Goal: Task Accomplishment & Management: Manage account settings

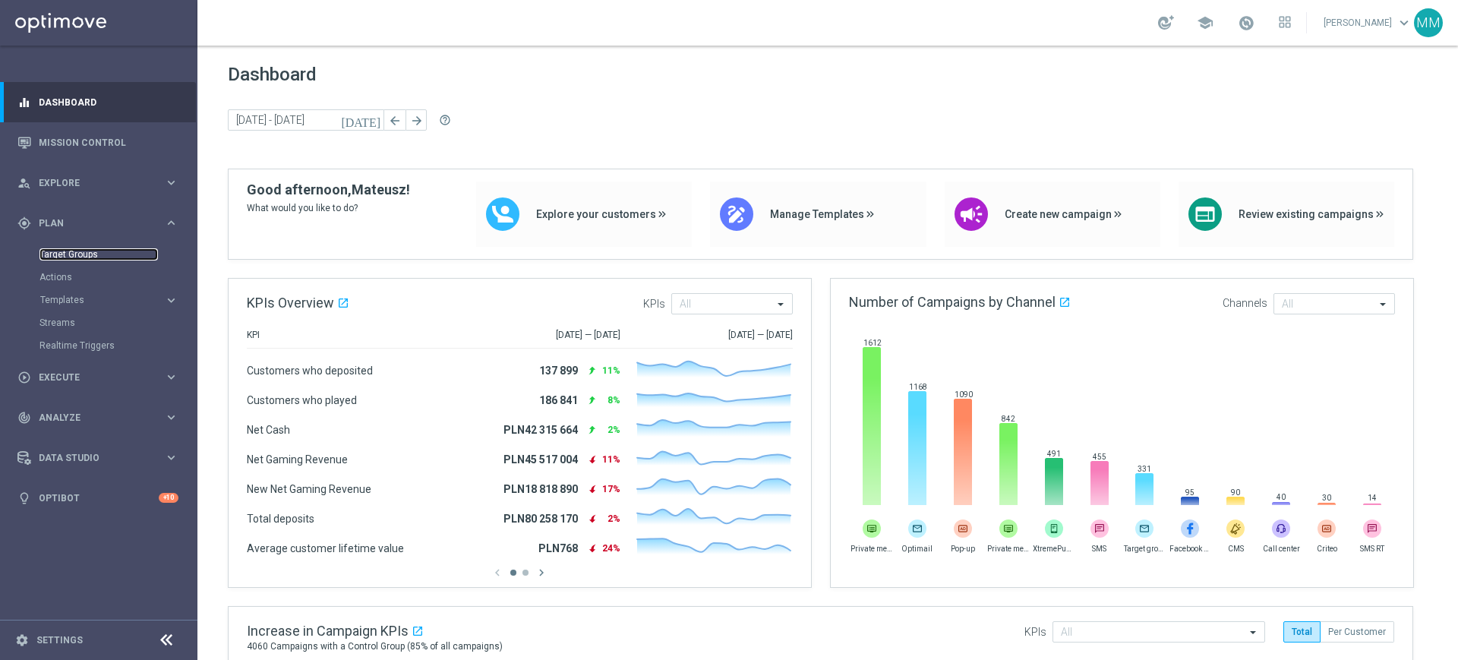
click at [98, 249] on link "Target Groups" at bounding box center [98, 254] width 118 height 12
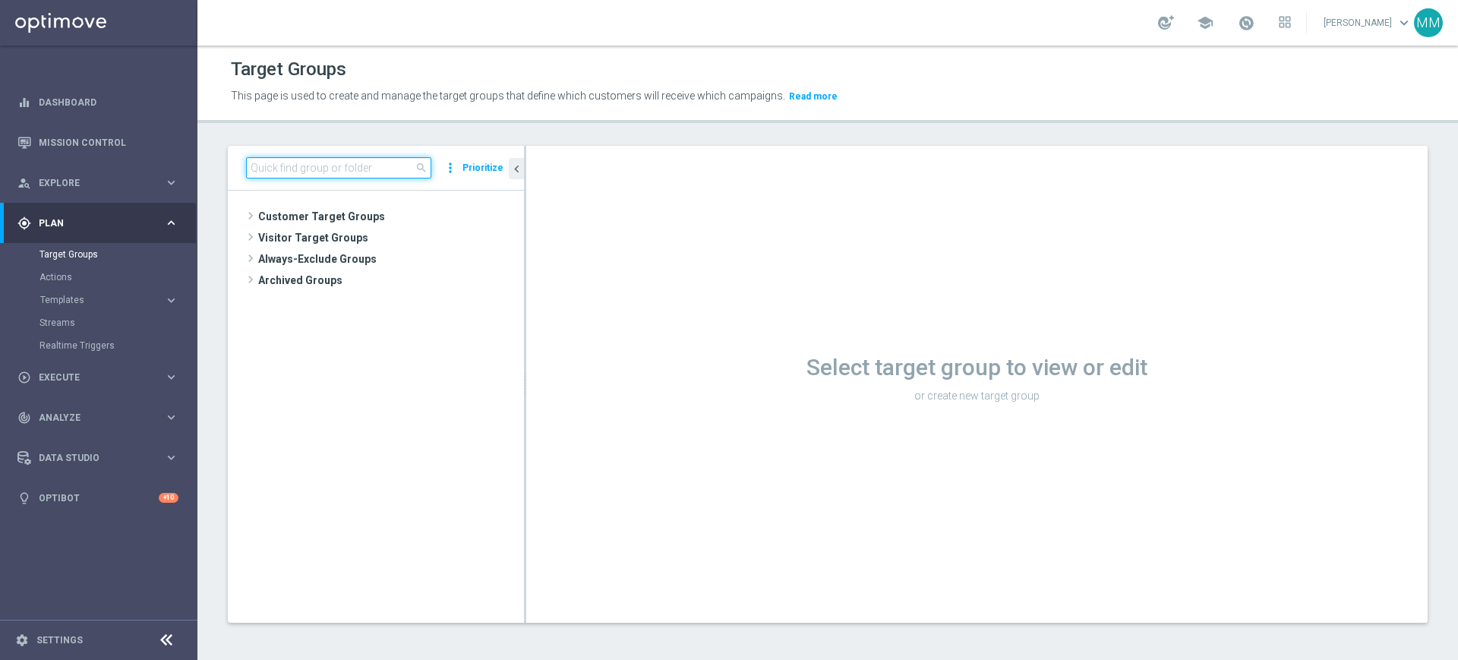
click at [333, 172] on input at bounding box center [338, 167] width 185 height 21
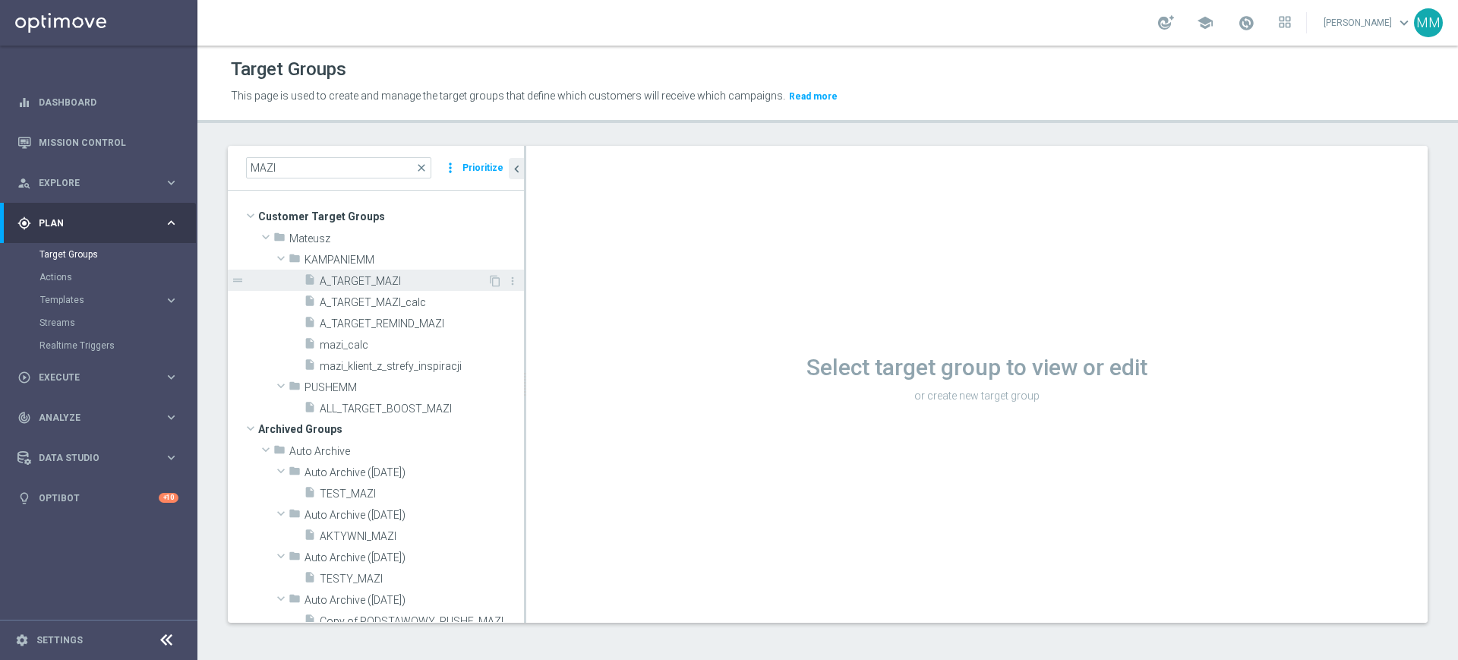
click at [414, 273] on div "insert_drive_file A_TARGET_MAZI" at bounding box center [396, 280] width 184 height 21
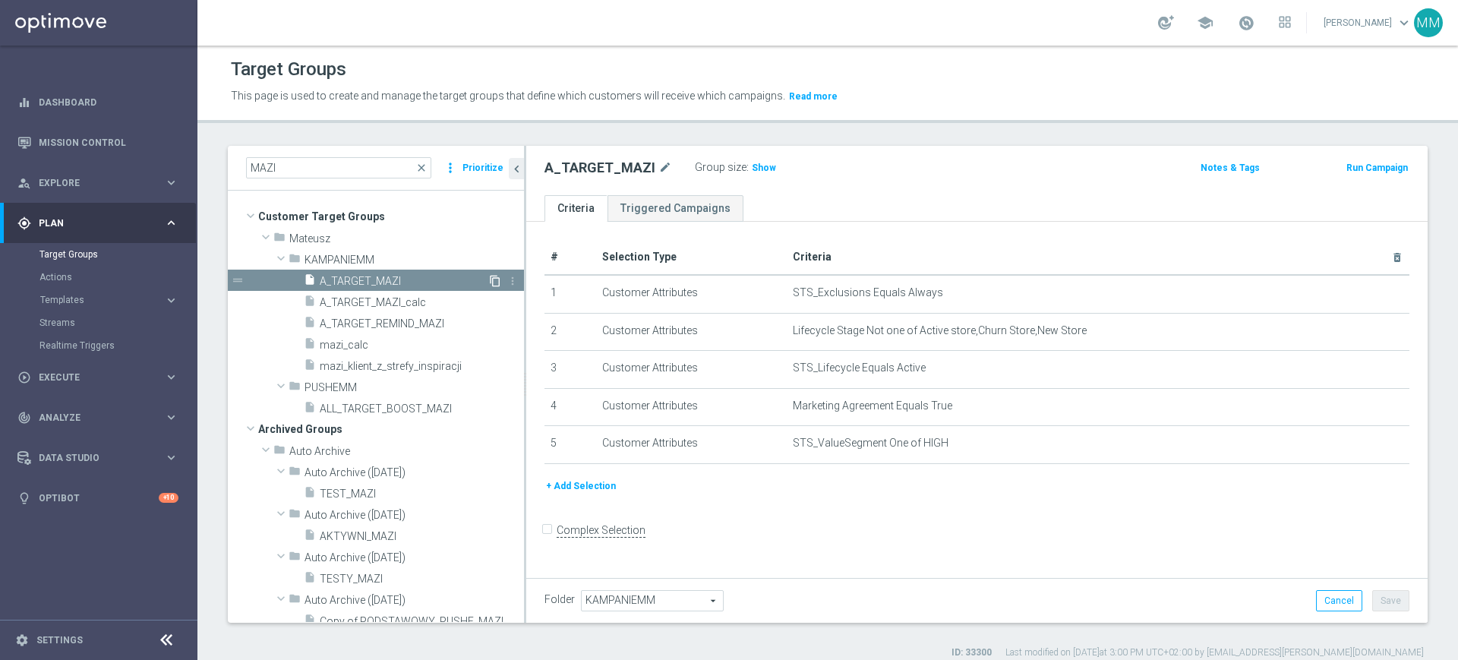
click at [489, 279] on icon "content_copy" at bounding box center [495, 281] width 12 height 12
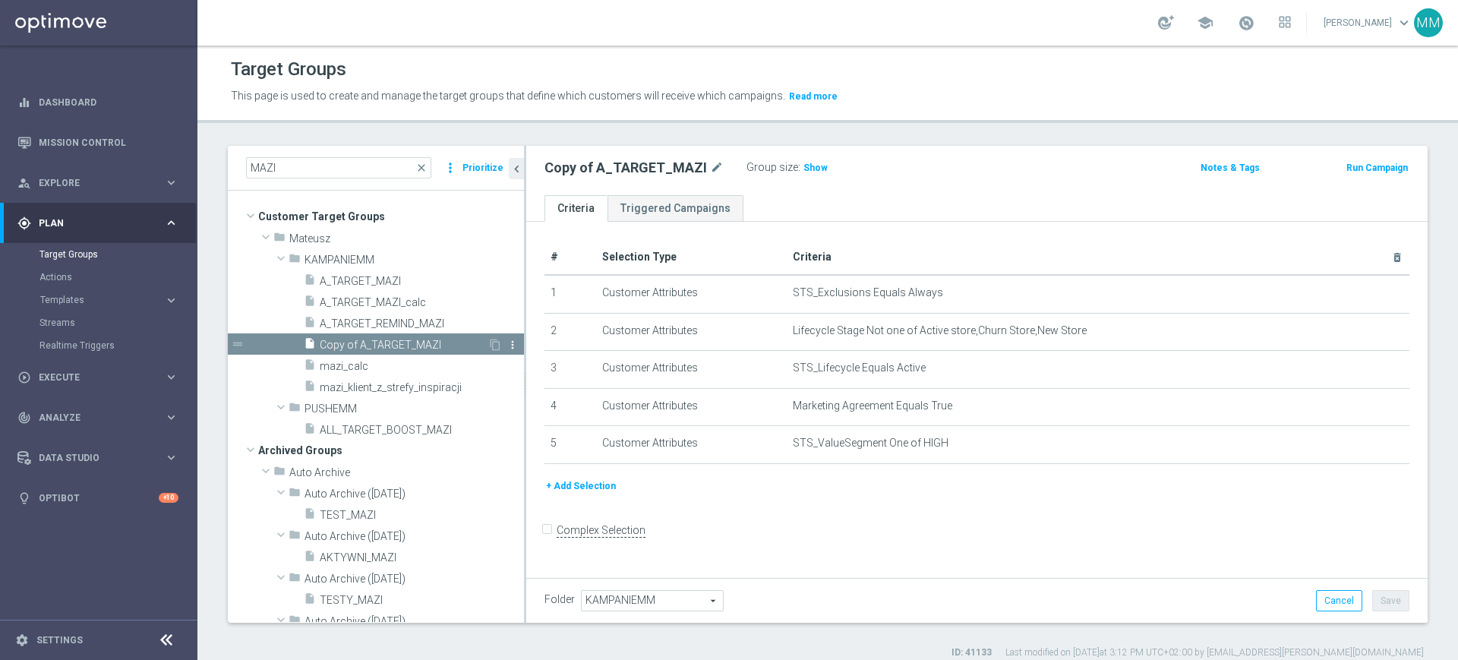
click at [507, 339] on icon "more_vert" at bounding box center [513, 345] width 12 height 12
click at [536, 379] on span "Delete" at bounding box center [534, 382] width 33 height 11
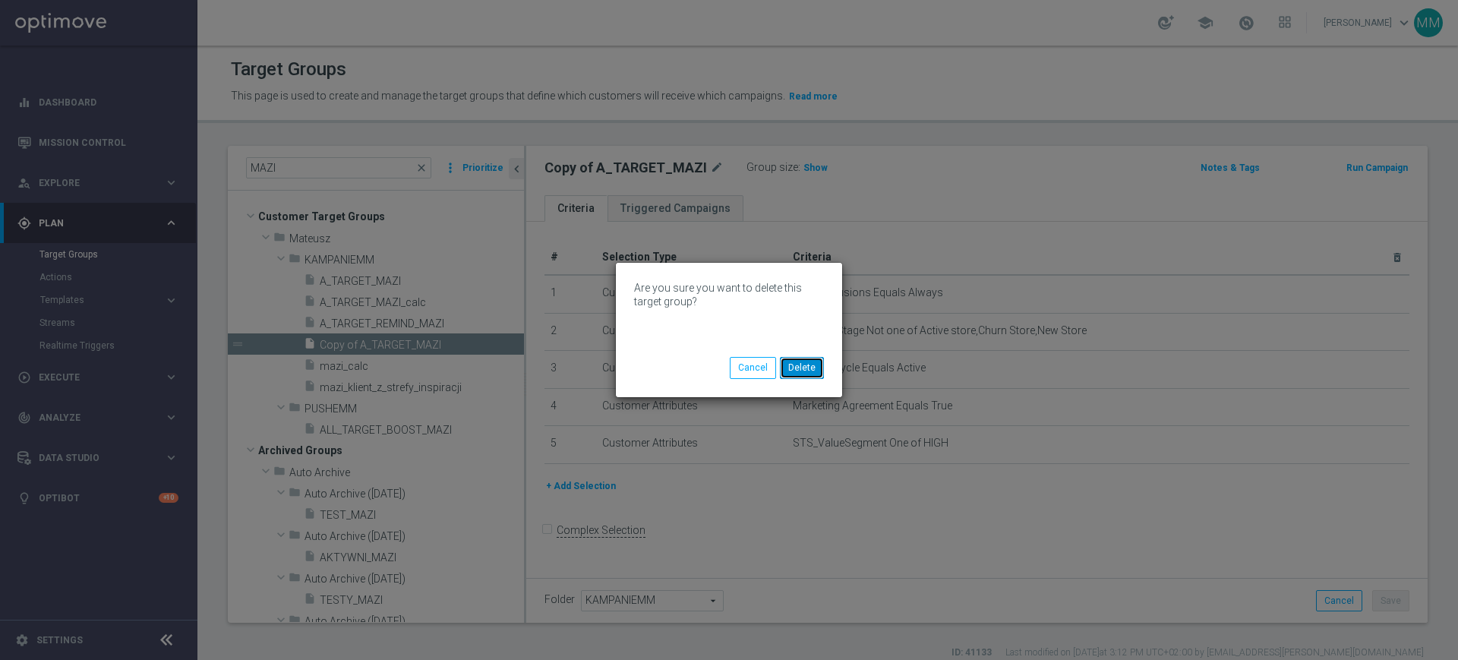
click at [821, 367] on button "Delete" at bounding box center [802, 367] width 44 height 21
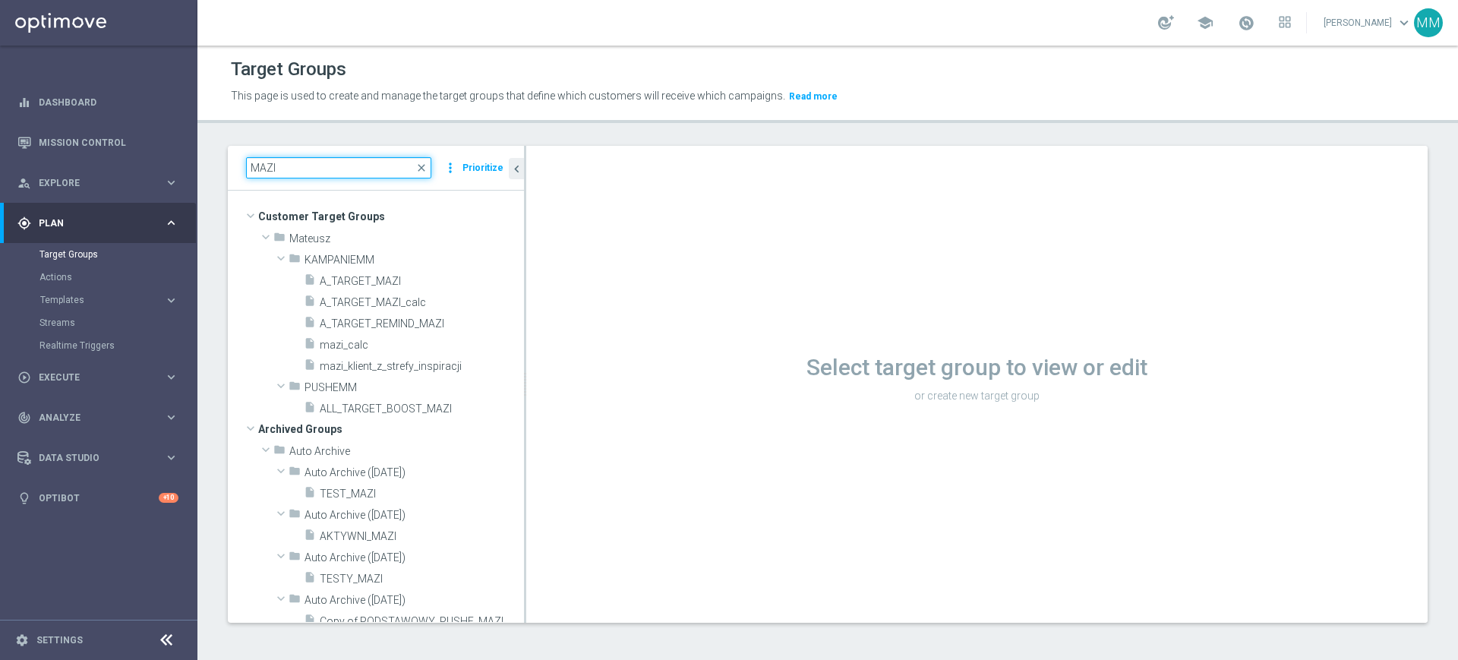
click at [336, 163] on input "MAZI" at bounding box center [338, 167] width 185 height 21
paste input "A_MED_TARGET_DEPO_50DO200_120925"
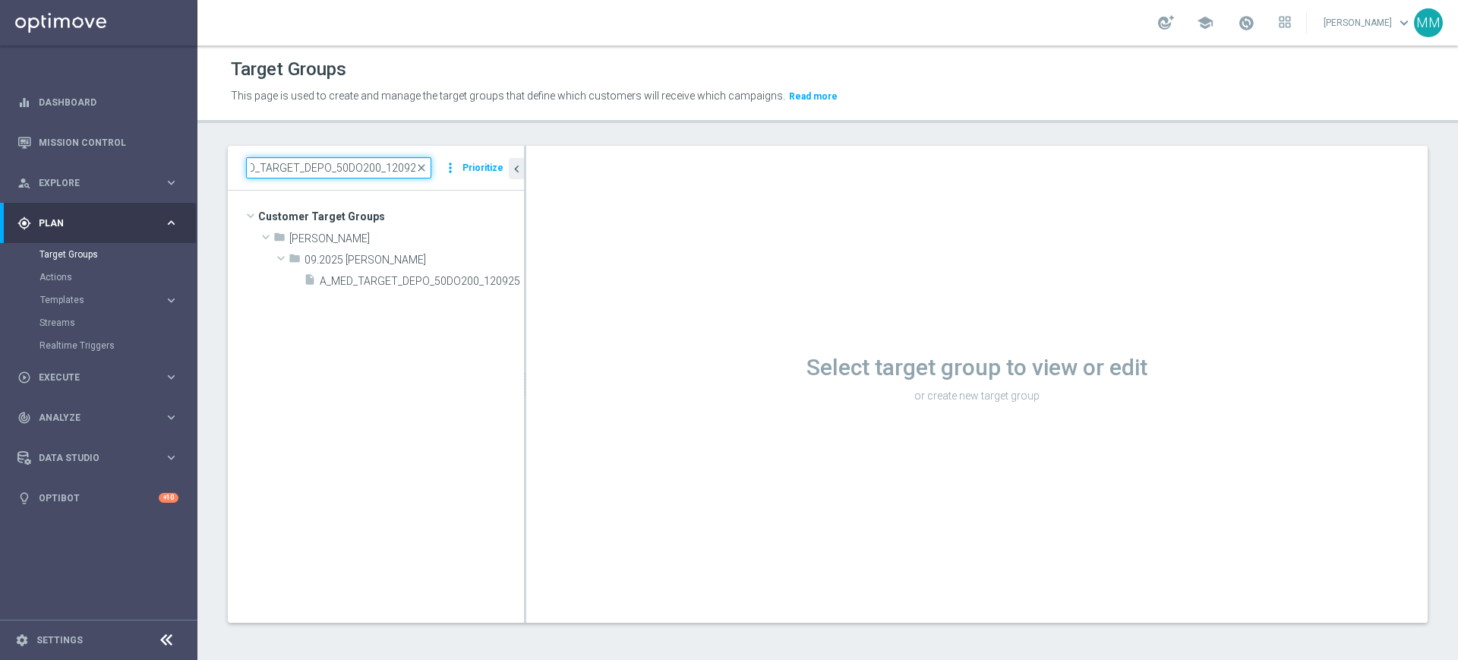
type input "A_MED_TARGET_DEPO_50DO200_120925"
click at [390, 286] on span "A_MED_TARGET_DEPO_50DO200_120925" at bounding box center [405, 281] width 170 height 13
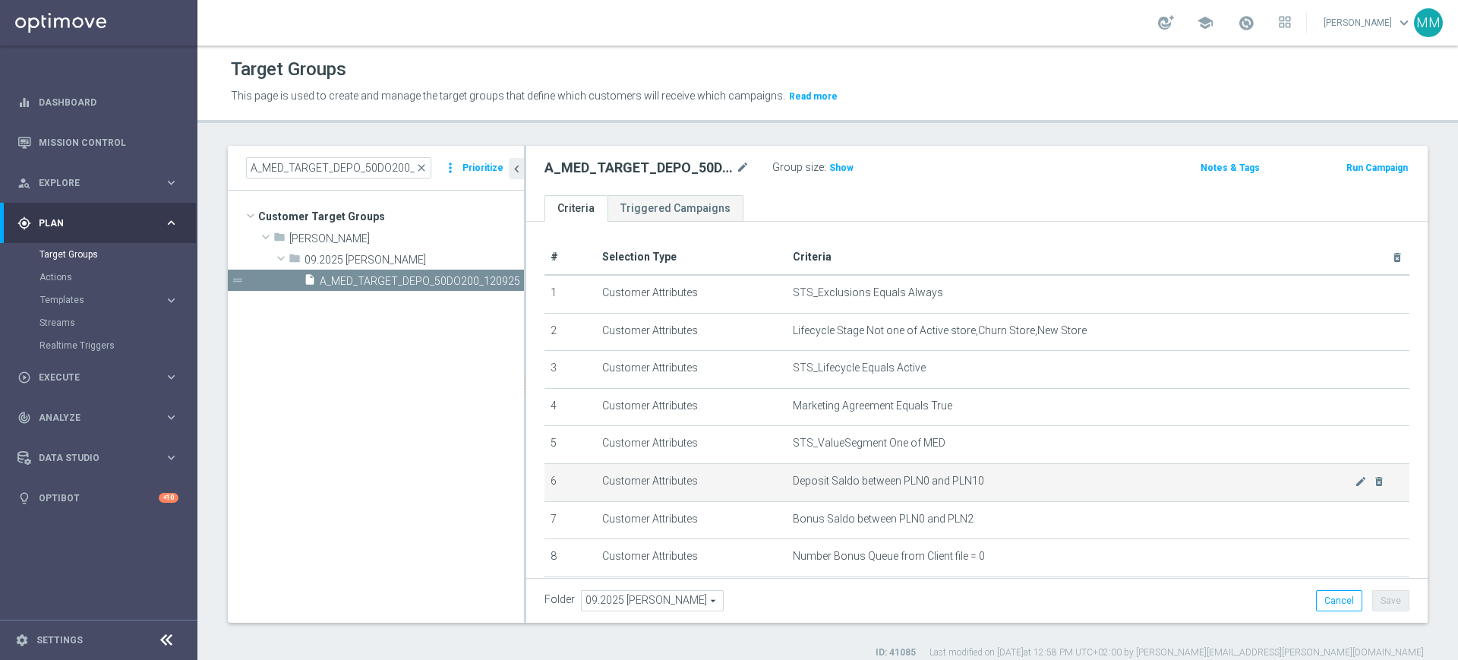
scroll to position [167, 0]
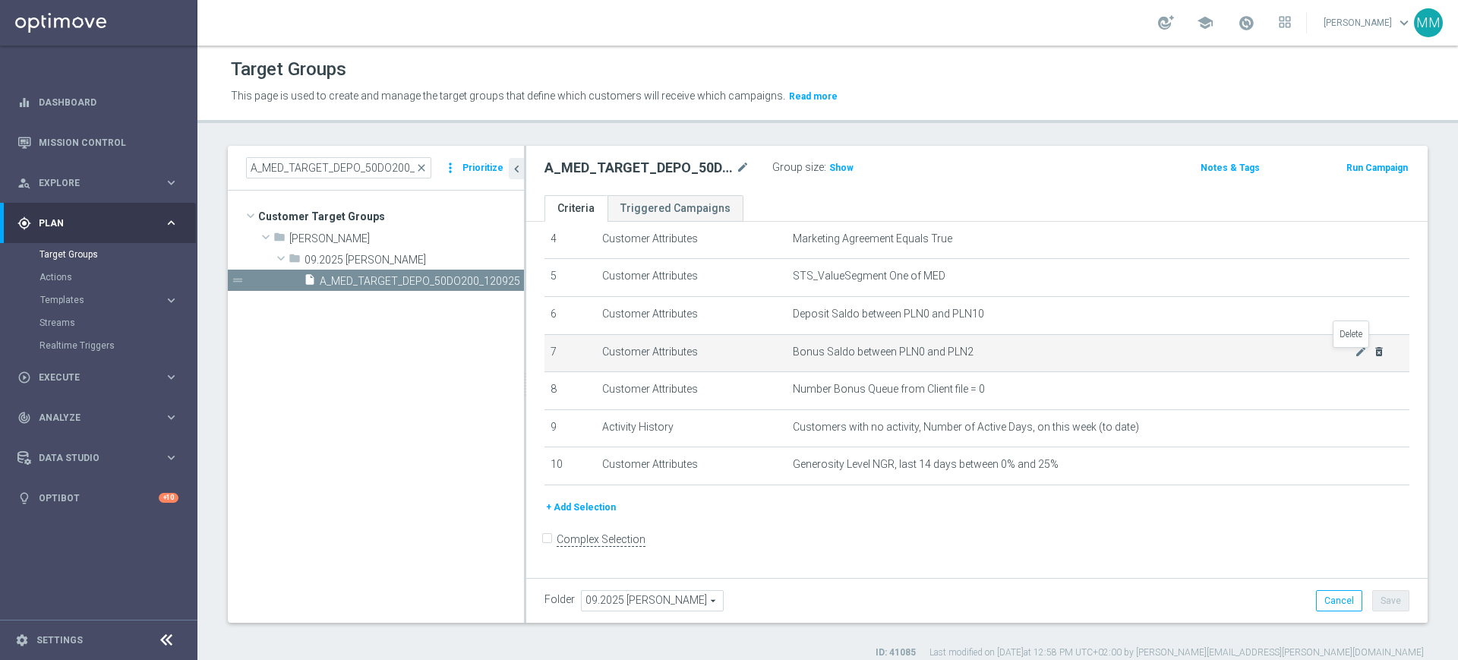
click at [1373, 358] on icon "delete_forever" at bounding box center [1379, 352] width 12 height 12
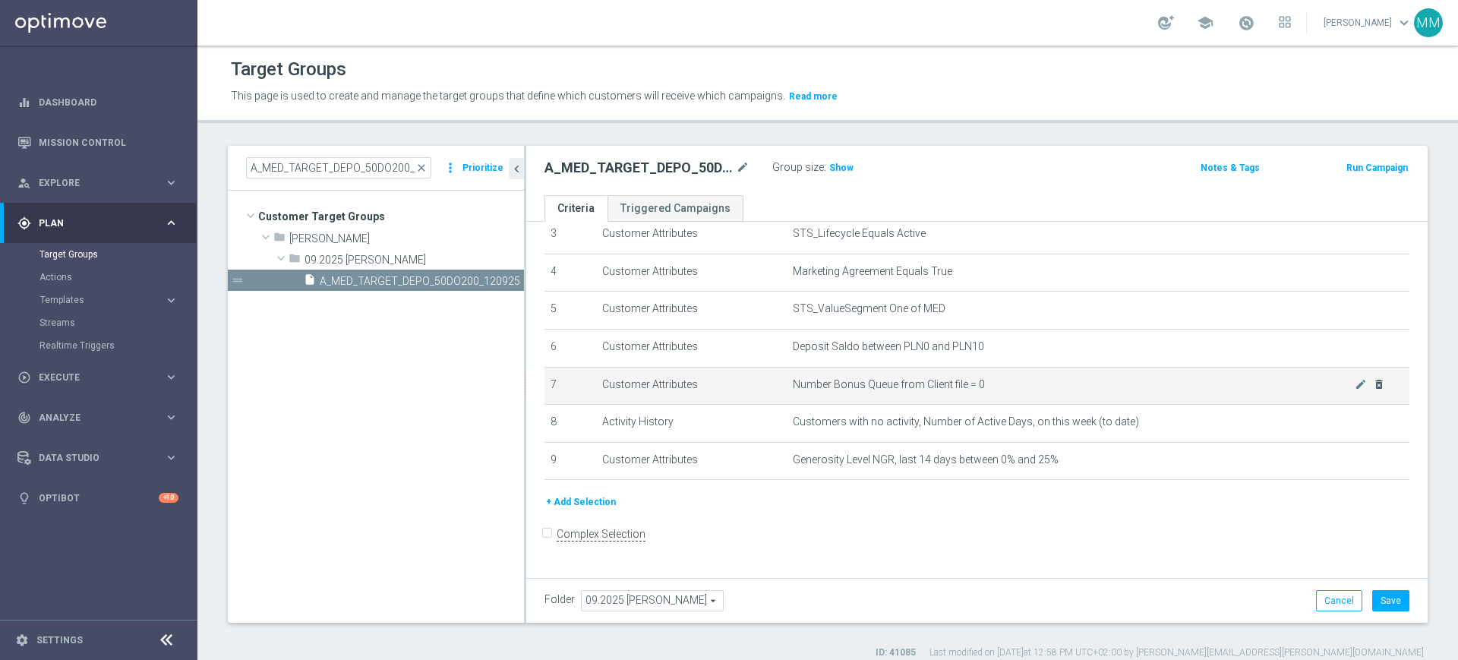
scroll to position [128, 0]
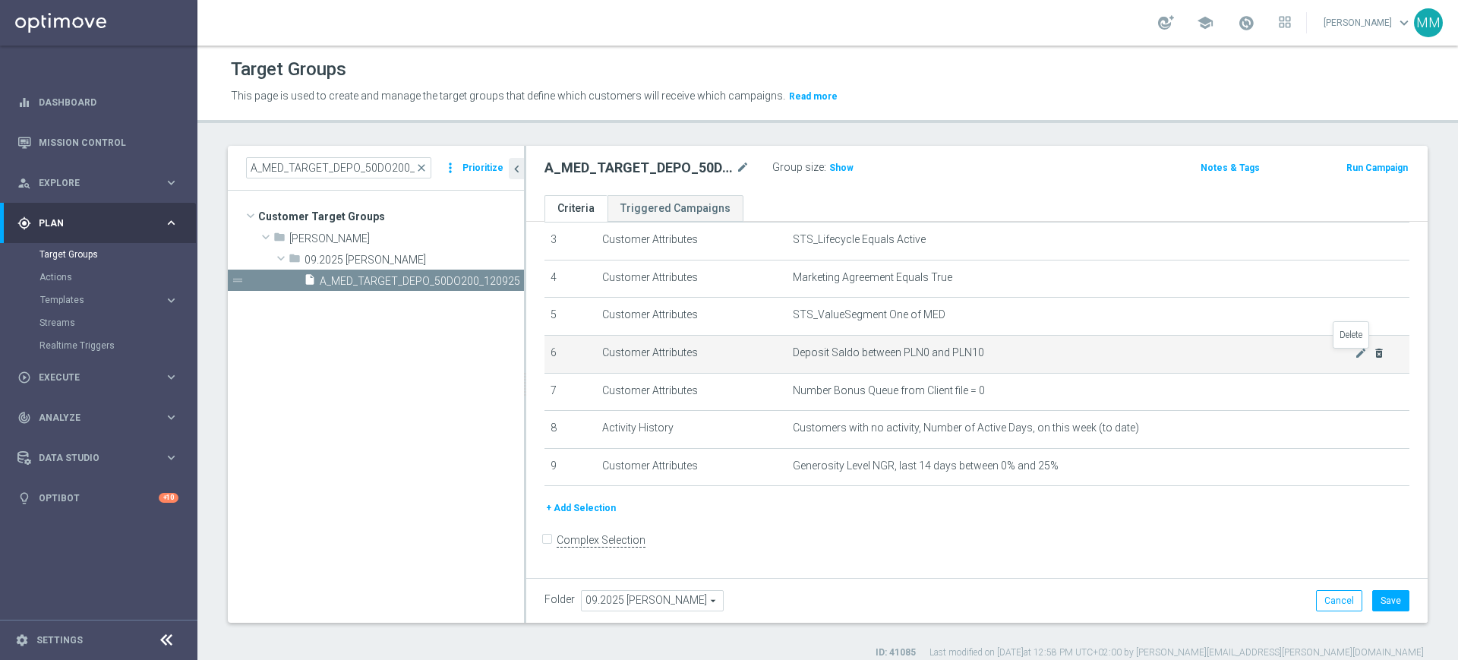
click at [1373, 356] on icon "delete_forever" at bounding box center [1379, 353] width 12 height 12
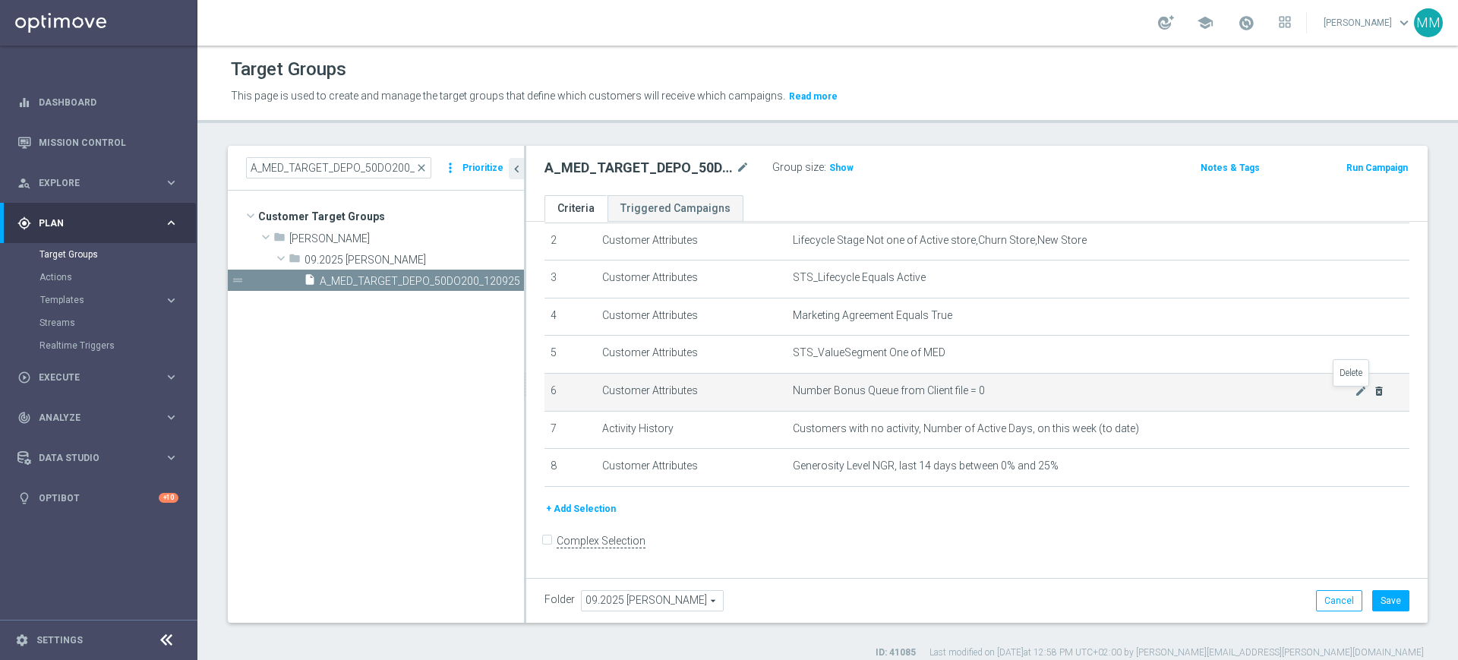
click at [1373, 391] on icon "delete_forever" at bounding box center [1379, 391] width 12 height 12
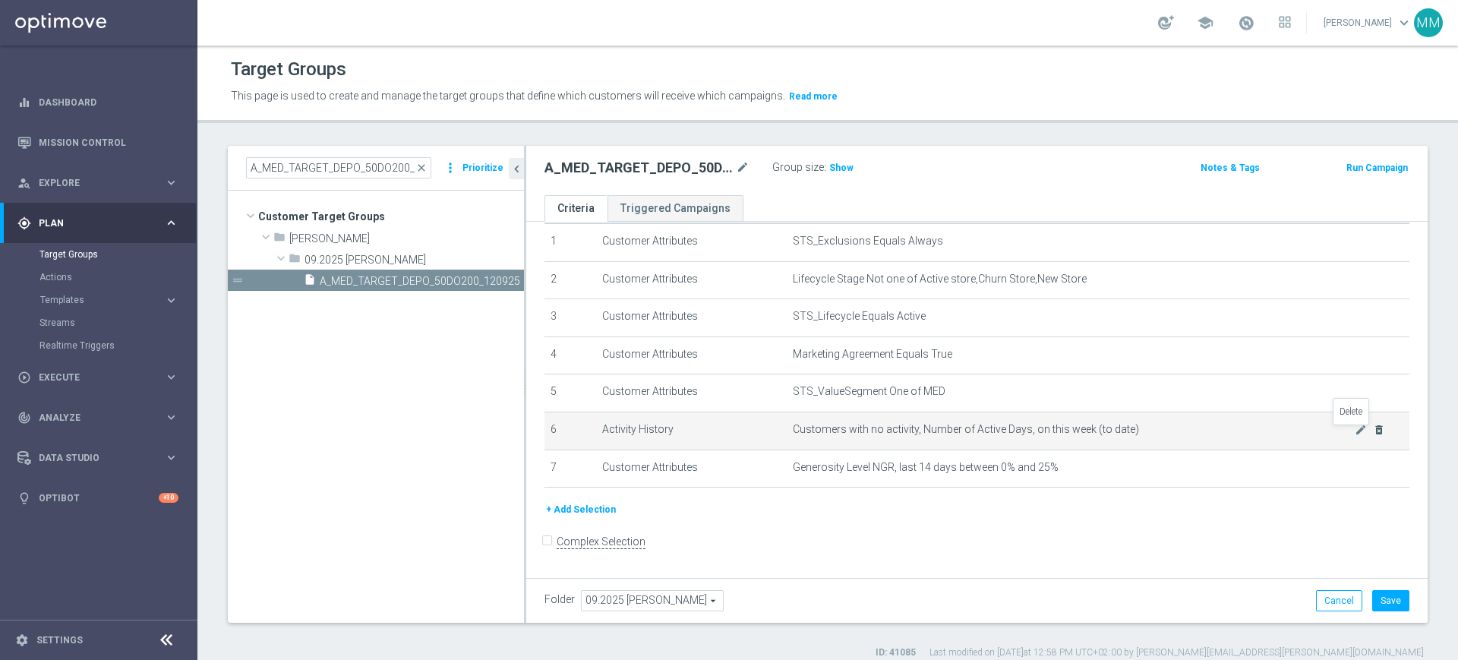
click at [1373, 431] on icon "delete_forever" at bounding box center [1379, 430] width 12 height 12
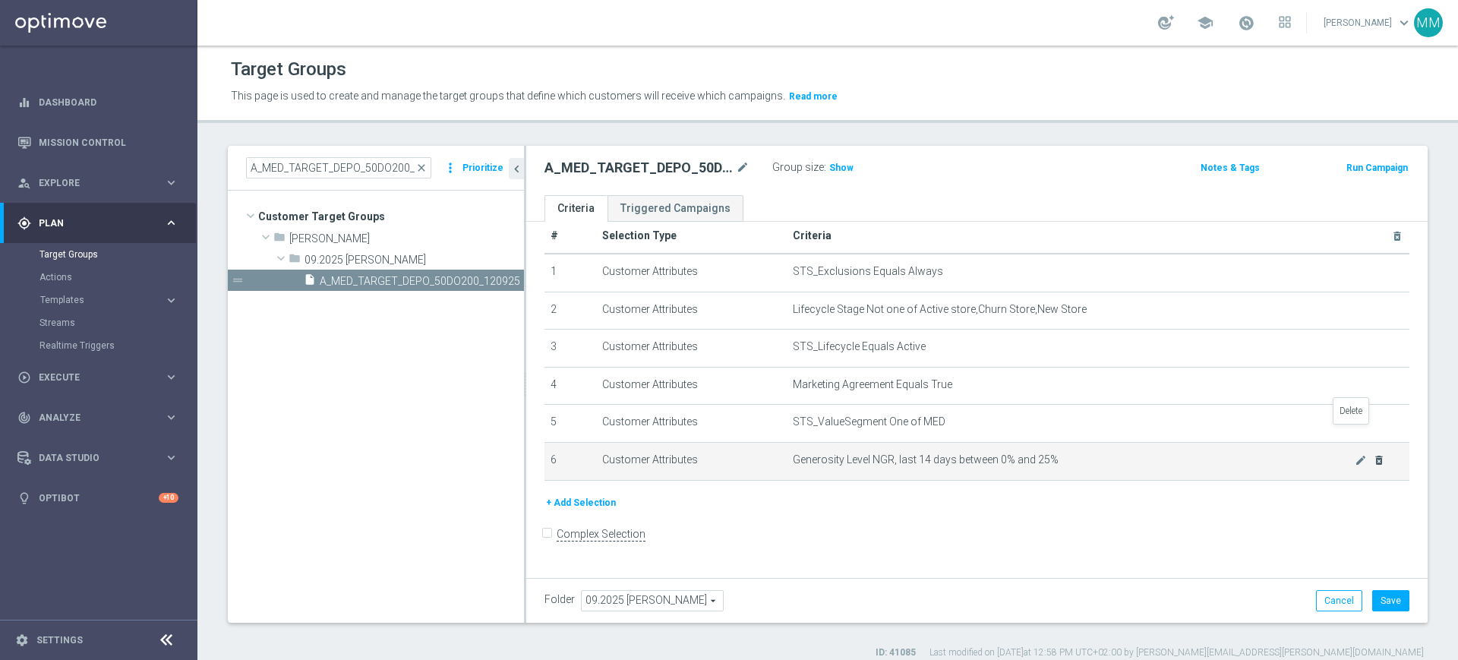
scroll to position [14, 0]
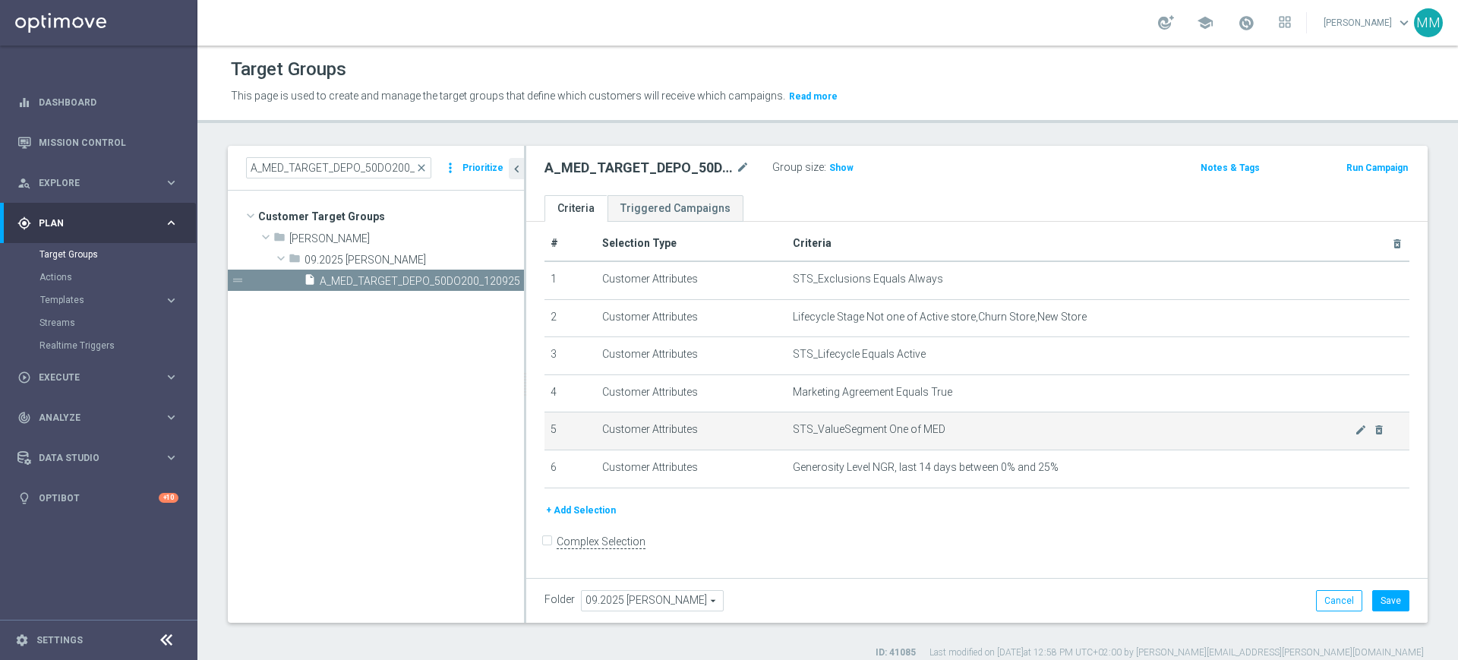
click at [946, 433] on span "STS_ValueSegment One of MED" at bounding box center [1074, 429] width 562 height 13
click at [1373, 432] on icon "delete_forever" at bounding box center [1379, 430] width 12 height 12
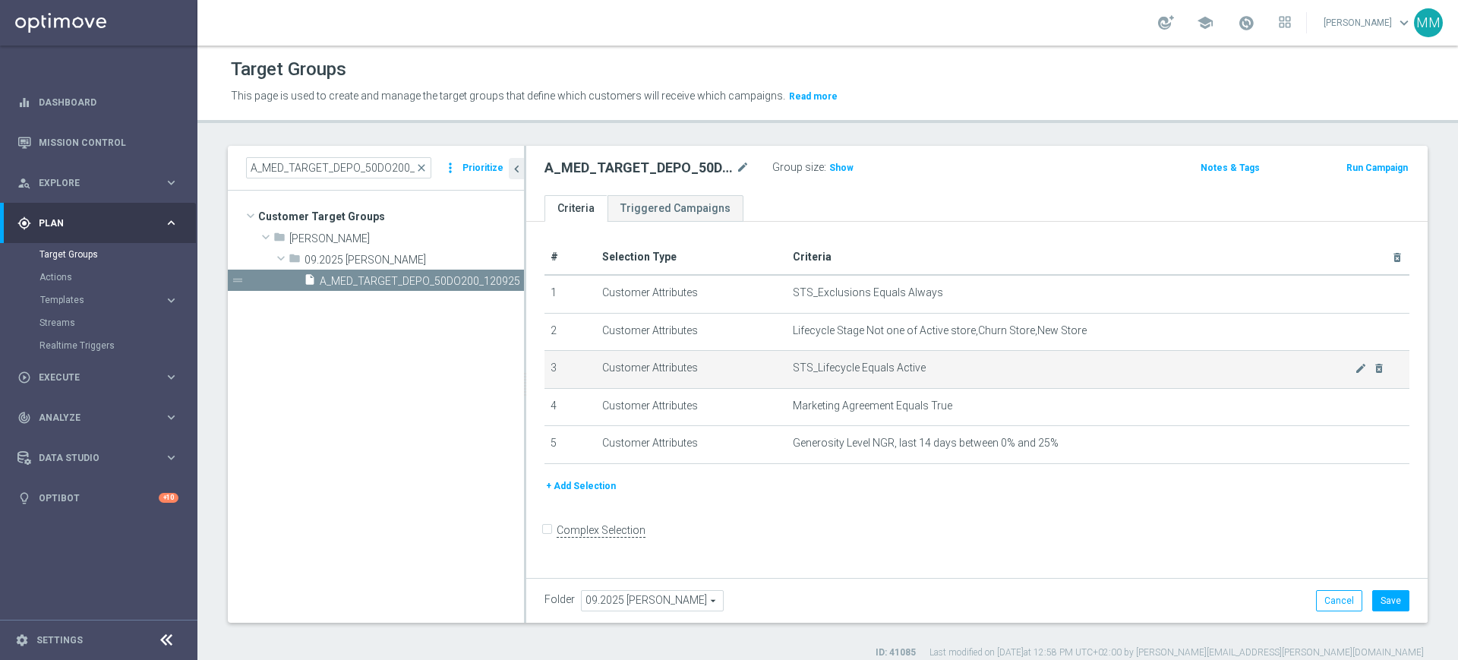
click at [882, 366] on span "STS_Lifecycle Equals Active" at bounding box center [1074, 368] width 562 height 13
click at [919, 351] on td "STS_Lifecycle Equals Active mode_edit delete_forever" at bounding box center [1098, 370] width 623 height 38
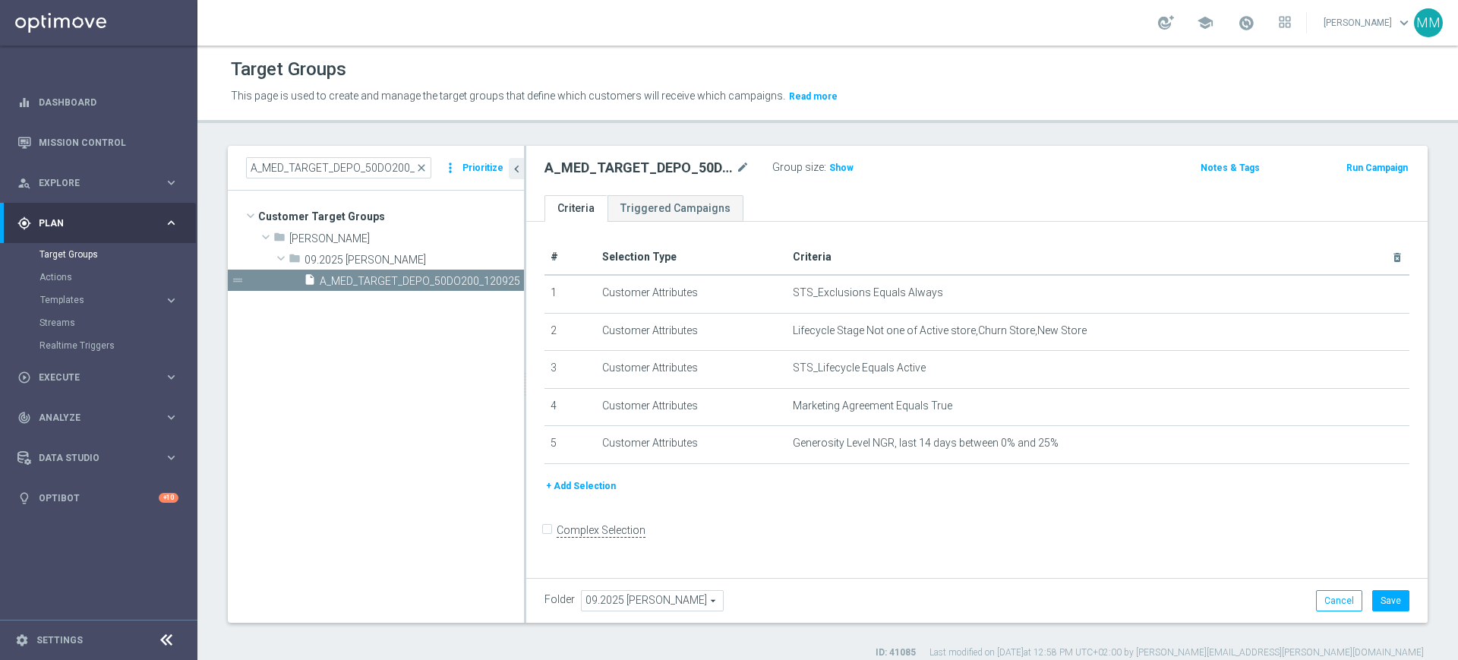
click at [576, 488] on button "+ Add Selection" at bounding box center [581, 486] width 73 height 17
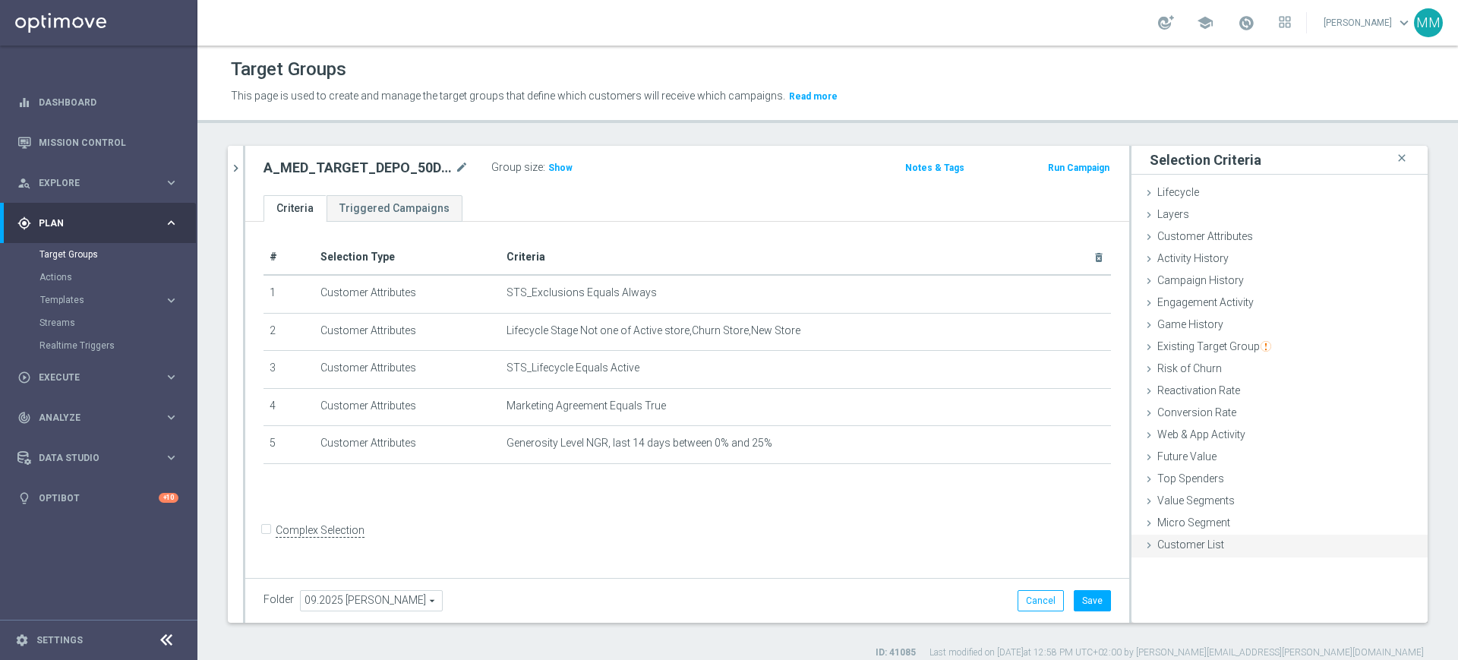
scroll to position [14, 0]
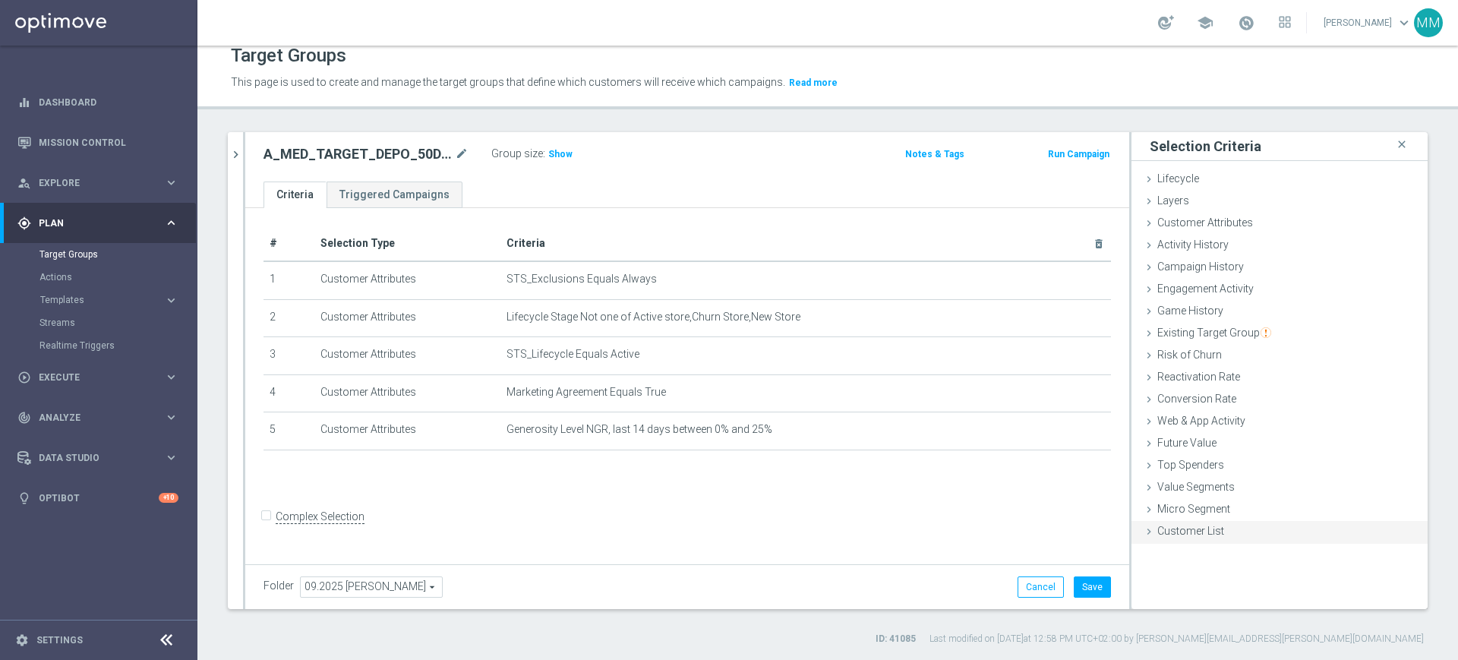
click at [1218, 535] on div "Customer List done" at bounding box center [1280, 532] width 296 height 23
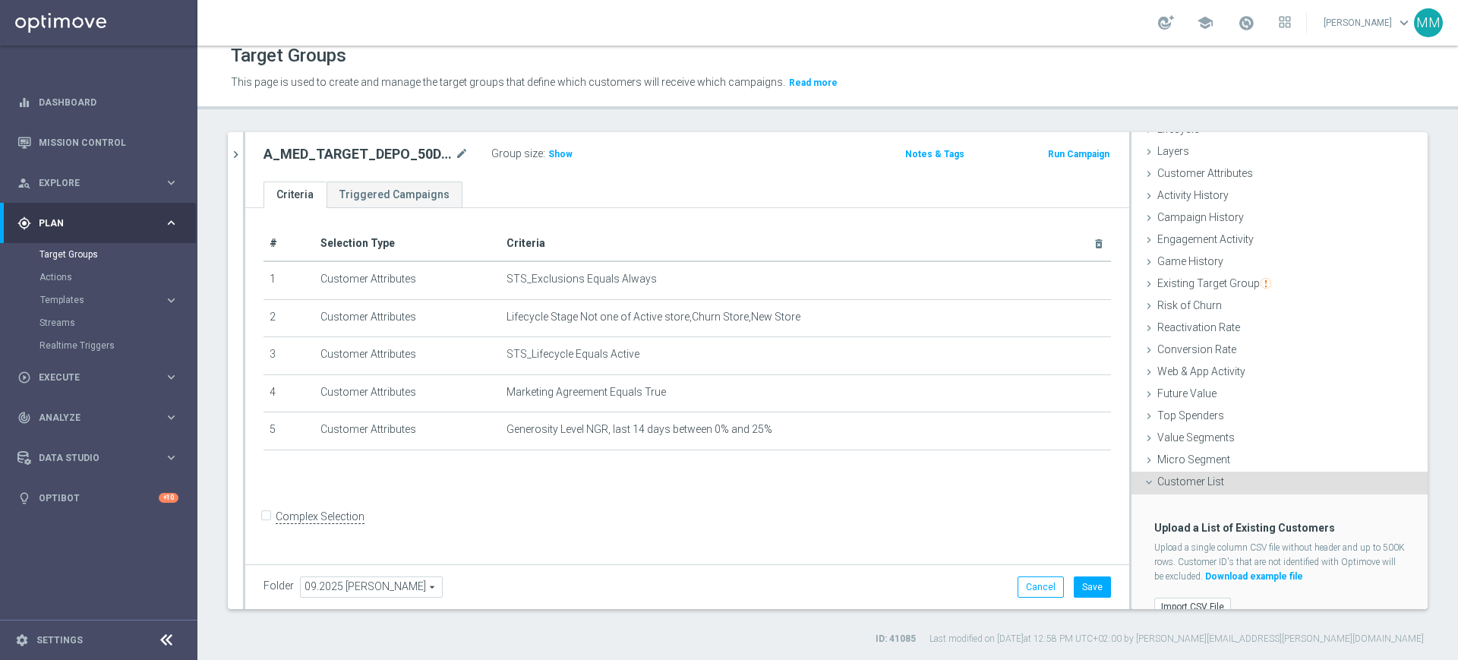
scroll to position [71, 0]
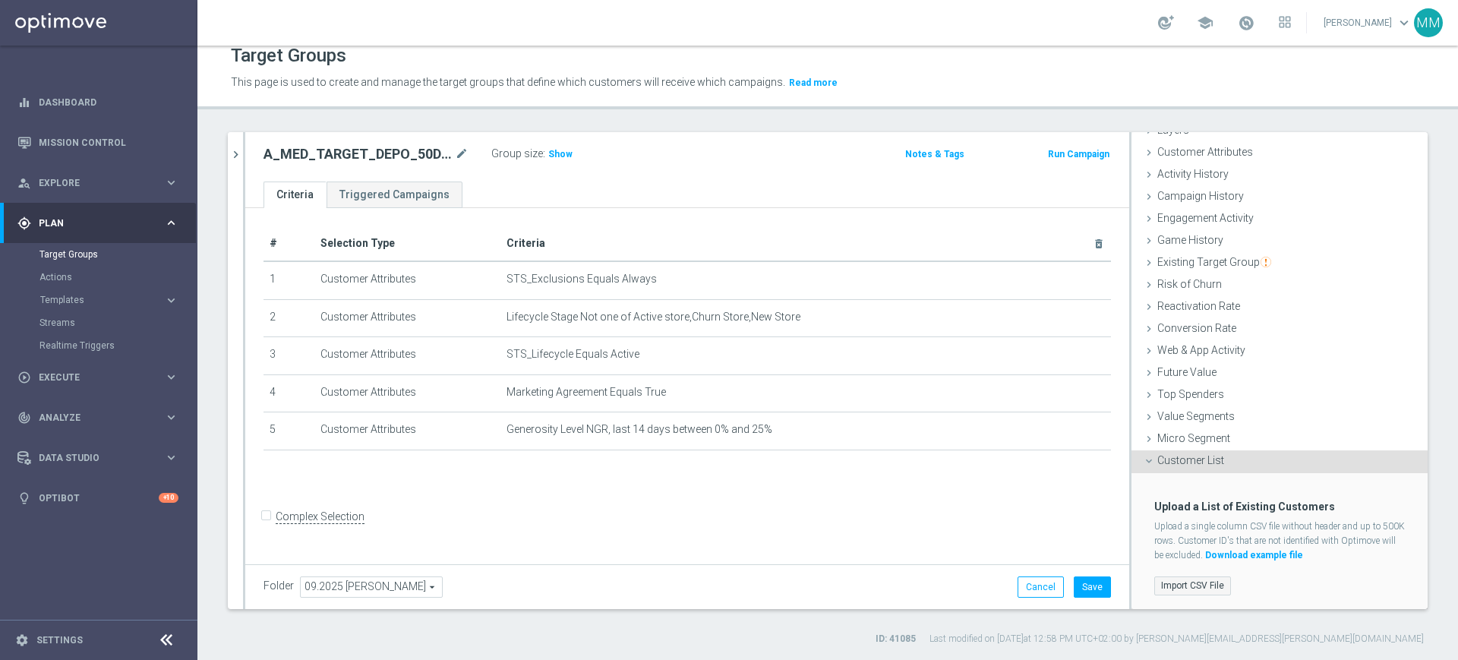
click at [1191, 581] on label "Import CSV File" at bounding box center [1192, 585] width 77 height 19
click at [0, 0] on input "Import CSV File" at bounding box center [0, 0] width 0 height 0
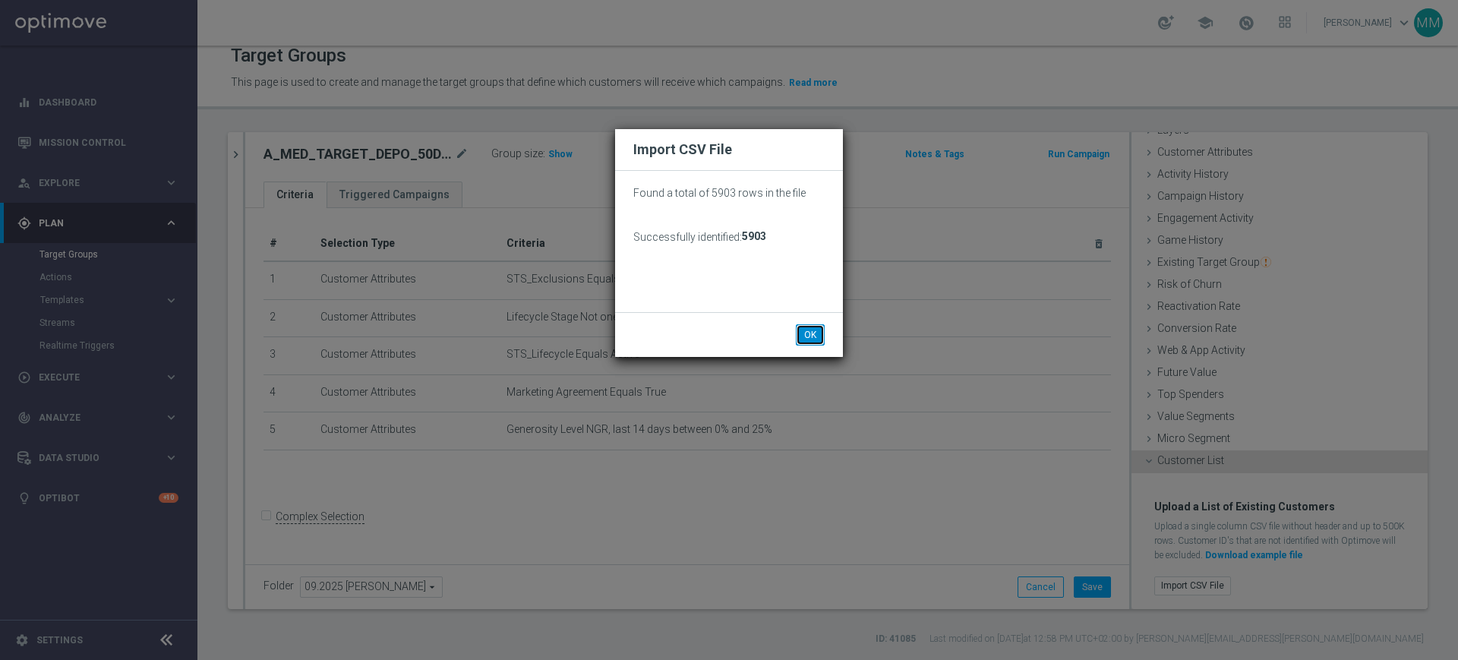
click at [798, 334] on button "OK" at bounding box center [810, 334] width 29 height 21
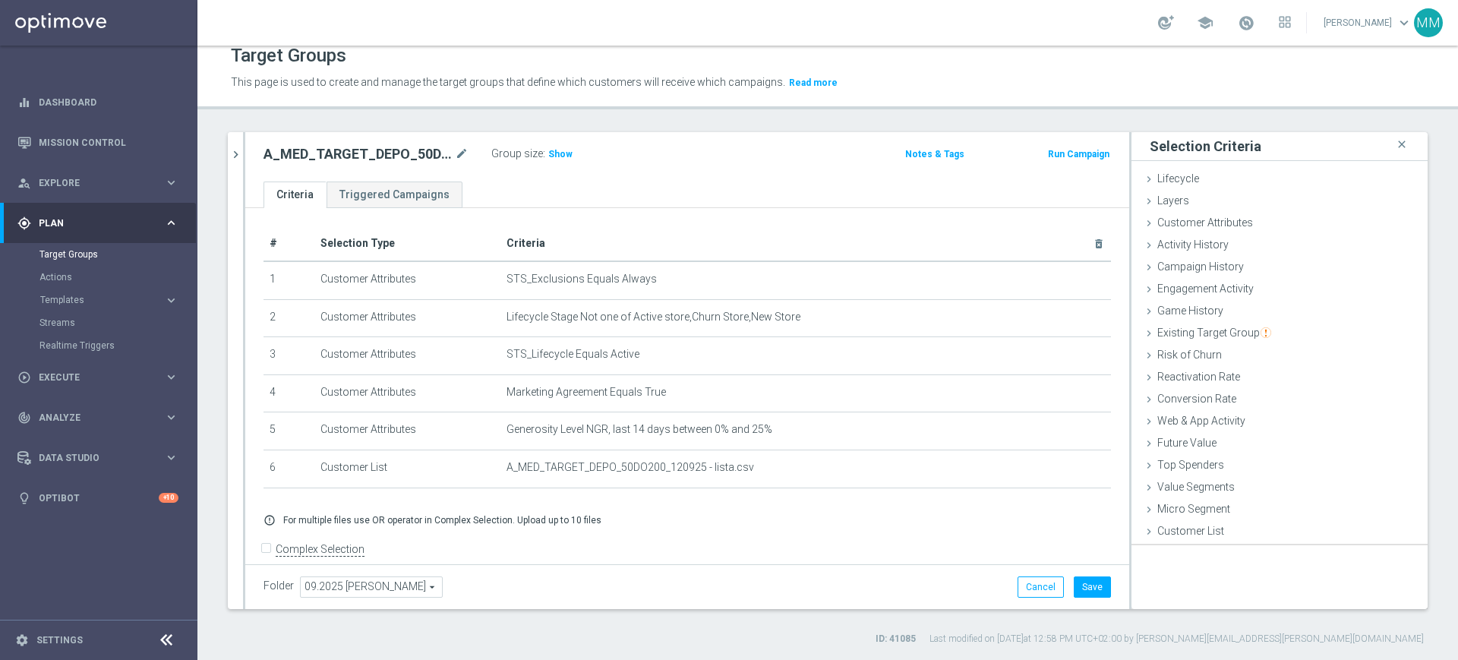
scroll to position [0, 0]
click at [567, 153] on span "Show" at bounding box center [560, 154] width 24 height 11
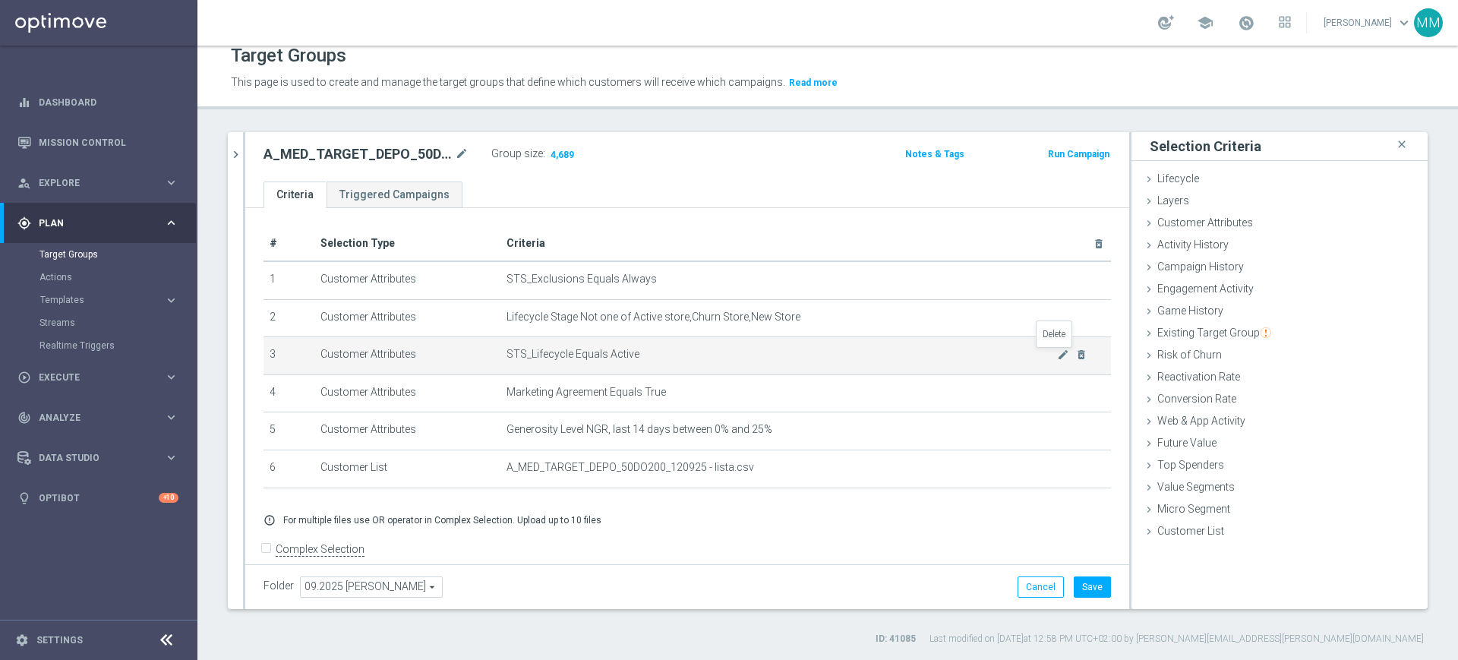
drag, startPoint x: 1053, startPoint y: 359, endPoint x: 1043, endPoint y: 355, distance: 11.3
click at [1075, 359] on icon "delete_forever" at bounding box center [1081, 355] width 12 height 12
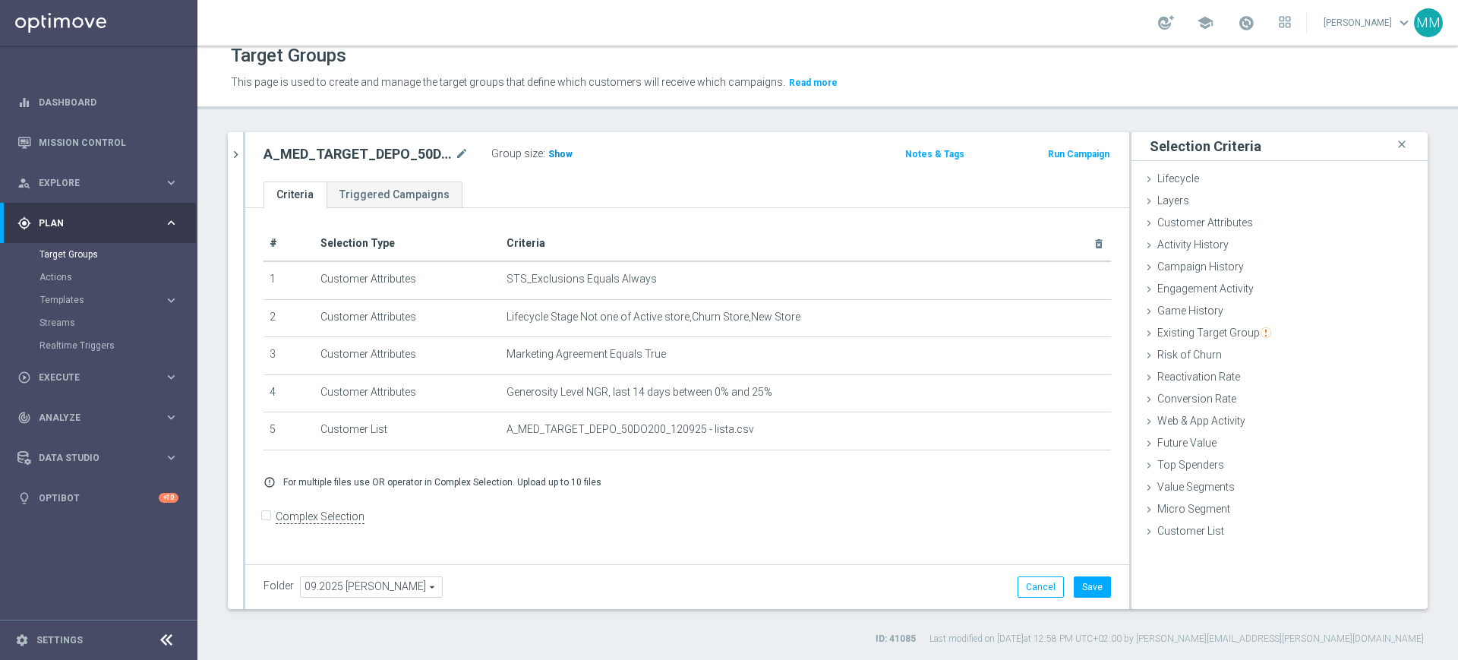
click at [554, 150] on span "Show" at bounding box center [560, 154] width 24 height 11
click at [1232, 242] on div "Activity History done" at bounding box center [1280, 246] width 296 height 23
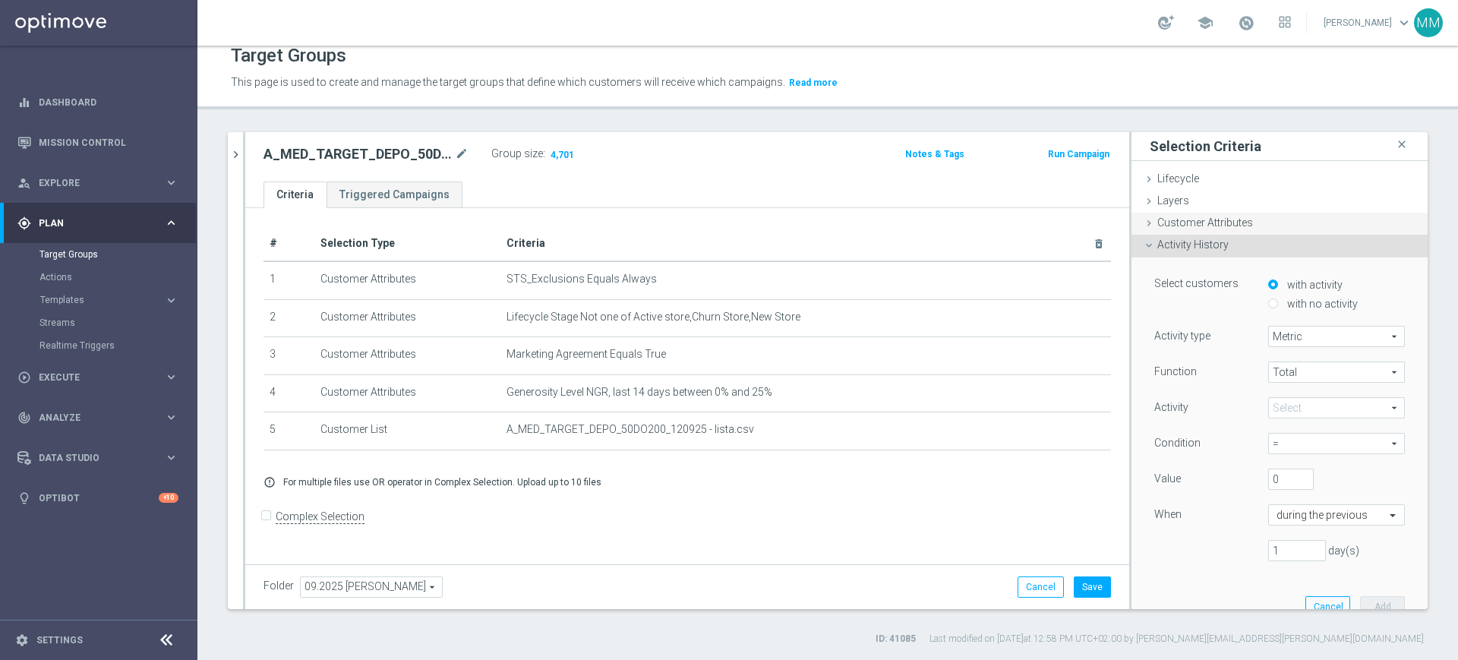
click at [1231, 226] on span "Customer Attributes" at bounding box center [1206, 222] width 96 height 12
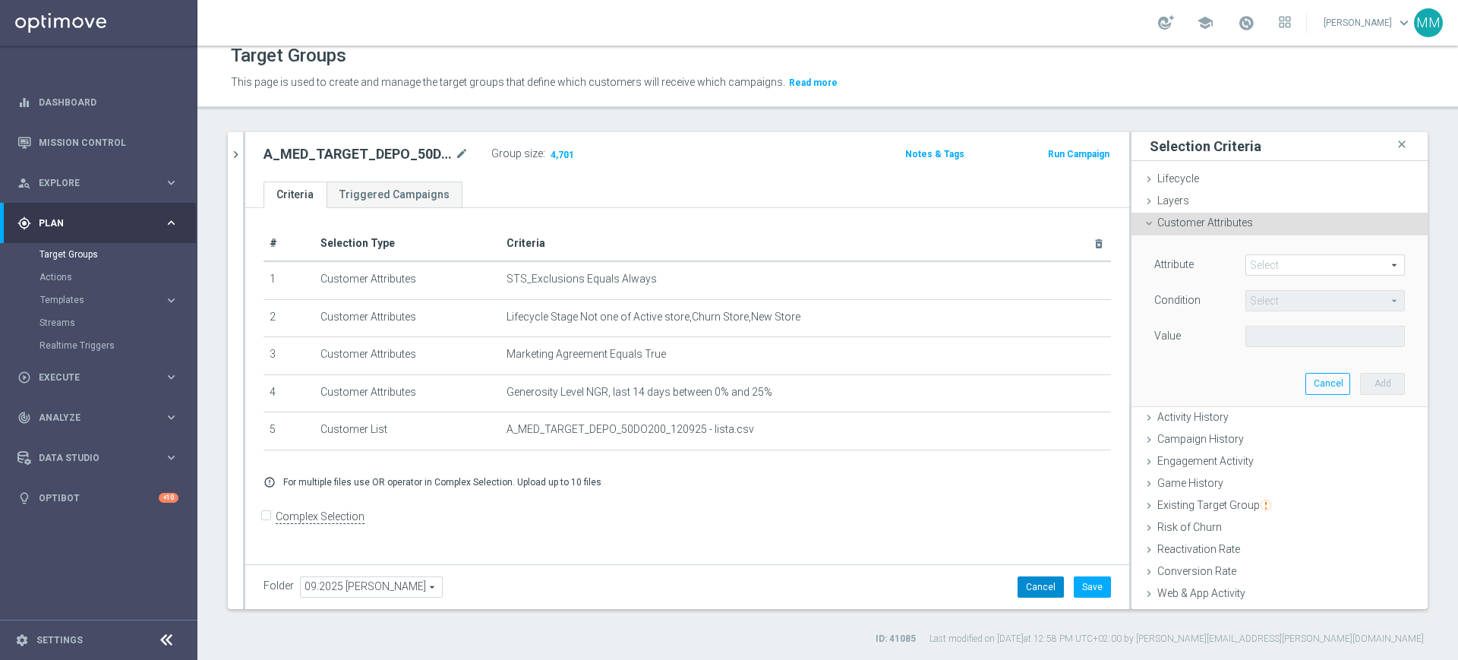
click at [1018, 582] on button "Cancel" at bounding box center [1041, 586] width 46 height 21
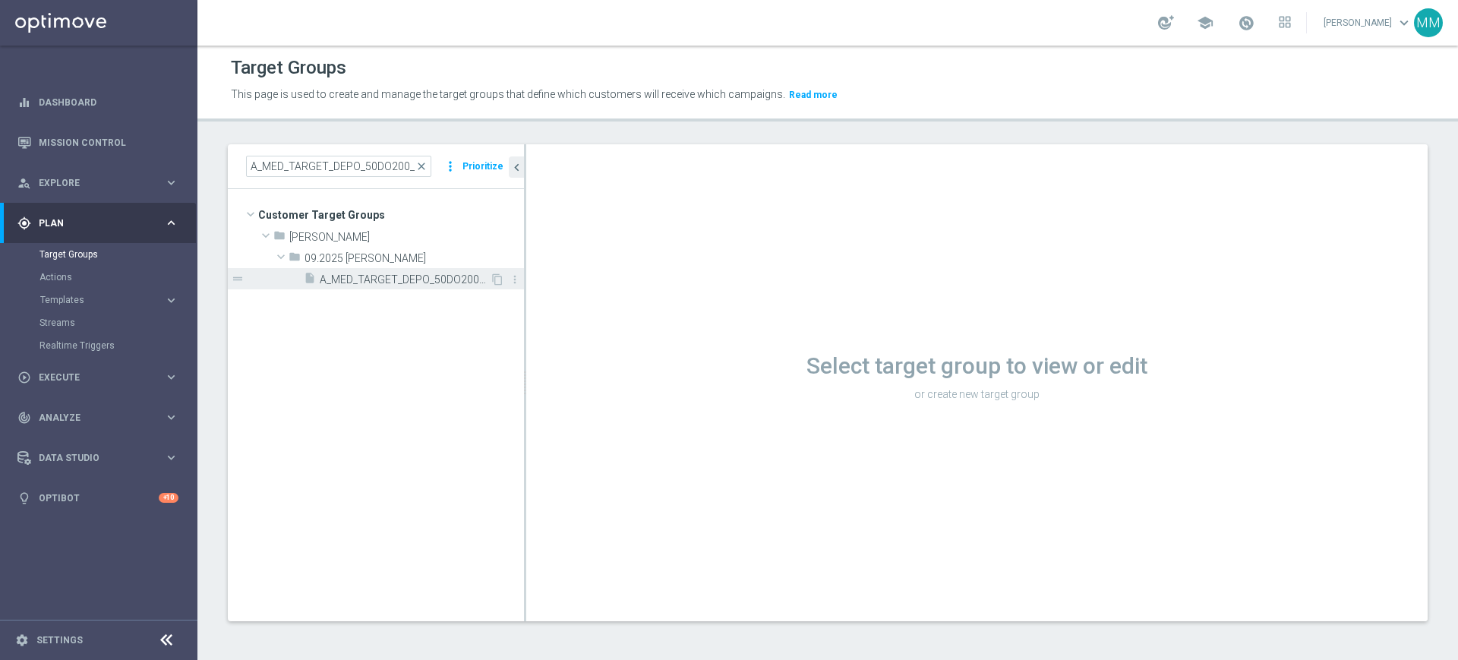
click at [459, 271] on div "insert_drive_file A_MED_TARGET_DEPO_50DO200_120925" at bounding box center [397, 278] width 186 height 21
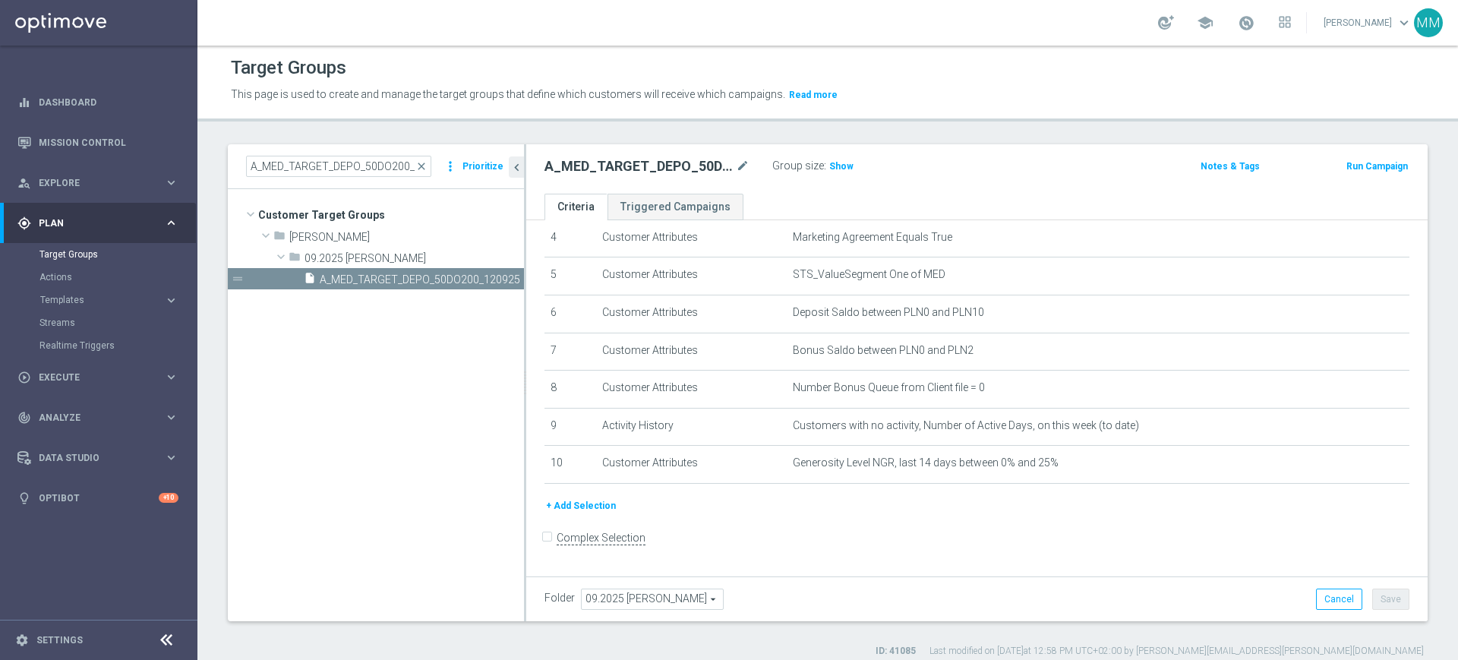
click at [580, 510] on button "+ Add Selection" at bounding box center [581, 505] width 73 height 17
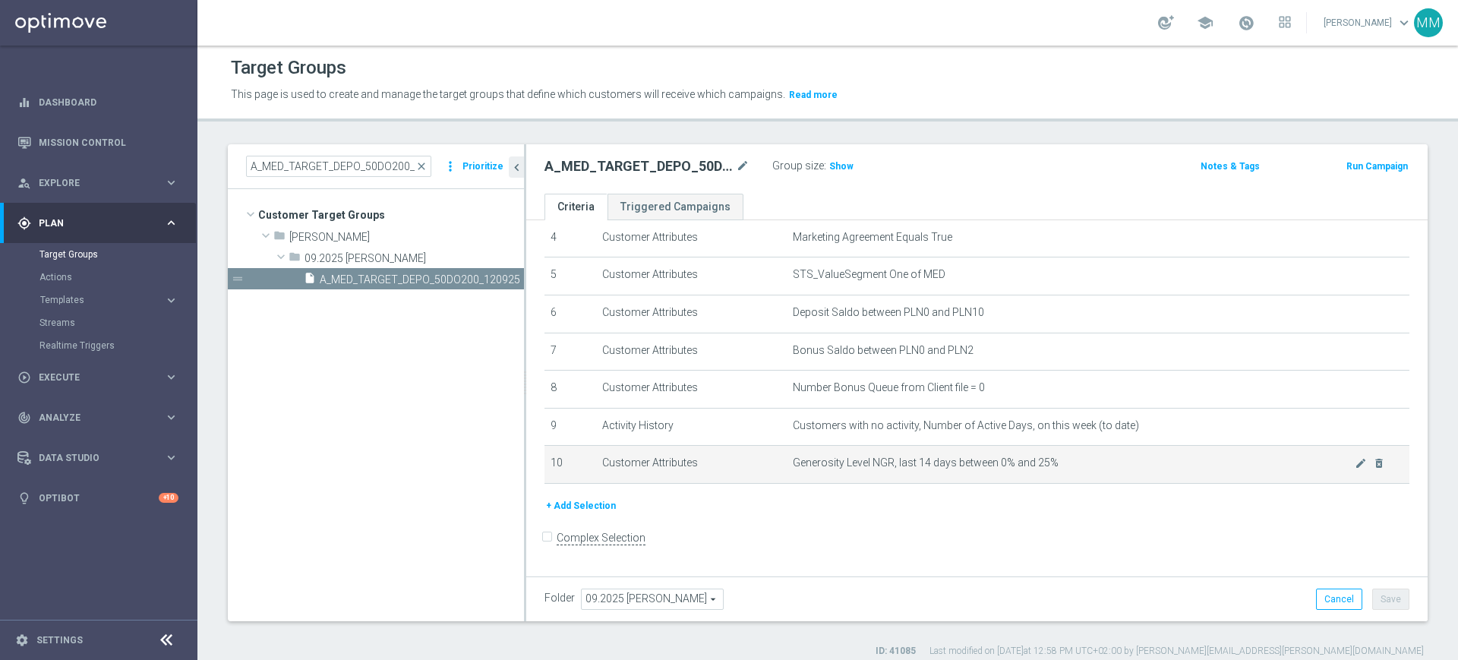
scroll to position [151, 0]
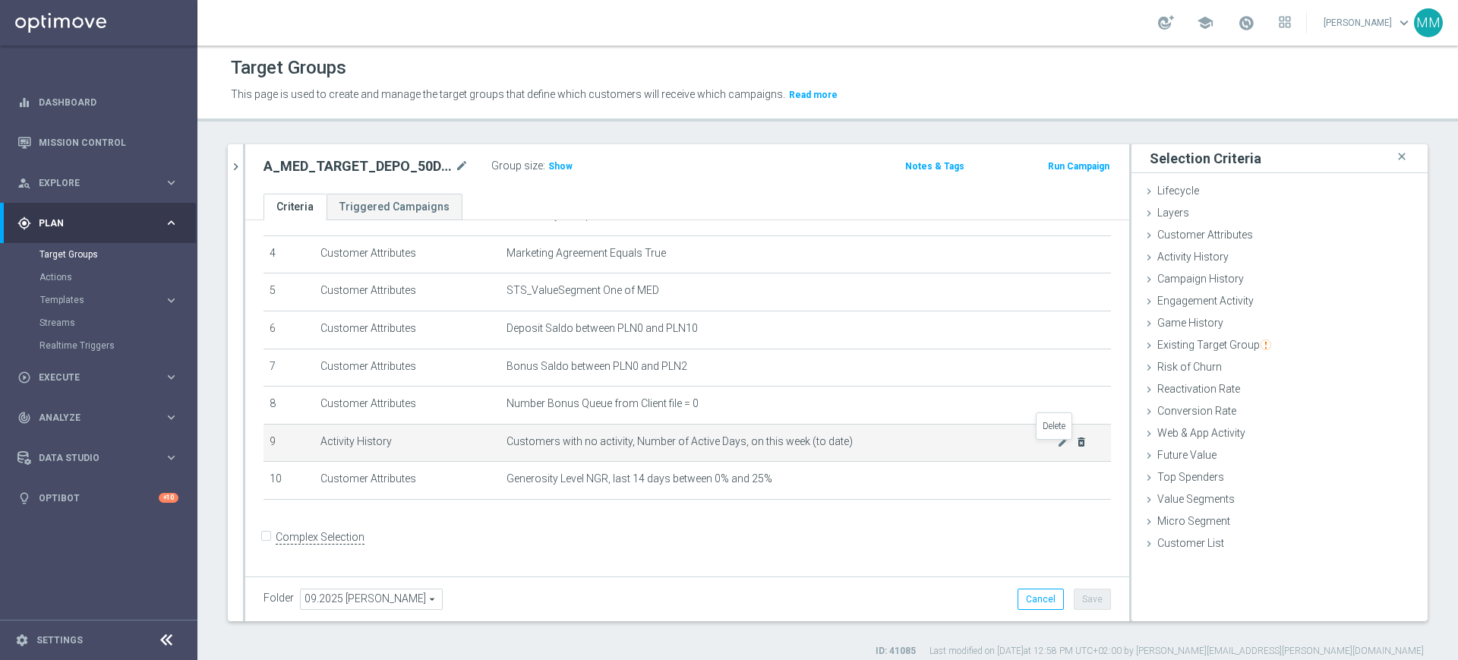
click at [1075, 448] on icon "delete_forever" at bounding box center [1081, 442] width 12 height 12
click at [1075, 447] on icon "delete_forever" at bounding box center [1081, 443] width 12 height 12
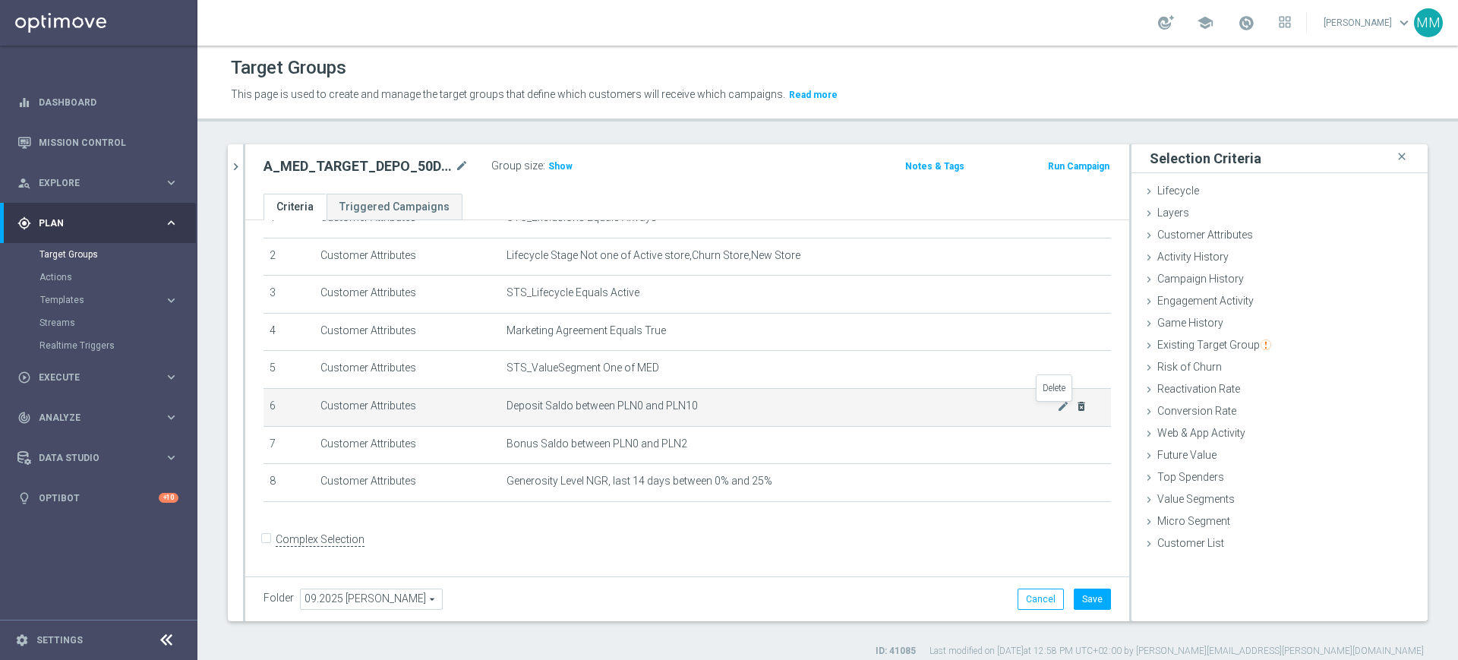
click at [1075, 409] on icon "delete_forever" at bounding box center [1081, 406] width 12 height 12
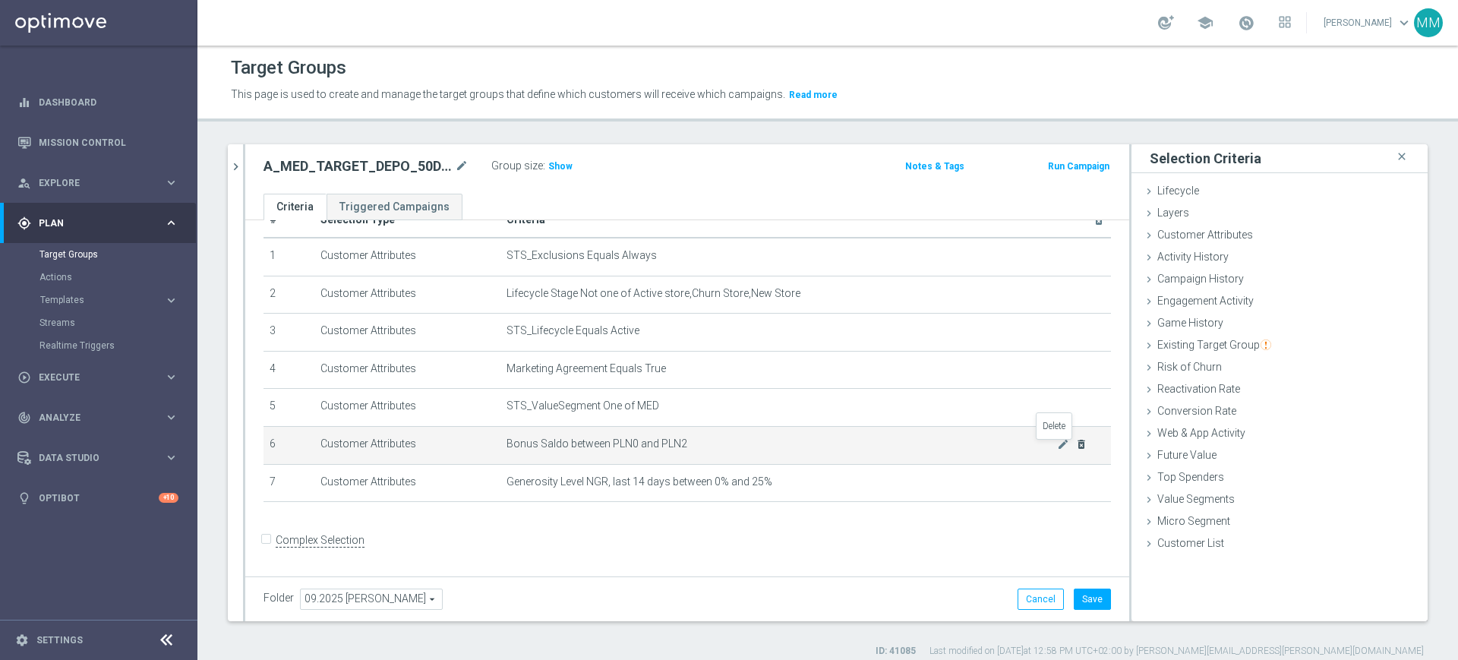
click at [1075, 445] on icon "delete_forever" at bounding box center [1081, 444] width 12 height 12
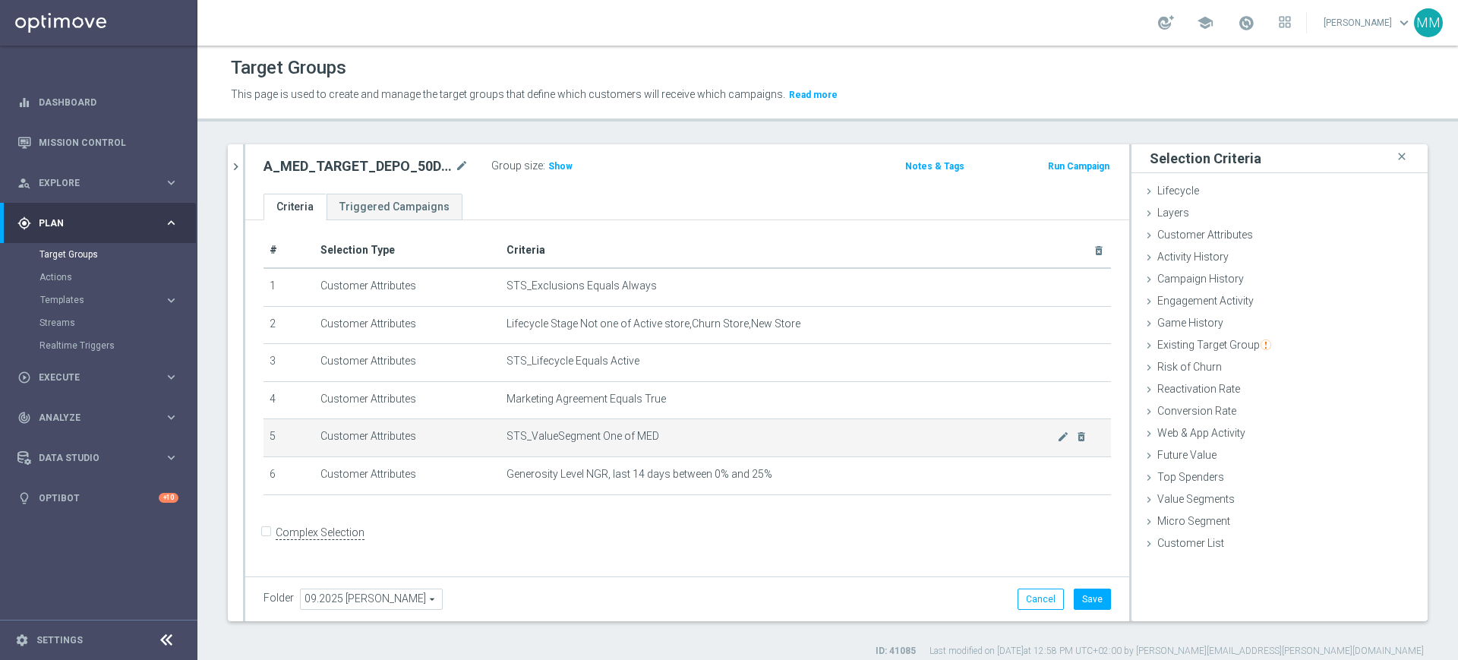
scroll to position [0, 0]
click at [1075, 447] on icon "delete_forever" at bounding box center [1081, 442] width 12 height 12
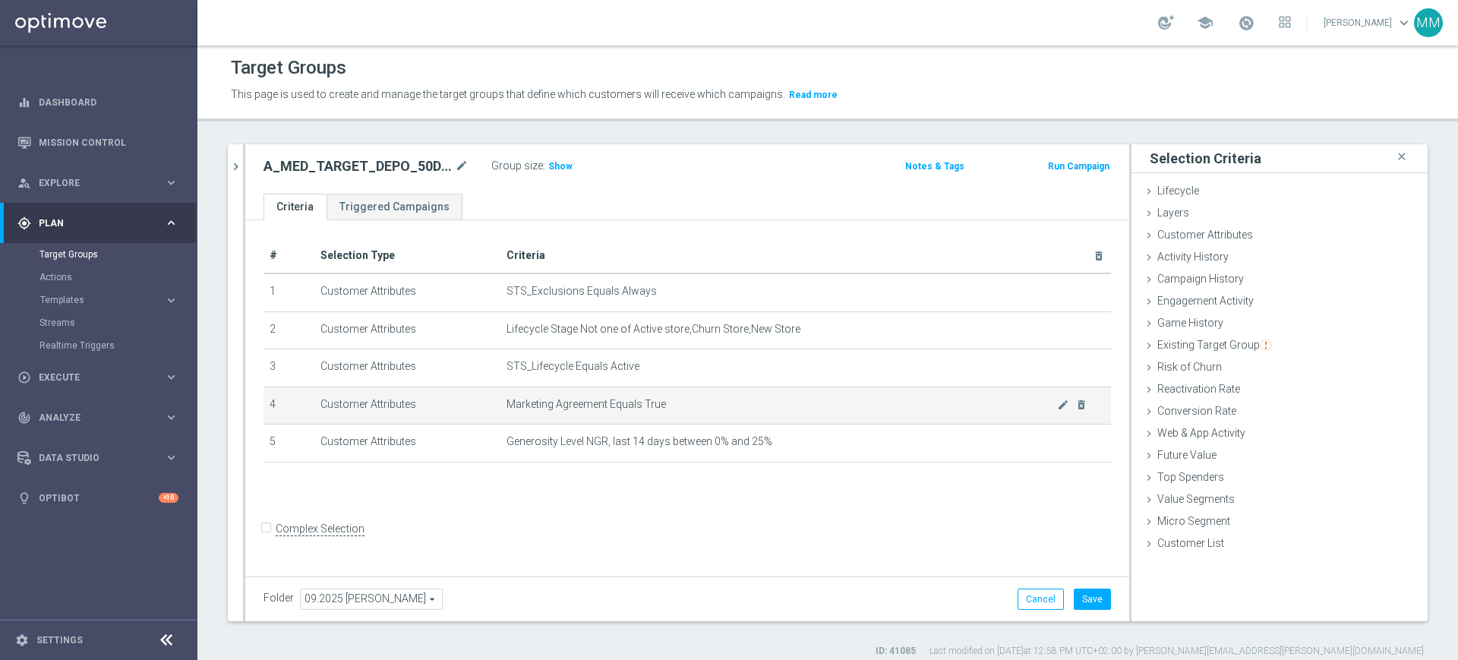
click at [612, 400] on span "Marketing Agreement Equals True" at bounding box center [782, 404] width 551 height 13
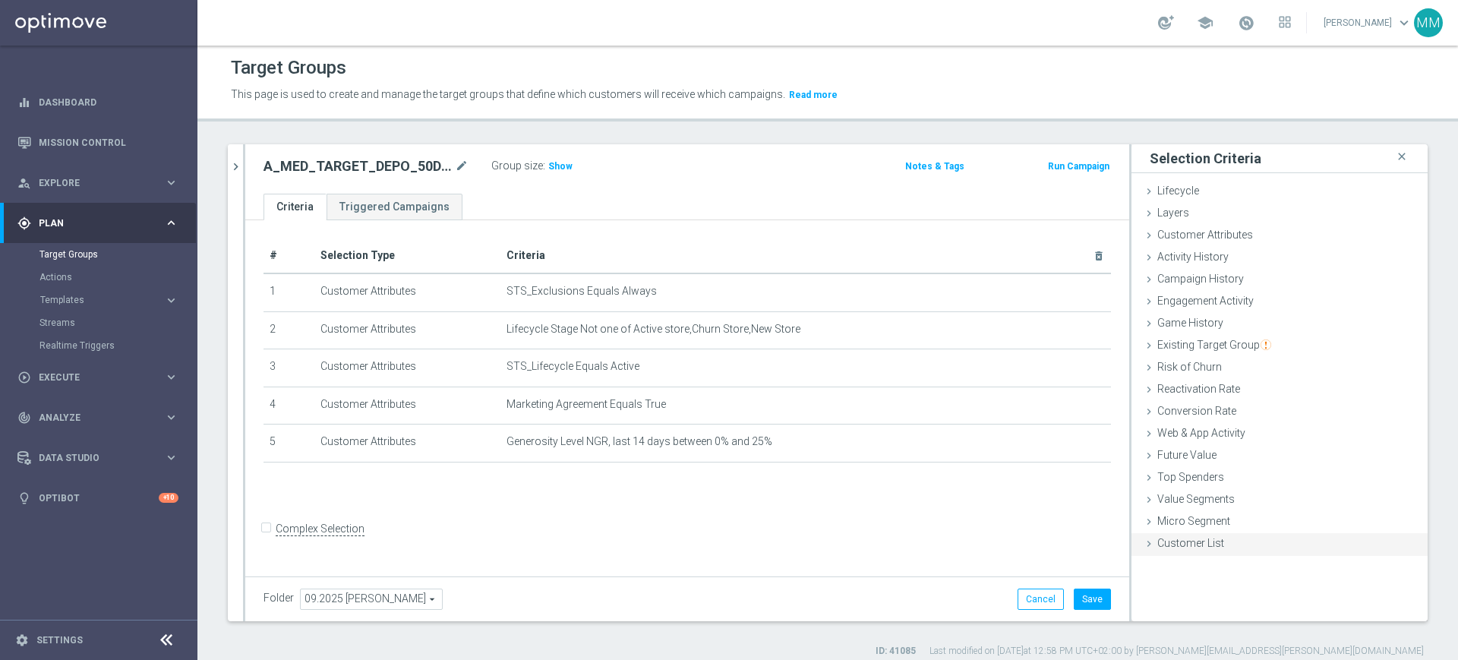
click at [1209, 538] on div "Customer List done selection saved" at bounding box center [1280, 544] width 296 height 23
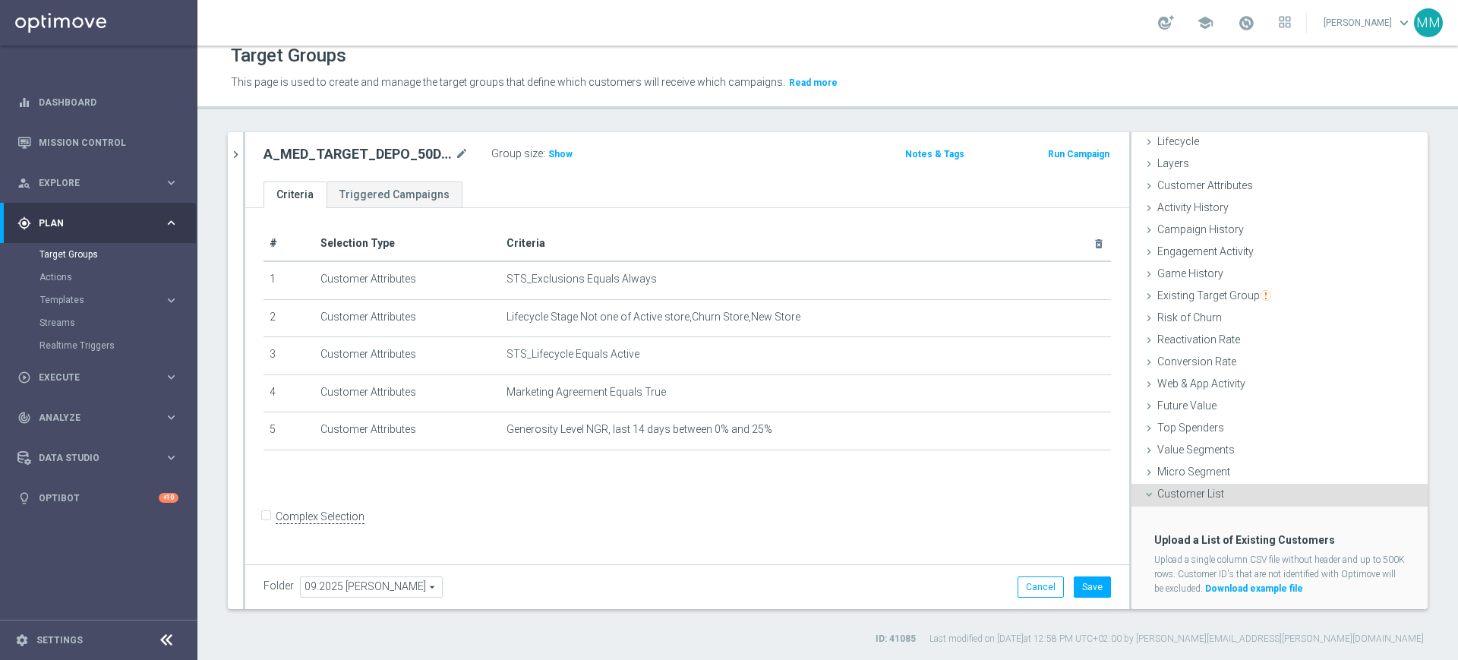
scroll to position [71, 0]
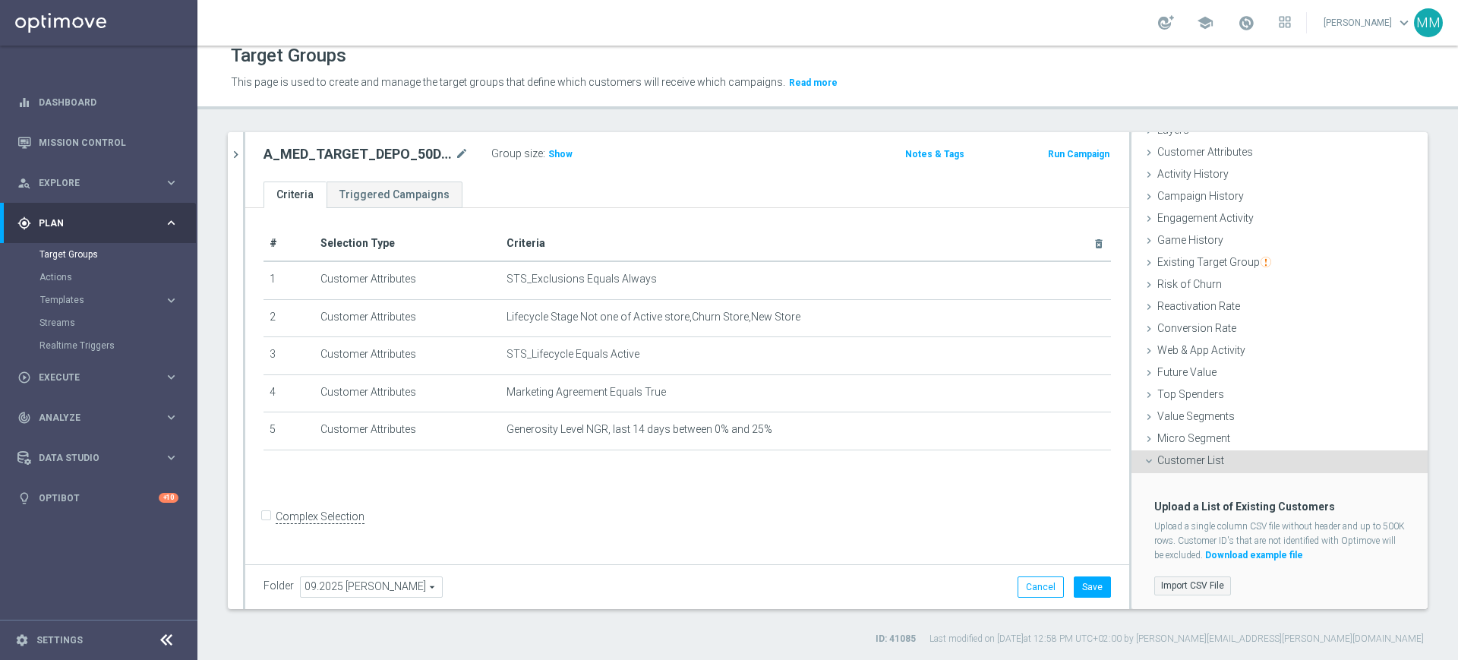
click at [1192, 578] on label "Import CSV File" at bounding box center [1192, 585] width 77 height 19
click at [0, 0] on input "Import CSV File" at bounding box center [0, 0] width 0 height 0
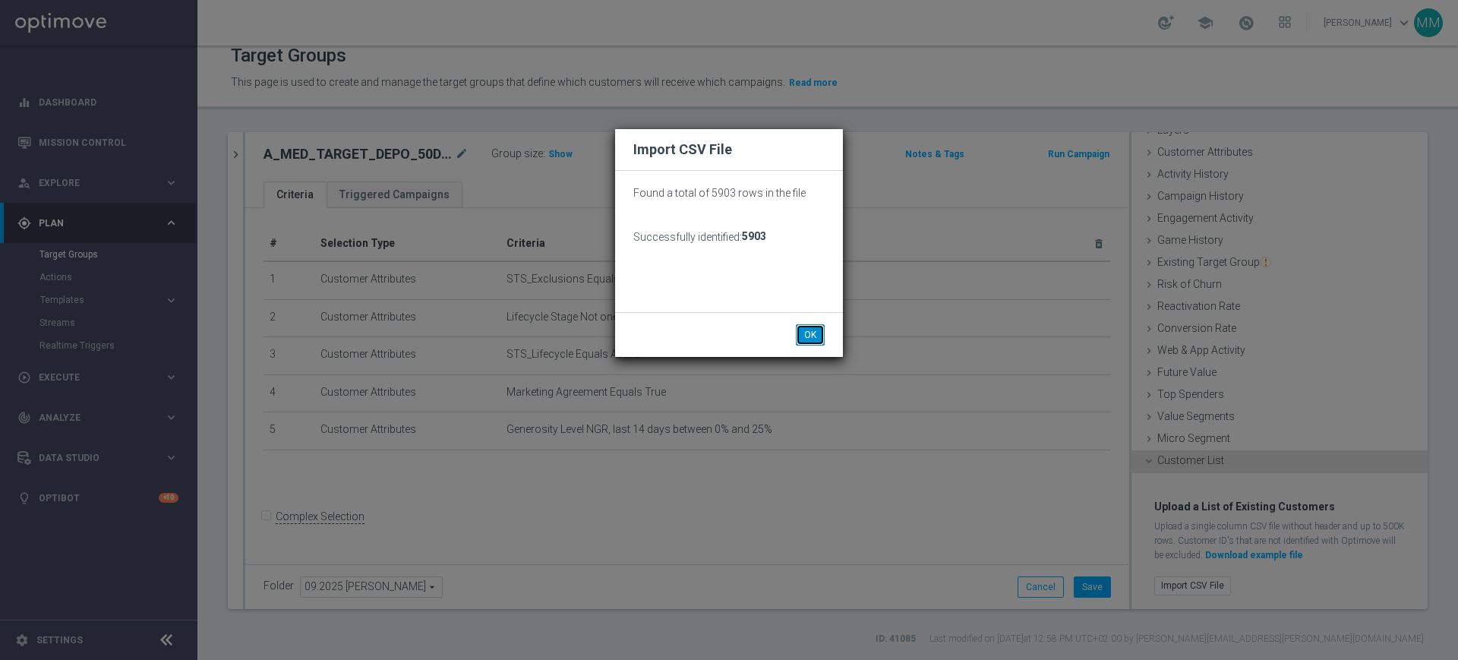
click at [807, 335] on button "OK" at bounding box center [810, 334] width 29 height 21
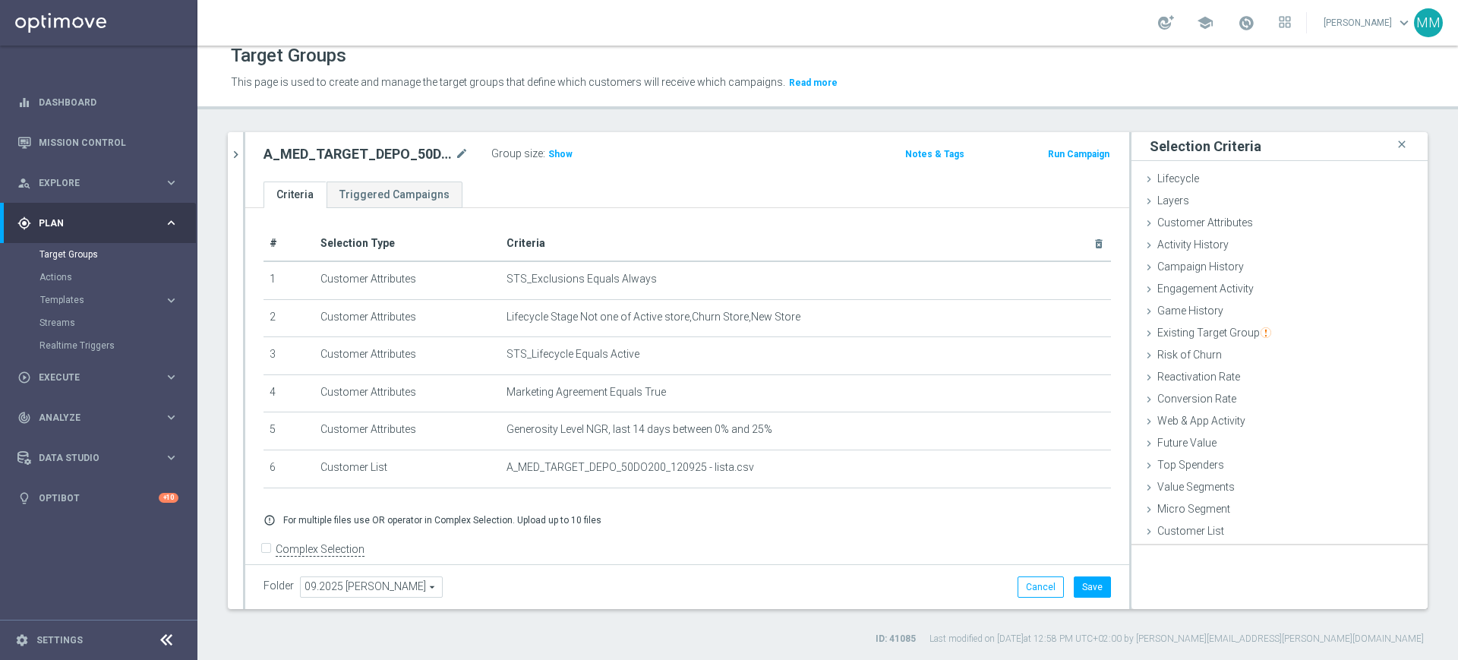
scroll to position [0, 0]
click at [633, 280] on span "STS_Exclusions Equals Always" at bounding box center [782, 279] width 551 height 13
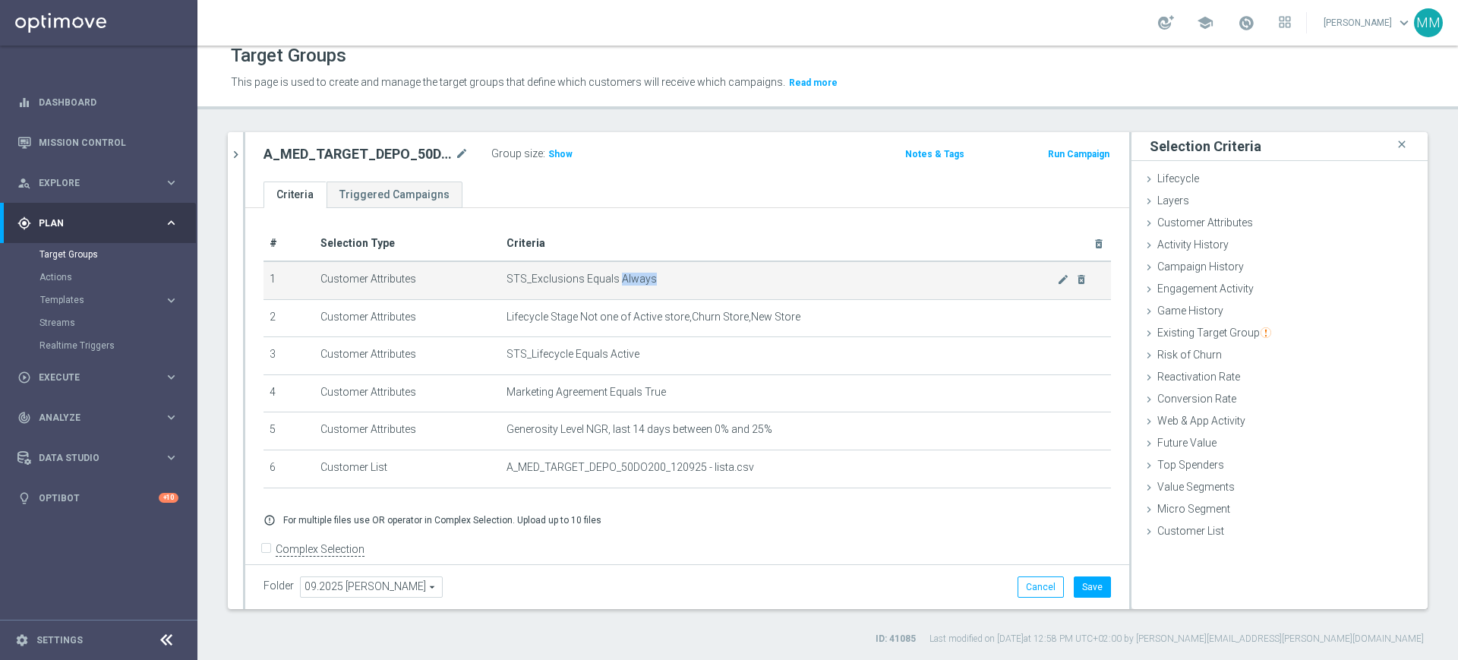
click at [633, 280] on span "STS_Exclusions Equals Always" at bounding box center [782, 279] width 551 height 13
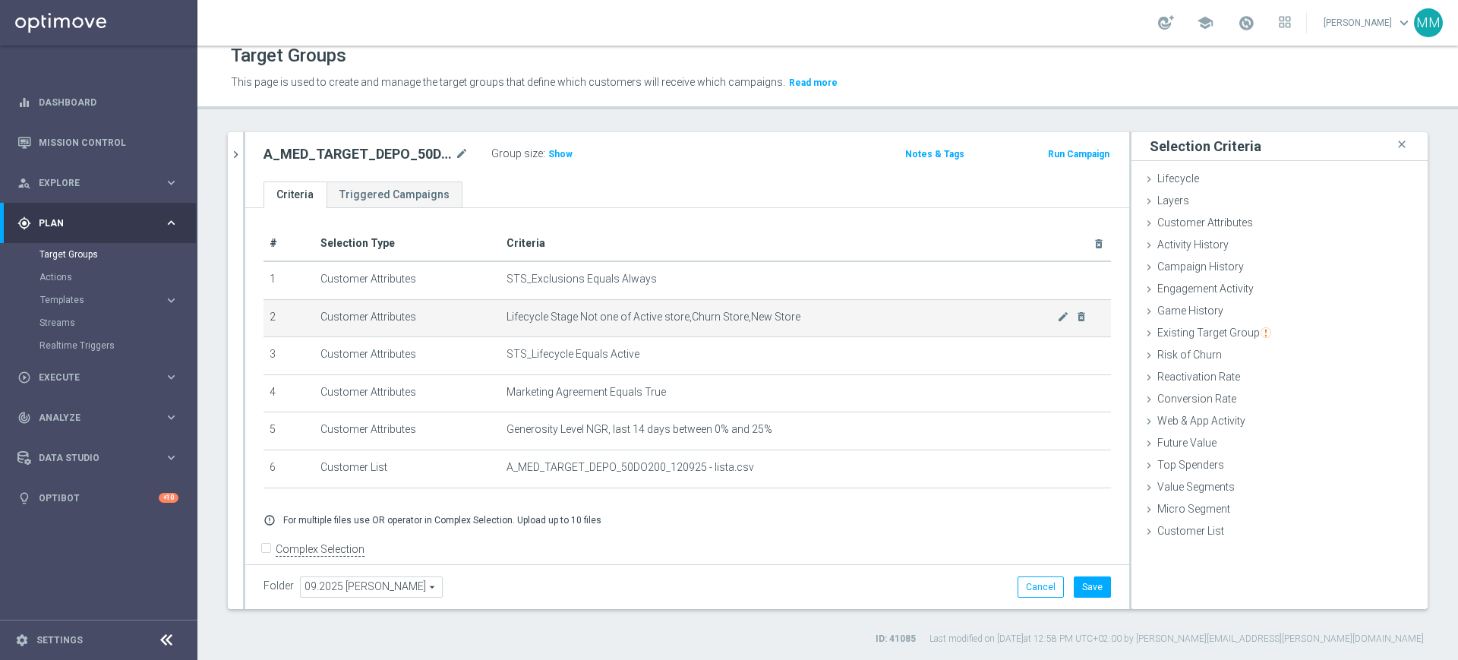
click at [640, 317] on span "Lifecycle Stage Not one of Active store,Churn Store,New Store" at bounding box center [782, 317] width 551 height 13
click at [664, 330] on td "Lifecycle Stage Not one of Active store,Churn Store,New Store mode_edit delete_…" at bounding box center [806, 318] width 611 height 38
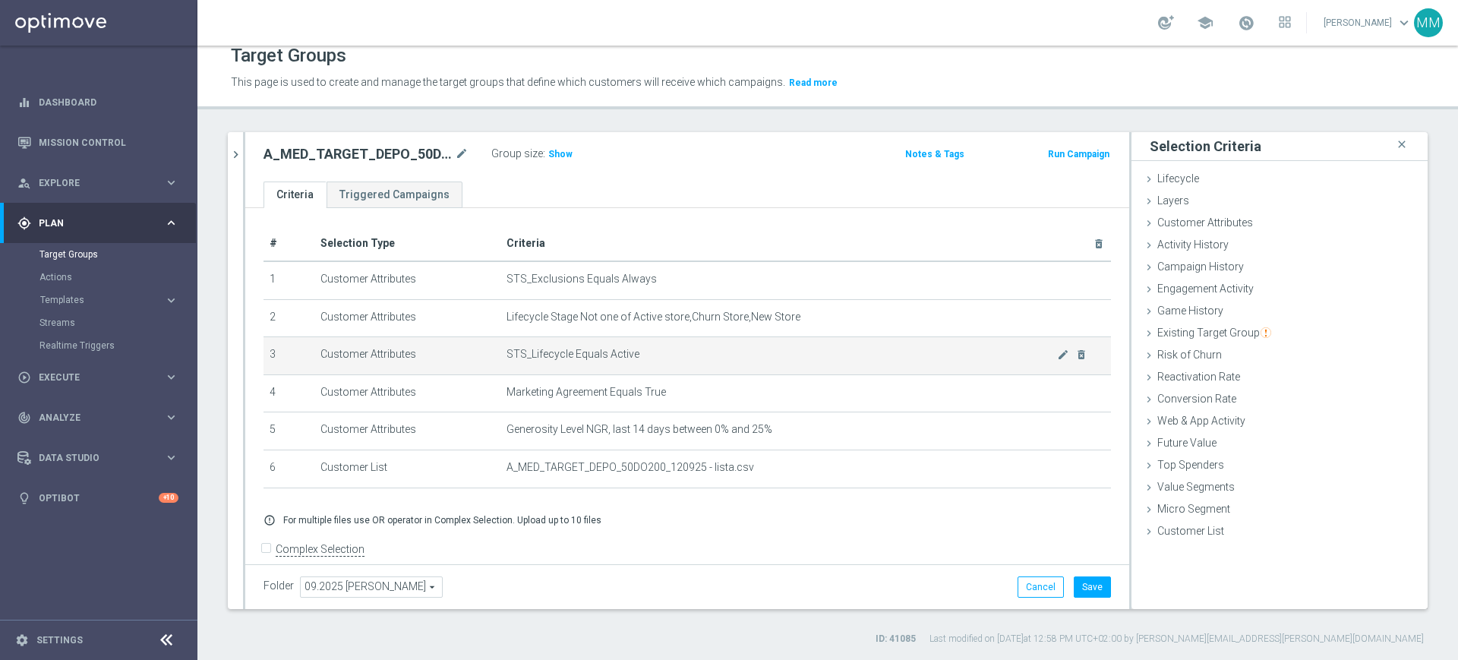
click at [615, 358] on span "STS_Lifecycle Equals Active" at bounding box center [782, 354] width 551 height 13
click at [616, 357] on span "STS_Lifecycle Equals Active" at bounding box center [782, 354] width 551 height 13
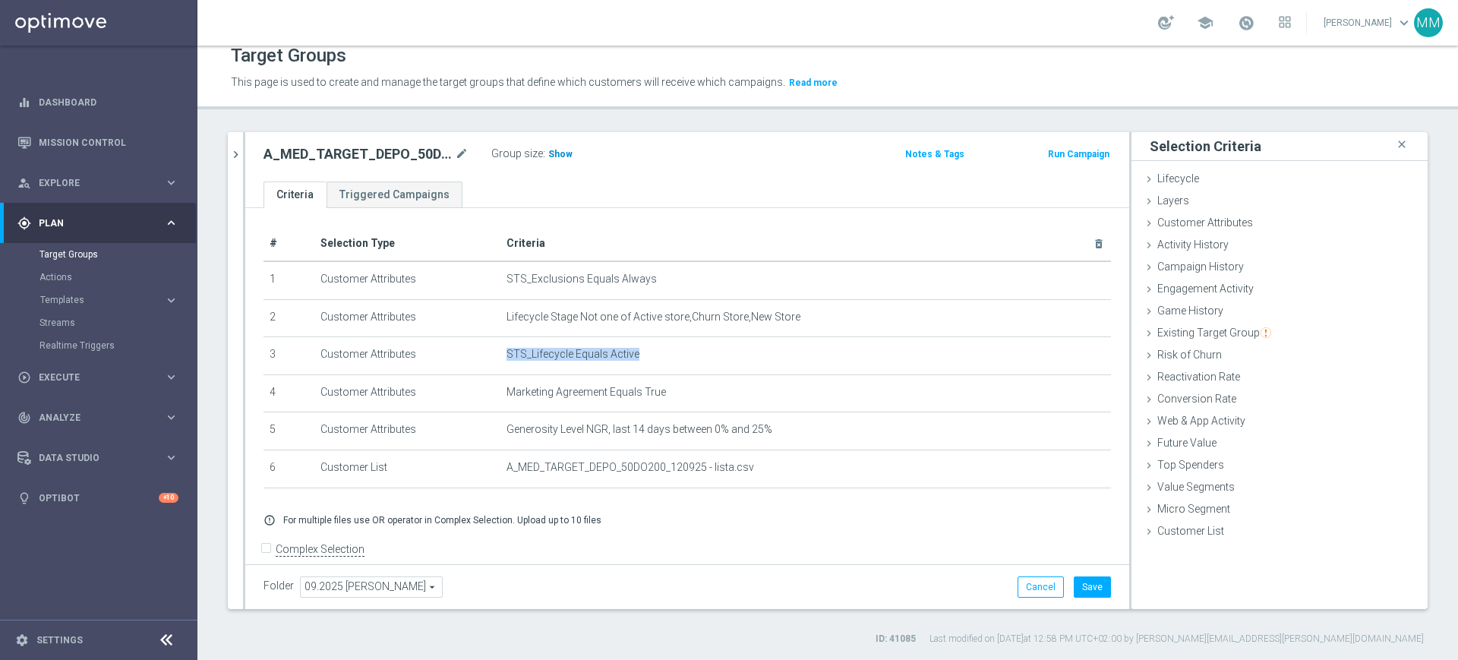
click at [561, 156] on span "Show" at bounding box center [560, 154] width 24 height 11
click at [1088, 584] on button "Save" at bounding box center [1092, 586] width 37 height 21
click at [235, 154] on icon "chevron_right" at bounding box center [236, 154] width 14 height 14
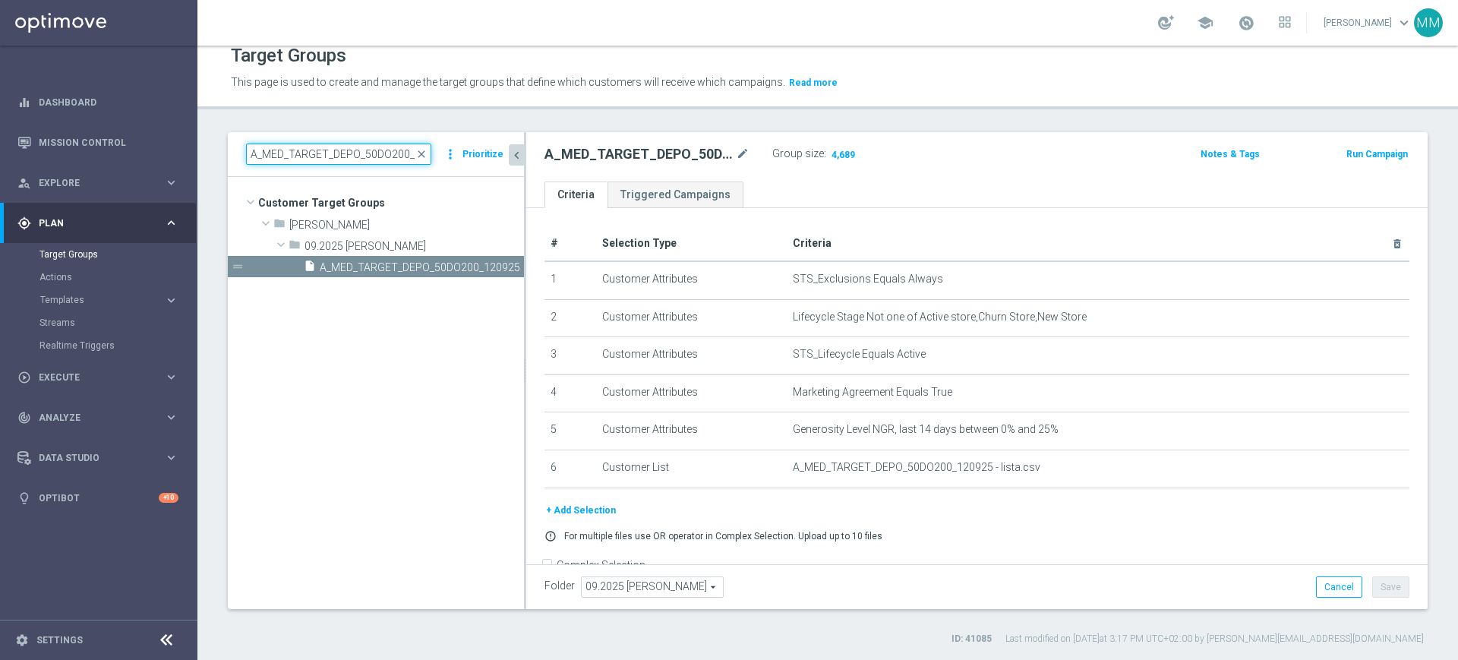
click at [373, 147] on input "A_MED_TARGET_DEPO_50DO200_120925" at bounding box center [338, 154] width 185 height 21
paste input
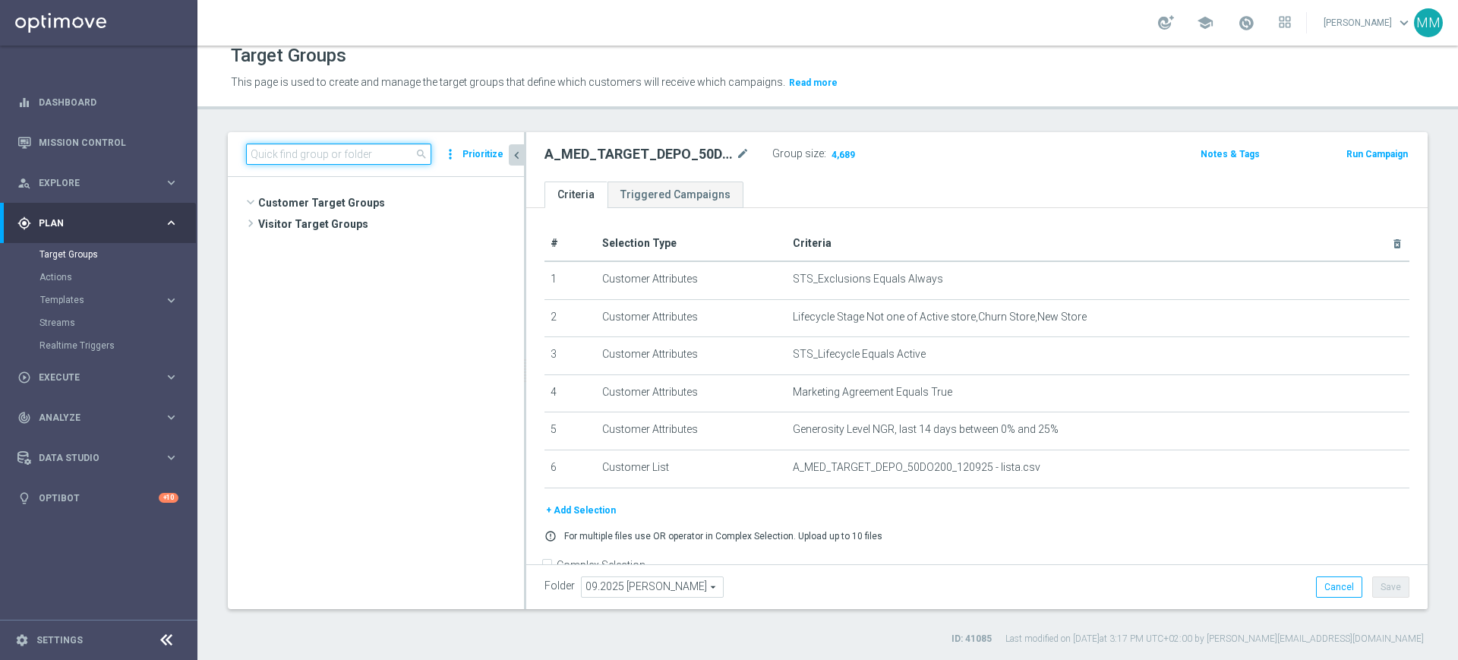
scroll to position [317, 0]
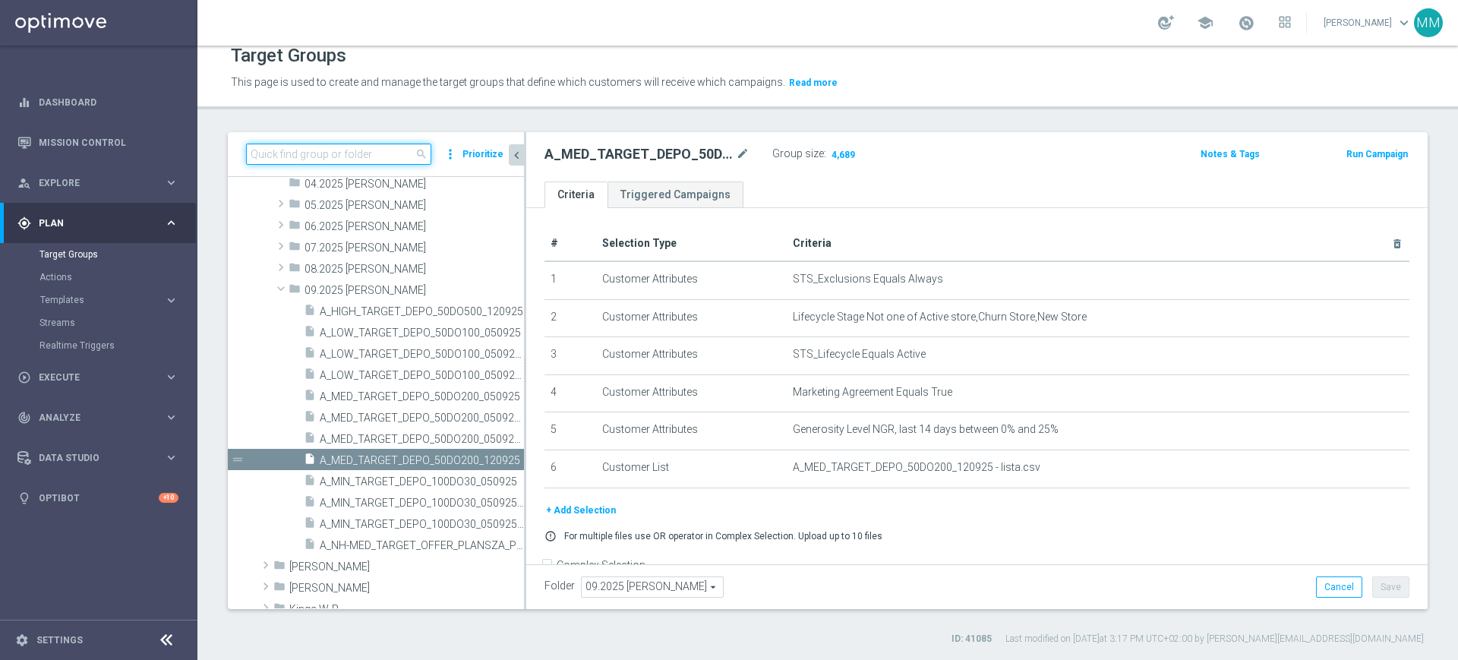
click at [311, 148] on input at bounding box center [338, 154] width 185 height 21
paste input "A_HIGH_TARGET_DEPO_50DO500_120925"
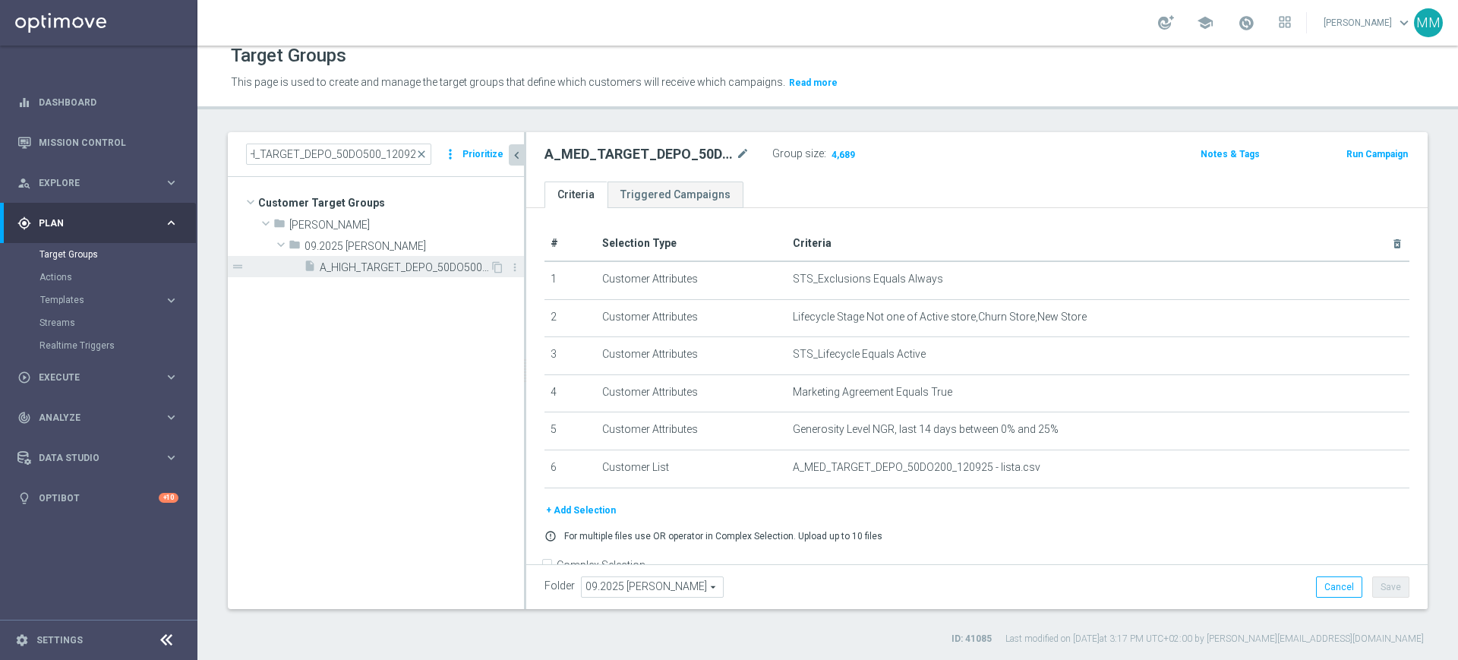
click at [402, 261] on span "A_HIGH_TARGET_DEPO_50DO500_120925" at bounding box center [405, 267] width 170 height 13
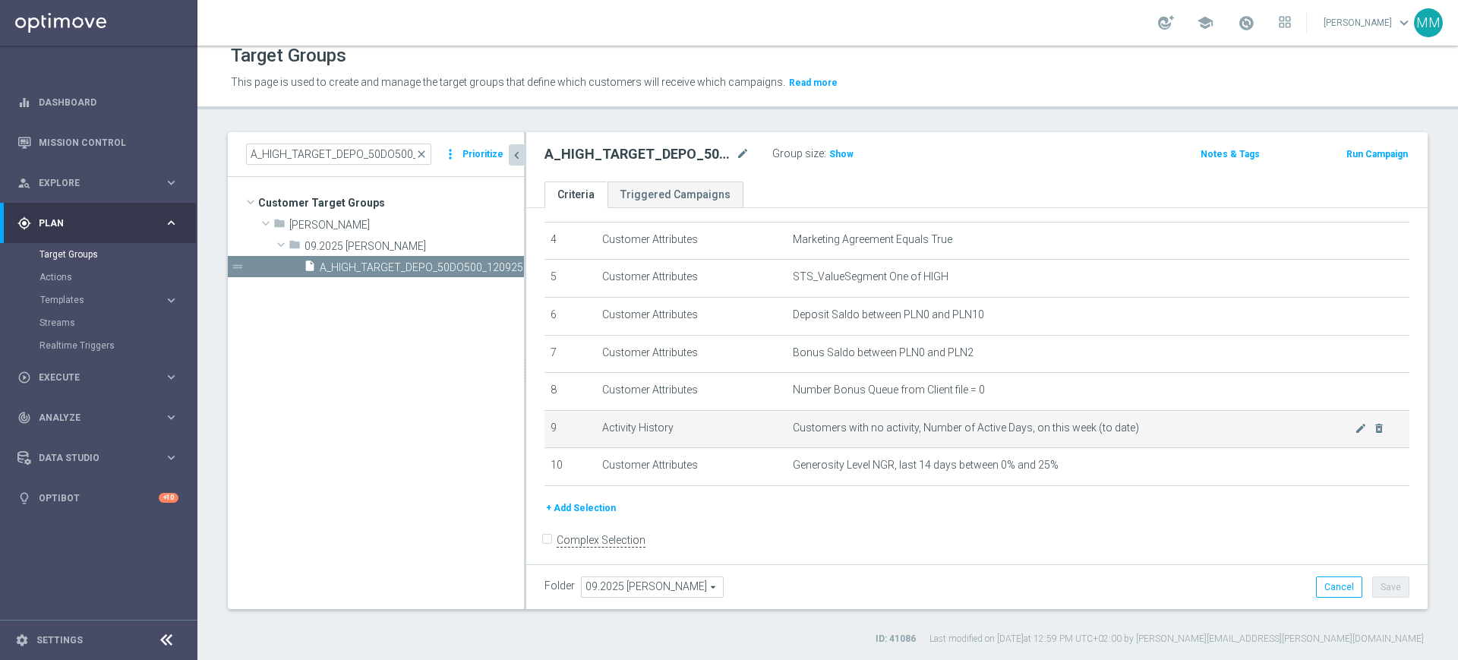
scroll to position [167, 0]
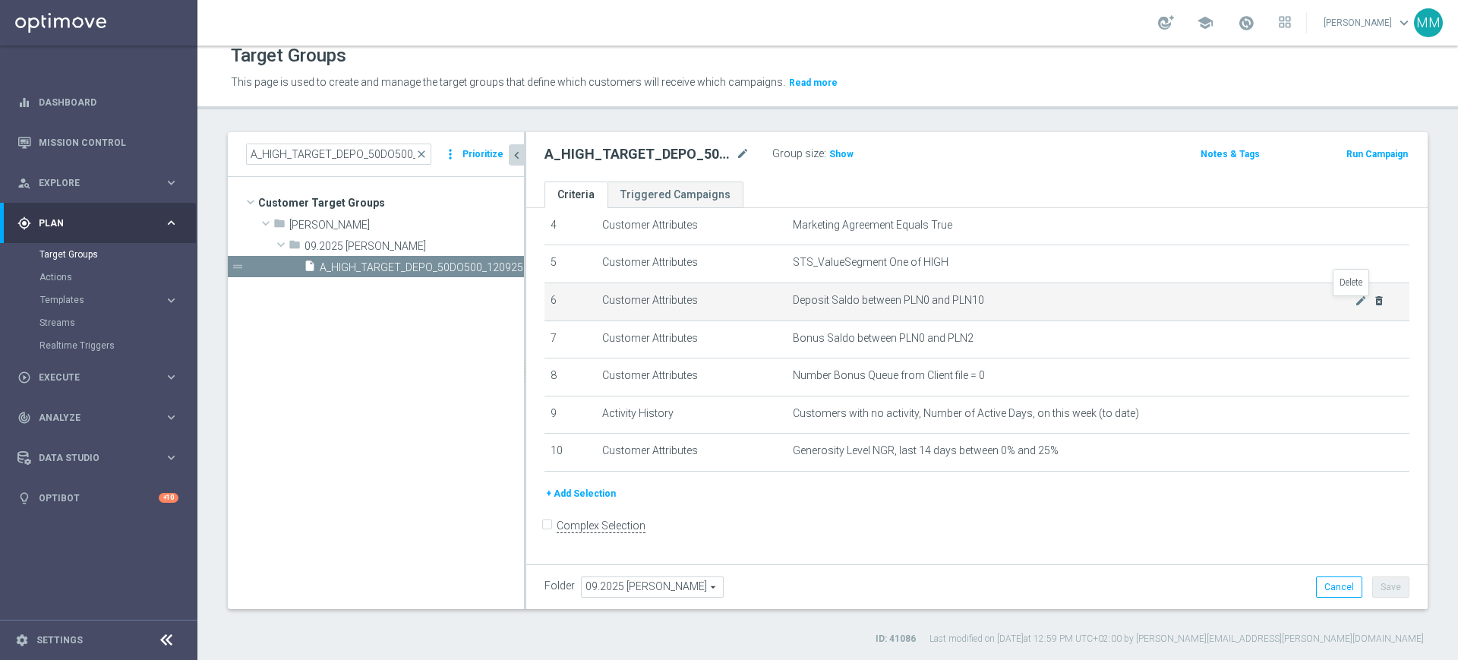
click at [1373, 298] on icon "delete_forever" at bounding box center [1379, 301] width 12 height 12
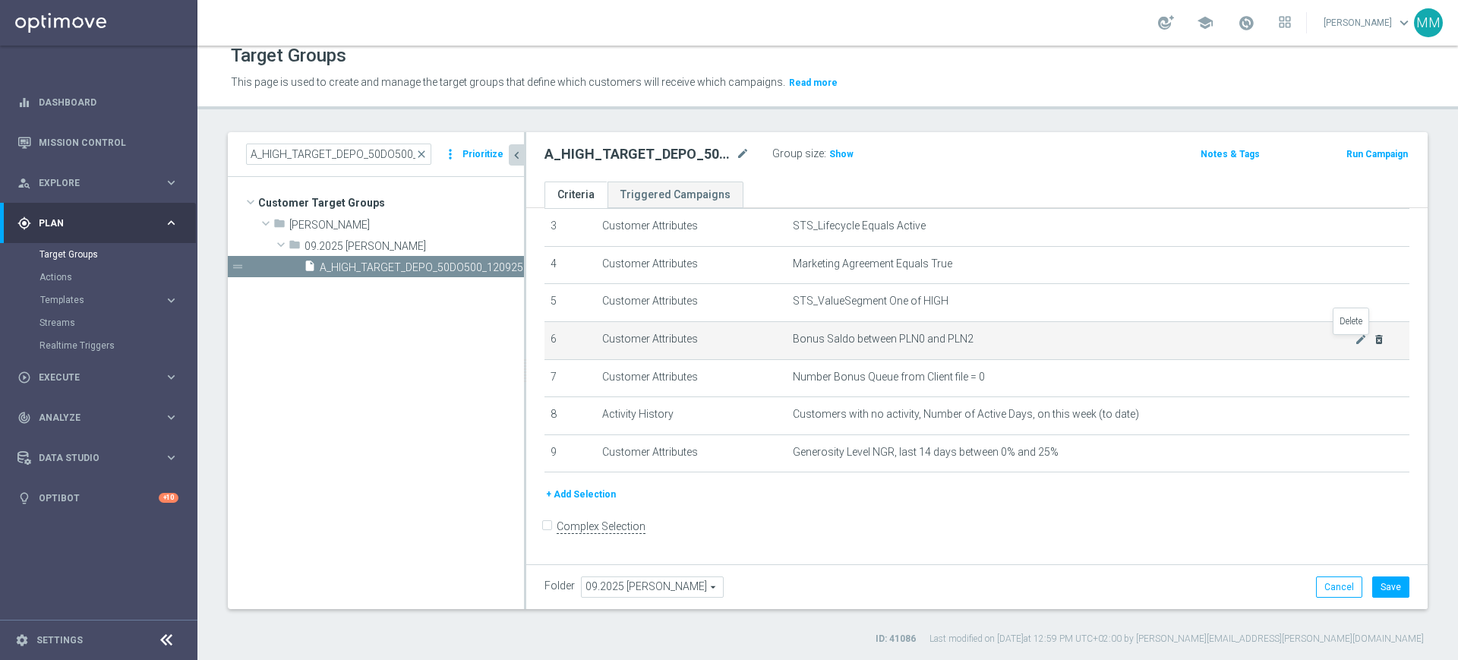
click at [1373, 345] on icon "delete_forever" at bounding box center [1379, 339] width 12 height 12
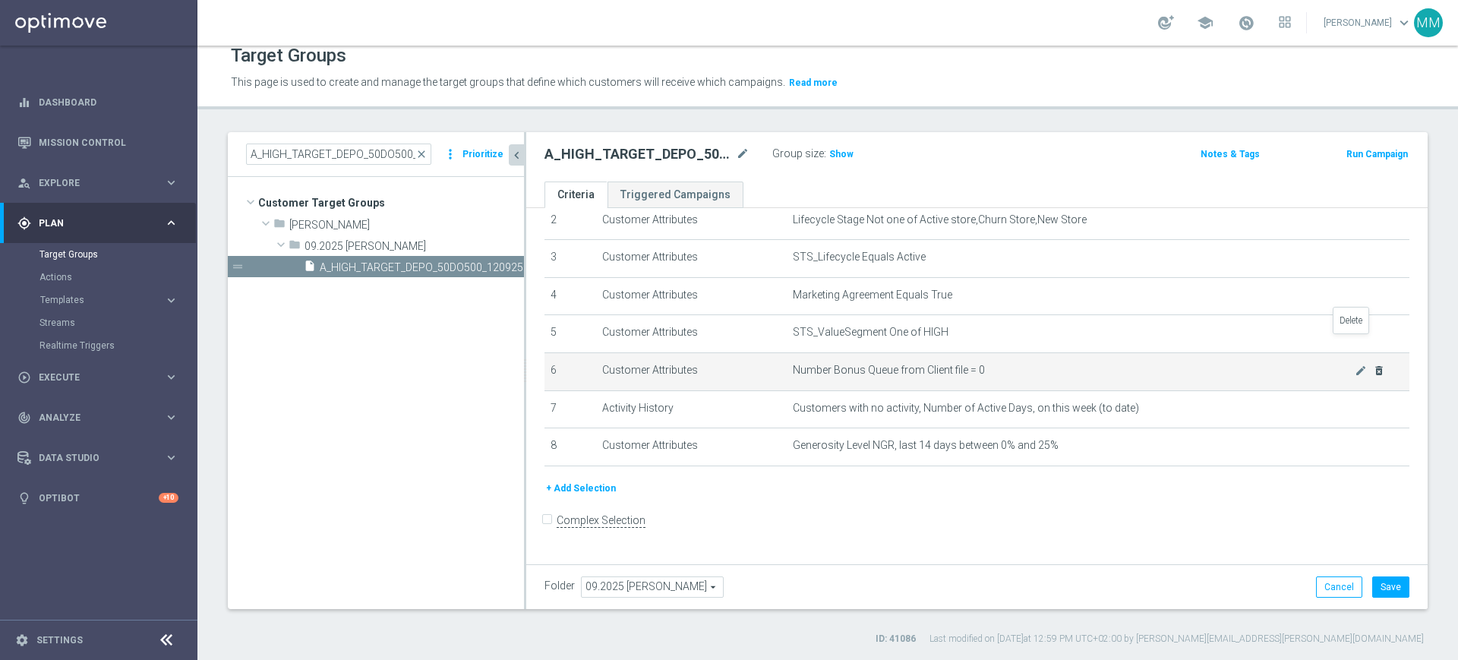
scroll to position [90, 0]
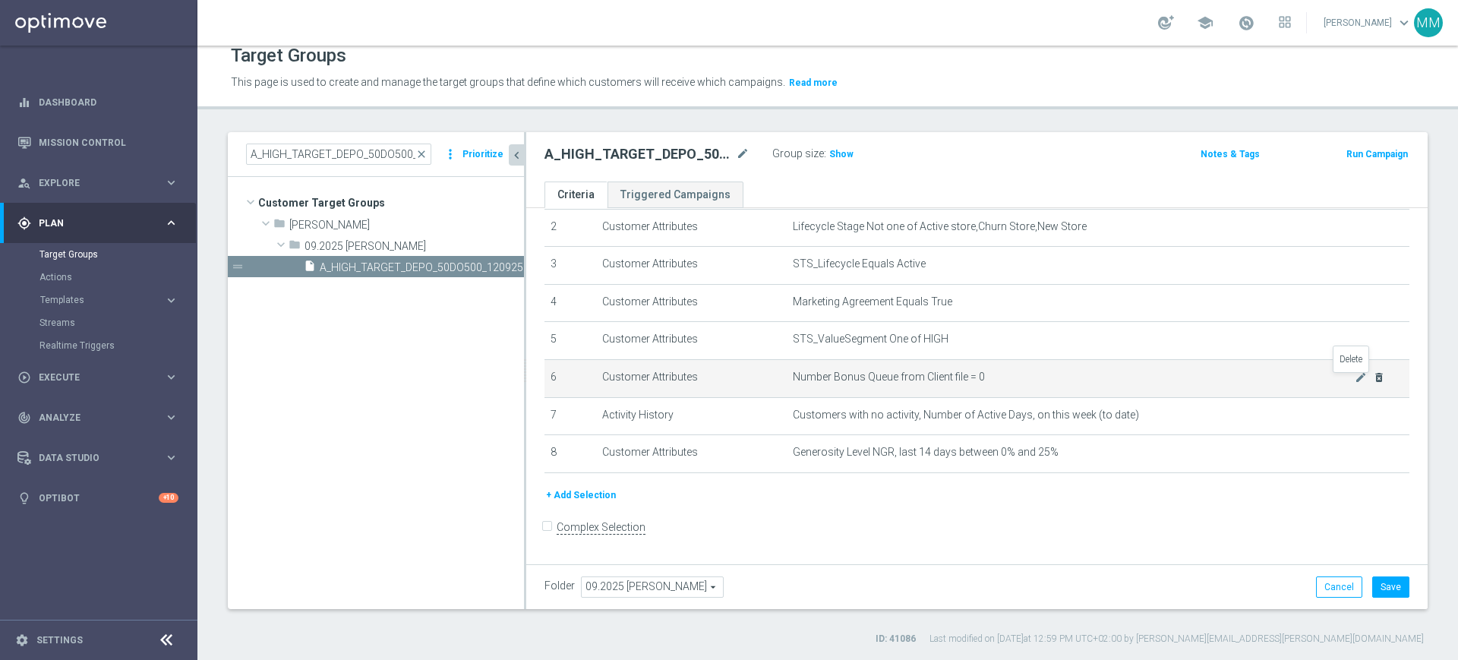
click at [1373, 382] on icon "delete_forever" at bounding box center [1379, 377] width 12 height 12
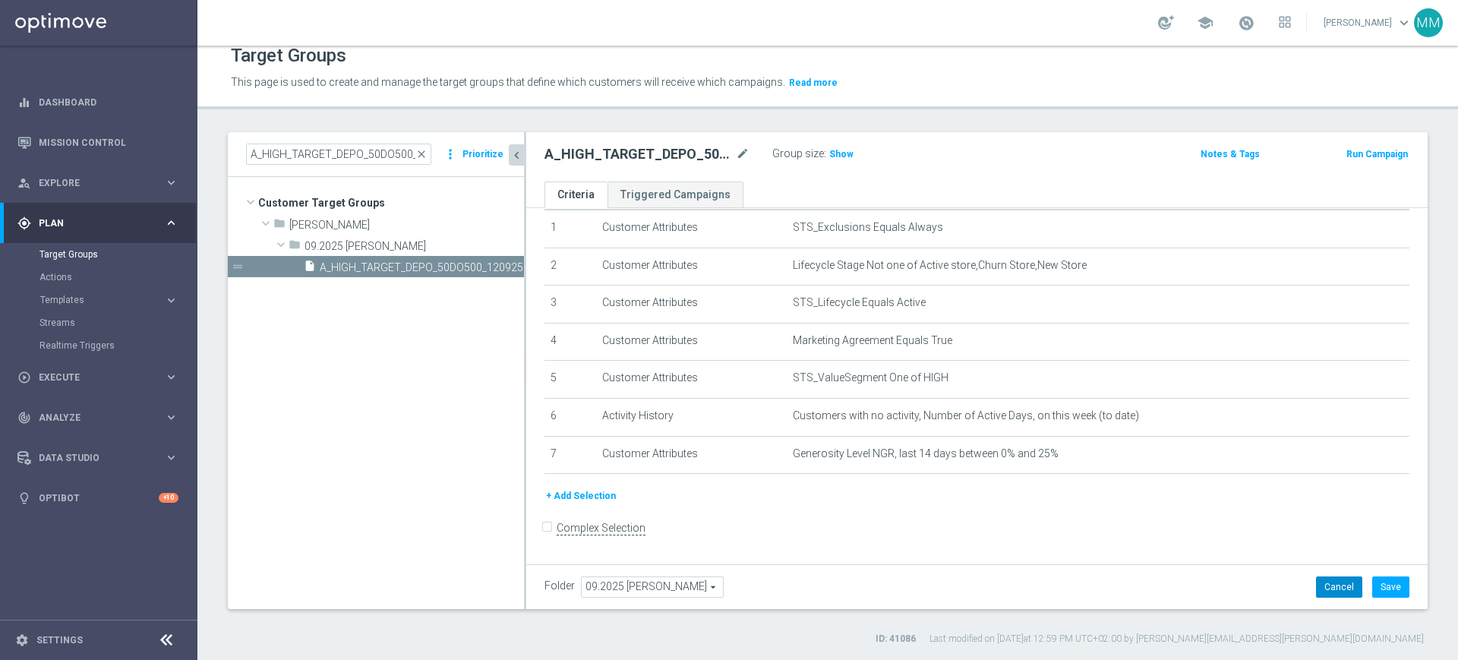
click at [1318, 586] on button "Cancel" at bounding box center [1339, 586] width 46 height 21
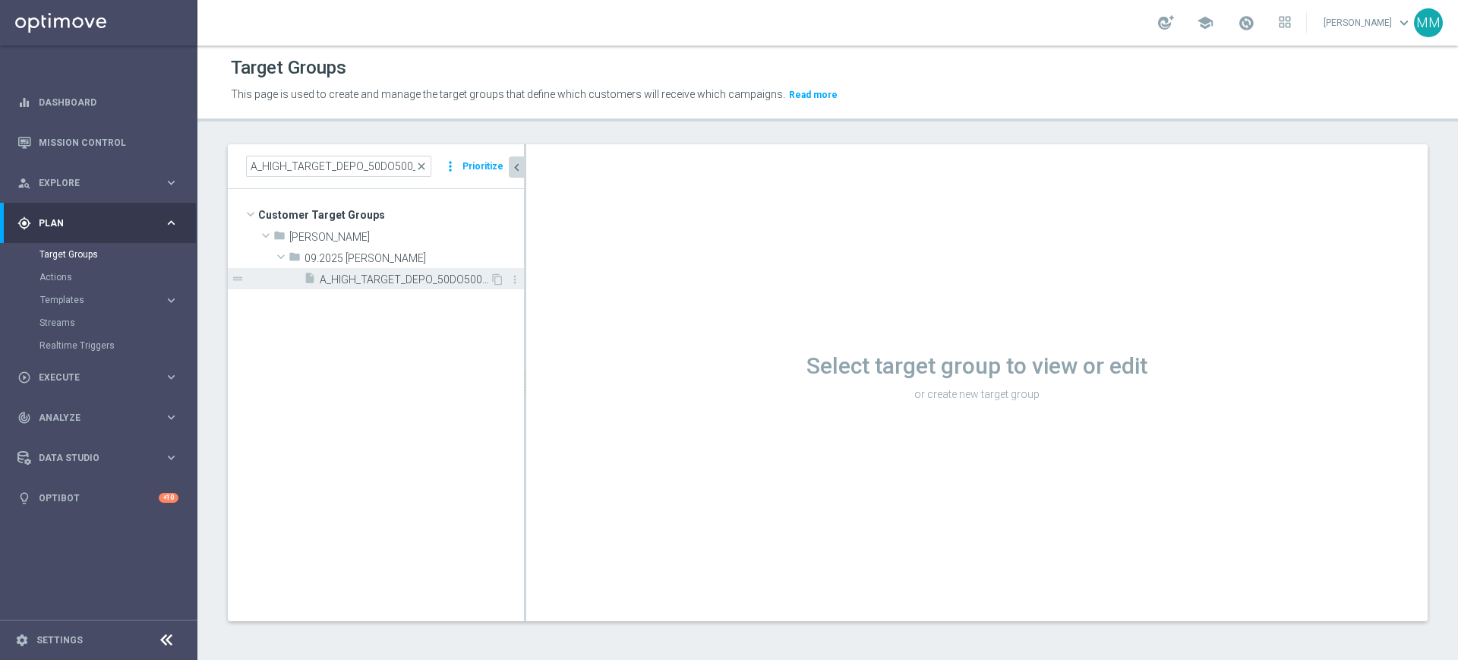
click at [406, 273] on span "A_HIGH_TARGET_DEPO_50DO500_120925" at bounding box center [405, 279] width 170 height 13
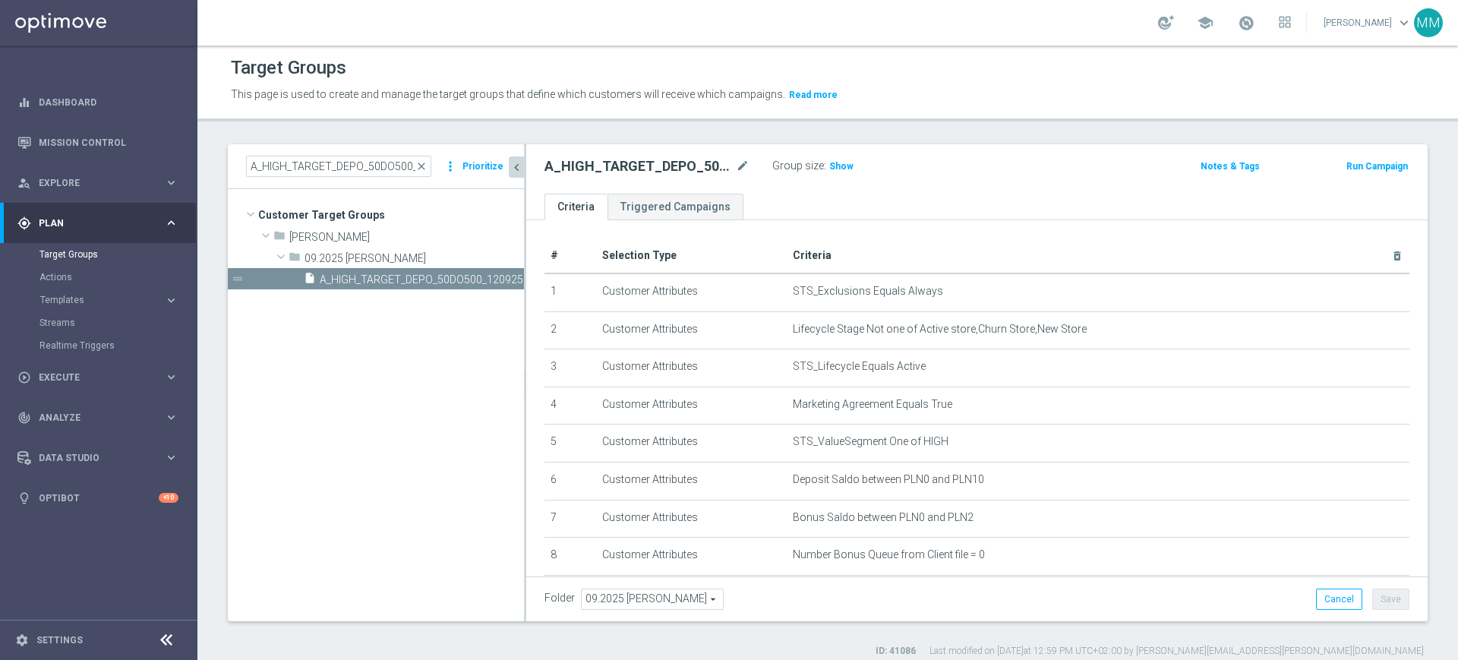
scroll to position [167, 0]
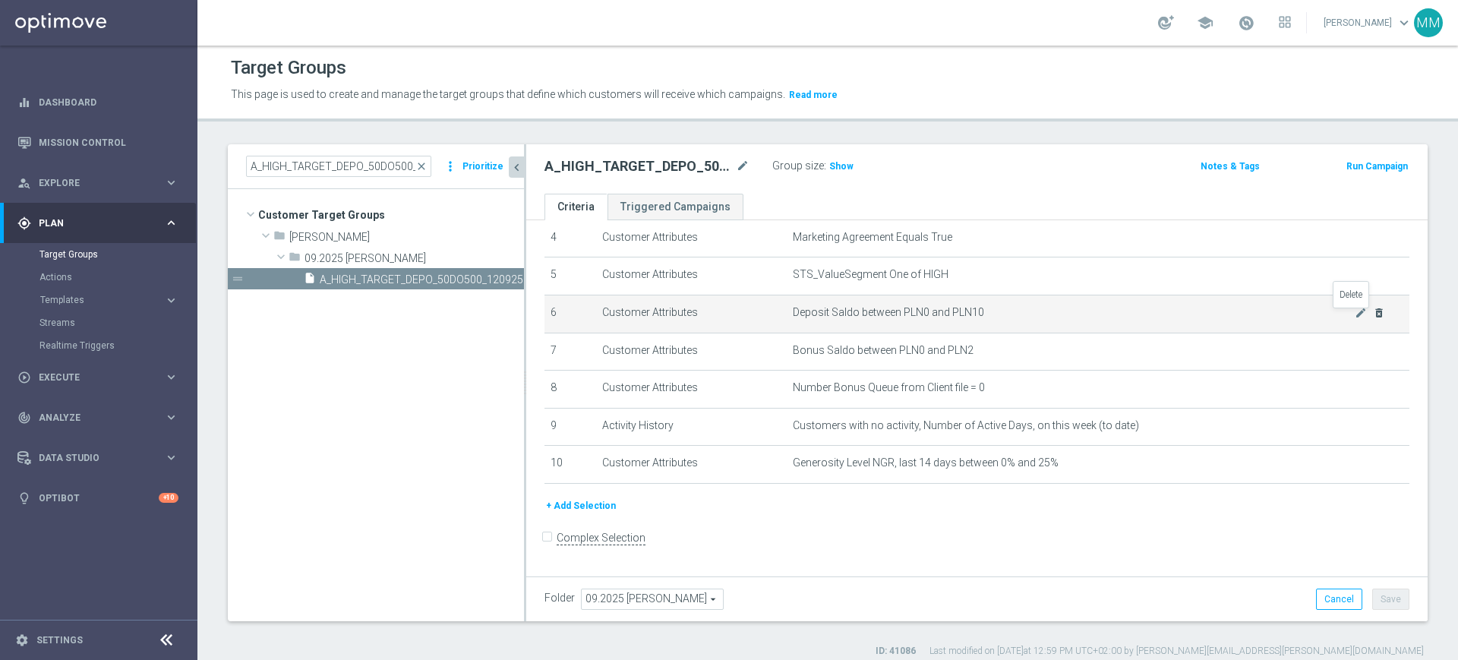
click at [1373, 317] on icon "delete_forever" at bounding box center [1379, 313] width 12 height 12
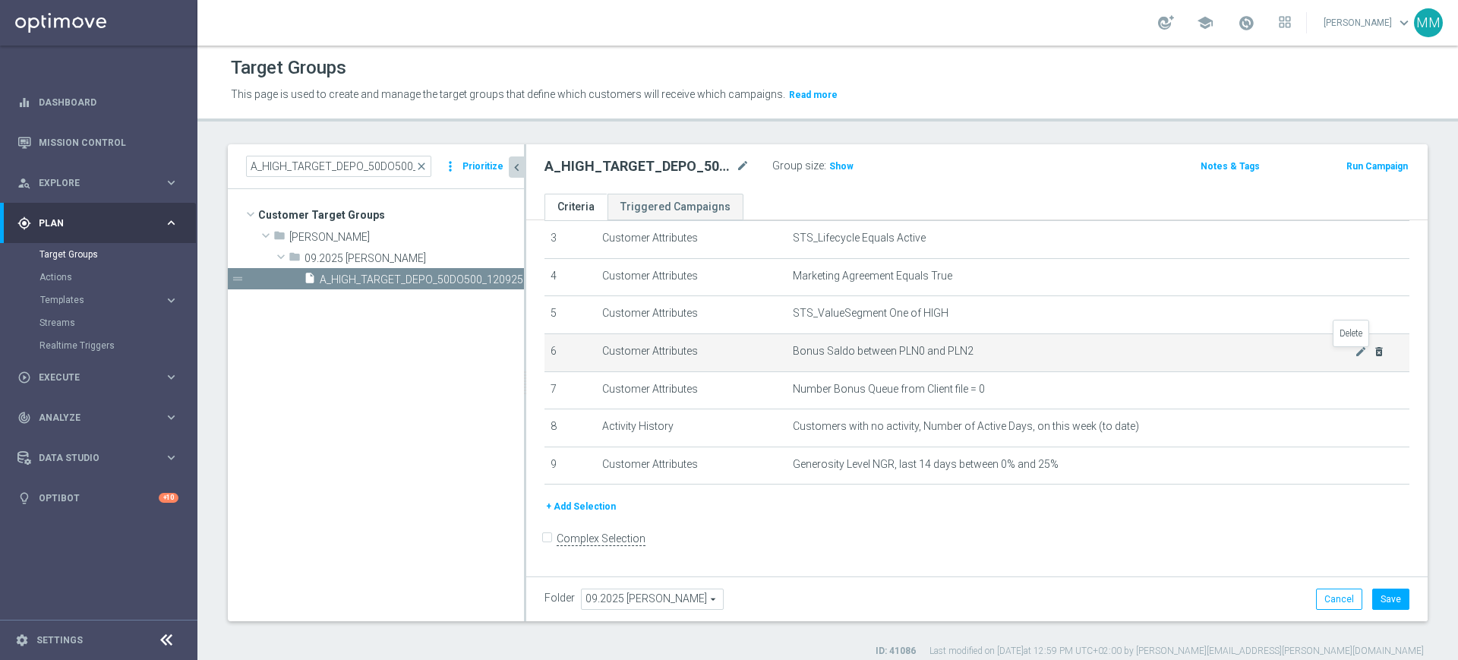
click at [1373, 358] on icon "delete_forever" at bounding box center [1379, 352] width 12 height 12
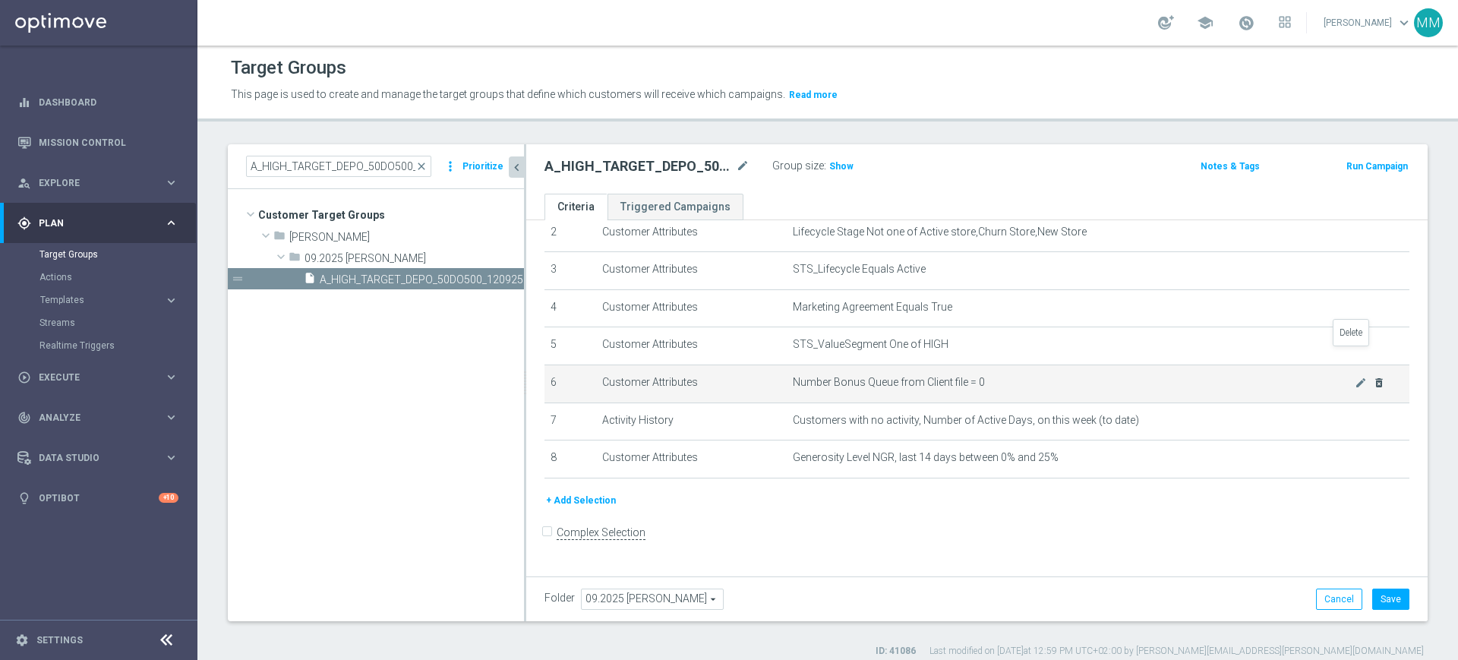
scroll to position [90, 0]
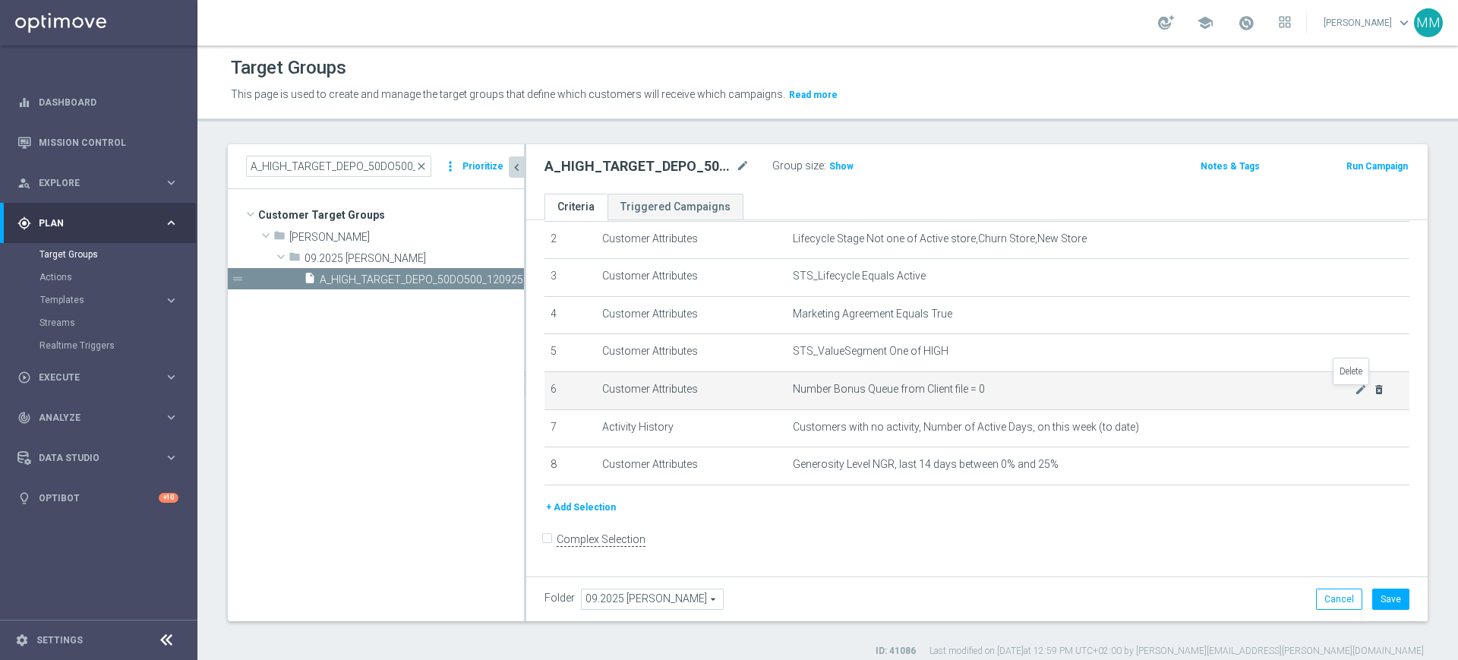
click at [1373, 394] on icon "delete_forever" at bounding box center [1379, 390] width 12 height 12
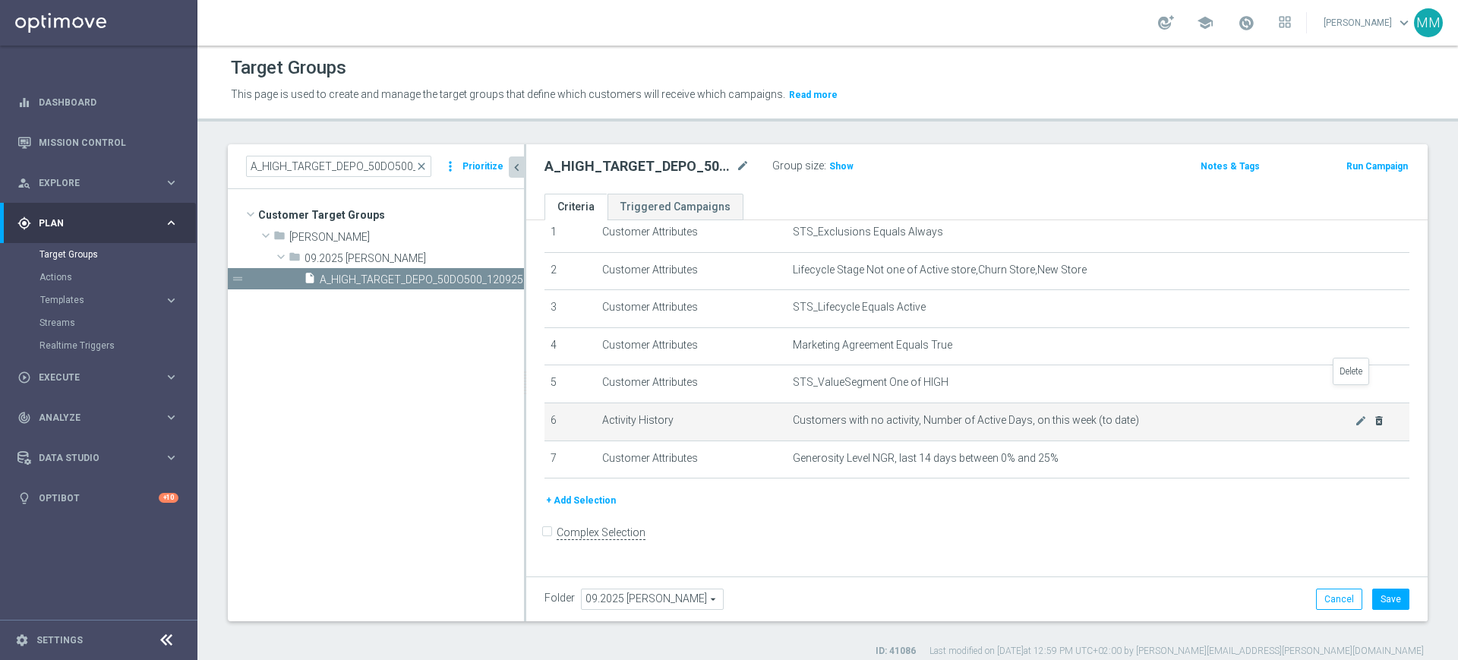
scroll to position [52, 0]
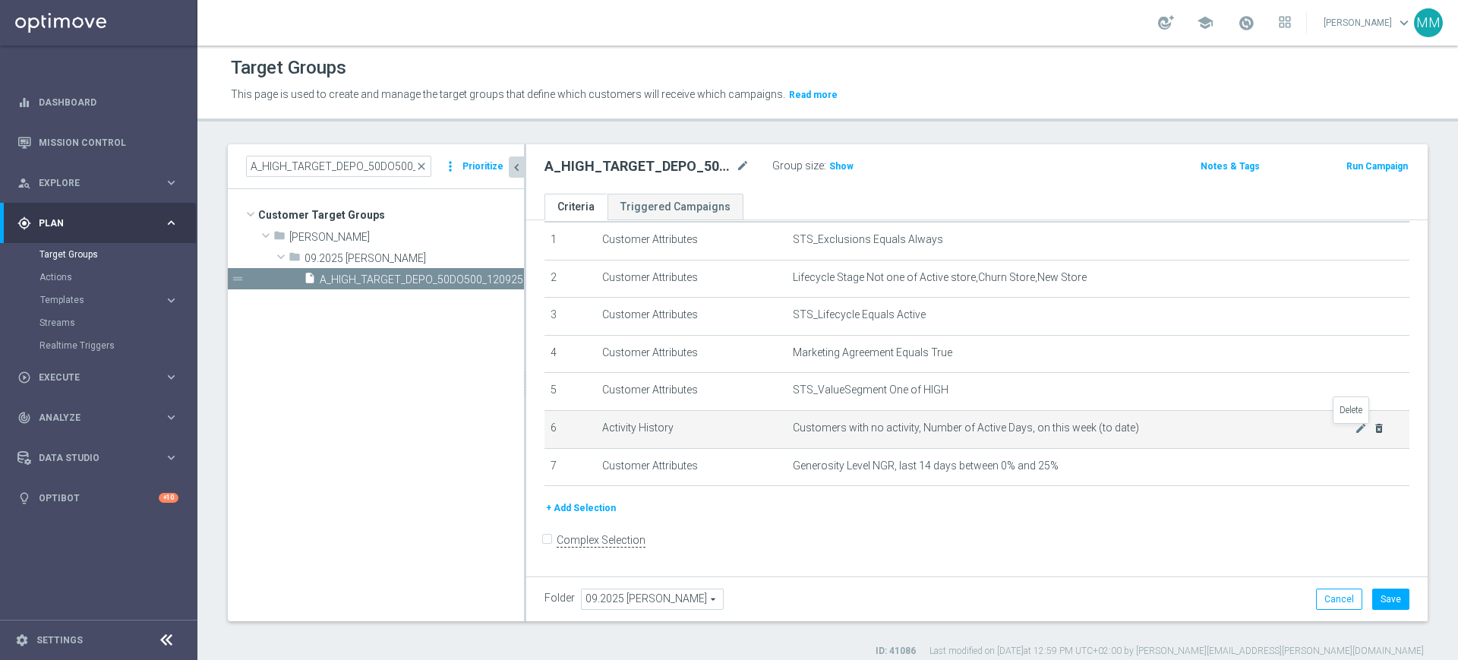
click at [1373, 429] on icon "delete_forever" at bounding box center [1379, 428] width 12 height 12
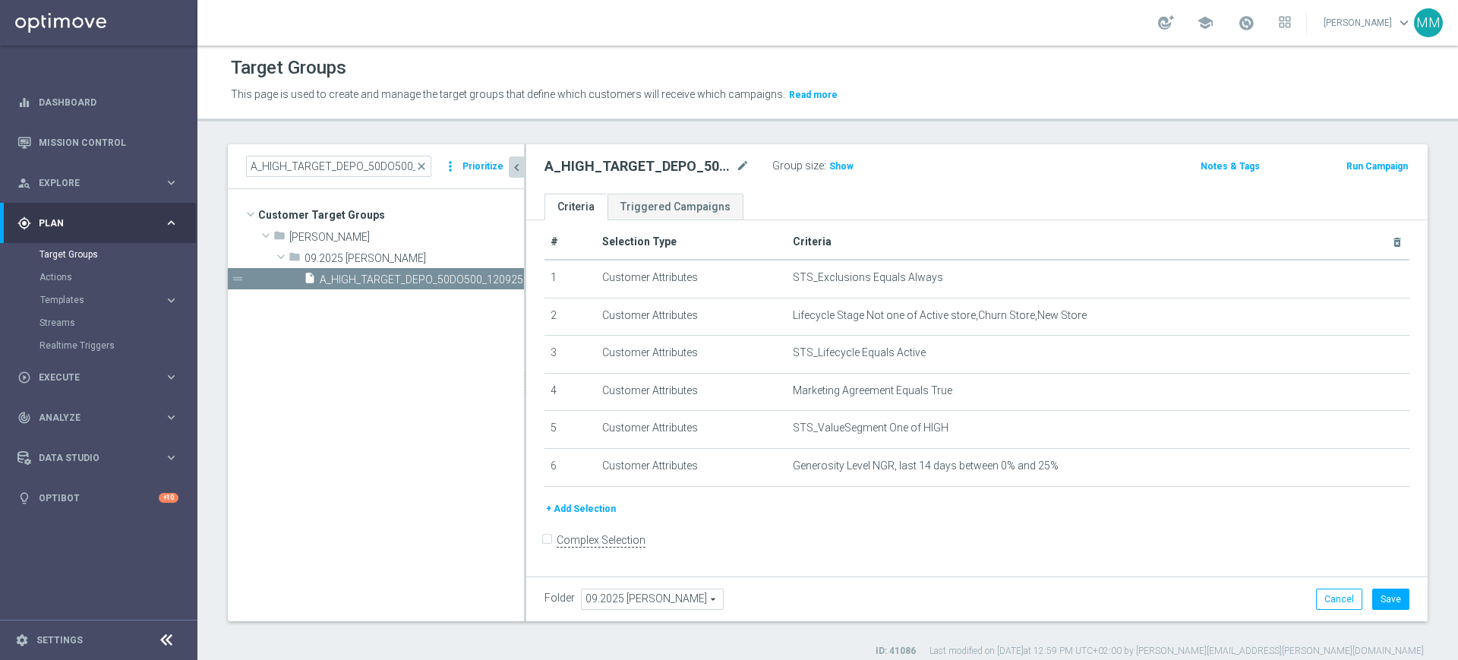
click at [592, 516] on button "+ Add Selection" at bounding box center [581, 509] width 73 height 17
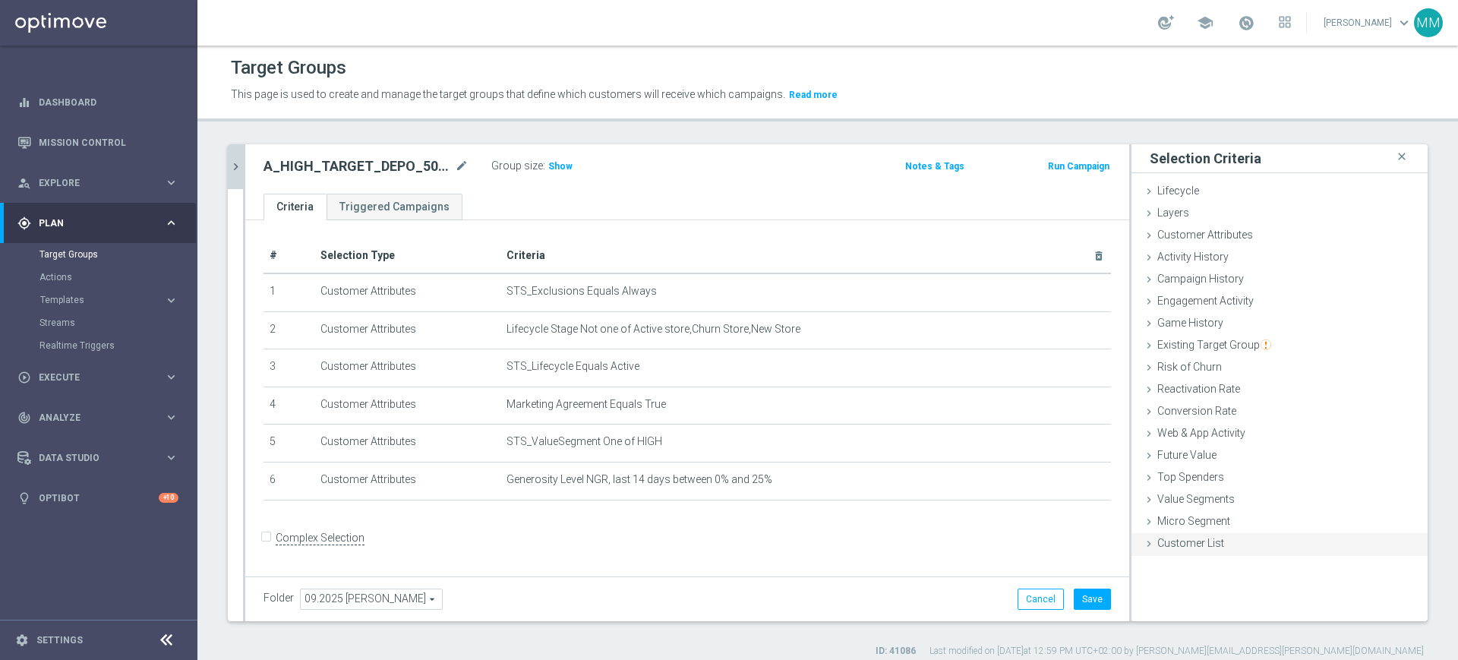
click at [1240, 542] on div "Customer List done selection saved" at bounding box center [1280, 544] width 296 height 23
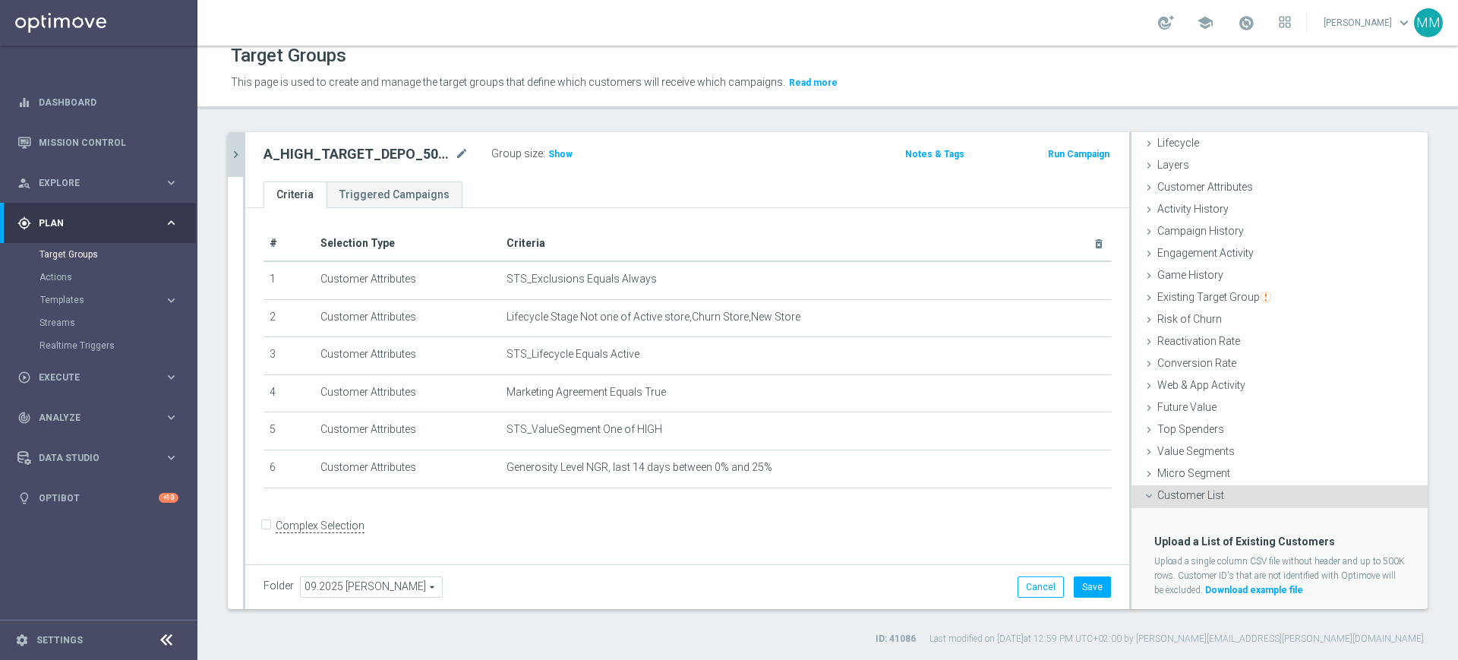
scroll to position [71, 0]
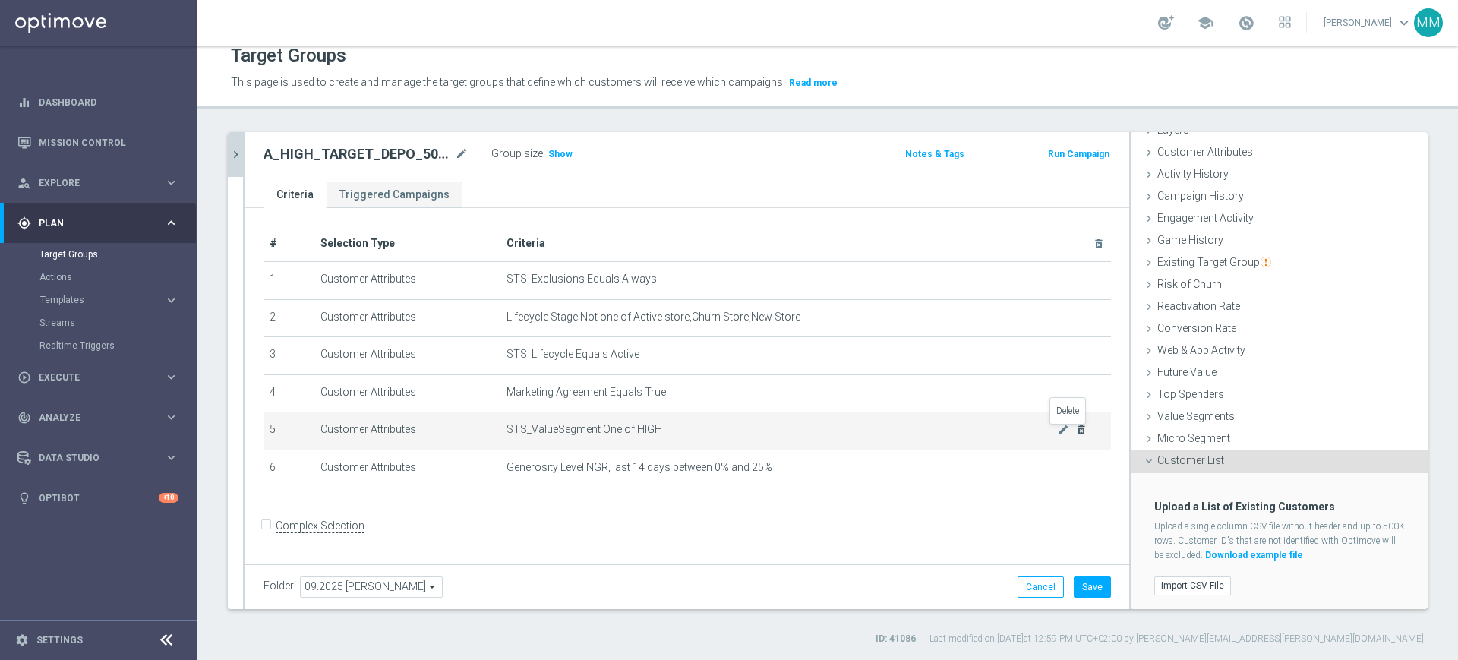
click at [1075, 435] on icon "delete_forever" at bounding box center [1081, 430] width 12 height 12
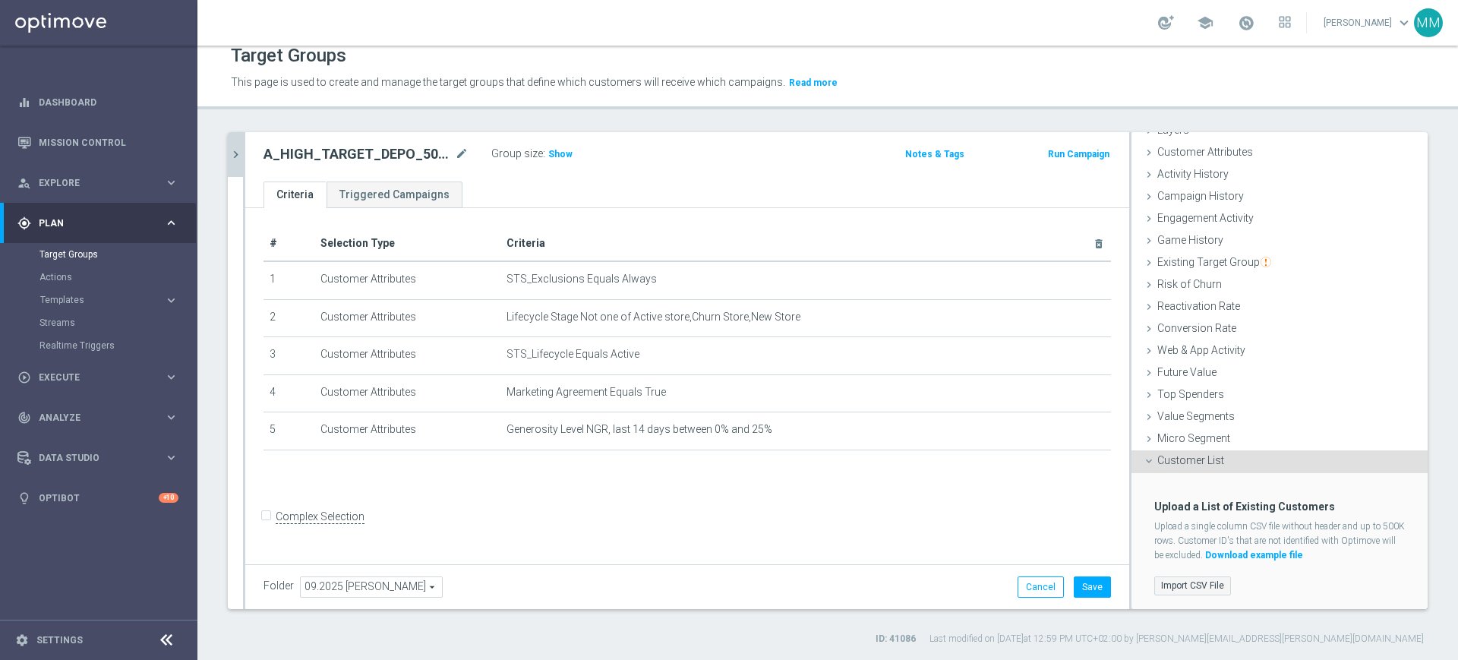
click at [1205, 577] on label "Import CSV File" at bounding box center [1192, 585] width 77 height 19
click at [0, 0] on input "Import CSV File" at bounding box center [0, 0] width 0 height 0
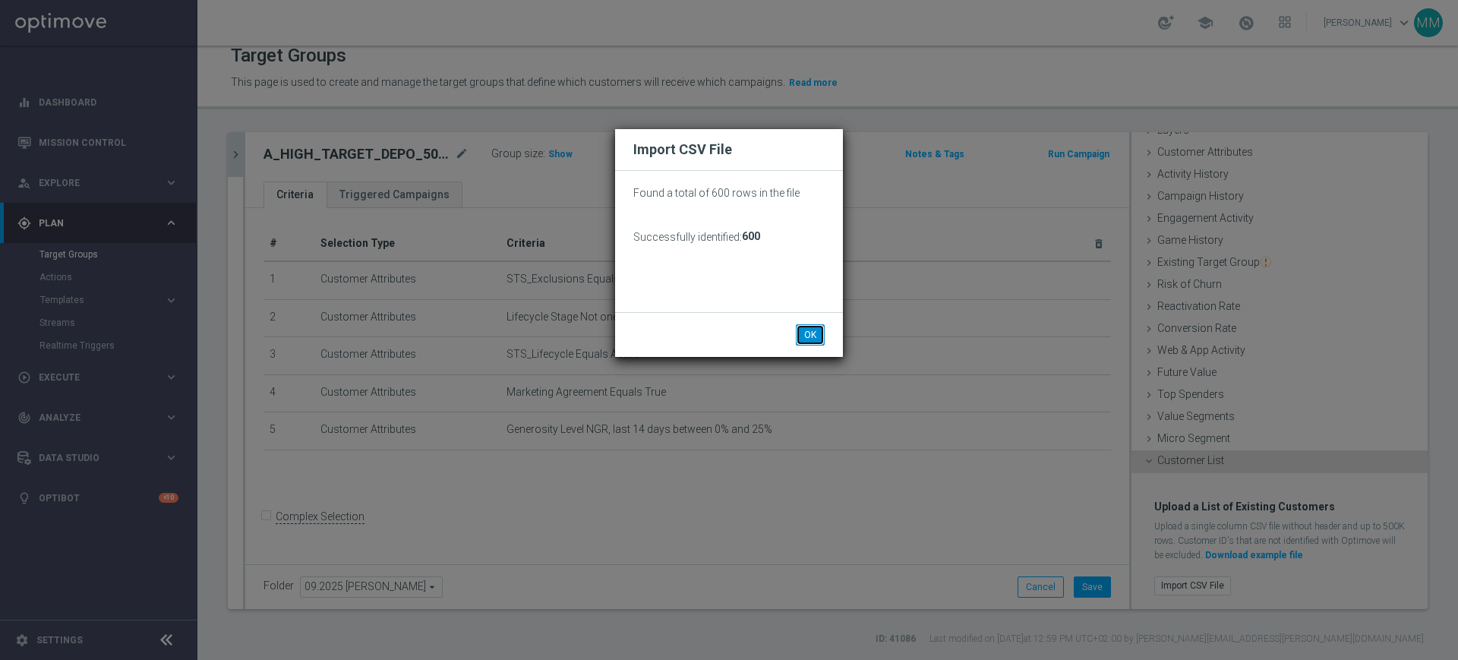
click at [807, 336] on button "OK" at bounding box center [810, 334] width 29 height 21
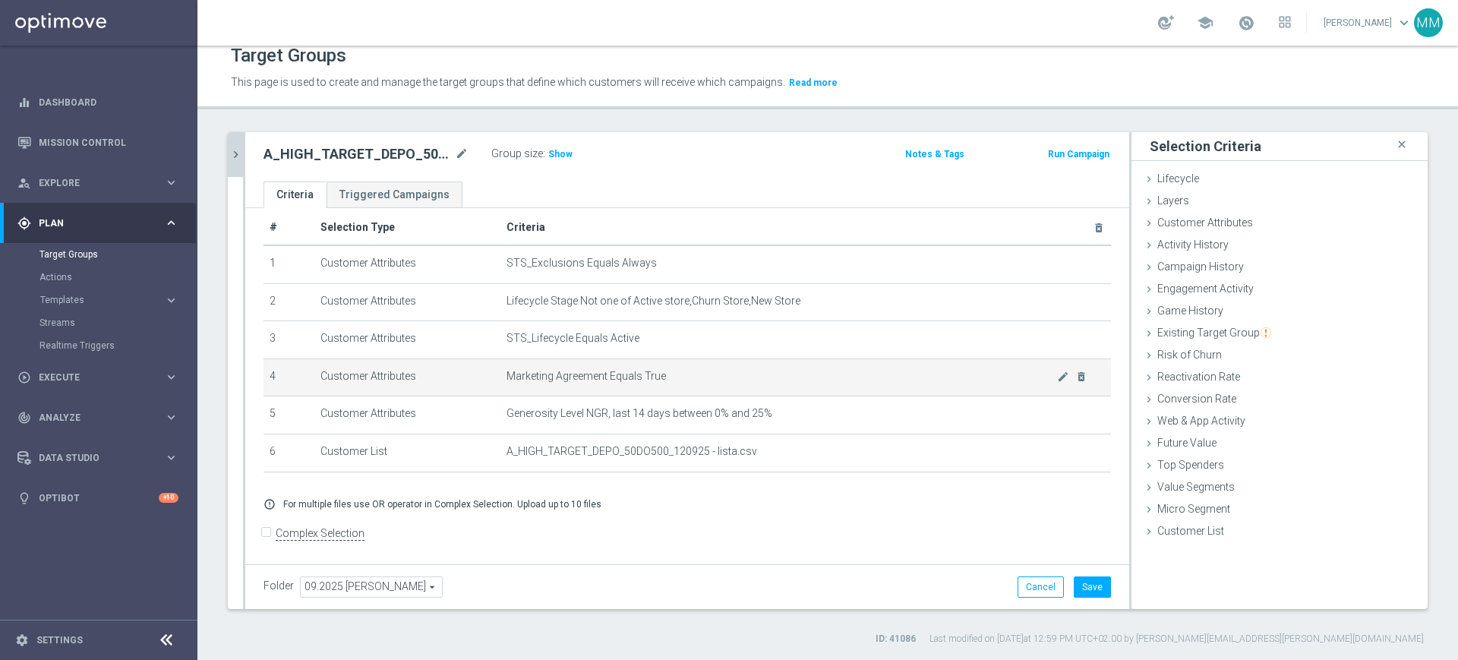
scroll to position [21, 0]
click at [564, 152] on span "Show" at bounding box center [560, 154] width 24 height 11
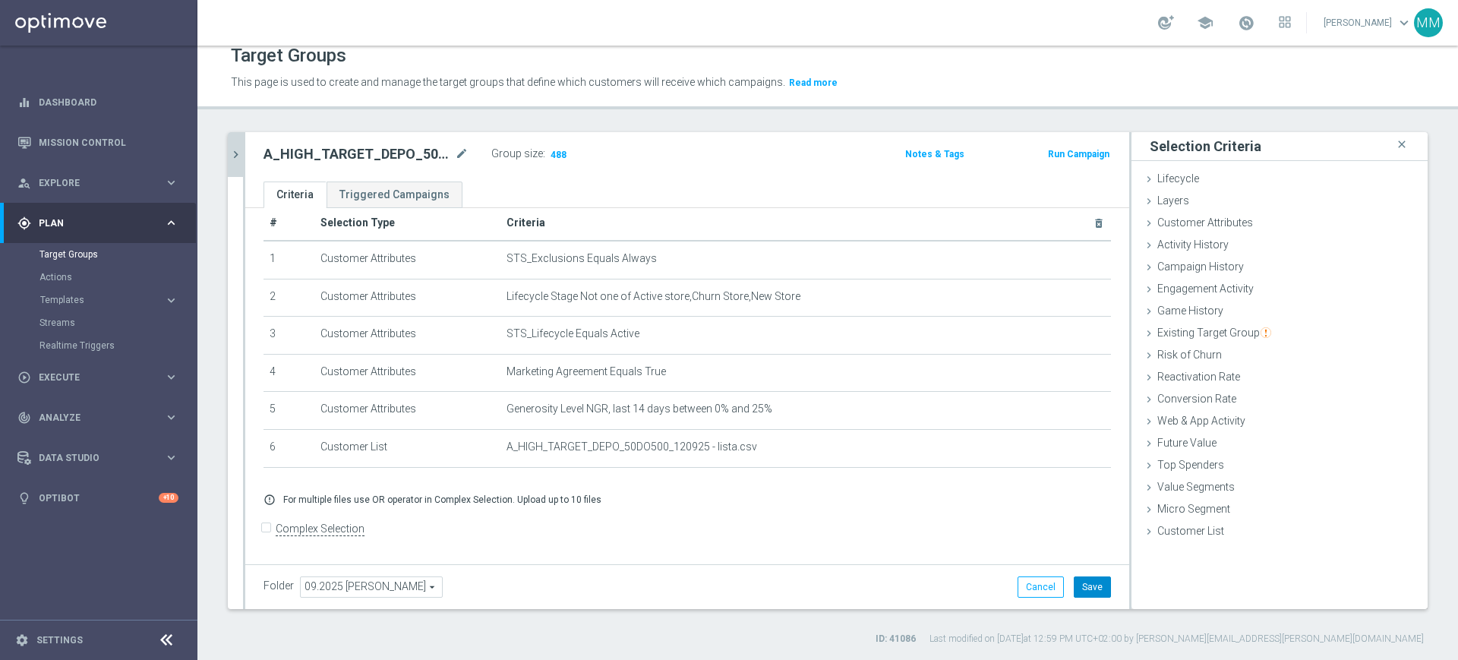
click at [1079, 591] on button "Save" at bounding box center [1092, 586] width 37 height 21
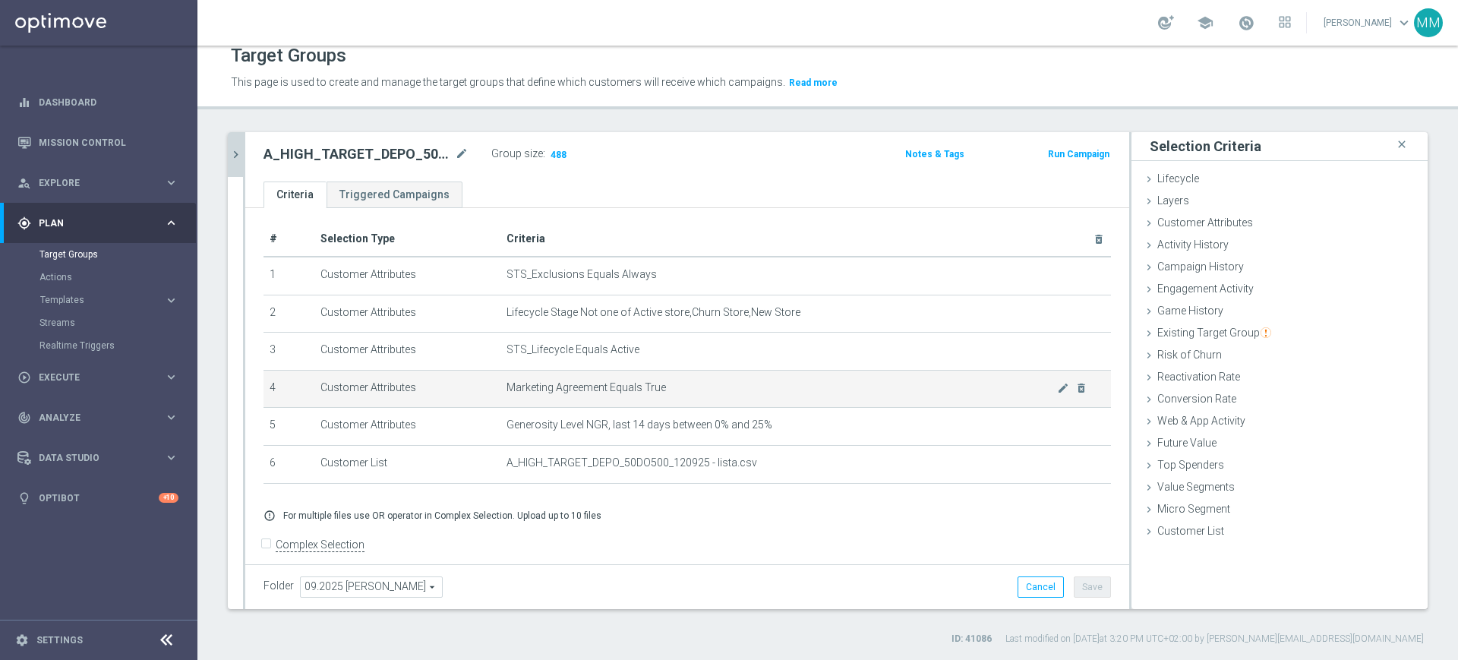
scroll to position [0, 0]
click at [662, 396] on span "Marketing Agreement Equals True" at bounding box center [782, 392] width 551 height 13
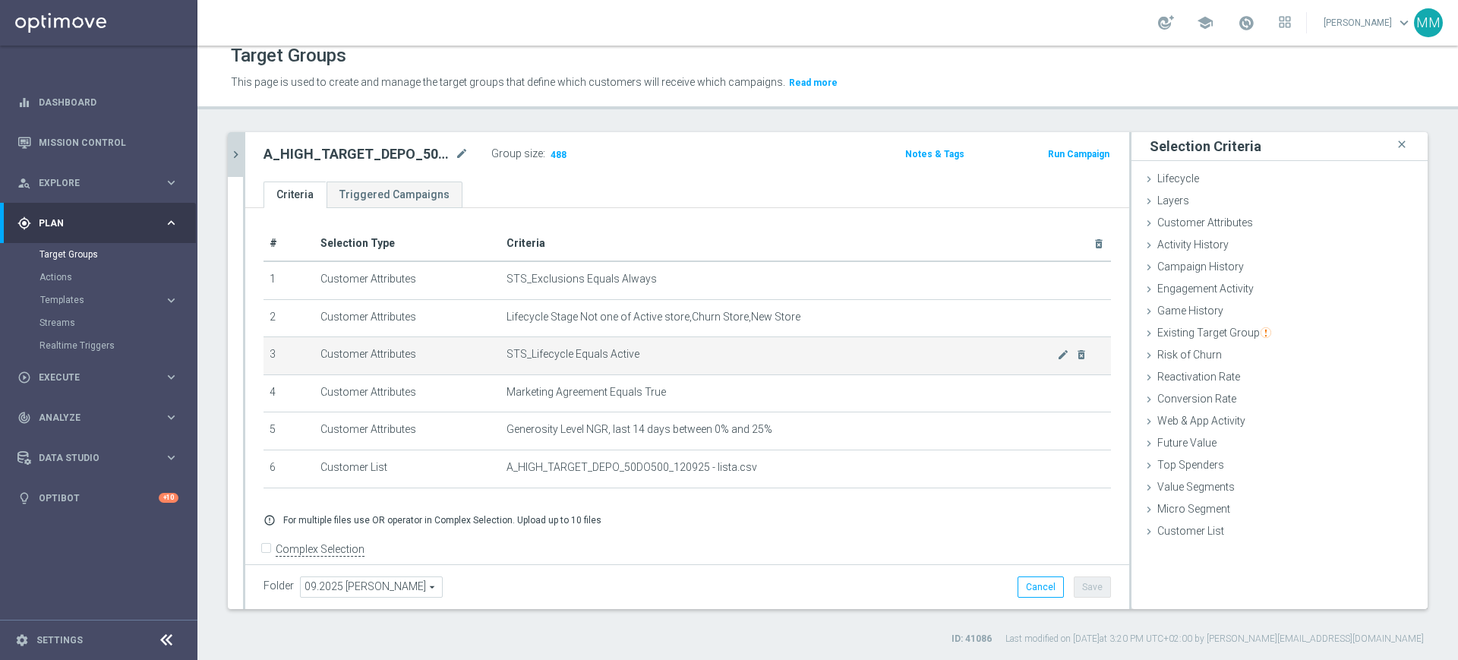
click at [666, 363] on td "STS_Lifecycle Equals Active mode_edit delete_forever" at bounding box center [806, 356] width 611 height 38
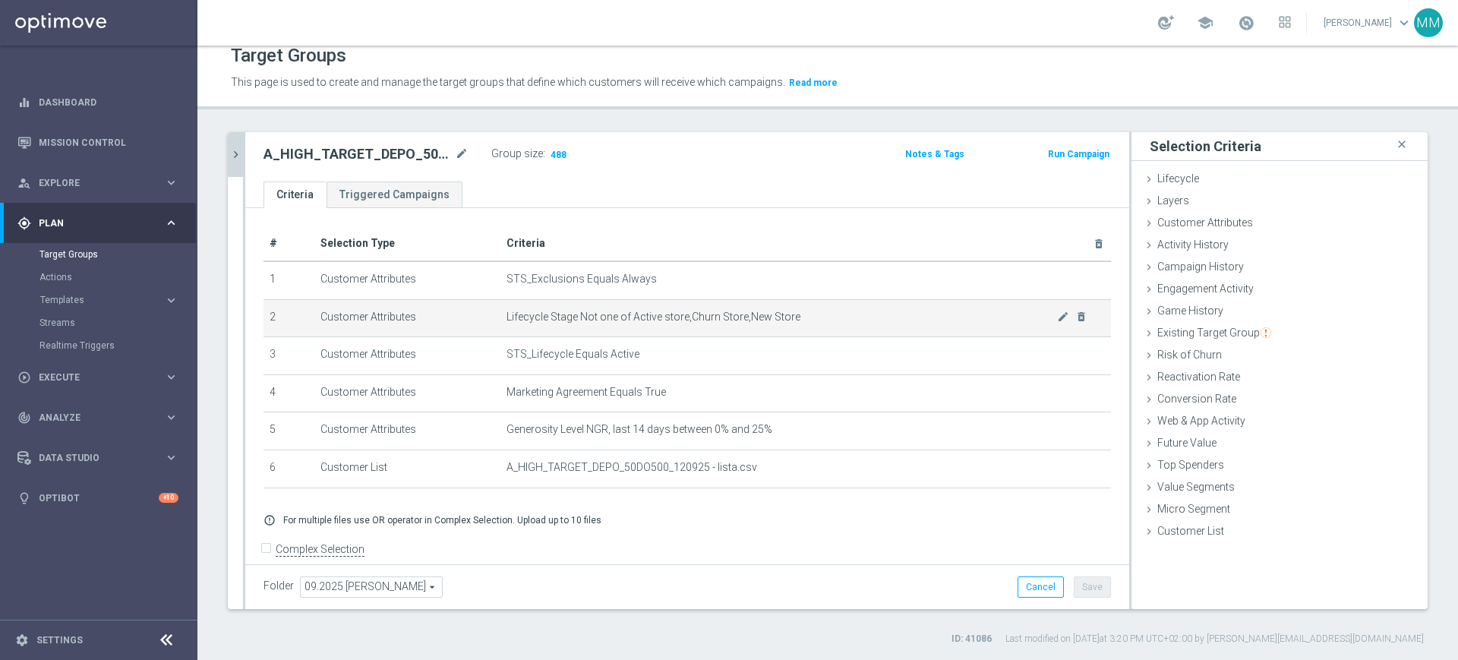
click at [662, 324] on td "Lifecycle Stage Not one of Active store,Churn Store,New Store mode_edit delete_…" at bounding box center [806, 318] width 611 height 38
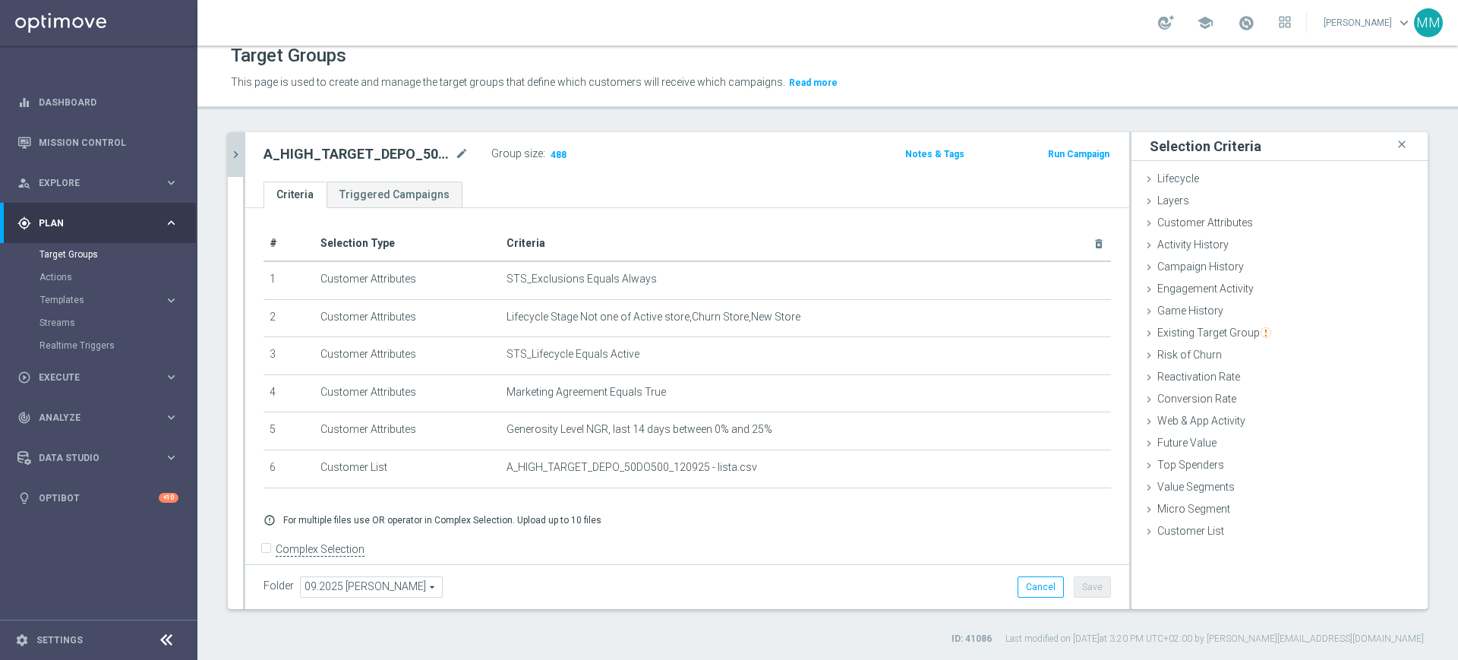
click at [232, 143] on button "chevron_right" at bounding box center [235, 154] width 15 height 45
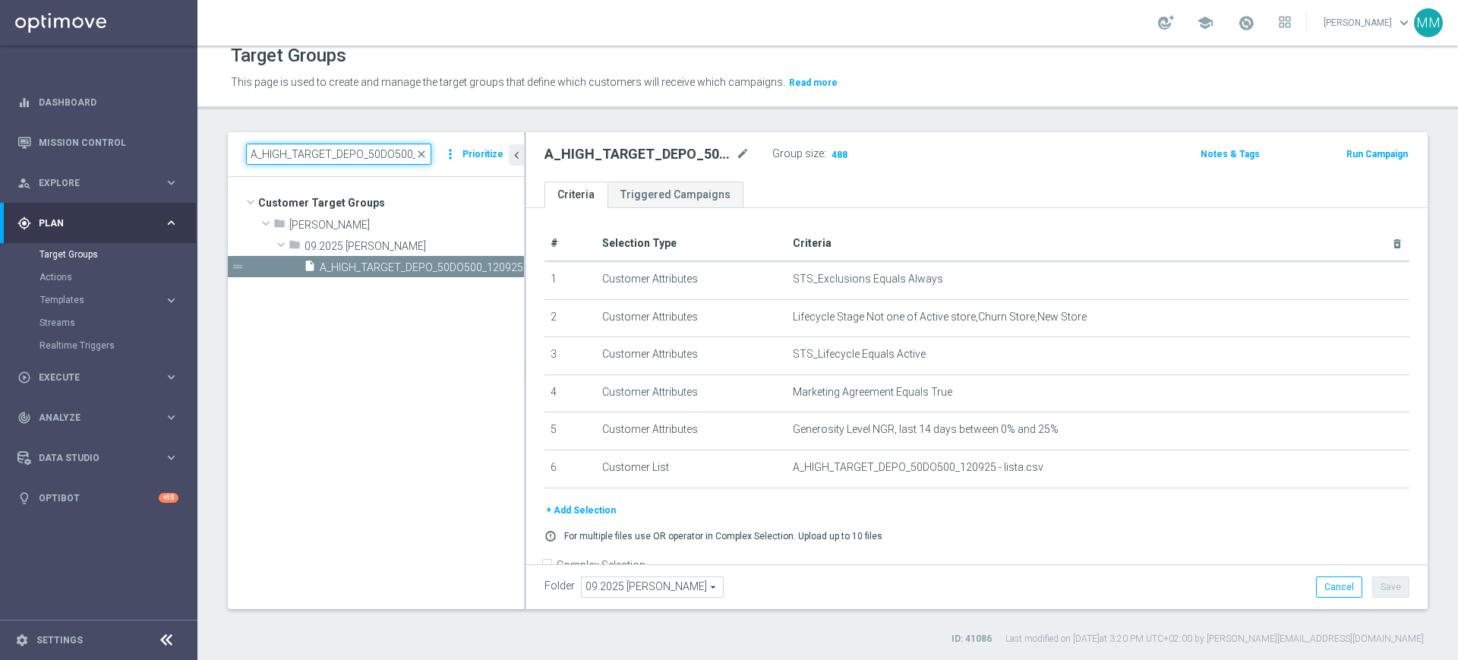
click at [353, 153] on input "A_HIGH_TARGET_DEPO_50DO500_120925" at bounding box center [338, 154] width 185 height 21
paste input "MED_TARGET_DEPO_50DO2"
type input "A_MED_TARGET_DEPO_50DO200_120925"
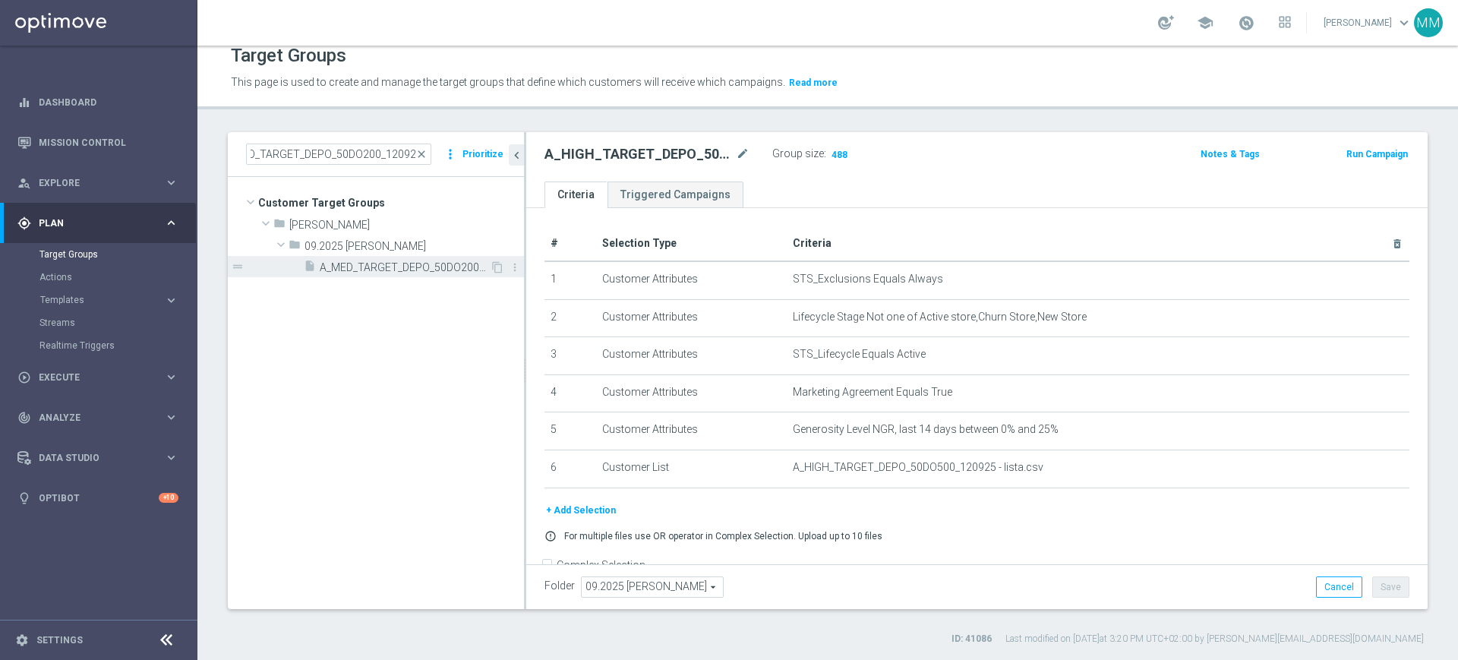
click at [377, 272] on span "A_MED_TARGET_DEPO_50DO200_120925" at bounding box center [405, 267] width 170 height 13
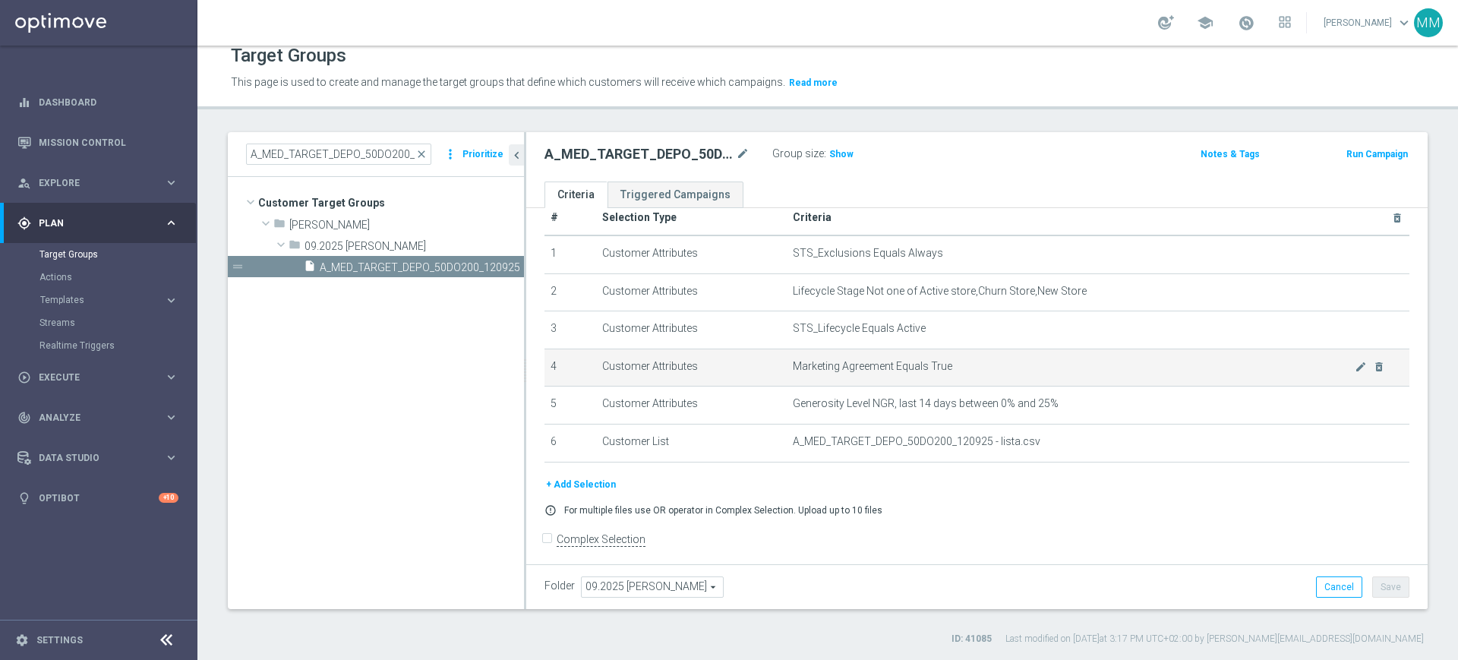
scroll to position [37, 0]
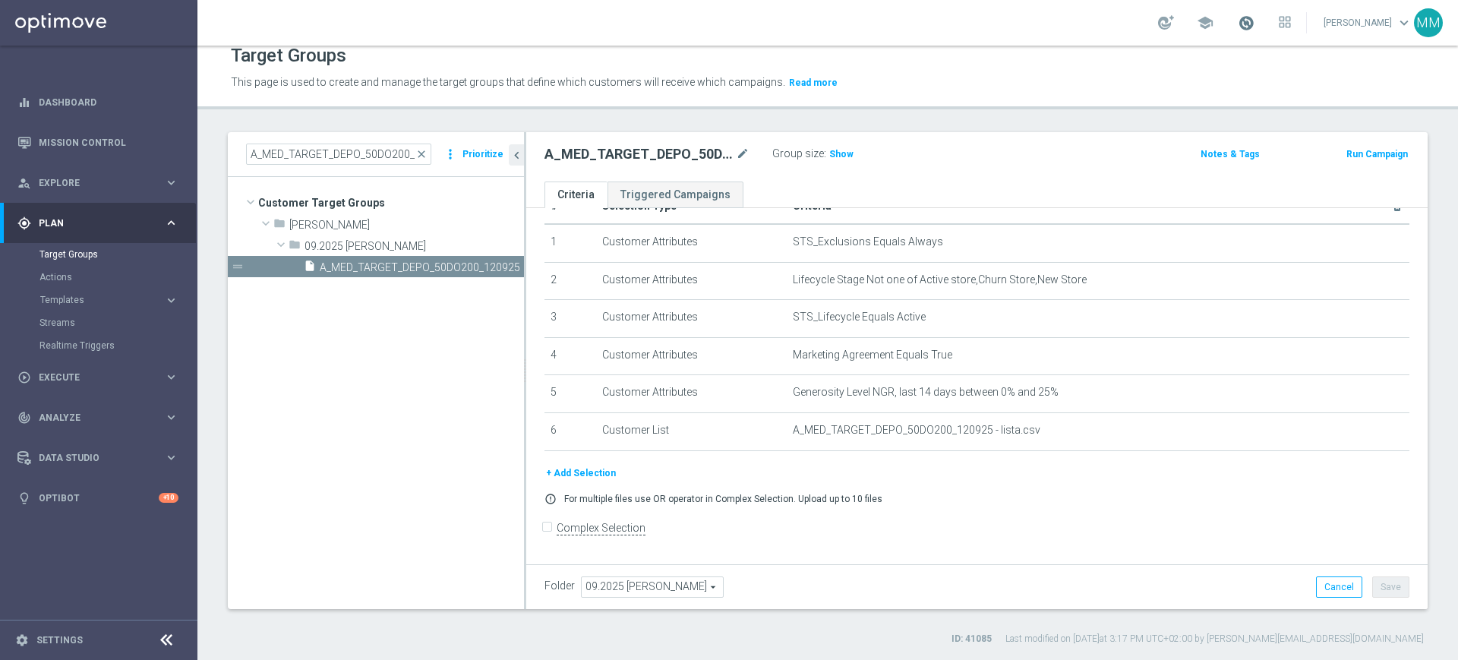
click at [1242, 25] on span at bounding box center [1246, 22] width 17 height 17
click at [1246, 24] on span at bounding box center [1246, 22] width 17 height 17
click at [416, 334] on tree-viewport "Customer Target Groups library_add create_new_folder folder" at bounding box center [376, 392] width 296 height 431
click at [829, 154] on span "Show" at bounding box center [841, 154] width 24 height 11
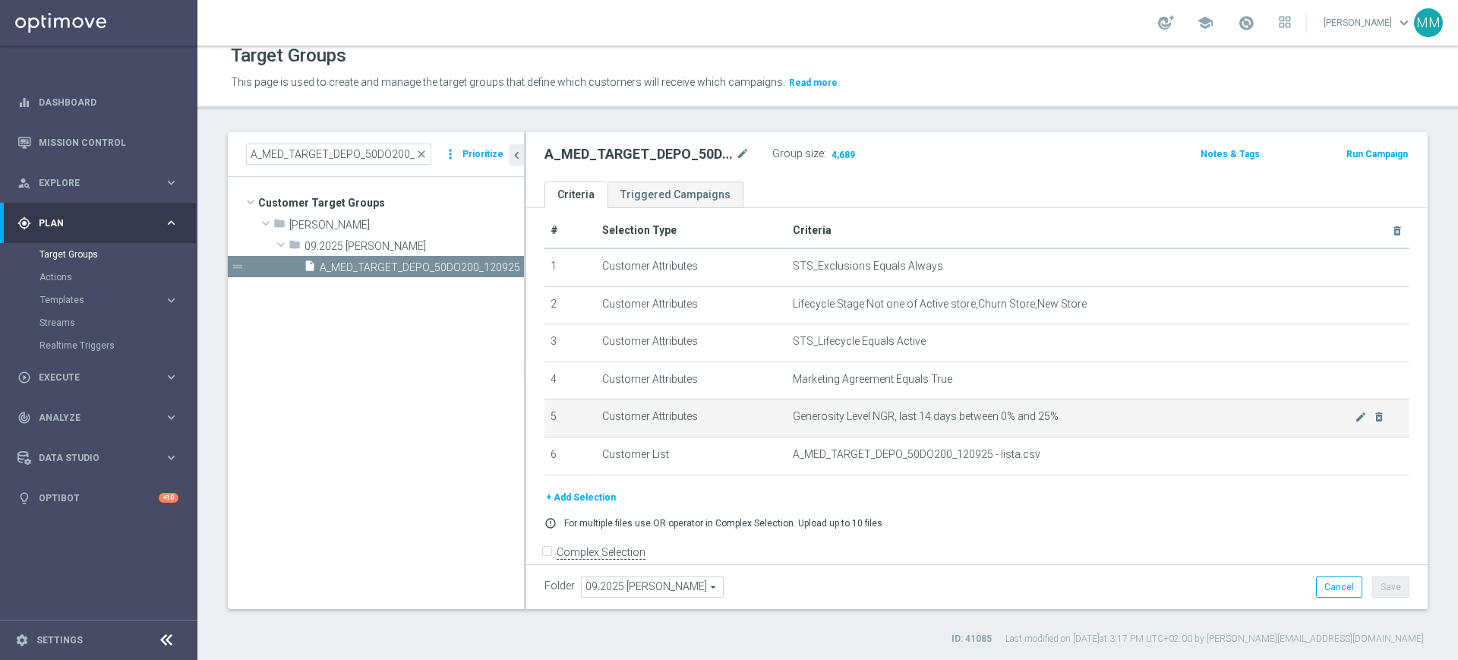
scroll to position [0, 0]
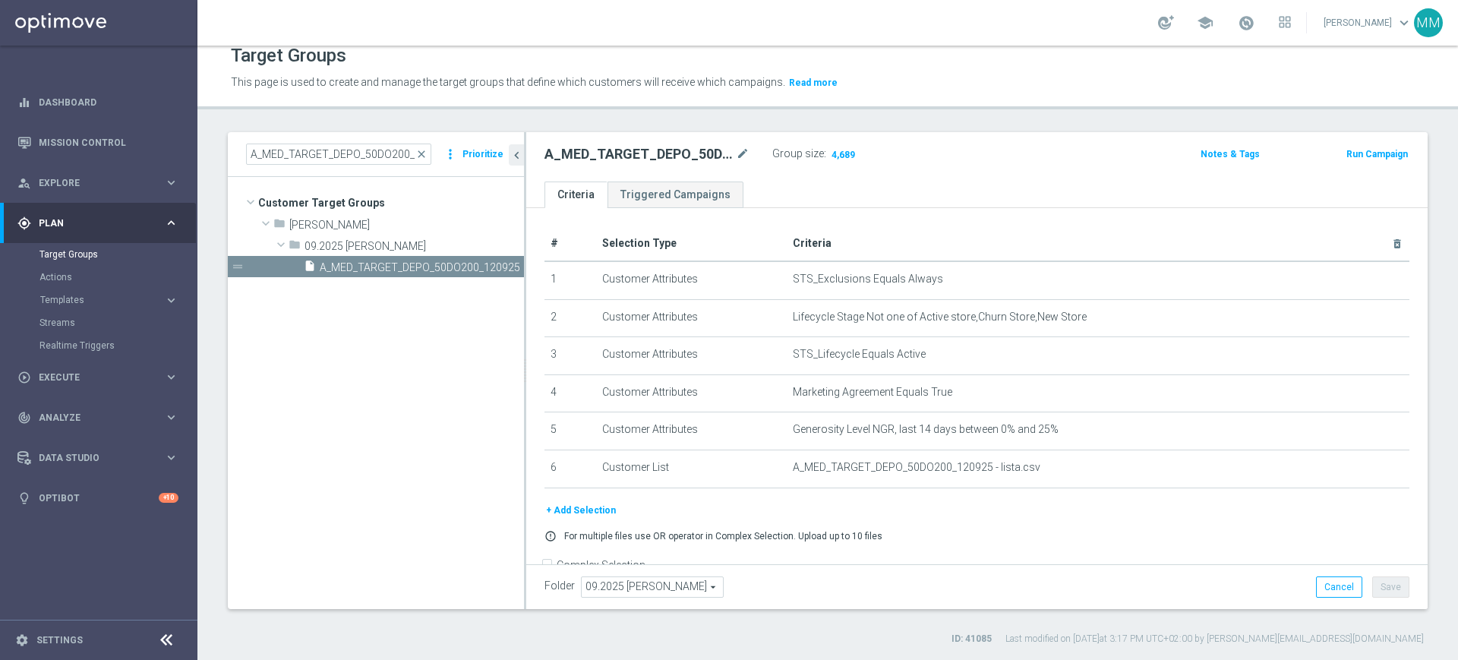
click at [617, 160] on h2 "A_MED_TARGET_DEPO_50DO200_120925" at bounding box center [639, 154] width 188 height 18
copy h2 "A_MED_TARGET_DEPO_50DO200_120925"
click at [1389, 154] on button "Run Campaign" at bounding box center [1377, 154] width 65 height 17
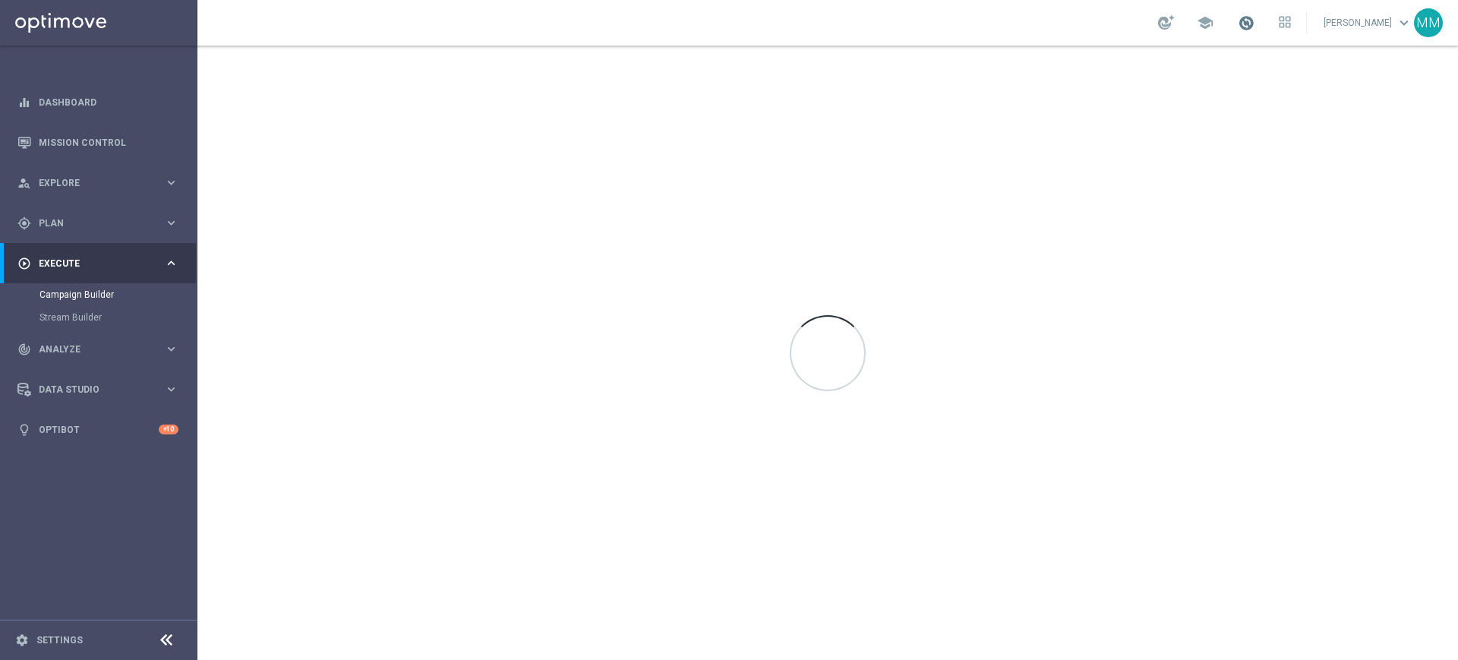
click at [1238, 29] on span at bounding box center [1246, 22] width 17 height 17
click at [1246, 21] on span at bounding box center [1246, 22] width 17 height 17
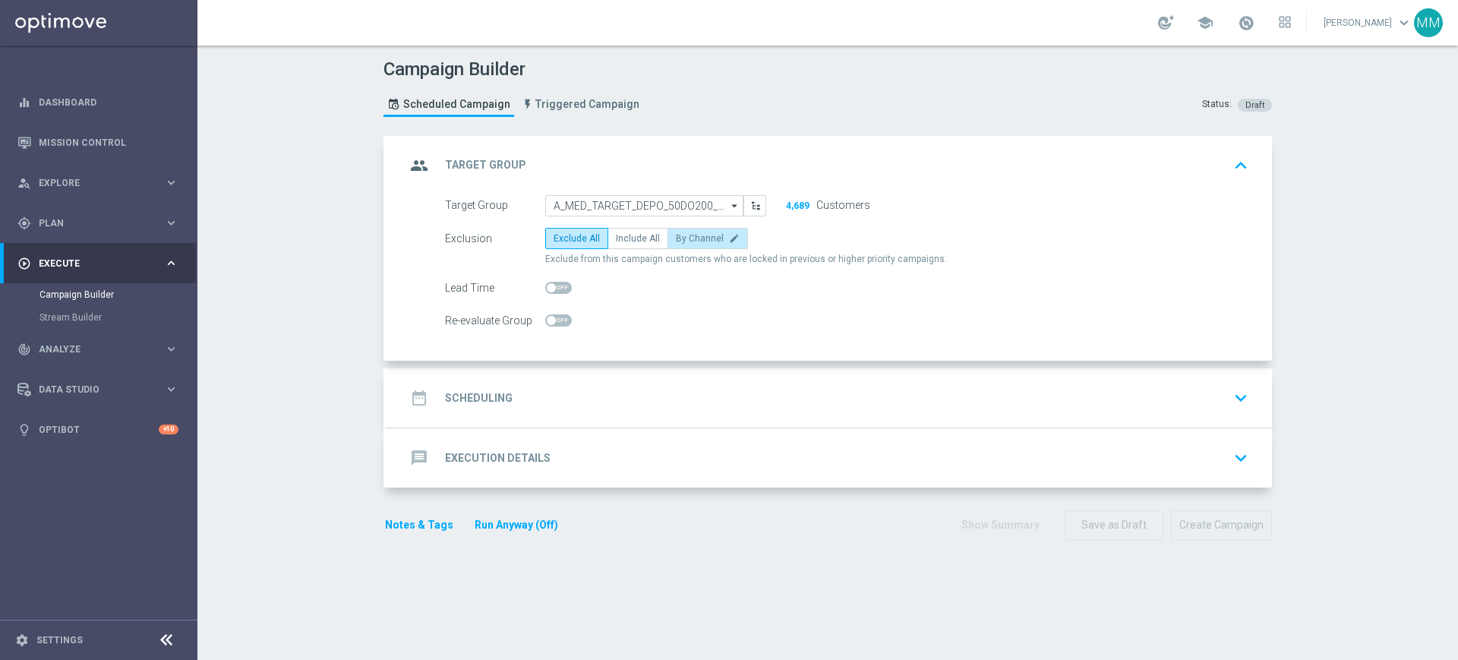
click at [683, 243] on span "By Channel" at bounding box center [700, 238] width 48 height 11
click at [683, 243] on input "By Channel edit" at bounding box center [681, 241] width 10 height 10
radio input "true"
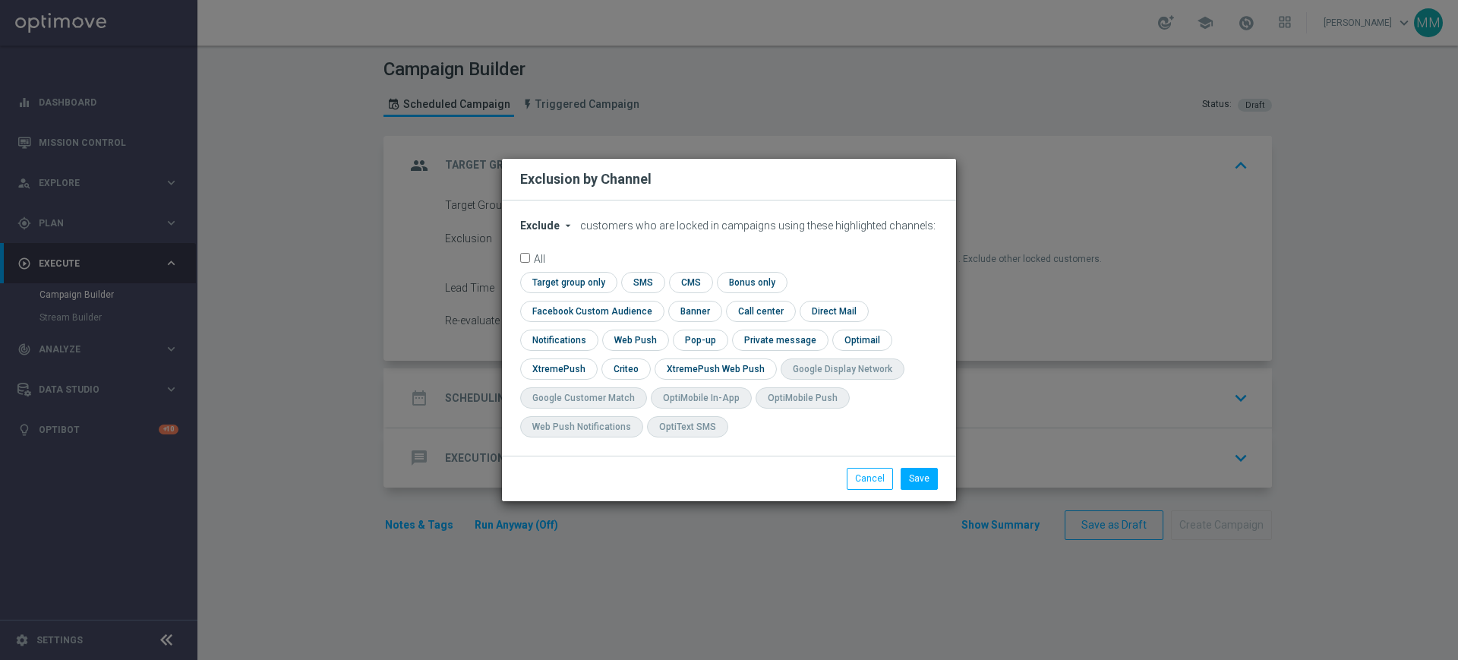
click at [545, 232] on span "Exclude" at bounding box center [539, 226] width 39 height 12
click at [0, 0] on span "Include" at bounding box center [0, 0] width 0 height 0
click at [574, 292] on input "checkbox" at bounding box center [566, 282] width 93 height 21
checkbox input "true"
click at [581, 313] on input "checkbox" at bounding box center [588, 311] width 137 height 21
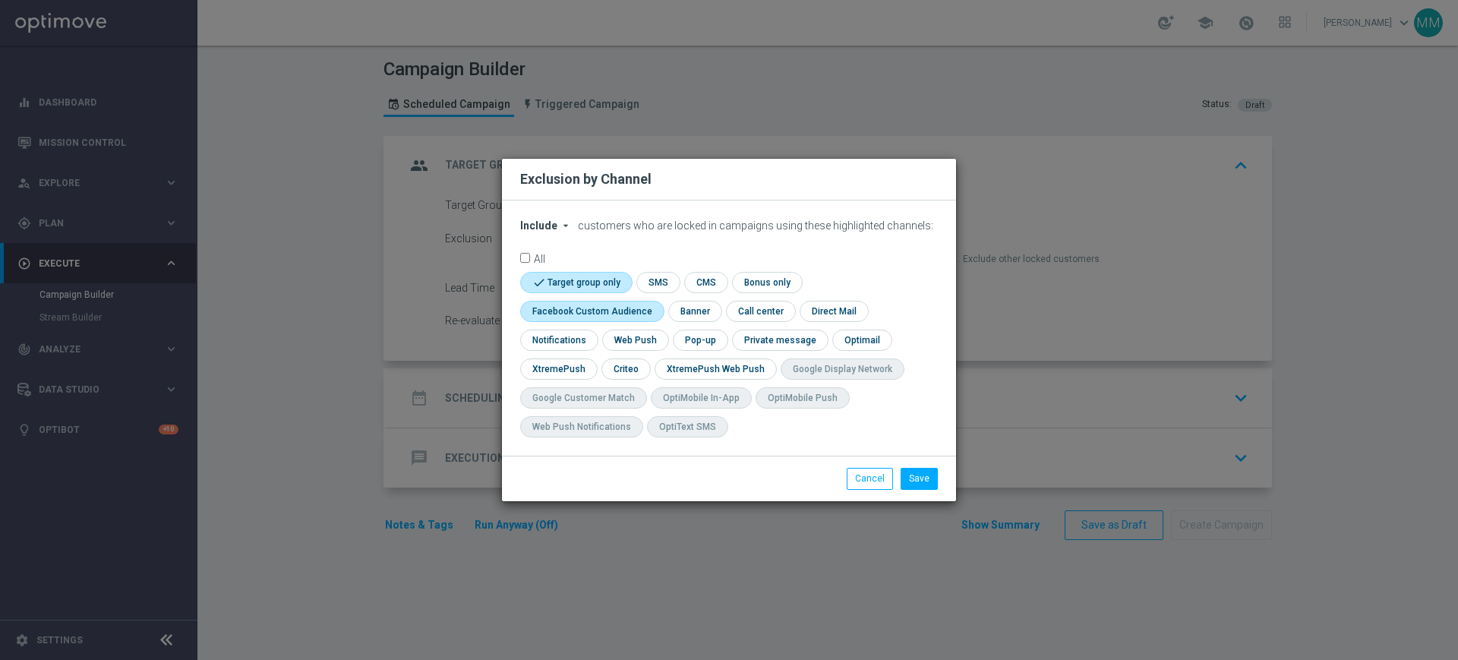
checkbox input "true"
click at [630, 367] on input "checkbox" at bounding box center [625, 368] width 47 height 21
checkbox input "true"
click at [927, 482] on button "Save" at bounding box center [919, 478] width 37 height 21
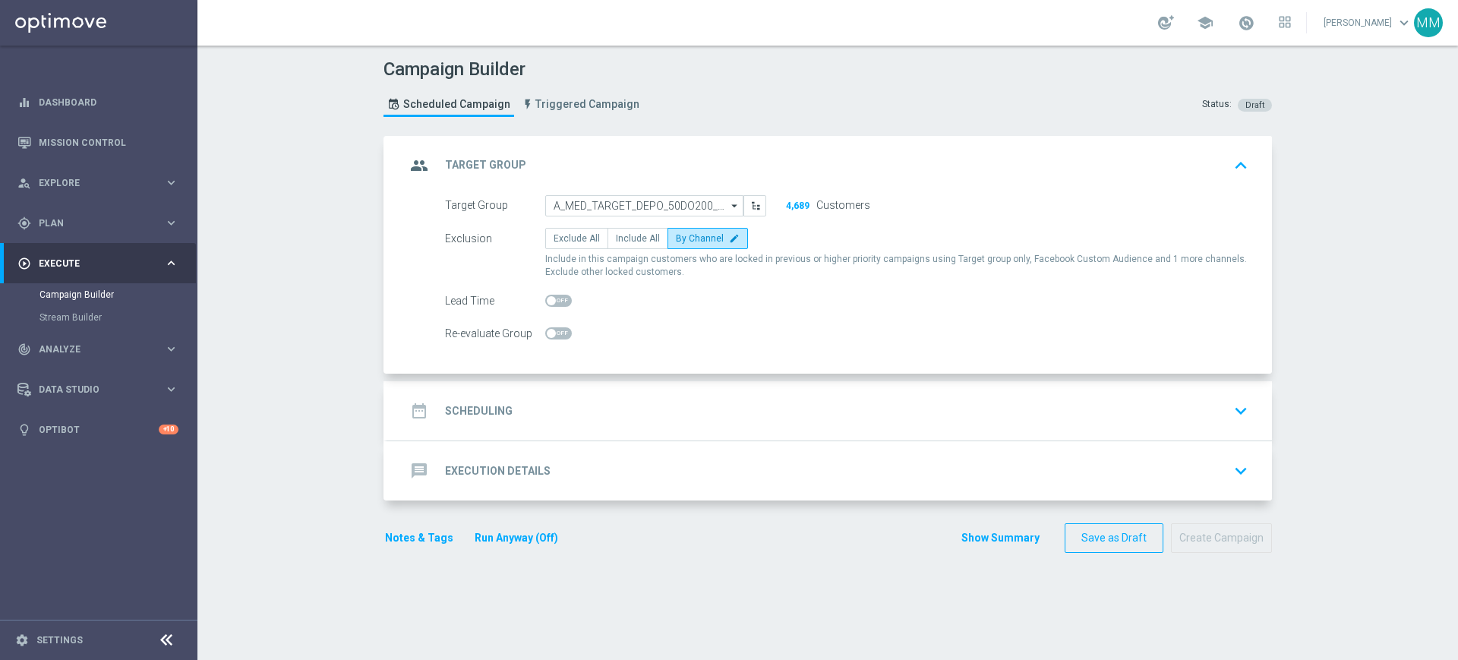
click at [588, 405] on div "date_range Scheduling keyboard_arrow_down" at bounding box center [830, 410] width 848 height 29
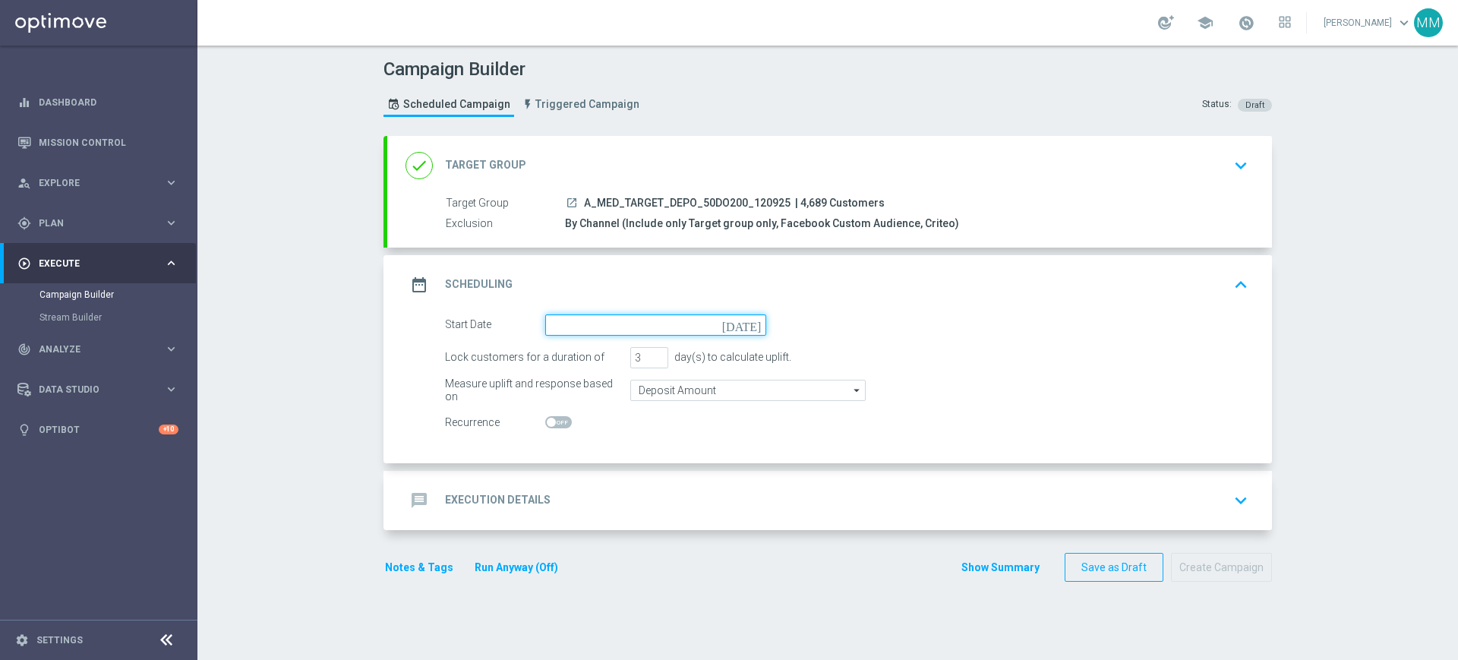
click at [646, 323] on input at bounding box center [655, 324] width 221 height 21
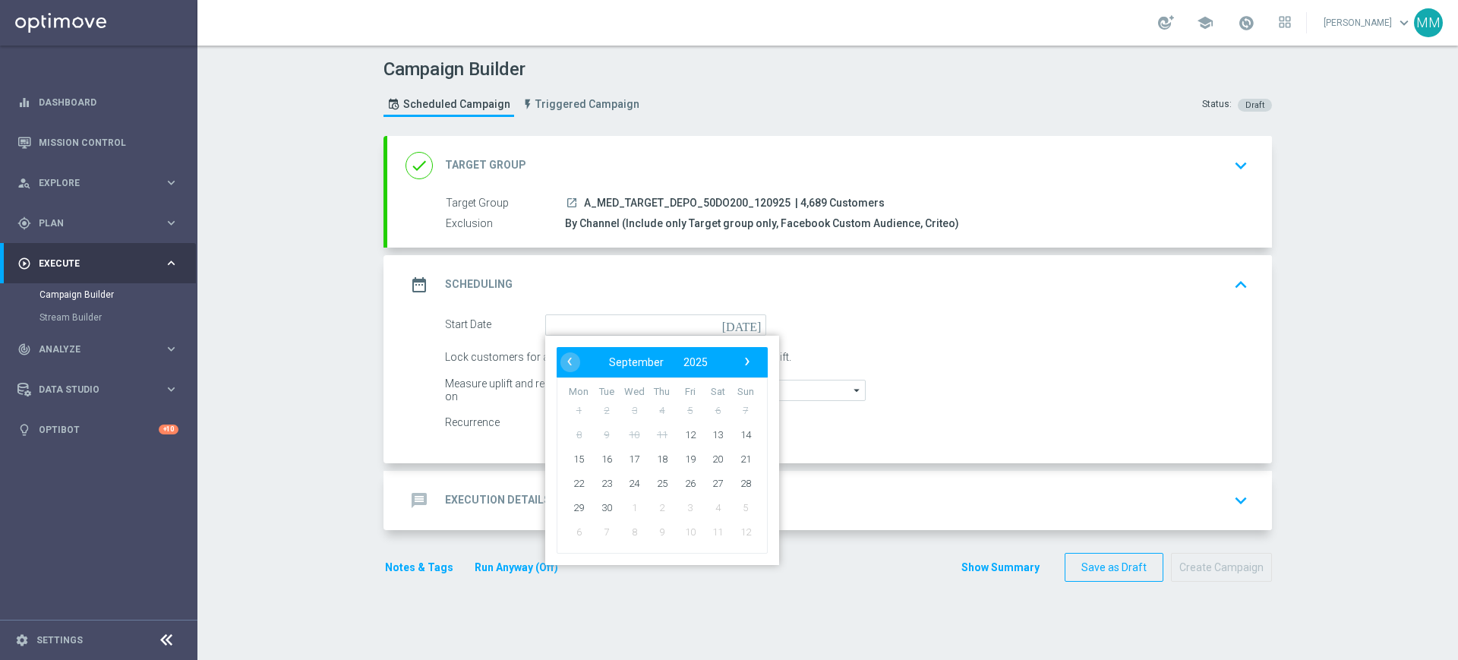
type input "12 Sep 2025"
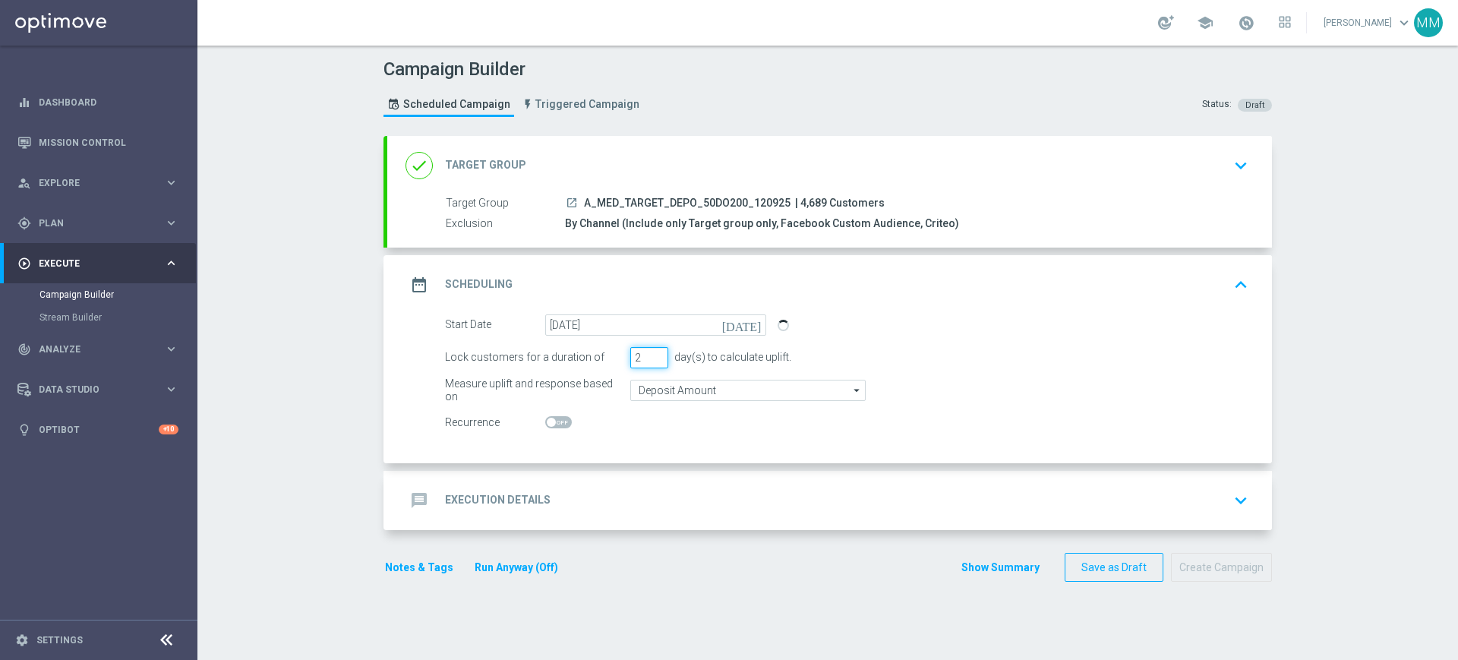
click at [651, 358] on input "2" at bounding box center [649, 357] width 38 height 21
type input "1"
click at [651, 358] on input "1" at bounding box center [649, 357] width 38 height 21
click at [662, 381] on input "Deposit Amount" at bounding box center [747, 390] width 235 height 21
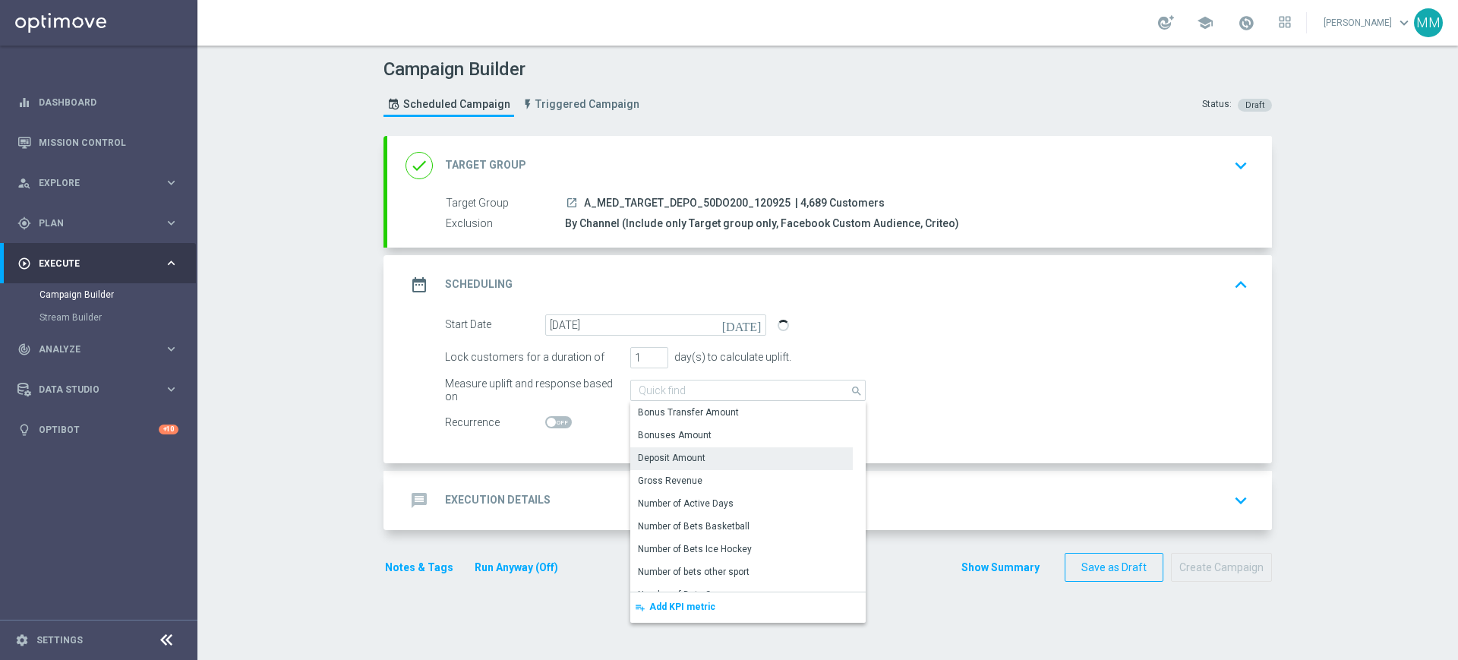
drag, startPoint x: 779, startPoint y: 204, endPoint x: 575, endPoint y: 200, distance: 204.3
click at [575, 200] on div "launch A_MED_TARGET_DEPO_50DO200_120925 | 4,689 Customers" at bounding box center [903, 202] width 677 height 15
type input "Deposit Amount"
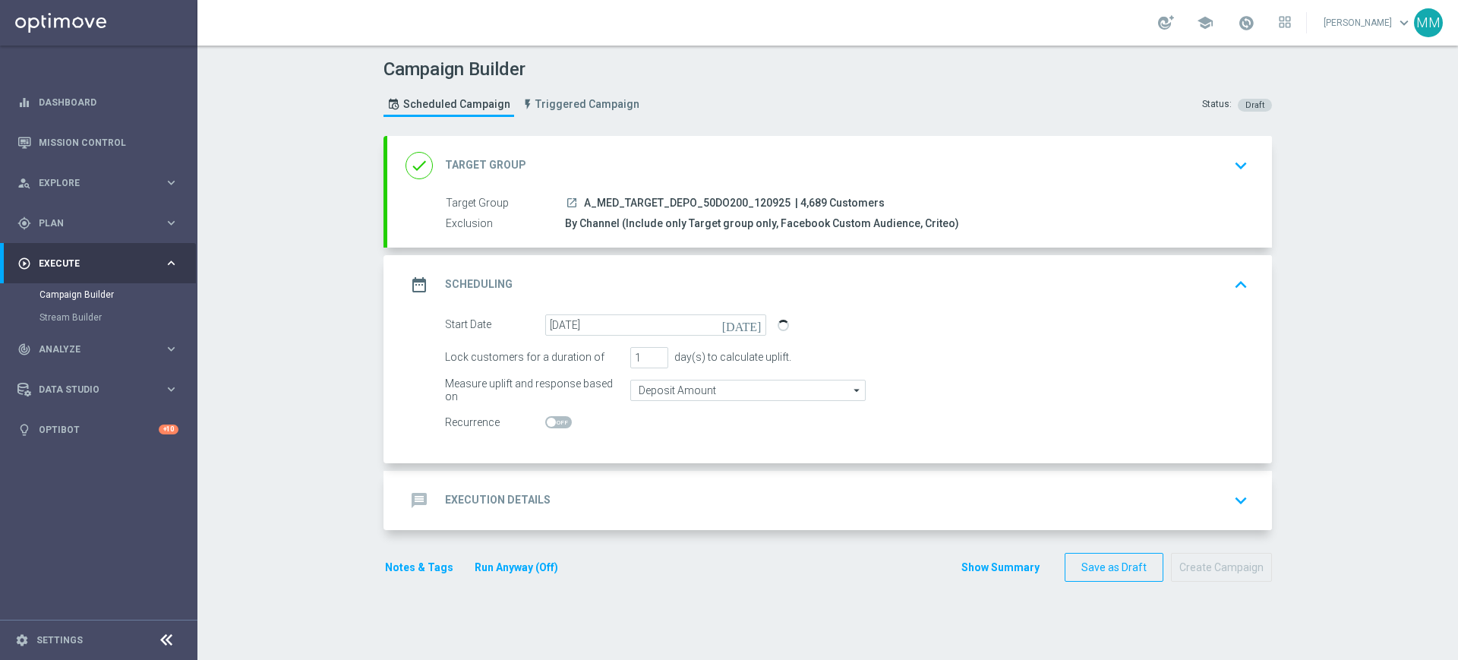
copy span "A_MED_TARGET_DEPO_50DO200_120925"
click at [678, 484] on div "message Execution Details keyboard_arrow_down" at bounding box center [829, 500] width 885 height 59
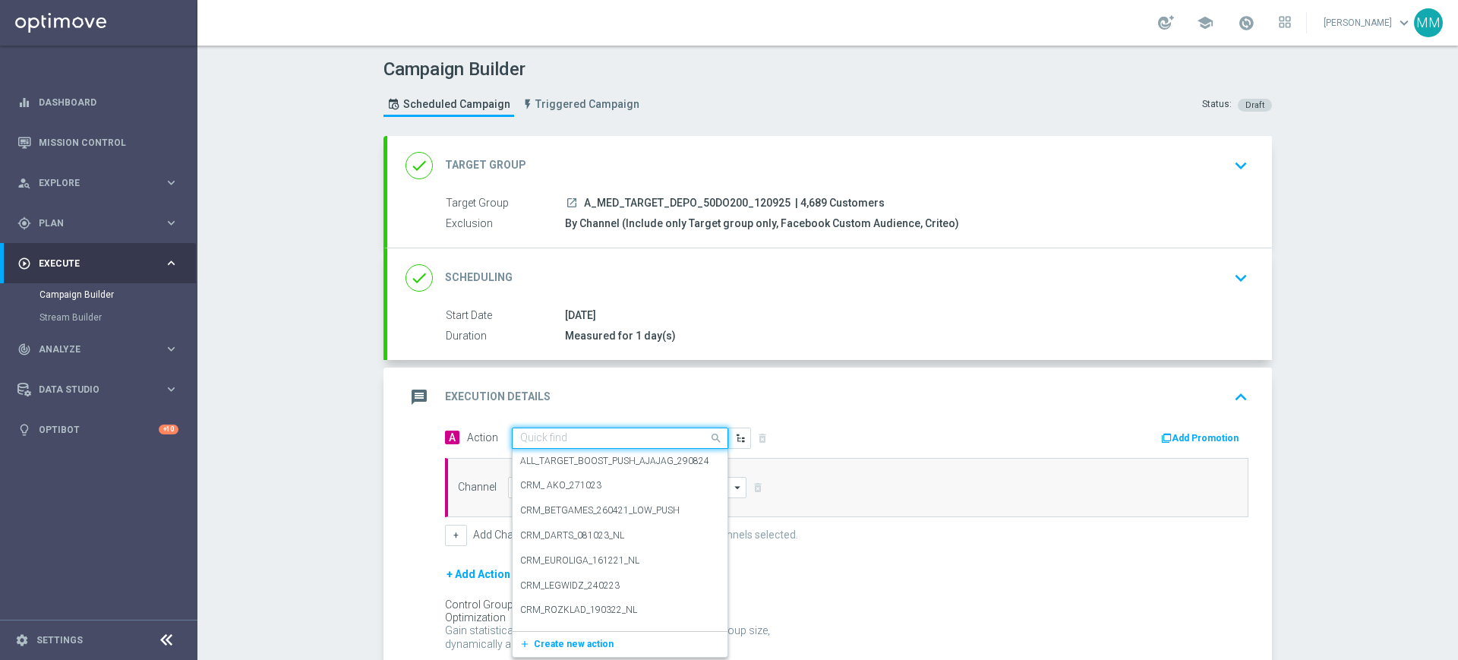
click at [598, 434] on input "text" at bounding box center [604, 438] width 169 height 13
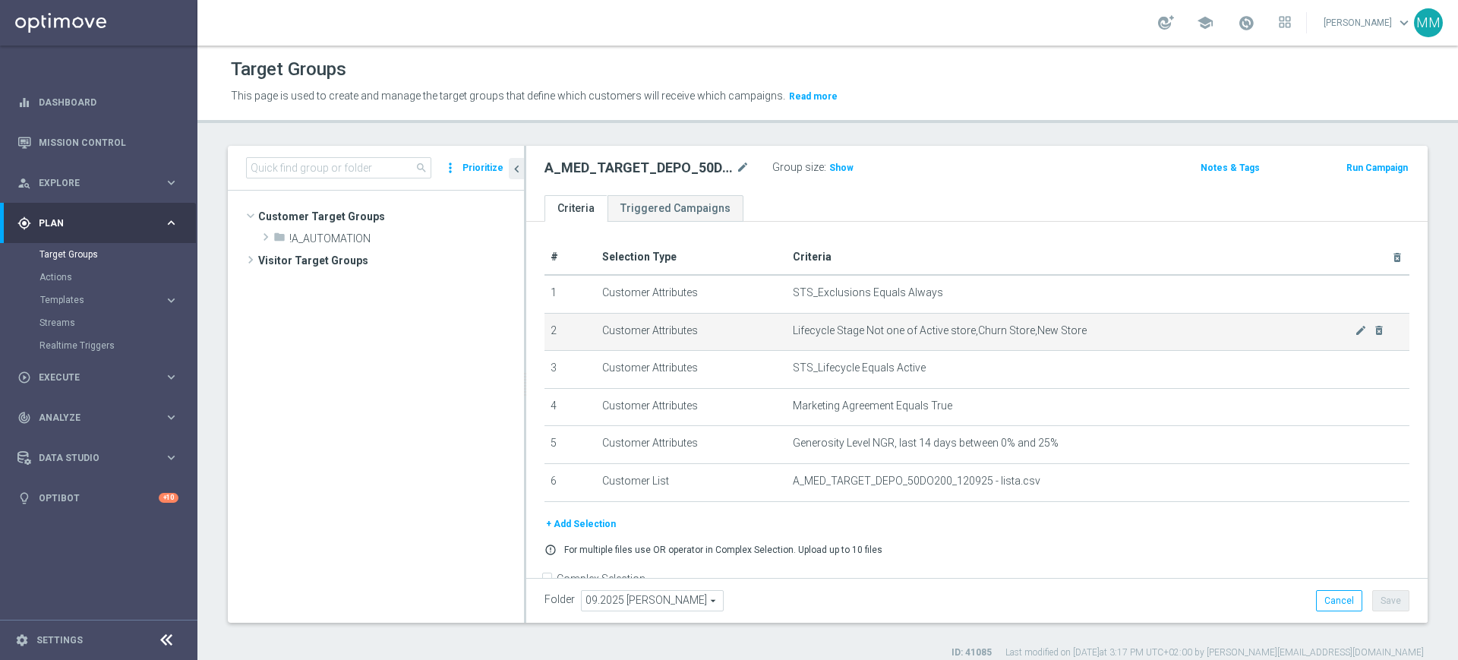
scroll to position [317, 0]
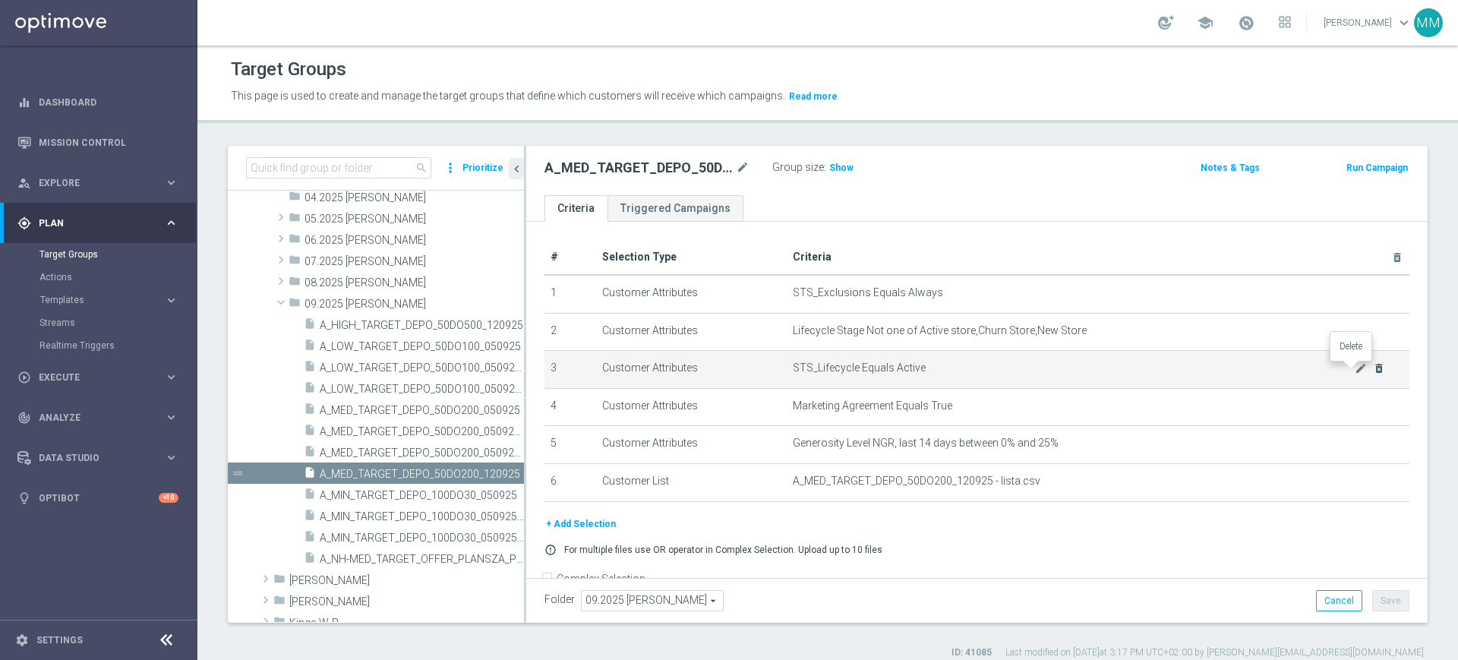
click at [1373, 371] on icon "delete_forever" at bounding box center [1379, 368] width 12 height 12
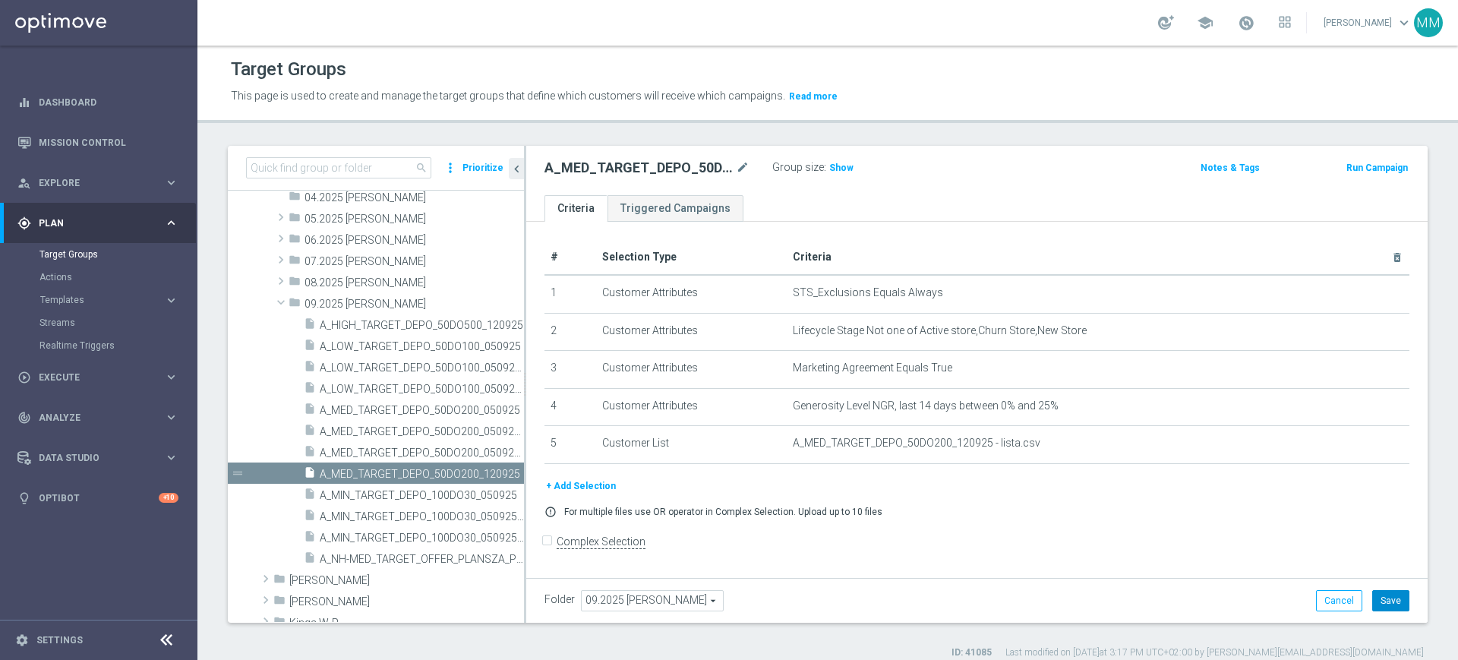
click at [1372, 605] on button "Save" at bounding box center [1390, 600] width 37 height 21
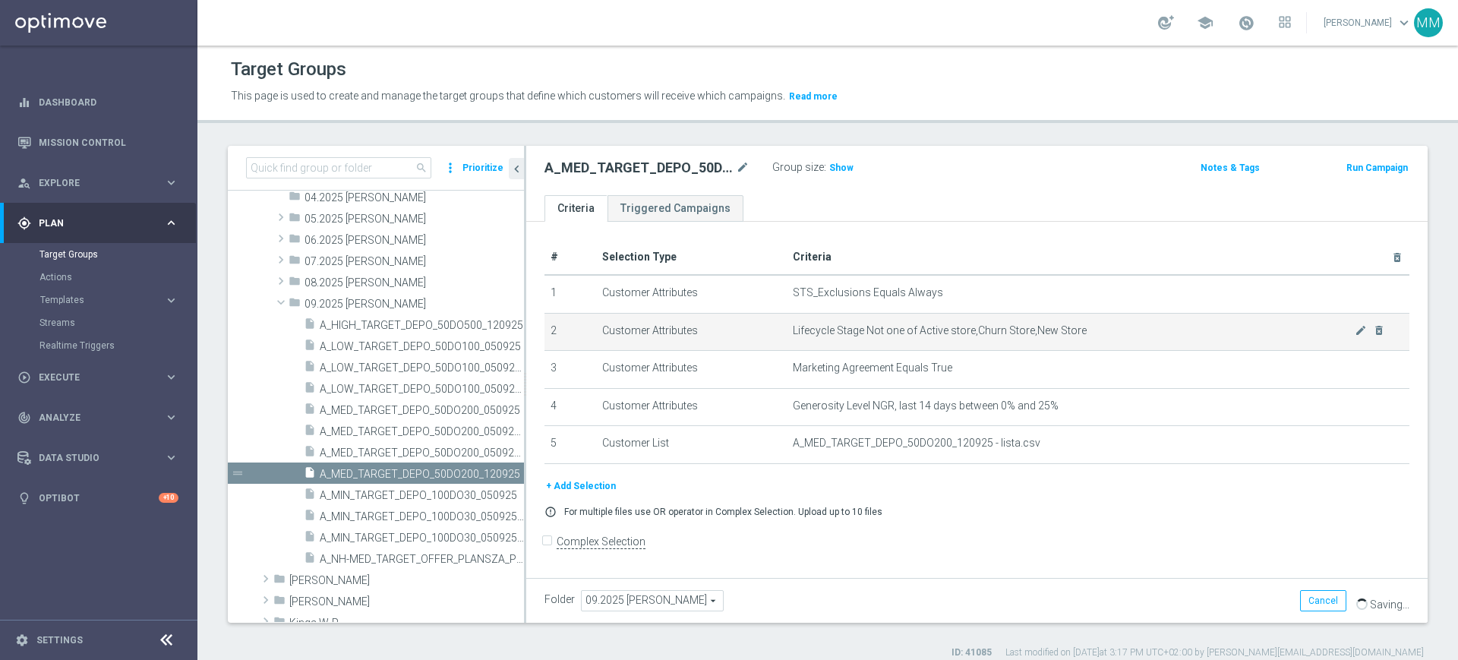
click at [901, 329] on span "Lifecycle Stage Not one of Active store,Churn Store,New Store" at bounding box center [1074, 330] width 562 height 13
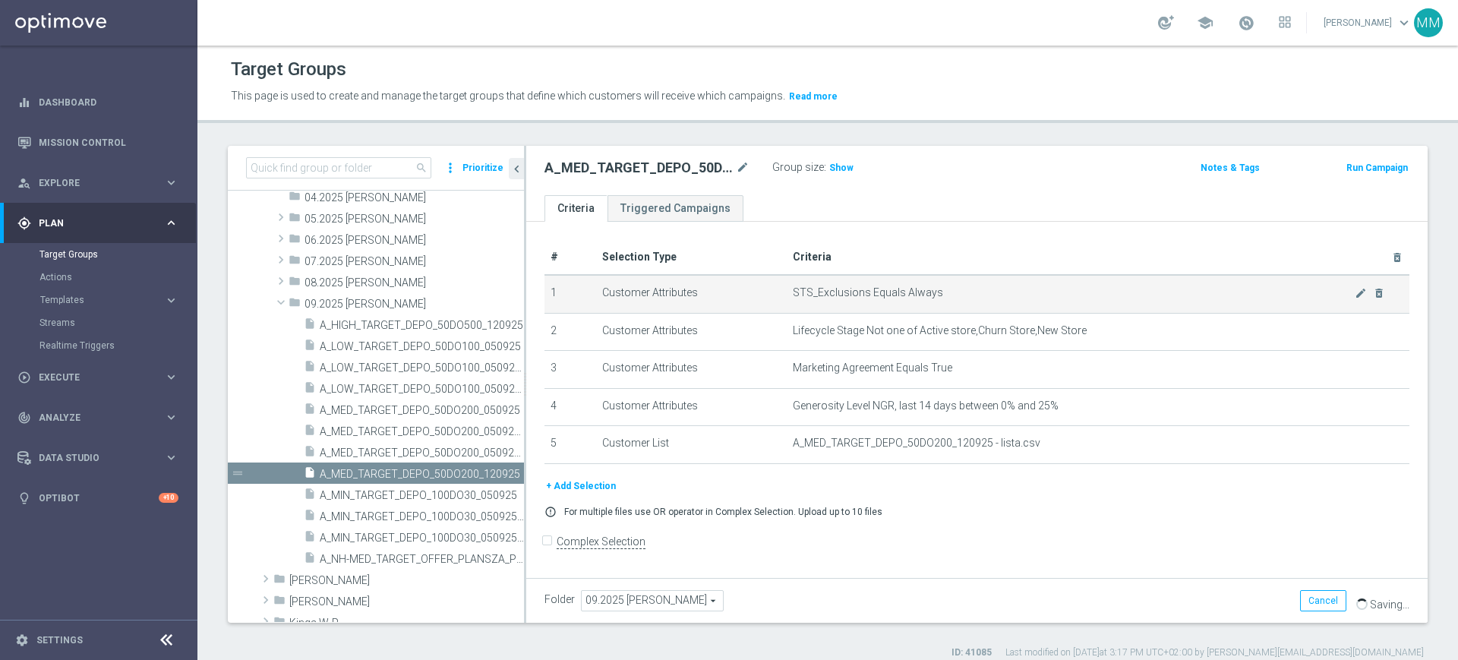
click at [886, 301] on td "STS_Exclusions Equals Always mode_edit delete_forever" at bounding box center [1098, 294] width 623 height 38
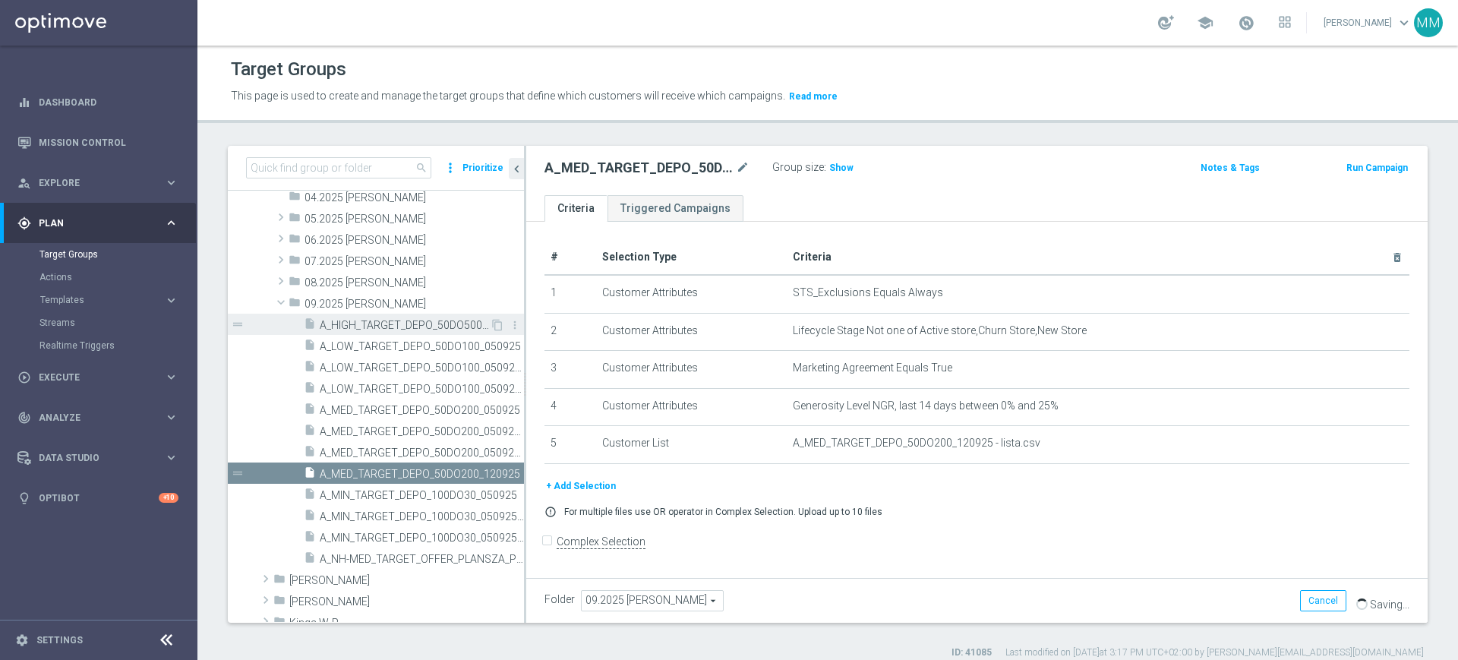
click at [446, 325] on span "A_HIGH_TARGET_DEPO_50DO500_120925" at bounding box center [405, 325] width 170 height 13
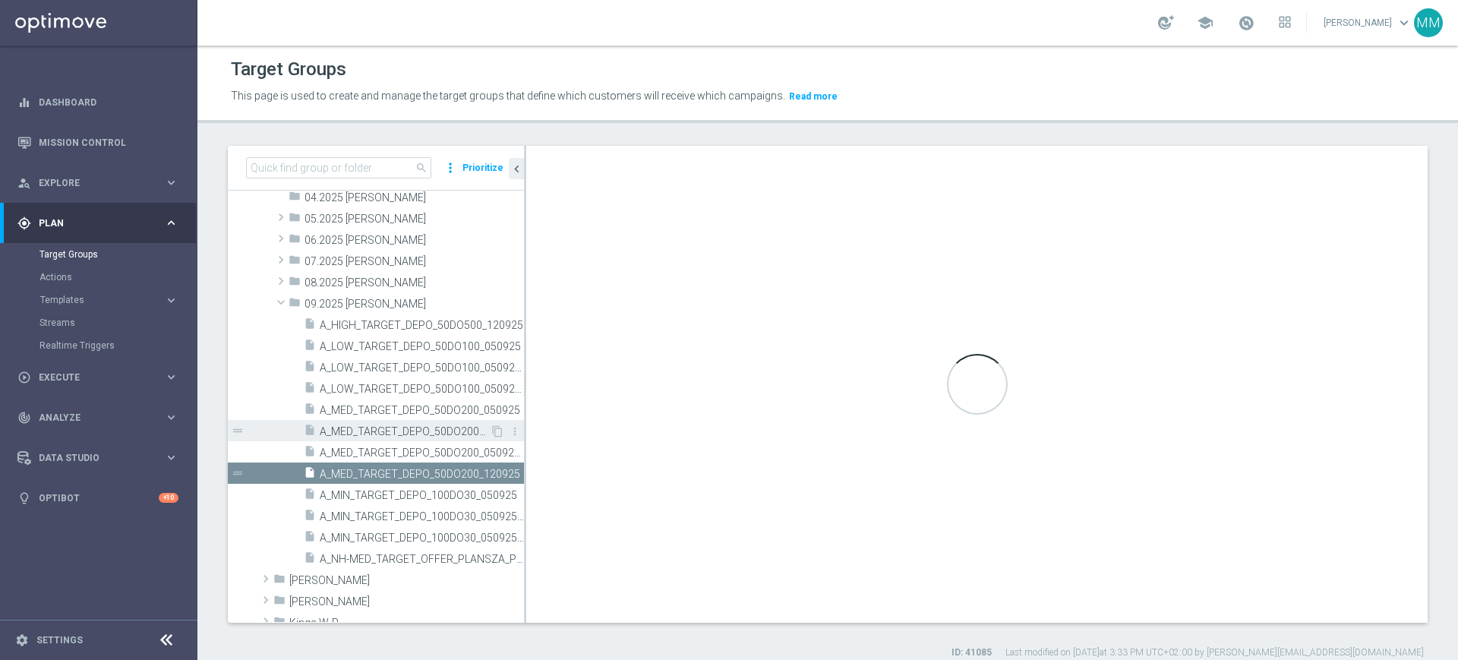
click at [340, 433] on span "A_MED_TARGET_DEPO_50DO200_050925_PUSH" at bounding box center [405, 431] width 170 height 13
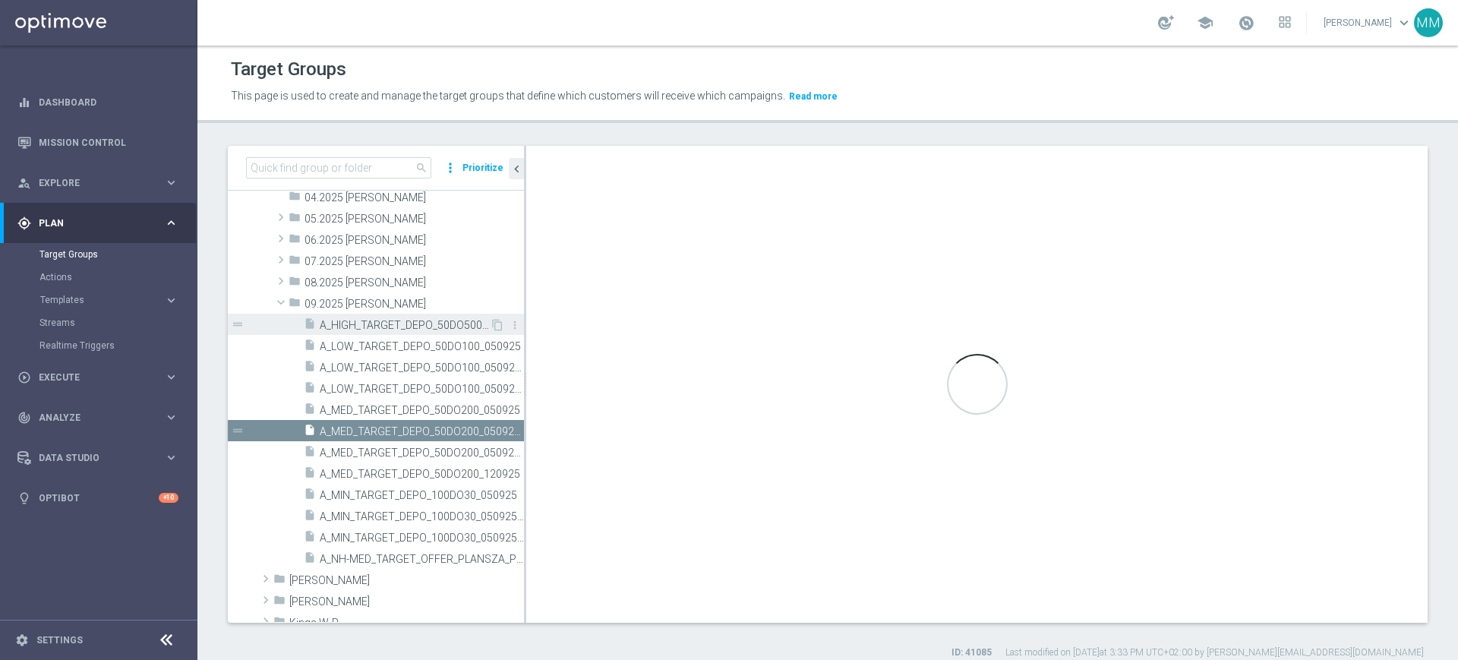
click at [361, 321] on span "A_HIGH_TARGET_DEPO_50DO500_120925" at bounding box center [405, 325] width 170 height 13
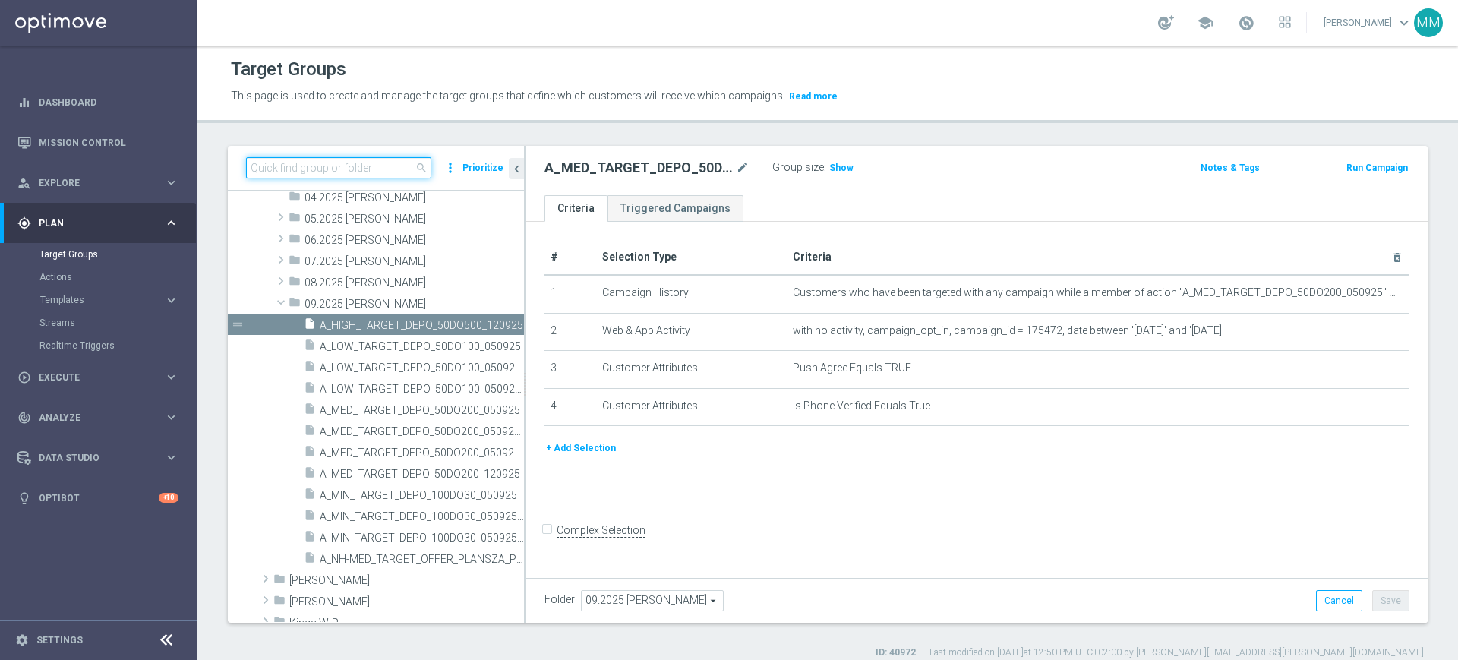
click at [355, 166] on input at bounding box center [338, 167] width 185 height 21
paste input "A_HIGH_TARGET_DEPO_50DO500_120925"
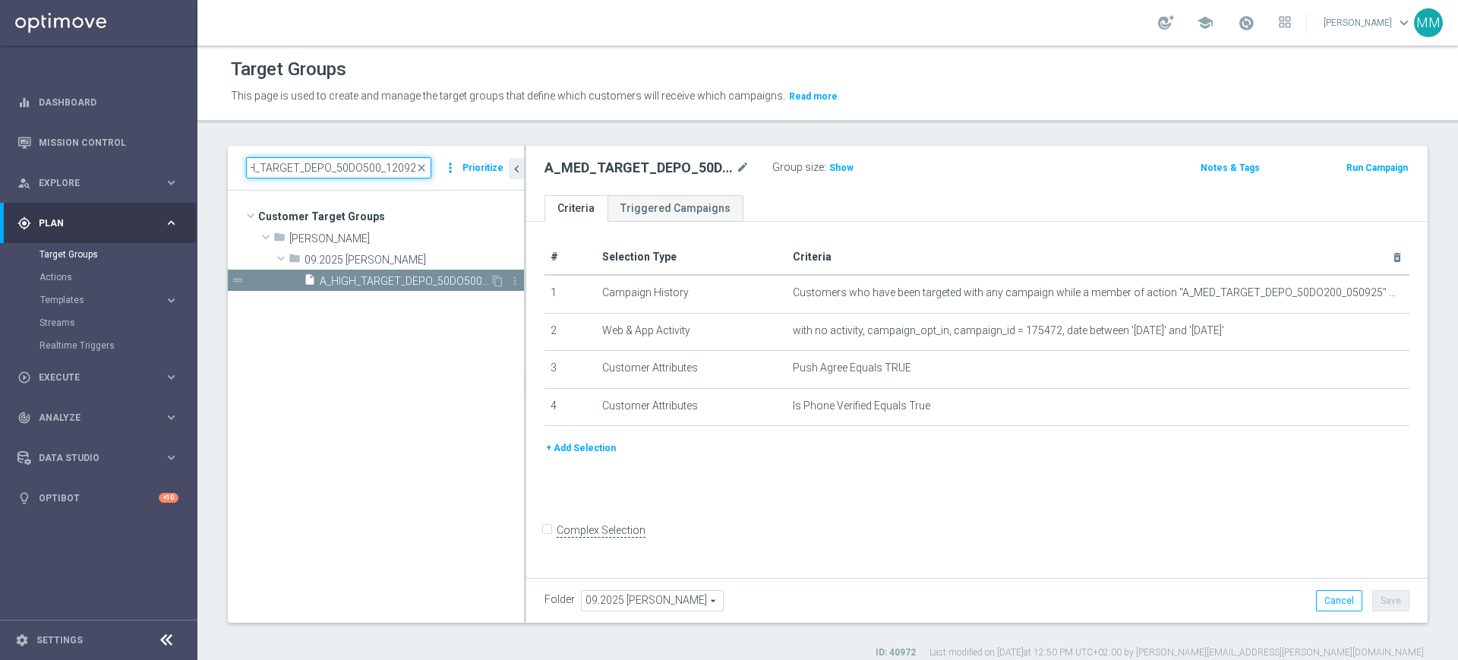
type input "A_HIGH_TARGET_DEPO_50DO500_120925"
click at [359, 284] on span "A_HIGH_TARGET_DEPO_50DO500_120925" at bounding box center [405, 281] width 170 height 13
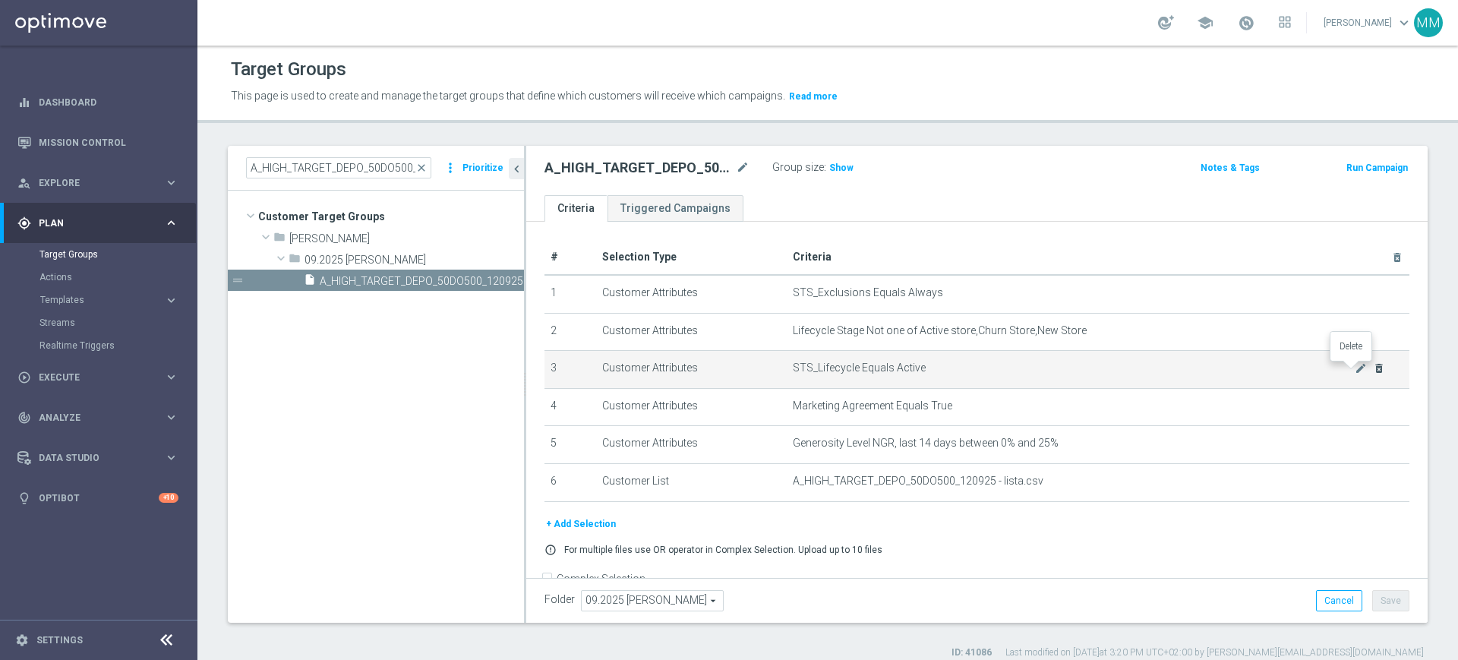
click at [1373, 367] on icon "delete_forever" at bounding box center [1379, 368] width 12 height 12
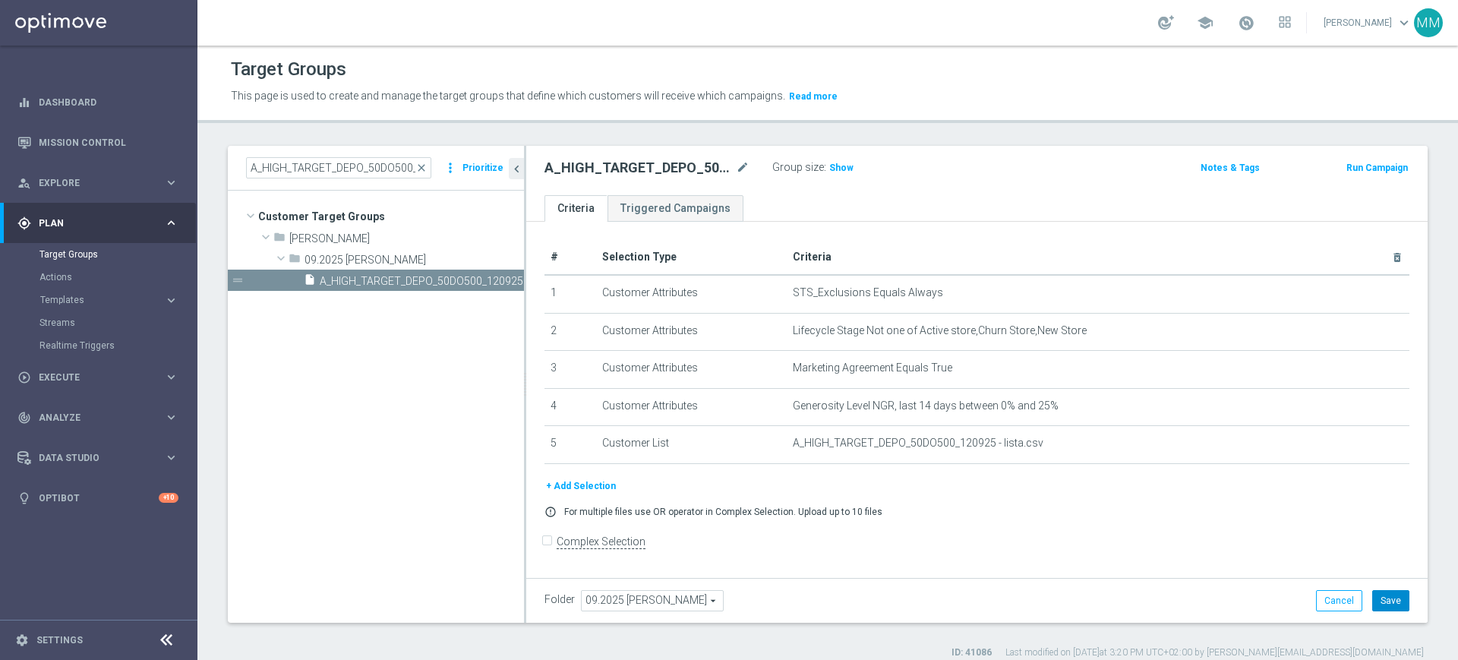
click at [1385, 602] on button "Save" at bounding box center [1390, 600] width 37 height 21
click at [838, 163] on span "Show" at bounding box center [841, 168] width 24 height 11
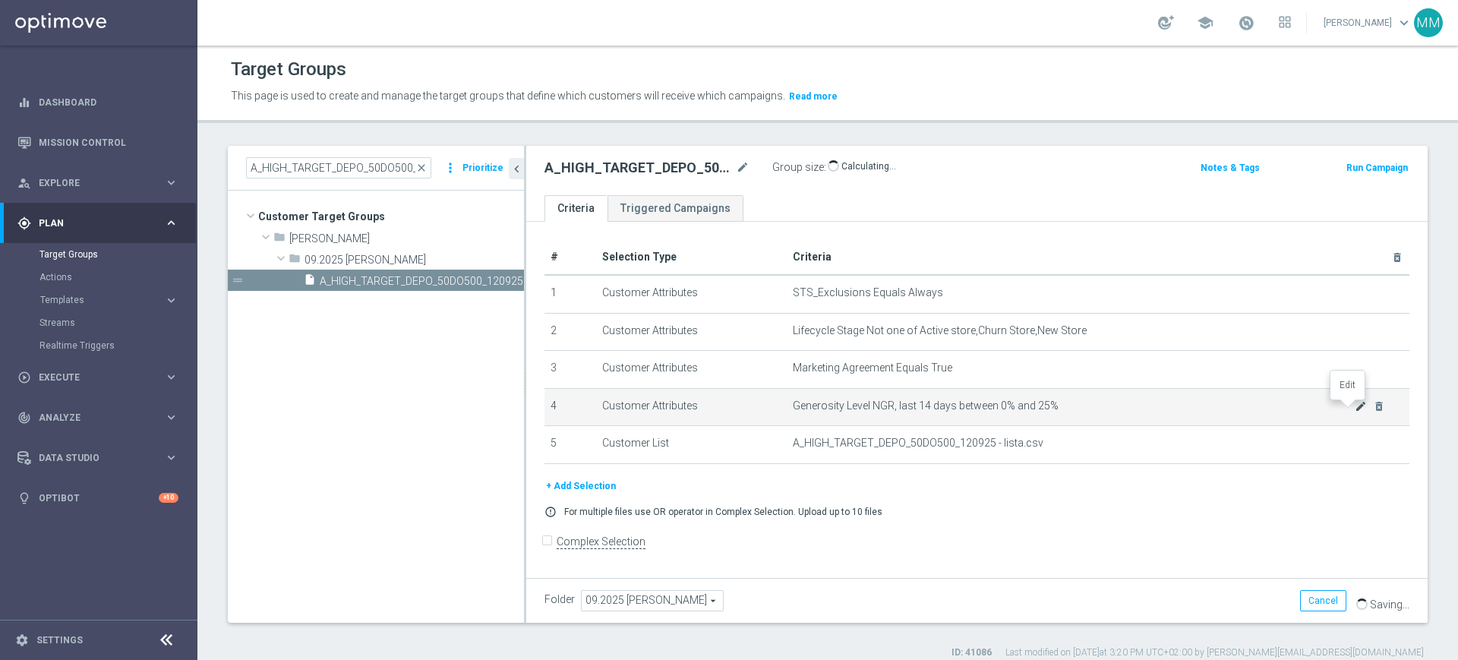
click at [1355, 412] on icon "mode_edit" at bounding box center [1361, 406] width 12 height 12
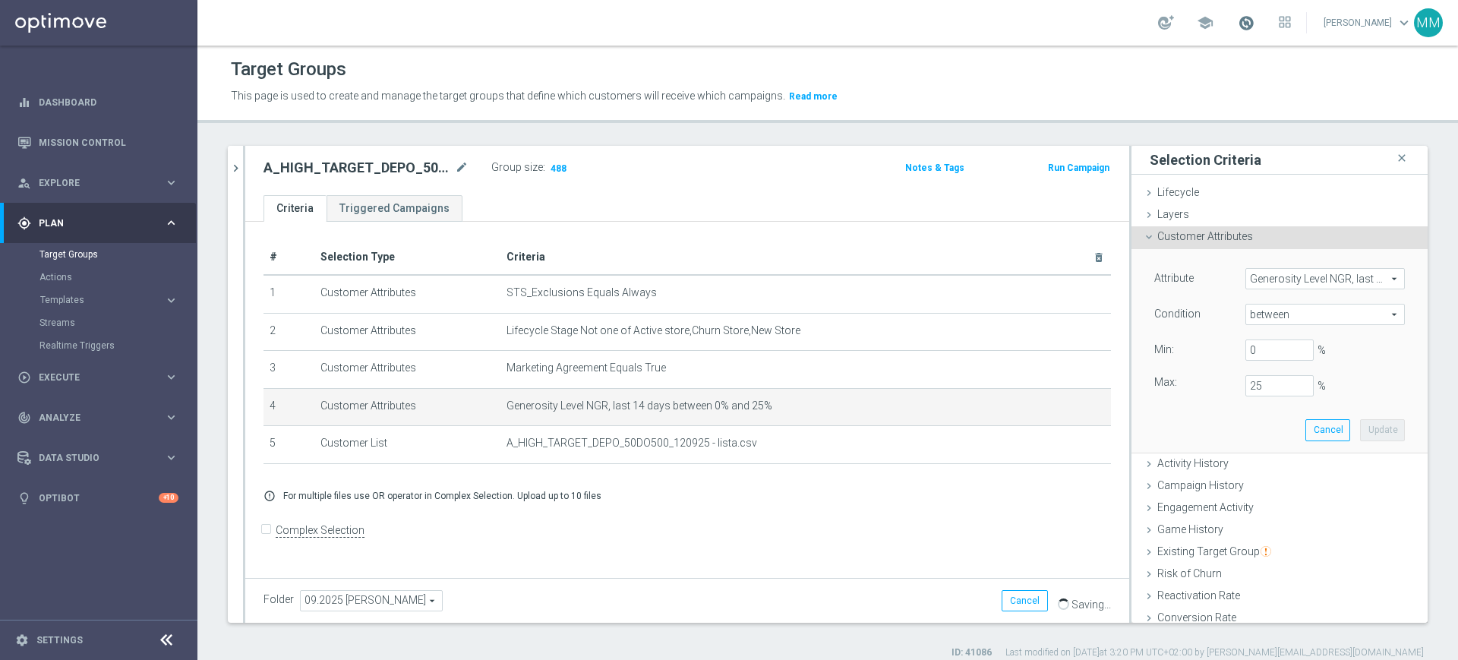
click at [1241, 27] on span at bounding box center [1246, 22] width 17 height 17
click at [1278, 276] on span "Generosity Level NGR, last 14 days" at bounding box center [1325, 279] width 158 height 20
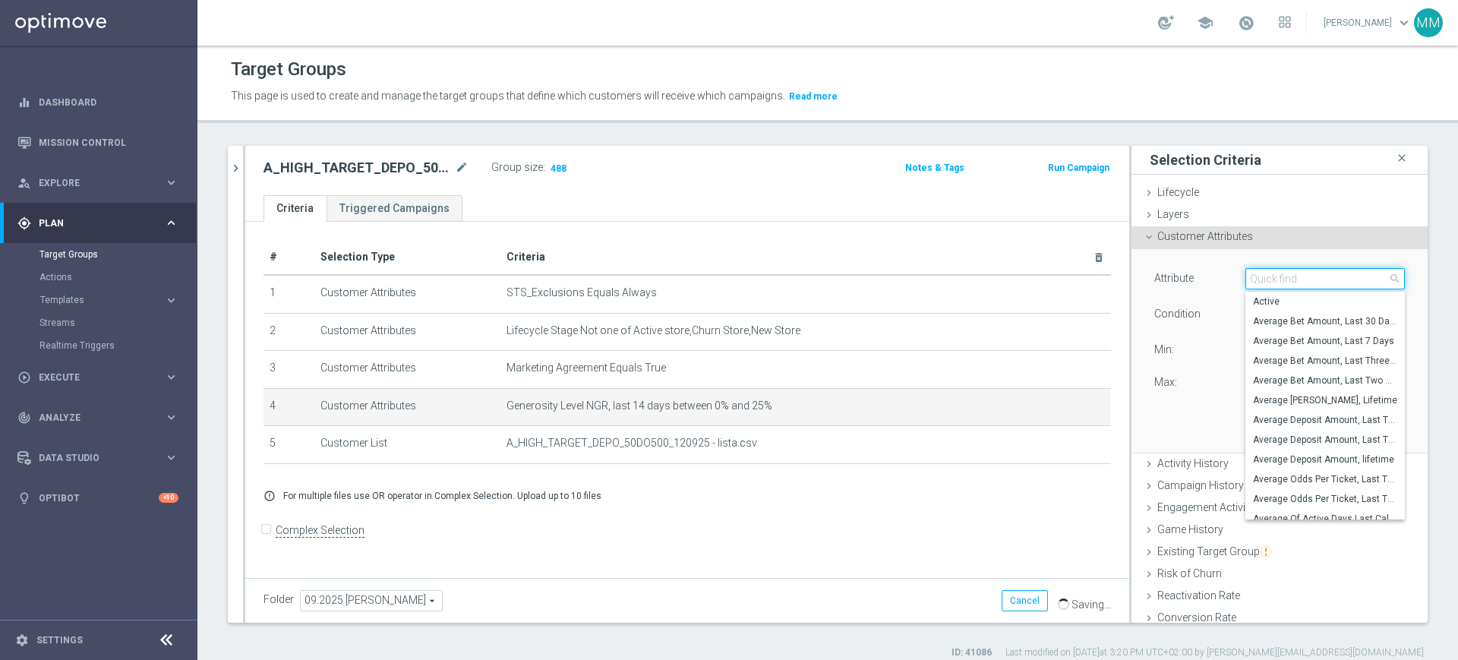
click at [1278, 276] on input "search" at bounding box center [1326, 278] width 160 height 21
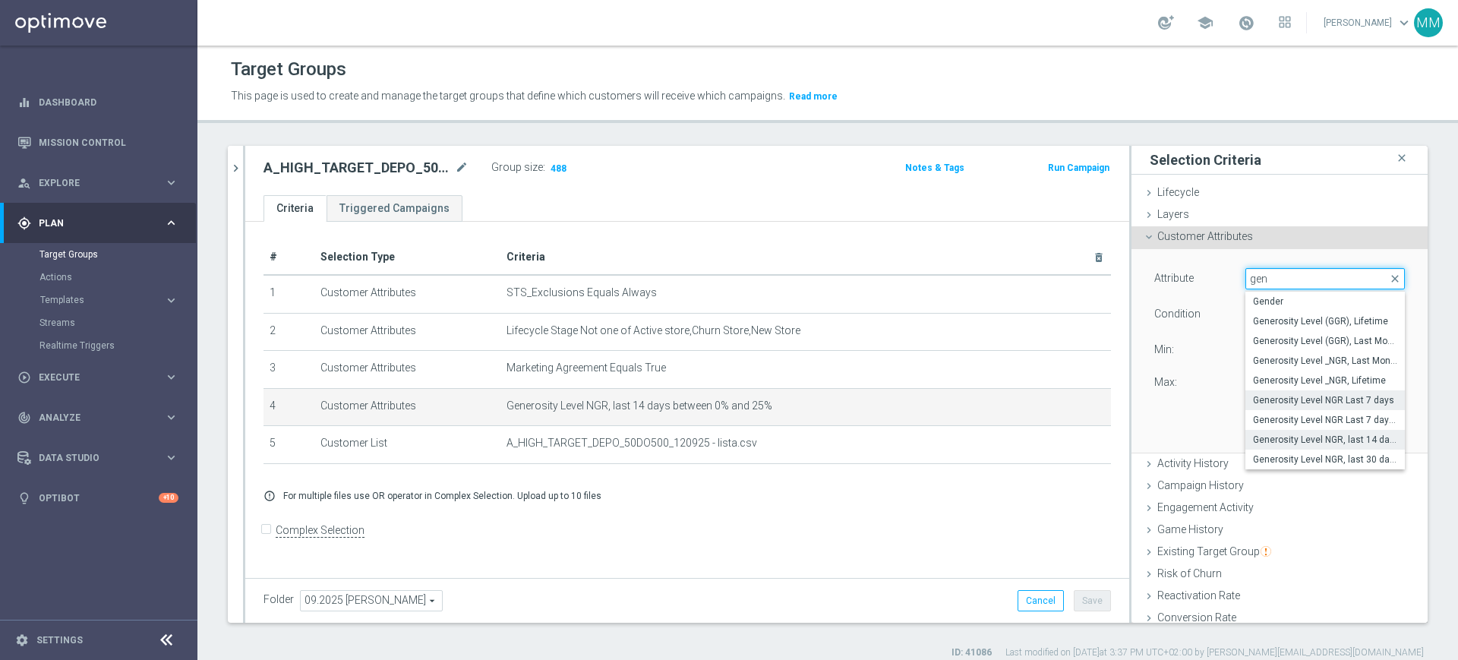
type input "gen"
click at [1316, 393] on label "Generosity Level NGR Last 7 days" at bounding box center [1326, 400] width 160 height 20
type input "Generosity Level NGR Last 7 days"
type input "="
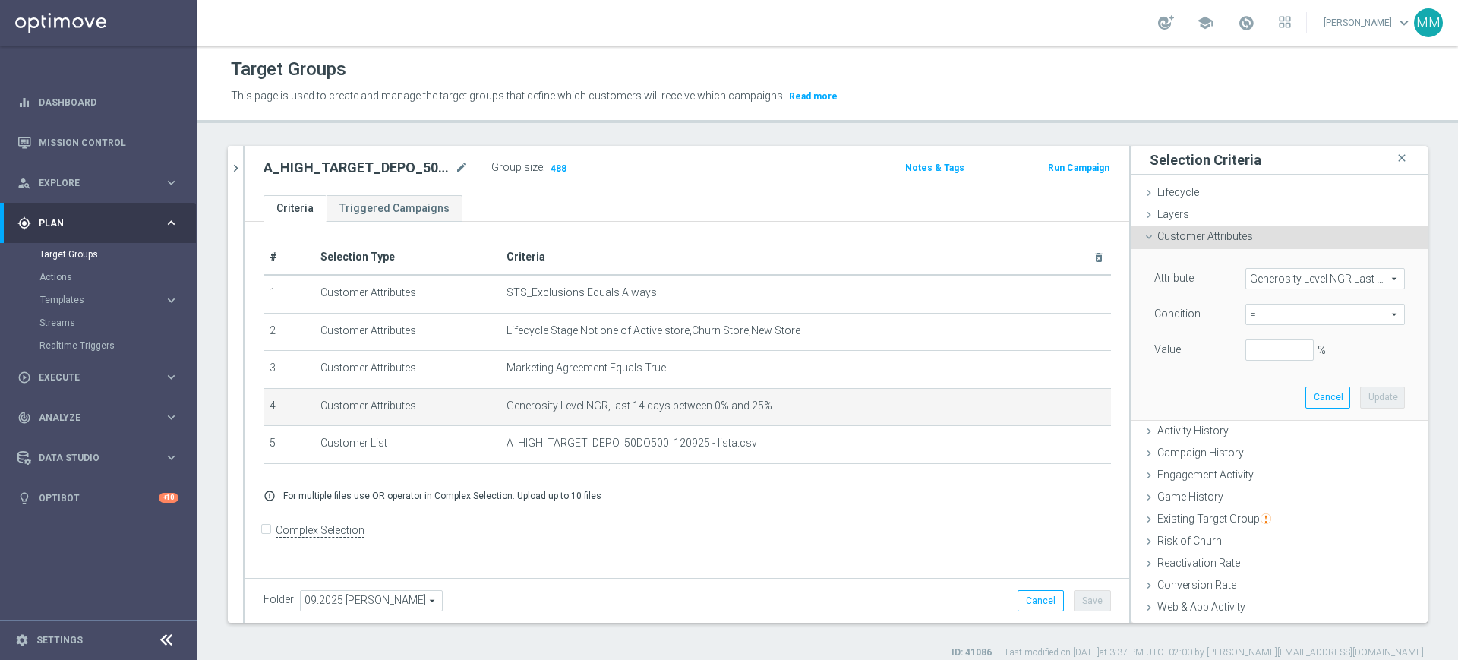
click at [1300, 311] on span "=" at bounding box center [1325, 315] width 158 height 20
click at [1292, 453] on span "between" at bounding box center [1325, 456] width 144 height 12
type input "between"
click at [1284, 273] on span "Generosity Level NGR Last 7 days" at bounding box center [1325, 279] width 158 height 20
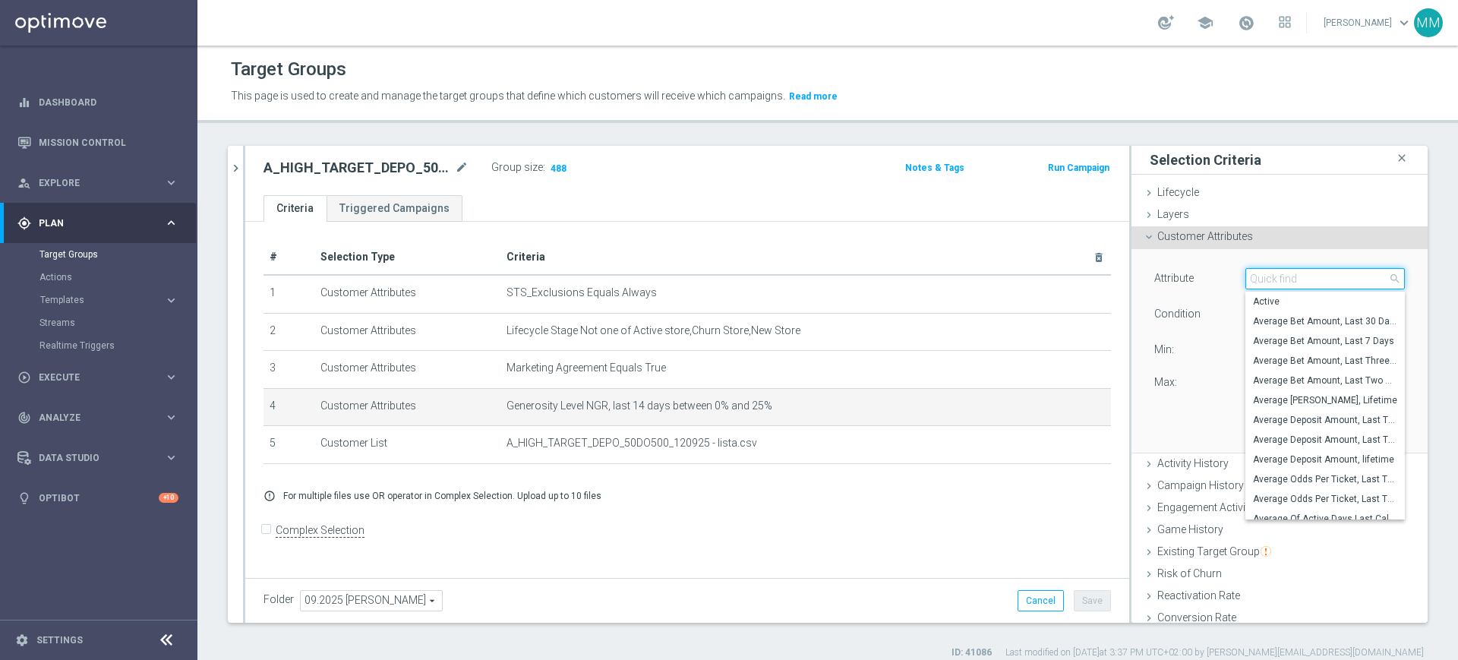
click at [1284, 273] on input "search" at bounding box center [1326, 278] width 160 height 21
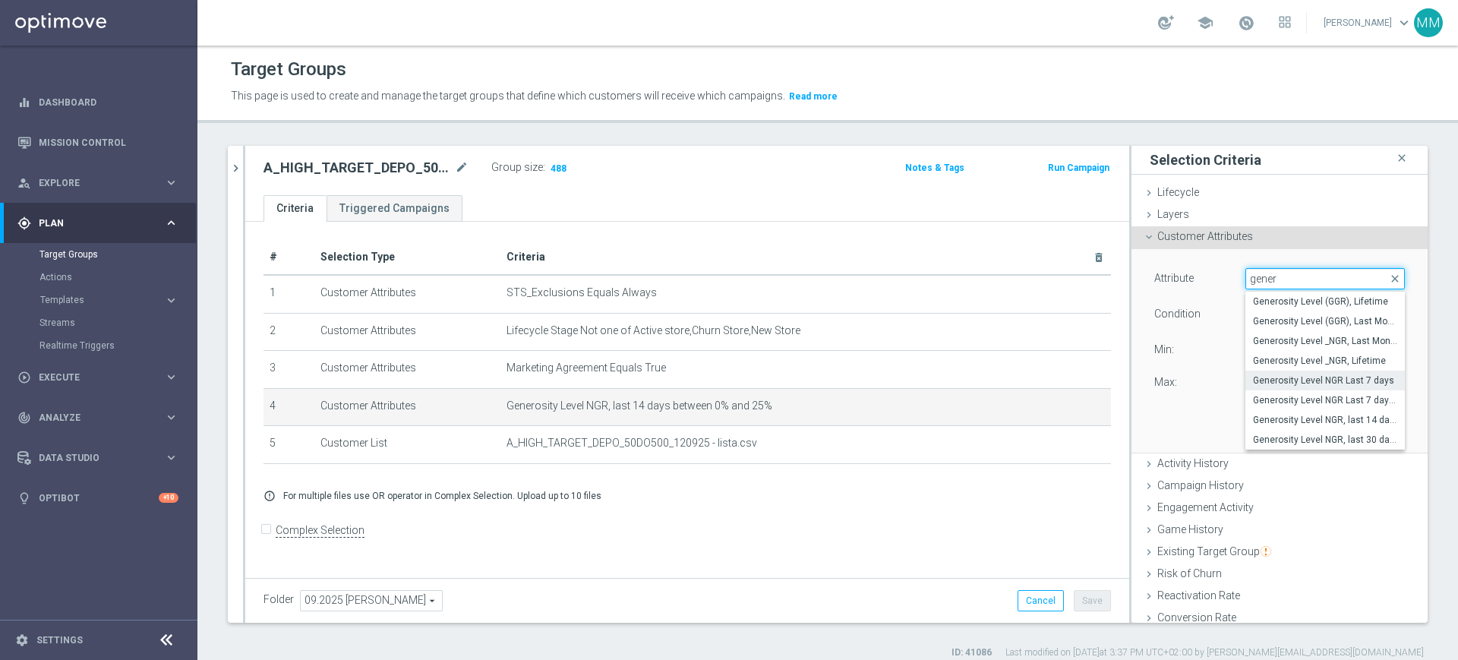
type input "gener"
click at [1293, 381] on span "Generosity Level NGR Last 7 days" at bounding box center [1325, 380] width 144 height 12
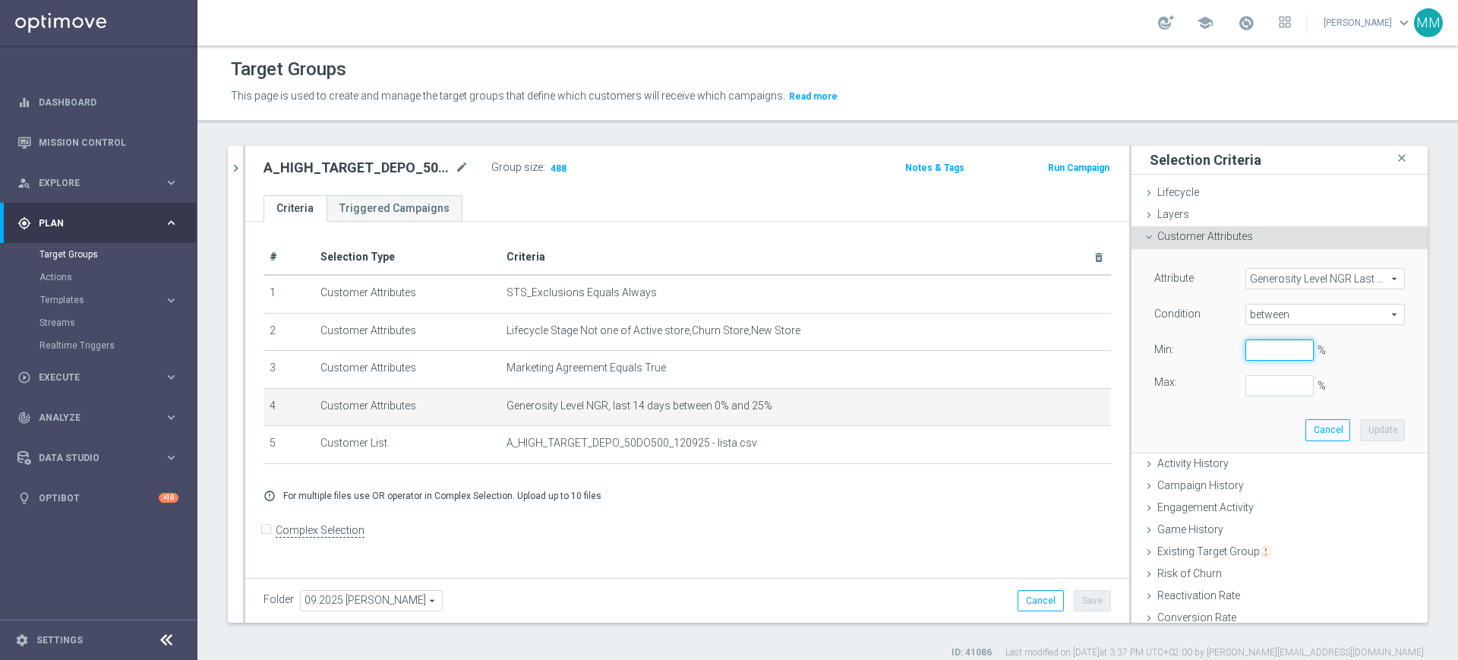
click at [1265, 347] on input "%" at bounding box center [1280, 350] width 68 height 21
type input "0"
click at [1360, 428] on button "Update" at bounding box center [1382, 429] width 45 height 21
type input "0.3"
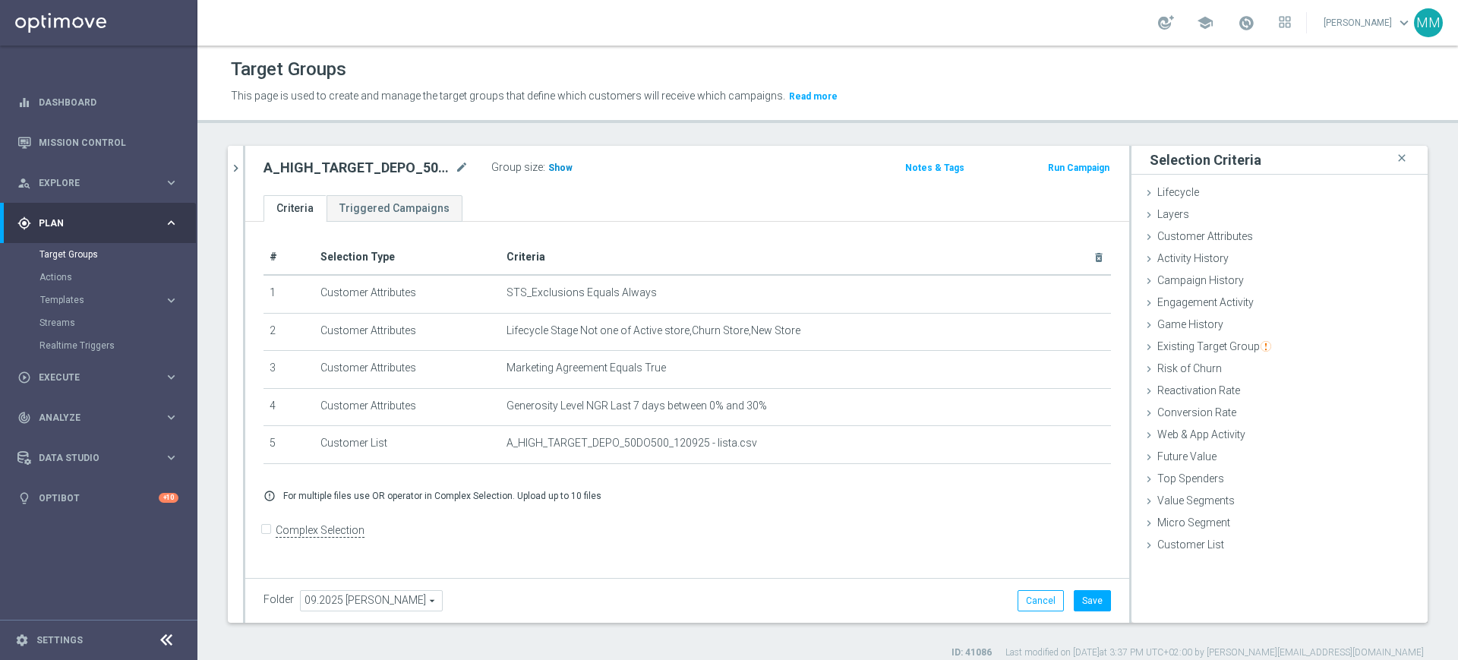
click at [555, 169] on span "Show" at bounding box center [560, 168] width 24 height 11
click at [1081, 596] on button "Save" at bounding box center [1092, 600] width 37 height 21
click at [240, 163] on icon "chevron_right" at bounding box center [236, 168] width 14 height 14
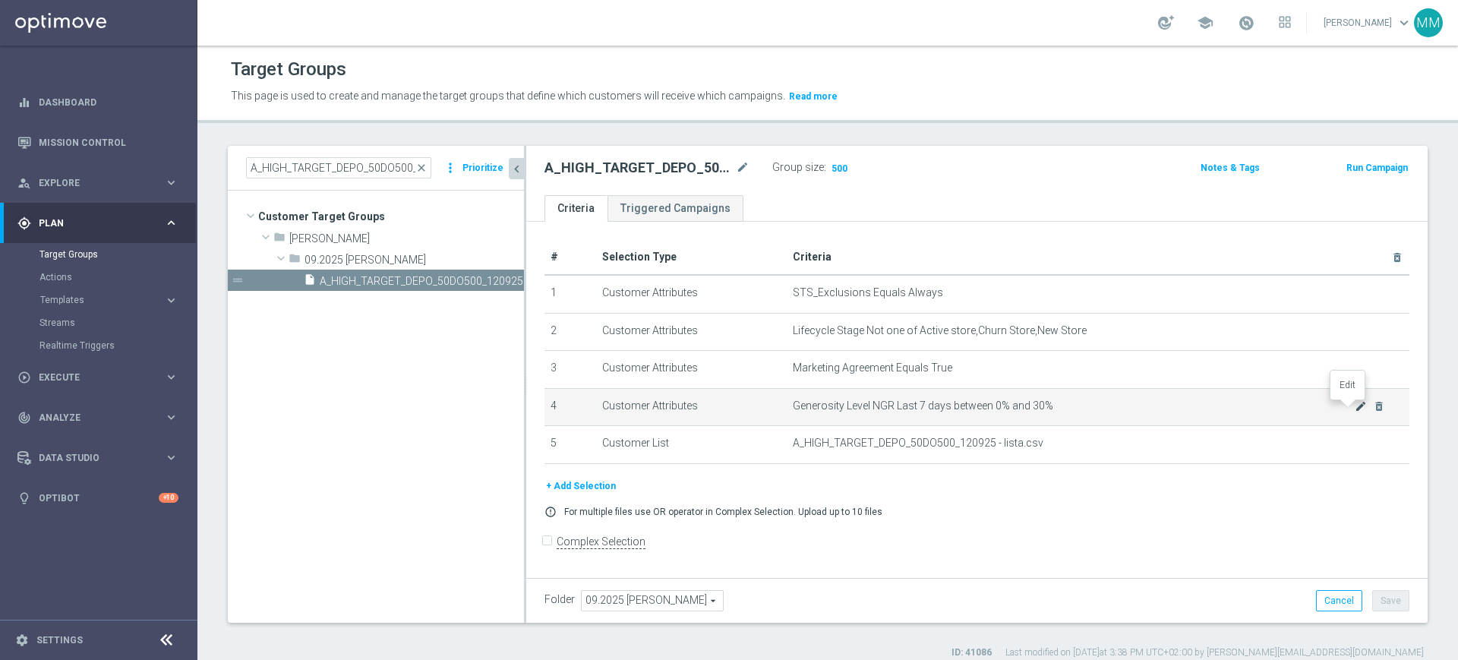
click at [1355, 407] on icon "mode_edit" at bounding box center [1361, 406] width 12 height 12
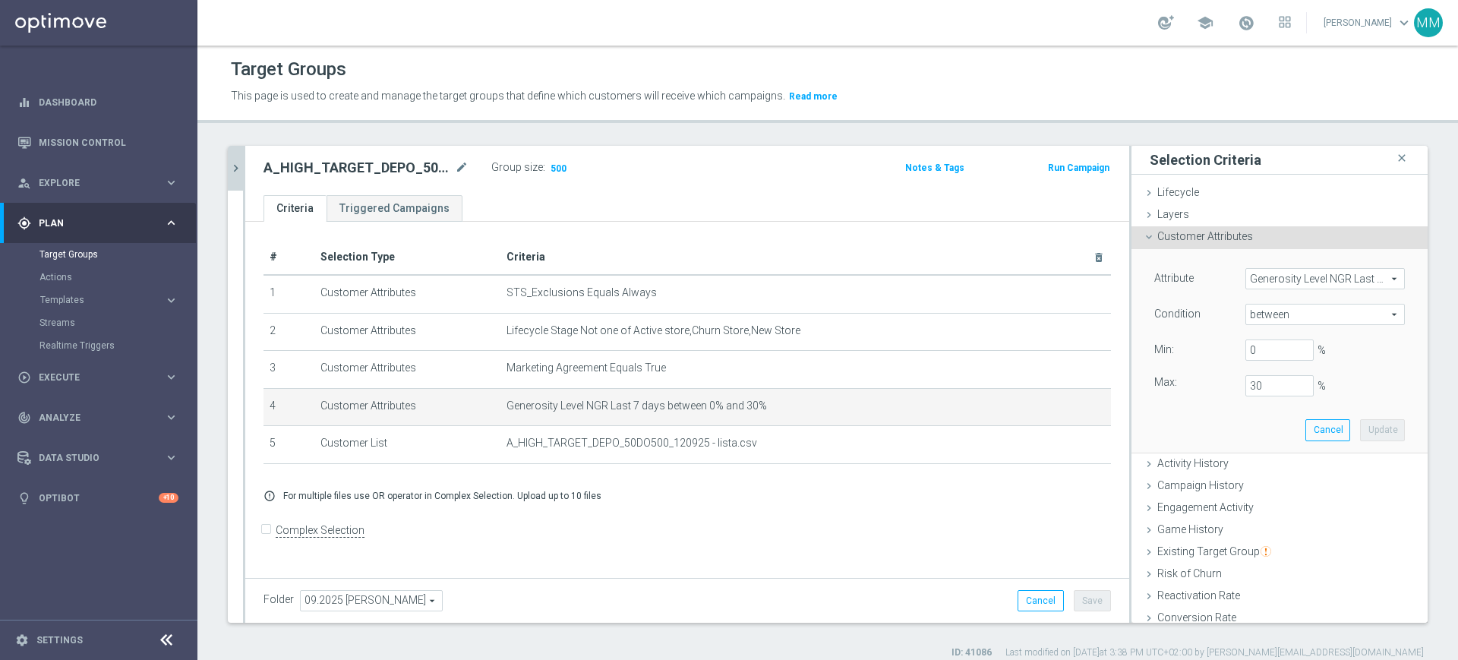
click at [1267, 283] on span "Generosity Level NGR Last 7 days" at bounding box center [1325, 279] width 158 height 20
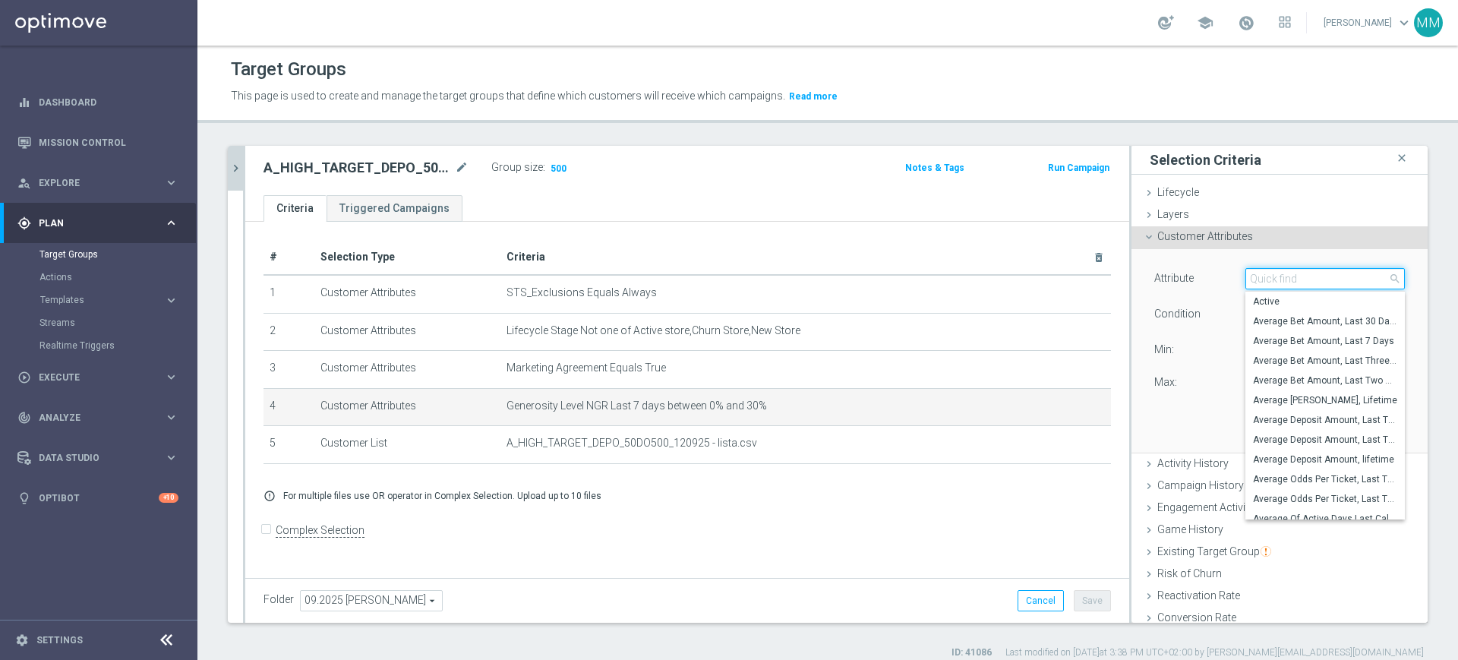
click at [1267, 283] on input "search" at bounding box center [1326, 278] width 160 height 21
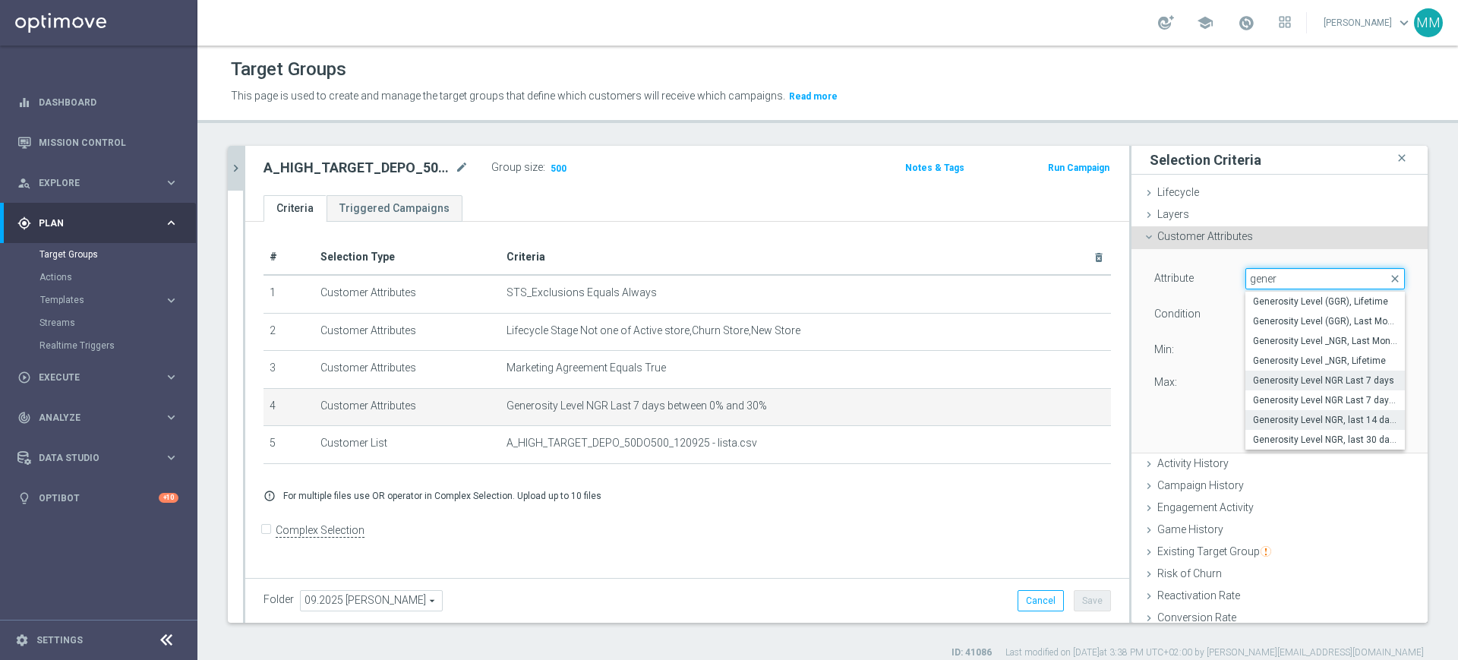
type input "gener"
click at [1300, 417] on span "Generosity Level NGR, last 14 days" at bounding box center [1325, 420] width 144 height 12
type input "Generosity Level NGR, last 14 days"
type input "="
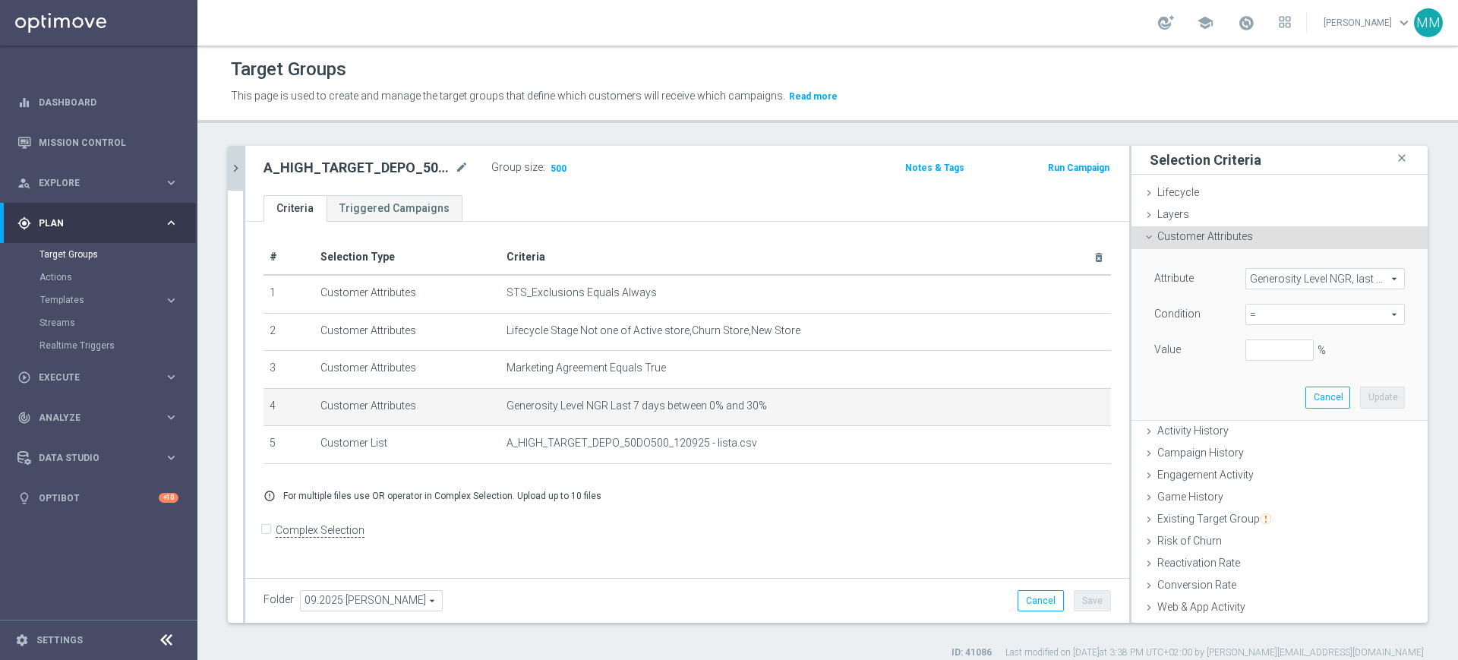
click at [1276, 316] on span "=" at bounding box center [1325, 315] width 158 height 20
click at [1276, 454] on span "between" at bounding box center [1325, 456] width 144 height 12
type input "between"
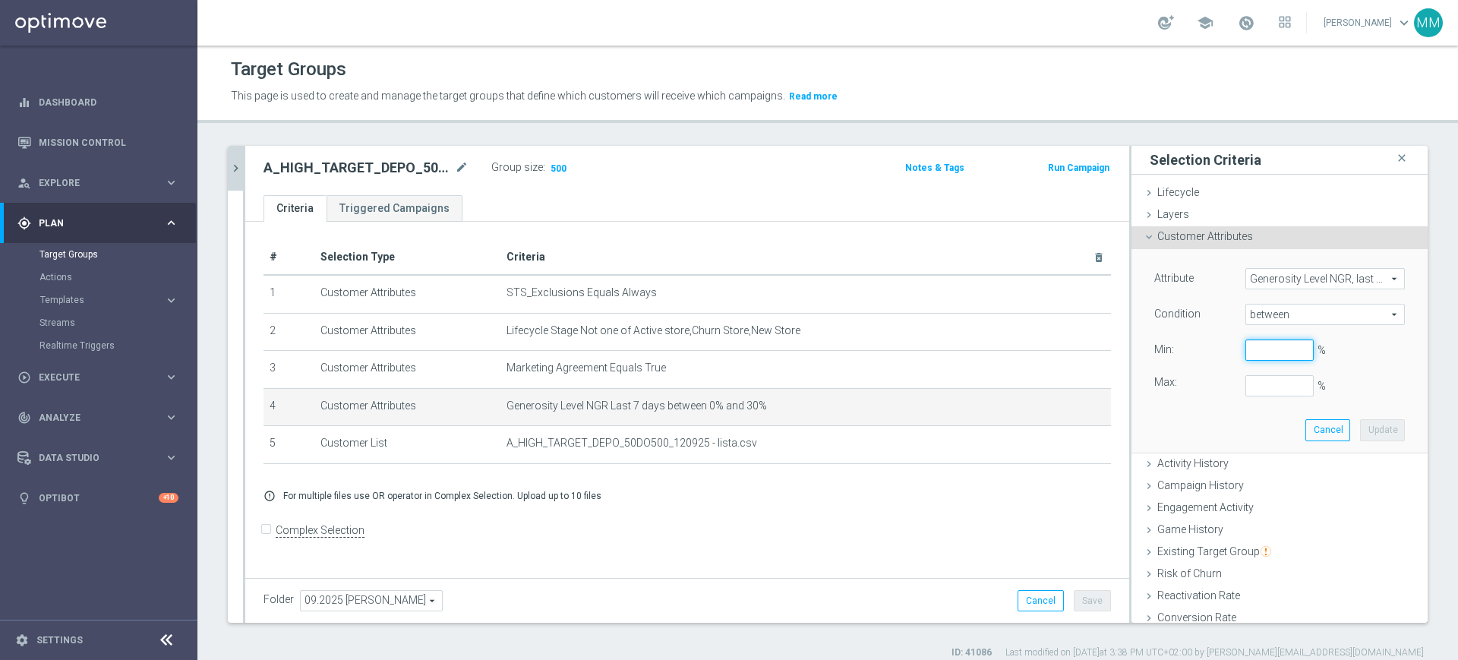
click at [1252, 343] on input "%" at bounding box center [1280, 350] width 68 height 21
type input "0"
click at [1366, 431] on button "Update" at bounding box center [1382, 429] width 45 height 21
type input "0.25"
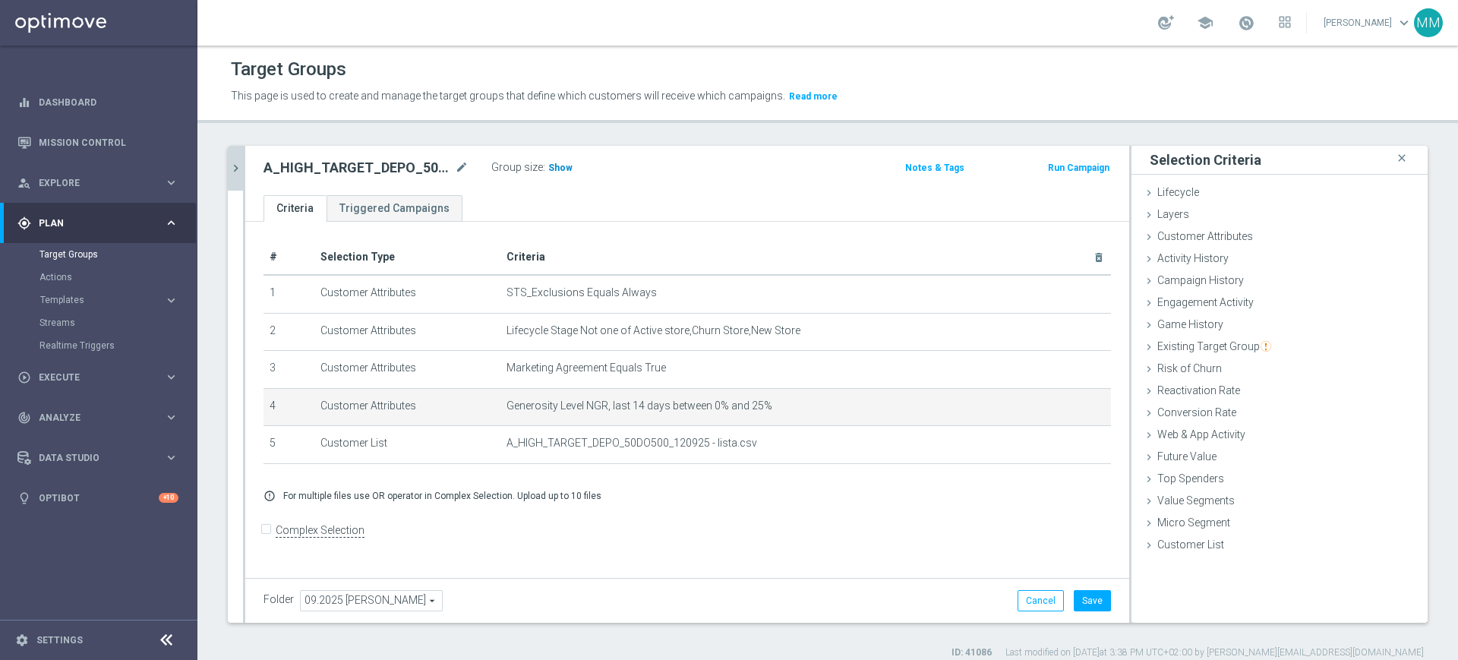
click at [552, 161] on h3 "Show" at bounding box center [560, 168] width 27 height 17
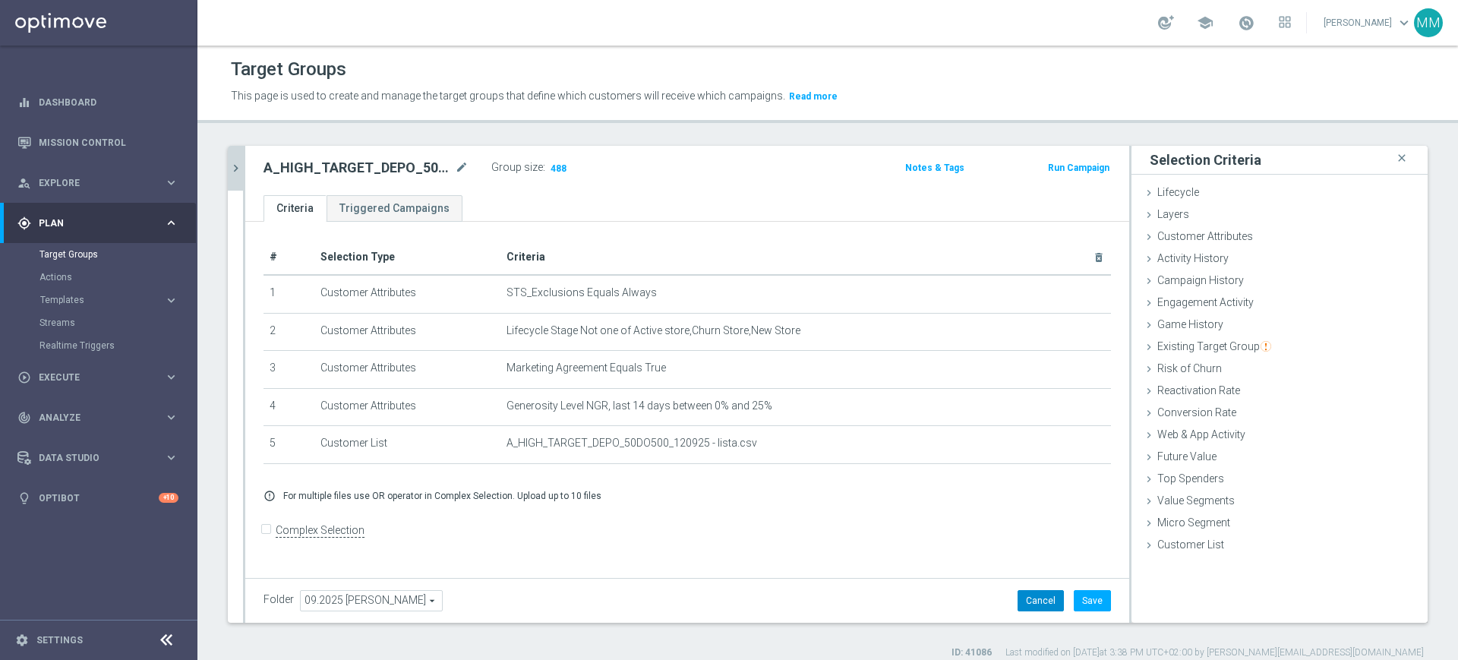
click at [1028, 592] on button "Cancel" at bounding box center [1041, 600] width 46 height 21
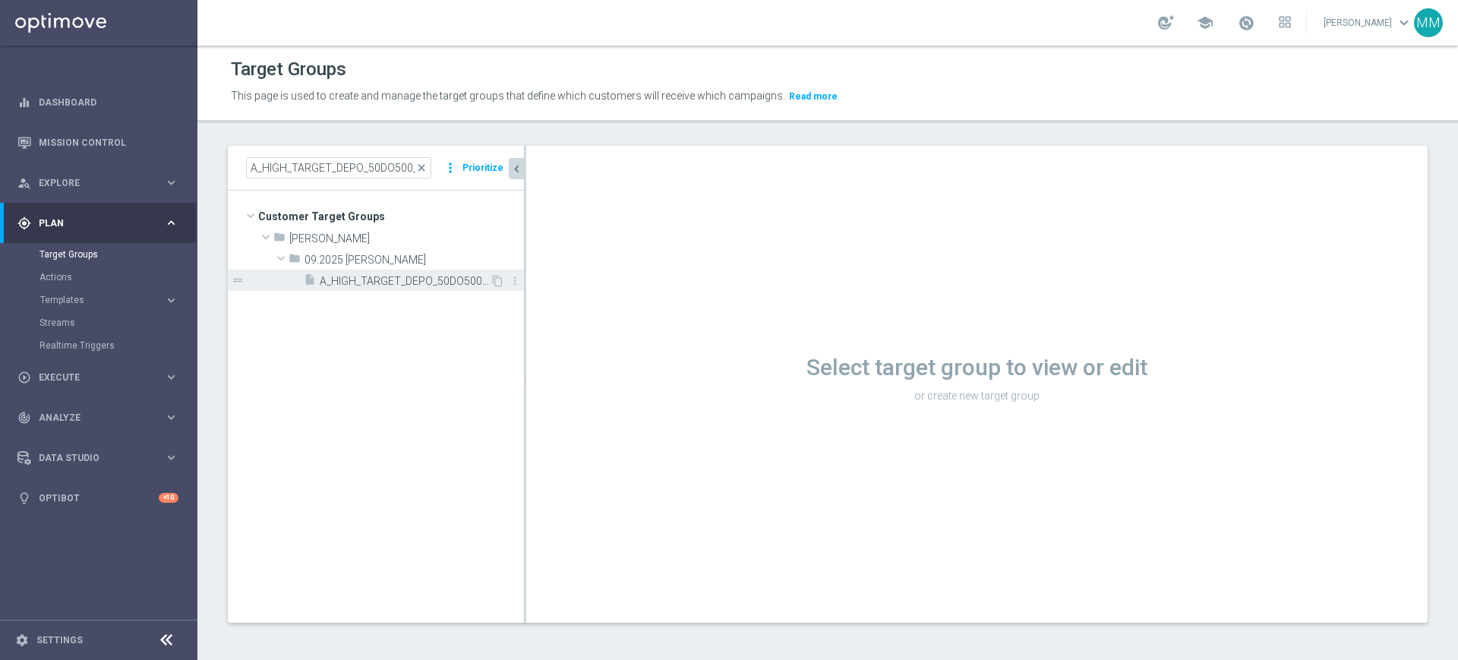
click at [422, 280] on span "A_HIGH_TARGET_DEPO_50DO500_120925" at bounding box center [405, 281] width 170 height 13
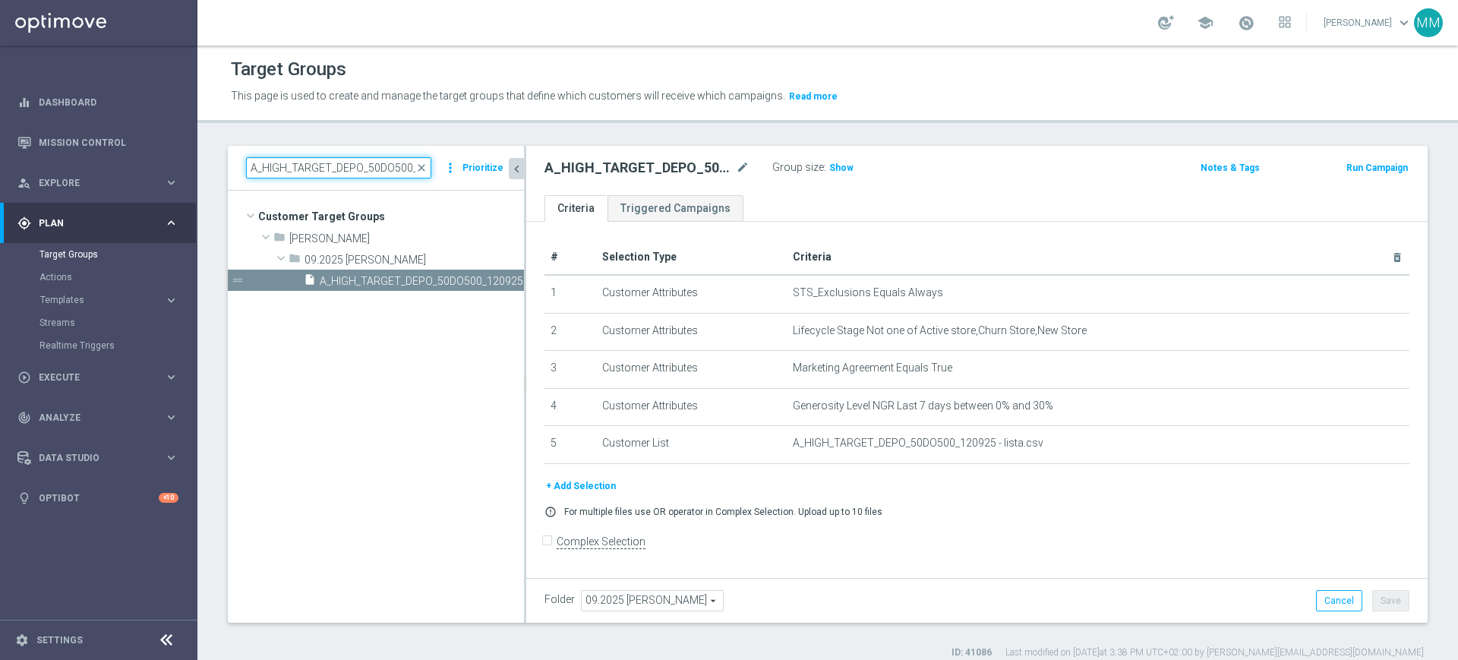
click at [384, 172] on input "A_HIGH_TARGET_DEPO_50DO500_120925" at bounding box center [338, 167] width 185 height 21
paste input "MED_TARGET_DEPO_50DO2"
type input "A_MED_TARGET_DEPO_50DO200_120925"
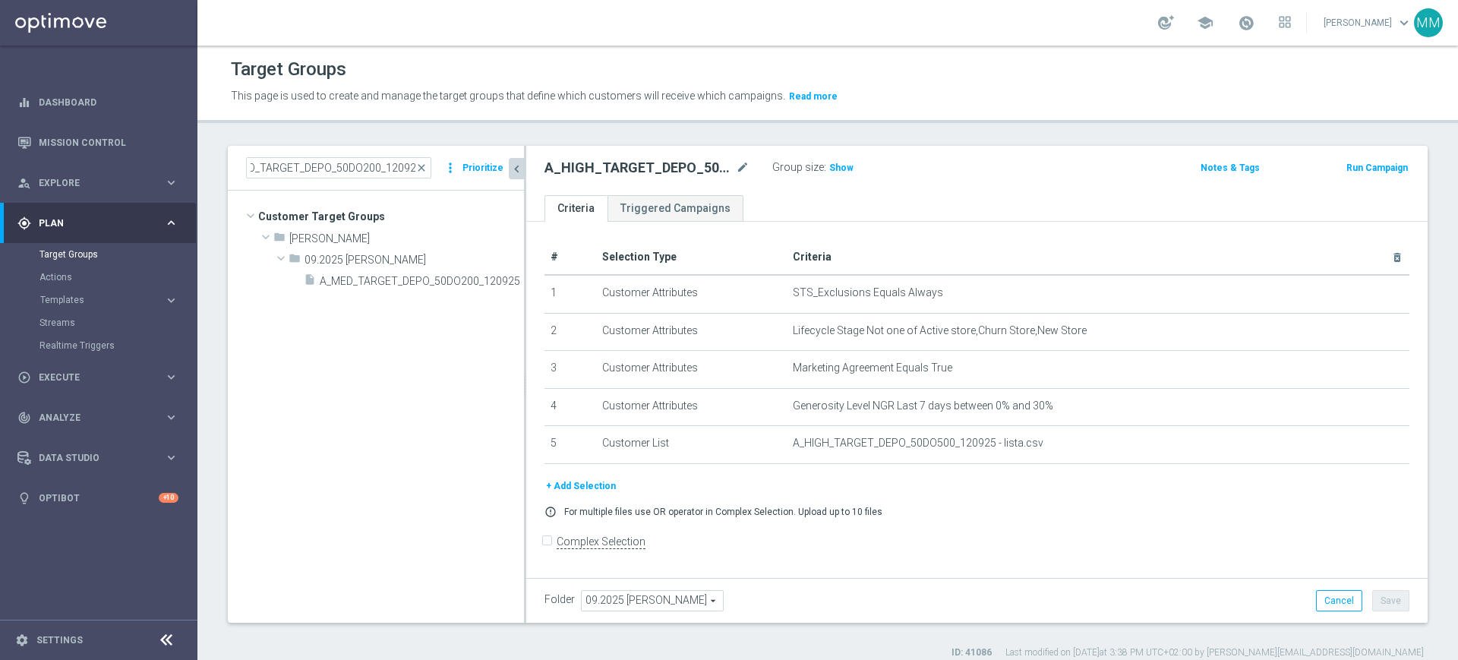
click at [394, 272] on div "insert_drive_file A_MED_TARGET_DEPO_50DO200_120925" at bounding box center [414, 280] width 220 height 21
click at [848, 167] on span "Show" at bounding box center [841, 168] width 24 height 11
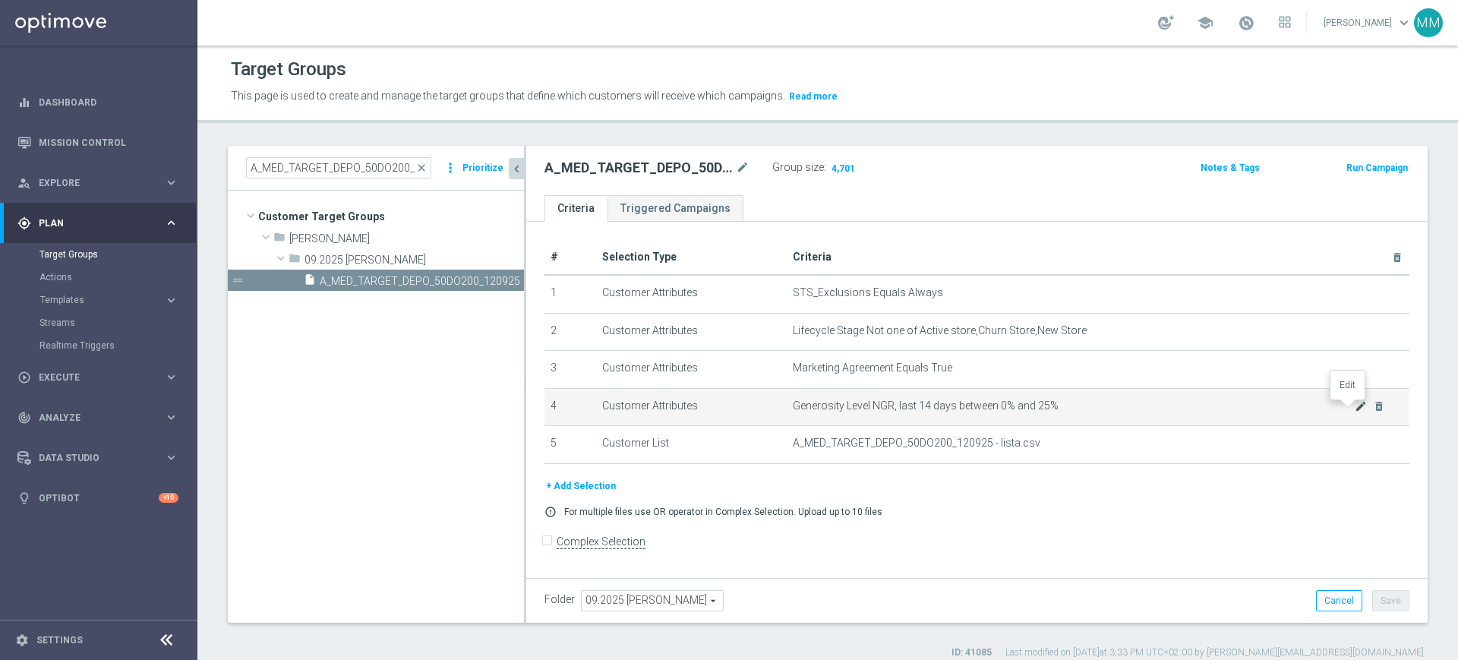
click at [1355, 406] on icon "mode_edit" at bounding box center [1361, 406] width 12 height 12
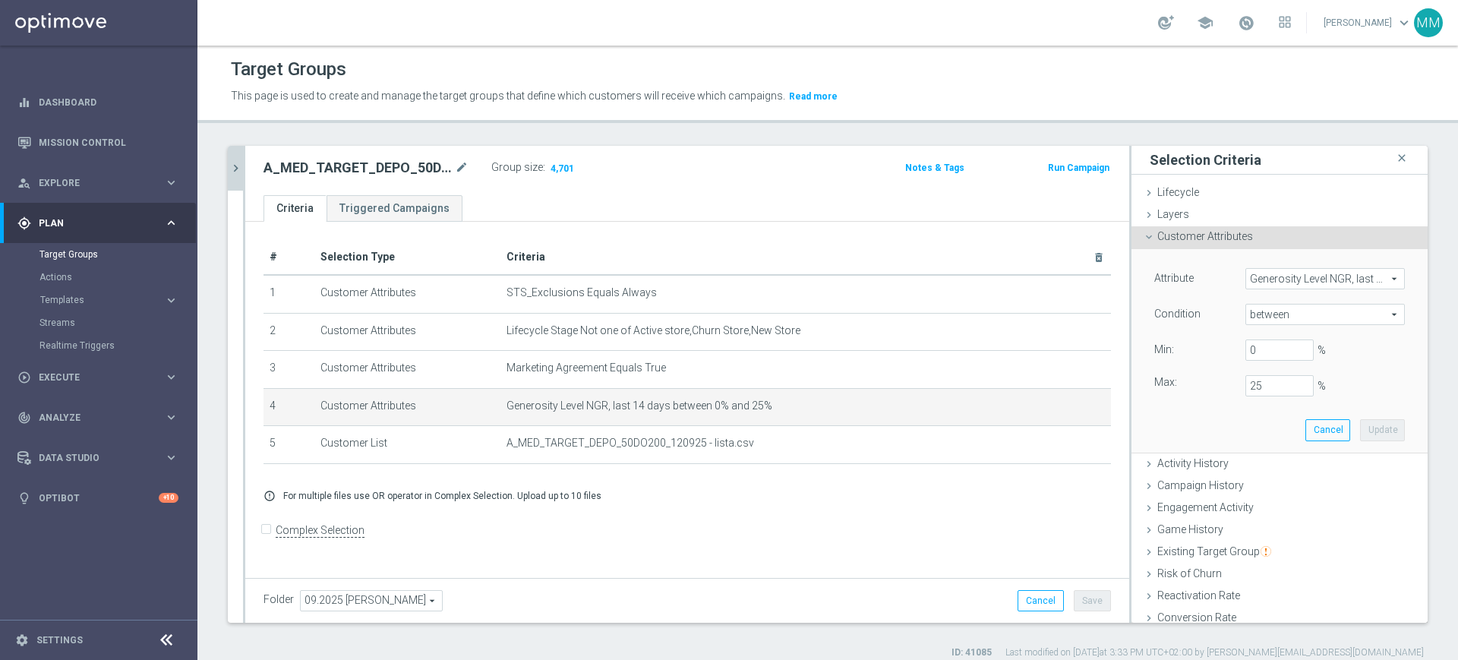
click at [1274, 280] on span "Generosity Level NGR, last 14 days" at bounding box center [1325, 279] width 158 height 20
click at [0, 0] on input "search" at bounding box center [0, 0] width 0 height 0
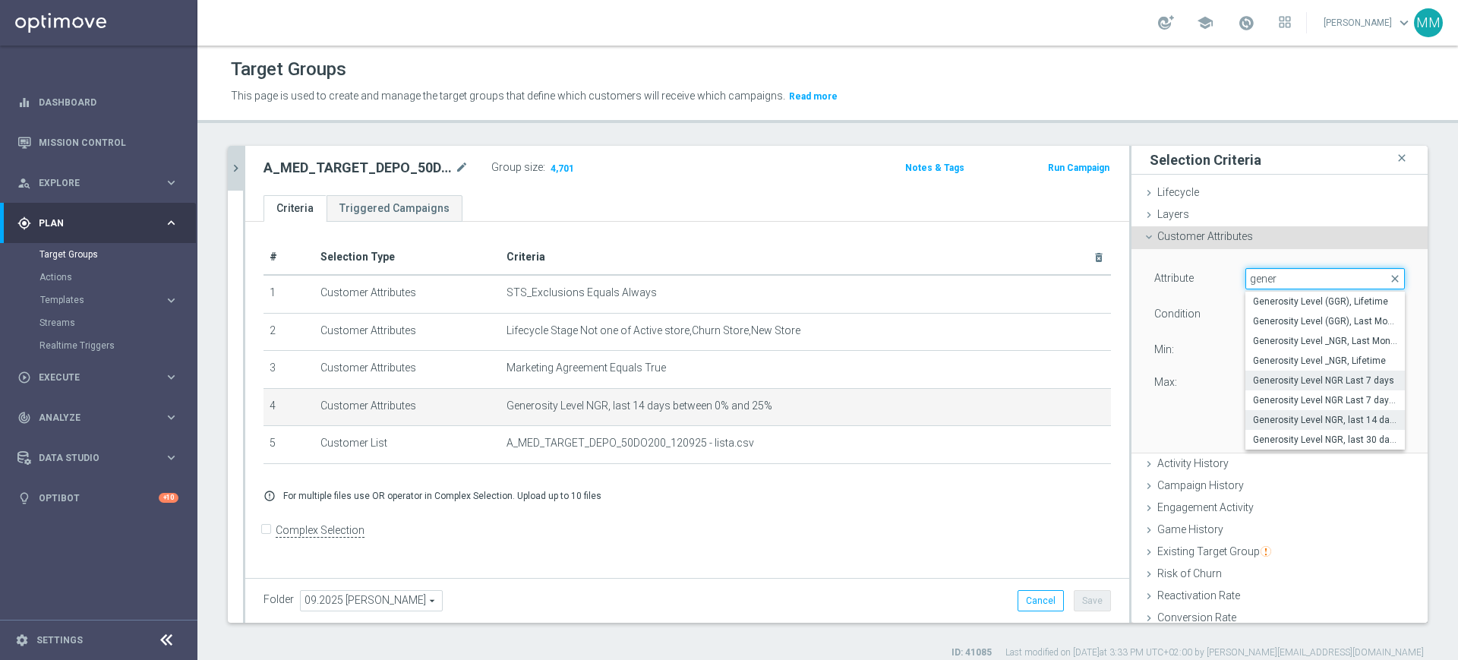
type input "gener"
click at [1302, 381] on span "Generosity Level NGR Last 7 days" at bounding box center [1325, 380] width 144 height 12
type input "Generosity Level NGR Last 7 days"
type input "="
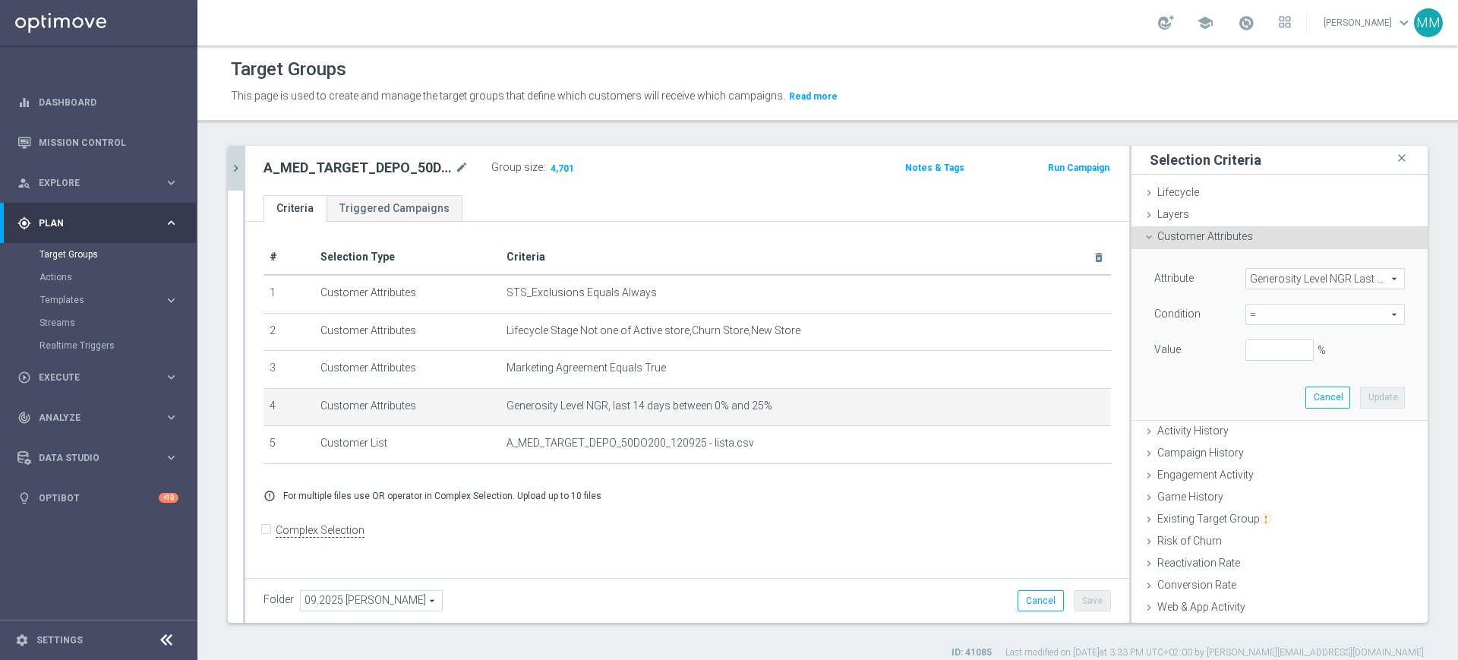
click at [1300, 324] on div "= = arrow_drop_down search" at bounding box center [1326, 314] width 160 height 21
click at [1298, 315] on input "search" at bounding box center [1326, 314] width 160 height 21
click at [1268, 453] on span "between" at bounding box center [1325, 456] width 144 height 12
type input "between"
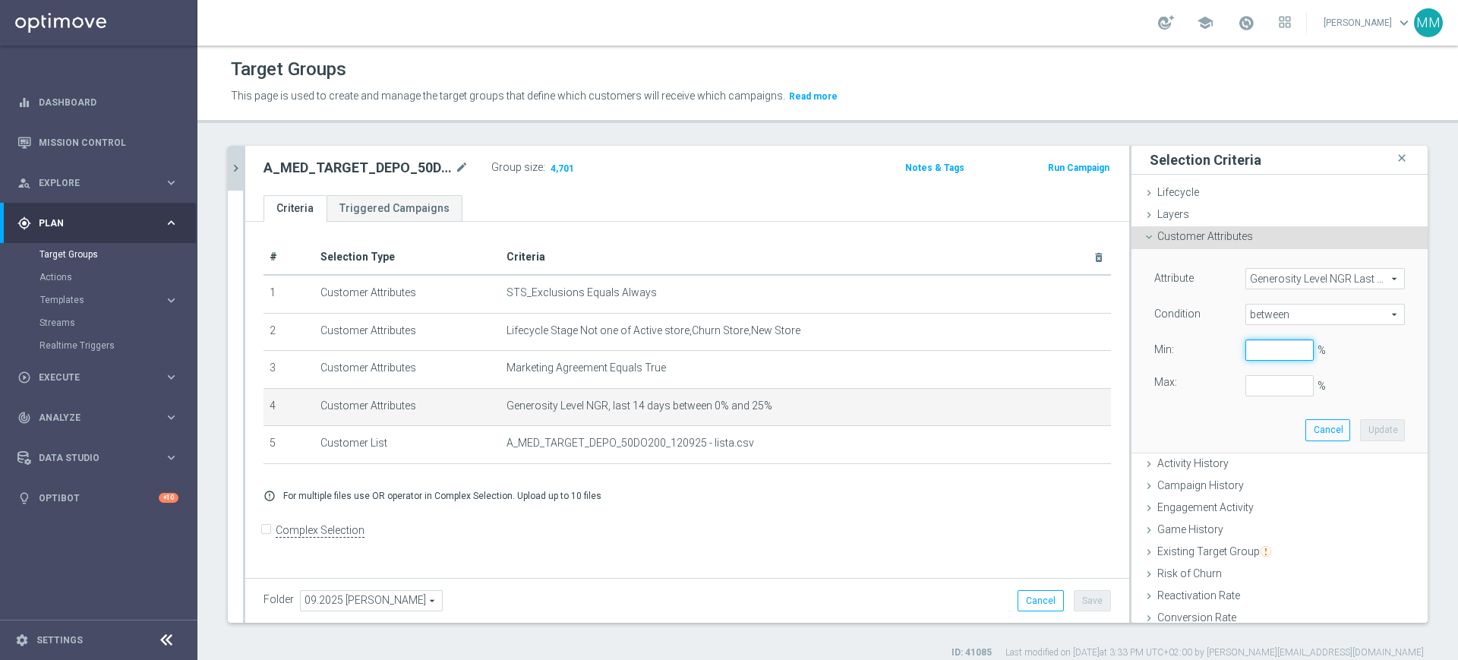
click at [1258, 352] on input "%" at bounding box center [1280, 350] width 68 height 21
type input "0"
click at [1360, 425] on button "Update" at bounding box center [1382, 429] width 45 height 21
type input "0.3"
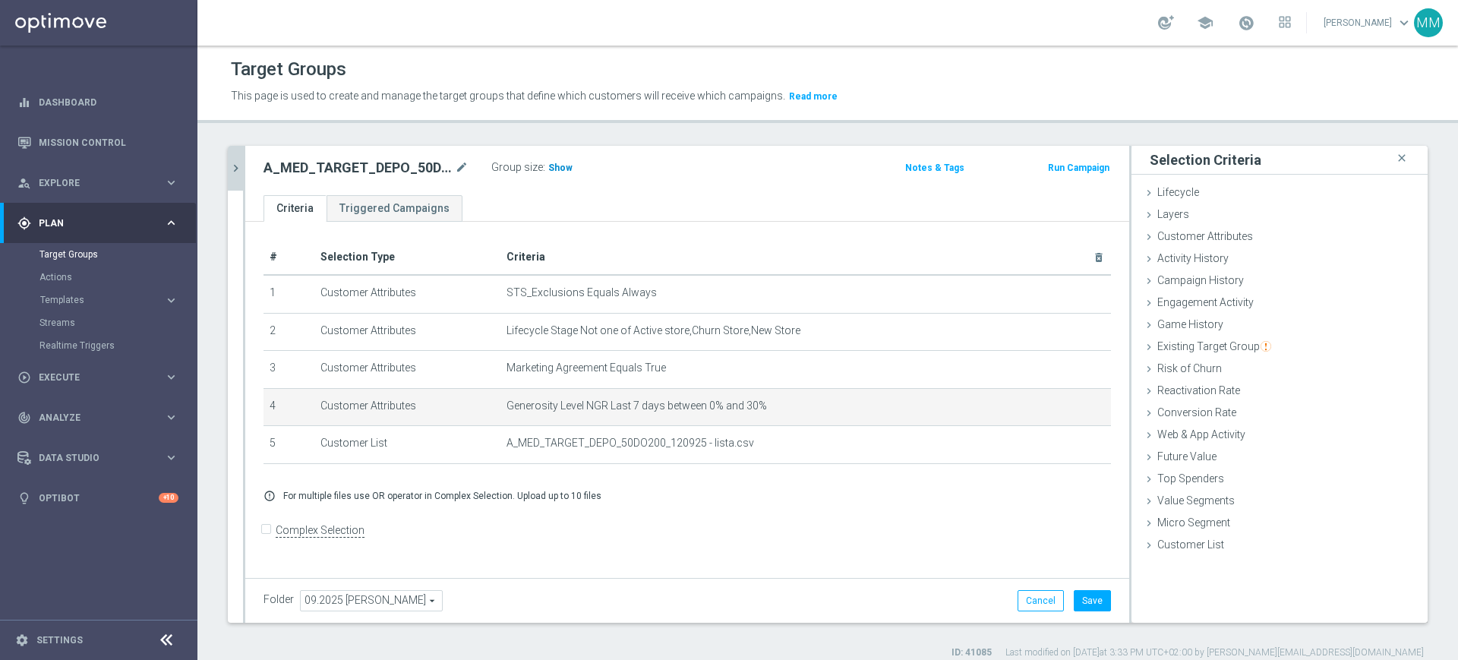
click at [543, 164] on div "Group size : Show" at bounding box center [567, 166] width 152 height 18
click at [551, 165] on span "Show" at bounding box center [560, 168] width 24 height 11
click at [1081, 599] on button "Save" at bounding box center [1092, 600] width 37 height 21
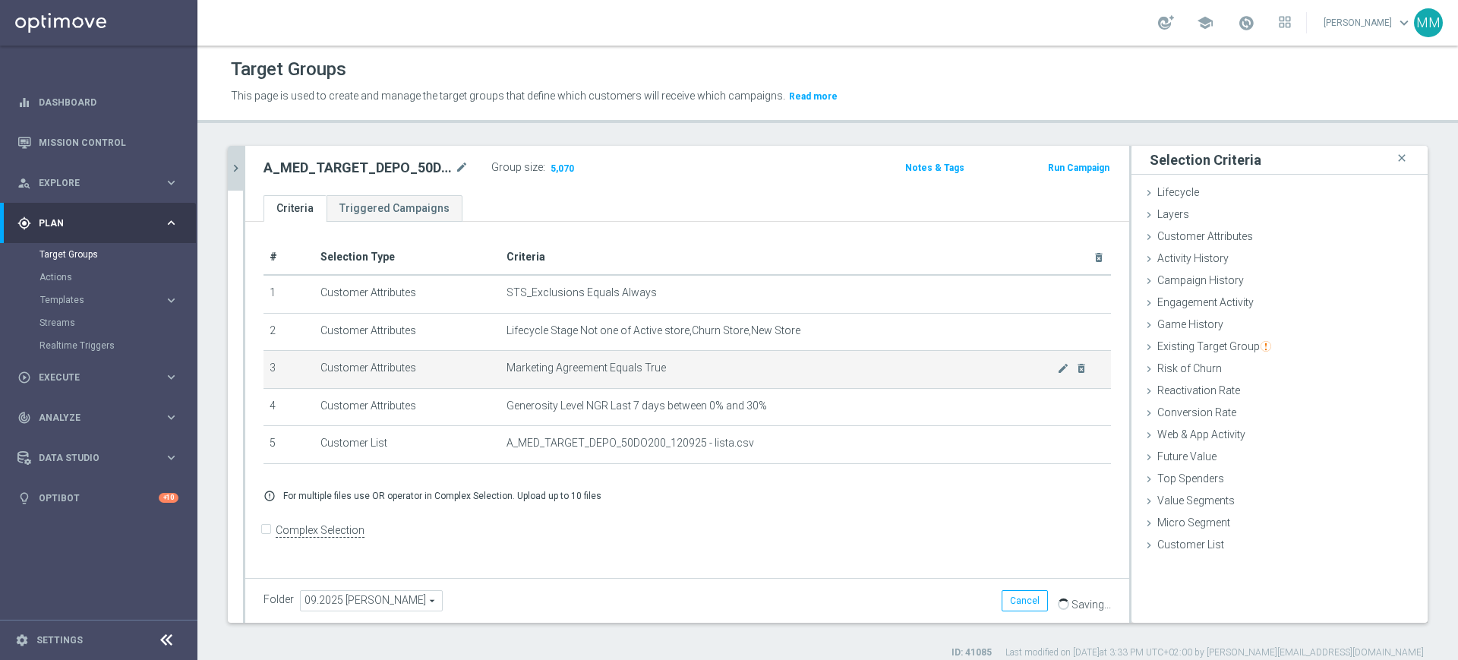
click at [633, 363] on span "Marketing Agreement Equals True" at bounding box center [782, 368] width 551 height 13
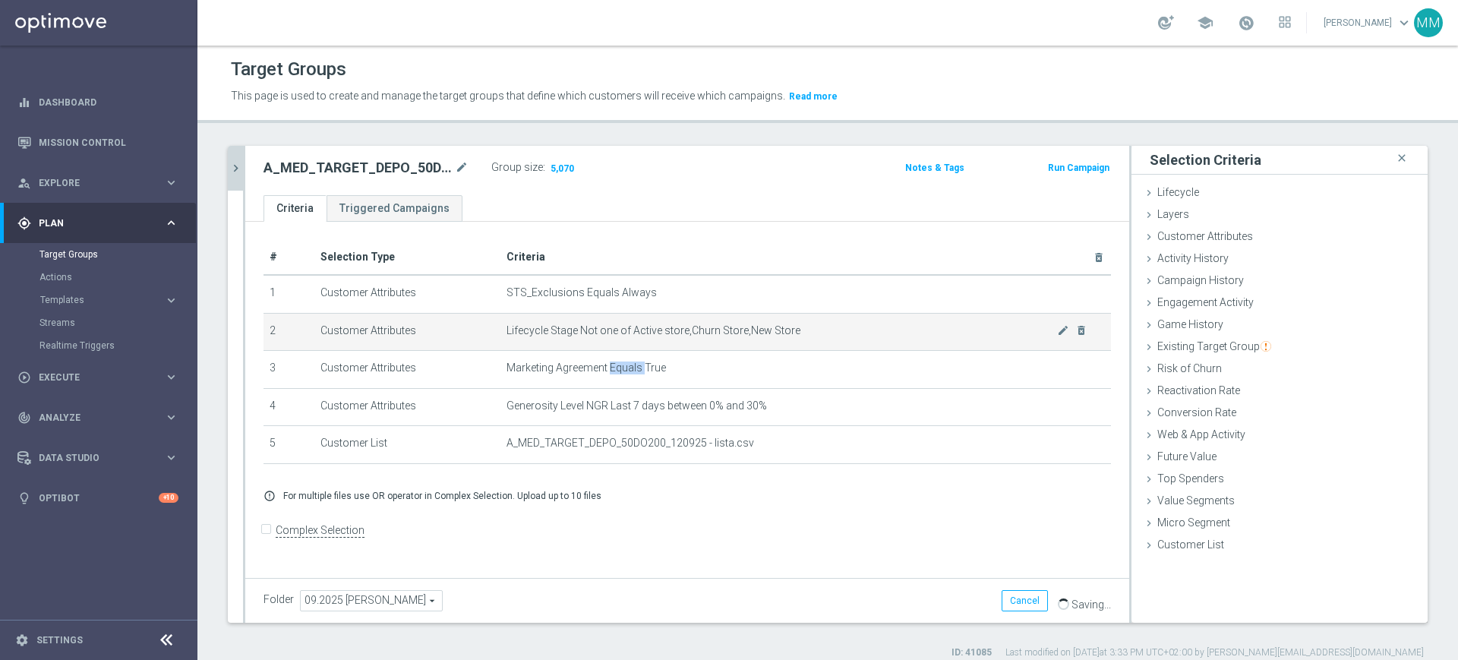
drag, startPoint x: 633, startPoint y: 363, endPoint x: 630, endPoint y: 342, distance: 21.4
click at [633, 363] on span "Marketing Agreement Equals True" at bounding box center [587, 368] width 160 height 13
click at [630, 333] on span "Lifecycle Stage Not one of Active store,Churn Store,New Store" at bounding box center [782, 330] width 551 height 13
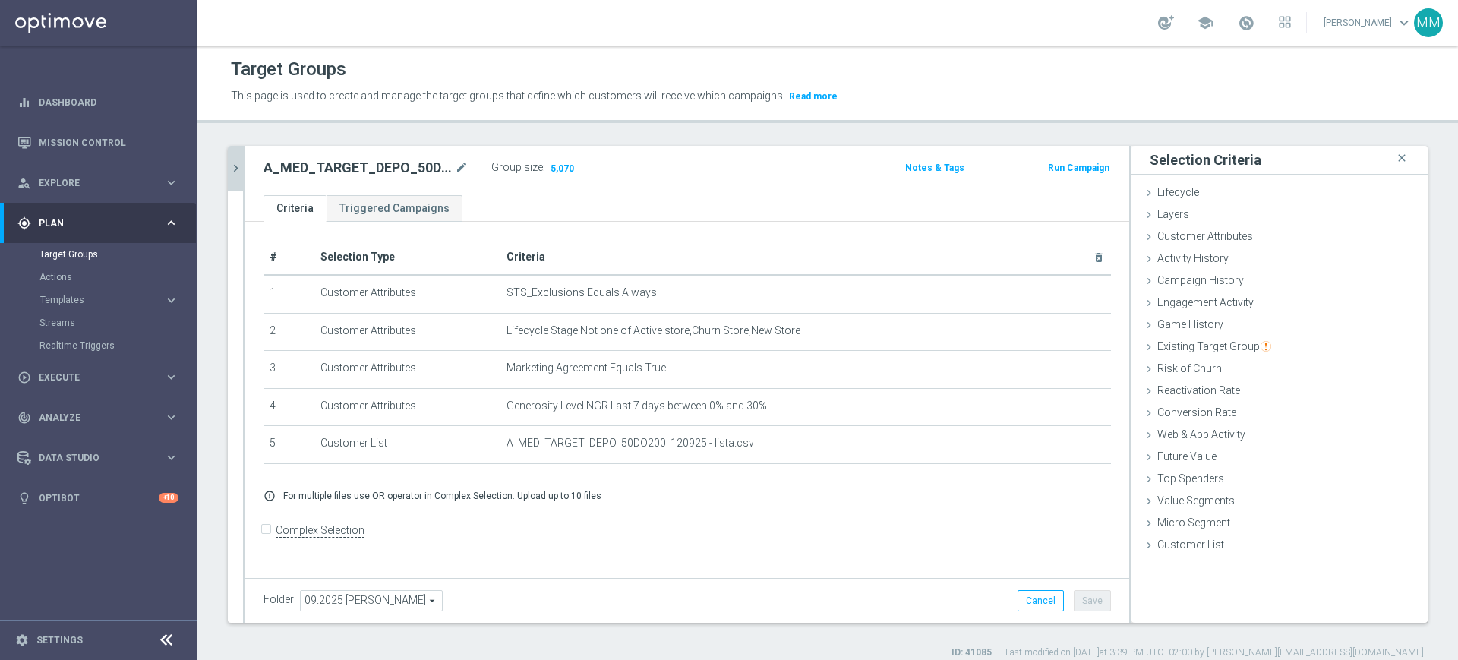
click at [354, 172] on h2 "A_MED_TARGET_DEPO_50DO200_120925" at bounding box center [358, 168] width 188 height 18
click at [353, 172] on h2 "A_MED_TARGET_DEPO_50DO200_120925" at bounding box center [358, 168] width 188 height 18
copy h2 "A_MED_TARGET_DEPO_50DO200_120925"
click at [1069, 170] on button "Run Campaign" at bounding box center [1079, 168] width 65 height 17
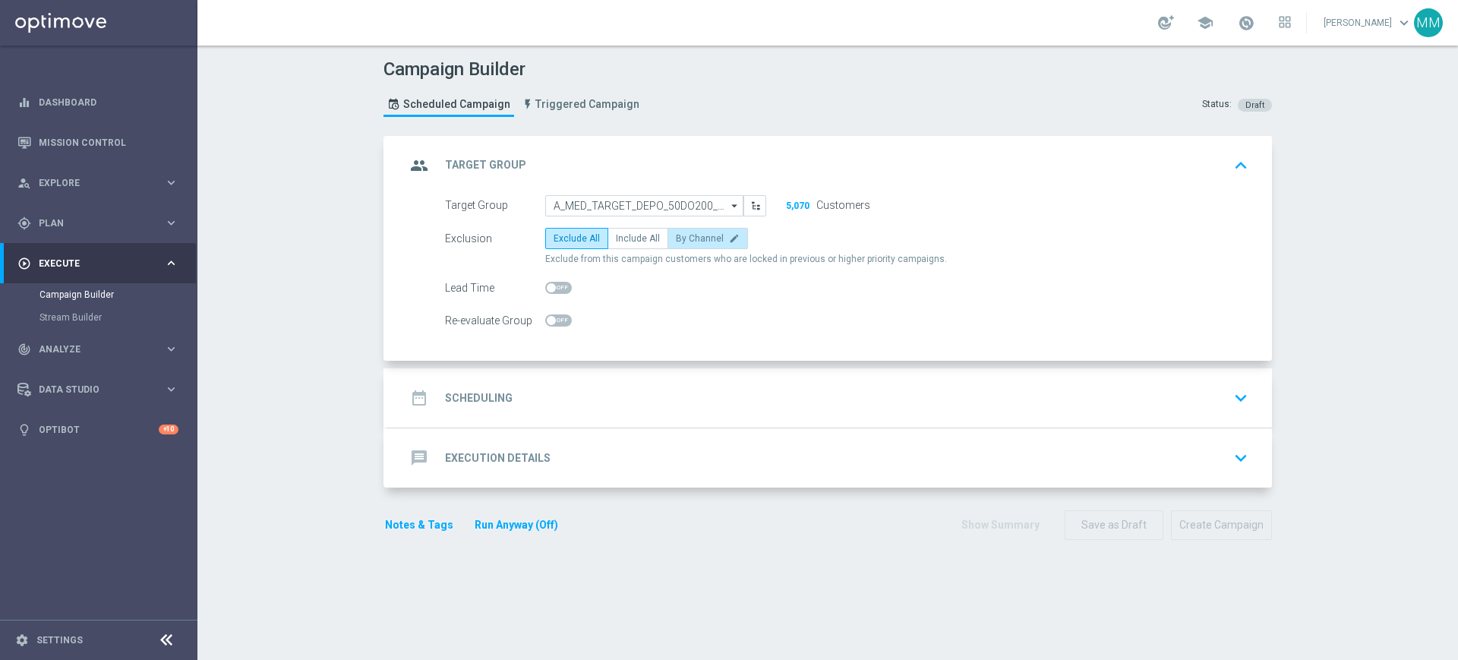
click at [681, 245] on label "By Channel edit" at bounding box center [708, 238] width 81 height 21
click at [681, 245] on input "By Channel edit" at bounding box center [681, 241] width 10 height 10
radio input "true"
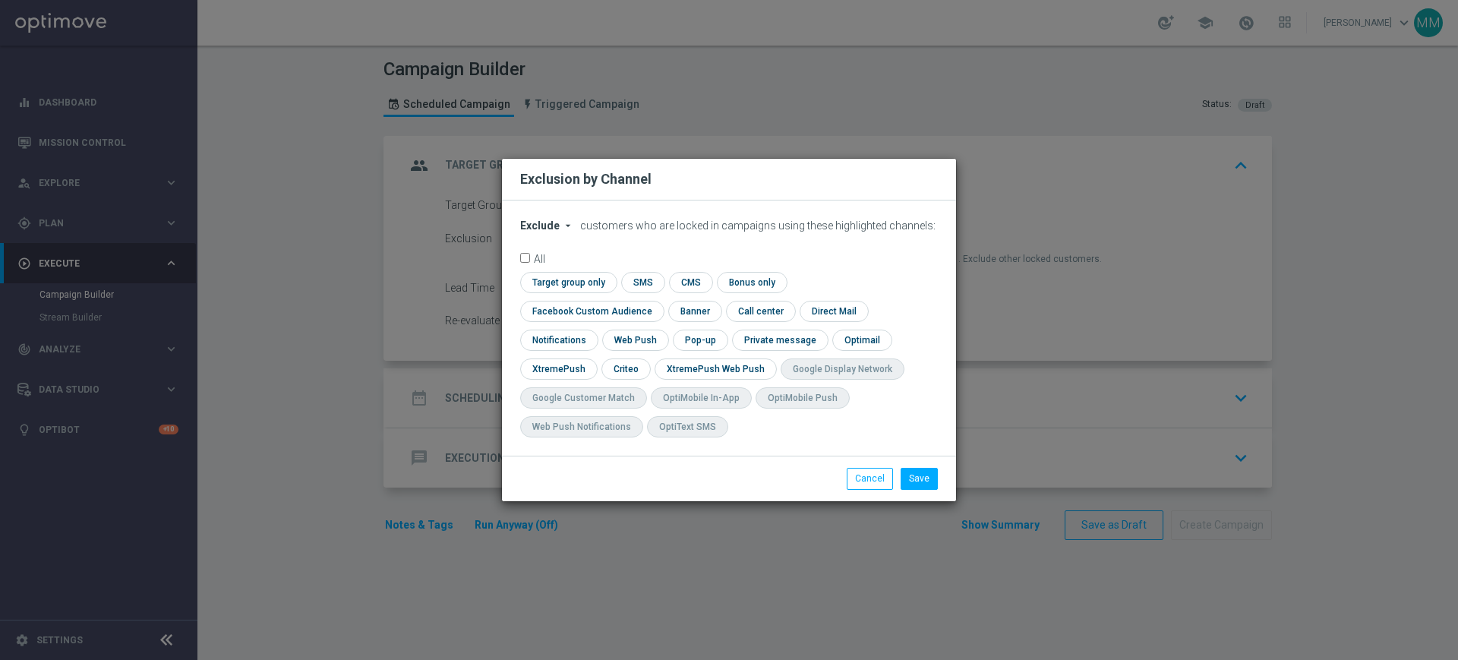
click at [548, 232] on span "Exclude" at bounding box center [539, 226] width 39 height 12
click at [558, 270] on div "Include" at bounding box center [549, 260] width 56 height 18
click at [589, 292] on input "checkbox" at bounding box center [566, 282] width 93 height 21
checkbox input "true"
click at [606, 314] on input "checkbox" at bounding box center [588, 311] width 137 height 21
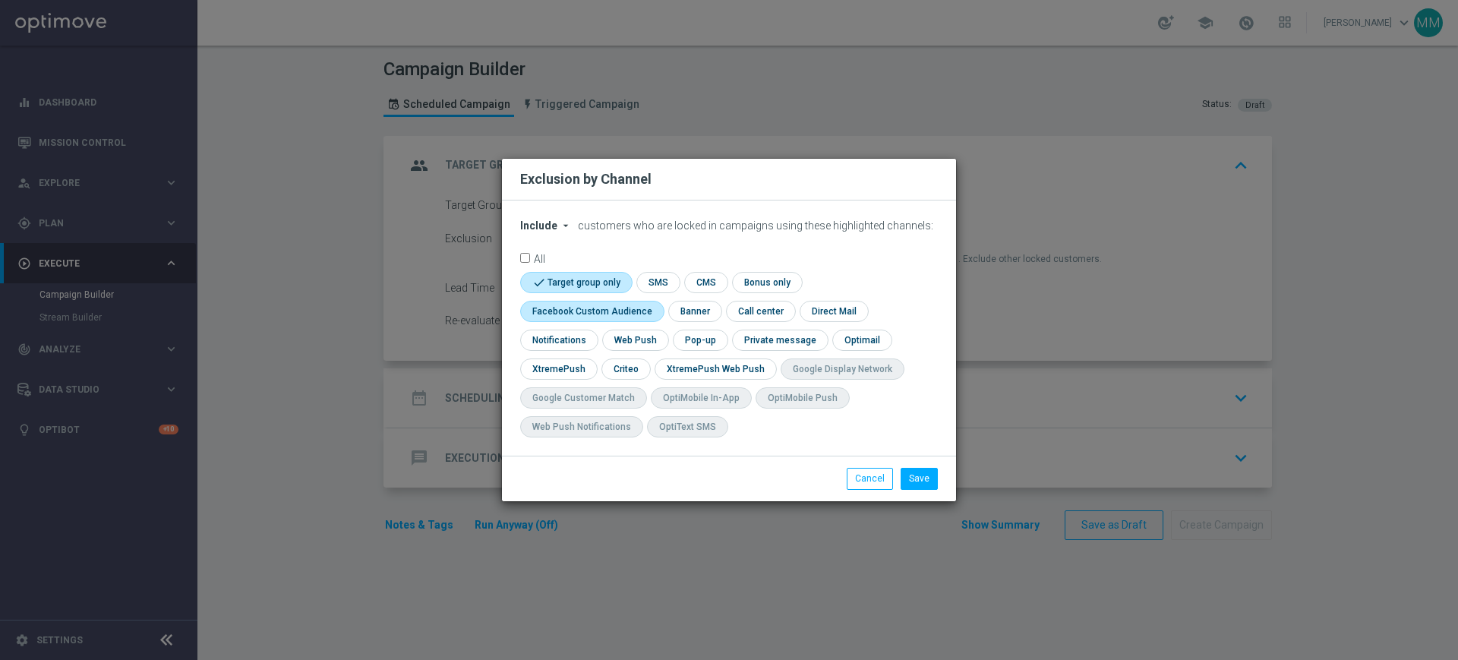
checkbox input "true"
click at [611, 364] on input "checkbox" at bounding box center [625, 368] width 47 height 21
checkbox input "true"
click at [913, 488] on div "Save Cancel" at bounding box center [729, 478] width 454 height 45
click at [913, 484] on button "Save" at bounding box center [919, 478] width 37 height 21
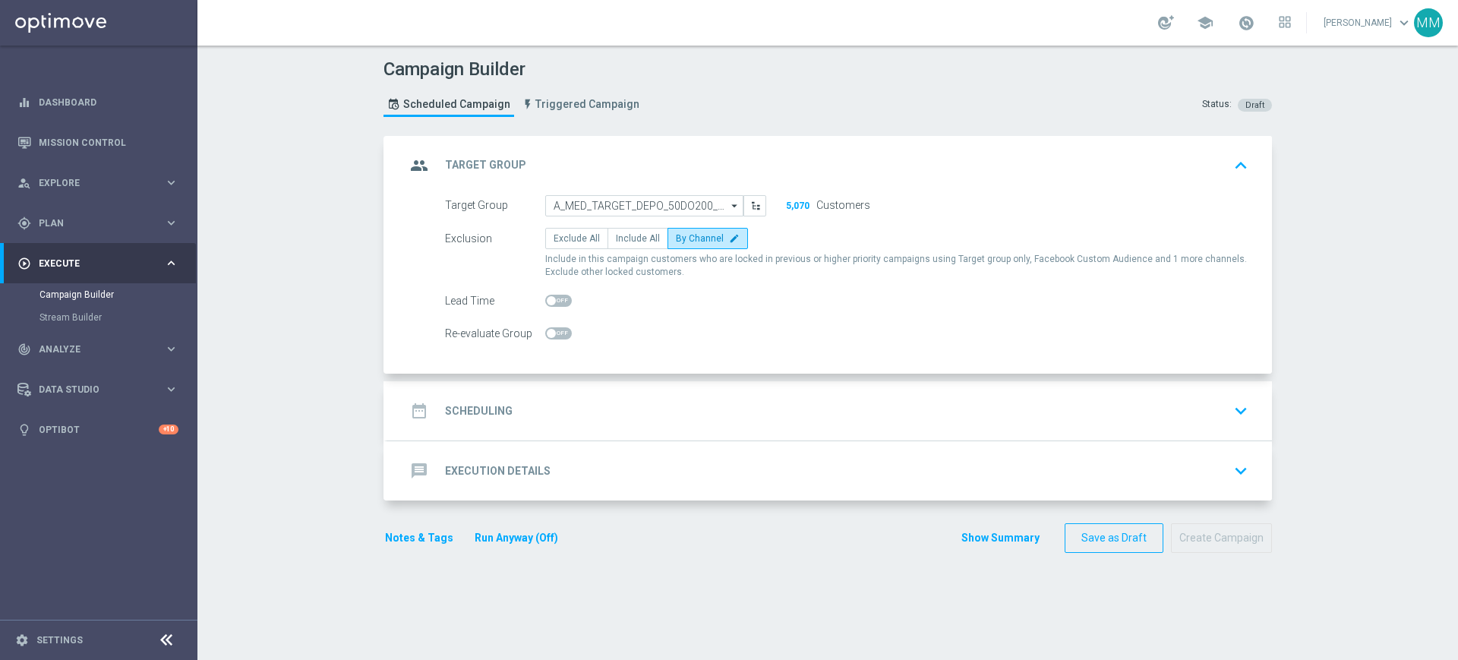
click at [596, 393] on div "date_range Scheduling keyboard_arrow_down" at bounding box center [829, 410] width 885 height 59
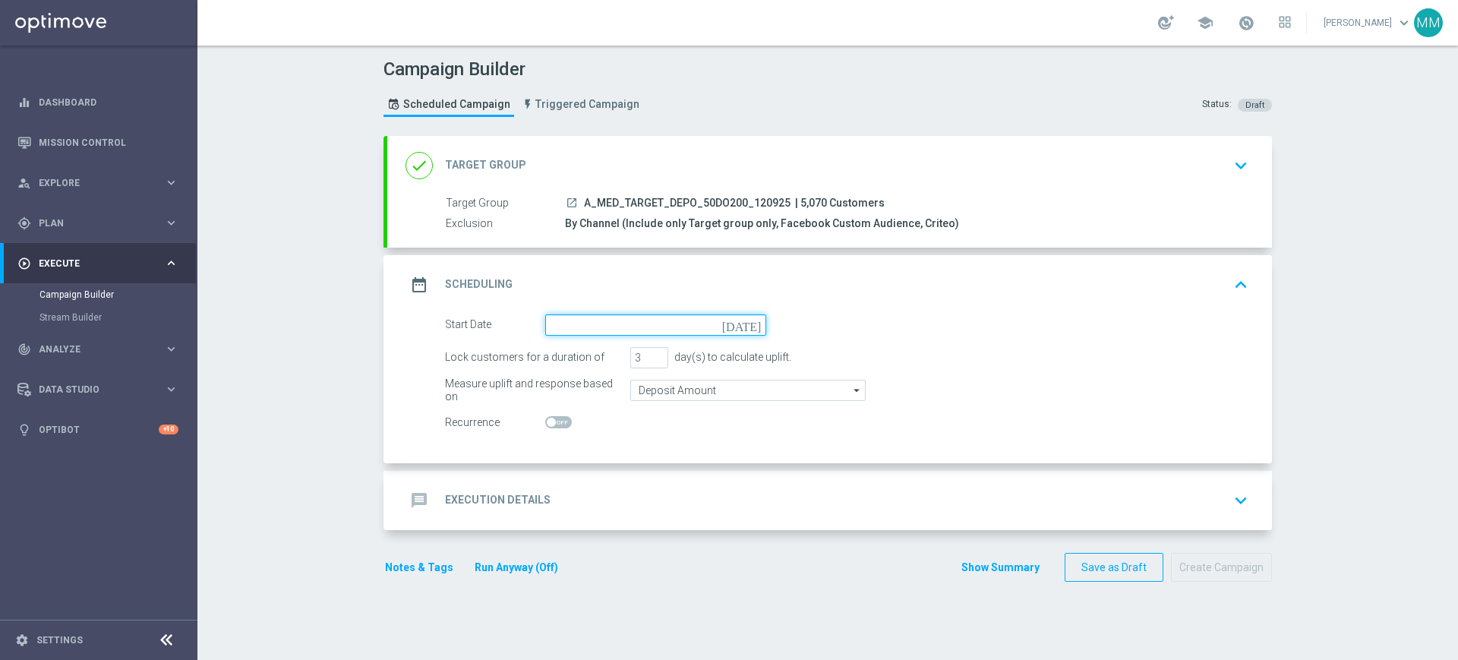
click at [572, 321] on input at bounding box center [655, 324] width 221 height 21
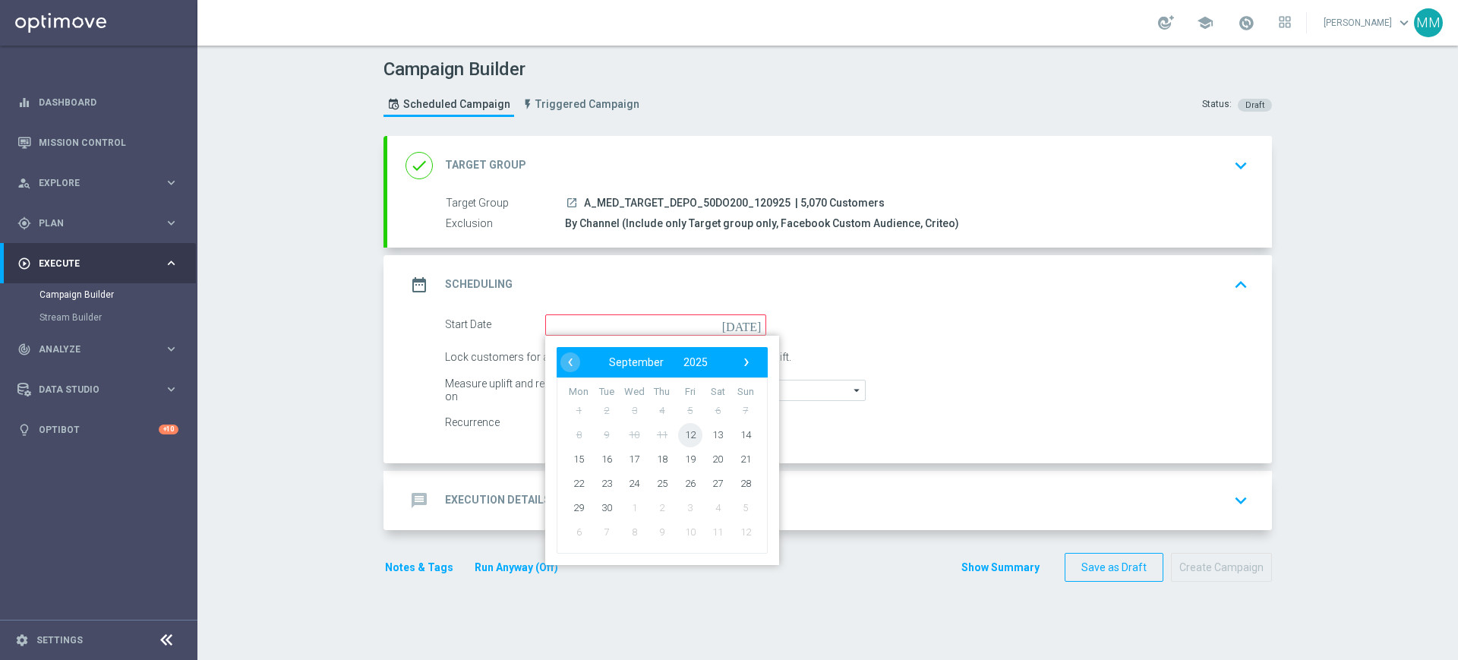
click at [689, 430] on span "12" at bounding box center [690, 434] width 24 height 24
type input "12 Sep 2025"
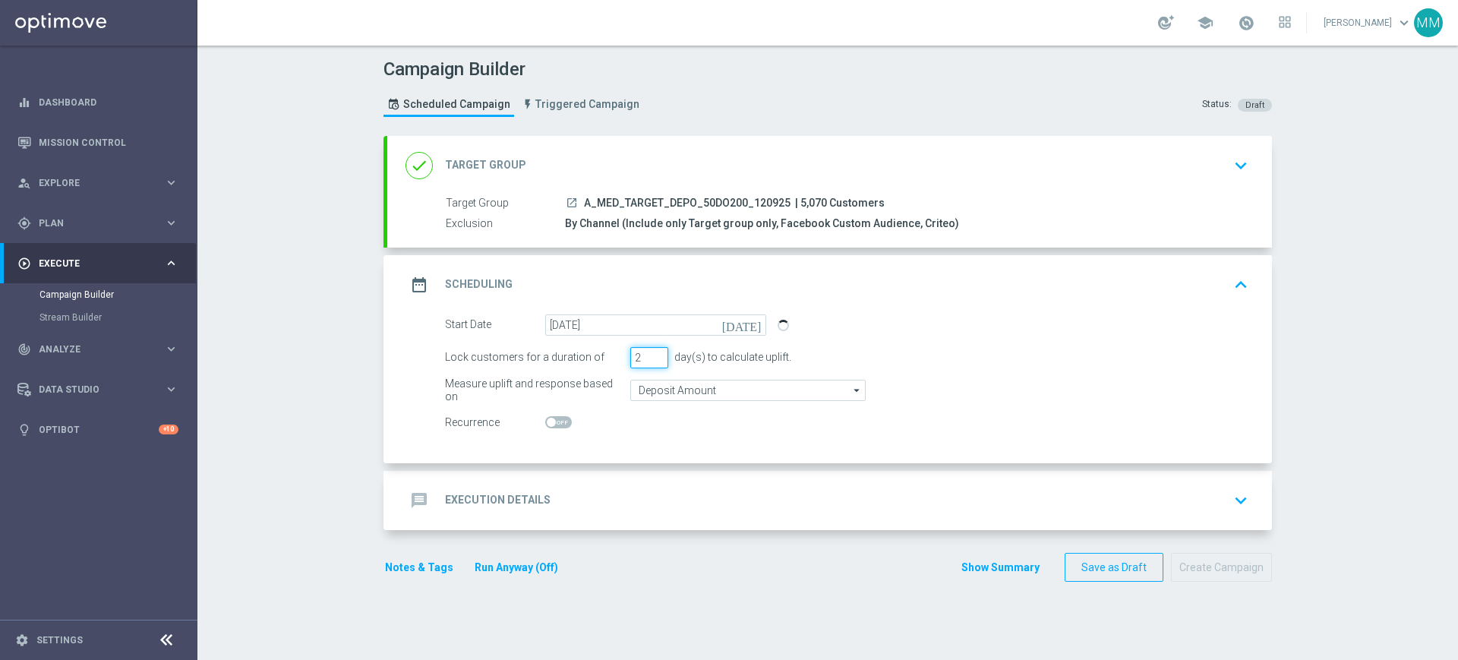
click at [651, 361] on input "2" at bounding box center [649, 357] width 38 height 21
type input "1"
click at [651, 361] on input "1" at bounding box center [649, 357] width 38 height 21
click at [657, 387] on input "Deposit Amount" at bounding box center [747, 390] width 235 height 21
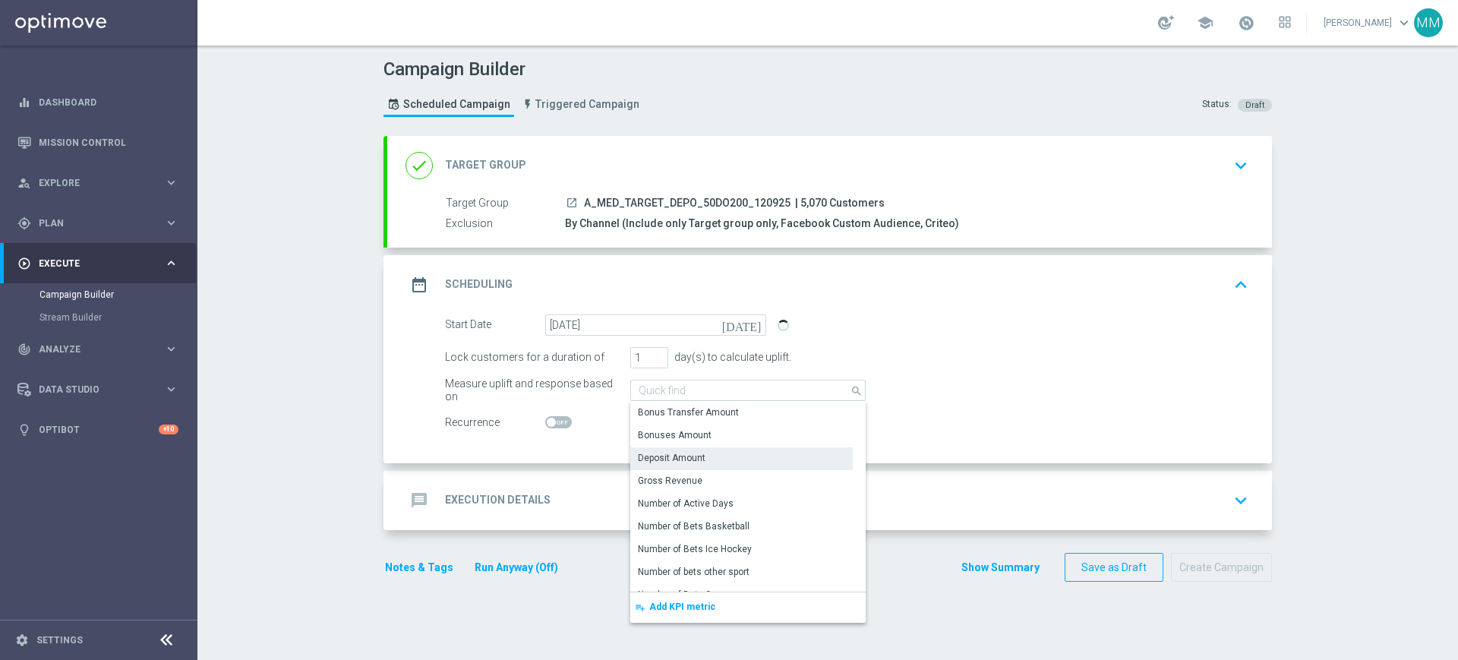
click at [663, 454] on div "Deposit Amount" at bounding box center [672, 458] width 68 height 14
type input "Deposit Amount"
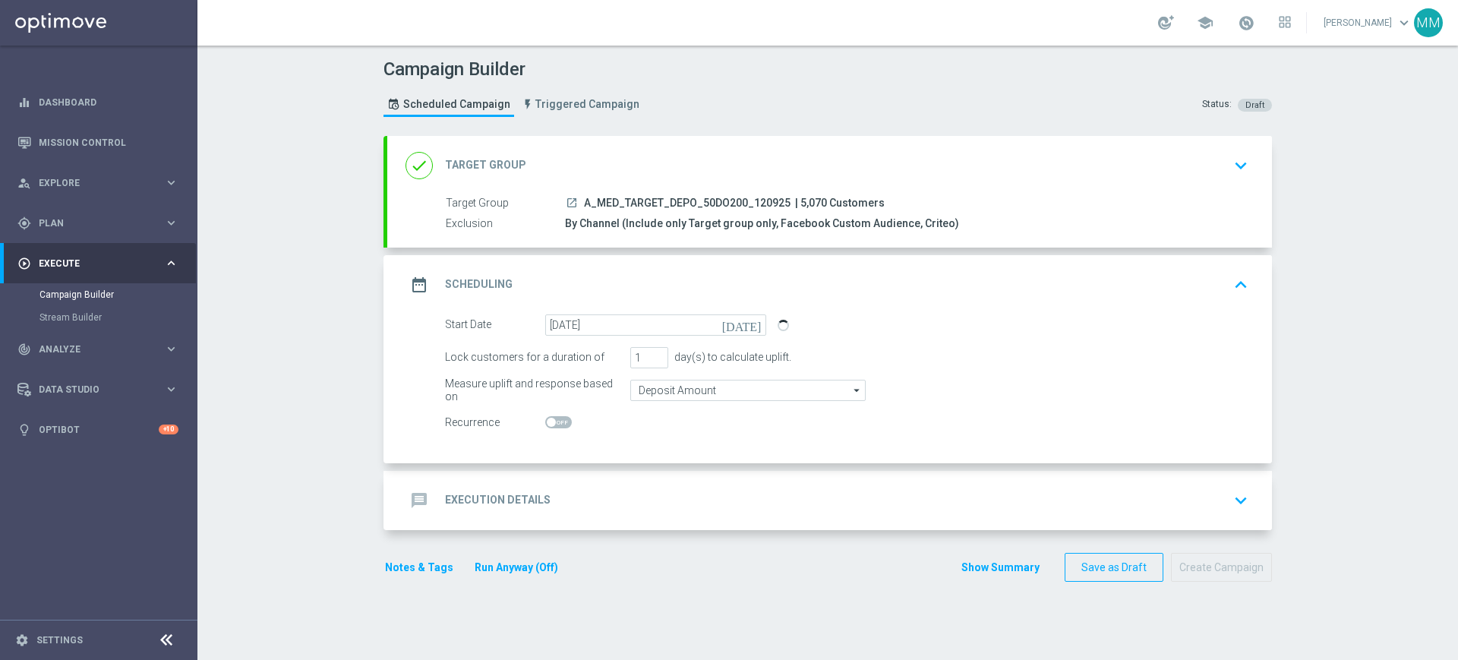
click at [617, 484] on div "message Execution Details keyboard_arrow_down" at bounding box center [829, 500] width 885 height 59
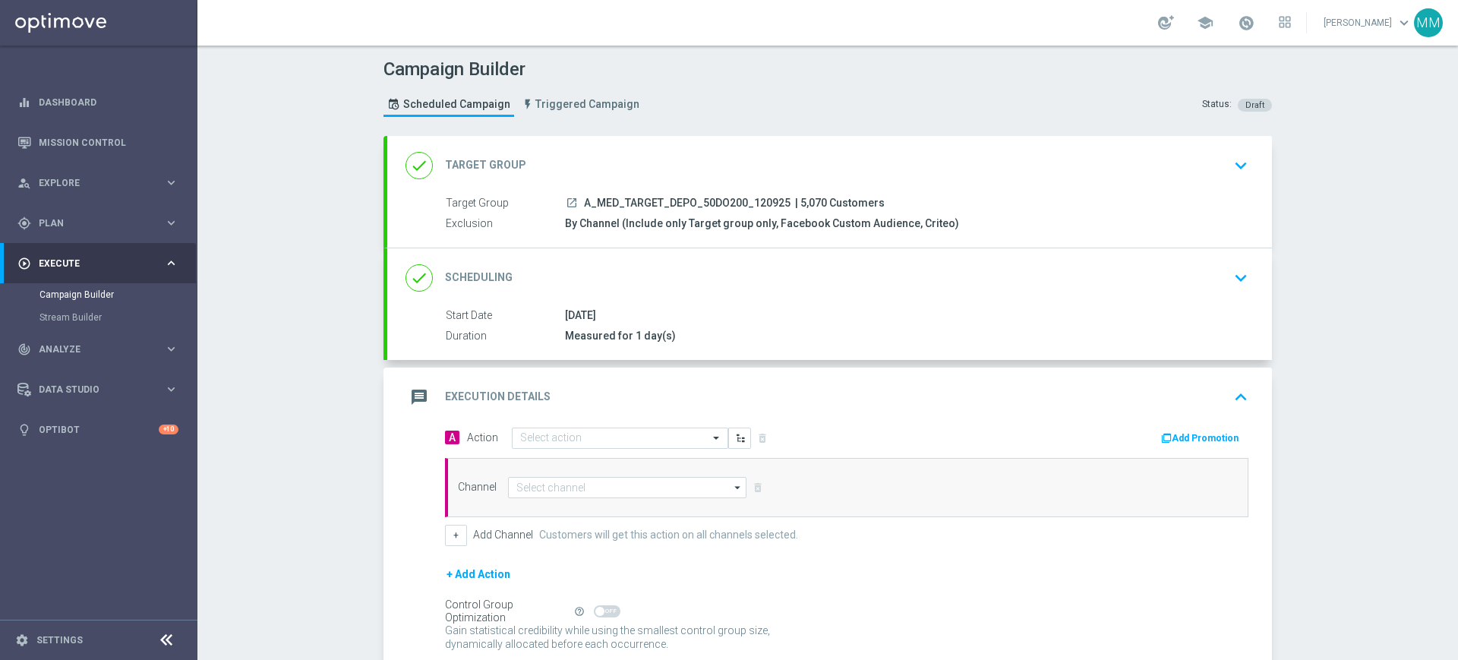
click at [547, 454] on div "A Action Select action delete_forever Add Promotion Channel arrow_drop_down Sho…" at bounding box center [847, 486] width 826 height 119
drag, startPoint x: 557, startPoint y: 435, endPoint x: 561, endPoint y: 442, distance: 7.8
click at [559, 435] on input "text" at bounding box center [604, 438] width 169 height 13
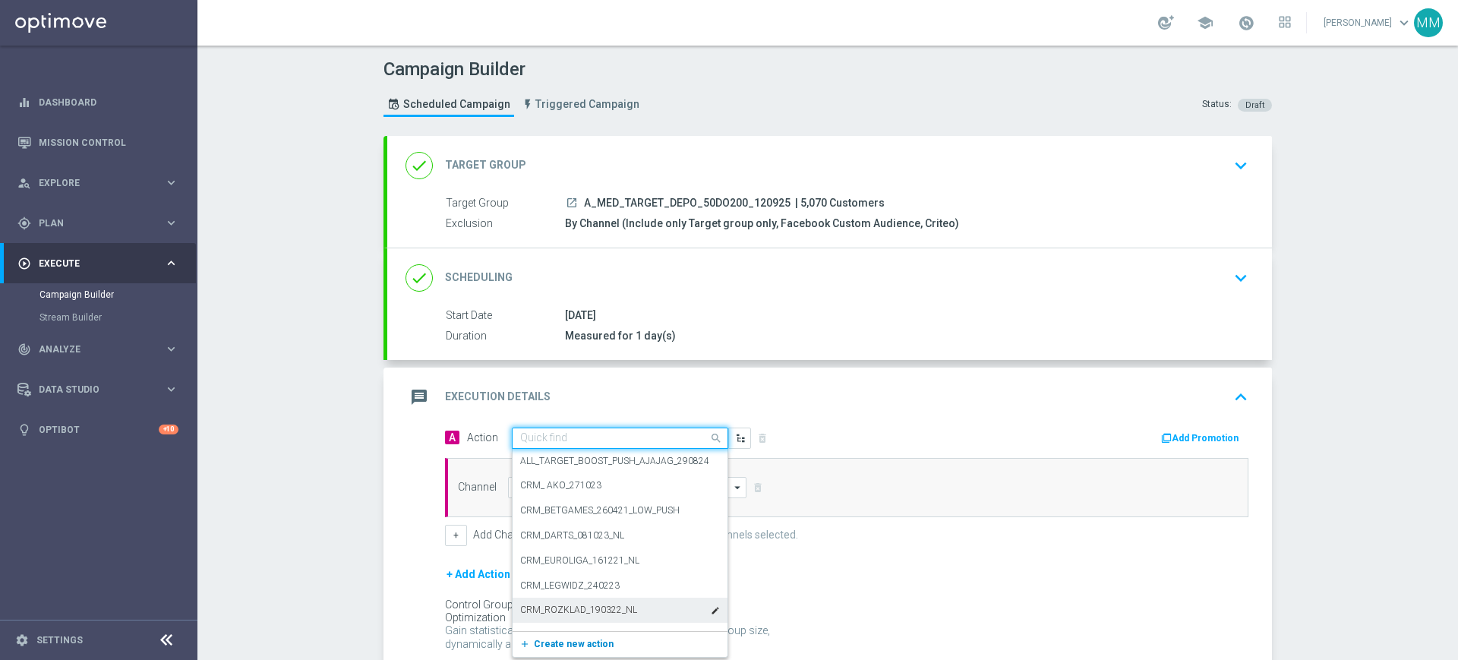
click at [566, 639] on span "Create new action" at bounding box center [574, 644] width 80 height 11
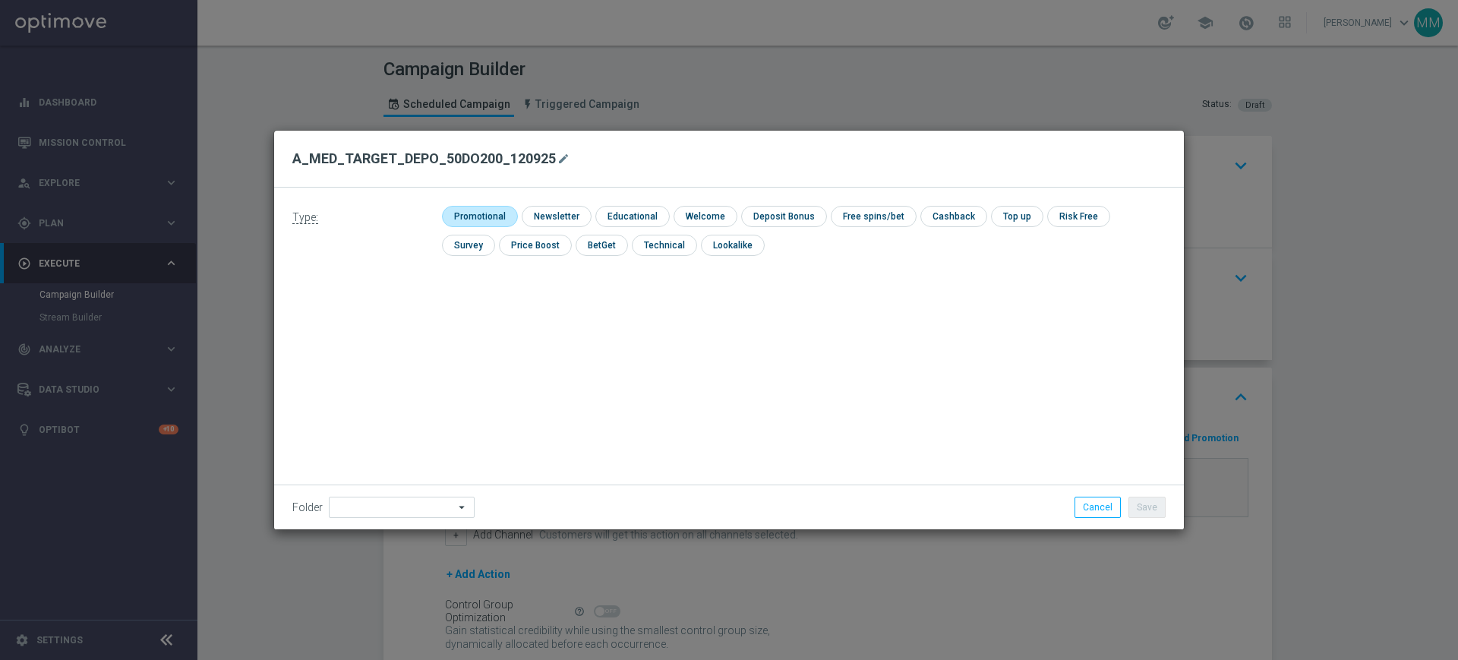
click at [465, 209] on input "checkbox" at bounding box center [478, 216] width 72 height 21
checkbox input "true"
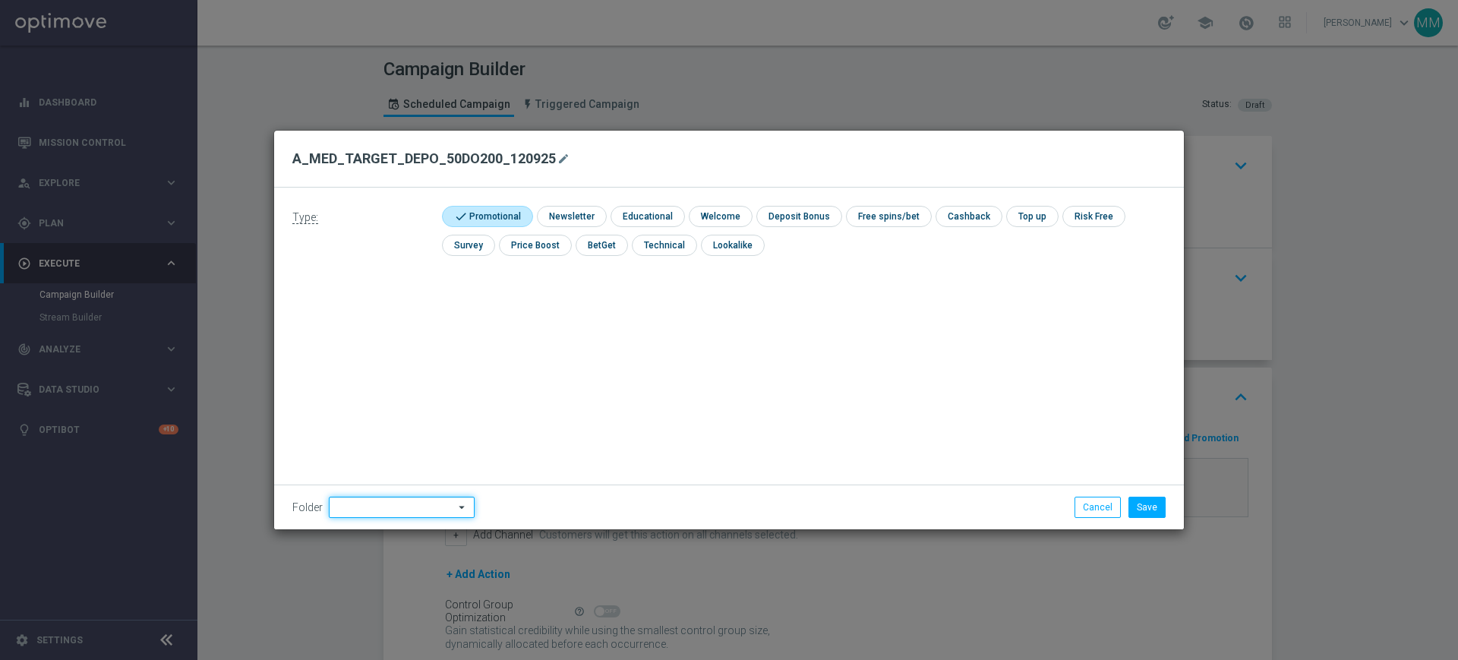
click at [426, 506] on input at bounding box center [402, 507] width 146 height 21
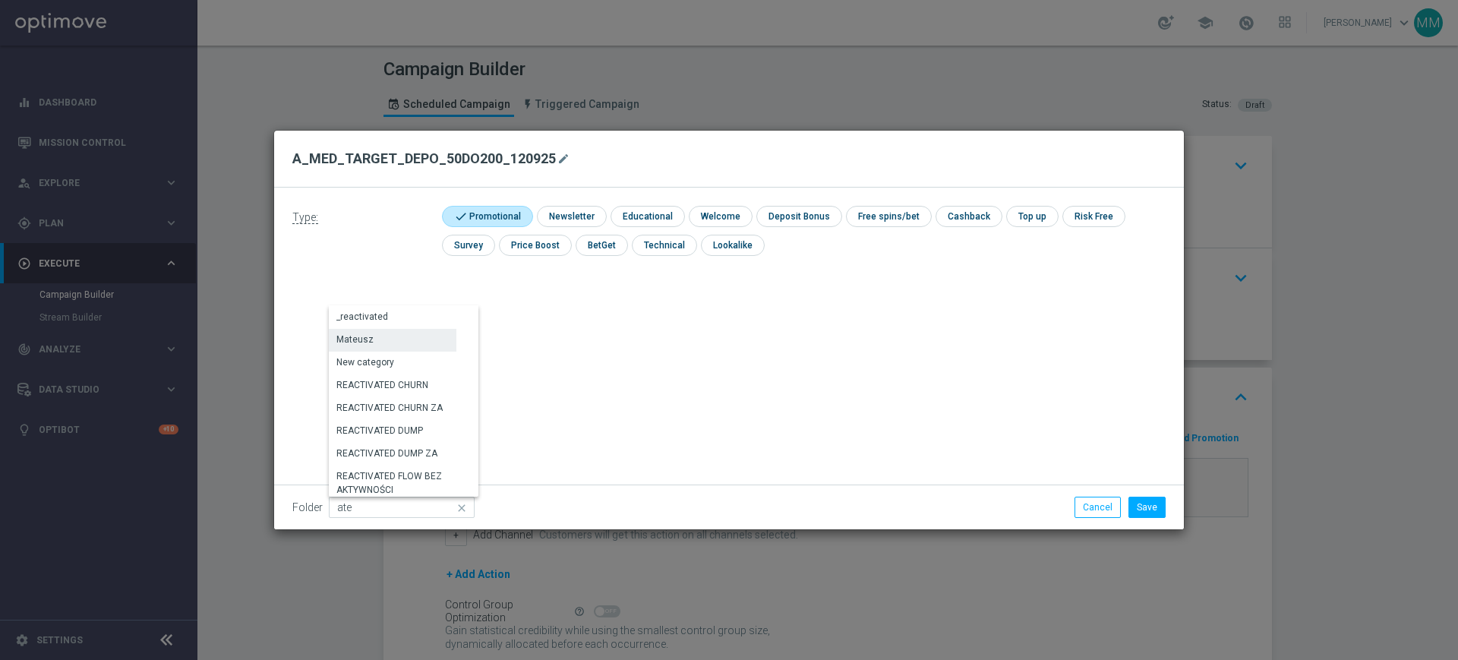
click at [419, 341] on div "Mateusz" at bounding box center [393, 339] width 128 height 21
type input "Mateusz"
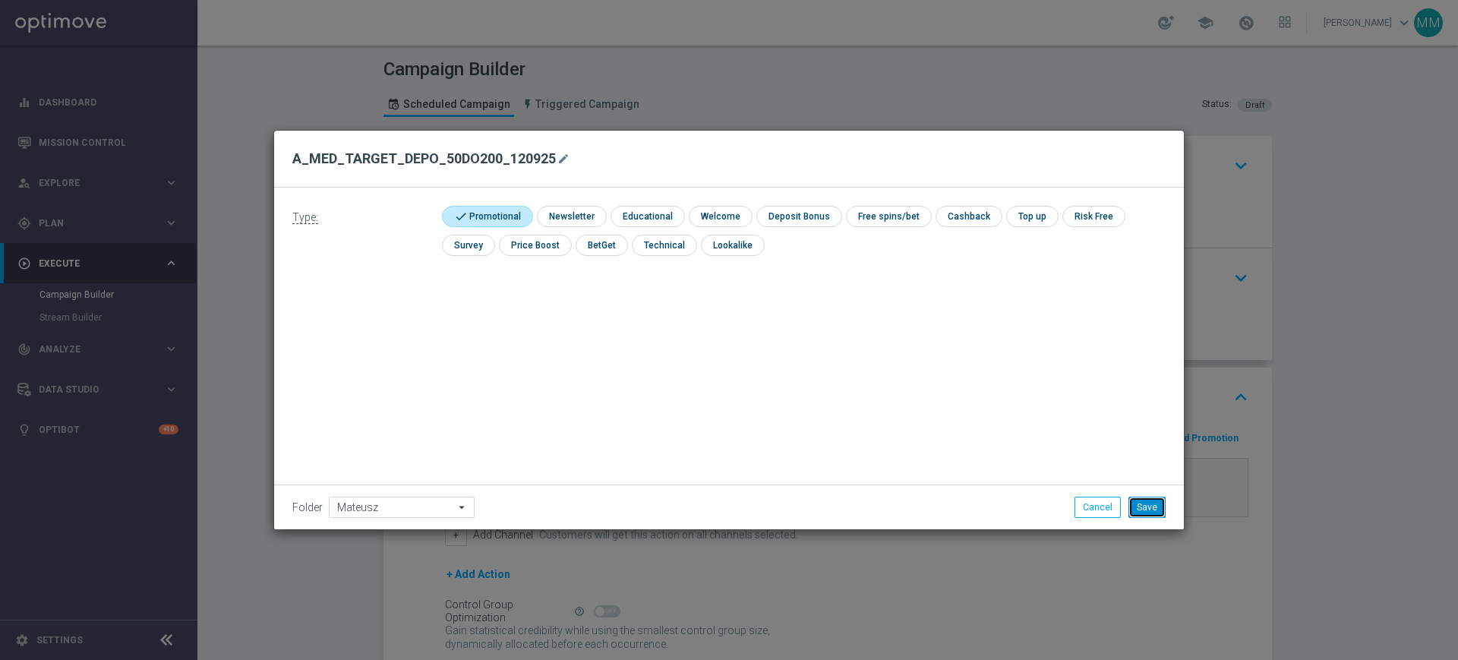
click at [1142, 497] on button "Save" at bounding box center [1147, 507] width 37 height 21
click at [1142, 508] on div "Channel arrow_drop_down Show Selected 0 of 22 Target group only SMS" at bounding box center [847, 487] width 804 height 59
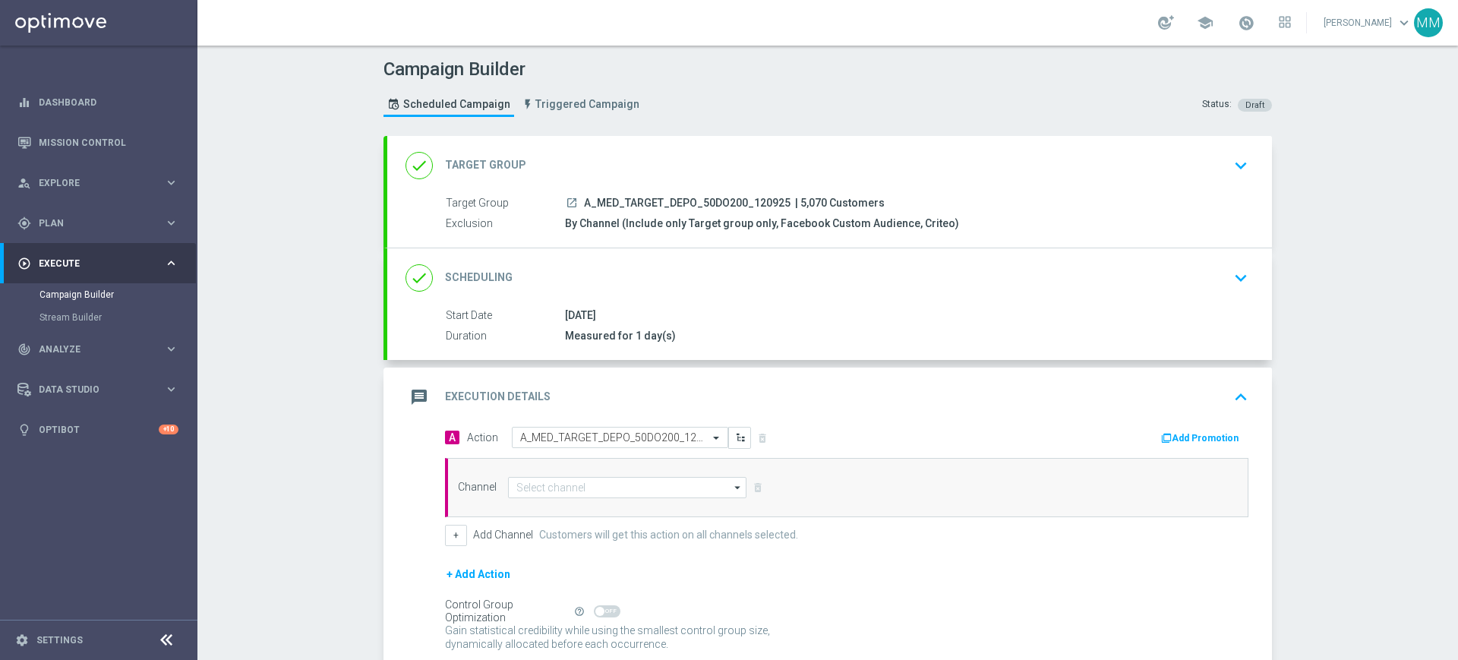
click at [1208, 437] on button "Add Promotion" at bounding box center [1202, 438] width 84 height 17
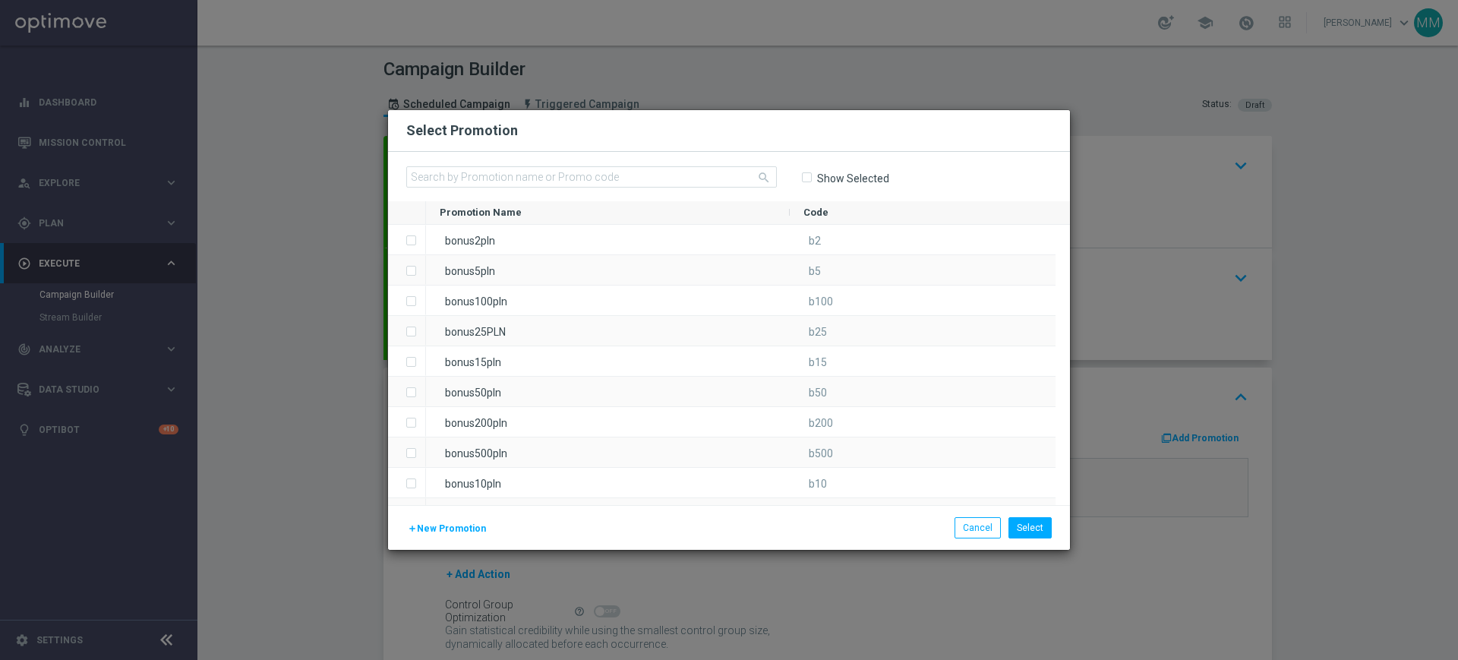
click at [479, 530] on span "New Promotion" at bounding box center [451, 528] width 69 height 11
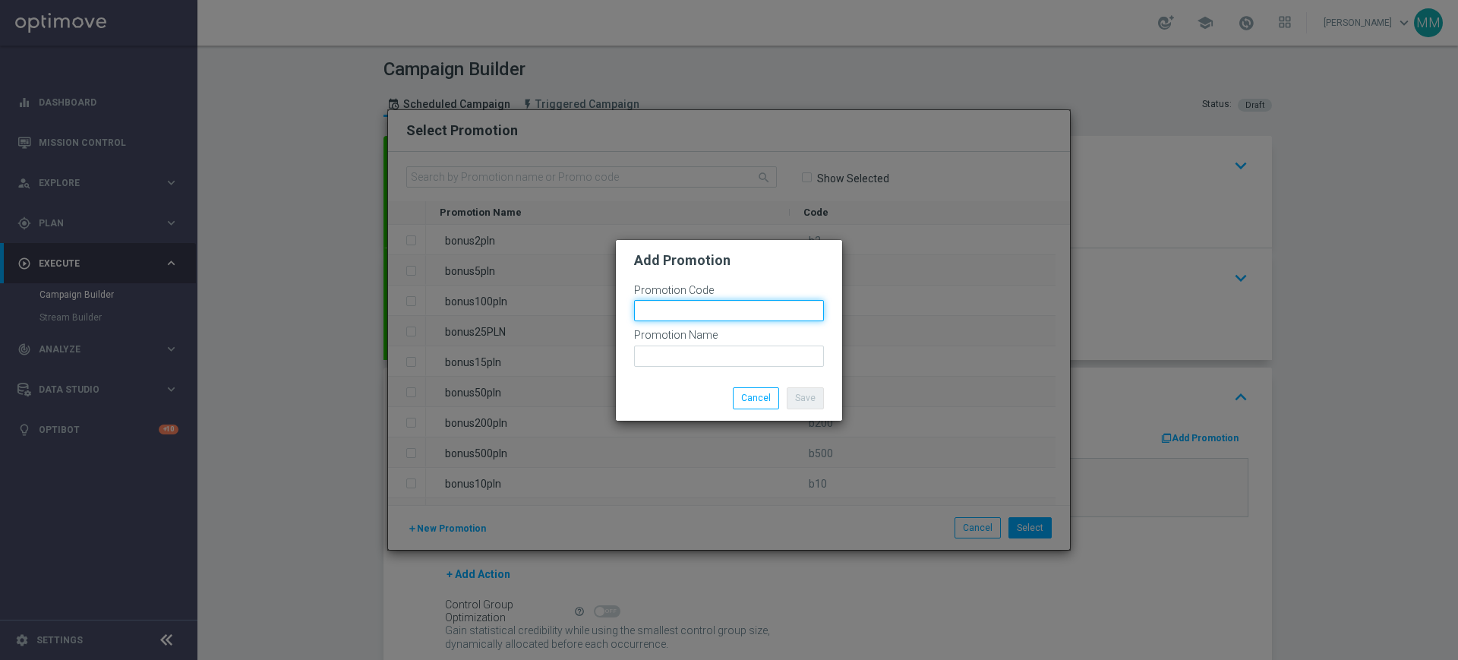
click at [690, 311] on input "text" at bounding box center [729, 310] width 190 height 21
click at [751, 314] on input "bonusapi_tg-" at bounding box center [729, 310] width 190 height 21
paste input "178201"
type input "bonusapi_tg-178201"
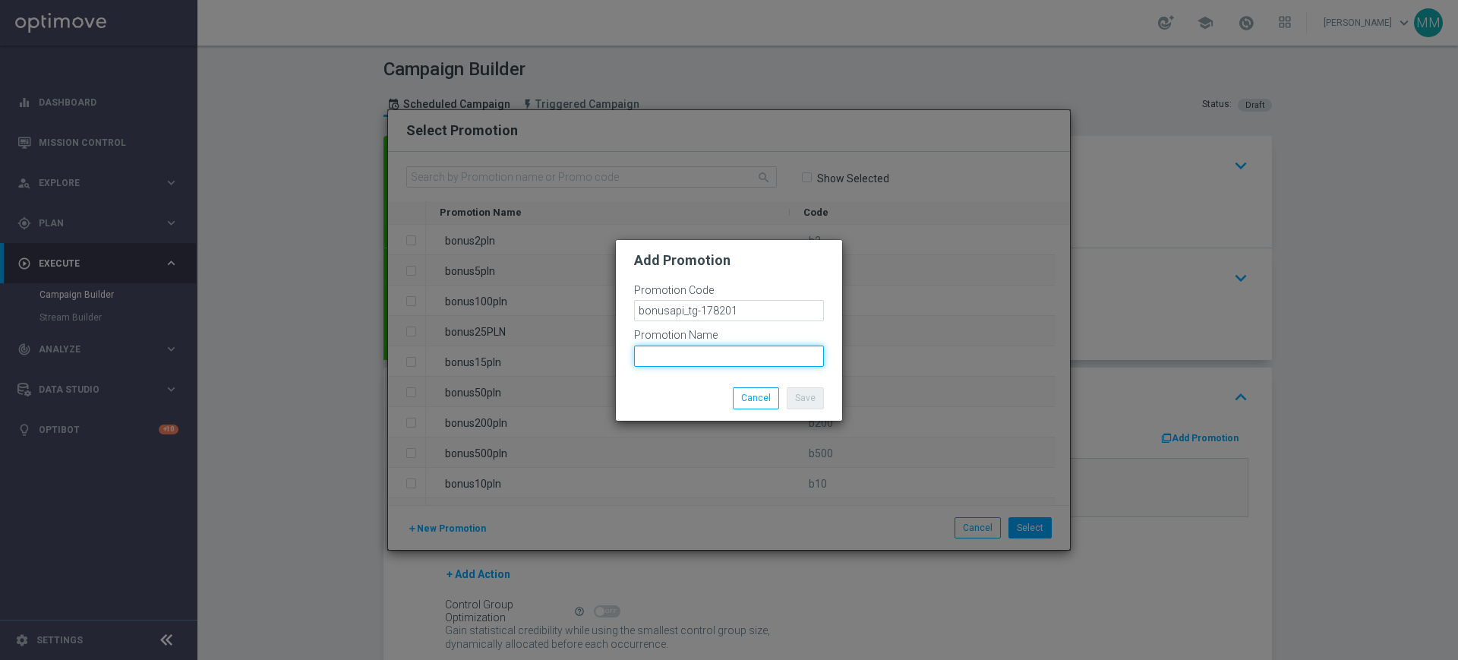
click at [730, 346] on input "text" at bounding box center [729, 356] width 190 height 21
paste input "bonusapi_tg-178201"
type input "bonusapi_tg-178201"
click at [808, 400] on button "Save" at bounding box center [805, 397] width 37 height 21
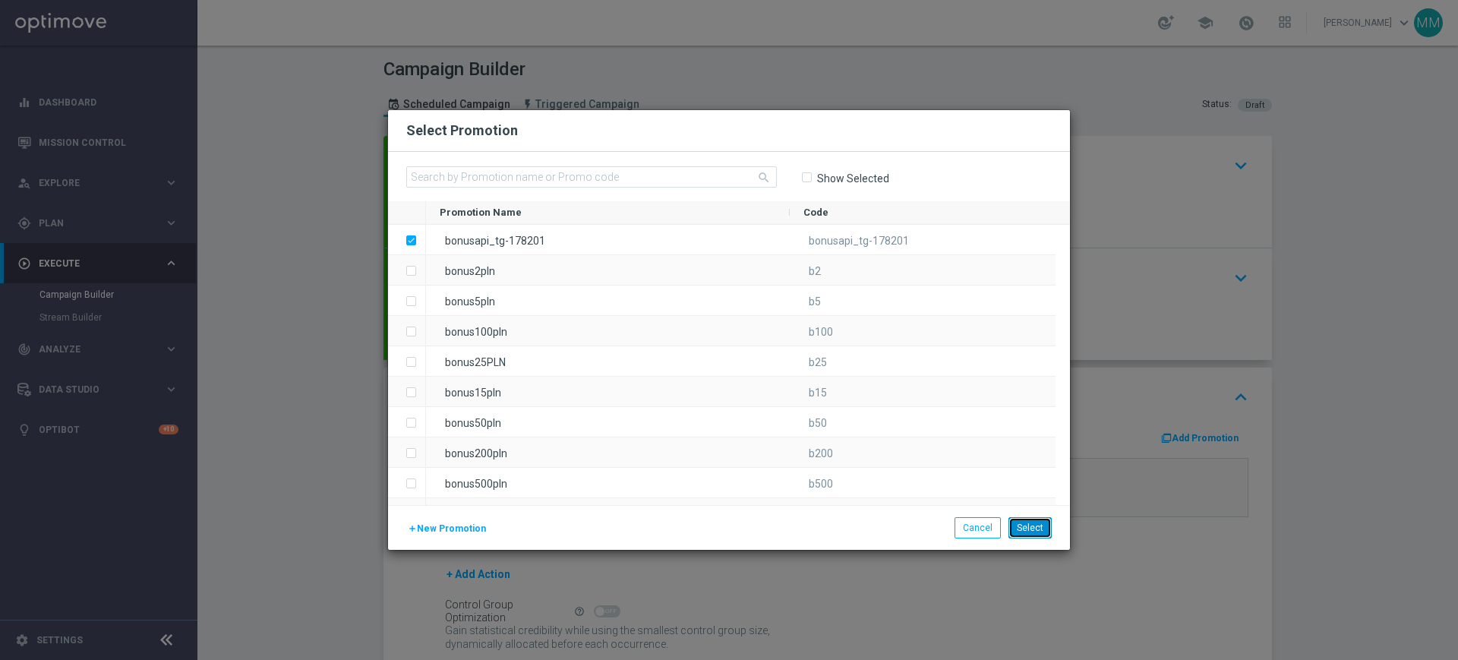
click at [1028, 532] on button "Select" at bounding box center [1030, 527] width 43 height 21
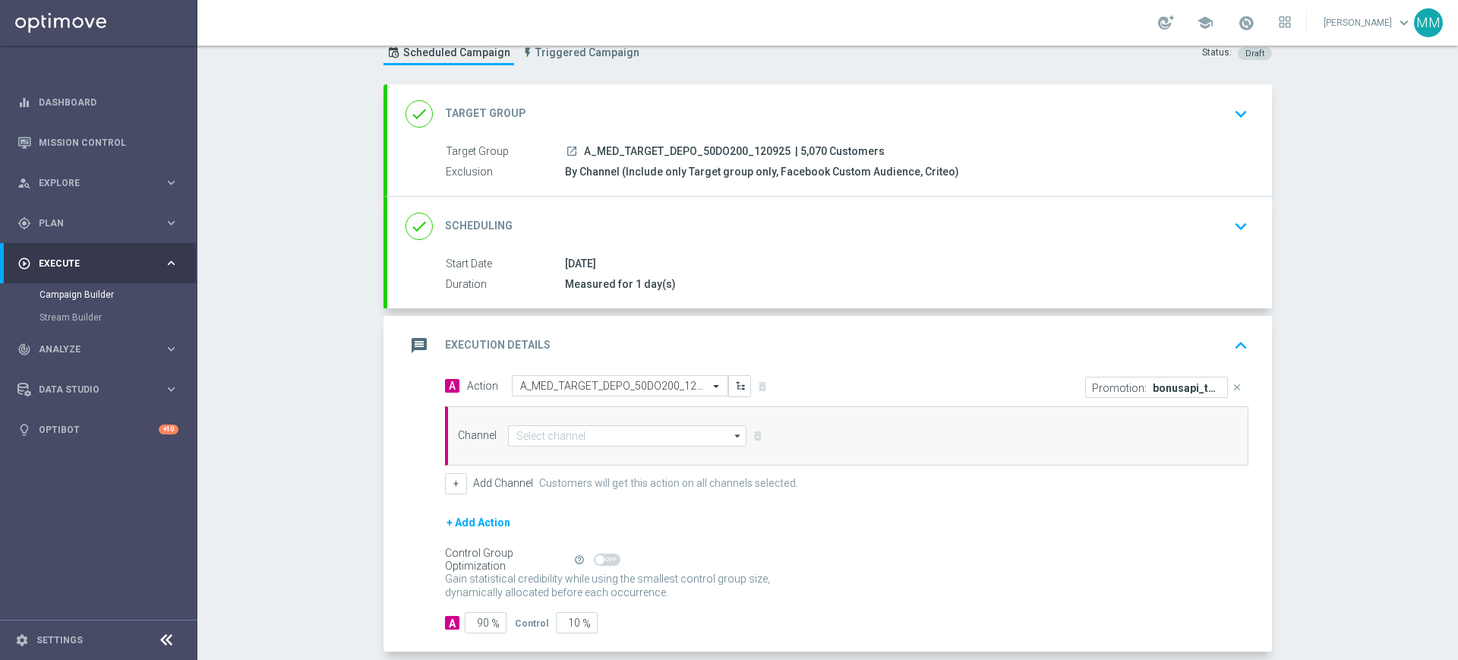
scroll to position [95, 0]
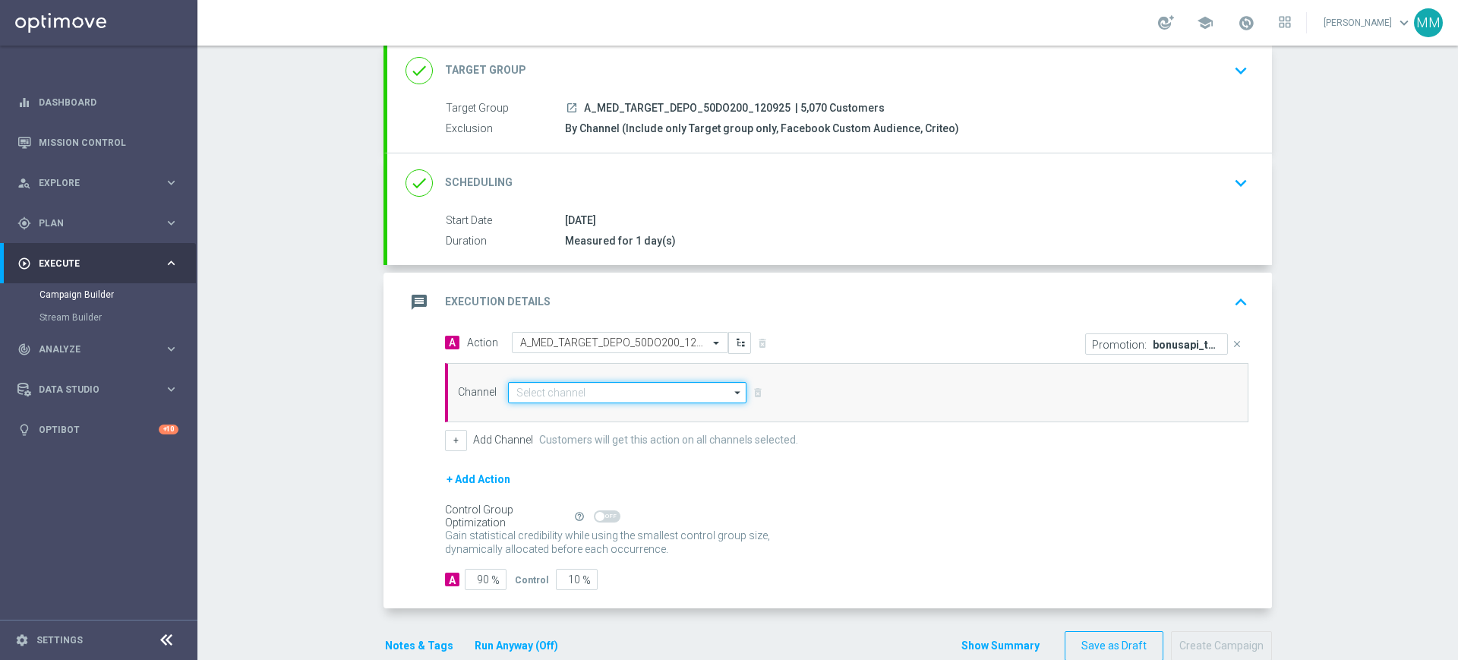
click at [575, 397] on input at bounding box center [627, 392] width 238 height 21
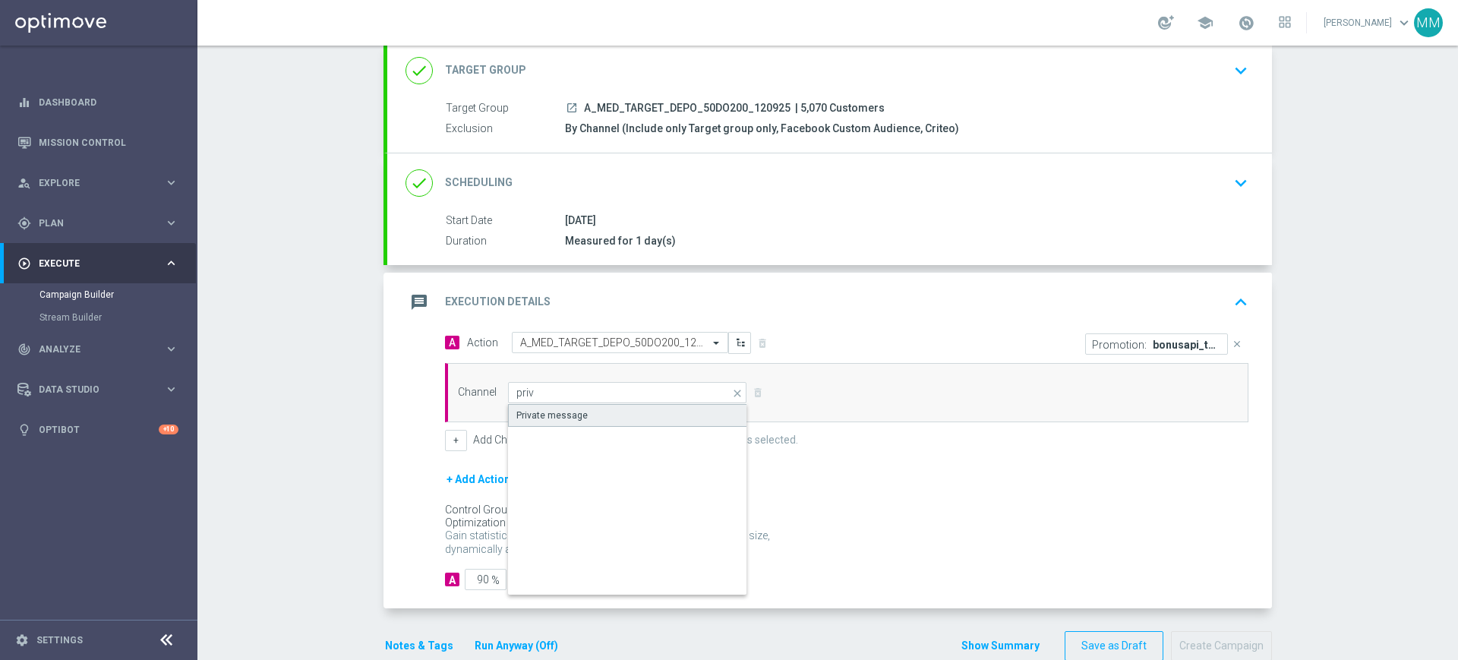
click at [571, 410] on div "Private message" at bounding box center [551, 416] width 71 height 14
type input "Private message"
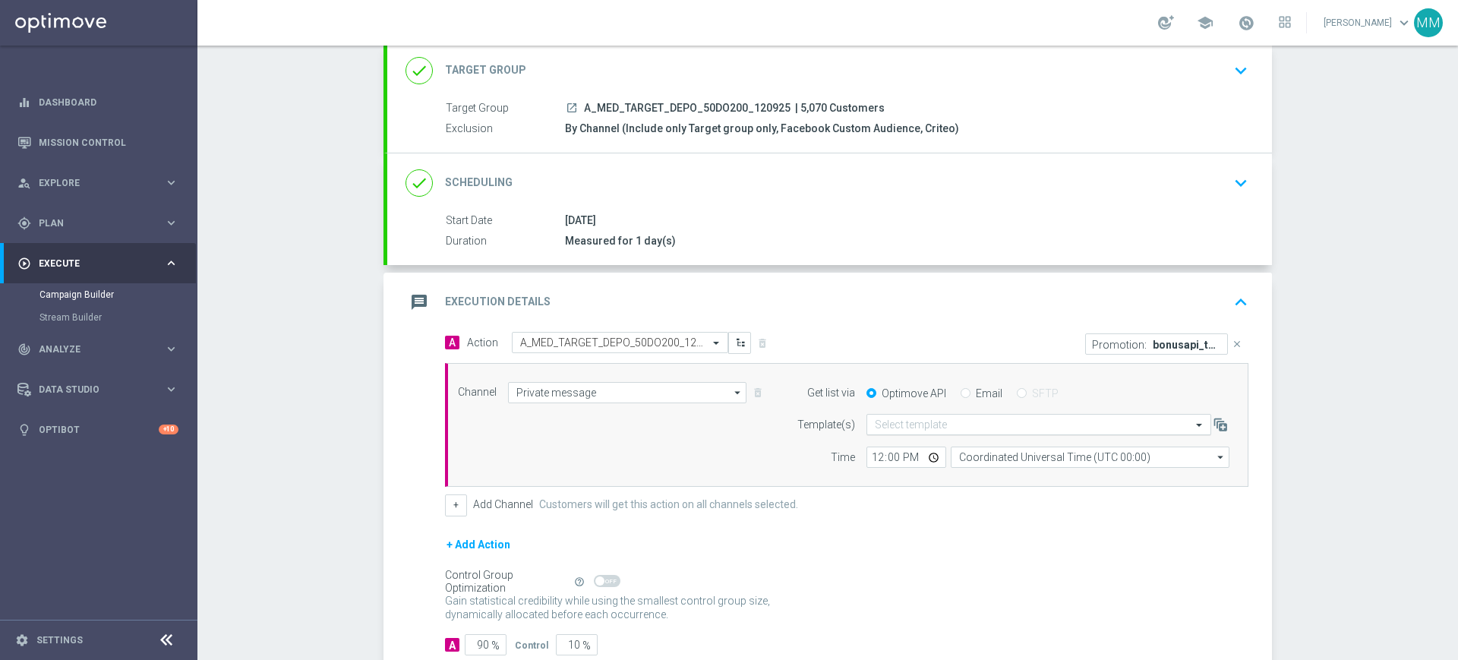
click at [911, 419] on input "text" at bounding box center [1024, 425] width 298 height 13
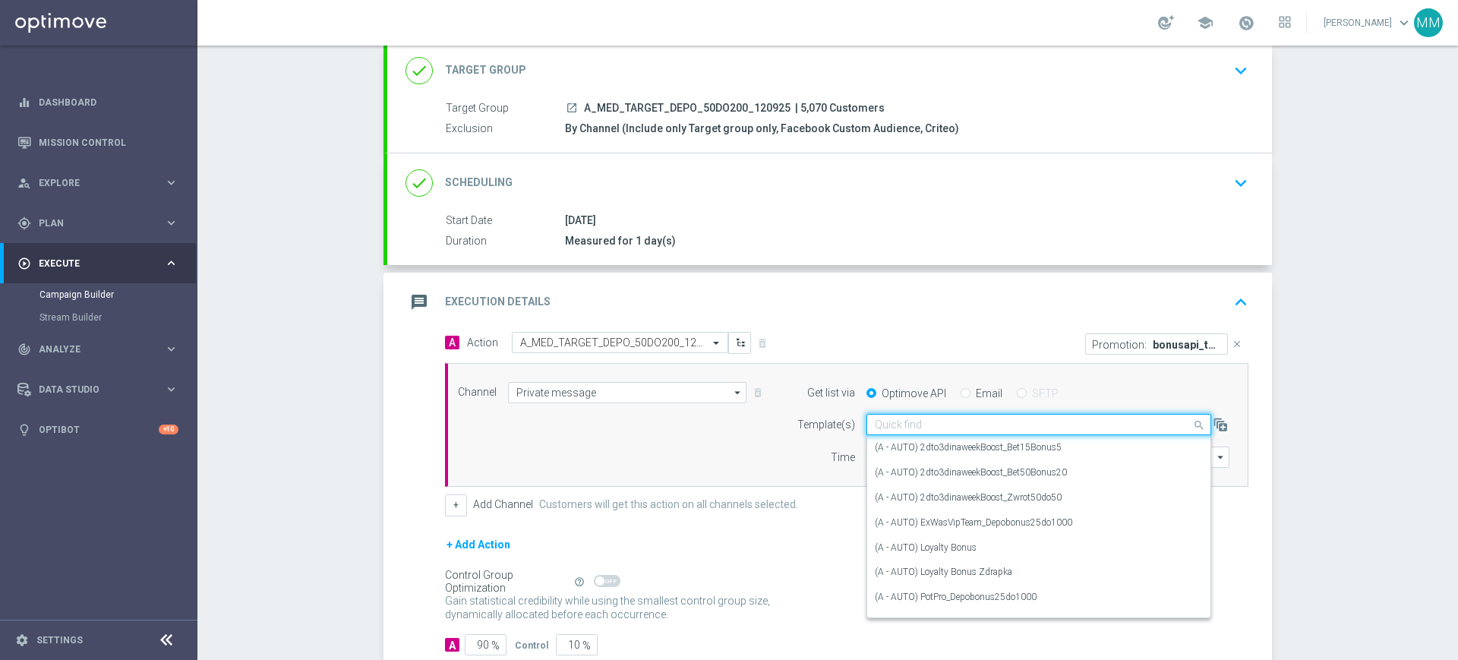
paste input "bonusapi_tg-178201"
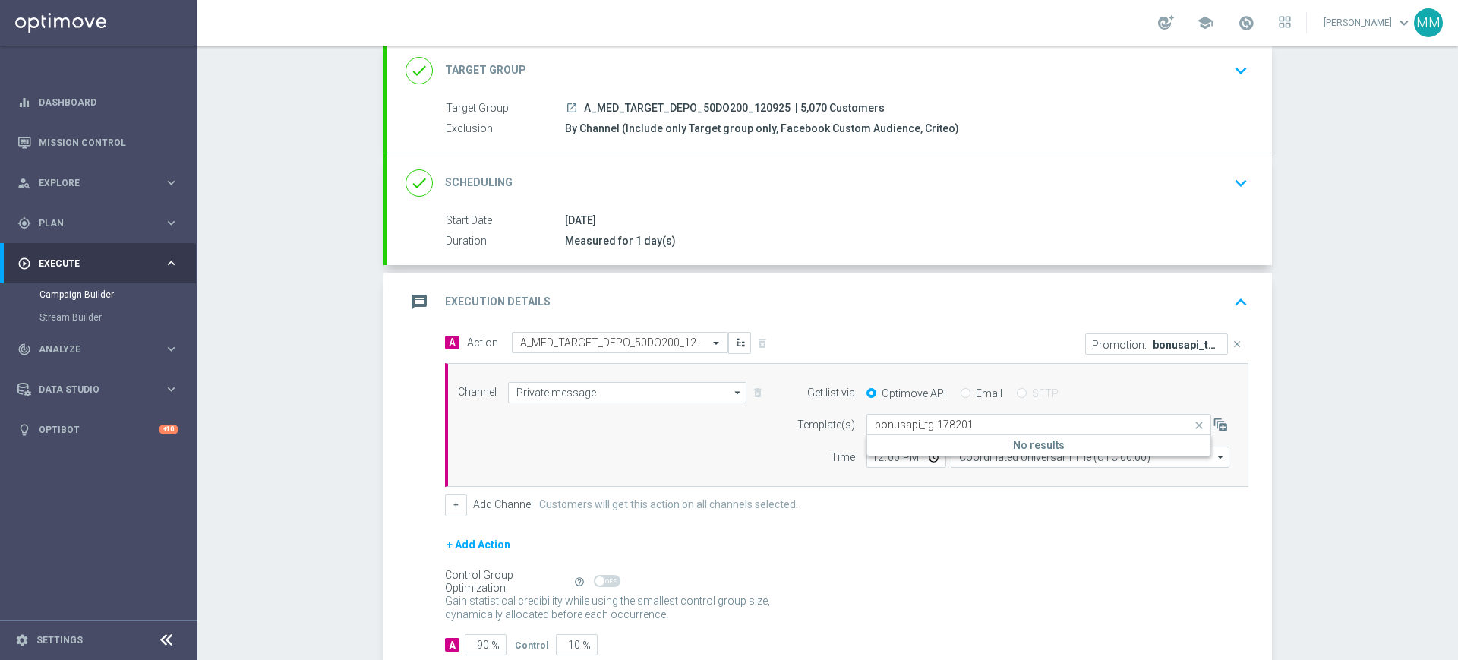
click at [1041, 422] on input "bonusapi_tg-178201" at bounding box center [1024, 425] width 298 height 13
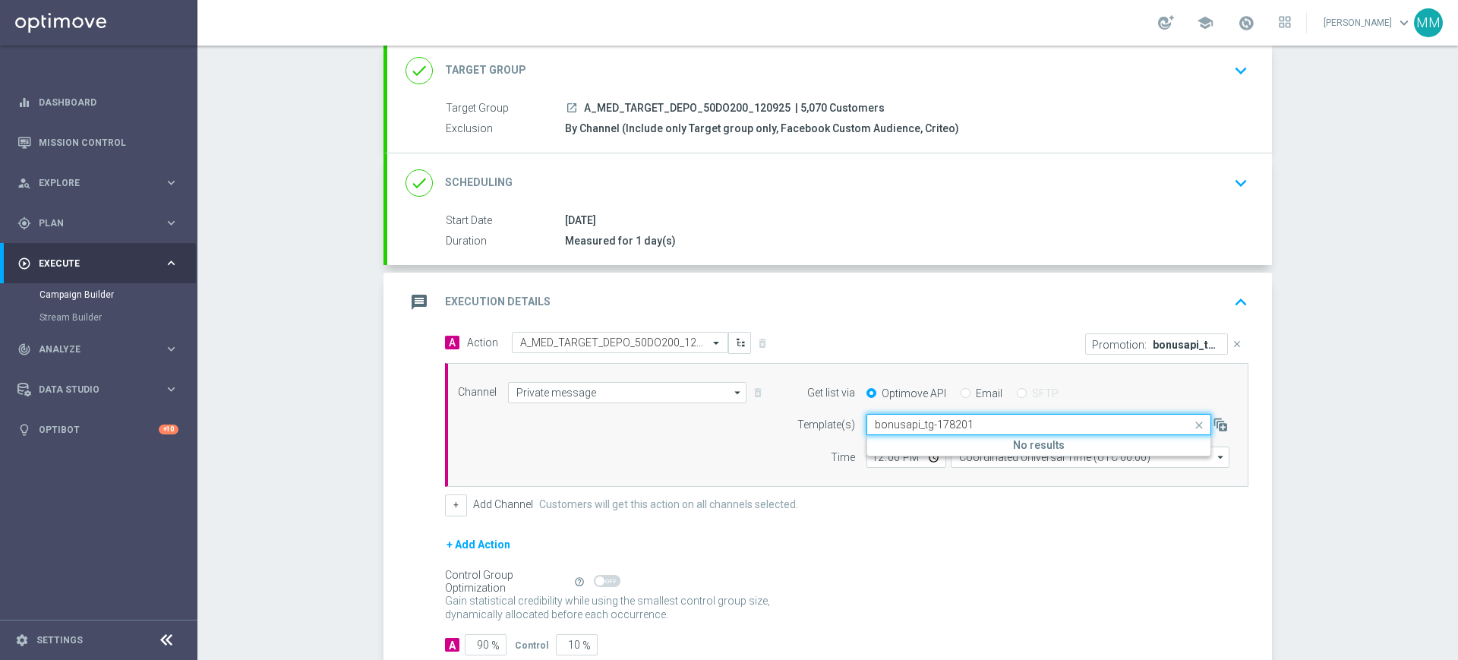
paste input "A_MED_TARGET_DEPO_50DO200_120925"
click at [984, 438] on div "A_MED_TARGET_DEPO_50DO200_120925" at bounding box center [1039, 447] width 328 height 25
type input "A_MED_TARGET_DEPO_50DO200_120925"
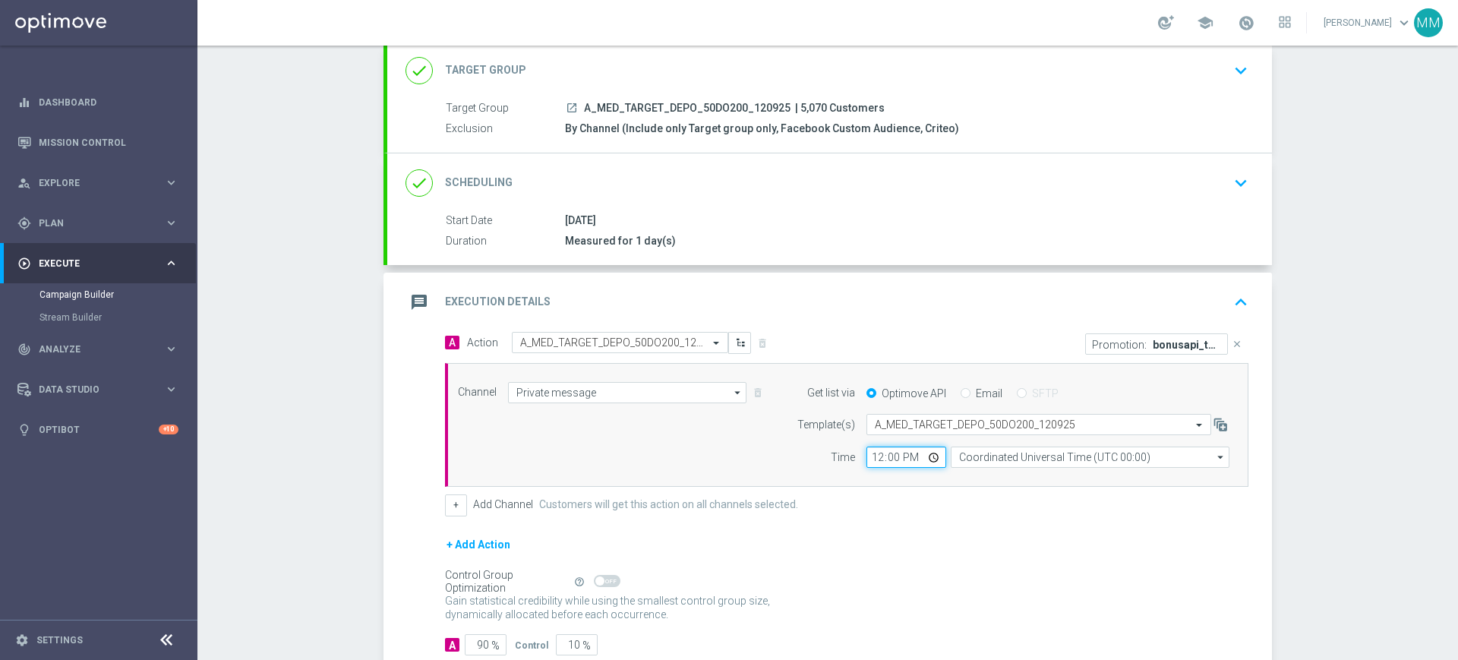
click at [879, 450] on input "12:00" at bounding box center [907, 457] width 80 height 21
type input "16:14"
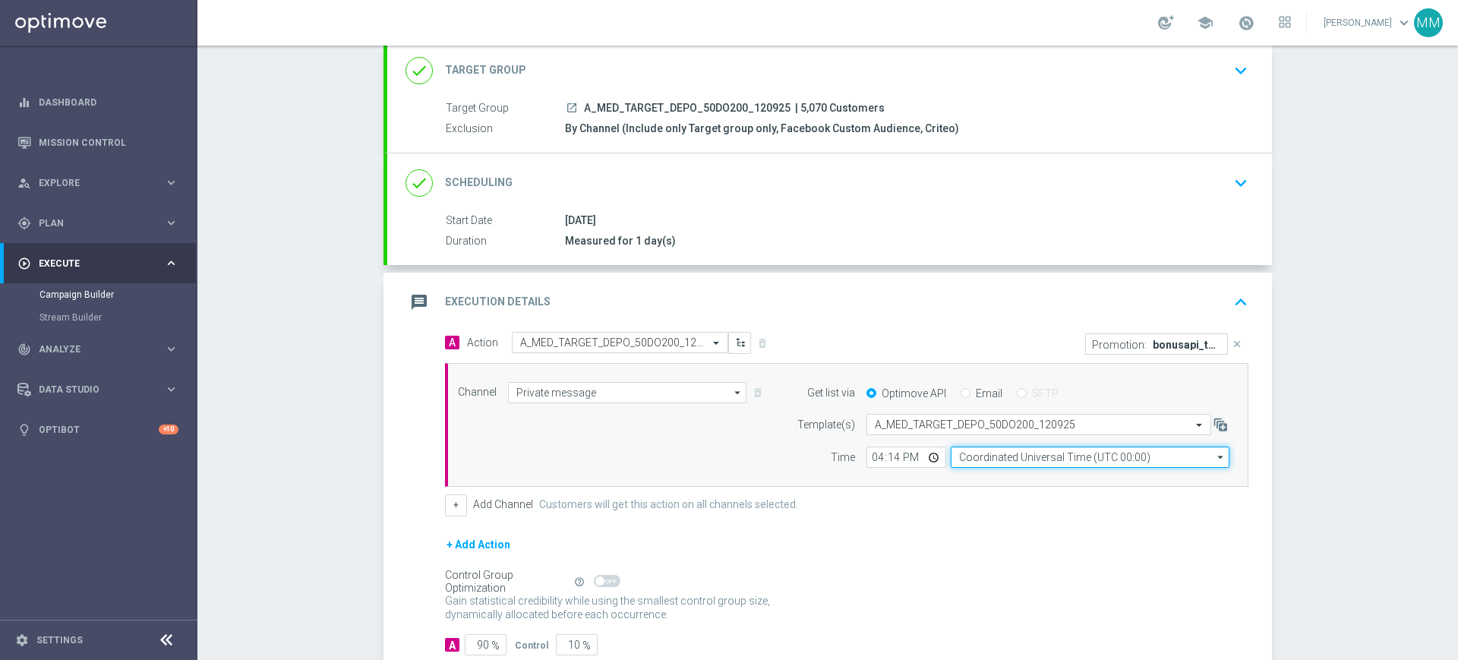
click at [1018, 452] on input "Coordinated Universal Time (UTC 00:00)" at bounding box center [1090, 457] width 279 height 21
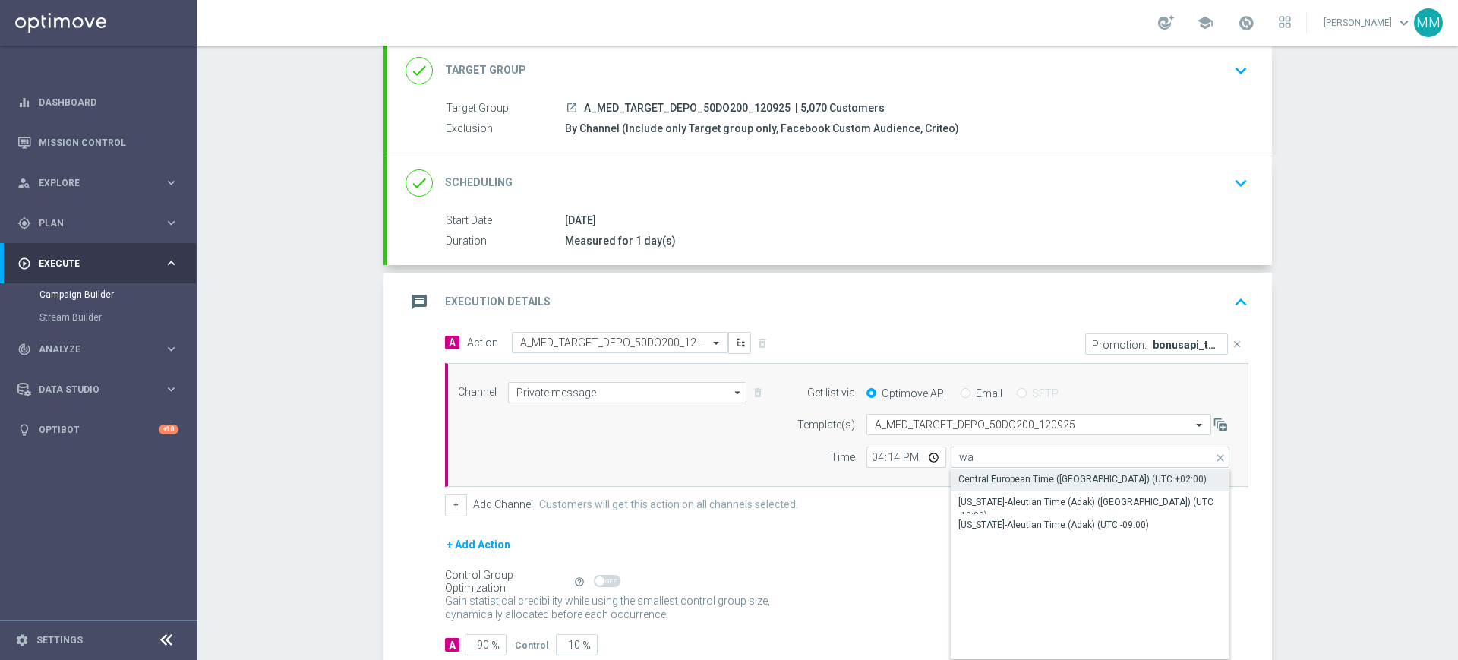
click at [1003, 488] on div "Central European Time ([GEOGRAPHIC_DATA]) (UTC +02:00)" at bounding box center [1090, 479] width 279 height 21
type input "Central European Time ([GEOGRAPHIC_DATA]) (UTC +02:00)"
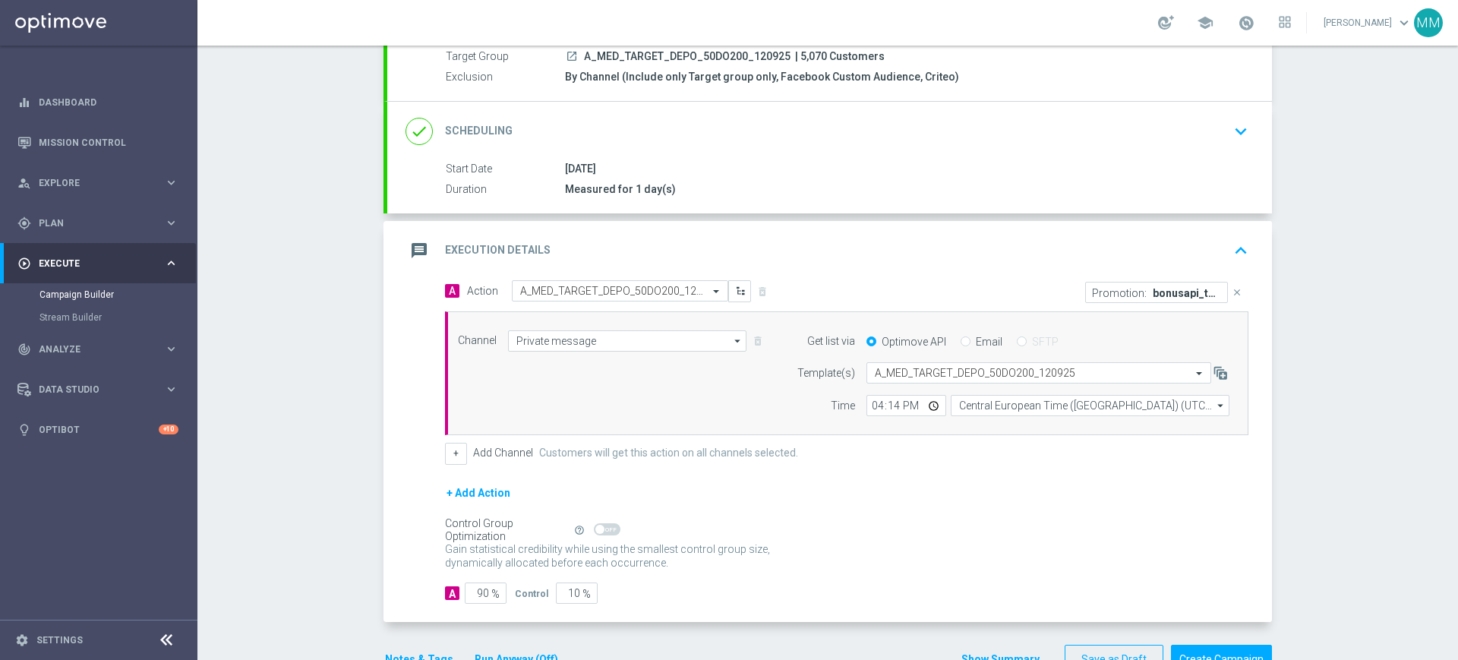
scroll to position [191, 0]
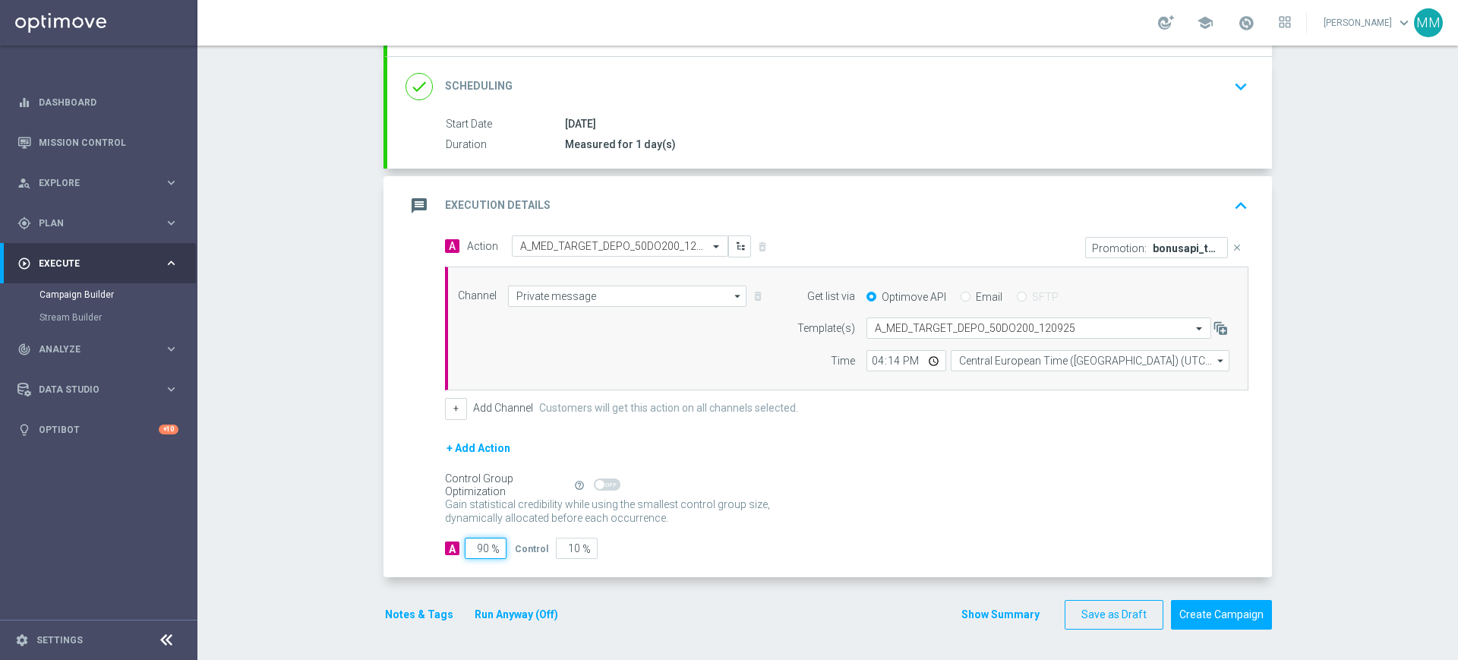
drag, startPoint x: 475, startPoint y: 552, endPoint x: 520, endPoint y: 546, distance: 46.0
click at [519, 548] on div "A 90 % Control 10 %" at bounding box center [847, 548] width 804 height 21
click at [434, 608] on button "Notes & Tags" at bounding box center [419, 614] width 71 height 19
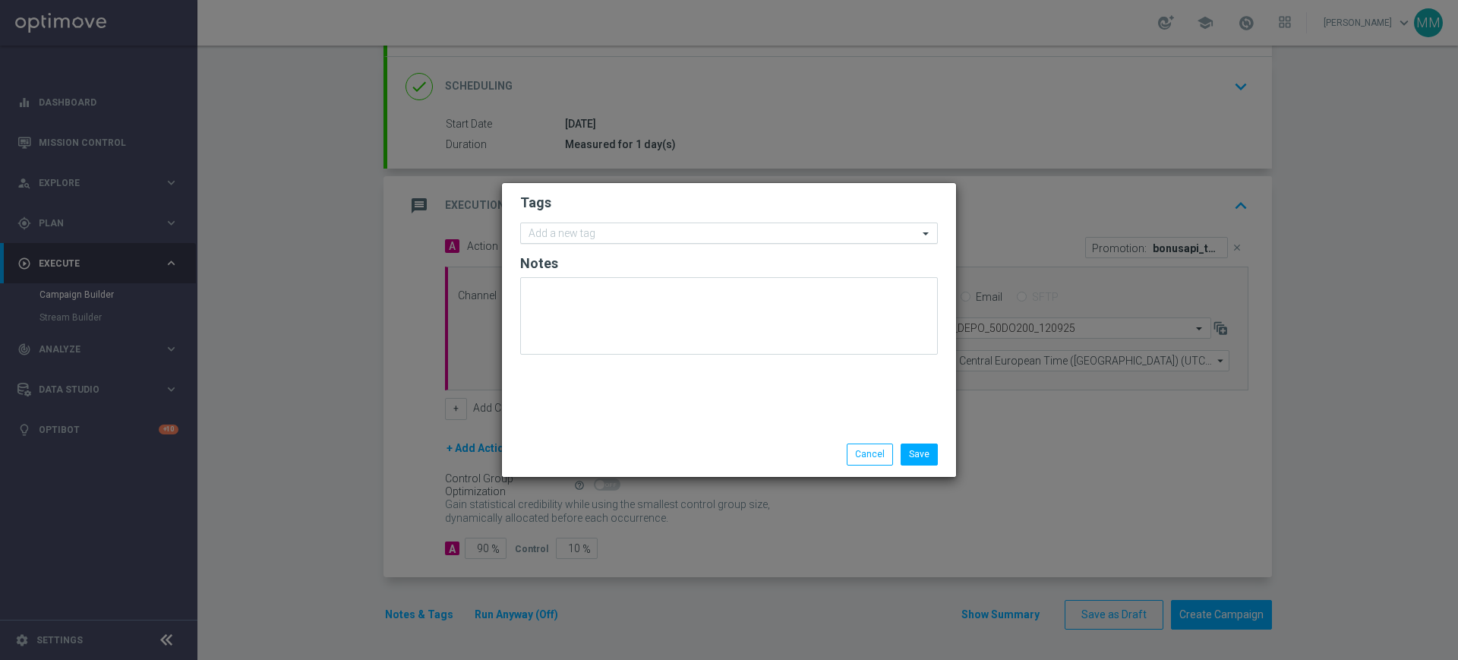
click at [658, 240] on input "text" at bounding box center [724, 234] width 390 height 13
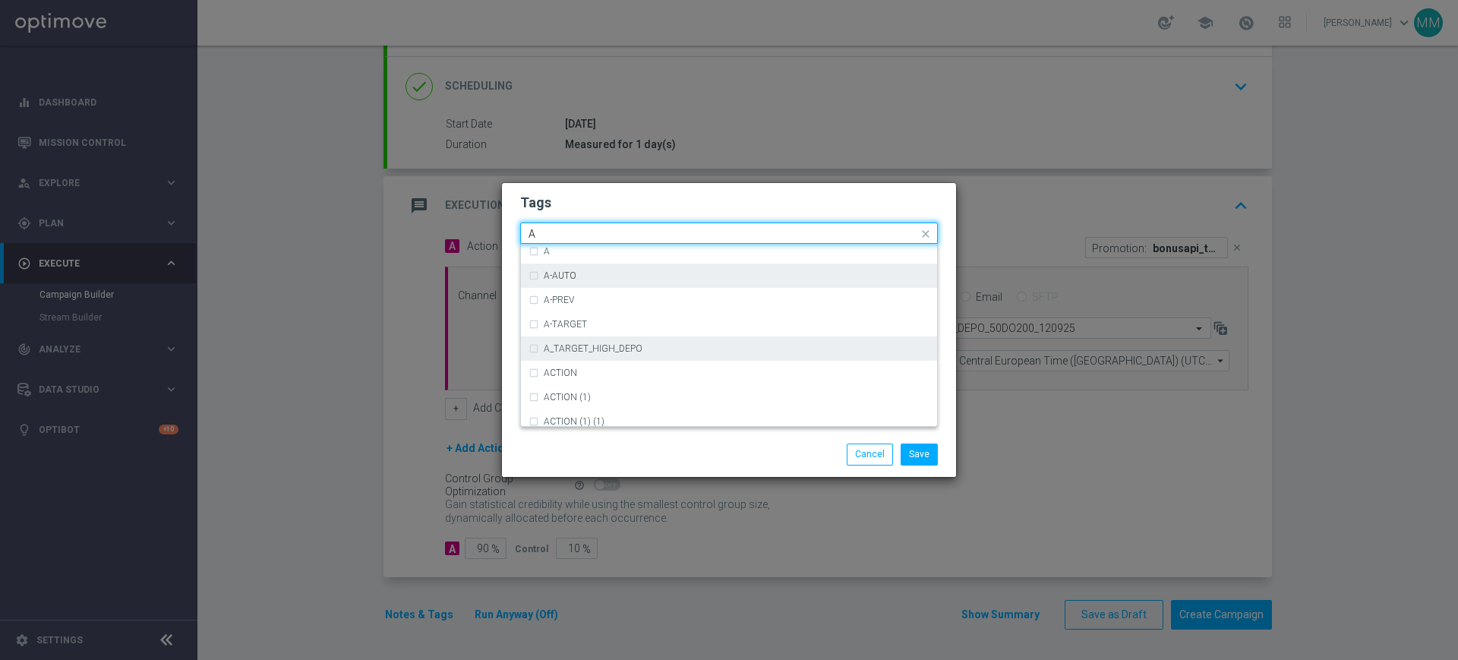
scroll to position [1804, 0]
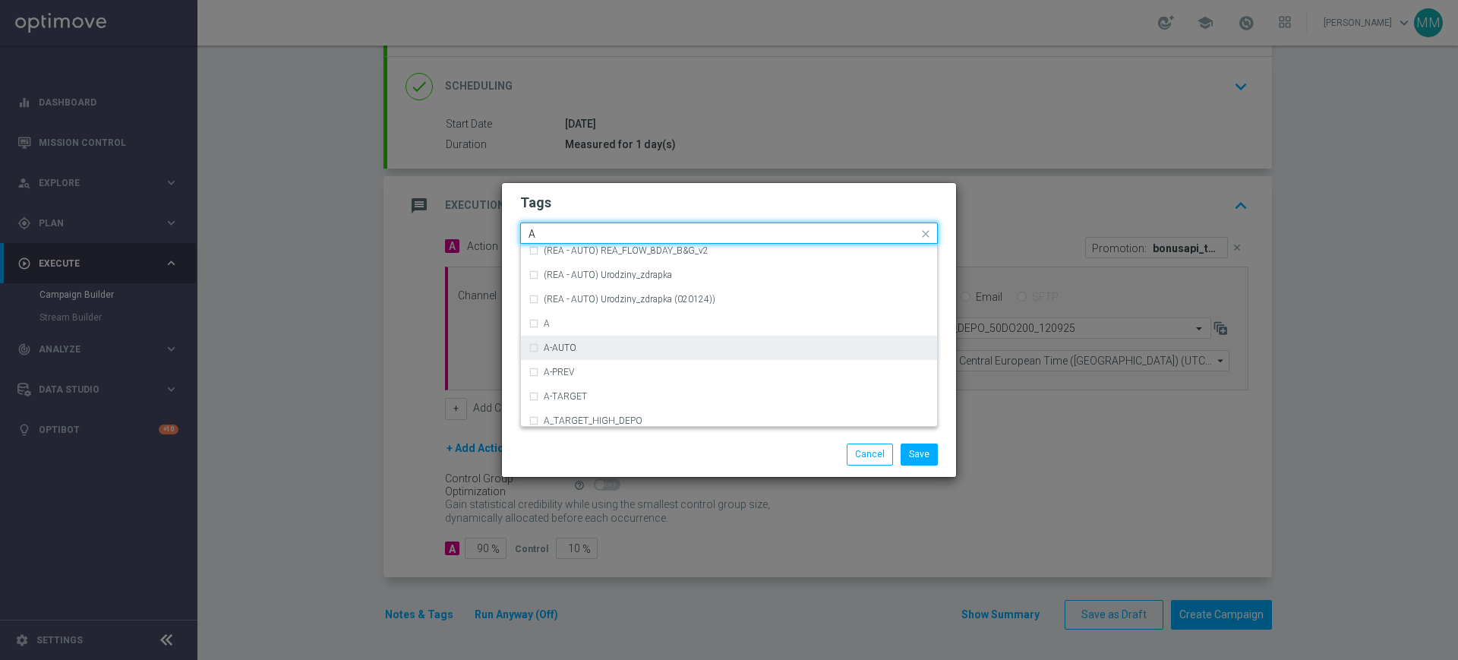
click at [567, 336] on div "A-AUTO" at bounding box center [729, 348] width 401 height 24
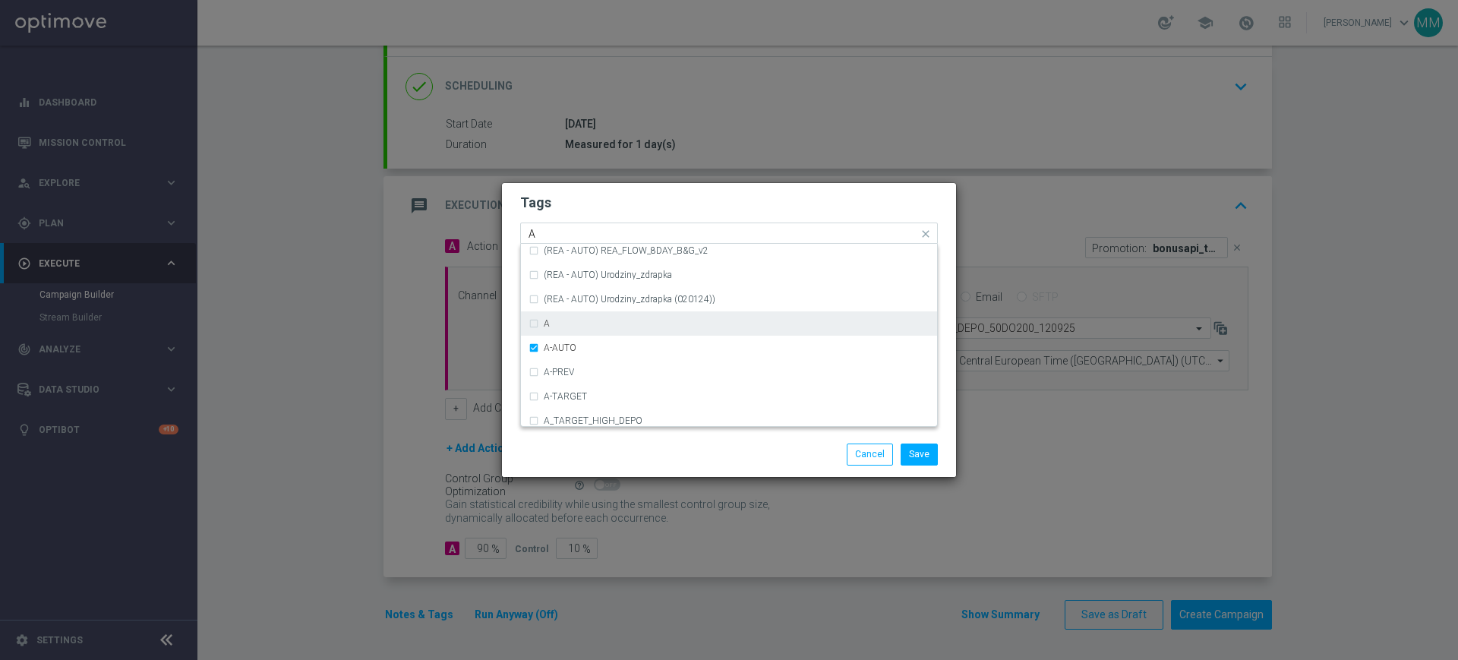
click at [564, 324] on div "A" at bounding box center [737, 323] width 386 height 9
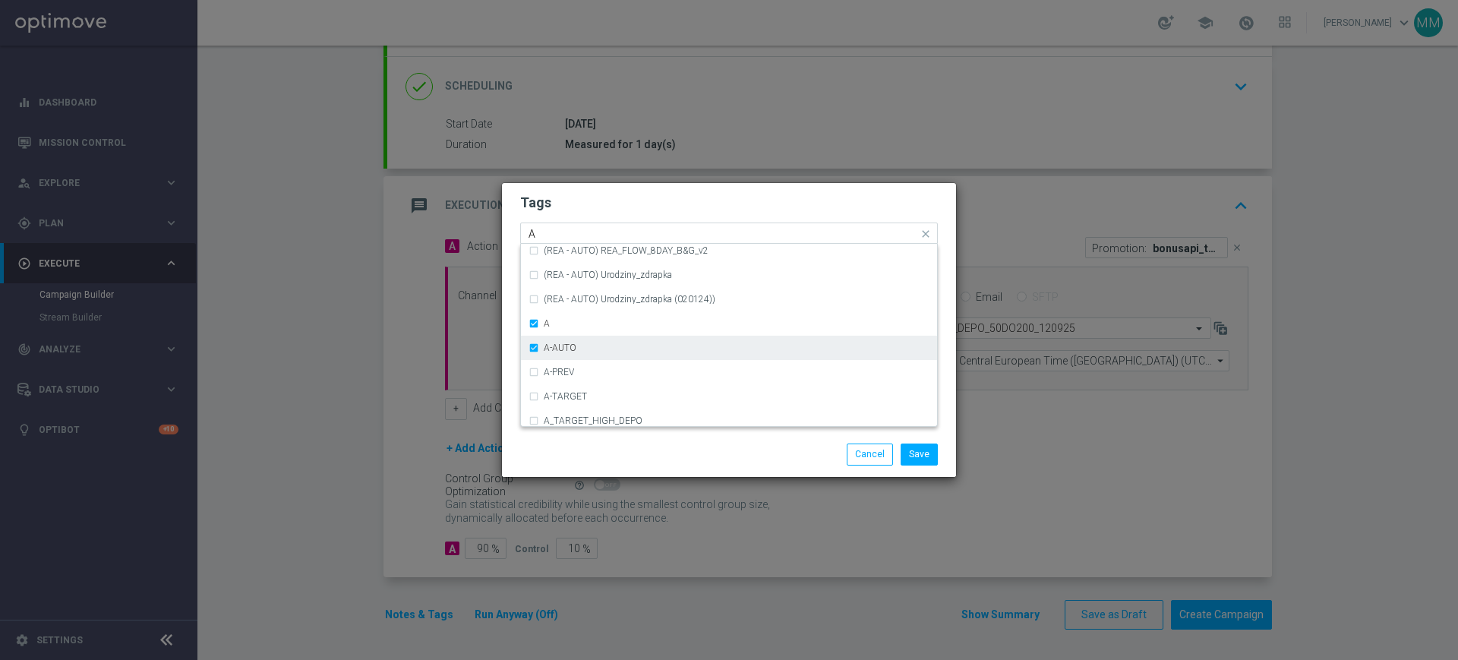
click at [564, 347] on label "A-AUTO" at bounding box center [560, 347] width 33 height 9
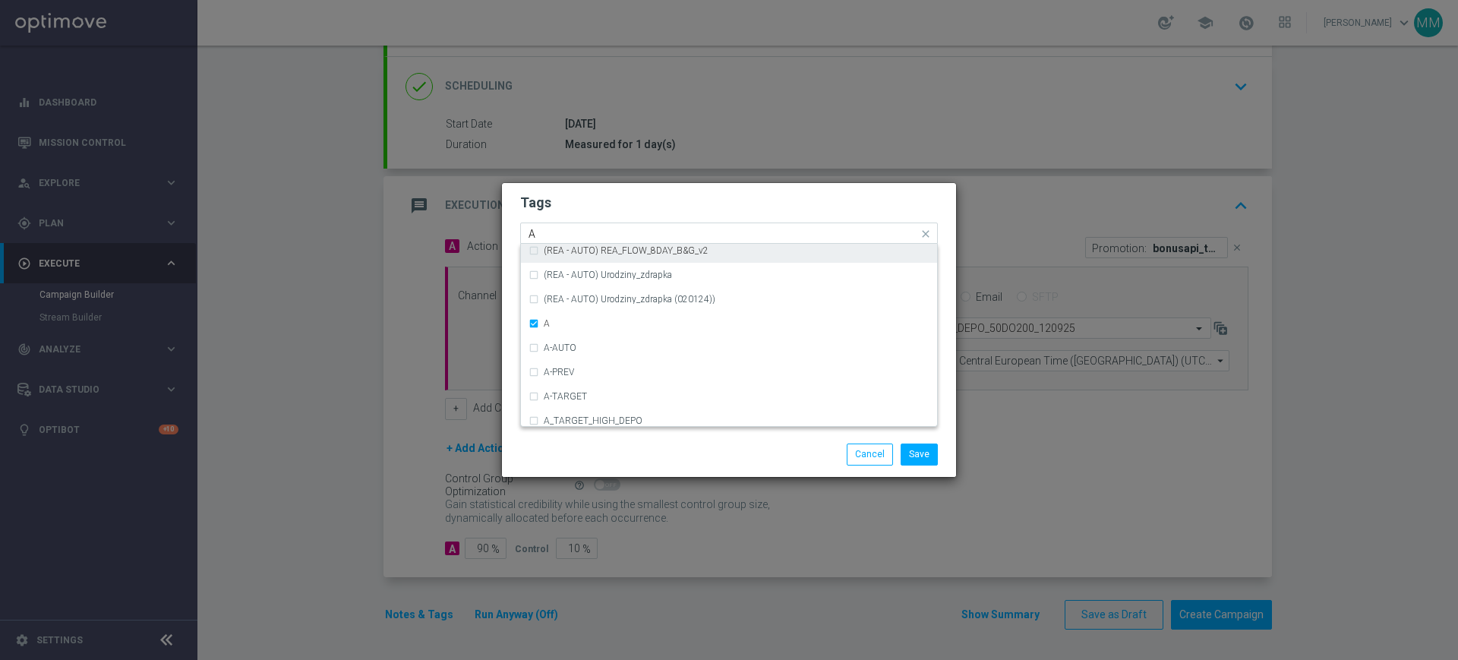
click at [576, 235] on input "A" at bounding box center [724, 234] width 390 height 13
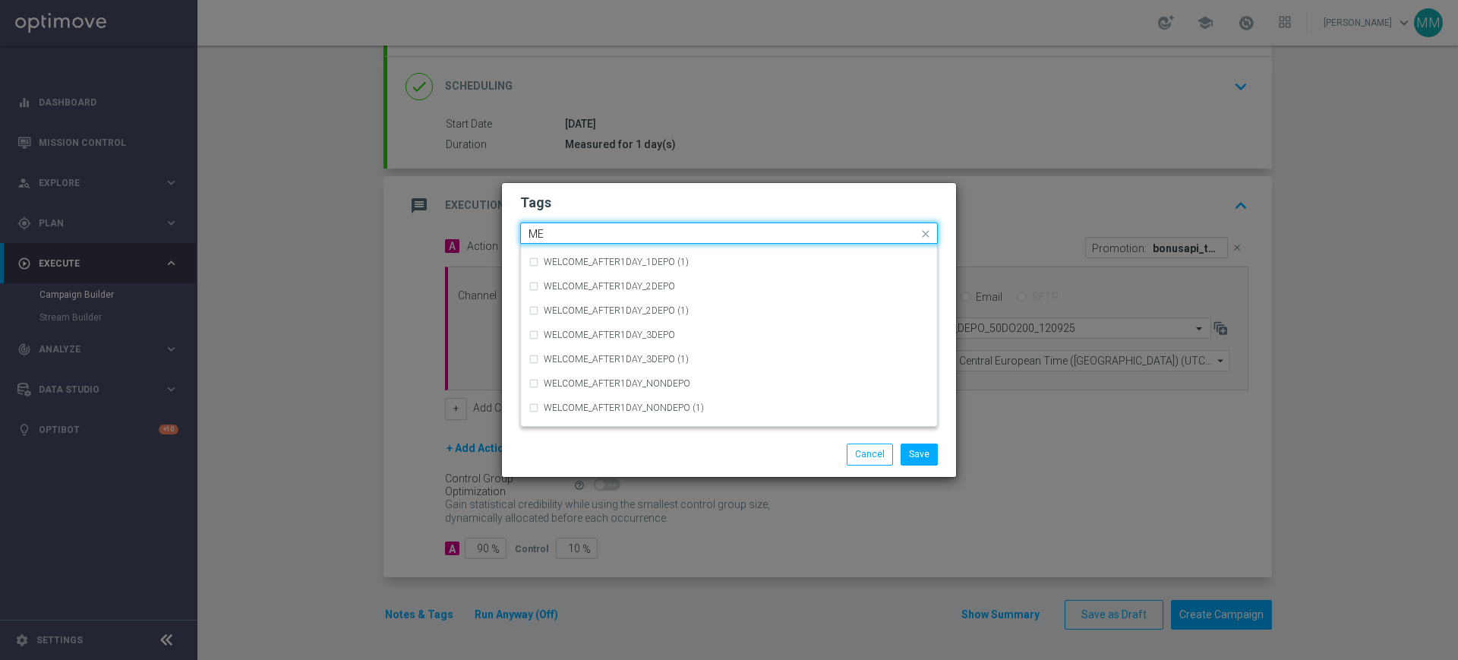
scroll to position [0, 0]
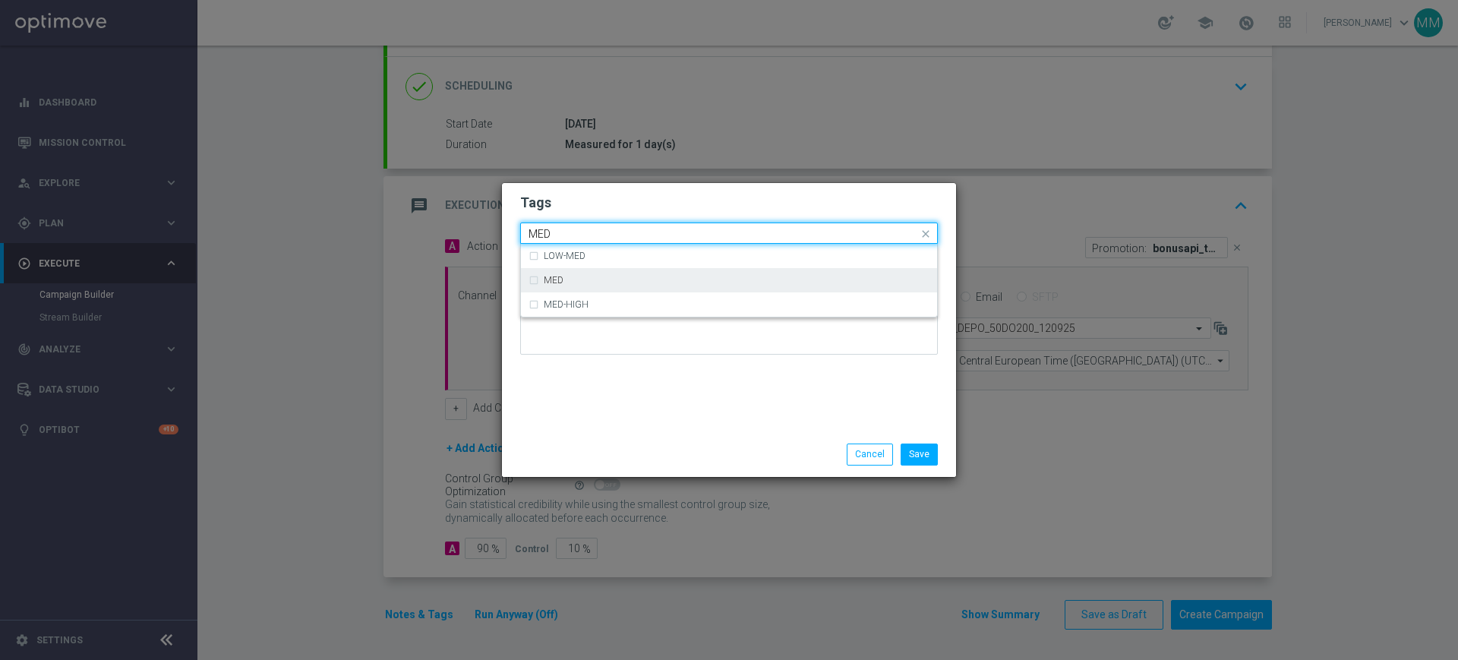
click at [562, 286] on div "MED" at bounding box center [729, 280] width 401 height 24
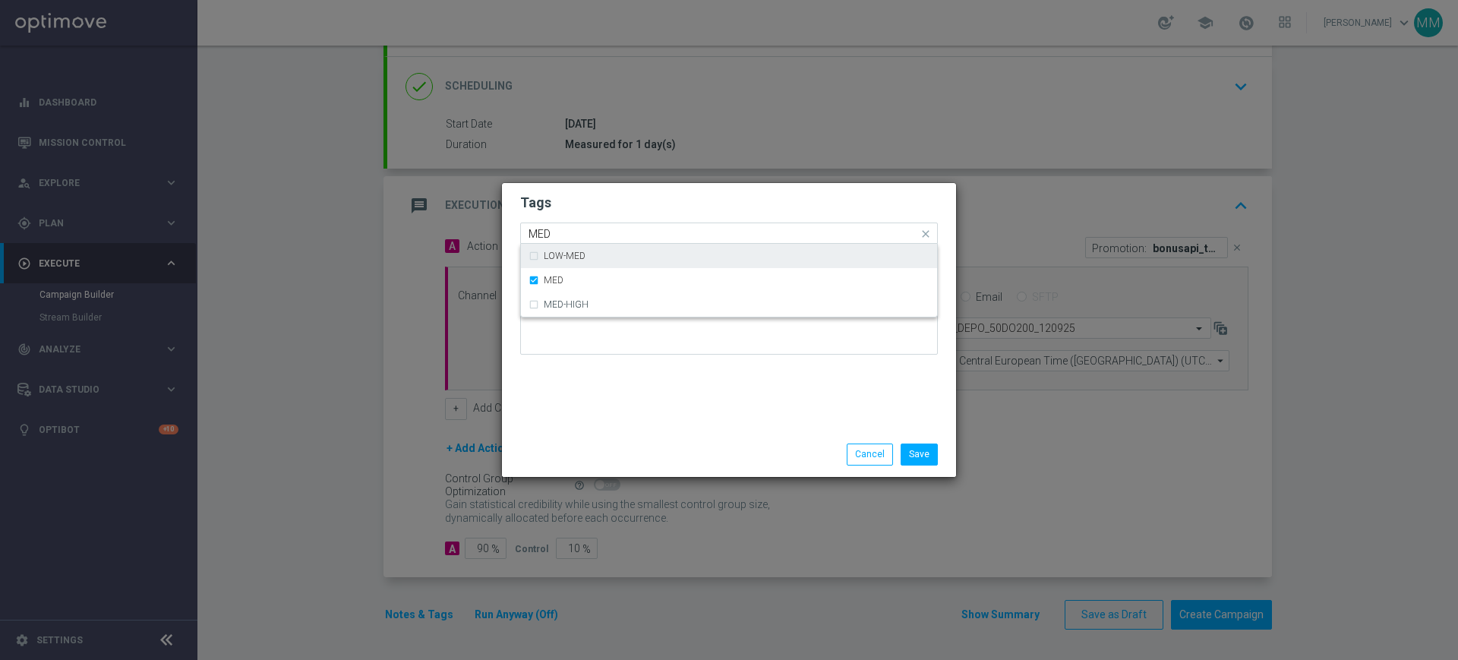
click at [572, 229] on input "MED" at bounding box center [724, 234] width 390 height 13
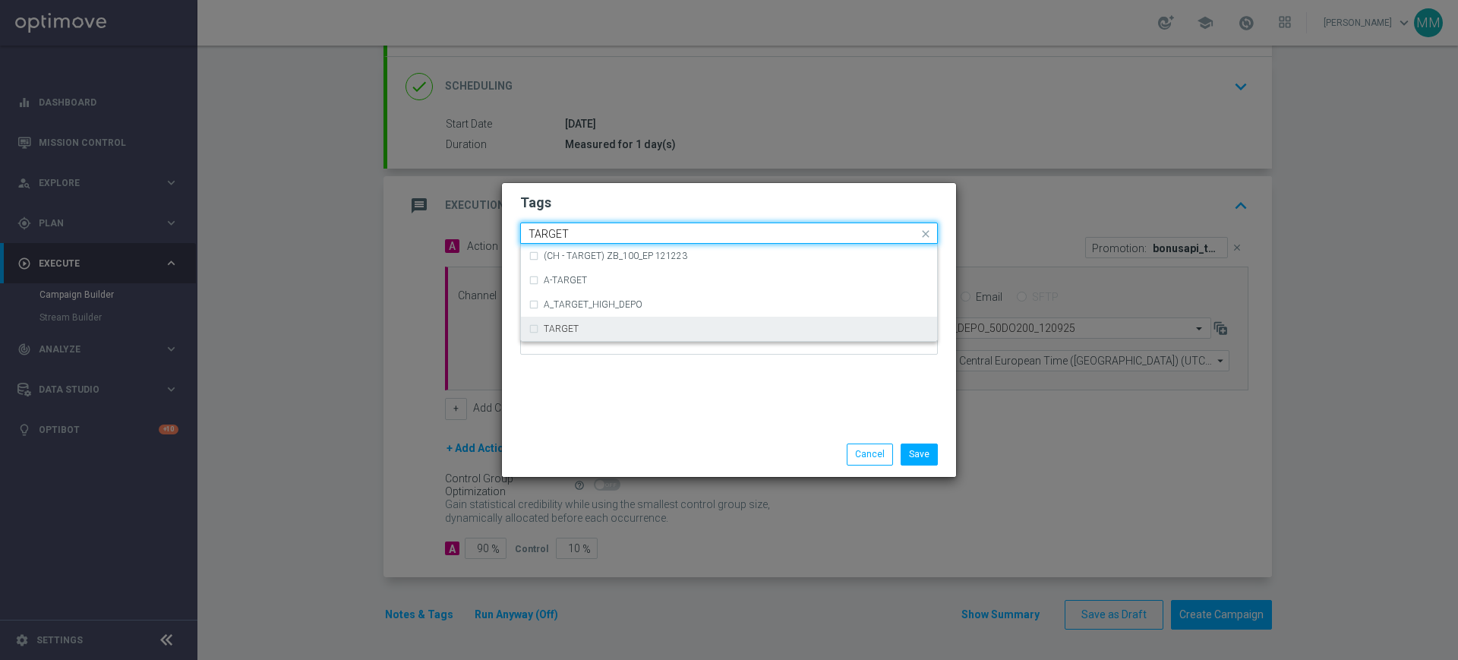
click at [587, 333] on div "TARGET" at bounding box center [729, 329] width 401 height 24
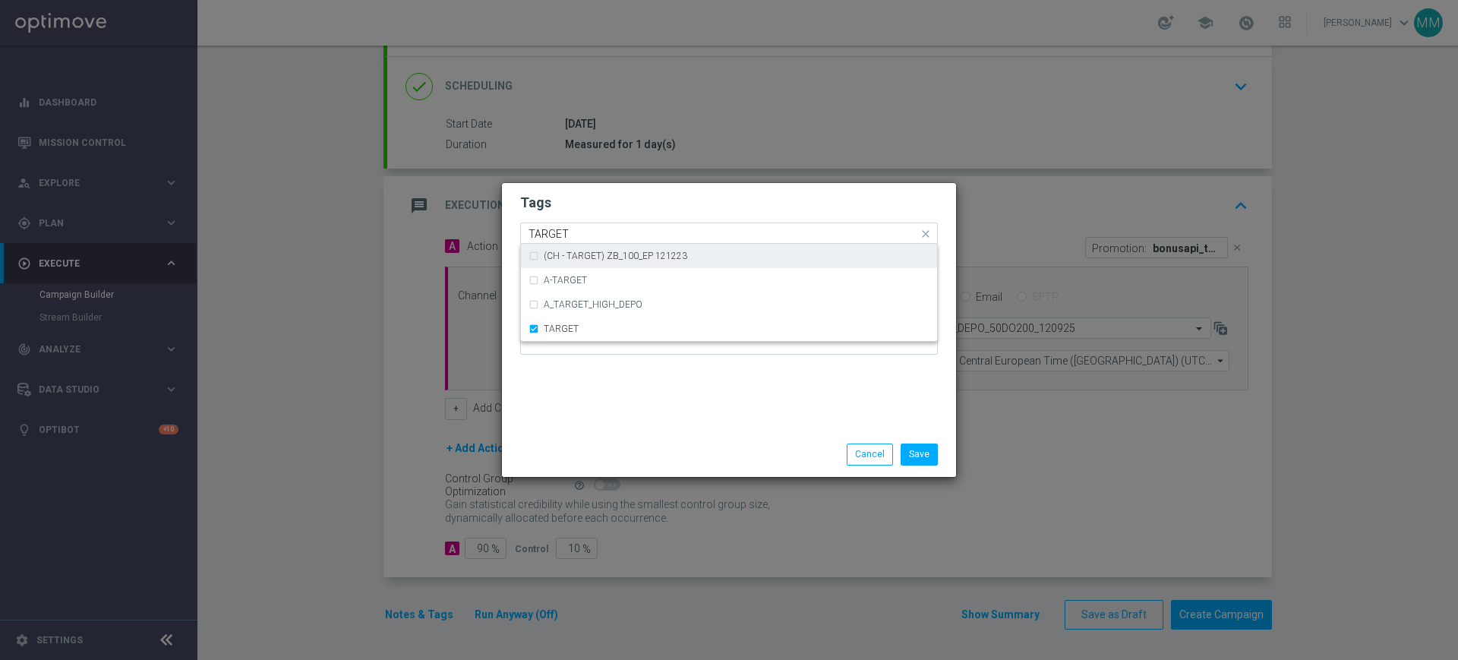
click at [583, 228] on input "TARGET" at bounding box center [724, 234] width 390 height 13
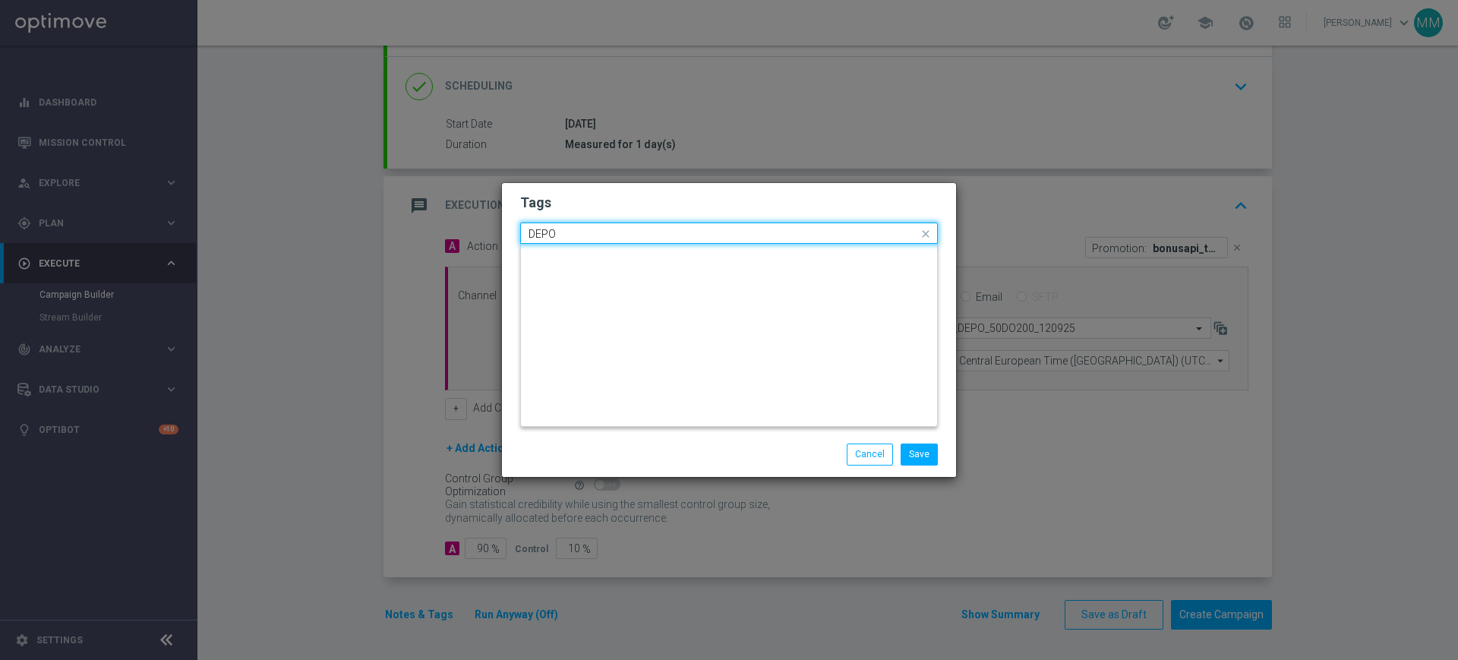
scroll to position [665, 0]
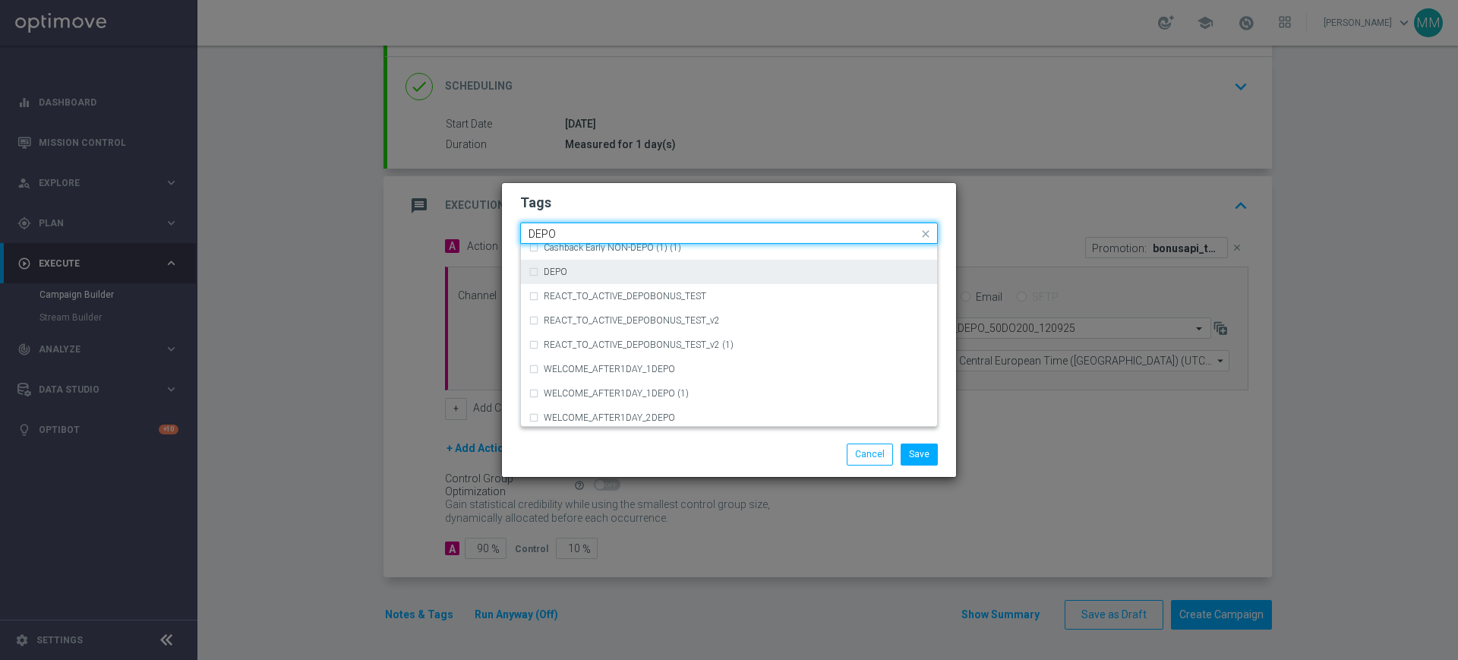
click at [571, 269] on div "DEPO" at bounding box center [737, 271] width 386 height 9
type input "DEPO"
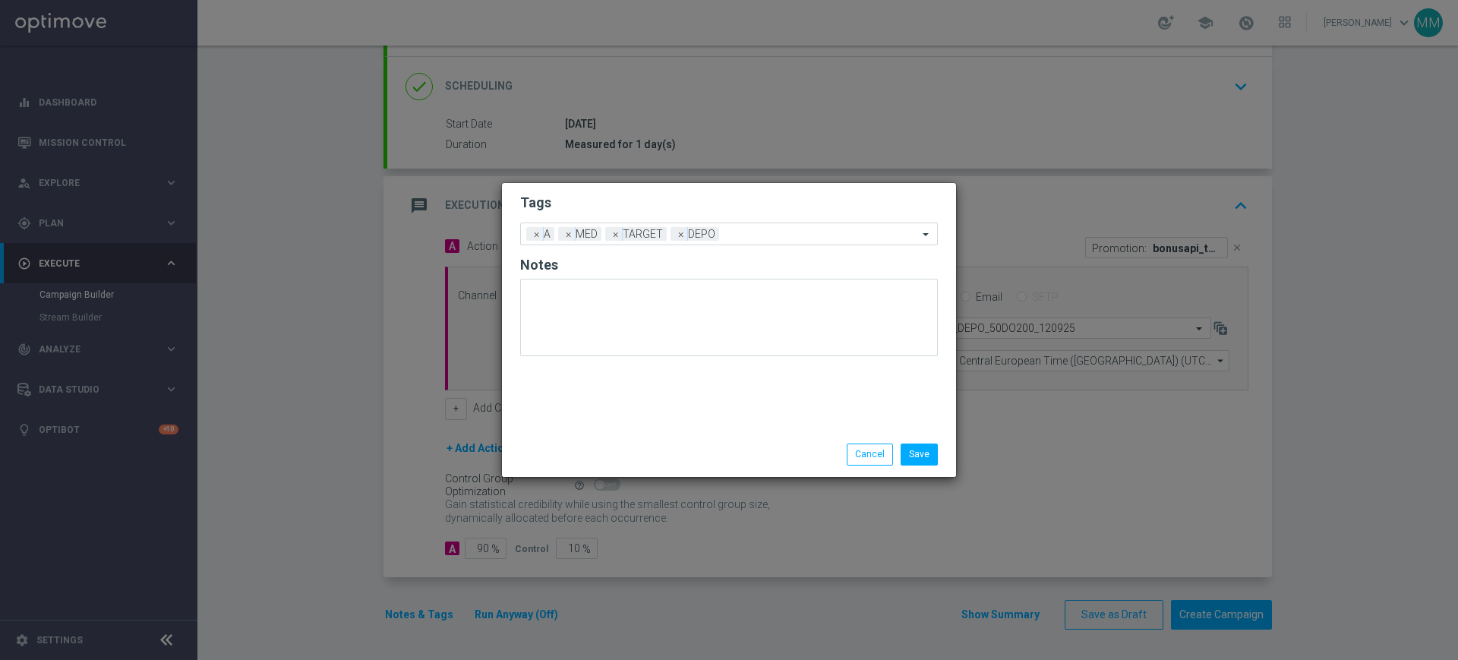
click at [580, 204] on h2 "Tags" at bounding box center [729, 203] width 418 height 18
click at [926, 453] on button "Save" at bounding box center [919, 454] width 37 height 21
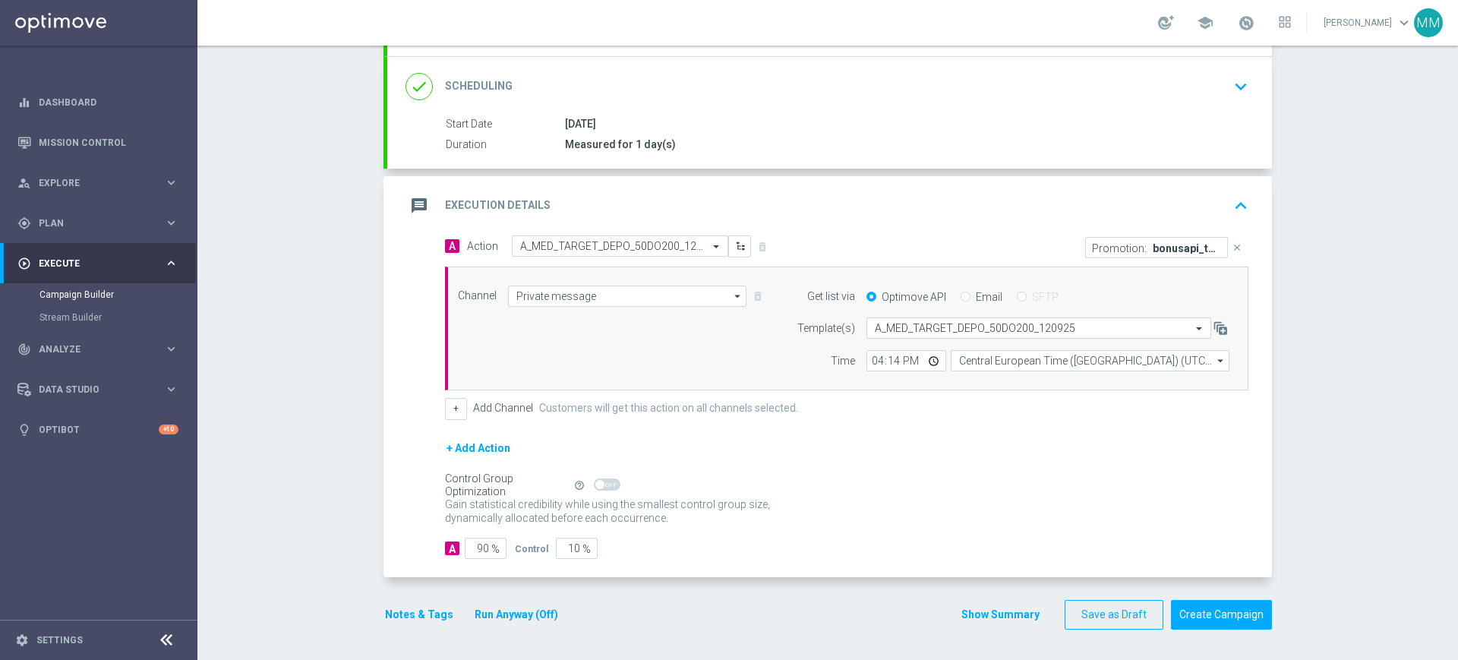
click at [413, 602] on div "Notes & Tags Run Anyway (Off)" at bounding box center [481, 615] width 194 height 30
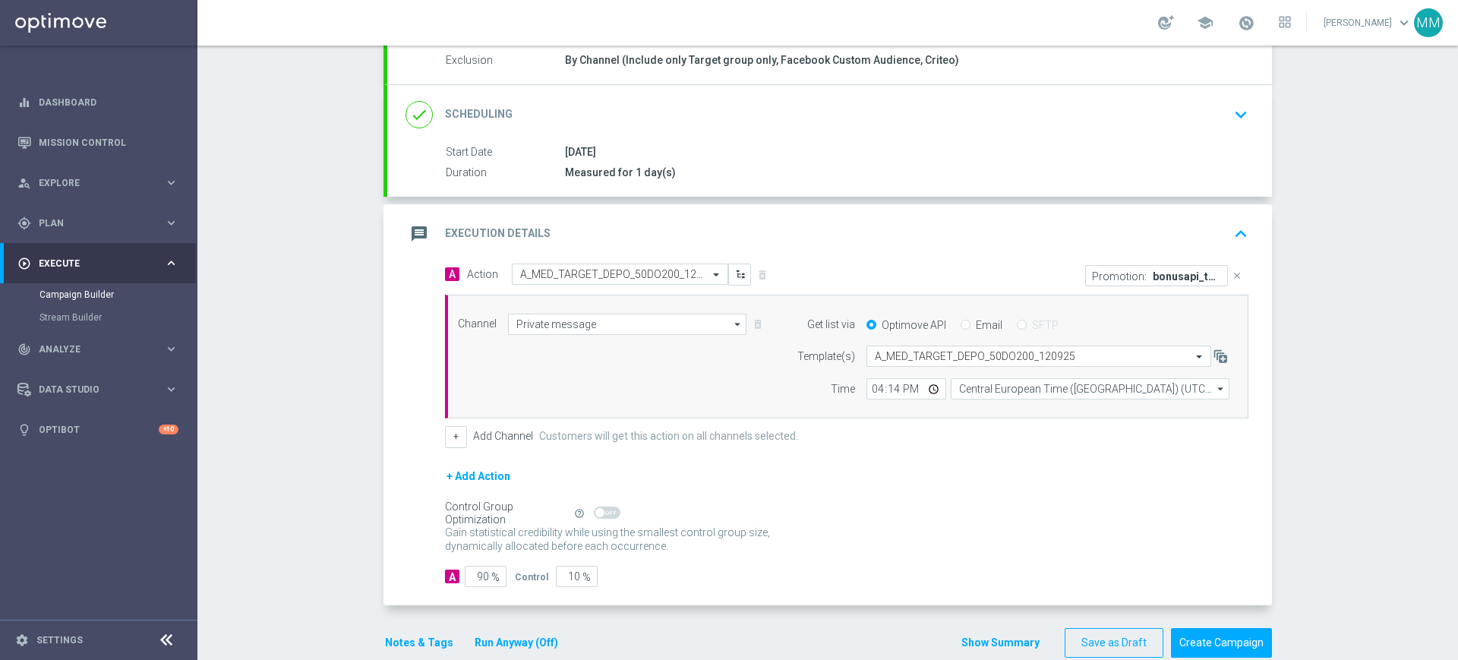
scroll to position [191, 0]
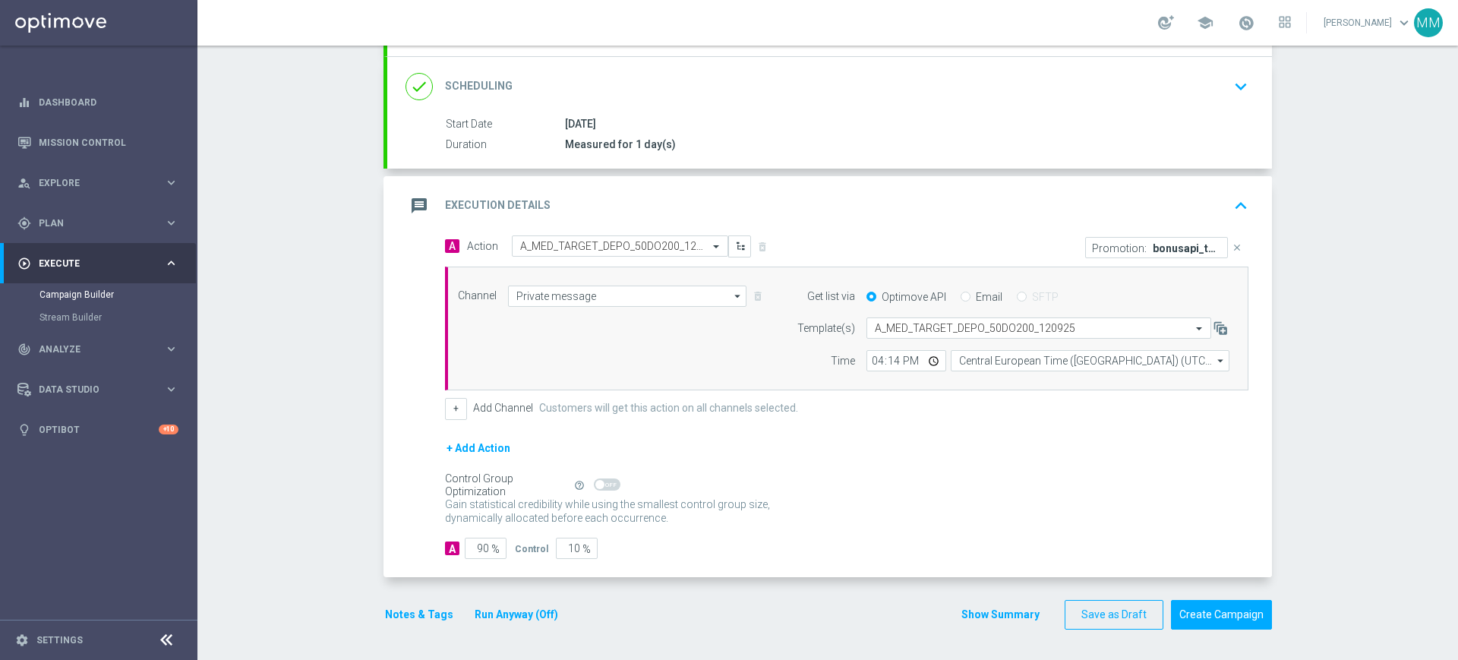
click at [526, 613] on button "Run Anyway (Off)" at bounding box center [516, 614] width 87 height 19
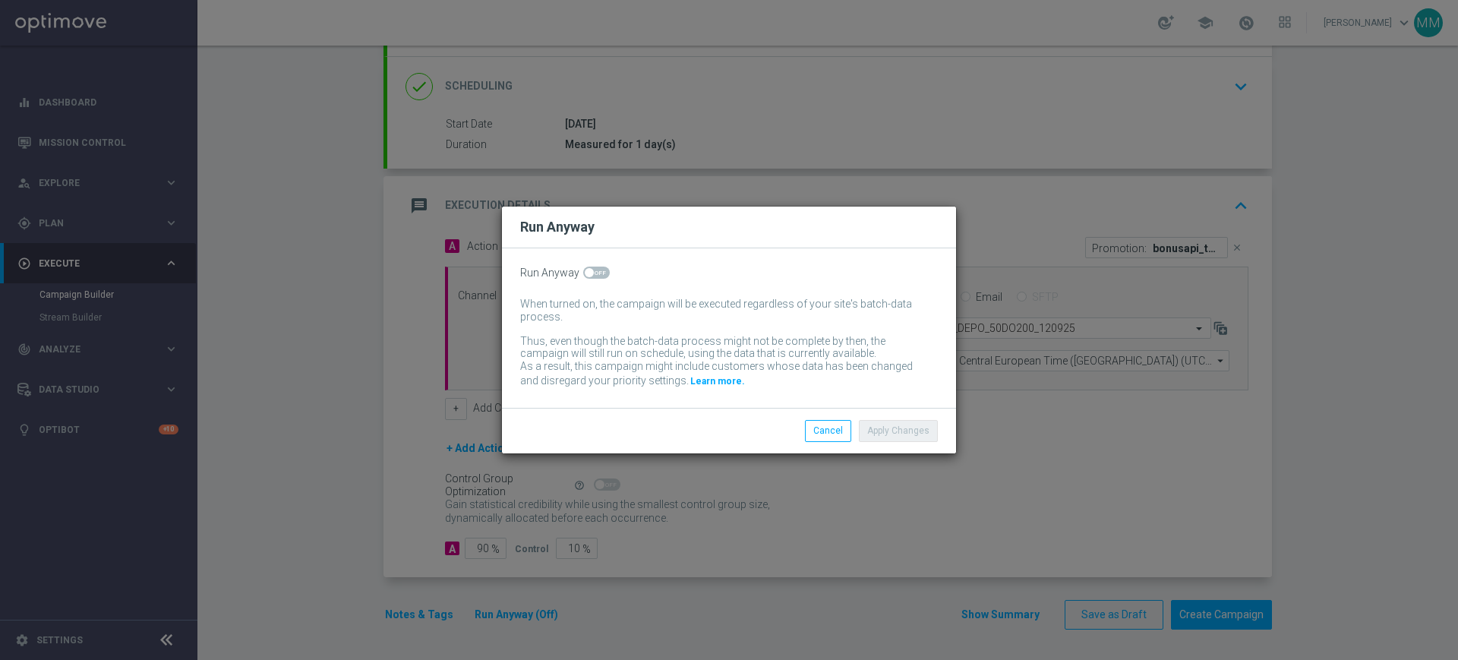
click at [592, 275] on span at bounding box center [596, 273] width 27 height 12
click at [592, 275] on input "checkbox" at bounding box center [596, 273] width 27 height 12
checkbox input "true"
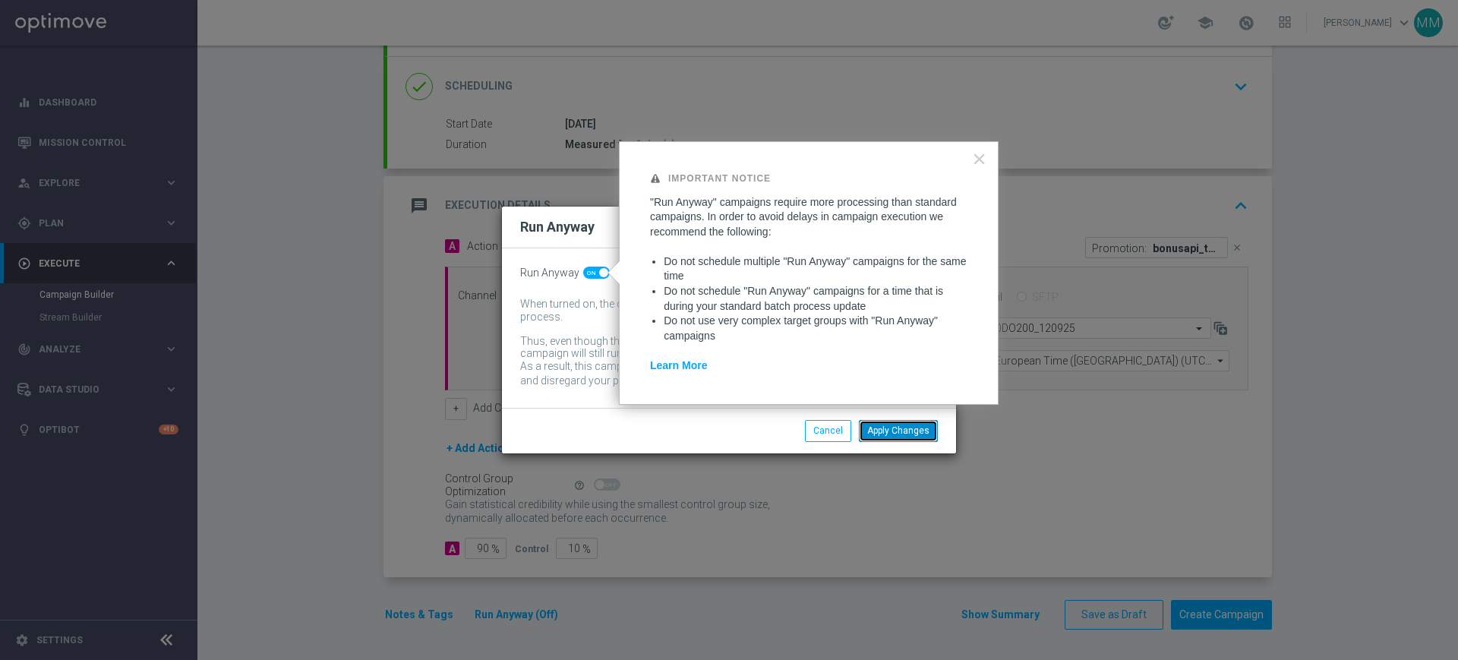
click at [884, 430] on button "Apply Changes" at bounding box center [898, 430] width 79 height 21
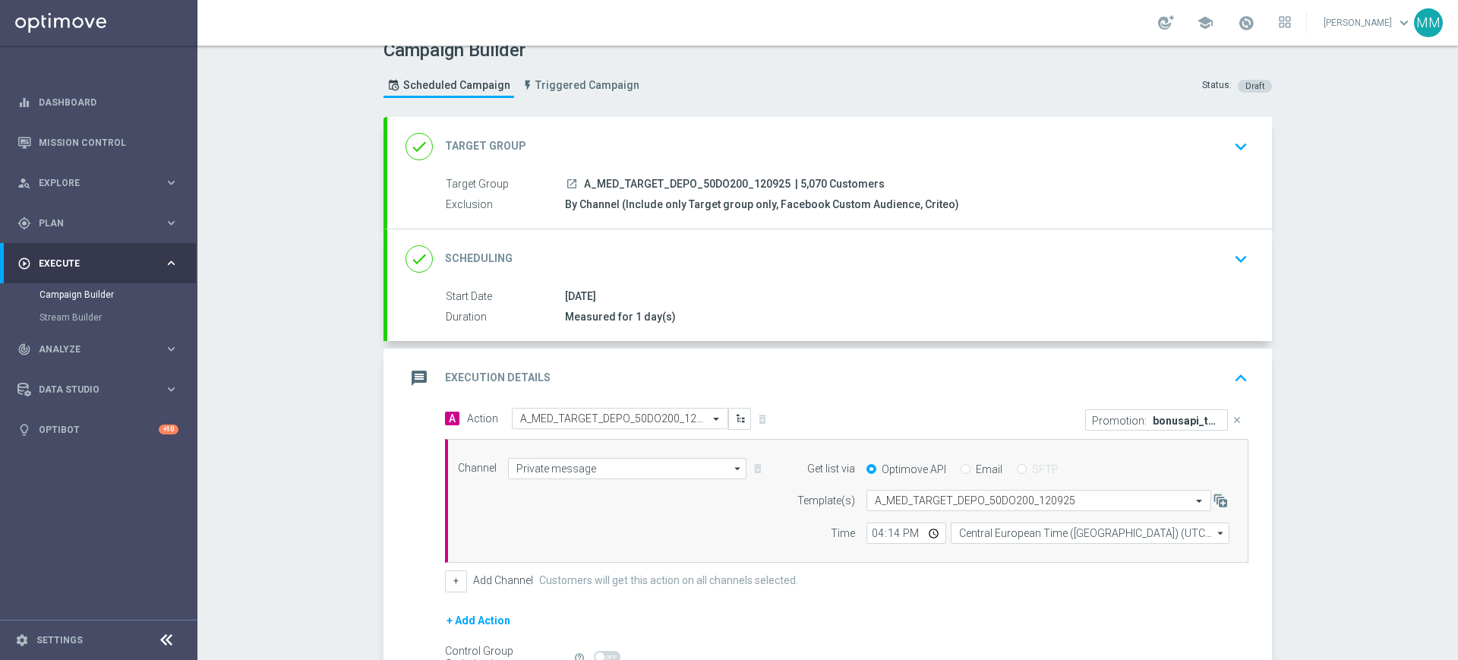
scroll to position [0, 0]
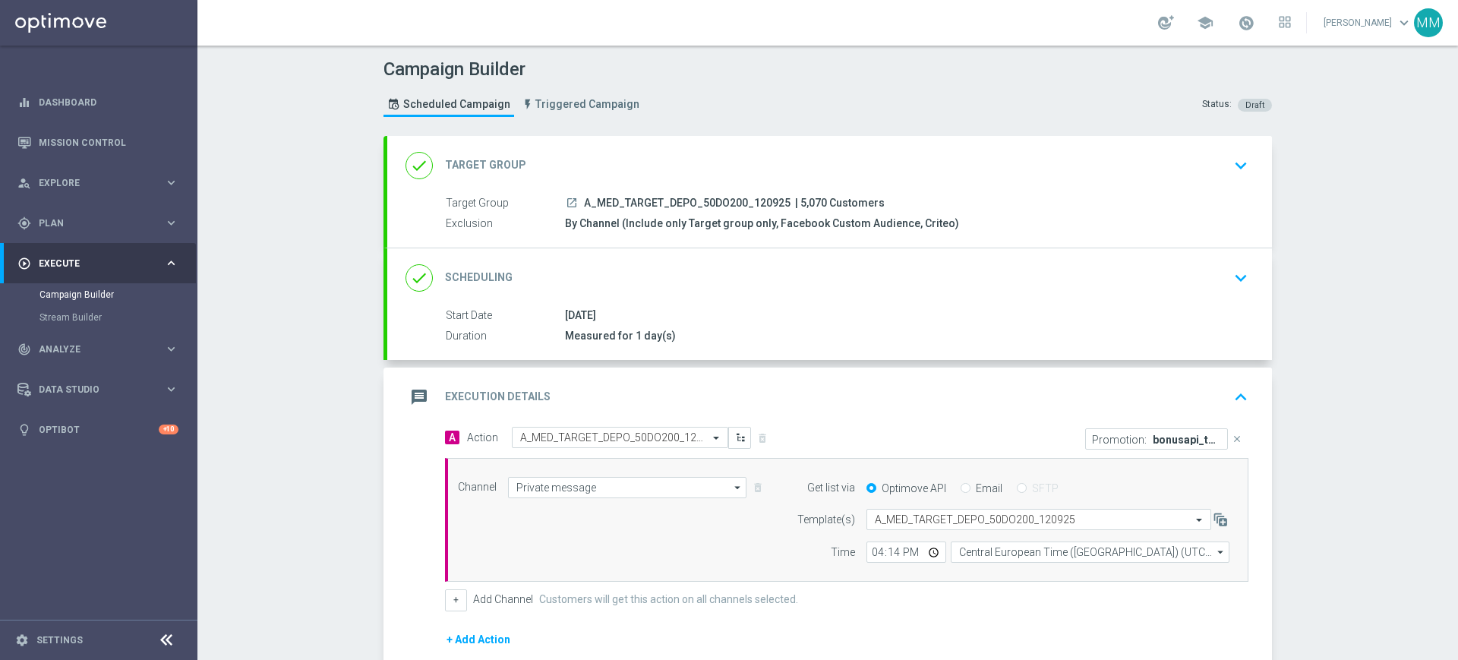
click at [691, 173] on div "done Target Group keyboard_arrow_down" at bounding box center [830, 165] width 848 height 29
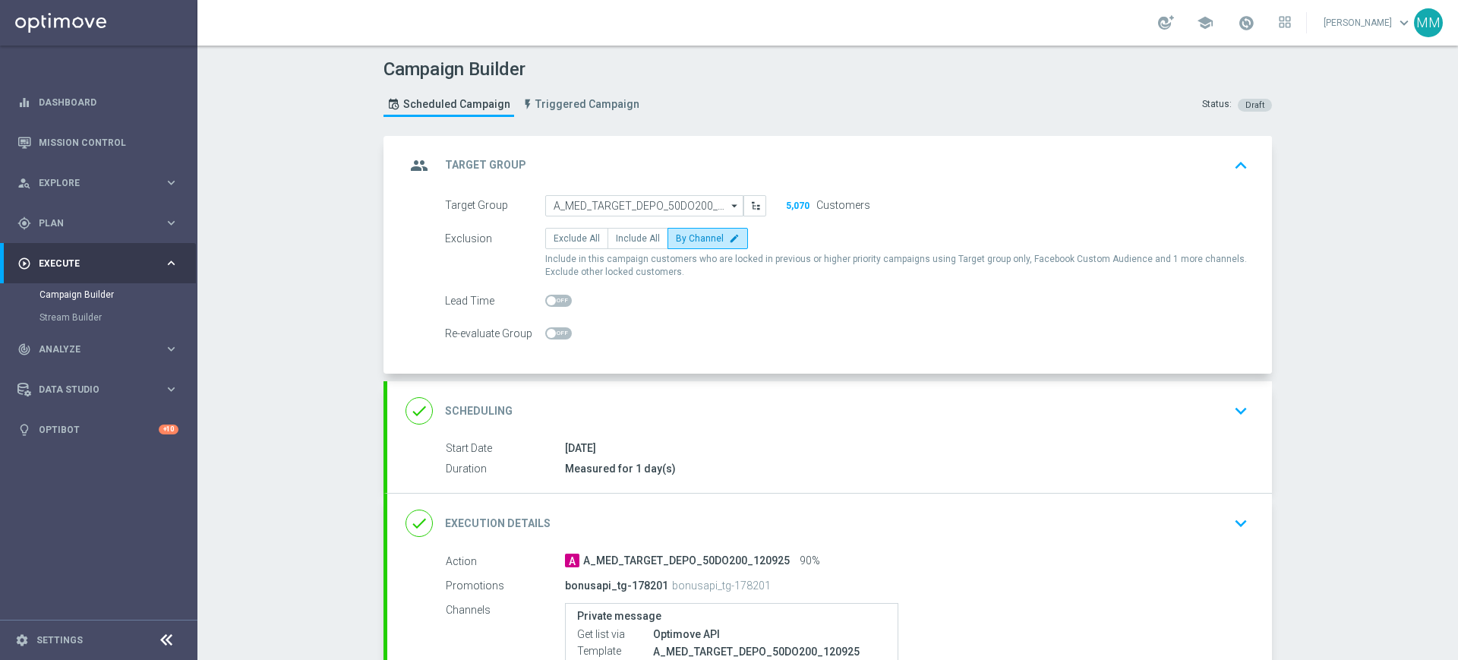
click at [718, 431] on div "done Scheduling keyboard_arrow_down" at bounding box center [829, 410] width 885 height 59
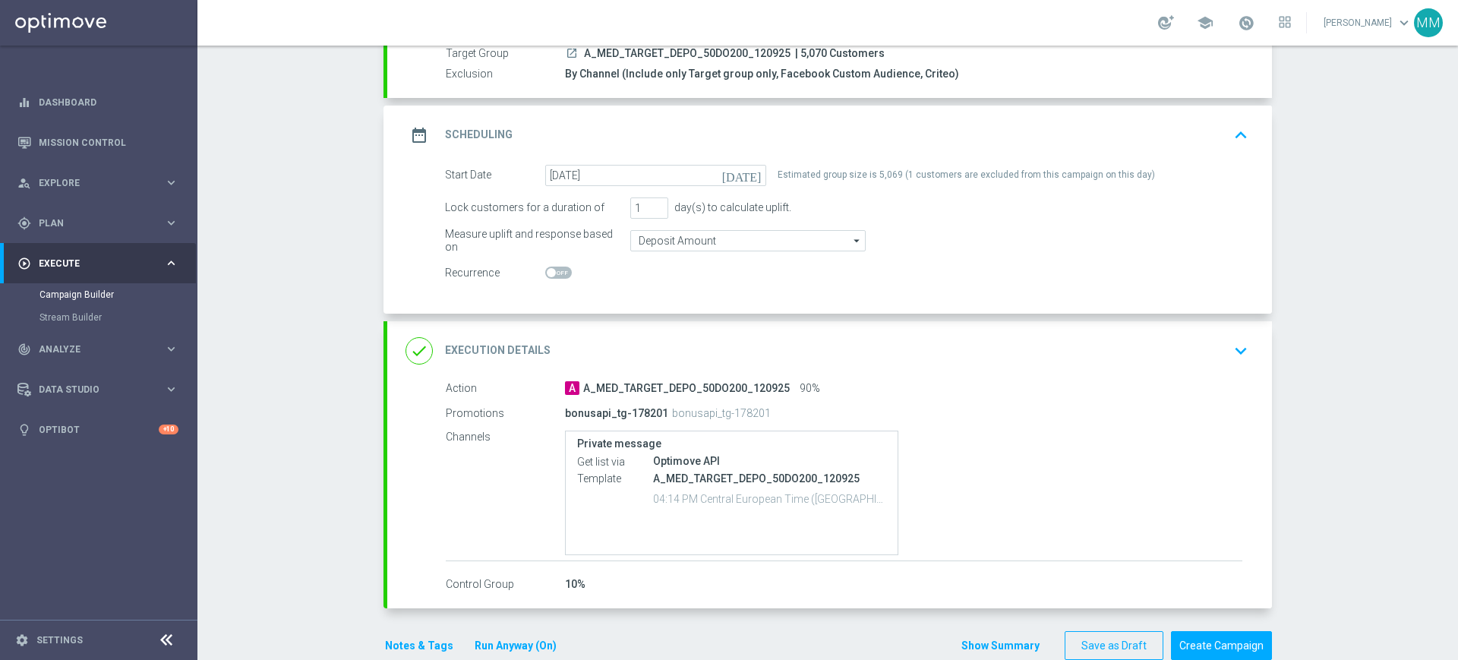
scroll to position [180, 0]
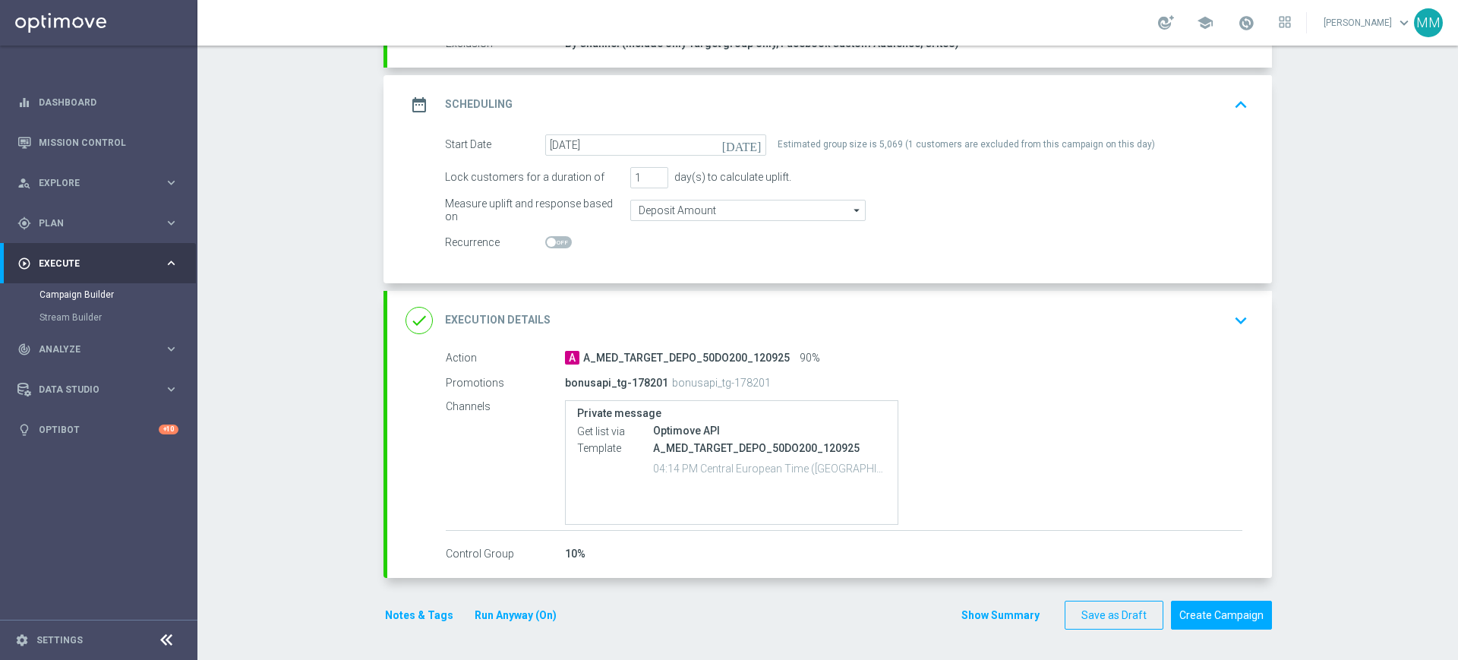
click at [652, 316] on div "done Execution Details keyboard_arrow_down" at bounding box center [830, 320] width 848 height 29
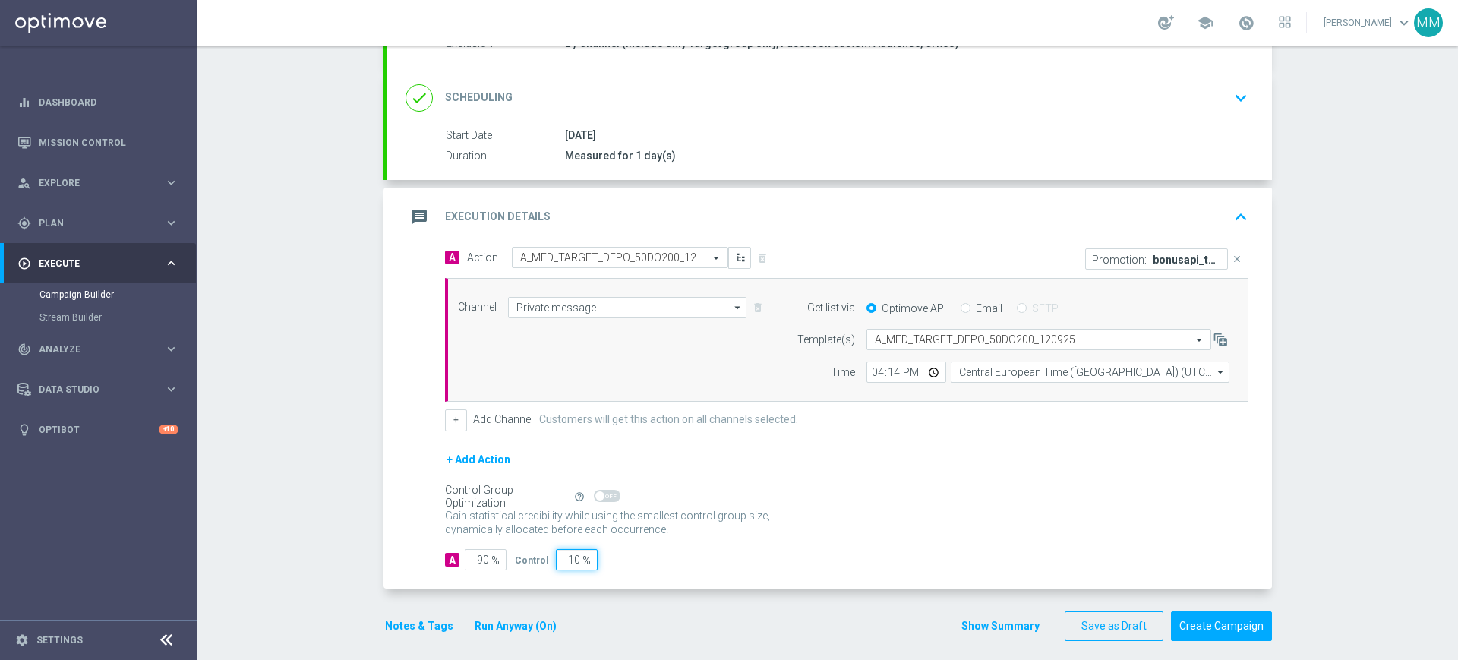
click at [556, 557] on input "10" at bounding box center [577, 559] width 42 height 21
type input "5"
type input "95"
type input "5"
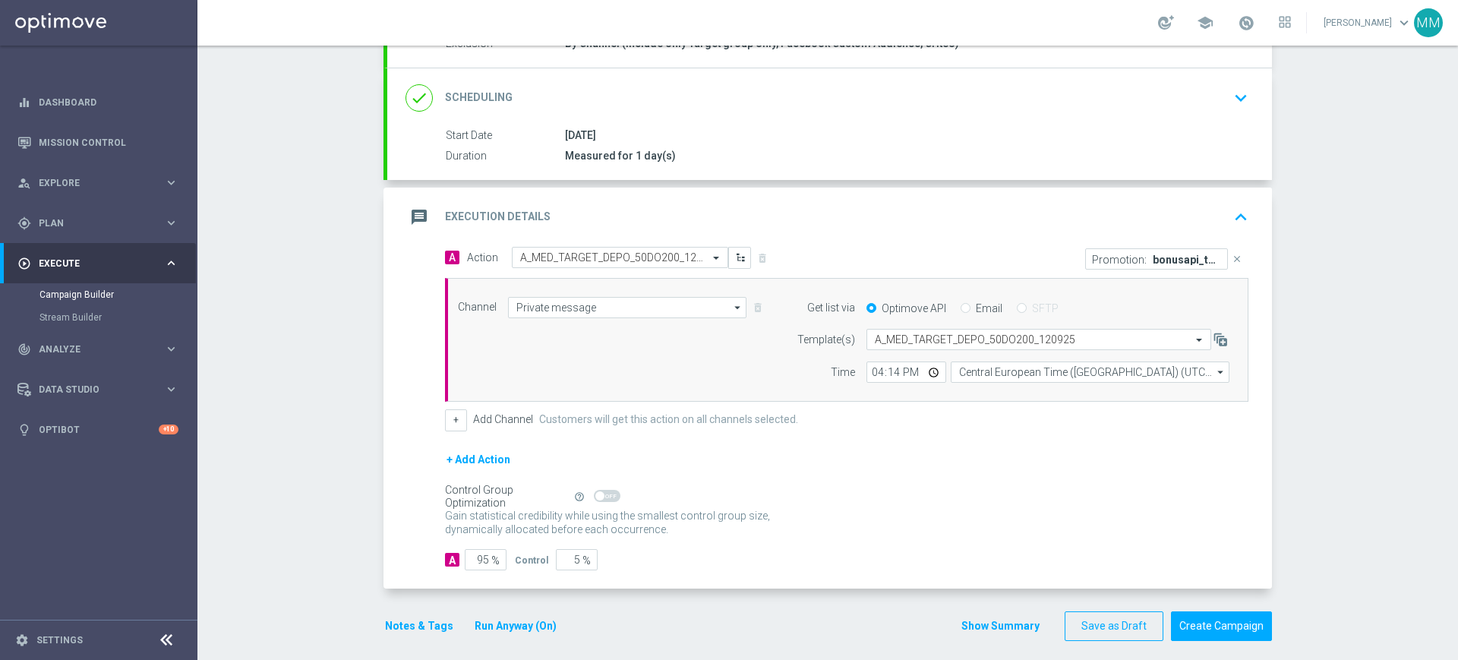
click at [727, 223] on div "message Execution Details keyboard_arrow_up" at bounding box center [830, 217] width 848 height 29
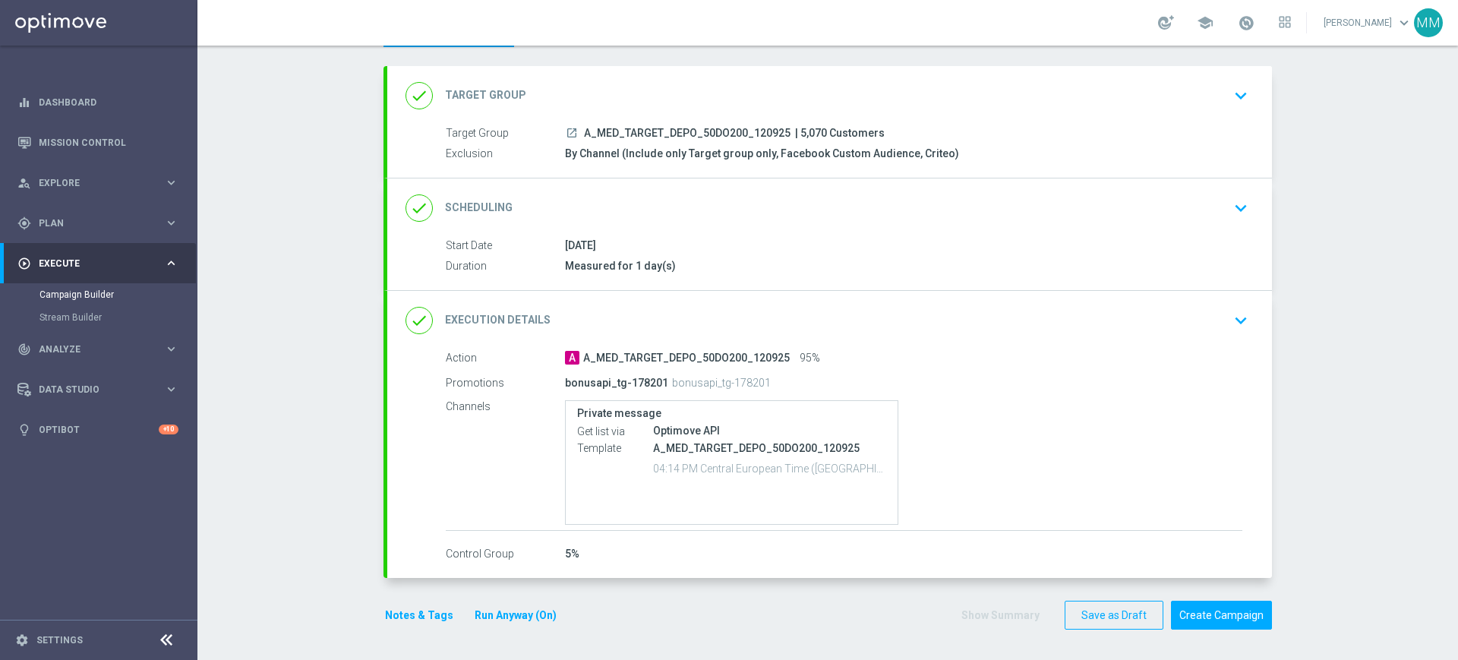
click at [681, 106] on div "done Target Group keyboard_arrow_down" at bounding box center [830, 95] width 848 height 29
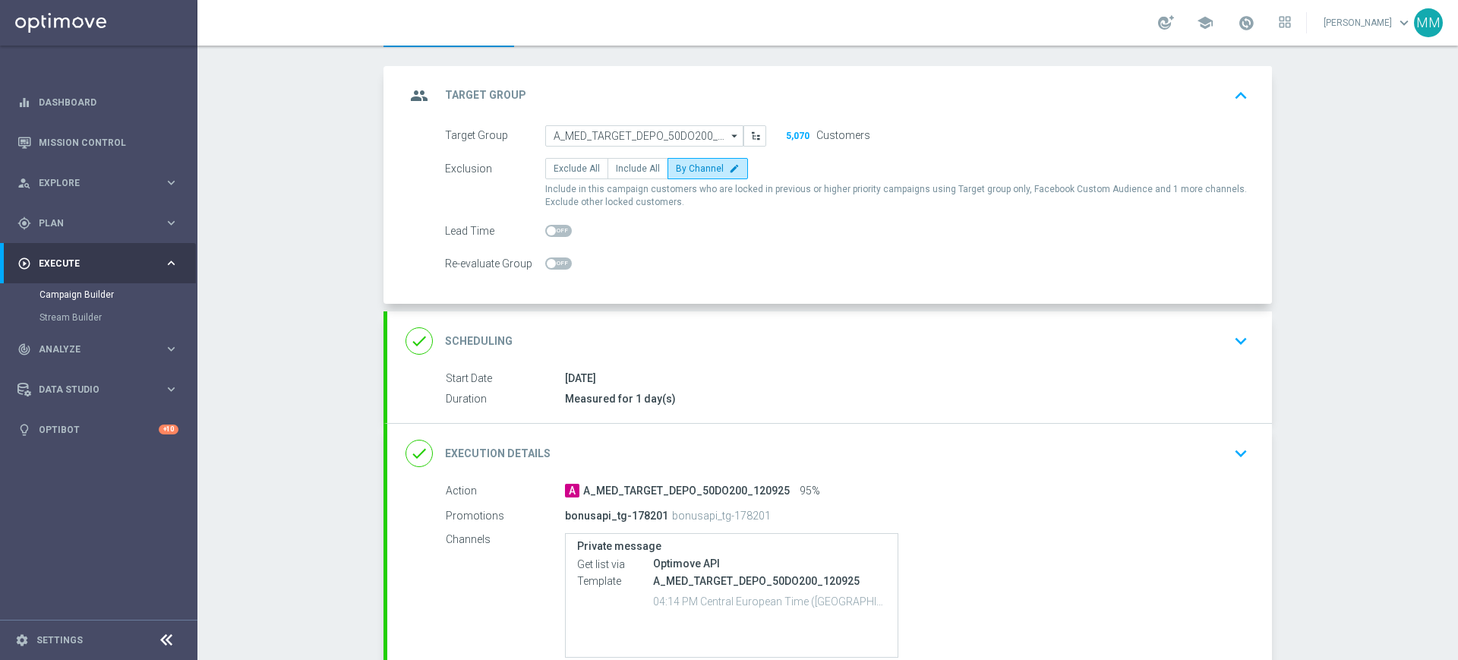
scroll to position [54, 0]
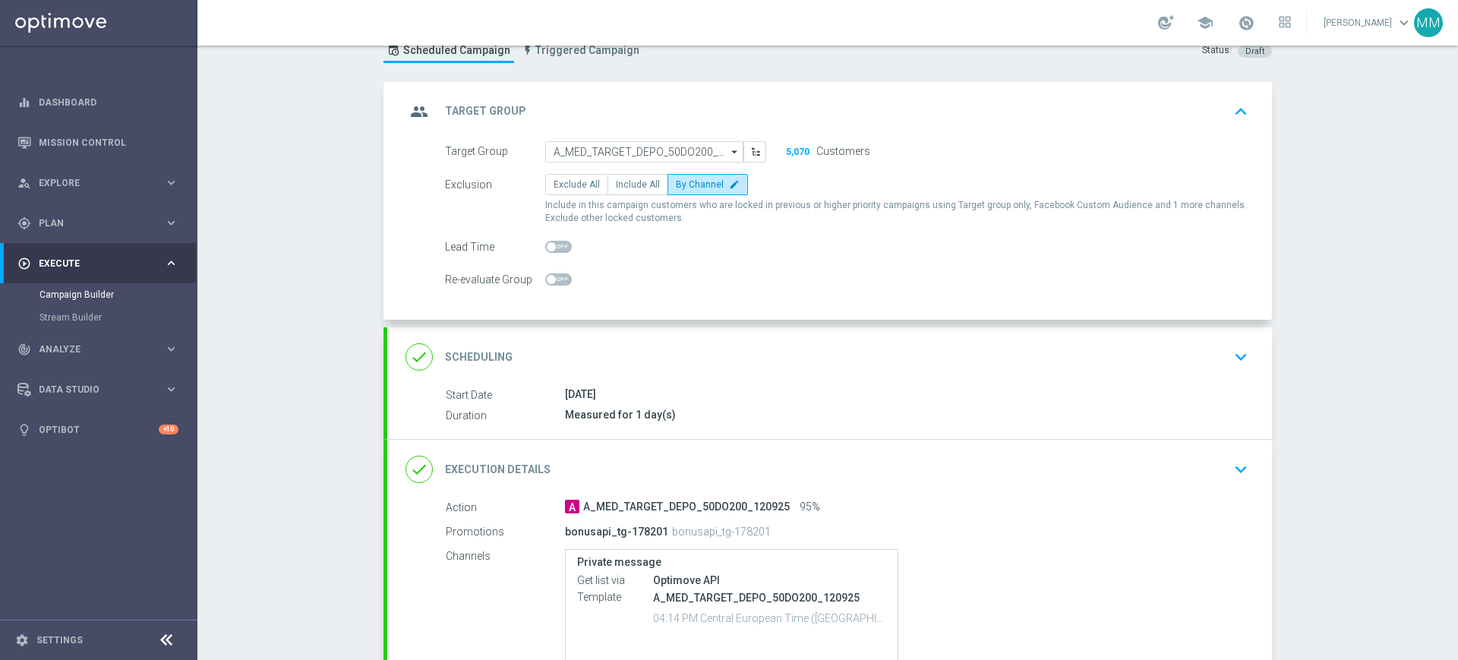
click at [640, 105] on div "group Target Group keyboard_arrow_up" at bounding box center [830, 111] width 848 height 29
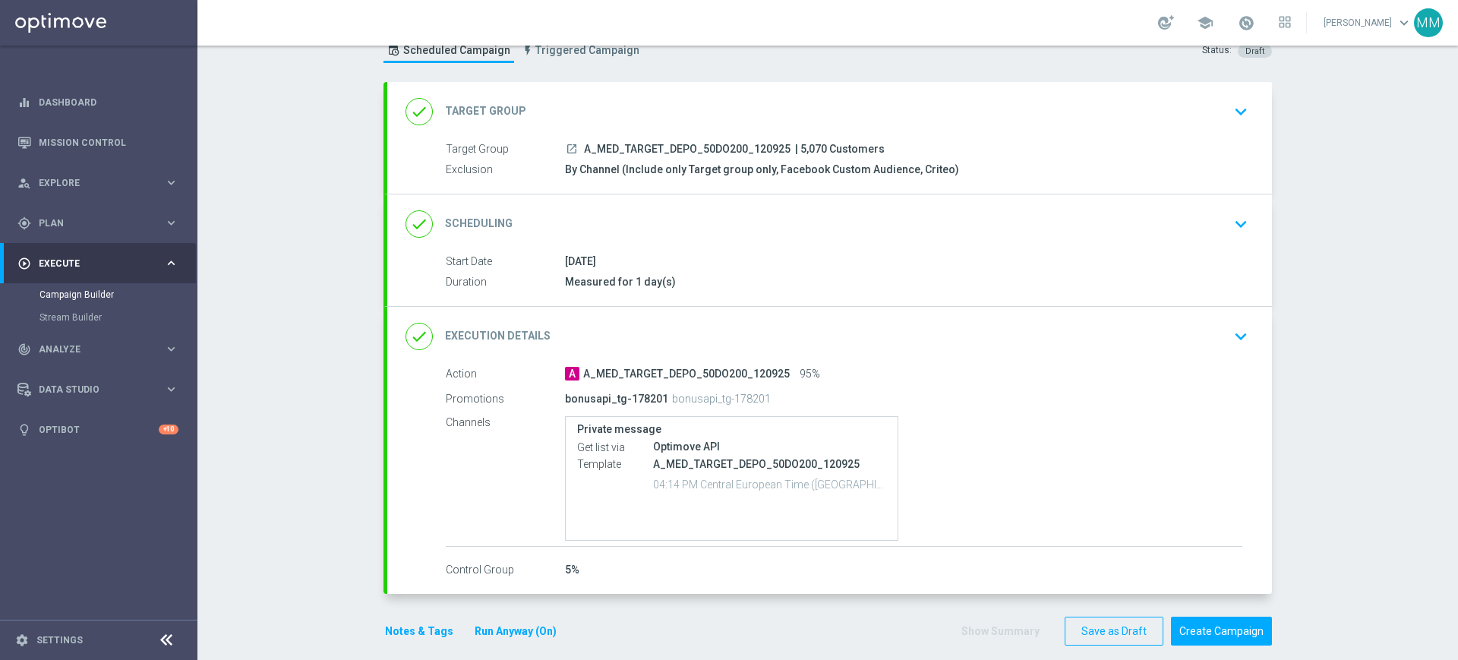
click at [756, 213] on div "done Scheduling keyboard_arrow_down" at bounding box center [830, 224] width 848 height 29
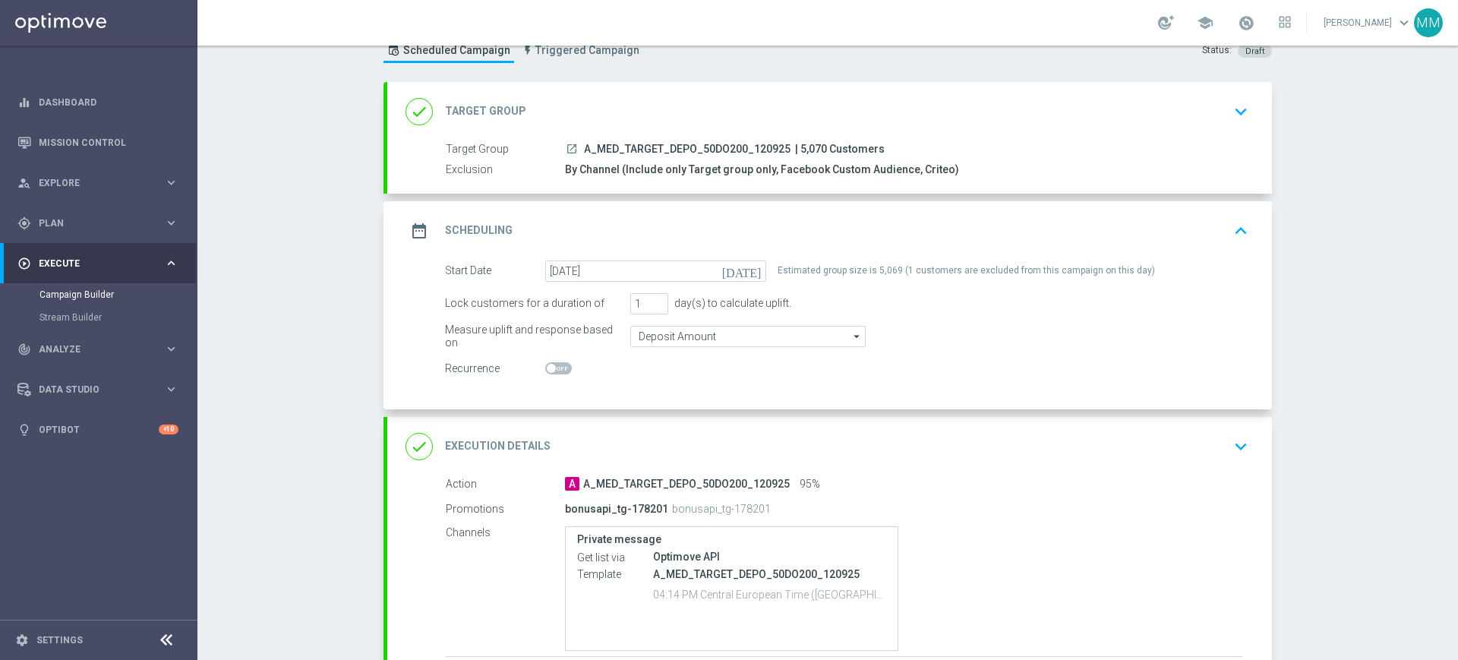
click at [752, 213] on div "date_range Scheduling keyboard_arrow_up" at bounding box center [829, 230] width 885 height 59
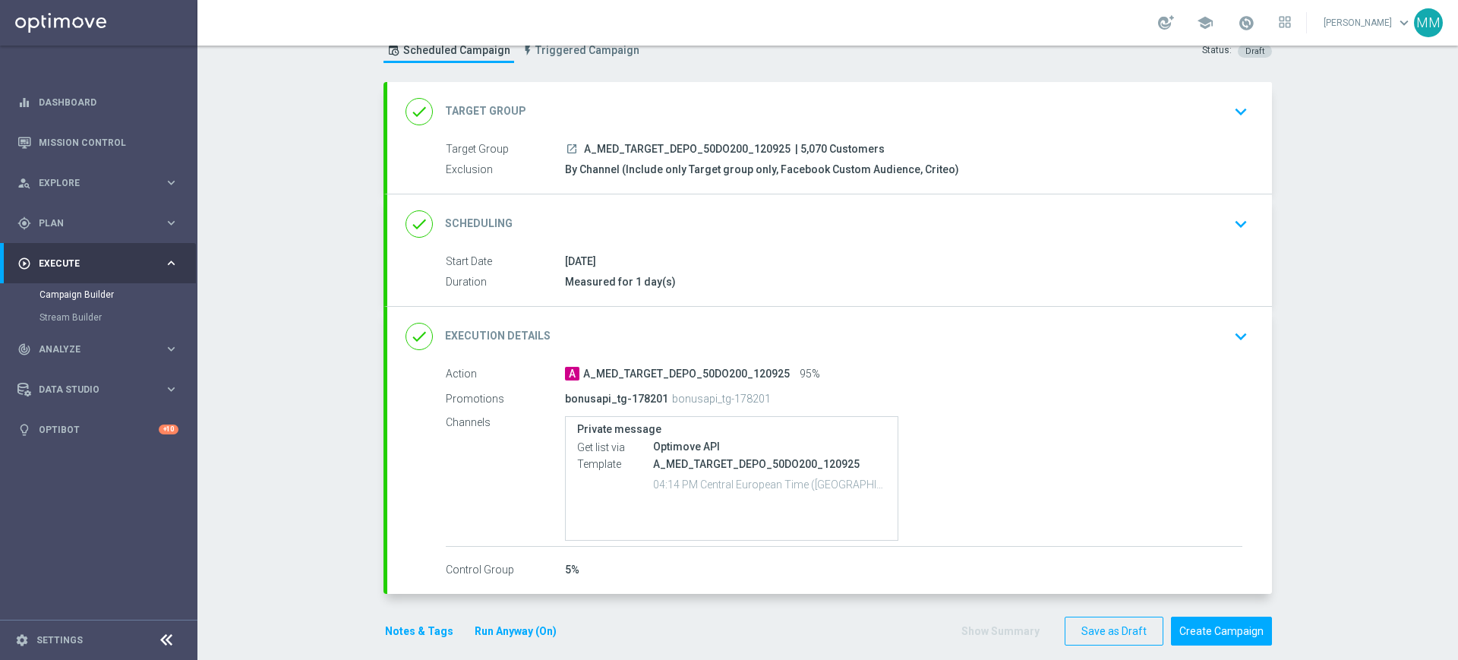
drag, startPoint x: 653, startPoint y: 396, endPoint x: 621, endPoint y: 395, distance: 31.9
click at [621, 395] on p "bonusapi_tg-178201" at bounding box center [616, 399] width 103 height 14
copy p "178201"
click at [605, 141] on div "launch A_MED_TARGET_DEPO_50DO200_120925 | 5,070 Customers" at bounding box center [903, 148] width 677 height 15
click at [612, 122] on div "done Target Group keyboard_arrow_down" at bounding box center [830, 111] width 848 height 29
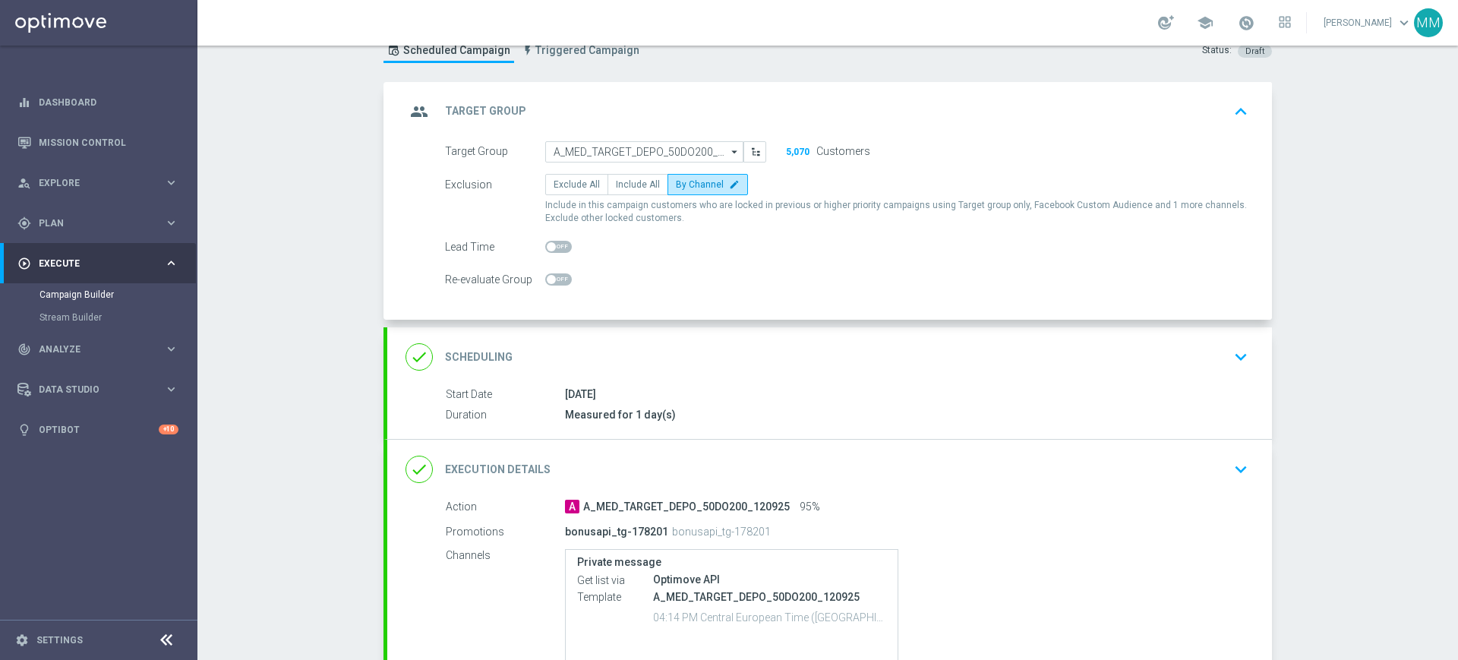
click at [675, 106] on div "group Target Group keyboard_arrow_up" at bounding box center [830, 111] width 848 height 29
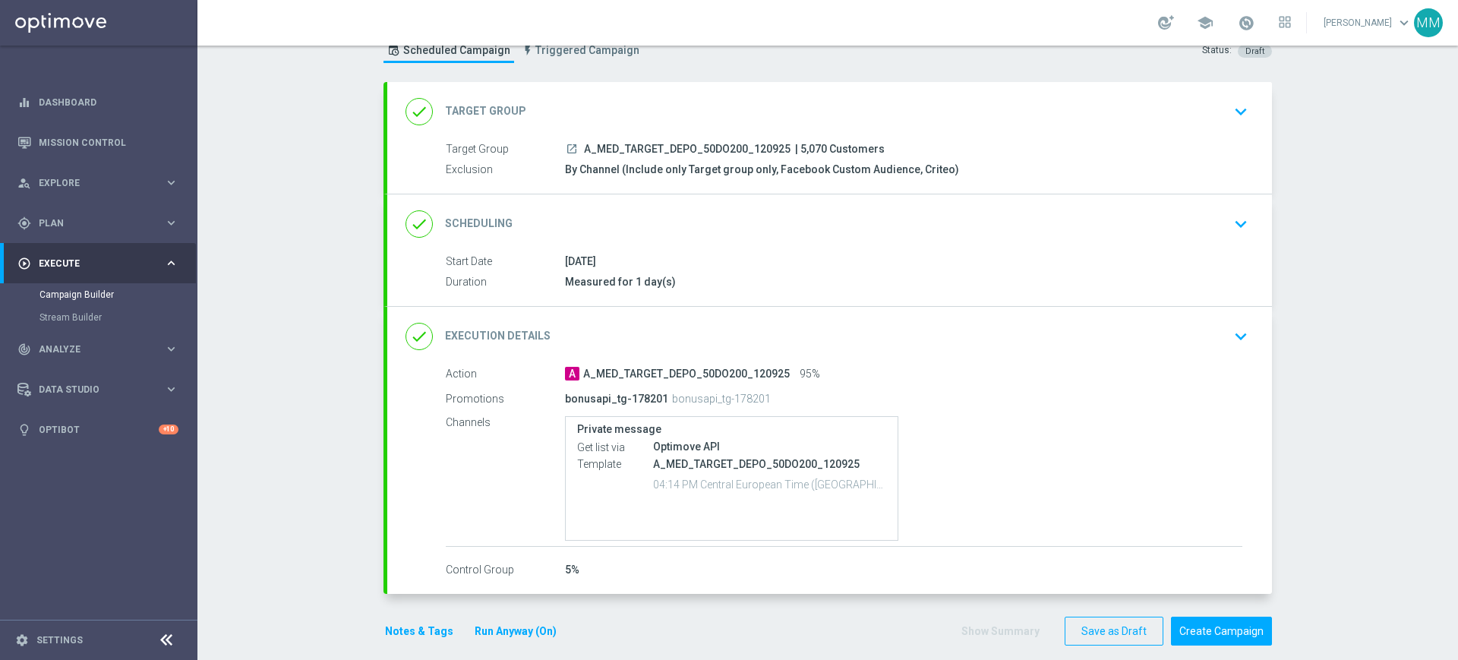
drag, startPoint x: 718, startPoint y: 108, endPoint x: 730, endPoint y: 108, distance: 12.2
click at [720, 108] on div "done Target Group keyboard_arrow_down" at bounding box center [830, 111] width 848 height 29
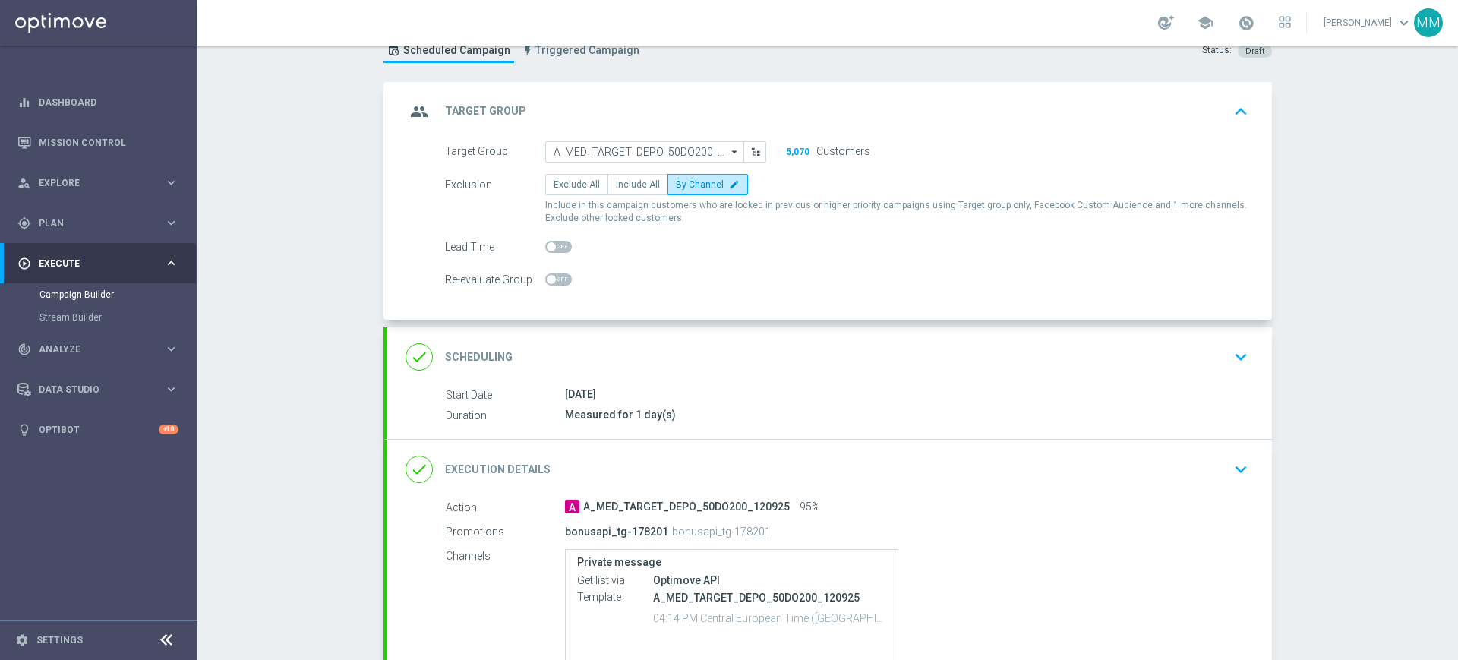
click at [693, 339] on div "done Scheduling keyboard_arrow_down" at bounding box center [829, 356] width 885 height 59
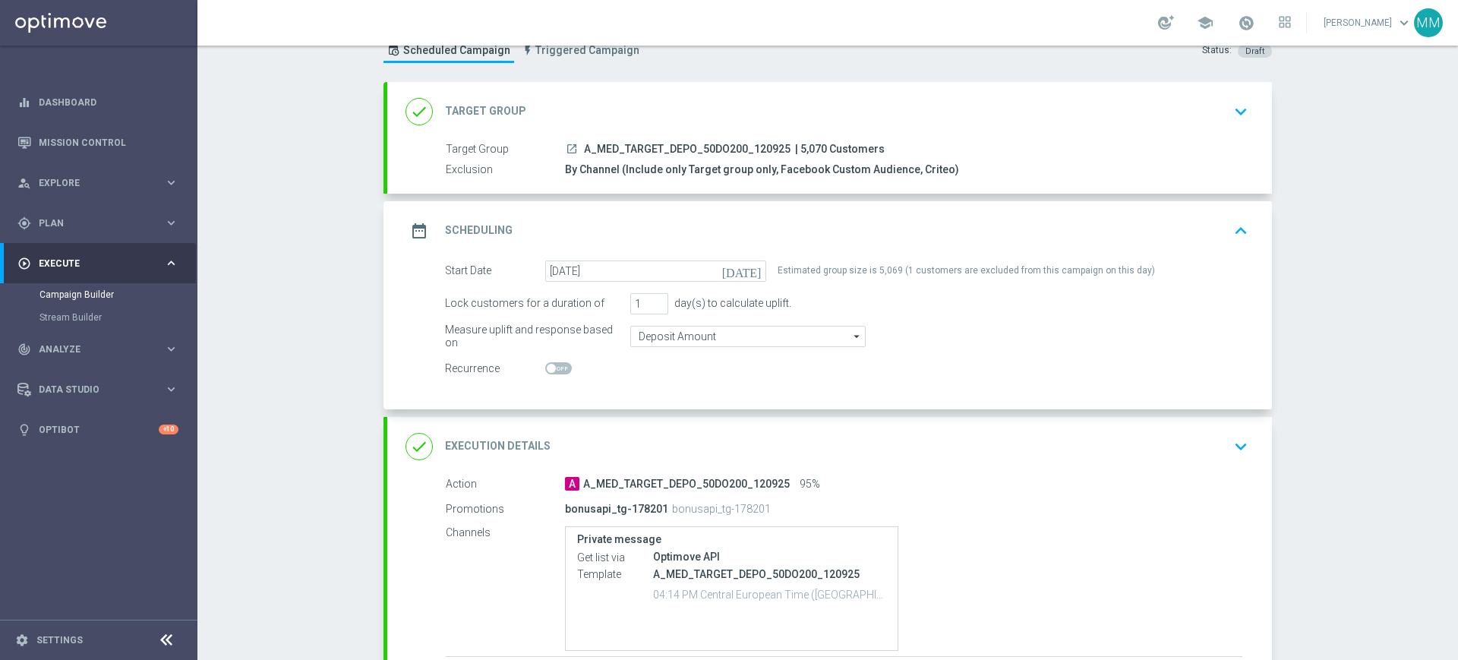
click at [714, 232] on div "date_range Scheduling keyboard_arrow_up" at bounding box center [830, 230] width 848 height 29
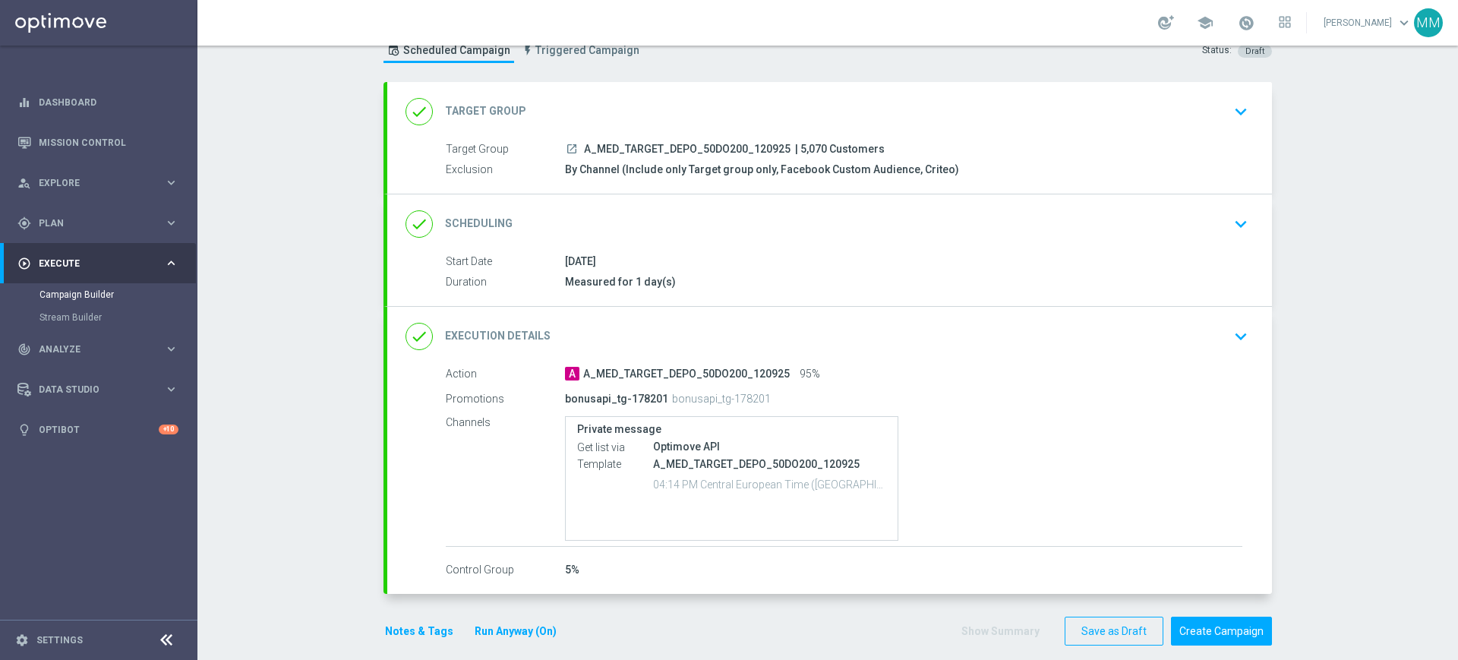
click at [640, 115] on div "done Target Group keyboard_arrow_down" at bounding box center [830, 111] width 848 height 29
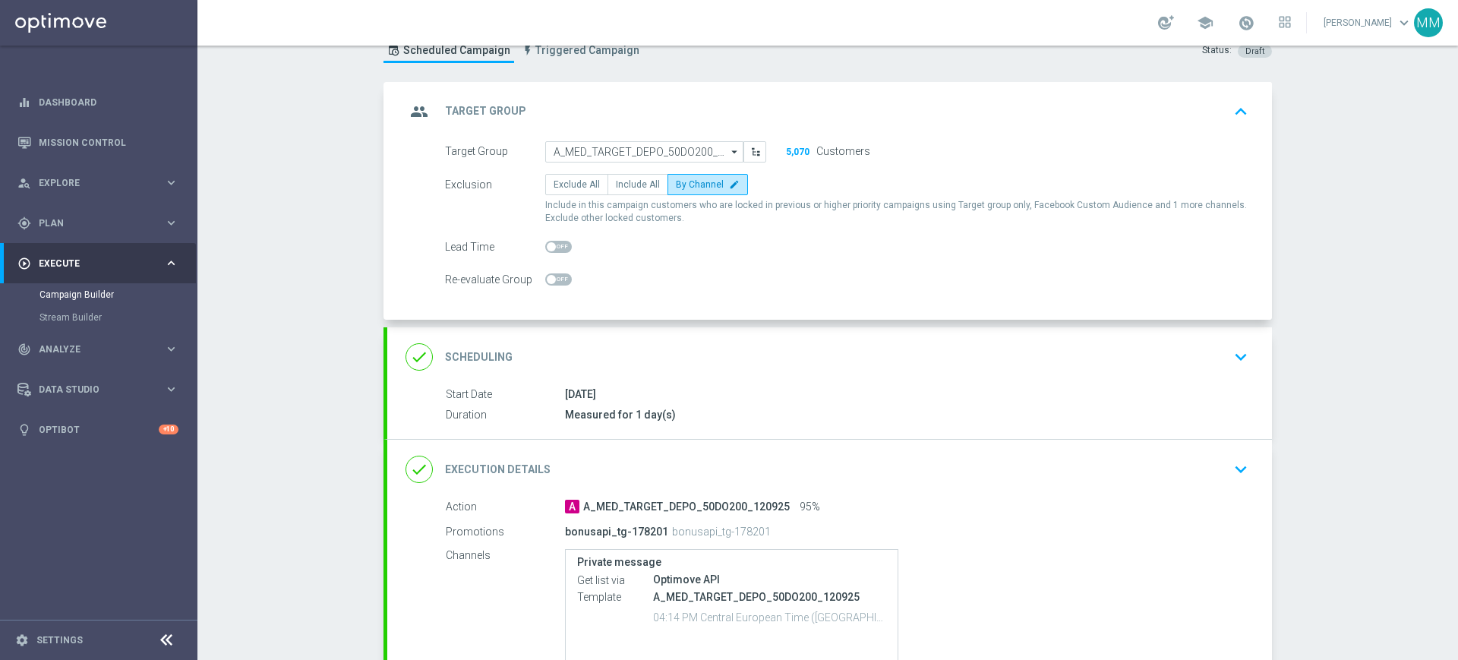
click at [671, 359] on div "done Scheduling keyboard_arrow_down" at bounding box center [830, 357] width 848 height 29
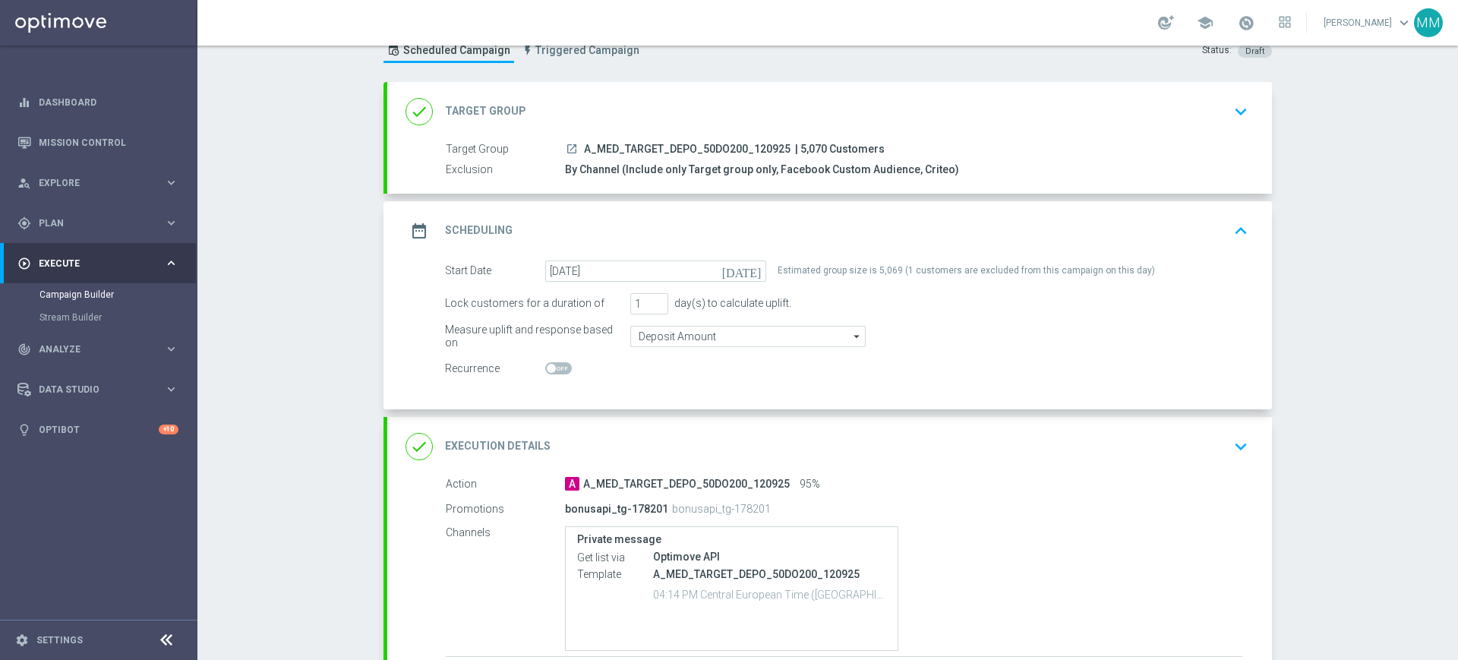
scroll to position [180, 0]
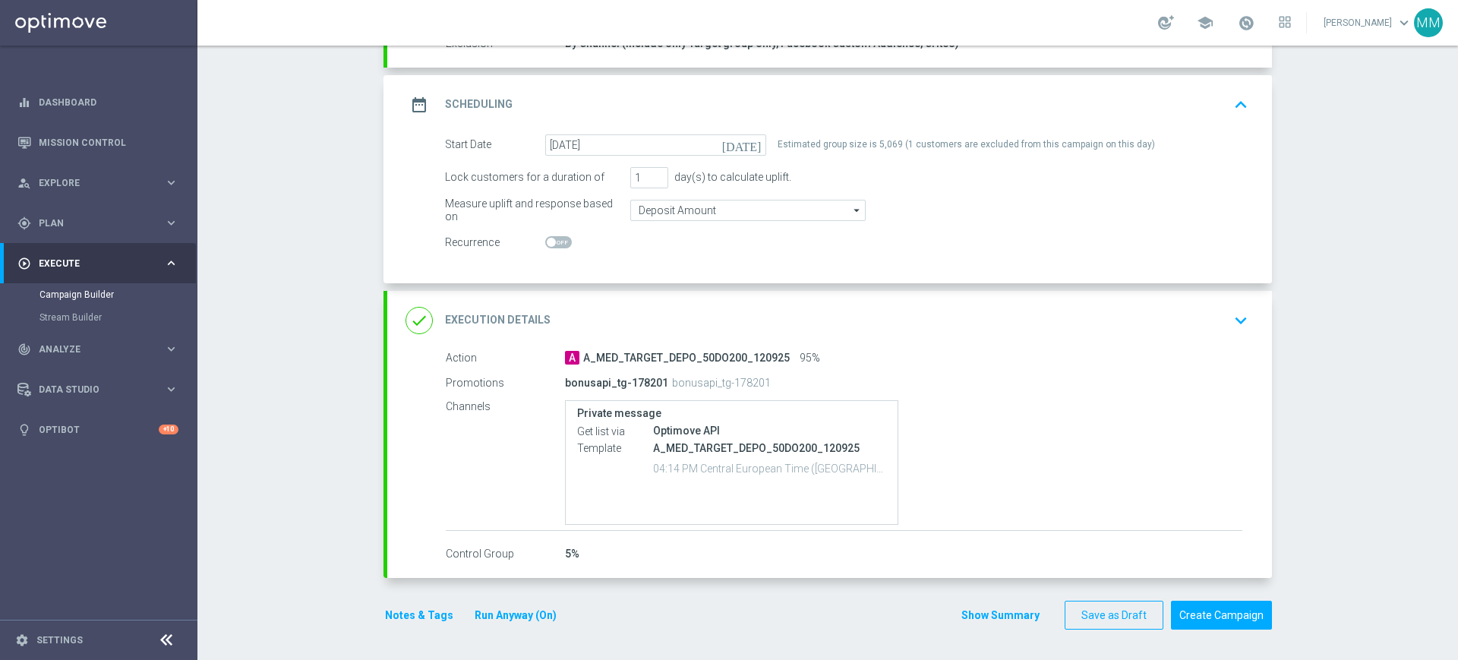
click at [431, 613] on button "Notes & Tags" at bounding box center [419, 615] width 71 height 19
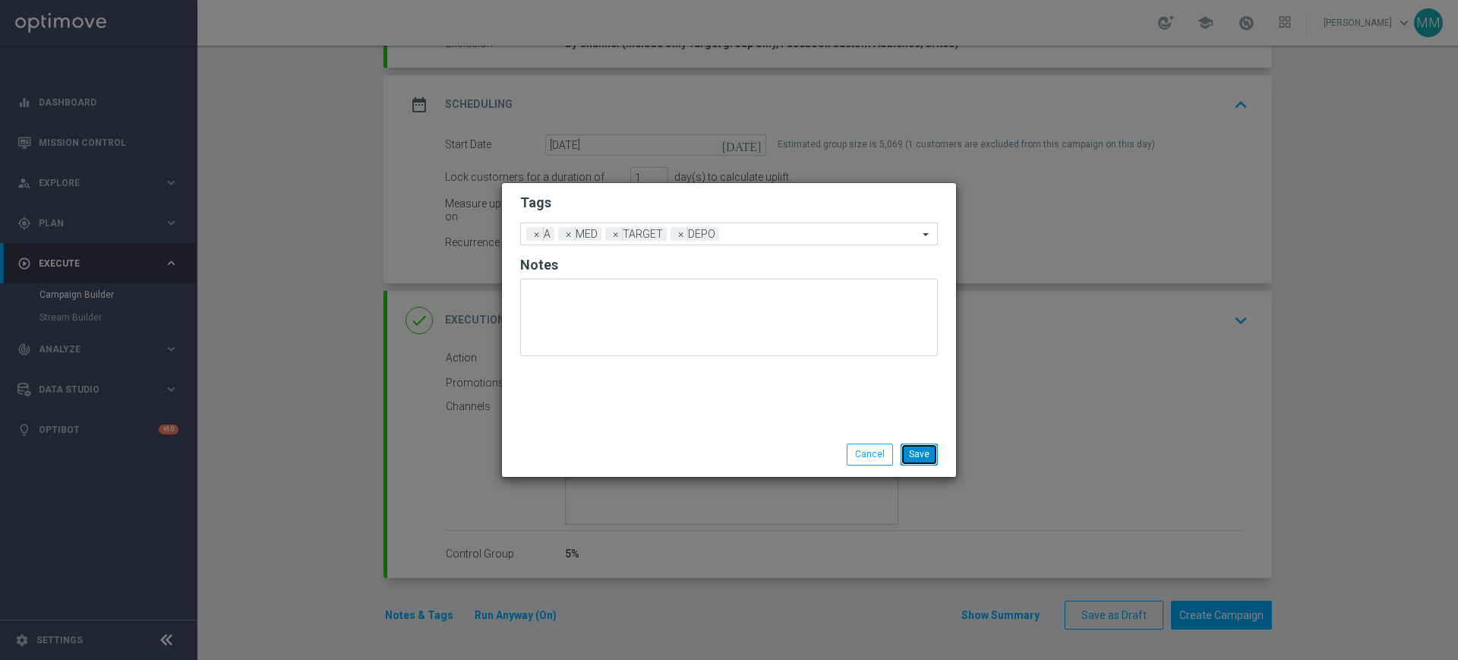
click at [930, 450] on button "Save" at bounding box center [919, 454] width 37 height 21
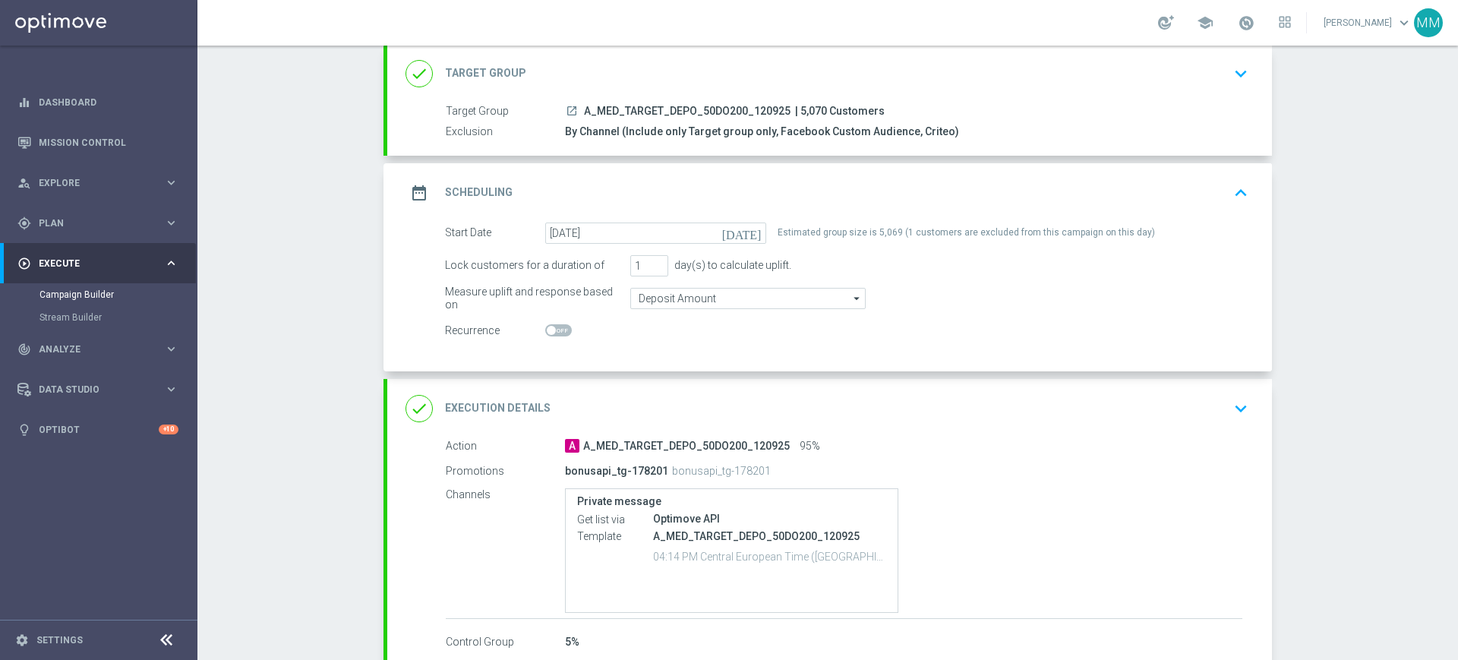
scroll to position [0, 0]
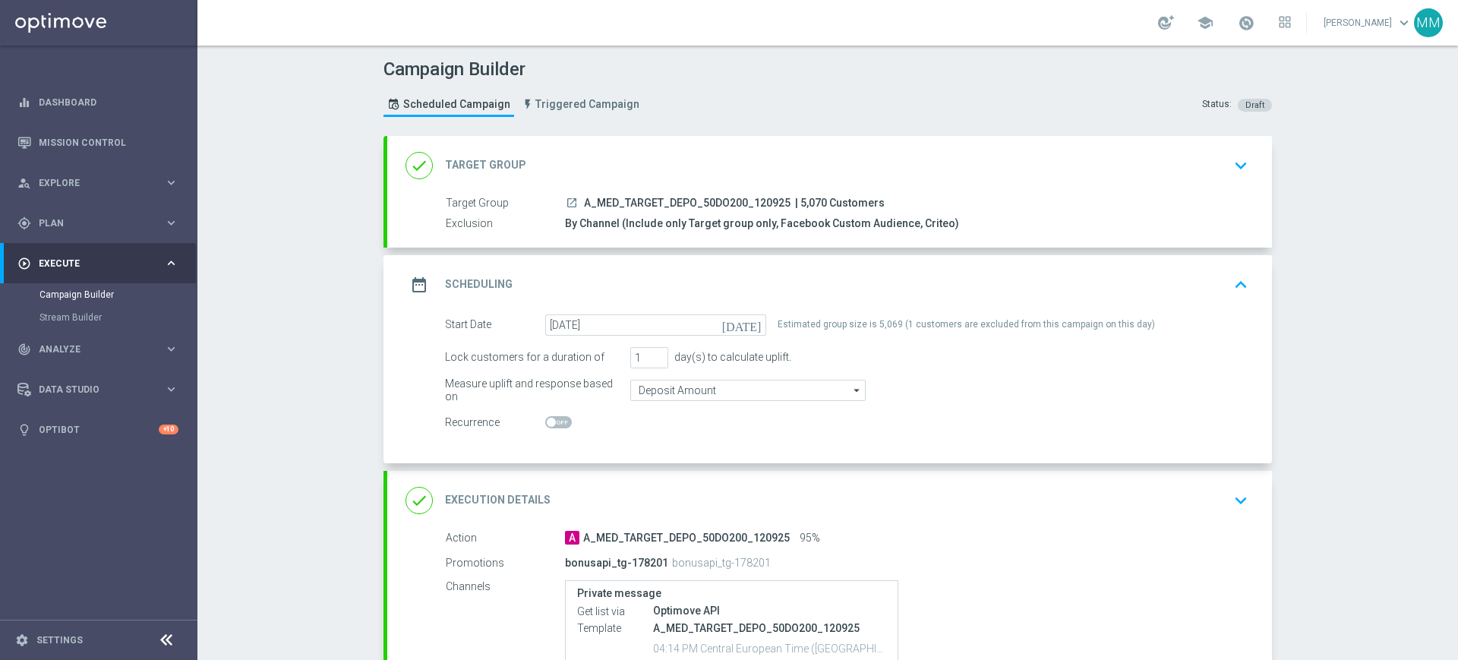
click at [672, 283] on div "date_range Scheduling keyboard_arrow_up" at bounding box center [830, 284] width 848 height 29
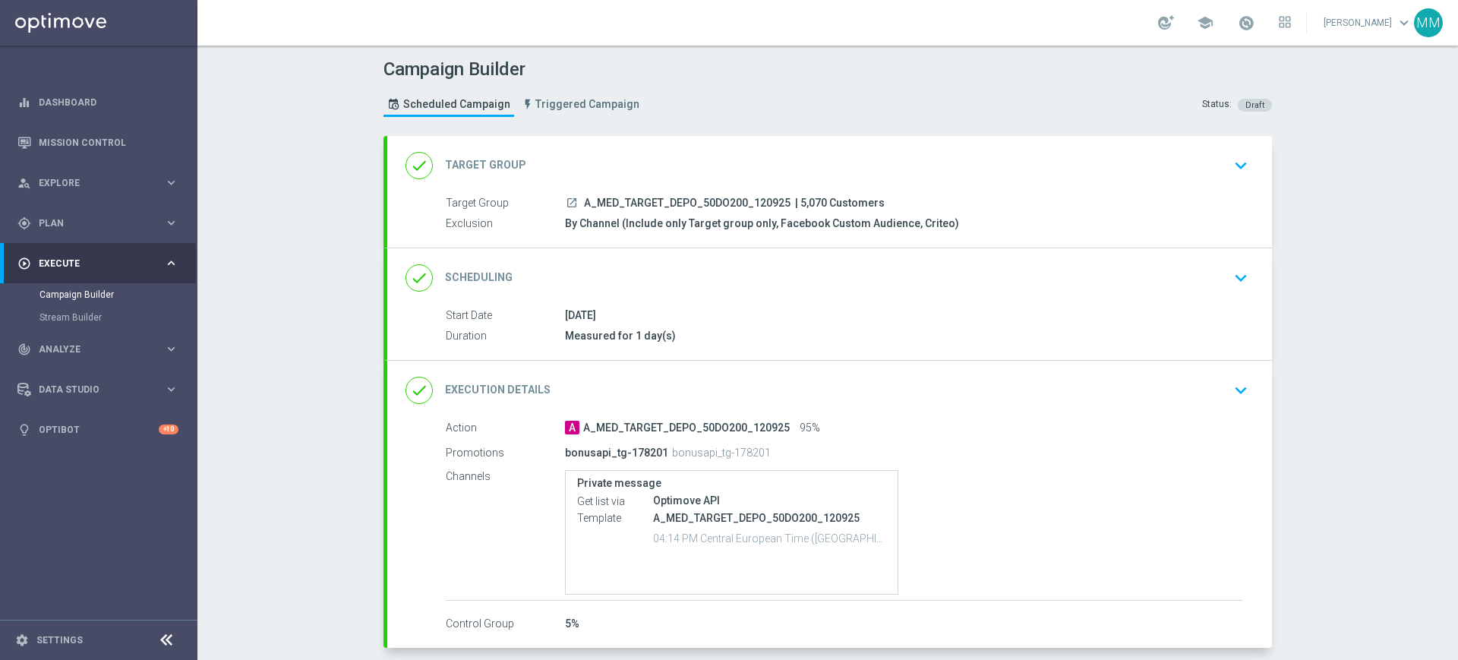
click at [679, 266] on div "done Scheduling keyboard_arrow_down" at bounding box center [830, 278] width 848 height 29
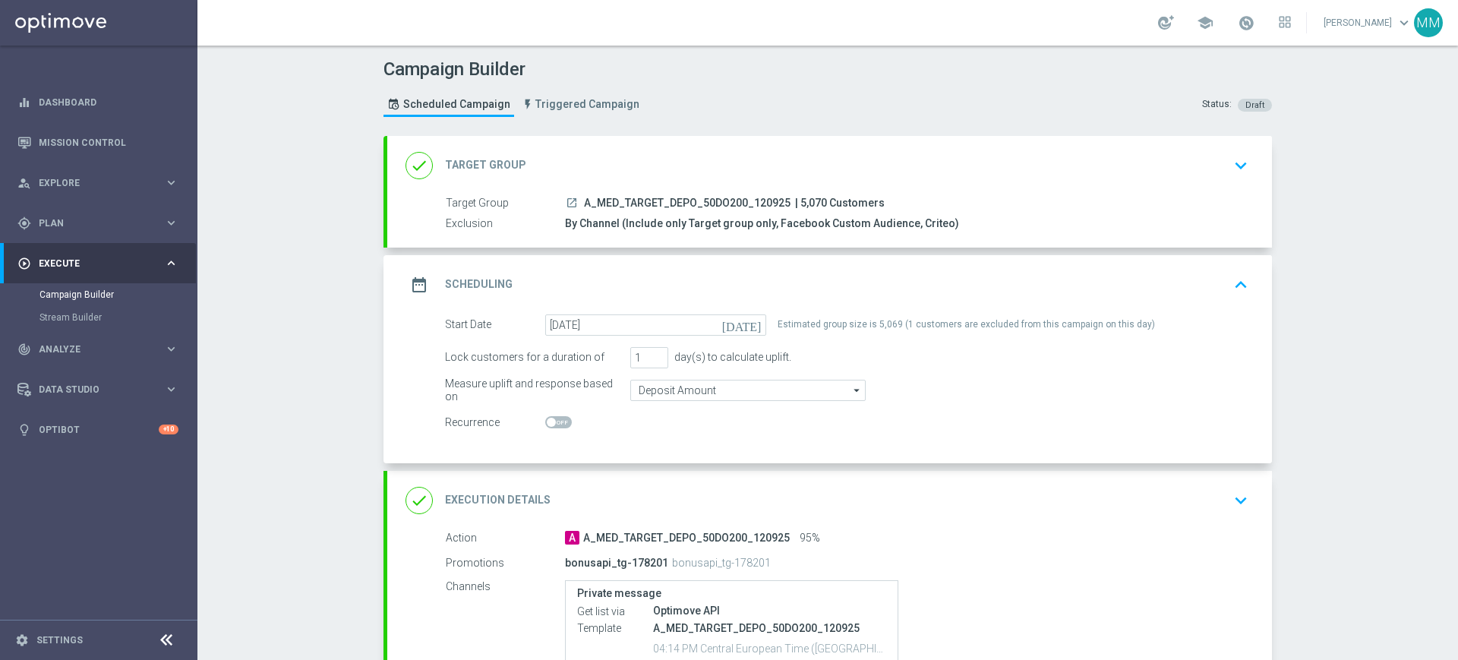
click at [634, 168] on div "done Target Group keyboard_arrow_down" at bounding box center [830, 165] width 848 height 29
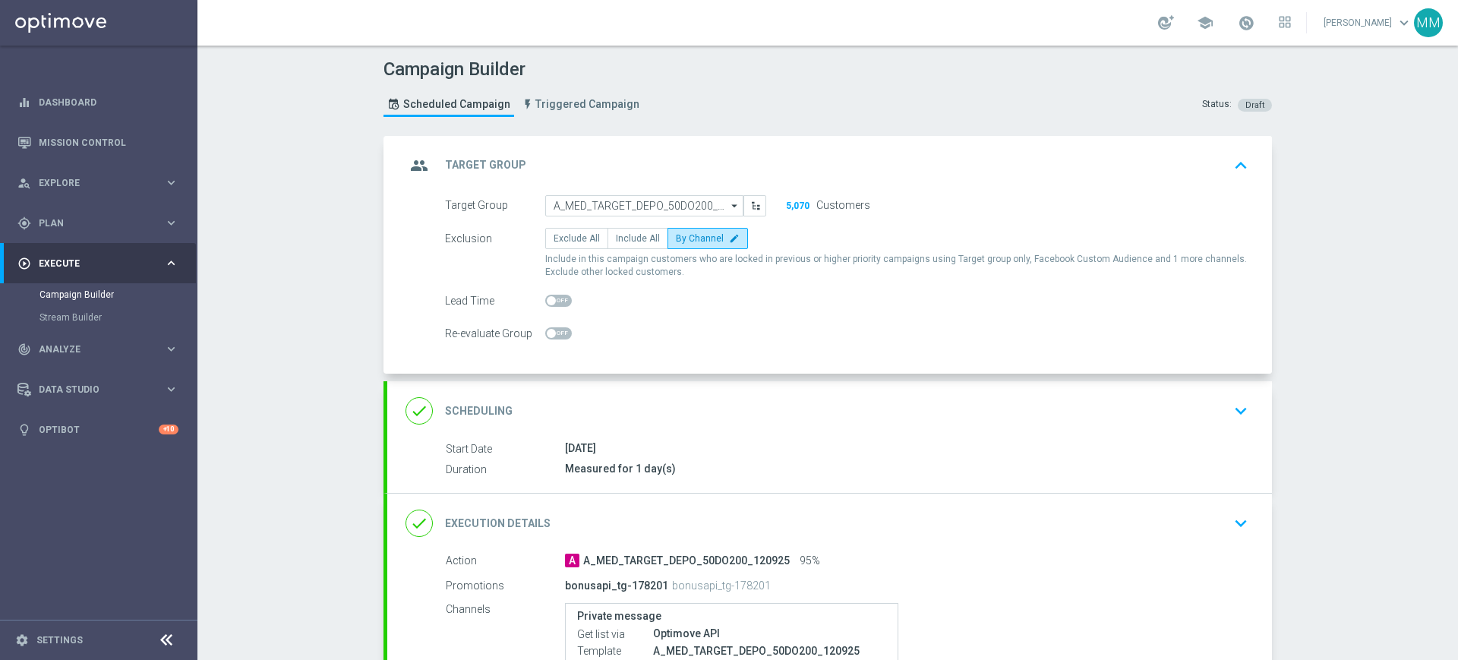
click at [647, 381] on div "done Scheduling keyboard_arrow_down" at bounding box center [829, 410] width 885 height 59
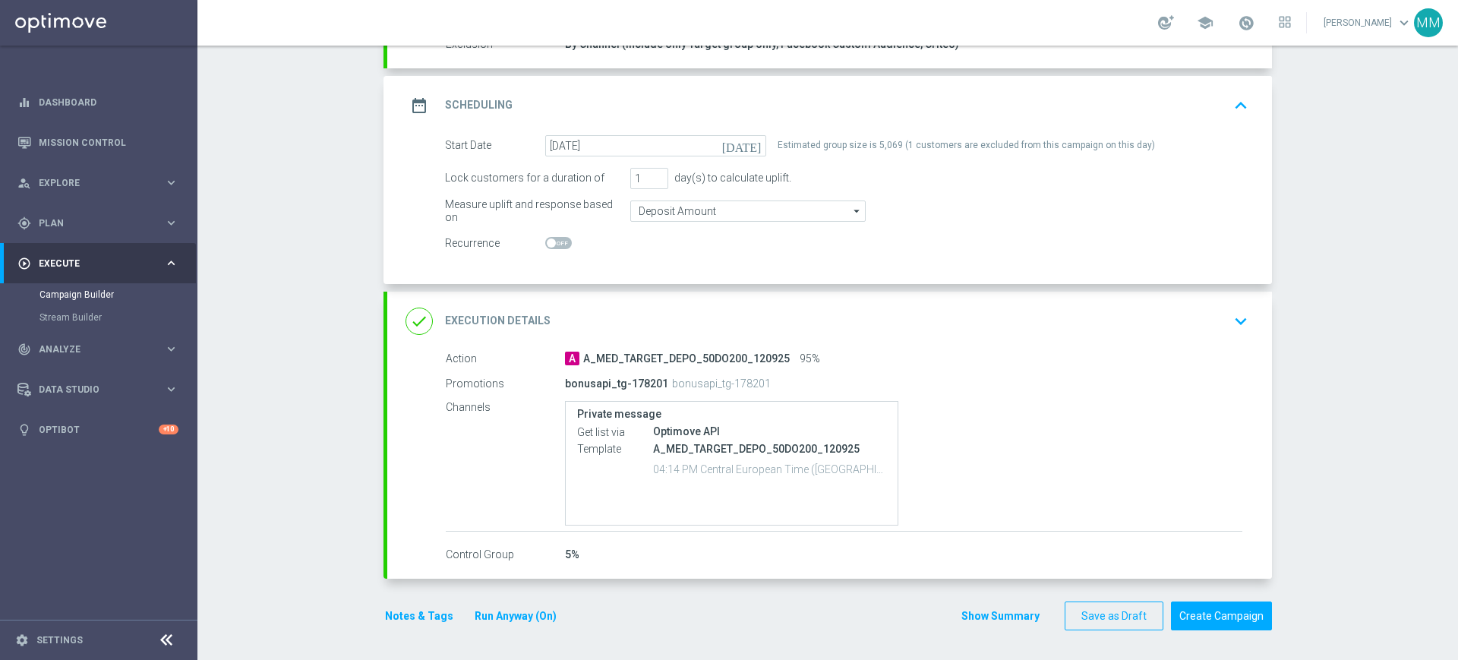
scroll to position [180, 0]
click at [386, 614] on button "Notes & Tags" at bounding box center [419, 615] width 71 height 19
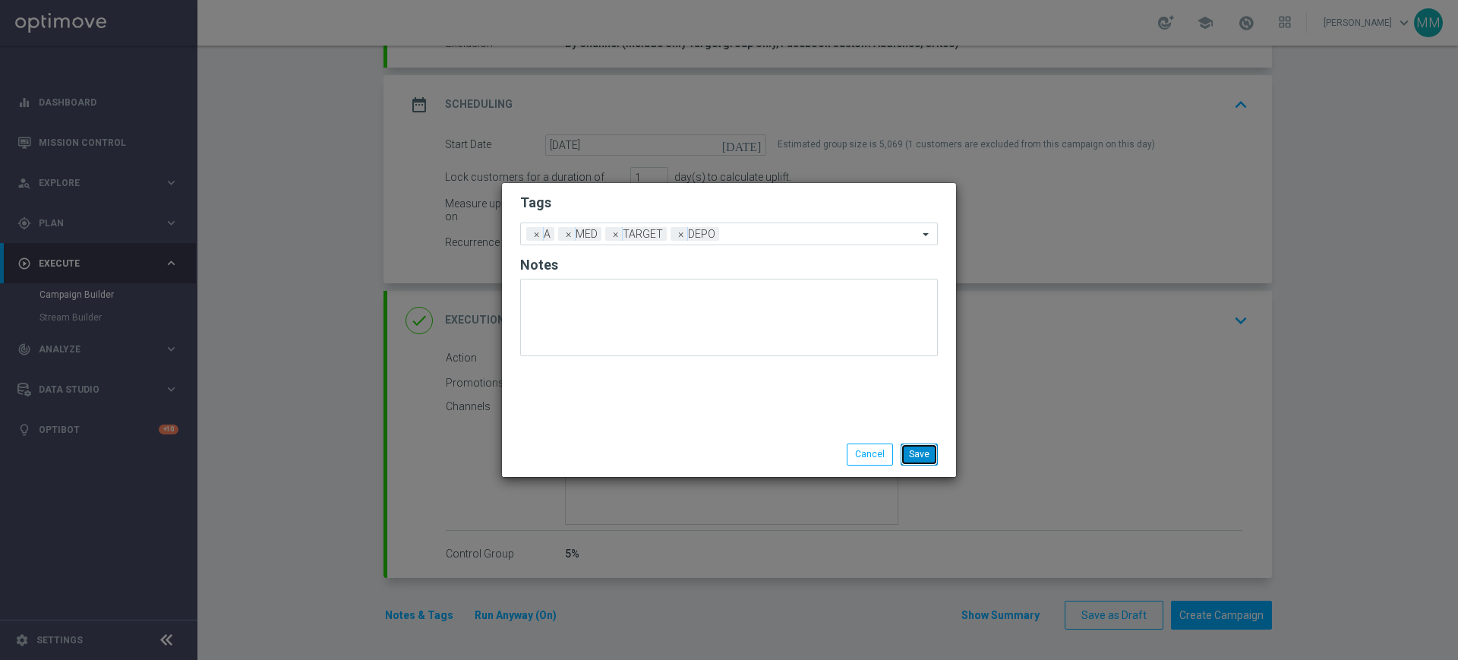
click at [921, 449] on button "Save" at bounding box center [919, 454] width 37 height 21
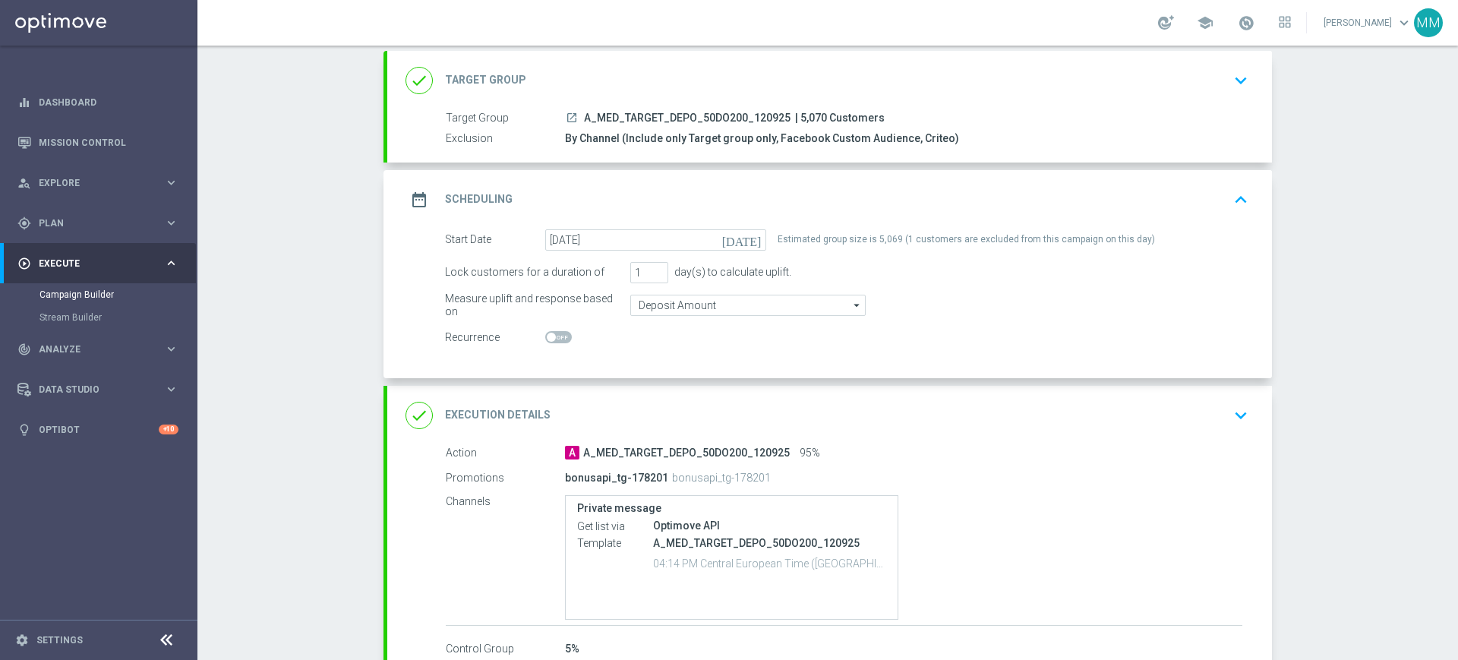
click at [762, 191] on div "date_range Scheduling keyboard_arrow_up" at bounding box center [830, 199] width 848 height 29
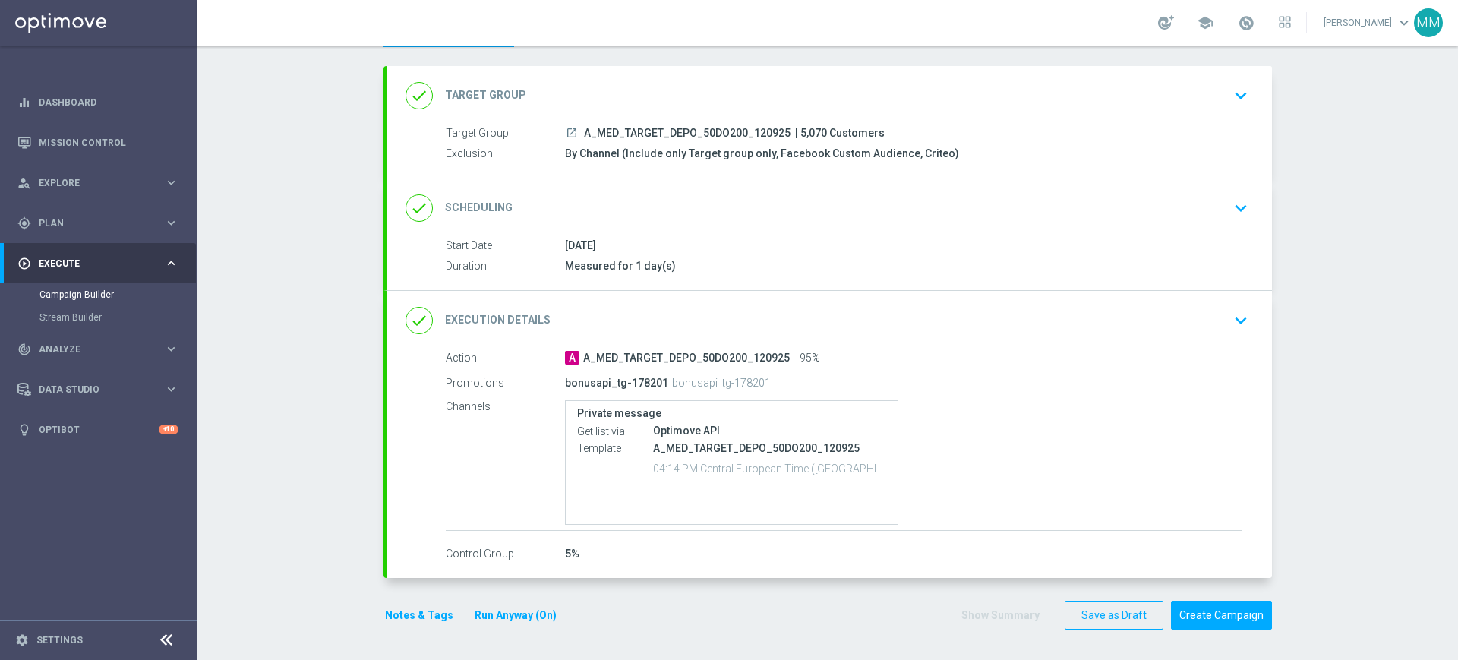
scroll to position [70, 0]
click at [384, 614] on button "Notes & Tags" at bounding box center [419, 615] width 71 height 19
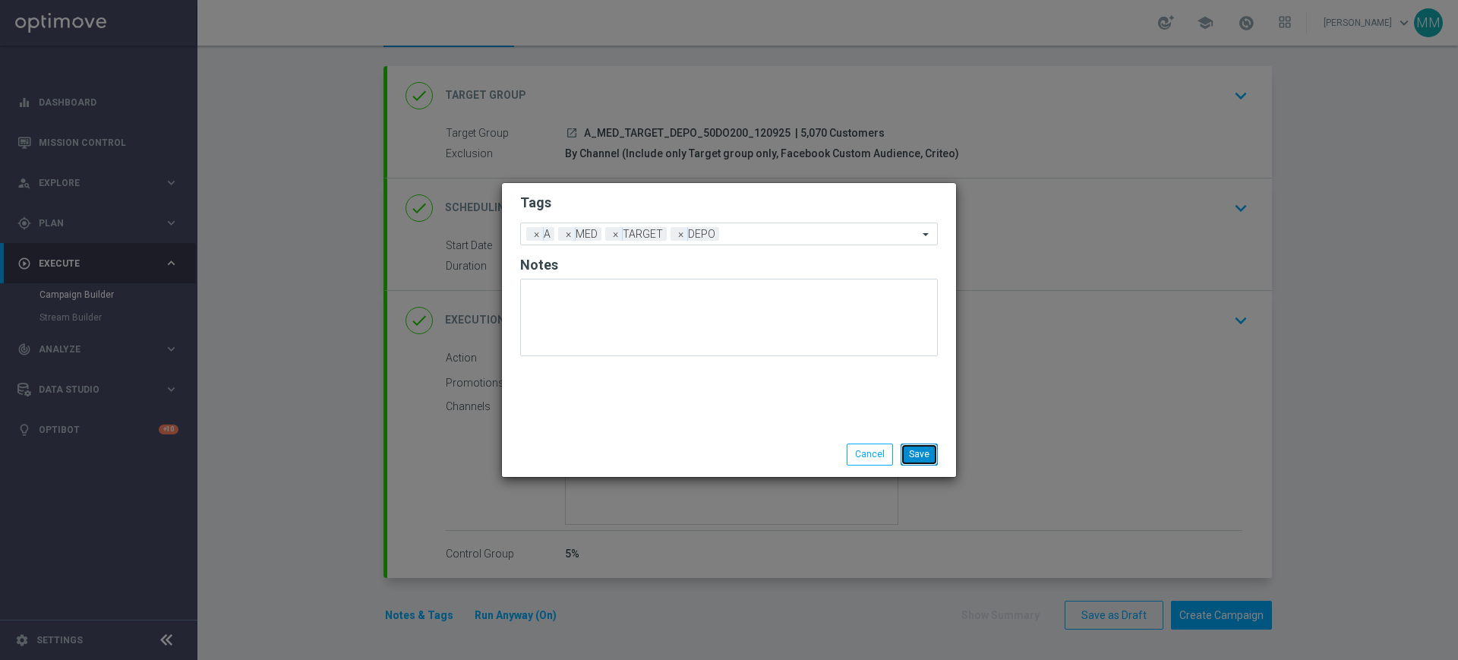
click at [924, 460] on button "Save" at bounding box center [919, 454] width 37 height 21
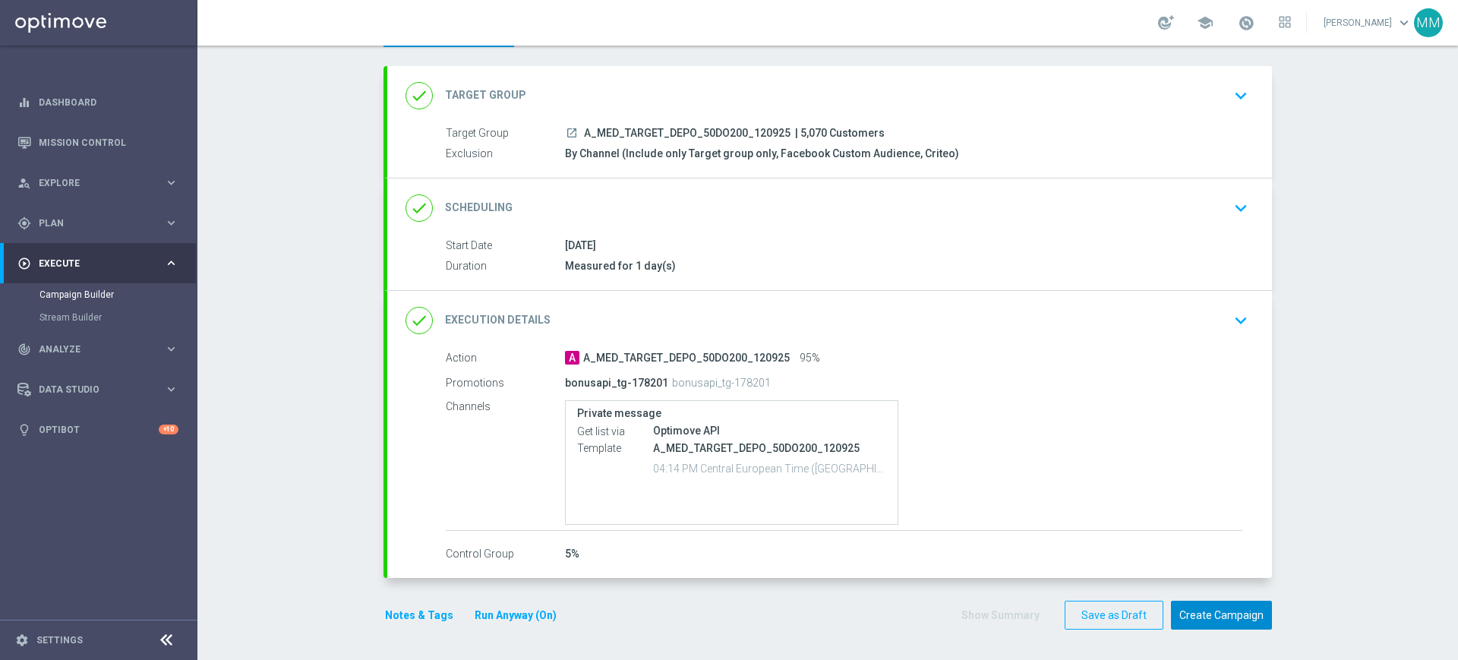
click at [1194, 620] on button "Create Campaign" at bounding box center [1221, 616] width 101 height 30
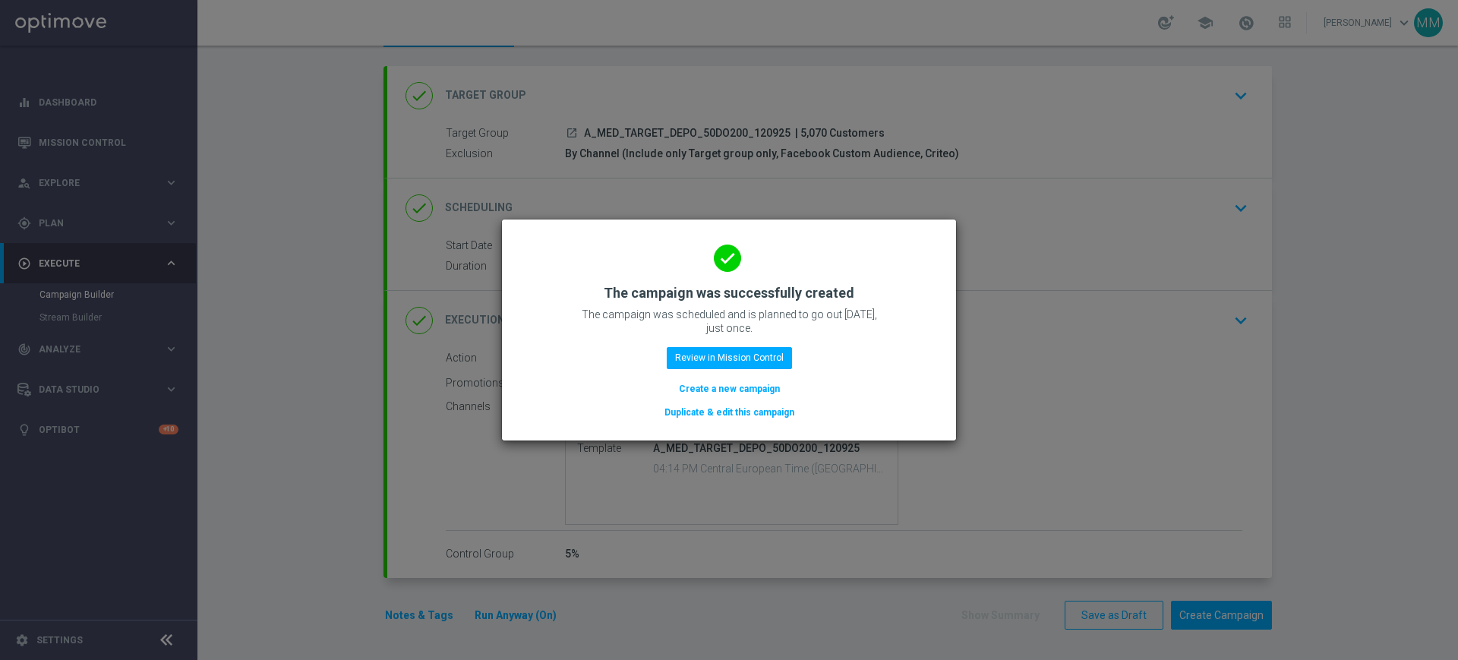
click at [730, 381] on button "Create a new campaign" at bounding box center [729, 389] width 104 height 17
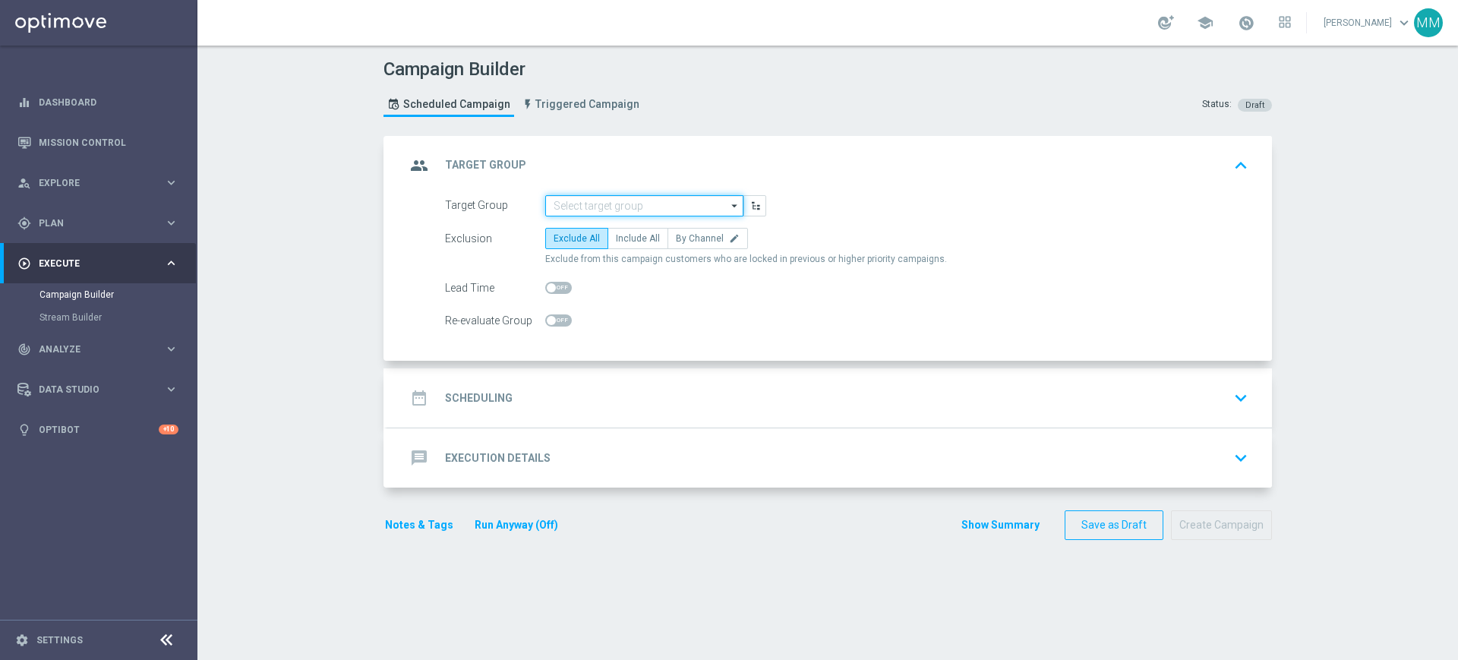
click at [597, 213] on input at bounding box center [644, 205] width 198 height 21
paste input "A_HIGH_TARGET_DEPO_50DO500_120925"
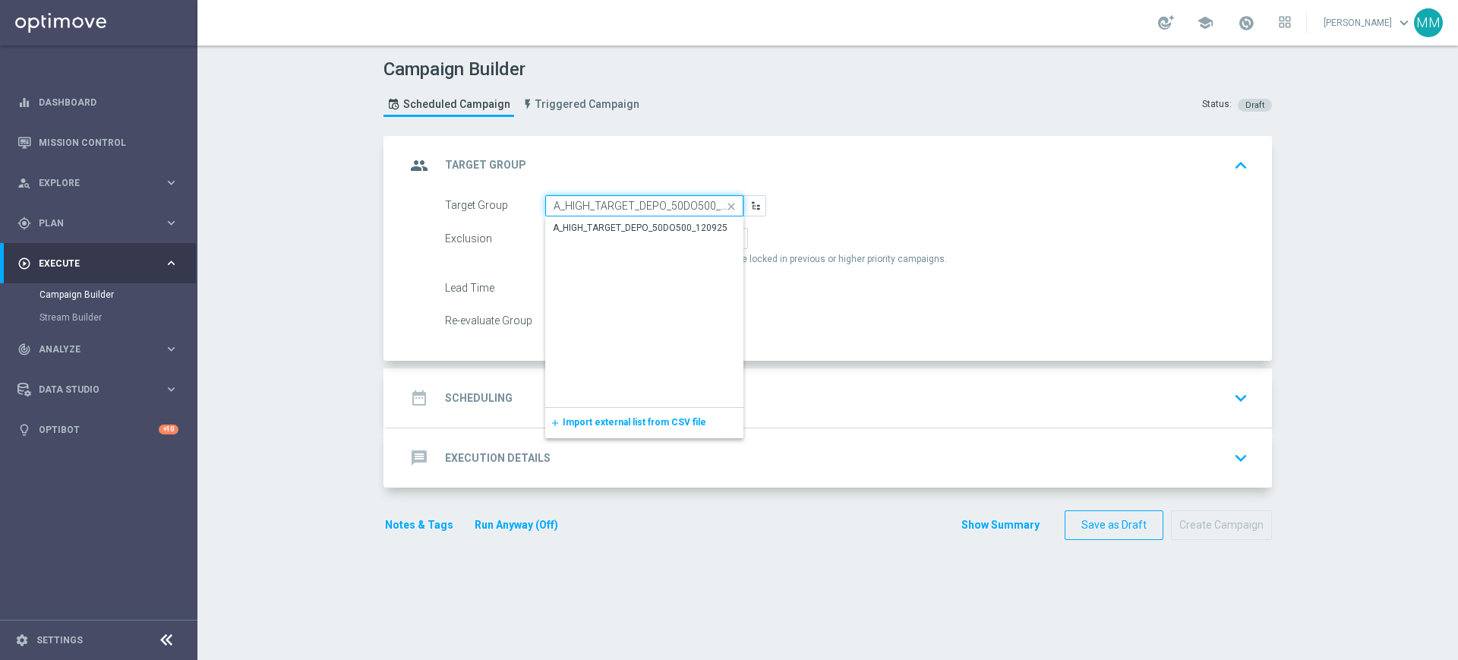
scroll to position [0, 25]
click at [601, 226] on div "A_HIGH_TARGET_DEPO_50DO500_120925" at bounding box center [641, 229] width 175 height 14
type input "A_HIGH_TARGET_DEPO_50DO500_120925"
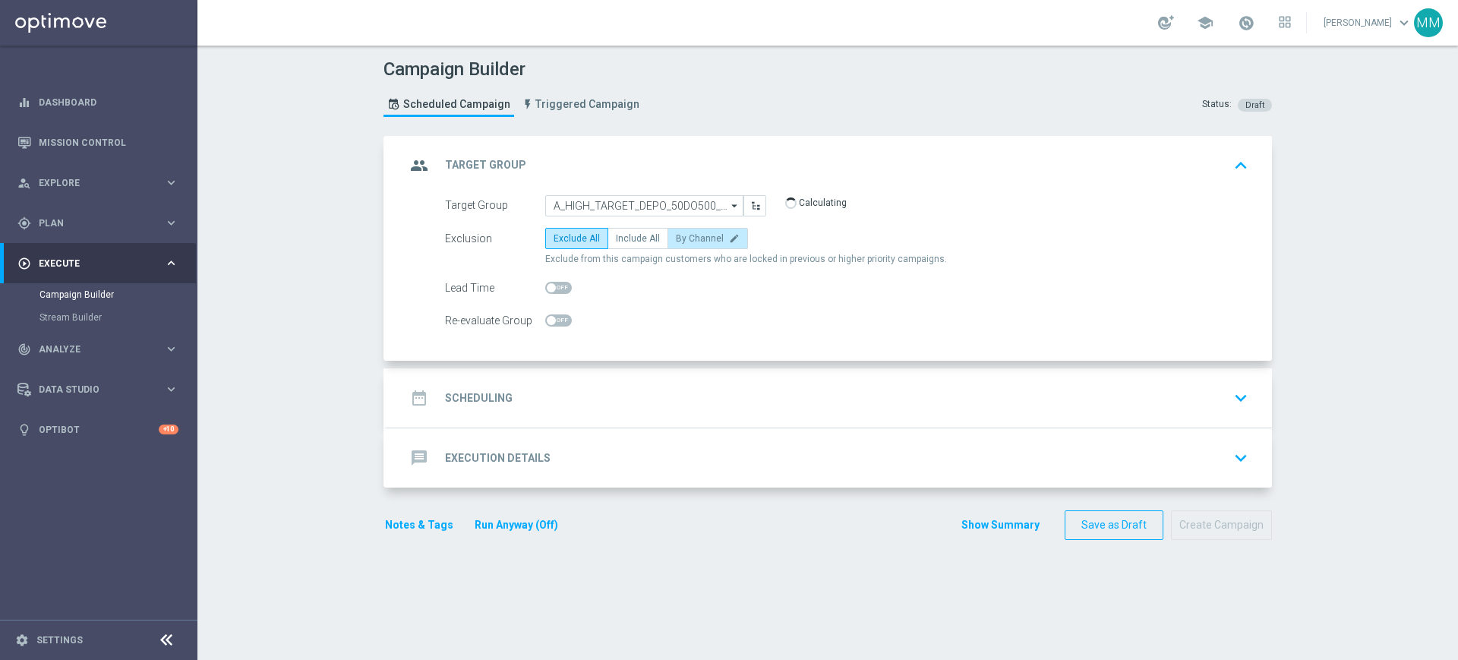
click at [674, 248] on label "By Channel edit" at bounding box center [708, 238] width 81 height 21
click at [676, 246] on input "By Channel edit" at bounding box center [681, 241] width 10 height 10
radio input "true"
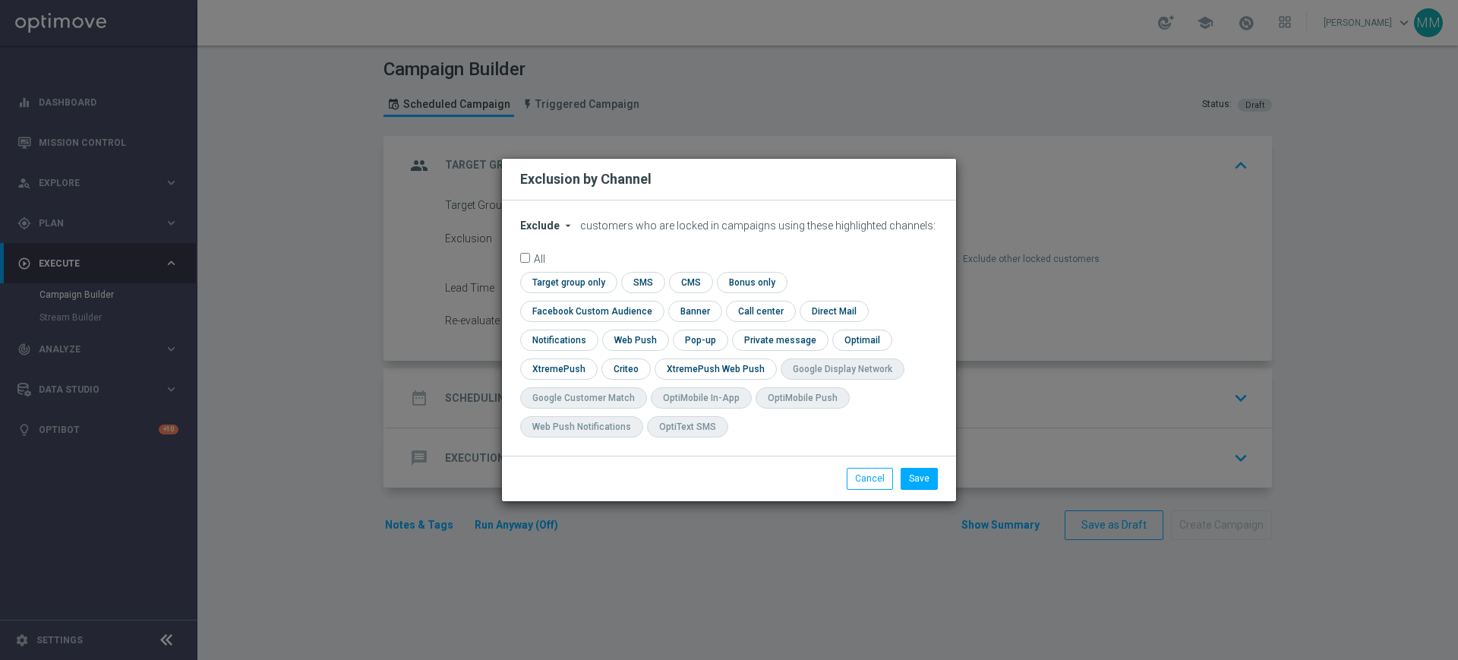
click at [554, 232] on span "Exclude" at bounding box center [539, 226] width 39 height 12
click at [0, 0] on span "Include" at bounding box center [0, 0] width 0 height 0
click at [570, 292] on input "checkbox" at bounding box center [566, 282] width 93 height 21
checkbox input "true"
click at [590, 317] on input "checkbox" at bounding box center [588, 311] width 137 height 21
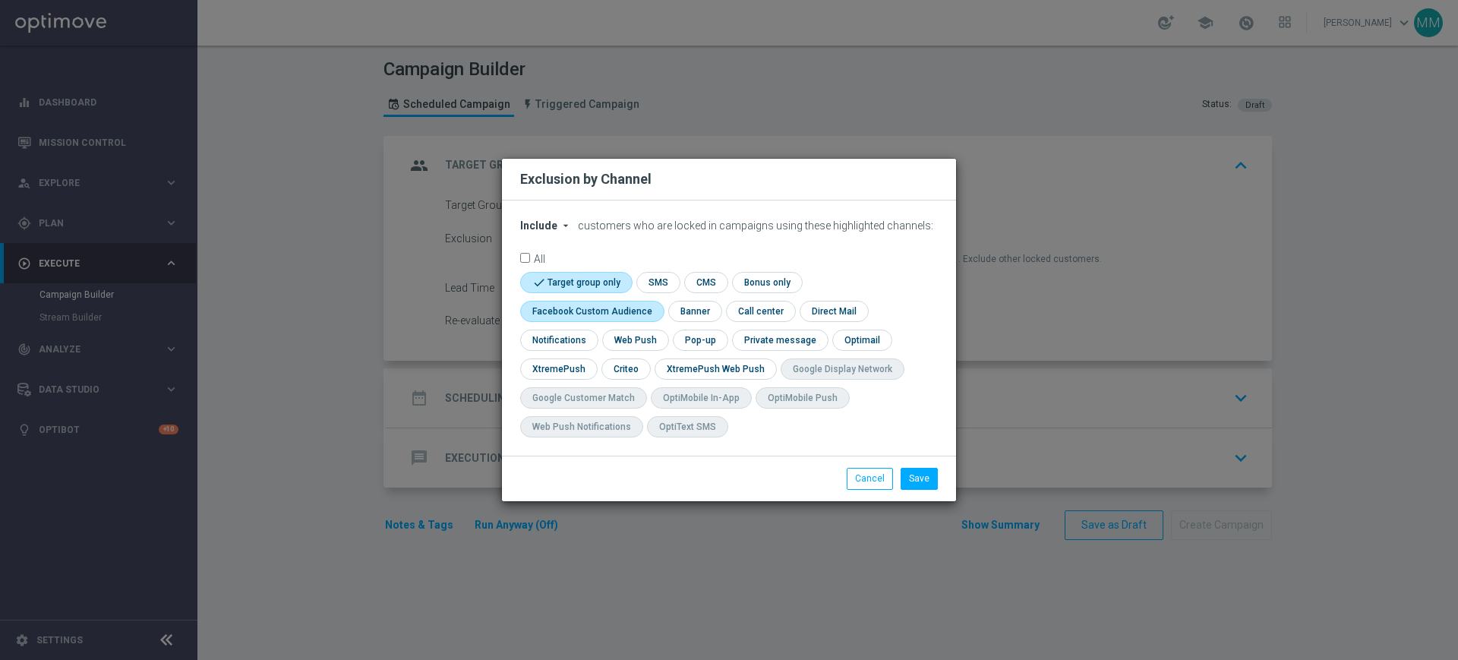
checkbox input "true"
drag, startPoint x: 616, startPoint y: 371, endPoint x: 799, endPoint y: 441, distance: 195.7
click at [617, 371] on input "checkbox" at bounding box center [625, 368] width 47 height 21
checkbox input "true"
click at [911, 472] on button "Save" at bounding box center [919, 478] width 37 height 21
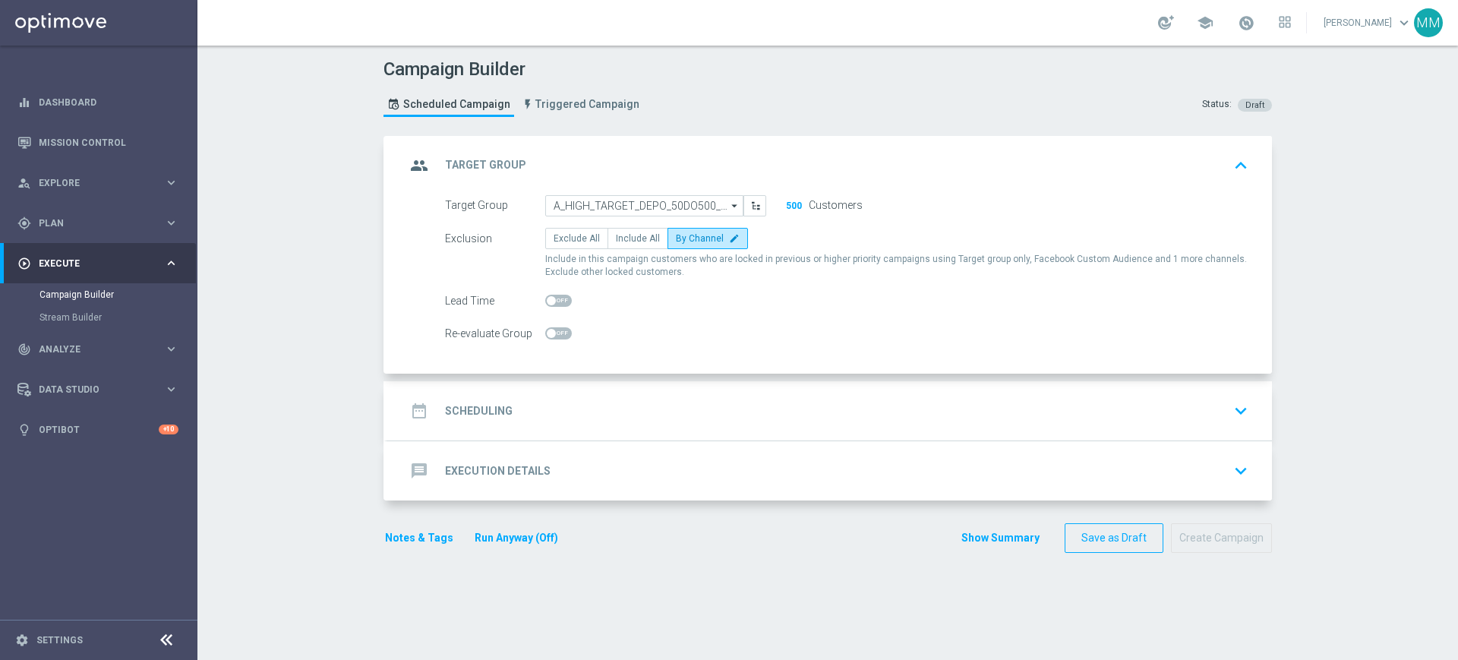
click at [606, 392] on div "date_range Scheduling keyboard_arrow_down" at bounding box center [829, 410] width 885 height 59
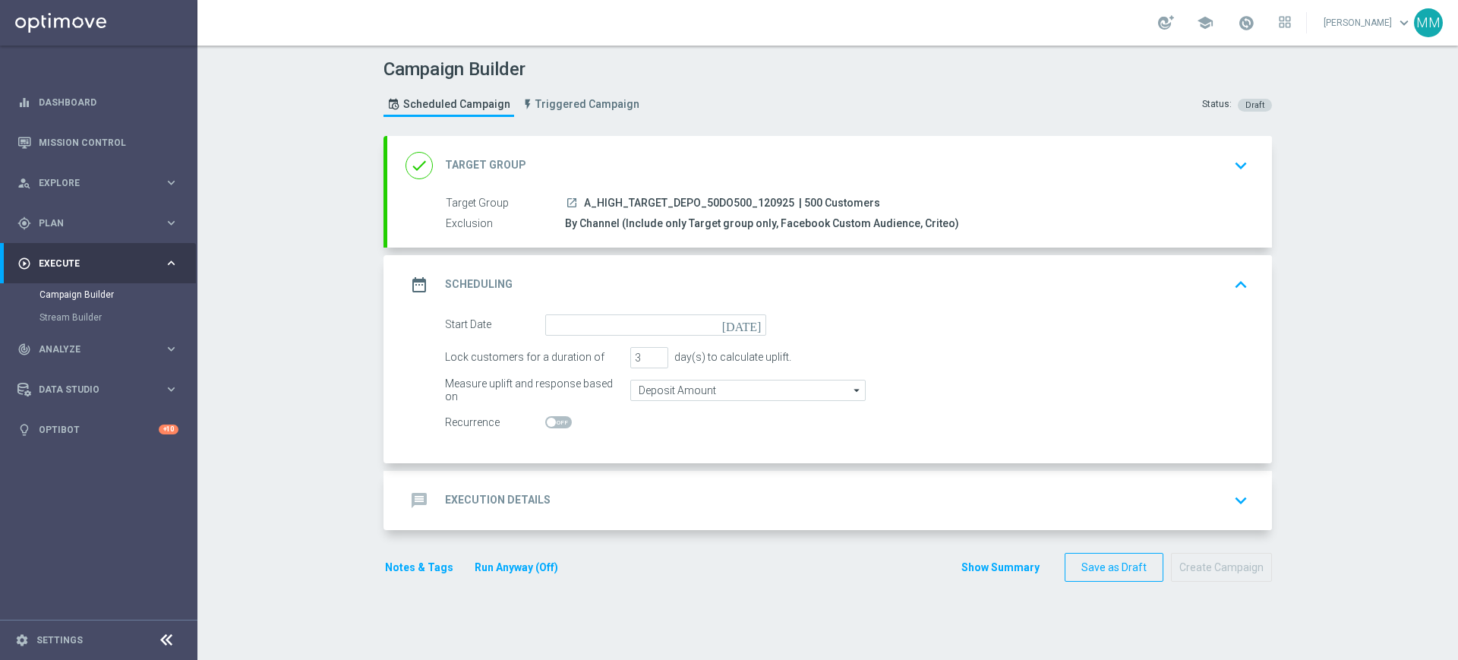
click at [583, 336] on form "Start Date today Lock customers for a duration of 3 day(s) to calculate uplift.…" at bounding box center [847, 373] width 804 height 119
click at [593, 327] on input at bounding box center [655, 324] width 221 height 21
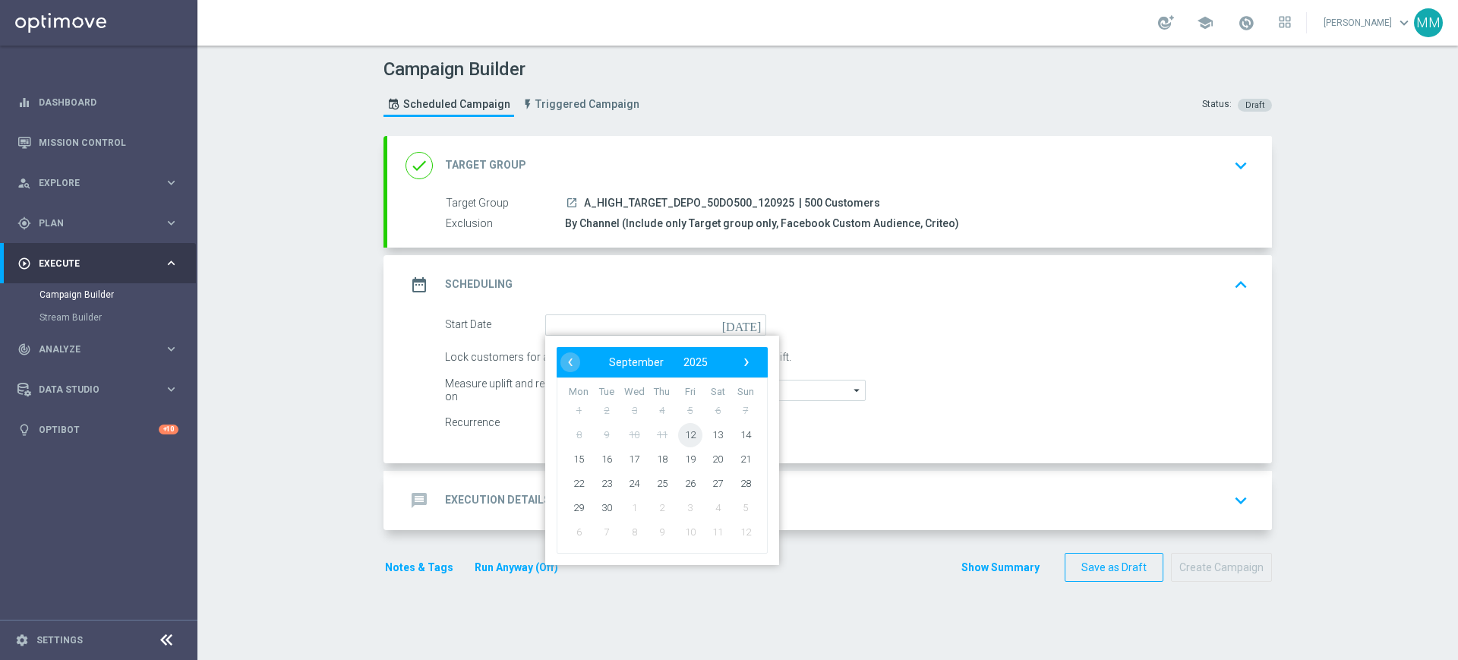
click at [678, 433] on span "12" at bounding box center [690, 434] width 24 height 24
type input "12 Sep 2025"
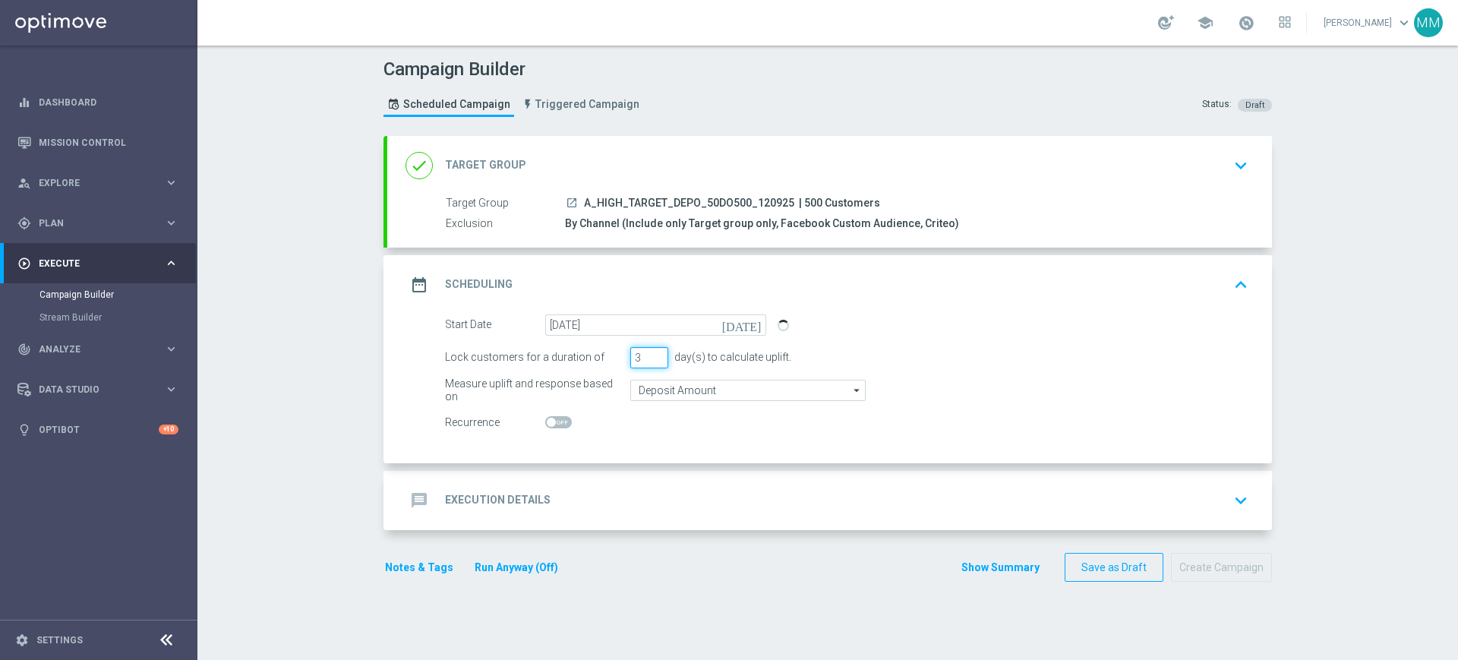
drag, startPoint x: 630, startPoint y: 355, endPoint x: 638, endPoint y: 349, distance: 9.9
click at [638, 349] on input "3" at bounding box center [649, 357] width 38 height 21
type input "1"
click at [649, 391] on input "Deposit Amount" at bounding box center [747, 390] width 235 height 21
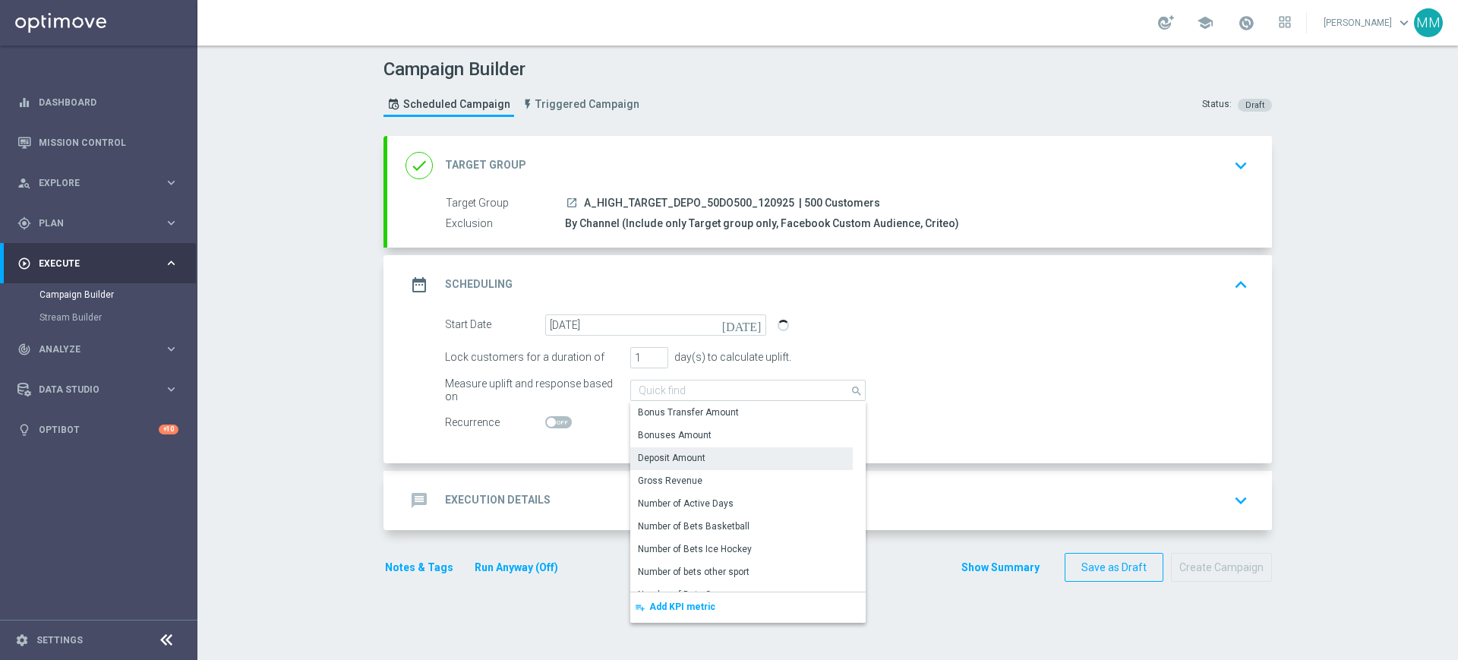
click at [621, 391] on div "Measure uplift and response based on Deposit Amount search Show Selected 0 of N…" at bounding box center [847, 390] width 826 height 21
type input "Deposit Amount"
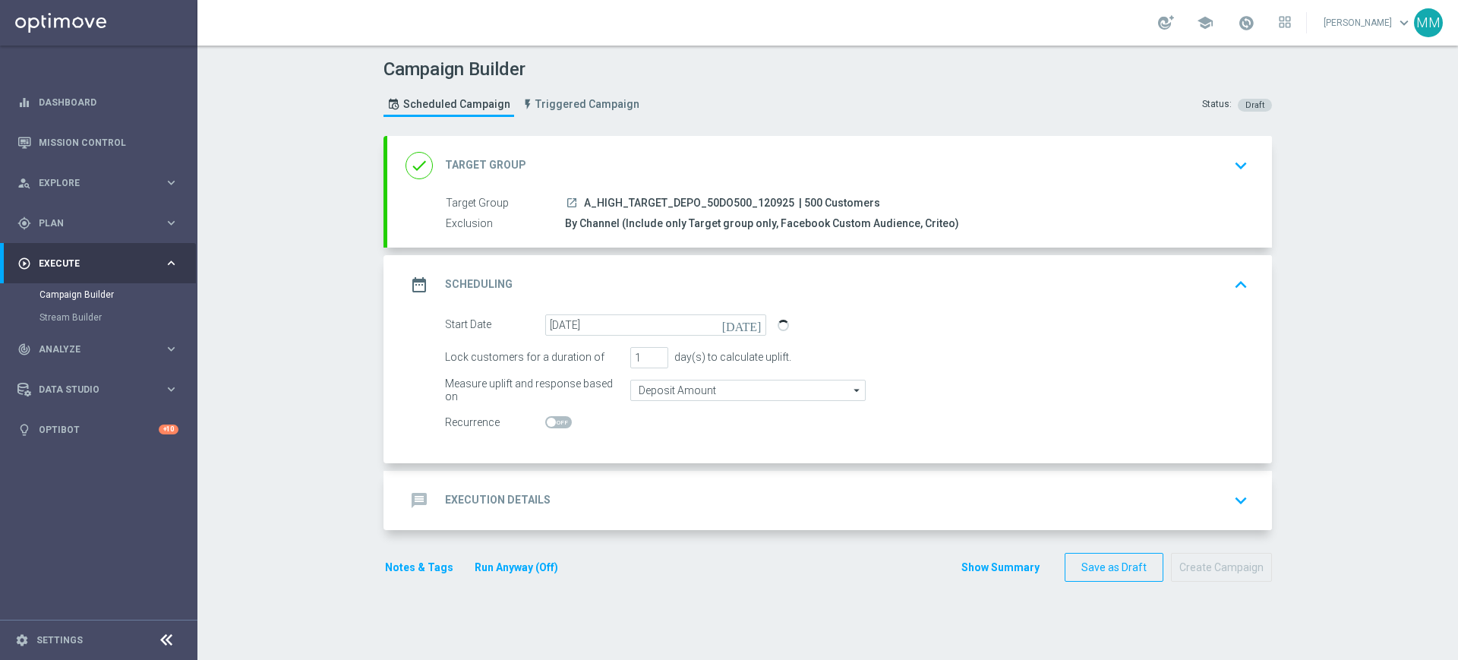
click at [611, 478] on div "message Execution Details keyboard_arrow_down" at bounding box center [829, 500] width 885 height 59
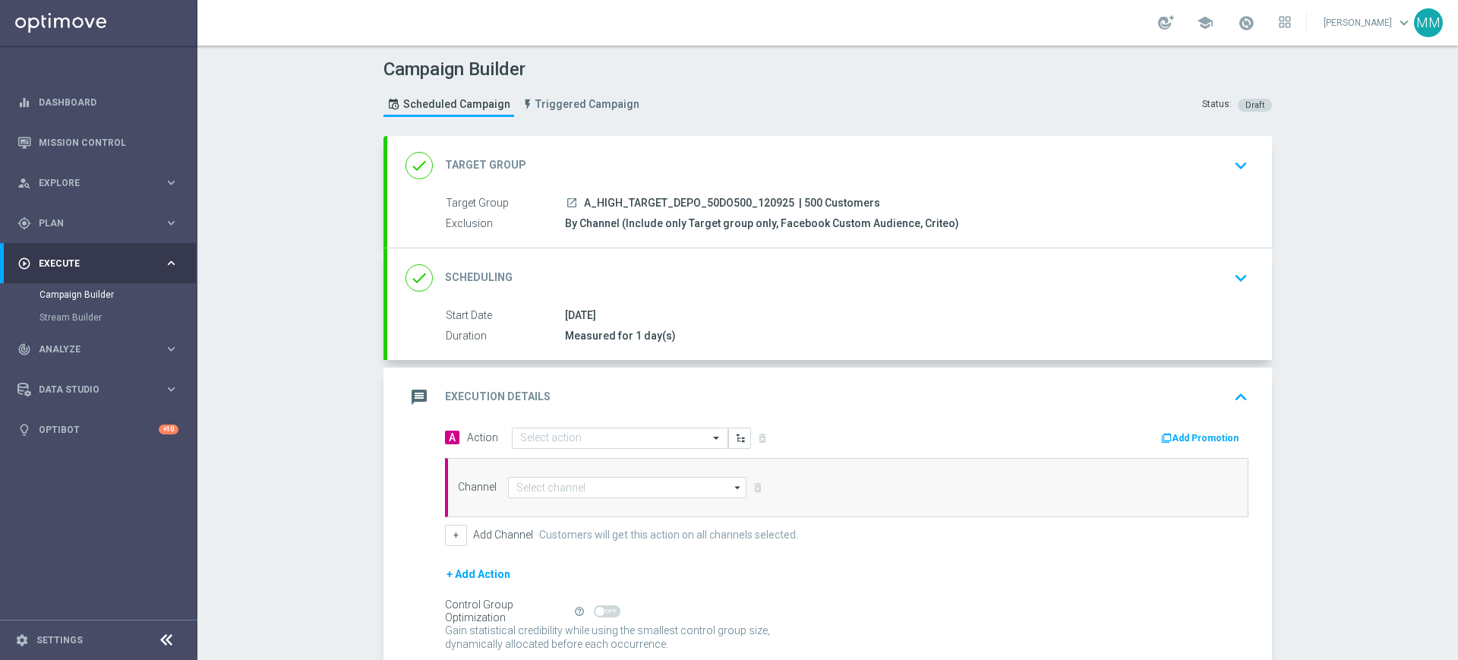
click at [570, 437] on input "text" at bounding box center [604, 438] width 169 height 13
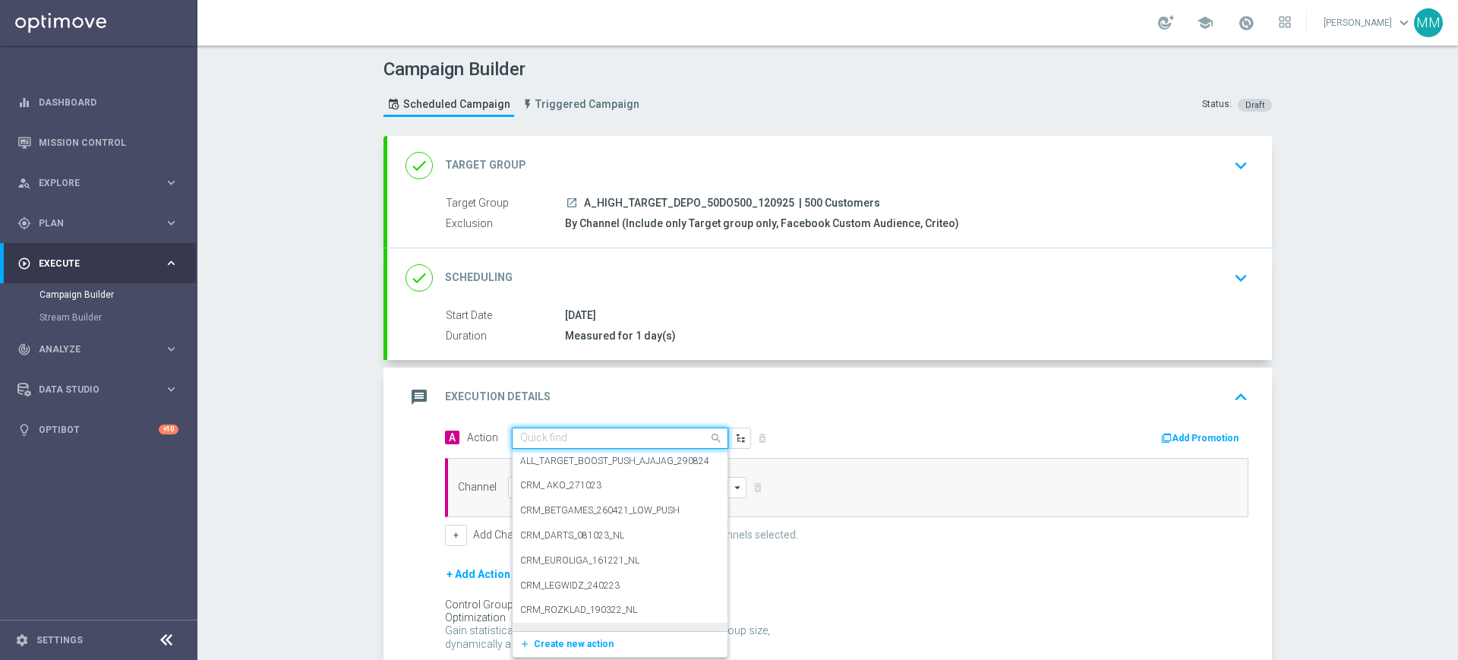
click at [578, 639] on span "Create new action" at bounding box center [574, 644] width 80 height 11
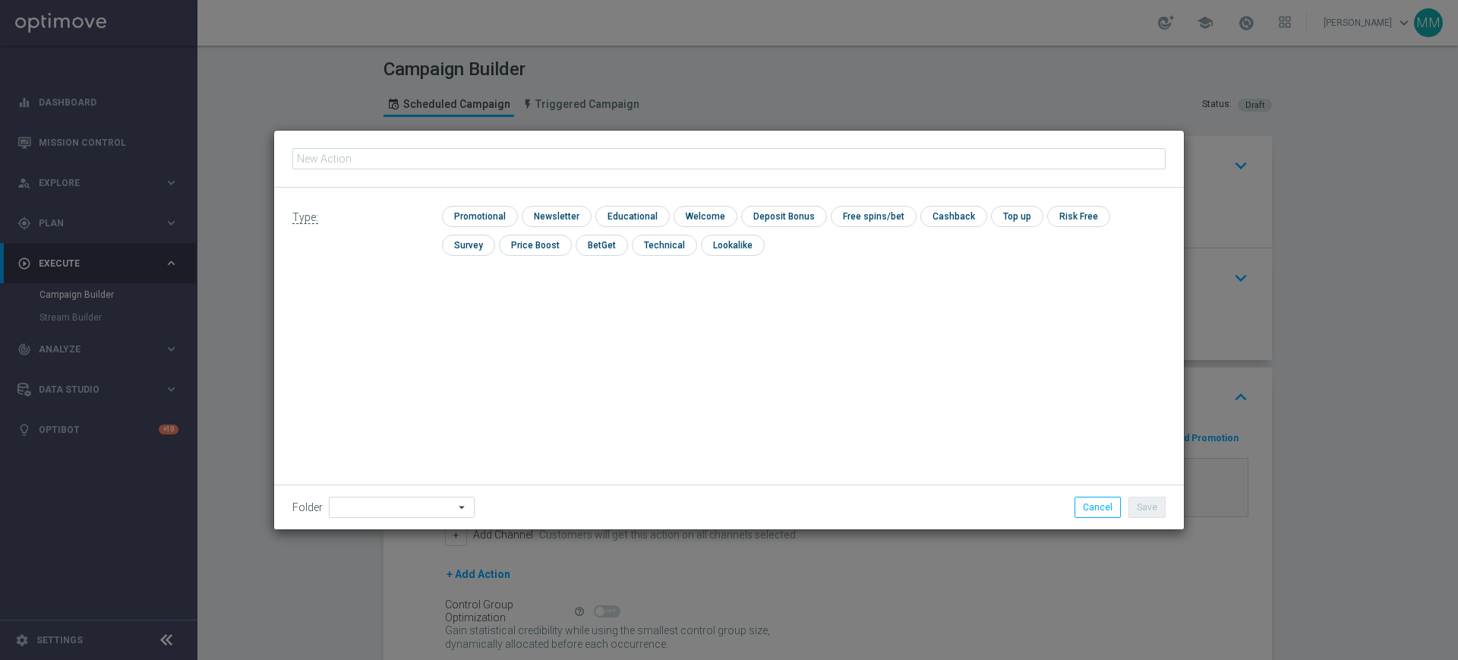
type input "A_HIGH_TARGET_DEPO_50DO500_120925"
click at [472, 211] on input "checkbox" at bounding box center [478, 216] width 72 height 21
checkbox input "true"
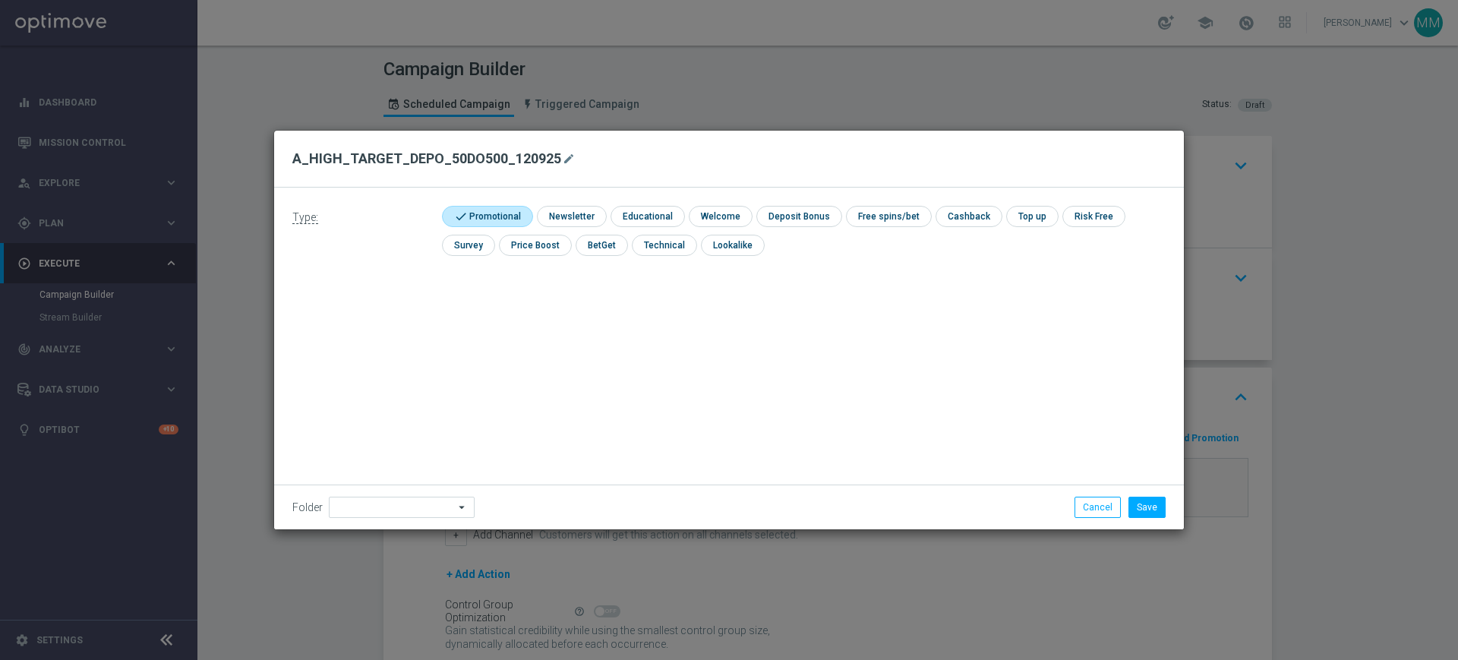
click at [393, 518] on div "Folder arrow_drop_down Show Selected 0 of 478 !ARCHIVE" at bounding box center [729, 507] width 910 height 45
click at [391, 500] on input at bounding box center [402, 507] width 146 height 21
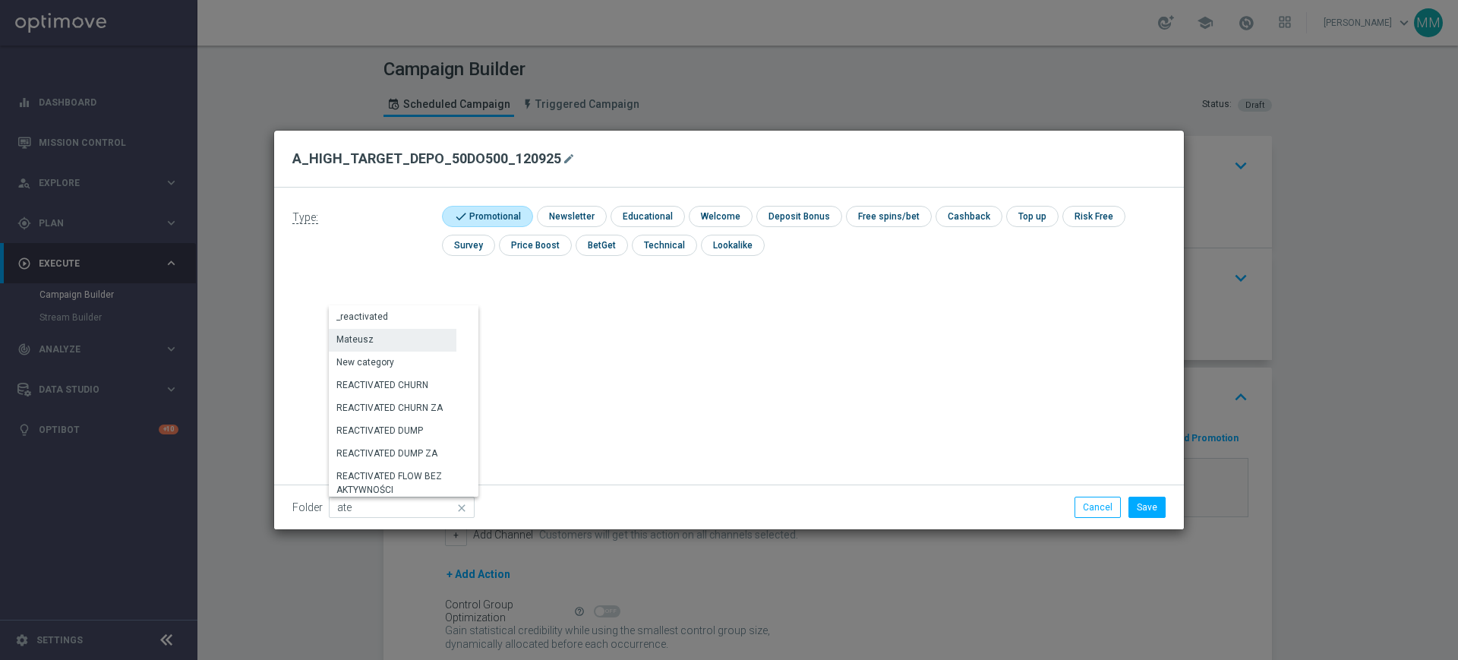
click at [390, 333] on div "Mateusz" at bounding box center [393, 339] width 128 height 21
type input "Mateusz"
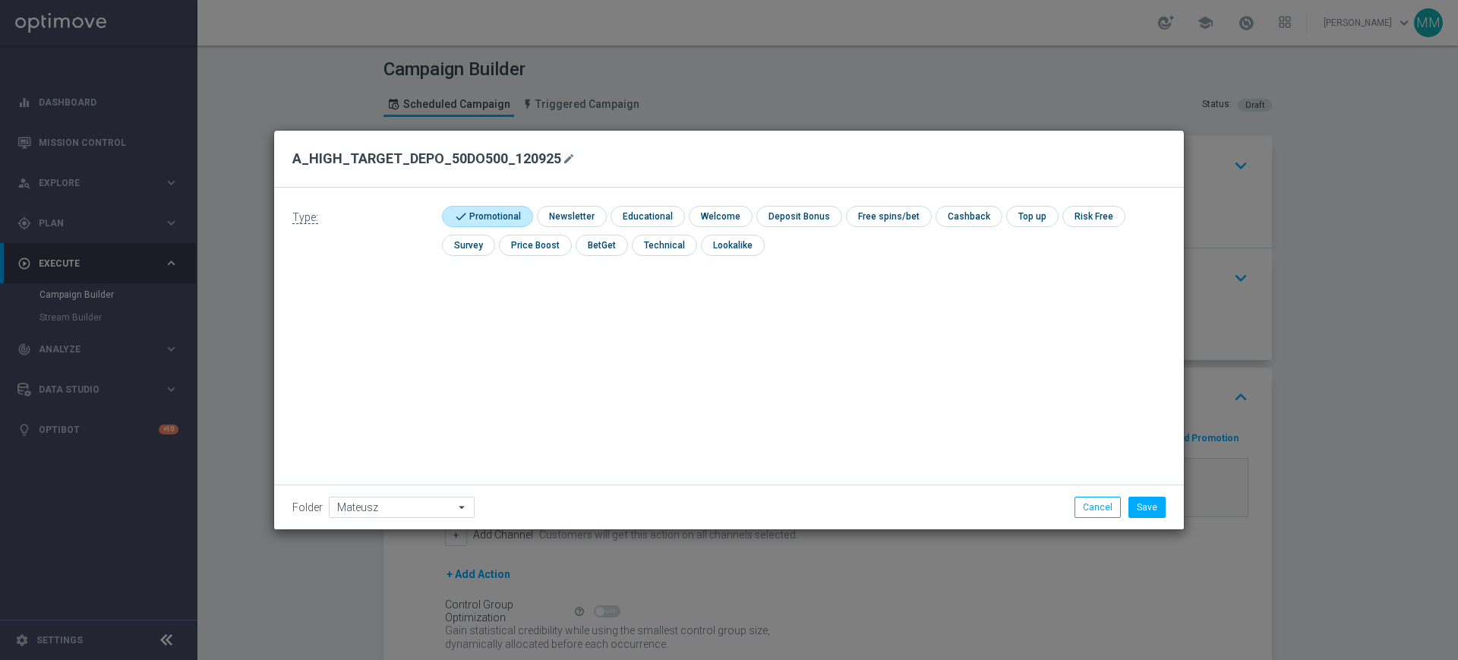
click at [1149, 497] on li "Save" at bounding box center [1147, 507] width 45 height 21
click at [1138, 498] on button "Save" at bounding box center [1147, 507] width 37 height 21
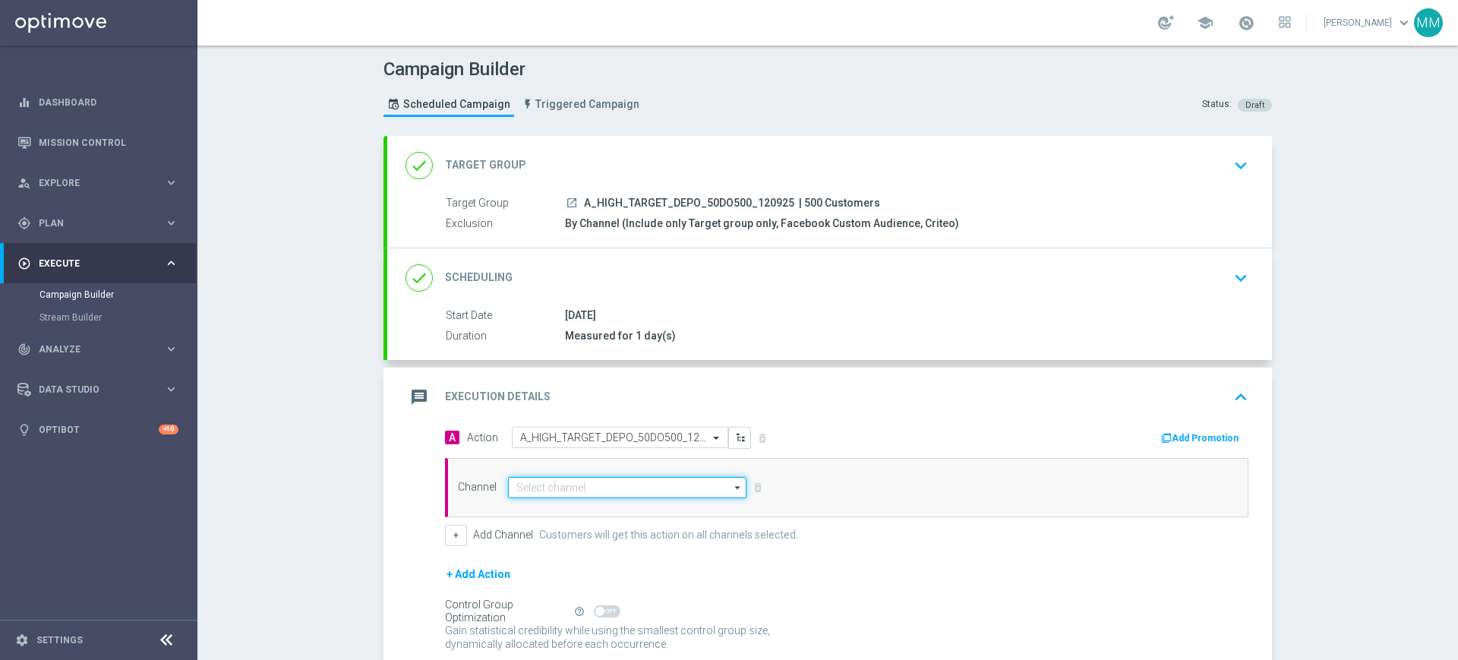
click at [597, 486] on input at bounding box center [627, 487] width 238 height 21
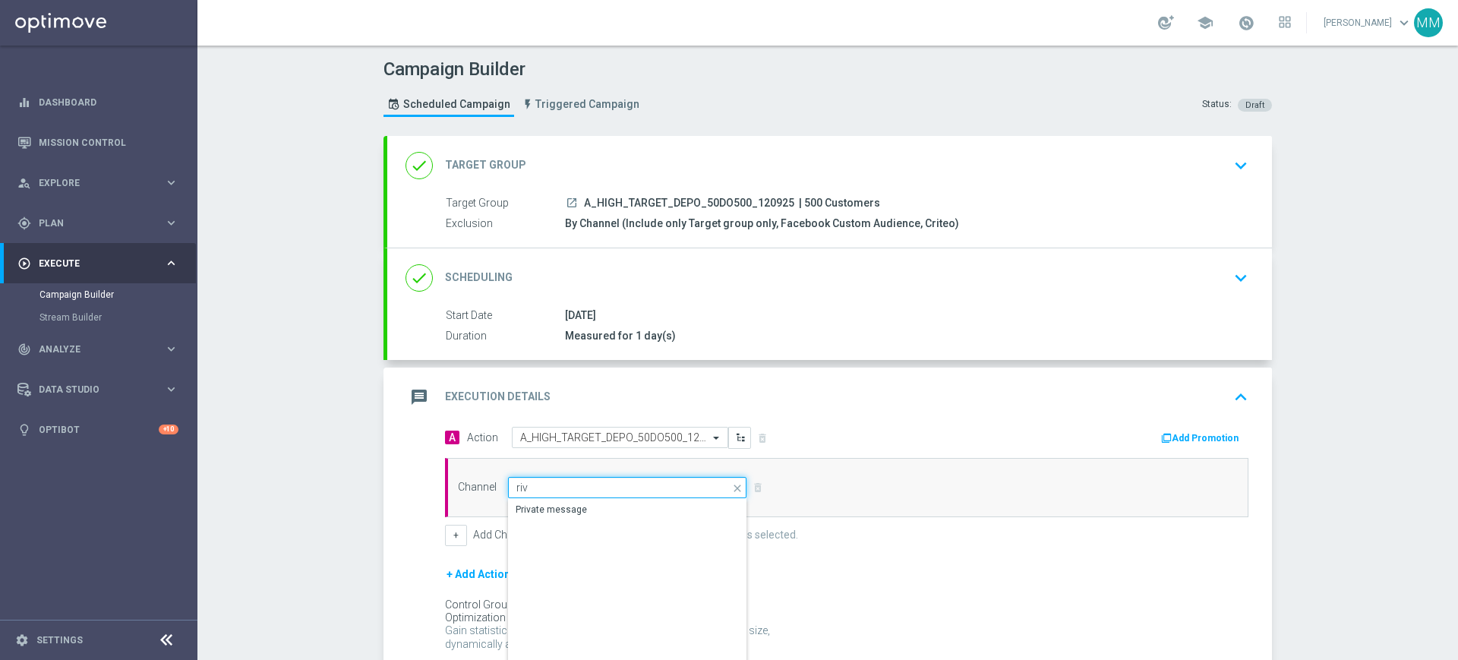
click at [602, 492] on input "riv" at bounding box center [627, 487] width 238 height 21
click at [615, 501] on div "Private message" at bounding box center [627, 509] width 239 height 21
type input "Private message"
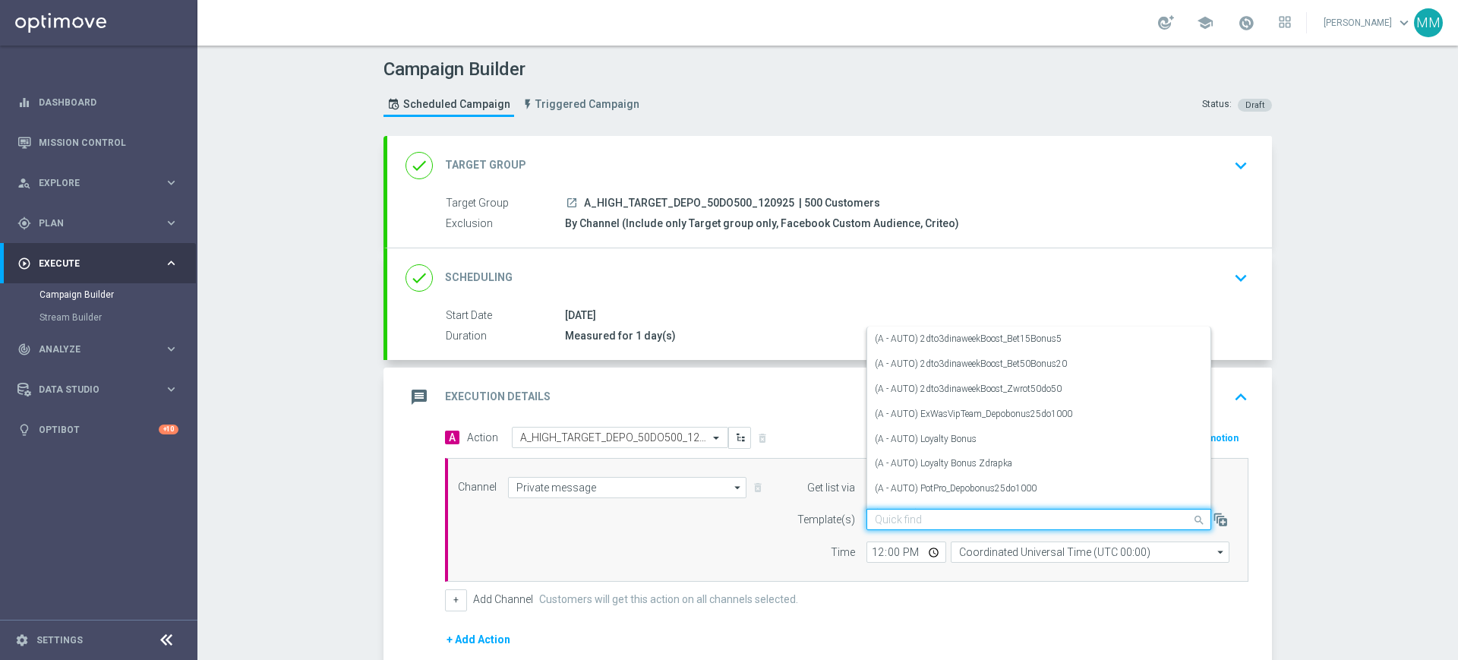
click at [889, 521] on input "text" at bounding box center [1024, 519] width 298 height 13
paste input "A_HIGH_TARGET_DEPO_50DO500_120925"
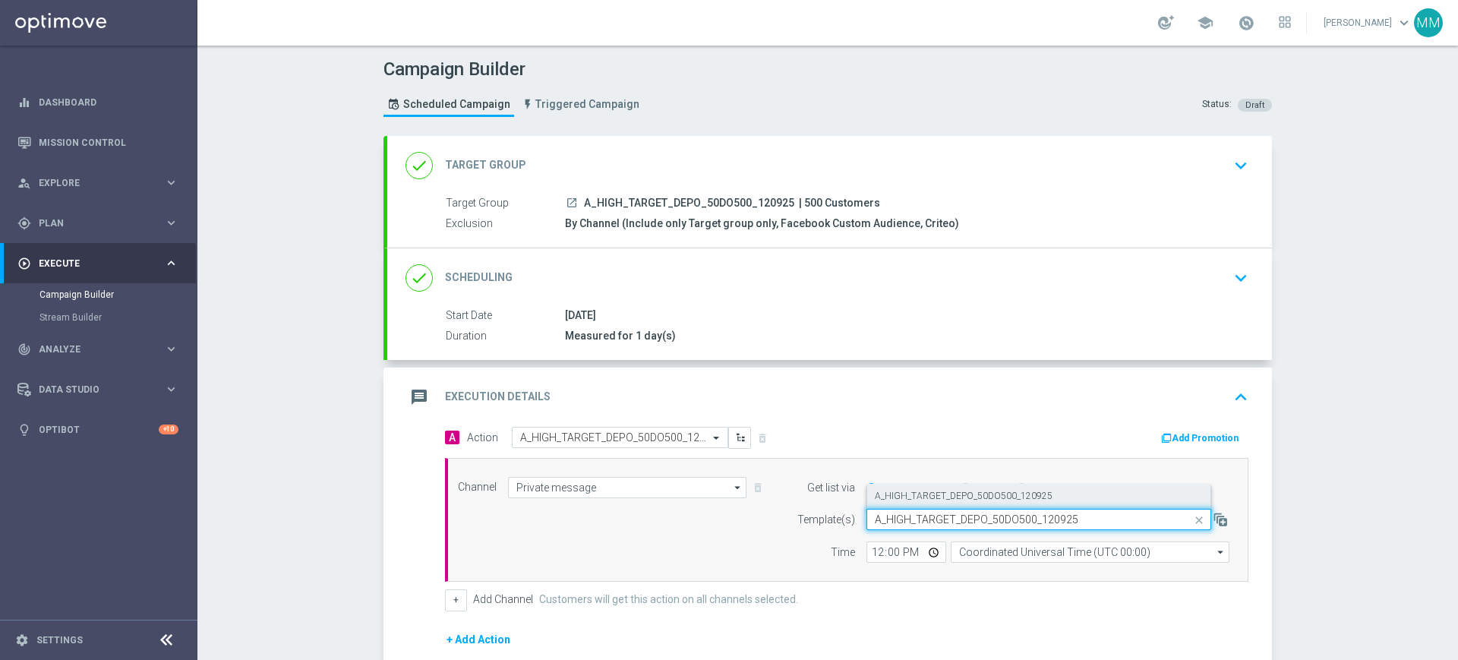
click at [908, 507] on div "A_HIGH_TARGET_DEPO_50DO500_120925" at bounding box center [1039, 496] width 328 height 25
type input "A_HIGH_TARGET_DEPO_50DO500_120925"
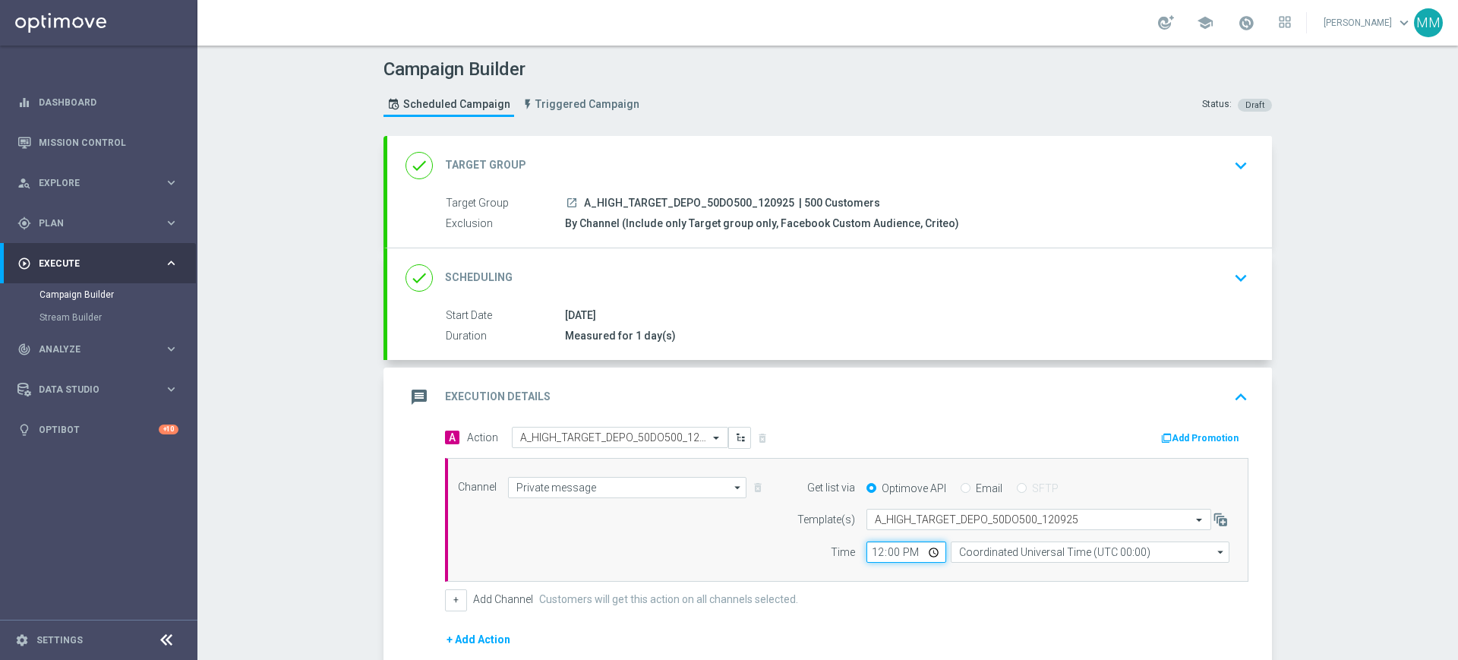
click at [875, 554] on input "12:00" at bounding box center [907, 552] width 80 height 21
type input "16:20"
click at [991, 555] on input "Coordinated Universal Time (UTC 00:00)" at bounding box center [1090, 552] width 279 height 21
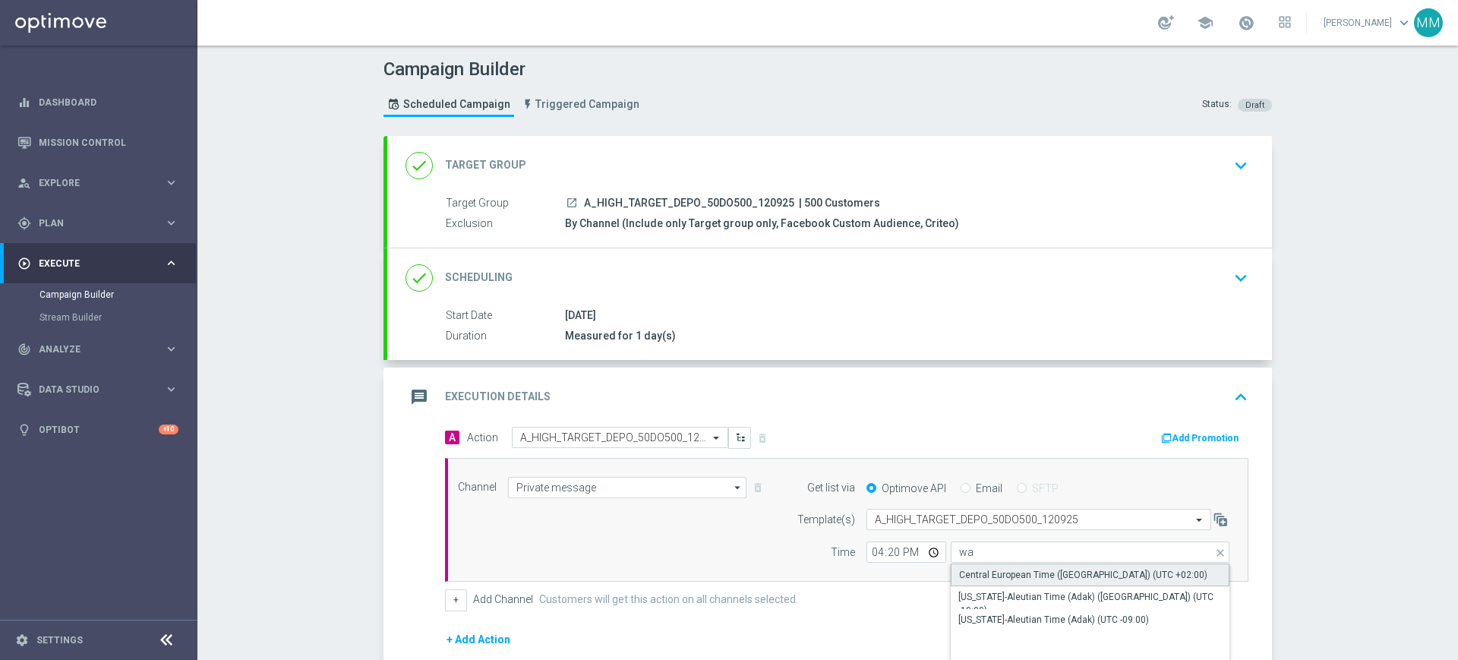
click at [984, 570] on div "Central European Time ([GEOGRAPHIC_DATA]) (UTC +02:00)" at bounding box center [1083, 575] width 248 height 14
type input "Central European Time ([GEOGRAPHIC_DATA]) (UTC +02:00)"
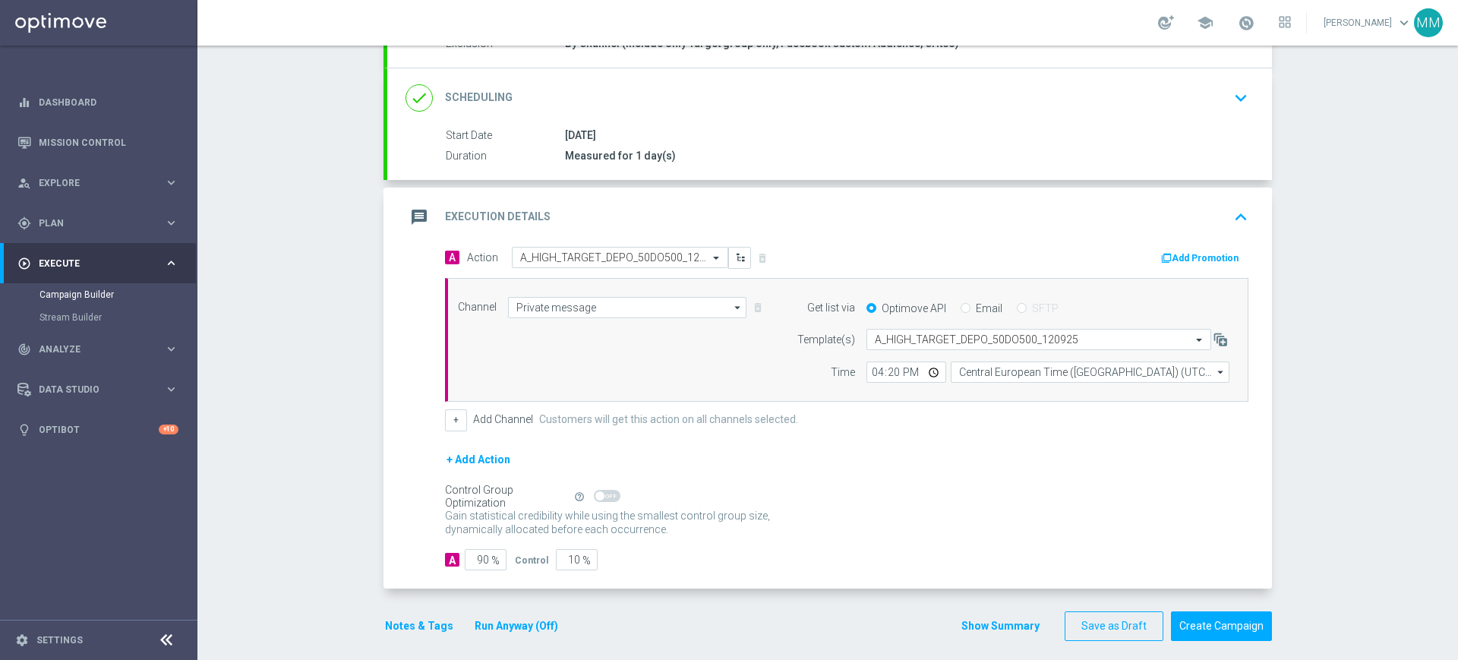
scroll to position [191, 0]
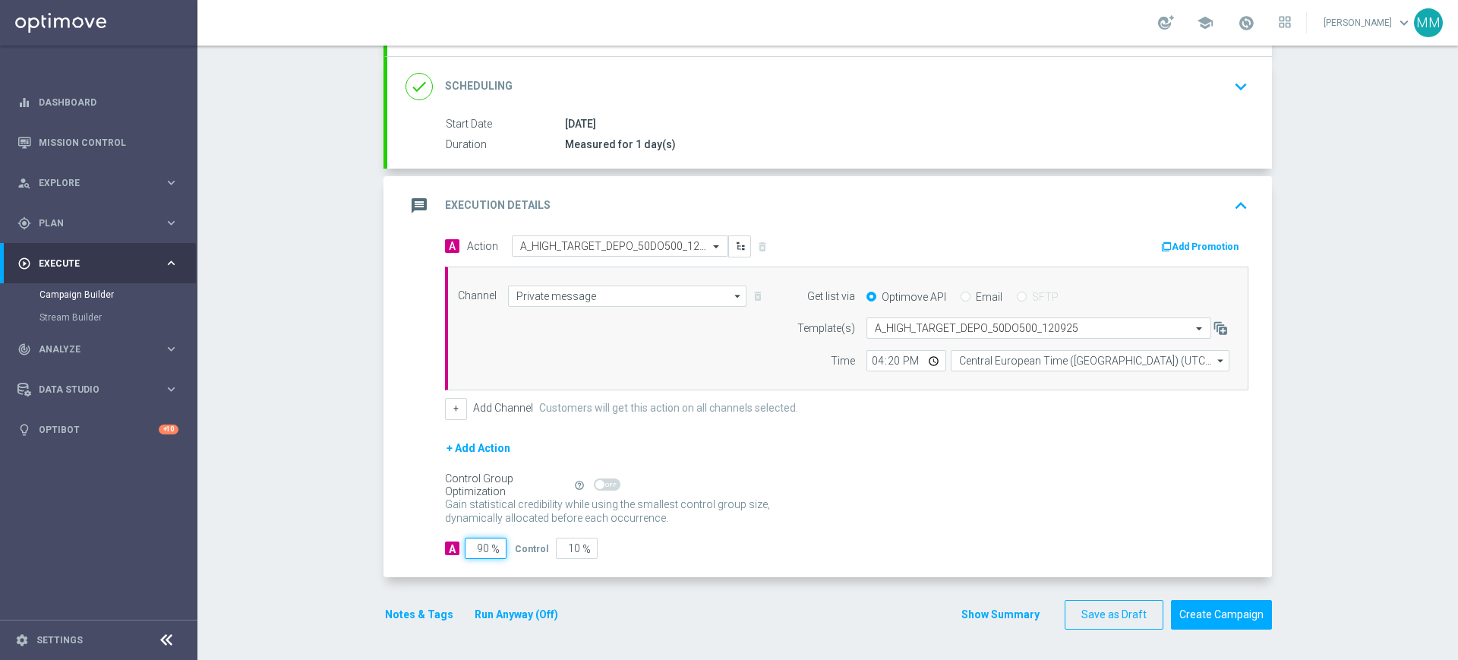
drag, startPoint x: 475, startPoint y: 547, endPoint x: 528, endPoint y: 551, distance: 53.4
click at [528, 551] on div "A 90 % Control 10 %" at bounding box center [847, 548] width 804 height 21
click at [417, 612] on button "Notes & Tags" at bounding box center [419, 614] width 71 height 19
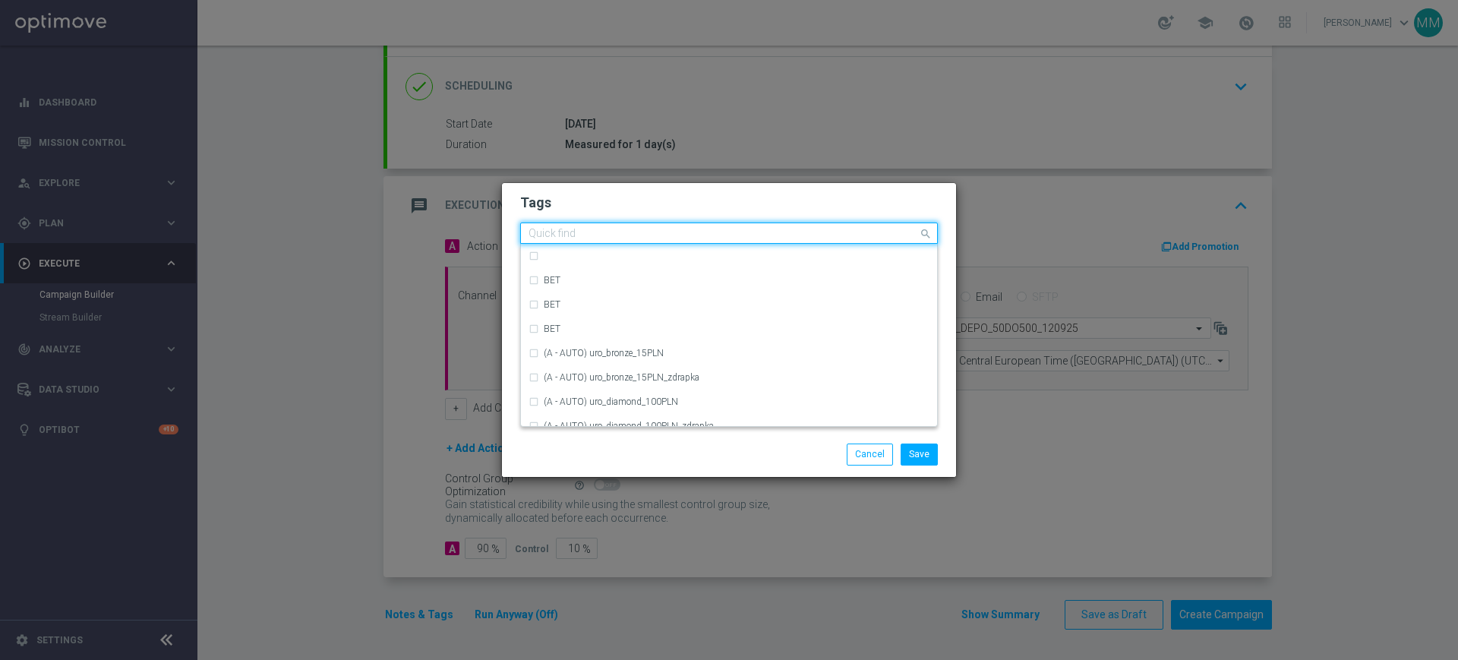
click at [578, 243] on div "Quick find" at bounding box center [729, 233] width 418 height 21
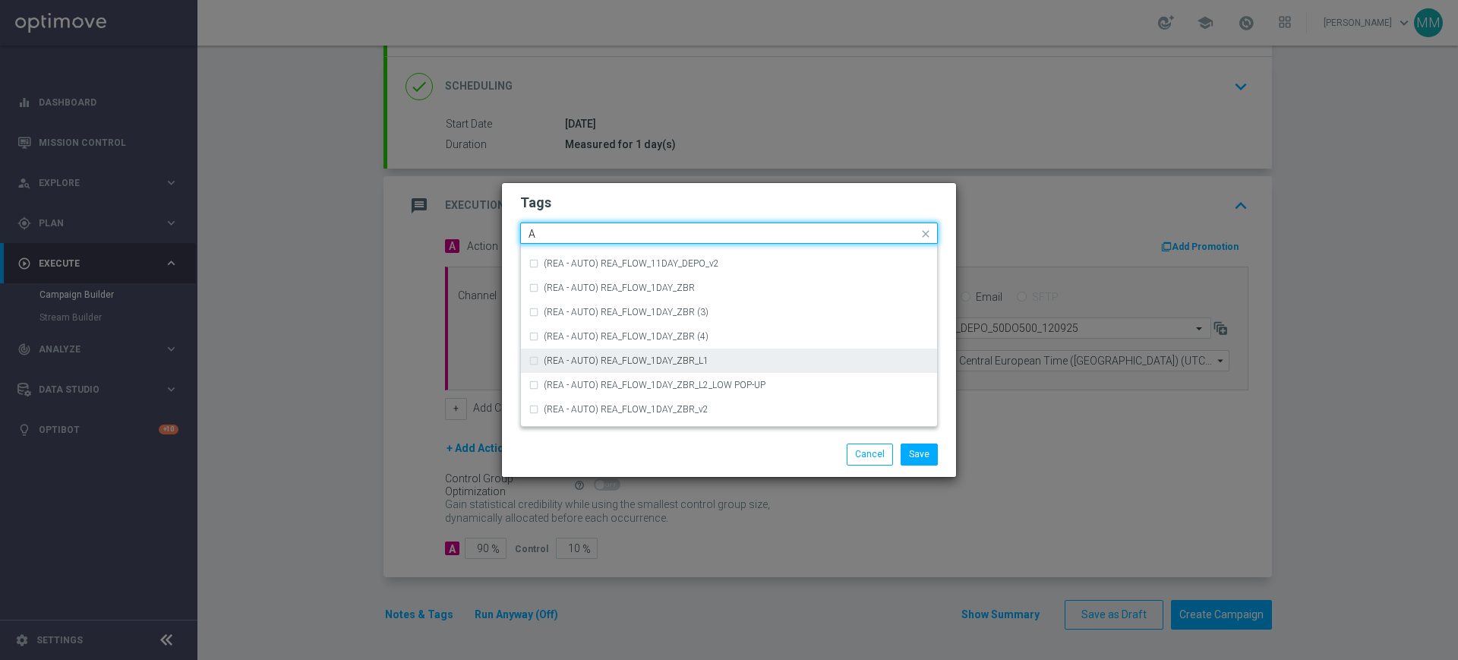
scroll to position [1709, 0]
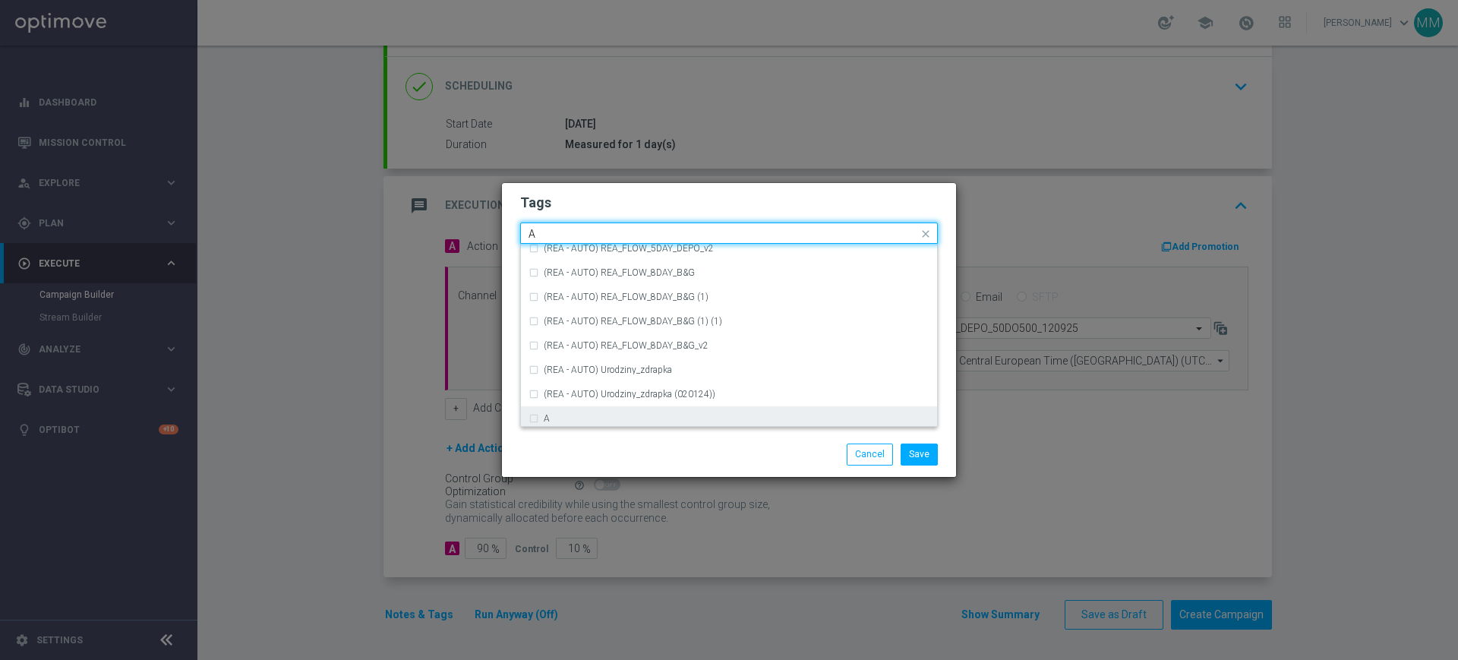
click at [594, 417] on div "A" at bounding box center [737, 418] width 386 height 9
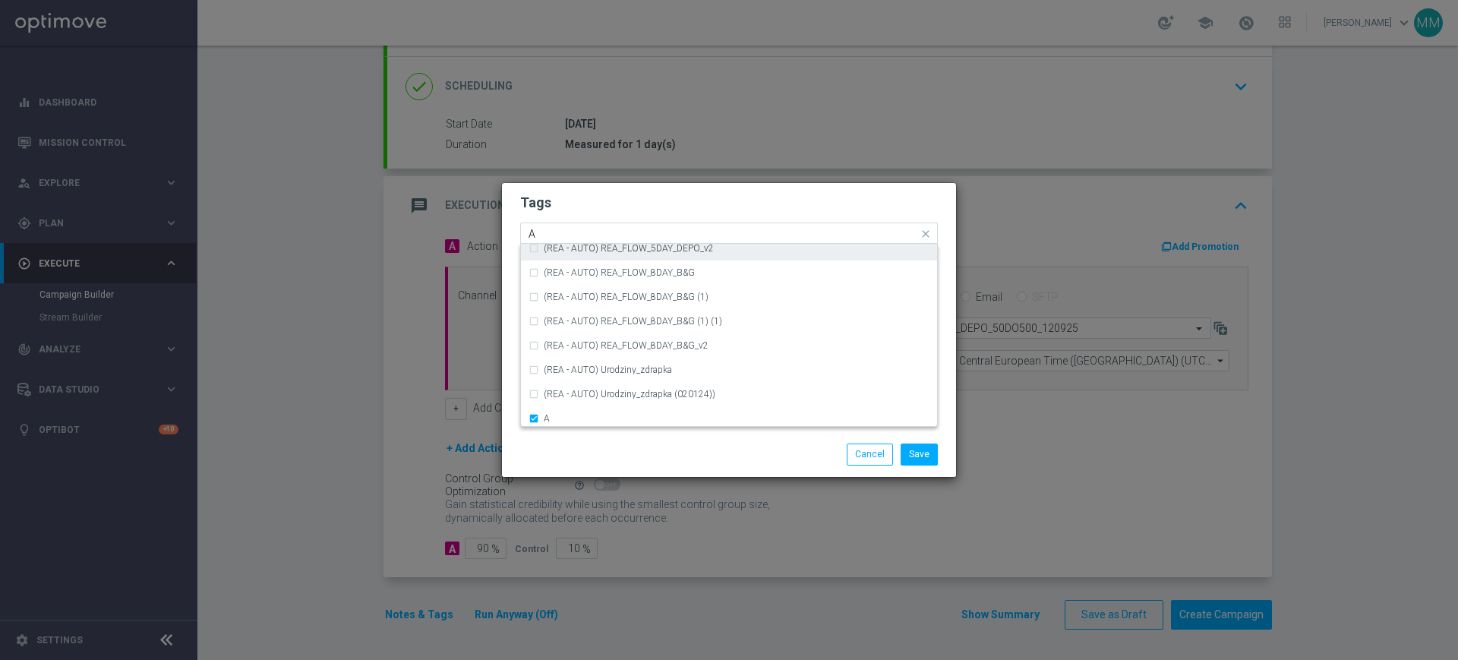
click at [575, 236] on input "A" at bounding box center [724, 234] width 390 height 13
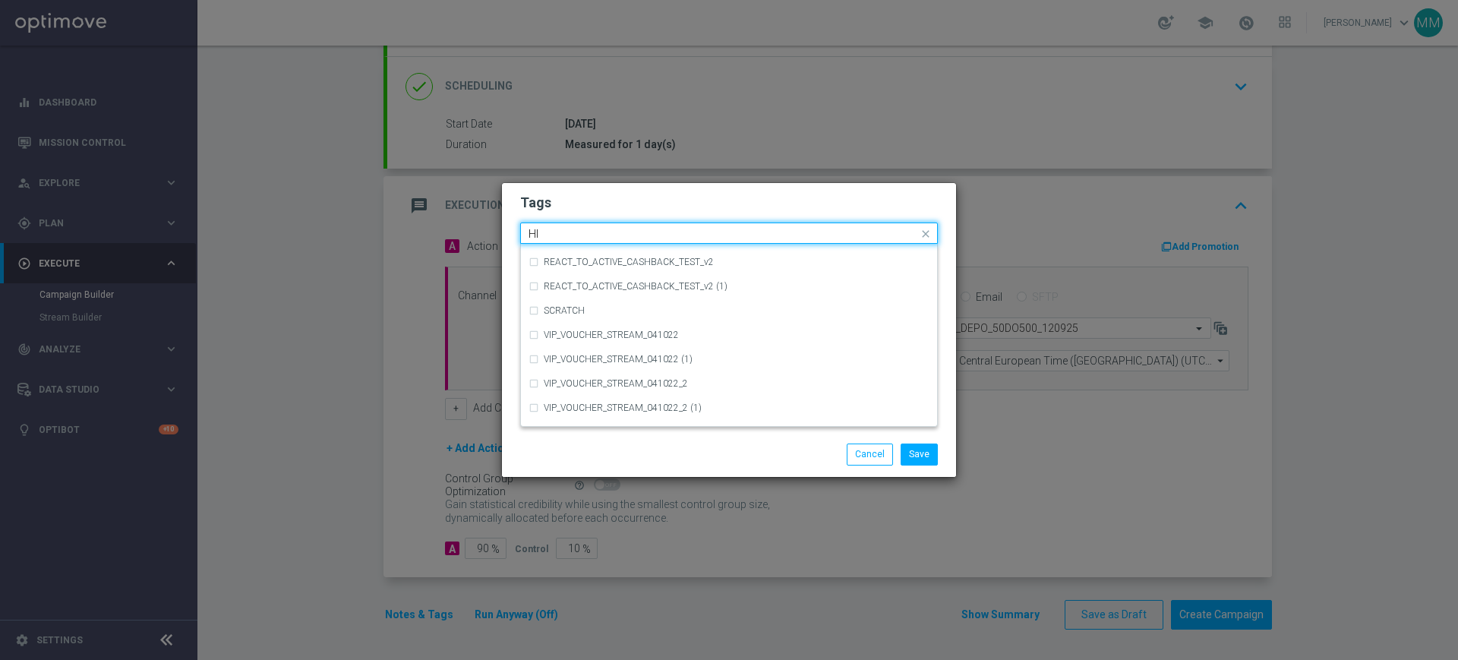
scroll to position [0, 0]
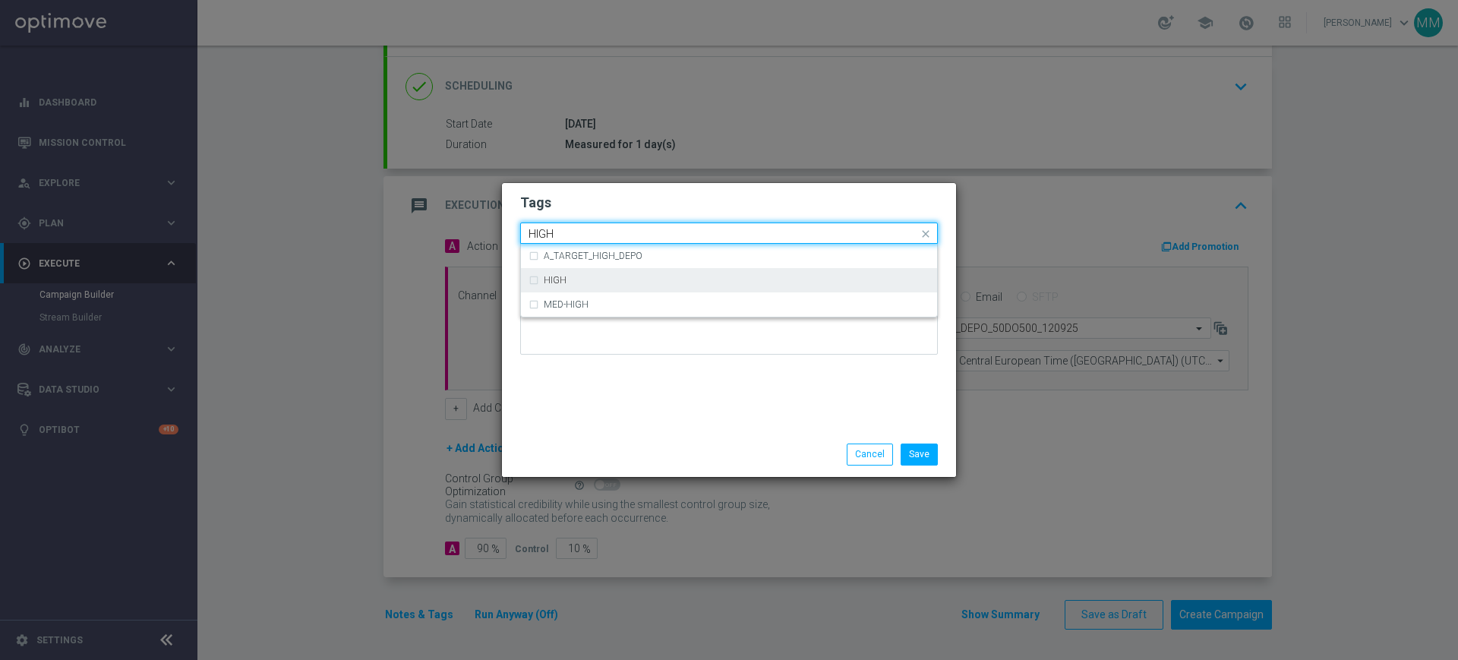
drag, startPoint x: 599, startPoint y: 284, endPoint x: 575, endPoint y: 257, distance: 36.0
click at [599, 283] on div "HIGH" at bounding box center [737, 280] width 386 height 9
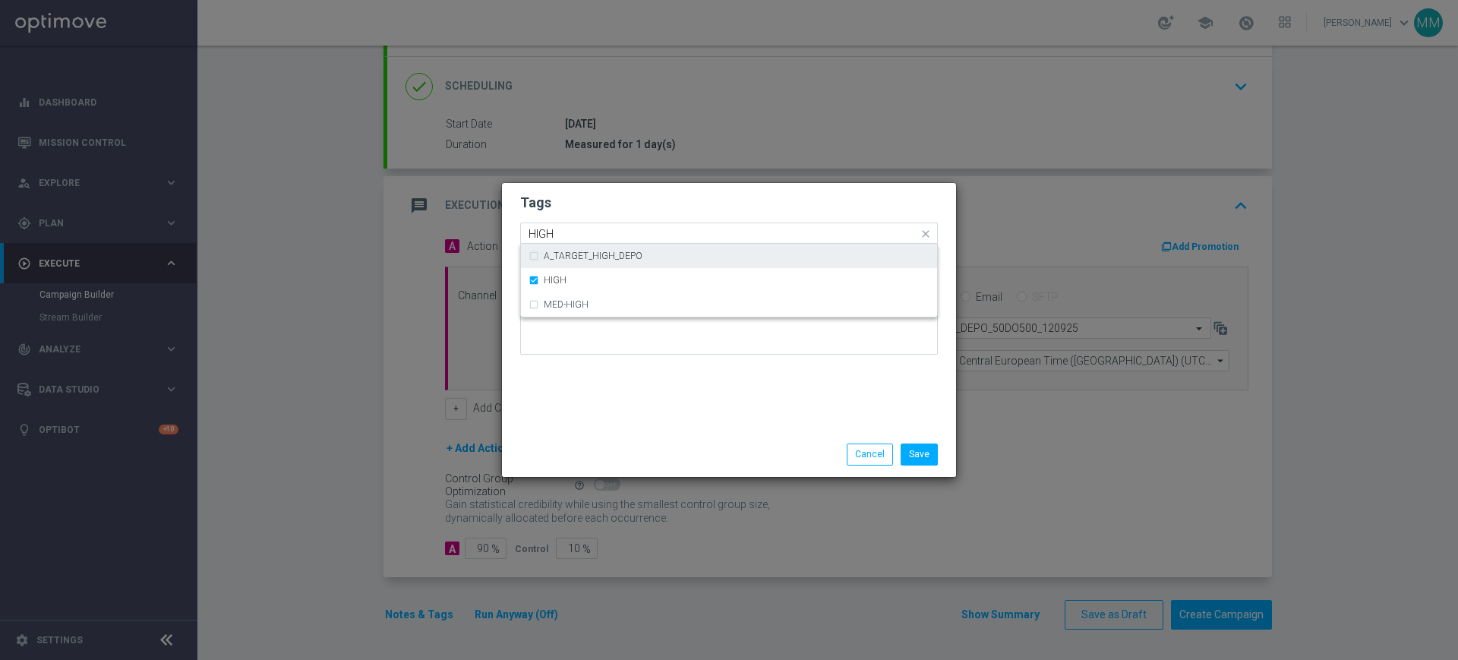
click at [548, 232] on input "HIGH" at bounding box center [724, 234] width 390 height 13
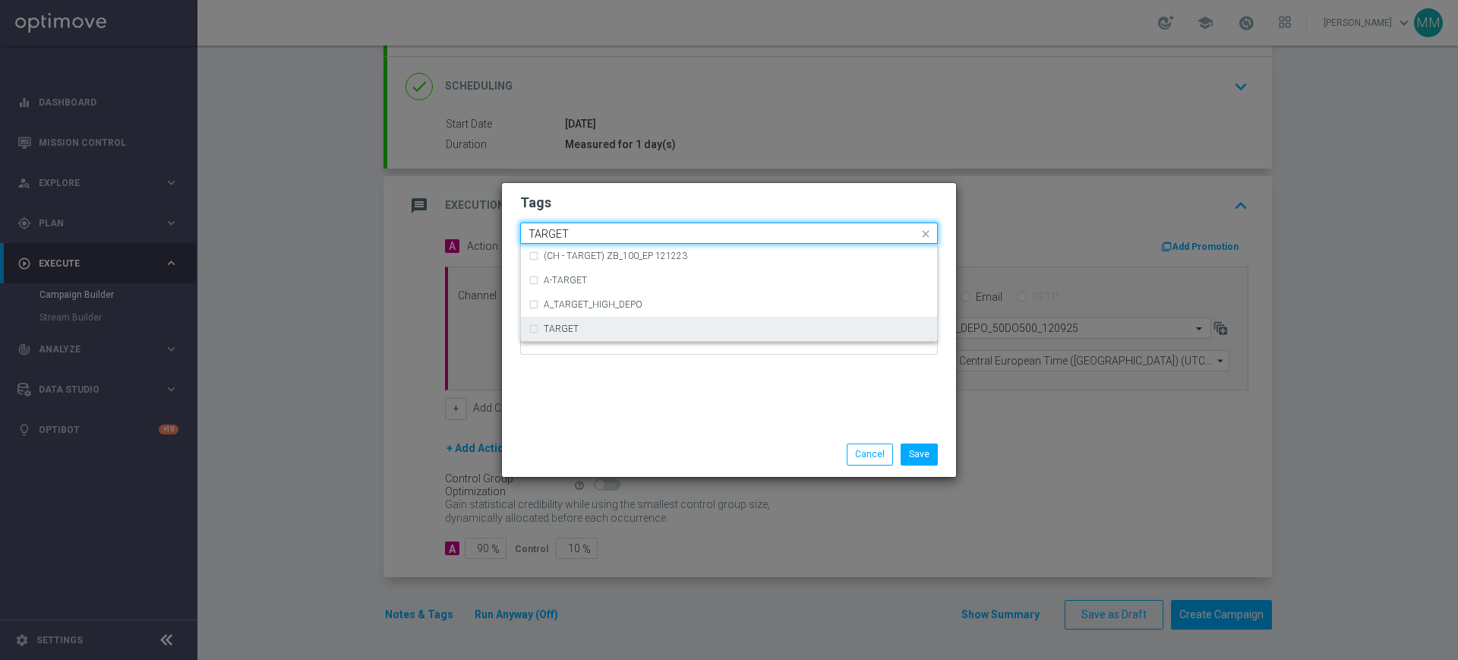
click at [586, 333] on div "TARGET" at bounding box center [729, 329] width 401 height 24
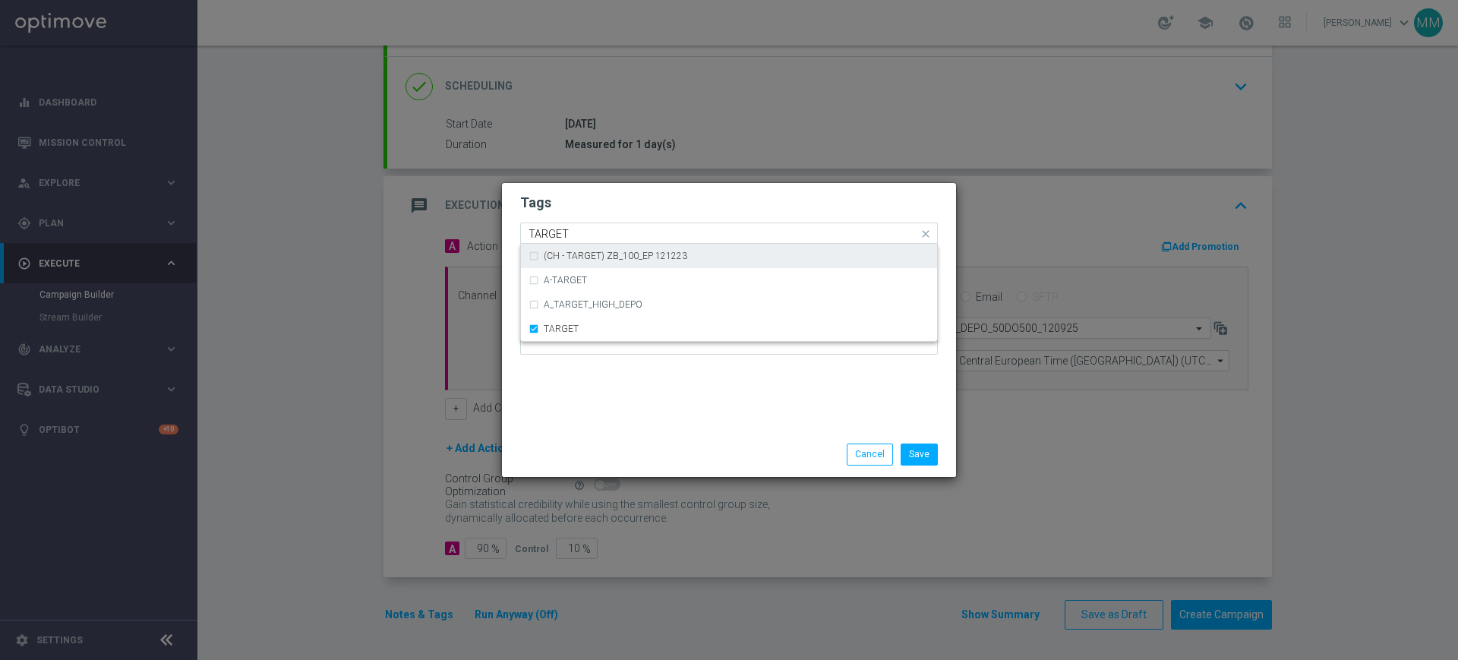
click at [548, 235] on input "TARGET" at bounding box center [724, 234] width 390 height 13
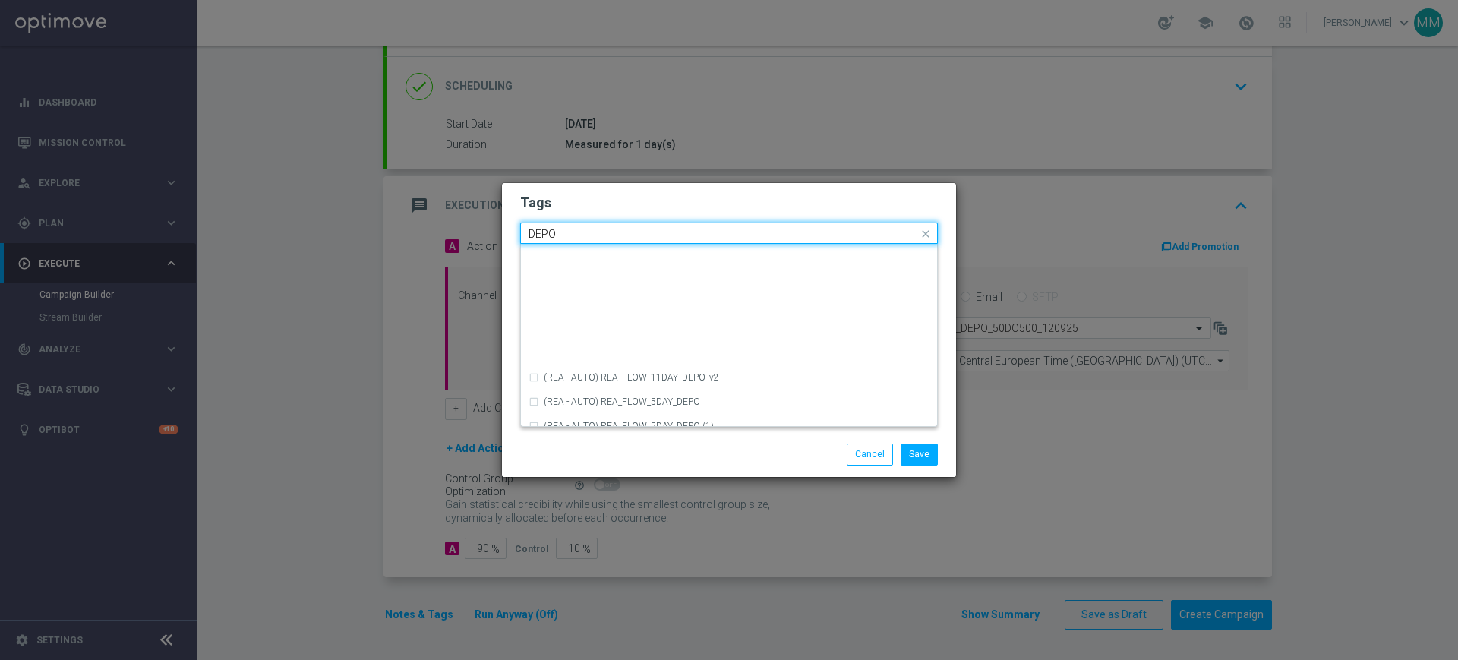
scroll to position [570, 0]
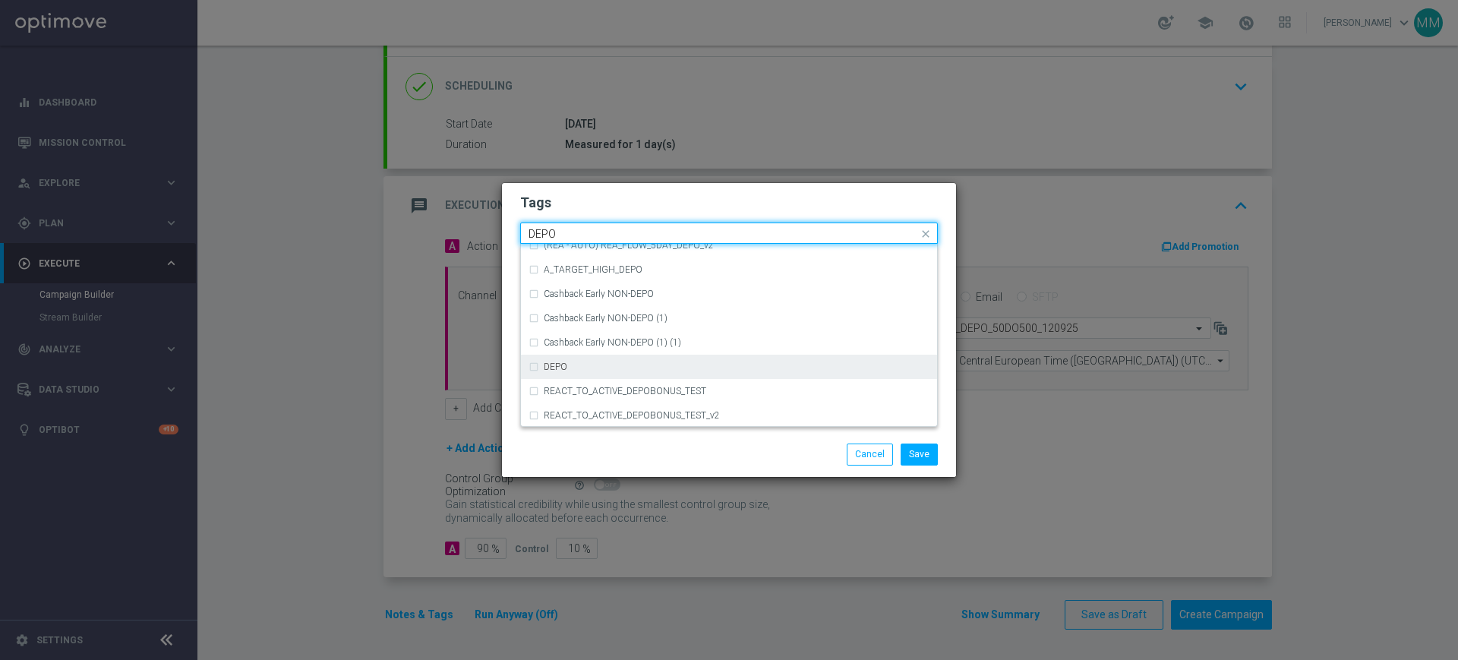
click at [614, 357] on div "DEPO" at bounding box center [729, 367] width 401 height 24
type input "DEPO"
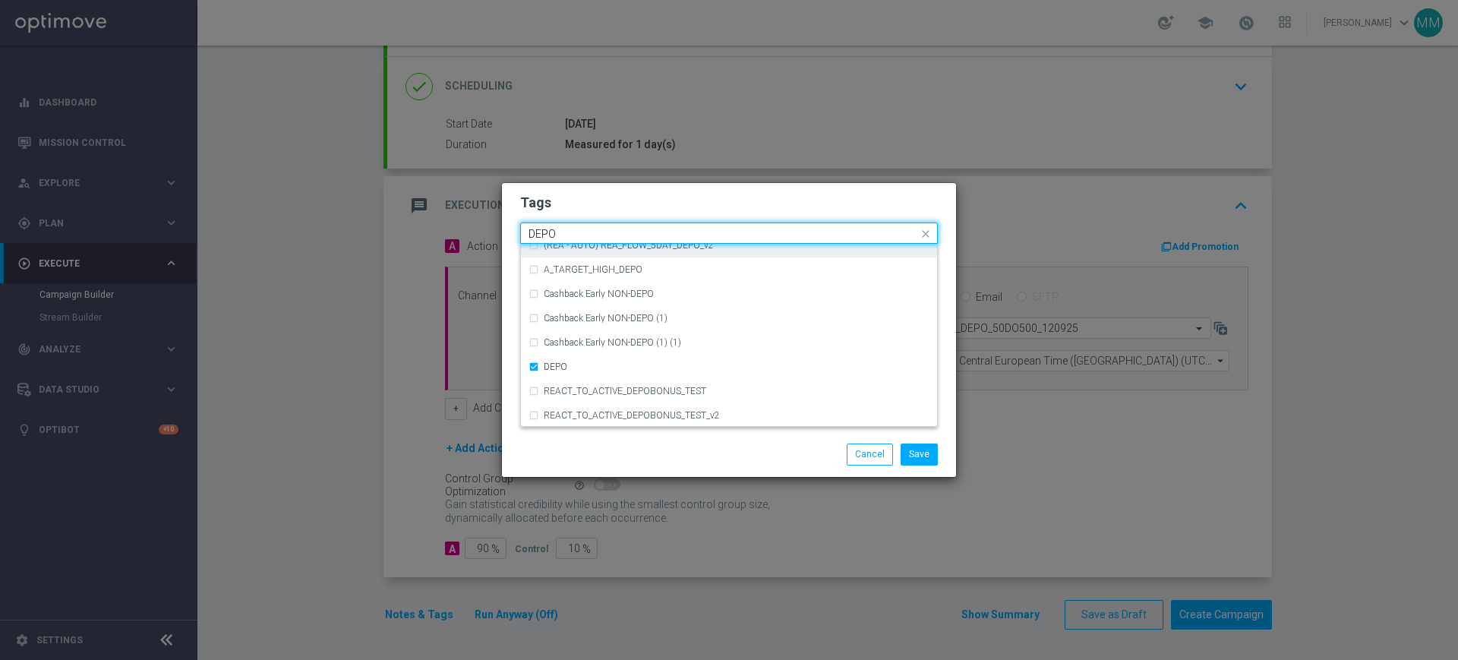
click at [591, 229] on input "DEPO" at bounding box center [724, 234] width 390 height 13
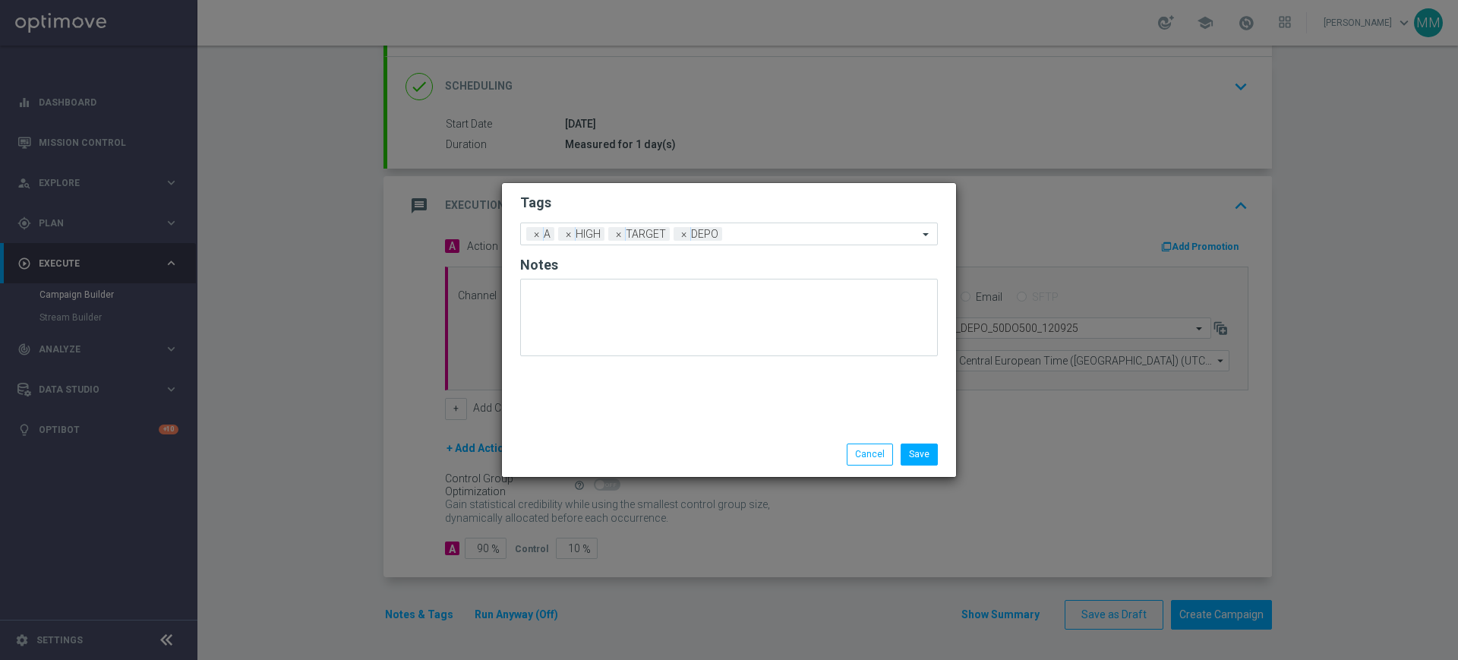
drag, startPoint x: 614, startPoint y: 200, endPoint x: 623, endPoint y: 200, distance: 8.4
click at [616, 199] on h2 "Tags" at bounding box center [729, 203] width 418 height 18
click at [936, 444] on button "Save" at bounding box center [919, 454] width 37 height 21
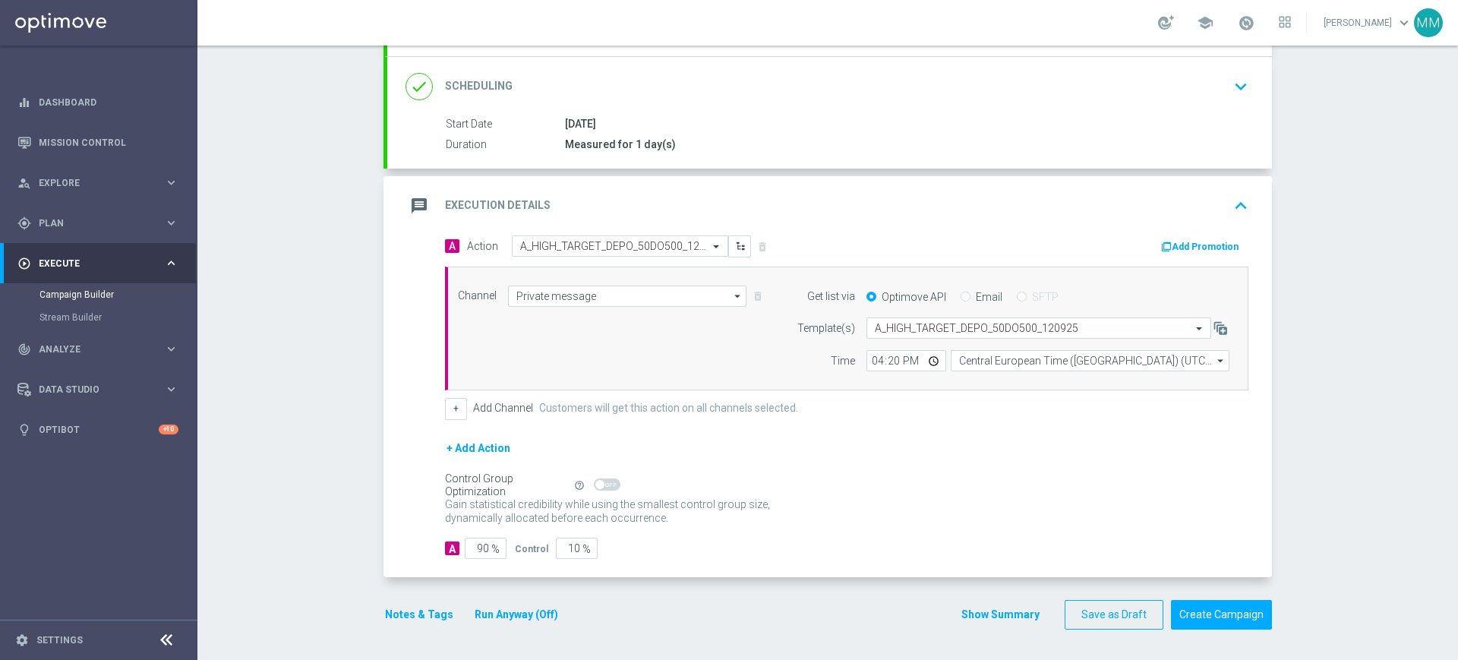
click at [1160, 240] on button "Add Promotion" at bounding box center [1202, 246] width 84 height 17
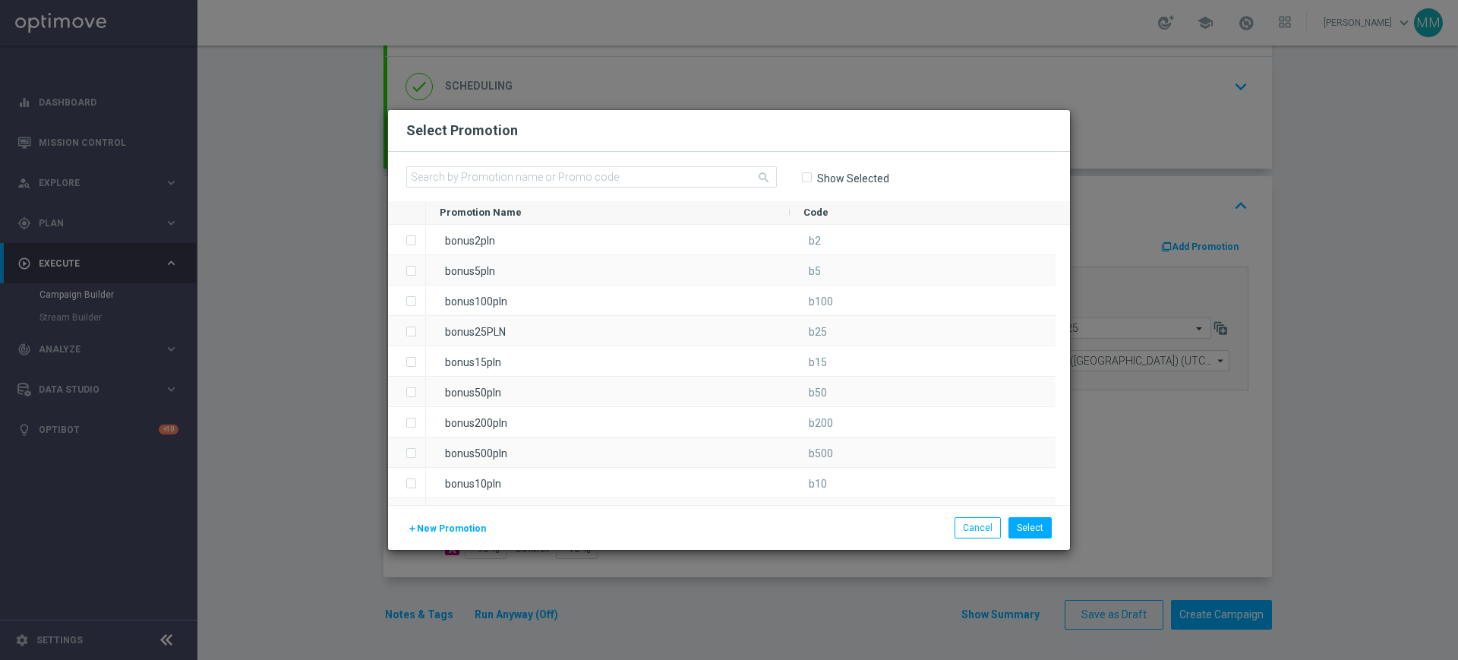
click at [458, 527] on span "New Promotion" at bounding box center [451, 528] width 69 height 11
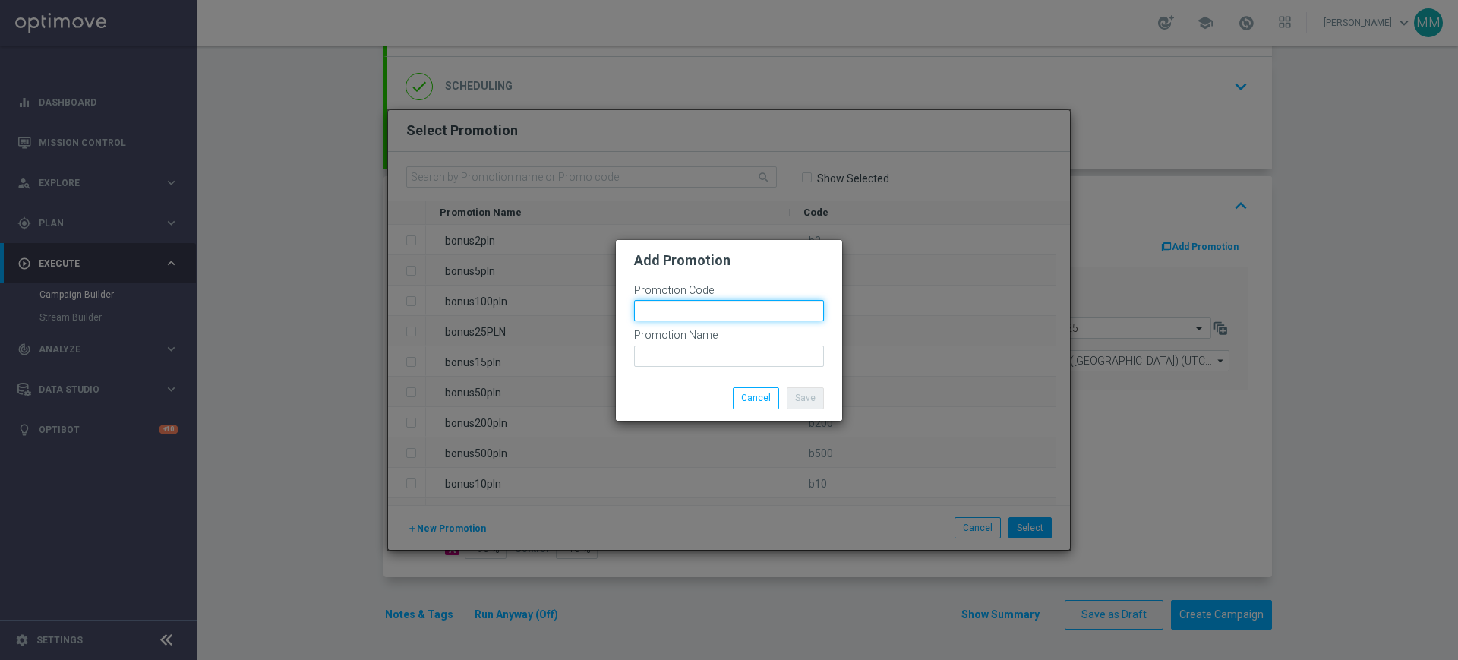
drag, startPoint x: 675, startPoint y: 309, endPoint x: 659, endPoint y: 287, distance: 27.6
click at [675, 309] on input "text" at bounding box center [729, 310] width 190 height 21
paste input "178202"
type input "bonusapi_tg-178202"
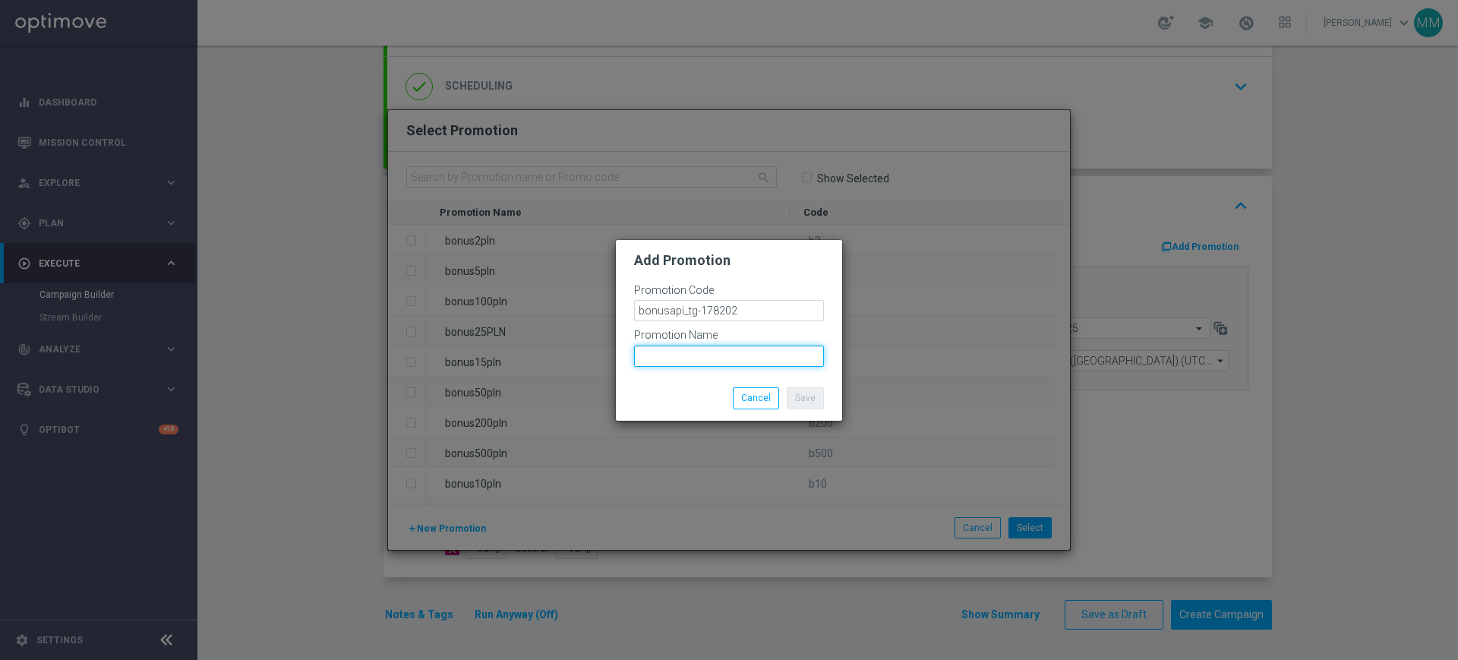
click at [731, 350] on input "text" at bounding box center [729, 356] width 190 height 21
paste input "bonusapi_tg-178202"
type input "bonusapi_tg-178202"
click at [801, 396] on button "Save" at bounding box center [805, 397] width 37 height 21
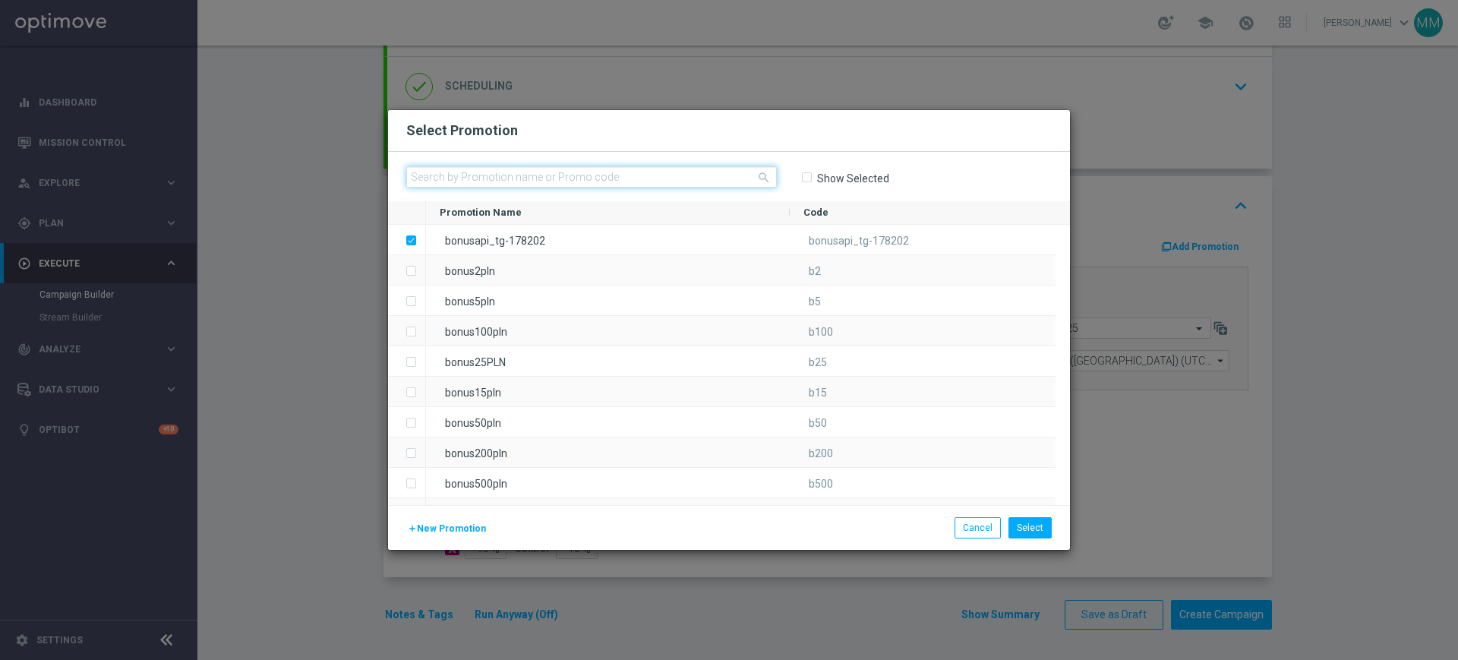
click at [595, 175] on input "text" at bounding box center [591, 176] width 371 height 21
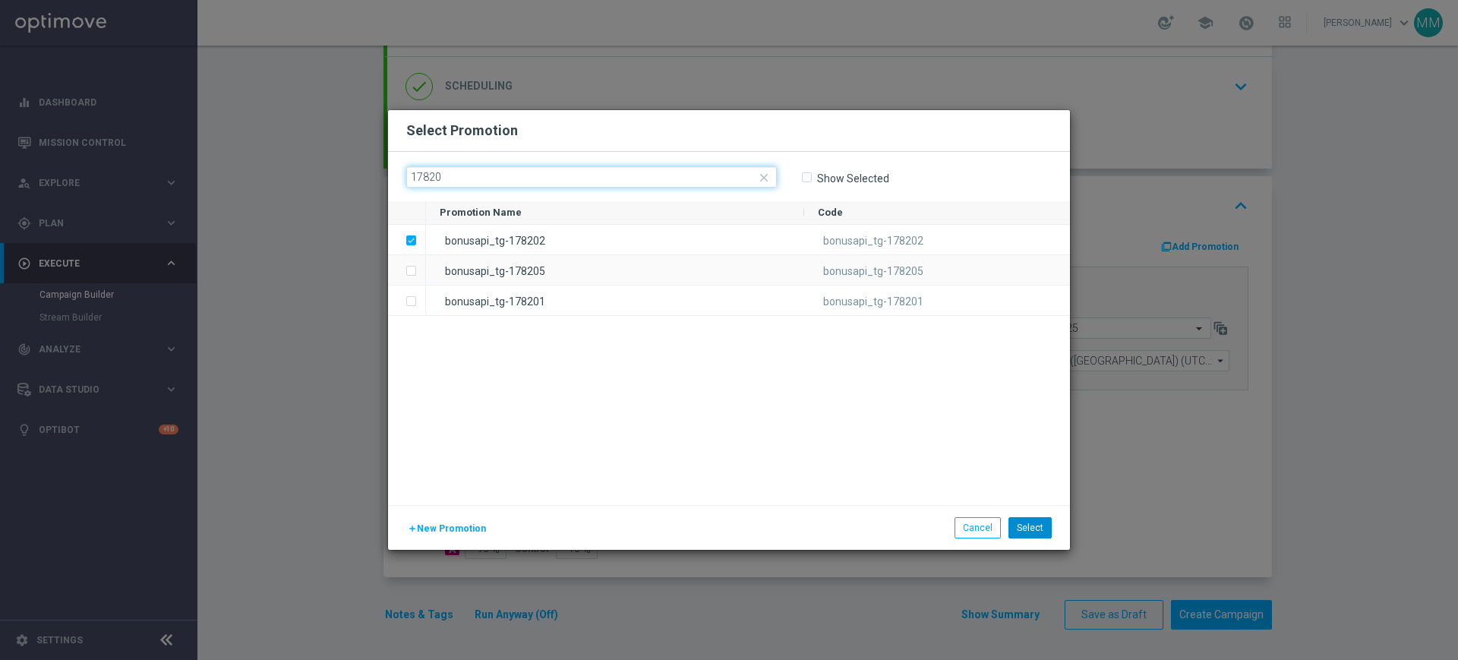
type input "17820"
click at [1049, 529] on button "Select" at bounding box center [1030, 527] width 43 height 21
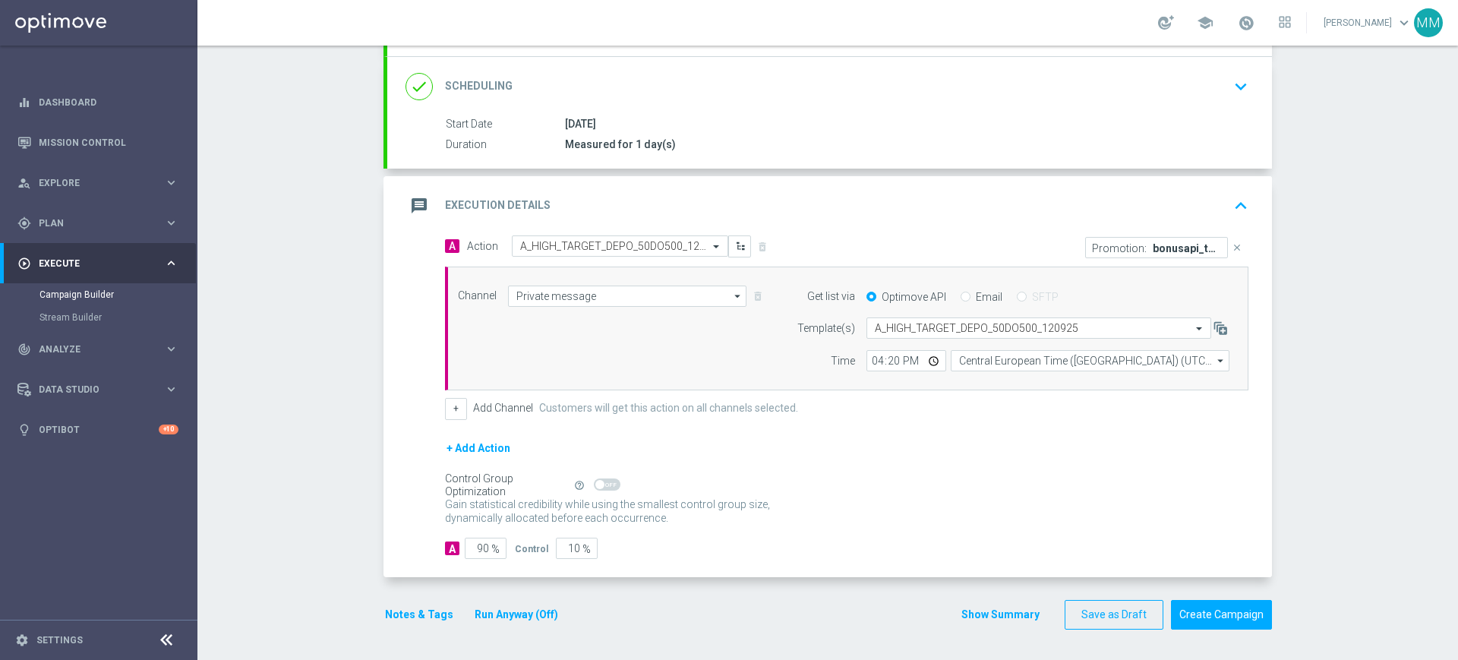
click at [389, 608] on button "Notes & Tags" at bounding box center [419, 614] width 71 height 19
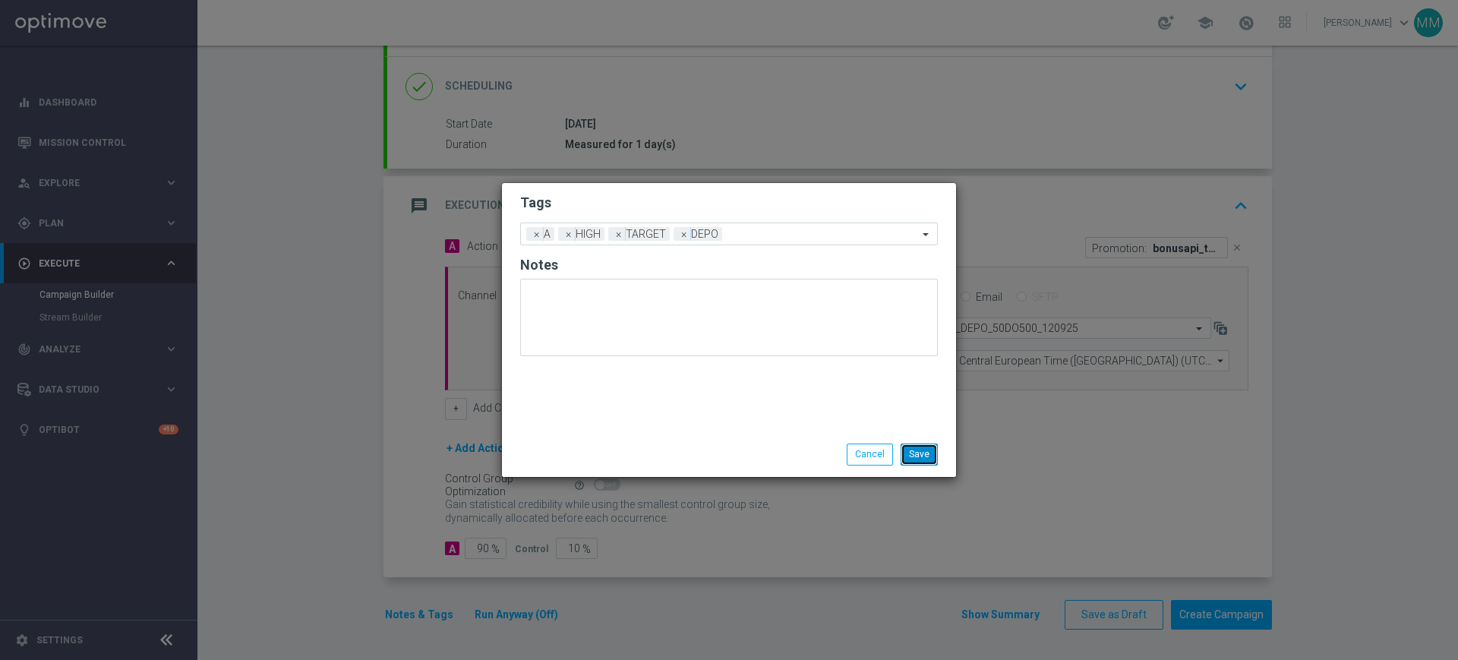
click at [918, 455] on button "Save" at bounding box center [919, 454] width 37 height 21
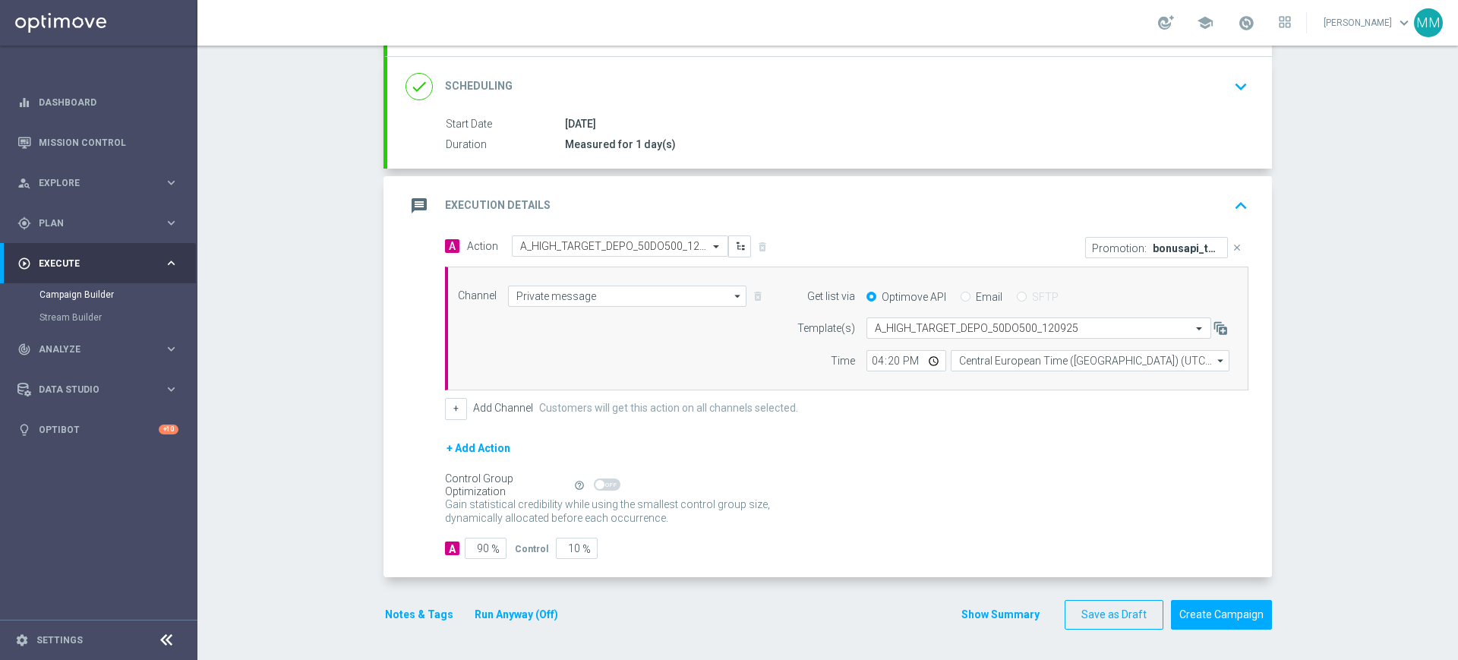
click at [854, 65] on div "done Scheduling keyboard_arrow_down" at bounding box center [829, 86] width 885 height 59
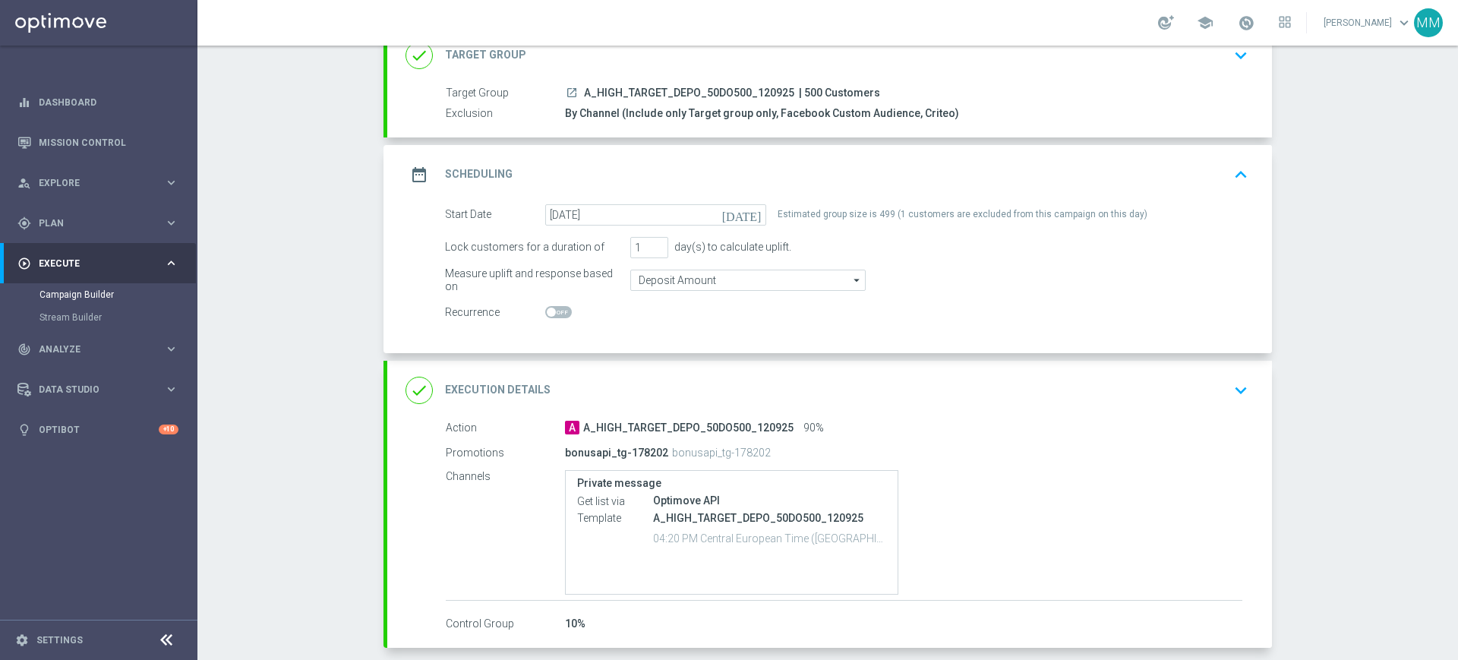
scroll to position [180, 0]
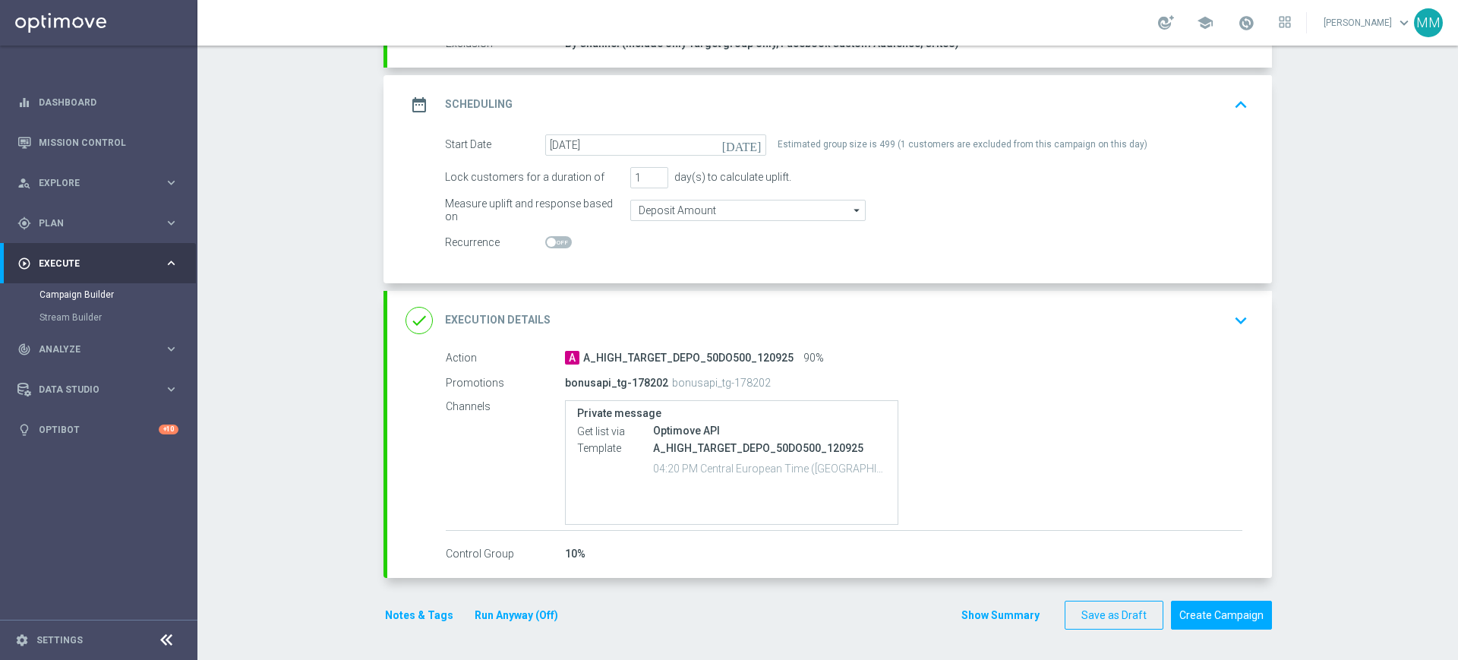
click at [615, 317] on div "done Execution Details keyboard_arrow_down" at bounding box center [830, 320] width 848 height 29
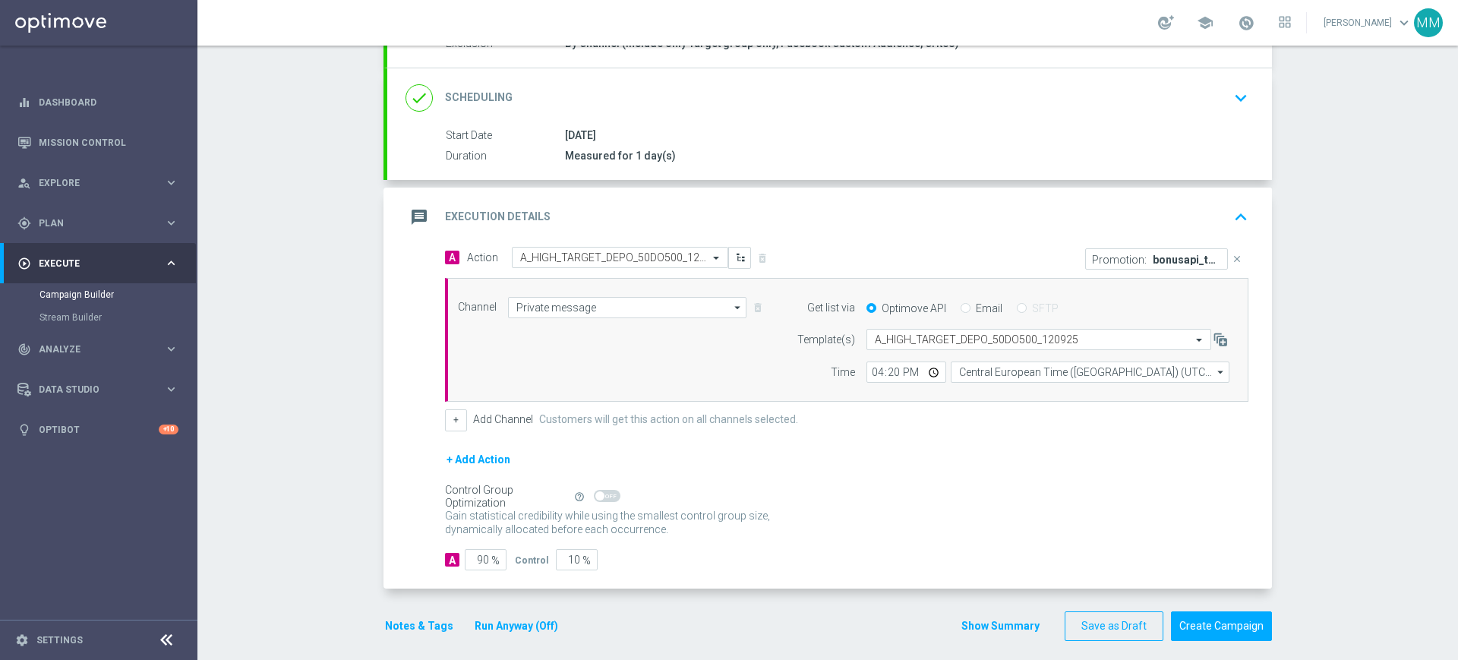
click at [520, 628] on button "Run Anyway (Off)" at bounding box center [516, 626] width 87 height 19
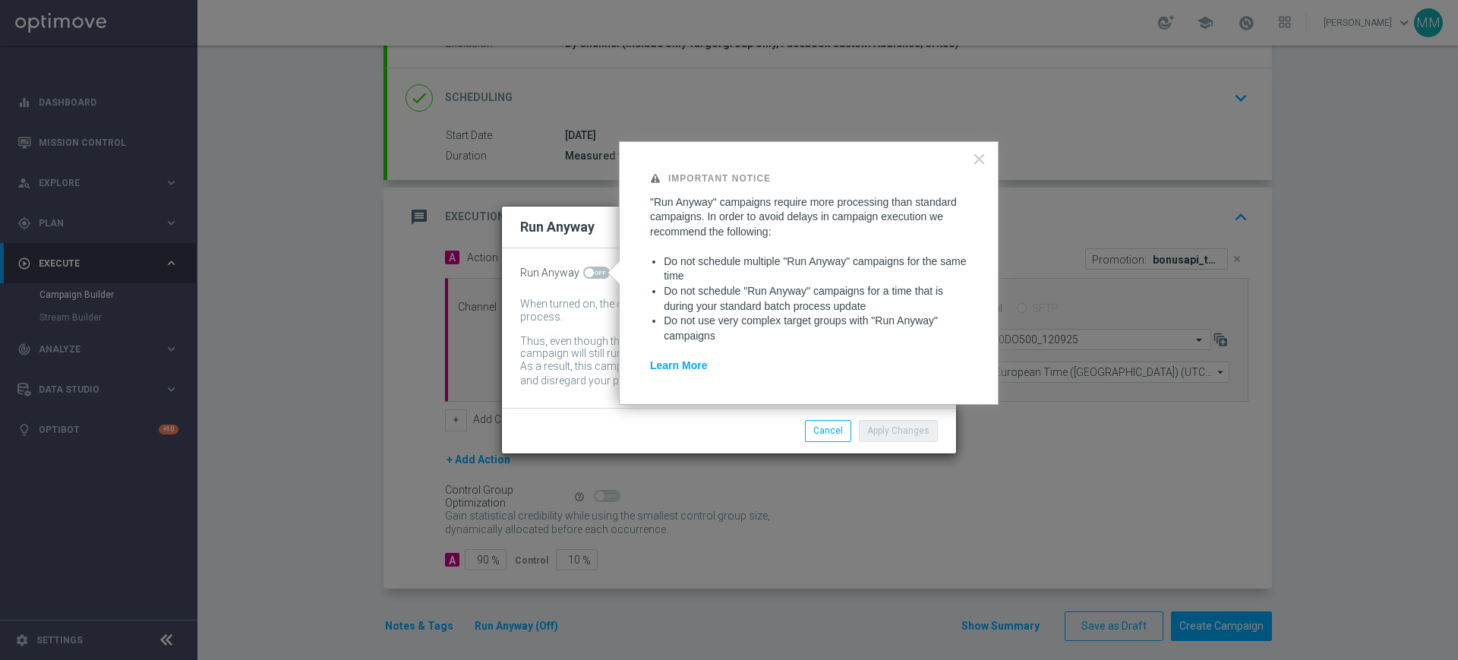
click at [580, 275] on div "Run Anyway" at bounding box center [729, 273] width 418 height 13
click at [587, 270] on span at bounding box center [589, 272] width 9 height 9
click at [587, 270] on input "checkbox" at bounding box center [596, 273] width 27 height 12
checkbox input "true"
click at [871, 429] on button "Apply Changes" at bounding box center [898, 430] width 79 height 21
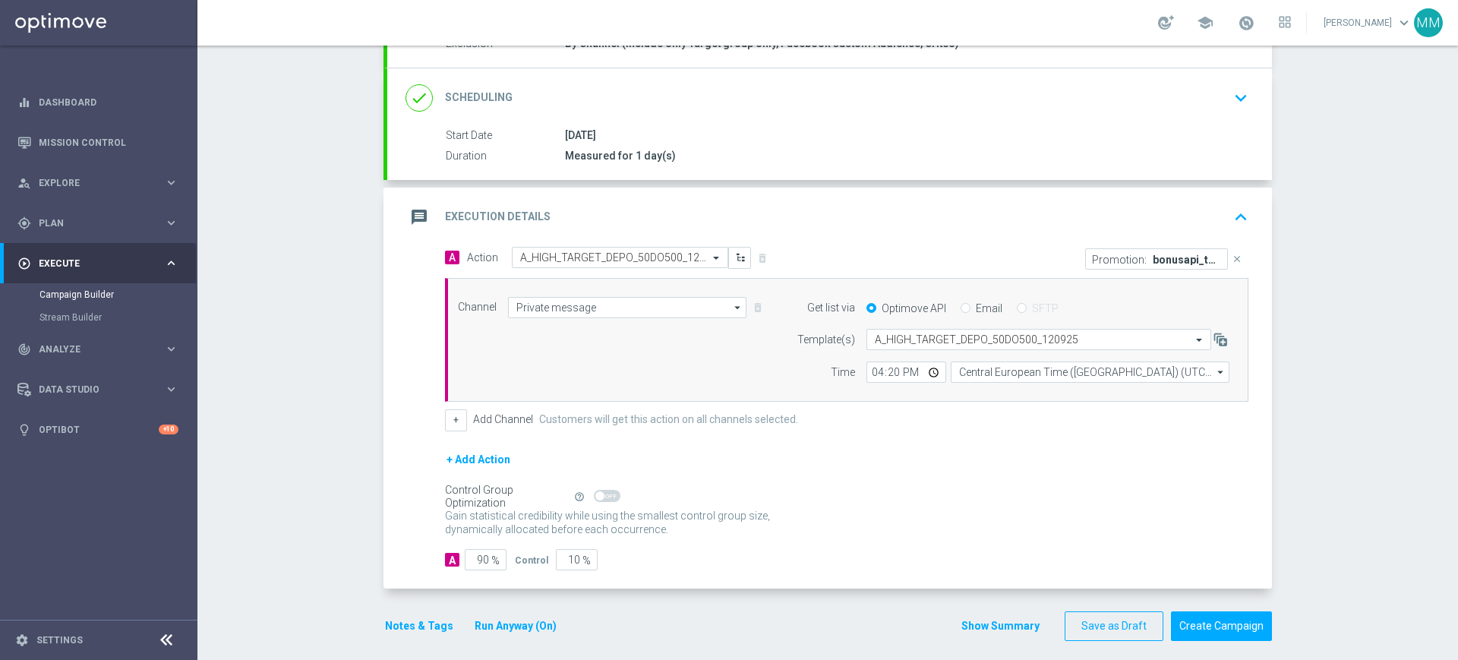
scroll to position [0, 0]
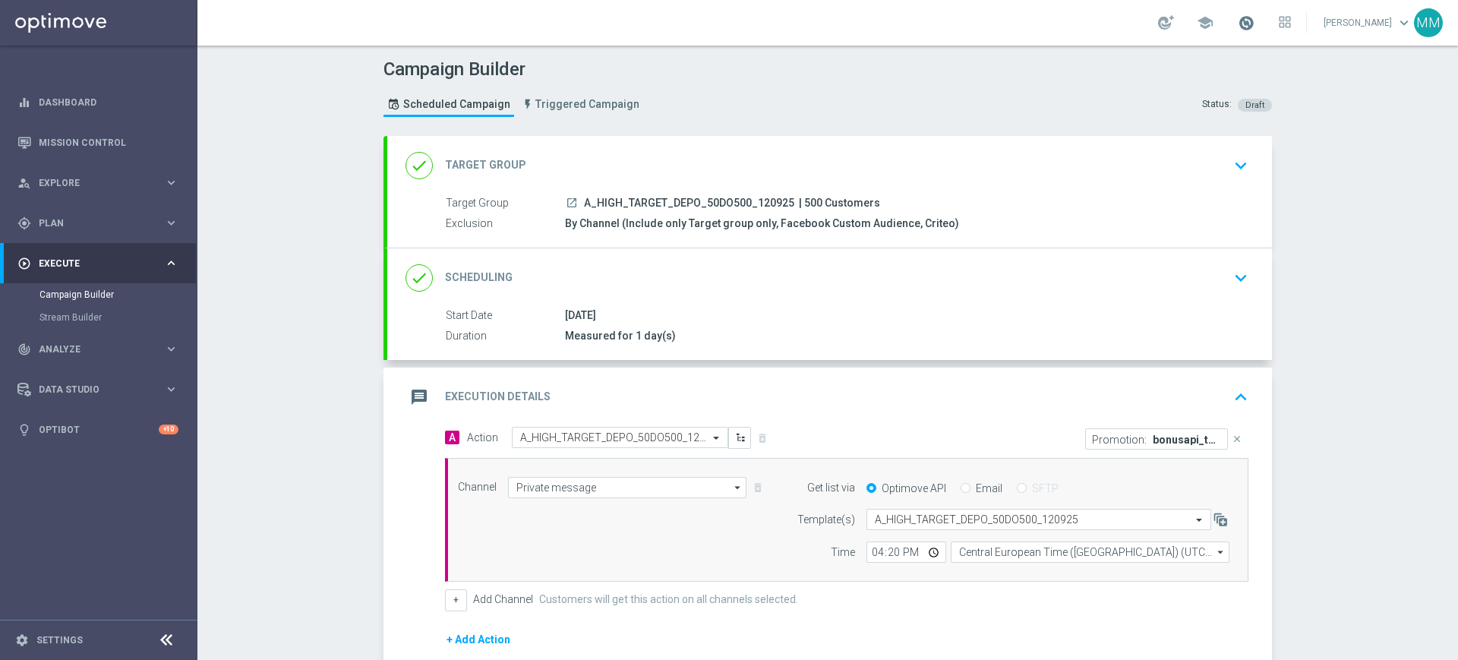
click at [1241, 26] on span at bounding box center [1246, 22] width 17 height 17
click at [658, 374] on div "message Execution Details keyboard_arrow_up" at bounding box center [829, 397] width 885 height 59
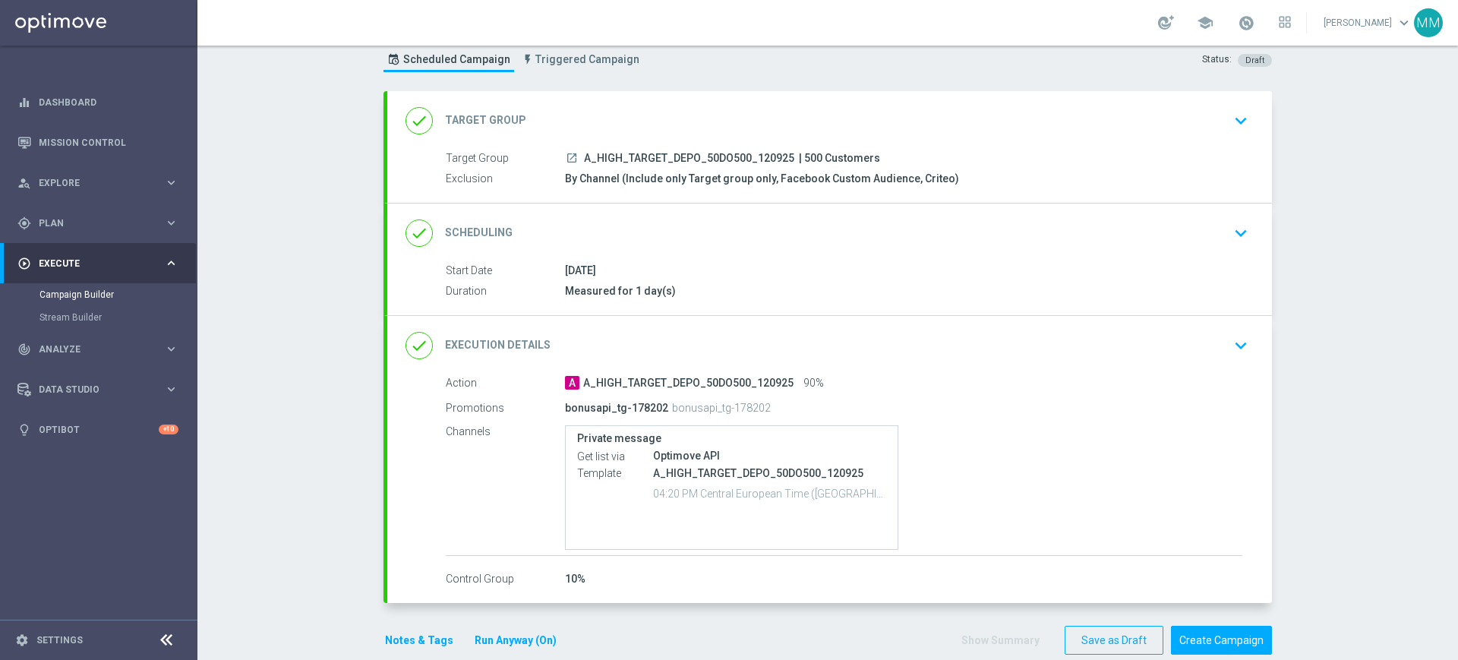
scroll to position [70, 0]
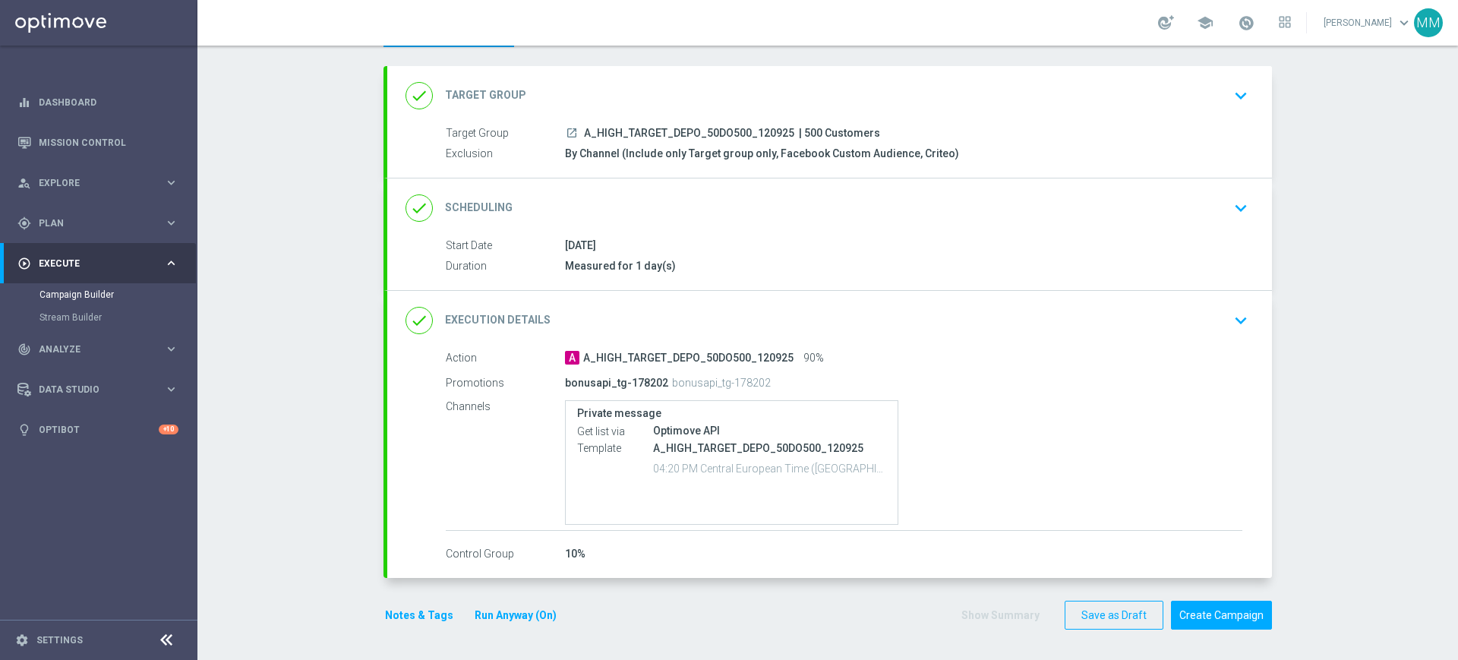
click at [395, 608] on button "Notes & Tags" at bounding box center [419, 615] width 71 height 19
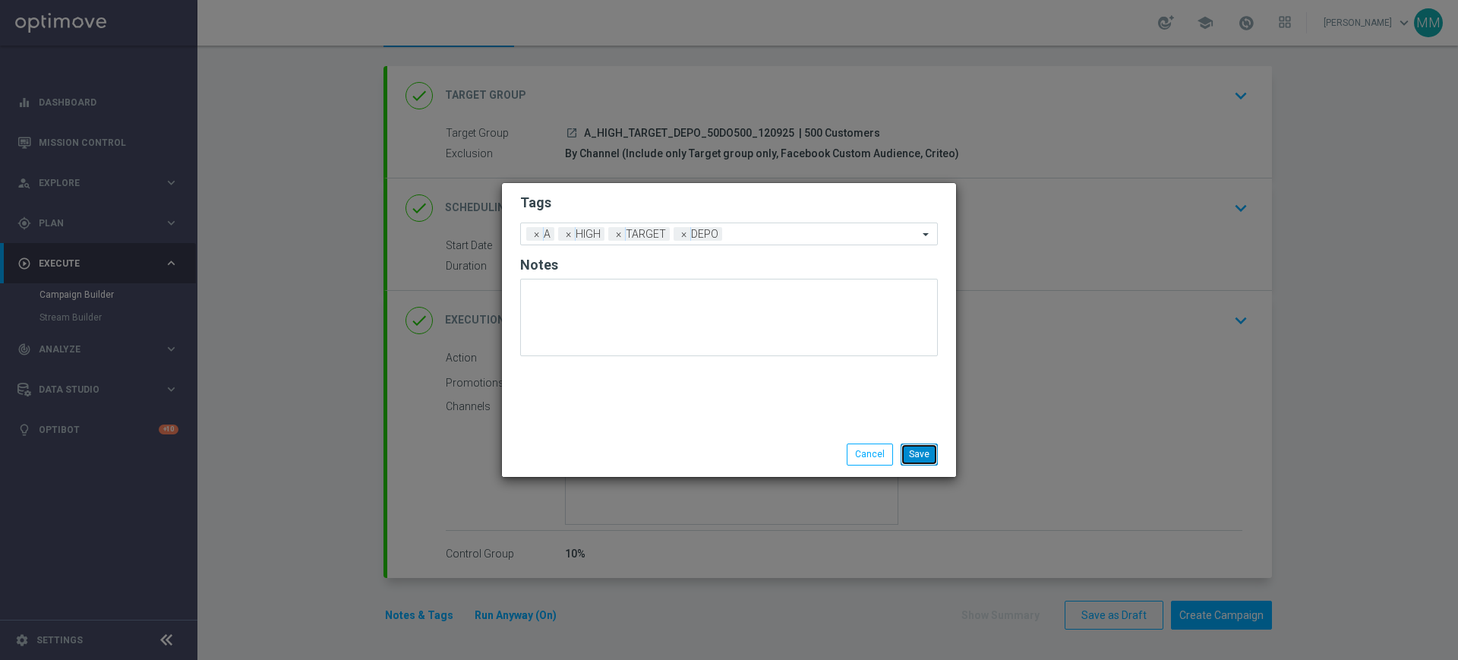
click at [923, 444] on button "Save" at bounding box center [919, 454] width 37 height 21
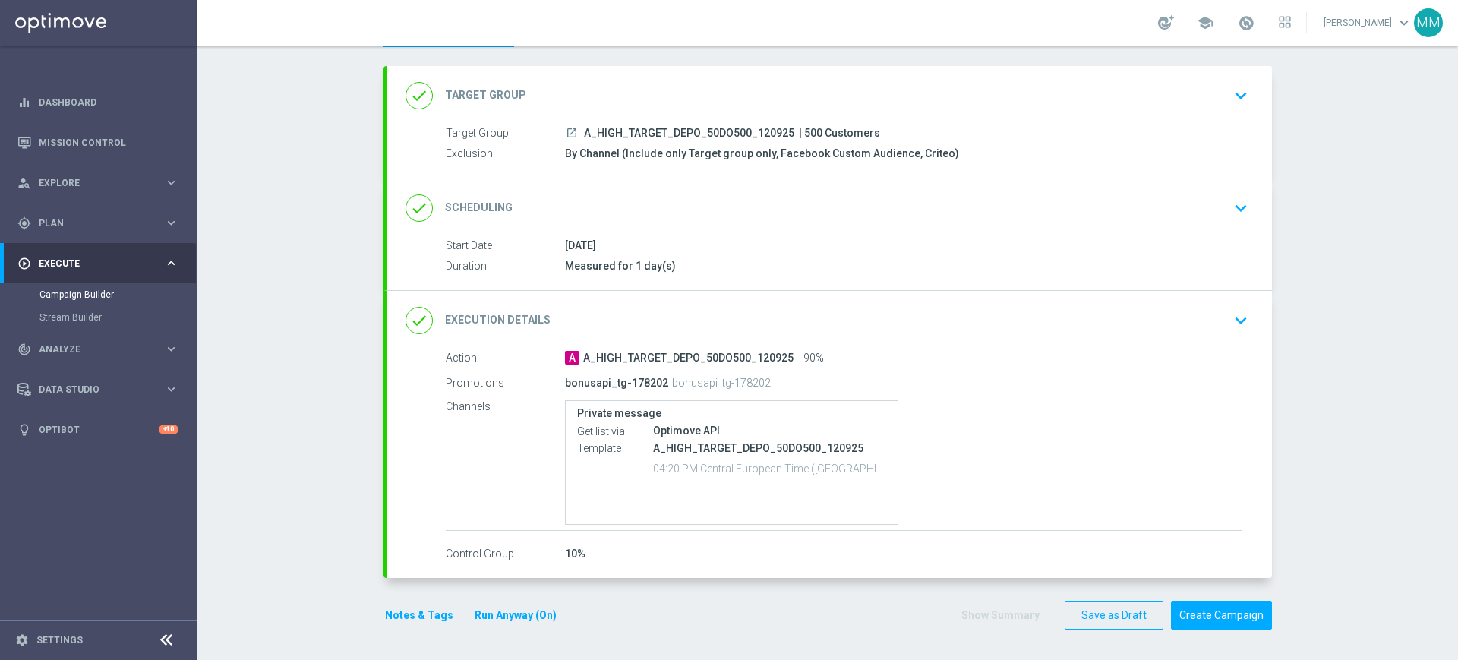
click at [412, 613] on button "Notes & Tags" at bounding box center [419, 615] width 71 height 19
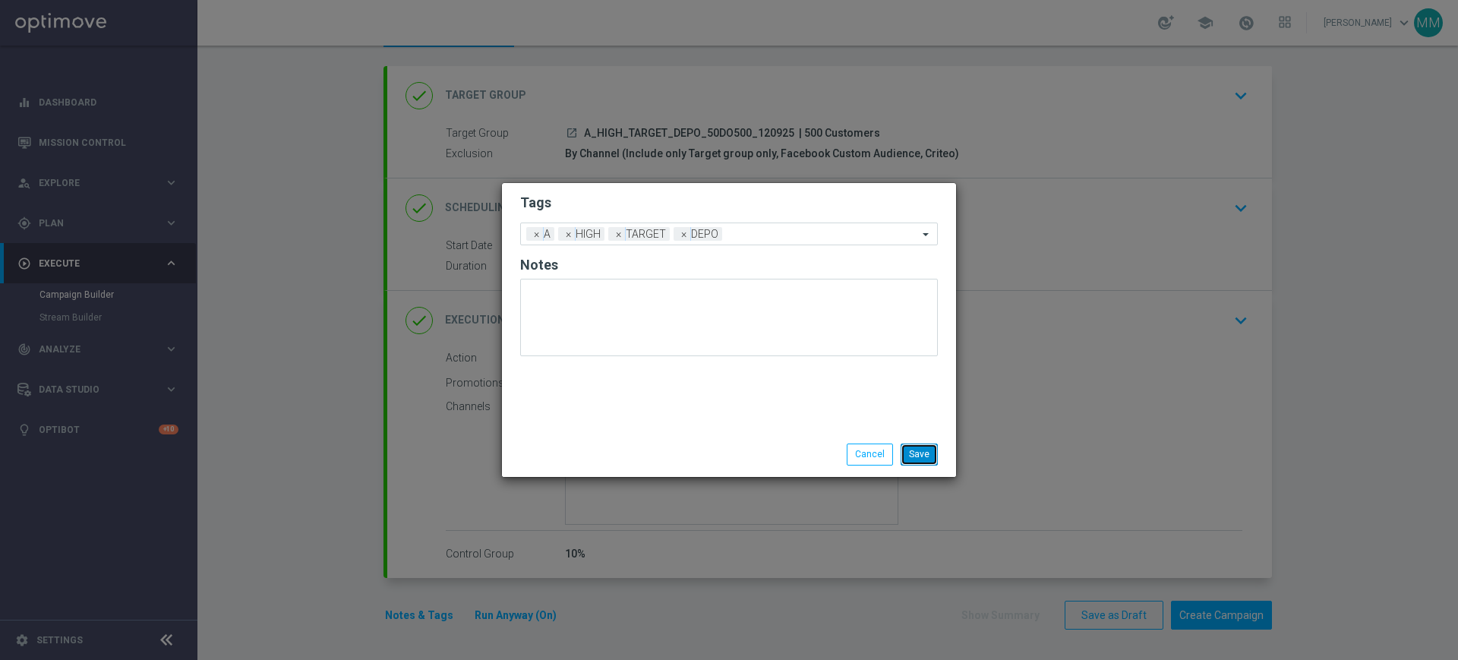
click at [911, 456] on button "Save" at bounding box center [919, 454] width 37 height 21
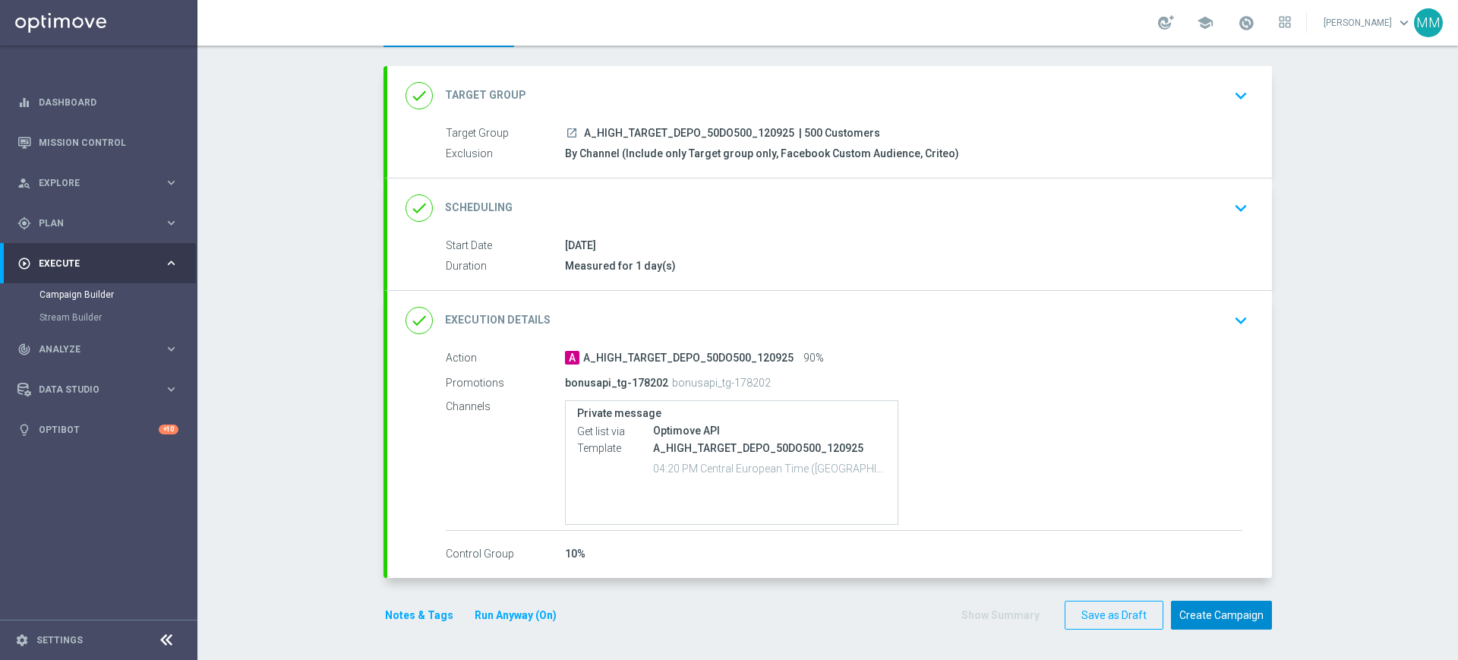
click at [1215, 609] on button "Create Campaign" at bounding box center [1221, 616] width 101 height 30
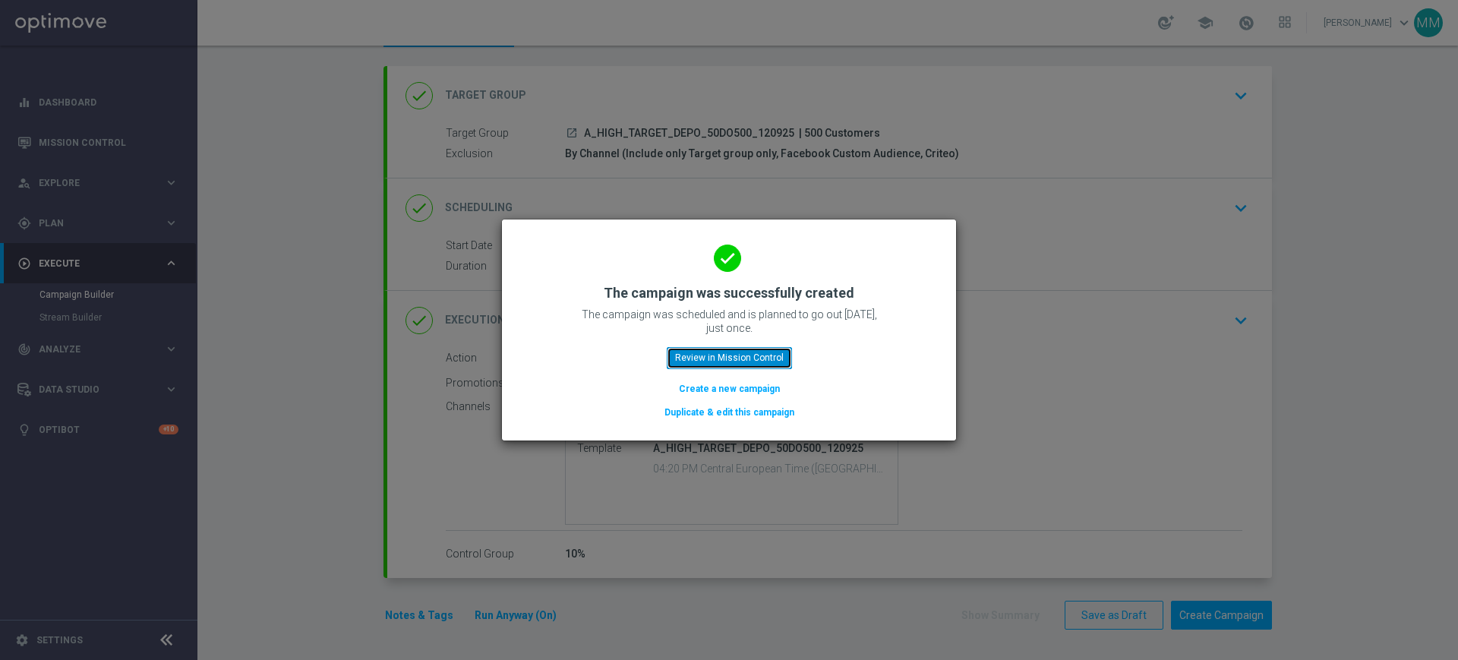
click at [766, 362] on button "Review in Mission Control" at bounding box center [729, 357] width 125 height 21
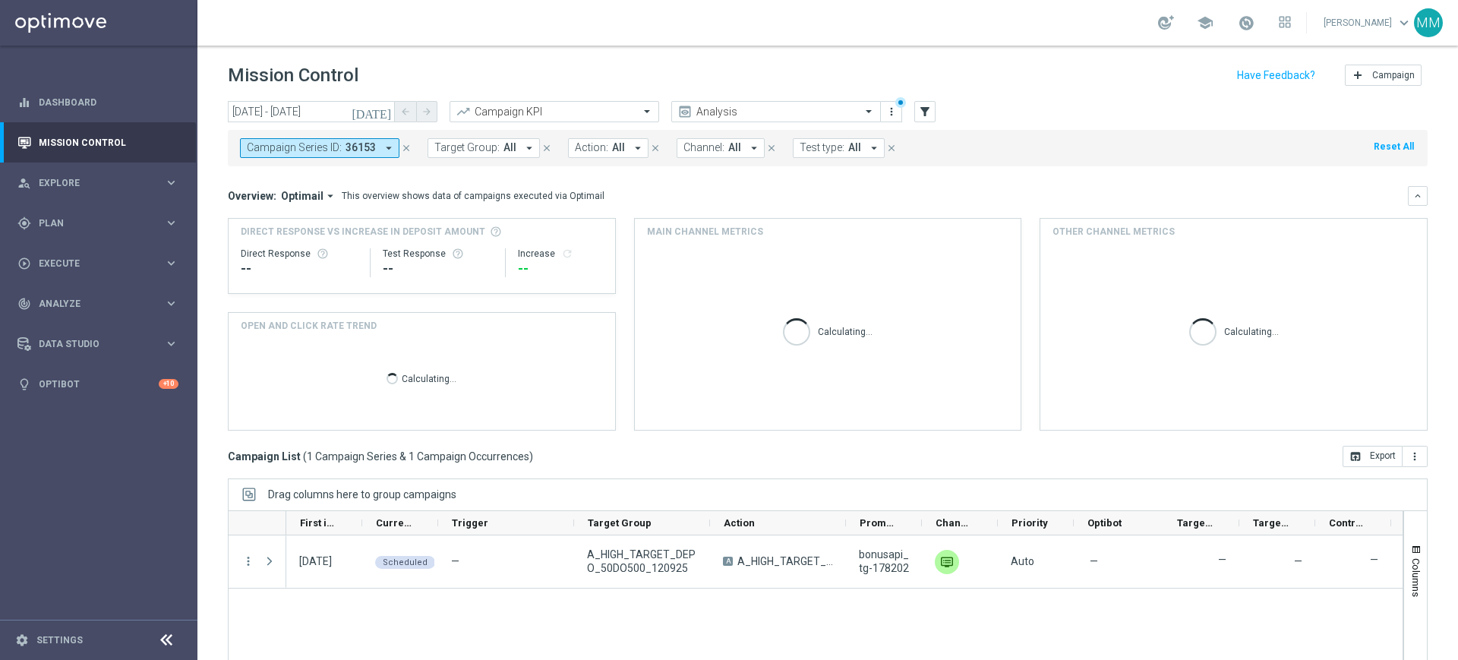
click at [374, 151] on span "36153" at bounding box center [361, 147] width 30 height 13
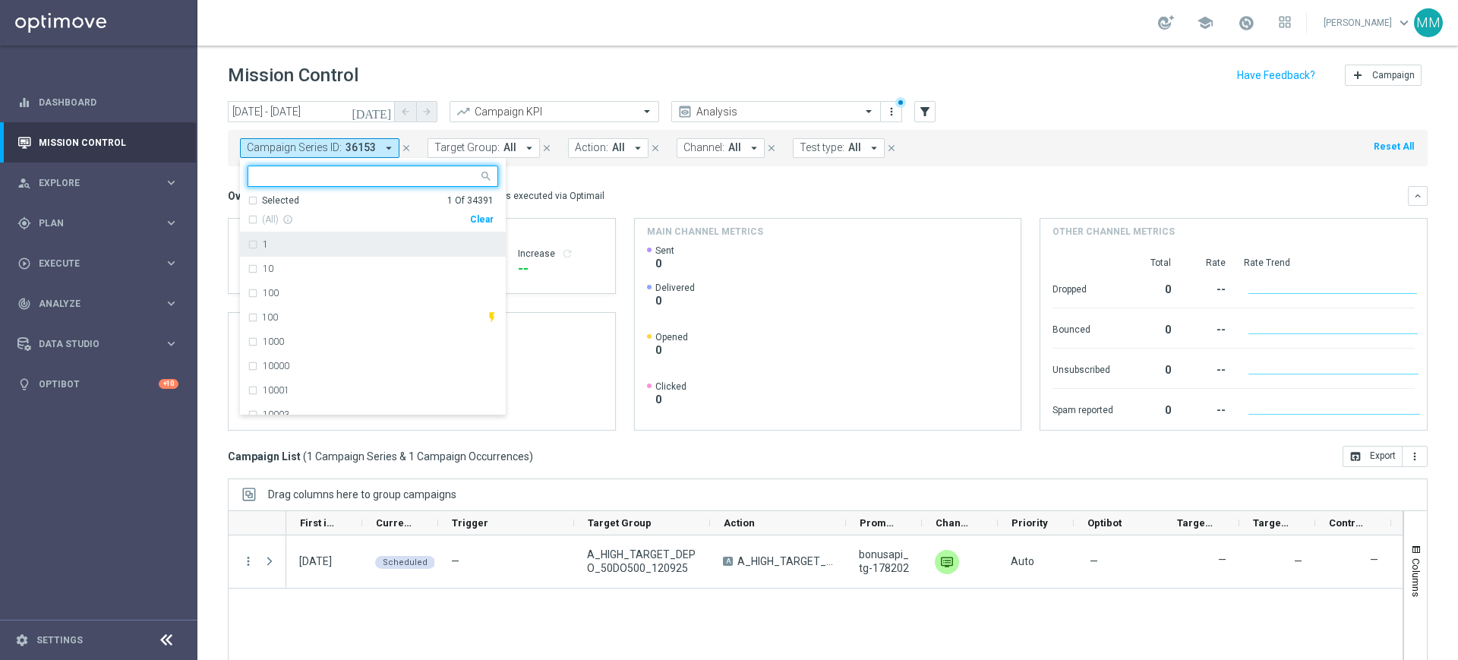
click at [0, 0] on div "Clear" at bounding box center [0, 0] width 0 height 0
click at [539, 170] on mini-dashboard "Overview: Optimail arrow_drop_down This overview shows data of campaigns execut…" at bounding box center [828, 306] width 1200 height 280
click at [523, 141] on icon "arrow_drop_down" at bounding box center [530, 148] width 14 height 14
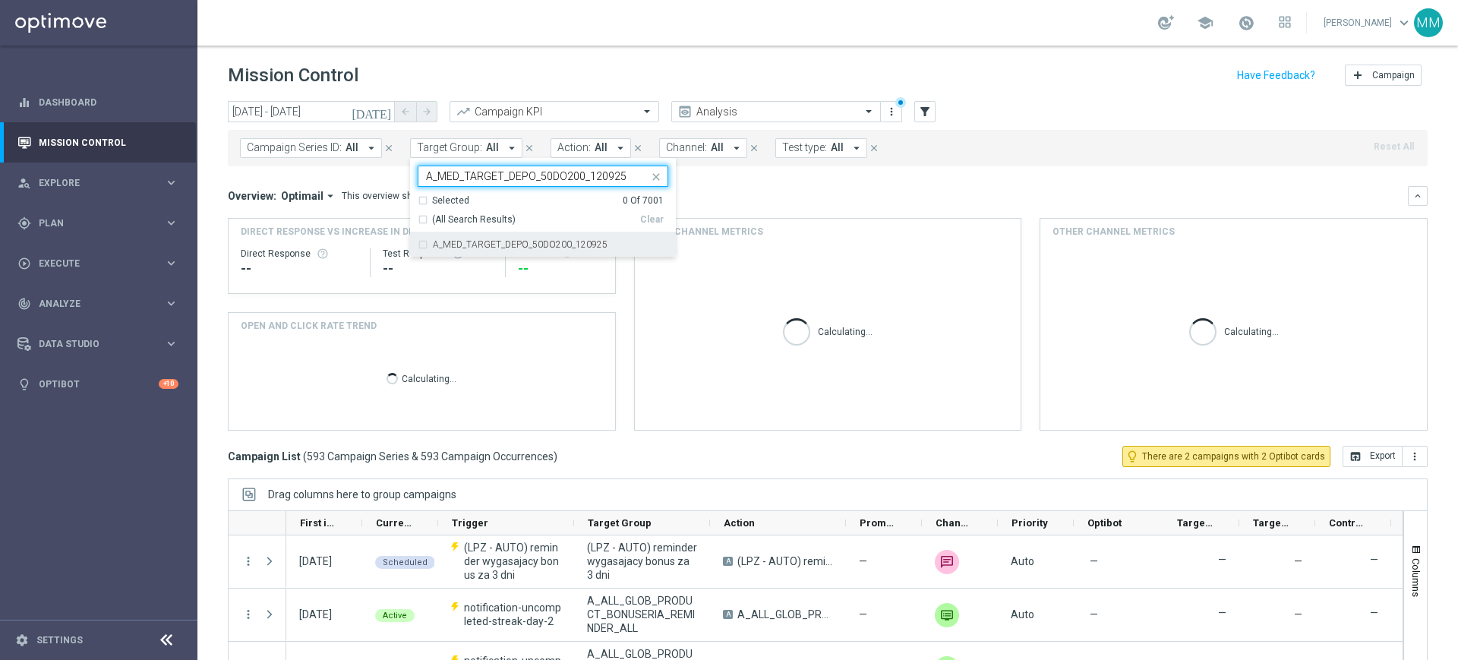
click at [526, 245] on label "A_MED_TARGET_DEPO_50DO200_120925" at bounding box center [520, 244] width 175 height 9
type input "A_MED_TARGET_DEPO_50DO200_120925"
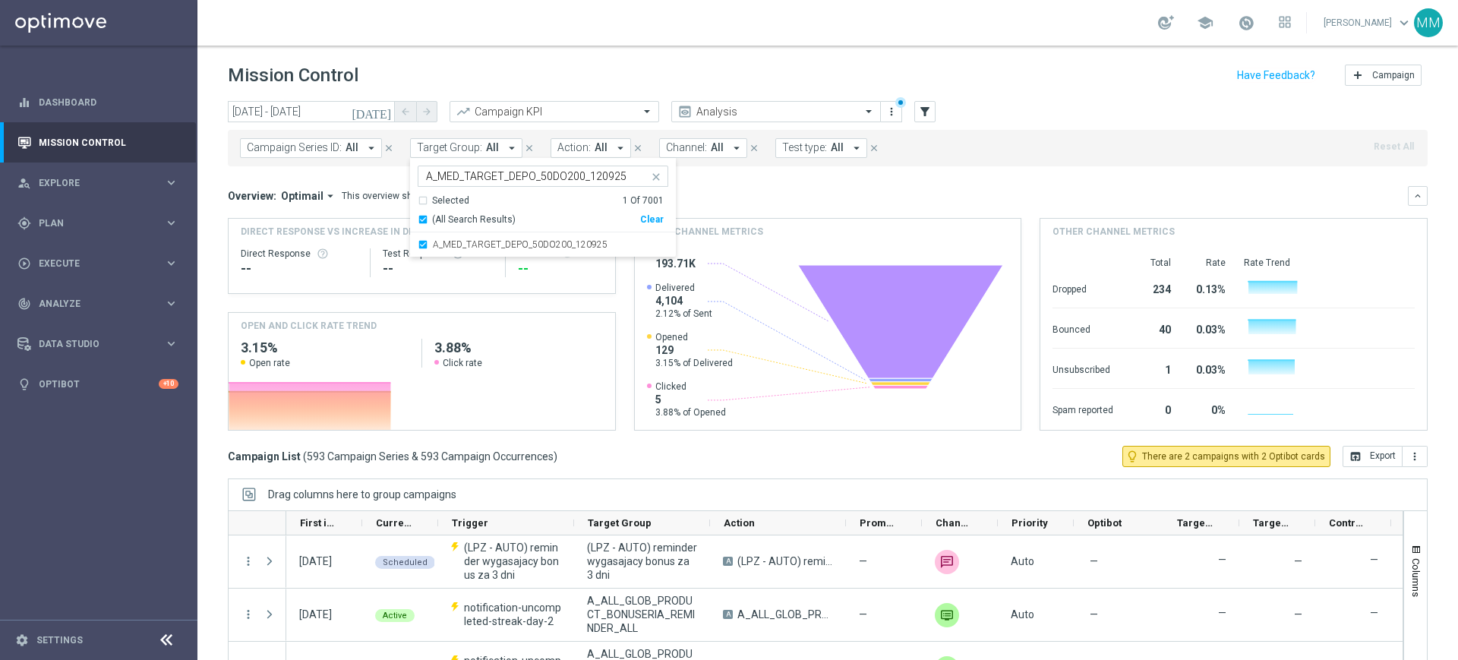
click at [695, 185] on mini-dashboard "Overview: Optimail arrow_drop_down This overview shows data of campaigns execut…" at bounding box center [828, 306] width 1200 height 280
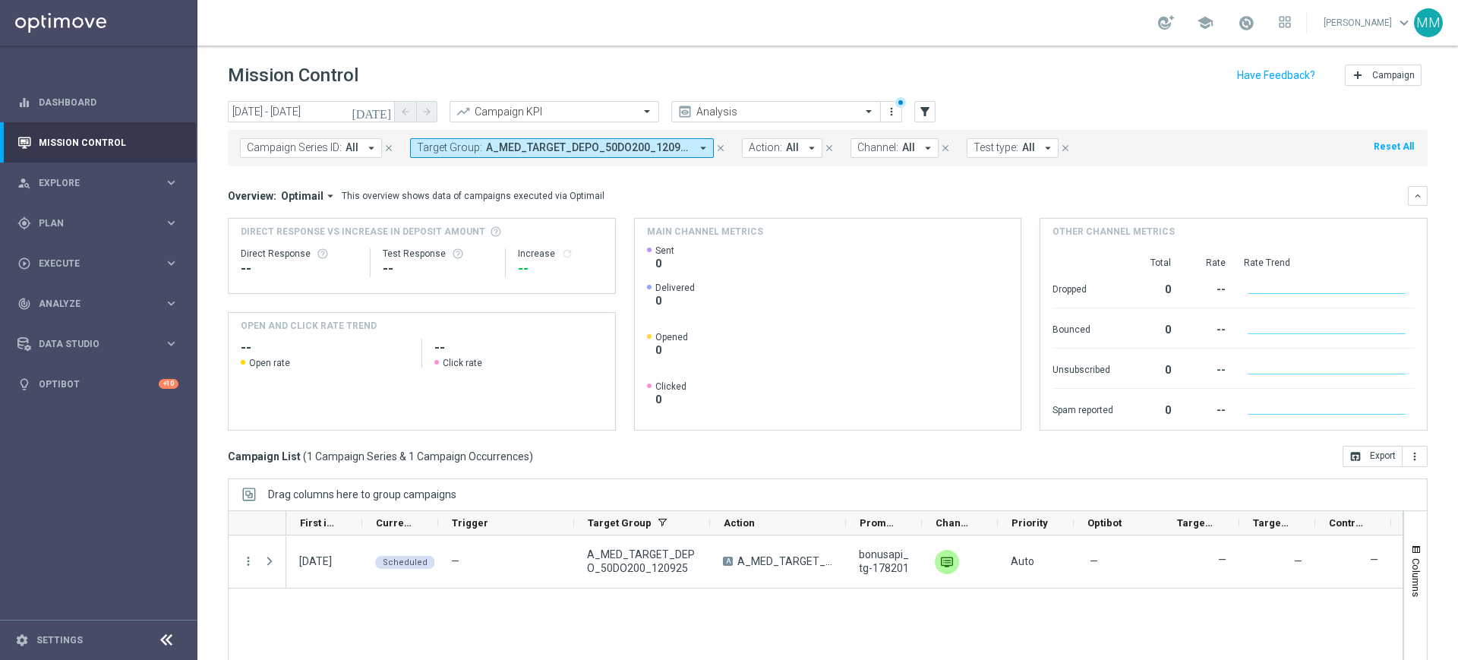
click at [466, 148] on span "Target Group:" at bounding box center [449, 147] width 65 height 13
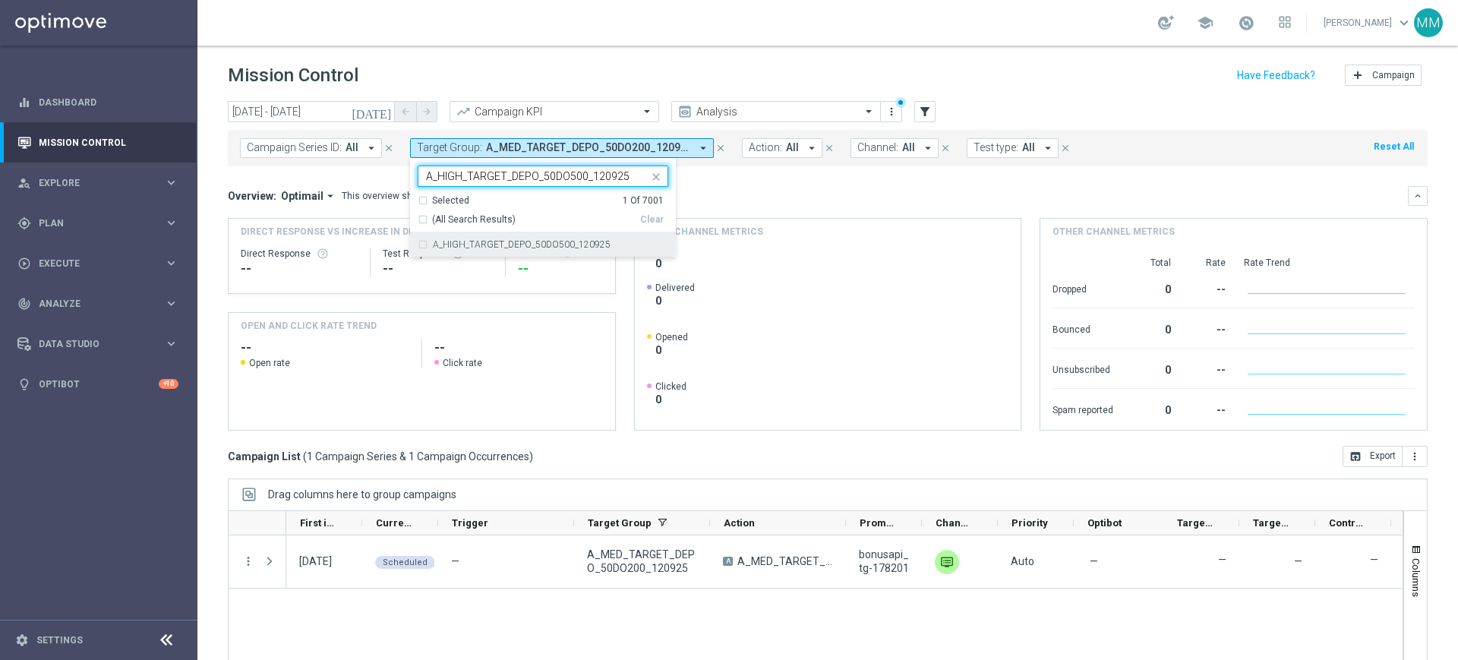
click at [538, 237] on div "A_HIGH_TARGET_DEPO_50DO500_120925" at bounding box center [543, 244] width 251 height 24
type input "A_HIGH_TARGET_DEPO_50DO500_120925"
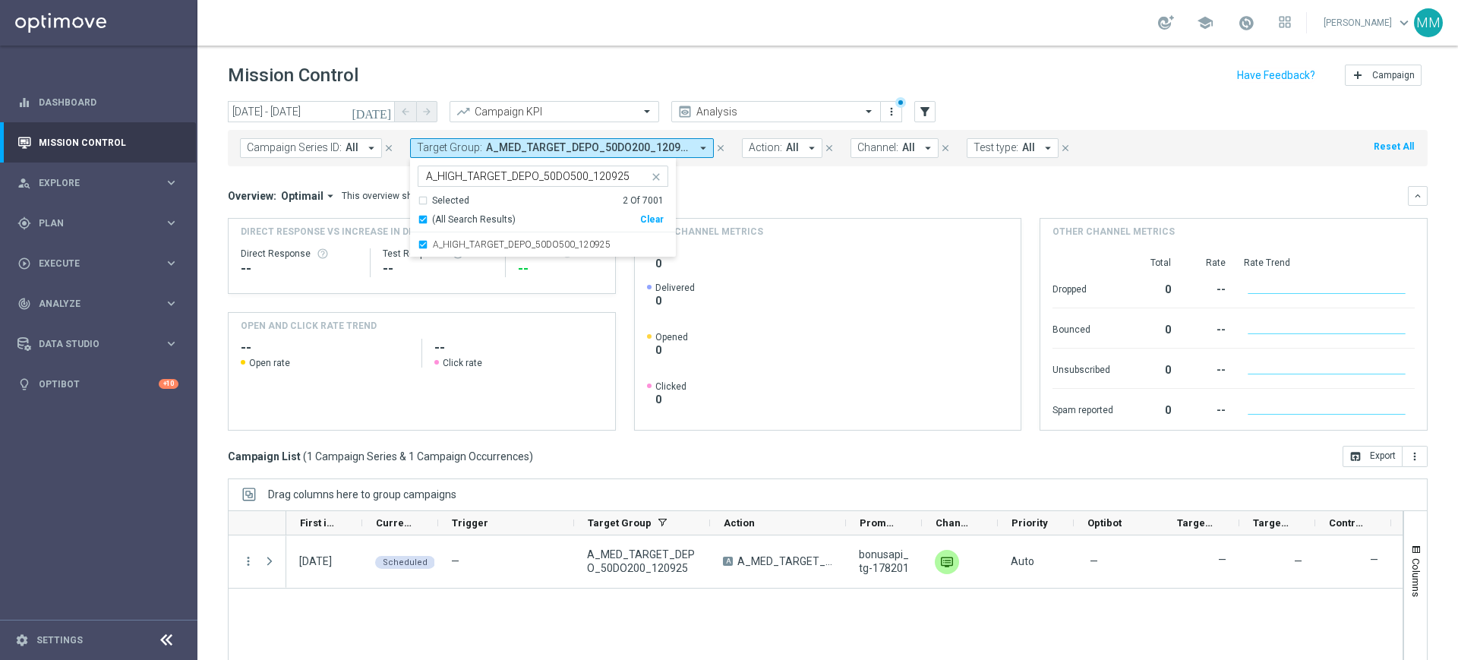
click at [746, 212] on div "Overview: Optimail arrow_drop_down This overview shows data of campaigns execut…" at bounding box center [828, 308] width 1200 height 245
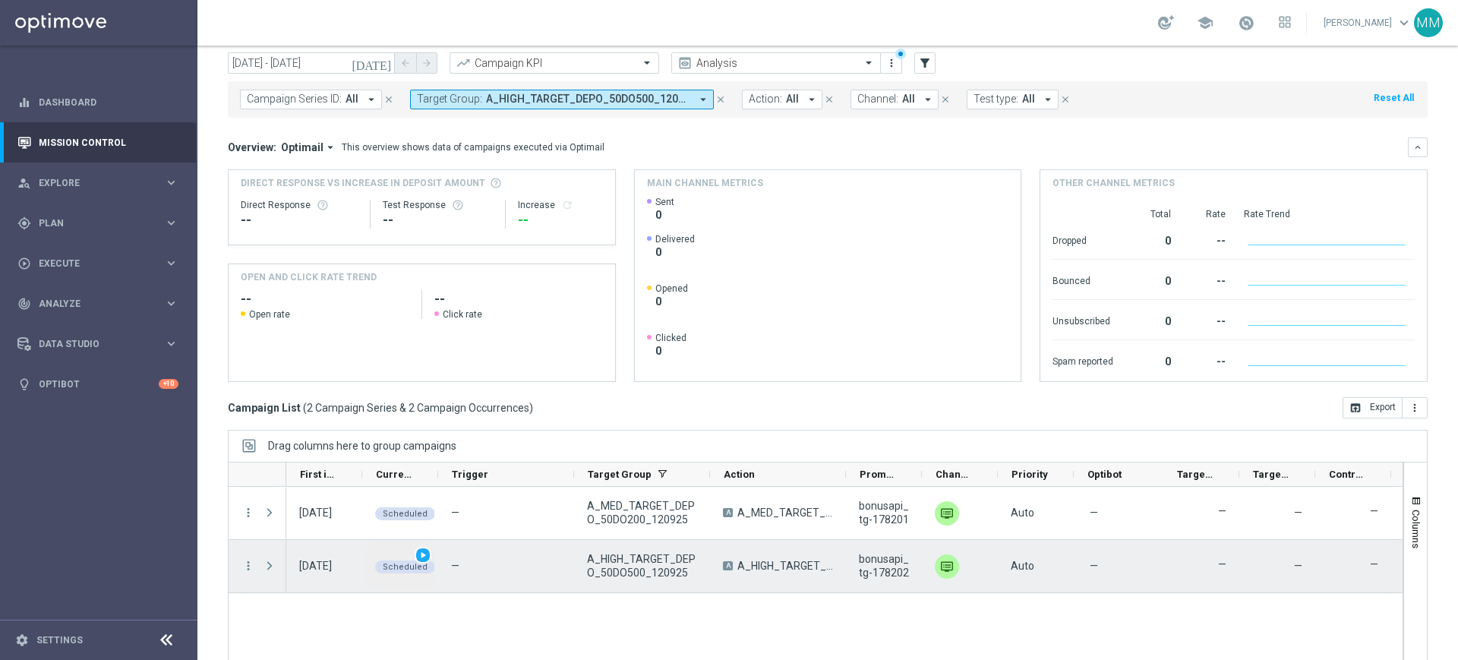
scroll to position [95, 0]
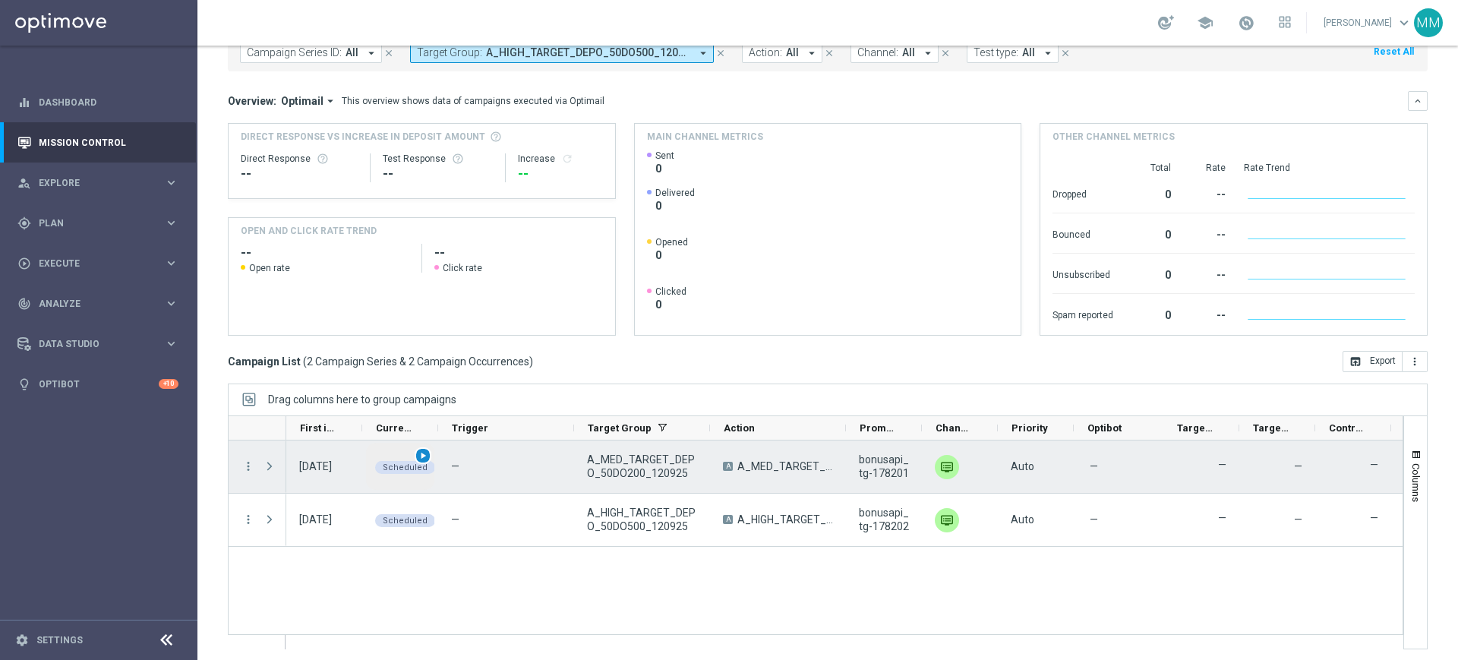
click at [423, 453] on span "play_arrow" at bounding box center [423, 455] width 11 height 11
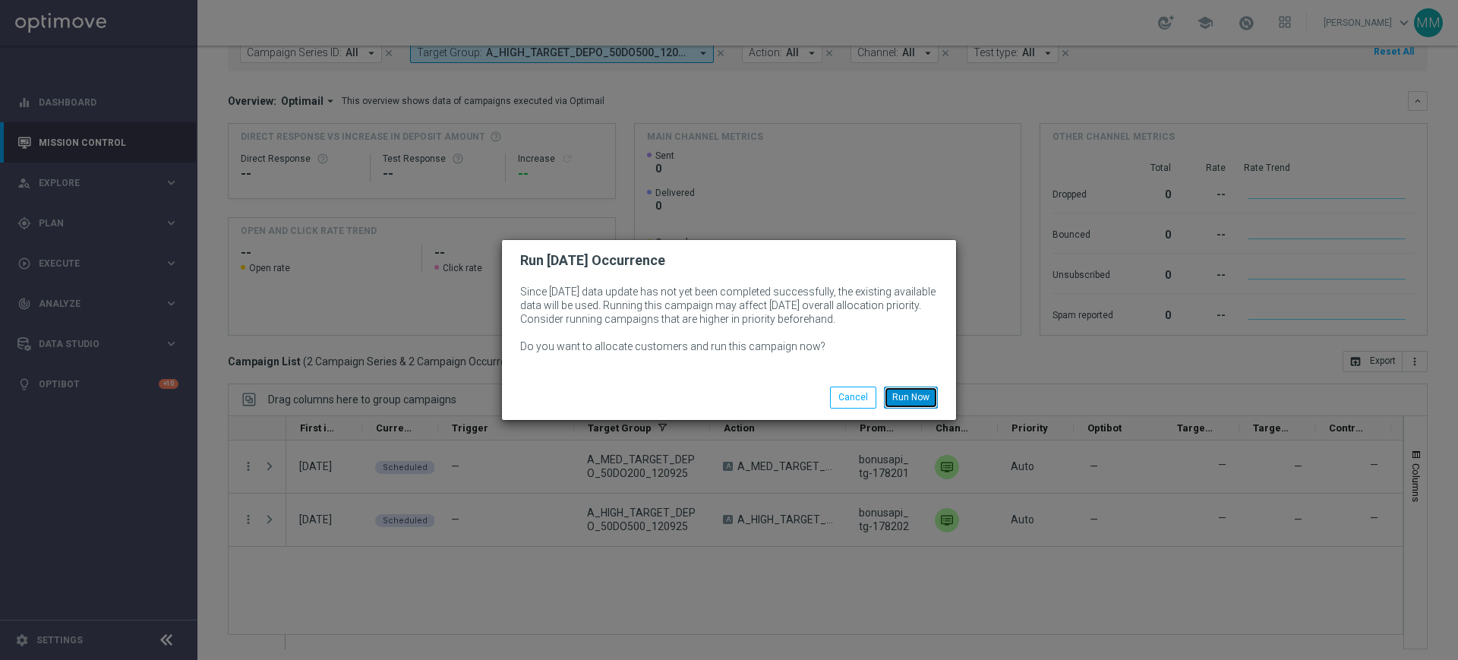
click at [915, 396] on button "Run Now" at bounding box center [911, 397] width 54 height 21
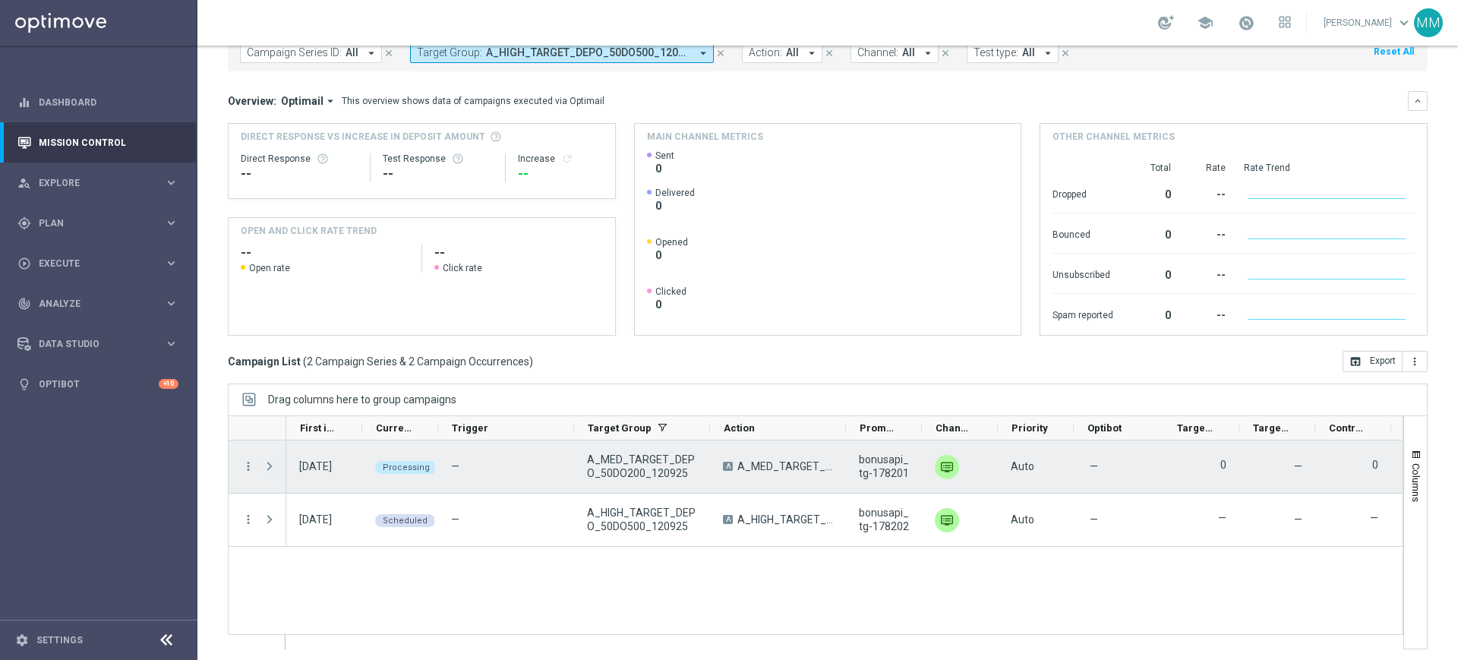
click at [267, 463] on span "Press SPACE to select this row." at bounding box center [270, 466] width 14 height 12
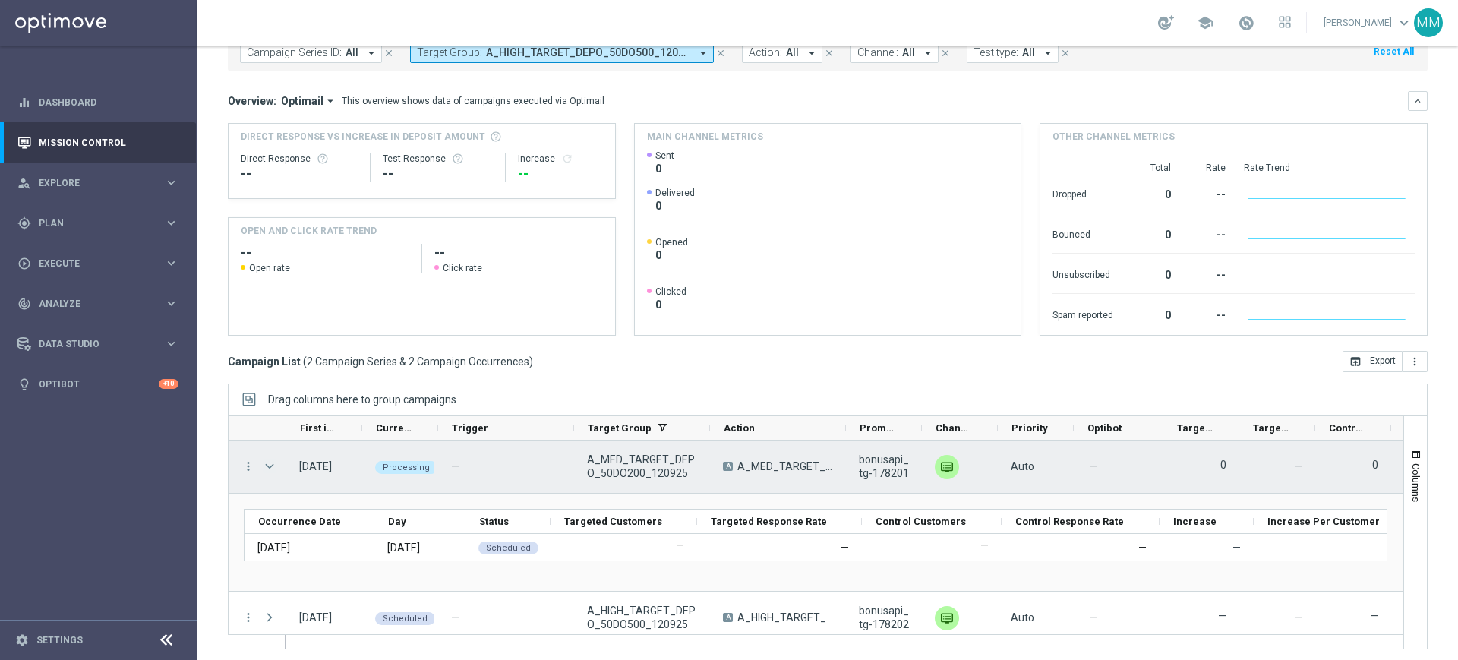
click at [269, 460] on span "Press SPACE to select this row." at bounding box center [270, 466] width 14 height 12
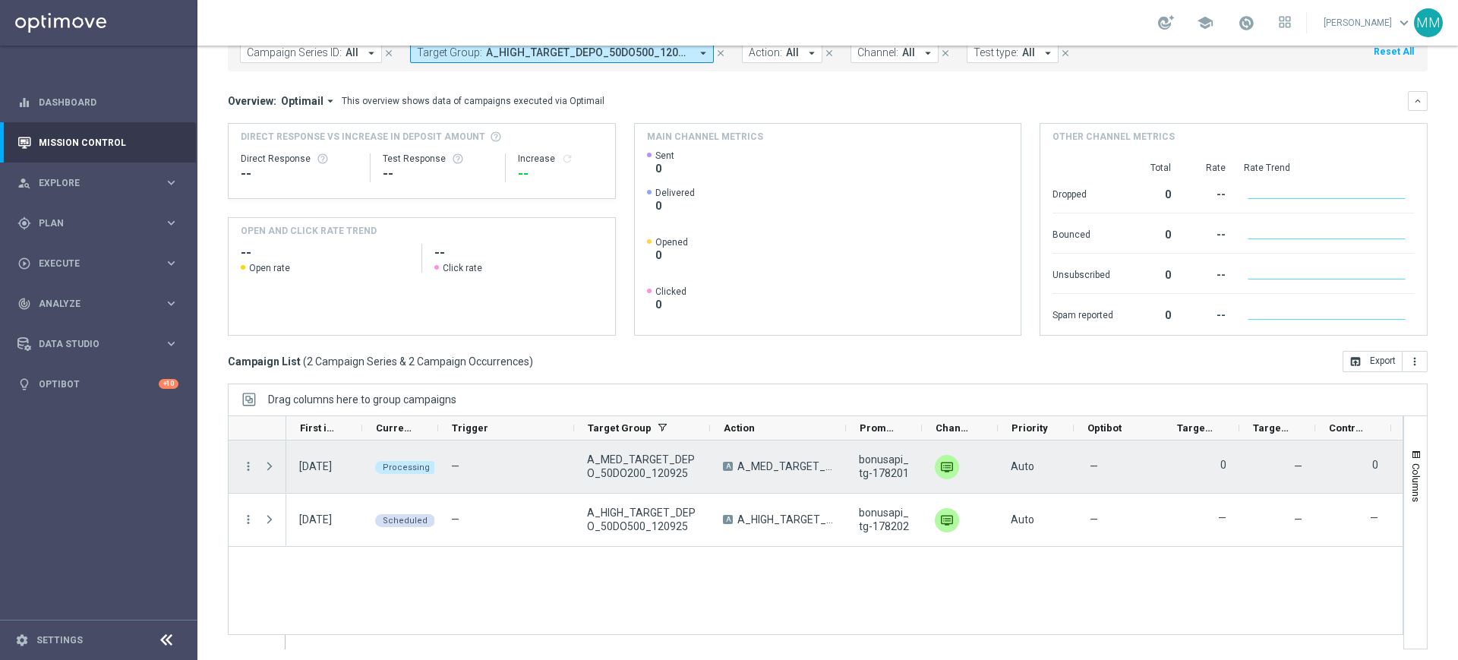
click at [269, 460] on span "Press SPACE to select this row." at bounding box center [270, 466] width 14 height 12
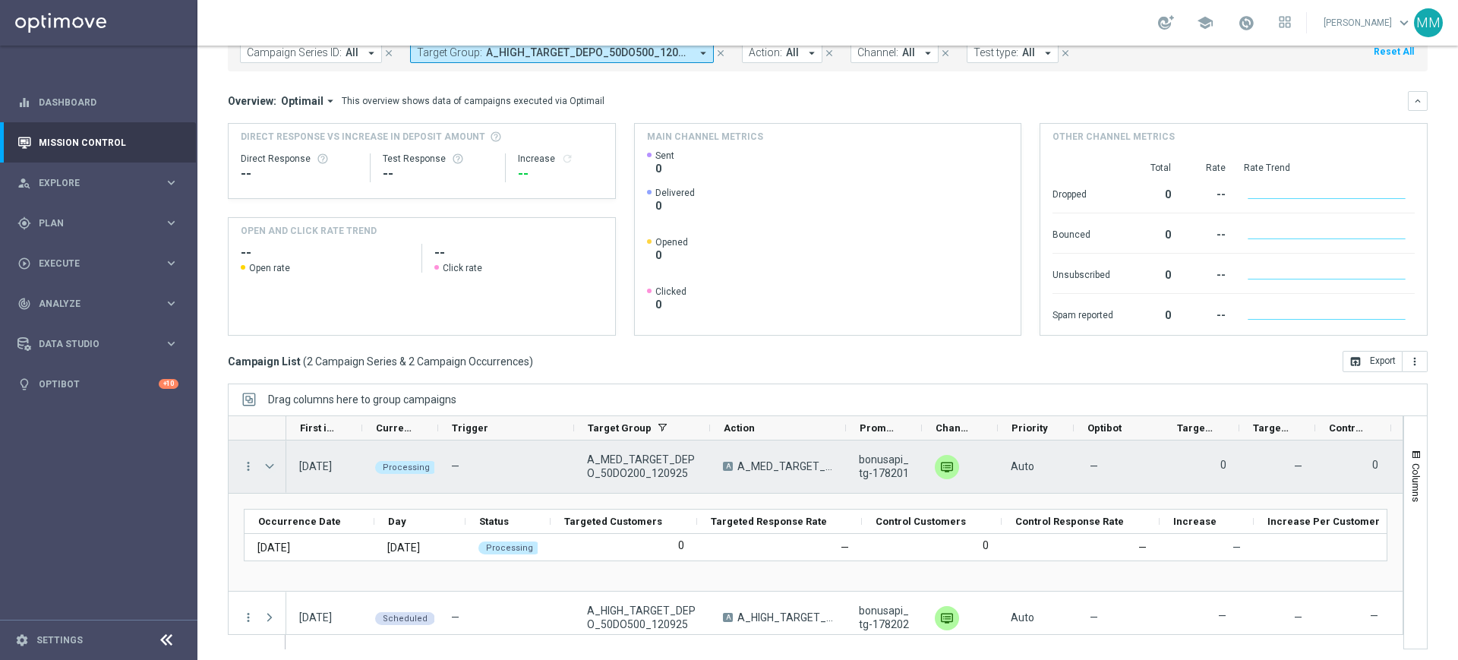
click at [269, 460] on span "Press SPACE to select this row." at bounding box center [270, 466] width 14 height 12
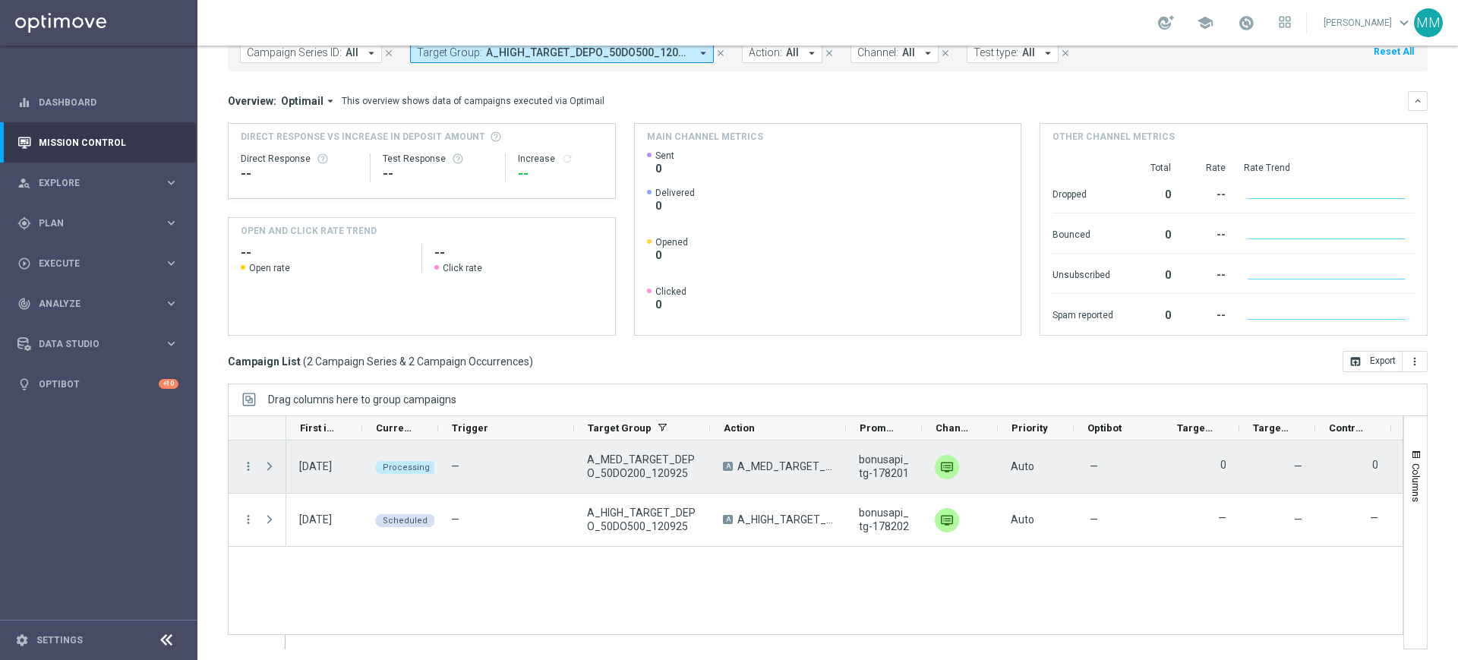
click at [269, 468] on span "Press SPACE to select this row." at bounding box center [270, 466] width 14 height 12
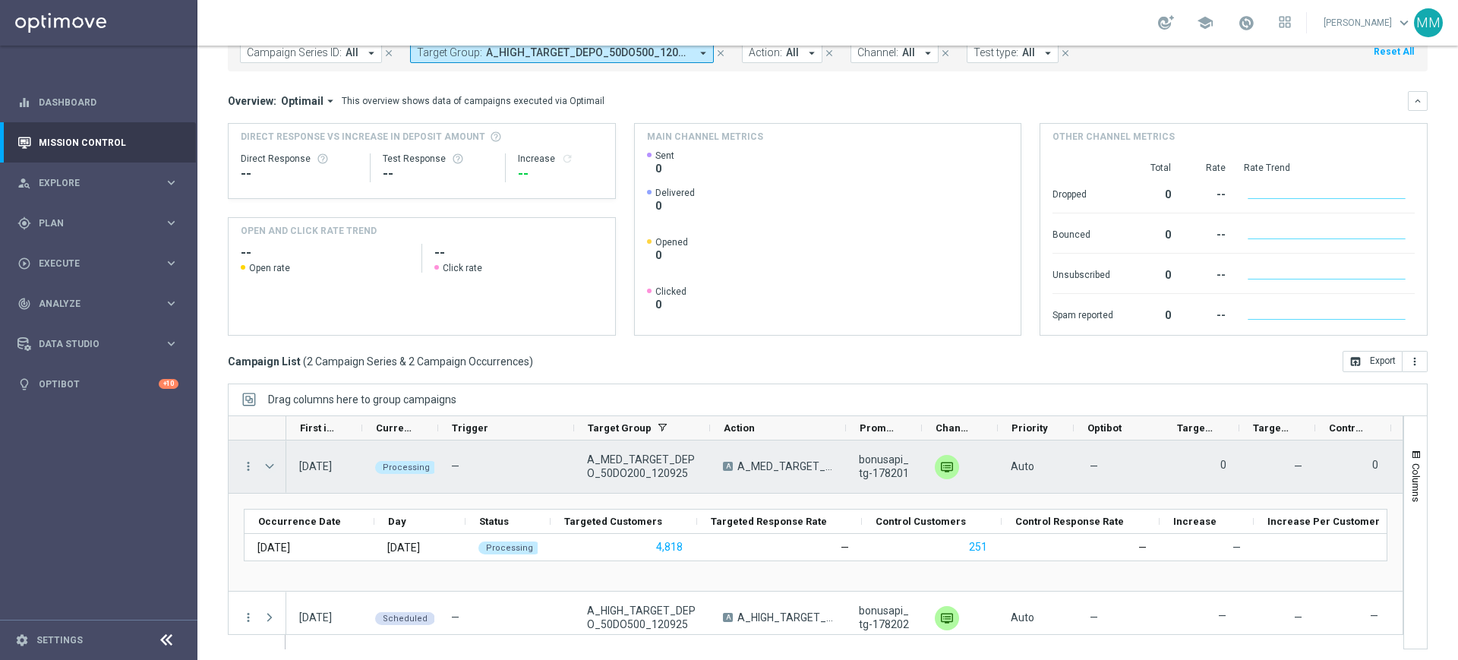
click at [271, 464] on span "Press SPACE to select this row." at bounding box center [270, 466] width 14 height 12
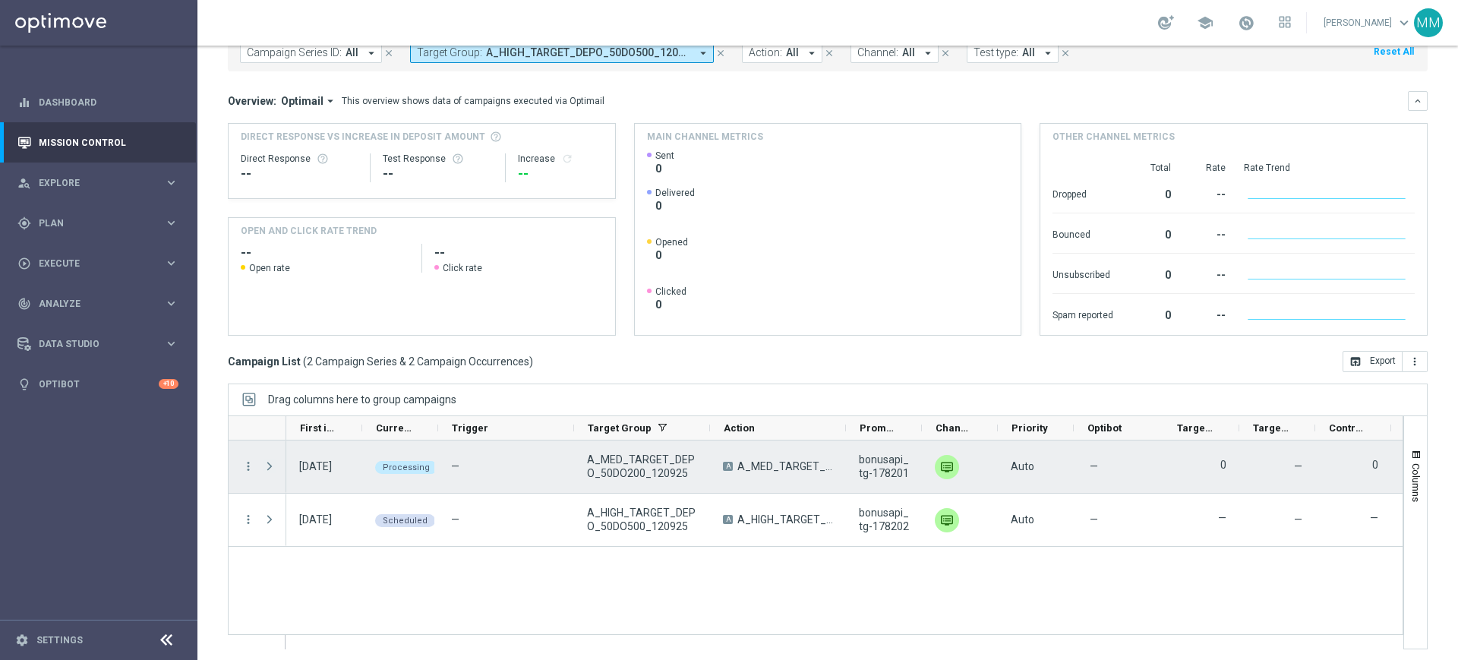
click at [270, 470] on span "Press SPACE to select this row." at bounding box center [270, 466] width 14 height 12
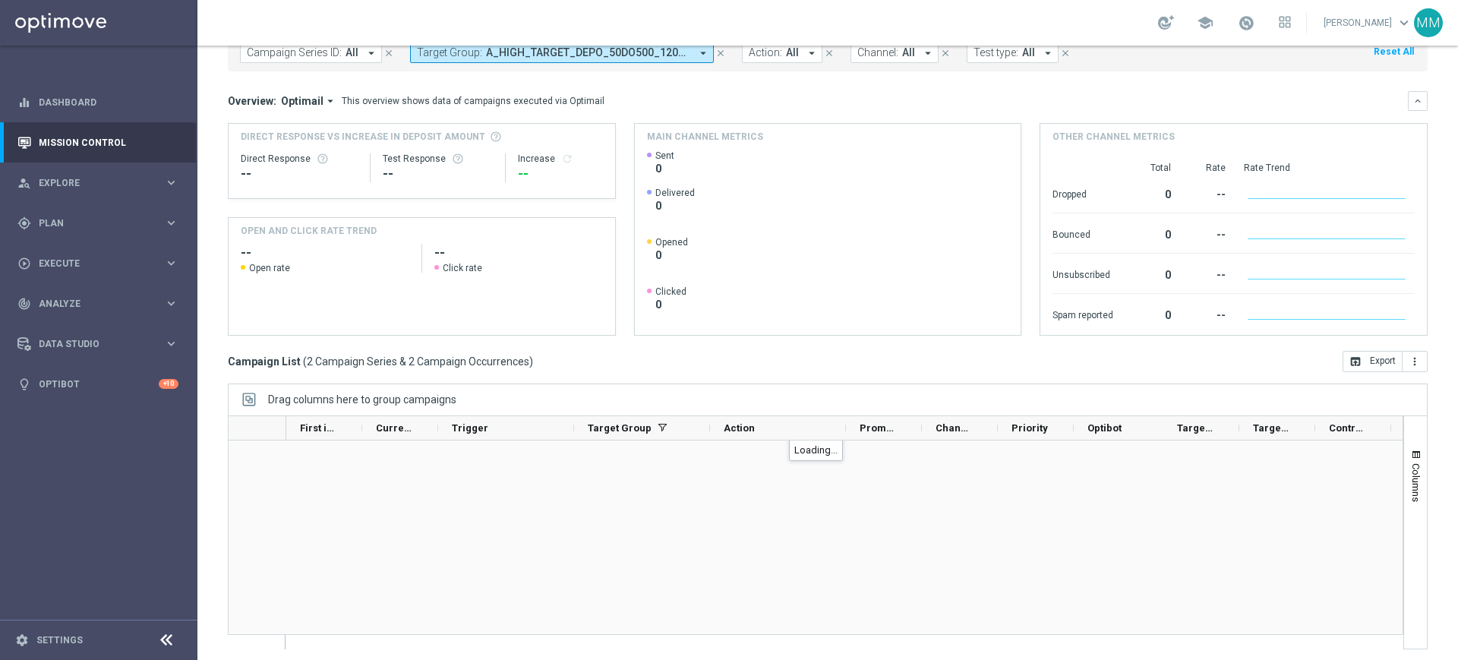
scroll to position [0, 0]
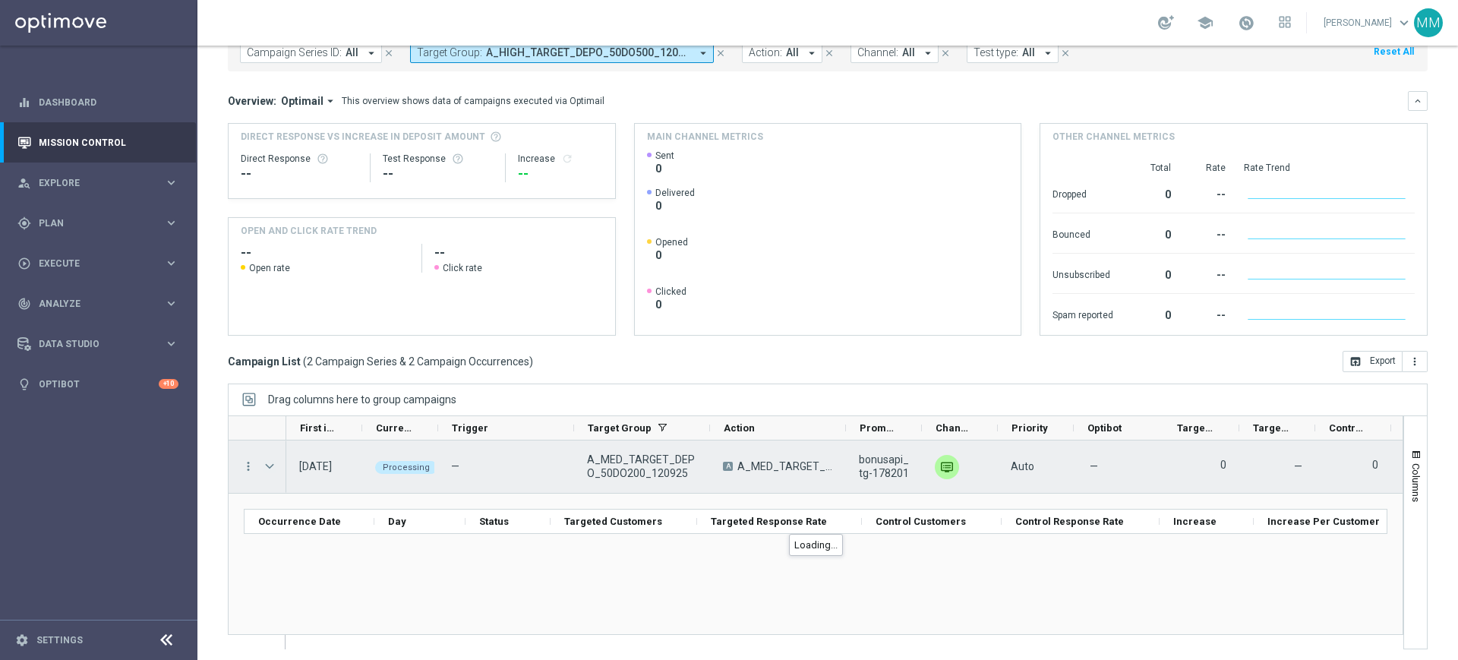
click at [269, 466] on span "Press SPACE to select this row." at bounding box center [270, 466] width 14 height 12
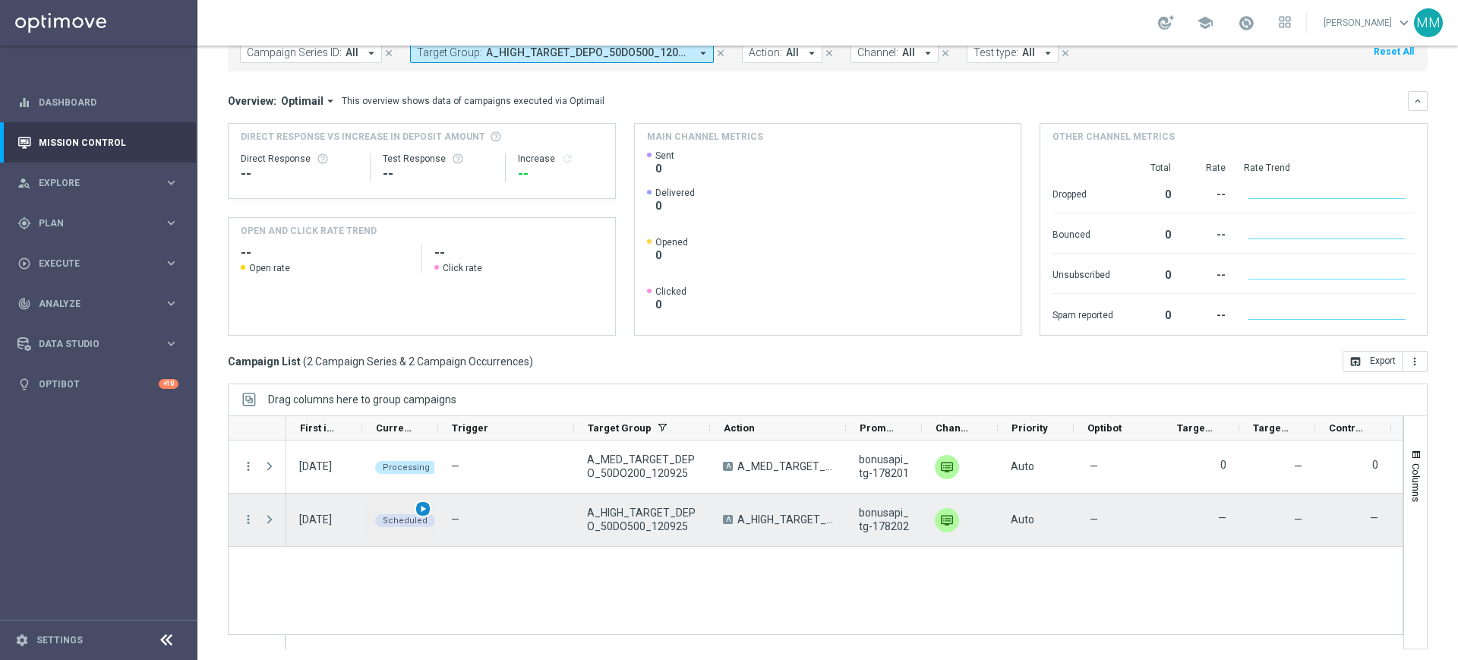
click at [423, 506] on span "play_arrow" at bounding box center [423, 509] width 11 height 11
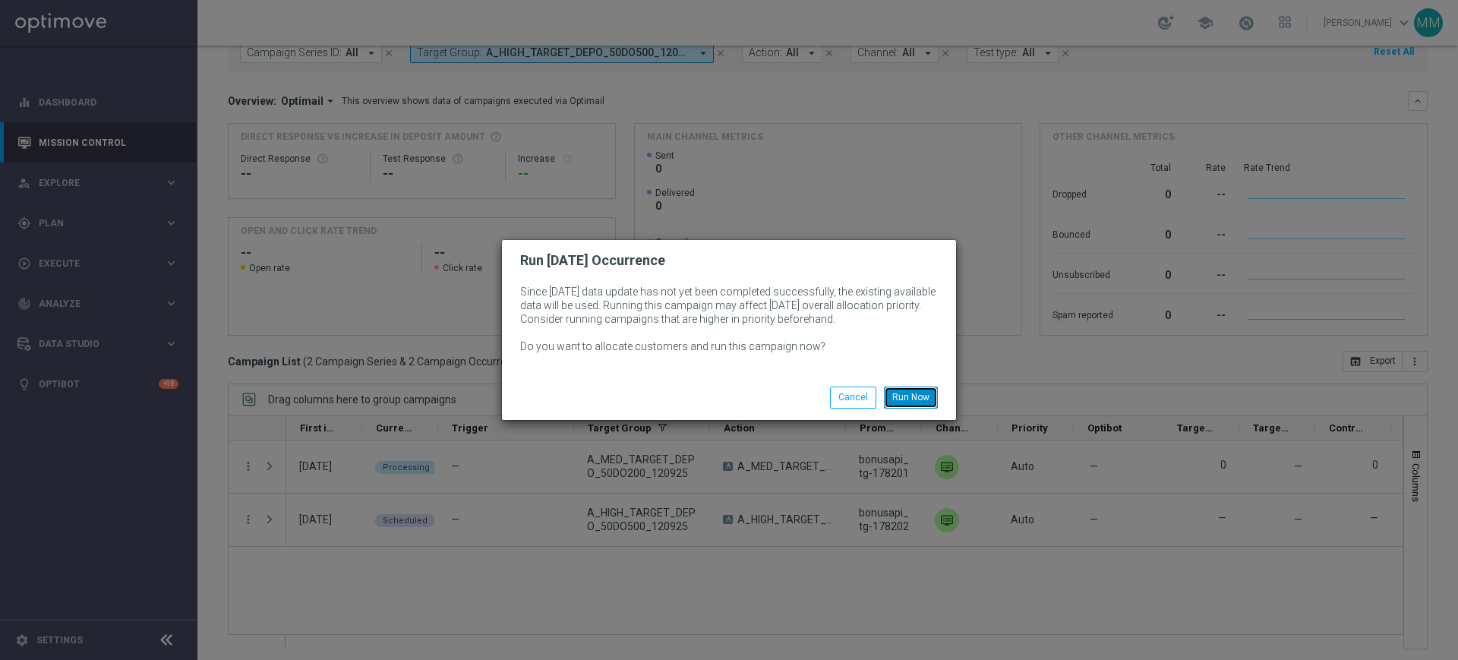
click at [905, 392] on button "Run Now" at bounding box center [911, 397] width 54 height 21
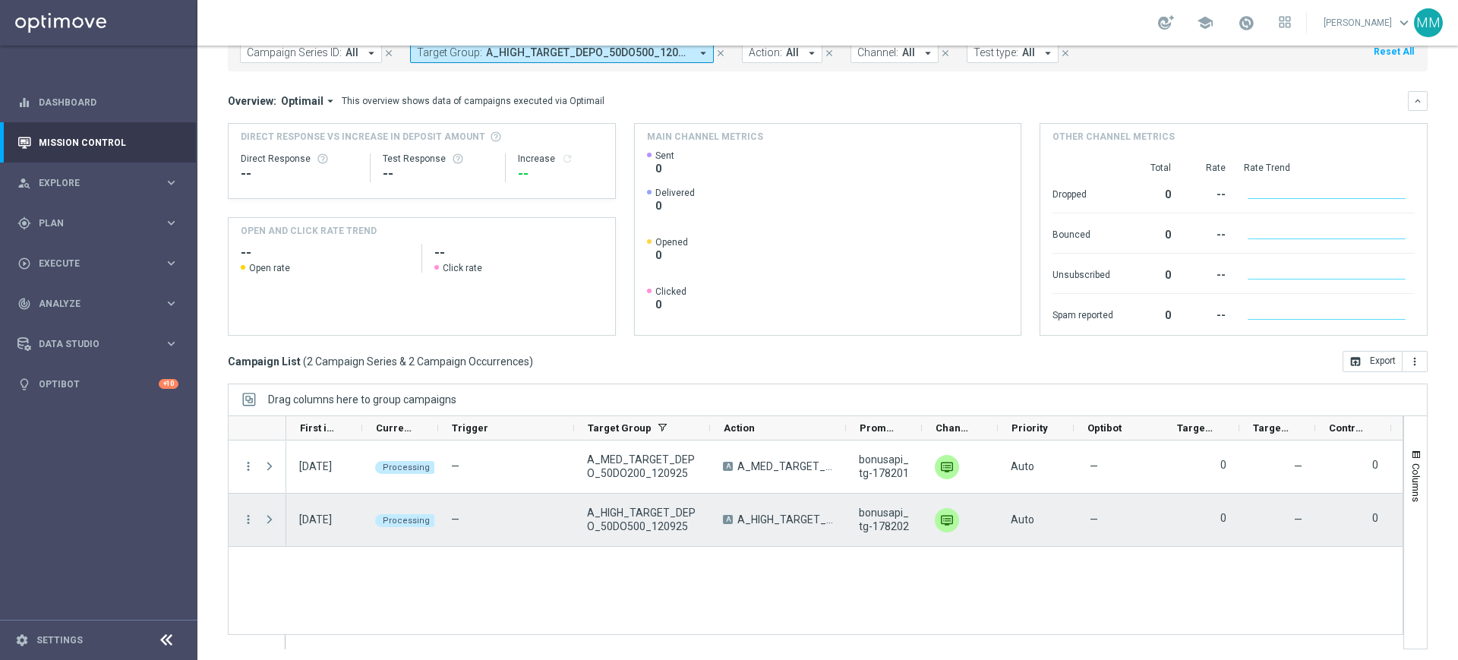
click at [271, 515] on span "Press SPACE to select this row." at bounding box center [270, 519] width 14 height 12
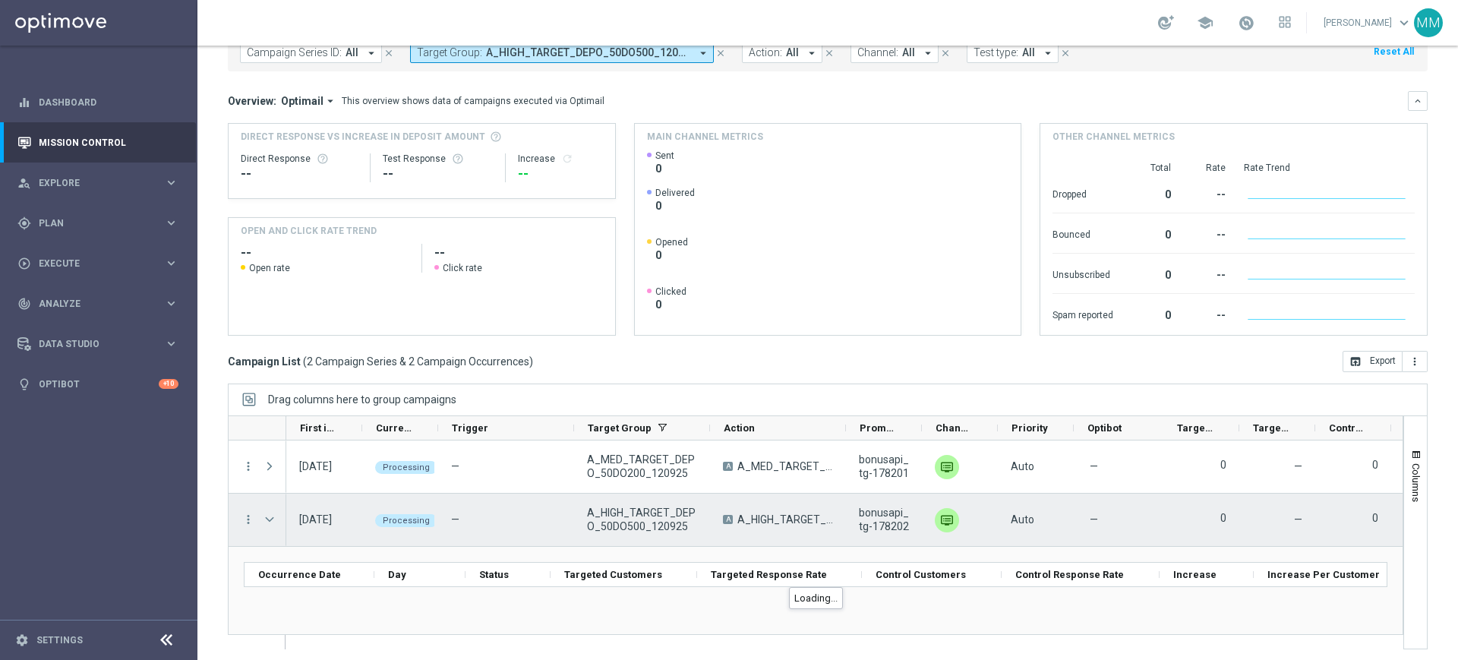
click at [271, 515] on span "Press SPACE to select this row." at bounding box center [270, 519] width 14 height 12
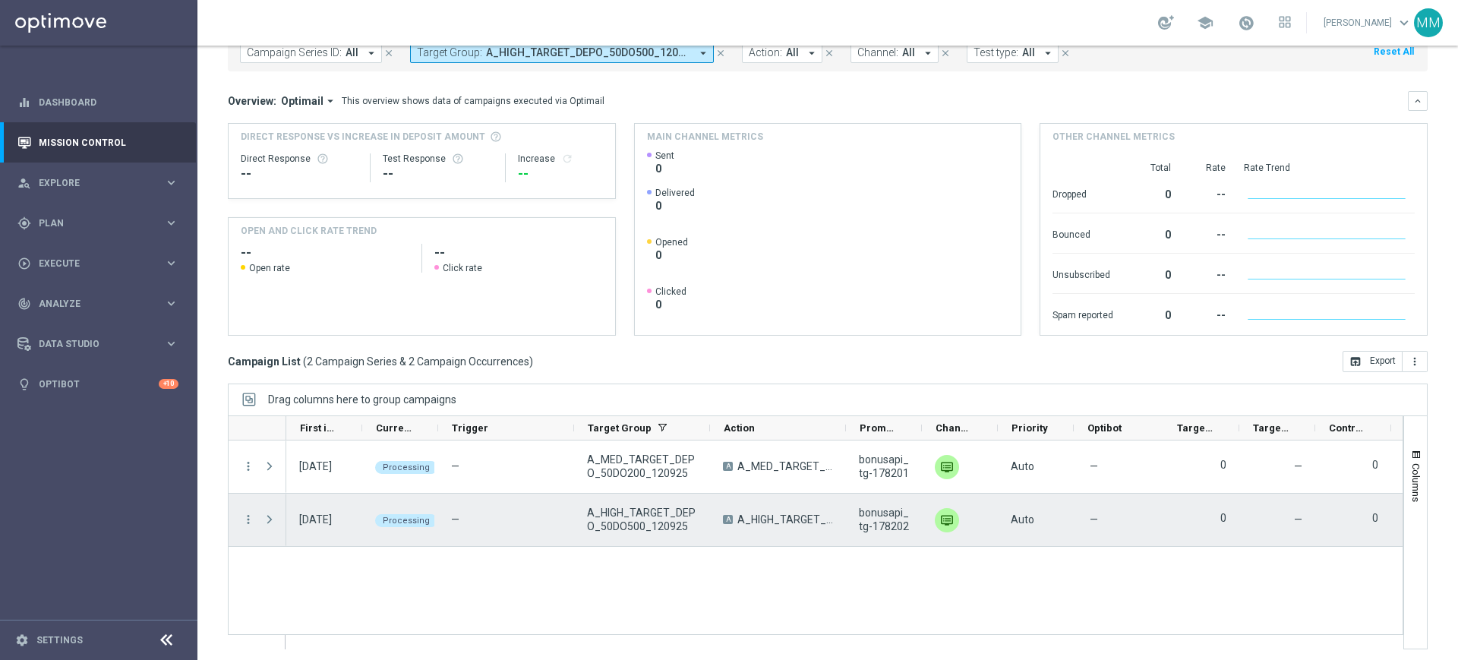
click at [276, 520] on span "Press SPACE to select this row." at bounding box center [270, 519] width 14 height 12
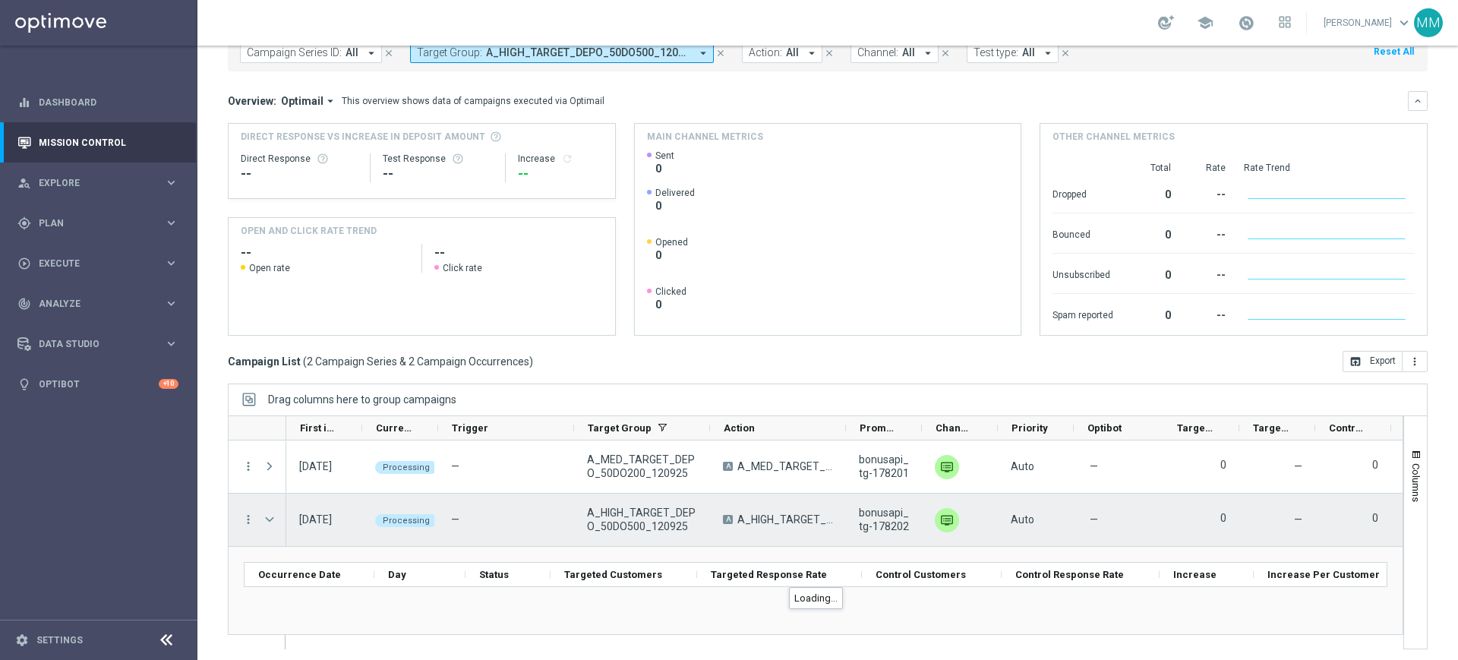
click at [276, 520] on span "Press SPACE to select this row." at bounding box center [270, 519] width 14 height 12
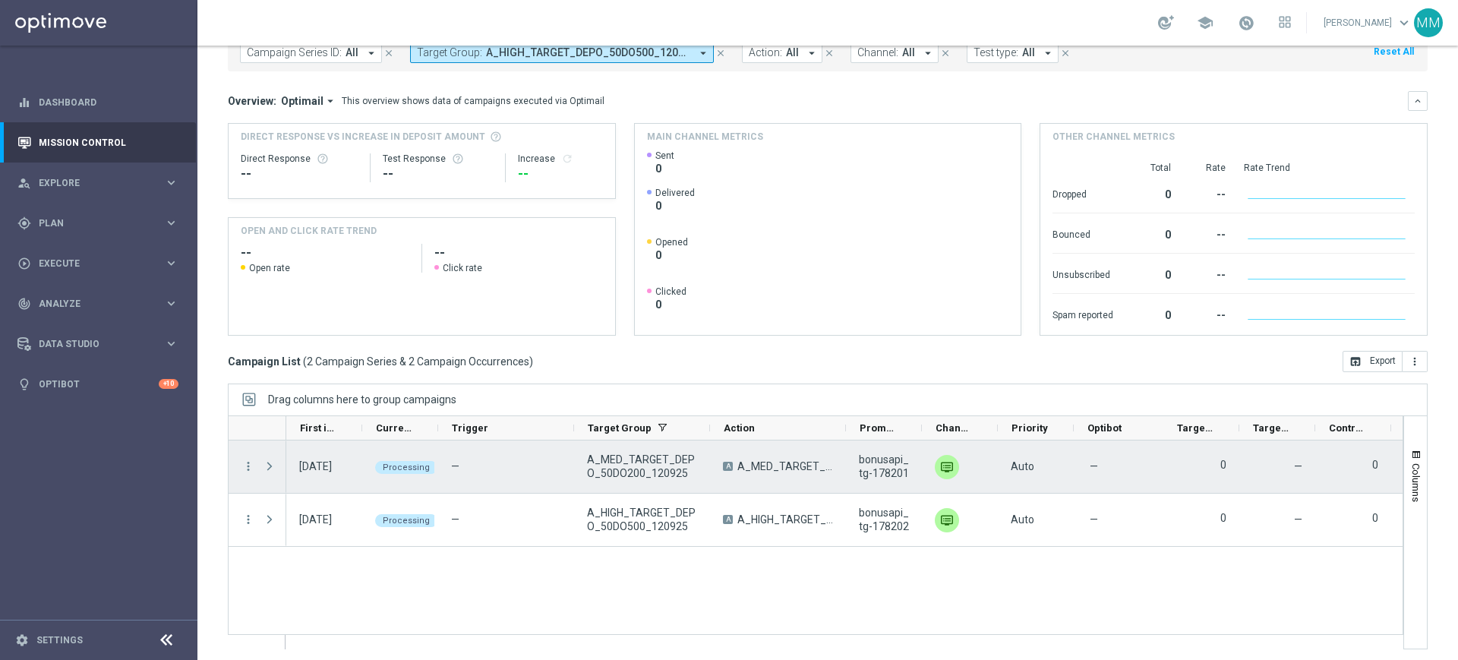
drag, startPoint x: 274, startPoint y: 461, endPoint x: 273, endPoint y: 479, distance: 18.2
click at [274, 461] on span "Press SPACE to select this row." at bounding box center [270, 466] width 14 height 12
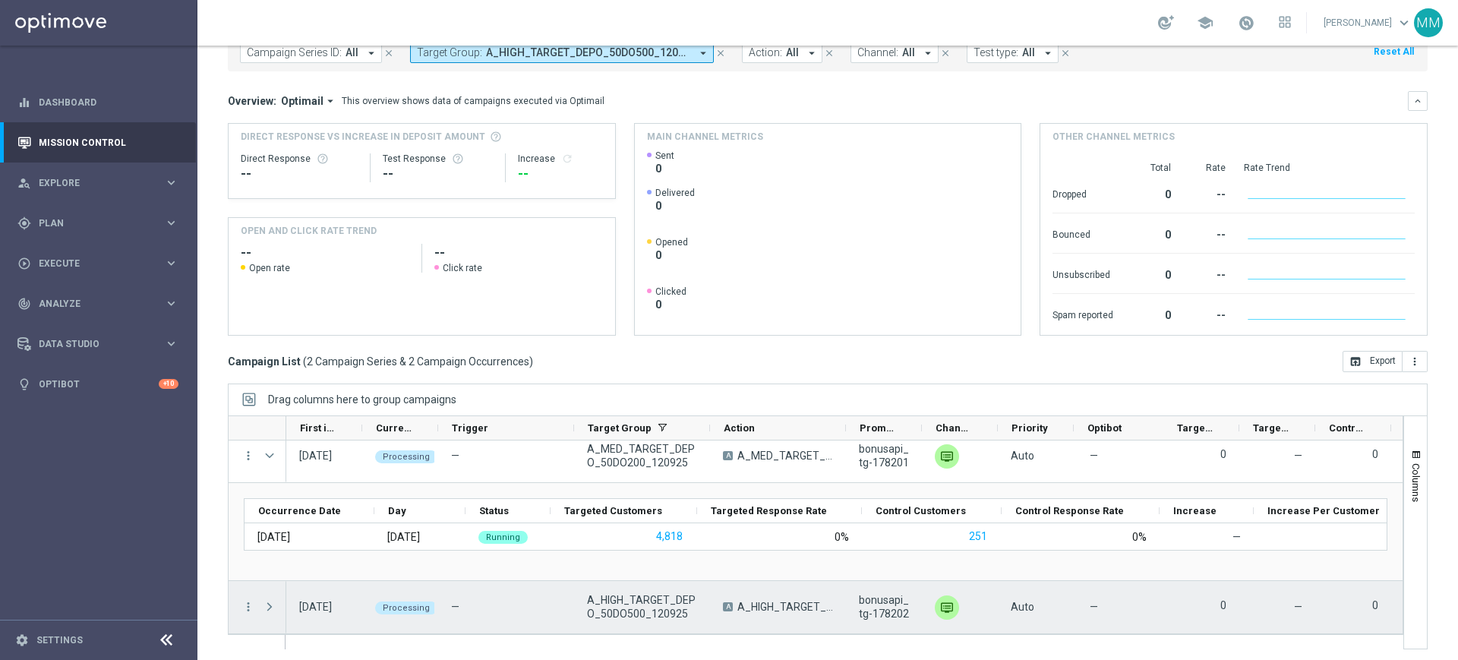
click at [276, 606] on span "Press SPACE to select this row." at bounding box center [271, 607] width 17 height 30
click at [275, 605] on span "Press SPACE to select this row." at bounding box center [270, 607] width 14 height 12
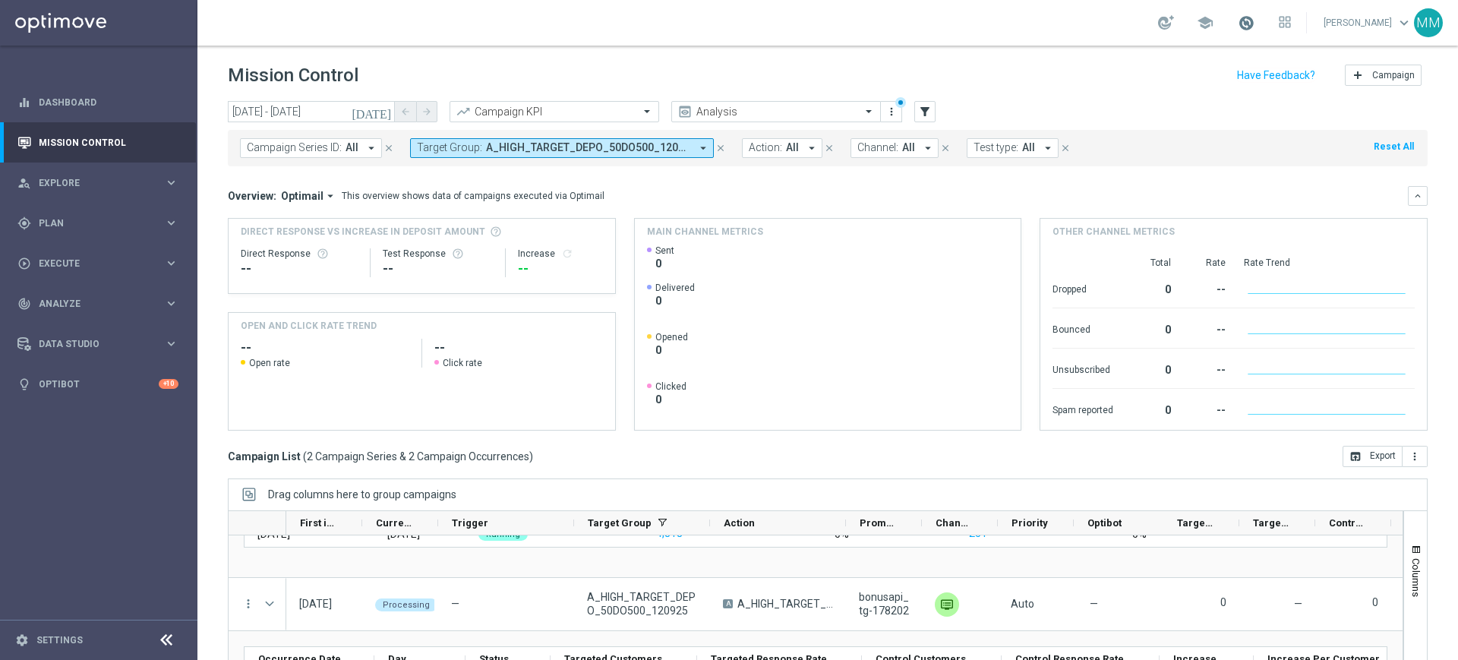
click at [1243, 22] on span at bounding box center [1246, 22] width 17 height 17
click at [141, 216] on div "gps_fixed Plan" at bounding box center [90, 223] width 147 height 14
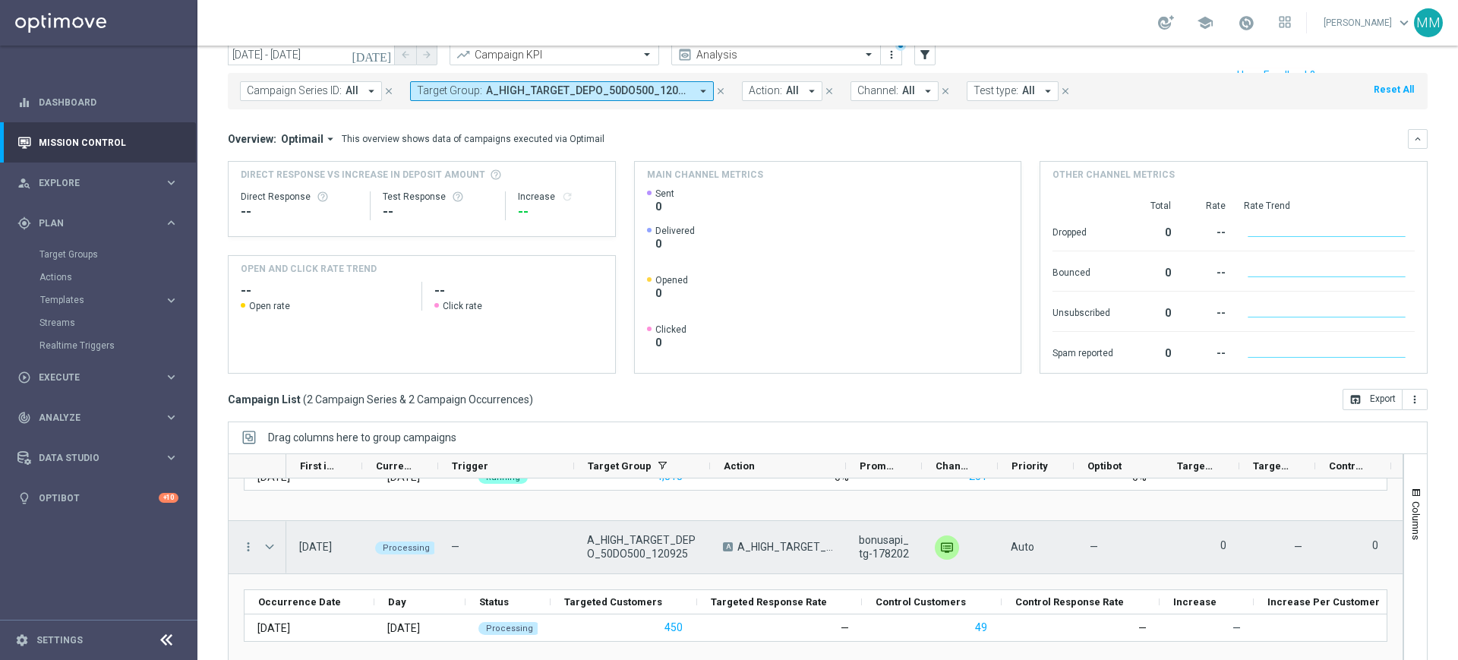
scroll to position [99, 0]
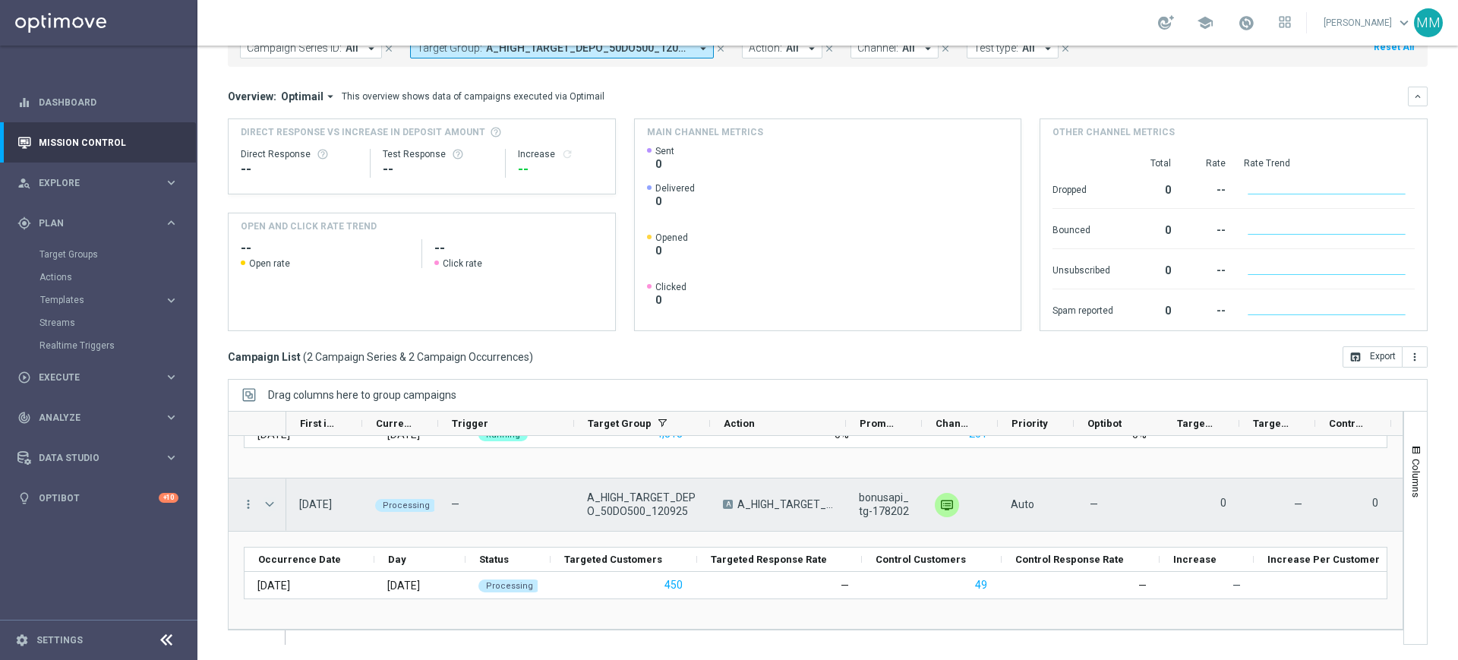
click at [269, 504] on span "Press SPACE to select this row." at bounding box center [270, 504] width 14 height 12
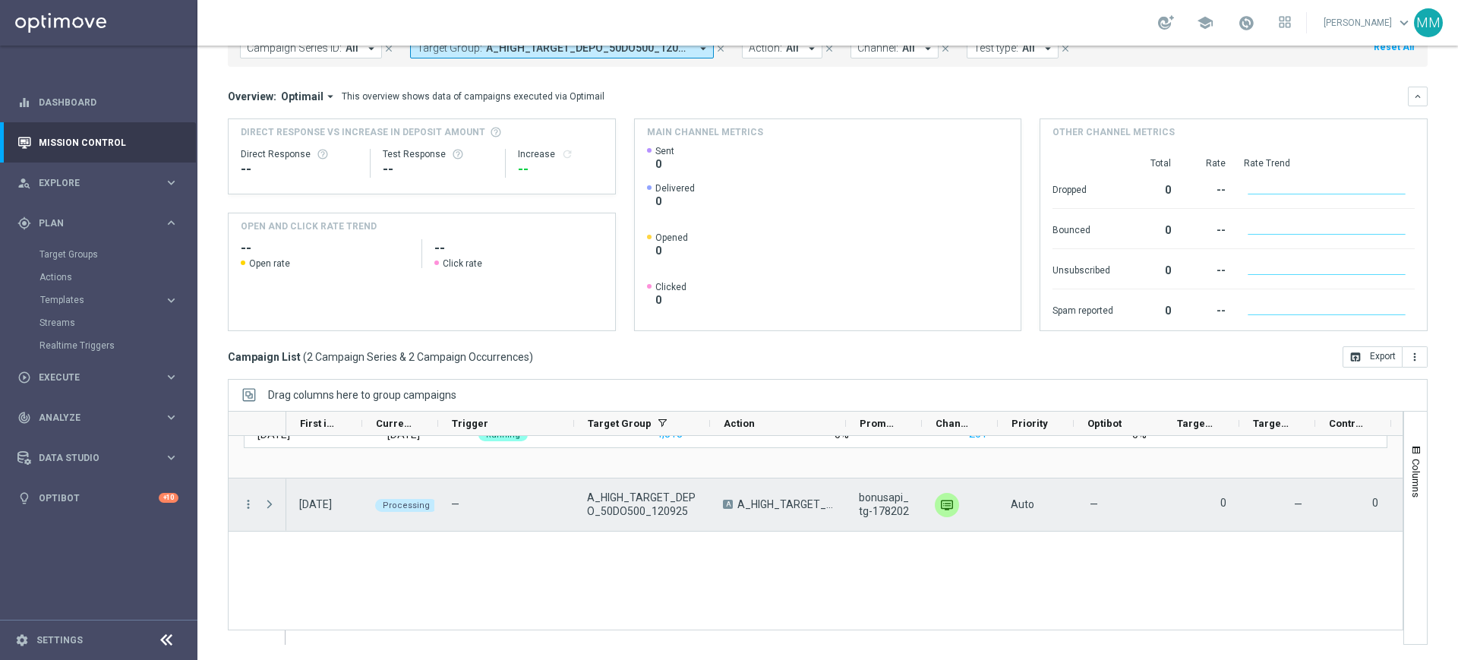
click at [269, 504] on div "more_vert more_vert 12 Sep 2025, Friday Processing — A_MED_TARGET_DEPO_50DO200_…" at bounding box center [816, 533] width 1176 height 194
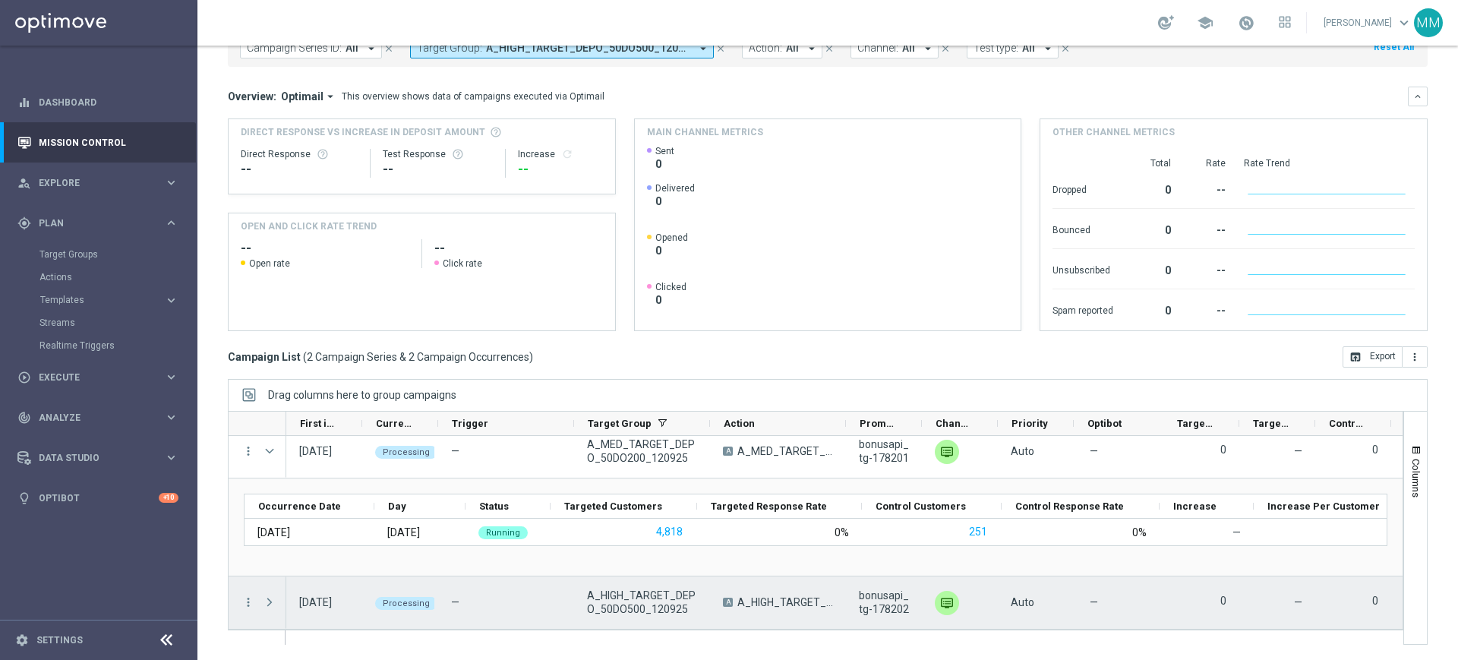
click at [270, 599] on span "Press SPACE to select this row." at bounding box center [270, 602] width 14 height 12
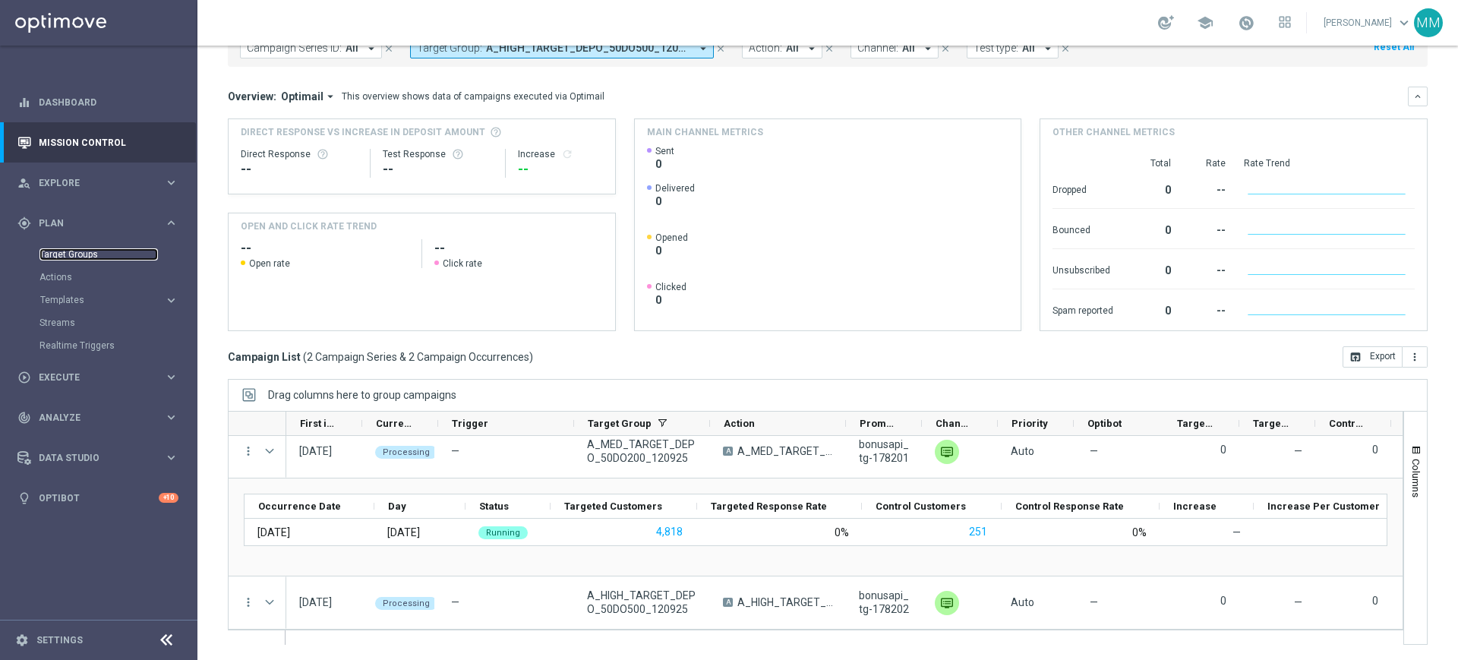
click at [122, 256] on link "Target Groups" at bounding box center [98, 254] width 118 height 12
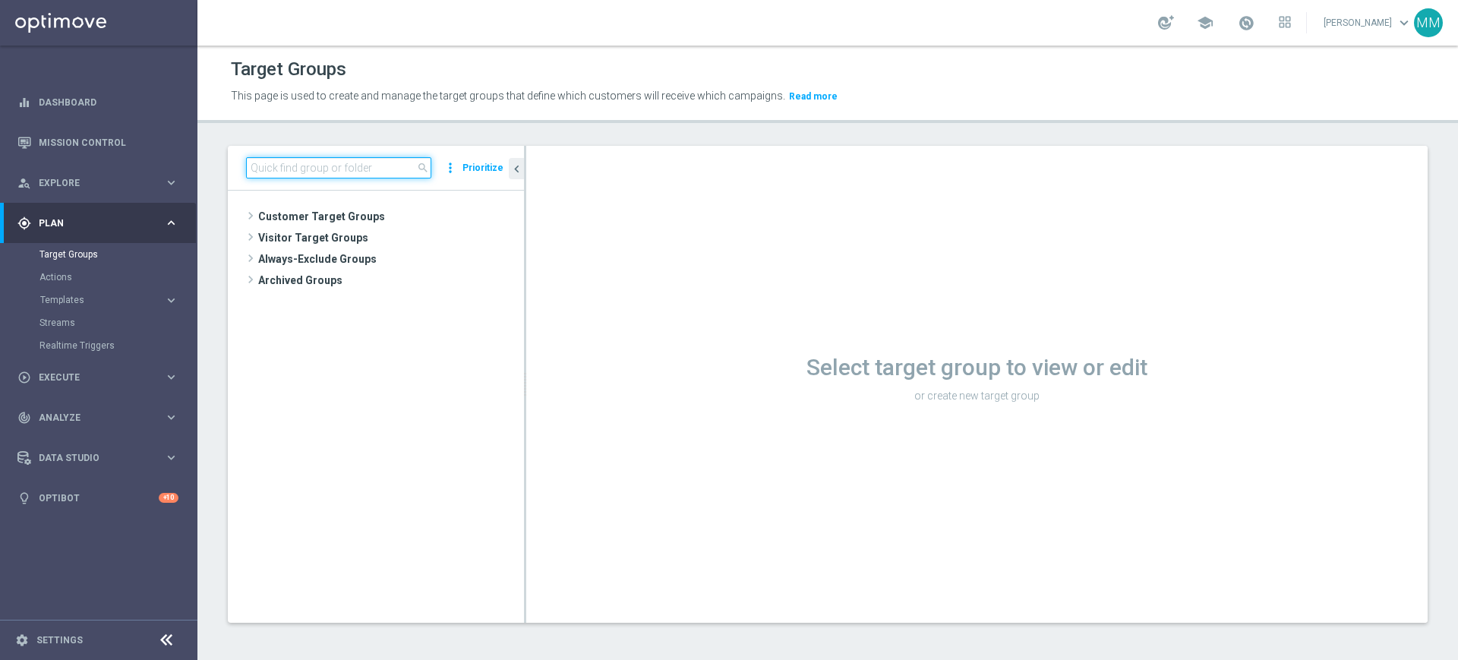
click at [328, 177] on input at bounding box center [338, 167] width 185 height 21
paste input "A_PREM_TARGET_WAGER_PN_DO_1200_120925"
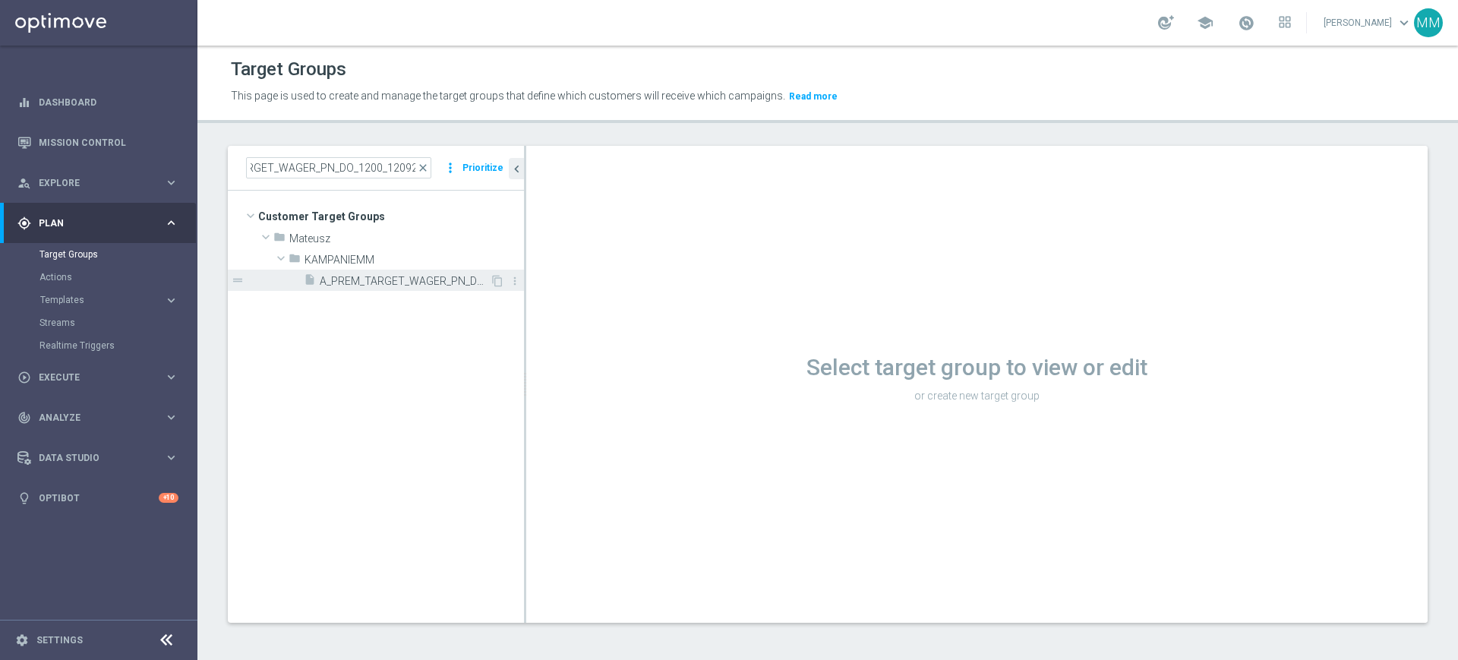
click at [384, 287] on div "insert_drive_file A_PREM_TARGET_WAGER_PN_DO_1200_120925" at bounding box center [397, 280] width 186 height 21
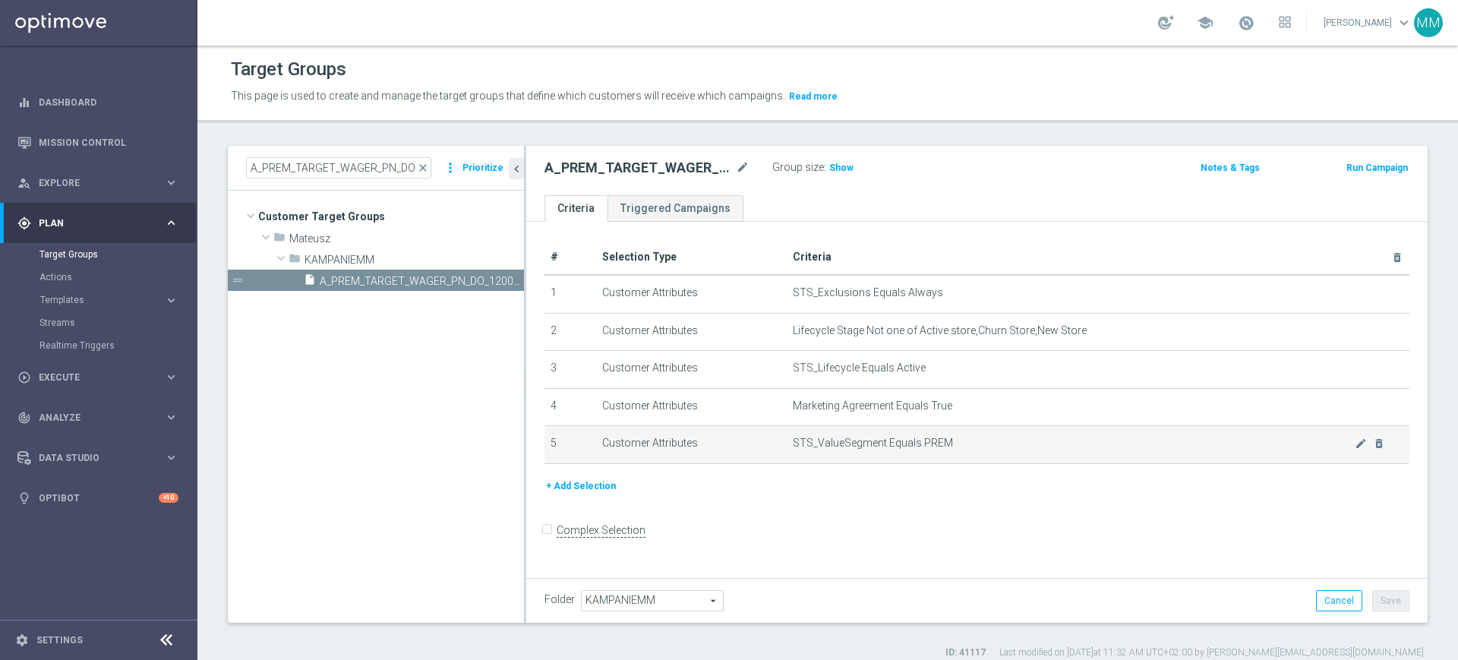
click at [892, 437] on td "STS_ValueSegment Equals PREM mode_edit delete_forever" at bounding box center [1098, 445] width 623 height 38
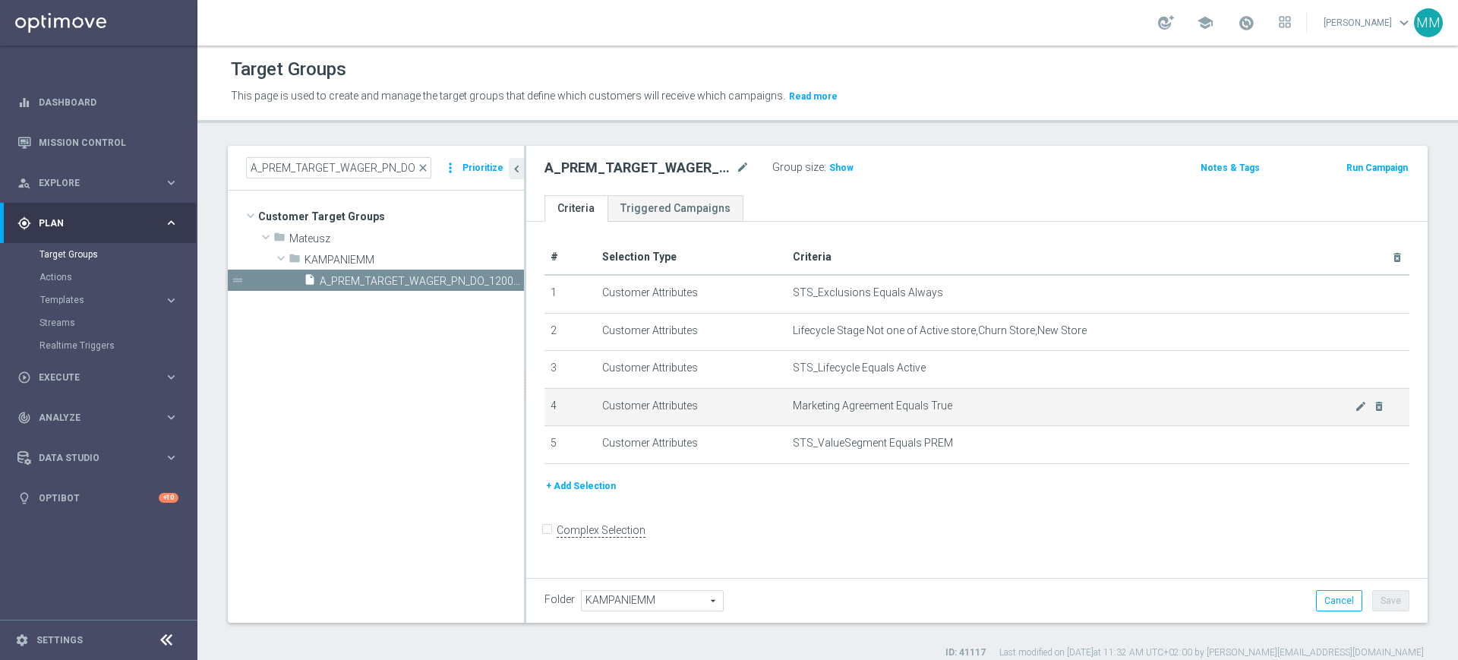
click at [913, 406] on span "Marketing Agreement Equals True" at bounding box center [1074, 406] width 562 height 13
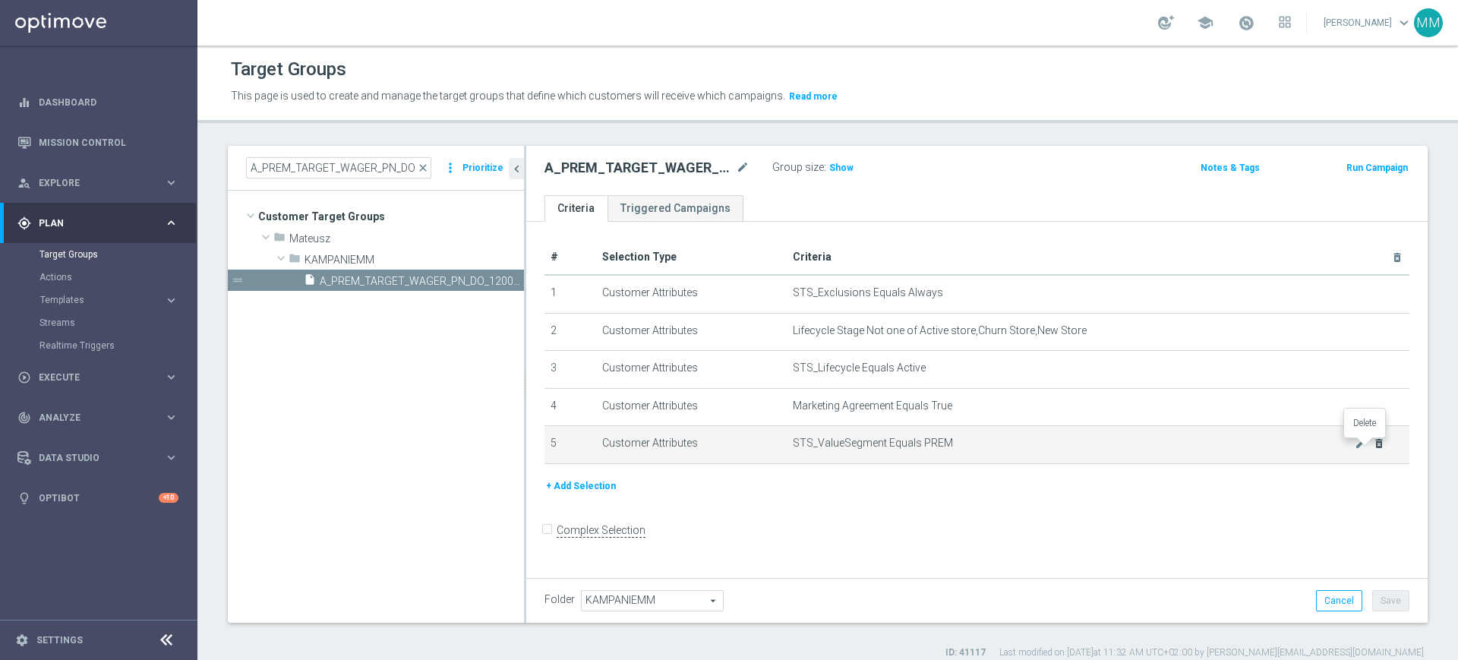
click at [1373, 450] on icon "delete_forever" at bounding box center [1379, 443] width 12 height 12
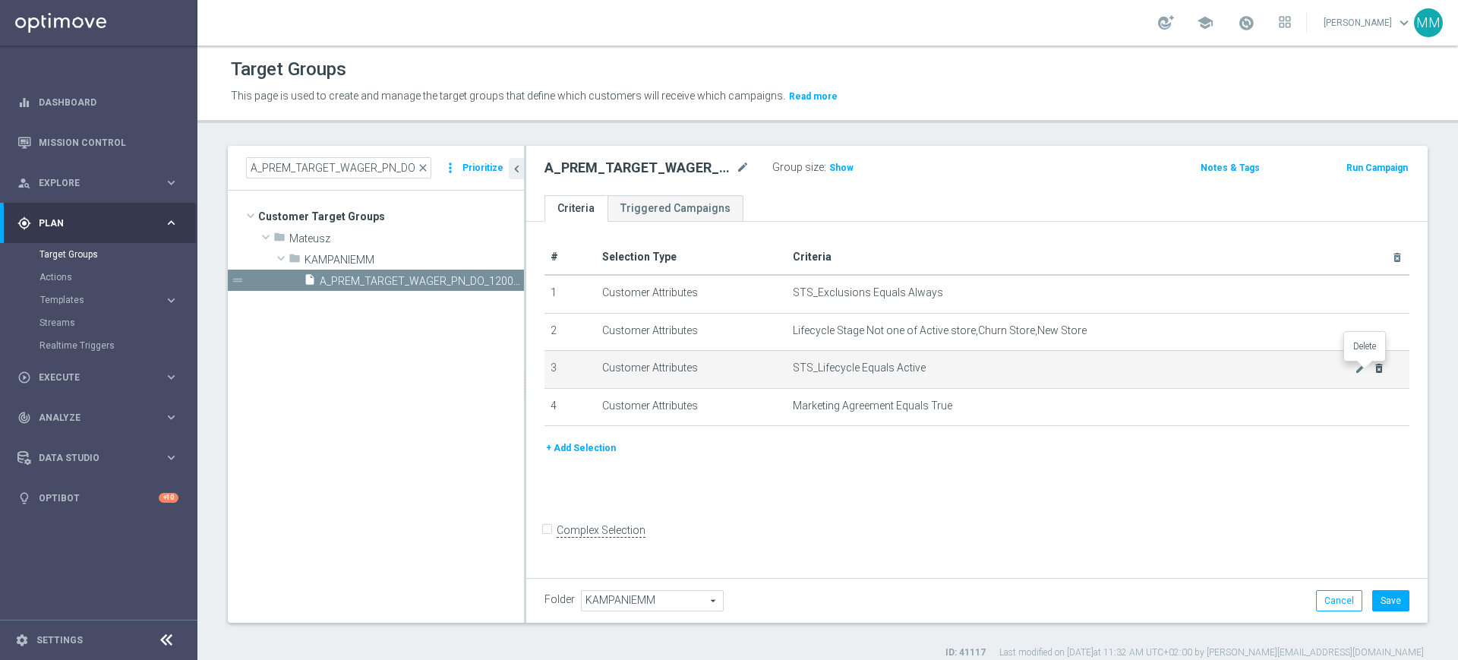
click at [1373, 371] on icon "delete_forever" at bounding box center [1379, 368] width 12 height 12
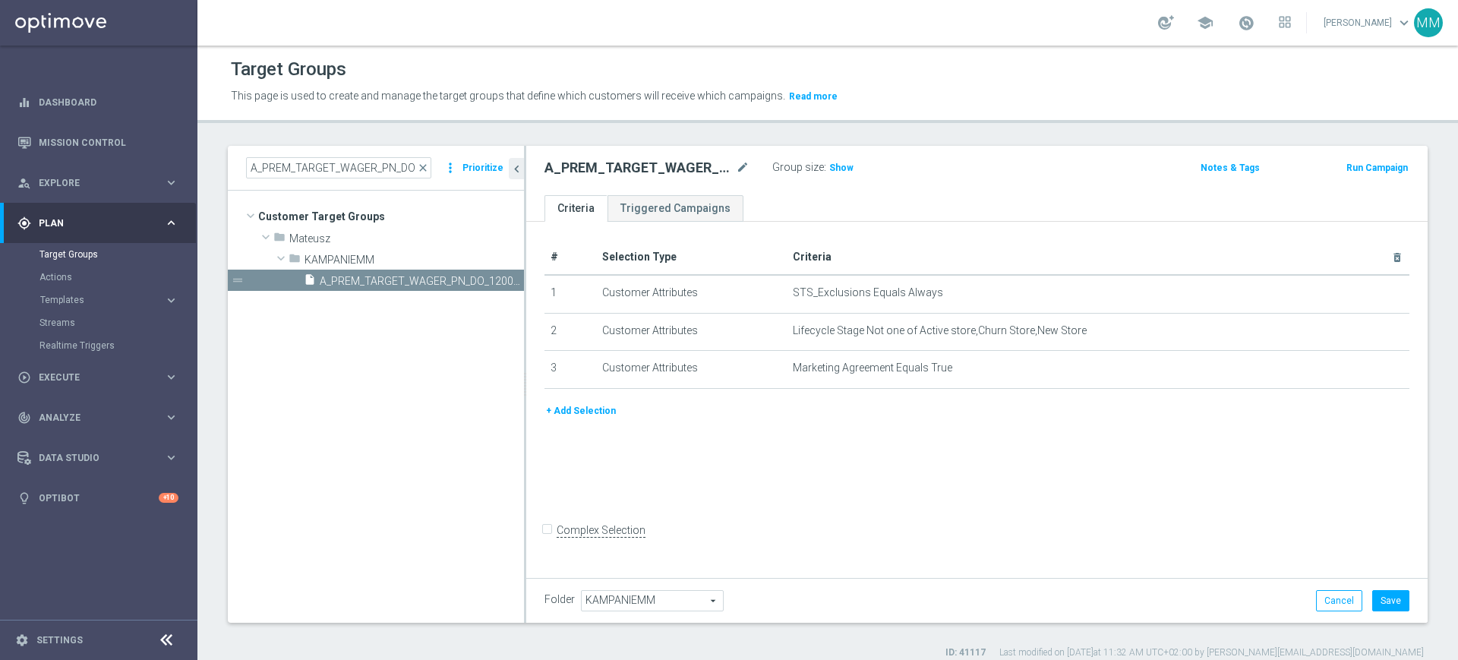
click at [571, 408] on button "+ Add Selection" at bounding box center [581, 411] width 73 height 17
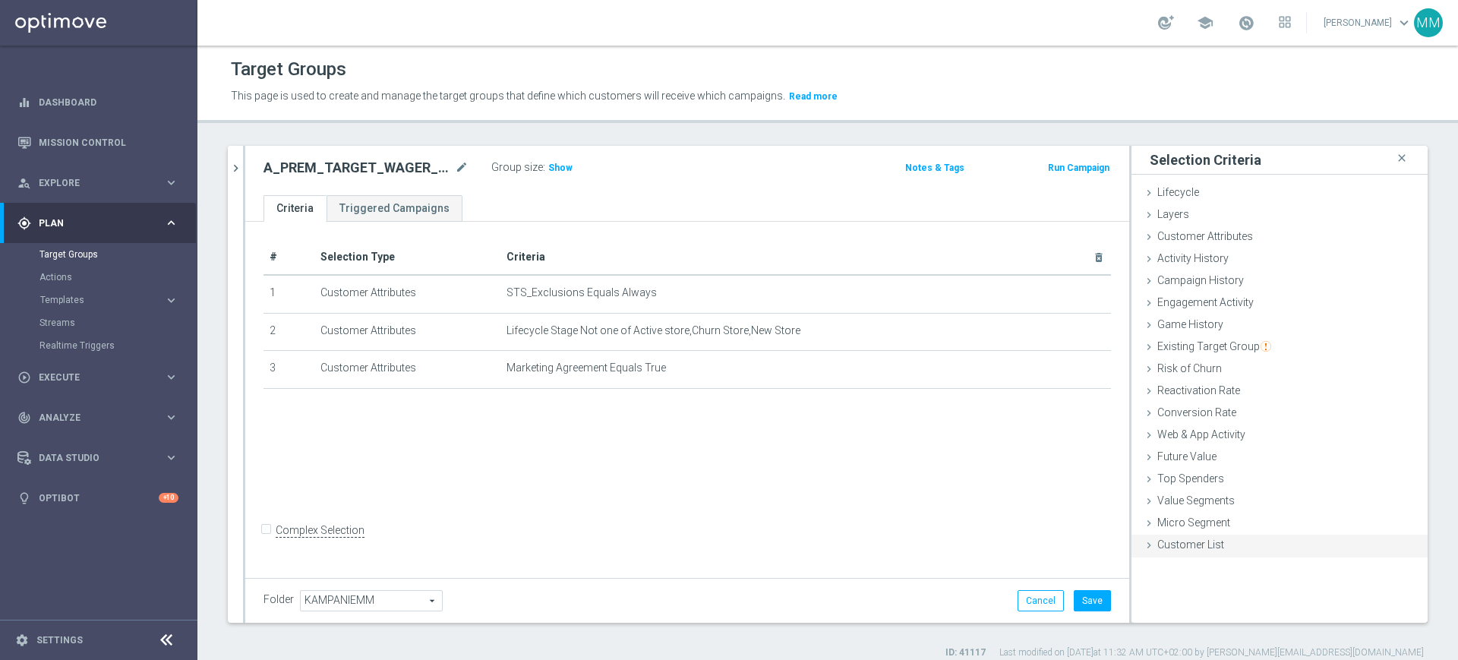
click at [1223, 537] on div "Customer List done" at bounding box center [1280, 546] width 296 height 23
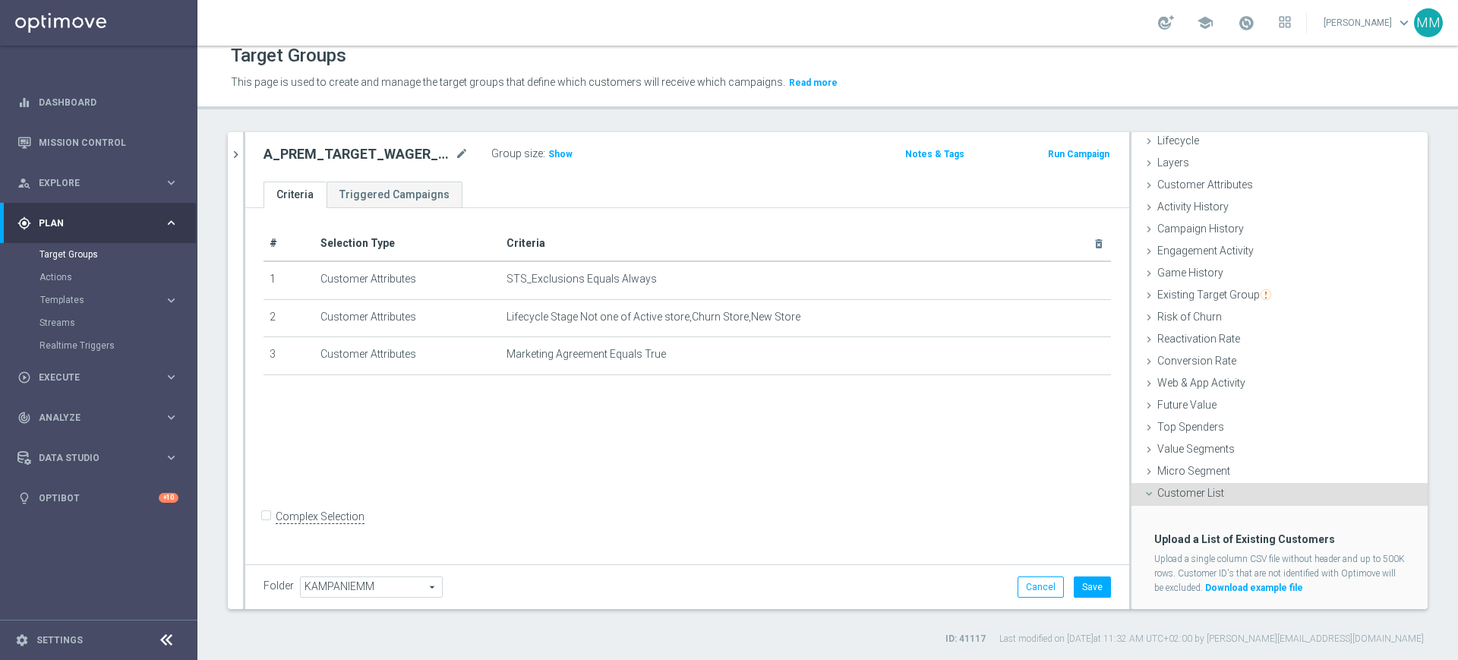
scroll to position [71, 0]
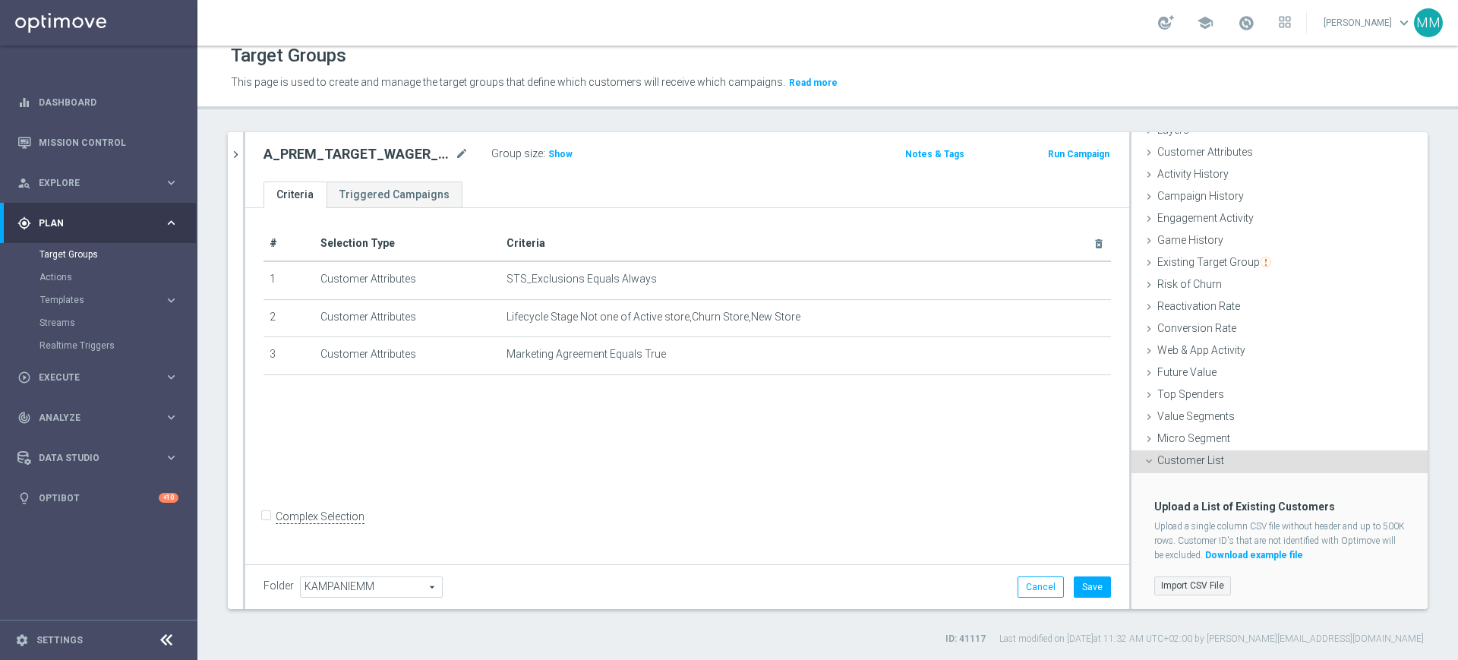
click at [1177, 584] on label "Import CSV File" at bounding box center [1192, 585] width 77 height 19
click at [0, 0] on input "Import CSV File" at bounding box center [0, 0] width 0 height 0
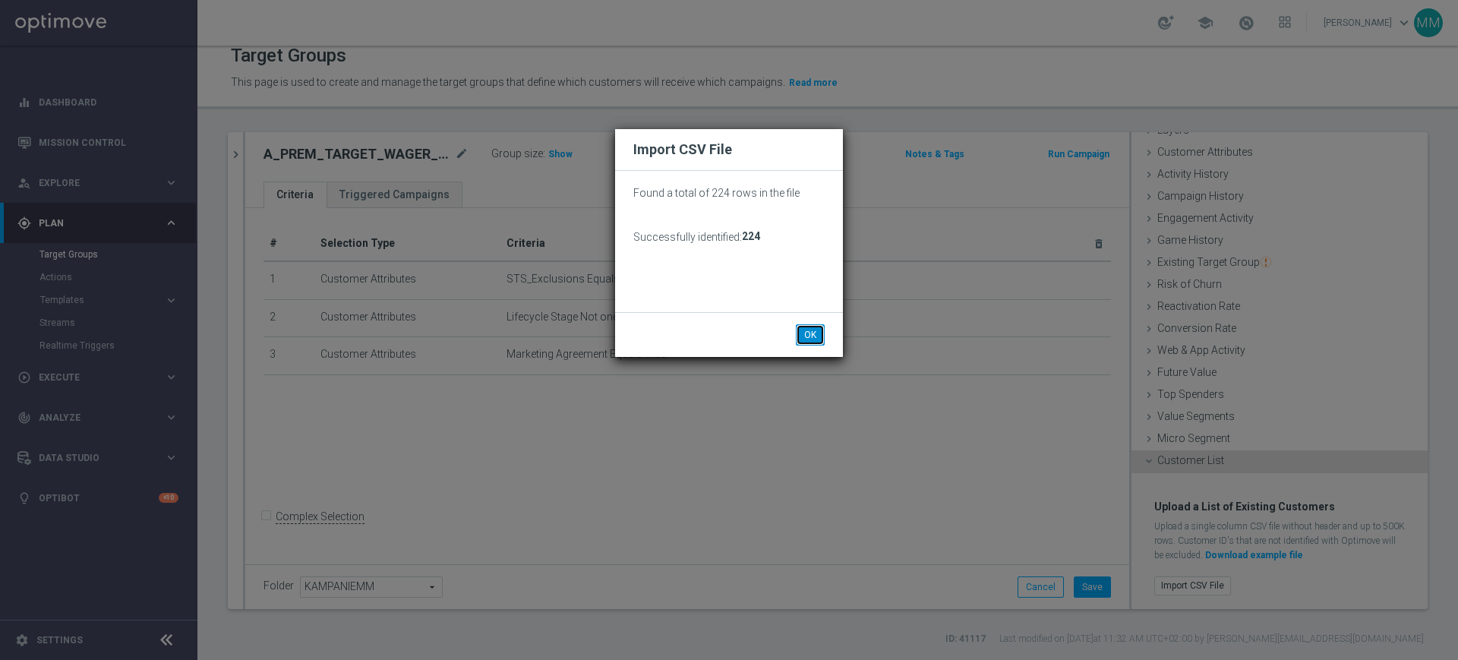
click at [799, 336] on button "OK" at bounding box center [810, 334] width 29 height 21
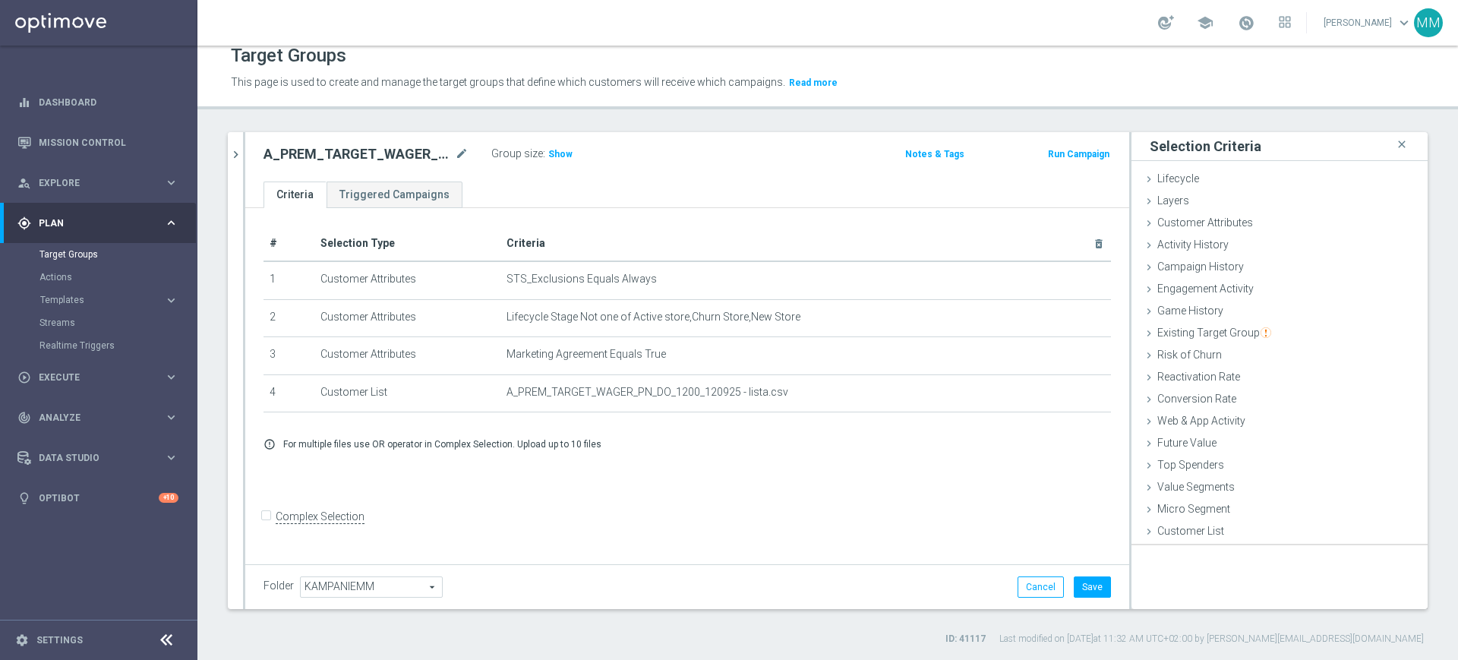
scroll to position [0, 0]
click at [1078, 586] on button "Save" at bounding box center [1092, 586] width 37 height 21
click at [235, 151] on icon "chevron_right" at bounding box center [236, 154] width 14 height 14
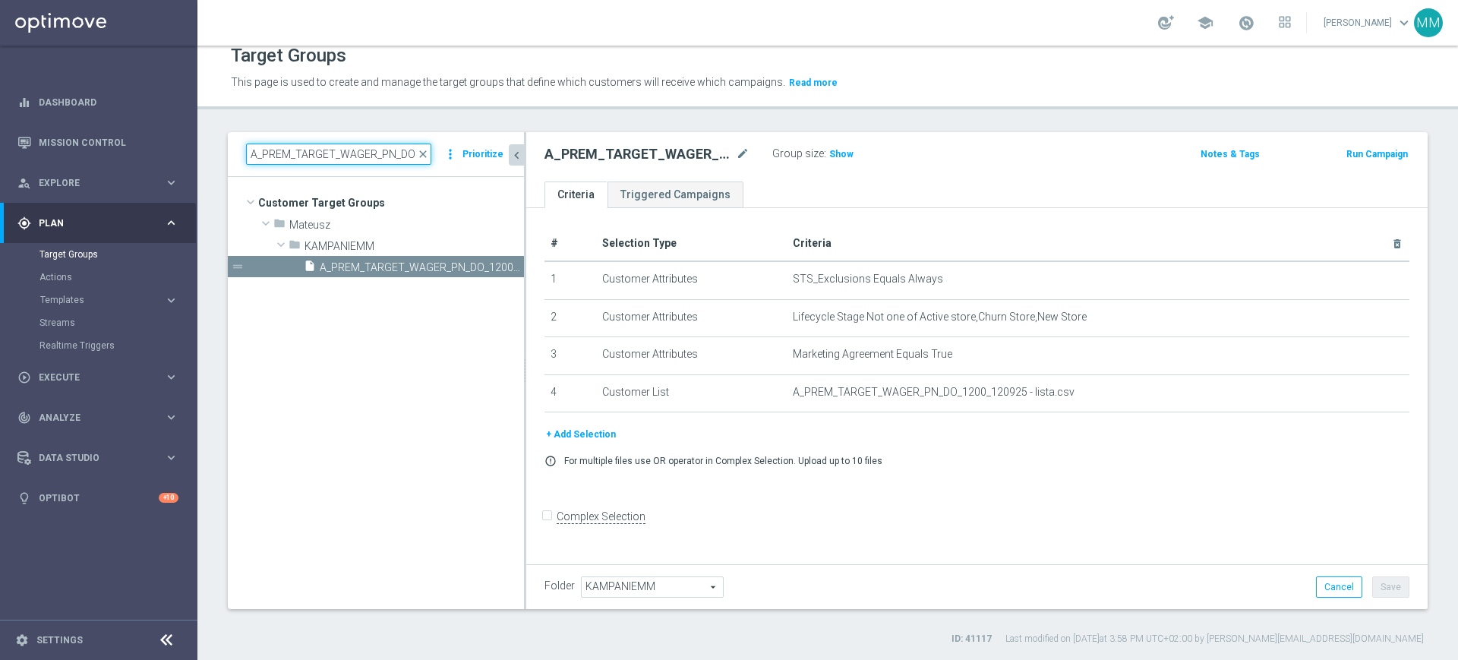
click at [352, 162] on input "A_PREM_TARGET_WAGER_PN_DO_1200_120925" at bounding box center [338, 154] width 185 height 21
paste input "EXTRA_TARGET_WAGER_PN_DO_25"
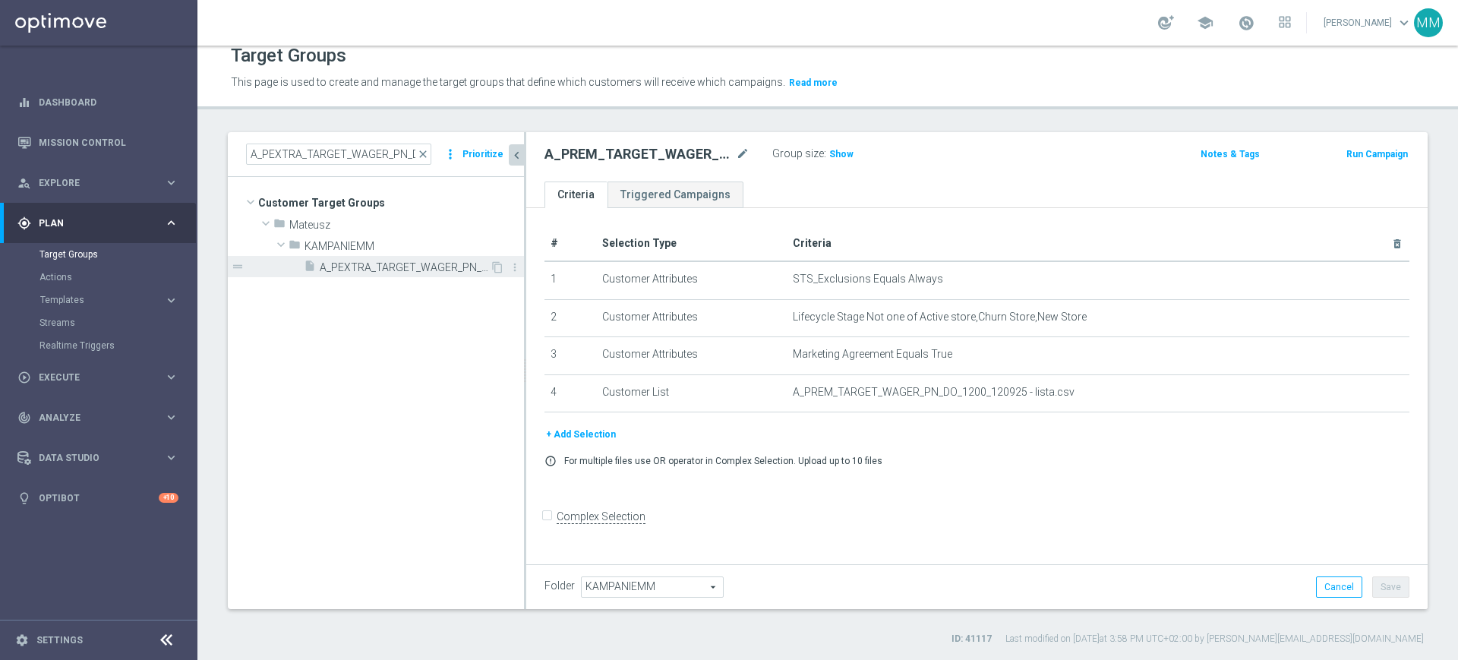
click at [408, 266] on span "A_PEXTRA_TARGET_WAGER_PN_DO_2500_120925" at bounding box center [405, 267] width 170 height 13
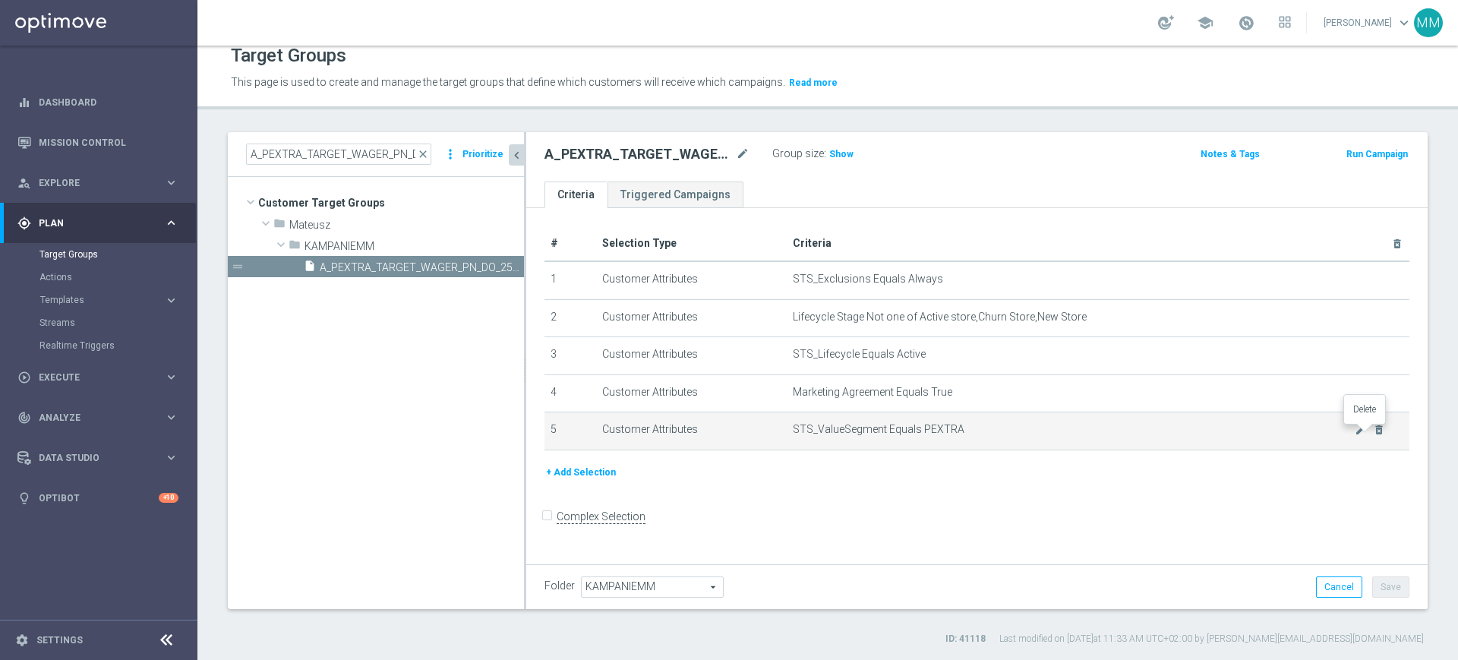
click at [1373, 434] on icon "delete_forever" at bounding box center [1379, 430] width 12 height 12
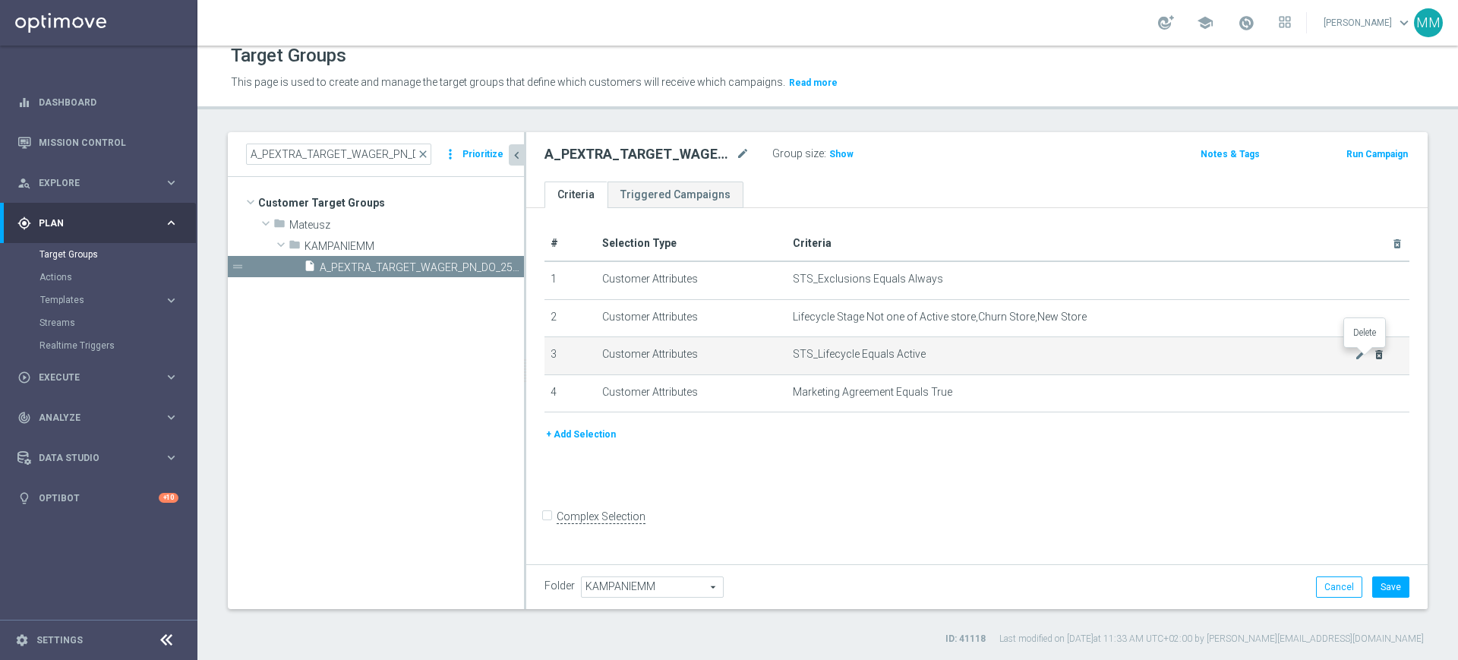
click at [1373, 360] on icon "delete_forever" at bounding box center [1379, 355] width 12 height 12
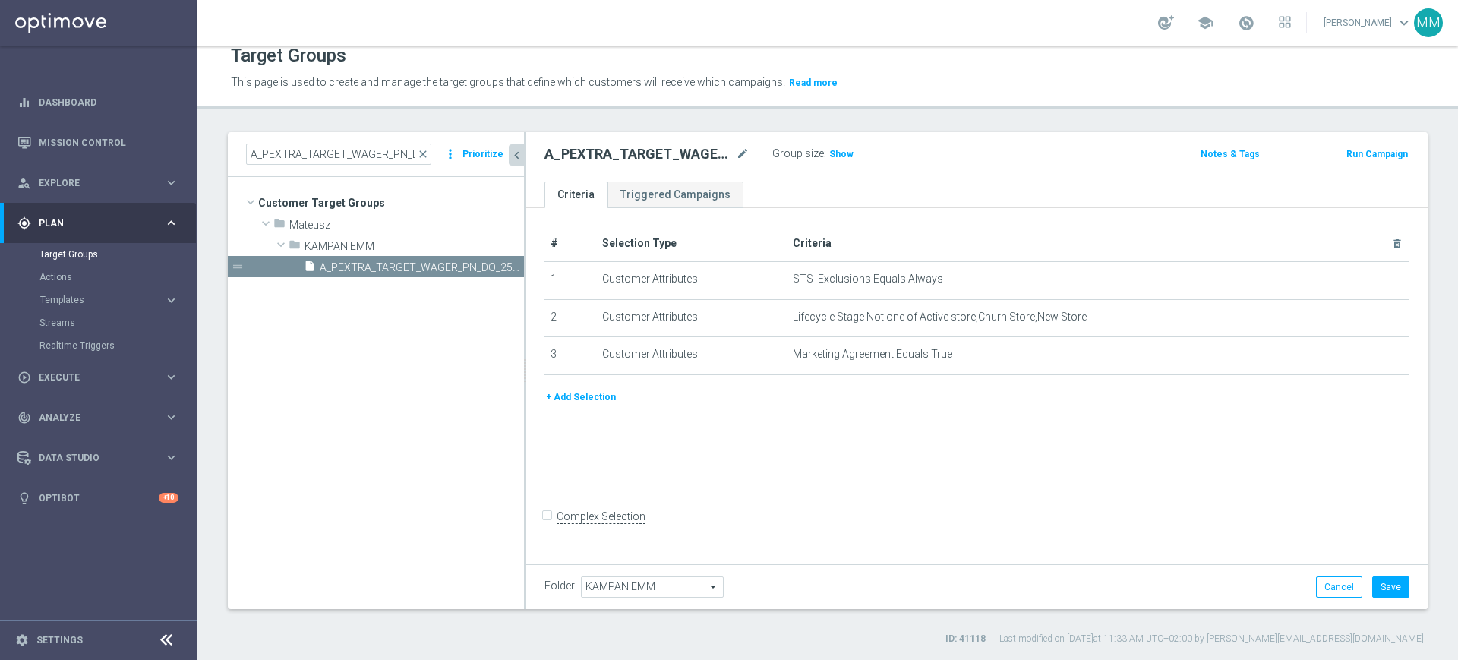
click at [589, 409] on div "+ Add Selection" at bounding box center [977, 403] width 888 height 28
click at [587, 403] on button "+ Add Selection" at bounding box center [581, 397] width 73 height 17
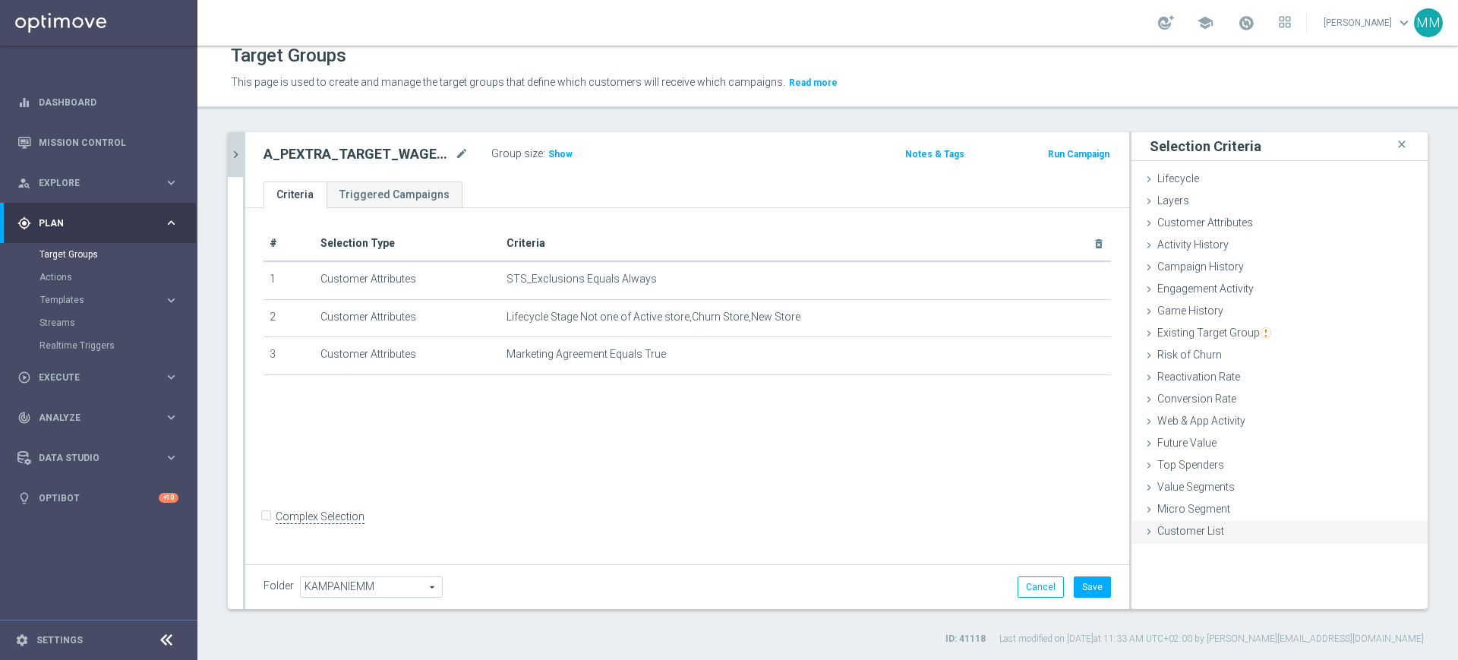
click at [1216, 531] on div "Customer List done selection saved" at bounding box center [1280, 532] width 296 height 23
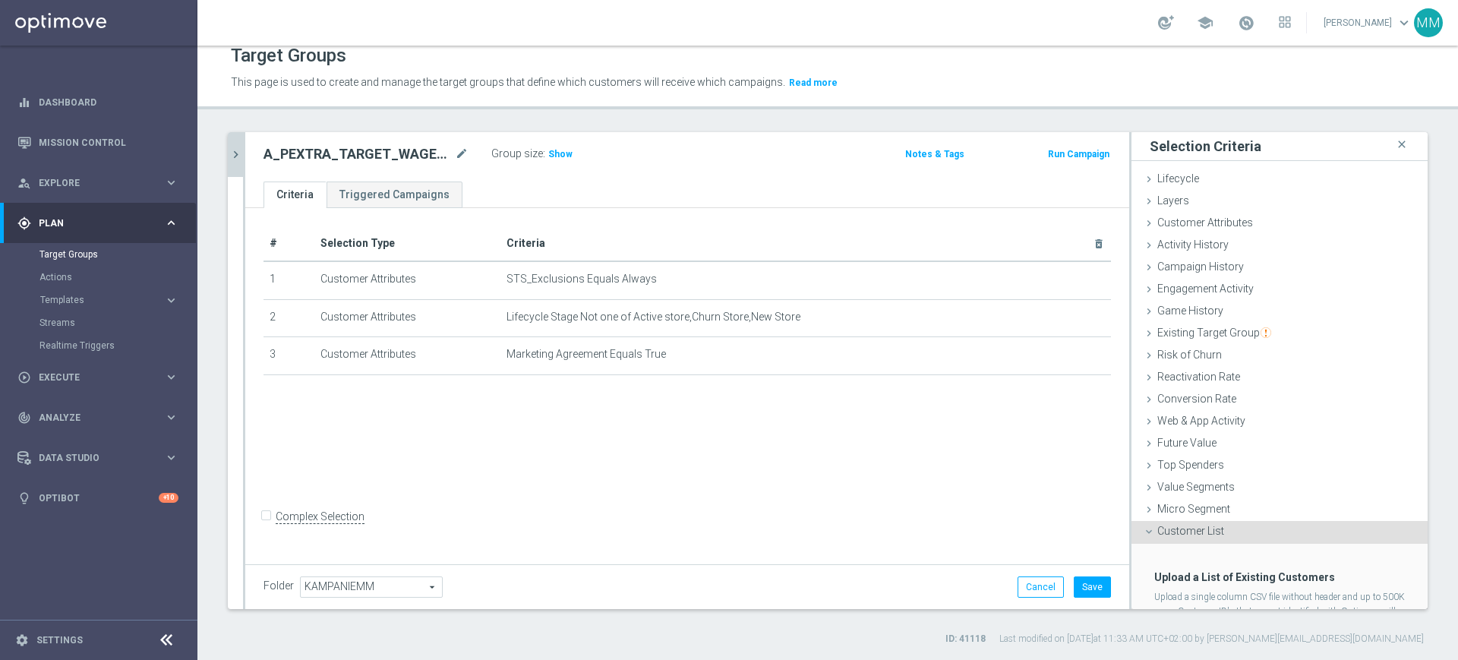
scroll to position [71, 0]
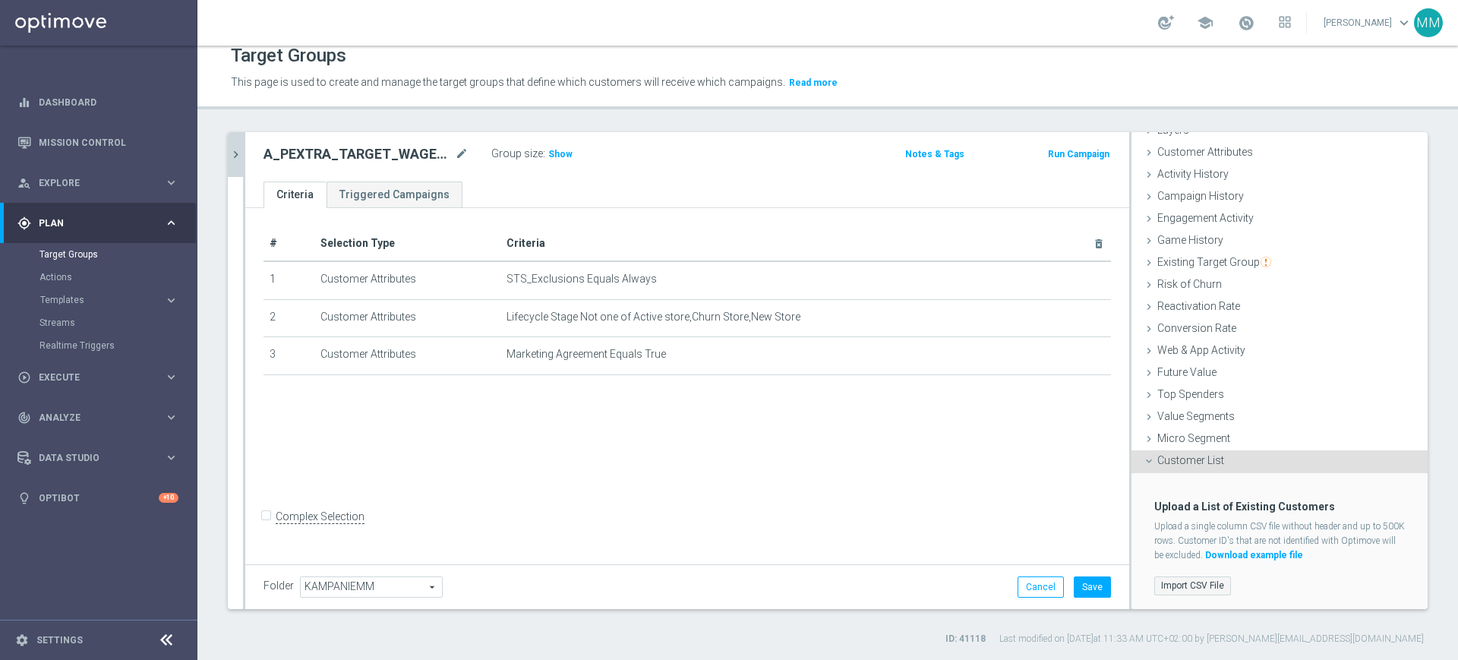
click at [1172, 582] on label "Import CSV File" at bounding box center [1192, 585] width 77 height 19
click at [0, 0] on input "Import CSV File" at bounding box center [0, 0] width 0 height 0
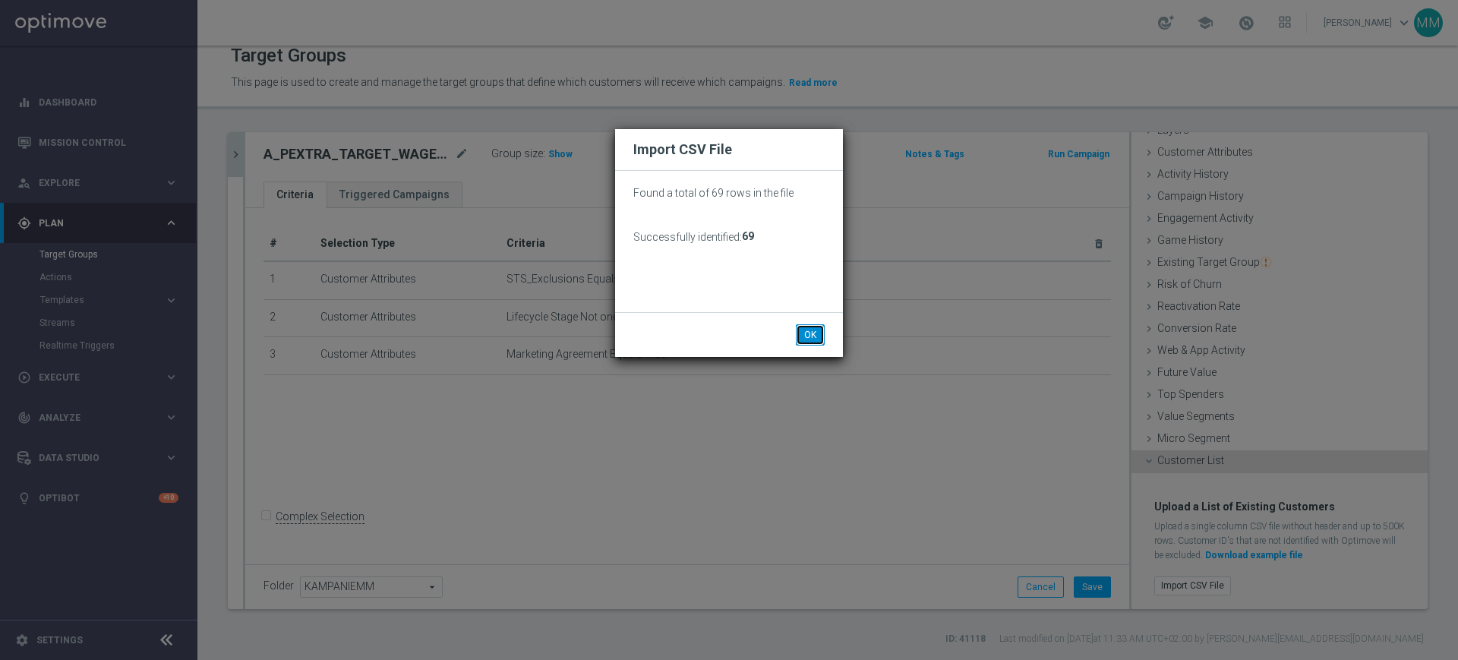
click at [819, 341] on button "OK" at bounding box center [810, 334] width 29 height 21
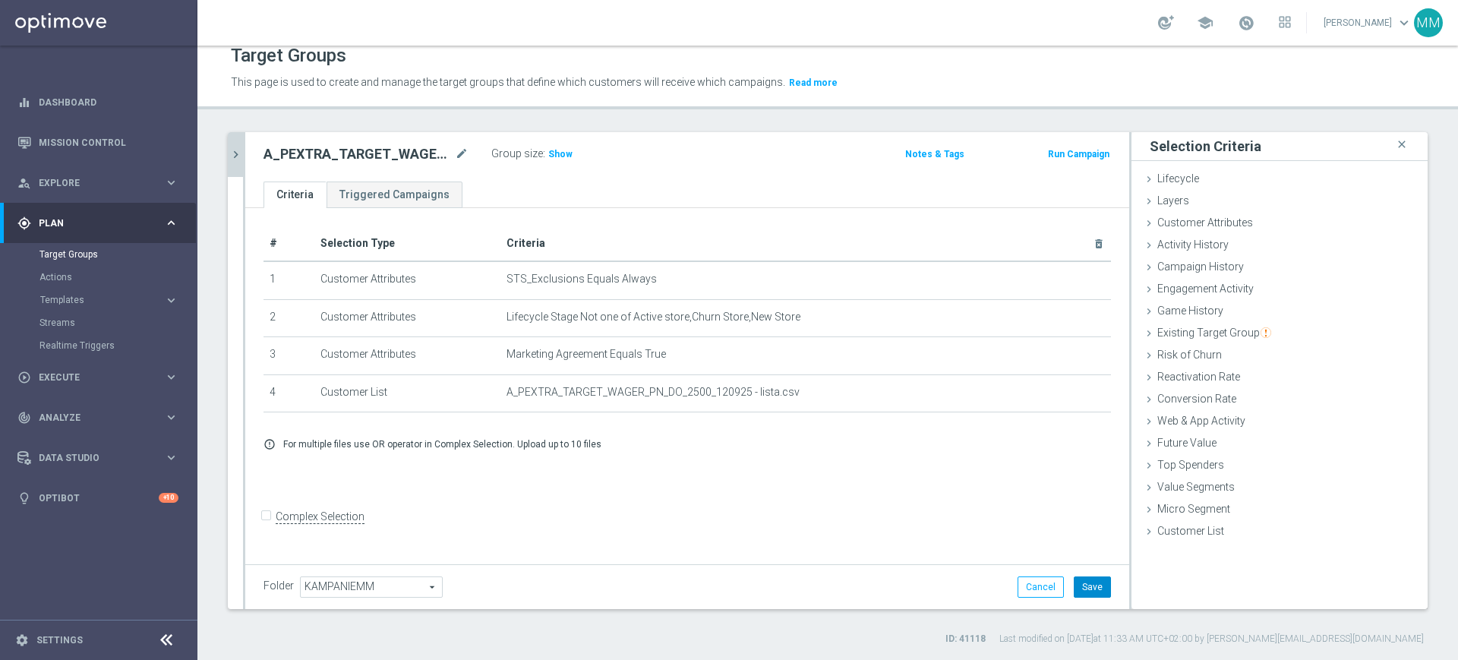
click at [1076, 582] on button "Save" at bounding box center [1092, 586] width 37 height 21
click at [560, 151] on span "Show" at bounding box center [560, 154] width 24 height 11
click at [228, 151] on button "chevron_right" at bounding box center [235, 154] width 15 height 45
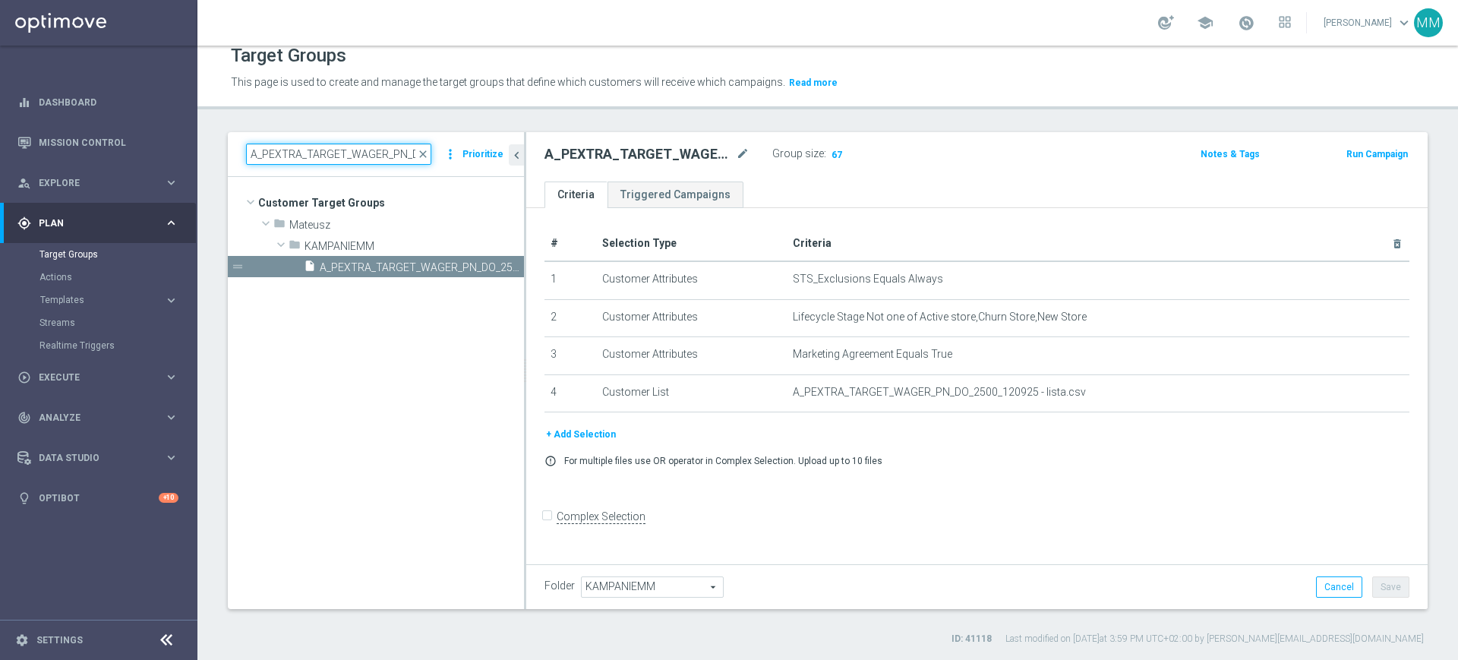
click at [324, 163] on input "A_PEXTRA_TARGET_WAGER_PN_DO_2500_120925" at bounding box center [338, 154] width 185 height 21
paste input "REM_TARGET_WAGER_PN_DO_12"
type input "A_PREM_TARGET_WAGER_PN_DO_1200_120925"
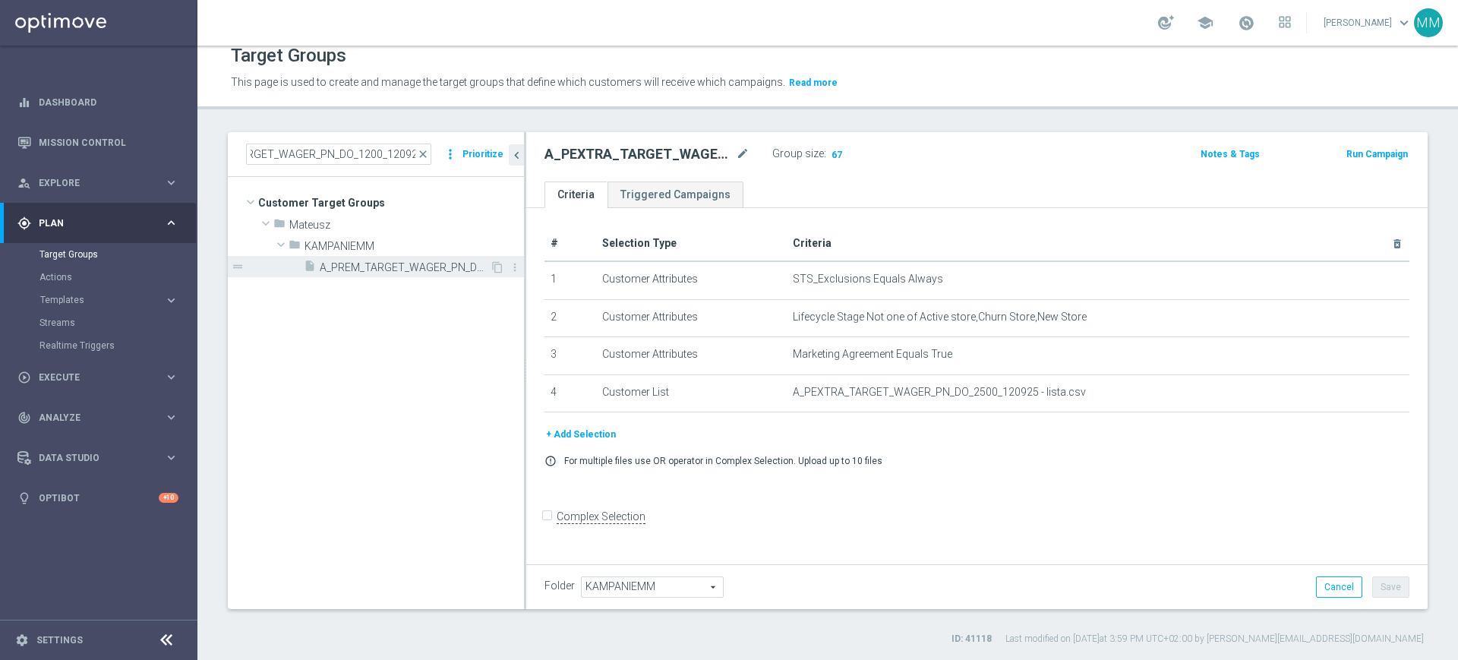
click at [374, 267] on span "A_PREM_TARGET_WAGER_PN_DO_1200_120925" at bounding box center [405, 267] width 170 height 13
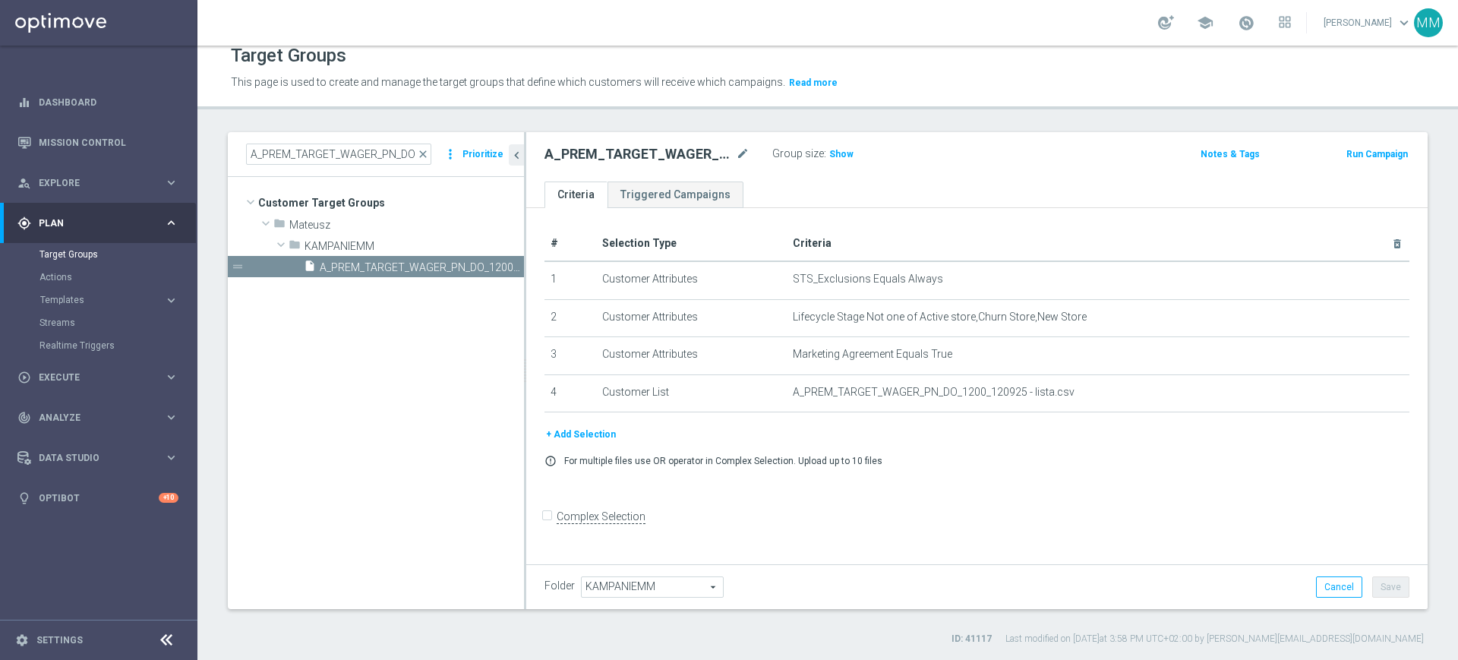
click at [627, 147] on h2 "A_PREM_TARGET_WAGER_PN_DO_1200_120925" at bounding box center [639, 154] width 188 height 18
copy h2 "A_PREM_TARGET_WAGER_PN_DO_1200_120925"
click at [1368, 149] on button "Run Campaign" at bounding box center [1377, 154] width 65 height 17
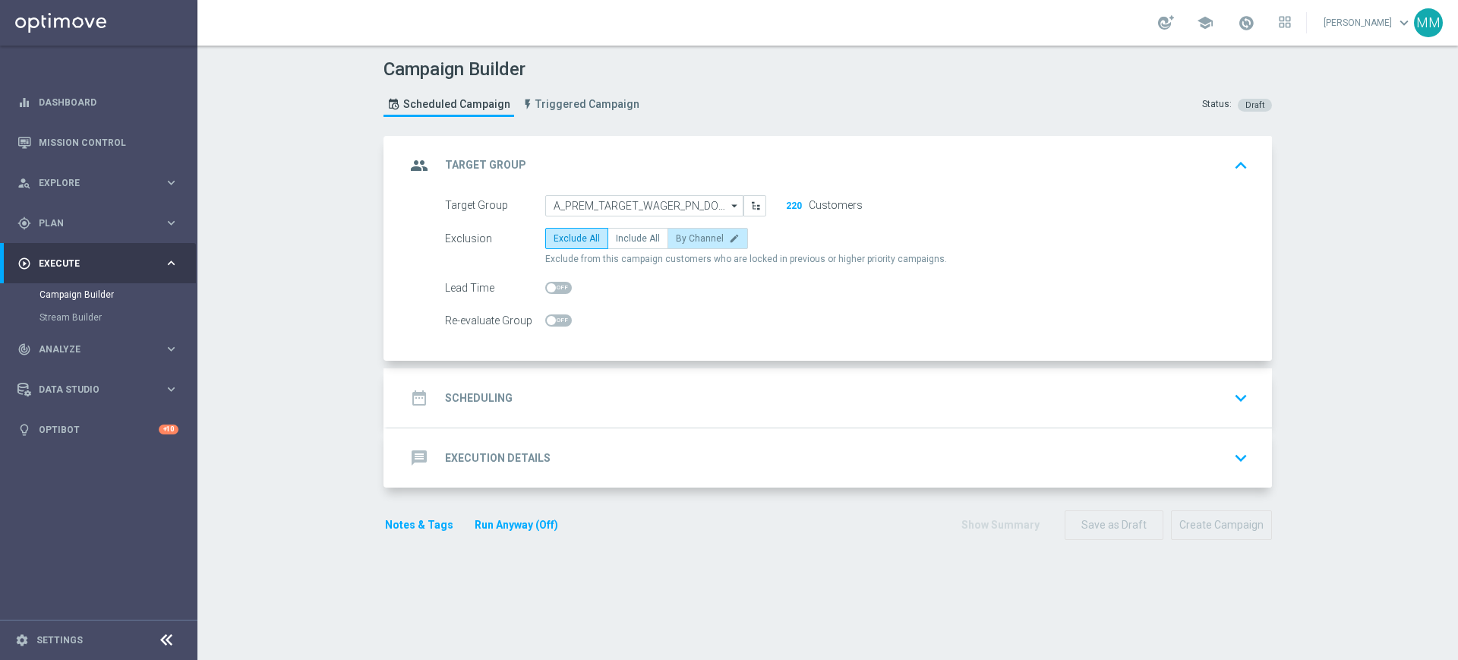
click at [676, 238] on span "By Channel" at bounding box center [700, 238] width 48 height 11
click at [676, 238] on input "By Channel edit" at bounding box center [681, 241] width 10 height 10
radio input "true"
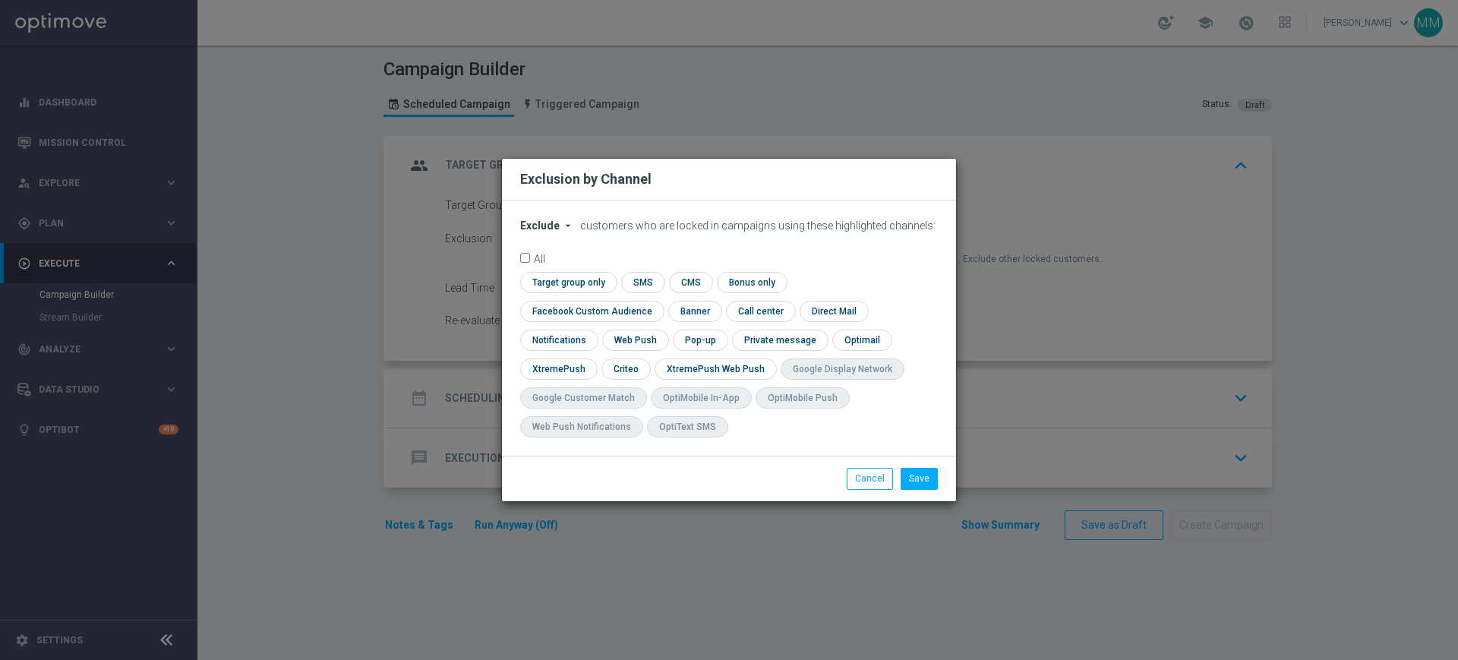
click at [526, 232] on span "Exclude" at bounding box center [539, 226] width 39 height 12
click at [0, 0] on span "Include" at bounding box center [0, 0] width 0 height 0
click at [568, 288] on input "checkbox" at bounding box center [566, 282] width 93 height 21
checkbox input "true"
click at [588, 311] on input "checkbox" at bounding box center [588, 311] width 137 height 21
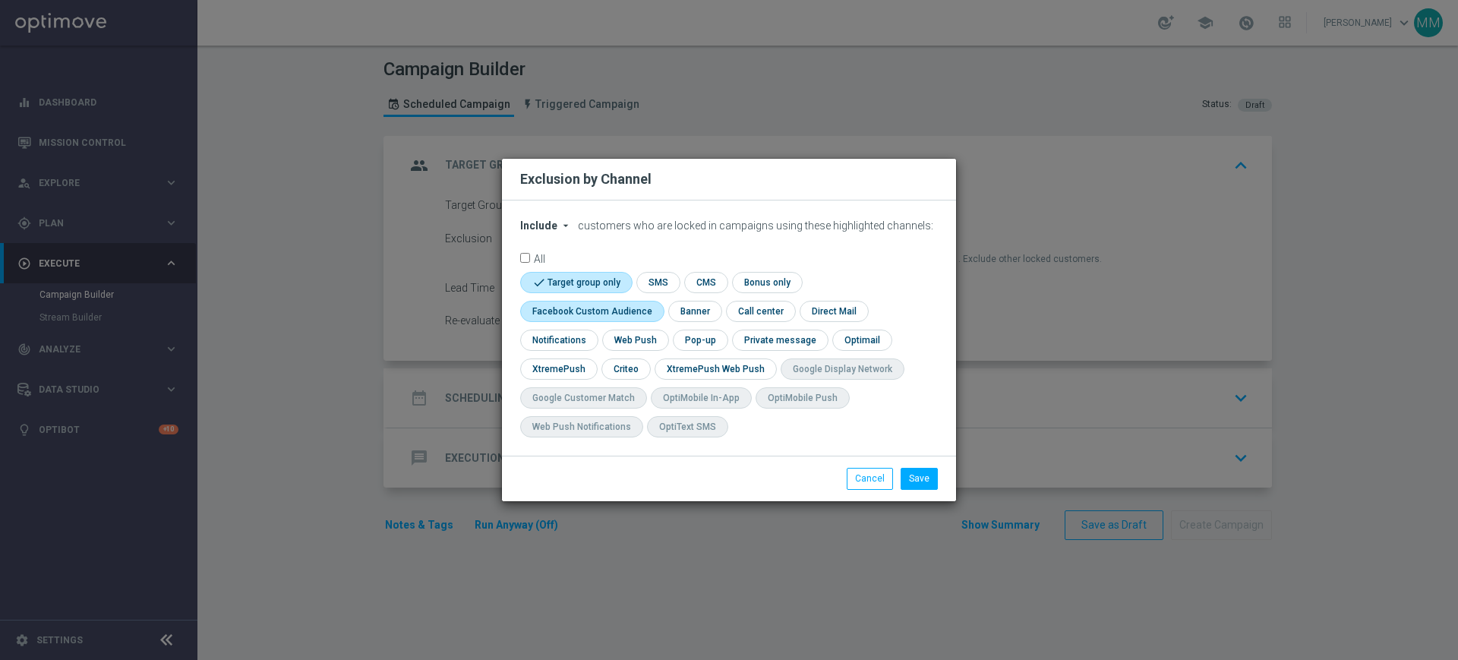
checkbox input "true"
click at [622, 374] on input "checkbox" at bounding box center [625, 368] width 47 height 21
checkbox input "true"
click at [910, 481] on button "Save" at bounding box center [919, 478] width 37 height 21
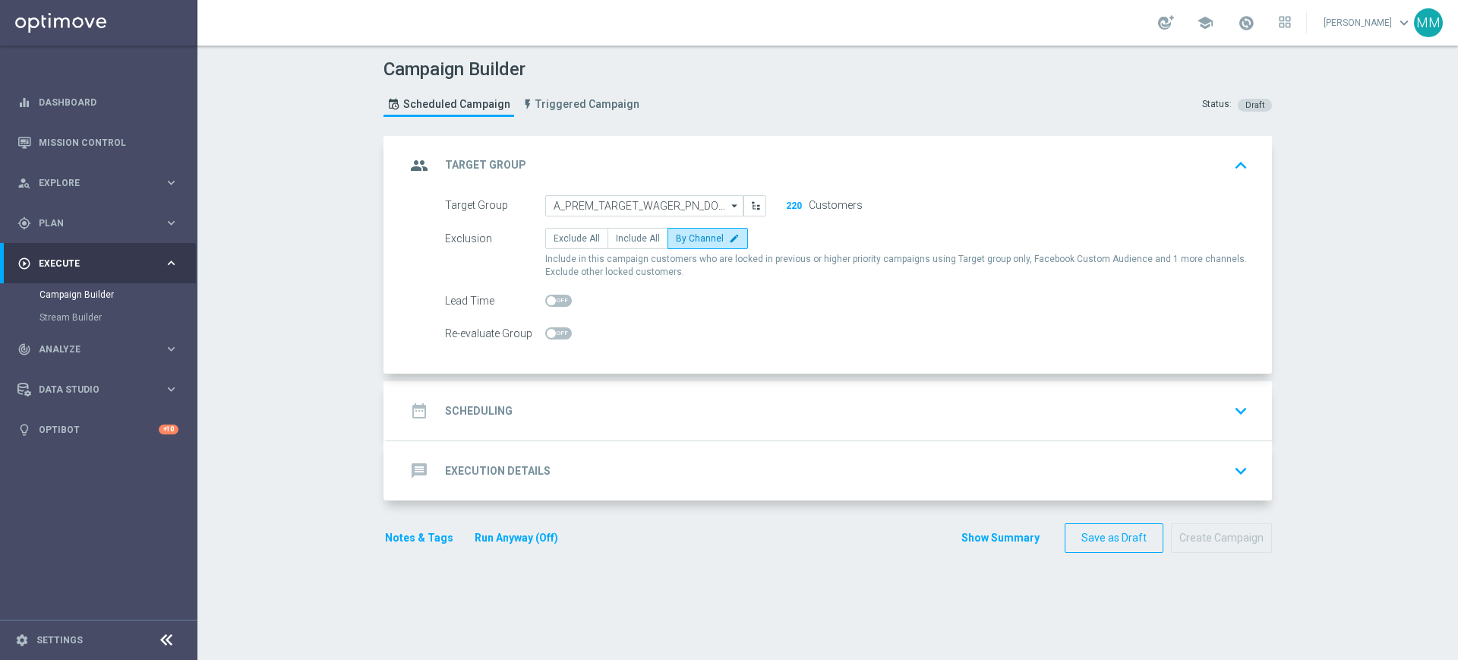
click at [523, 539] on button "Run Anyway (Off)" at bounding box center [516, 538] width 87 height 19
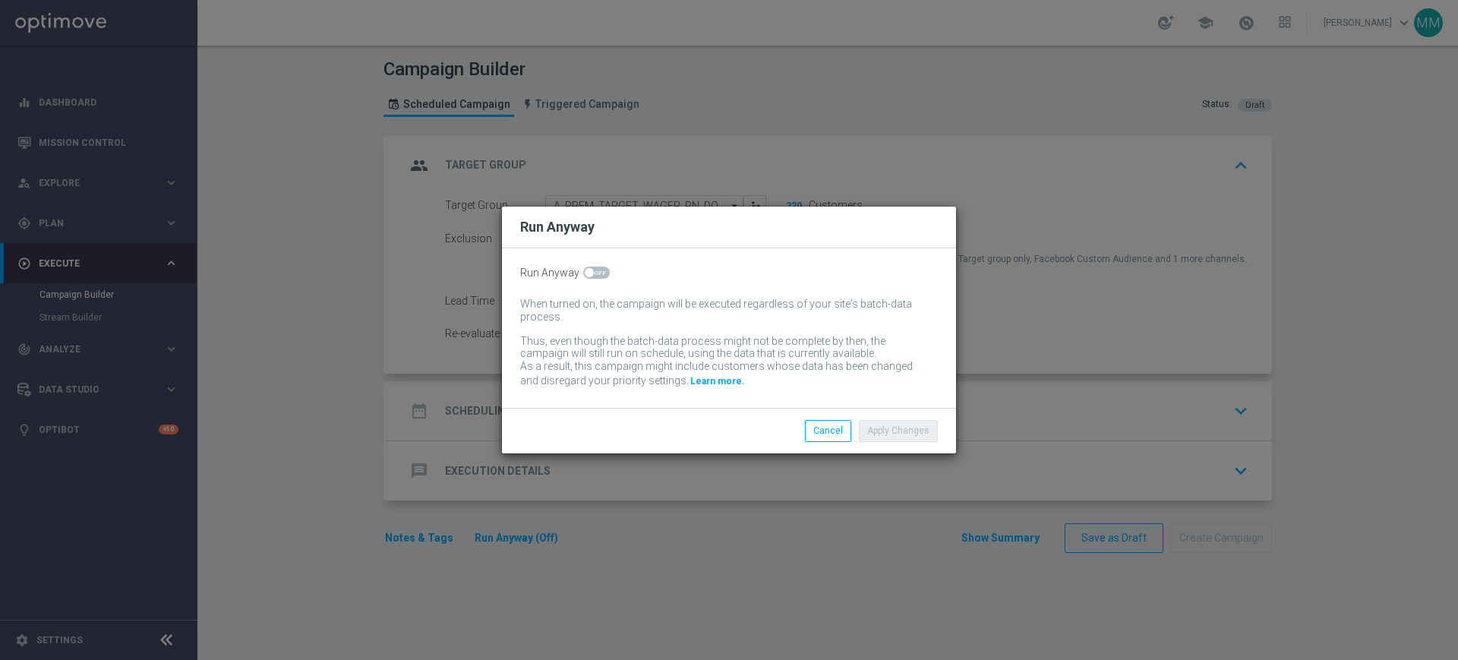
click at [602, 264] on div "Run Anyway When turned on, the campaign will be executed regardless of your sit…" at bounding box center [729, 328] width 454 height 160
click at [602, 266] on div "Run Anyway When turned on, the campaign will be executed regardless of your sit…" at bounding box center [729, 328] width 454 height 160
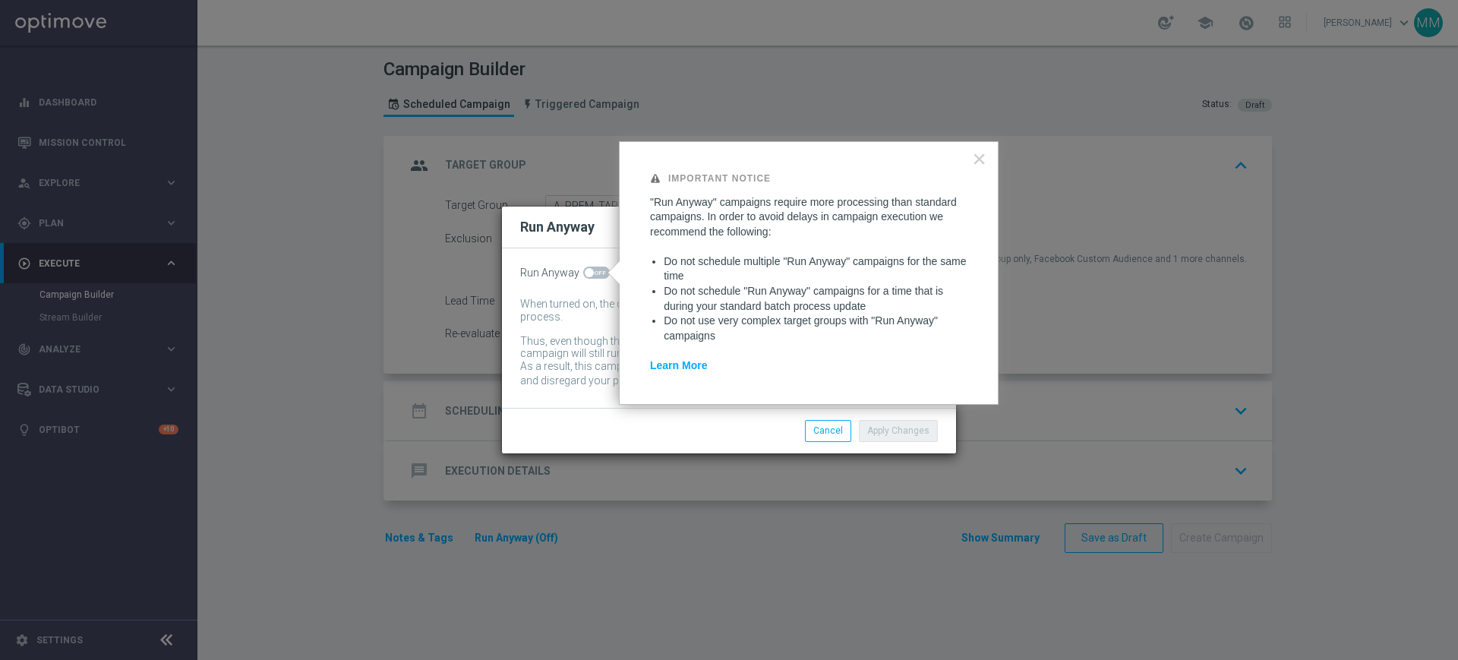
click at [602, 268] on span at bounding box center [596, 273] width 27 height 12
click at [602, 268] on input "checkbox" at bounding box center [596, 273] width 27 height 12
checkbox input "true"
click at [886, 431] on button "Apply Changes" at bounding box center [898, 430] width 79 height 21
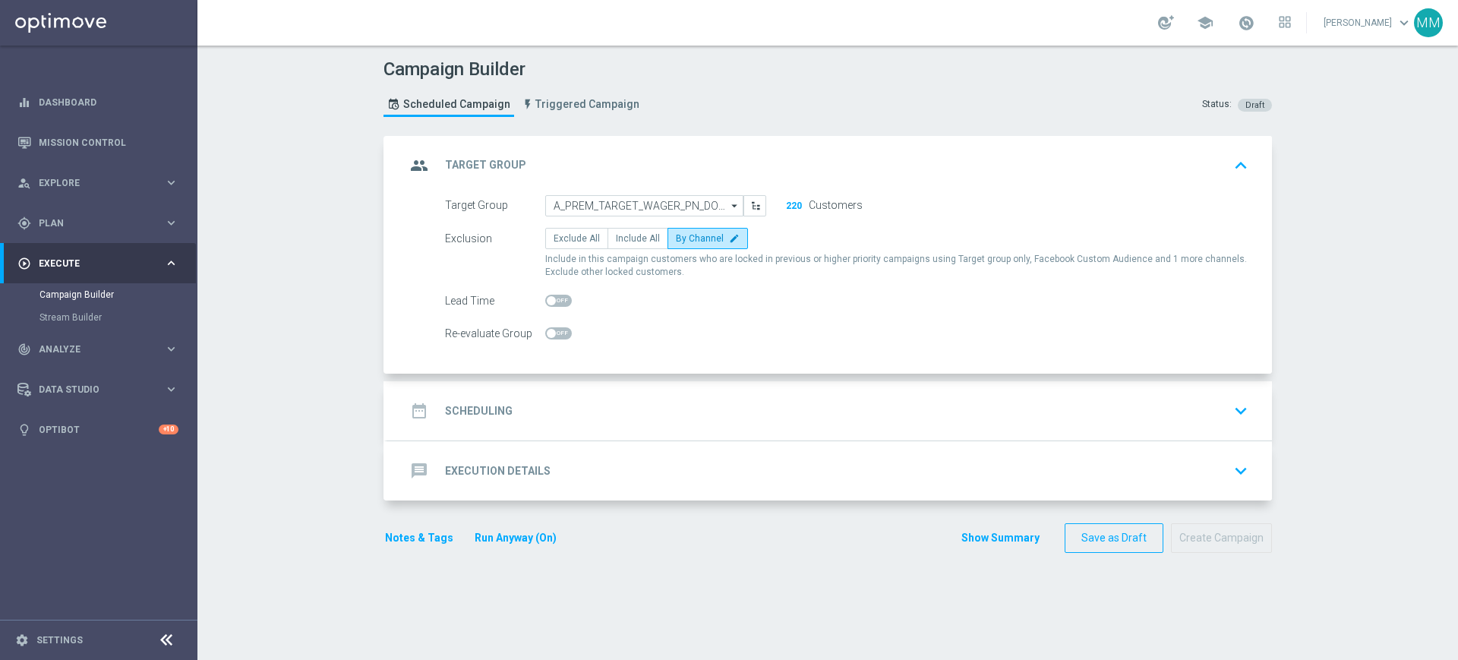
click at [562, 403] on div "date_range Scheduling keyboard_arrow_down" at bounding box center [830, 410] width 848 height 29
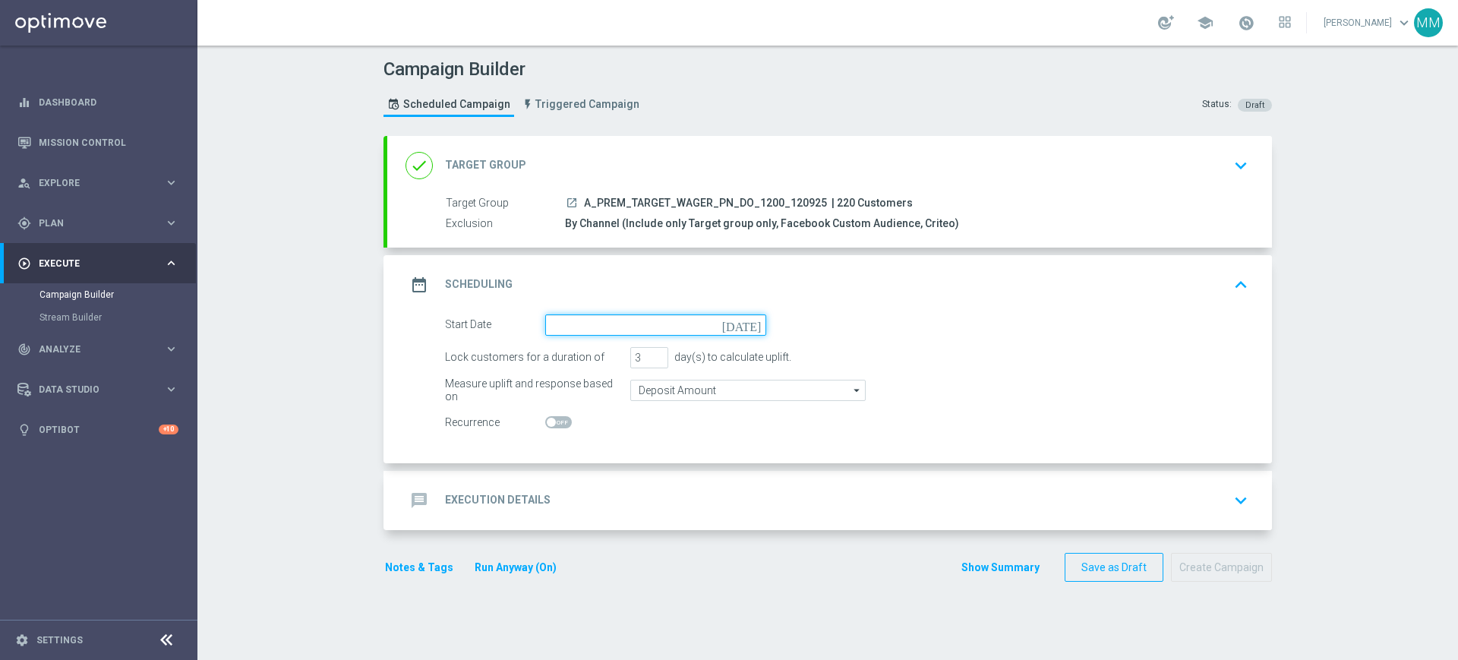
click at [605, 327] on input at bounding box center [655, 324] width 221 height 21
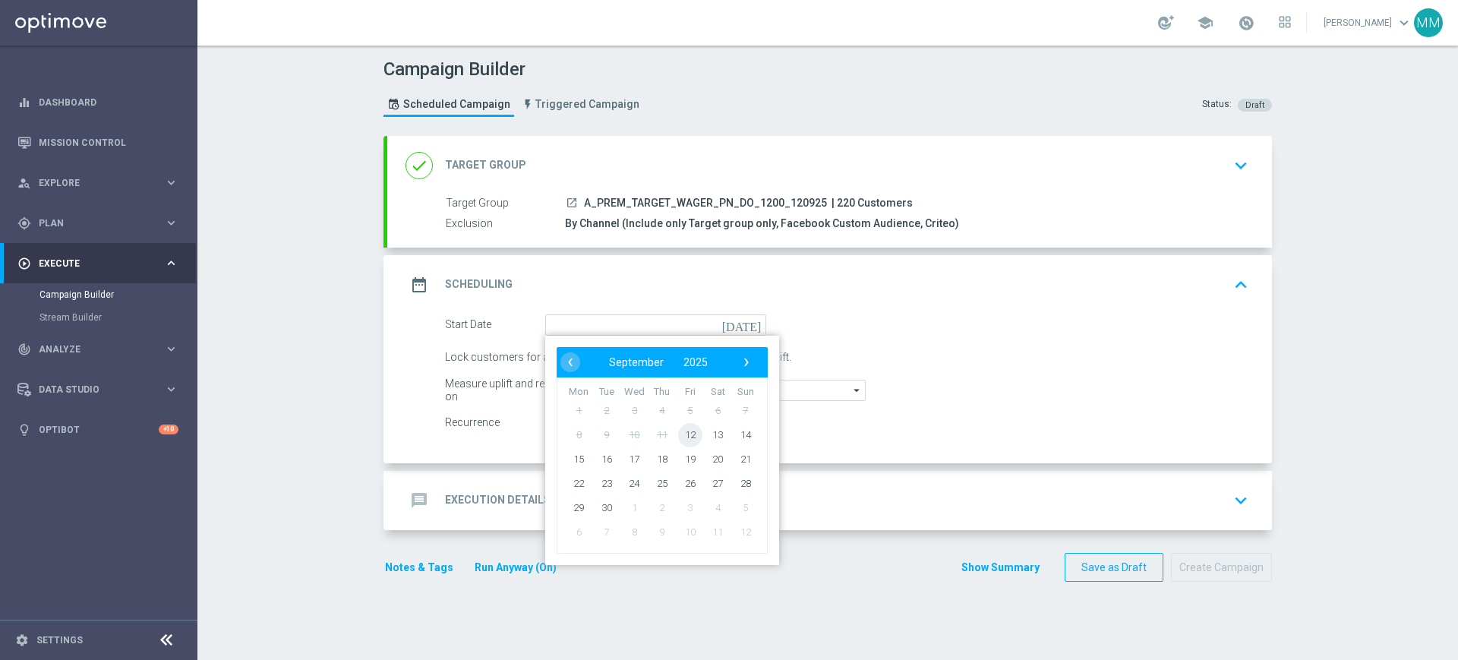
click at [678, 435] on span "12" at bounding box center [690, 434] width 24 height 24
type input "12 Sep 2025"
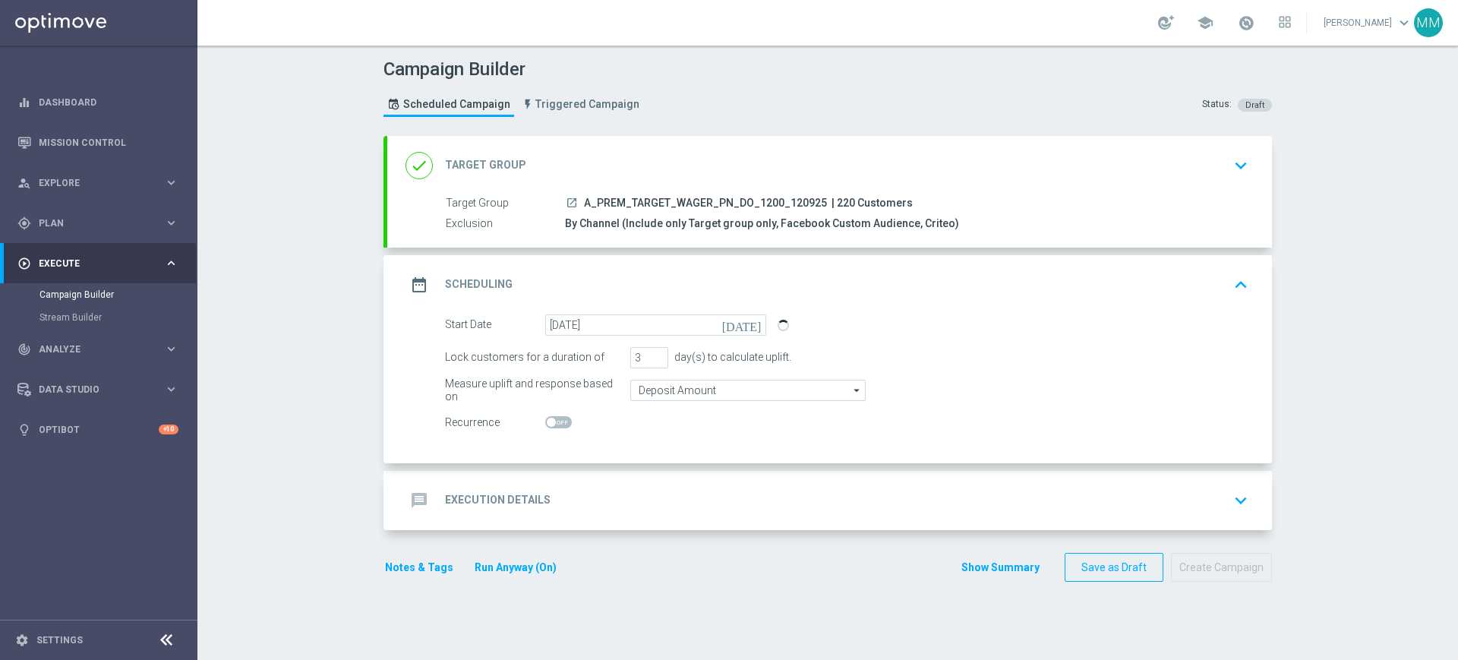
click at [611, 499] on div "message Execution Details keyboard_arrow_down" at bounding box center [830, 500] width 848 height 29
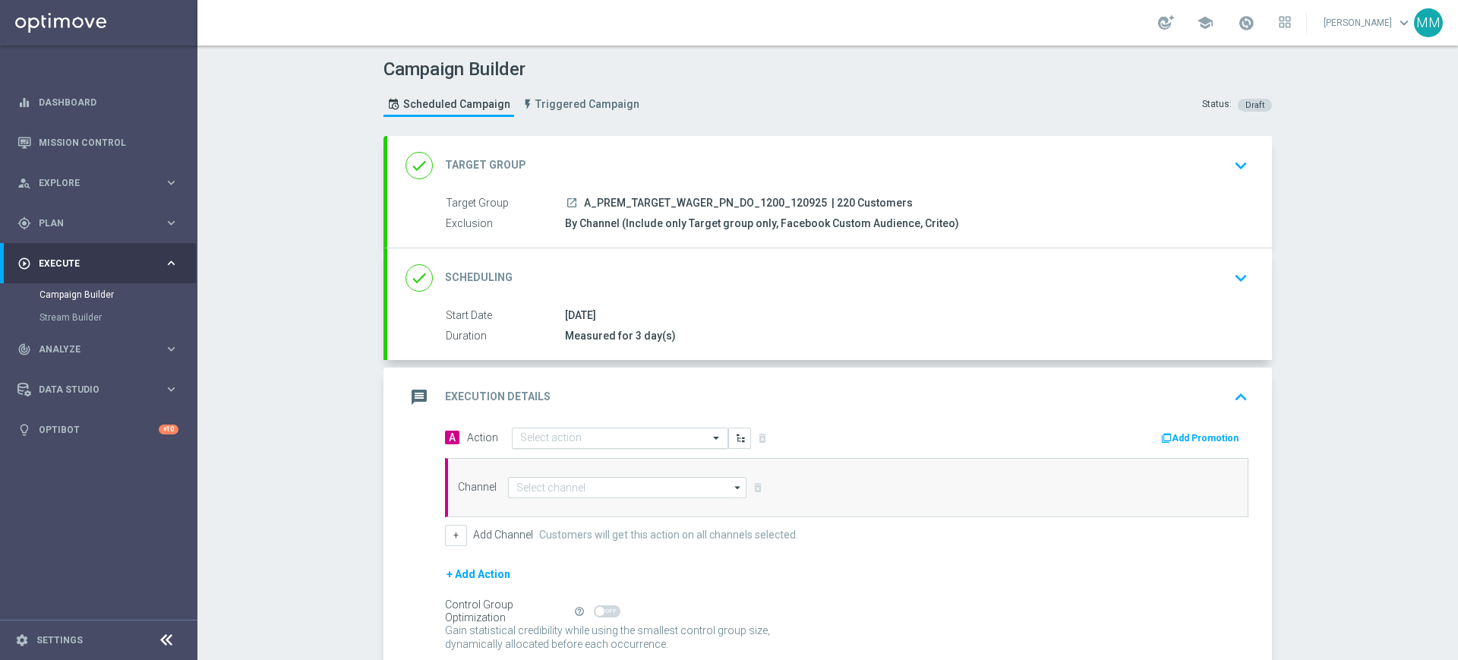
click at [586, 441] on input "text" at bounding box center [604, 438] width 169 height 13
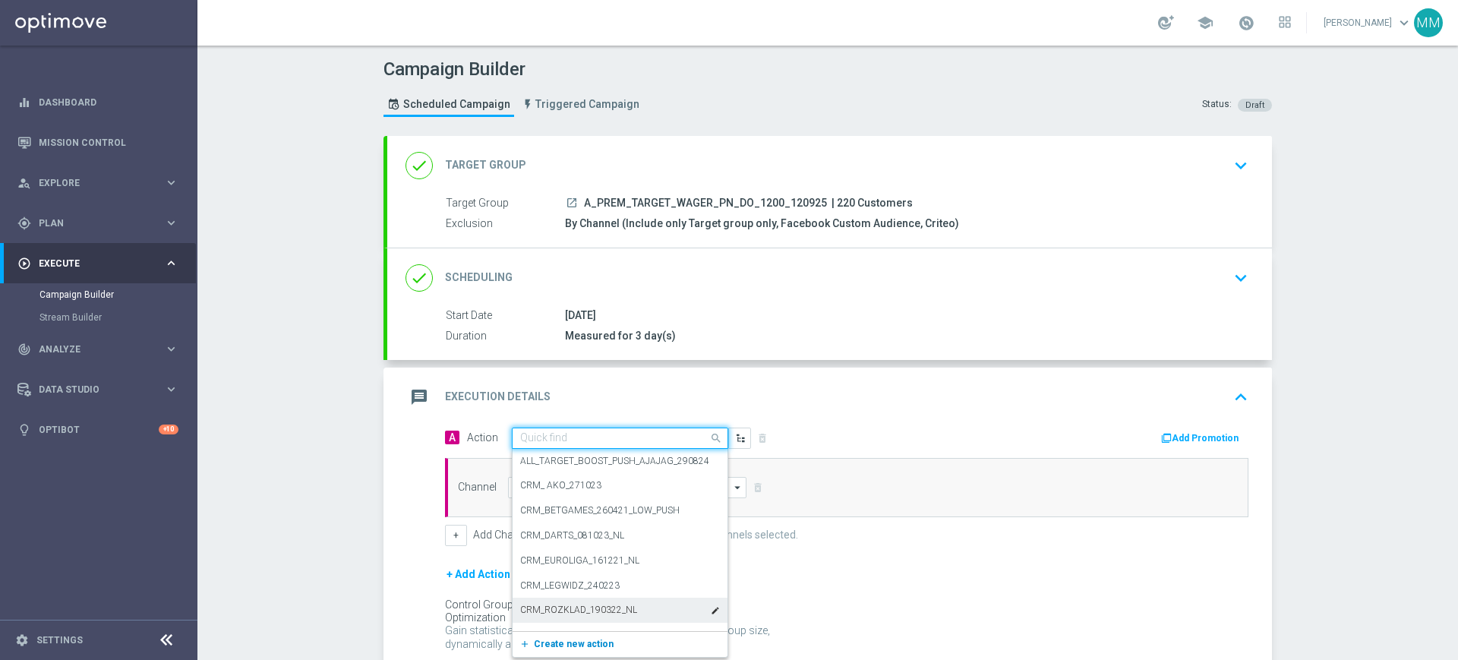
click at [573, 641] on span "Create new action" at bounding box center [574, 644] width 80 height 11
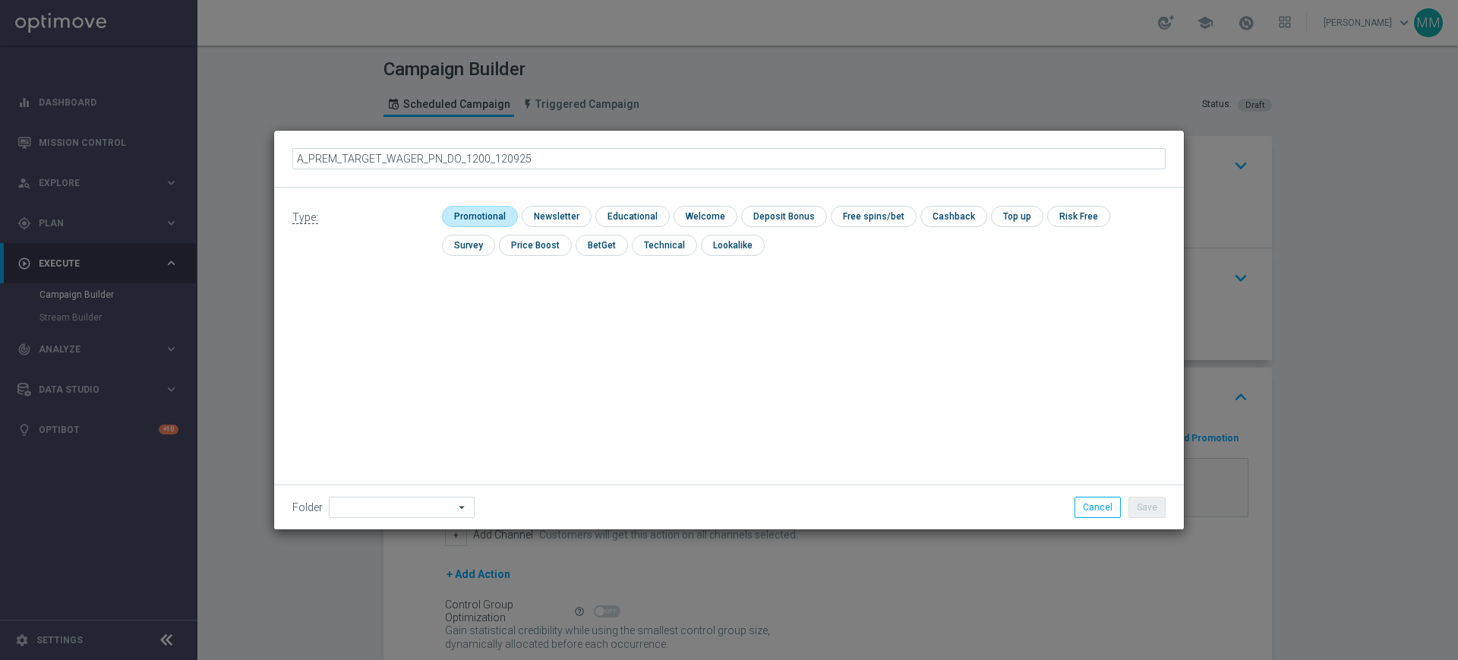
click at [492, 213] on input "checkbox" at bounding box center [478, 216] width 72 height 21
checkbox input "true"
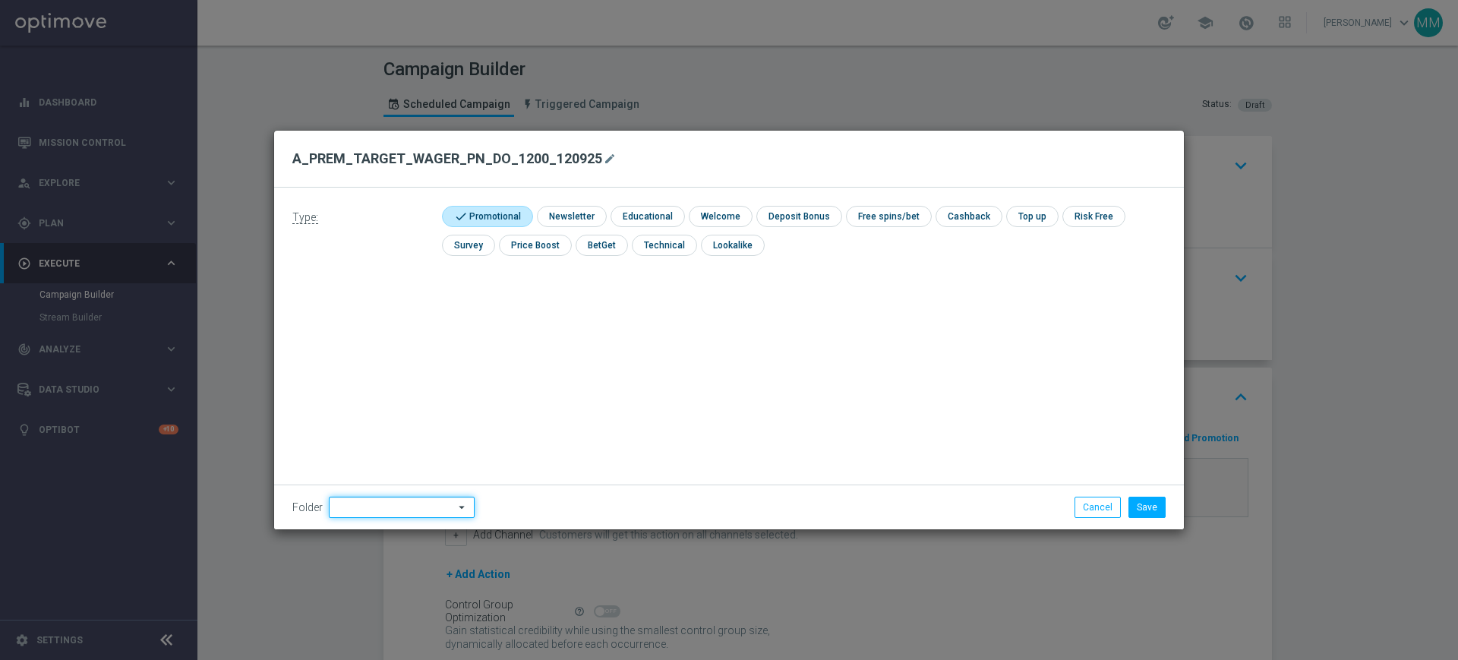
click at [360, 507] on input at bounding box center [402, 507] width 146 height 21
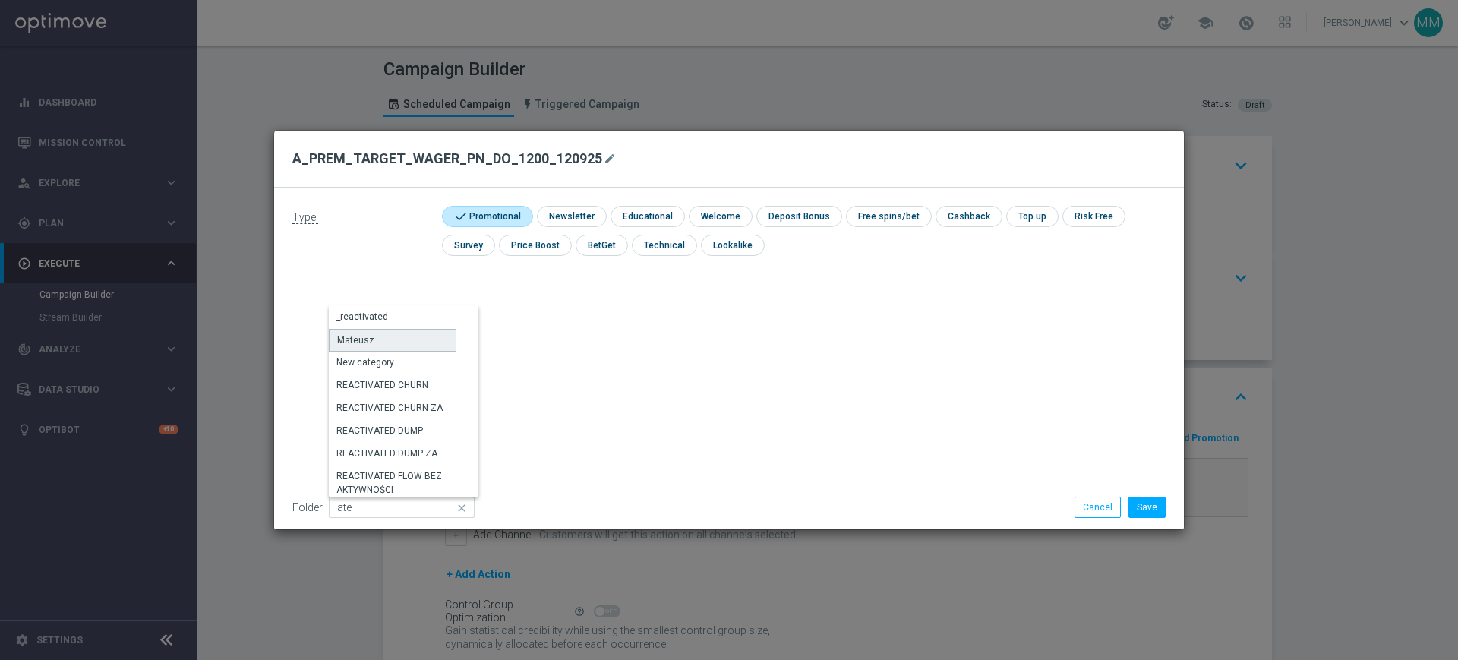
click at [384, 333] on div "Mateusz" at bounding box center [393, 340] width 128 height 23
type input "Mateusz"
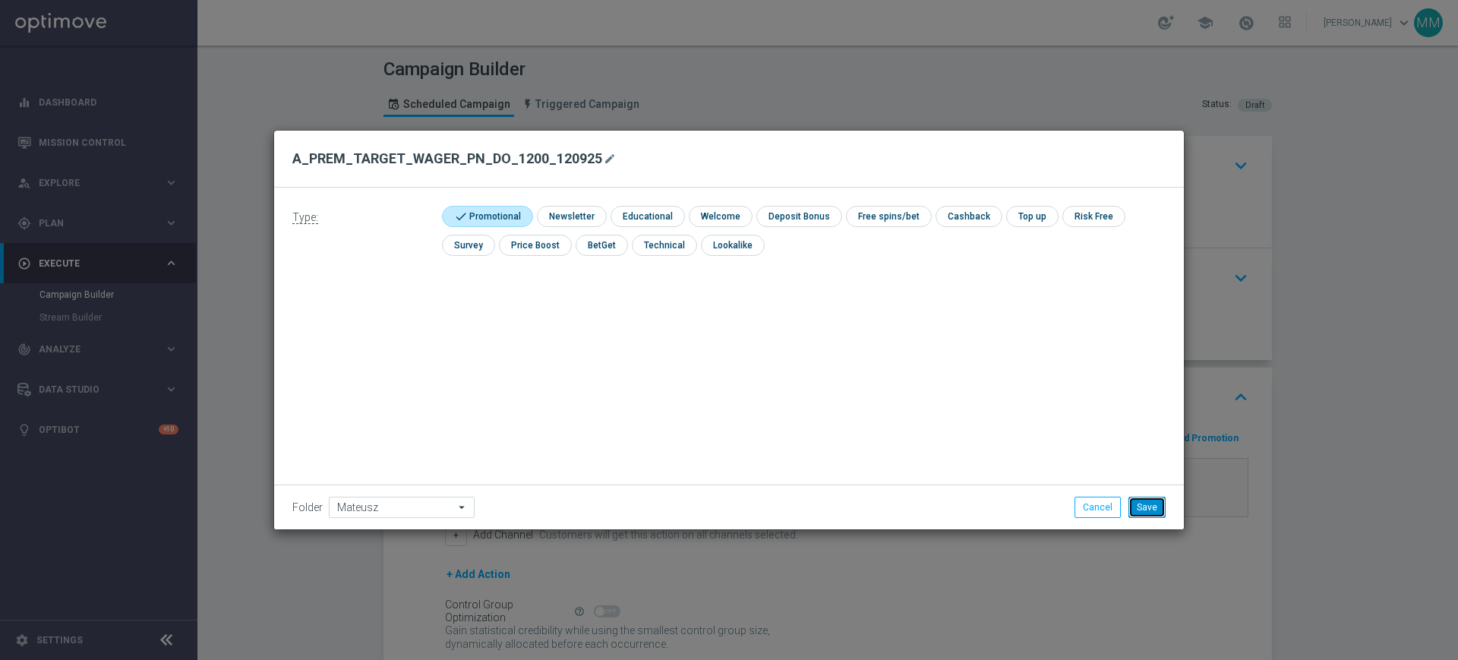
click at [1156, 497] on button "Save" at bounding box center [1147, 507] width 37 height 21
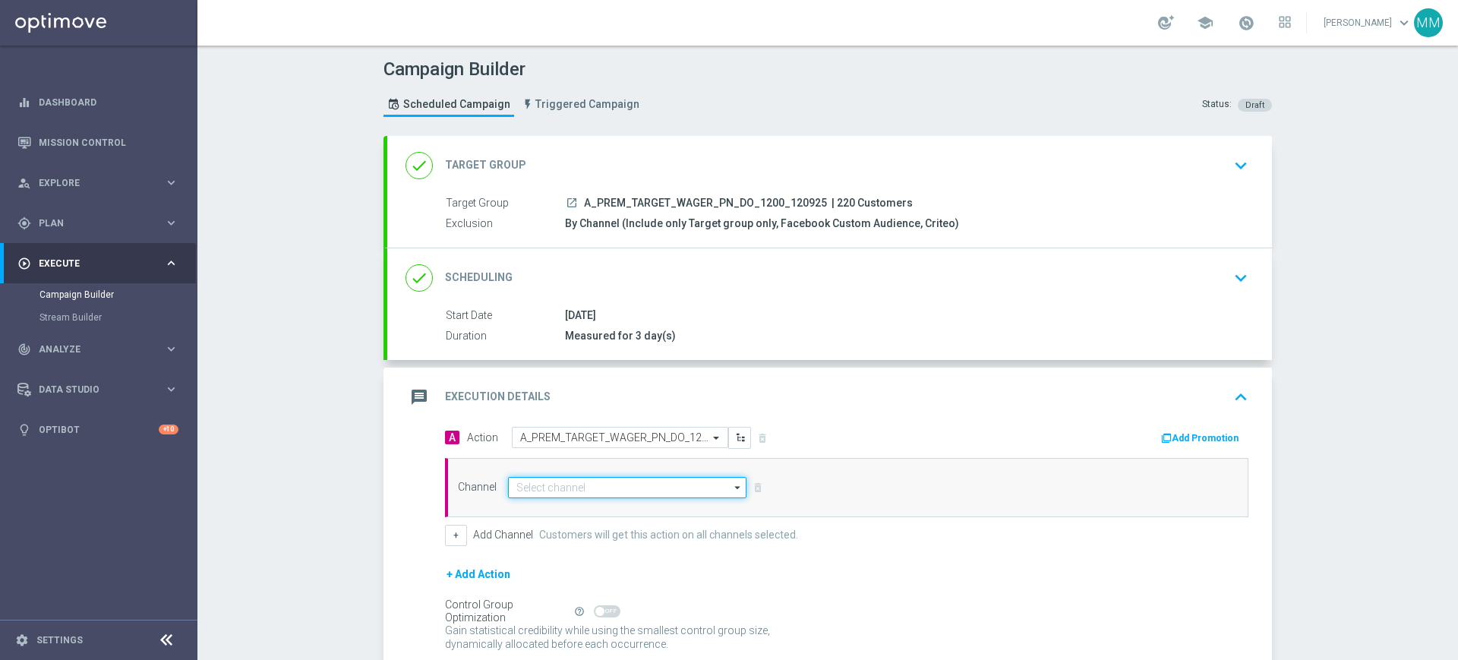
click at [580, 487] on input at bounding box center [627, 487] width 238 height 21
paste input "A_PREM_TARGET_WAGER_PN_DO_1200_120925"
type input "A_PREM_TARGET_WAGER_PN_DO_1200_120925"
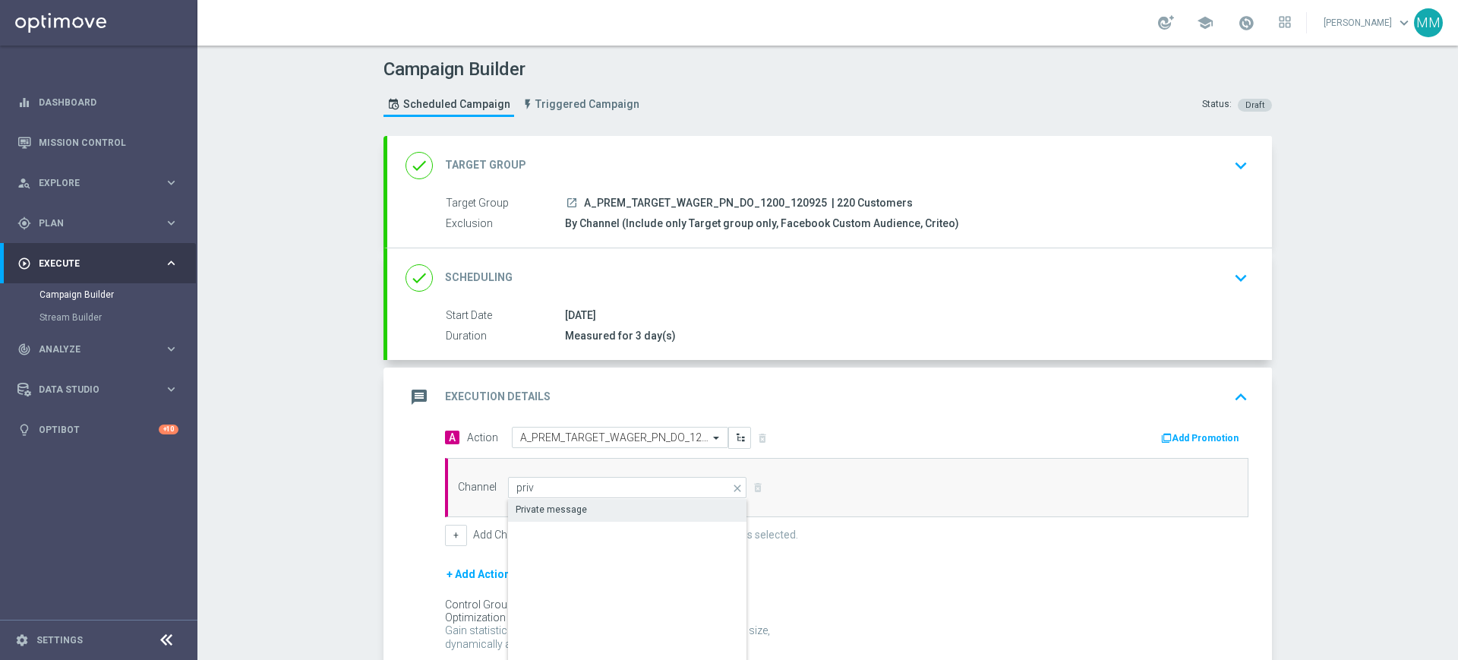
click at [600, 515] on div "Private message" at bounding box center [627, 509] width 239 height 21
type input "Private message"
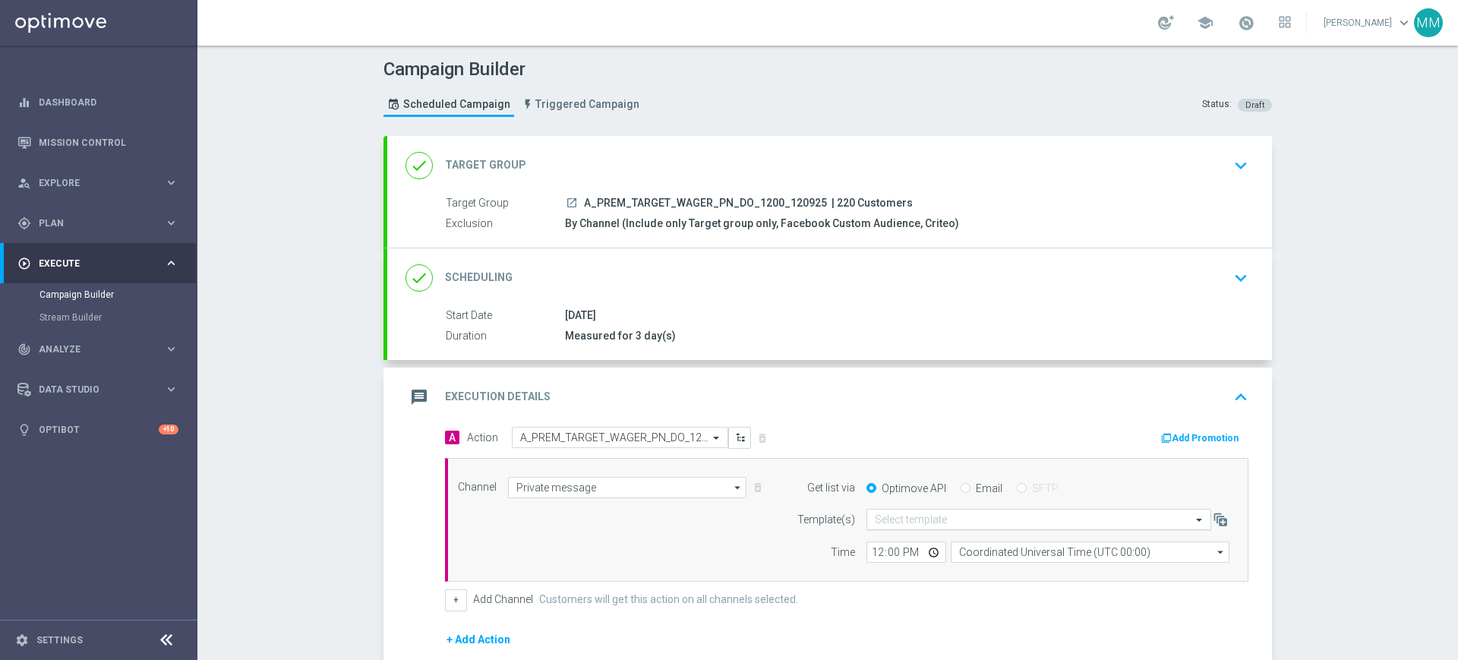
click at [949, 513] on div "Select template" at bounding box center [1039, 519] width 345 height 21
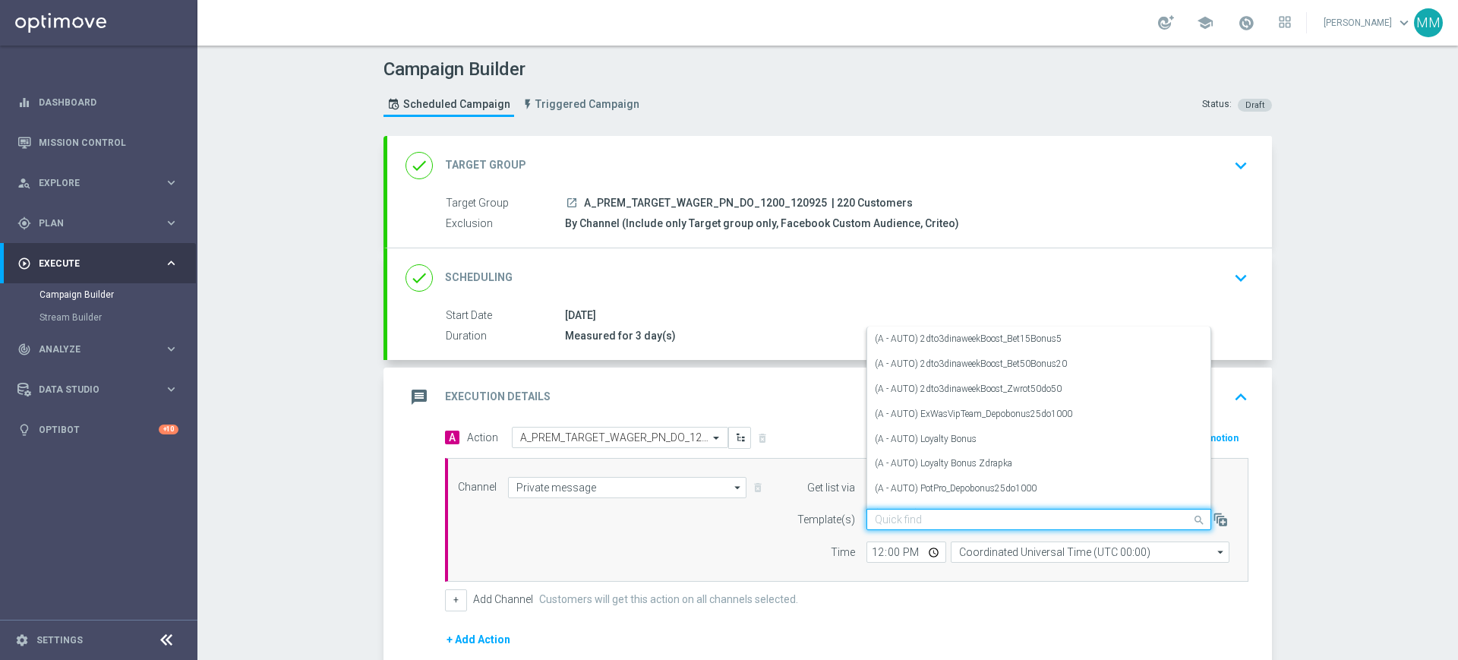
paste input "A_PREM_TARGET_WAGER_PN_DO_1200_120925"
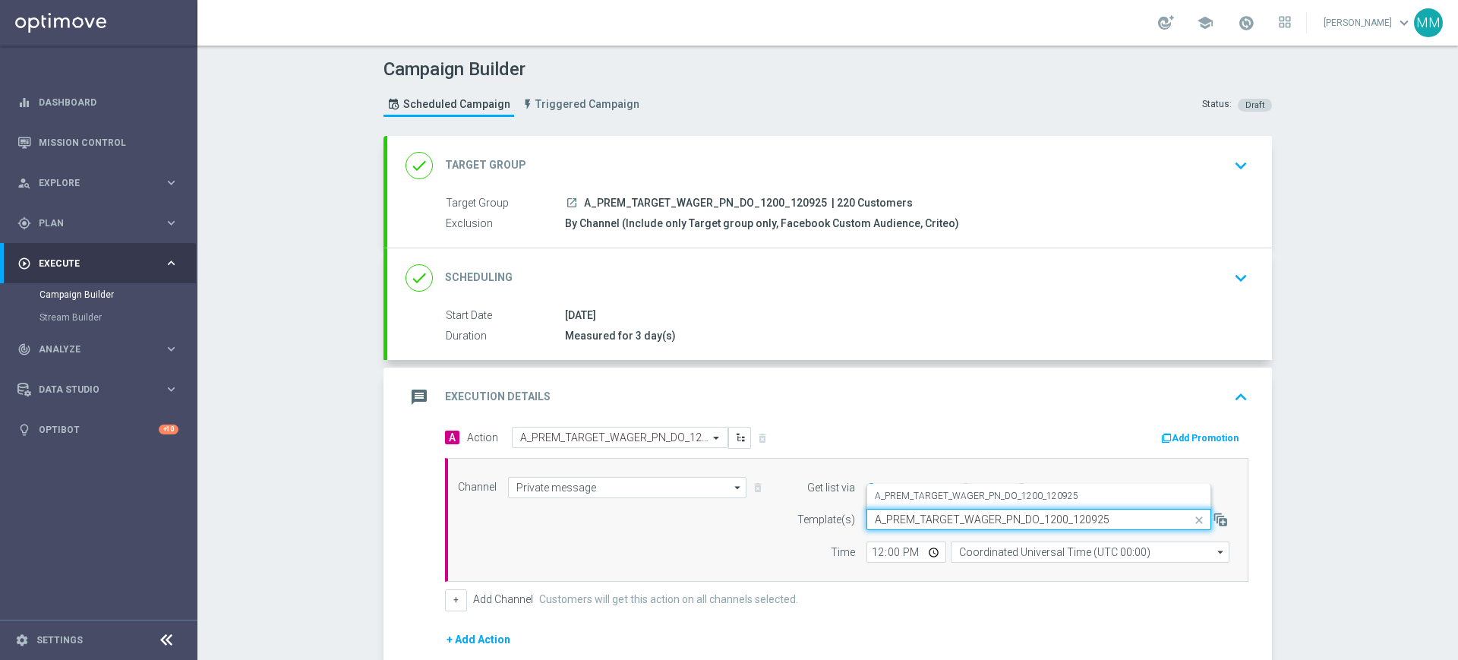
click at [946, 497] on label "A_PREM_TARGET_WAGER_PN_DO_1200_120925" at bounding box center [977, 496] width 204 height 13
type input "A_PREM_TARGET_WAGER_PN_DO_1200_120925"
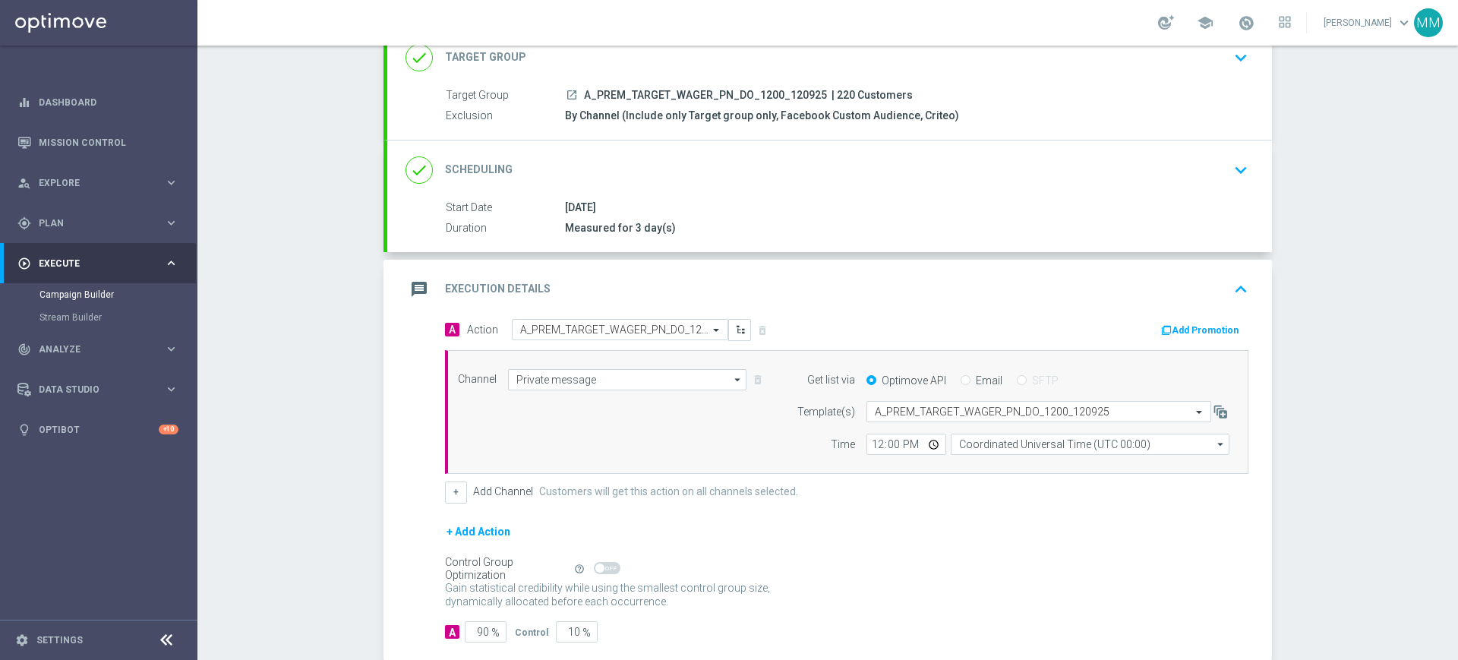
scroll to position [190, 0]
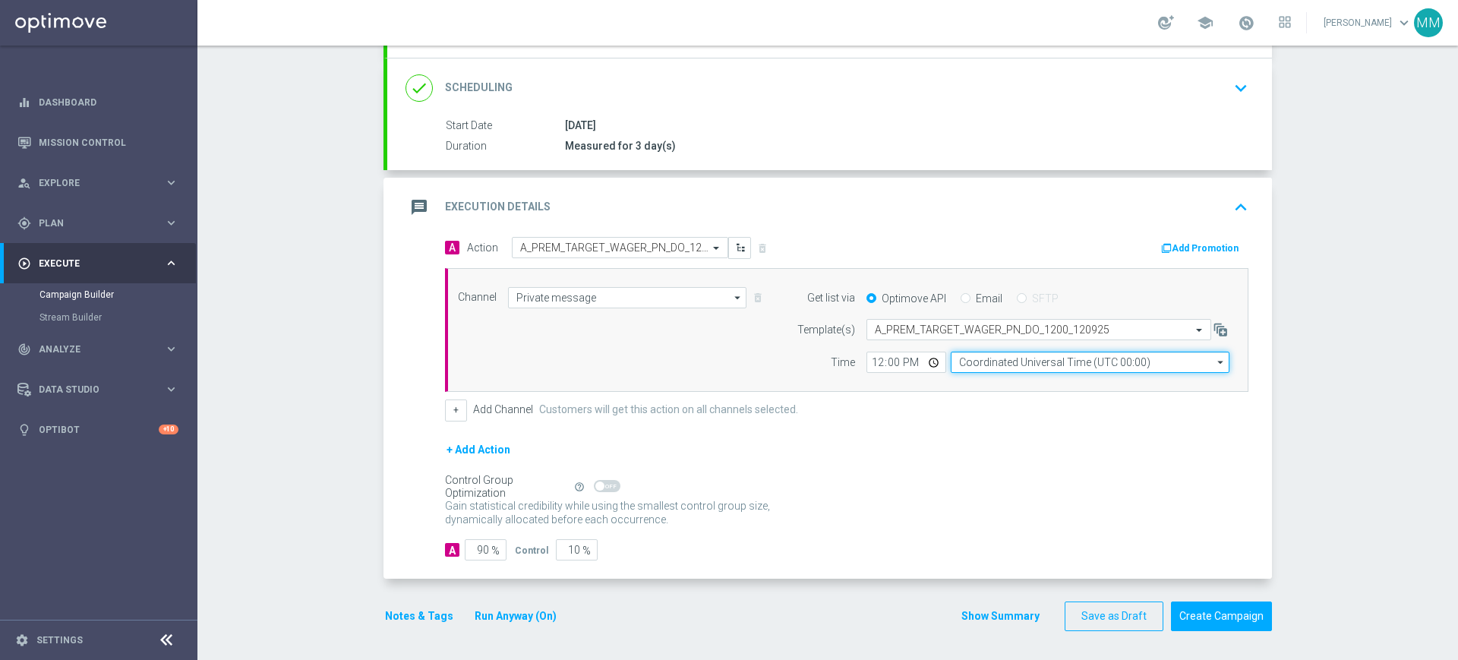
click at [1003, 362] on input "Coordinated Universal Time (UTC 00:00)" at bounding box center [1090, 362] width 279 height 21
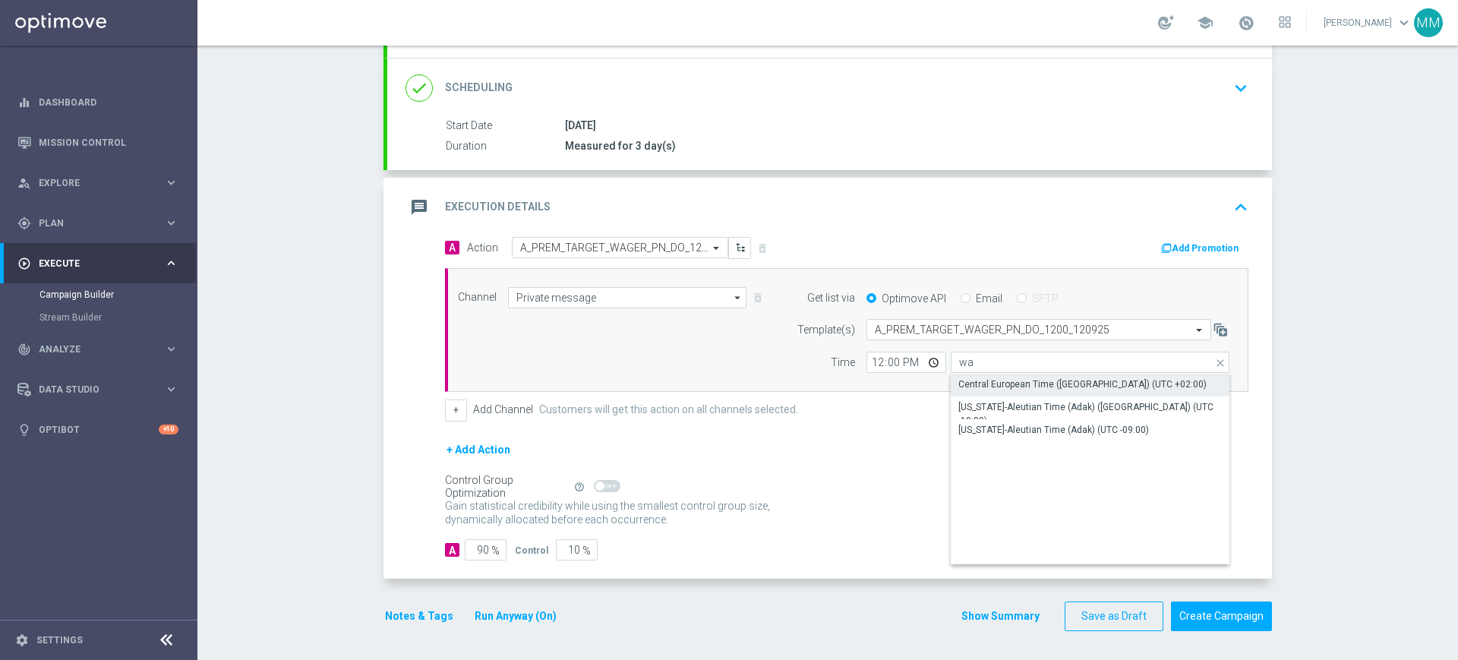
click at [999, 381] on div "Central European Time ([GEOGRAPHIC_DATA]) (UTC +02:00)" at bounding box center [1083, 384] width 248 height 14
type input "Central European Time ([GEOGRAPHIC_DATA]) (UTC +02:00)"
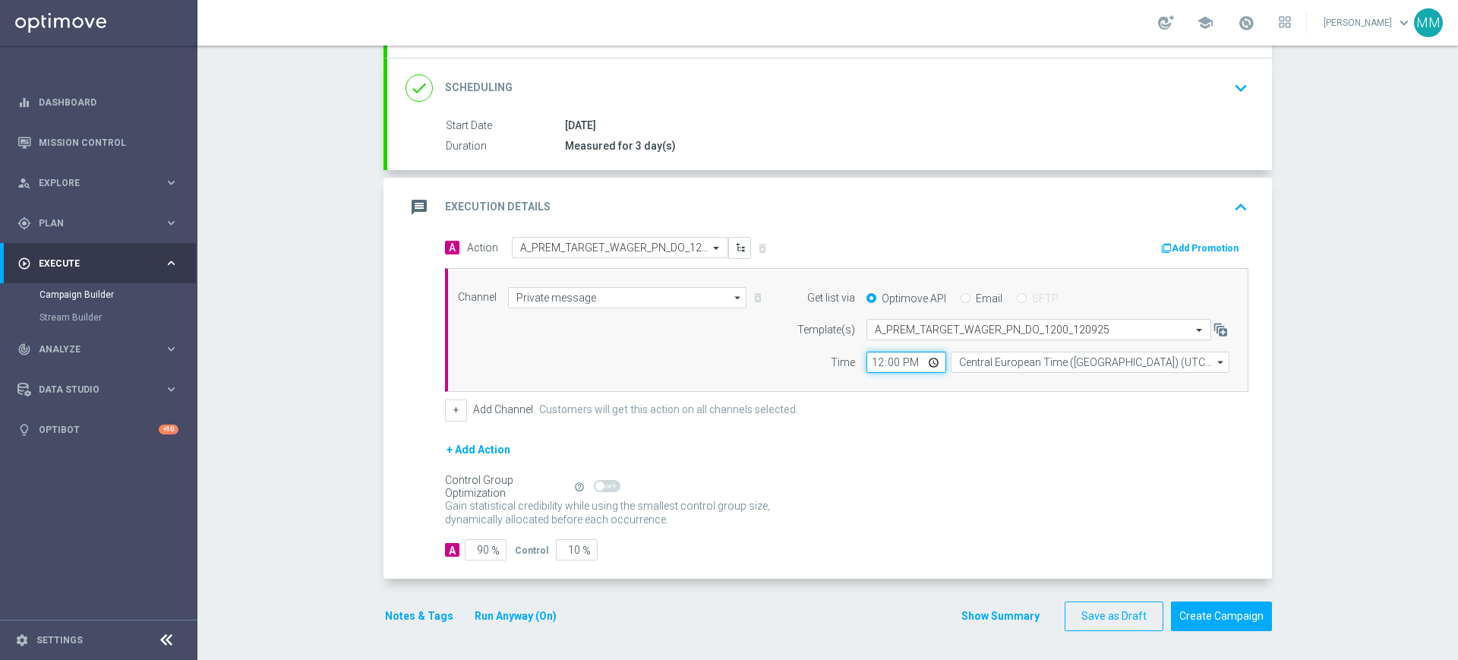
click at [873, 365] on input "12:00" at bounding box center [907, 362] width 80 height 21
click at [469, 547] on input "90" at bounding box center [486, 549] width 42 height 21
click at [886, 371] on input "16:15" at bounding box center [907, 362] width 80 height 21
click at [886, 359] on input "16:15" at bounding box center [907, 362] width 80 height 21
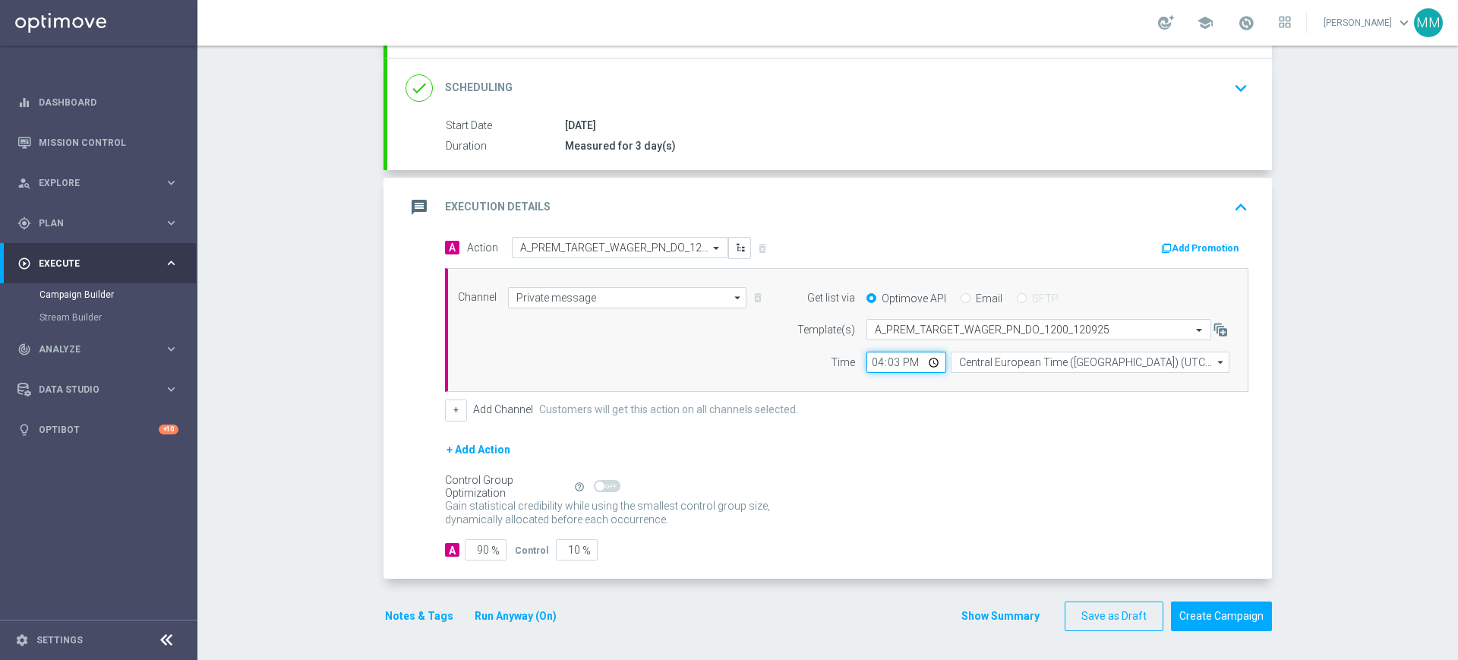
type input "16:31"
click at [835, 404] on div "+ Add Channel Customers will get this action on all channels selected." at bounding box center [847, 410] width 804 height 21
click at [431, 609] on button "Notes & Tags" at bounding box center [419, 616] width 71 height 19
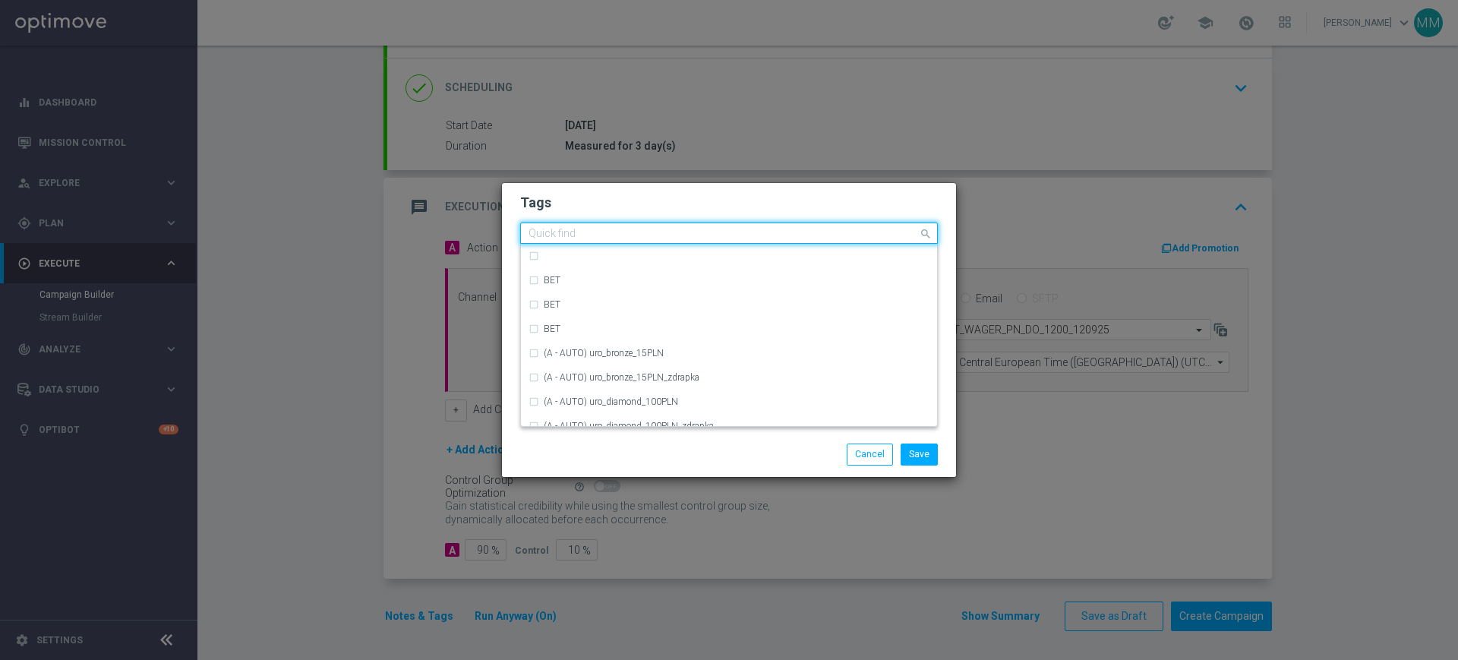
click at [621, 235] on input "text" at bounding box center [724, 234] width 390 height 13
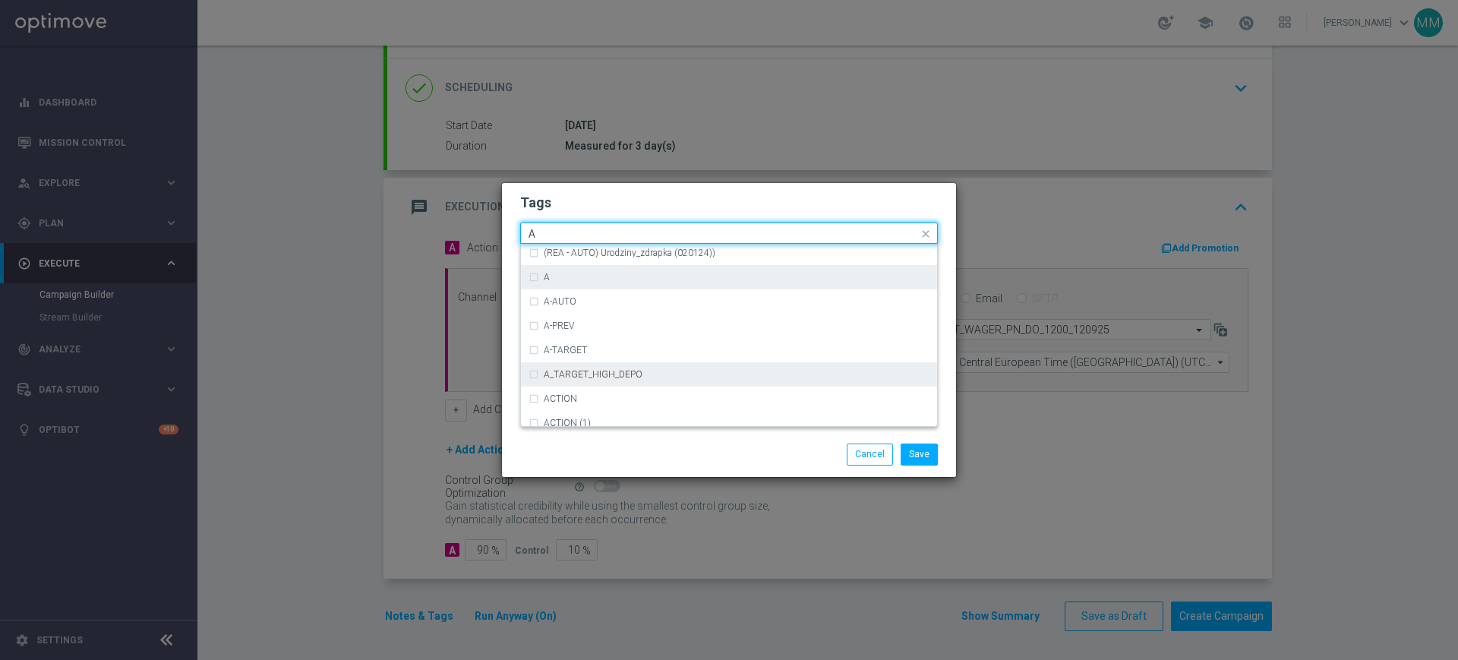
scroll to position [1804, 0]
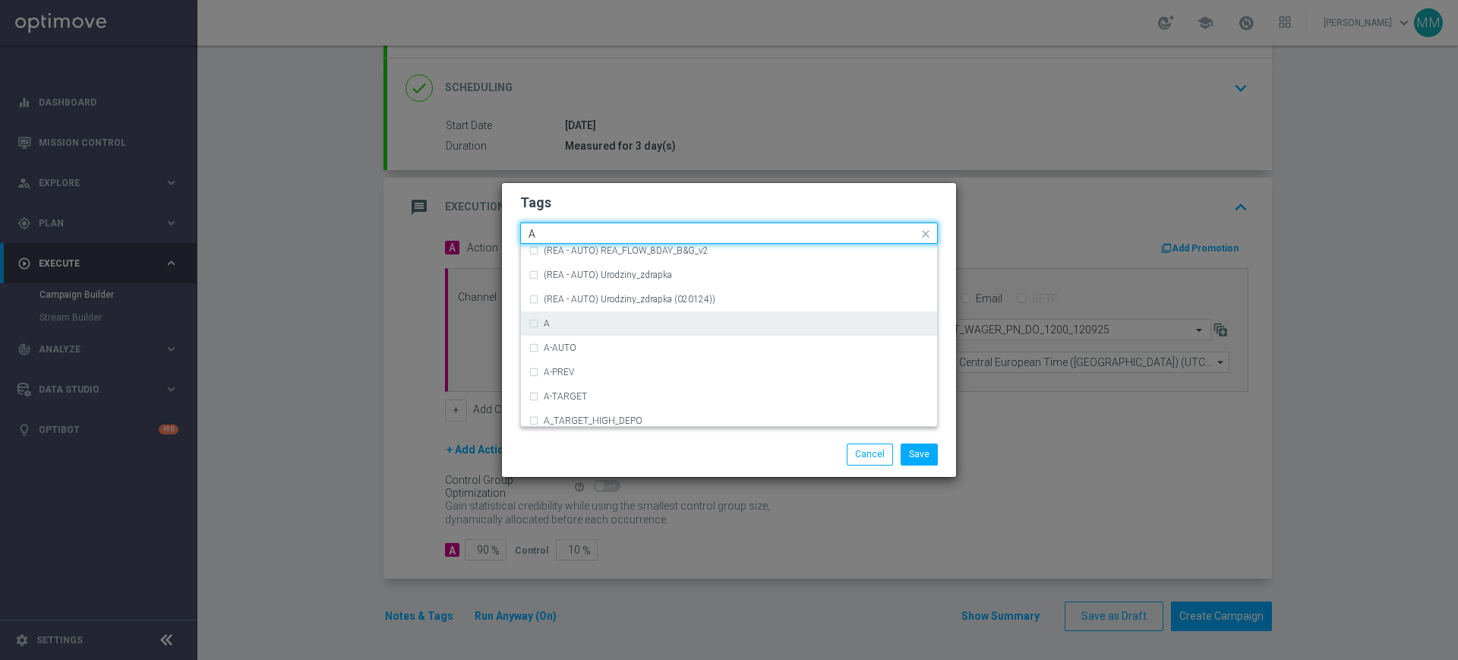
click at [576, 319] on div "A" at bounding box center [737, 323] width 386 height 9
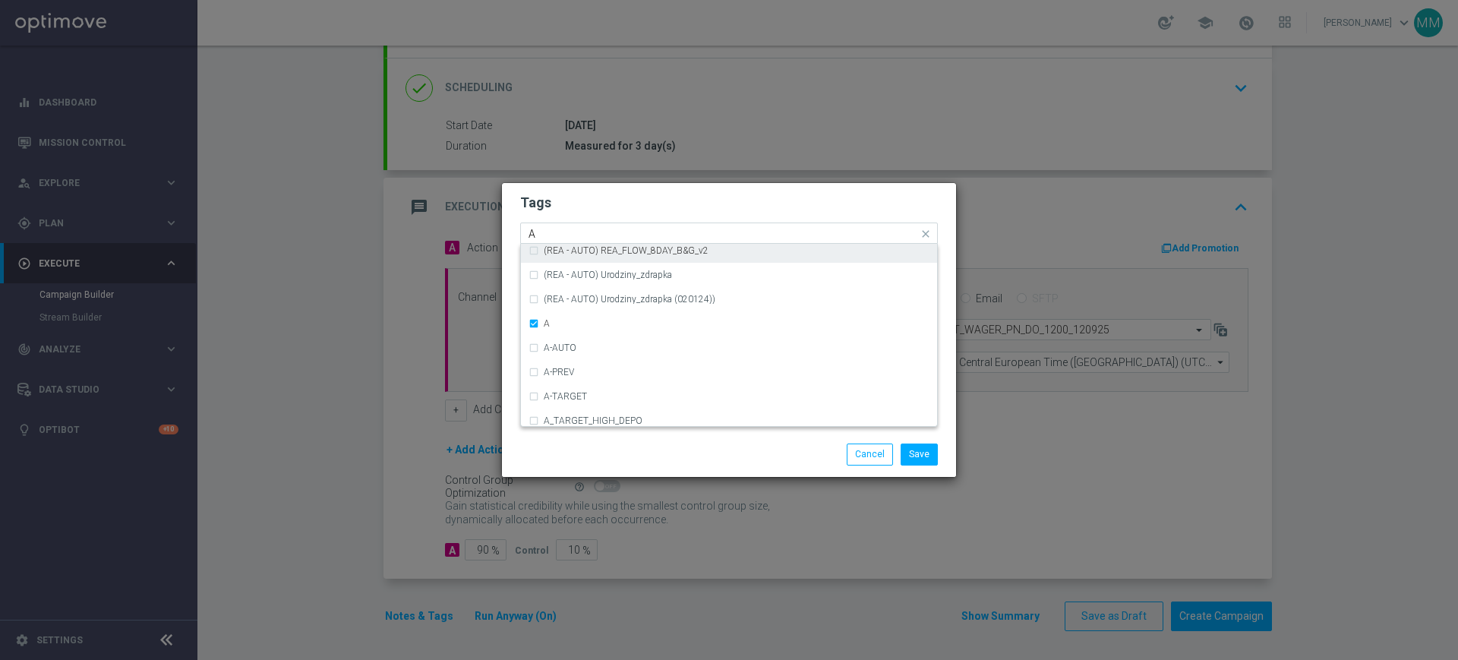
click at [580, 225] on div "Quick find × A A" at bounding box center [719, 233] width 397 height 19
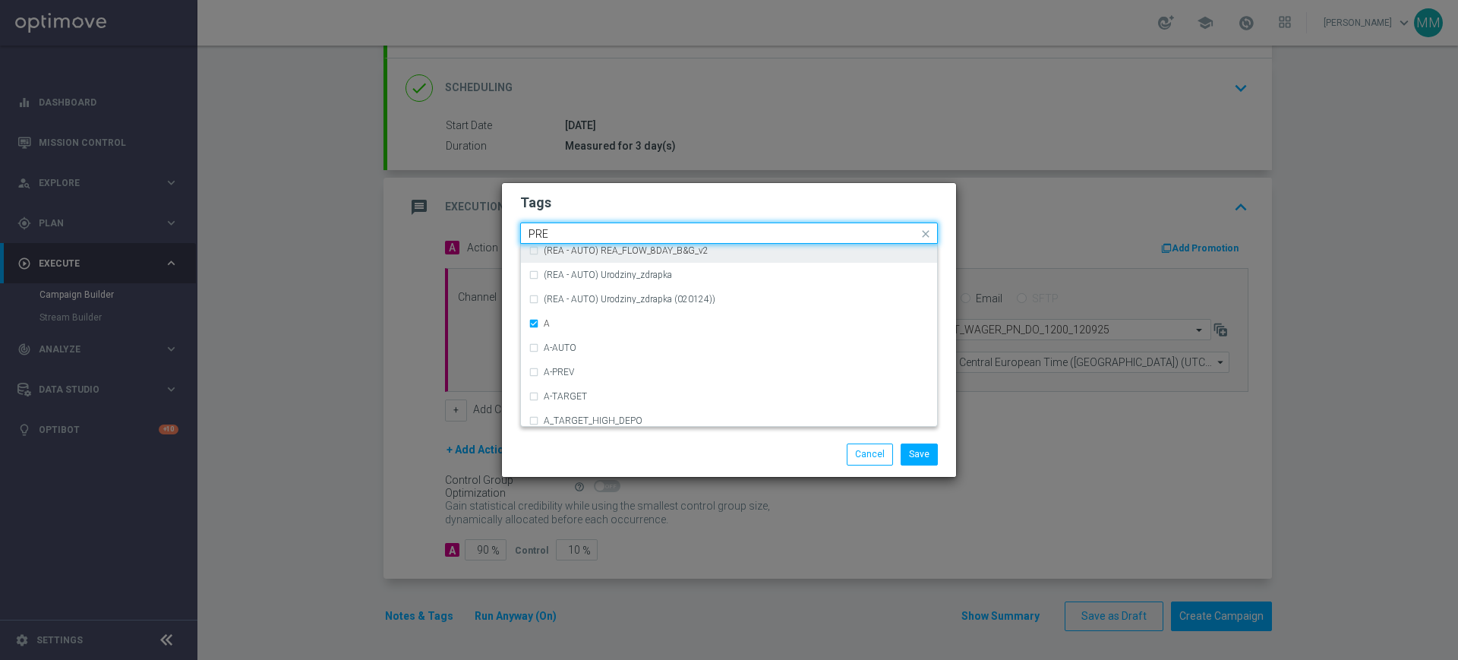
scroll to position [0, 0]
click at [611, 257] on div "PREM" at bounding box center [737, 255] width 386 height 9
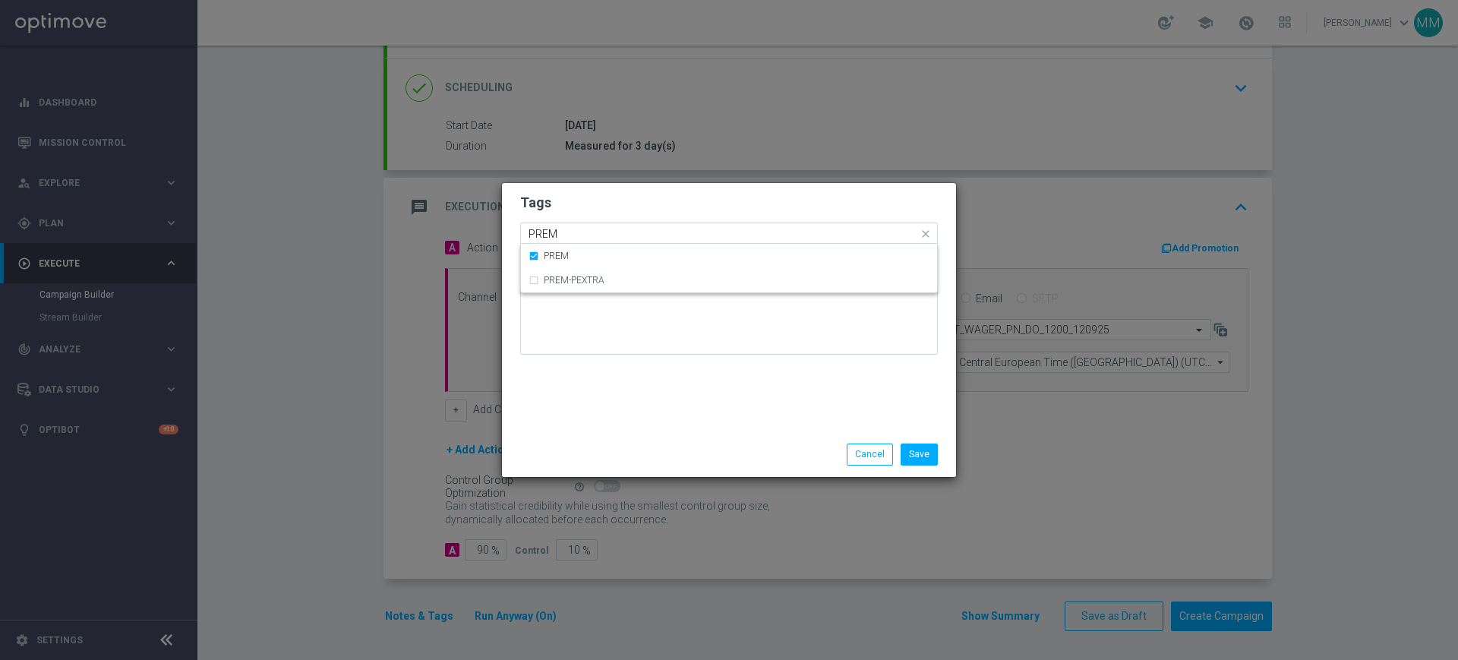
click at [603, 228] on input "PREM" at bounding box center [724, 234] width 390 height 13
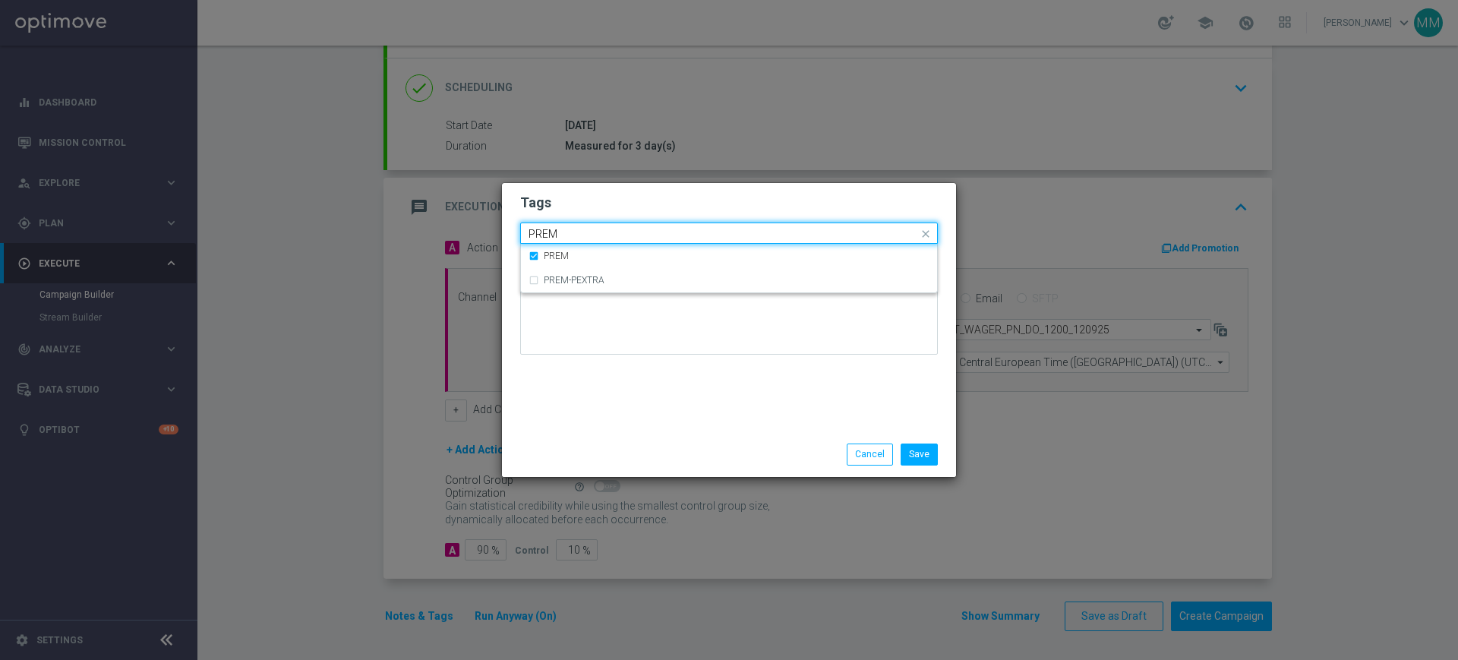
click at [603, 228] on input "PREM" at bounding box center [724, 234] width 390 height 13
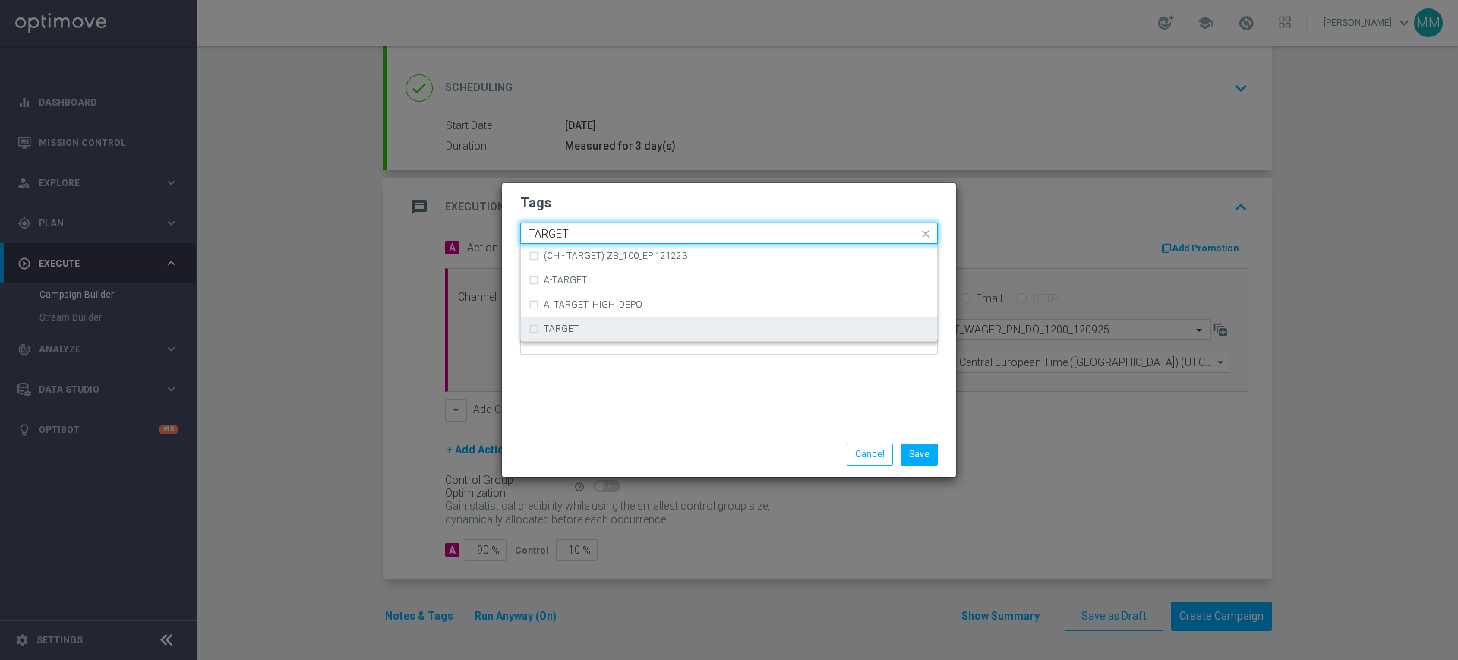
click at [597, 322] on div "TARGET" at bounding box center [729, 329] width 401 height 24
type input "TARGET"
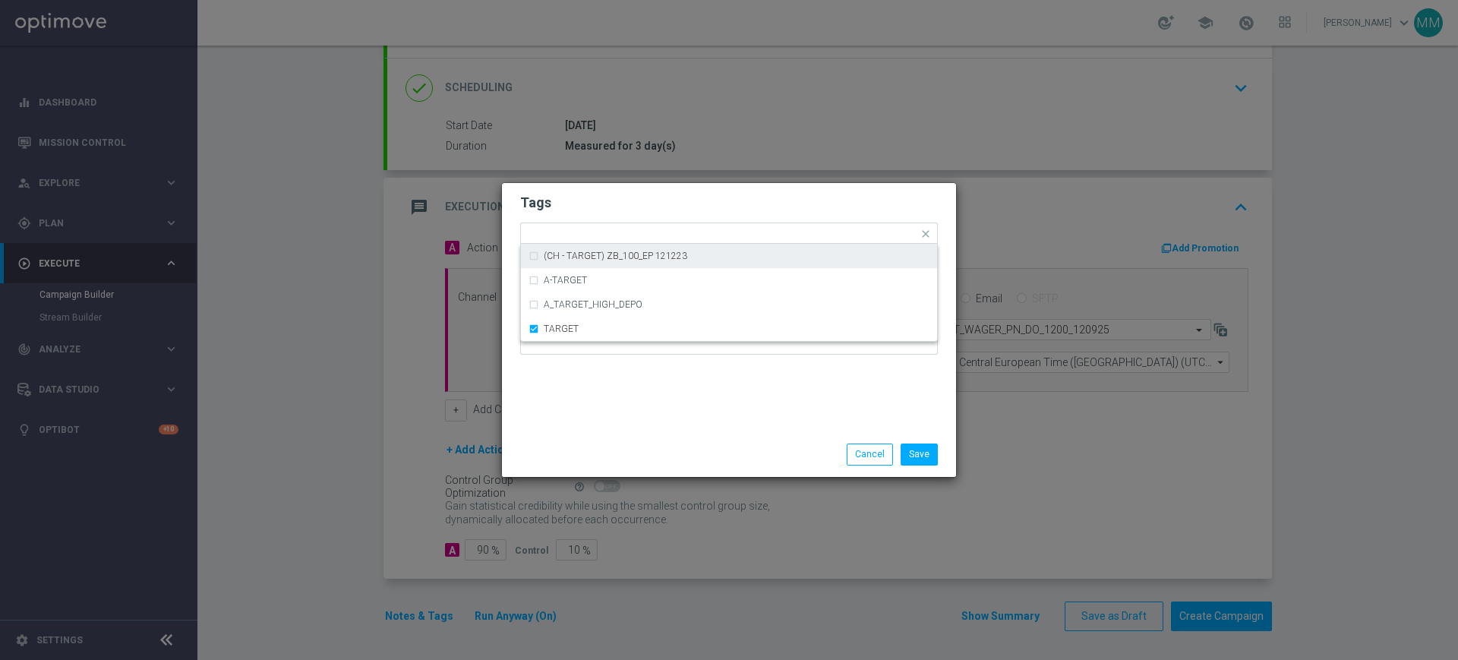
click at [584, 219] on form "Tags Quick find × A × PREM × TARGET (CH - TARGET) ZB_100_EP 121223 A-TARGET A_T…" at bounding box center [729, 278] width 418 height 176
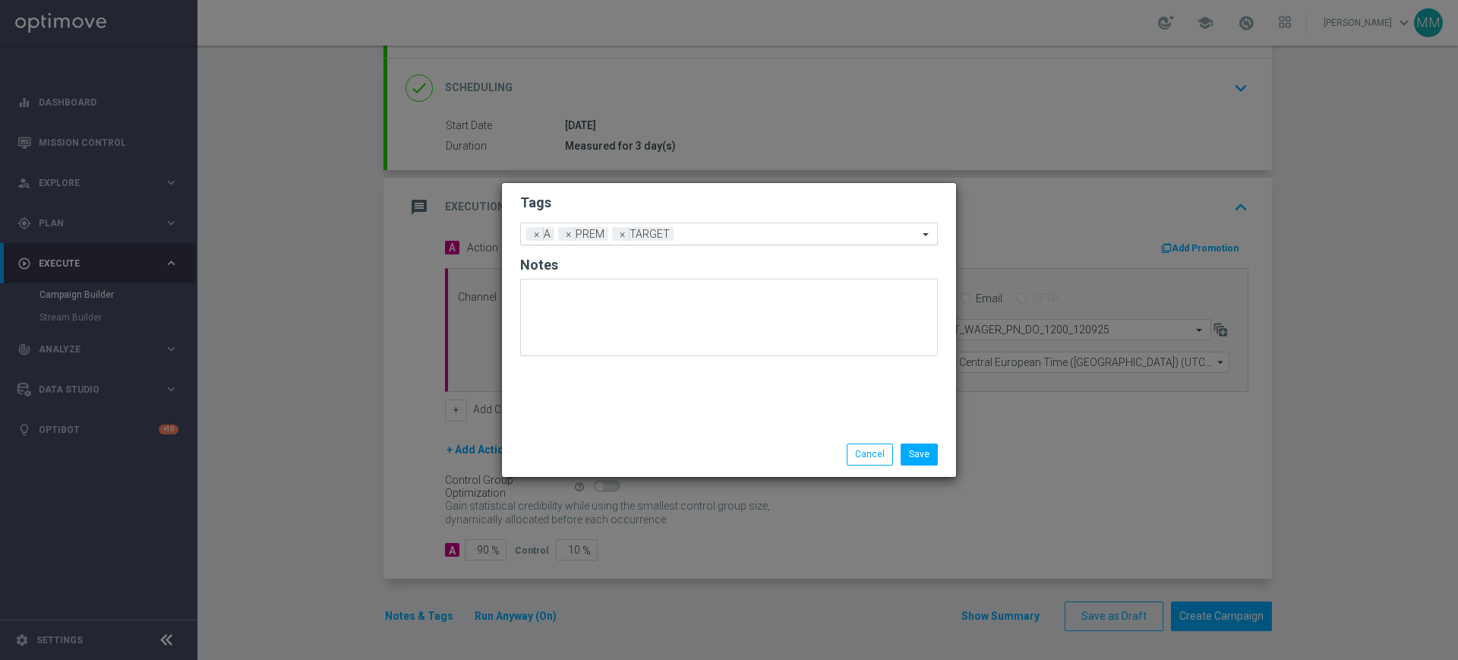
click at [699, 237] on input "text" at bounding box center [799, 235] width 238 height 13
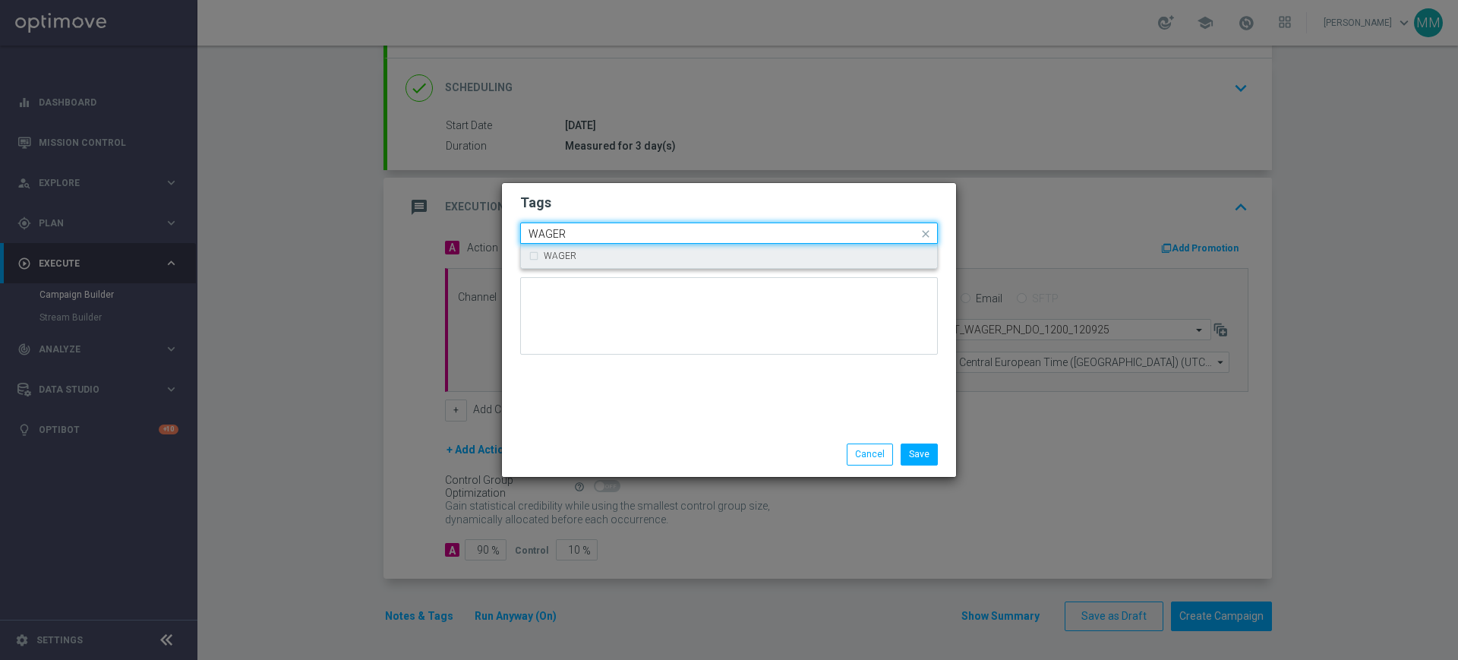
drag, startPoint x: 652, startPoint y: 248, endPoint x: 643, endPoint y: 227, distance: 22.8
click at [650, 249] on div "WAGER" at bounding box center [729, 256] width 401 height 24
type input "WAGER"
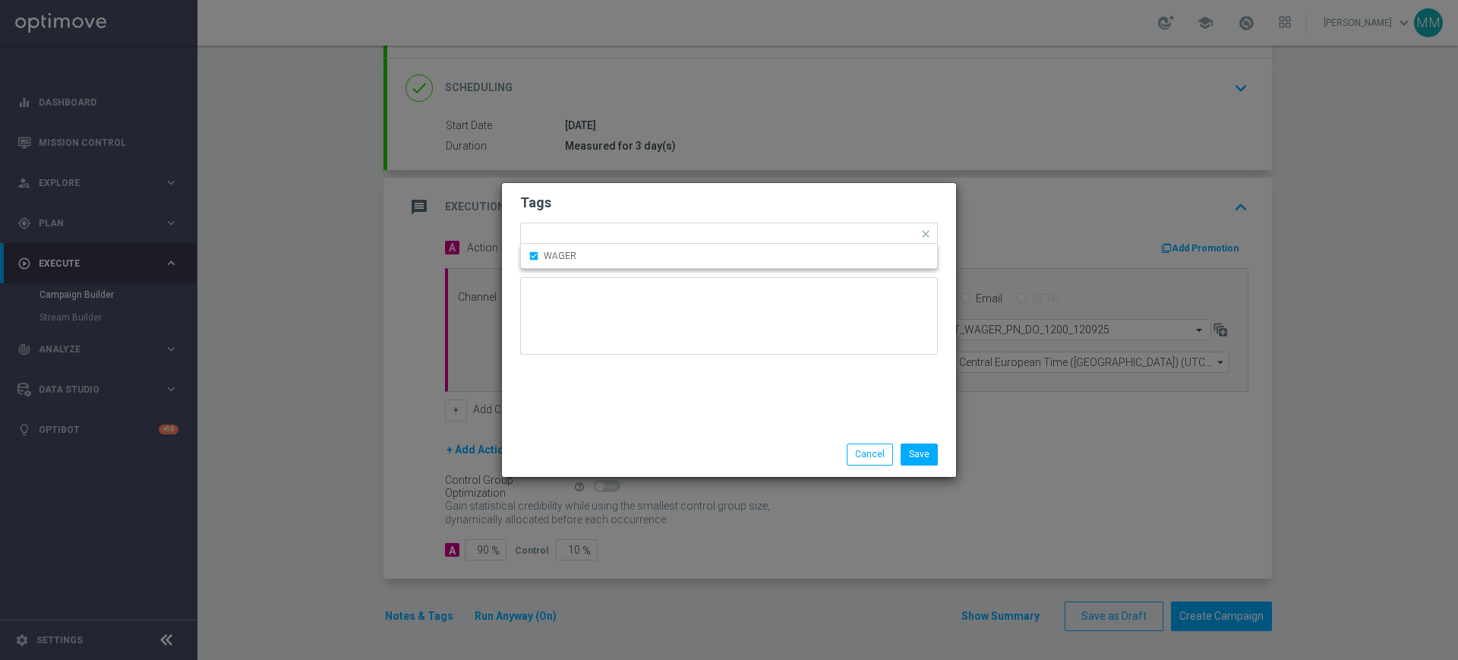
click at [642, 221] on form "Tags Quick find × A × PREM × TARGET × WAGER WAGER Notes" at bounding box center [729, 278] width 418 height 176
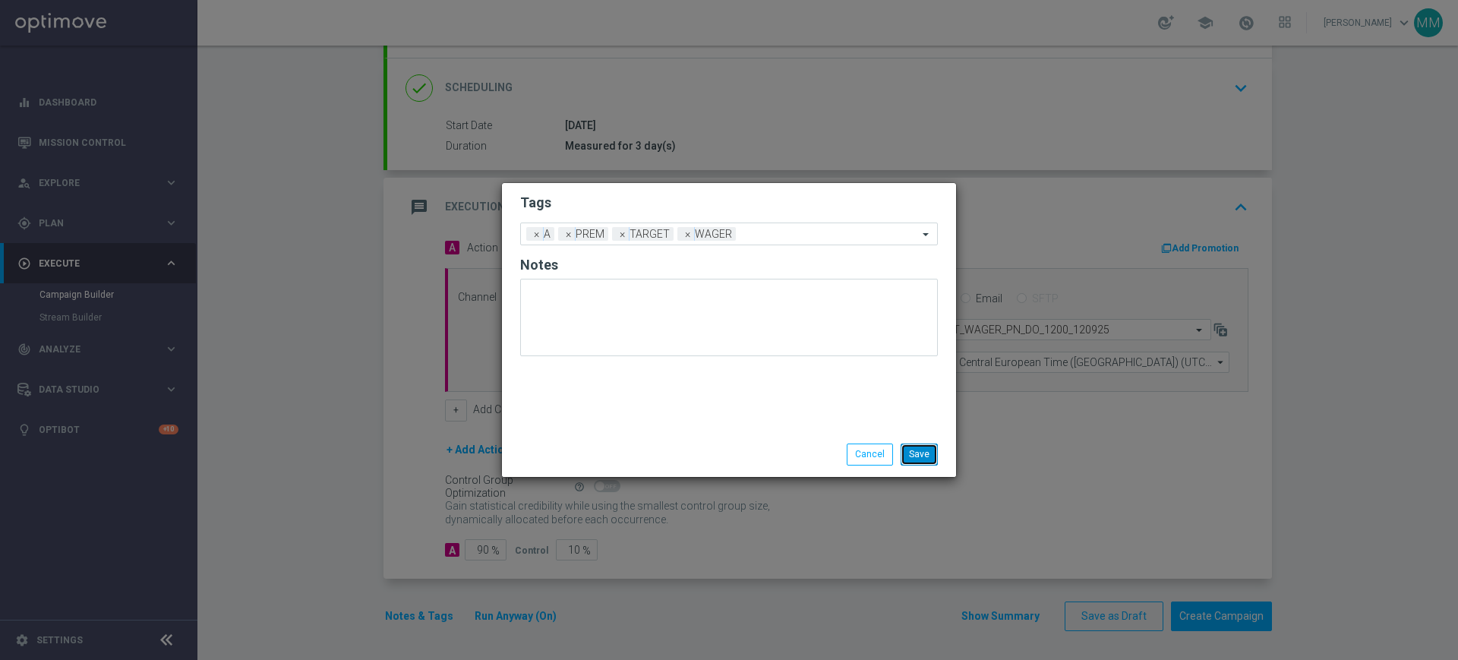
click at [911, 452] on button "Save" at bounding box center [919, 454] width 37 height 21
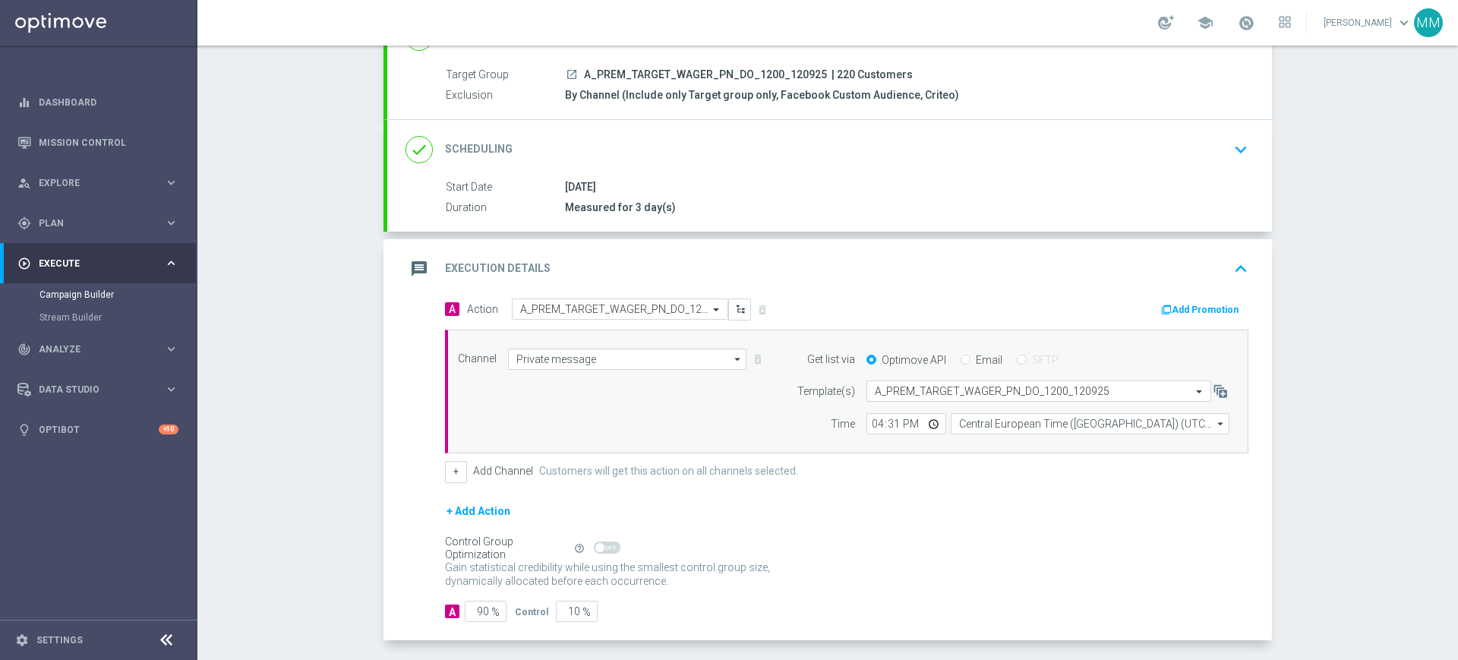
scroll to position [95, 0]
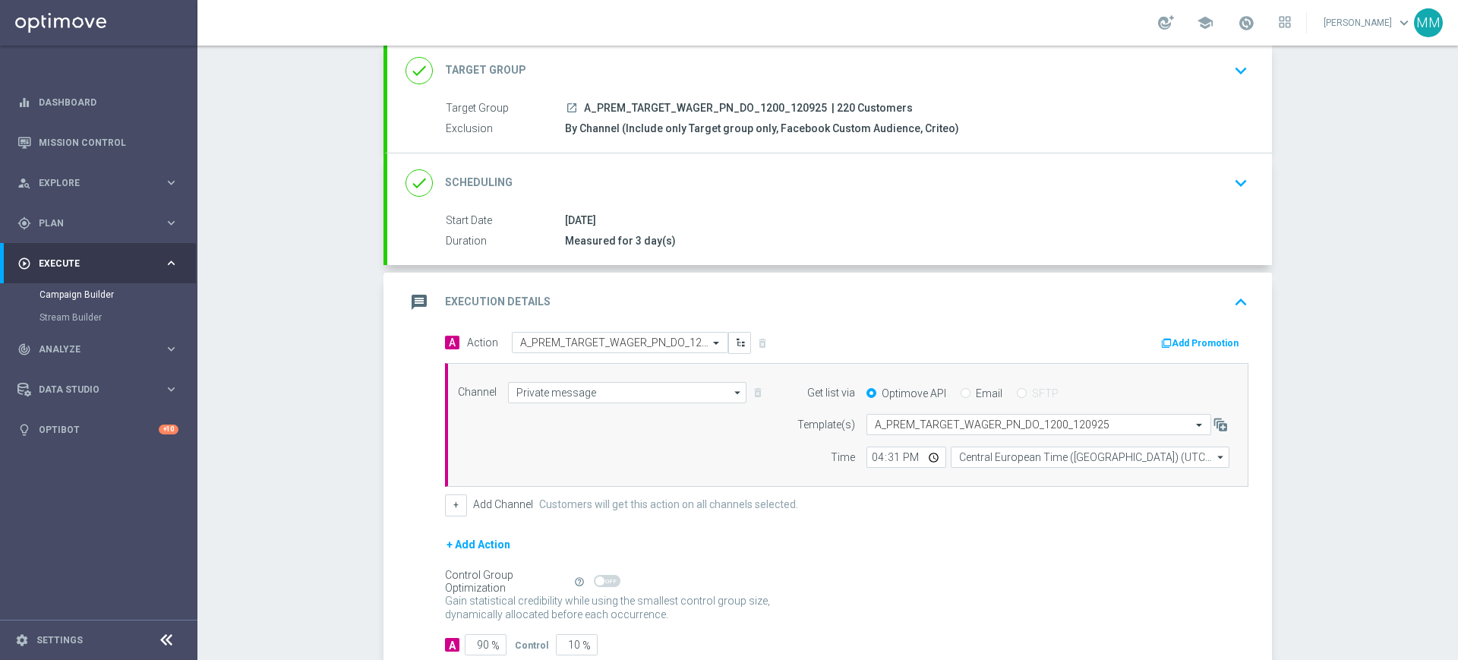
click at [1185, 333] on div "Add Promotion" at bounding box center [1204, 342] width 89 height 18
click at [1185, 336] on button "Add Promotion" at bounding box center [1202, 343] width 84 height 17
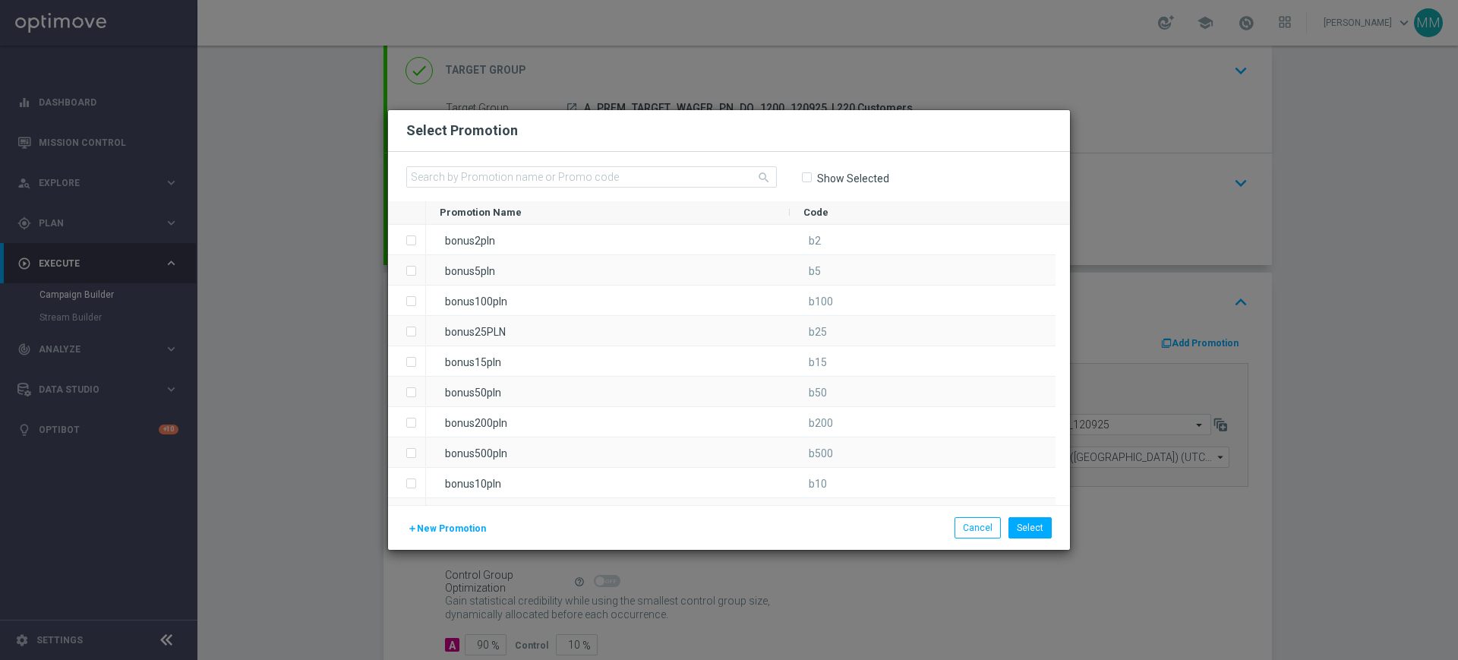
click at [452, 526] on span "New Promotion" at bounding box center [451, 528] width 69 height 11
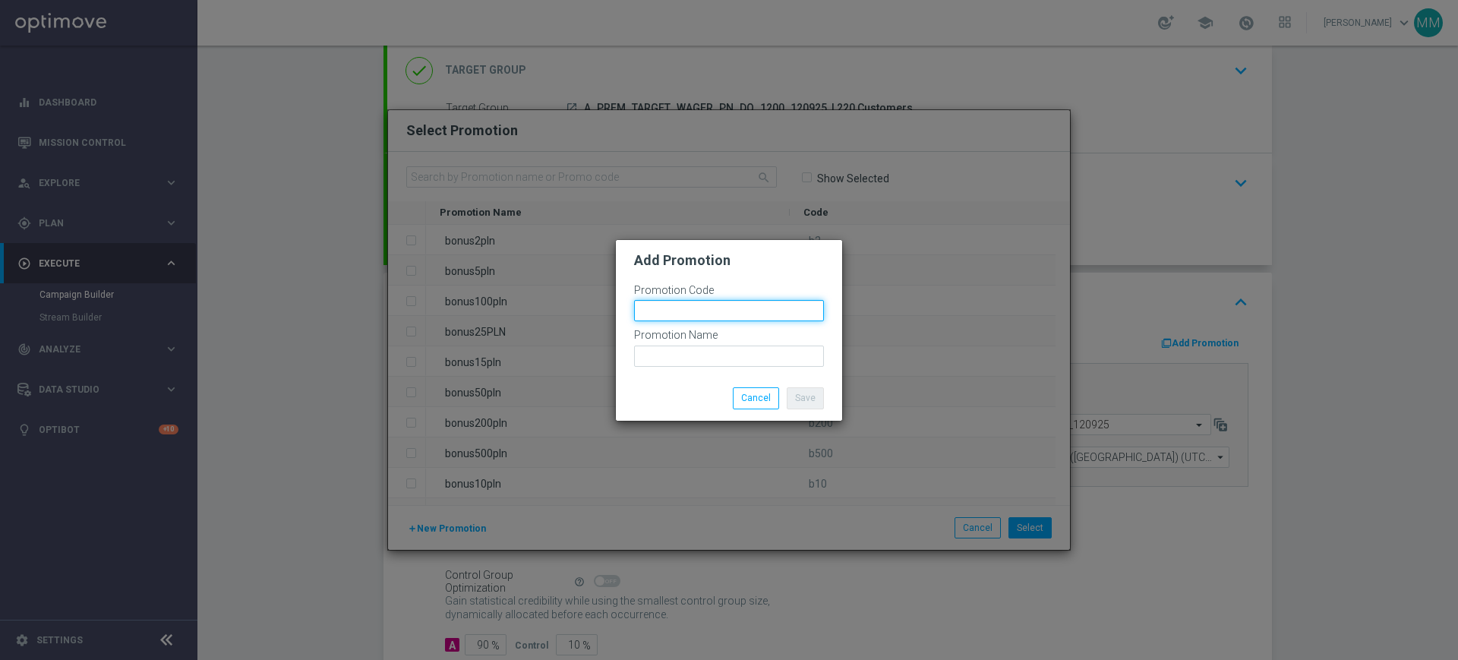
click at [665, 313] on input "text" at bounding box center [729, 310] width 190 height 21
click at [765, 310] on input "bonusapi_tg-" at bounding box center [729, 310] width 190 height 21
paste input "178207"
type input "bonusapi_tg-178207"
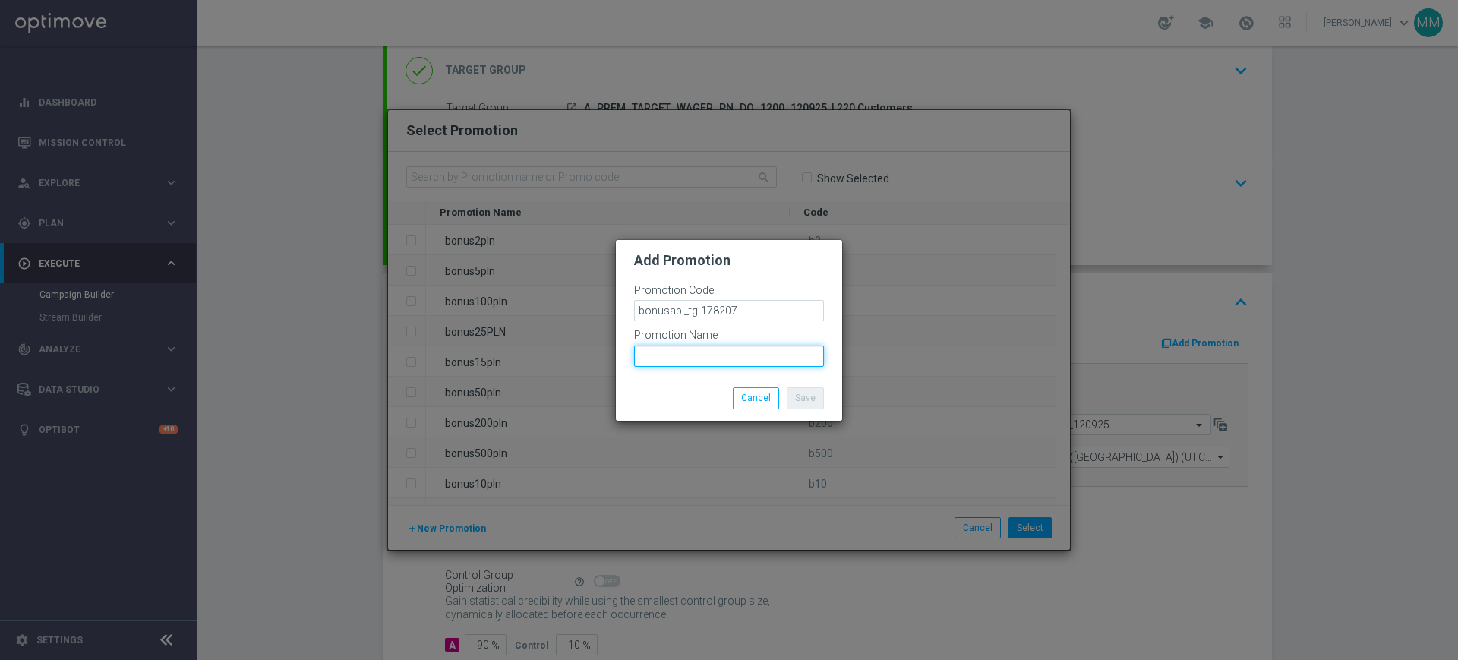
click at [744, 352] on input "text" at bounding box center [729, 356] width 190 height 21
paste input "bonusapi_tg-178207"
type input "bonusapi_tg-178207"
click at [797, 387] on button "Save" at bounding box center [805, 397] width 37 height 21
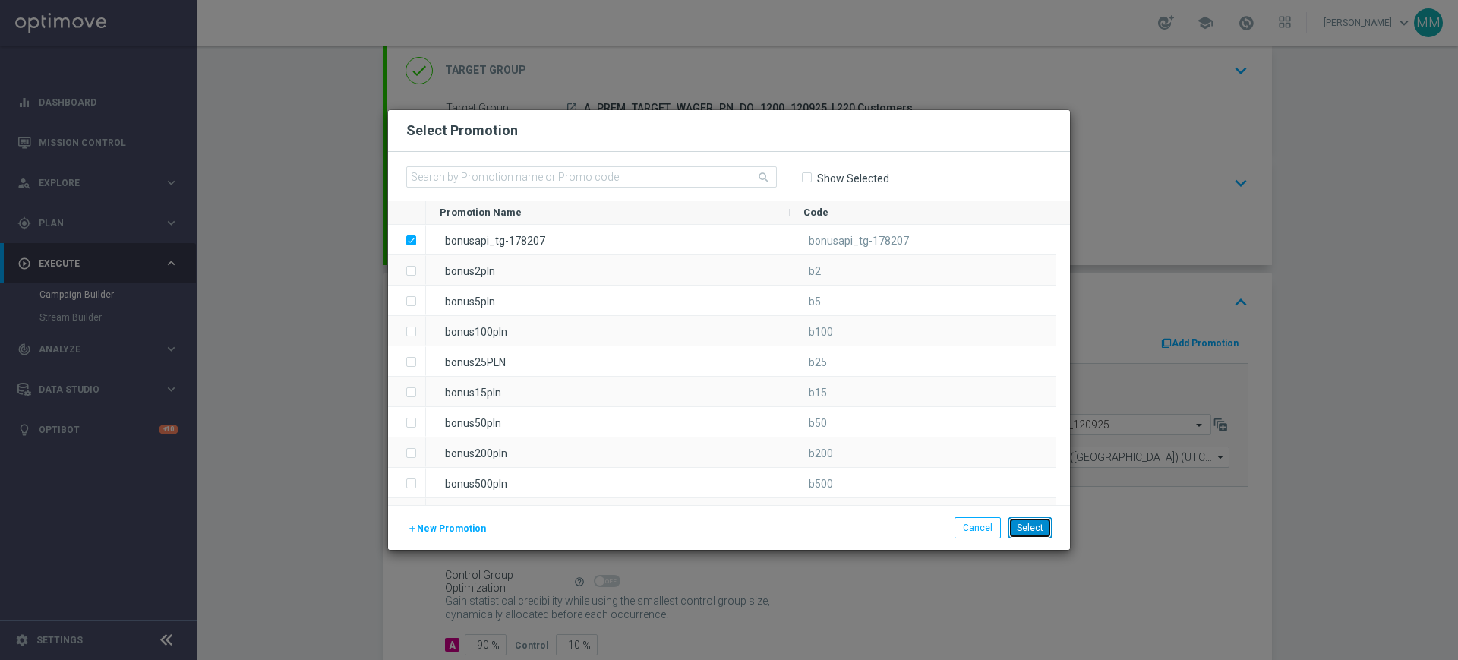
click at [1038, 523] on button "Select" at bounding box center [1030, 527] width 43 height 21
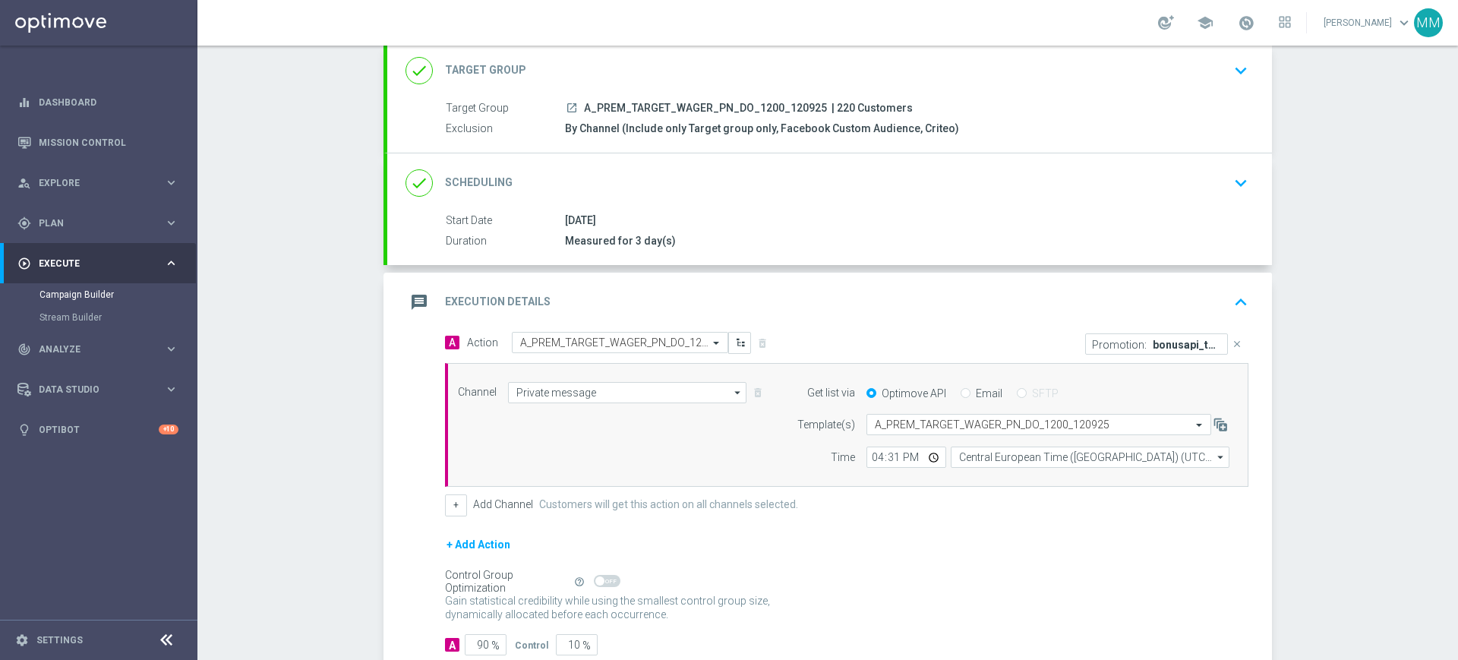
click at [907, 305] on div "message Execution Details keyboard_arrow_up" at bounding box center [830, 302] width 848 height 29
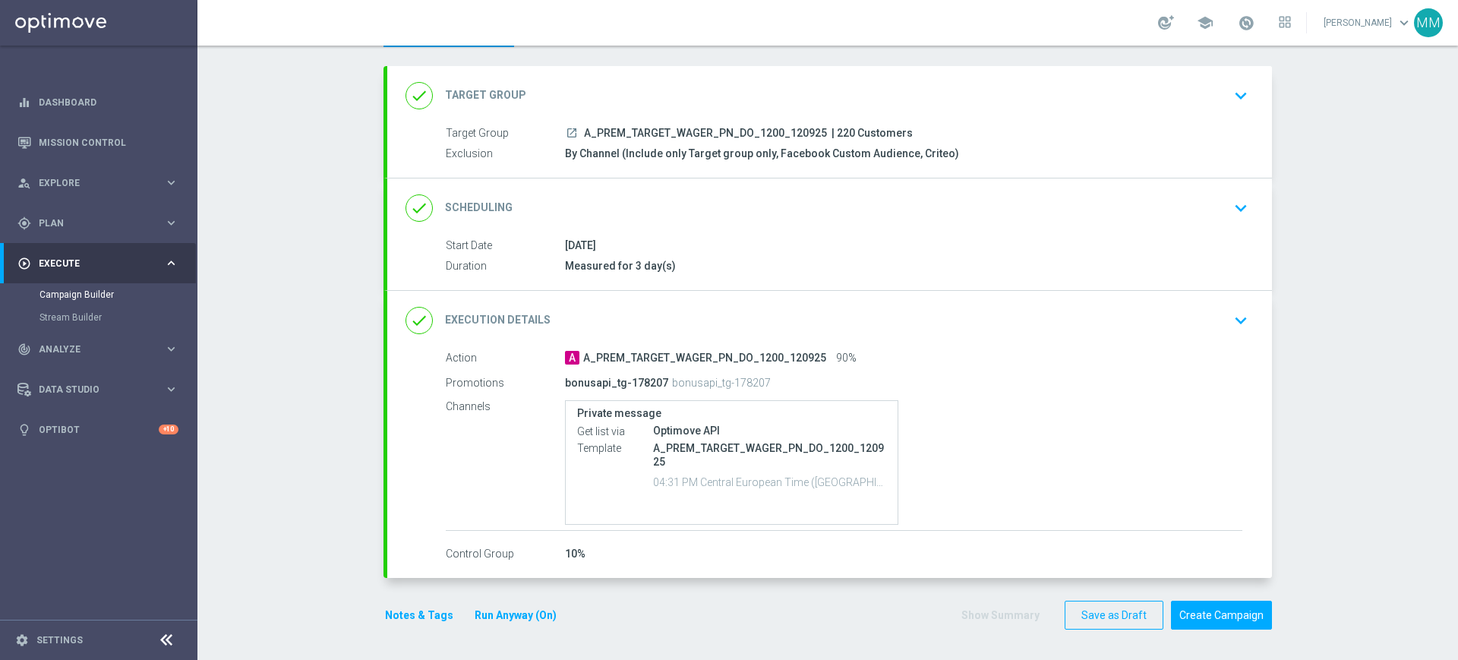
scroll to position [70, 0]
click at [776, 105] on div "done Target Group keyboard_arrow_down" at bounding box center [830, 95] width 848 height 29
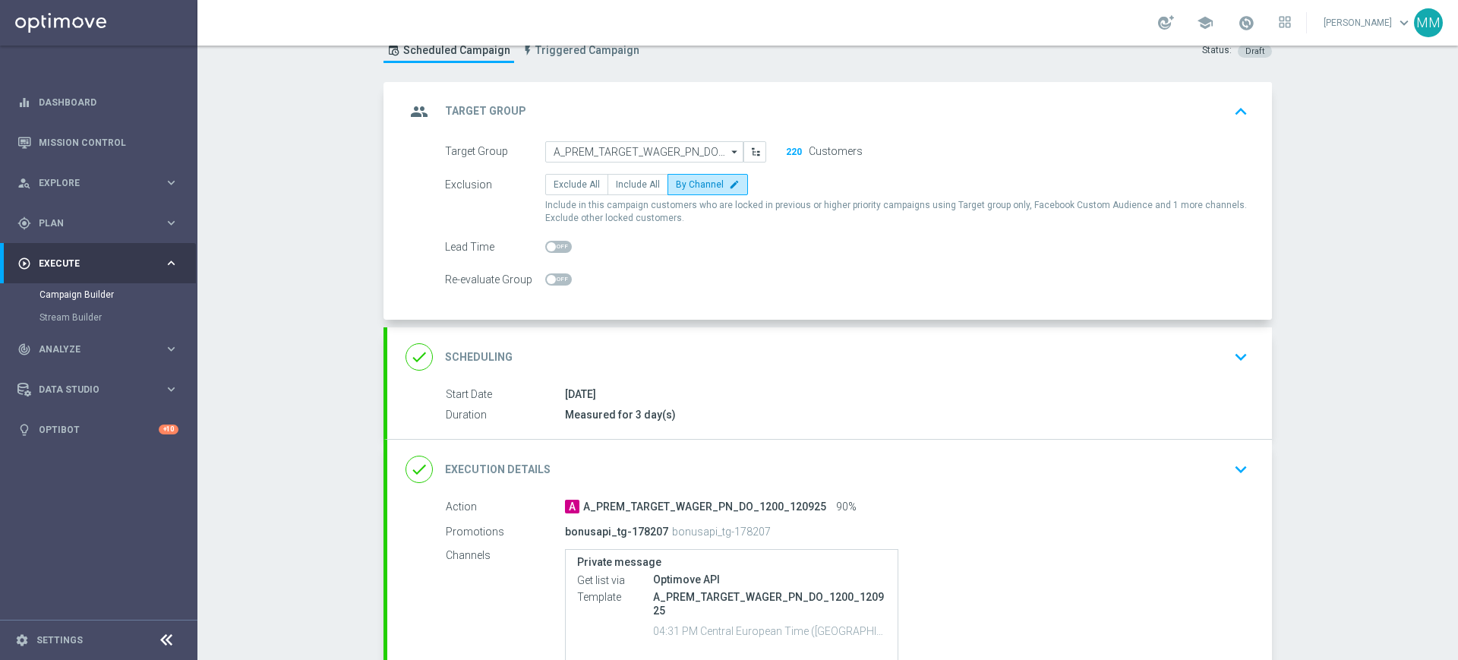
click at [788, 105] on div "group Target Group keyboard_arrow_up Target Group launch A_PREM_TARGET_WAGER_PN…" at bounding box center [829, 201] width 885 height 238
click at [805, 107] on div "group Target Group keyboard_arrow_up" at bounding box center [830, 111] width 848 height 29
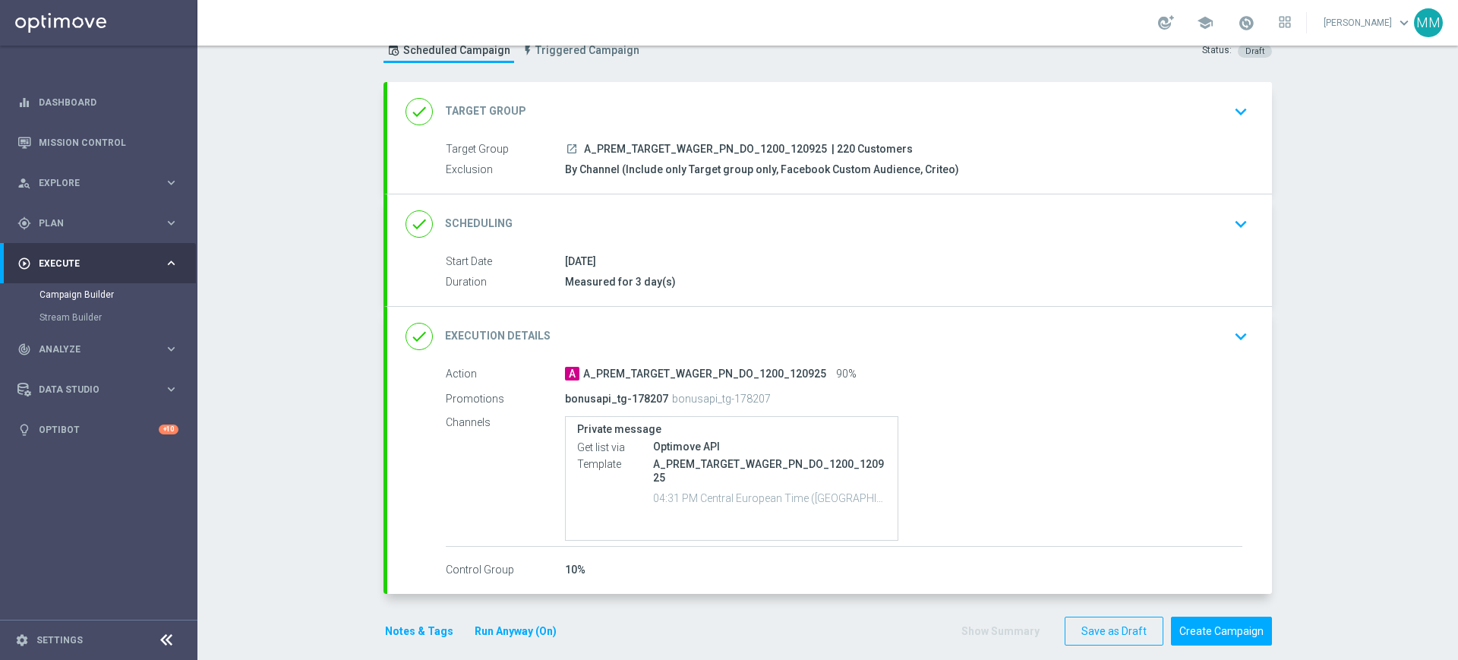
click at [687, 226] on div "done Scheduling keyboard_arrow_down" at bounding box center [830, 224] width 848 height 29
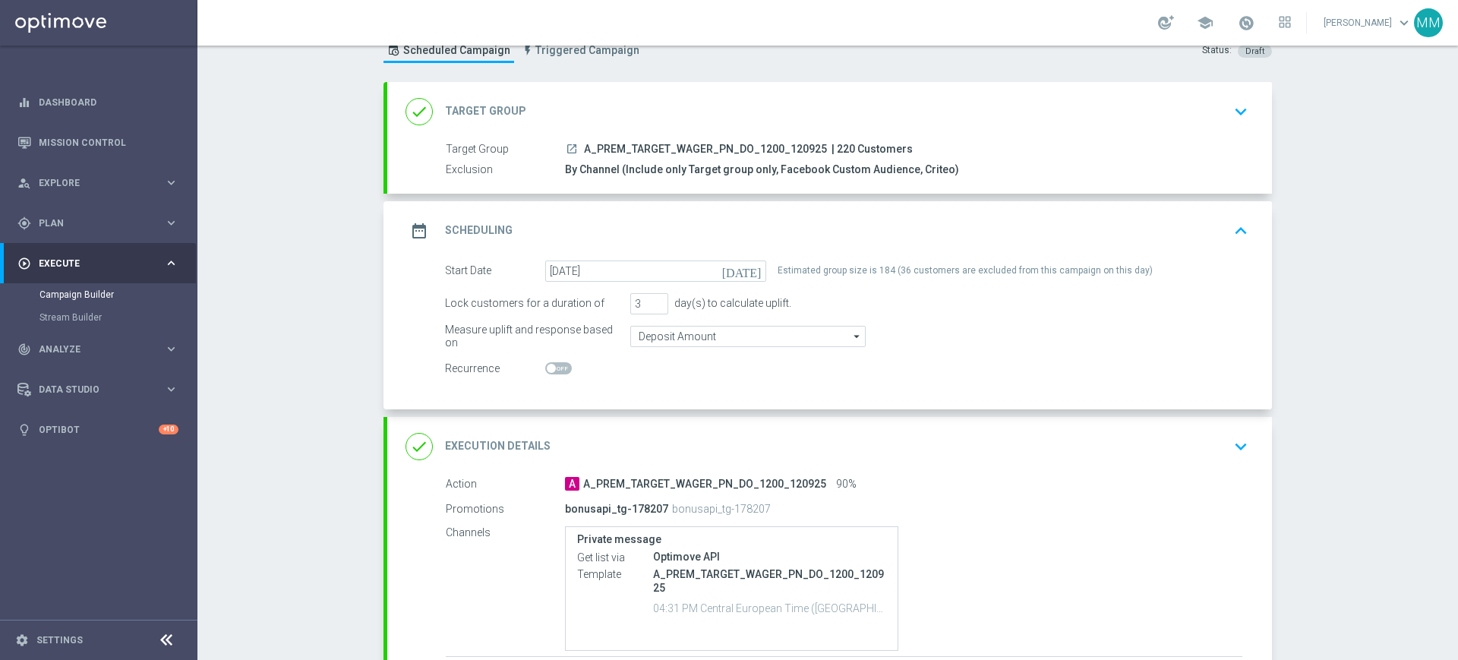
click at [666, 230] on div "date_range Scheduling keyboard_arrow_up" at bounding box center [830, 230] width 848 height 29
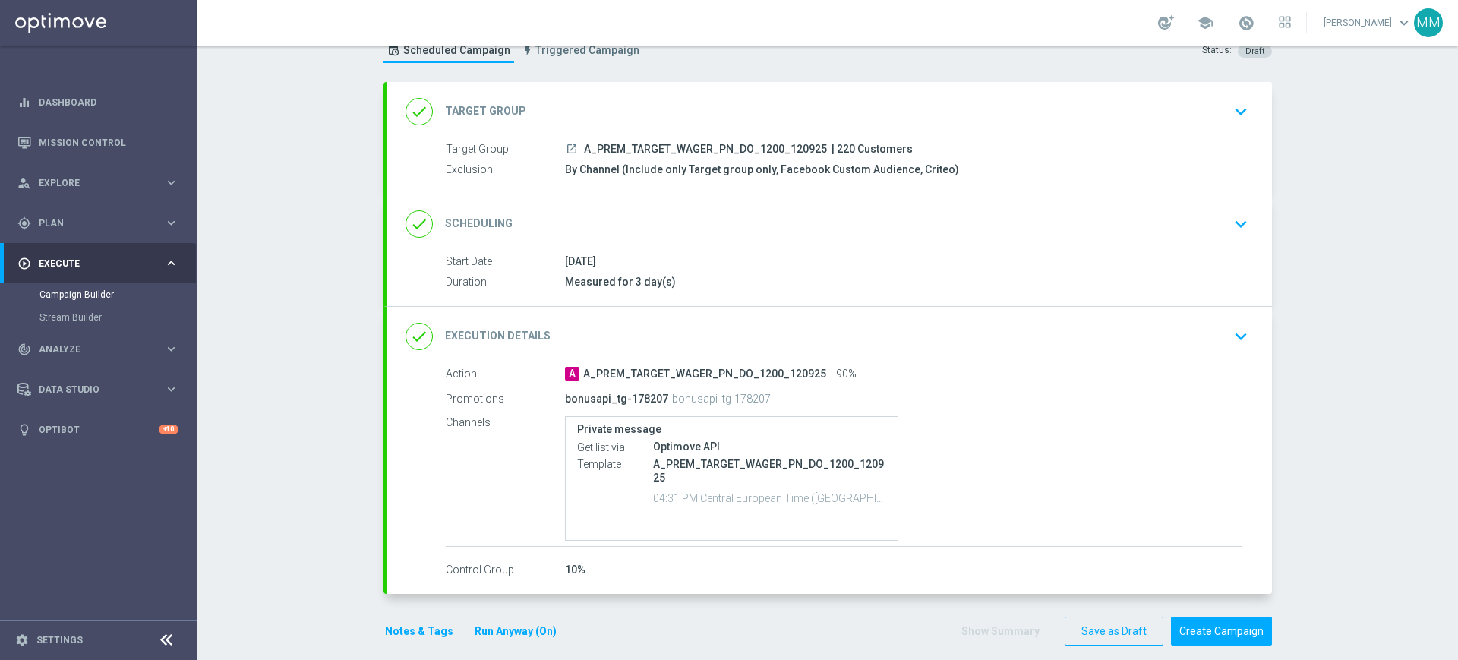
click at [414, 618] on div "Notes & Tags Run Anyway (On)" at bounding box center [480, 632] width 193 height 30
click at [414, 617] on div "Notes & Tags Run Anyway (On)" at bounding box center [480, 632] width 193 height 30
click at [414, 630] on button "Notes & Tags" at bounding box center [419, 631] width 71 height 19
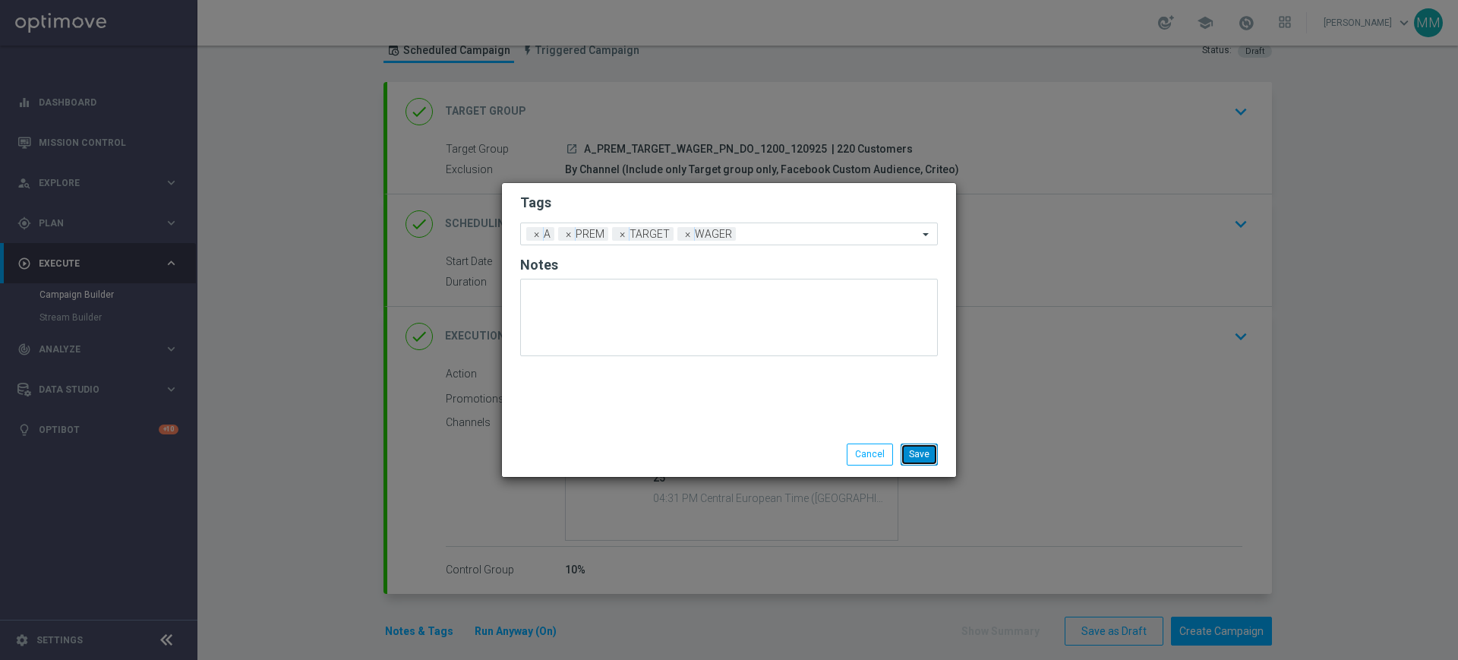
click at [925, 453] on button "Save" at bounding box center [919, 454] width 37 height 21
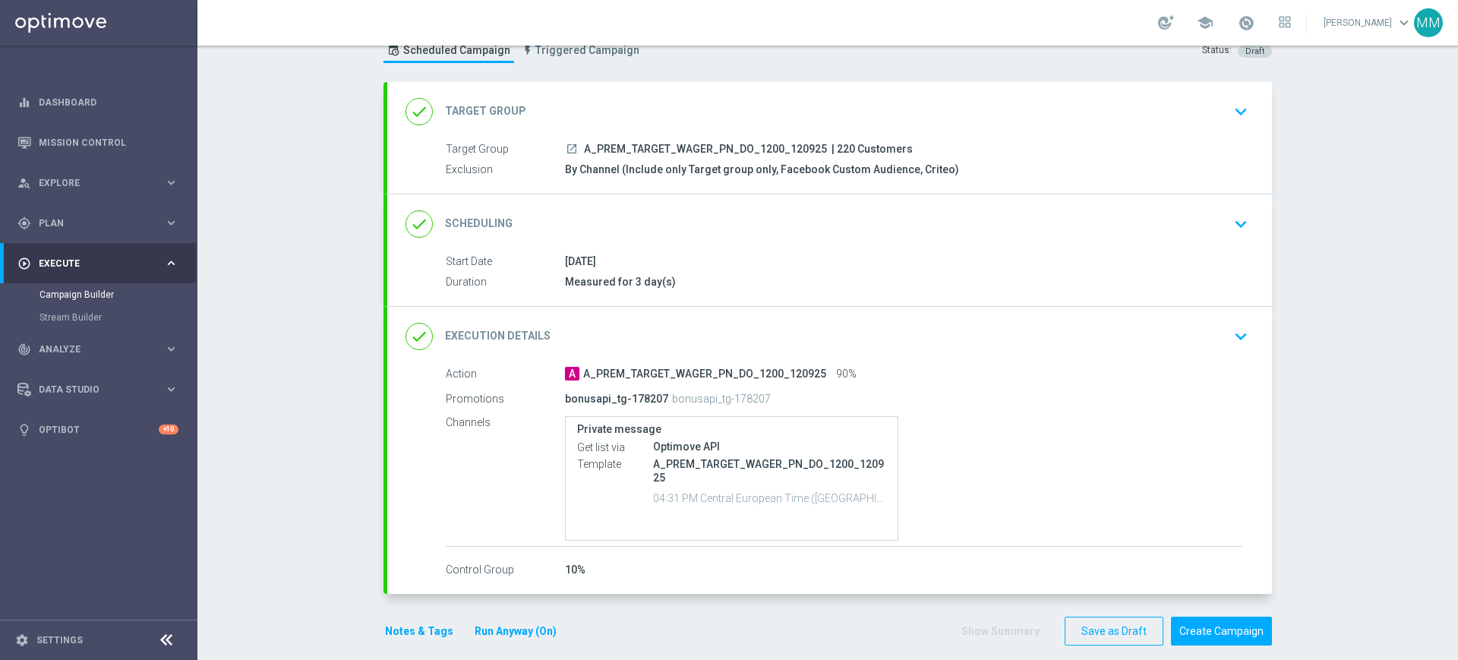
click at [808, 327] on div "done Execution Details keyboard_arrow_down" at bounding box center [830, 336] width 848 height 29
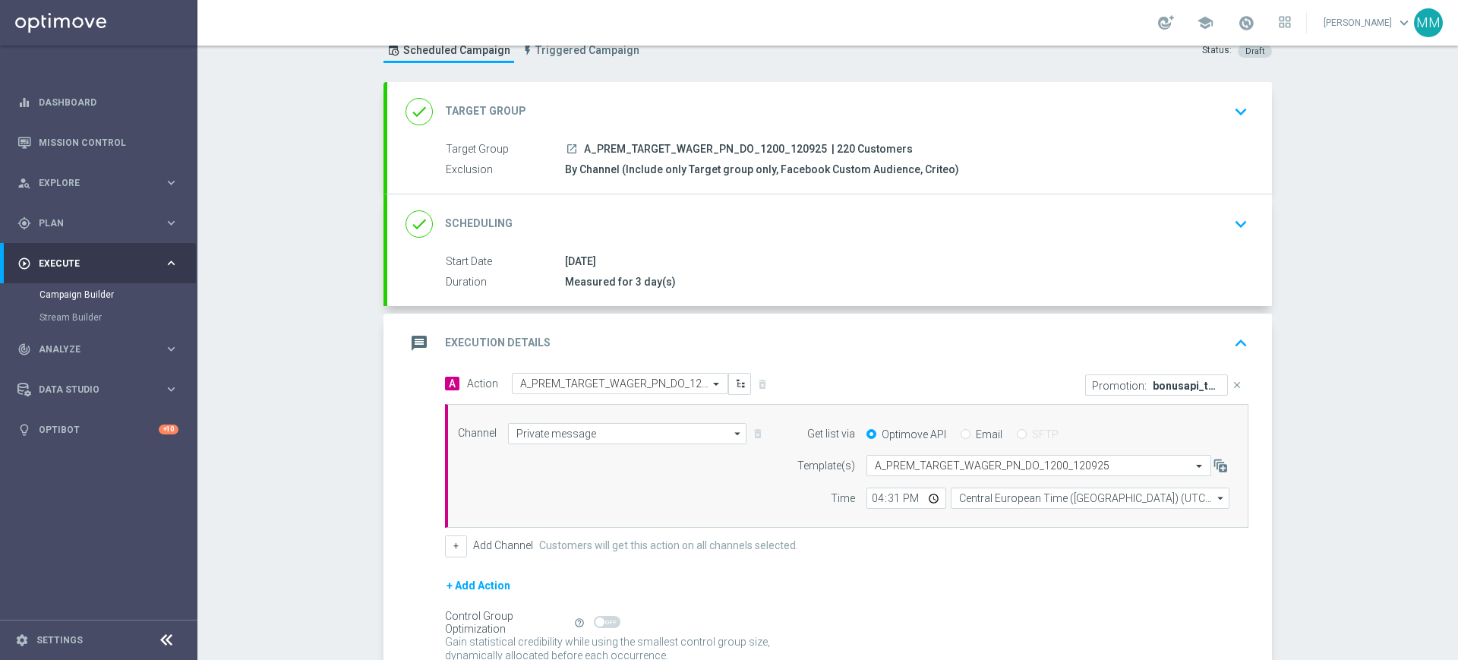
click at [808, 327] on div "message Execution Details keyboard_arrow_up" at bounding box center [829, 343] width 885 height 59
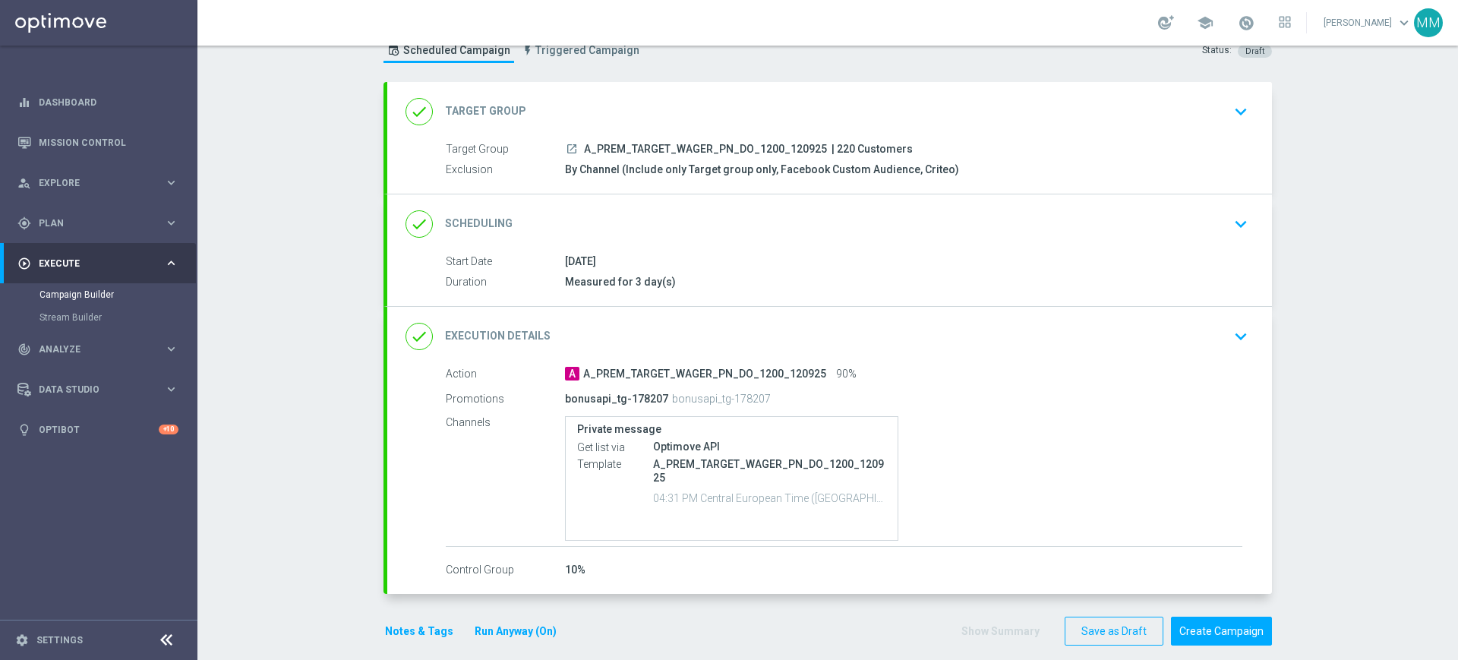
click at [640, 224] on div "done Scheduling keyboard_arrow_down" at bounding box center [830, 224] width 848 height 29
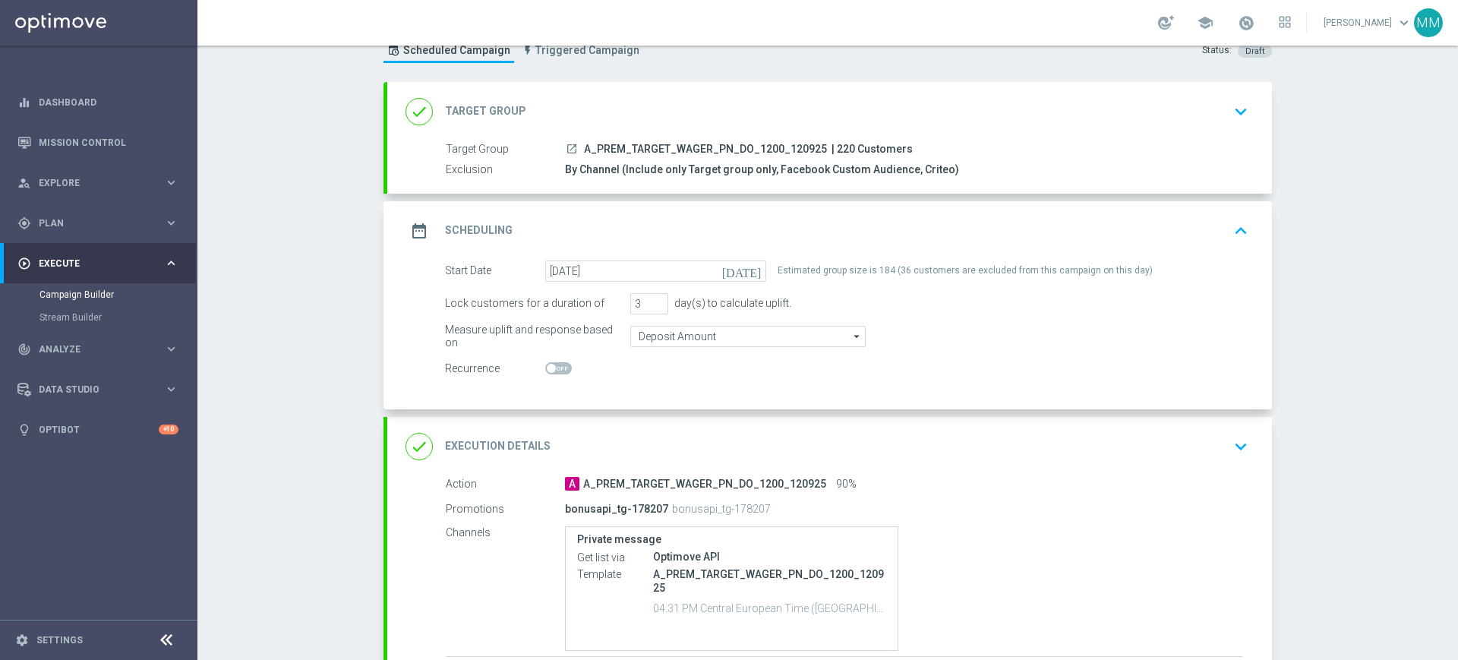
click at [680, 223] on div "date_range Scheduling keyboard_arrow_up Start Date 12 Sep 2025 Duration Measure…" at bounding box center [829, 305] width 885 height 208
click at [652, 103] on div "done Target Group keyboard_arrow_down" at bounding box center [830, 111] width 848 height 29
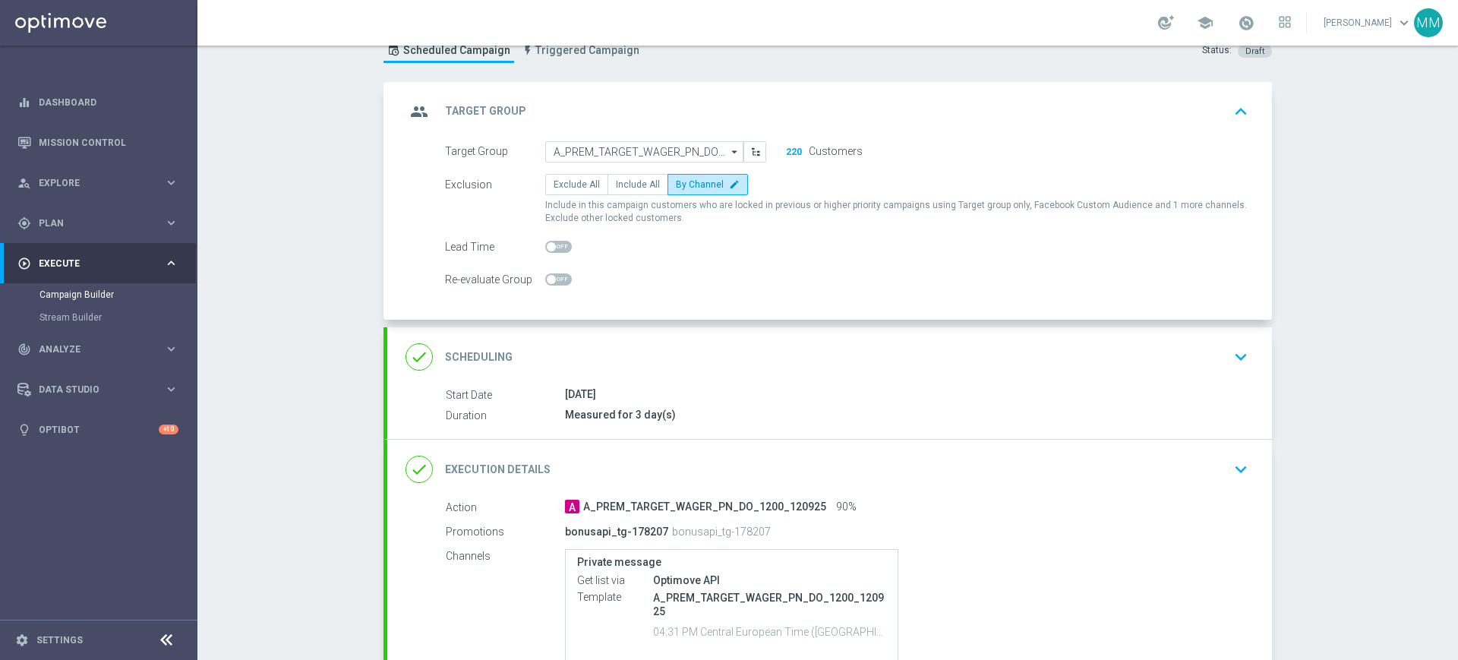
click at [656, 101] on div "group Target Group keyboard_arrow_up" at bounding box center [830, 111] width 848 height 29
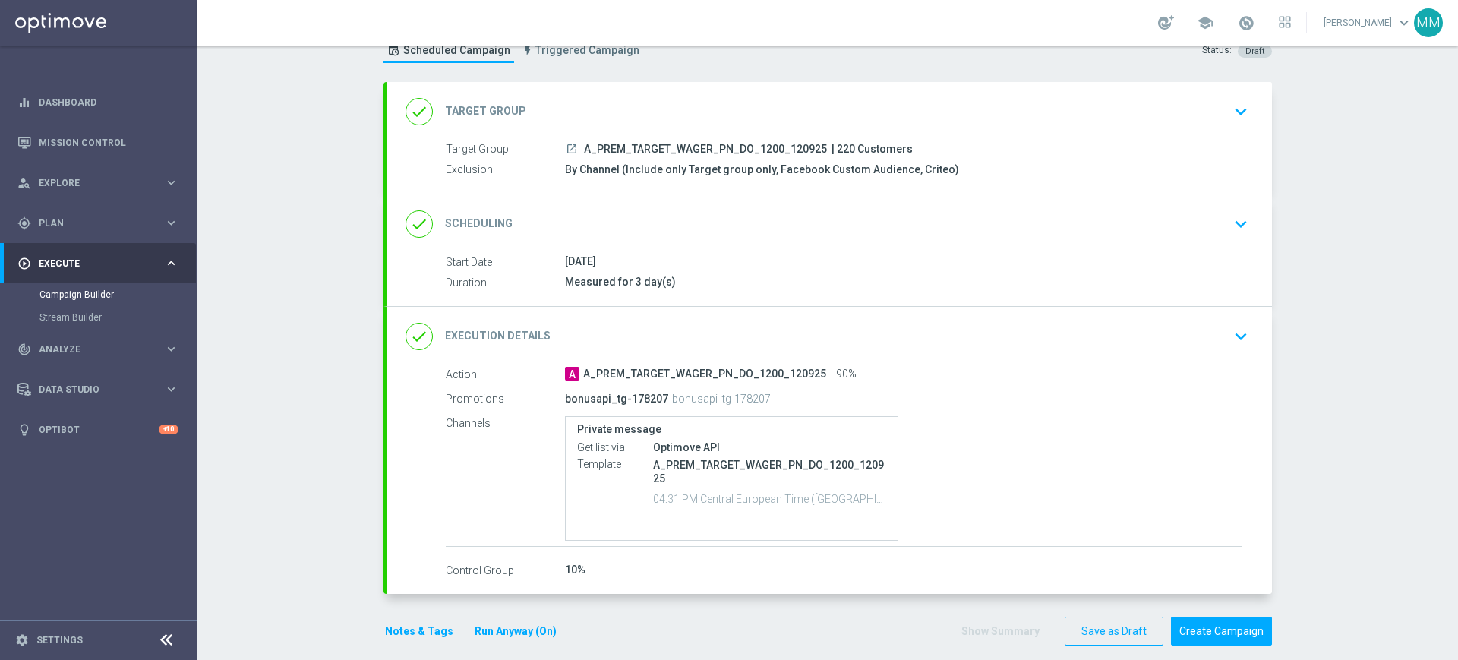
click at [671, 218] on div "done Scheduling keyboard_arrow_down" at bounding box center [830, 224] width 848 height 29
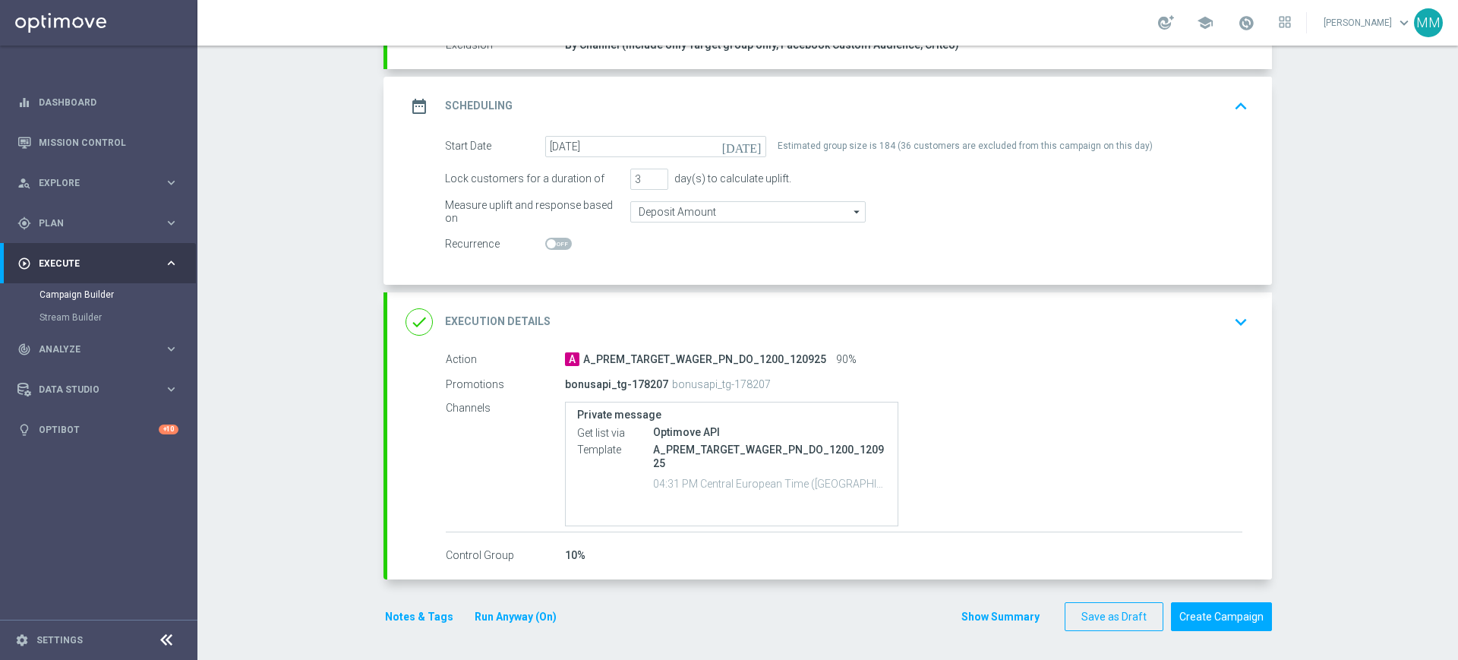
scroll to position [180, 0]
click at [422, 611] on button "Notes & Tags" at bounding box center [419, 615] width 71 height 19
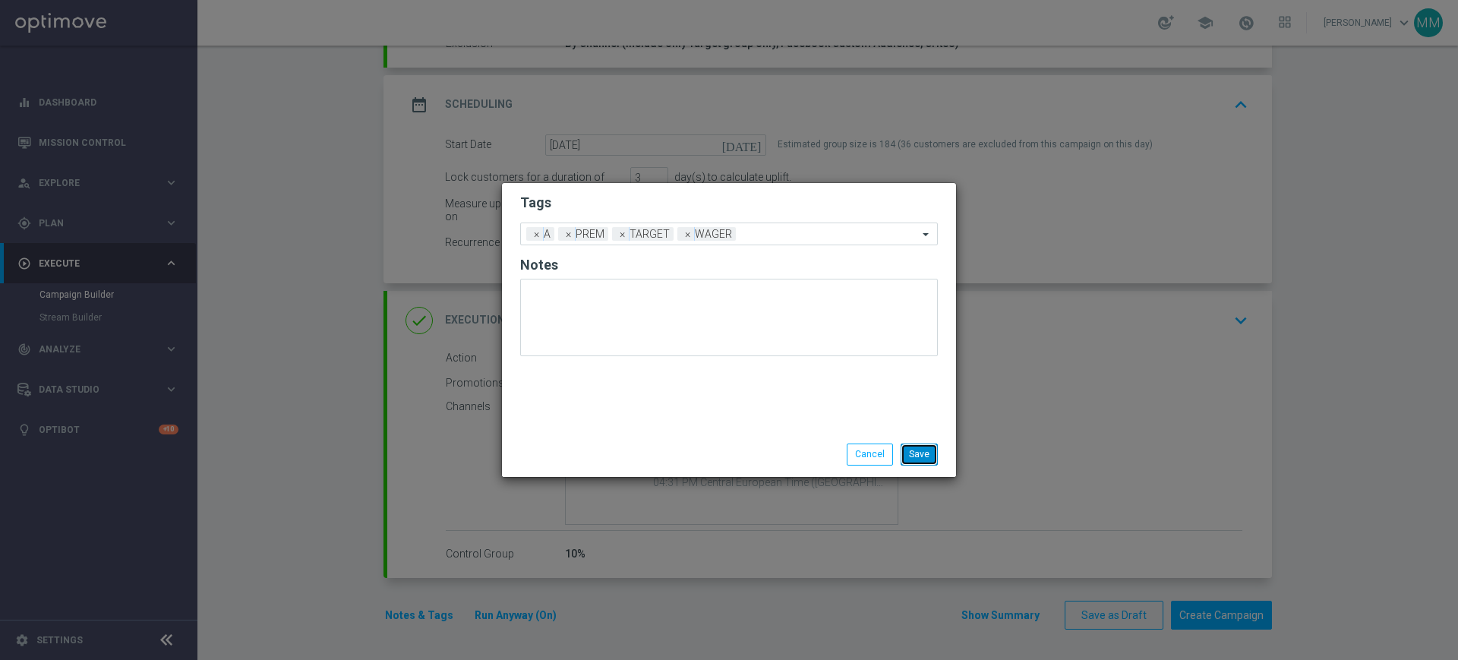
click at [930, 455] on button "Save" at bounding box center [919, 454] width 37 height 21
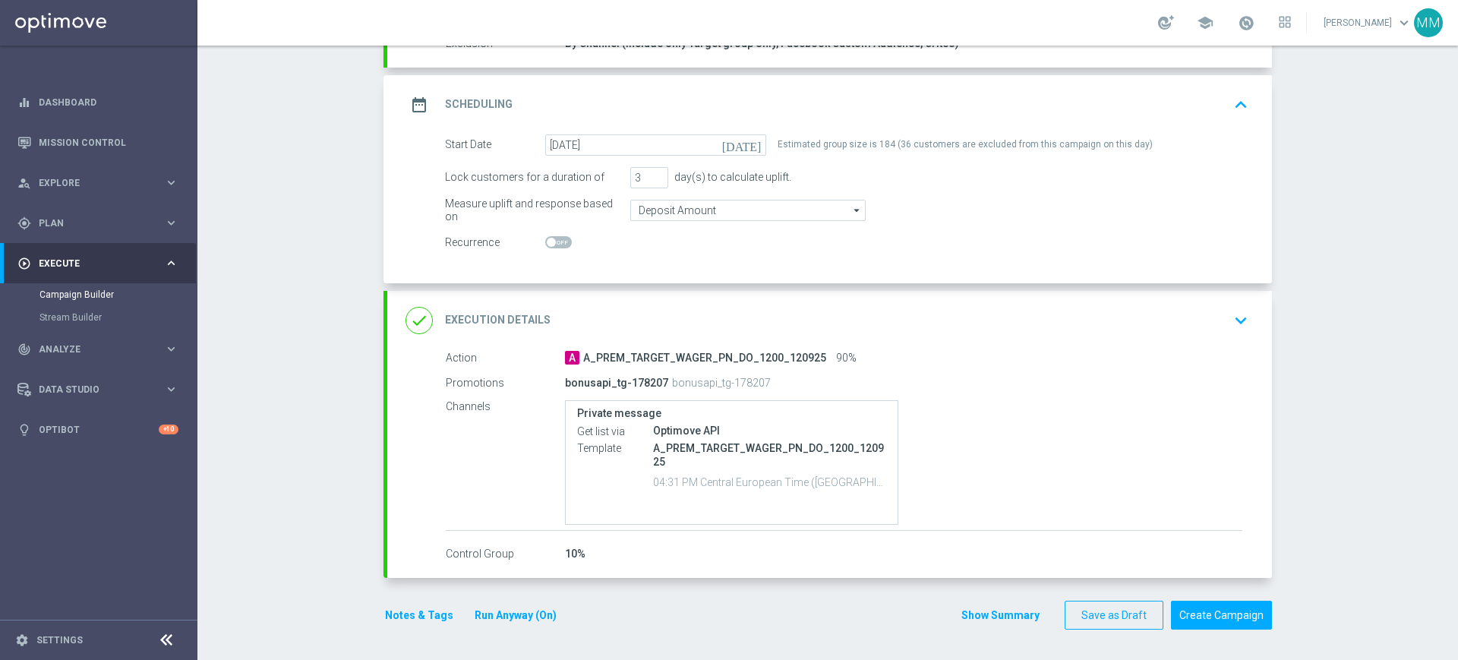
click at [387, 608] on button "Notes & Tags" at bounding box center [419, 615] width 71 height 19
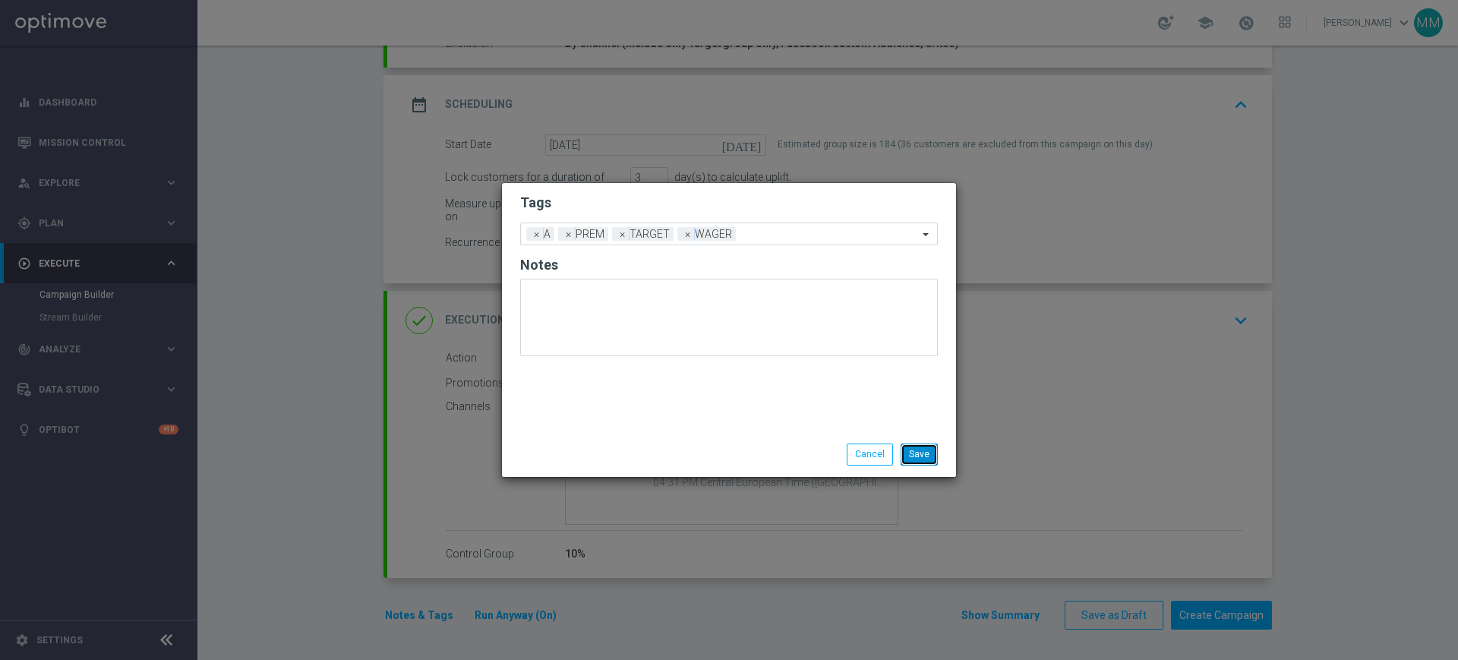
click at [936, 450] on button "Save" at bounding box center [919, 454] width 37 height 21
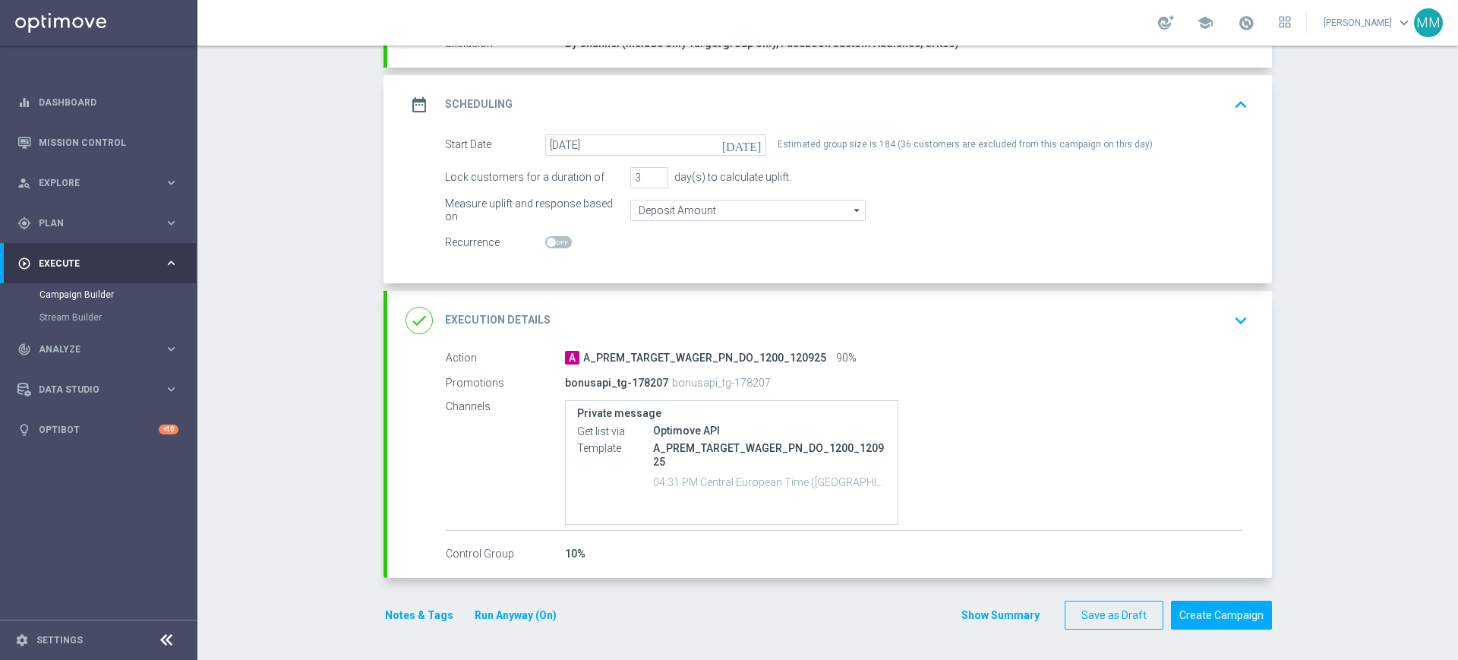
click at [409, 617] on button "Notes & Tags" at bounding box center [419, 615] width 71 height 19
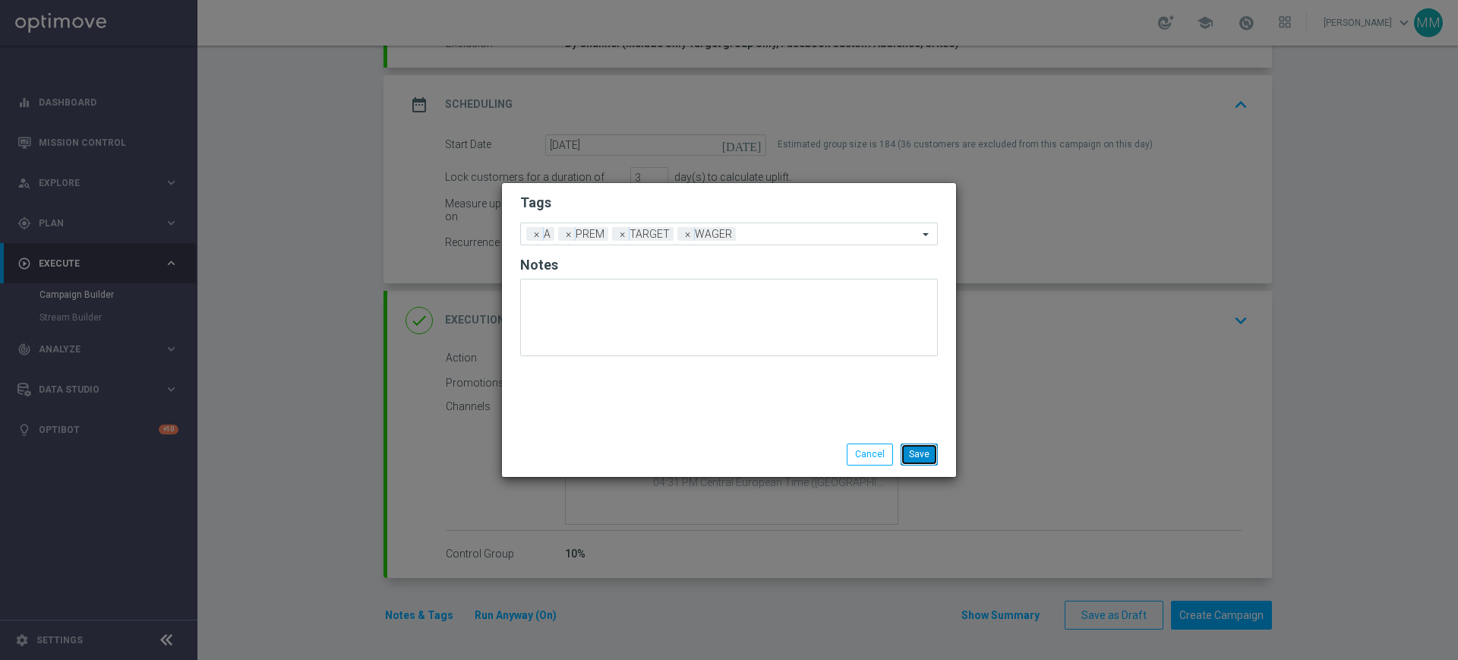
click at [927, 453] on button "Save" at bounding box center [919, 454] width 37 height 21
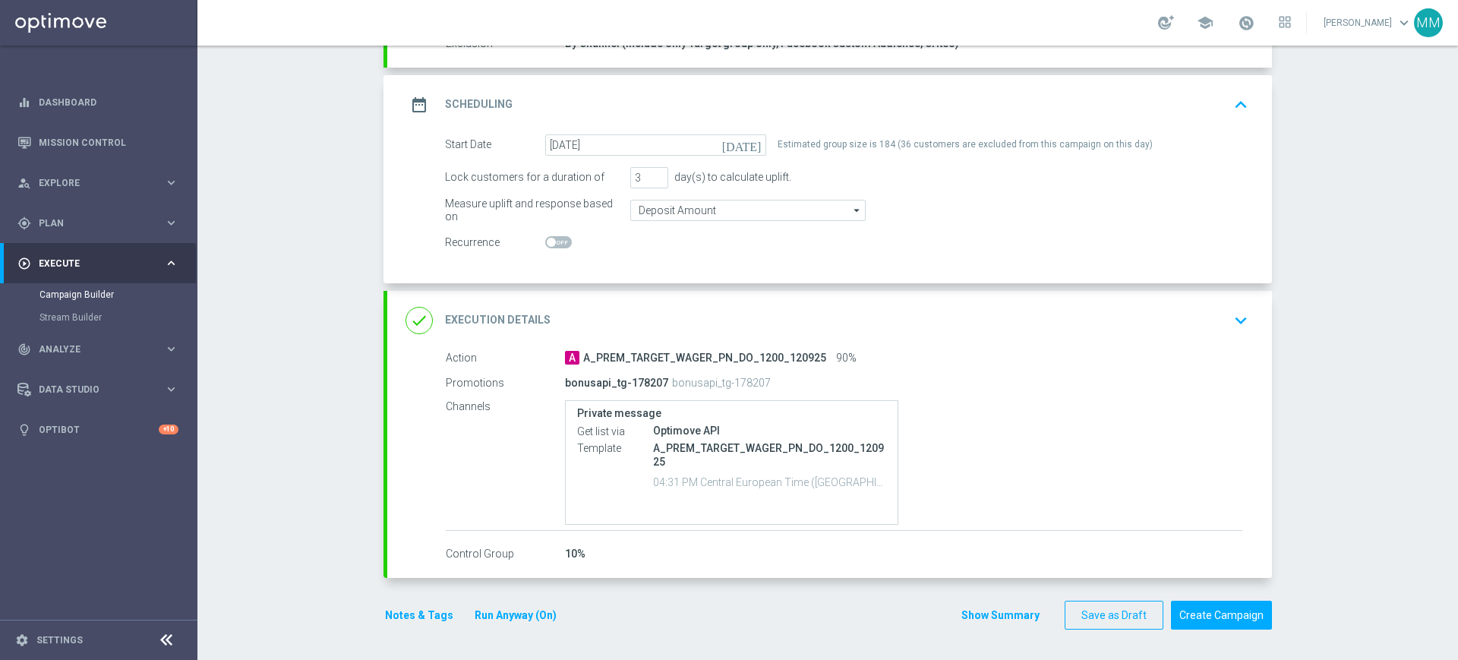
click at [528, 306] on div "done Execution Details keyboard_arrow_down" at bounding box center [830, 320] width 848 height 29
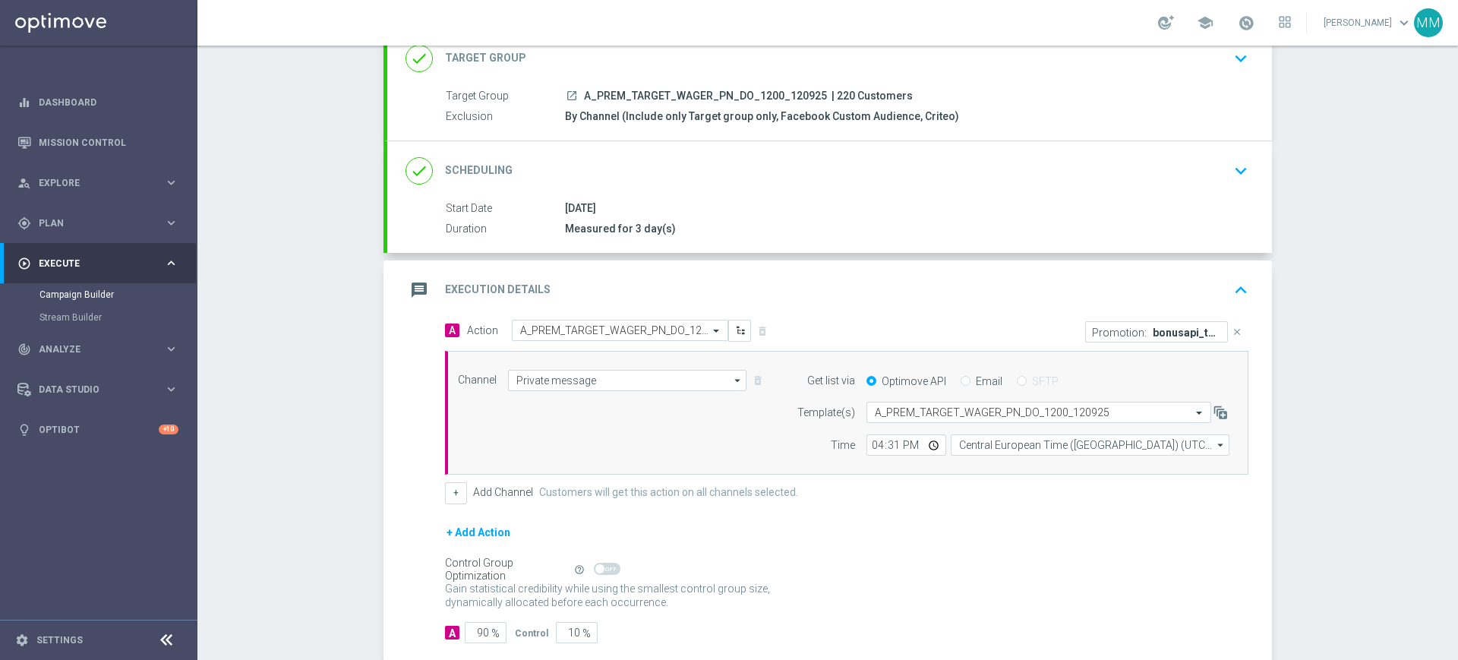
scroll to position [0, 0]
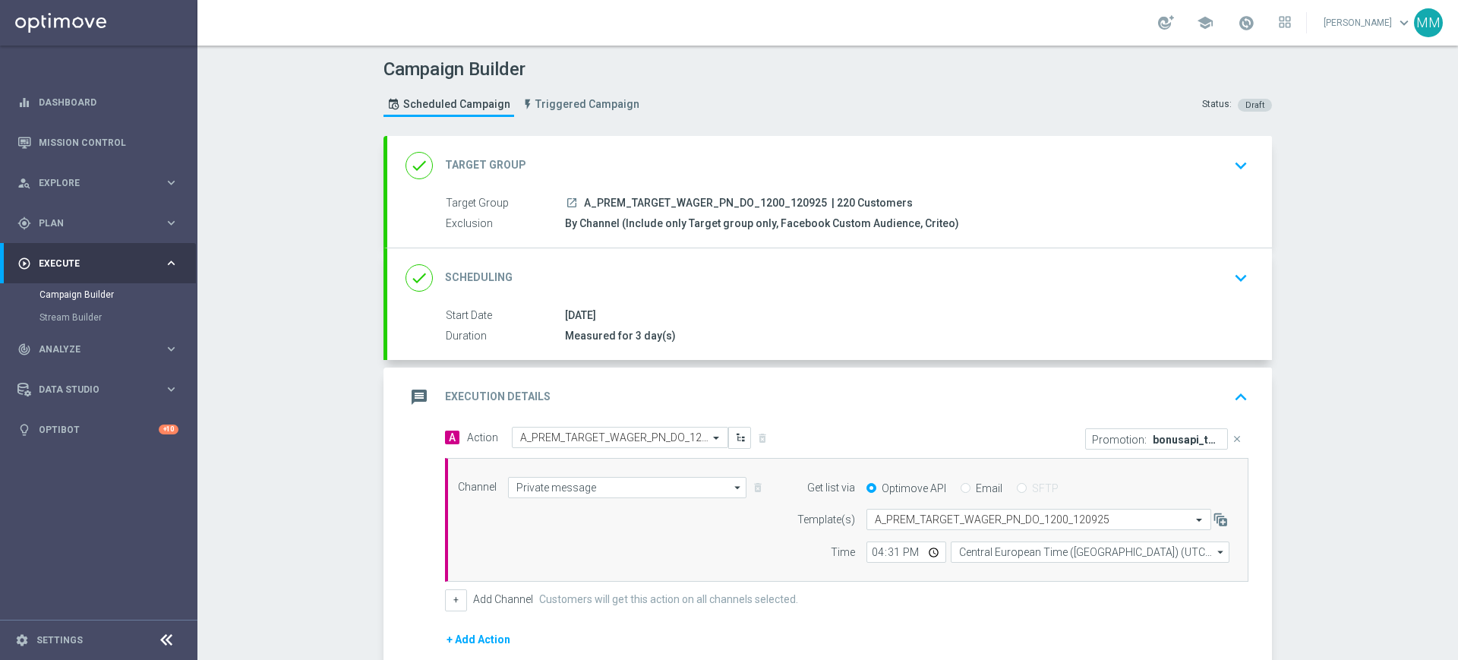
click at [680, 266] on div "done Scheduling keyboard_arrow_down" at bounding box center [830, 278] width 848 height 29
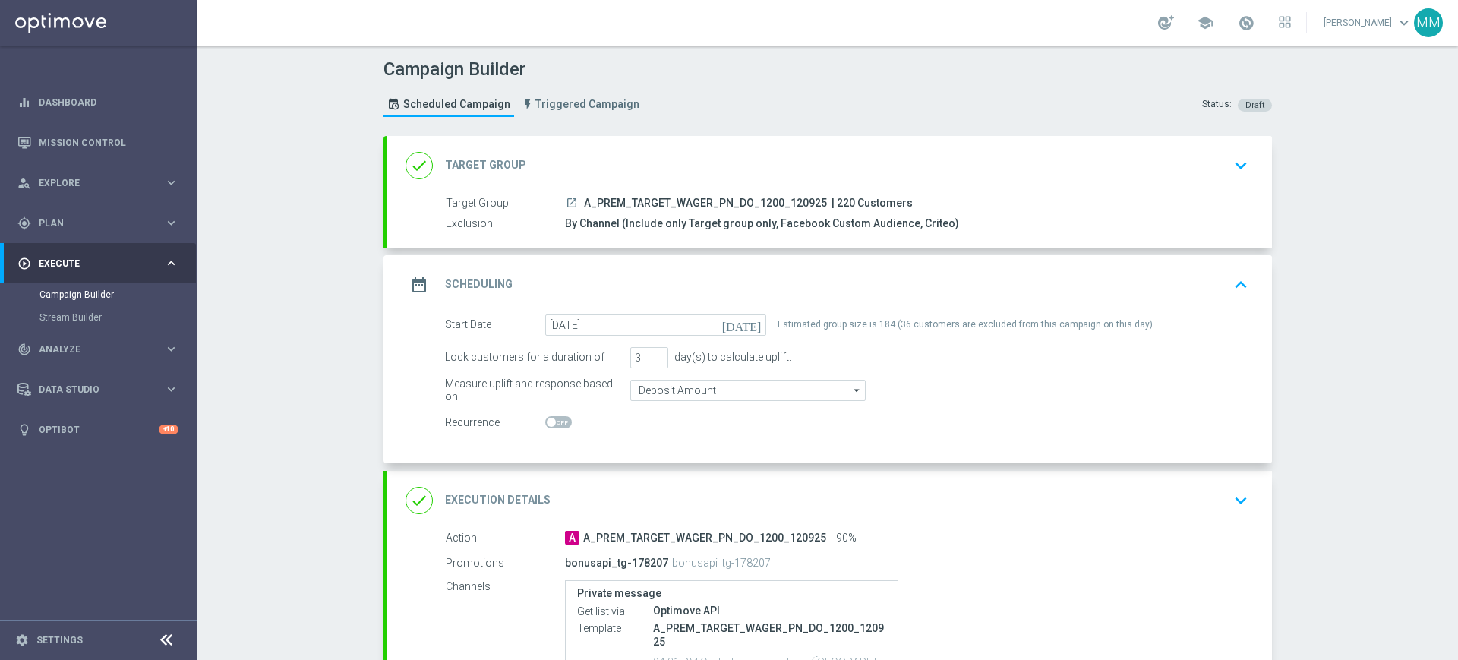
click at [684, 279] on div "date_range Scheduling keyboard_arrow_up" at bounding box center [830, 284] width 848 height 29
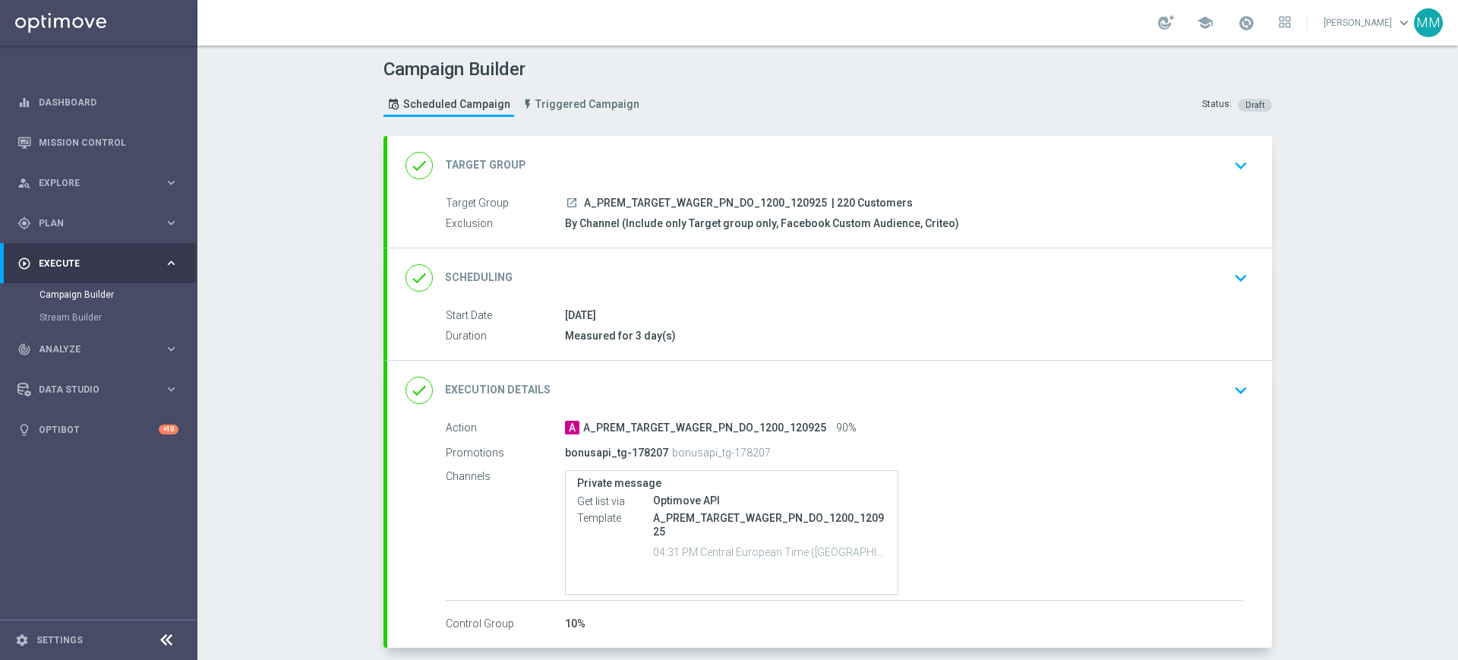
click at [689, 154] on div "done Target Group keyboard_arrow_down Target Group launch A_PREM_TARGET_WAGER_P…" at bounding box center [829, 192] width 885 height 112
click at [689, 154] on div "done Target Group keyboard_arrow_down" at bounding box center [830, 165] width 848 height 29
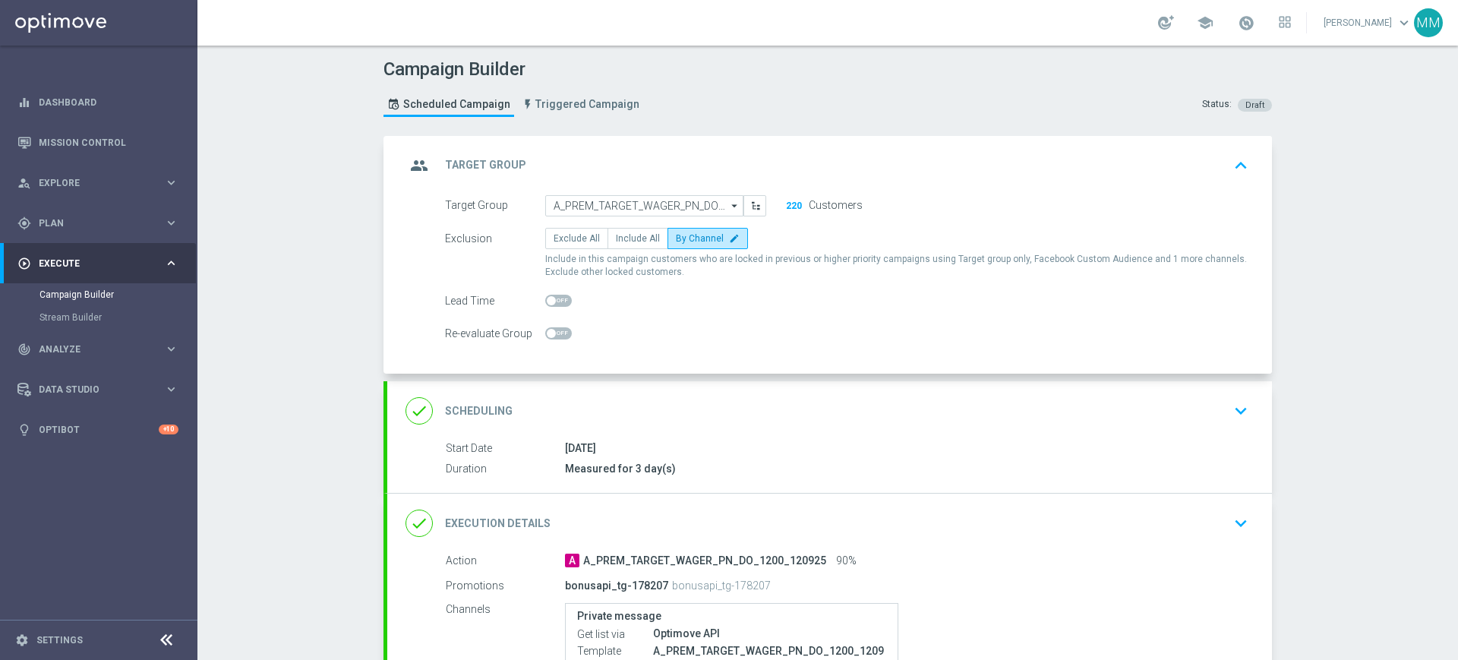
click at [692, 149] on div "group Target Group keyboard_arrow_up" at bounding box center [829, 165] width 885 height 59
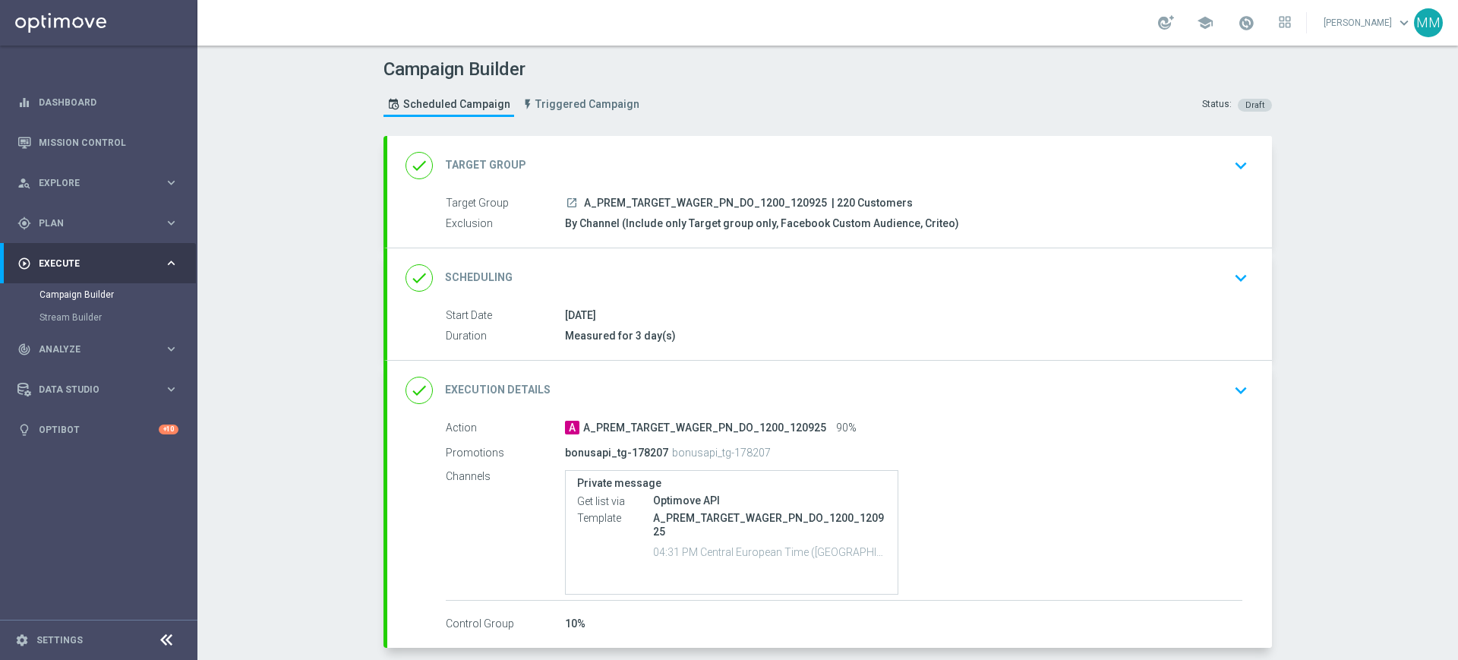
click at [706, 173] on div "done Target Group keyboard_arrow_down" at bounding box center [830, 165] width 848 height 29
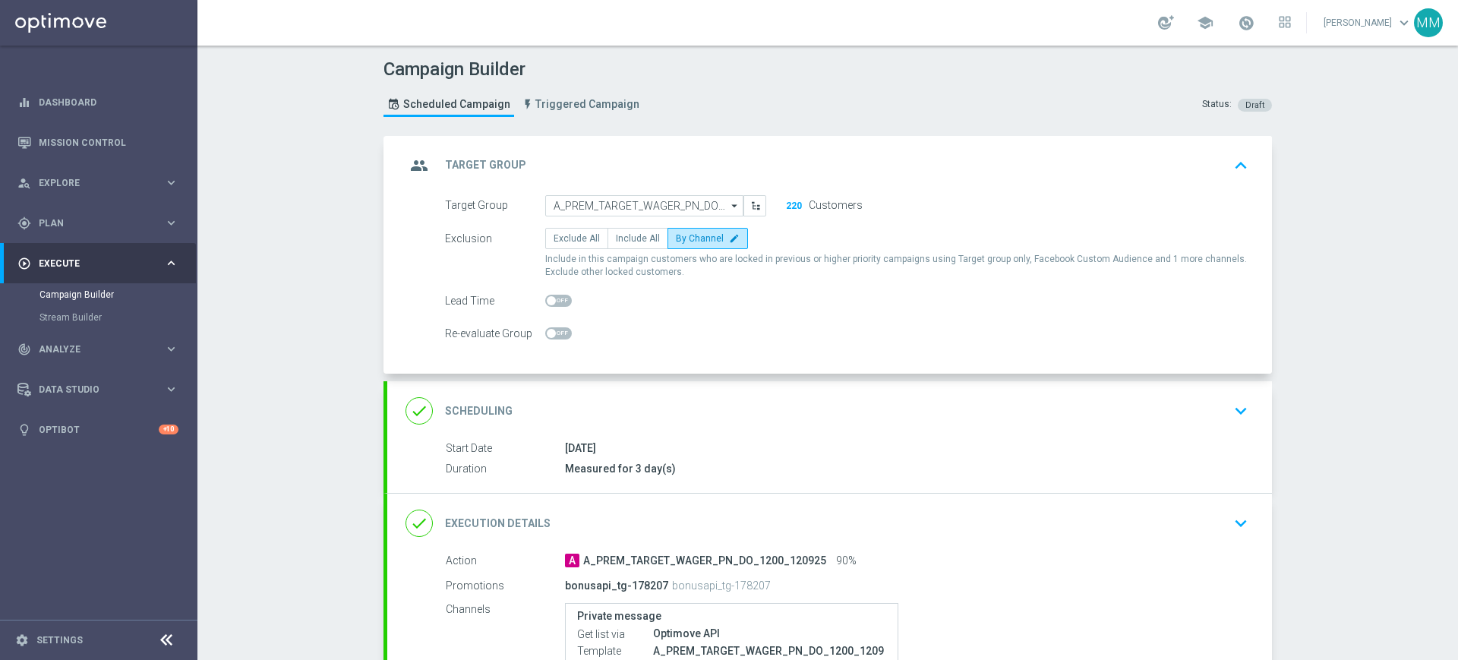
click at [716, 142] on div "group Target Group keyboard_arrow_up" at bounding box center [829, 165] width 885 height 59
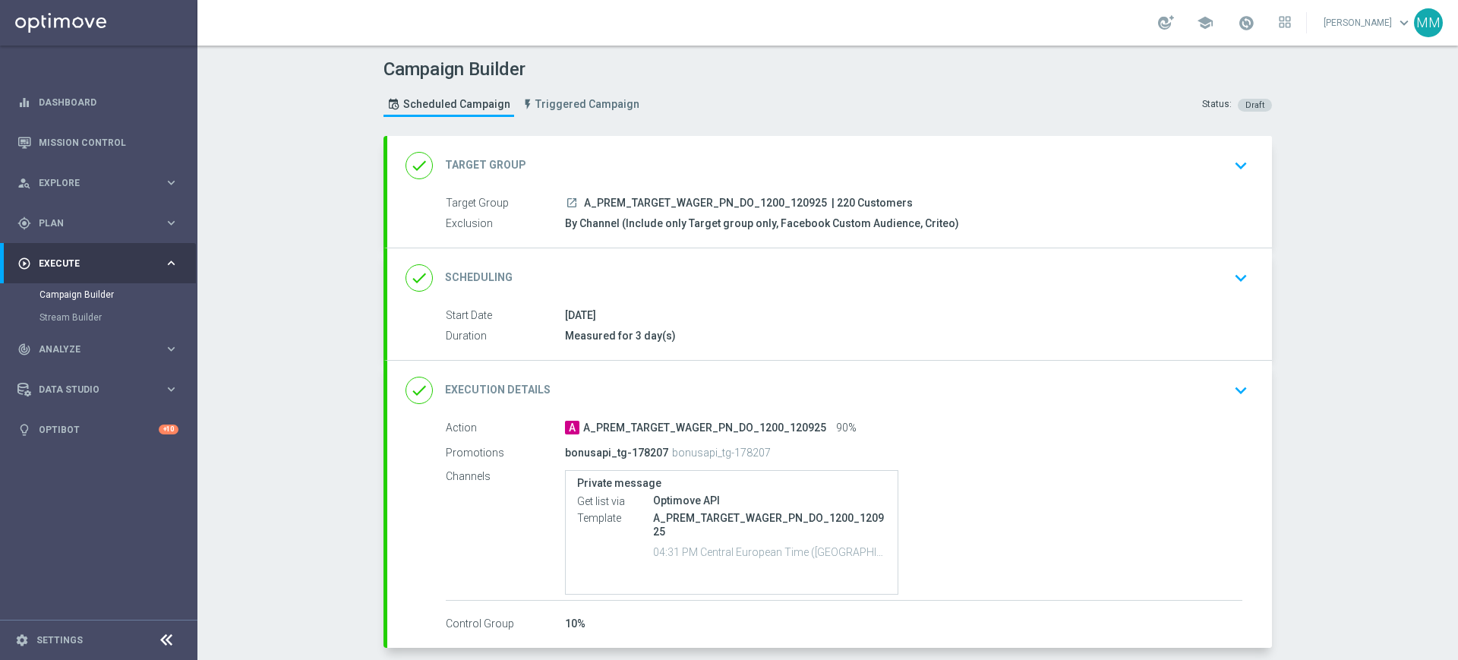
click at [687, 283] on div "done Scheduling keyboard_arrow_down" at bounding box center [830, 278] width 848 height 29
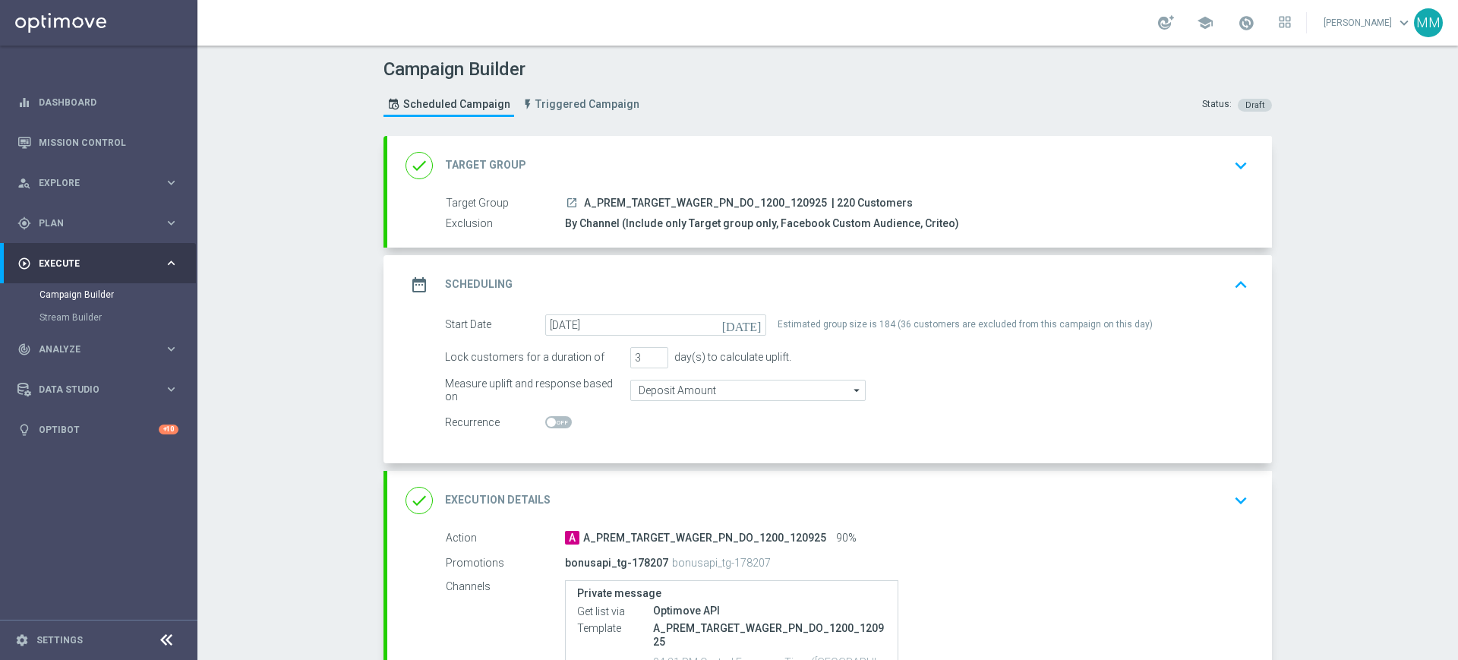
click at [810, 277] on div "date_range Scheduling keyboard_arrow_up" at bounding box center [830, 284] width 848 height 29
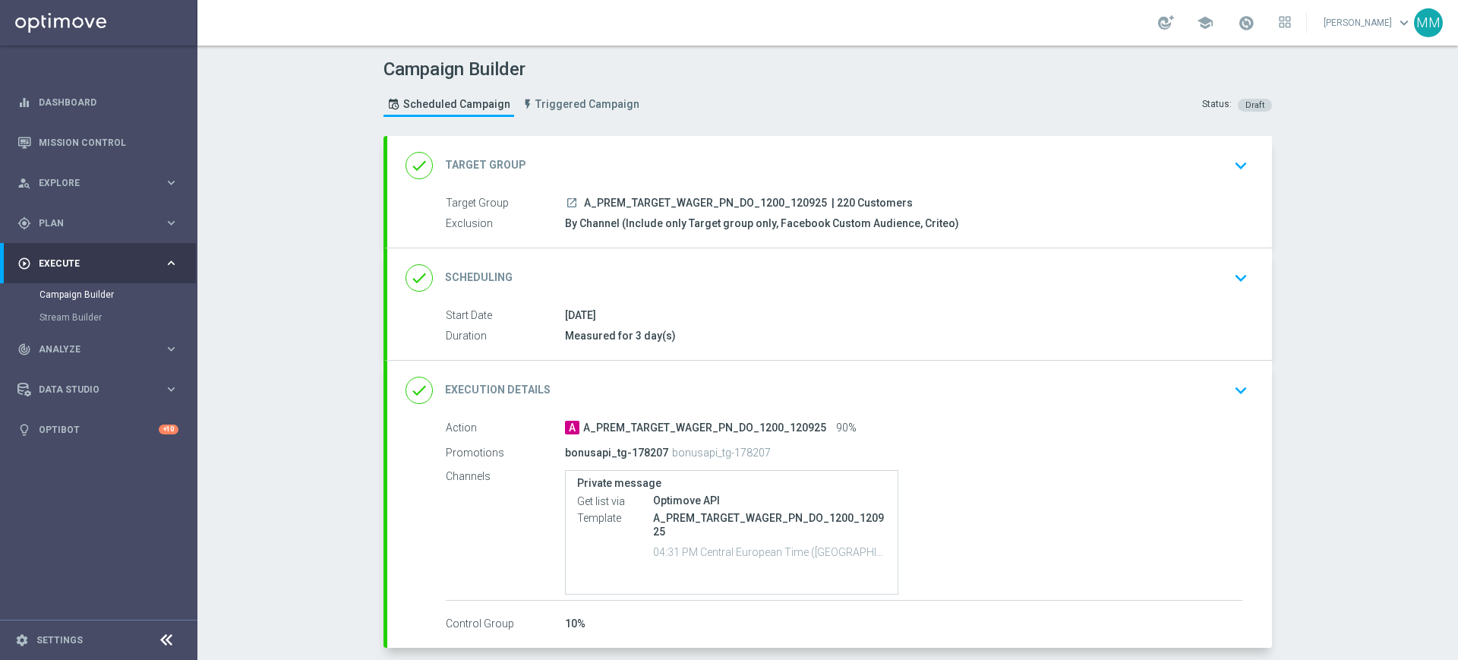
click at [652, 273] on div "done Scheduling keyboard_arrow_down" at bounding box center [830, 278] width 848 height 29
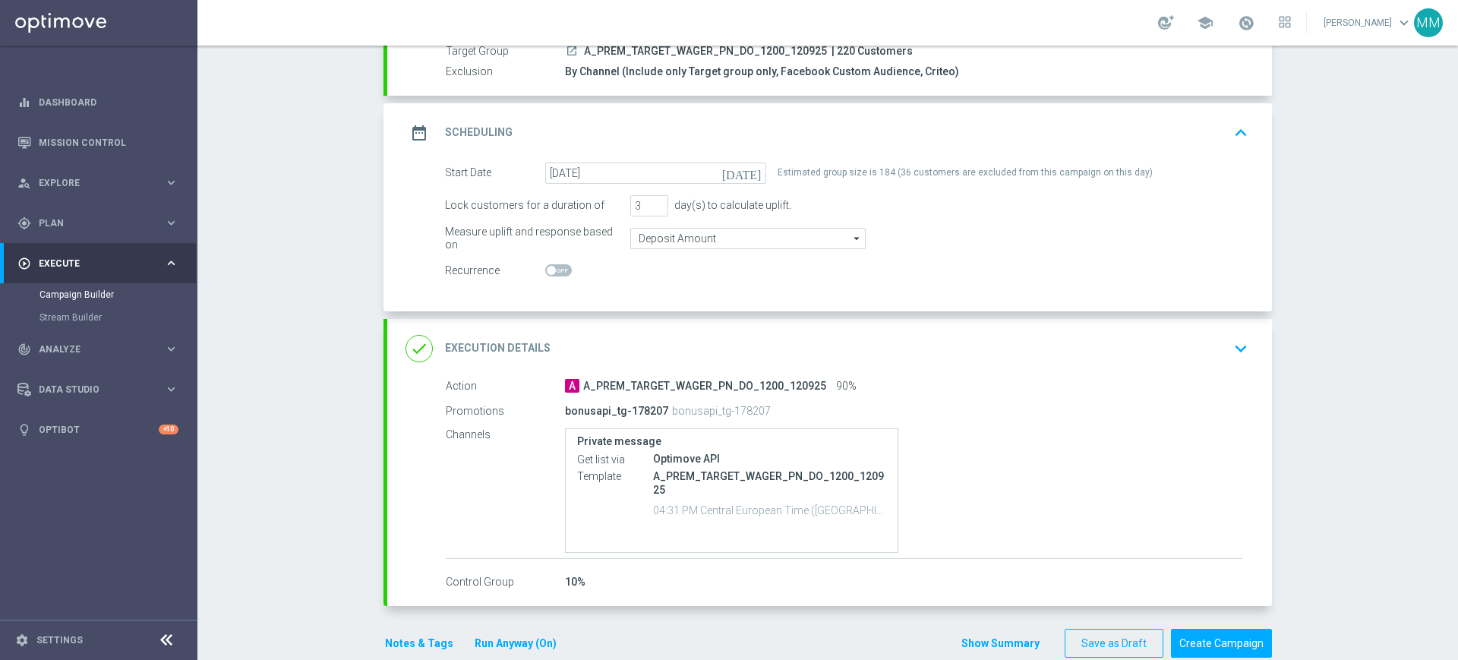
scroll to position [180, 0]
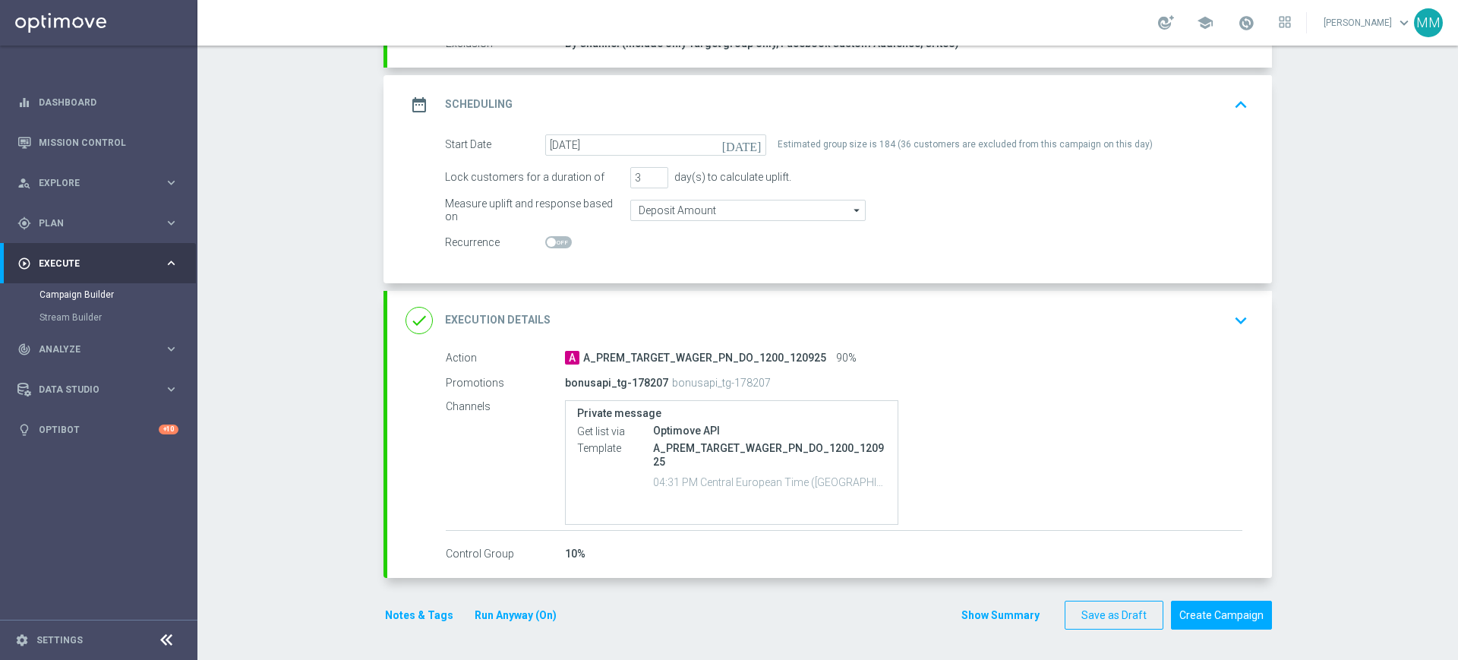
click at [396, 620] on button "Notes & Tags" at bounding box center [419, 615] width 71 height 19
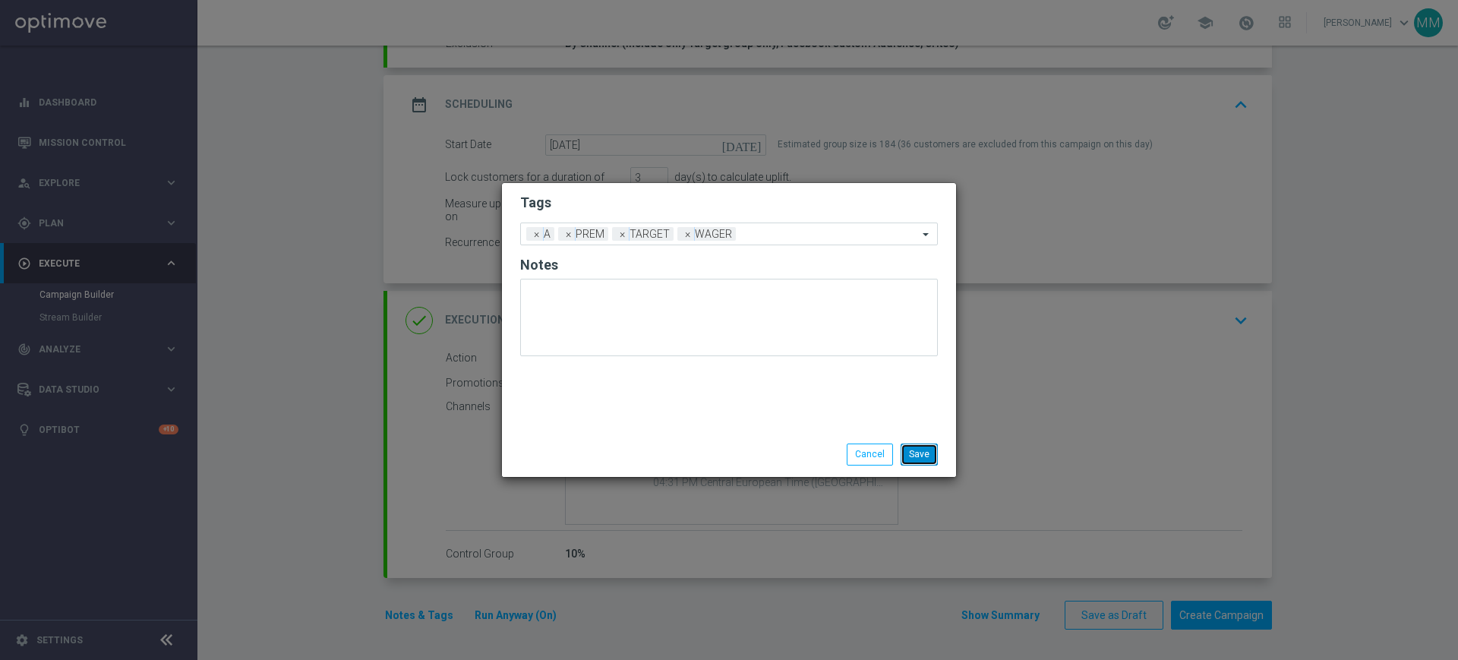
click at [925, 459] on button "Save" at bounding box center [919, 454] width 37 height 21
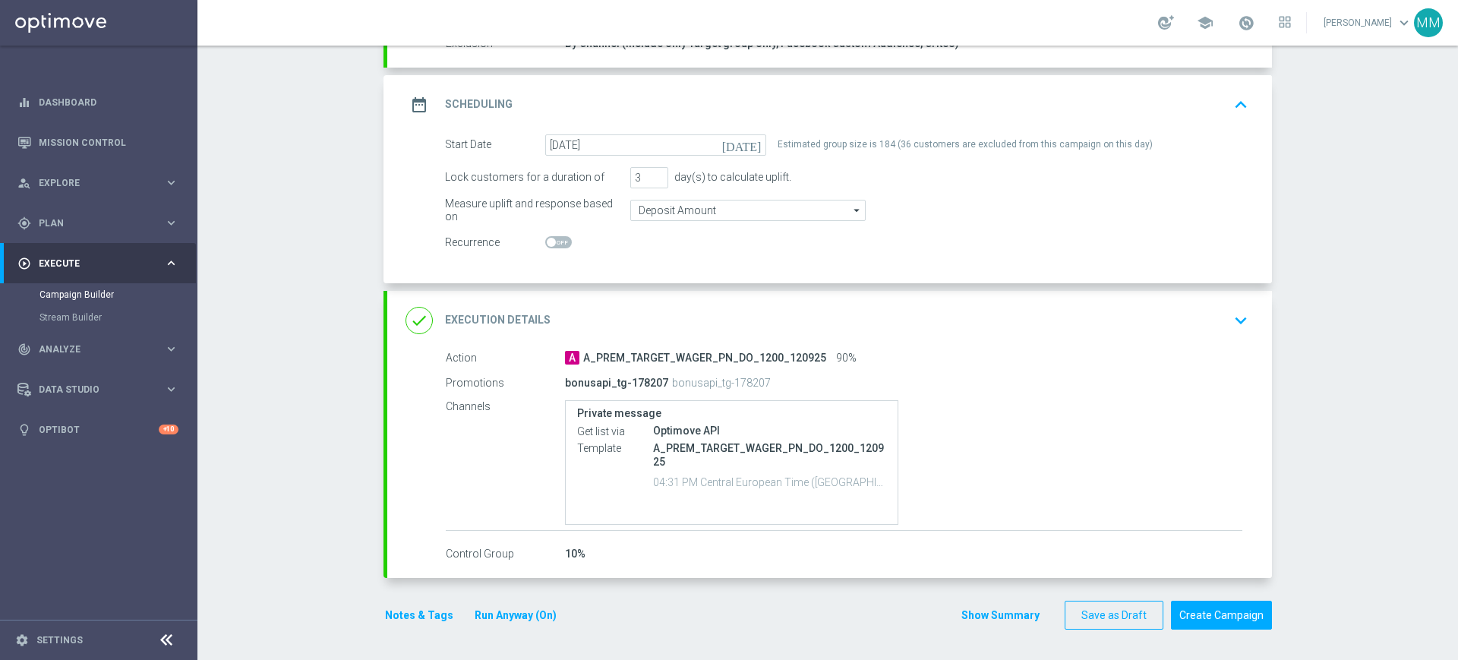
scroll to position [0, 0]
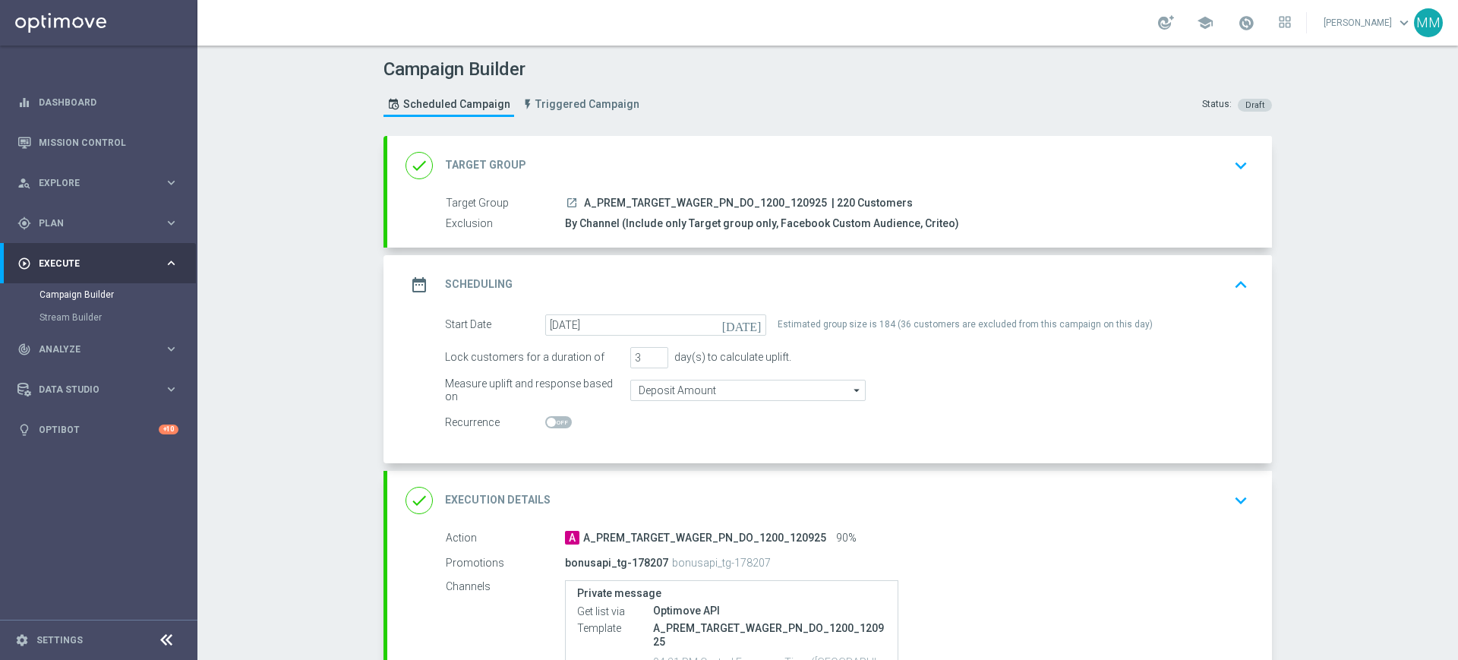
click at [884, 497] on div "done Execution Details keyboard_arrow_down" at bounding box center [830, 500] width 848 height 29
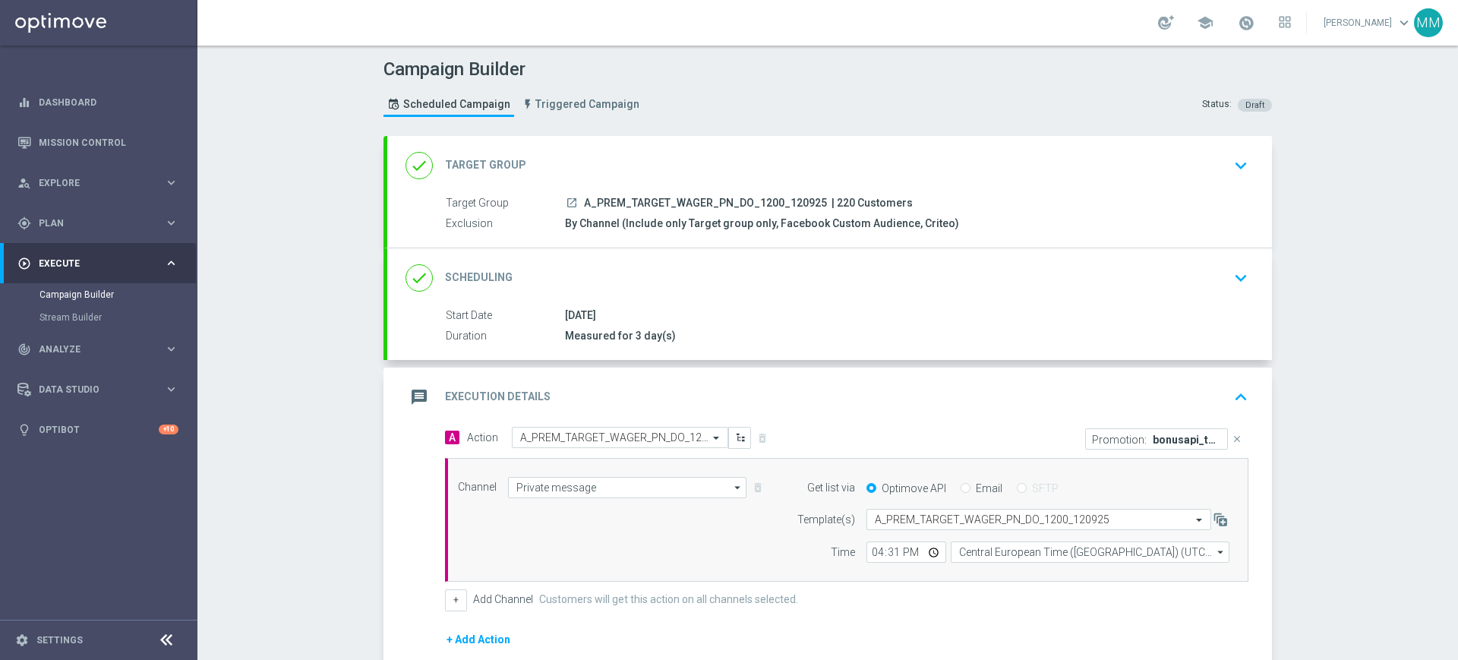
click at [877, 397] on div "message Execution Details keyboard_arrow_up" at bounding box center [830, 397] width 848 height 29
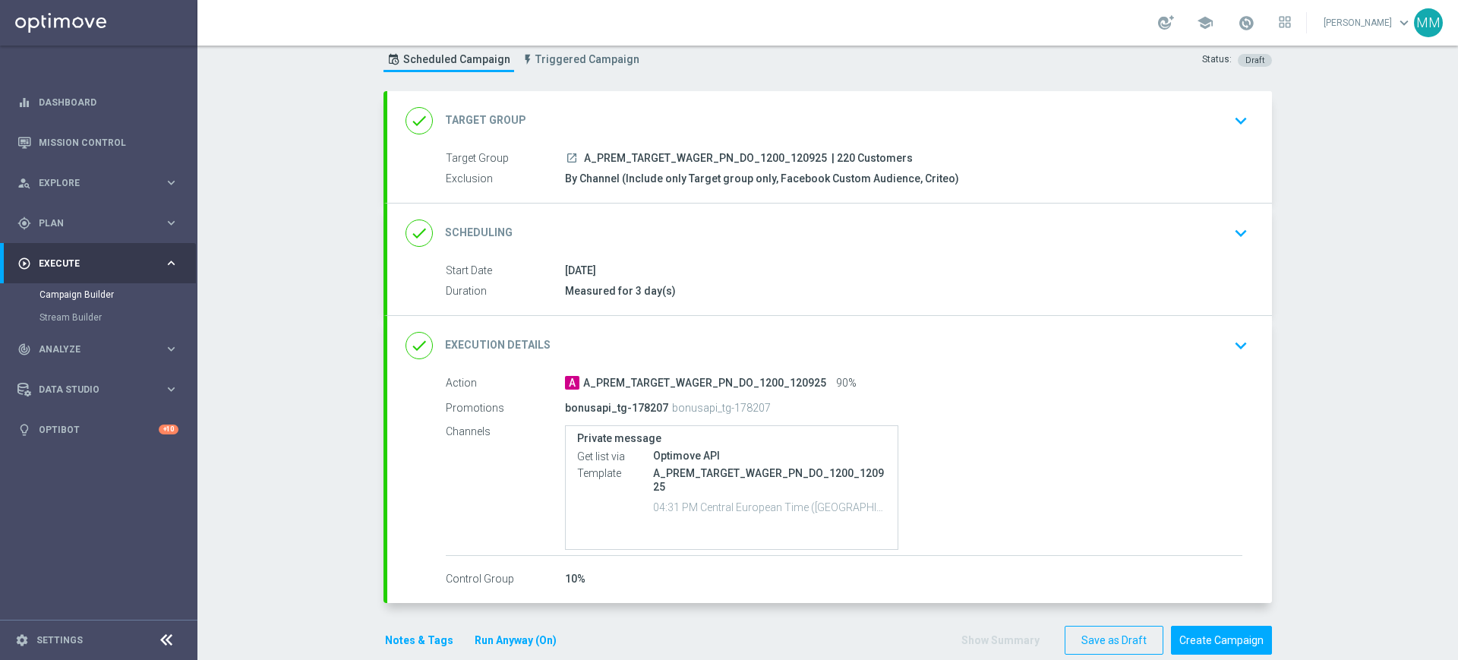
scroll to position [70, 0]
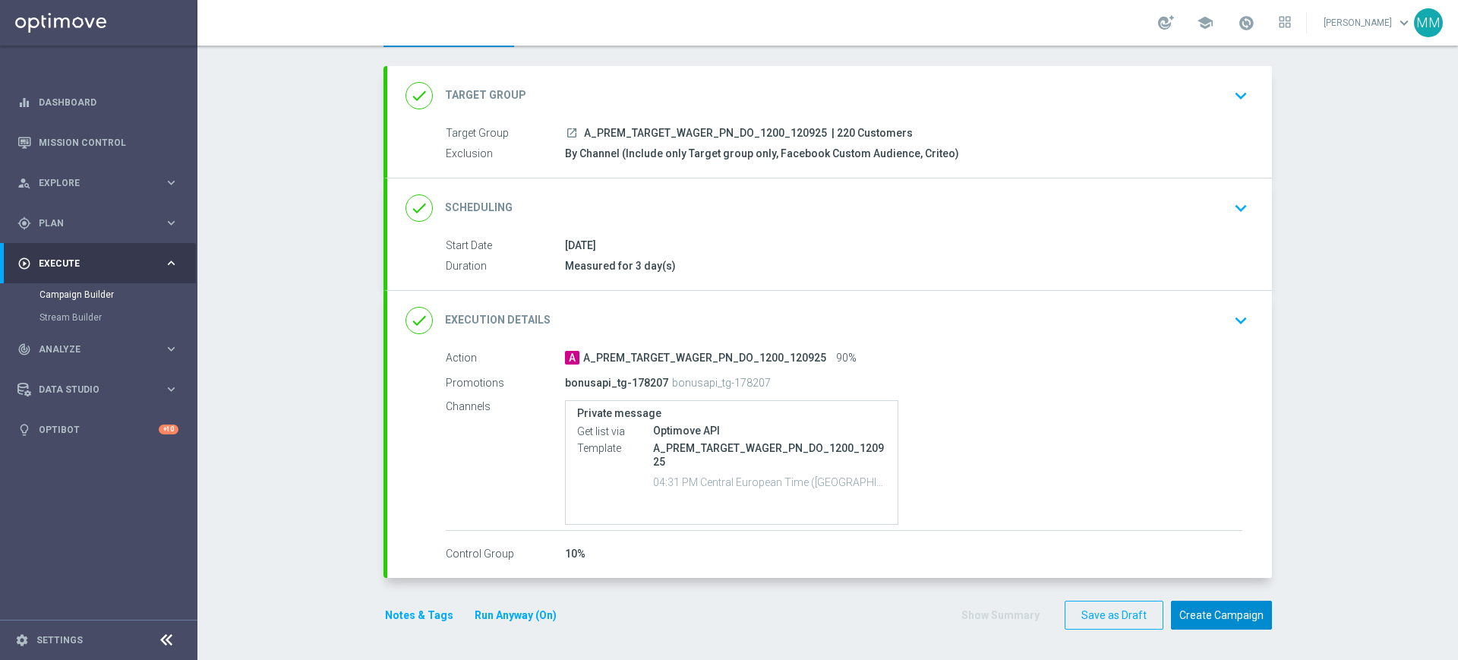
click at [1222, 623] on button "Create Campaign" at bounding box center [1221, 616] width 101 height 30
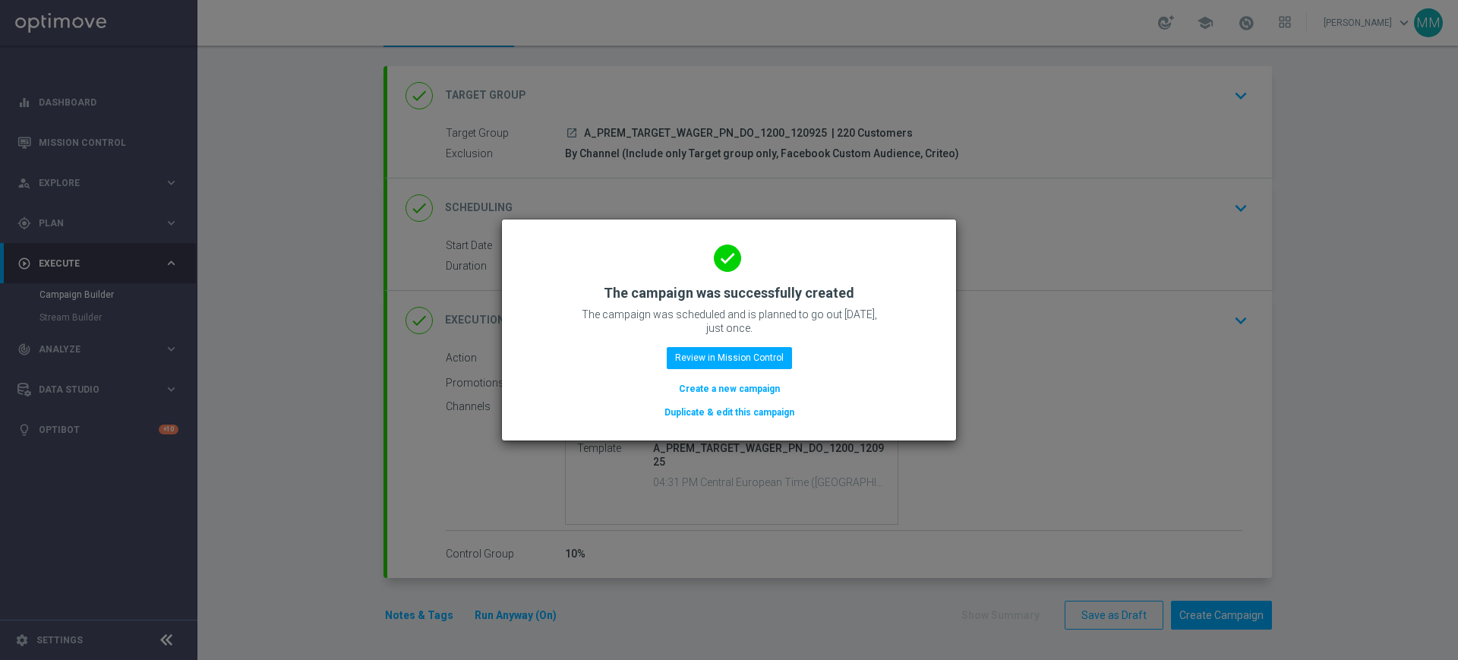
click at [699, 384] on button "Create a new campaign" at bounding box center [729, 389] width 104 height 17
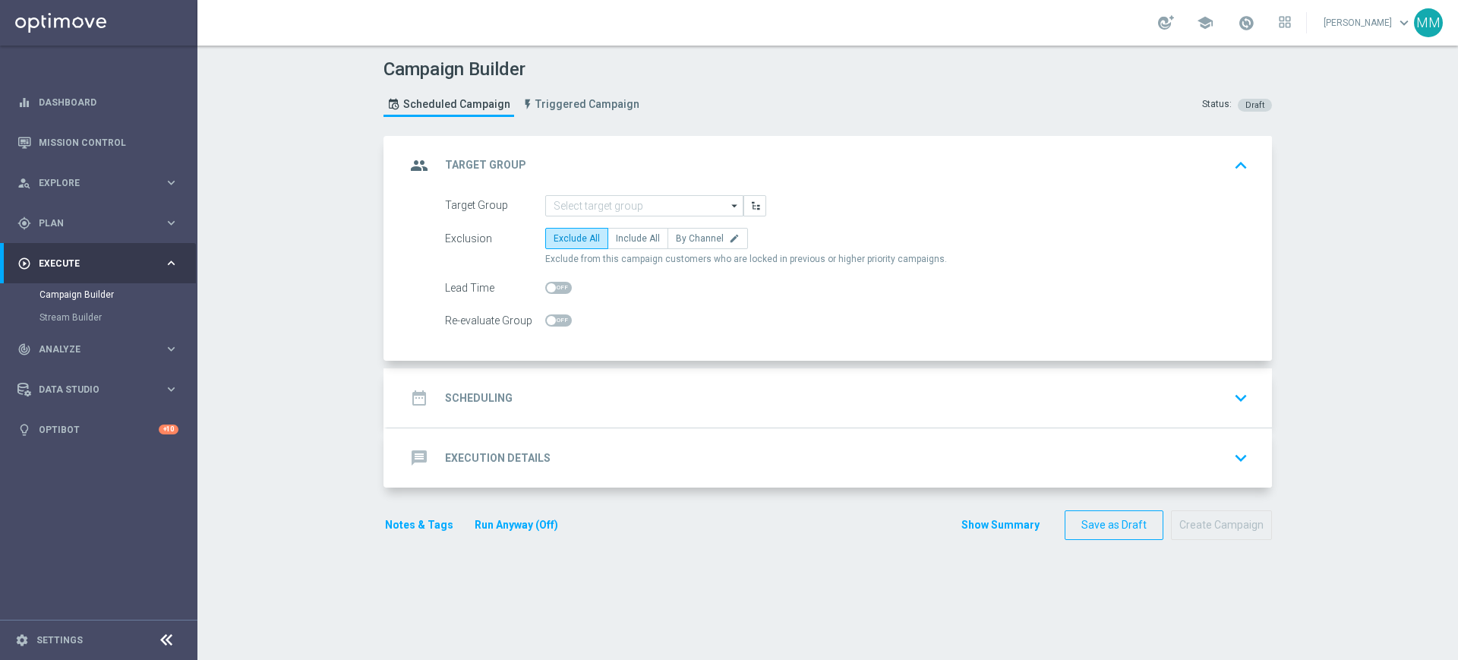
click at [570, 190] on div "group Target Group keyboard_arrow_up" at bounding box center [829, 165] width 885 height 59
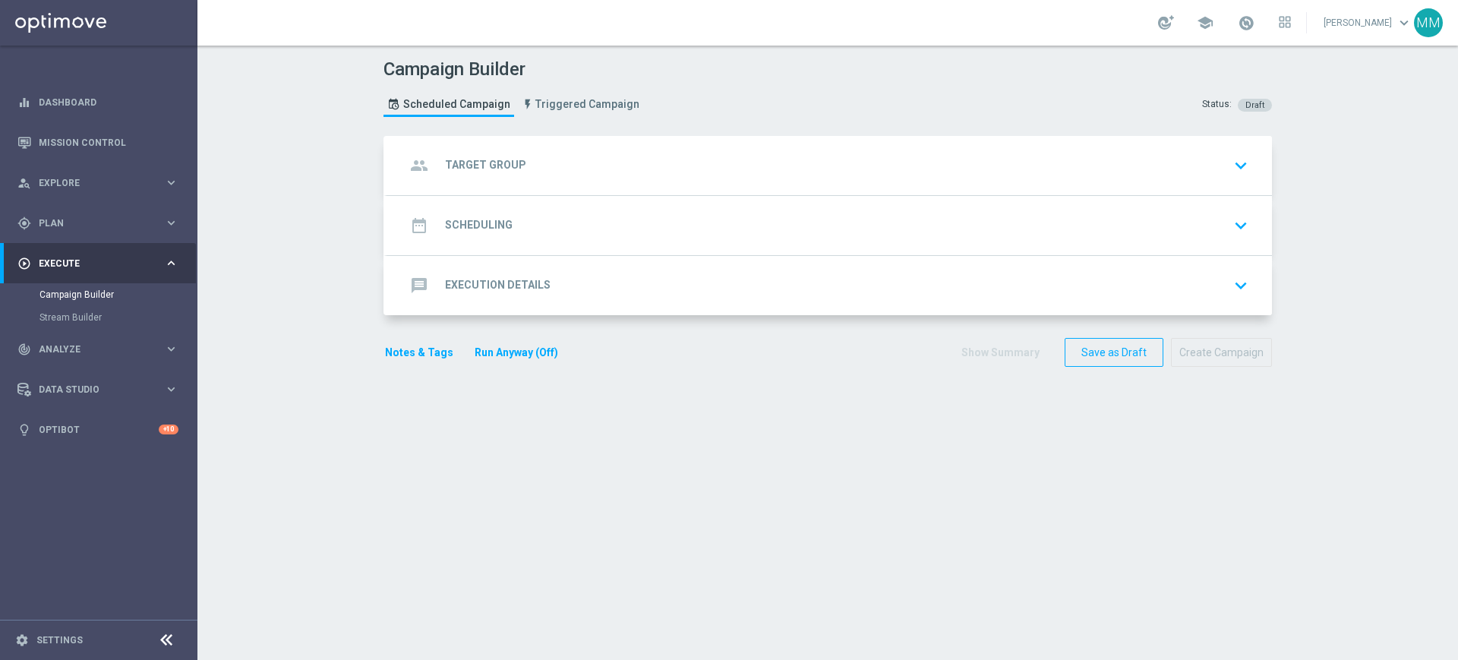
click at [611, 159] on div "group Target Group keyboard_arrow_down Target Group arrow_drop_down Drag here t…" at bounding box center [829, 165] width 885 height 59
click at [617, 174] on div "group Target Group keyboard_arrow_down" at bounding box center [830, 165] width 848 height 29
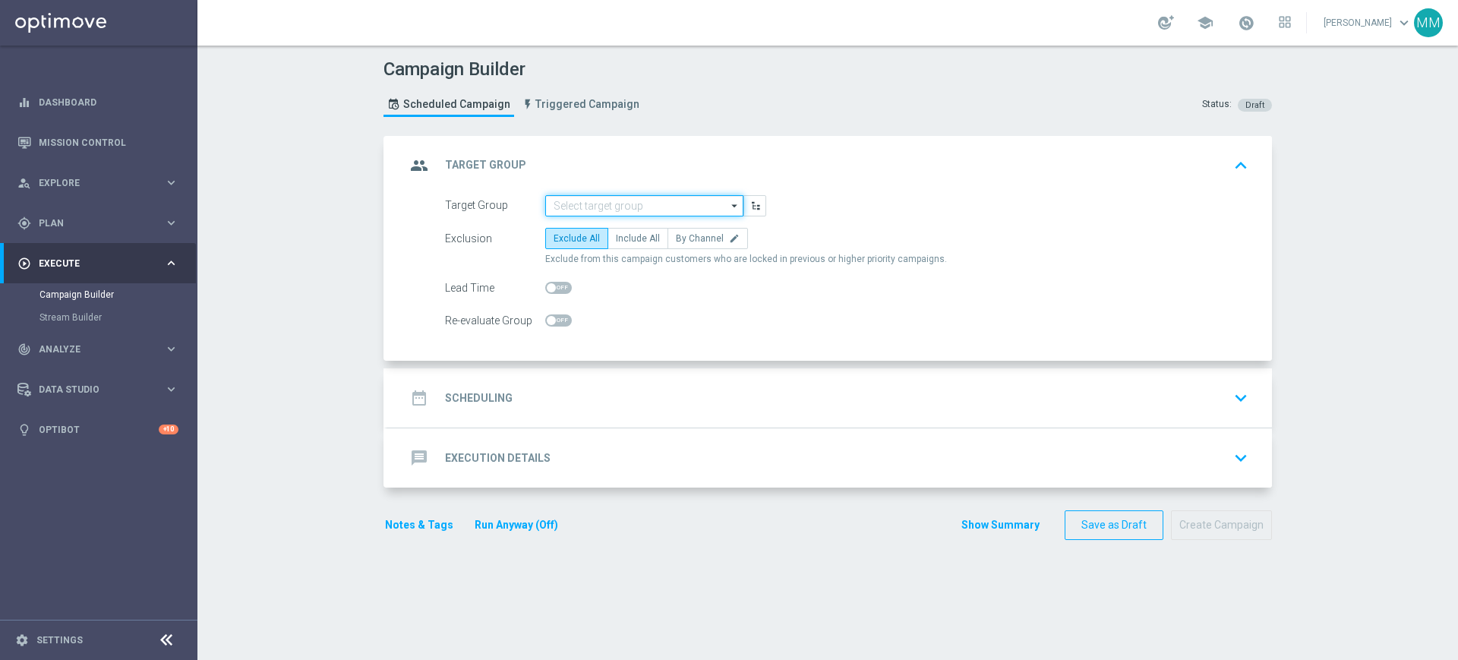
click at [612, 201] on input at bounding box center [644, 205] width 198 height 21
paste input "A_PEXTRA_TARGET_WAGER_PN_DO_2500_120925"
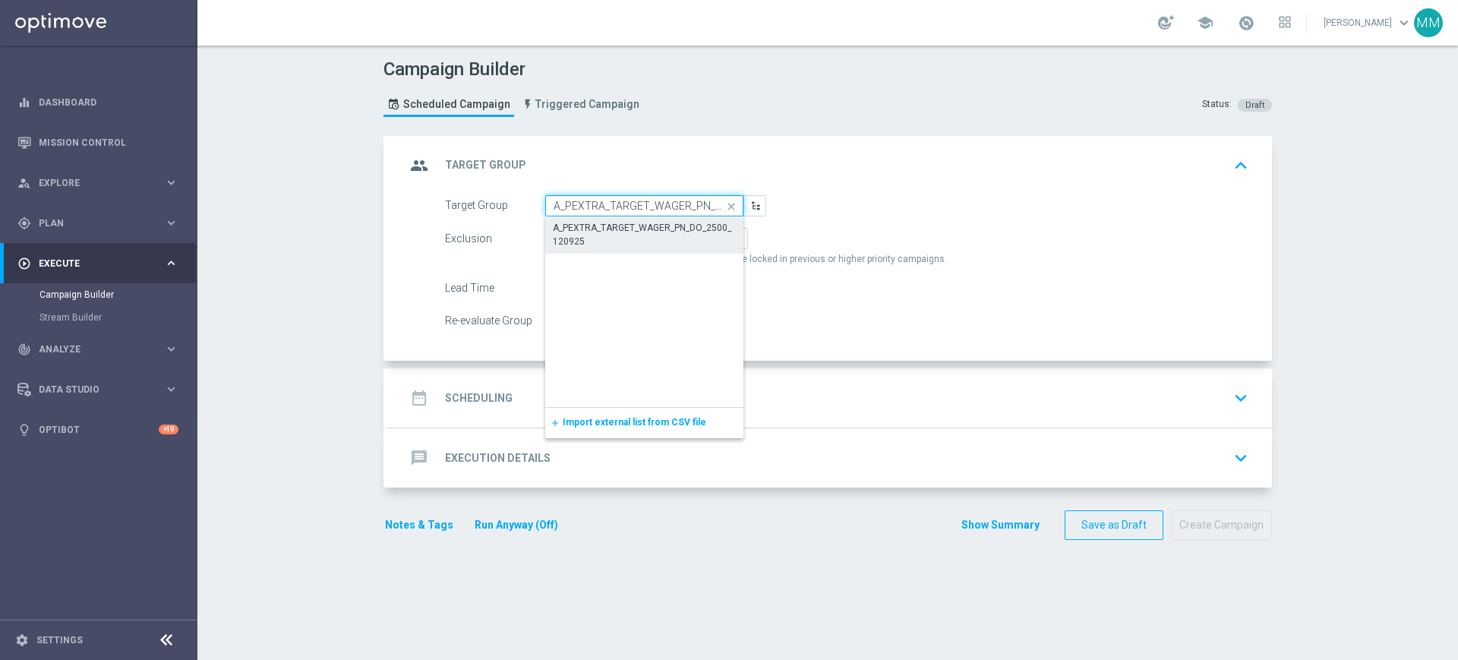
scroll to position [0, 65]
click at [613, 235] on div "A_PEXTRA_TARGET_WAGER_PN_DO_2500_120925" at bounding box center [645, 235] width 182 height 27
type input "A_PEXTRA_TARGET_WAGER_PN_DO_2500_120925"
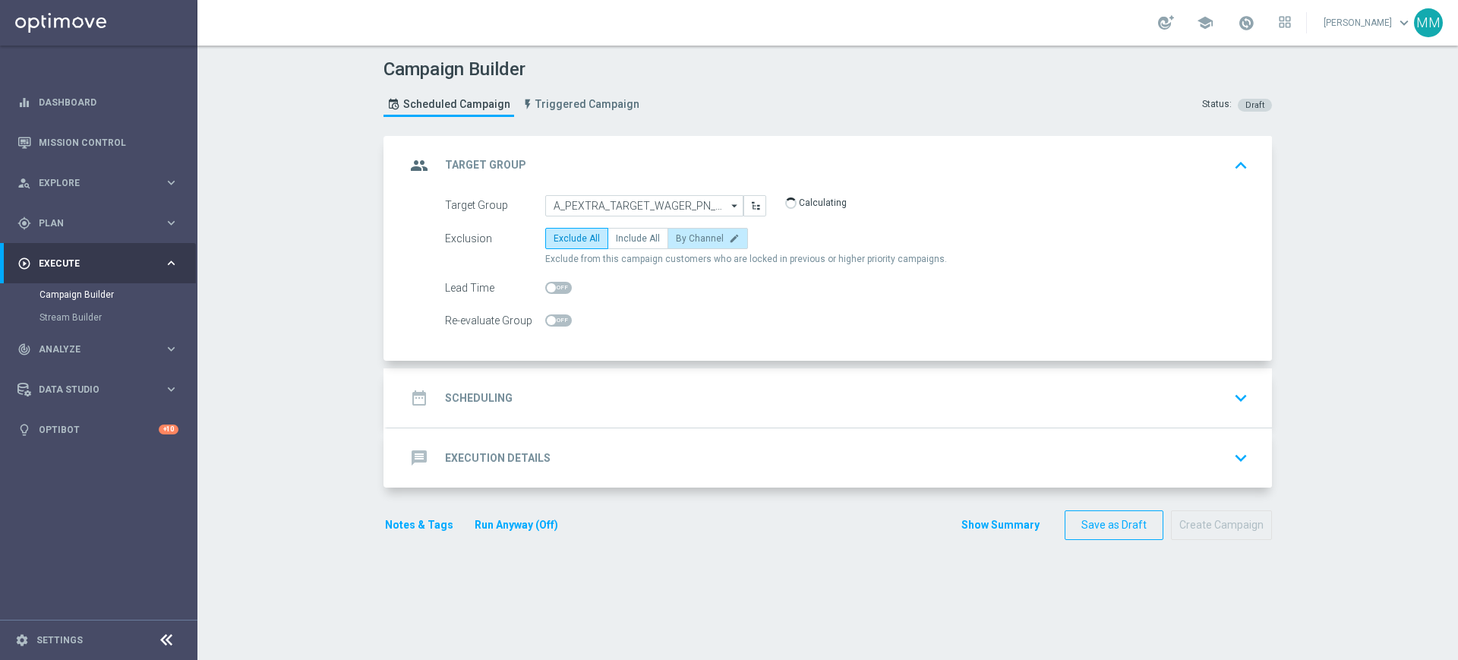
click at [676, 237] on span "By Channel" at bounding box center [700, 238] width 48 height 11
click at [676, 237] on input "By Channel edit" at bounding box center [681, 241] width 10 height 10
radio input "true"
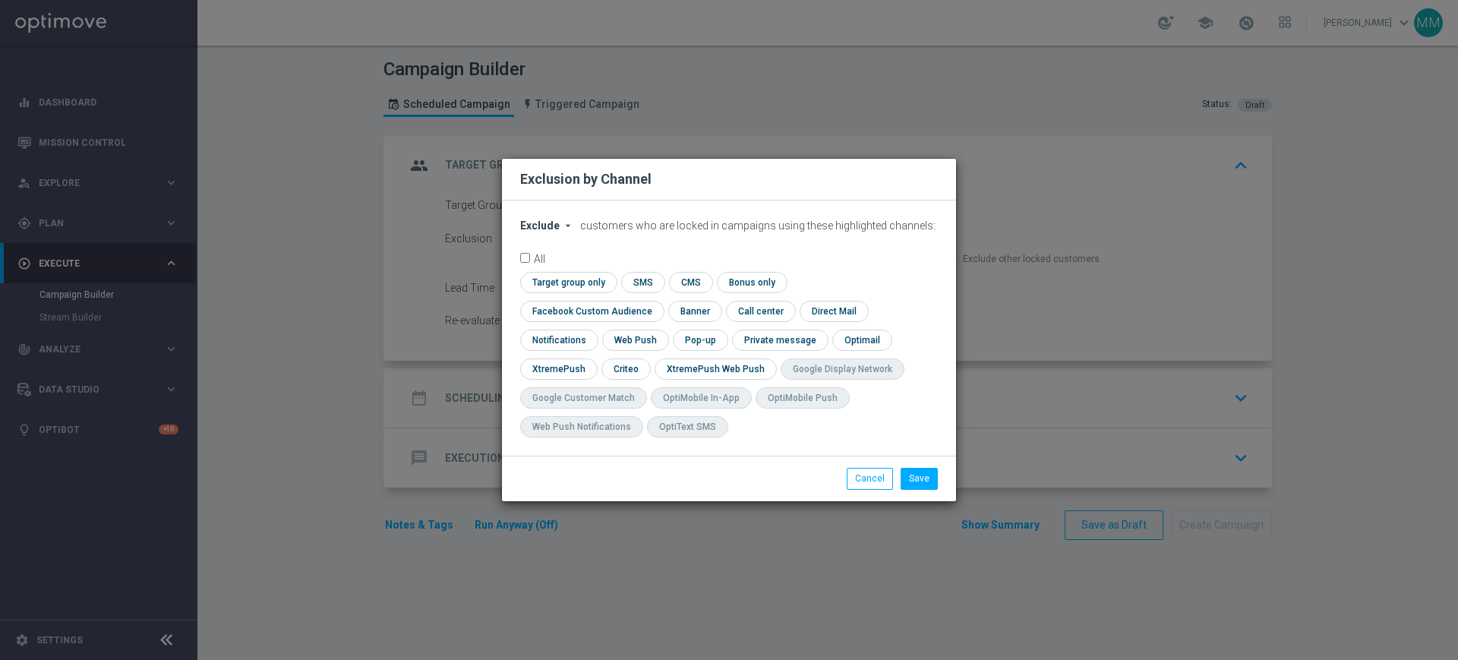
click at [523, 232] on span "Exclude" at bounding box center [539, 226] width 39 height 12
click at [0, 0] on span "Include" at bounding box center [0, 0] width 0 height 0
click at [570, 292] on input "checkbox" at bounding box center [566, 282] width 93 height 21
checkbox input "true"
click at [591, 321] on div "check Facebook Custom Audience" at bounding box center [592, 311] width 144 height 21
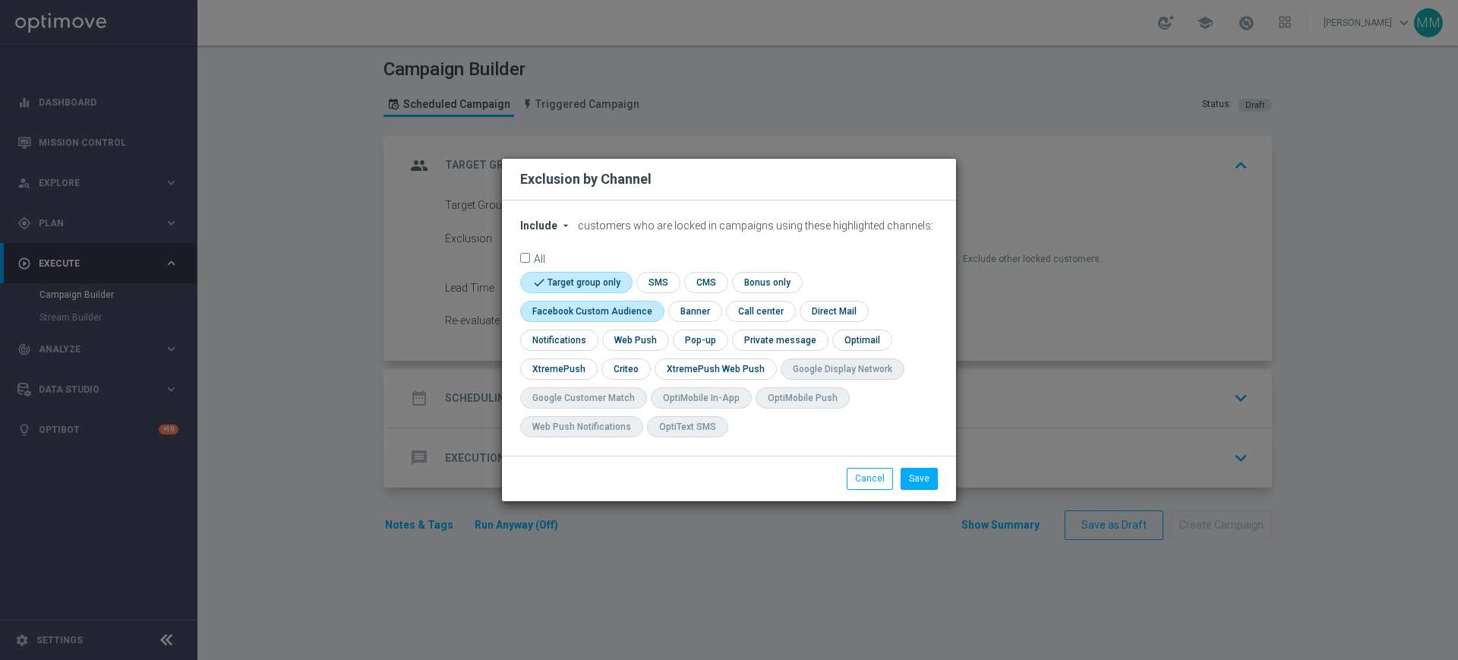
click at [592, 315] on input "checkbox" at bounding box center [588, 311] width 137 height 21
checkbox input "true"
click at [623, 370] on input "checkbox" at bounding box center [625, 368] width 47 height 21
checkbox input "true"
click at [911, 475] on button "Save" at bounding box center [919, 478] width 37 height 21
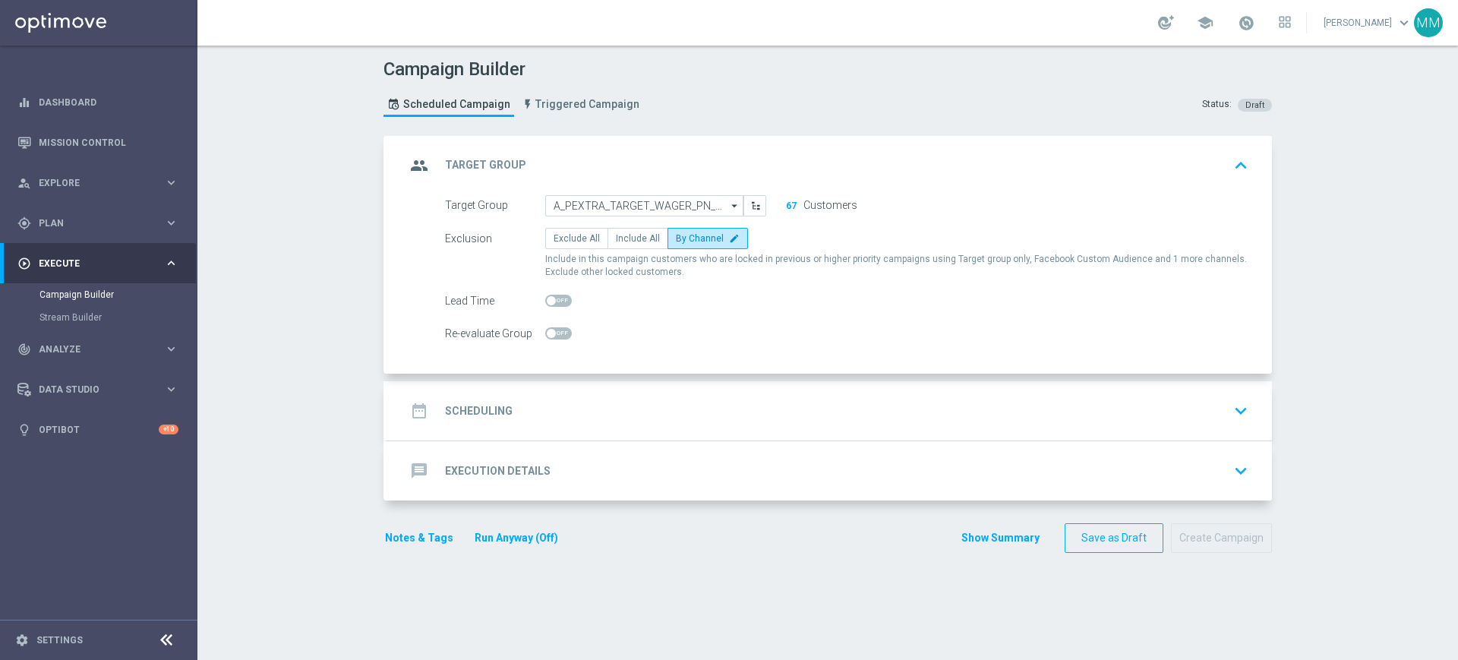
click at [621, 400] on div "date_range Scheduling keyboard_arrow_down" at bounding box center [830, 410] width 848 height 29
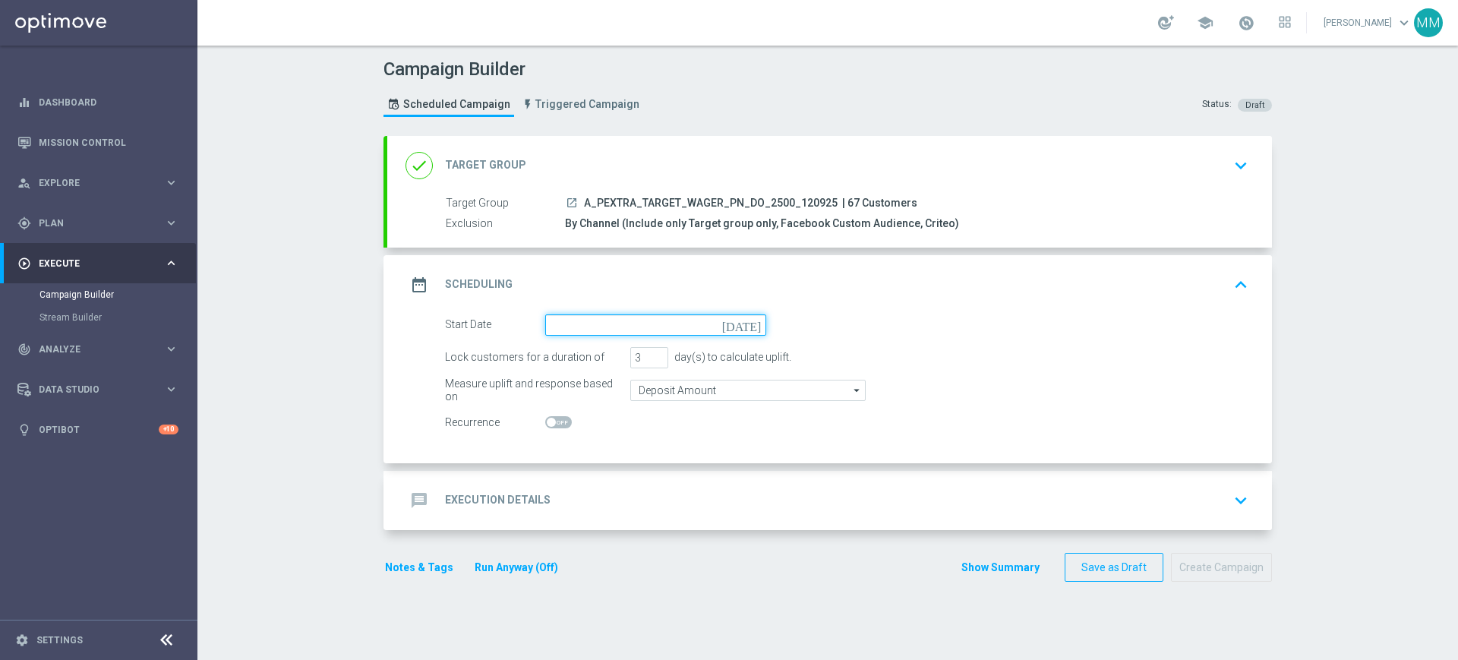
click at [605, 327] on input at bounding box center [655, 324] width 221 height 21
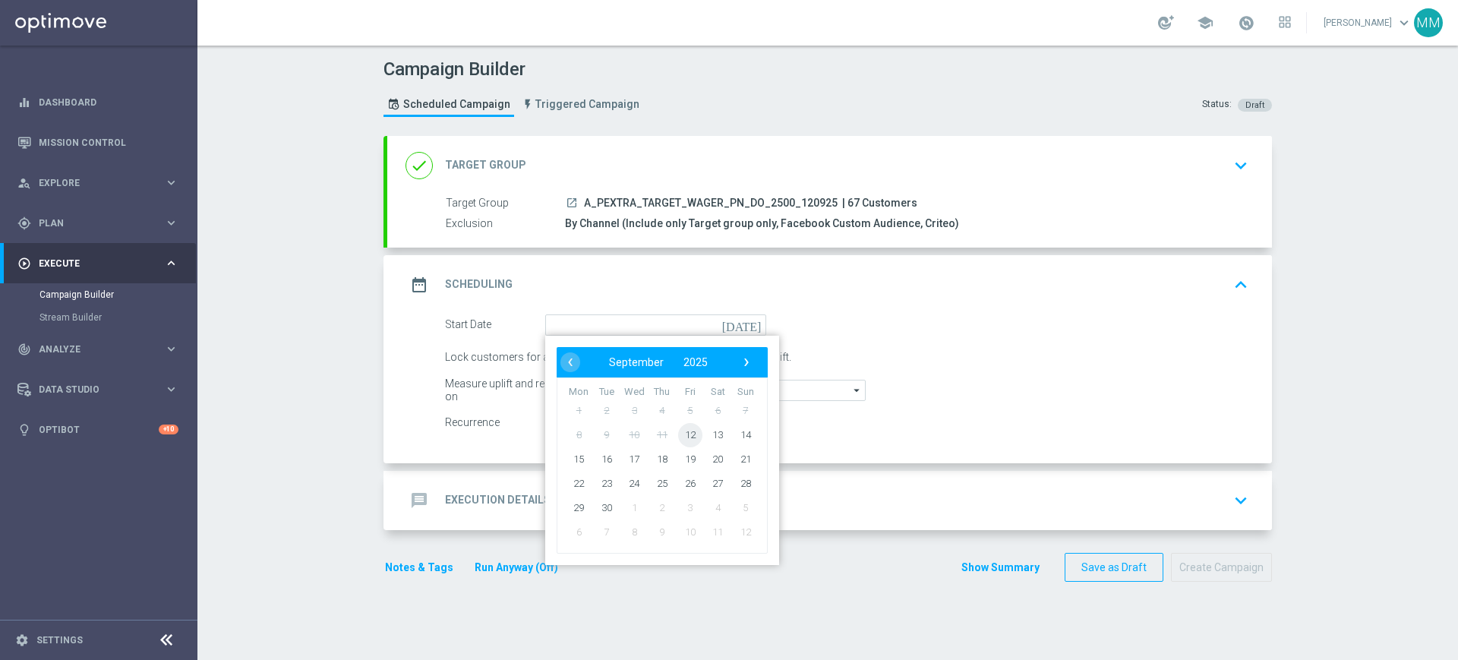
click at [684, 428] on span "12" at bounding box center [690, 434] width 24 height 24
type input "12 Sep 2025"
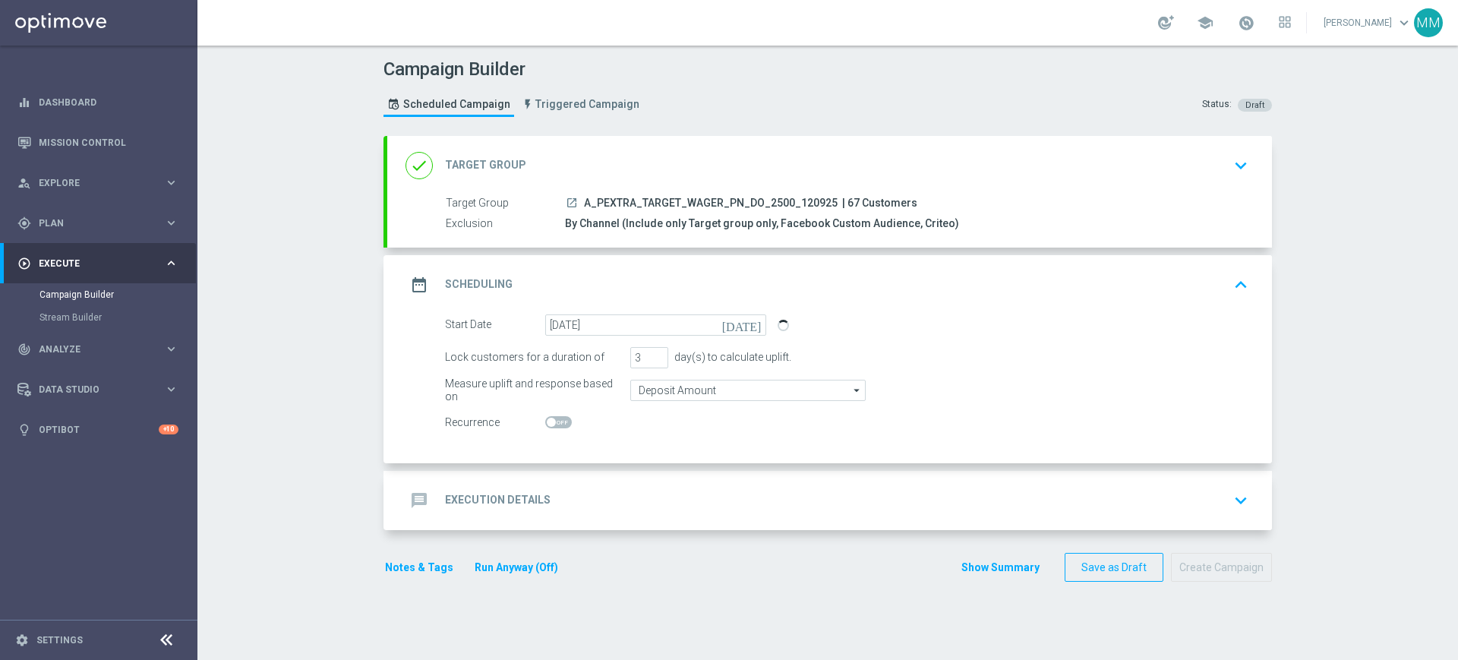
click at [654, 505] on div "message Execution Details keyboard_arrow_down" at bounding box center [830, 500] width 848 height 29
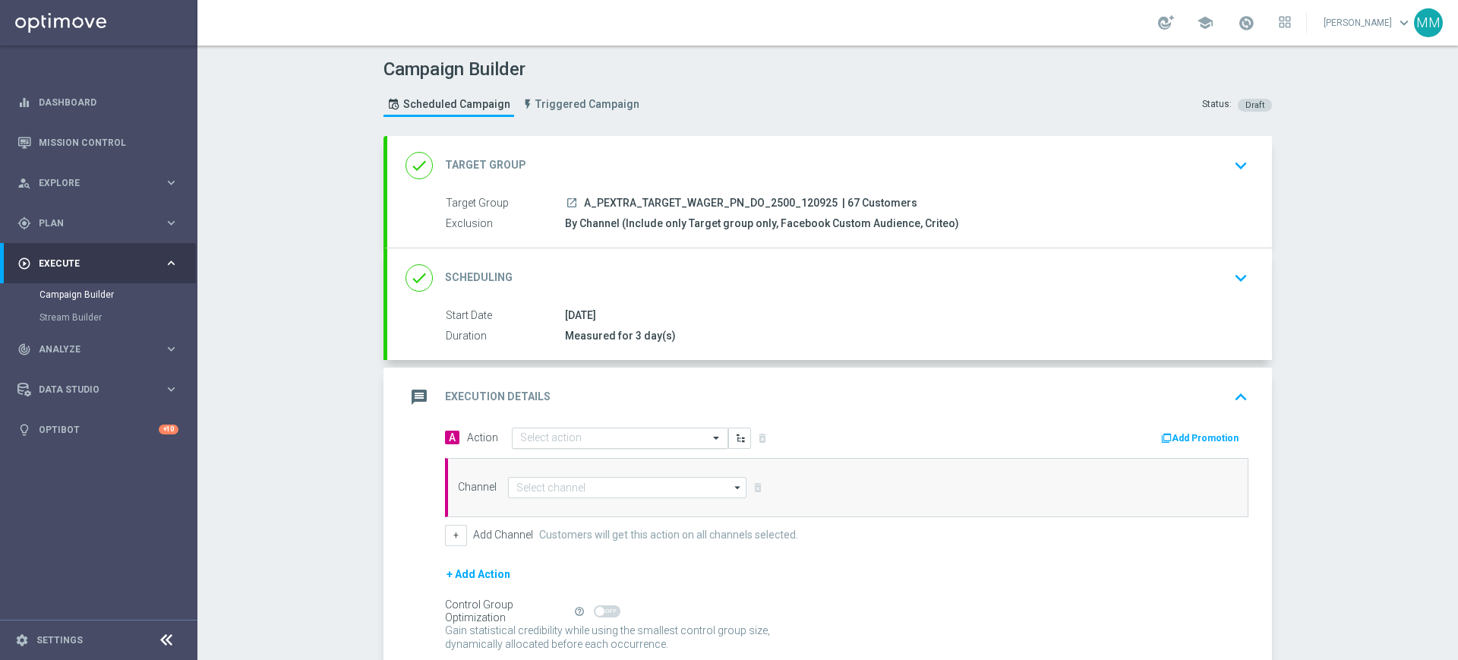
click at [608, 435] on input "text" at bounding box center [604, 438] width 169 height 13
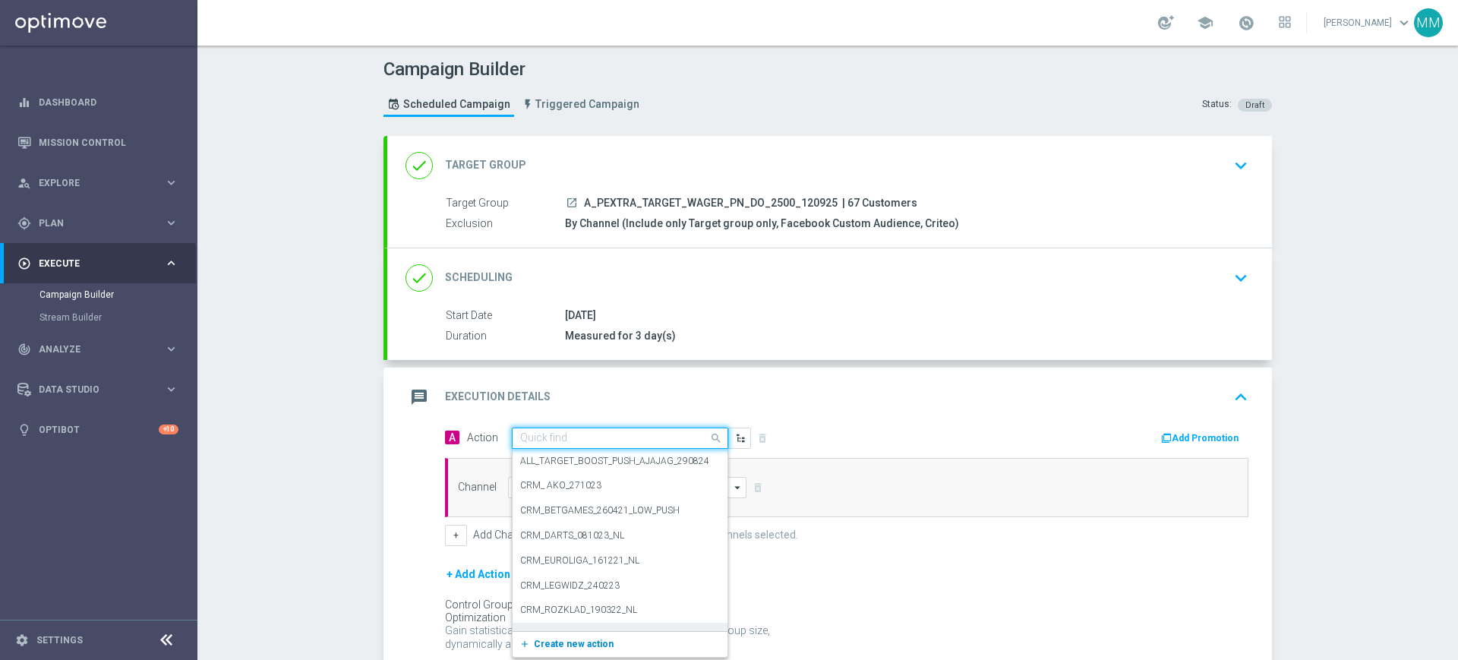
click at [566, 642] on span "Create new action" at bounding box center [574, 644] width 80 height 11
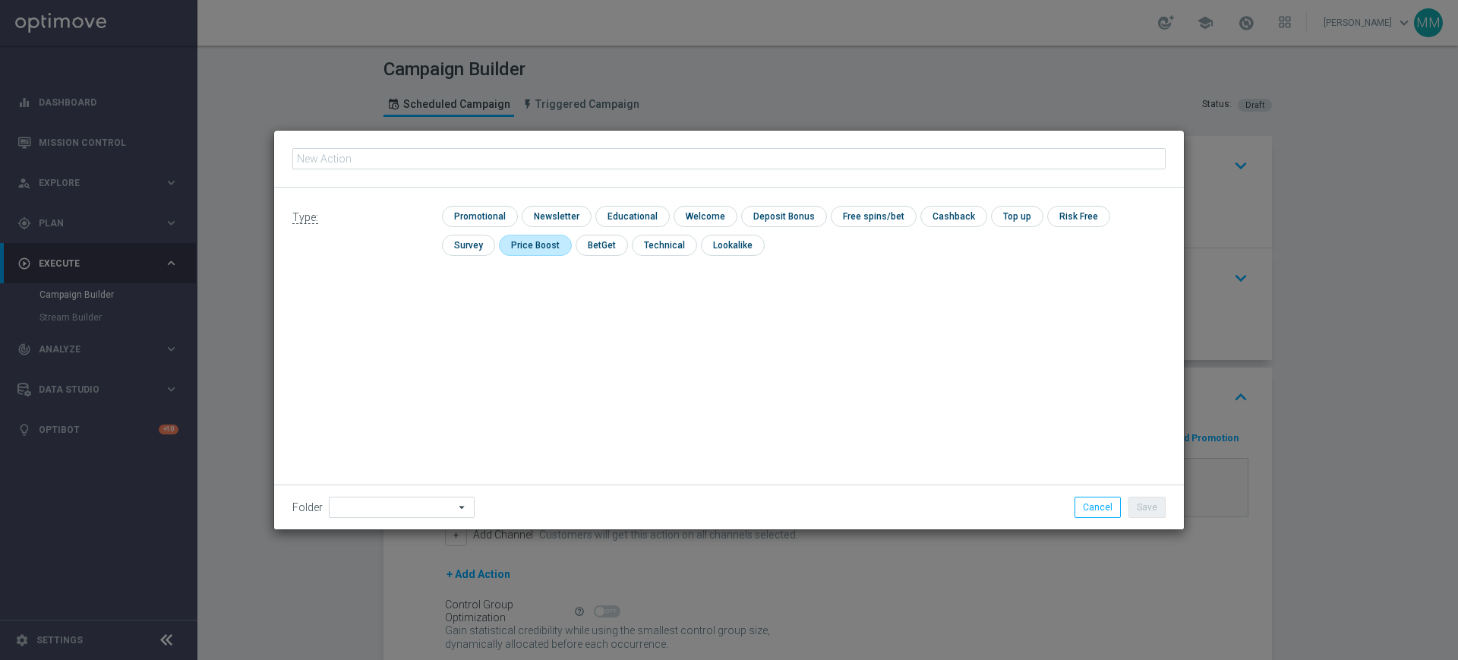
type input "A_PEXTRA_TARGET_WAGER_PN_DO_2500_120925"
click at [475, 217] on input "checkbox" at bounding box center [478, 216] width 72 height 21
checkbox input "true"
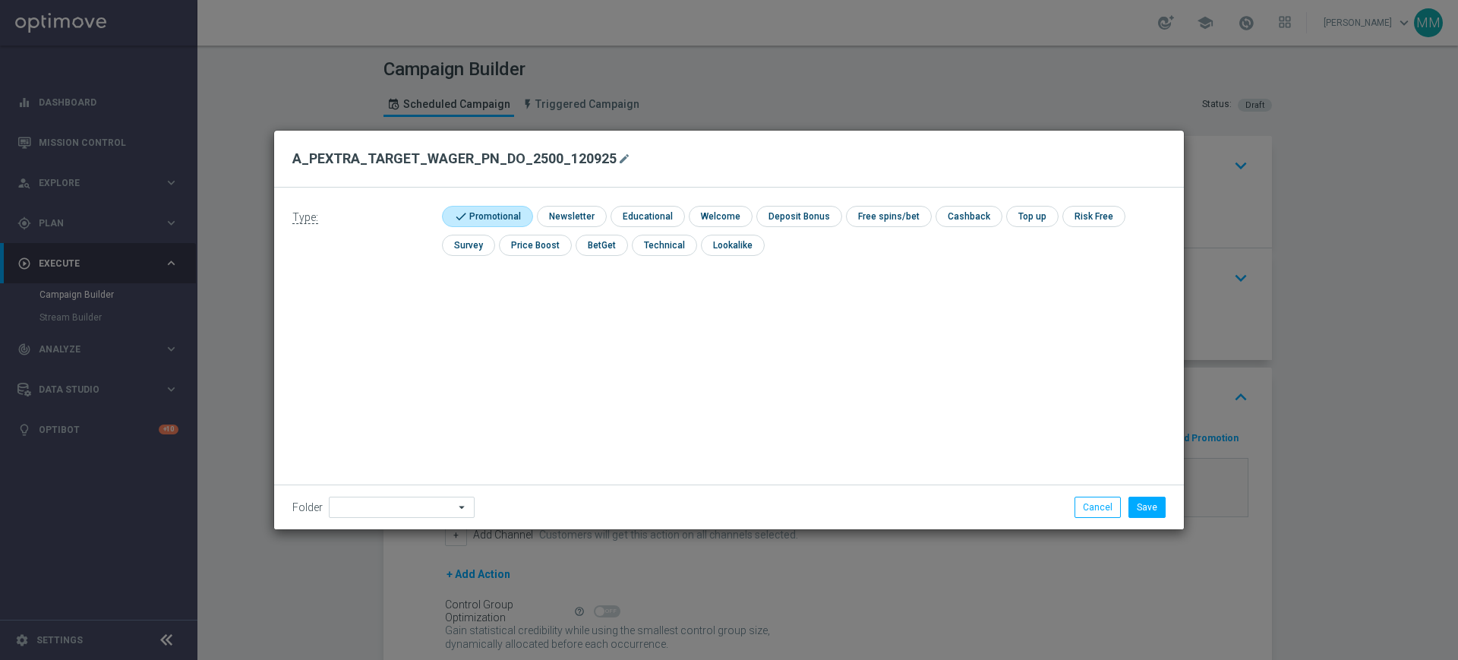
click at [386, 491] on div "Folder arrow_drop_down Drag here to set row groups Drag here to set column labe…" at bounding box center [729, 507] width 910 height 45
click at [388, 513] on input at bounding box center [402, 507] width 146 height 21
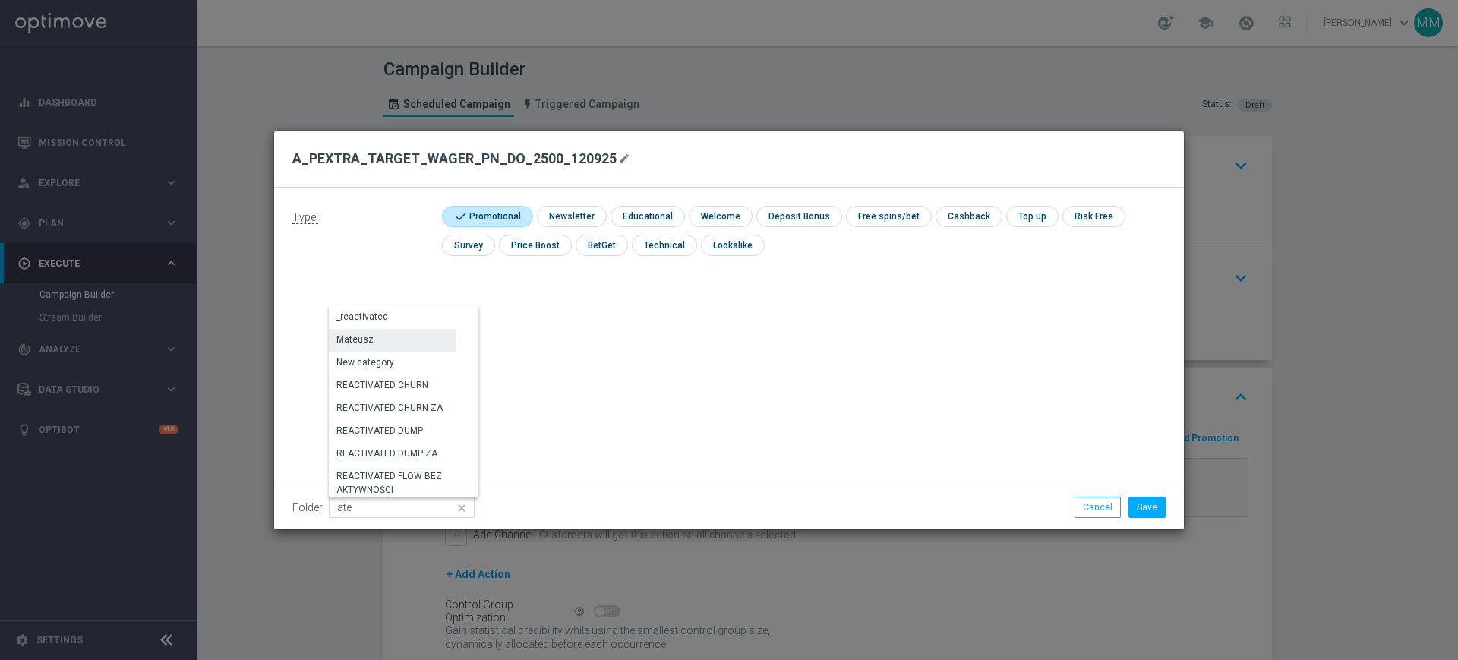
click at [400, 330] on div "Mateusz" at bounding box center [393, 339] width 128 height 21
type input "Mateusz"
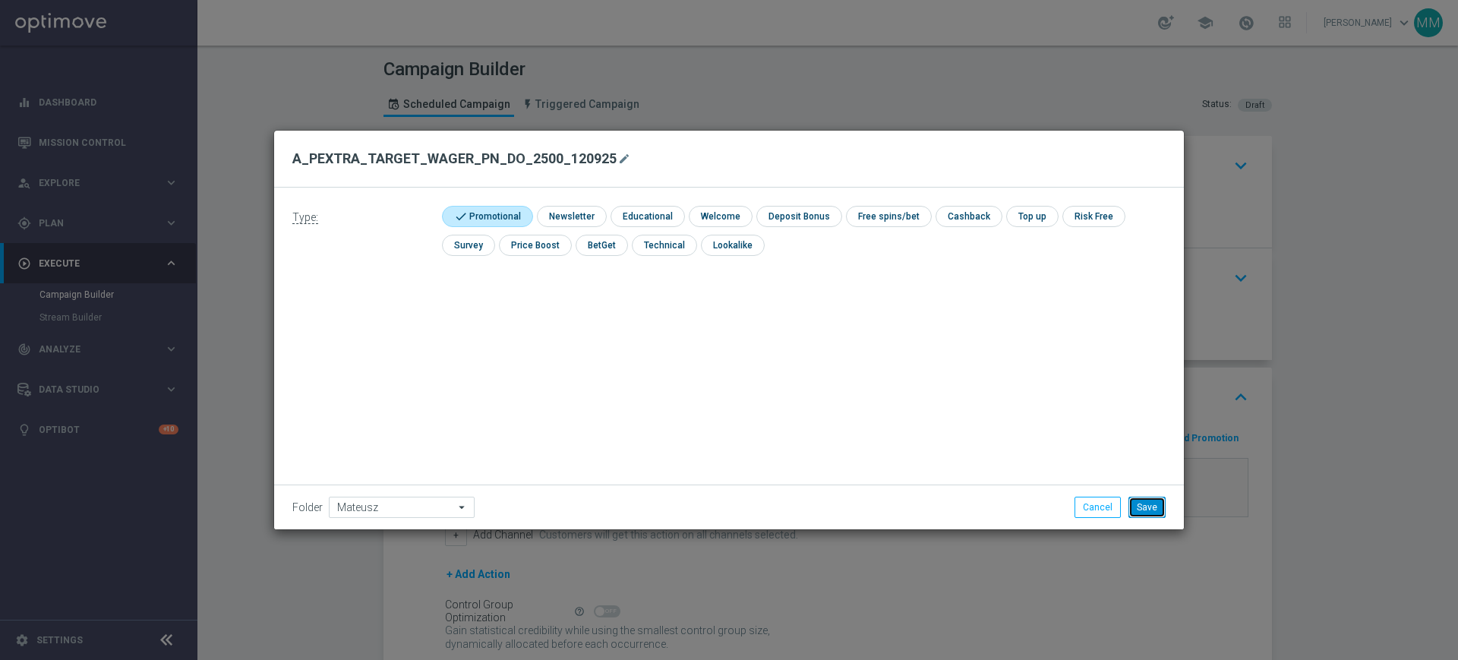
click at [1152, 510] on button "Save" at bounding box center [1147, 507] width 37 height 21
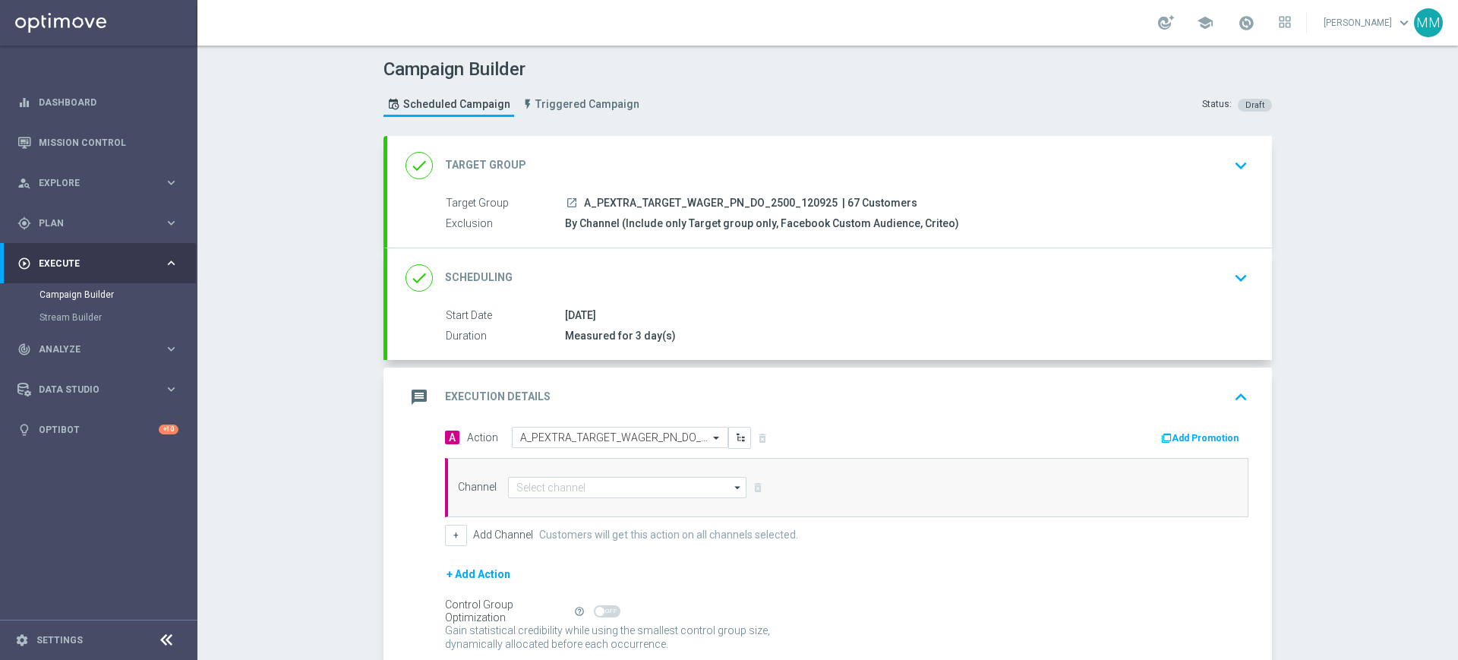
click at [622, 498] on div "Channel arrow_drop_down Drag here to set row groups Drag here to set column lab…" at bounding box center [847, 487] width 804 height 59
click at [617, 490] on input at bounding box center [627, 487] width 238 height 21
click at [609, 502] on div "Private message" at bounding box center [627, 509] width 239 height 21
type input "Private message"
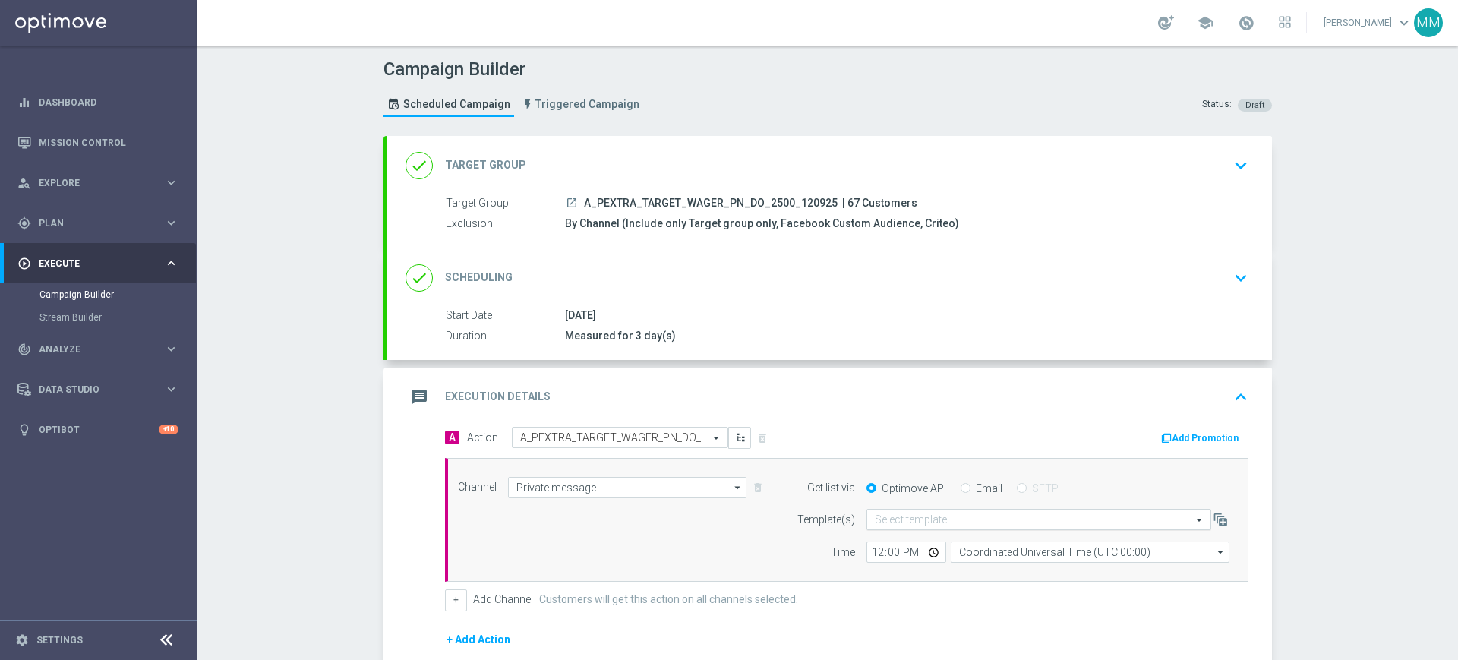
click at [882, 520] on input "text" at bounding box center [1024, 519] width 298 height 13
paste input "A_PEXTRA_TARGET_WAGER_PN_DO_2500_120925"
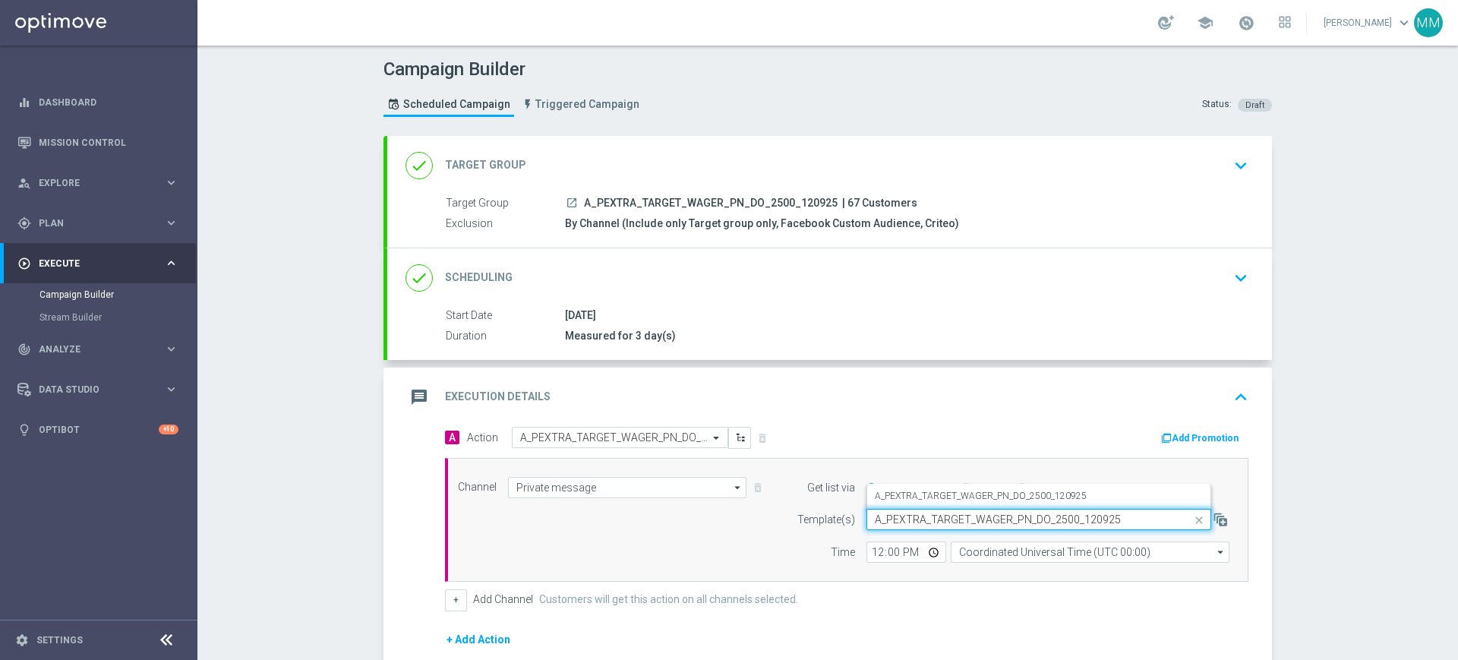
click at [921, 517] on input "A_PEXTRA_TARGET_WAGER_PN_DO_2500_120925" at bounding box center [1024, 519] width 298 height 13
click at [920, 503] on div "A_PEXTRA_TARGET_WAGER_PN_DO_2500_120925" at bounding box center [1039, 496] width 328 height 25
type input "A_PEXTRA_TARGET_WAGER_PN_DO_2500_120925"
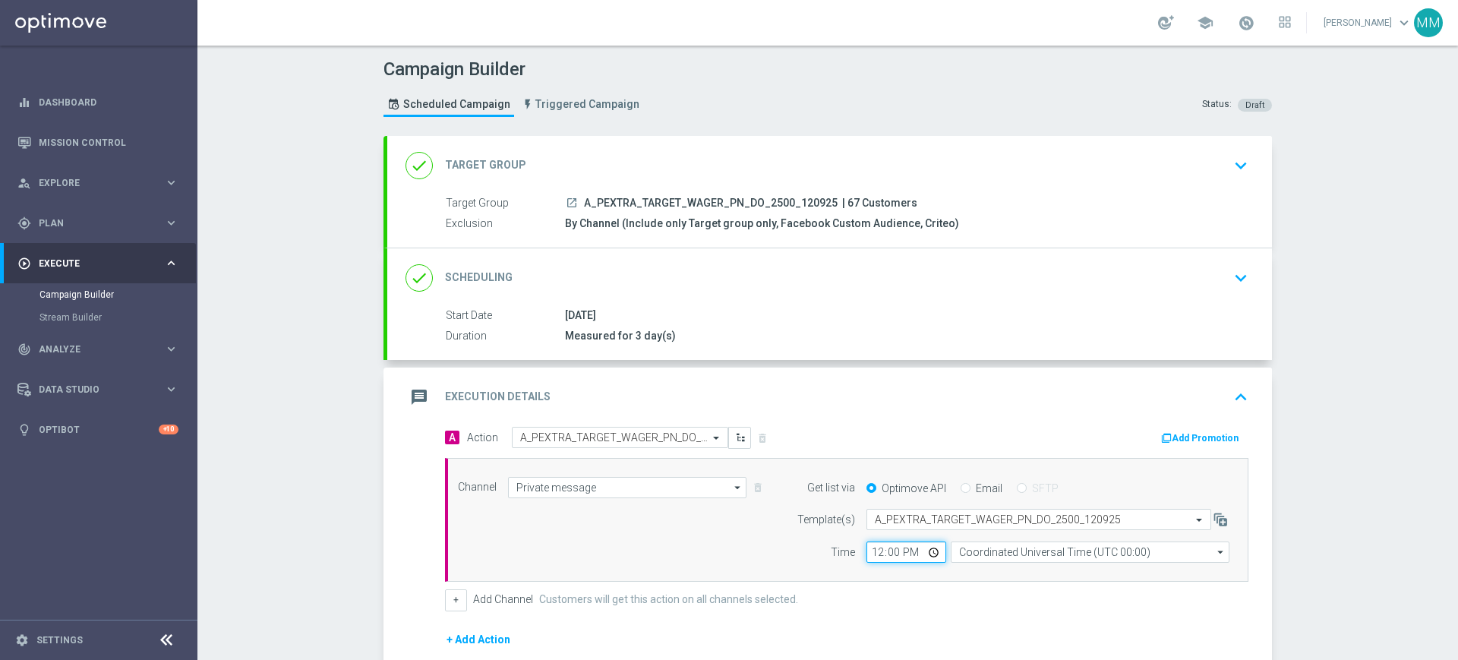
click at [876, 547] on input "12:00" at bounding box center [907, 552] width 80 height 21
type input "16:32"
click at [994, 557] on input "Coordinated Universal Time (UTC 00:00)" at bounding box center [1090, 552] width 279 height 21
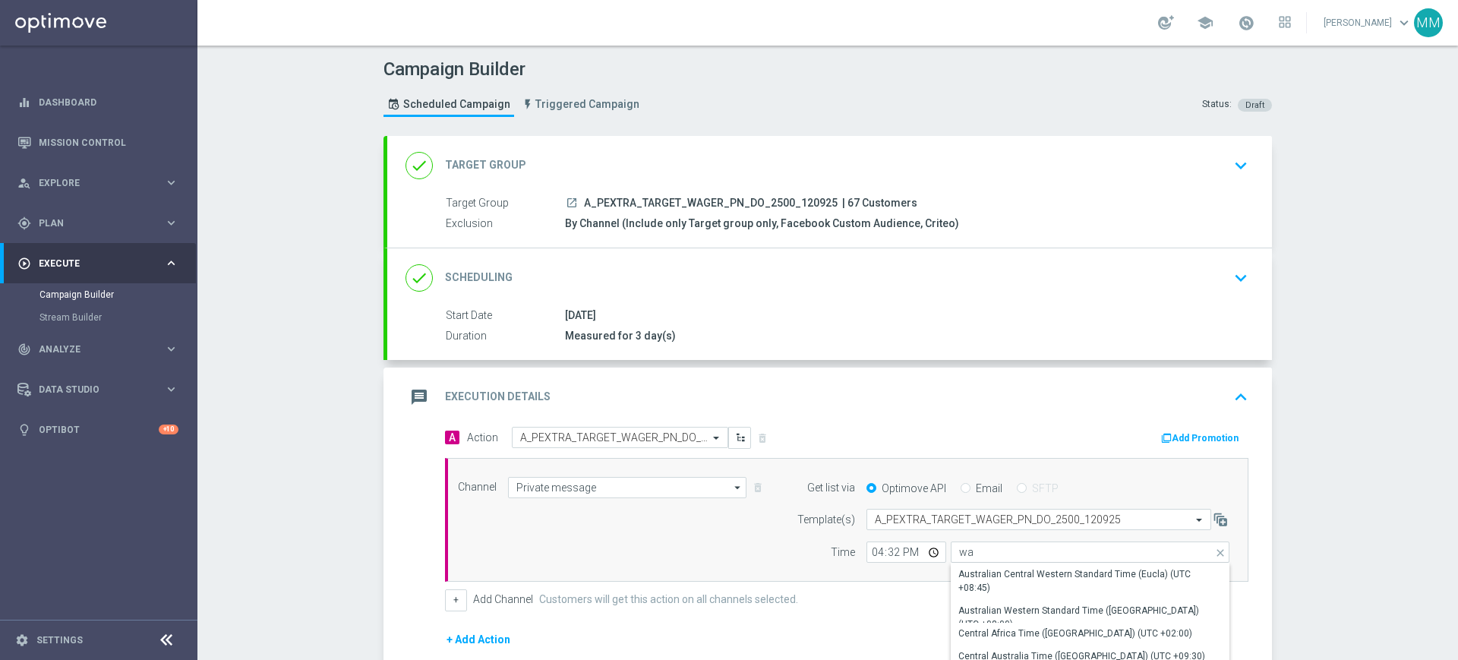
type input "Central European Time ([GEOGRAPHIC_DATA]) (UTC +02:00)"
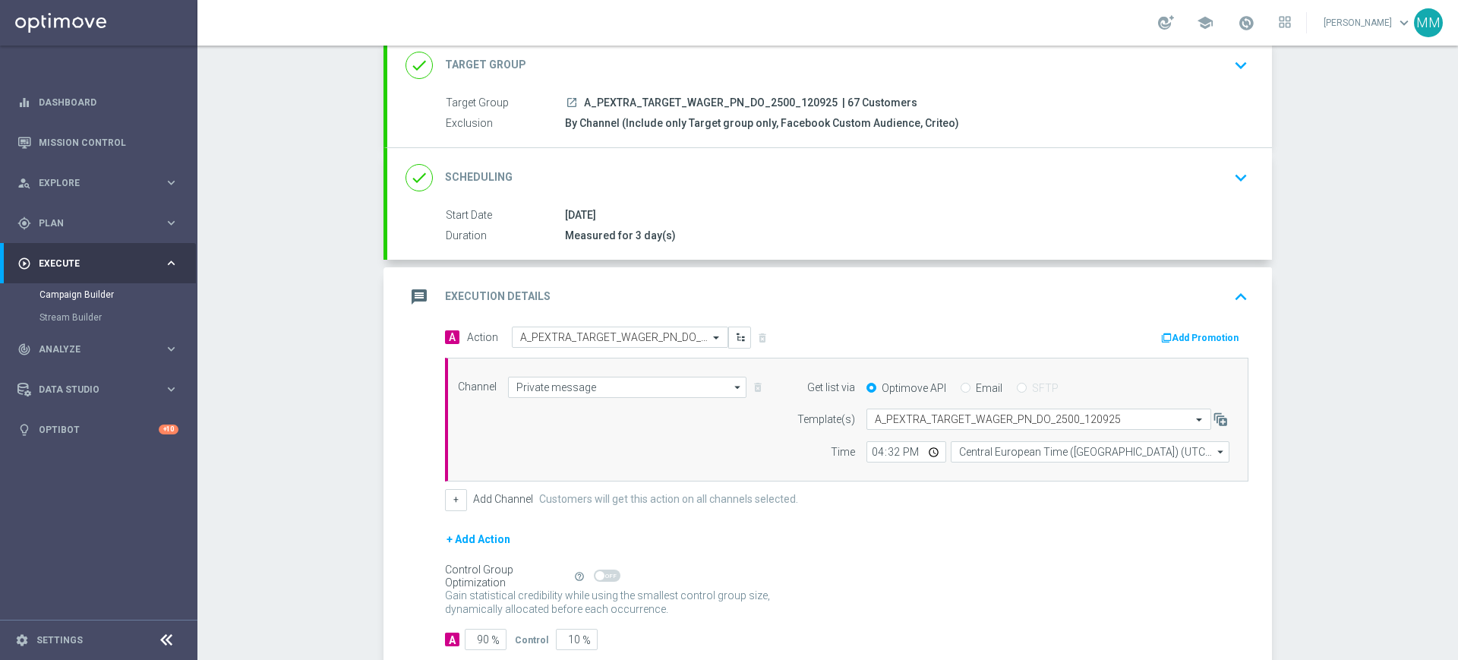
scroll to position [191, 0]
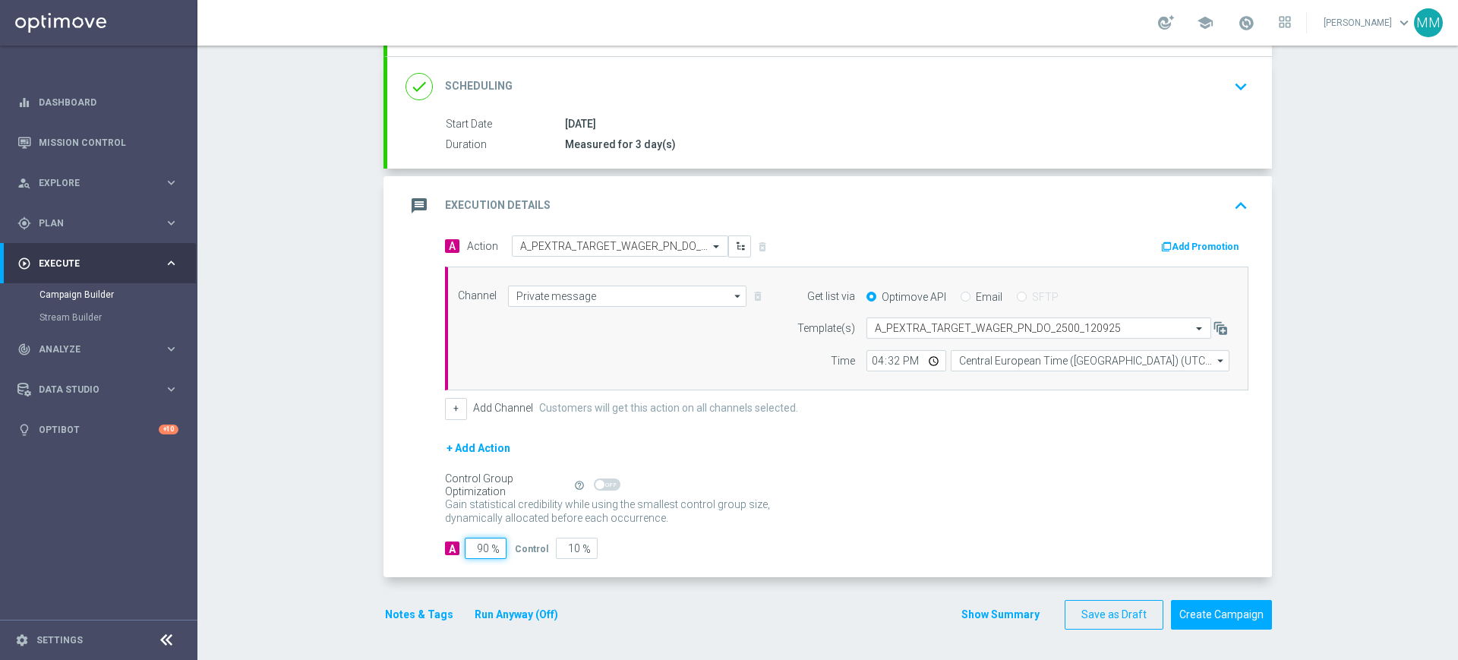
drag, startPoint x: 474, startPoint y: 545, endPoint x: 556, endPoint y: 542, distance: 82.1
click at [551, 545] on div "A 90 % Control 10 %" at bounding box center [847, 548] width 804 height 21
type input "9"
type input "91"
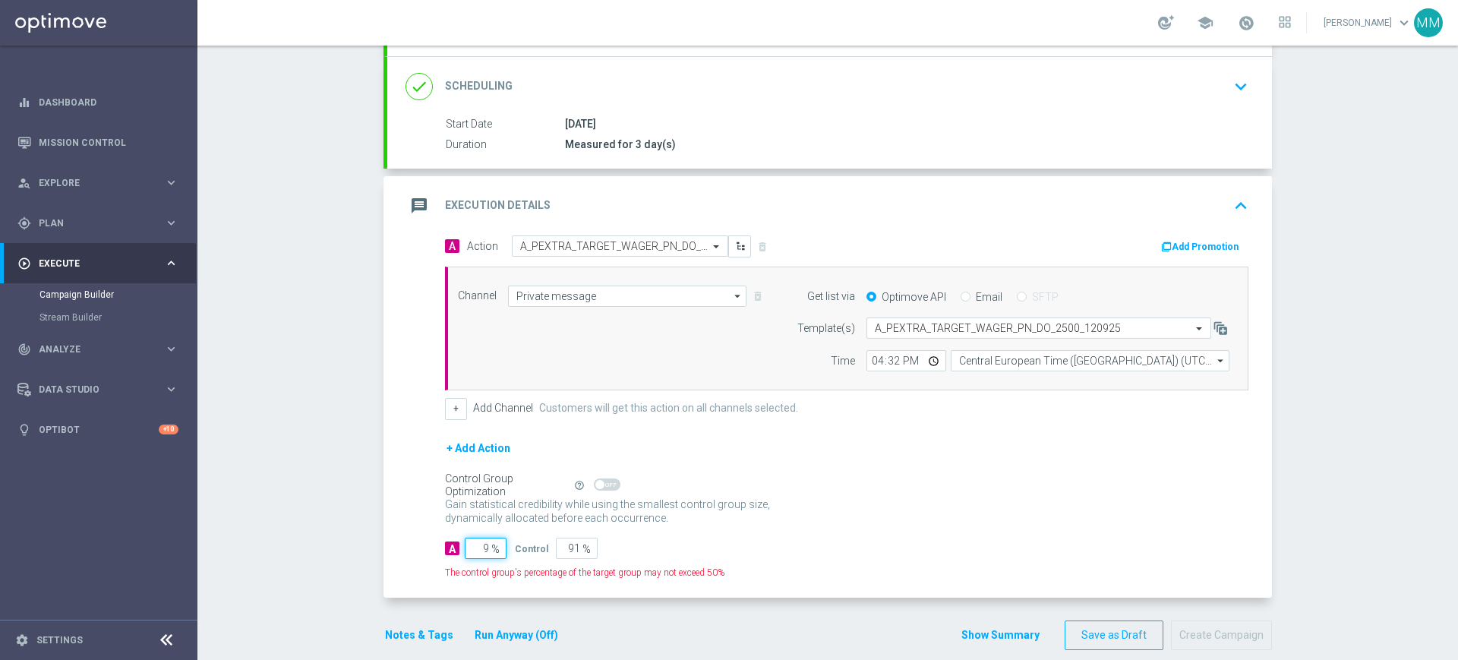
type input "98"
type input "2"
type input "9"
type input "91"
type input "100"
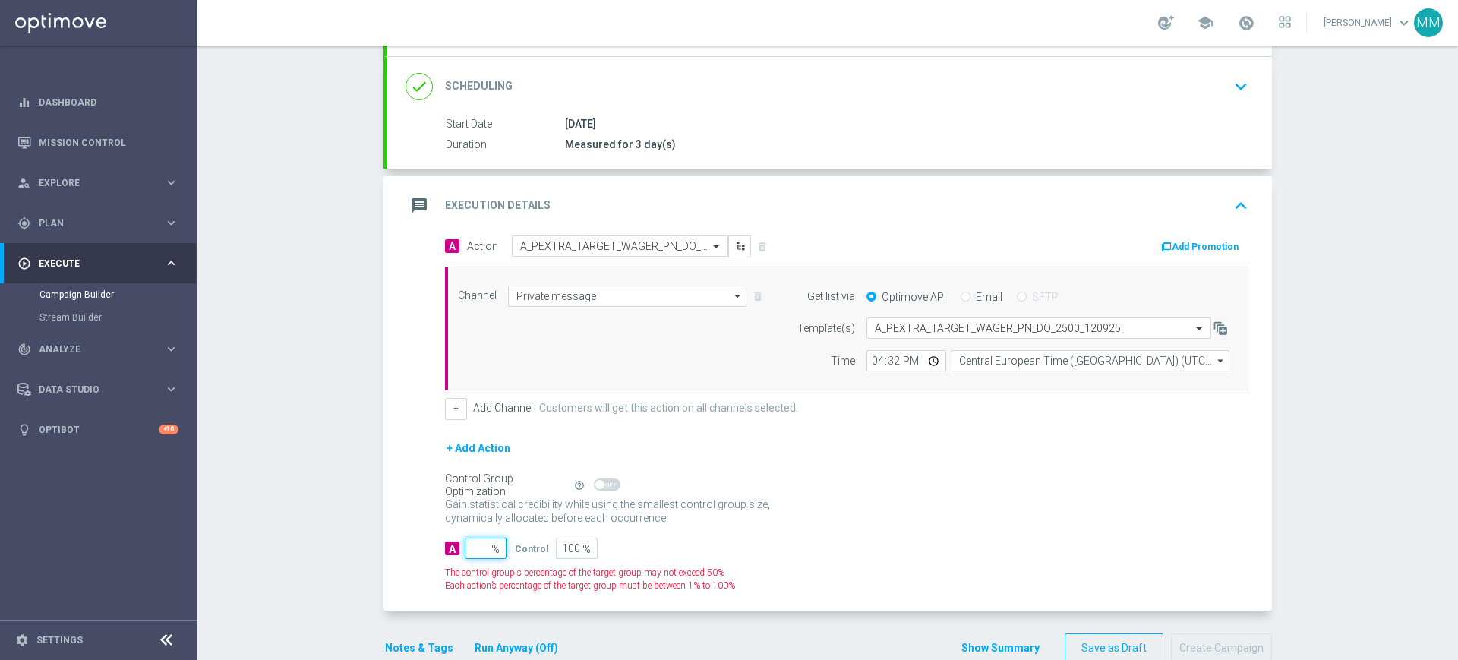
type input "8"
type input "92"
type input "85"
type input "15"
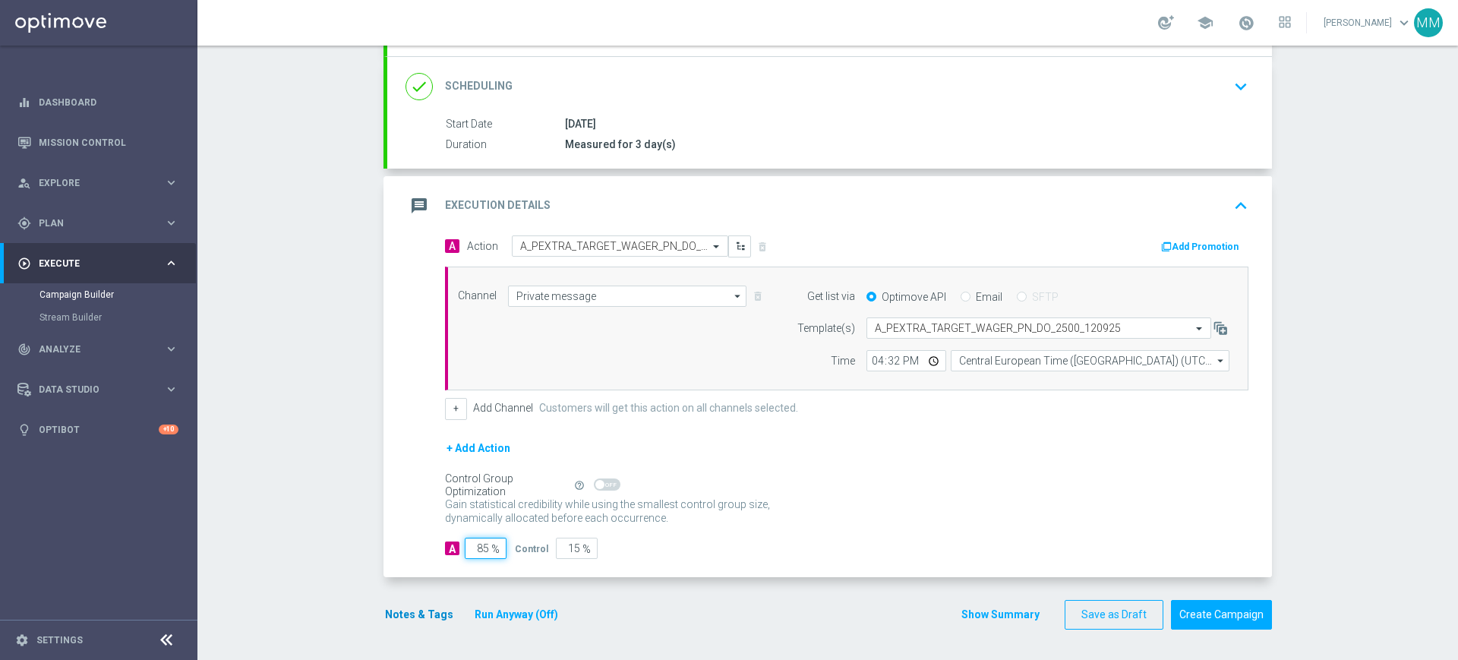
type input "85"
click at [401, 614] on button "Notes & Tags" at bounding box center [419, 614] width 71 height 19
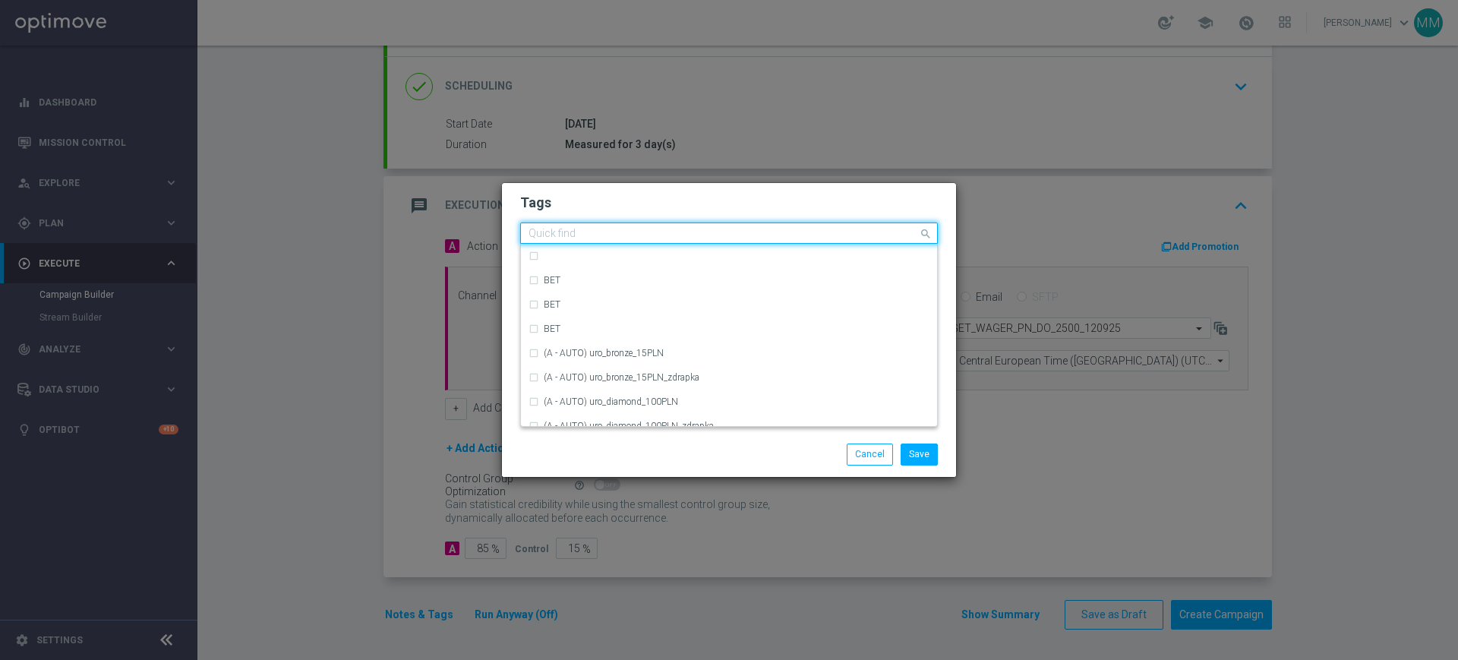
click at [585, 228] on input "text" at bounding box center [724, 234] width 390 height 13
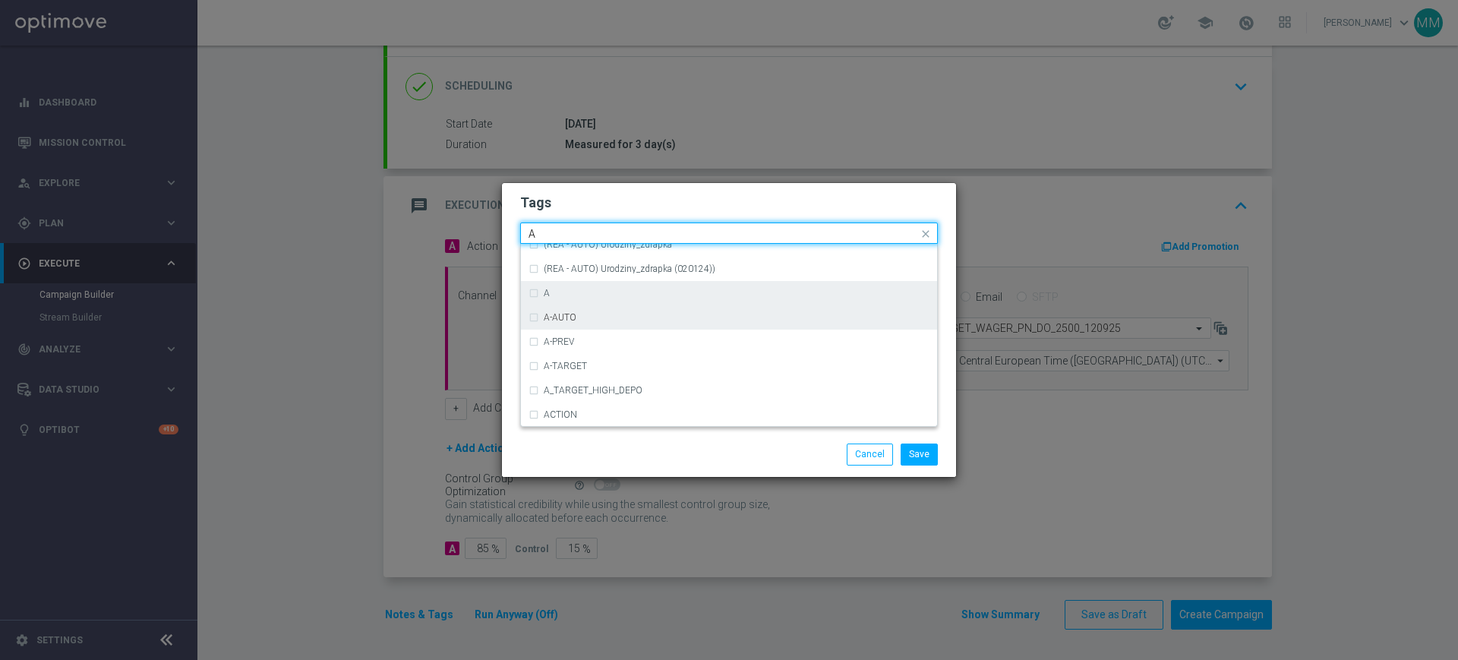
scroll to position [1804, 0]
click at [595, 320] on div "A" at bounding box center [737, 323] width 386 height 9
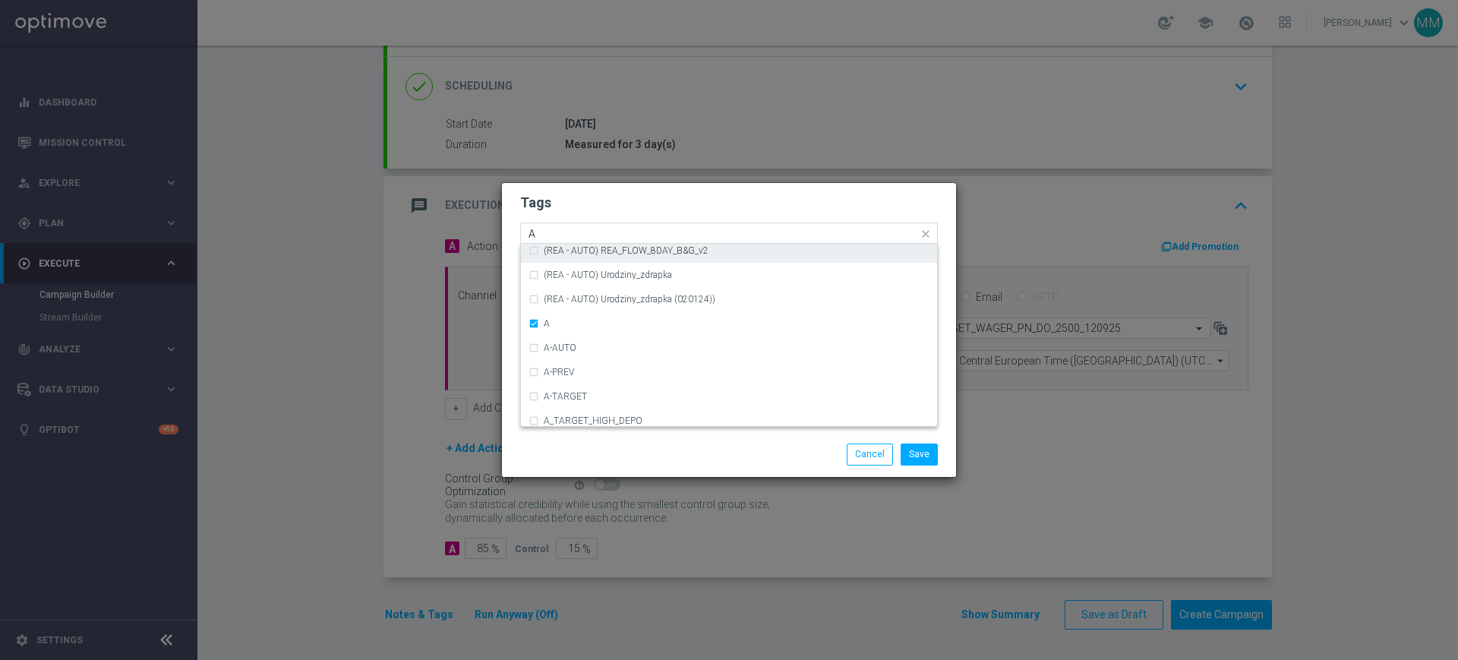
click at [573, 228] on input "A" at bounding box center [724, 234] width 390 height 13
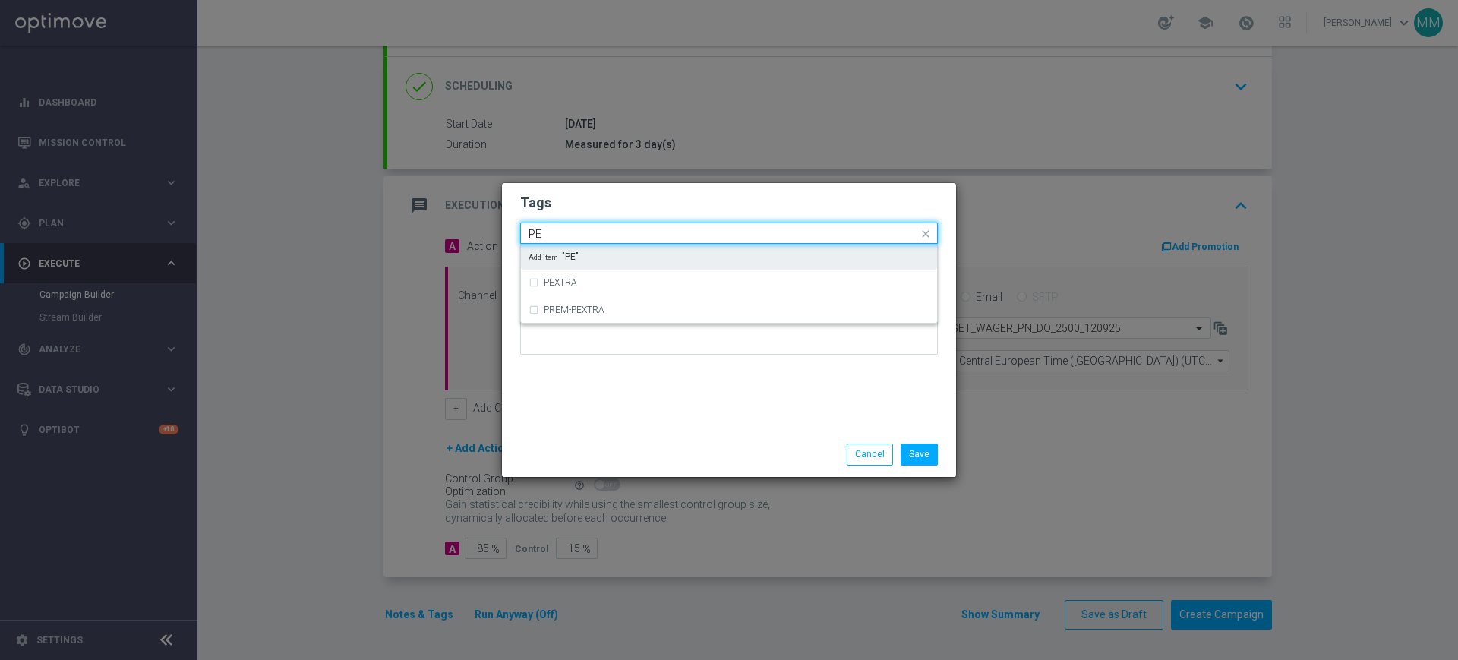
scroll to position [0, 0]
click at [570, 251] on label "PEXTRA" at bounding box center [560, 255] width 33 height 9
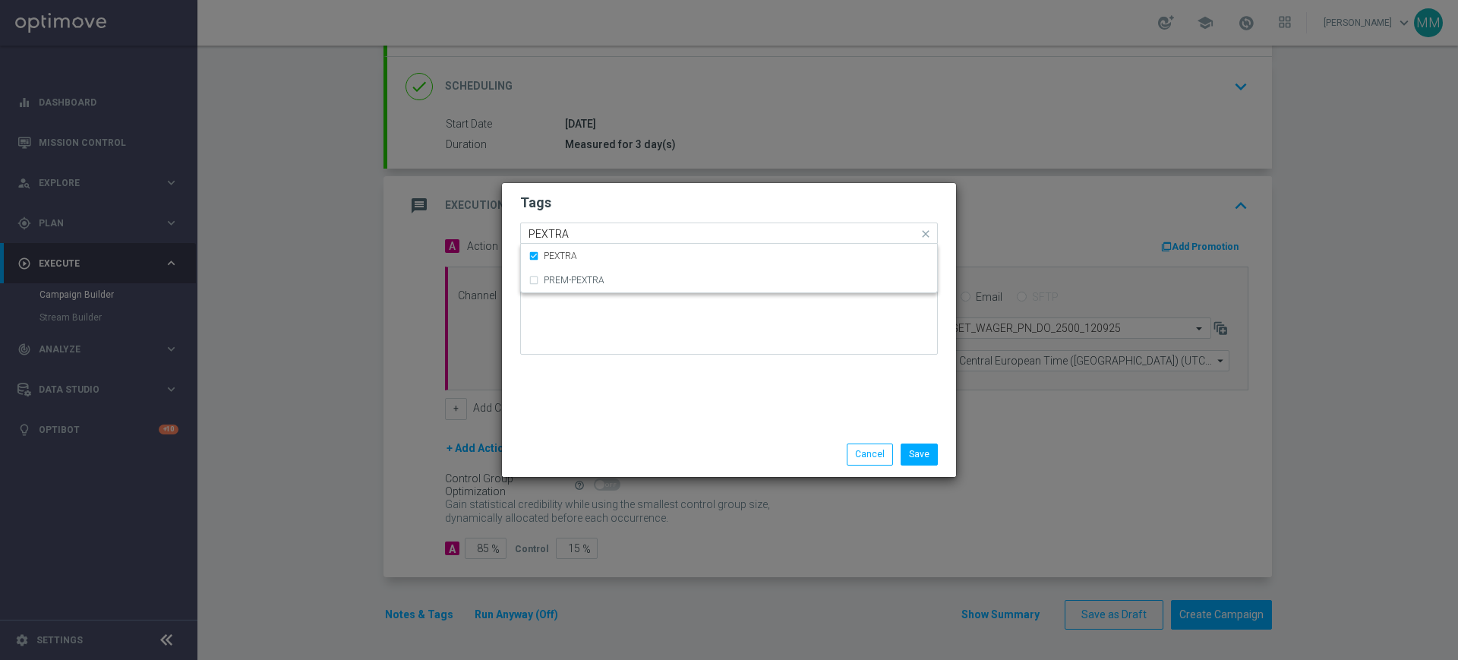
click at [570, 233] on input "PEXTRA" at bounding box center [724, 234] width 390 height 13
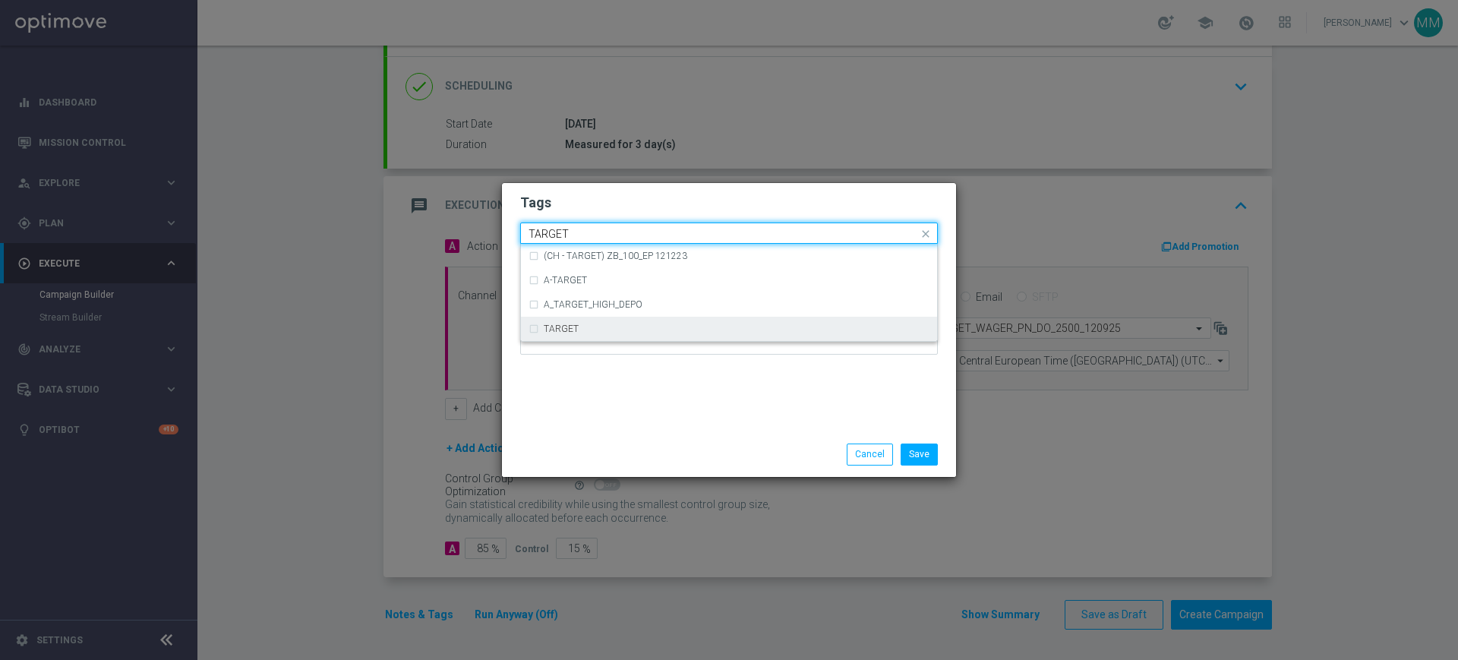
click at [607, 330] on div "TARGET" at bounding box center [737, 328] width 386 height 9
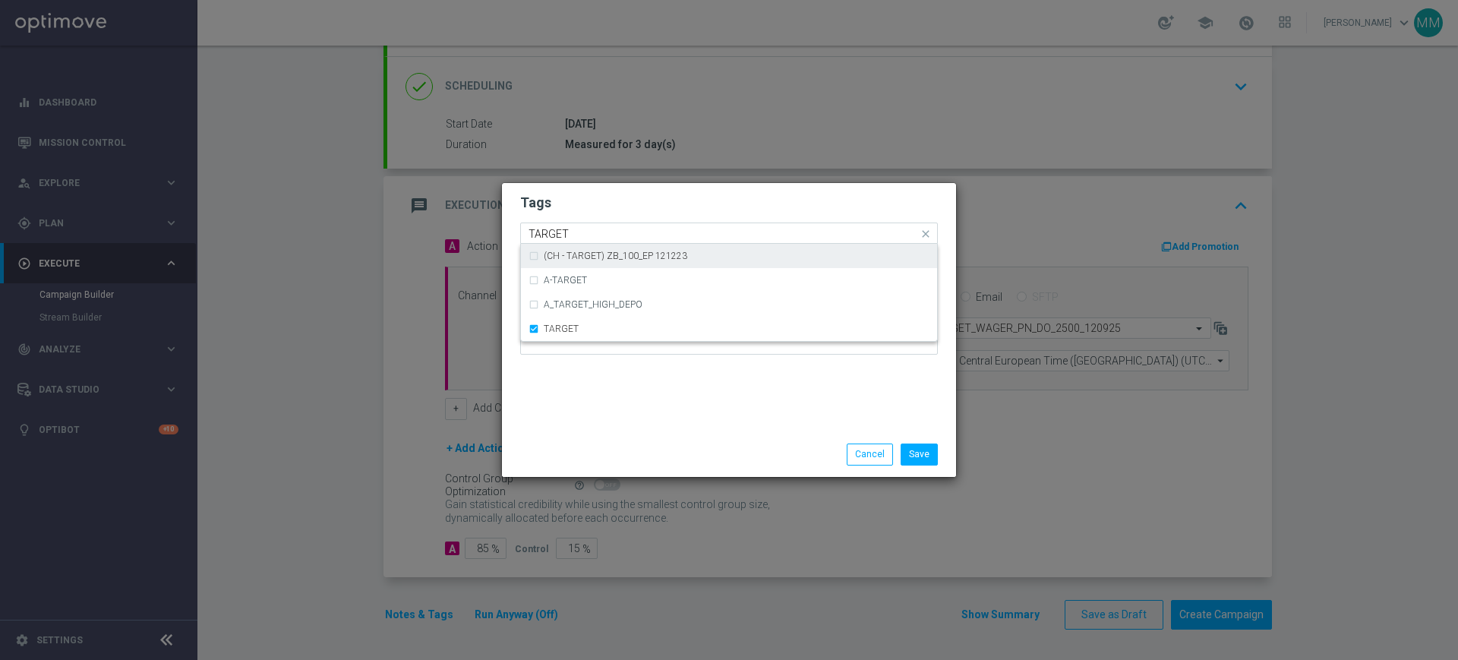
click at [602, 234] on input "TARGET" at bounding box center [724, 234] width 390 height 13
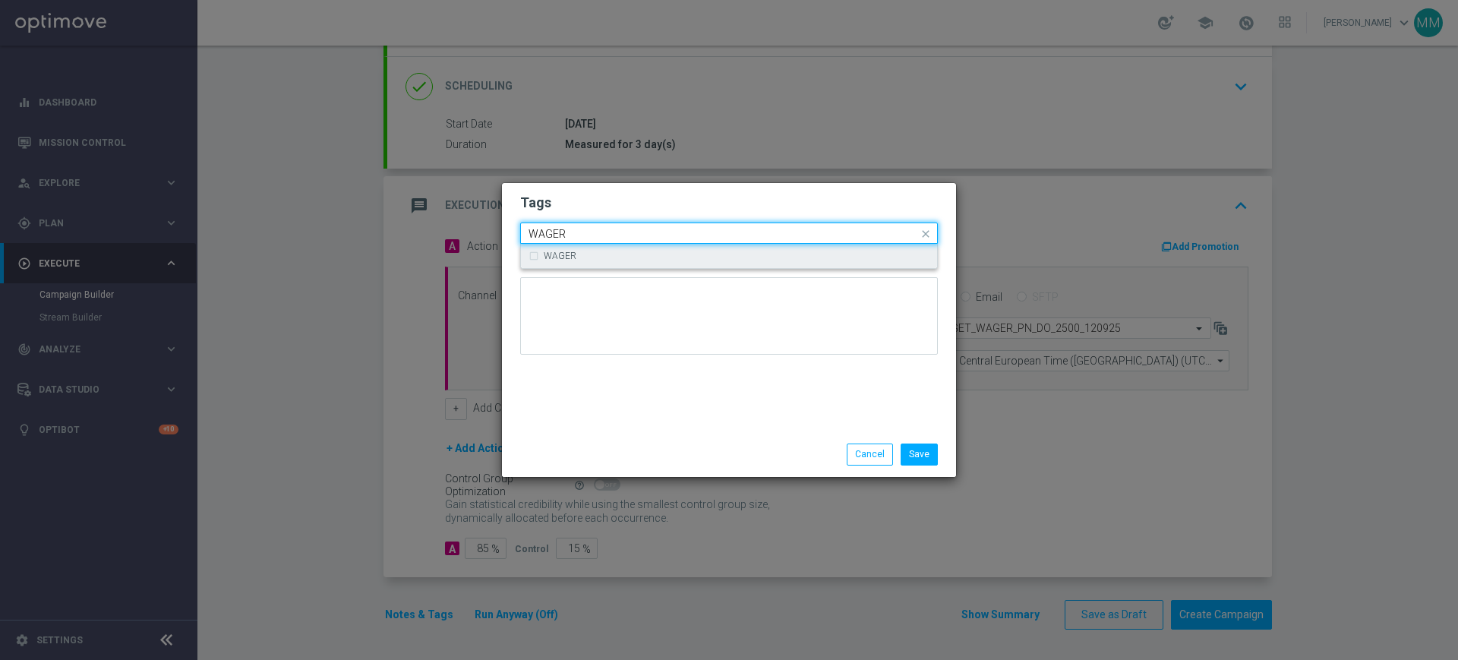
click at [651, 244] on ng-select "Quick find × A × PEXTRA × TARGET WAGER WAGER" at bounding box center [729, 233] width 418 height 21
click at [644, 246] on div "WAGER" at bounding box center [729, 256] width 401 height 24
type input "WAGER"
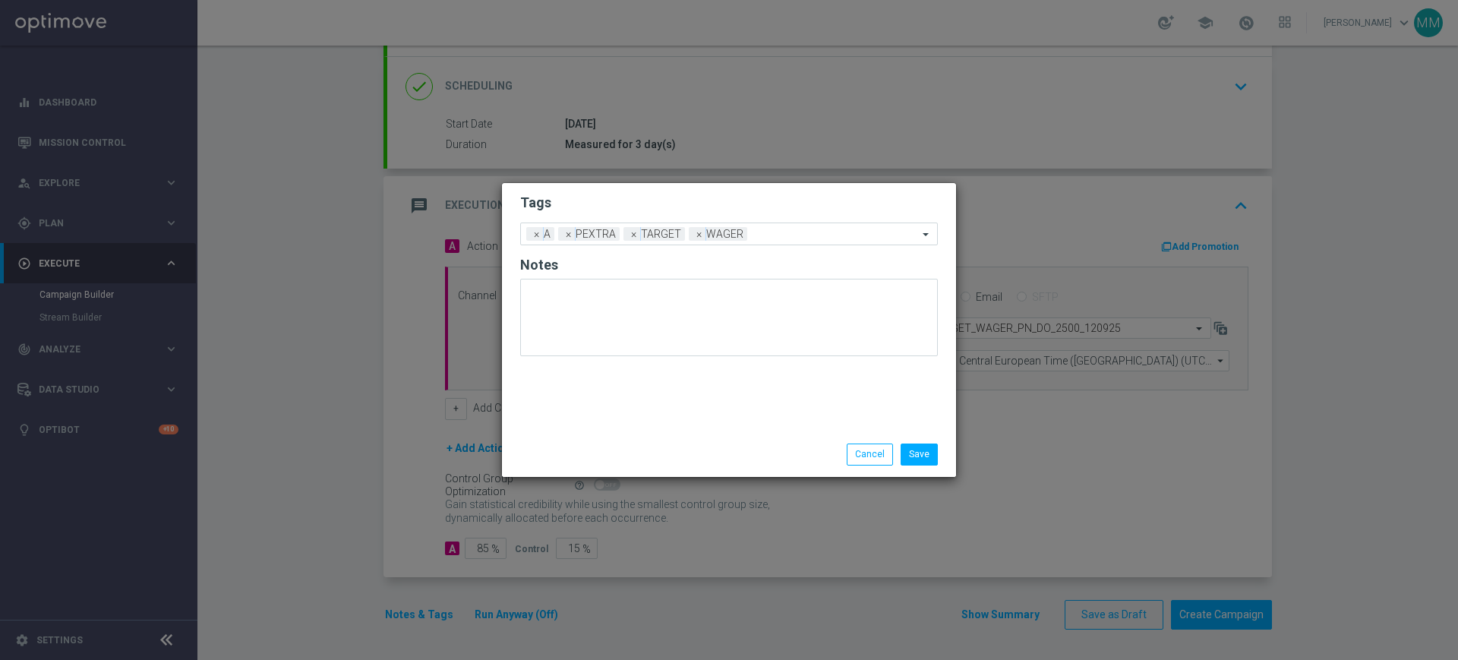
drag, startPoint x: 646, startPoint y: 198, endPoint x: 769, endPoint y: 311, distance: 166.6
click at [647, 197] on h2 "Tags" at bounding box center [729, 203] width 418 height 18
click at [916, 453] on button "Save" at bounding box center [919, 454] width 37 height 21
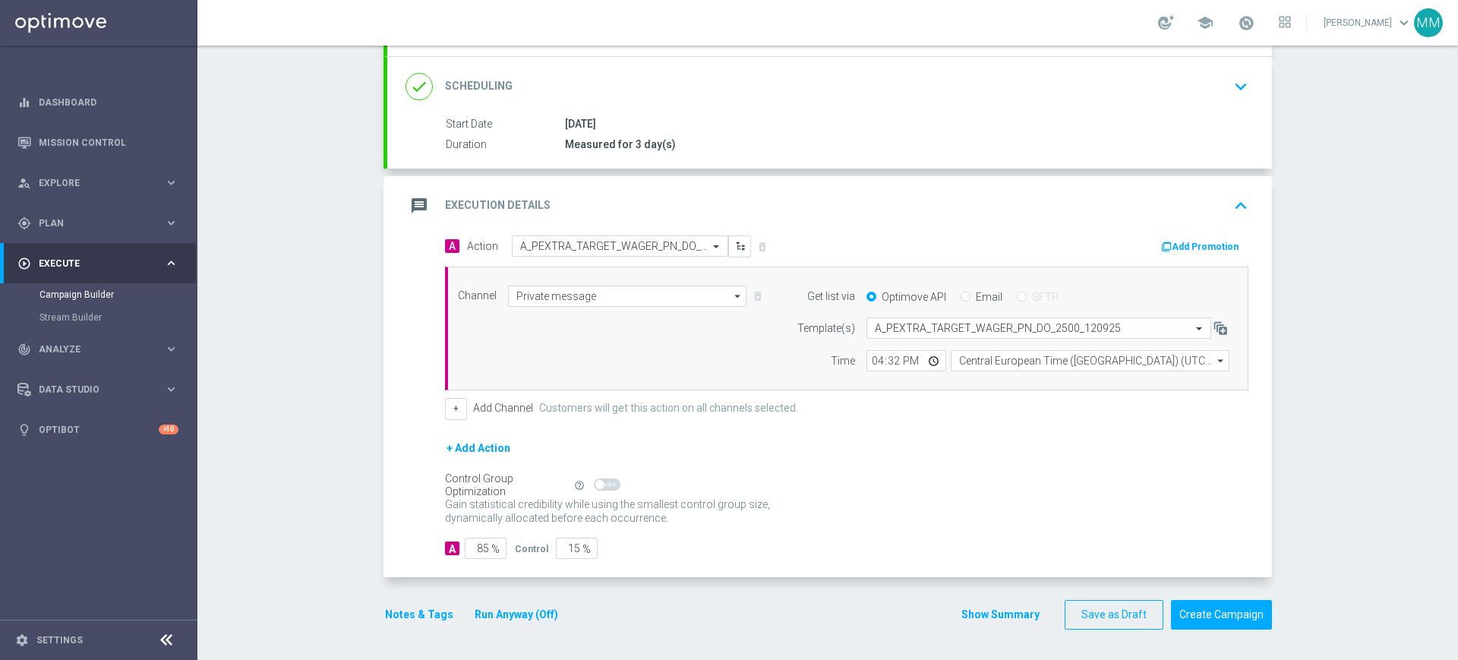
click at [434, 603] on div "Notes & Tags Run Anyway (Off)" at bounding box center [481, 615] width 194 height 30
click at [434, 608] on button "Notes & Tags" at bounding box center [419, 614] width 71 height 19
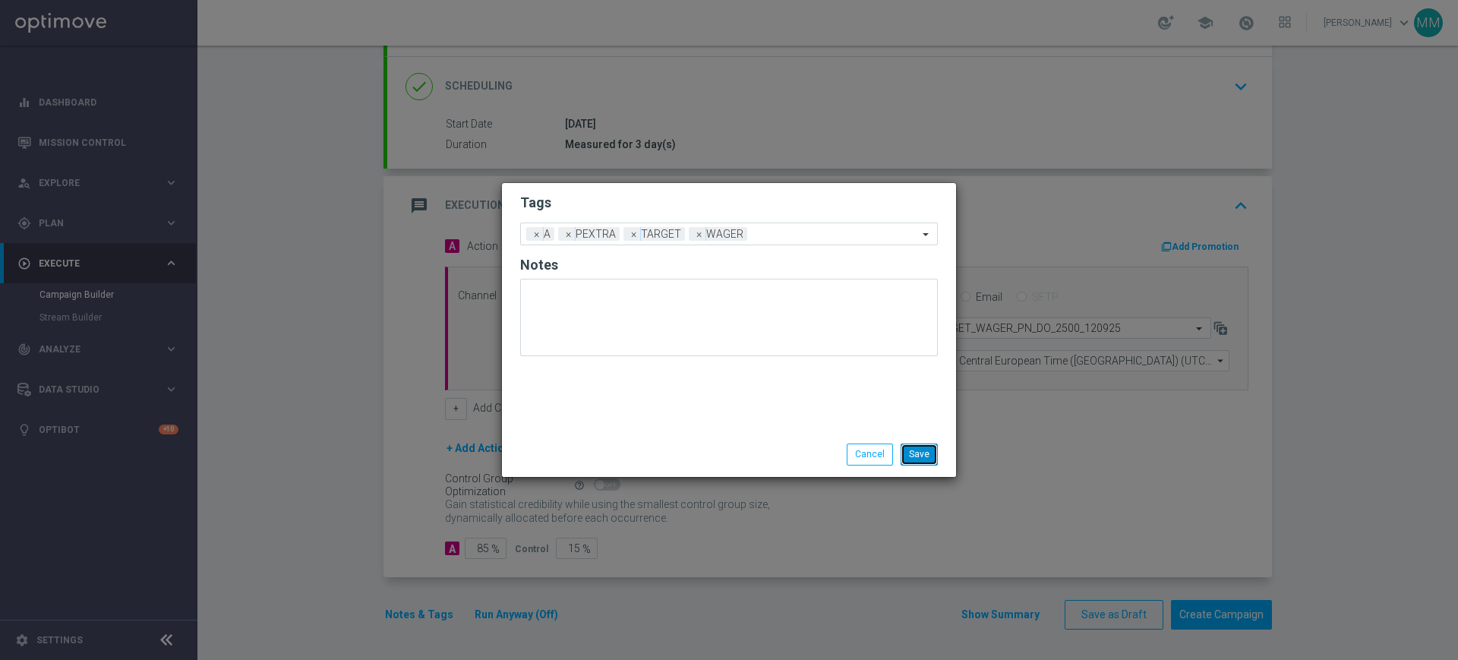
click at [908, 457] on button "Save" at bounding box center [919, 454] width 37 height 21
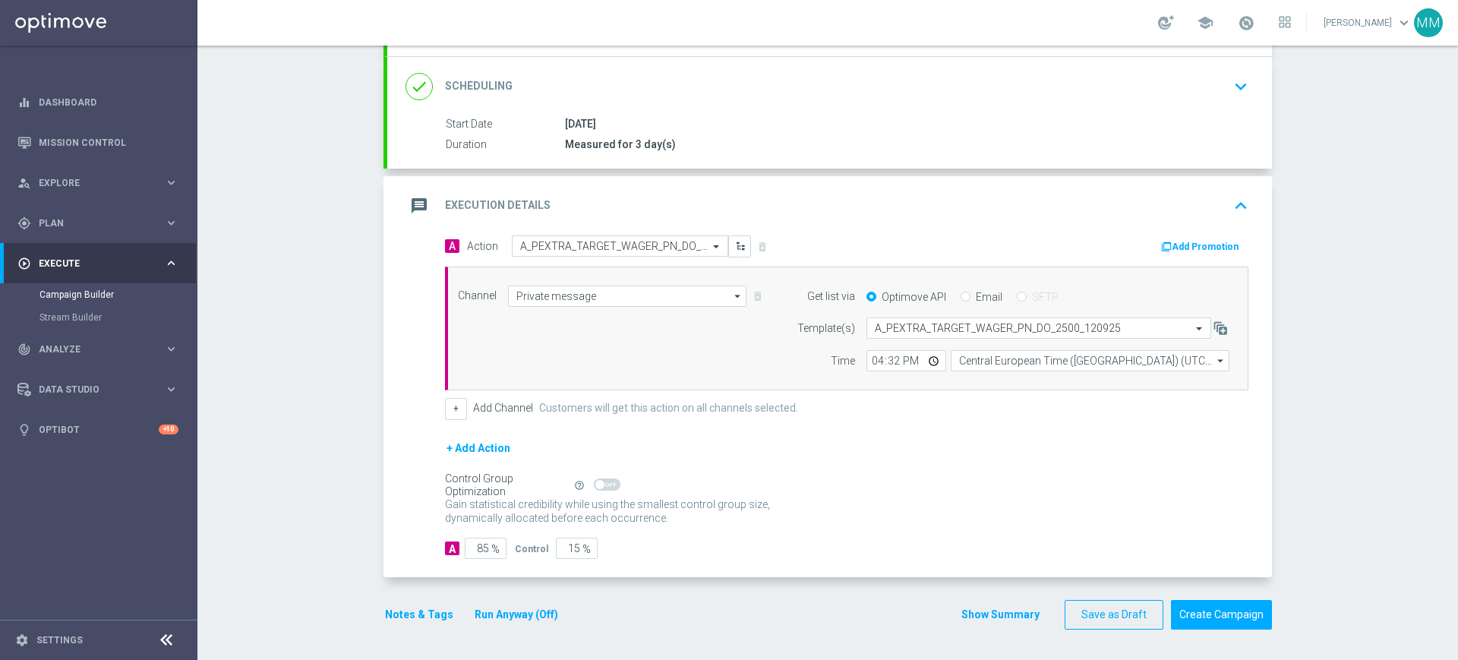
click at [1197, 251] on button "Add Promotion" at bounding box center [1202, 246] width 84 height 17
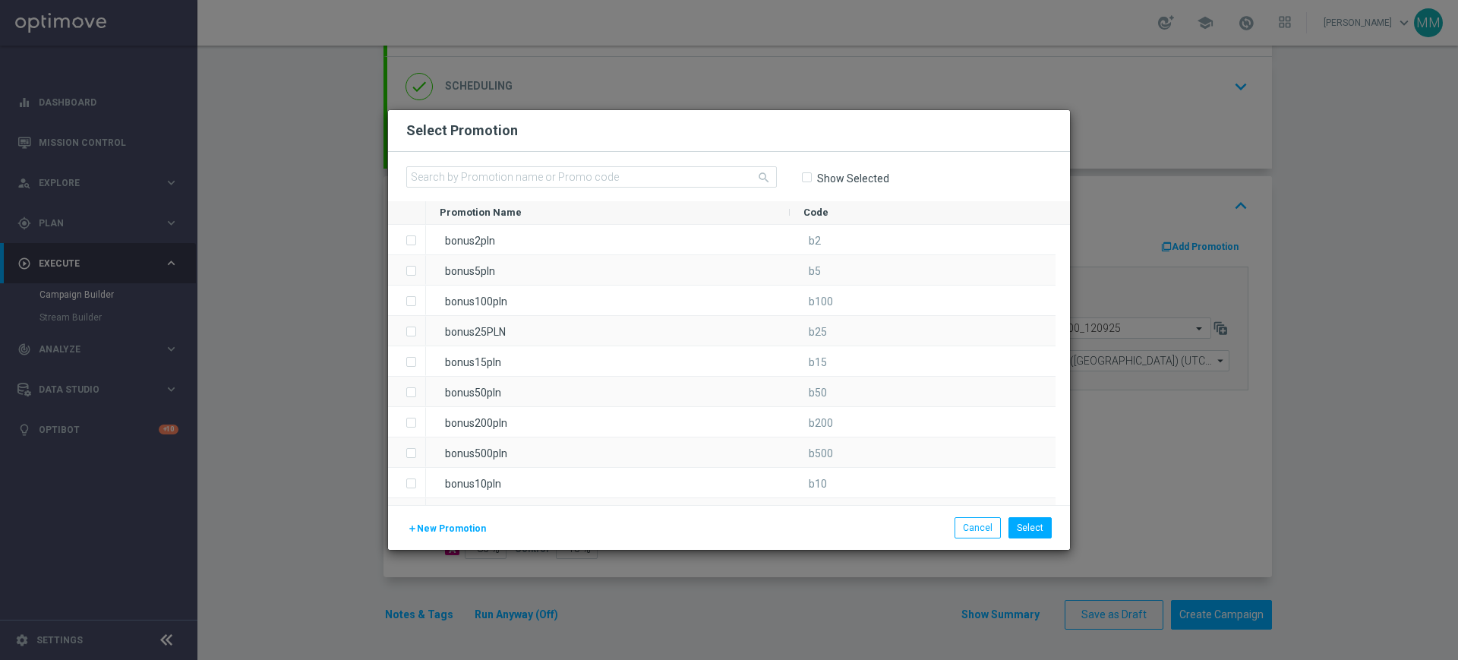
click at [463, 525] on span "New Promotion" at bounding box center [451, 528] width 69 height 11
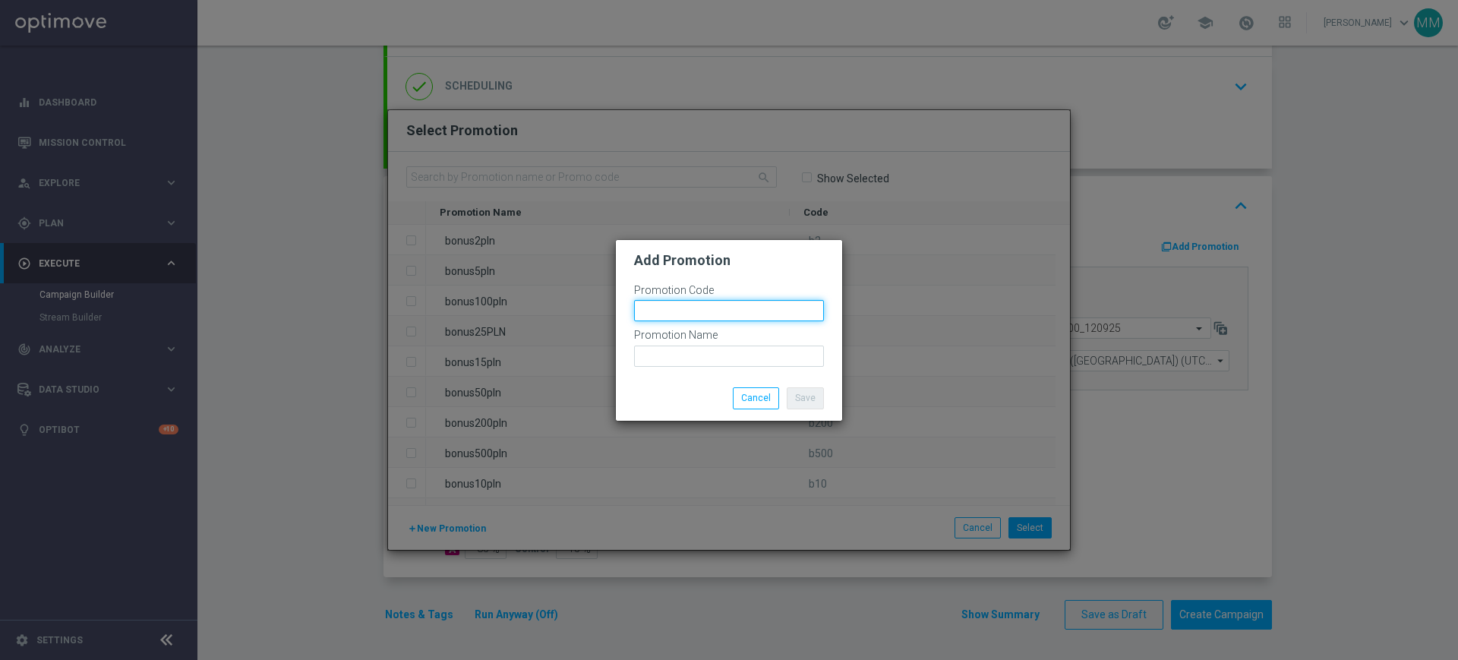
click at [635, 305] on input "text" at bounding box center [729, 310] width 190 height 21
click at [724, 321] on input "bonusapi_tg-" at bounding box center [729, 310] width 190 height 21
paste input "178208"
type input "bonusapi_tg-178208"
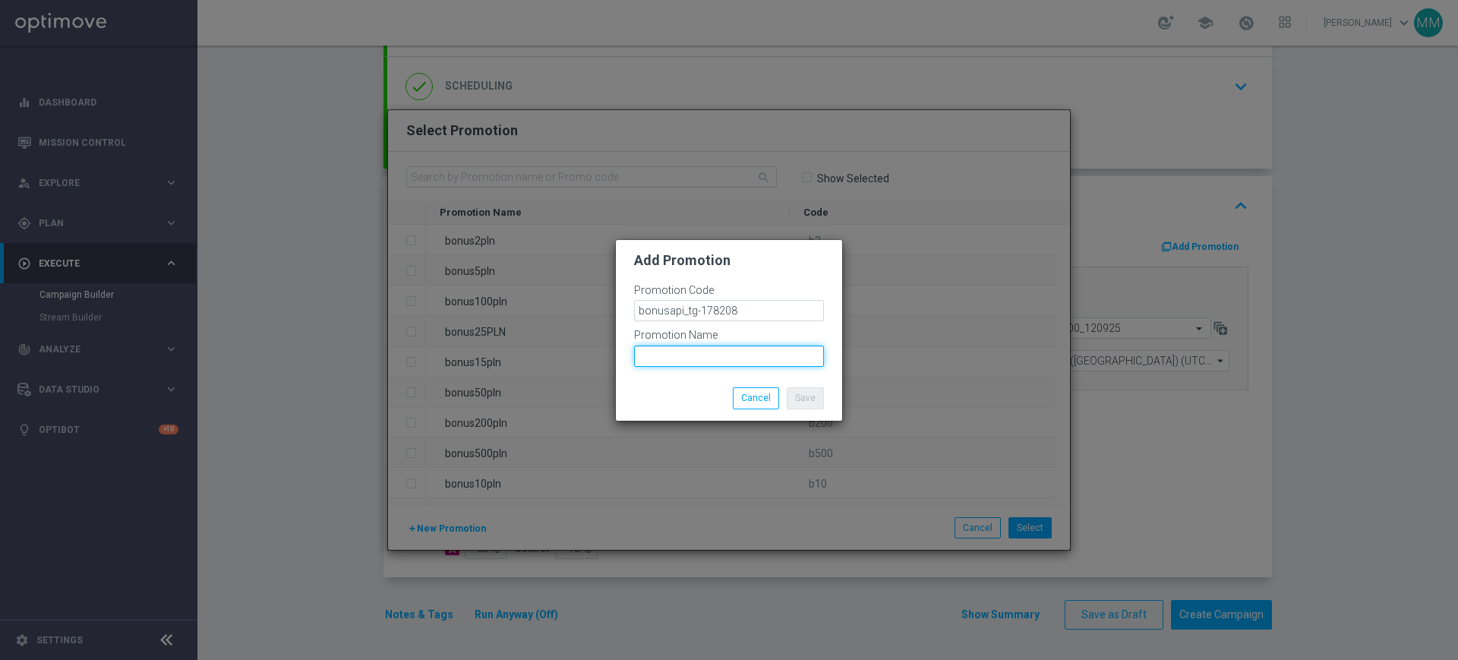
click at [725, 346] on input "text" at bounding box center [729, 356] width 190 height 21
paste input "bonusapi_tg-178208"
type input "bonusapi_tg-178208"
click at [801, 393] on button "Save" at bounding box center [805, 397] width 37 height 21
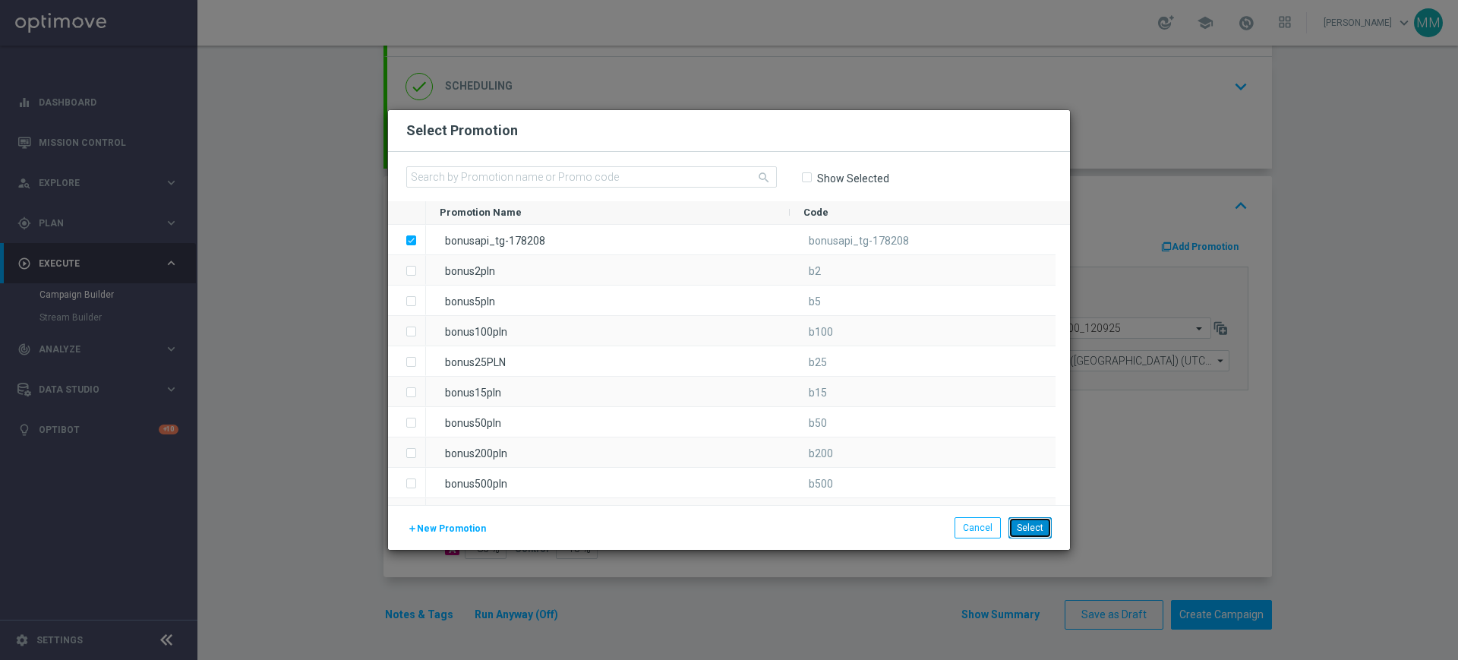
click at [1044, 524] on button "Select" at bounding box center [1030, 527] width 43 height 21
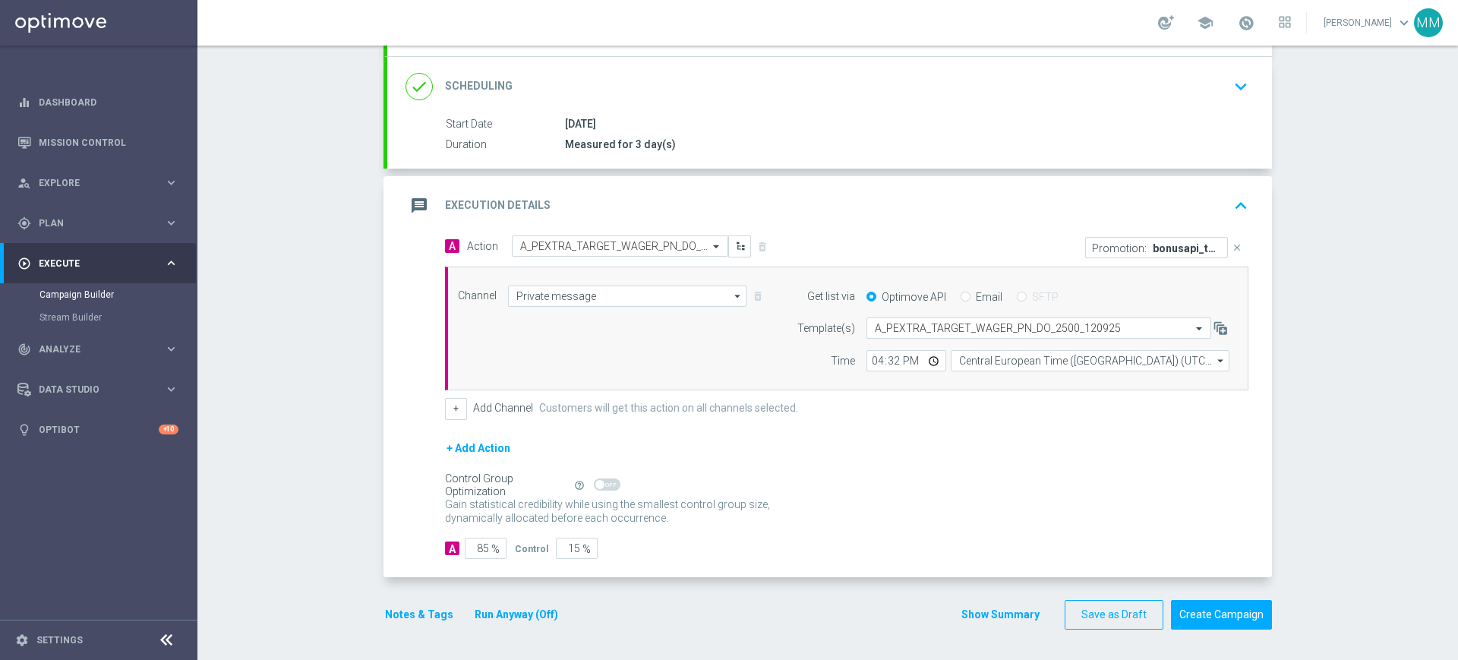
click at [768, 205] on div "message Execution Details keyboard_arrow_up" at bounding box center [830, 205] width 848 height 29
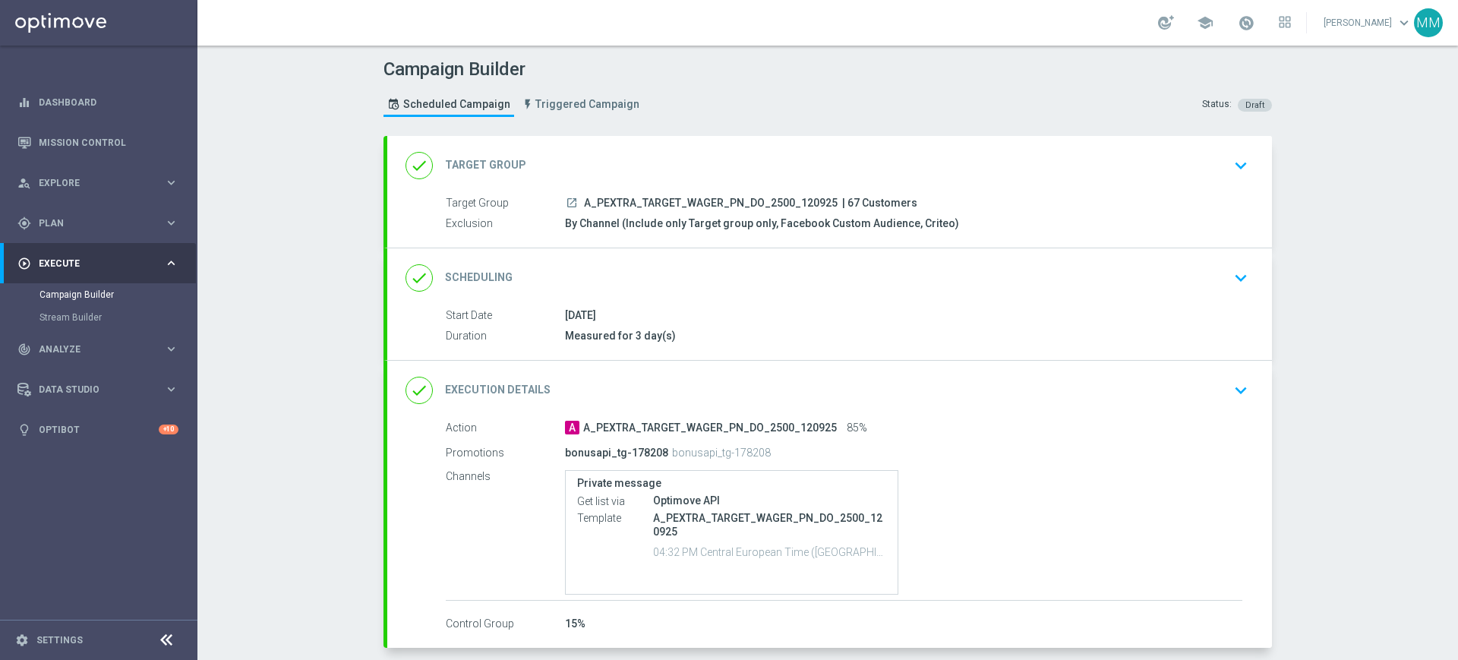
click at [627, 168] on div "done Target Group keyboard_arrow_down" at bounding box center [830, 165] width 848 height 29
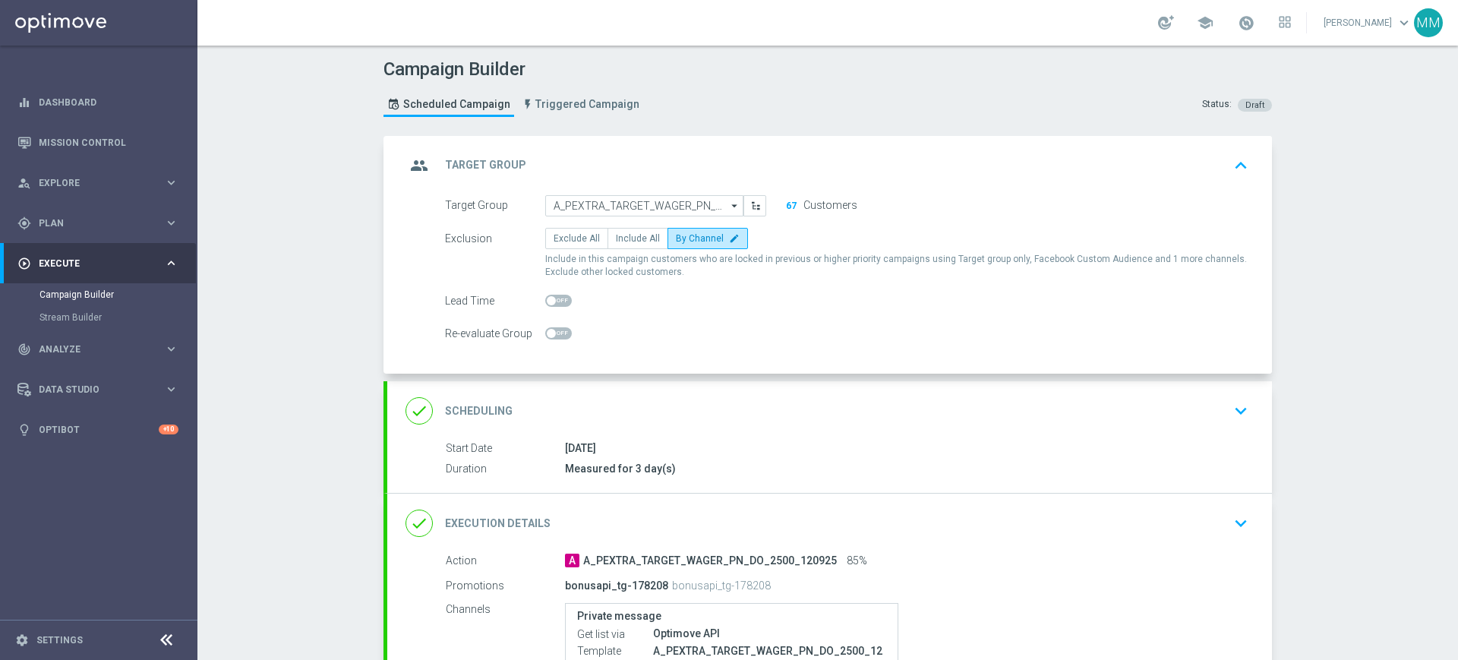
click at [668, 161] on div "group Target Group keyboard_arrow_up" at bounding box center [830, 165] width 848 height 29
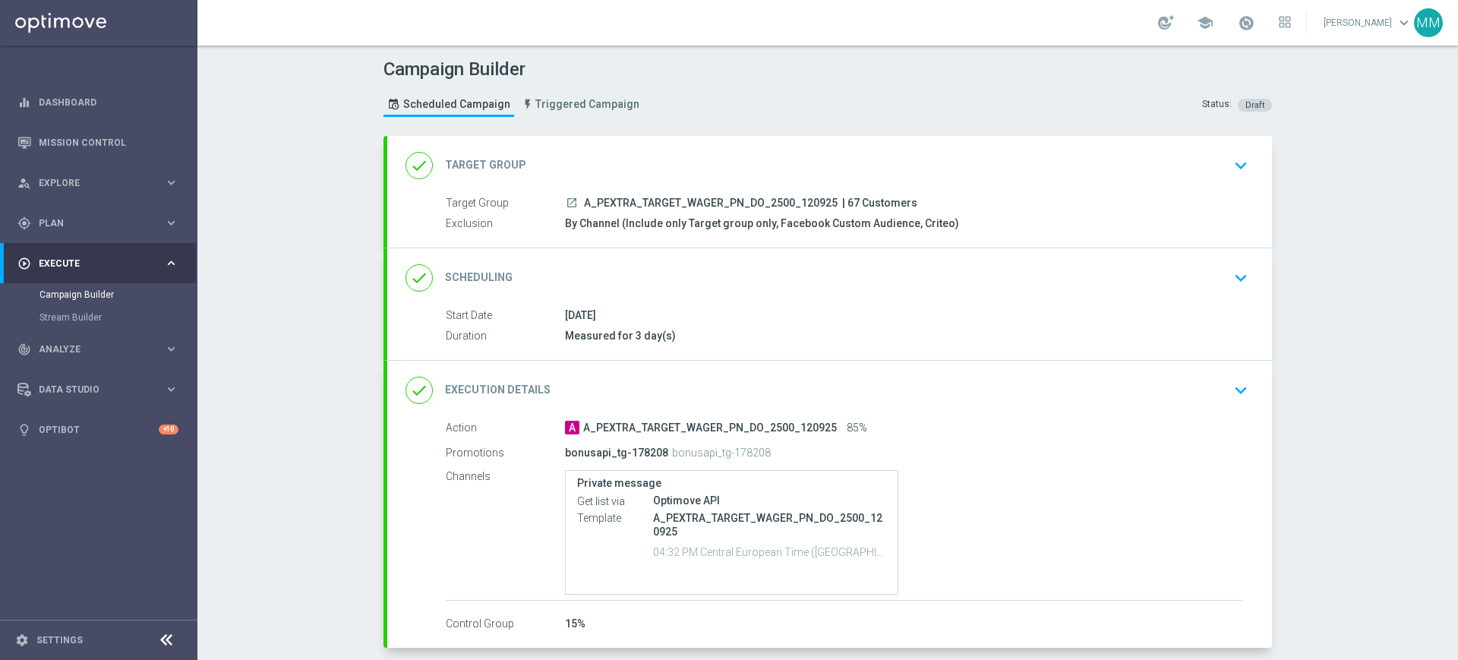
click at [674, 265] on div "done Scheduling keyboard_arrow_down" at bounding box center [830, 278] width 848 height 29
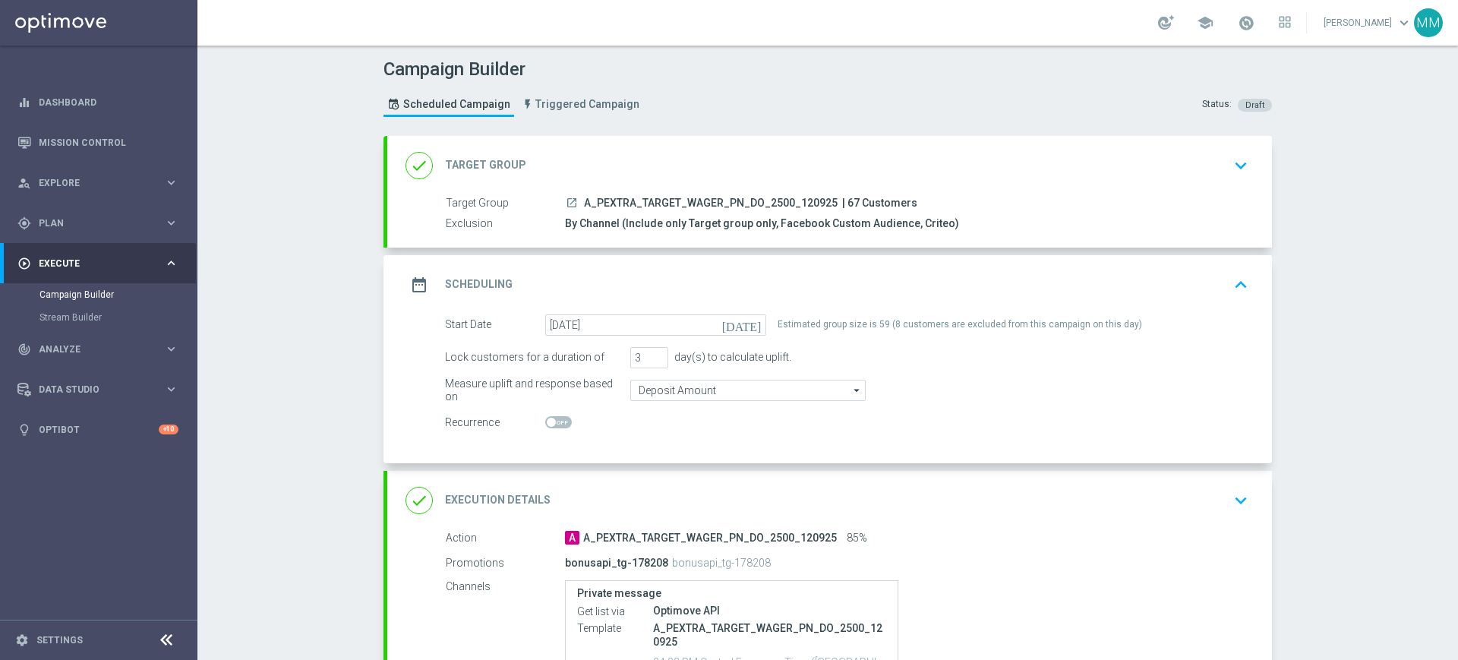
click at [680, 289] on div "date_range Scheduling keyboard_arrow_up" at bounding box center [830, 284] width 848 height 29
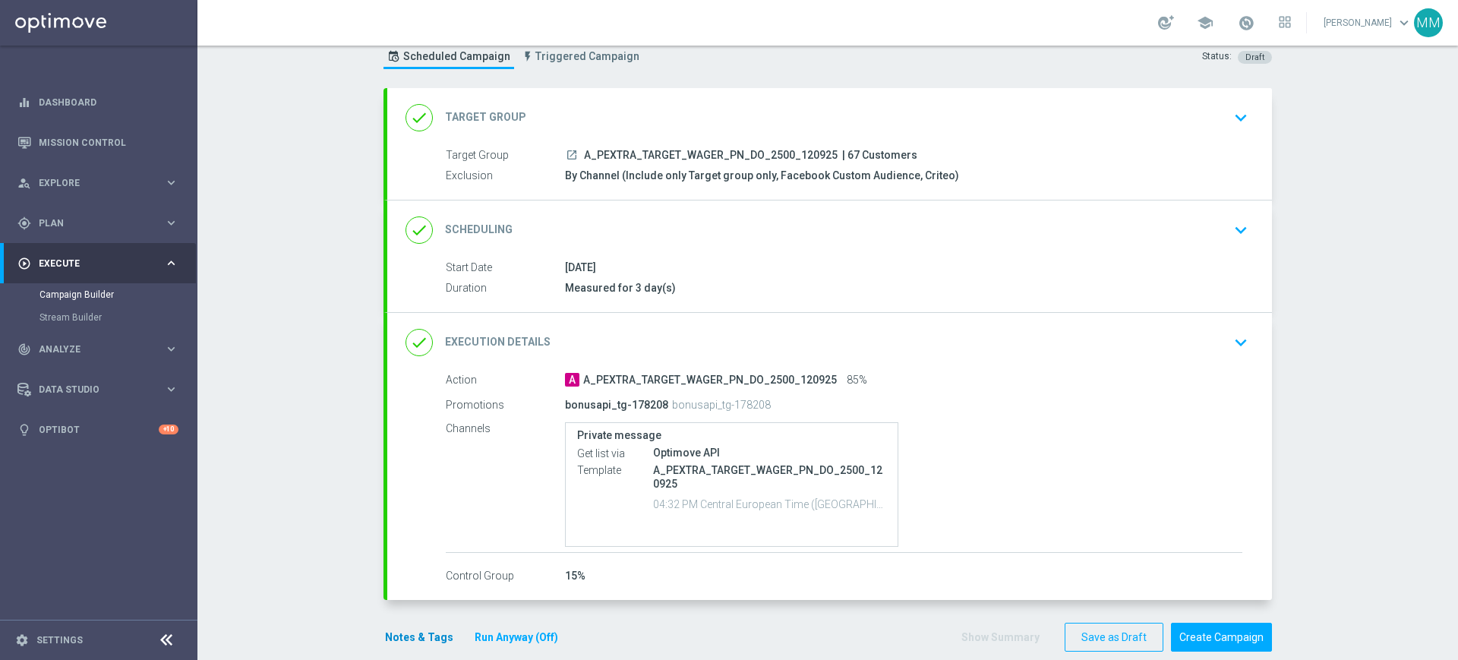
scroll to position [70, 0]
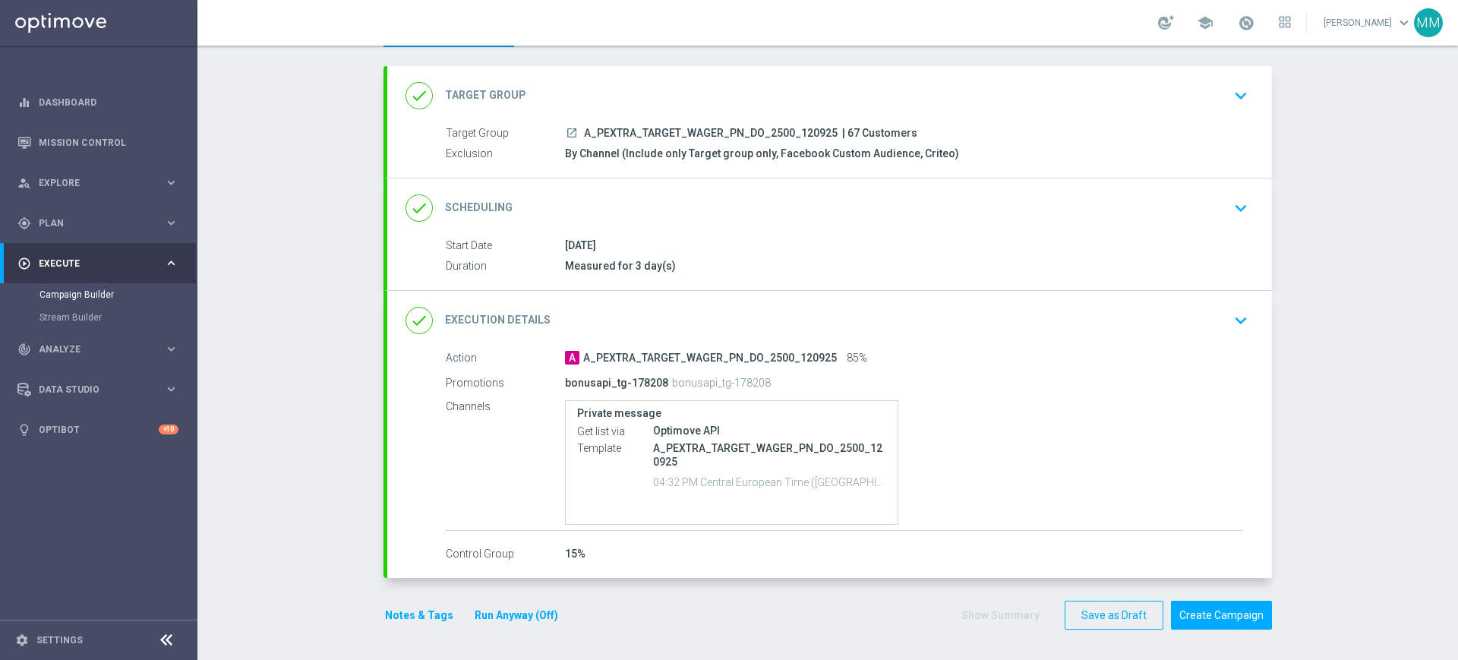
click at [422, 612] on button "Notes & Tags" at bounding box center [419, 615] width 71 height 19
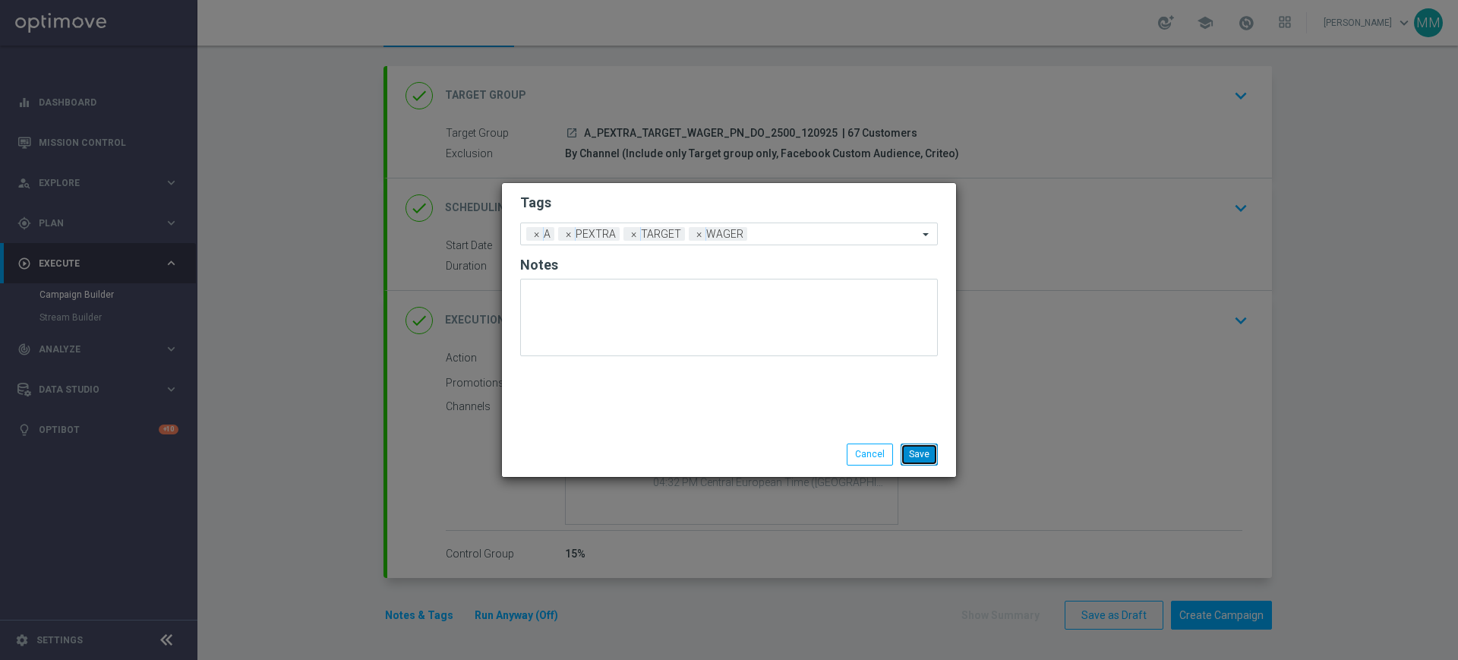
click at [930, 445] on button "Save" at bounding box center [919, 454] width 37 height 21
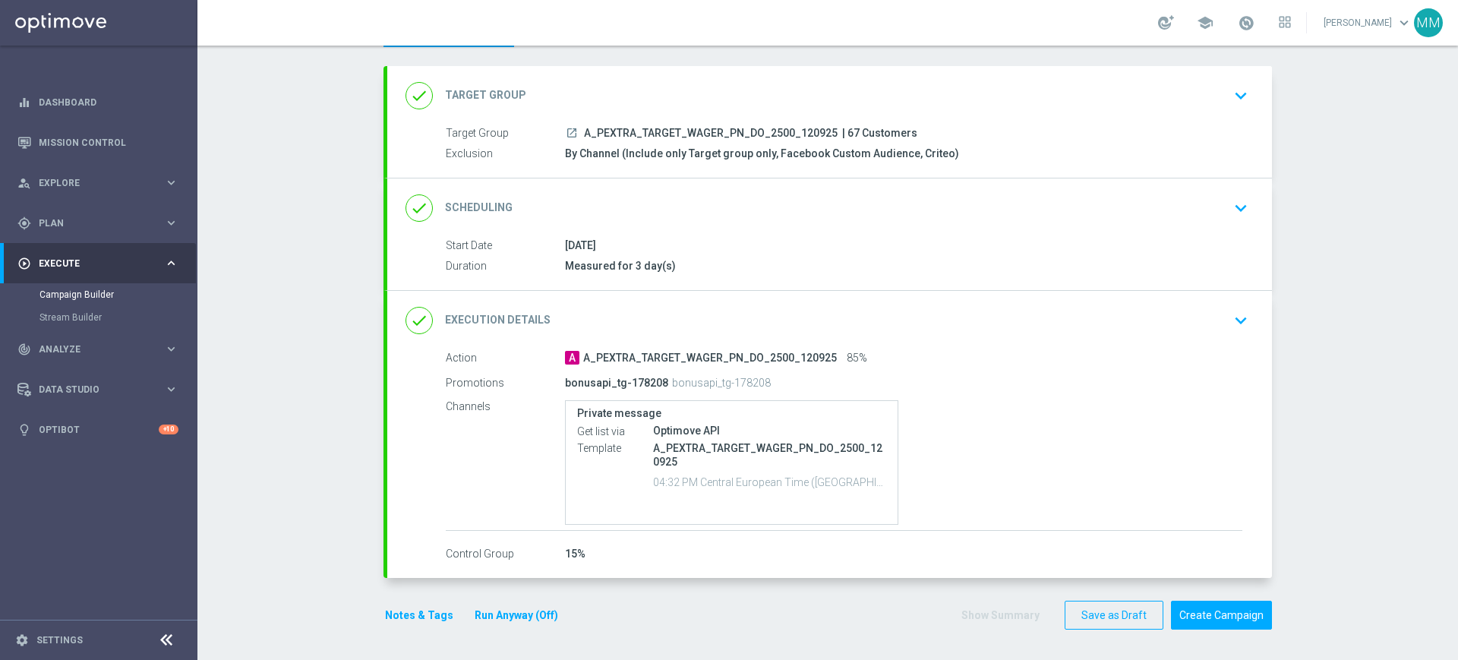
click at [699, 216] on div "done Scheduling keyboard_arrow_down" at bounding box center [830, 208] width 848 height 29
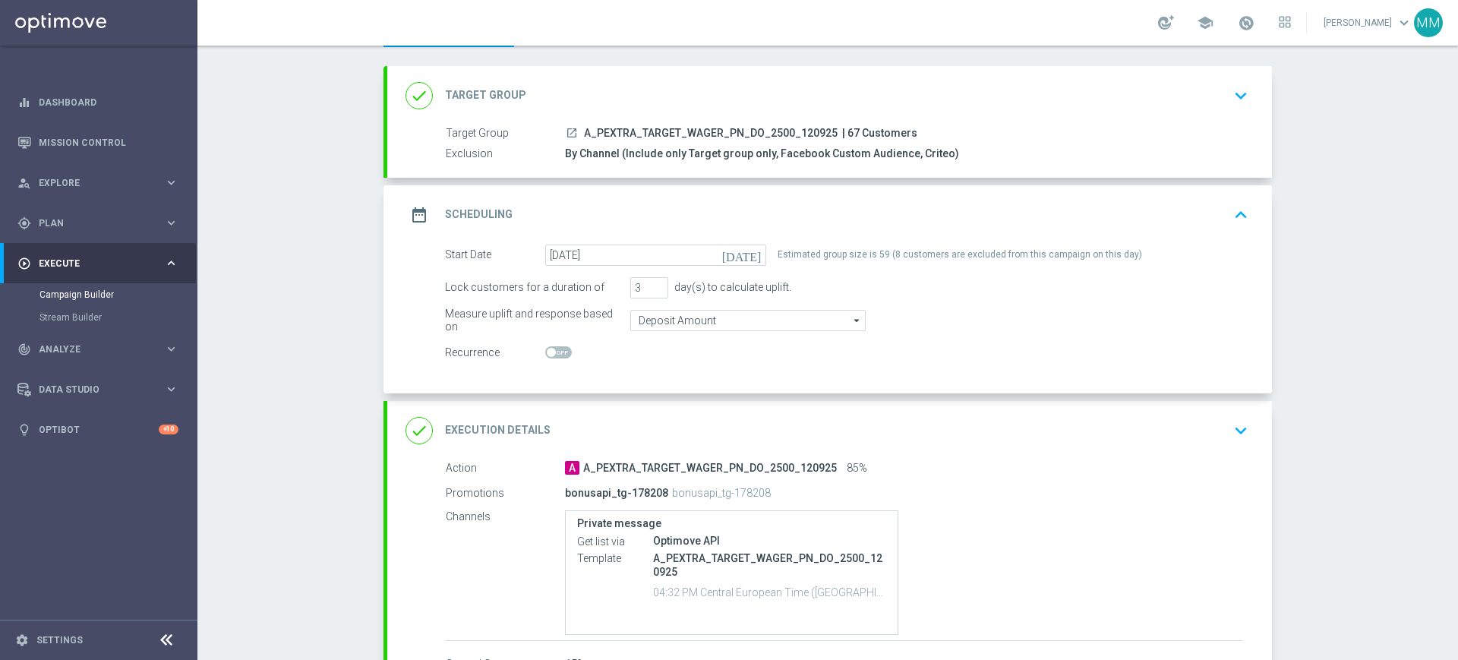
click at [735, 197] on div "date_range Scheduling keyboard_arrow_up" at bounding box center [829, 214] width 885 height 59
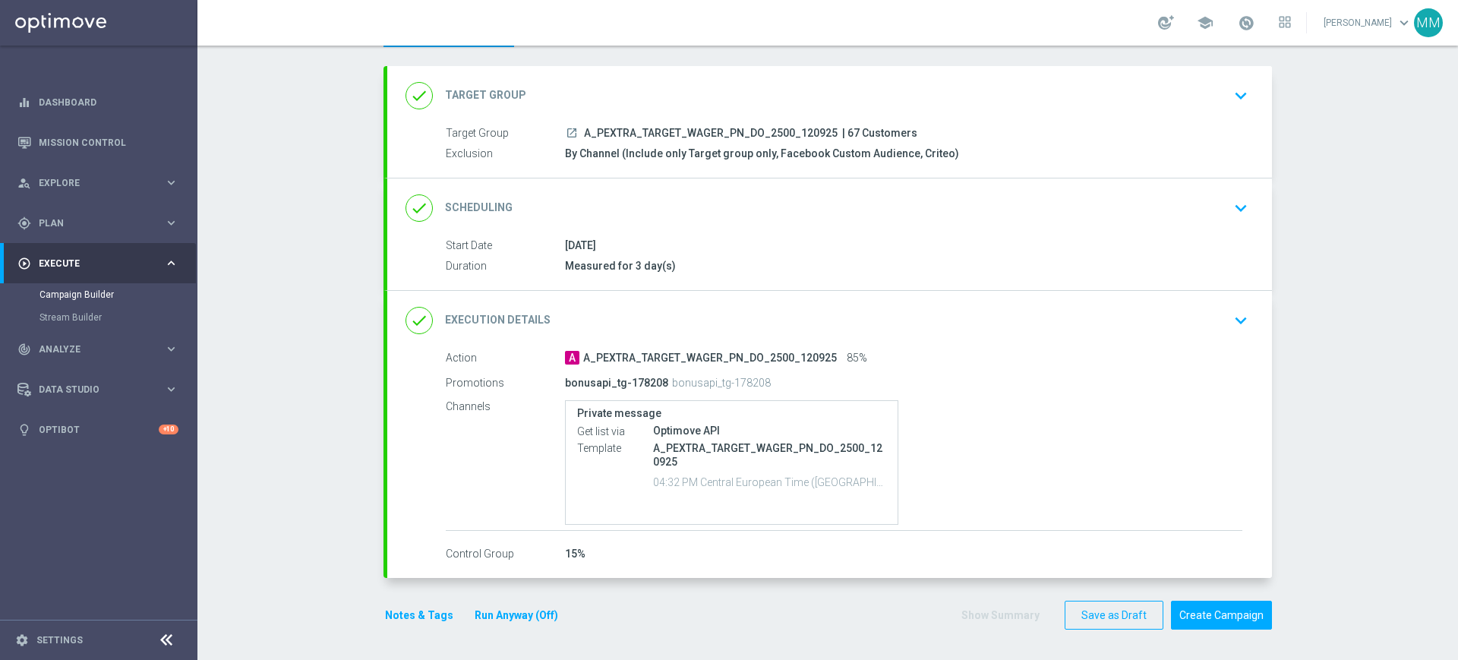
click at [747, 327] on div "done Execution Details keyboard_arrow_down" at bounding box center [830, 320] width 848 height 29
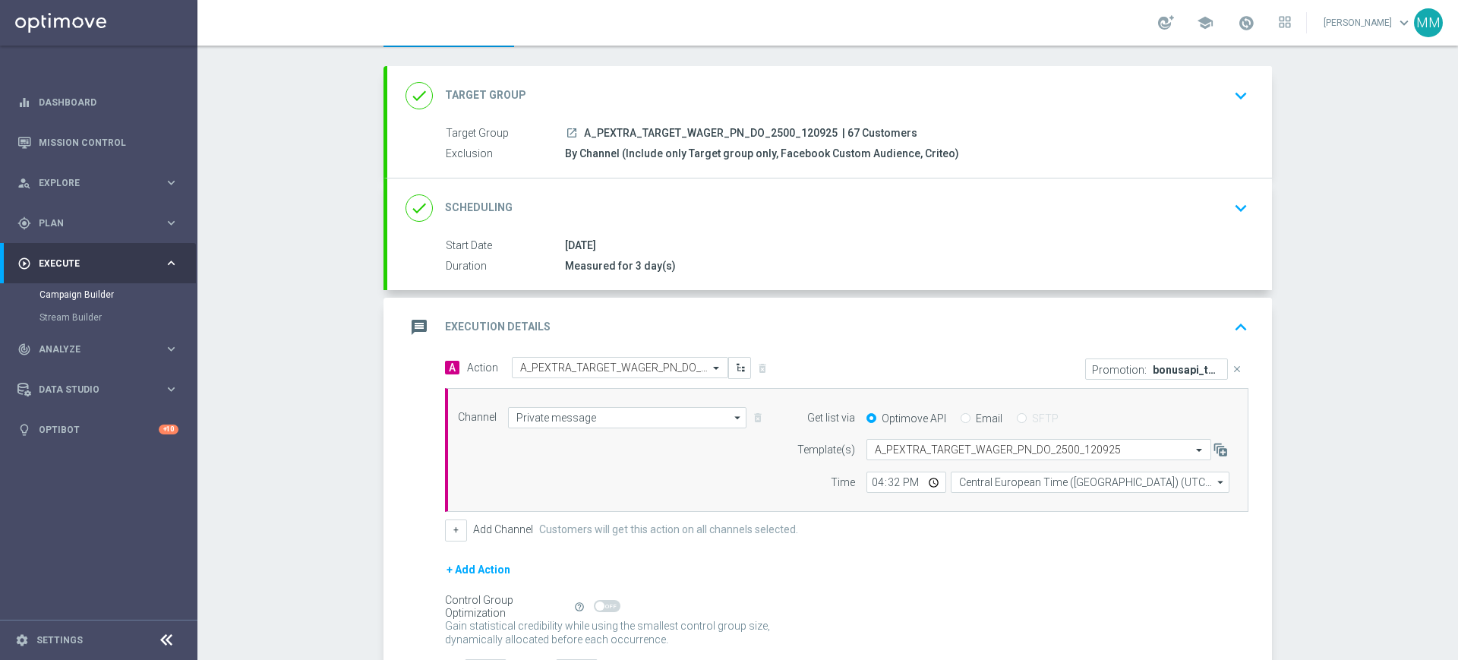
click at [791, 311] on div "message Execution Details keyboard_arrow_up" at bounding box center [829, 327] width 885 height 59
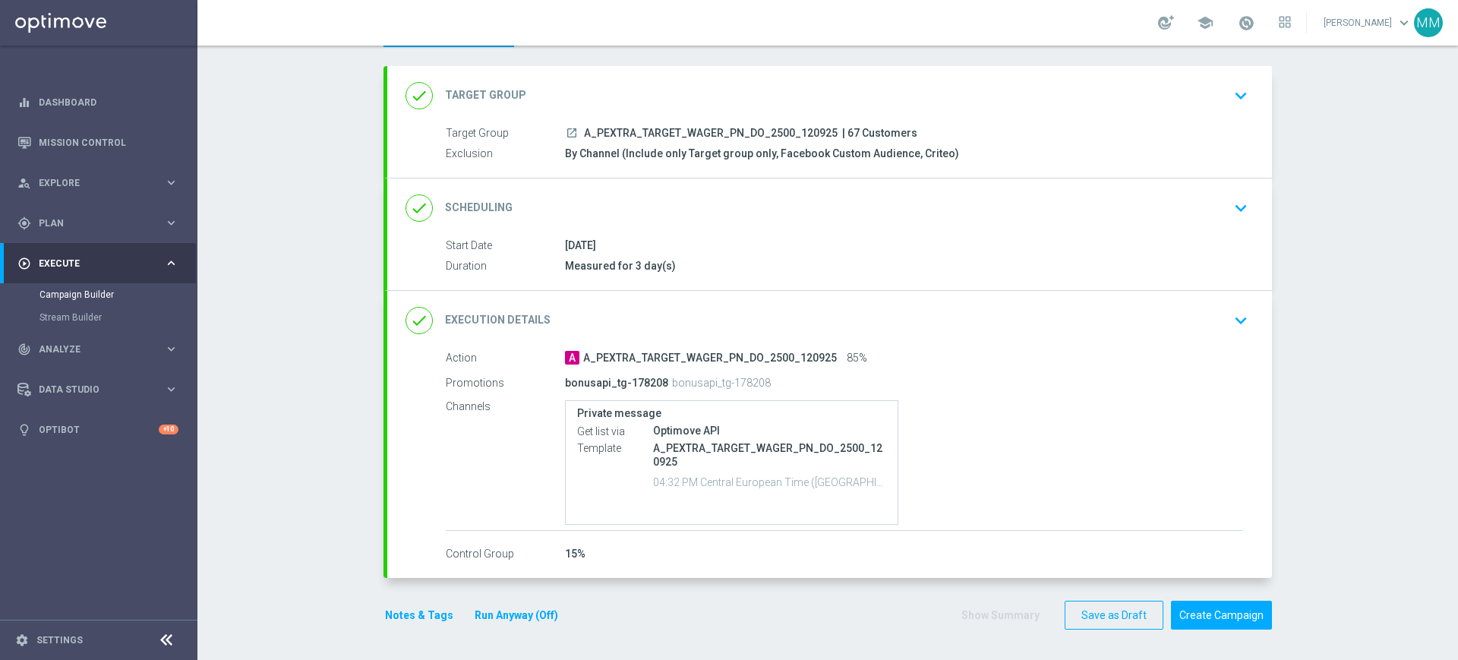
click at [408, 621] on button "Notes & Tags" at bounding box center [419, 615] width 71 height 19
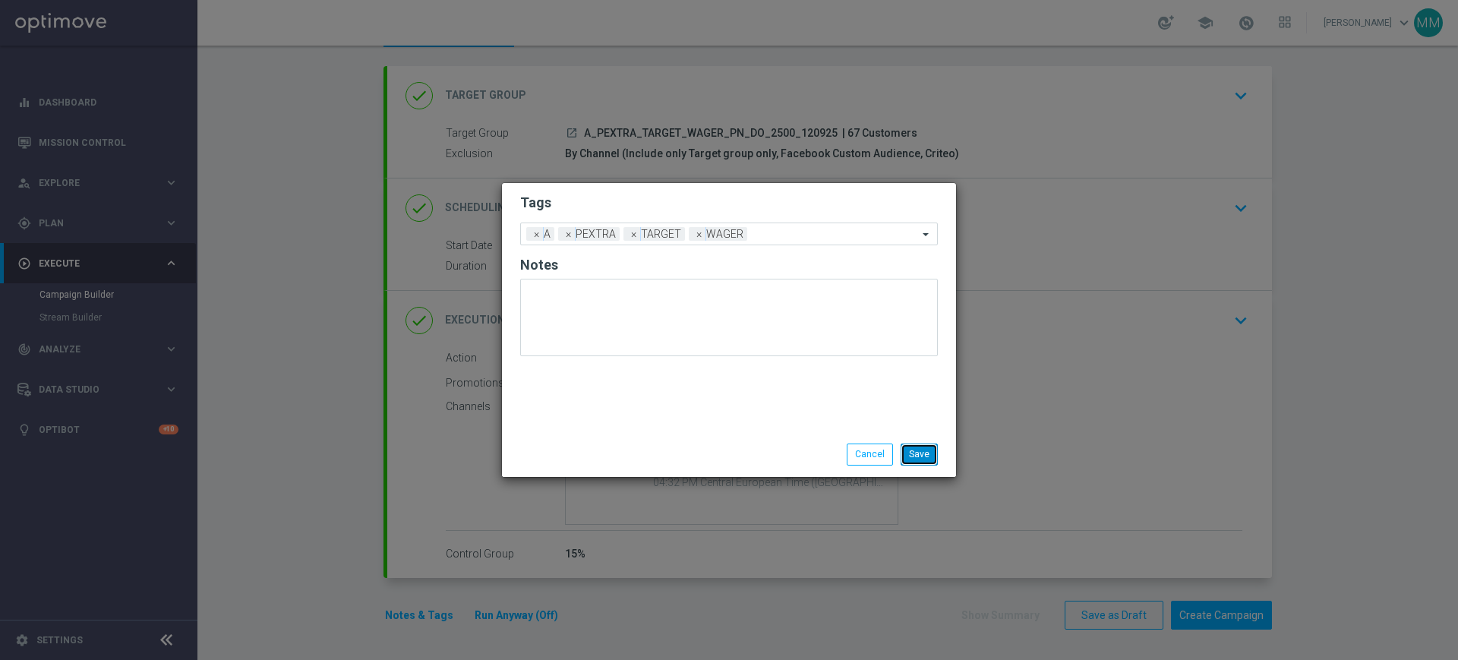
click at [918, 450] on button "Save" at bounding box center [919, 454] width 37 height 21
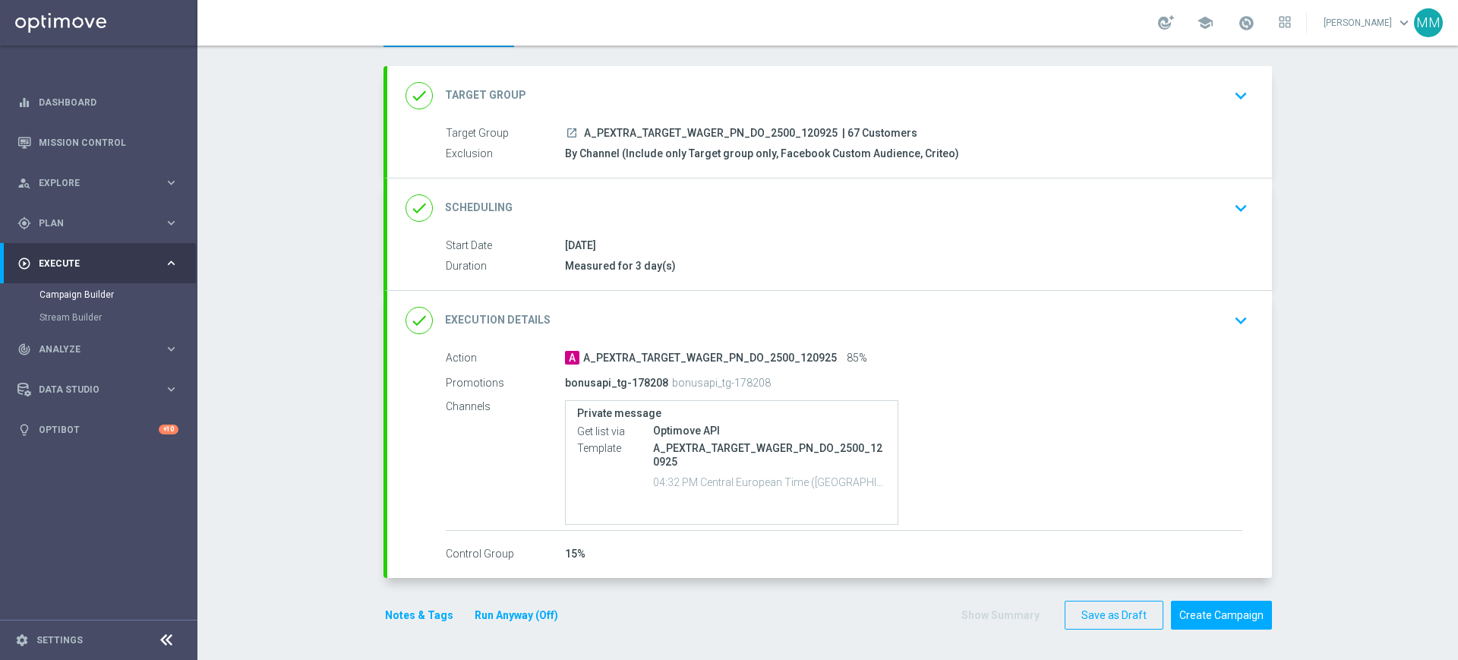
click at [426, 604] on div "Notes & Tags Run Anyway (Off)" at bounding box center [481, 616] width 194 height 30
click at [420, 607] on button "Notes & Tags" at bounding box center [419, 615] width 71 height 19
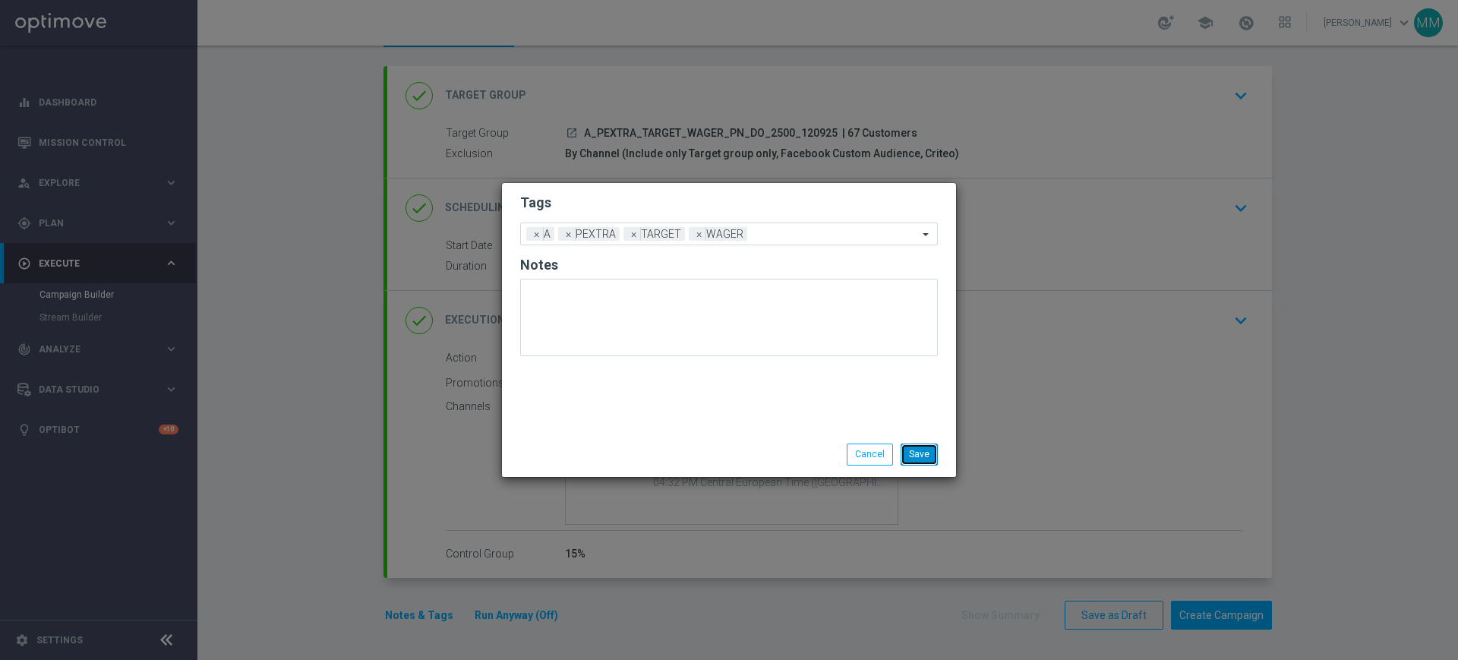
click at [921, 459] on button "Save" at bounding box center [919, 454] width 37 height 21
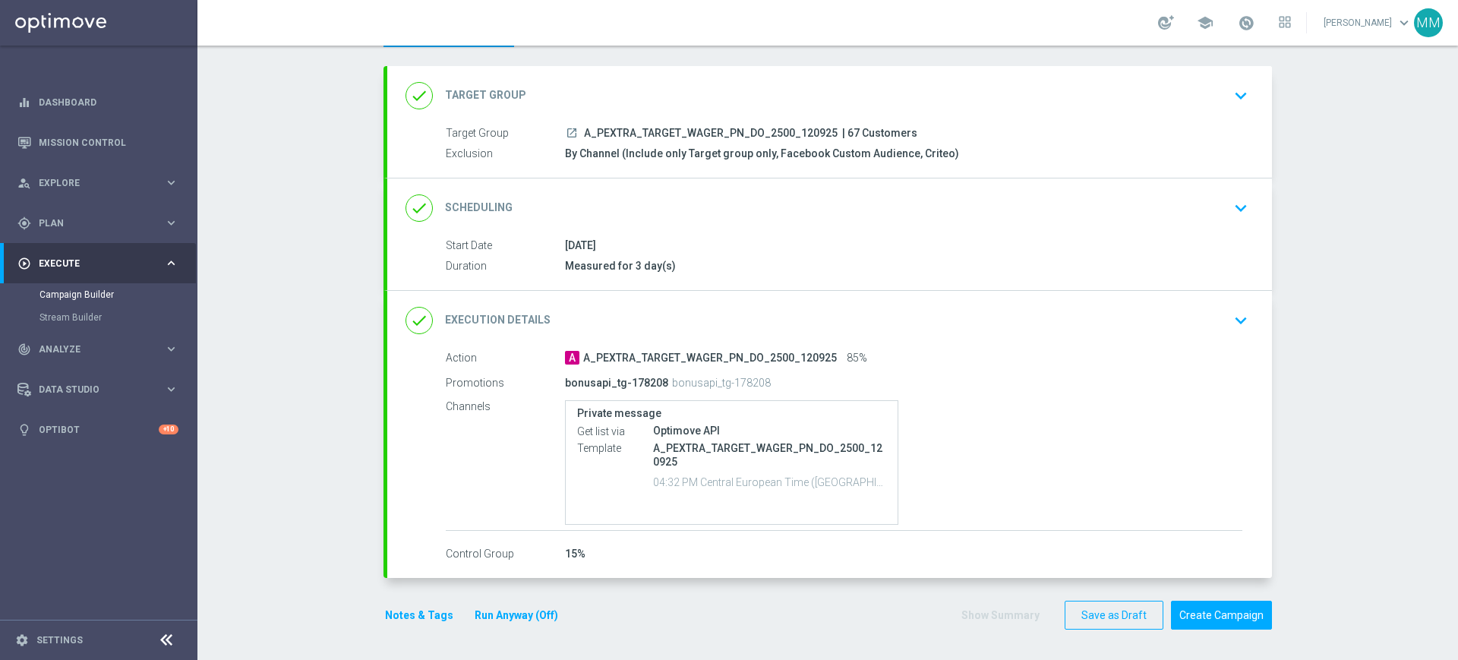
click at [501, 617] on button "Run Anyway (Off)" at bounding box center [516, 615] width 87 height 19
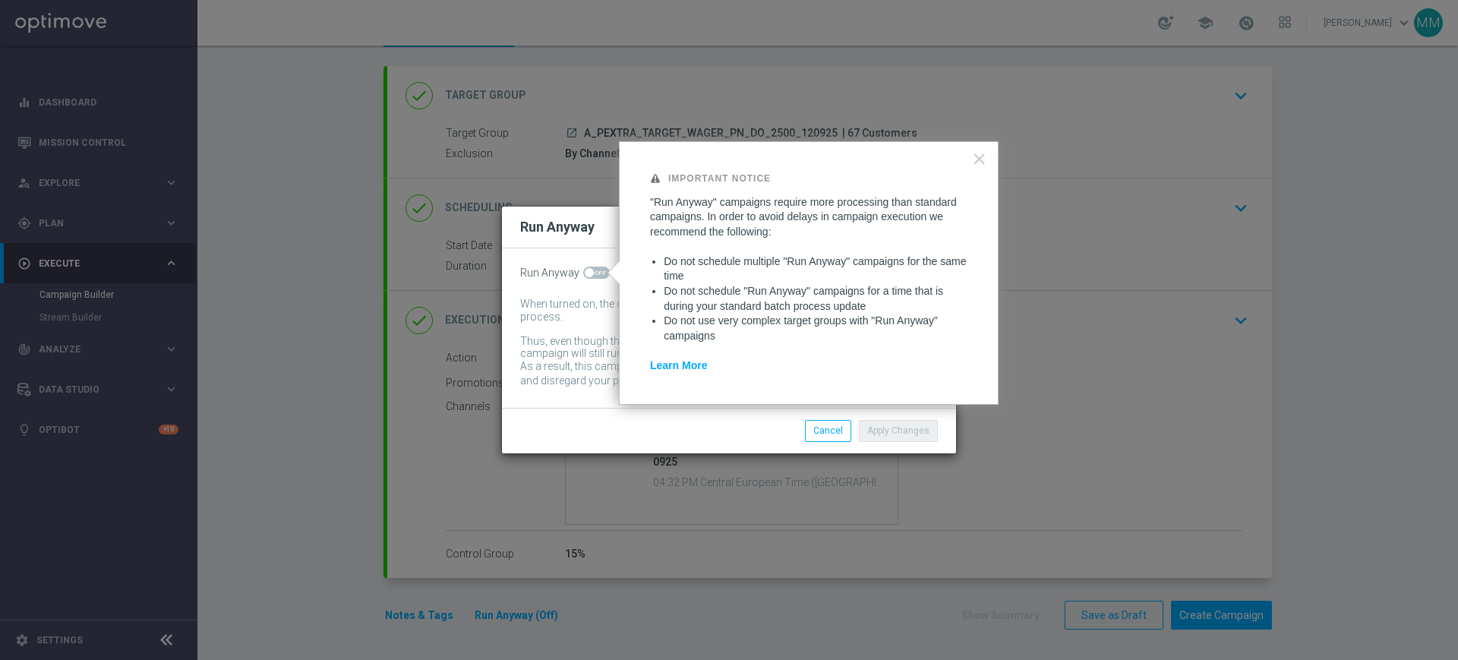
click at [601, 268] on span at bounding box center [596, 273] width 27 height 12
click at [601, 268] on input "checkbox" at bounding box center [596, 273] width 27 height 12
checkbox input "true"
click at [892, 433] on button "Apply Changes" at bounding box center [898, 430] width 79 height 21
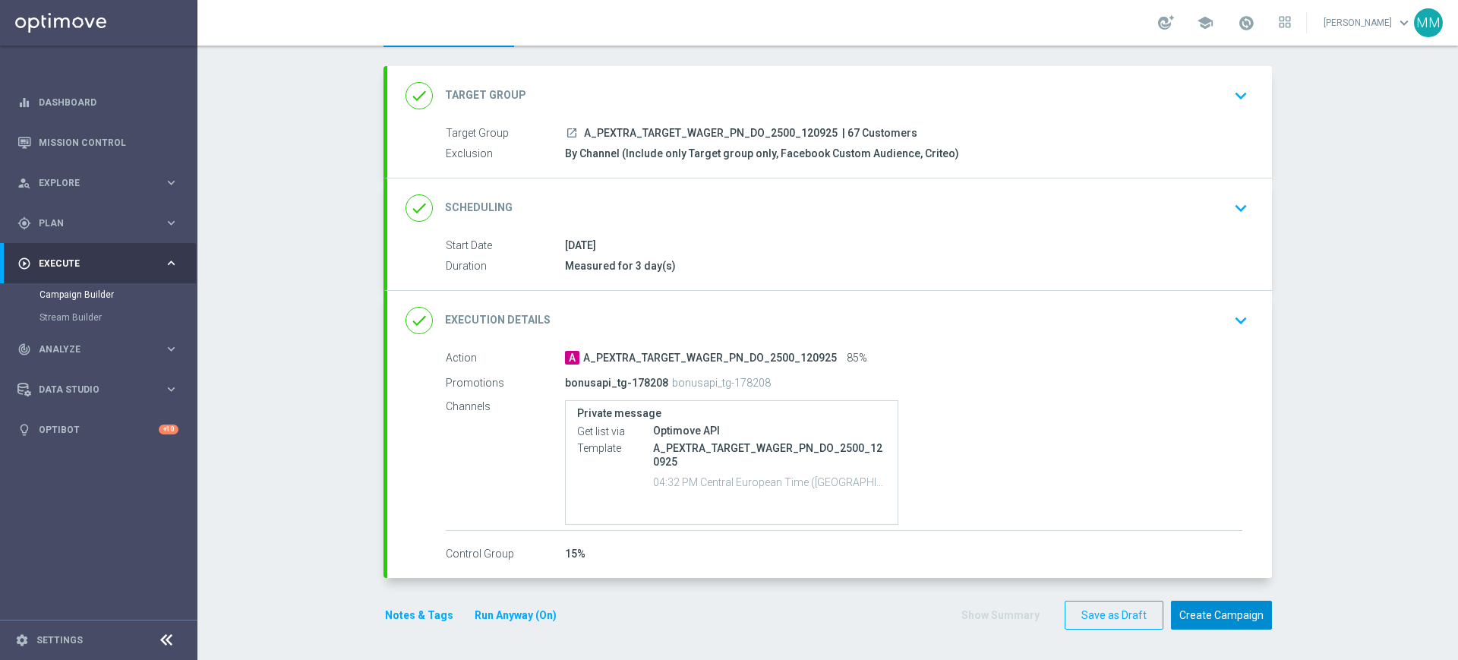
click at [1216, 616] on button "Create Campaign" at bounding box center [1221, 616] width 101 height 30
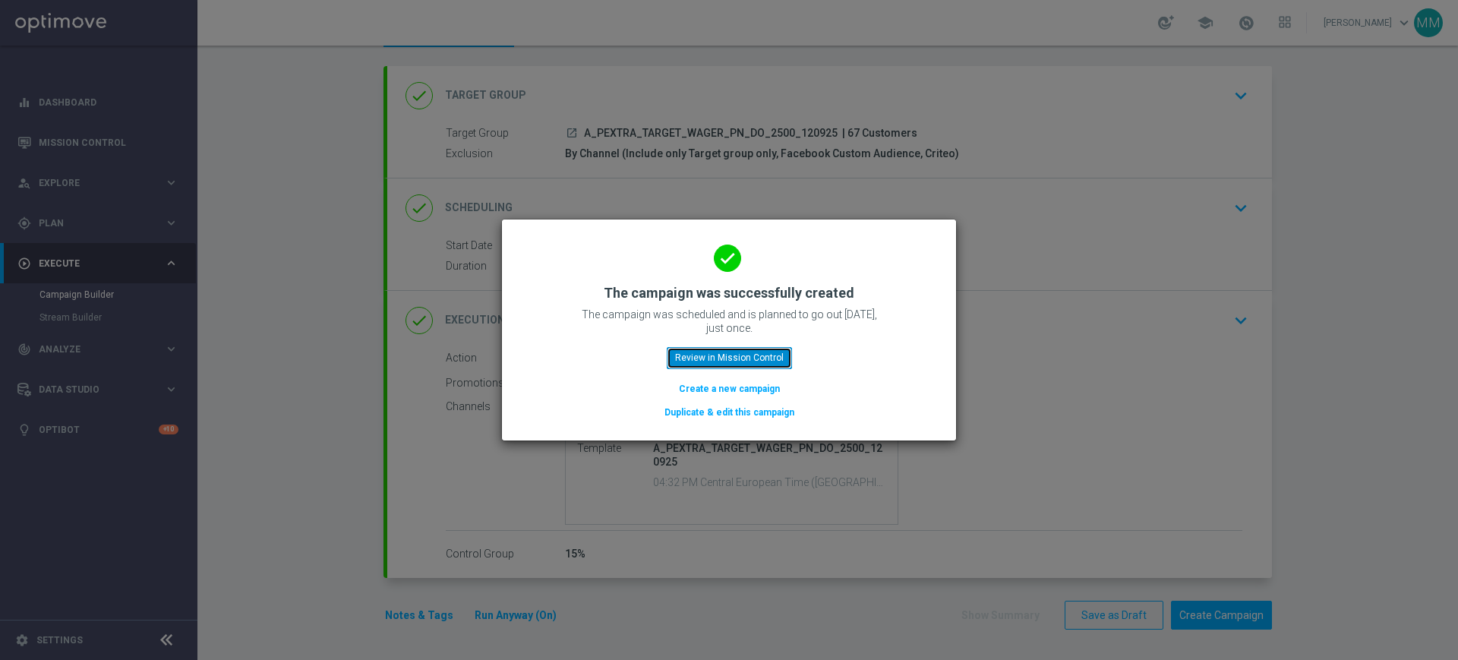
click at [774, 357] on button "Review in Mission Control" at bounding box center [729, 357] width 125 height 21
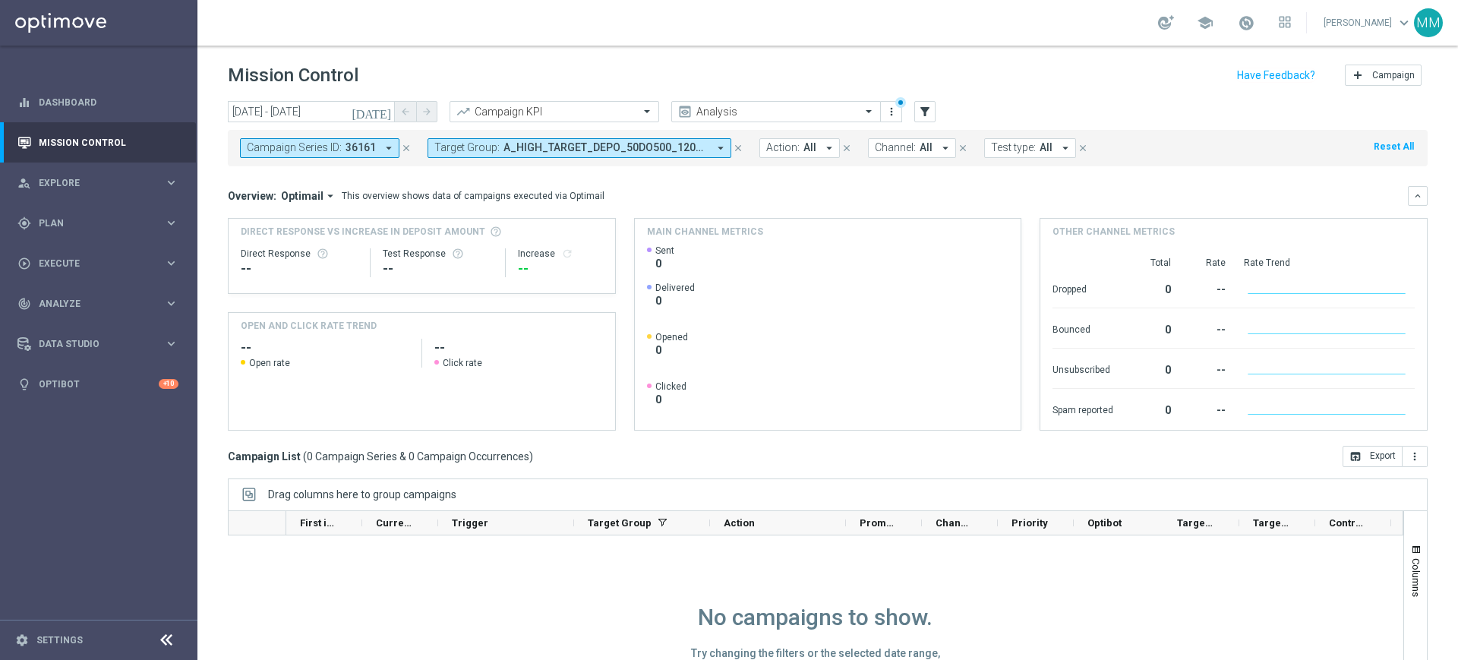
click at [473, 155] on button "Target Group: A_HIGH_TARGET_DEPO_50DO500_120925, A_MED_TARGET_DEPO_50DO200_1209…" at bounding box center [580, 148] width 304 height 20
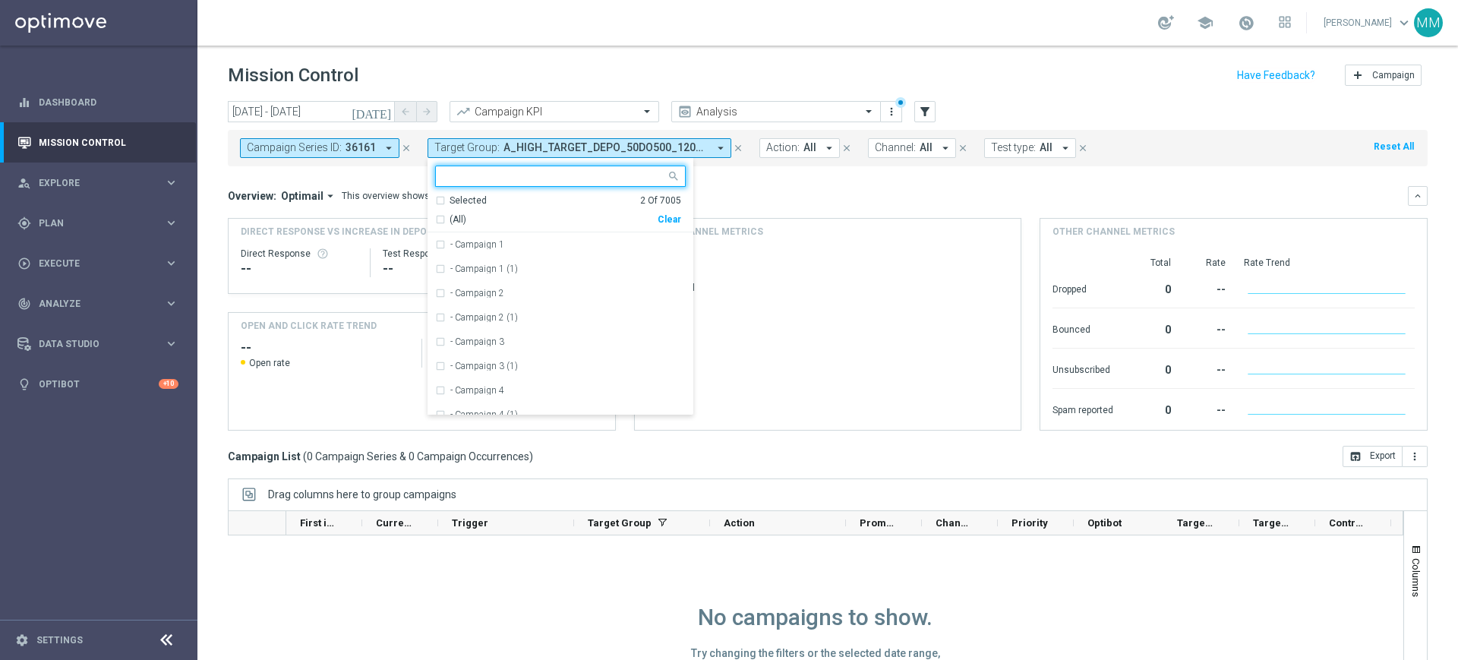
click at [0, 0] on div "Clear" at bounding box center [0, 0] width 0 height 0
click at [494, 183] on div at bounding box center [553, 177] width 225 height 15
paste input "A_PREM_TARGET_WAGER_PN_DO_1200_120925"
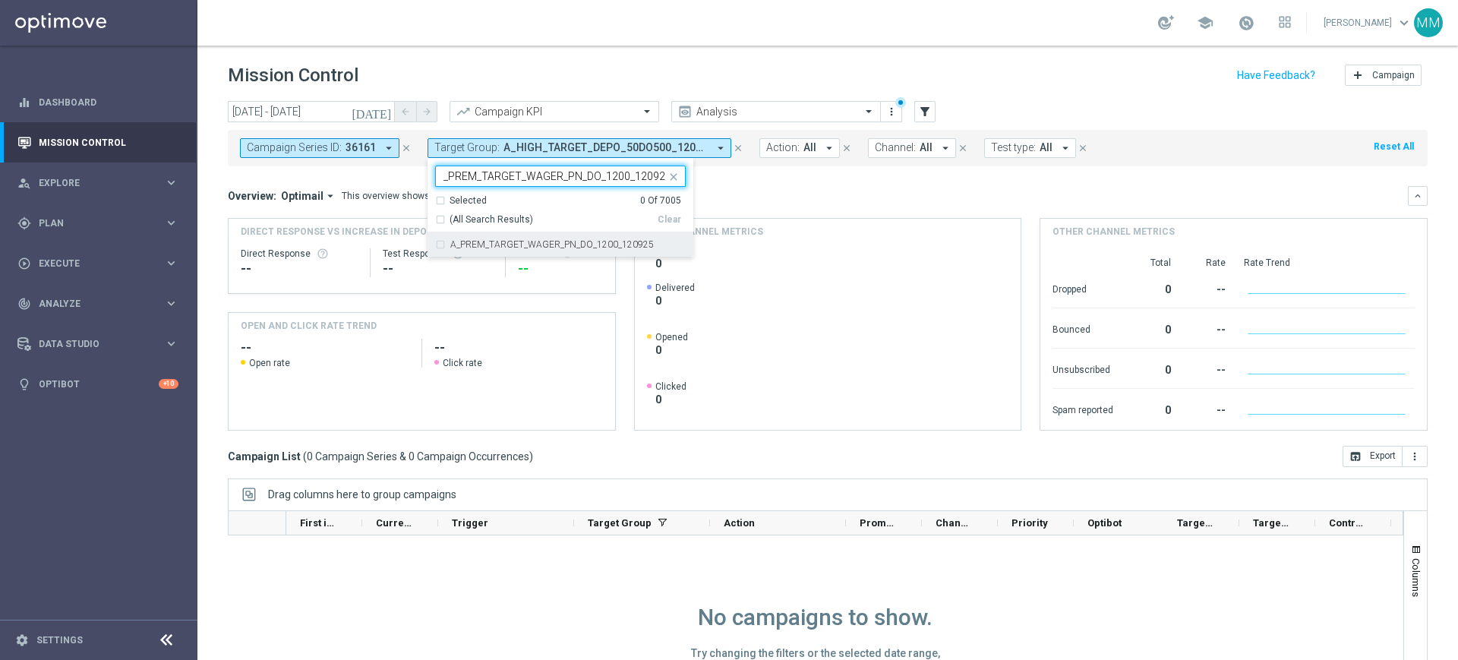
click at [488, 248] on label "A_PREM_TARGET_WAGER_PN_DO_1200_120925" at bounding box center [552, 244] width 204 height 9
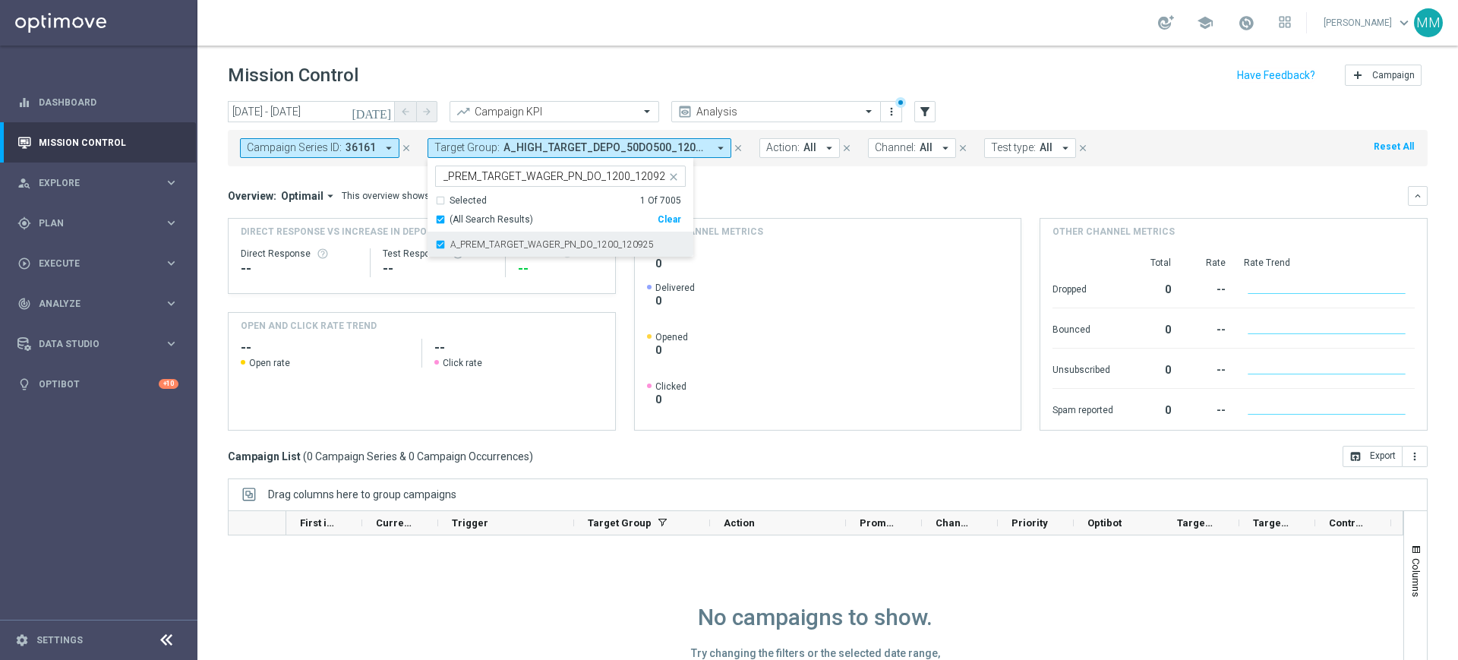
scroll to position [0, 0]
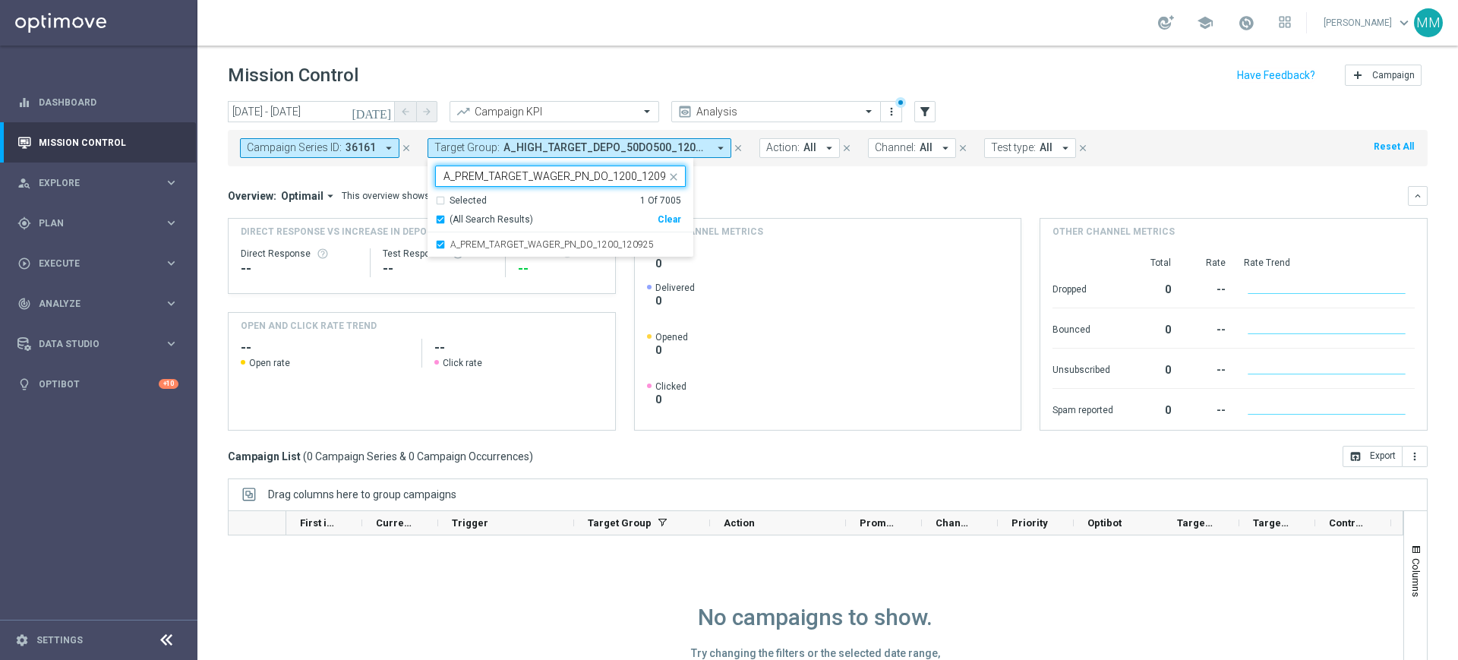
click at [470, 175] on input "A_PREM_TARGET_WAGER_PN_DO_1200_120925" at bounding box center [555, 176] width 223 height 13
paste input "EXTRA_TARGET_WAGER_PN_DO_25"
click at [486, 234] on div "A_PEXTRA_TARGET_WAGER_PN_DO_2500_120925" at bounding box center [560, 244] width 251 height 24
type input "A_PEXTRA_TARGET_WAGER_PN_DO_2500_120925"
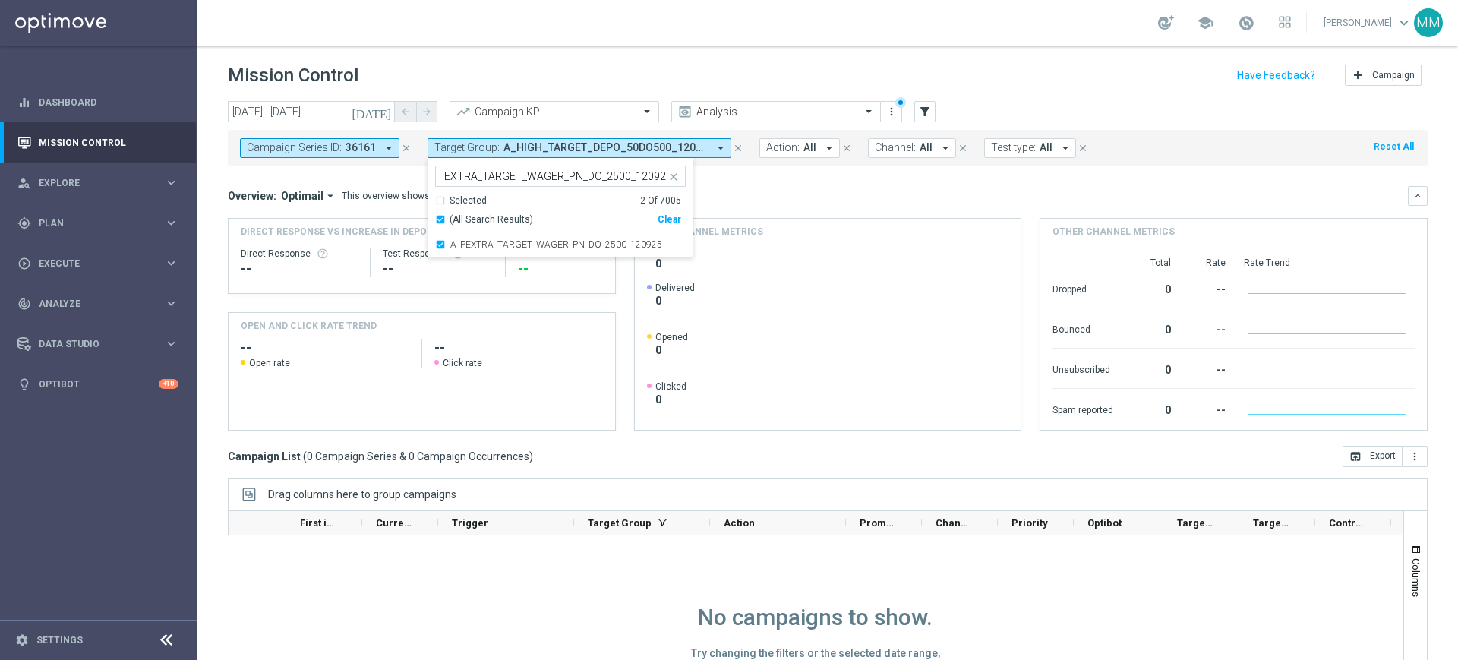
scroll to position [0, 0]
click at [368, 172] on mini-dashboard "Overview: Optimail arrow_drop_down This overview shows data of campaigns execut…" at bounding box center [828, 306] width 1200 height 280
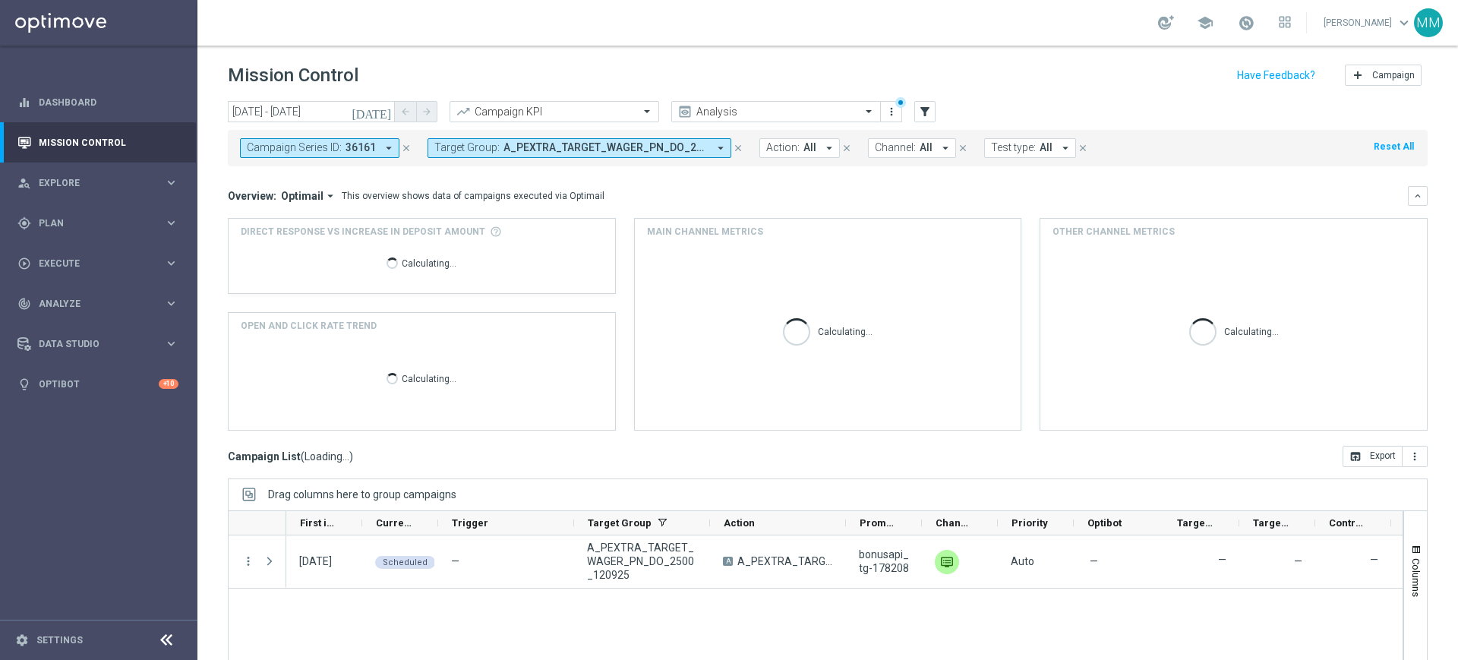
click at [359, 150] on span "36161" at bounding box center [361, 147] width 30 height 13
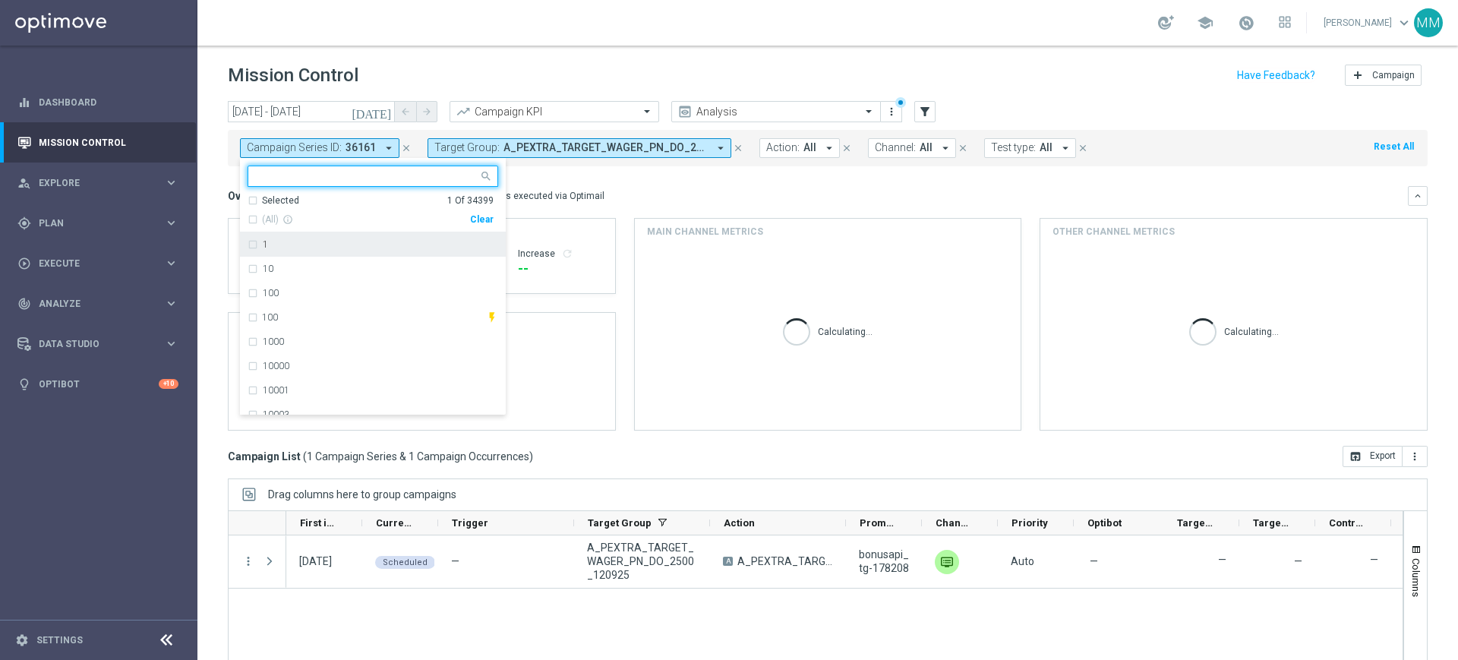
click at [0, 0] on div "Clear" at bounding box center [0, 0] width 0 height 0
click at [545, 200] on div "This overview shows data of campaigns executed via Optimail" at bounding box center [473, 196] width 263 height 14
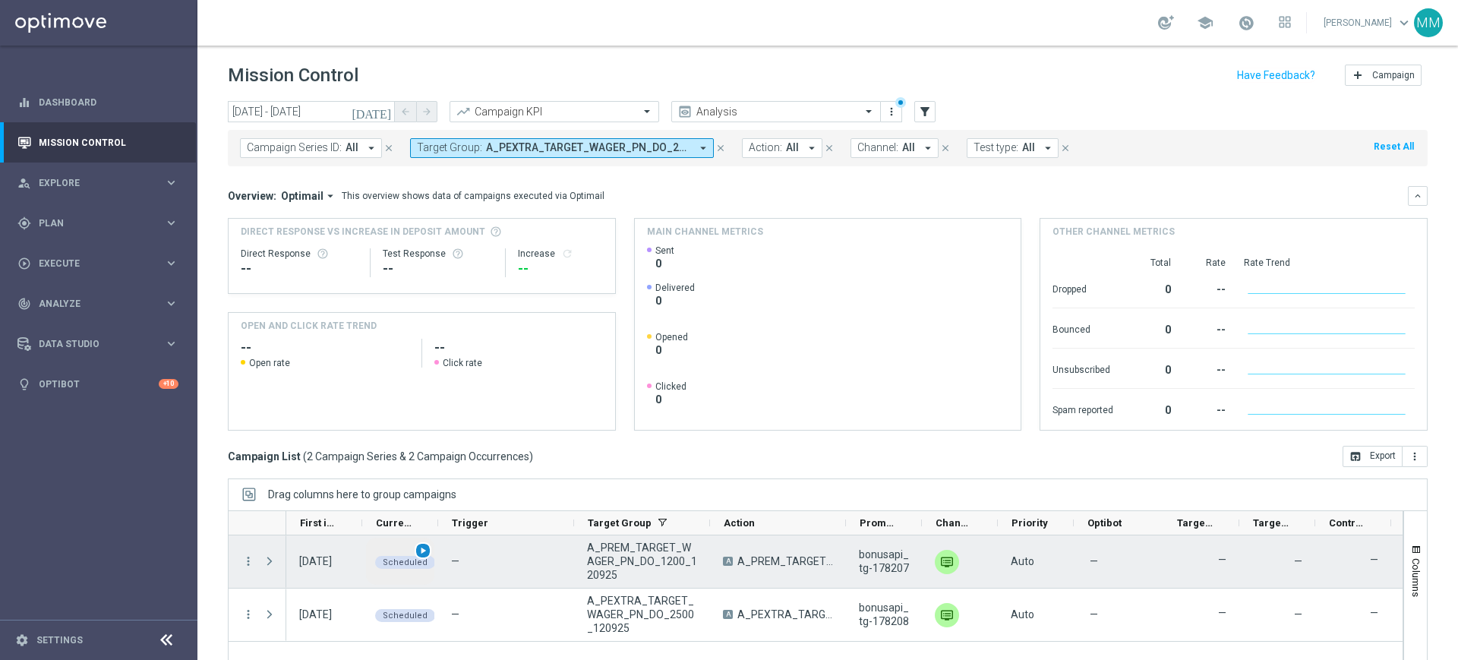
click at [423, 551] on span "play_arrow" at bounding box center [423, 550] width 11 height 11
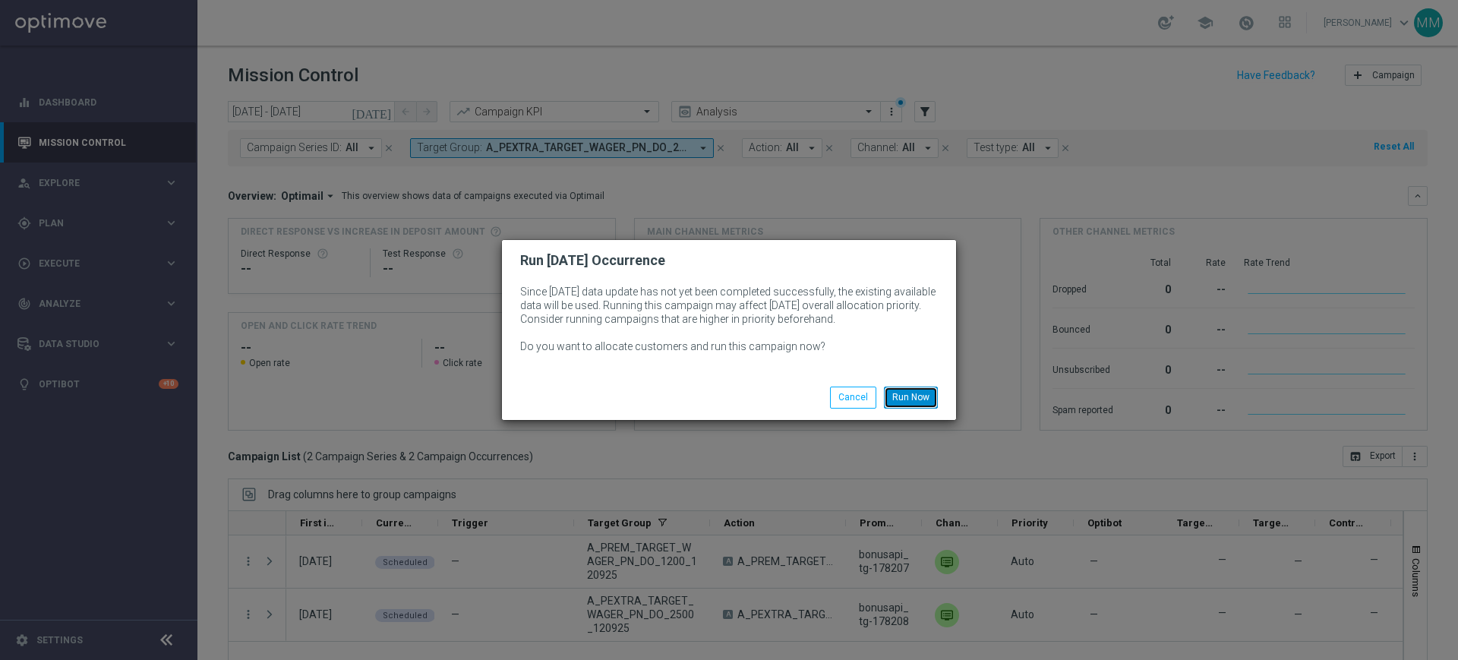
click at [919, 406] on button "Run Now" at bounding box center [911, 397] width 54 height 21
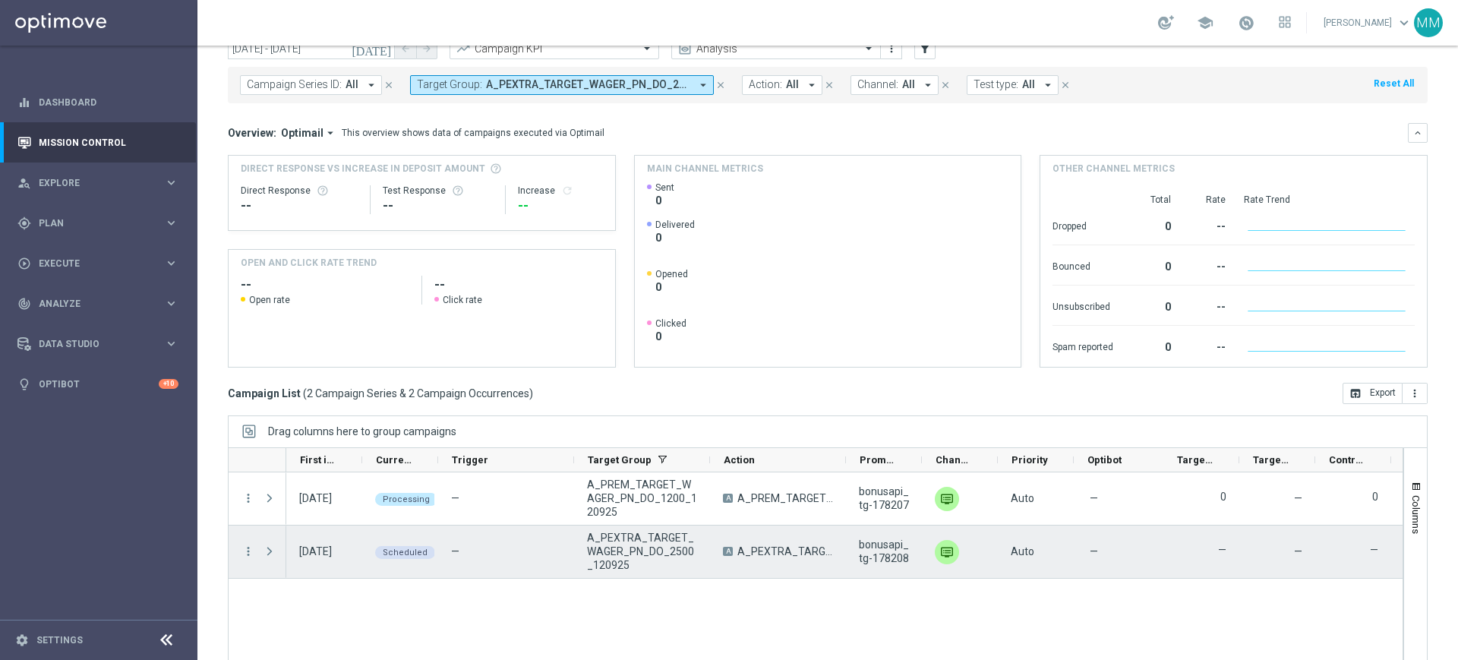
scroll to position [95, 0]
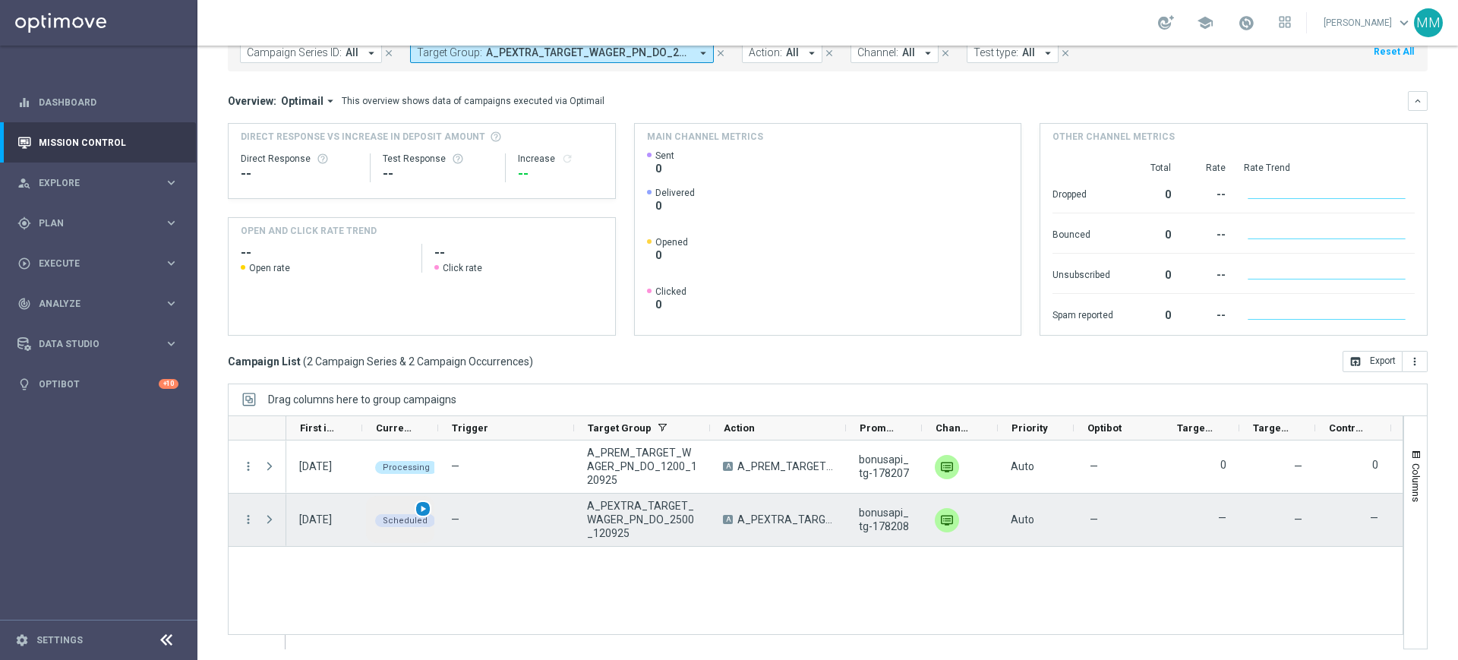
click at [422, 505] on span "play_arrow" at bounding box center [423, 509] width 11 height 11
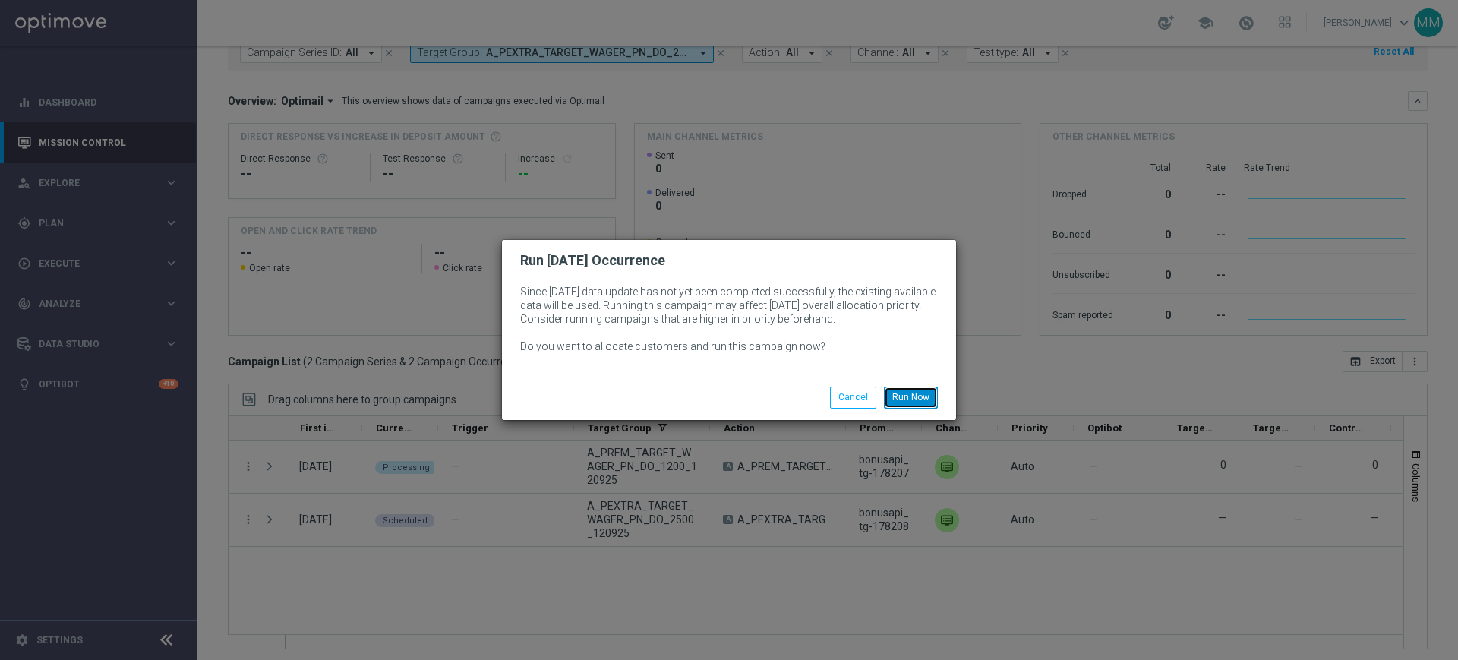
click at [902, 402] on button "Run Now" at bounding box center [911, 397] width 54 height 21
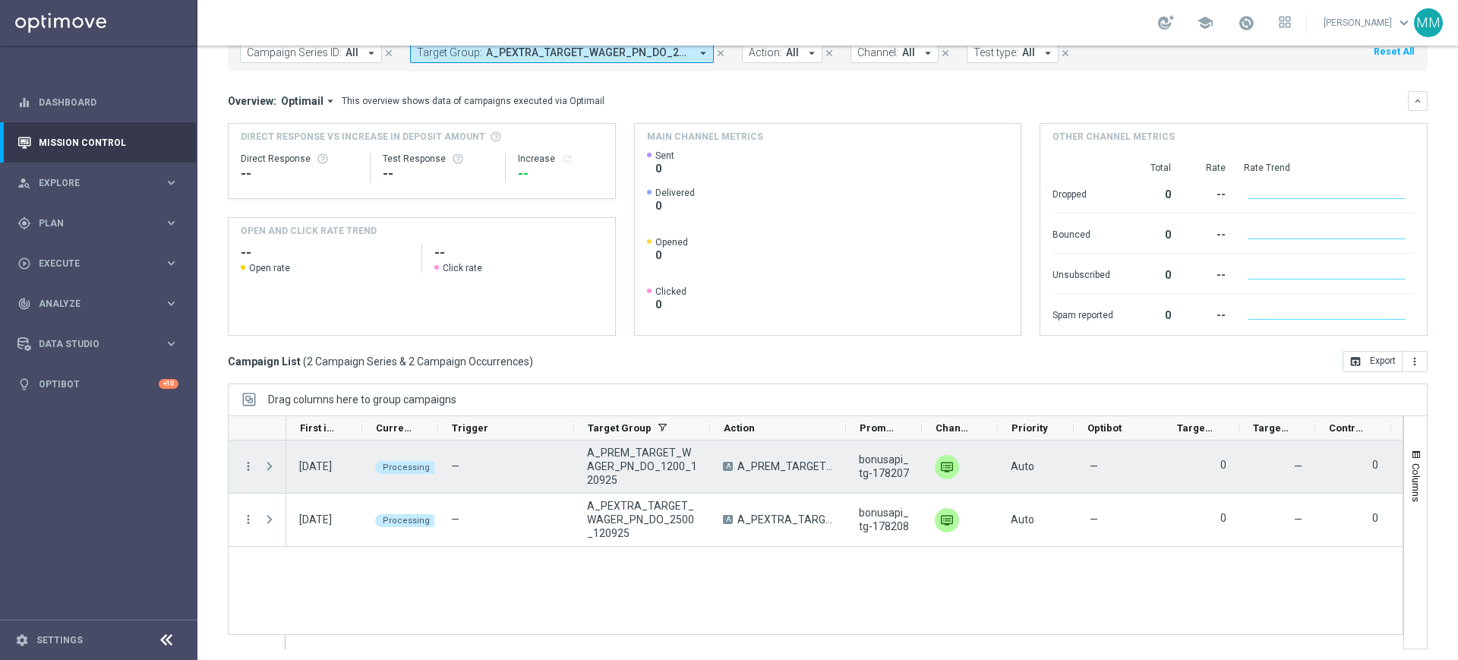
click at [270, 464] on span "Press SPACE to select this row." at bounding box center [270, 466] width 14 height 12
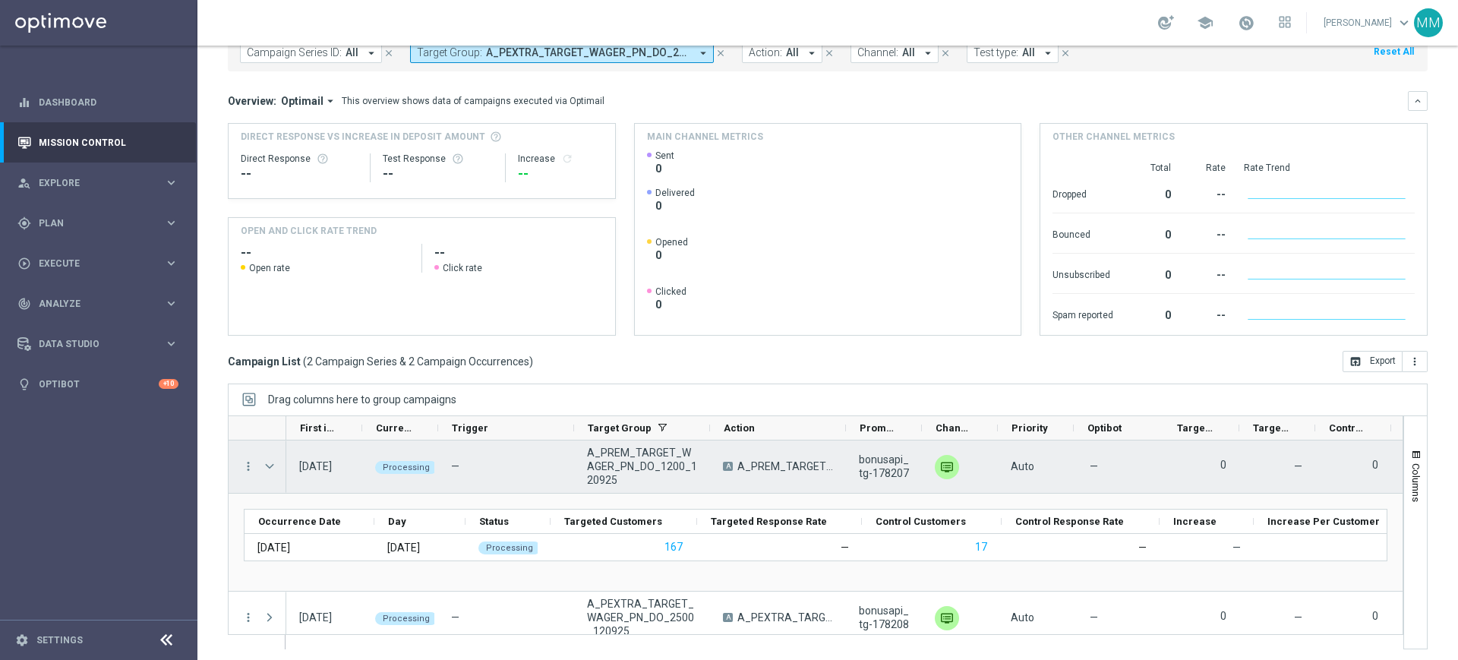
scroll to position [11, 0]
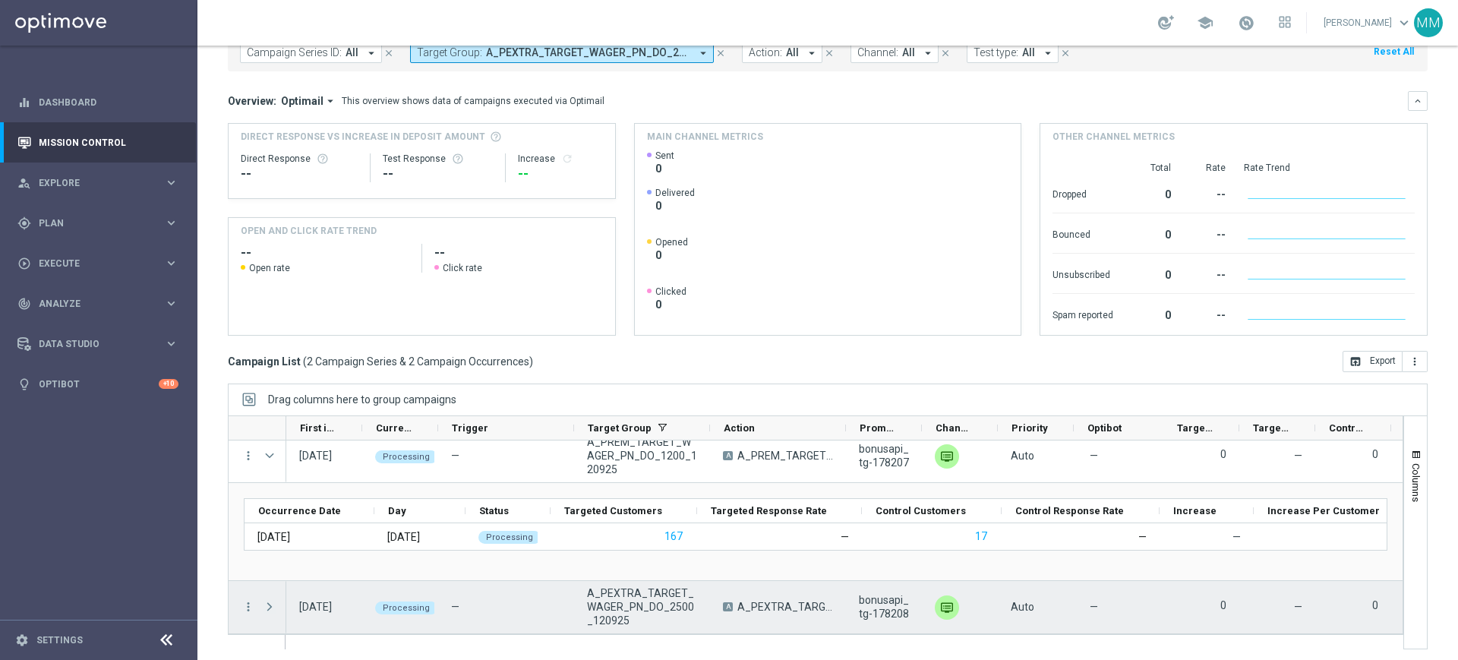
click at [271, 601] on span "Press SPACE to select this row." at bounding box center [270, 607] width 14 height 12
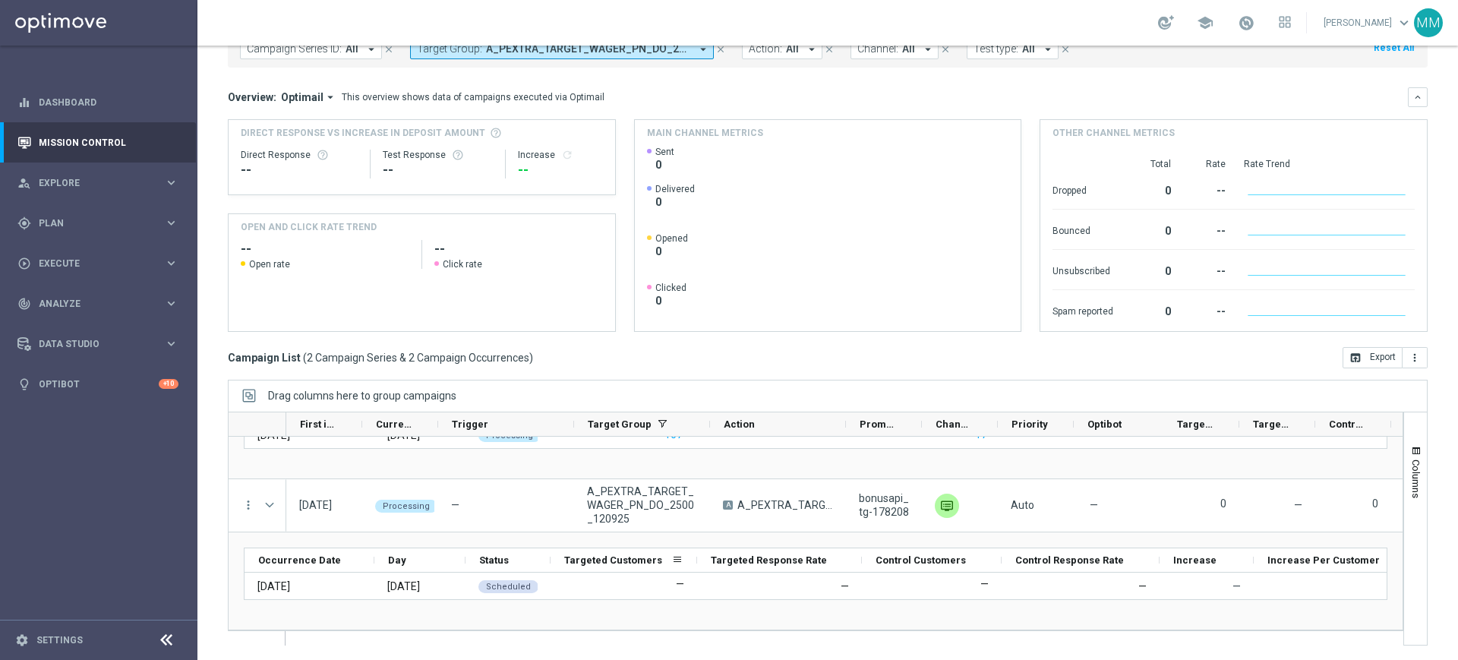
scroll to position [99, 0]
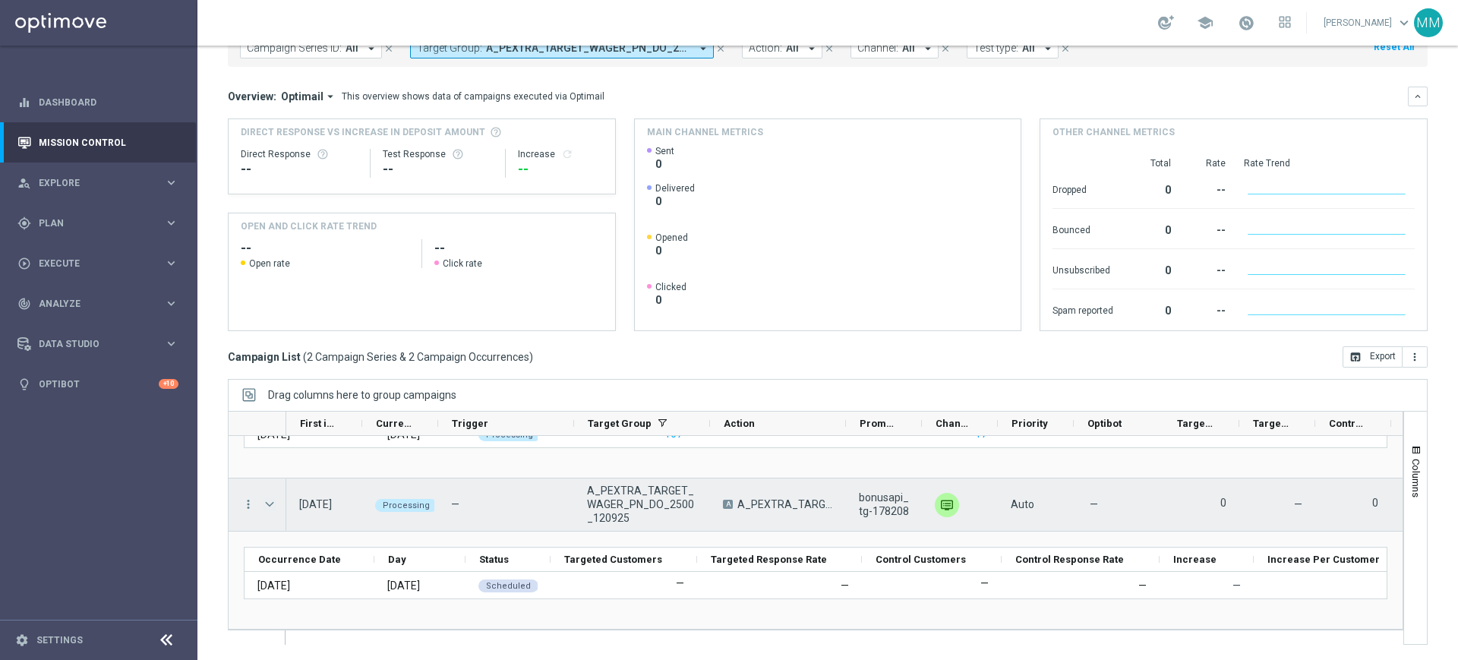
click at [269, 504] on span "Press SPACE to select this row." at bounding box center [270, 504] width 14 height 12
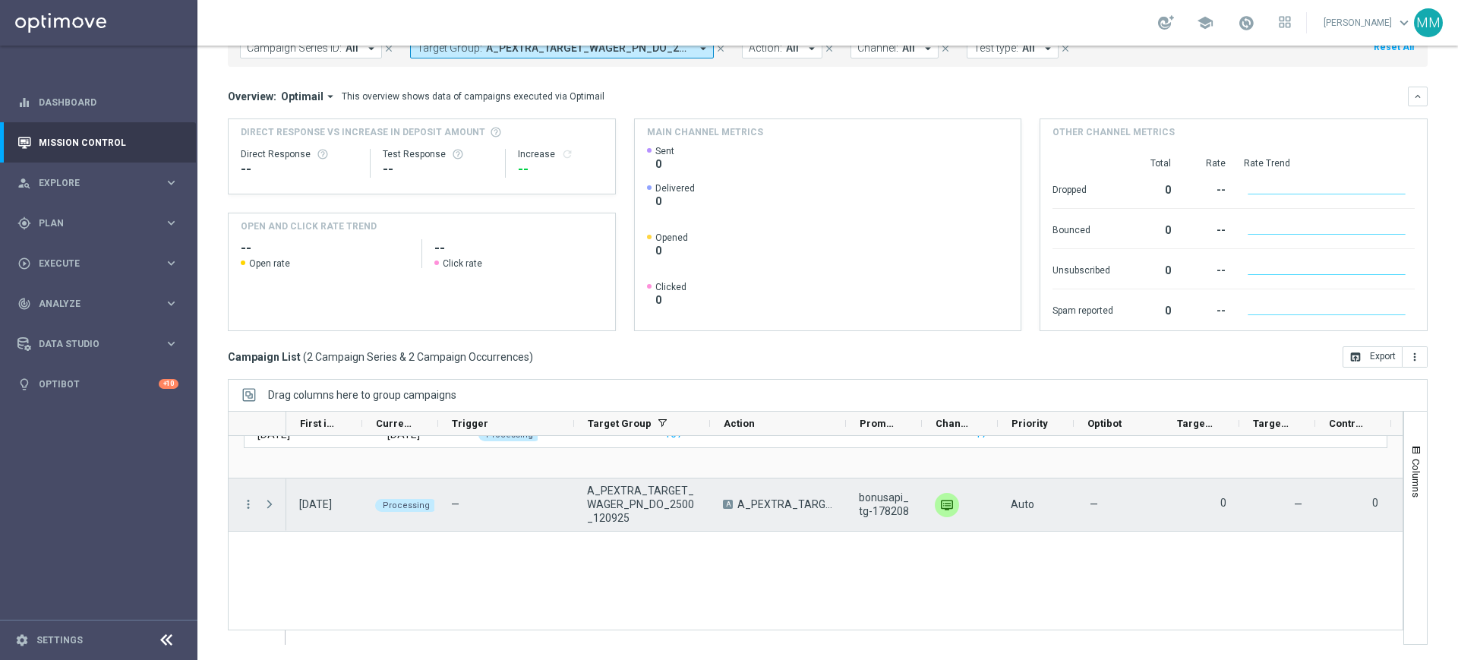
scroll to position [0, 0]
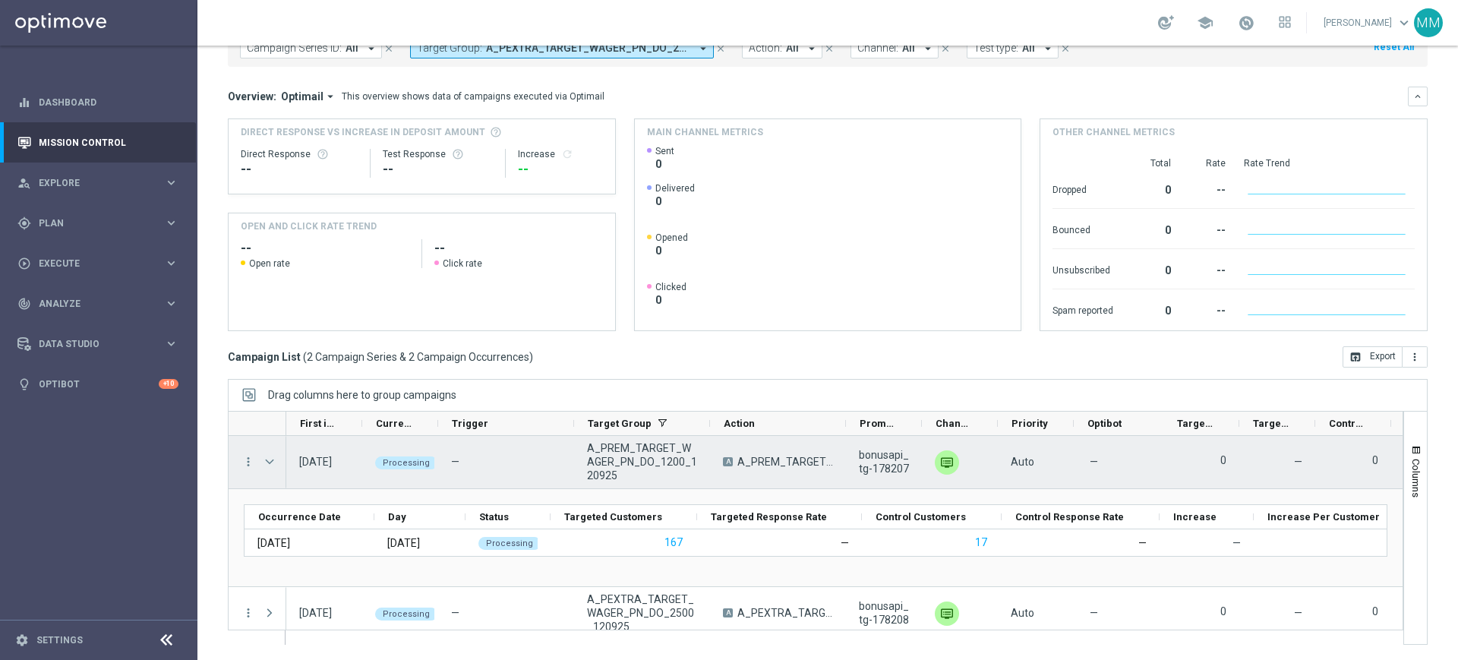
click at [272, 462] on span "Press SPACE to select this row." at bounding box center [270, 462] width 14 height 12
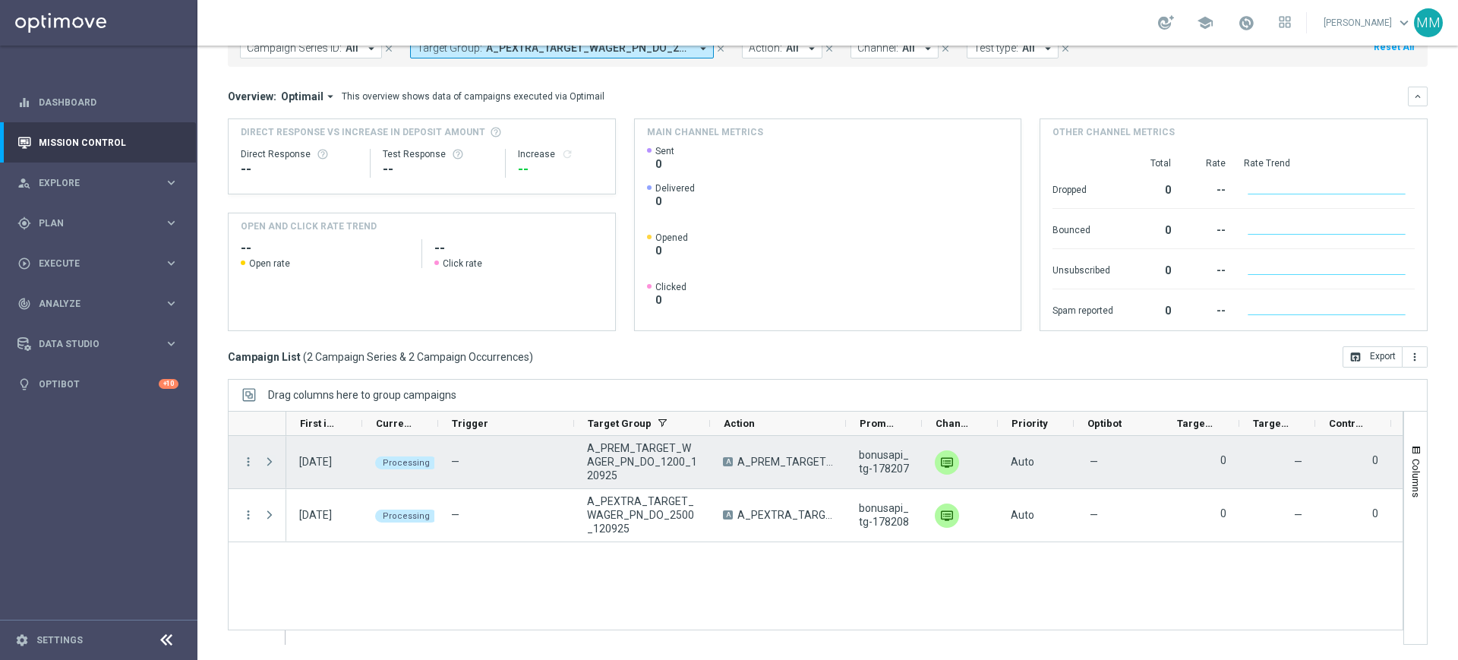
click at [270, 462] on span "Press SPACE to select this row." at bounding box center [270, 462] width 14 height 12
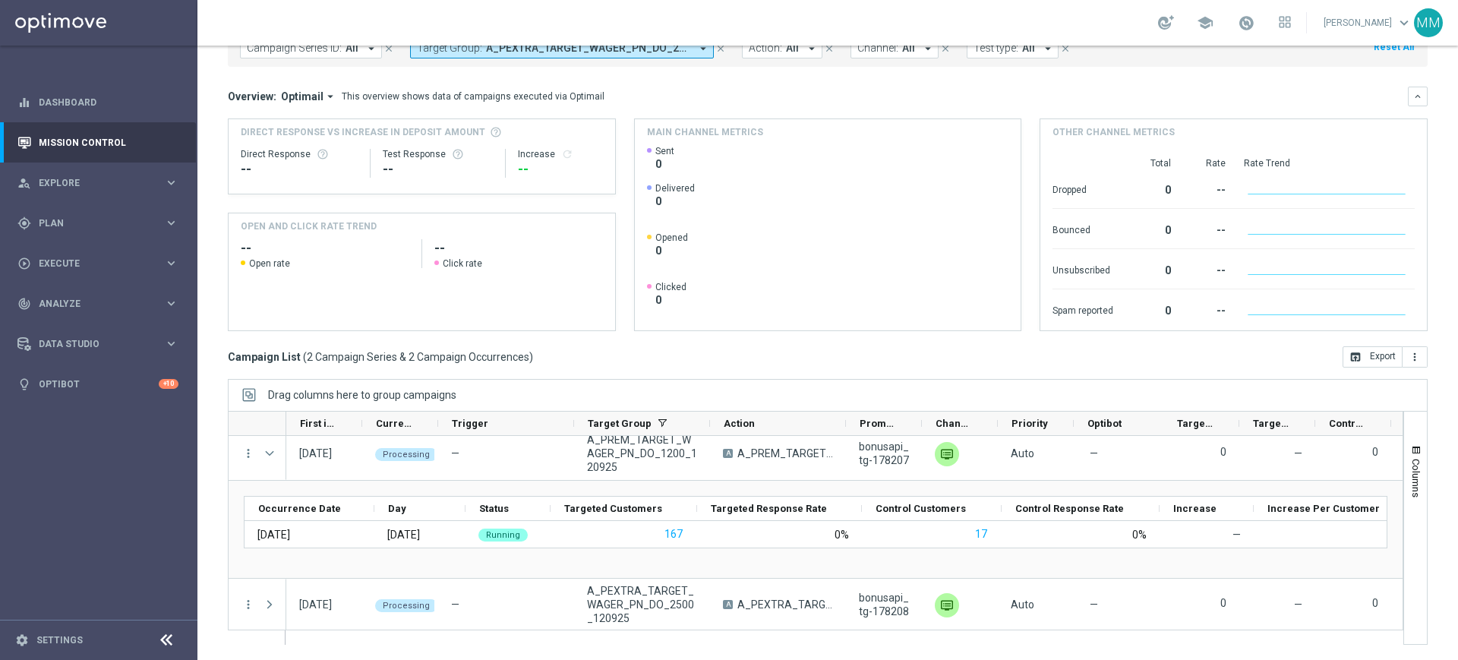
scroll to position [11, 0]
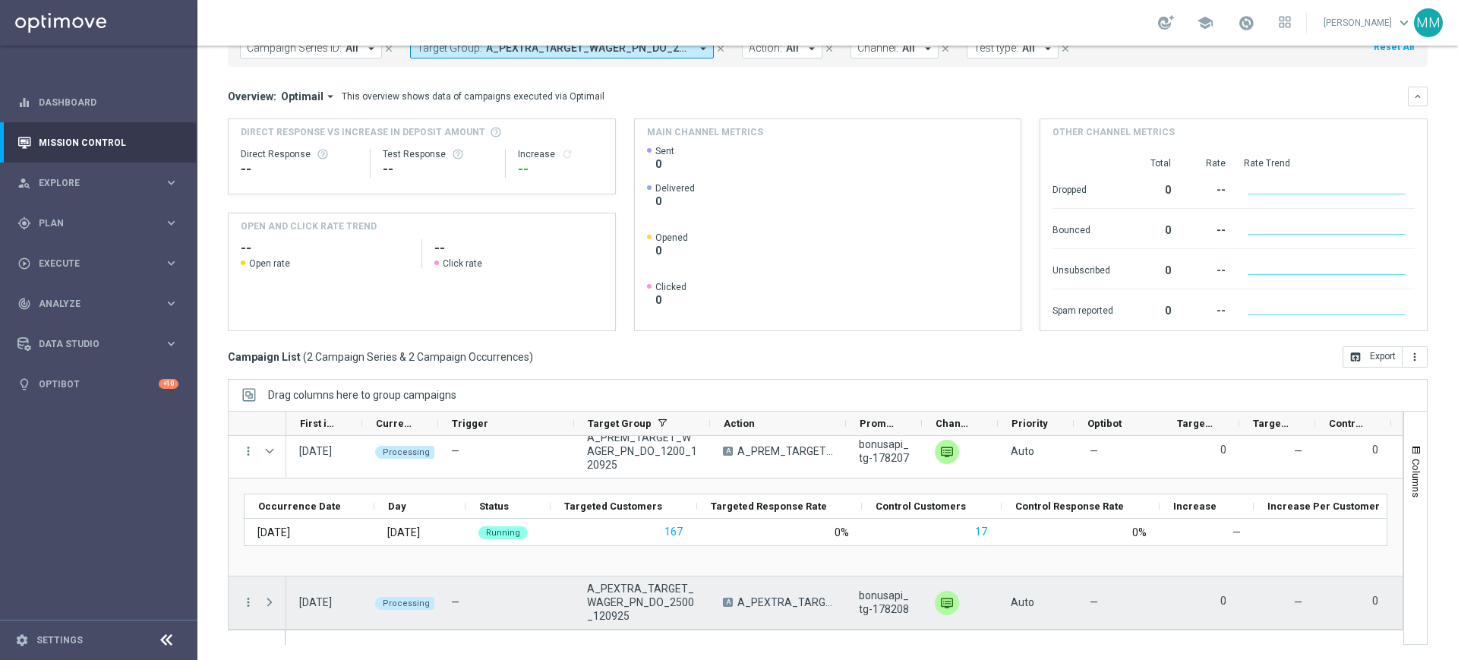
click at [273, 609] on span "Press SPACE to select this row." at bounding box center [271, 602] width 17 height 30
click at [269, 603] on span "Press SPACE to select this row." at bounding box center [270, 602] width 14 height 12
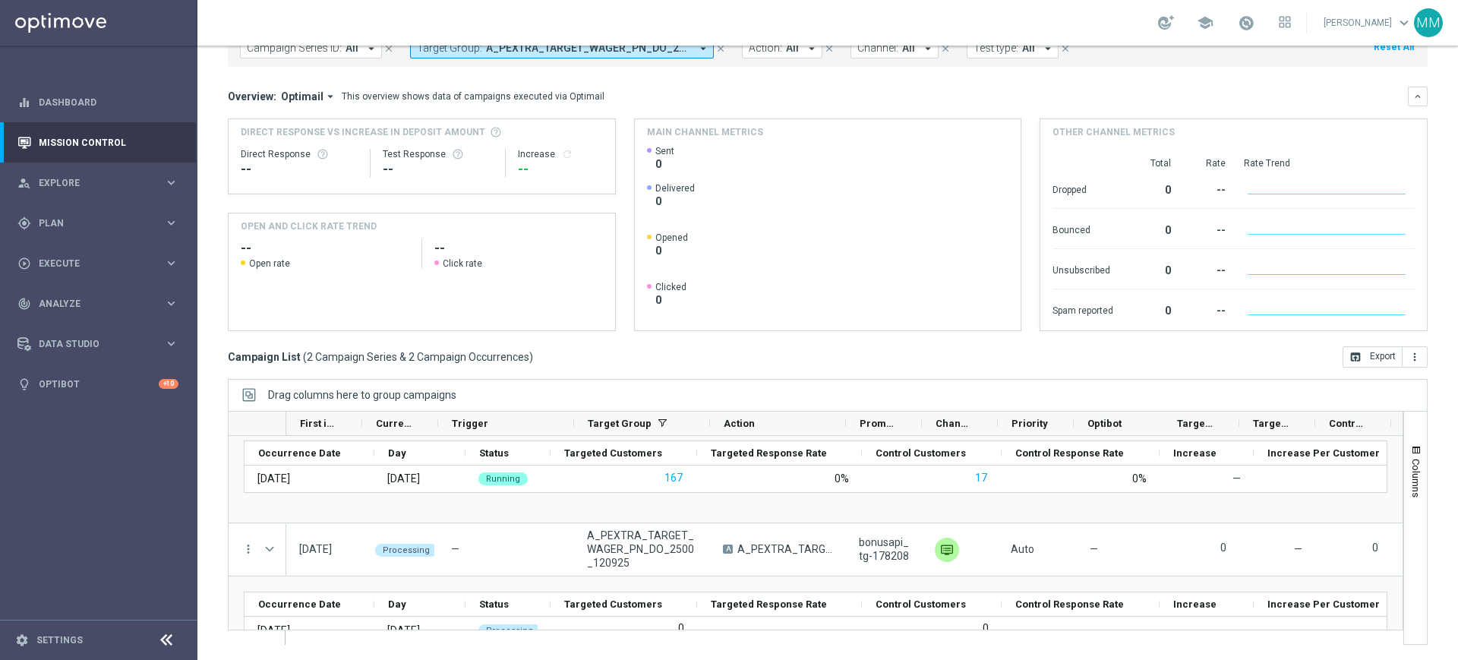
scroll to position [109, 0]
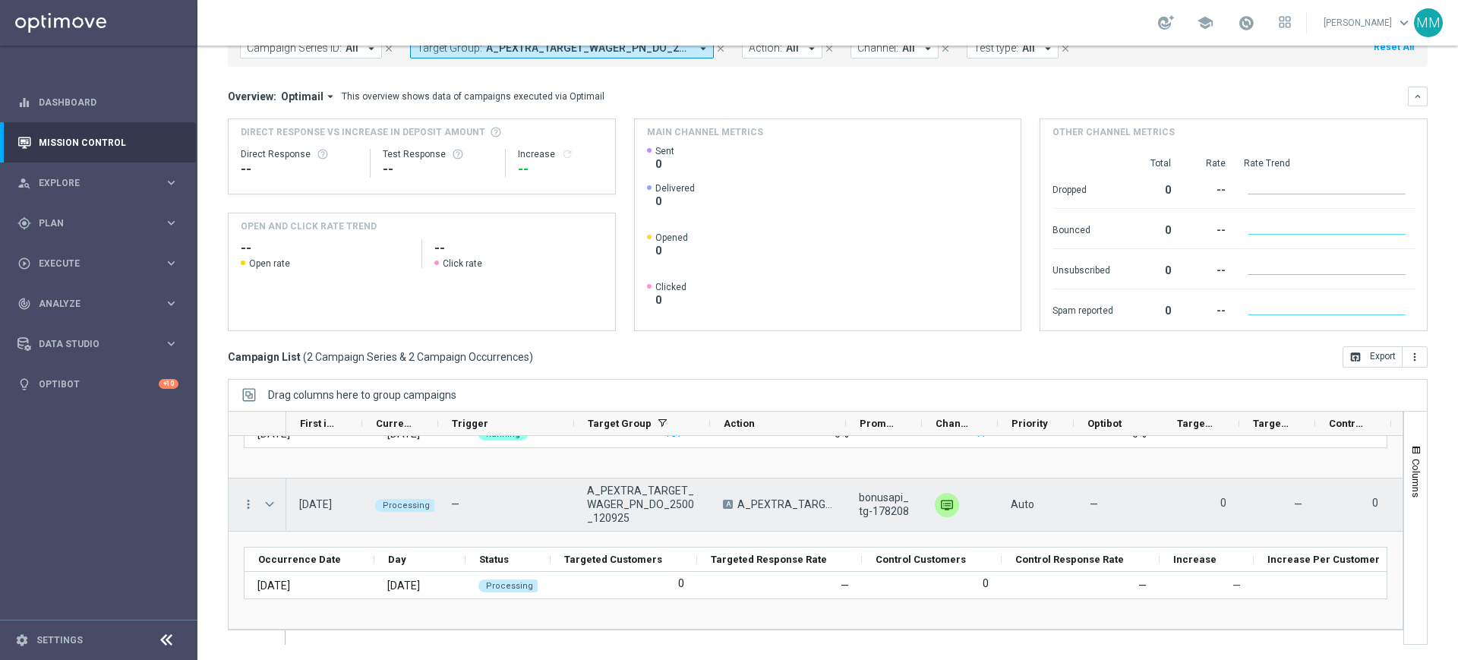
click at [273, 504] on span "Press SPACE to select this row." at bounding box center [270, 504] width 14 height 12
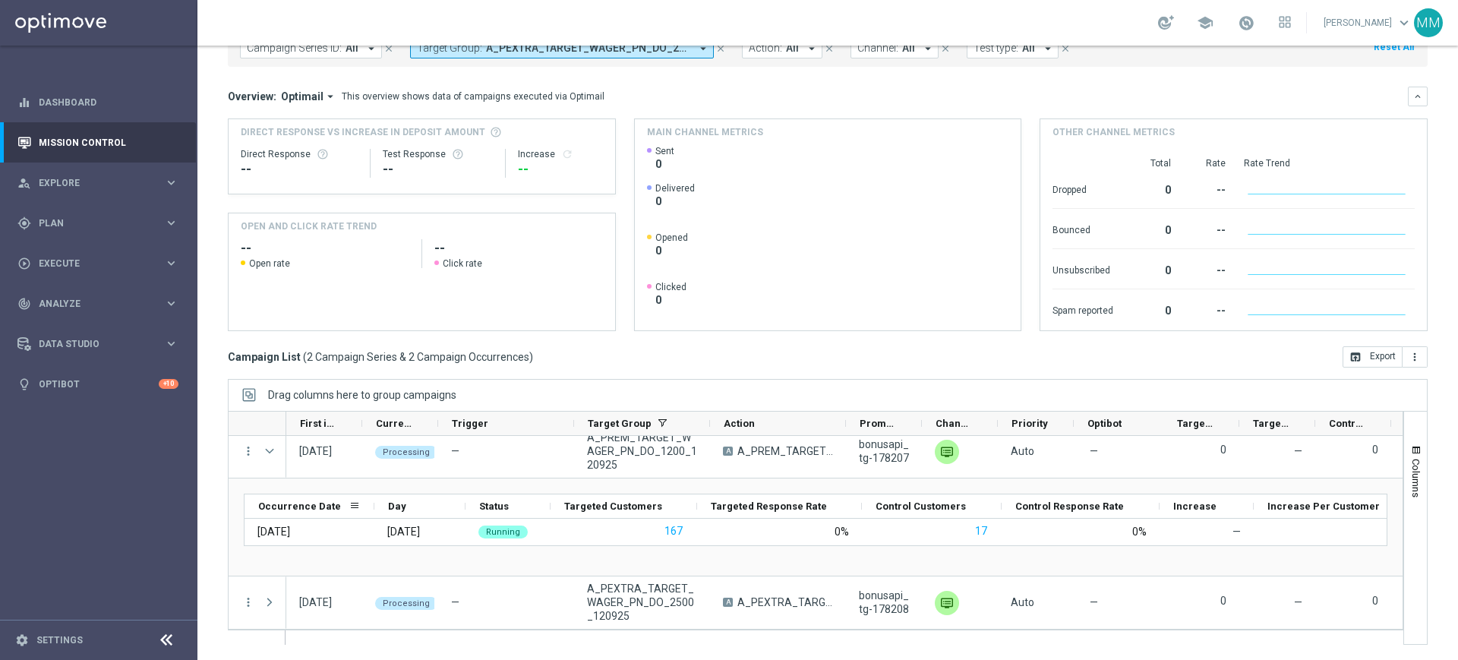
scroll to position [11, 0]
click at [273, 504] on span "Occurrence Date" at bounding box center [299, 506] width 83 height 11
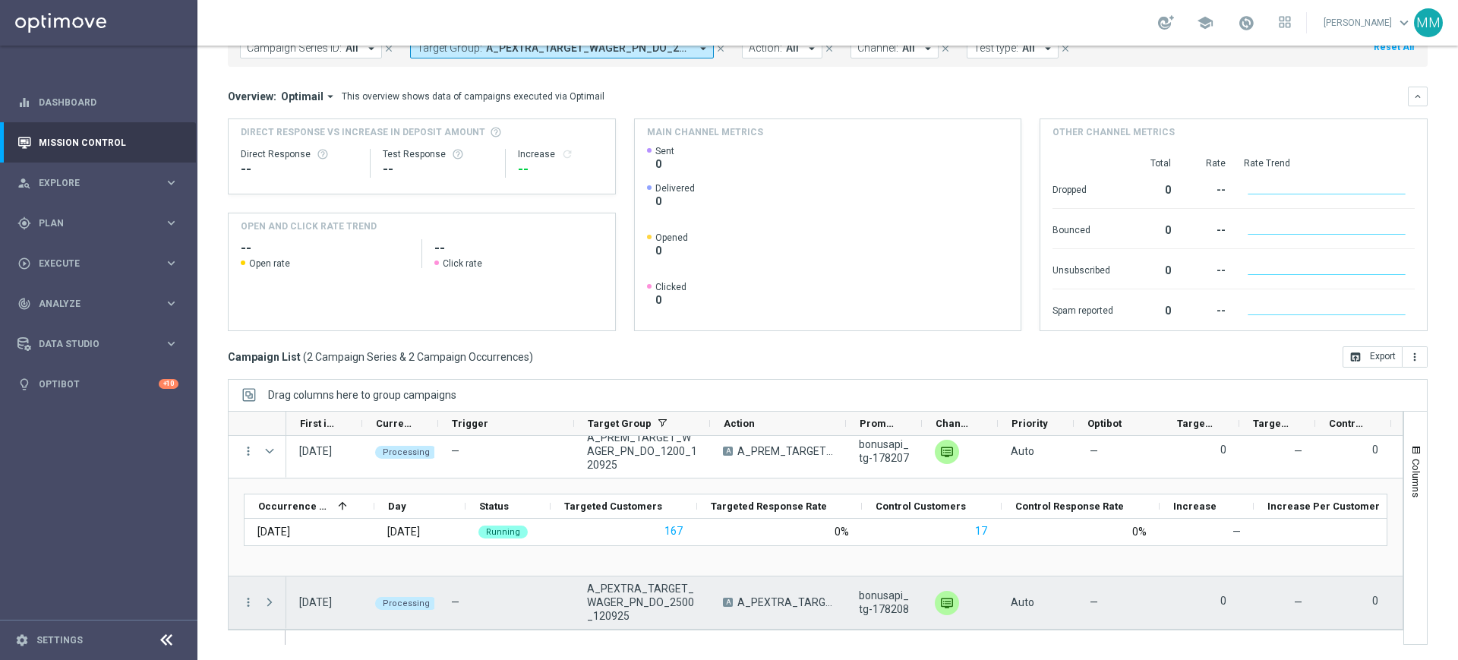
click at [272, 602] on span "Press SPACE to select this row." at bounding box center [270, 602] width 14 height 12
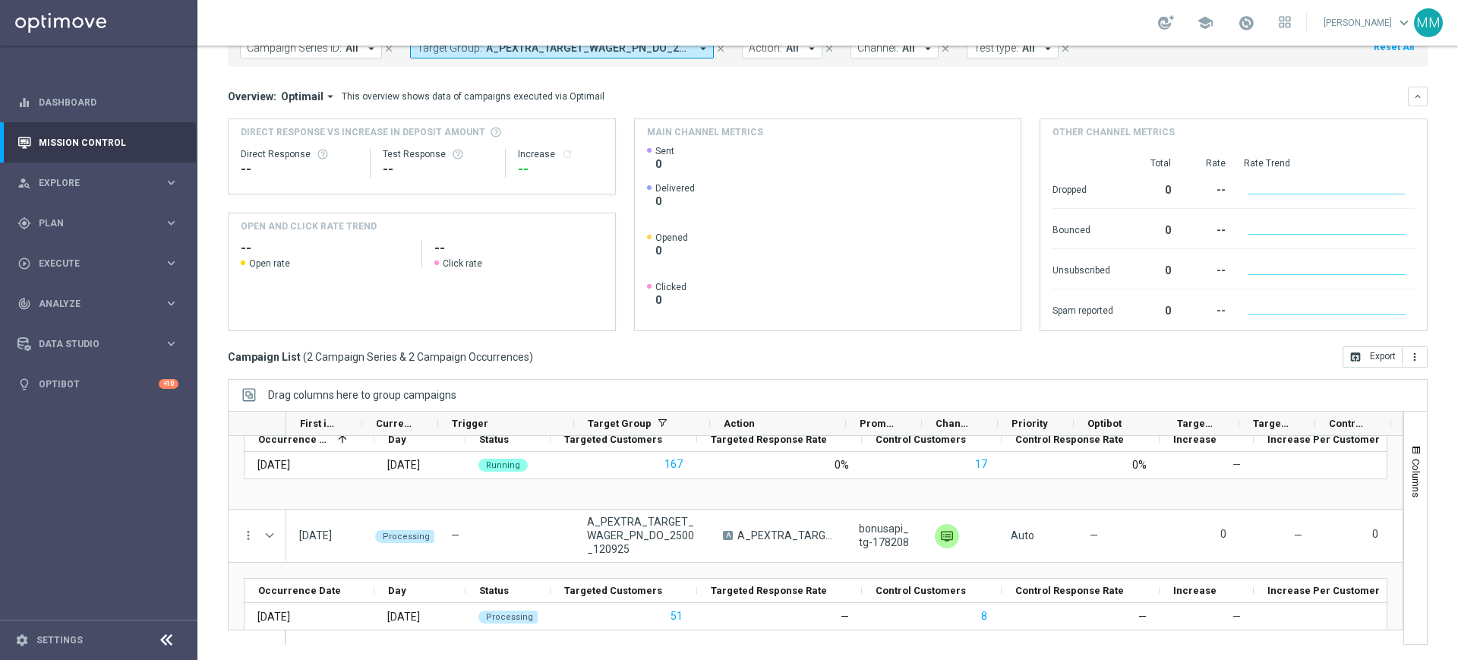
scroll to position [109, 0]
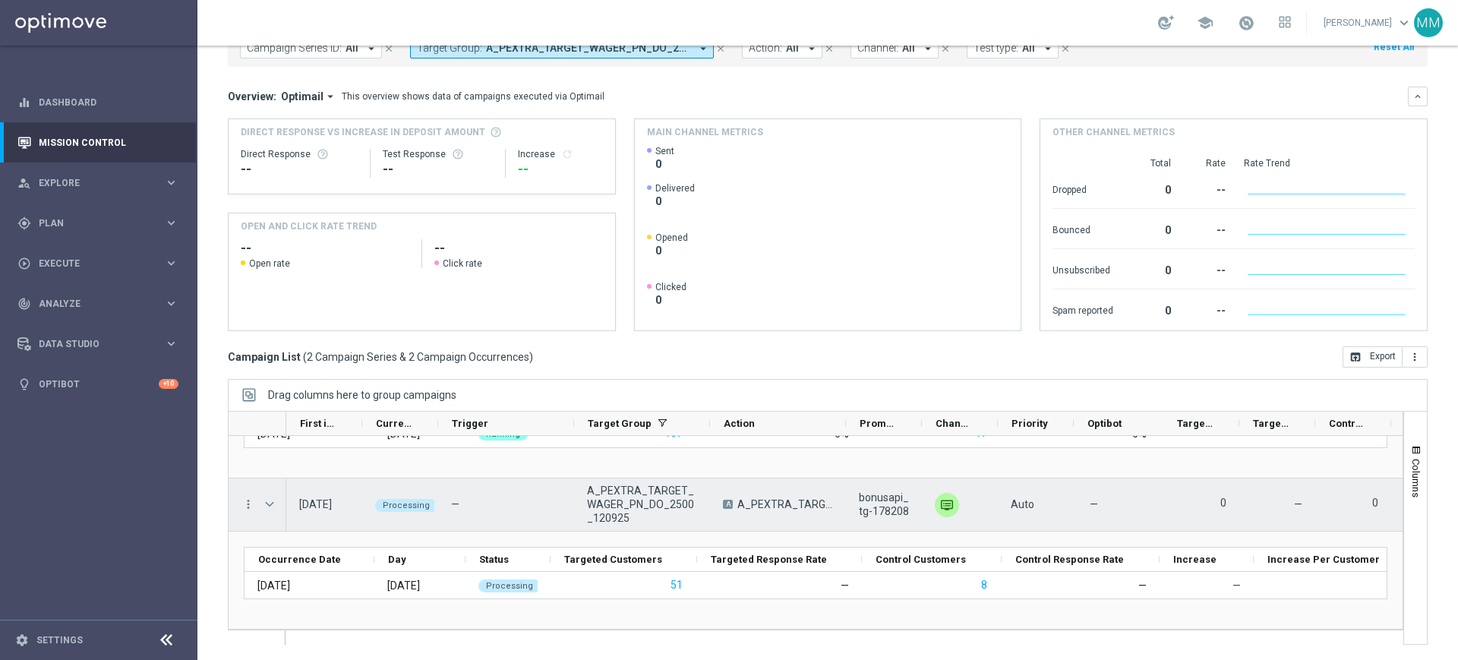
click at [273, 504] on span "Press SPACE to select this row." at bounding box center [270, 504] width 14 height 12
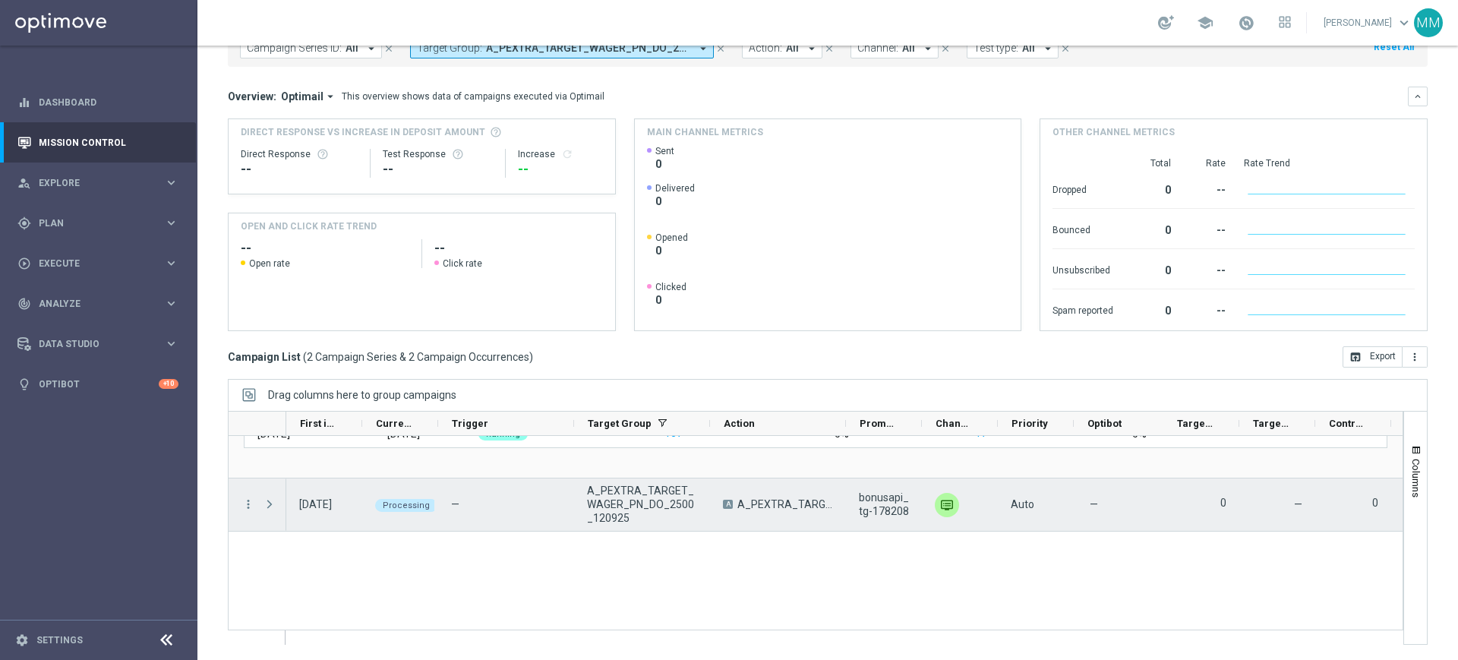
scroll to position [11, 0]
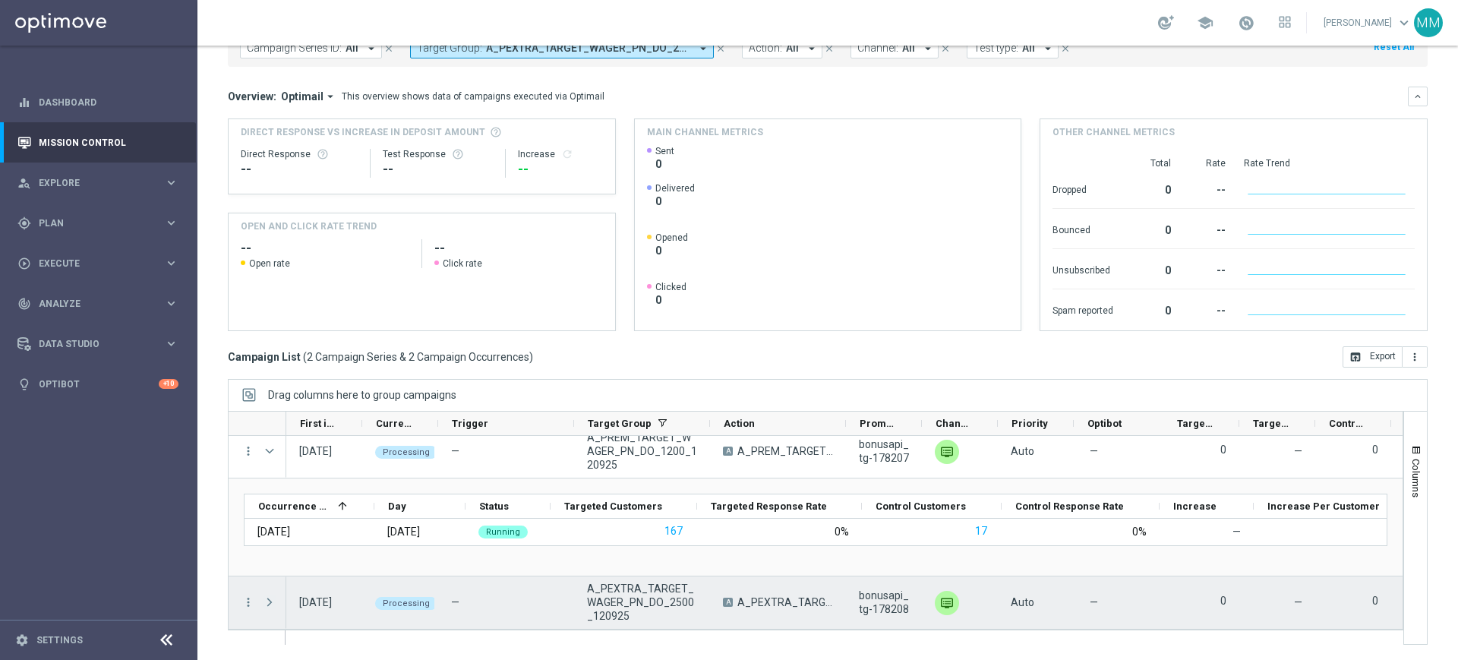
click at [273, 601] on span "Press SPACE to select this row." at bounding box center [270, 602] width 14 height 12
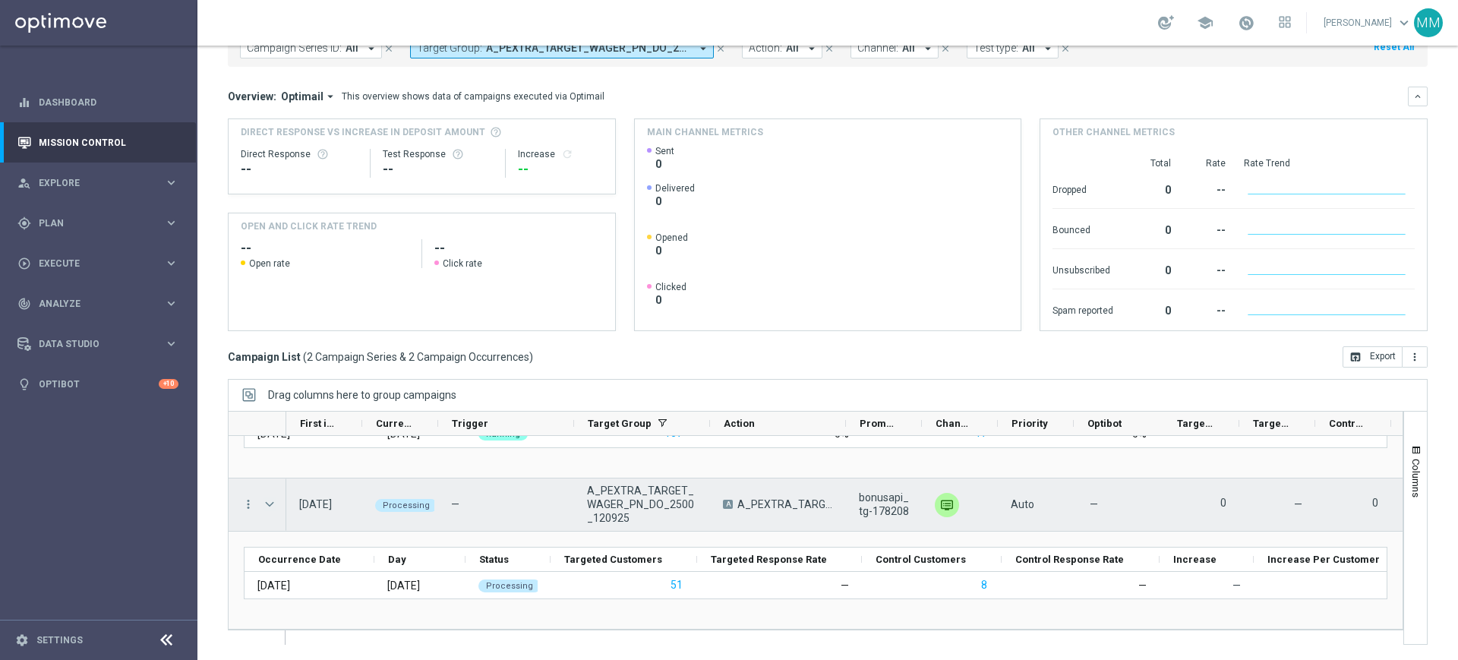
click at [270, 505] on span "Press SPACE to select this row." at bounding box center [270, 504] width 14 height 12
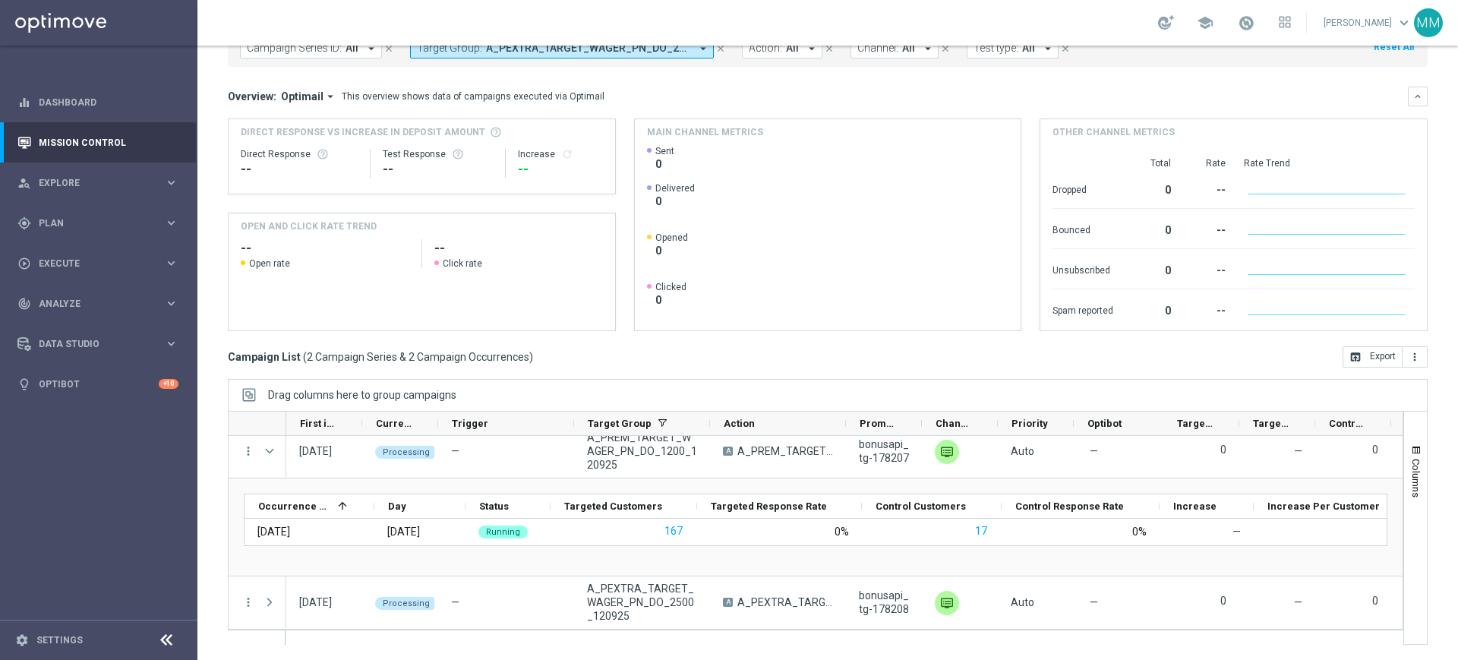
scroll to position [11, 0]
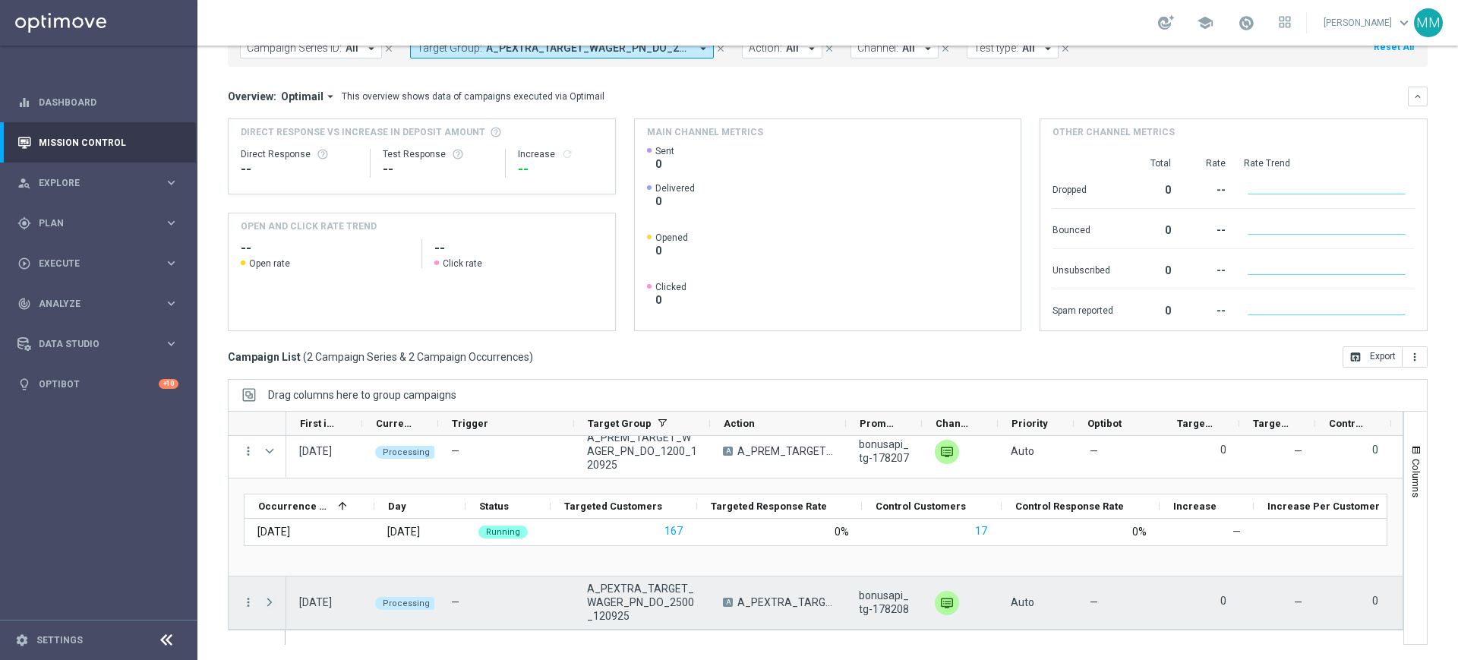
click at [265, 605] on span "Press SPACE to select this row." at bounding box center [270, 602] width 14 height 12
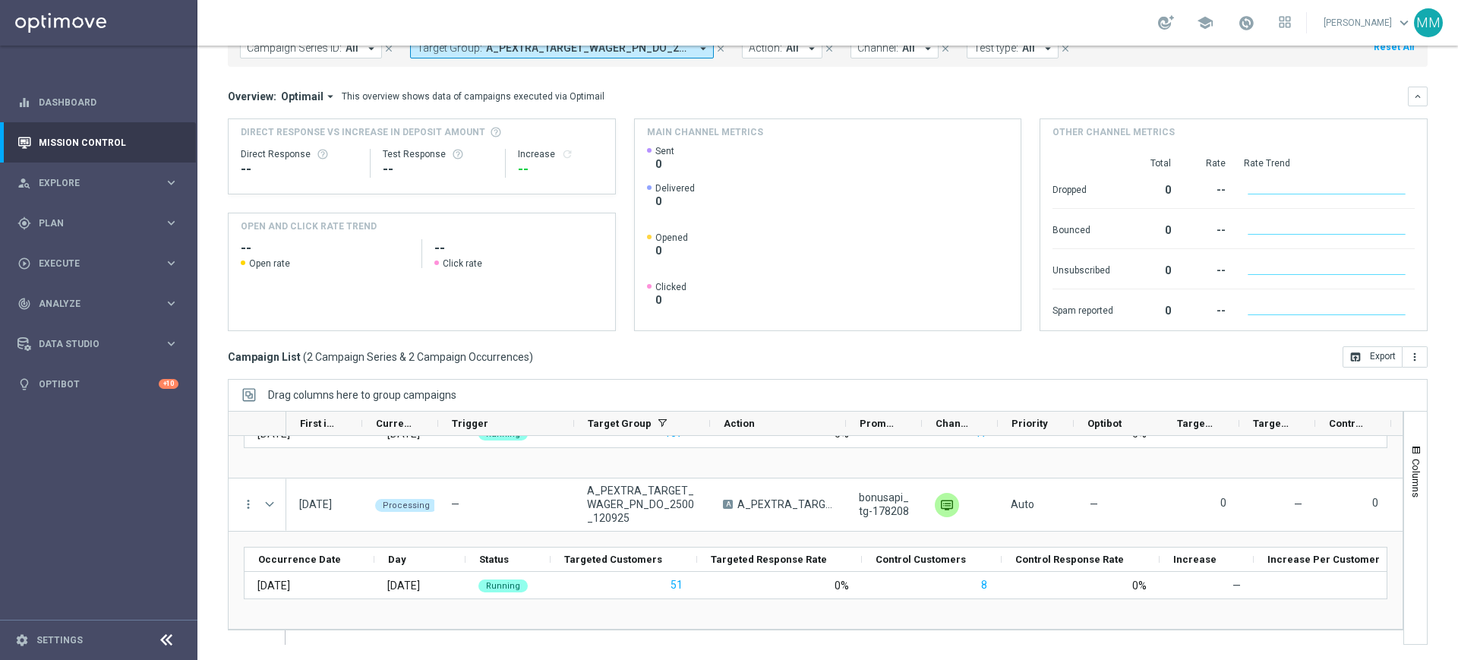
scroll to position [0, 0]
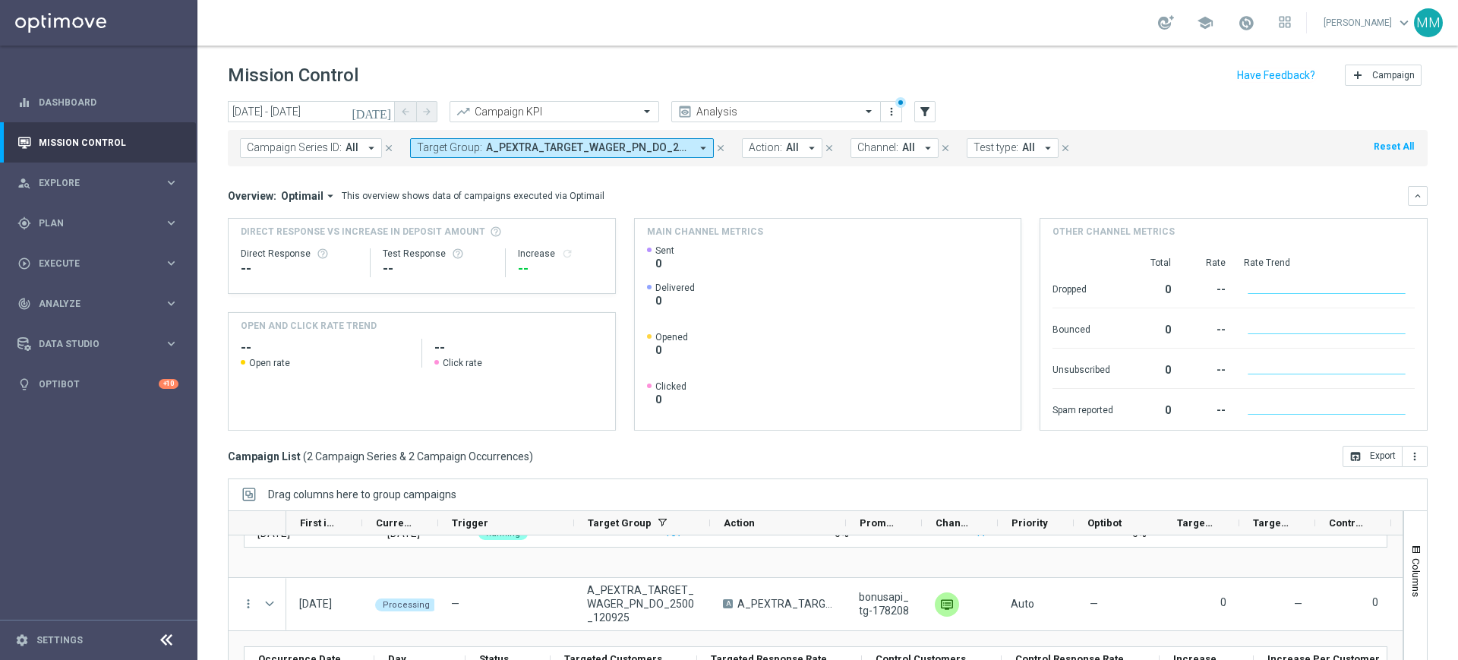
click at [571, 152] on span "A_PEXTRA_TARGET_WAGER_PN_DO_2500_120925, A_PREM_TARGET_WAGER_PN_DO_1200_120925" at bounding box center [588, 147] width 204 height 13
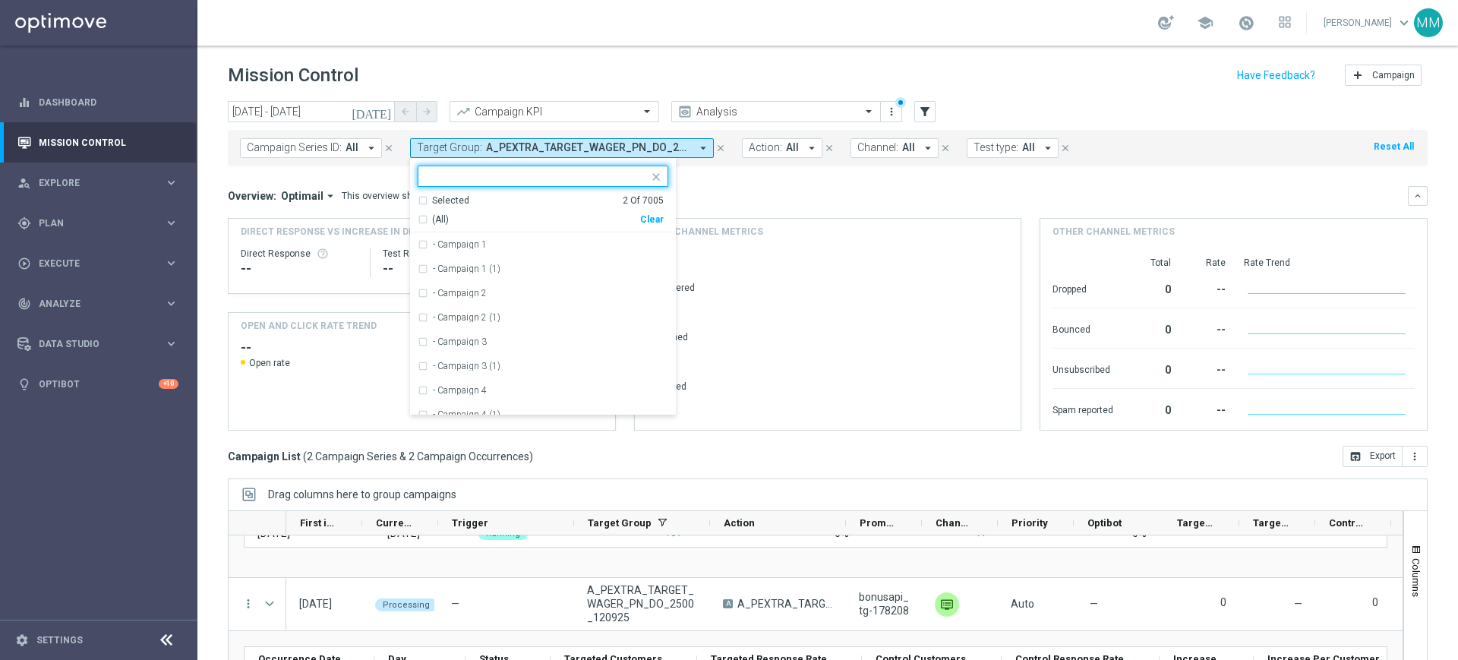
click at [0, 0] on div "Clear" at bounding box center [0, 0] width 0 height 0
click at [621, 178] on input "text" at bounding box center [537, 176] width 223 height 13
paste input "A_ALL_GLOB_CASHBACK_DAILY_SIATKA_120925"
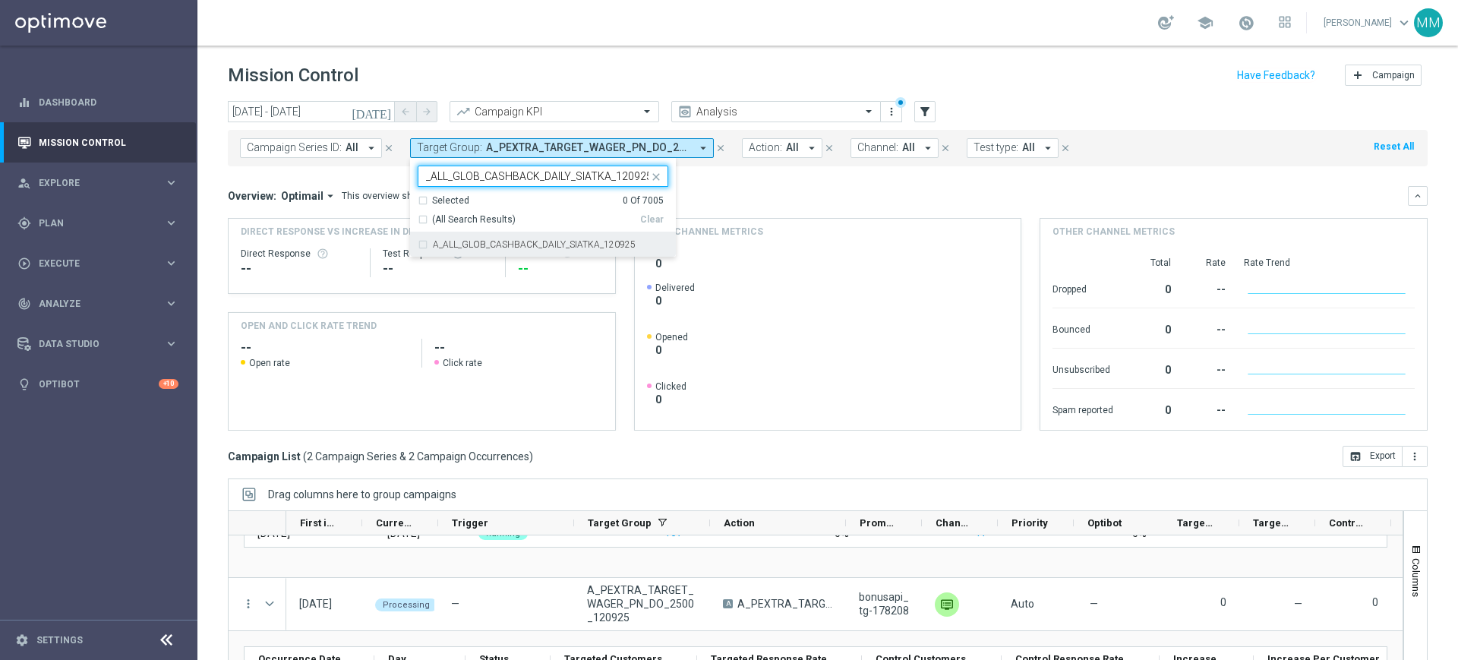
click at [558, 238] on div "A_ALL_GLOB_CASHBACK_DAILY_SIATKA_120925" at bounding box center [543, 244] width 251 height 24
type input "A_ALL_GLOB_CASHBACK_DAILY_SIATKA_120925"
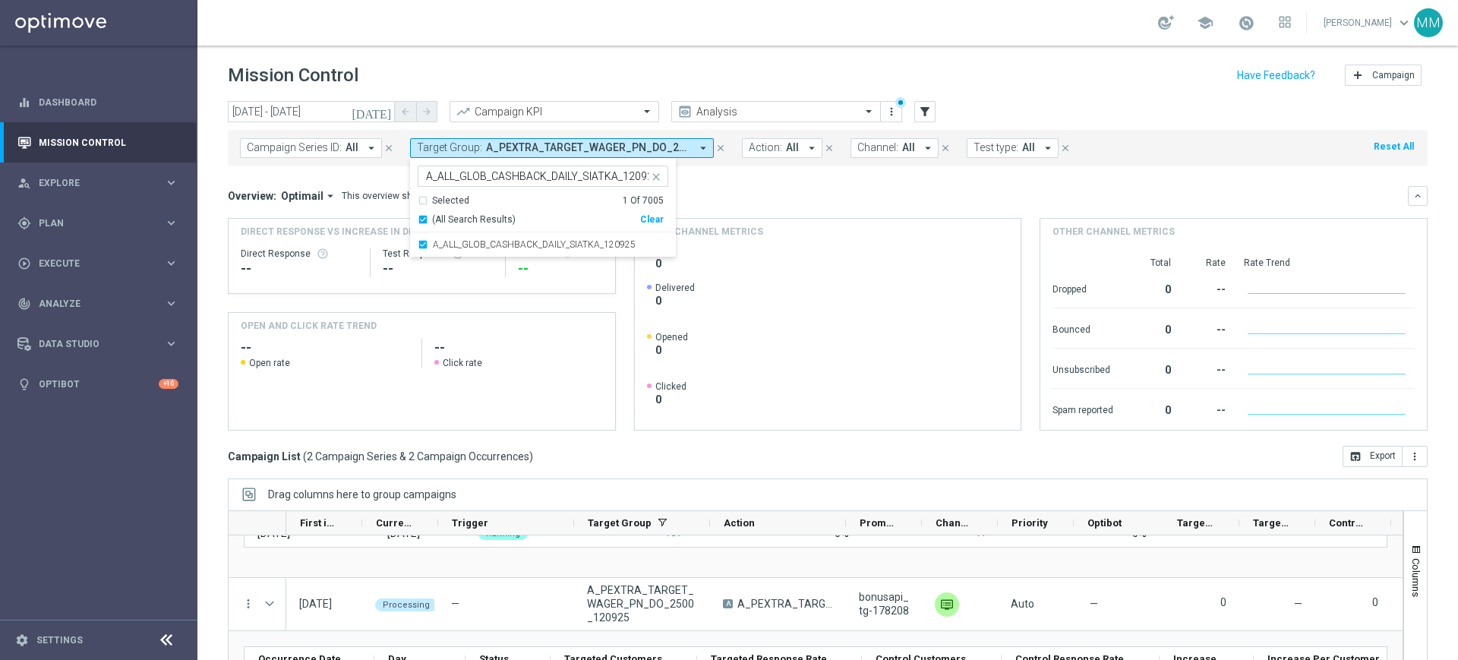
click at [772, 201] on div "Overview: Optimail arrow_drop_down This overview shows data of campaigns execut…" at bounding box center [818, 196] width 1180 height 14
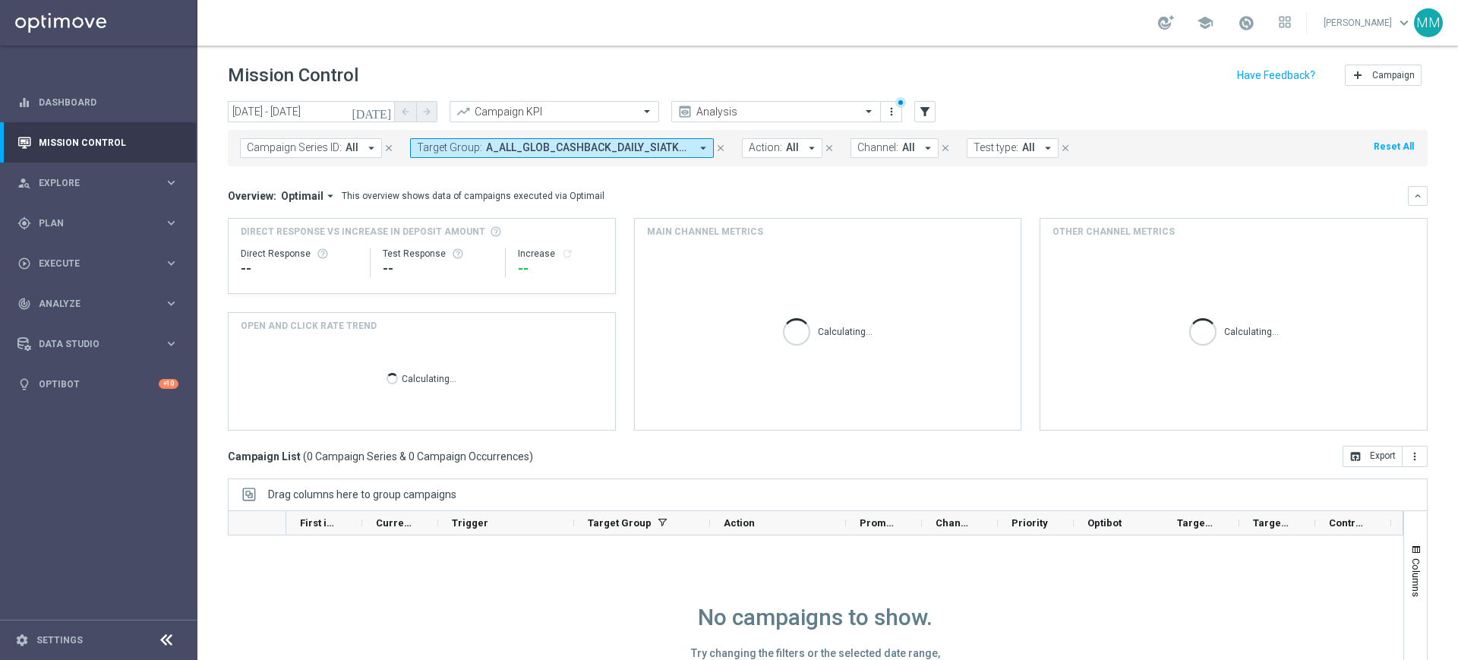
scroll to position [1, 0]
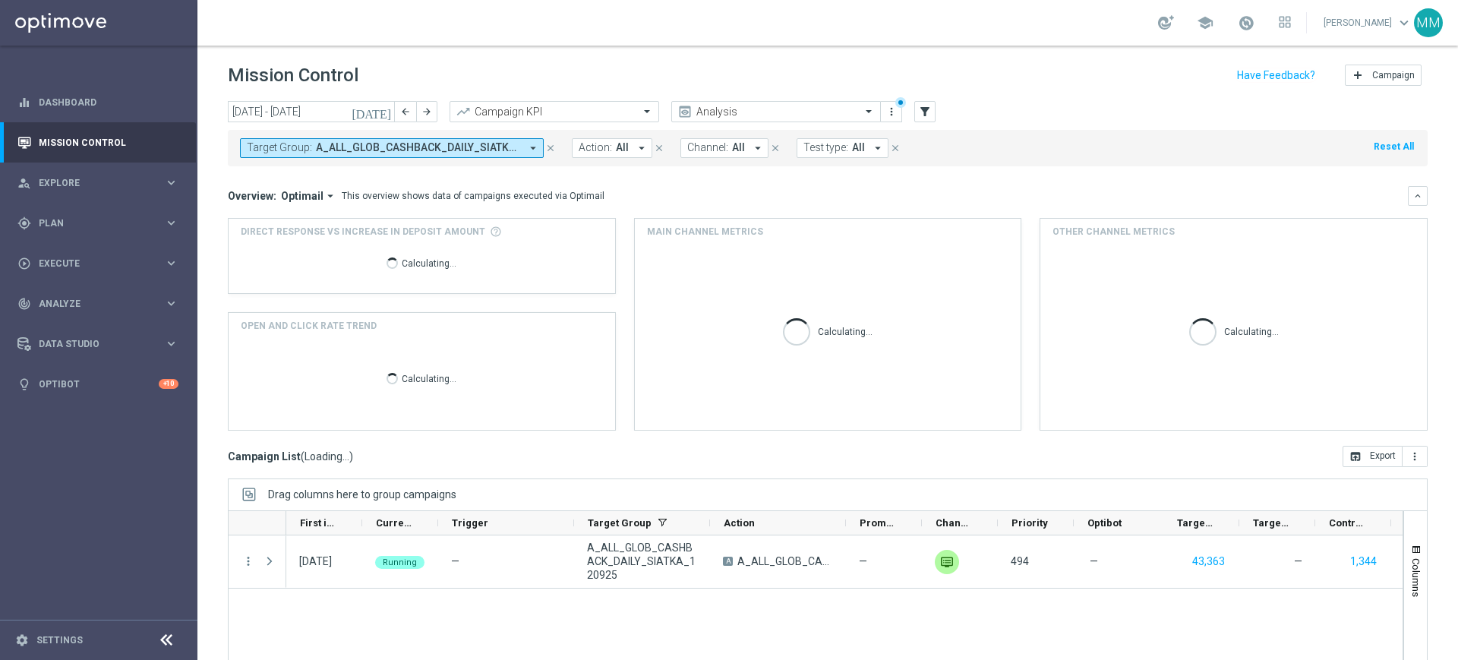
click at [475, 147] on span "A_ALL_GLOB_CASHBACK_DAILY_SIATKA_120925" at bounding box center [418, 147] width 204 height 13
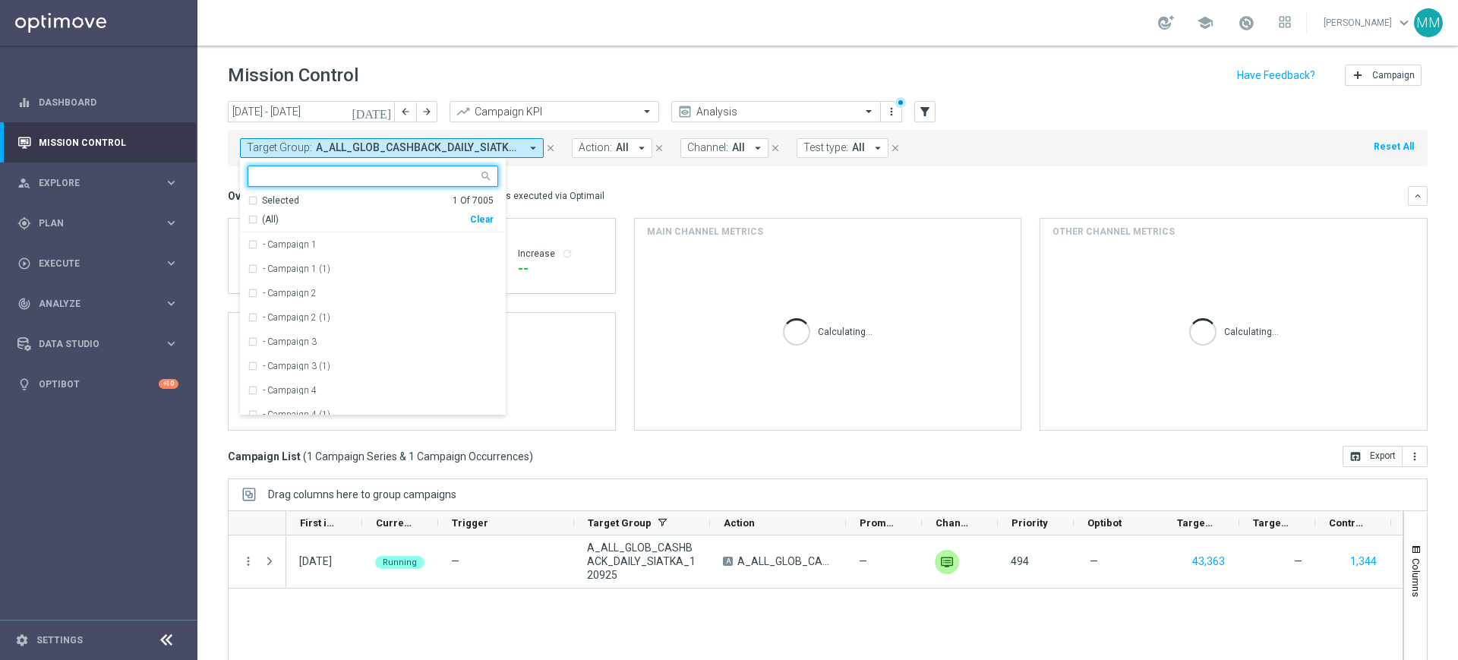
click at [0, 0] on div "Clear" at bounding box center [0, 0] width 0 height 0
click at [452, 178] on input "text" at bounding box center [367, 176] width 223 height 13
paste input "A_ALL_GLOB_CASHBACK_DAILY_SIATKA_120925"
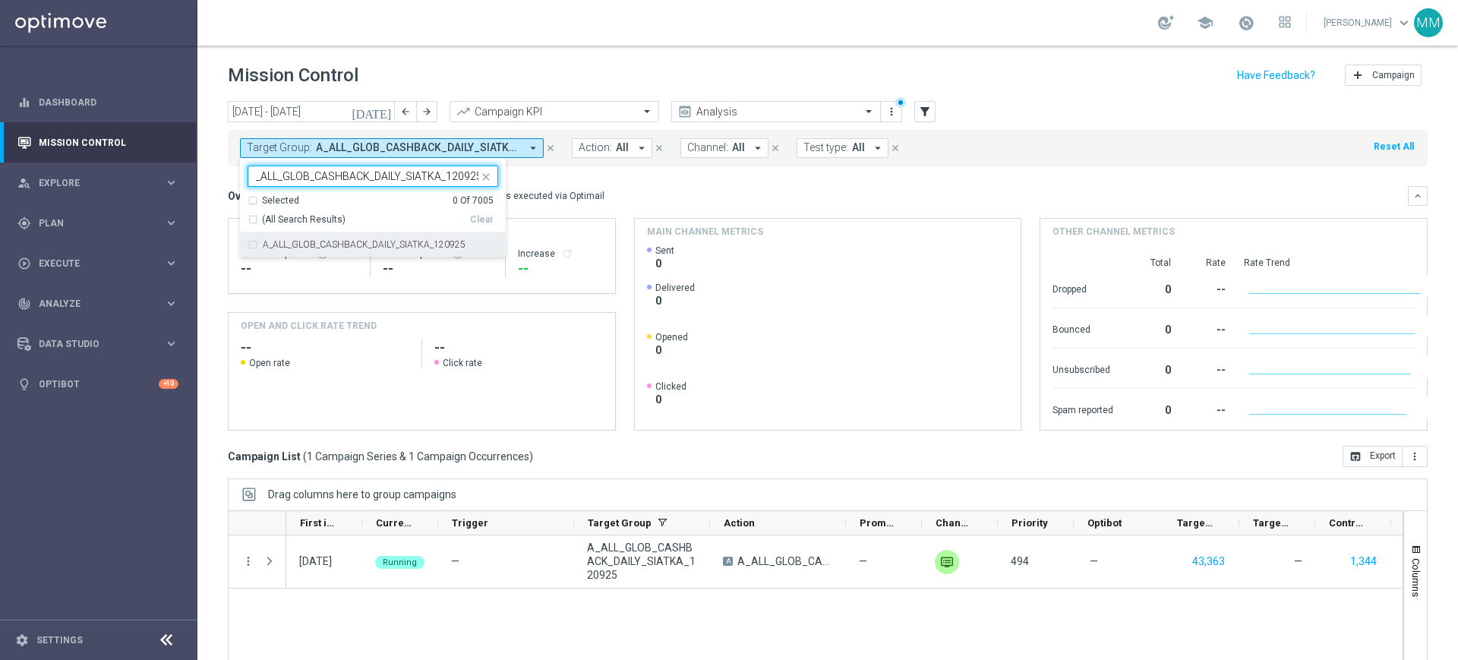
click at [437, 236] on div "A_ALL_GLOB_CASHBACK_DAILY_SIATKA_120925" at bounding box center [373, 244] width 251 height 24
type input "A_ALL_GLOB_CASHBACK_DAILY_SIATKA_120925"
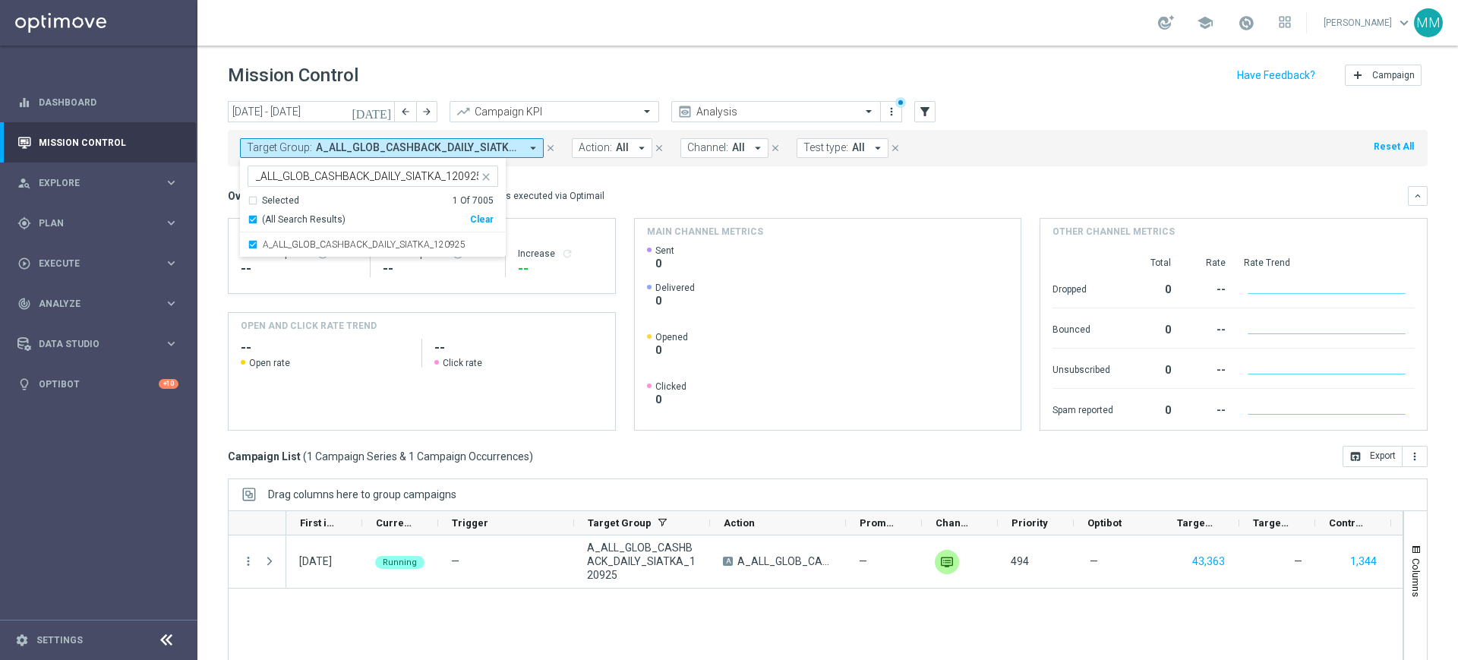
scroll to position [0, 0]
click at [561, 159] on div "Target Group: A_ALL_GLOB_CASHBACK_DAILY_SIATKA_120925 arrow_drop_down A_ALL_GLO…" at bounding box center [828, 148] width 1200 height 36
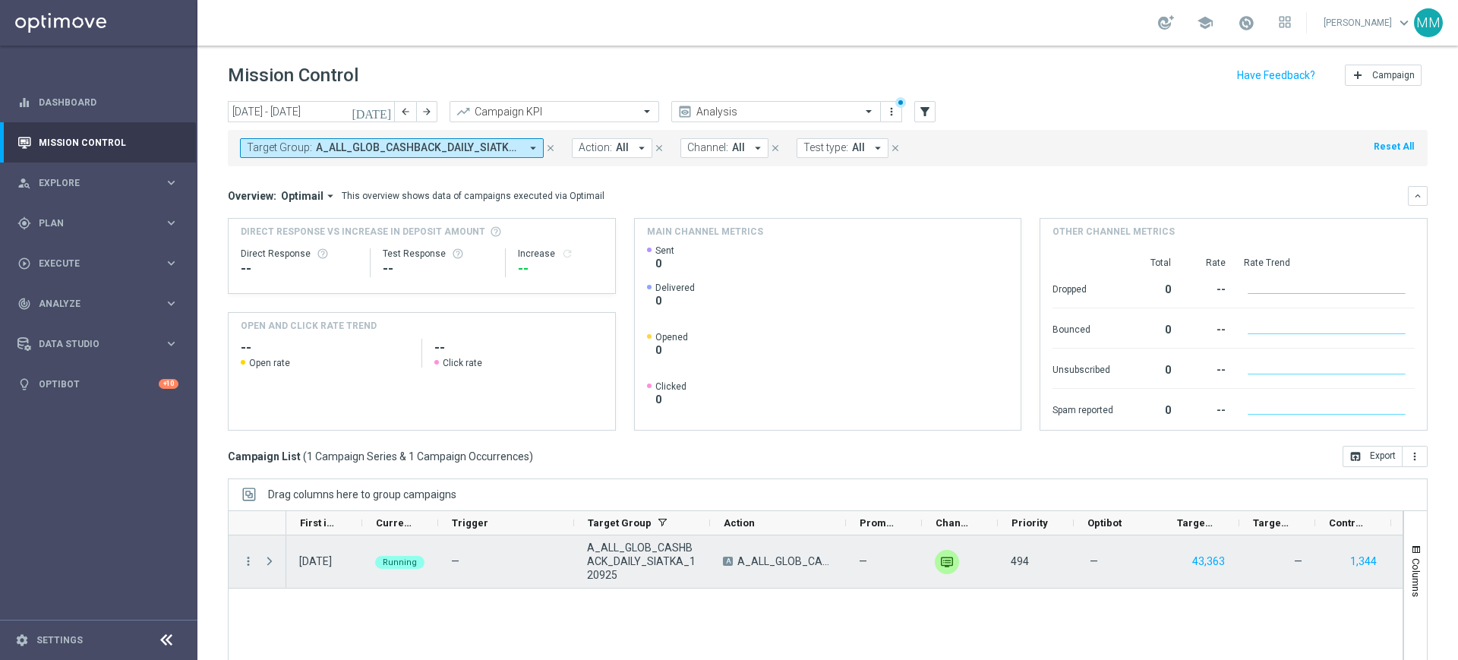
click at [238, 564] on div "more_vert" at bounding box center [242, 561] width 27 height 52
click at [245, 561] on icon "more_vert" at bounding box center [249, 561] width 14 height 14
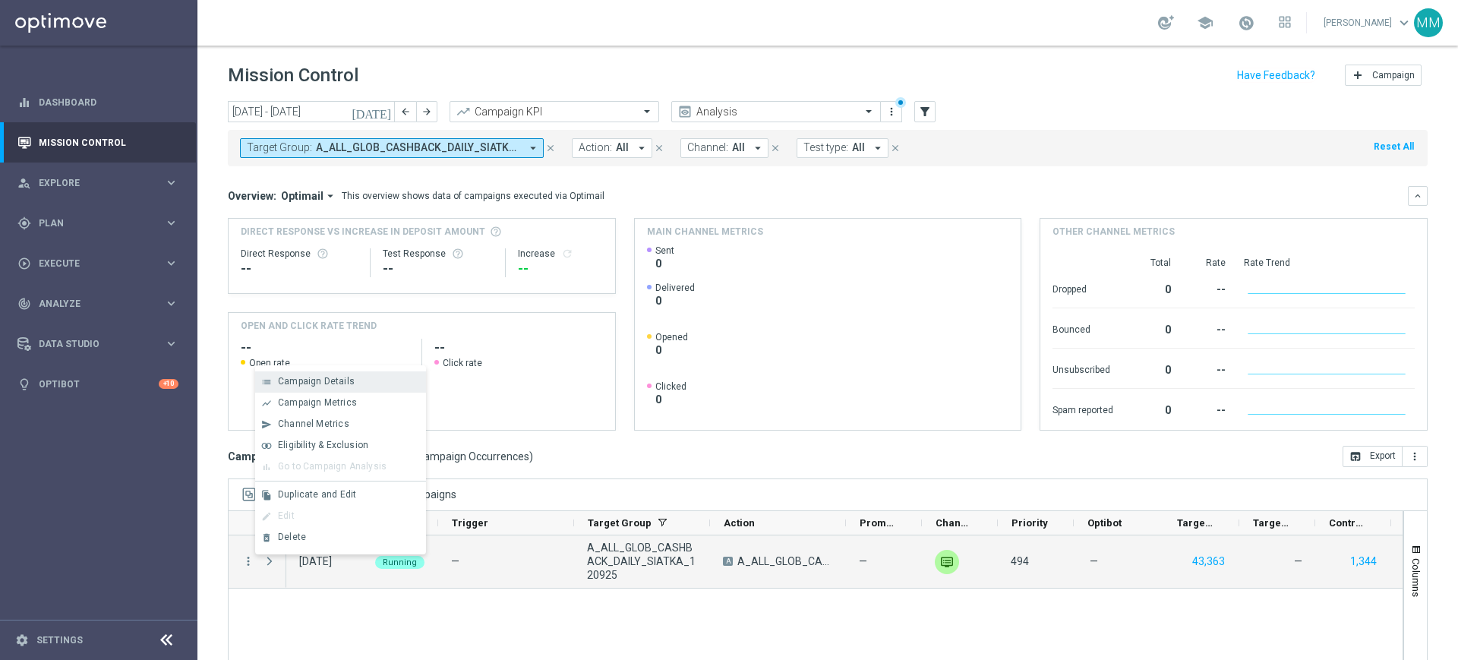
click at [314, 387] on div "list Campaign Details" at bounding box center [340, 381] width 171 height 21
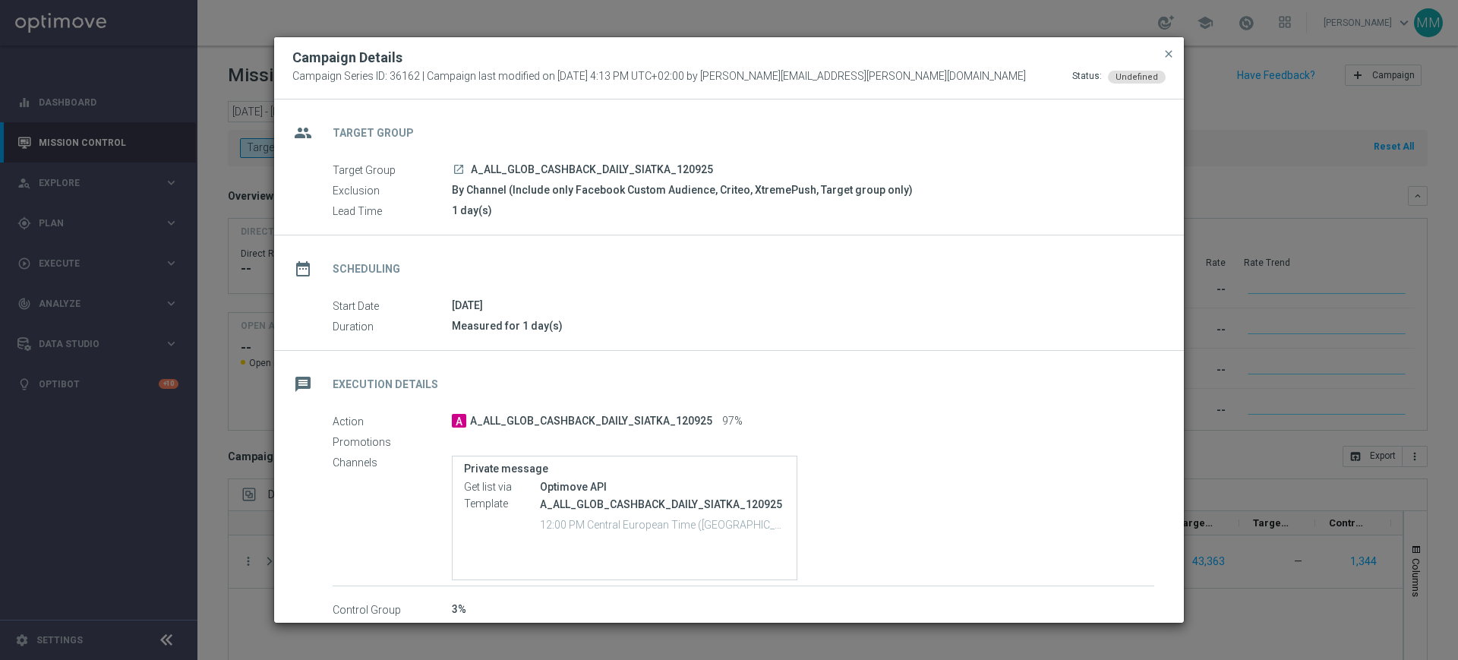
click at [1218, 284] on modal-container "Campaign Details Campaign Series ID: 36162 | Campaign last modified on [DATE] 4…" at bounding box center [729, 330] width 1458 height 660
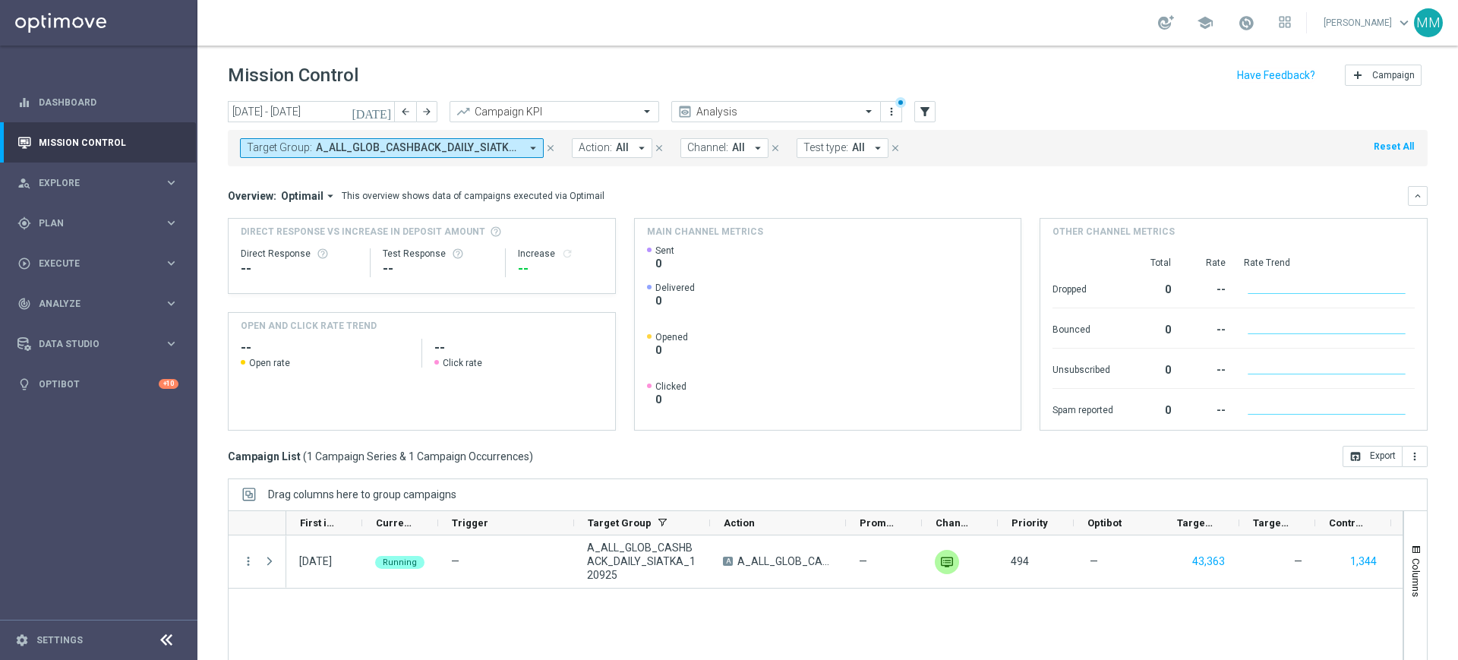
click at [370, 138] on button "Target Group: A_ALL_GLOB_CASHBACK_DAILY_SIATKA_120925 arrow_drop_down" at bounding box center [392, 148] width 304 height 20
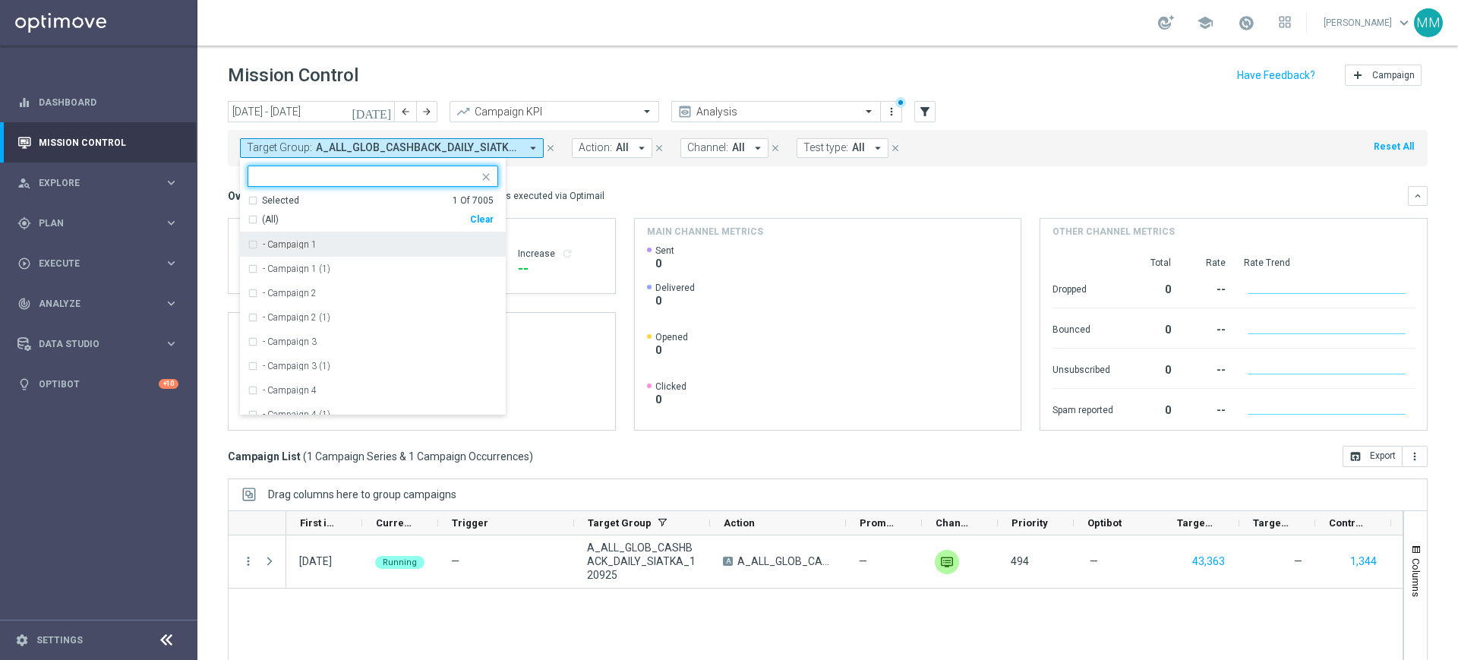
click at [0, 0] on div "Clear" at bounding box center [0, 0] width 0 height 0
click at [556, 178] on mini-dashboard "Overview: Optimail arrow_drop_down This overview shows data of campaigns execut…" at bounding box center [828, 306] width 1200 height 280
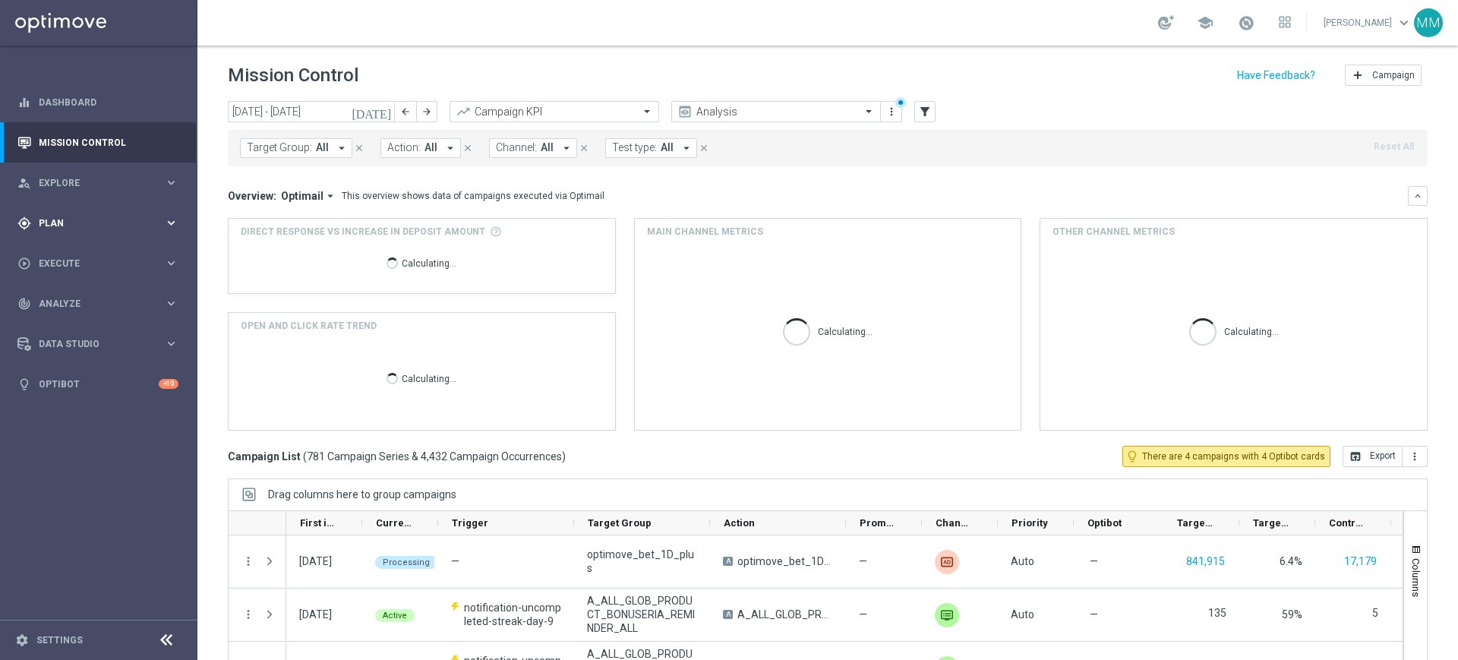
click at [78, 229] on div "gps_fixed Plan keyboard_arrow_right" at bounding box center [98, 223] width 196 height 40
click at [81, 376] on span "Execute" at bounding box center [101, 377] width 125 height 9
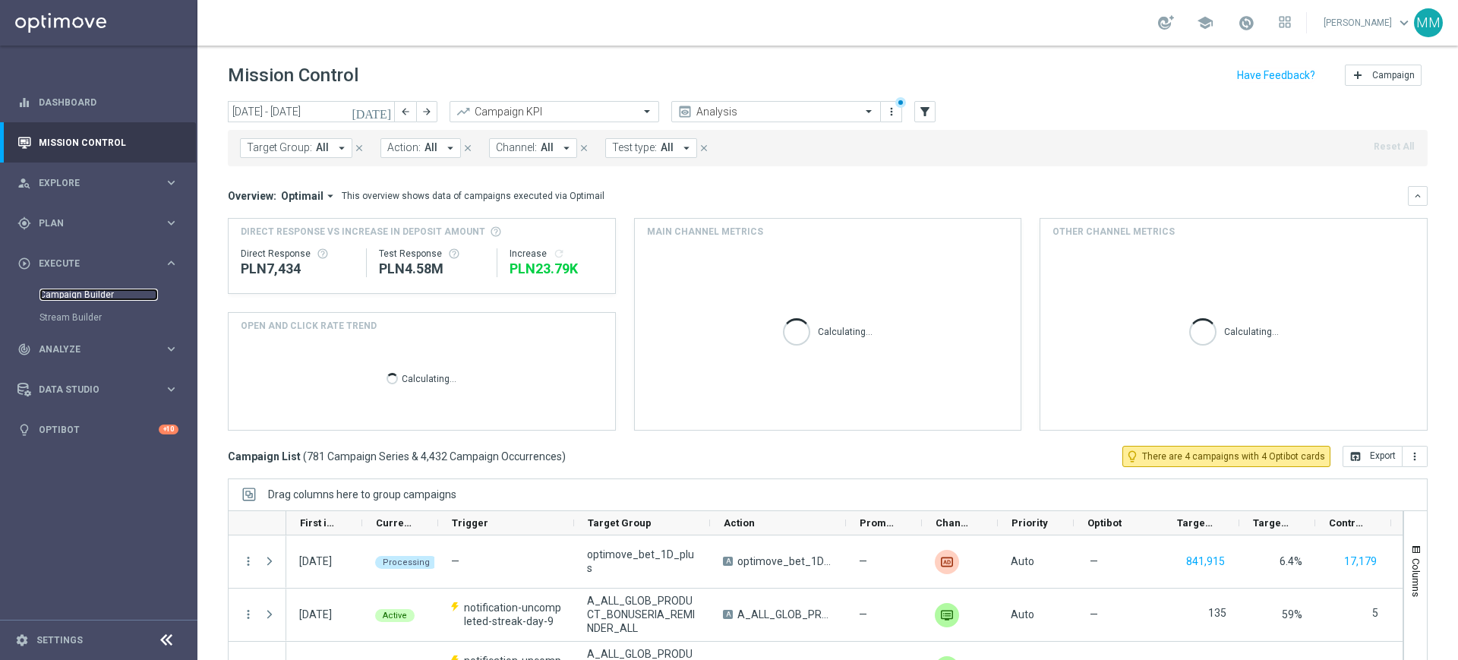
click at [89, 295] on link "Campaign Builder" at bounding box center [98, 295] width 118 height 12
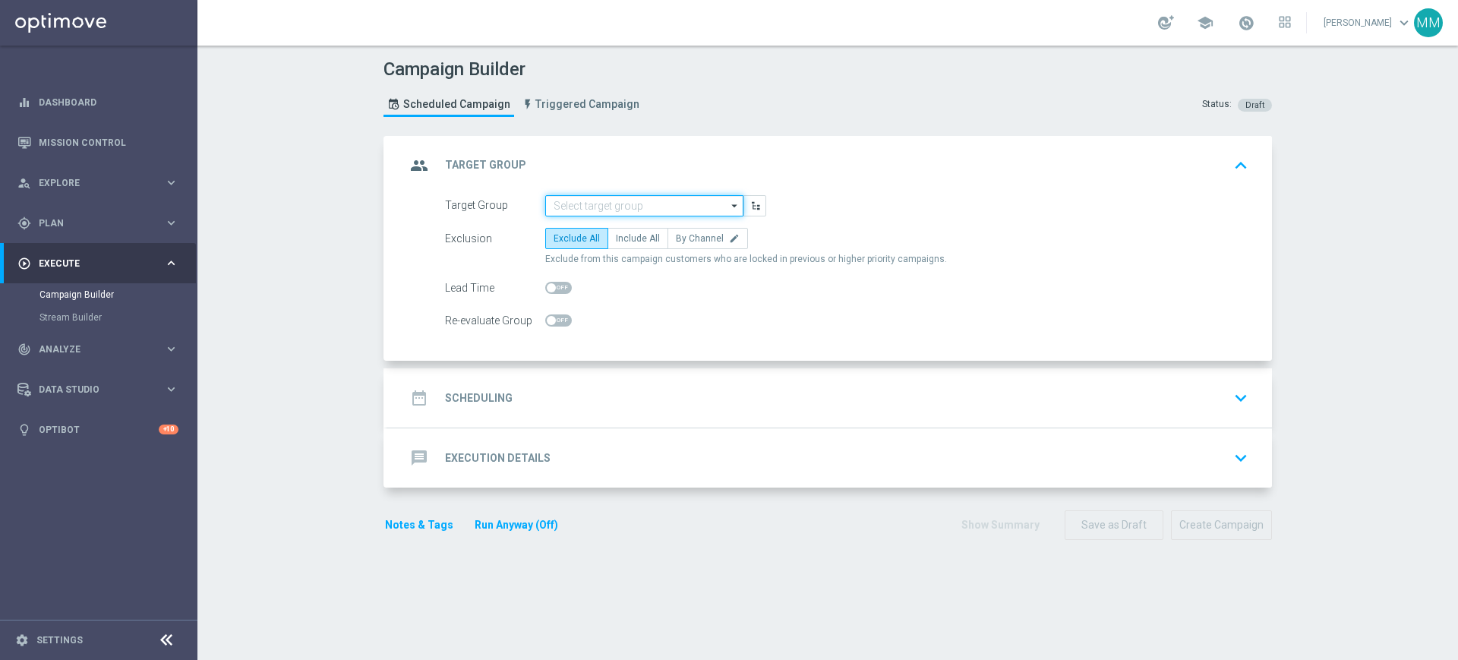
click at [624, 201] on input at bounding box center [644, 205] width 198 height 21
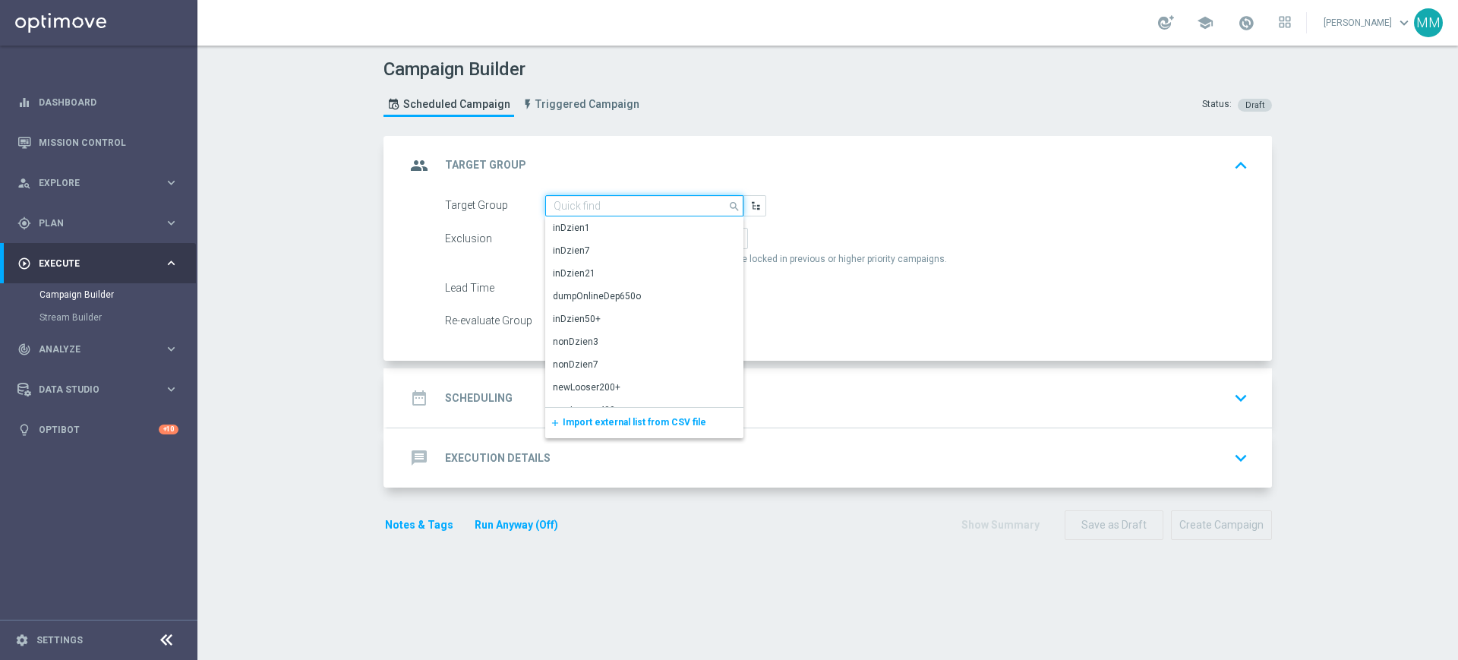
paste input "A_ALL_TARGET_OFFER_PUSH_BARVAL_140925"
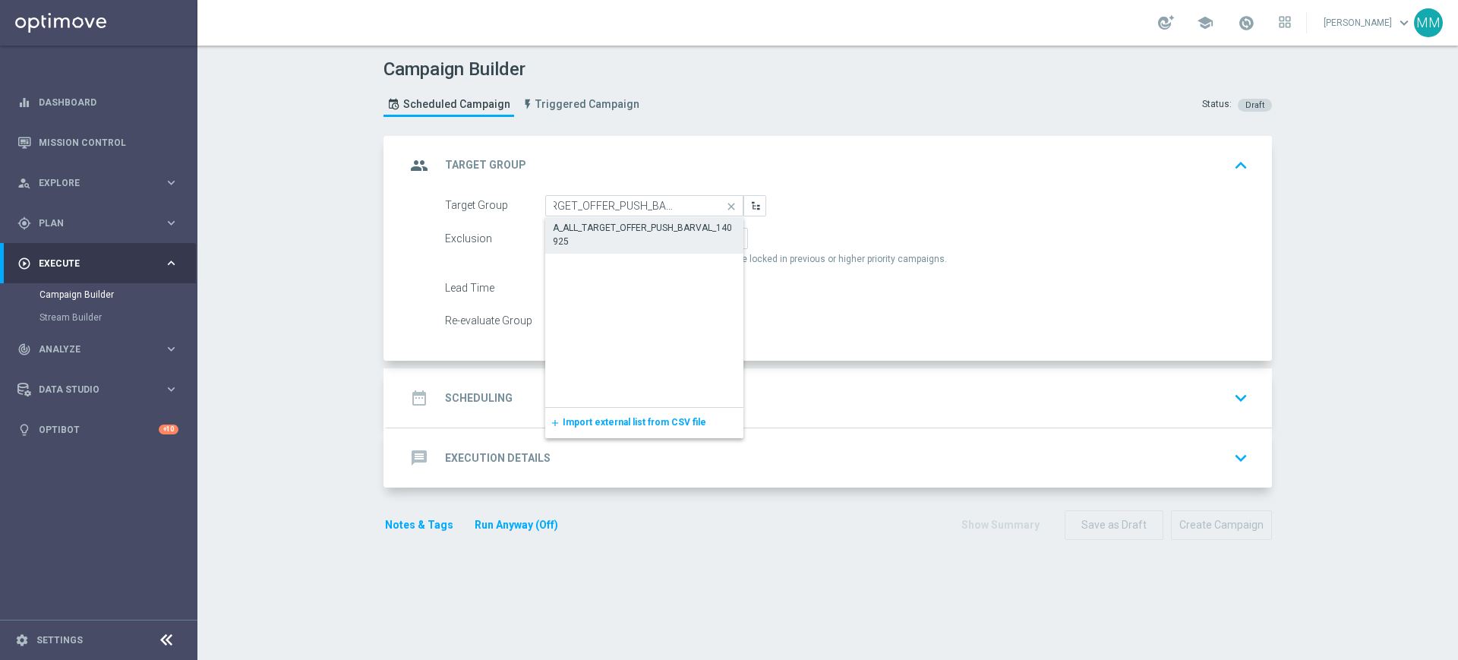
click at [615, 231] on div "A_ALL_TARGET_OFFER_PUSH_BARVAL_140925" at bounding box center [644, 234] width 183 height 27
type input "A_ALL_TARGET_OFFER_PUSH_BARVAL_140925"
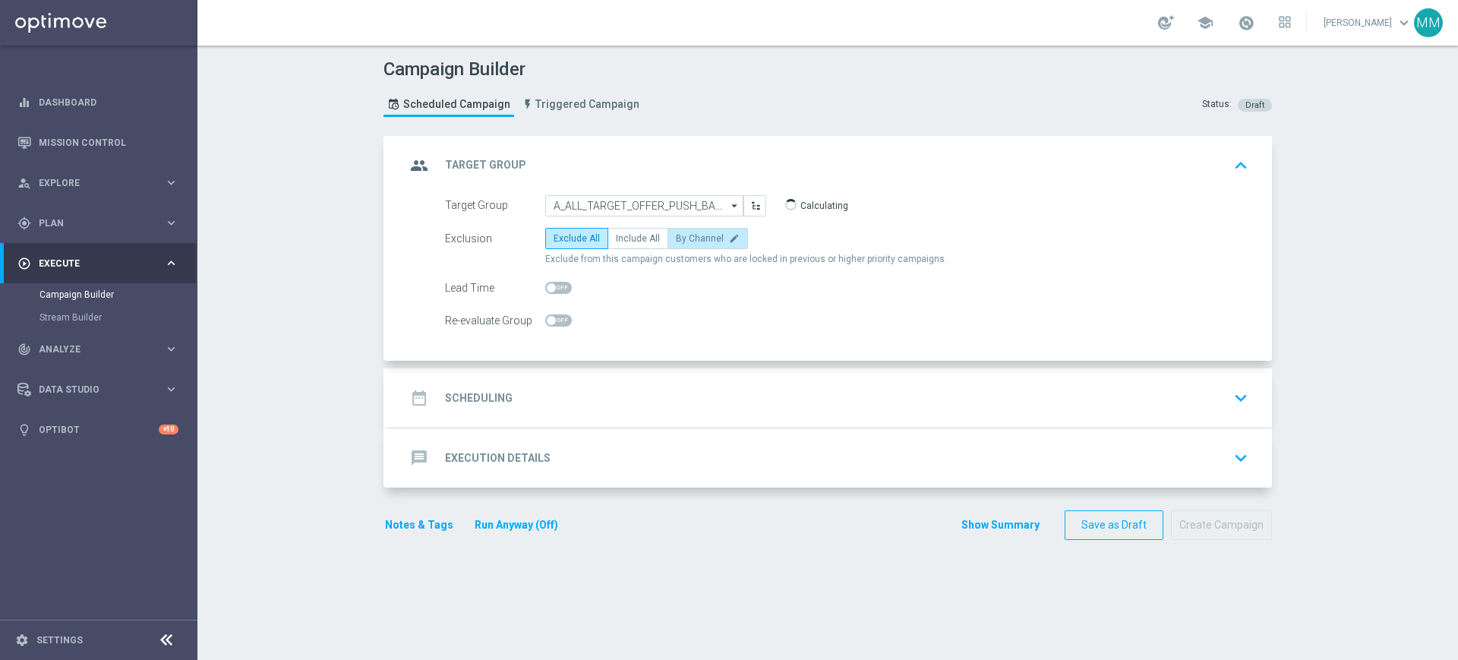
click at [676, 242] on span "By Channel" at bounding box center [700, 238] width 48 height 11
click at [676, 242] on input "By Channel edit" at bounding box center [681, 241] width 10 height 10
radio input "true"
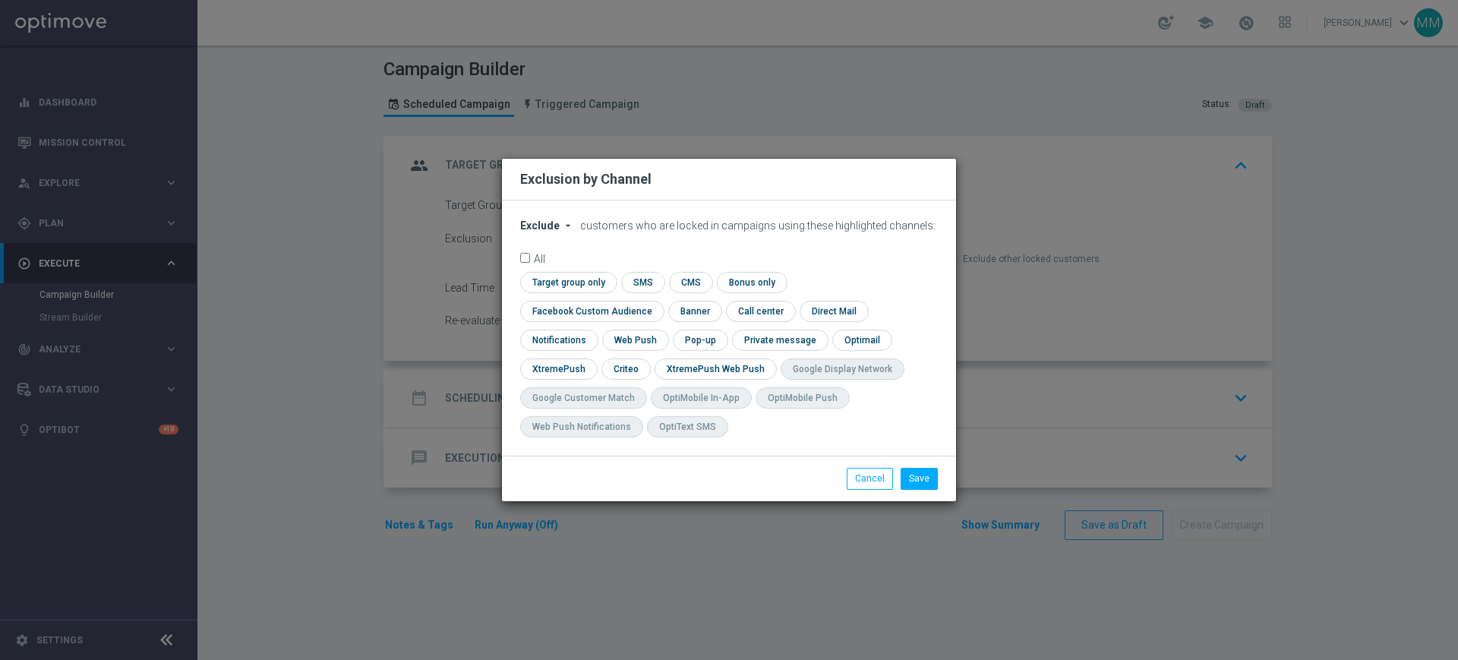
click at [546, 232] on span "Exclude" at bounding box center [539, 226] width 39 height 12
click at [548, 266] on div "Include" at bounding box center [549, 260] width 56 height 18
click at [570, 292] on input "checkbox" at bounding box center [566, 282] width 93 height 21
checkbox input "true"
click at [569, 318] on input "checkbox" at bounding box center [588, 311] width 137 height 21
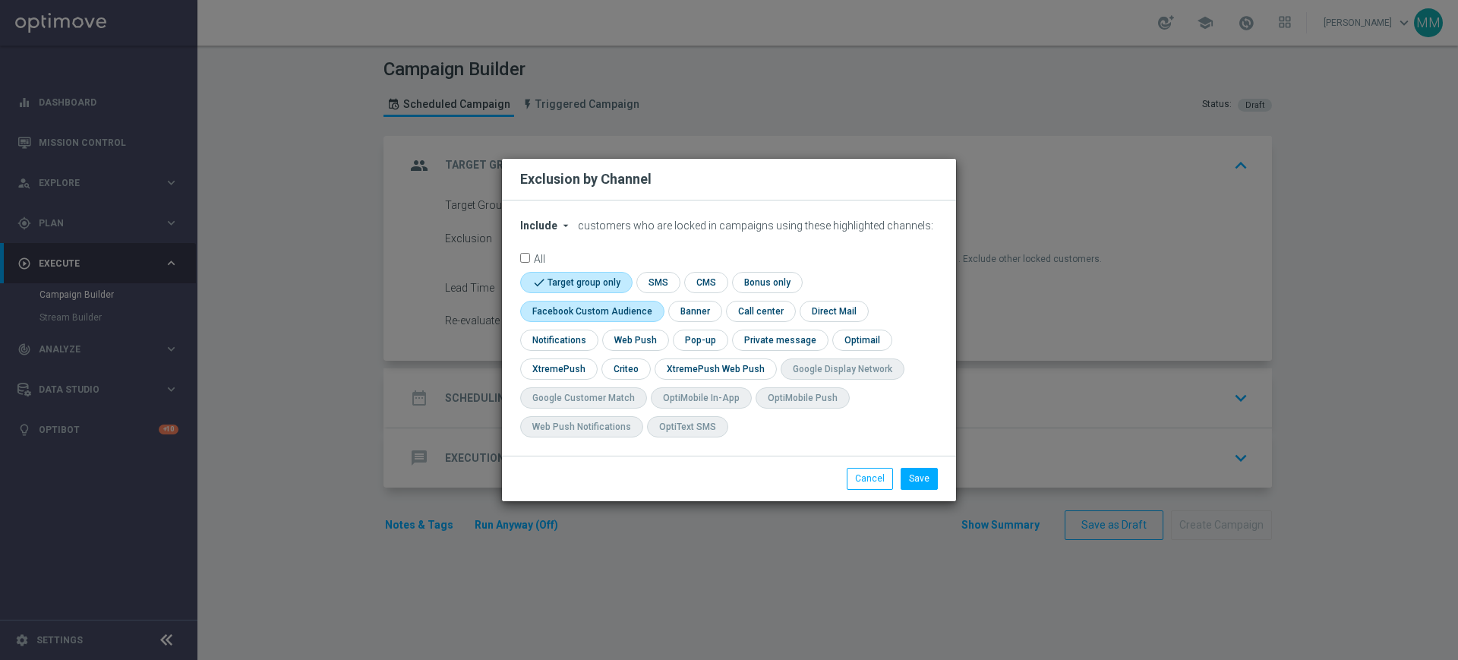
checkbox input "true"
click at [605, 365] on input "checkbox" at bounding box center [625, 368] width 47 height 21
checkbox input "true"
click at [916, 475] on button "Save" at bounding box center [919, 478] width 37 height 21
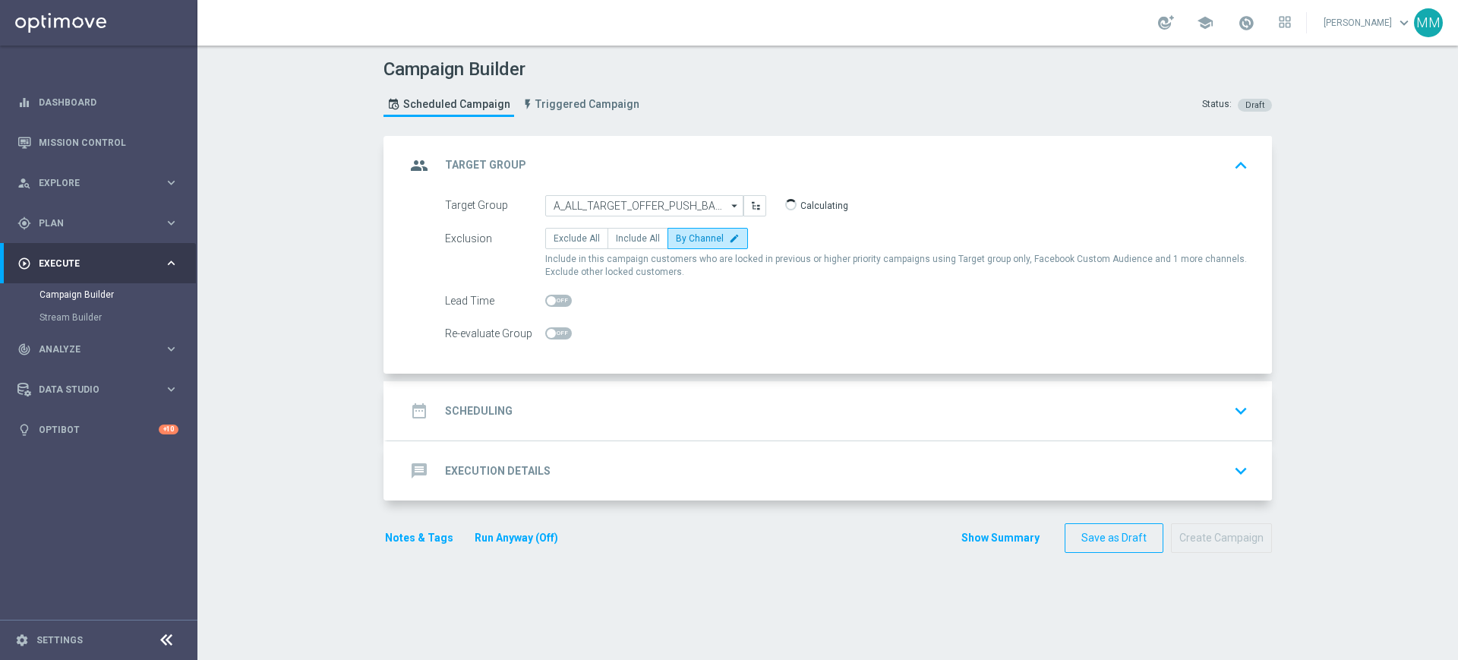
click at [605, 411] on div "date_range Scheduling keyboard_arrow_down" at bounding box center [830, 410] width 848 height 29
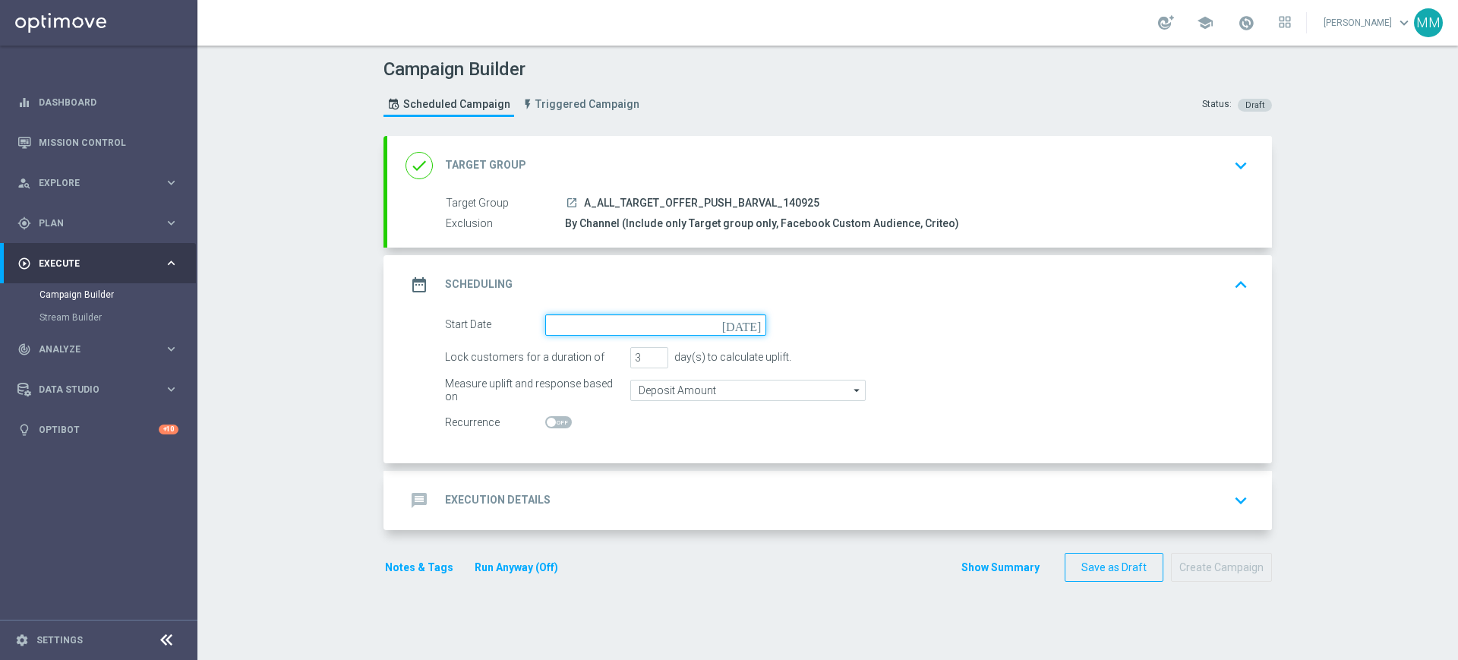
click at [570, 321] on input at bounding box center [655, 324] width 221 height 21
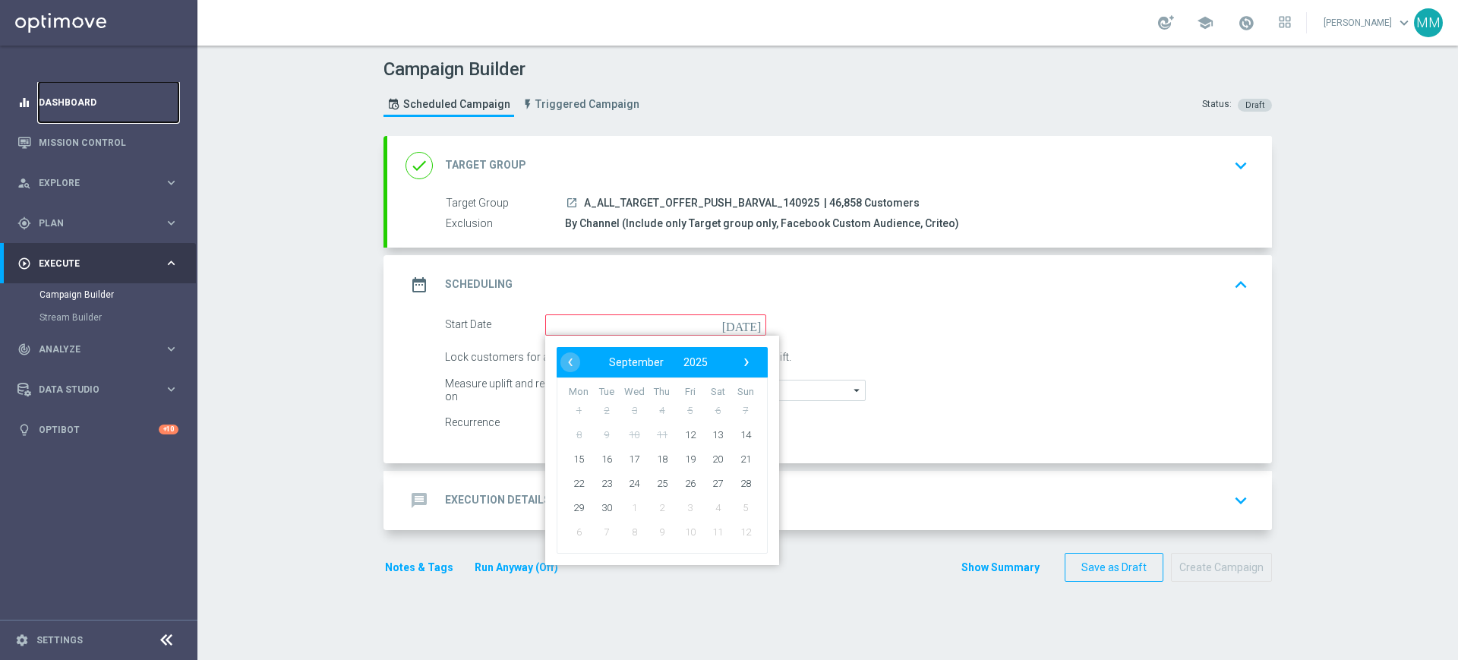
click at [64, 103] on link "Dashboard" at bounding box center [109, 102] width 140 height 40
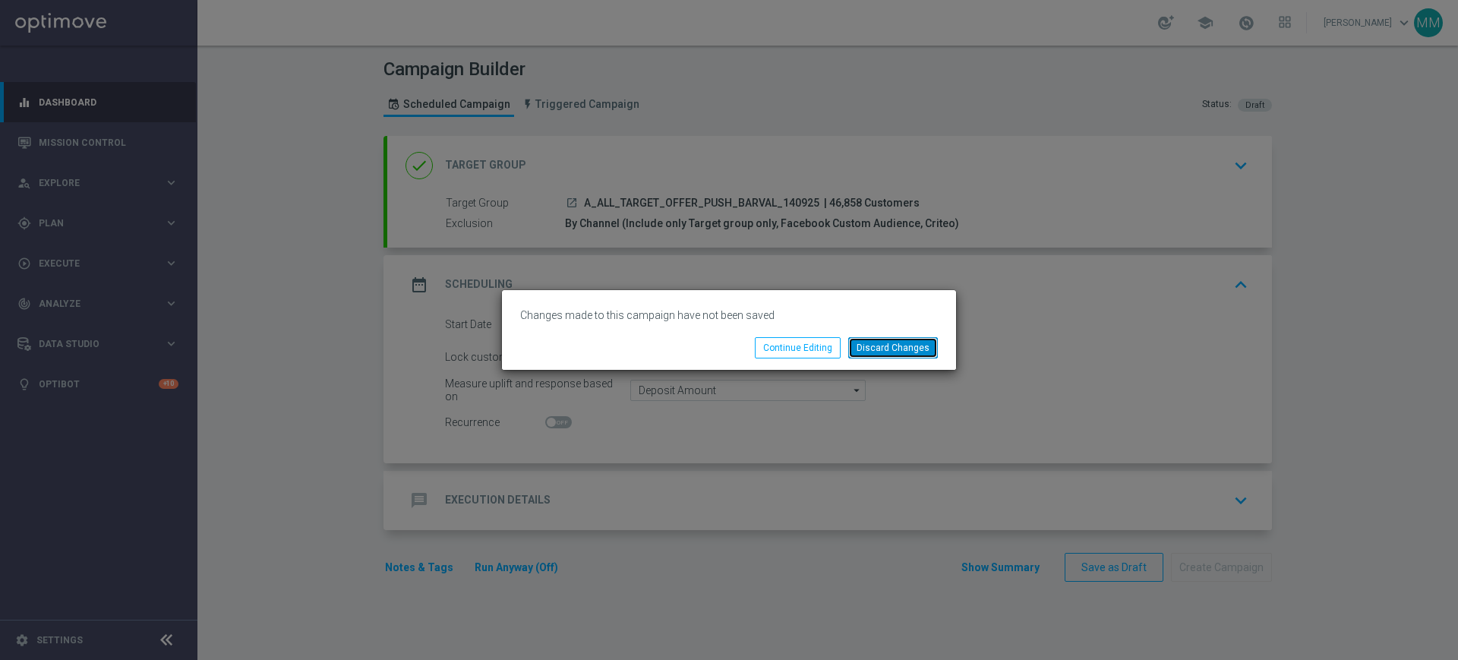
click at [897, 347] on button "Discard Changes" at bounding box center [893, 347] width 90 height 21
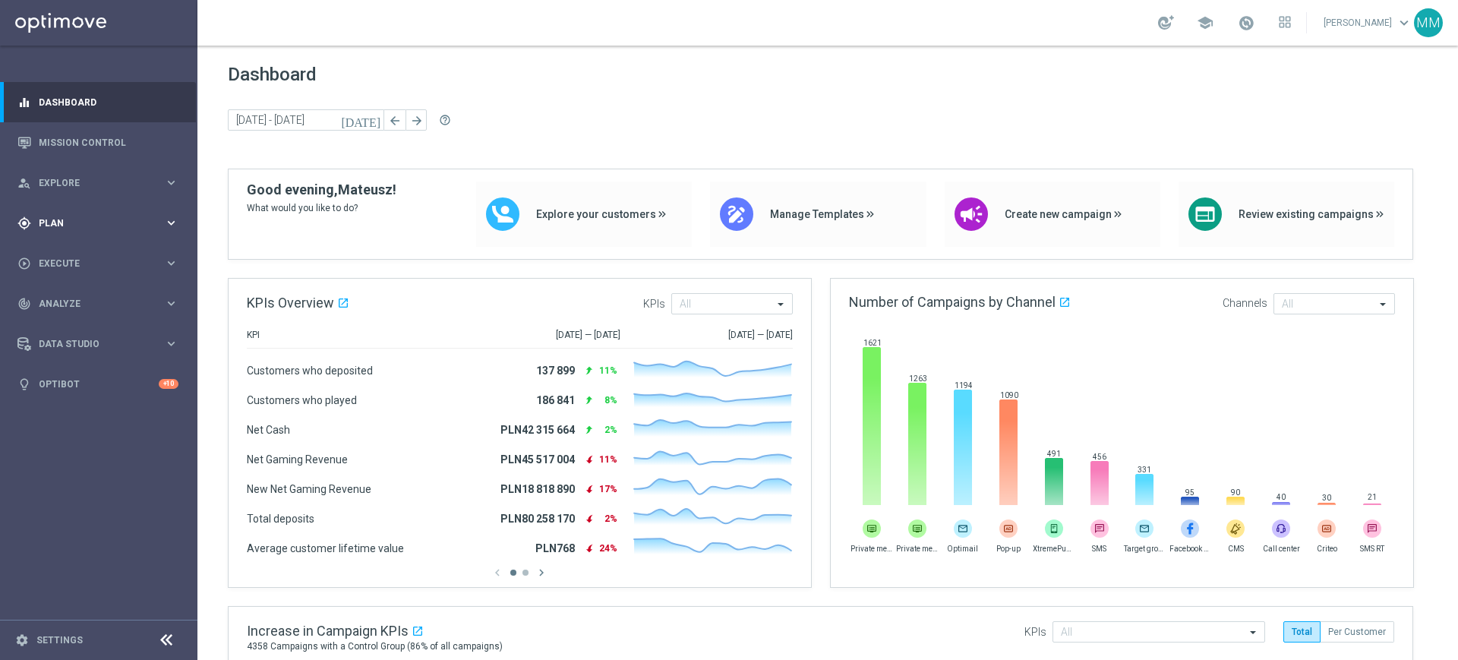
click at [94, 232] on div "gps_fixed Plan keyboard_arrow_right" at bounding box center [98, 223] width 196 height 40
click at [82, 255] on link "Target Groups" at bounding box center [98, 254] width 118 height 12
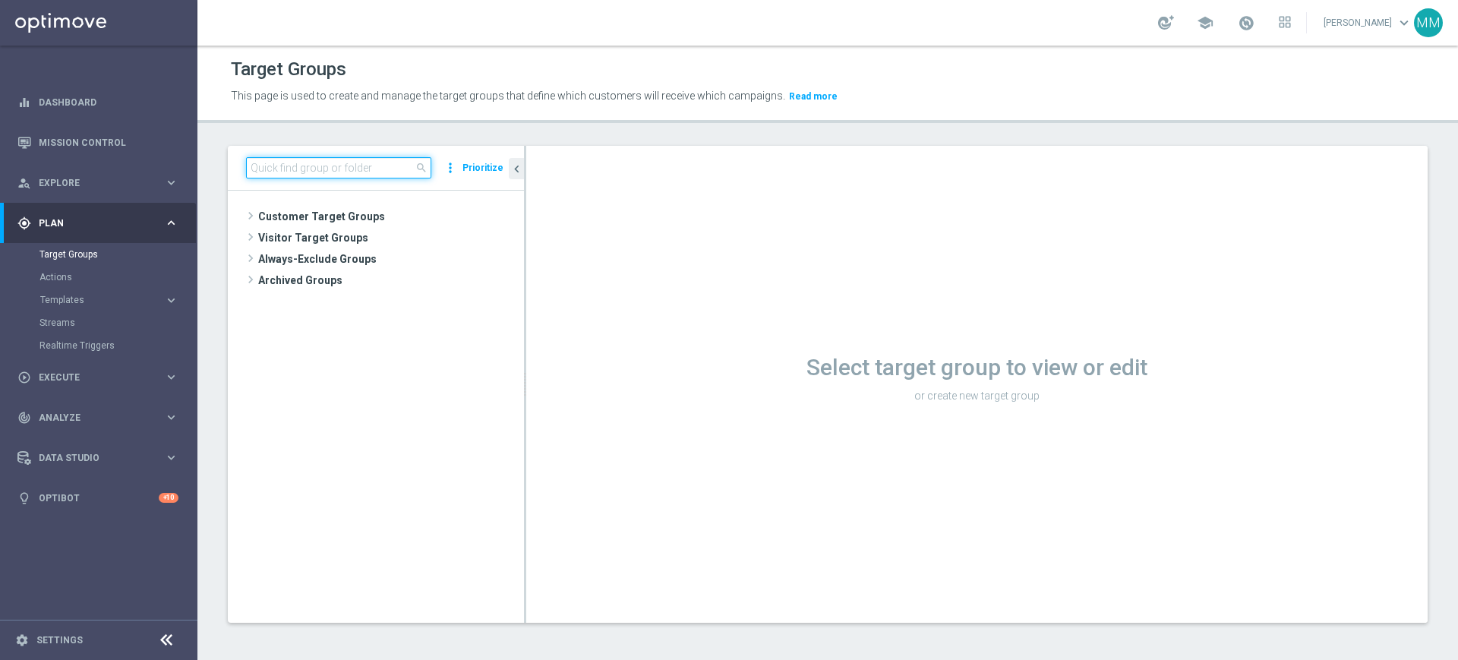
click at [363, 169] on input at bounding box center [338, 167] width 185 height 21
paste input "A_ALL_TARGET_OFFER_PUSH_BARVAL_140925"
type input "A_ALL_TARGET_OFFER_PUSH_BARVAL_140925"
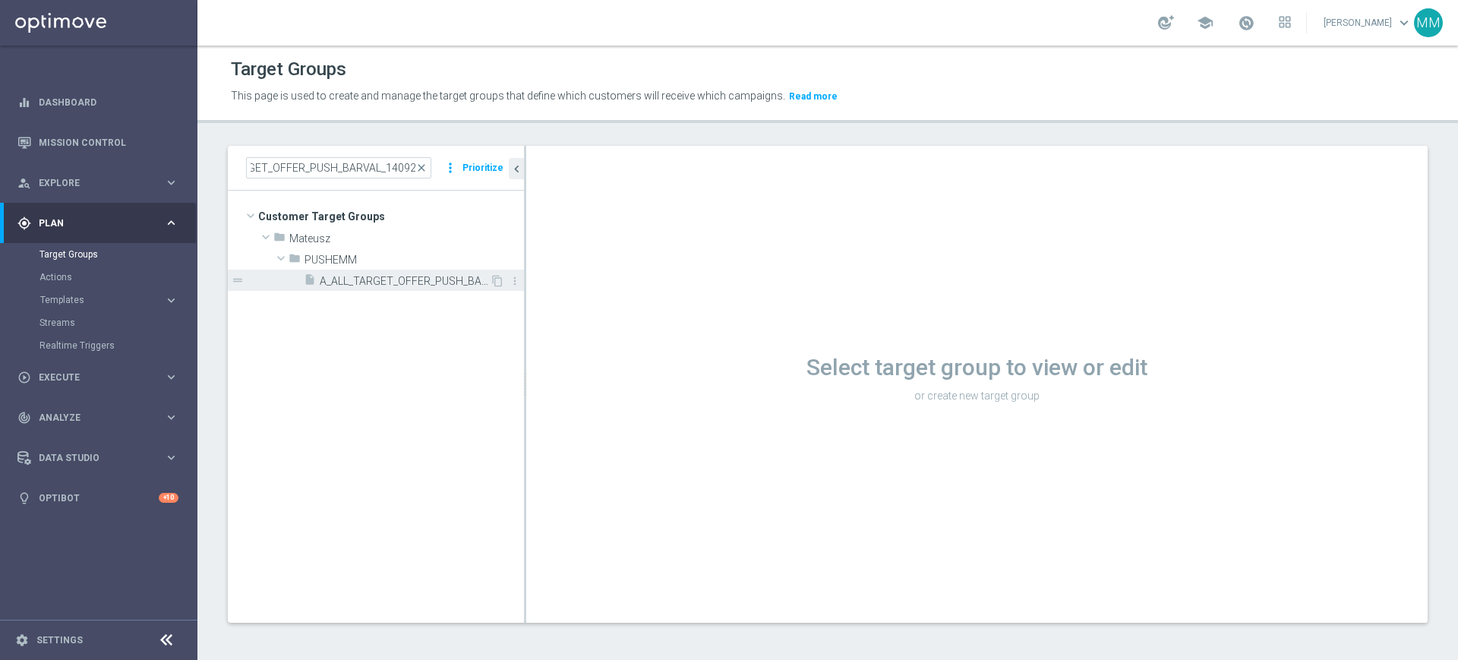
click at [395, 280] on span "A_ALL_TARGET_OFFER_PUSH_BARVAL_140925" at bounding box center [405, 281] width 170 height 13
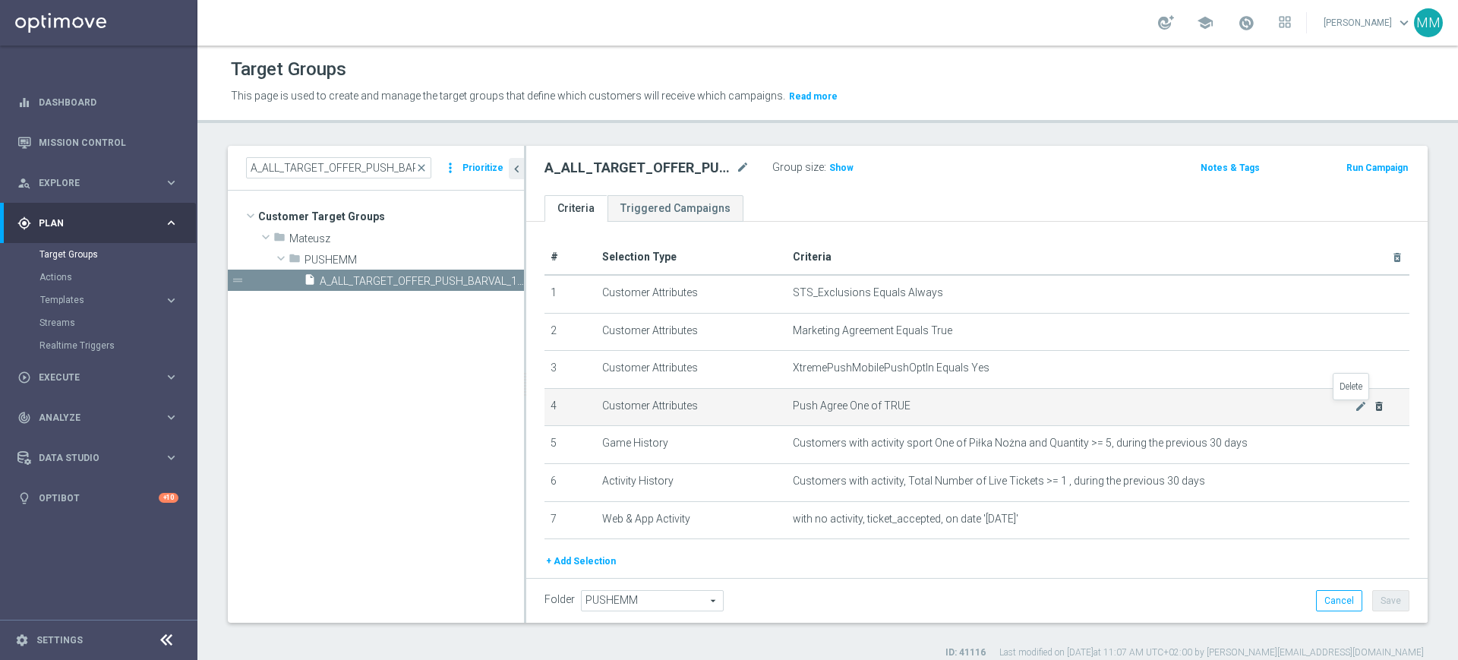
click at [1373, 407] on icon "delete_forever" at bounding box center [1379, 406] width 12 height 12
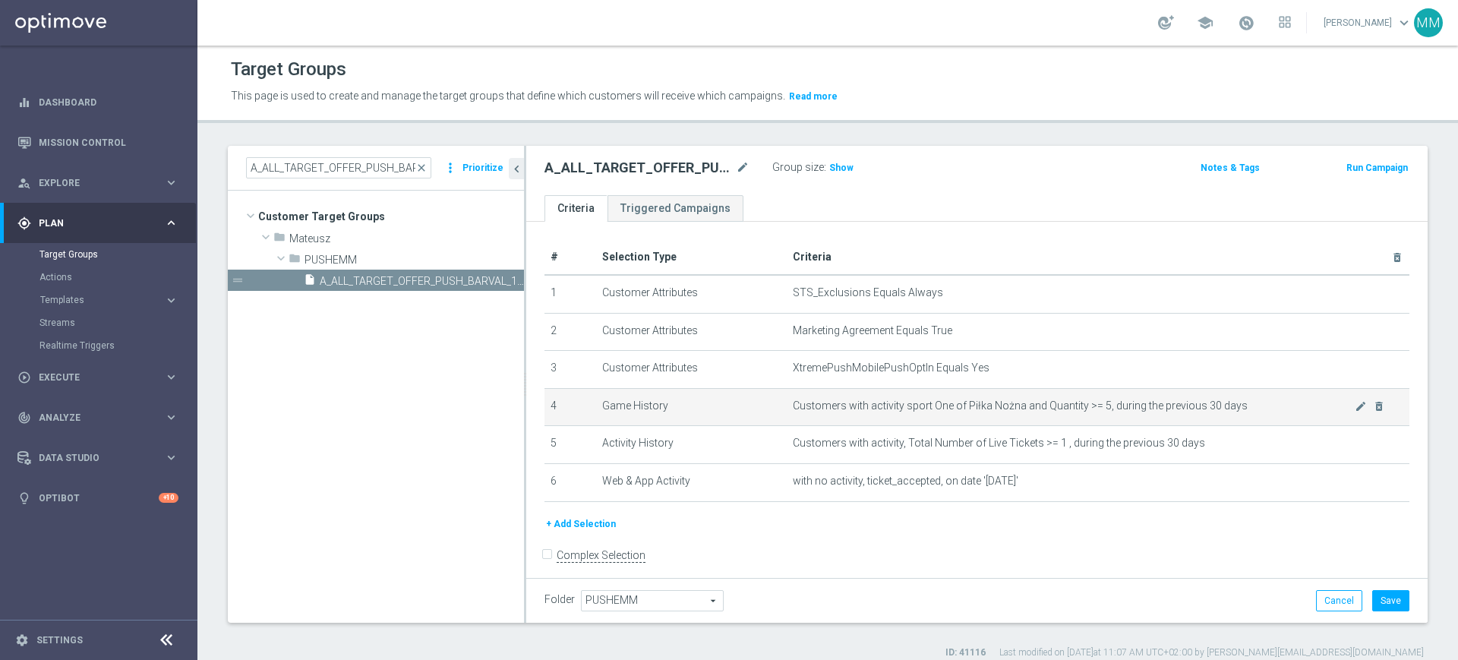
click at [1020, 412] on span "Customers with activity sport One of Piłka Nożna and Quantity >= 5, during the …" at bounding box center [1074, 406] width 562 height 13
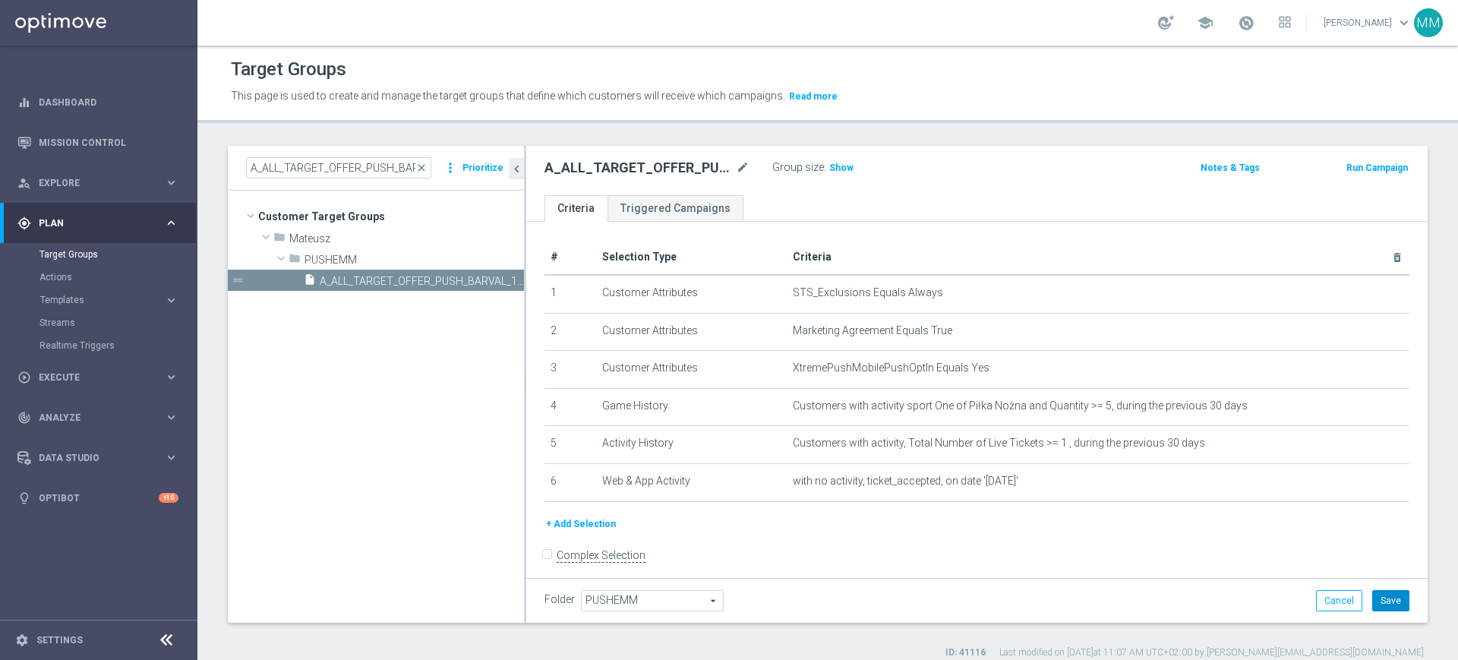
click at [1382, 603] on button "Save" at bounding box center [1390, 600] width 37 height 21
click at [668, 163] on h2 "A_ALL_TARGET_OFFER_PUSH_BARVAL_140925" at bounding box center [639, 168] width 188 height 18
copy h2 "A_ALL_TARGET_OFFER_PUSH_BARVAL_140925"
click at [1345, 160] on button "Run Campaign" at bounding box center [1377, 168] width 65 height 17
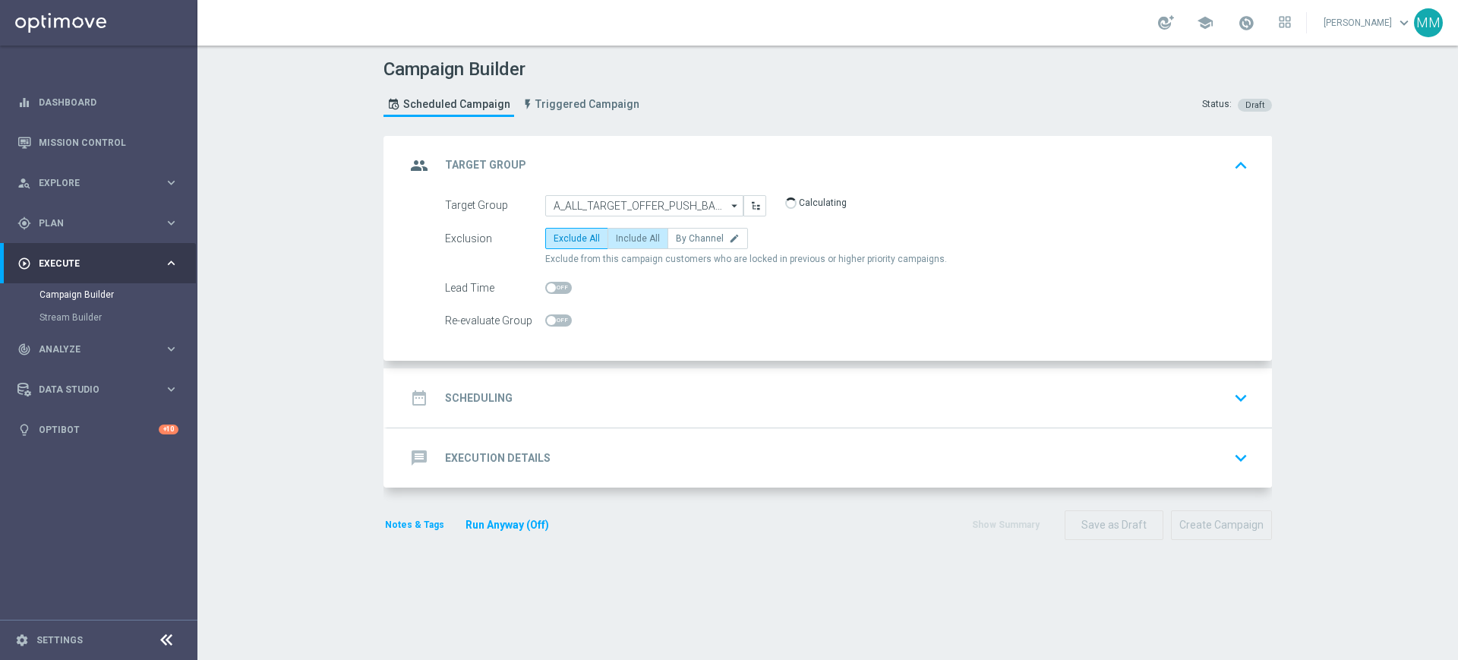
click at [630, 241] on span "Include All" at bounding box center [638, 238] width 44 height 11
click at [626, 241] on input "Include All" at bounding box center [621, 241] width 10 height 10
radio input "true"
click at [554, 324] on span at bounding box center [558, 320] width 27 height 12
click at [554, 324] on input "checkbox" at bounding box center [558, 320] width 27 height 12
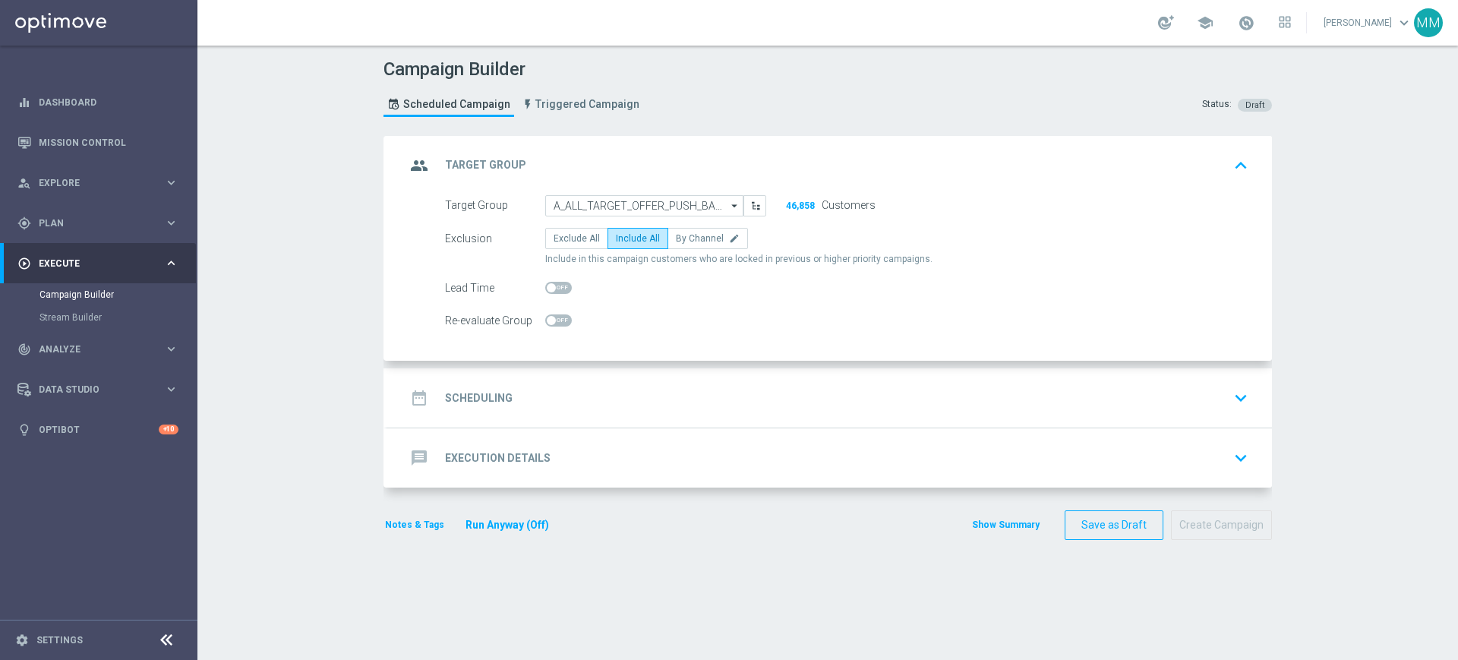
checkbox input "true"
click at [580, 405] on div "date_range Scheduling keyboard_arrow_down" at bounding box center [830, 398] width 848 height 29
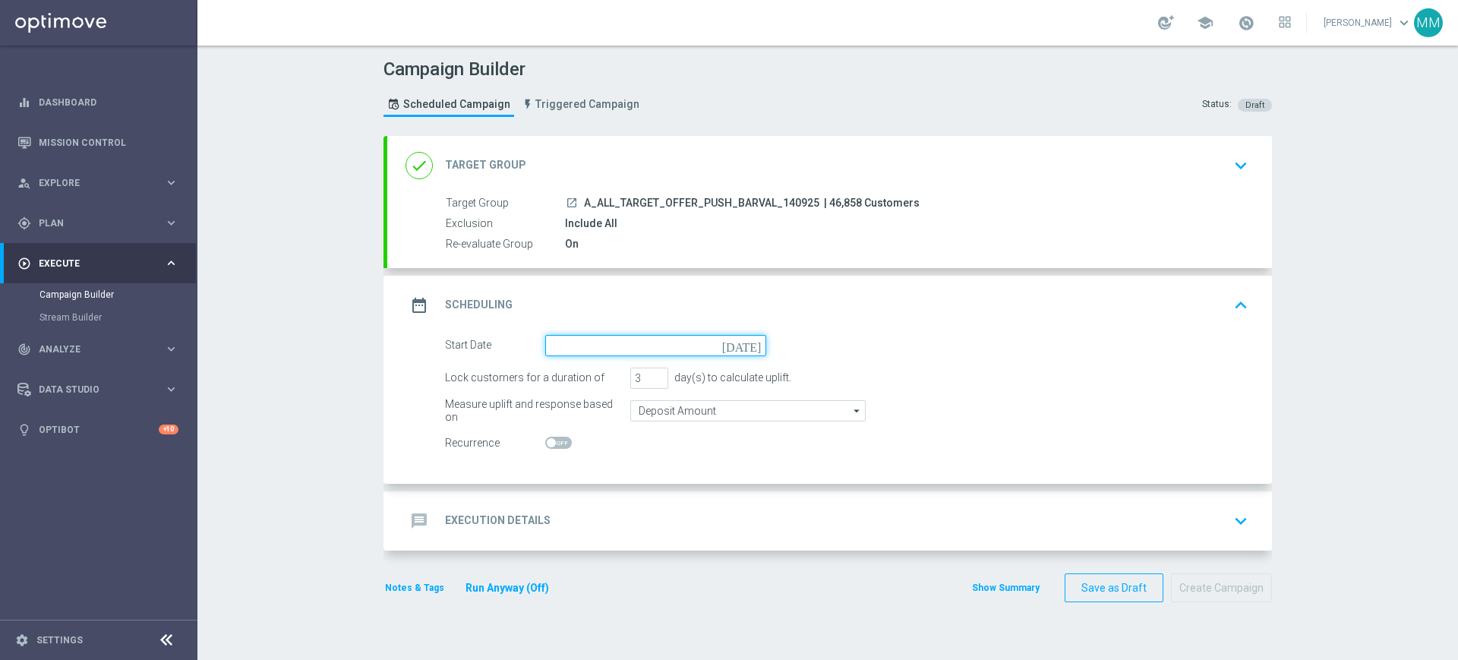
click at [590, 344] on input at bounding box center [655, 345] width 221 height 21
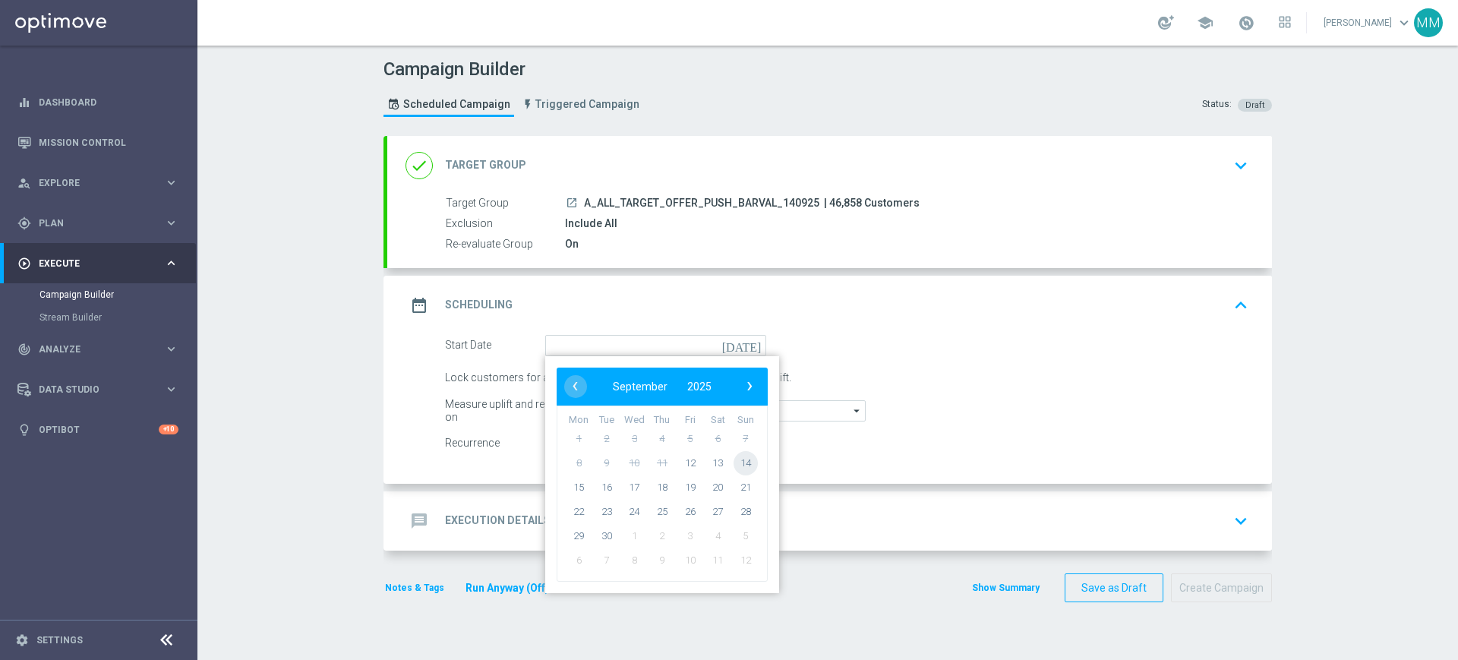
click at [741, 460] on span "14" at bounding box center [746, 462] width 24 height 24
type input "[DATE]"
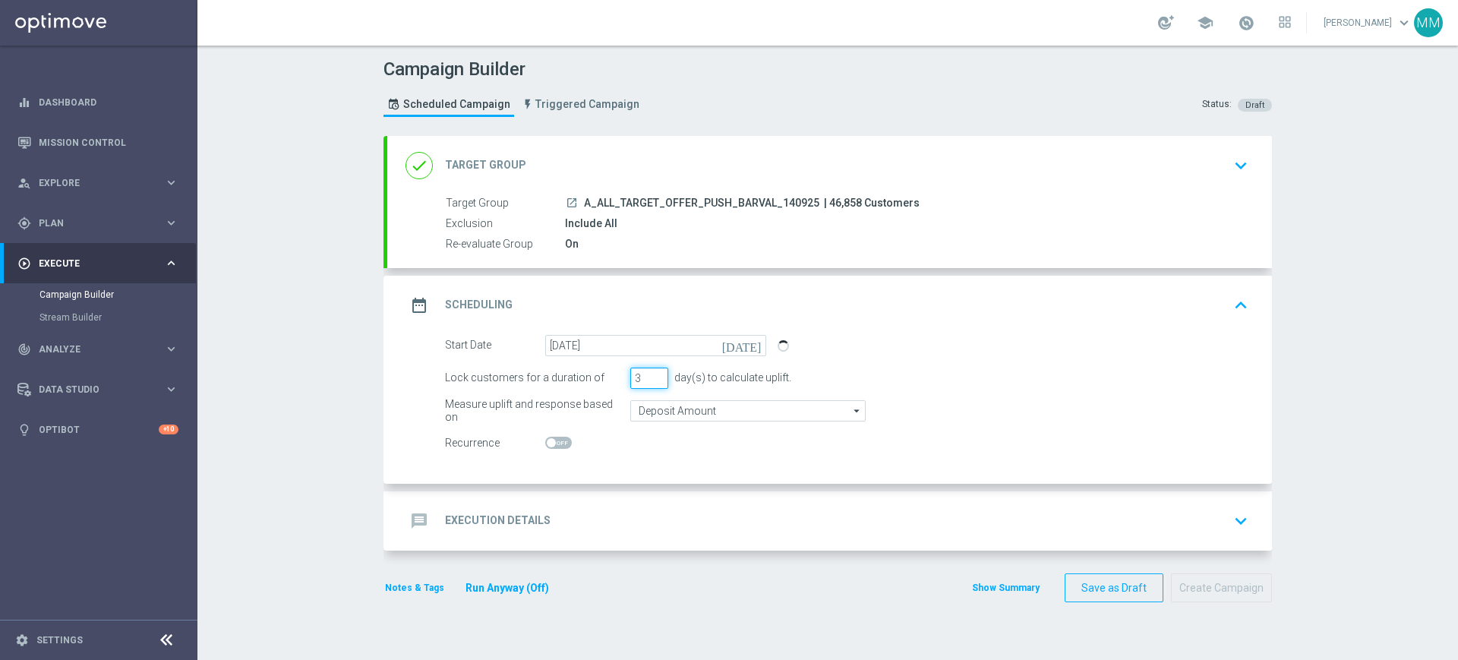
click at [644, 377] on input "3" at bounding box center [649, 378] width 38 height 21
click at [650, 384] on input "2" at bounding box center [649, 378] width 38 height 21
type input "1"
click at [650, 384] on input "1" at bounding box center [649, 378] width 38 height 21
click at [652, 418] on input "Deposit Amount" at bounding box center [747, 410] width 235 height 21
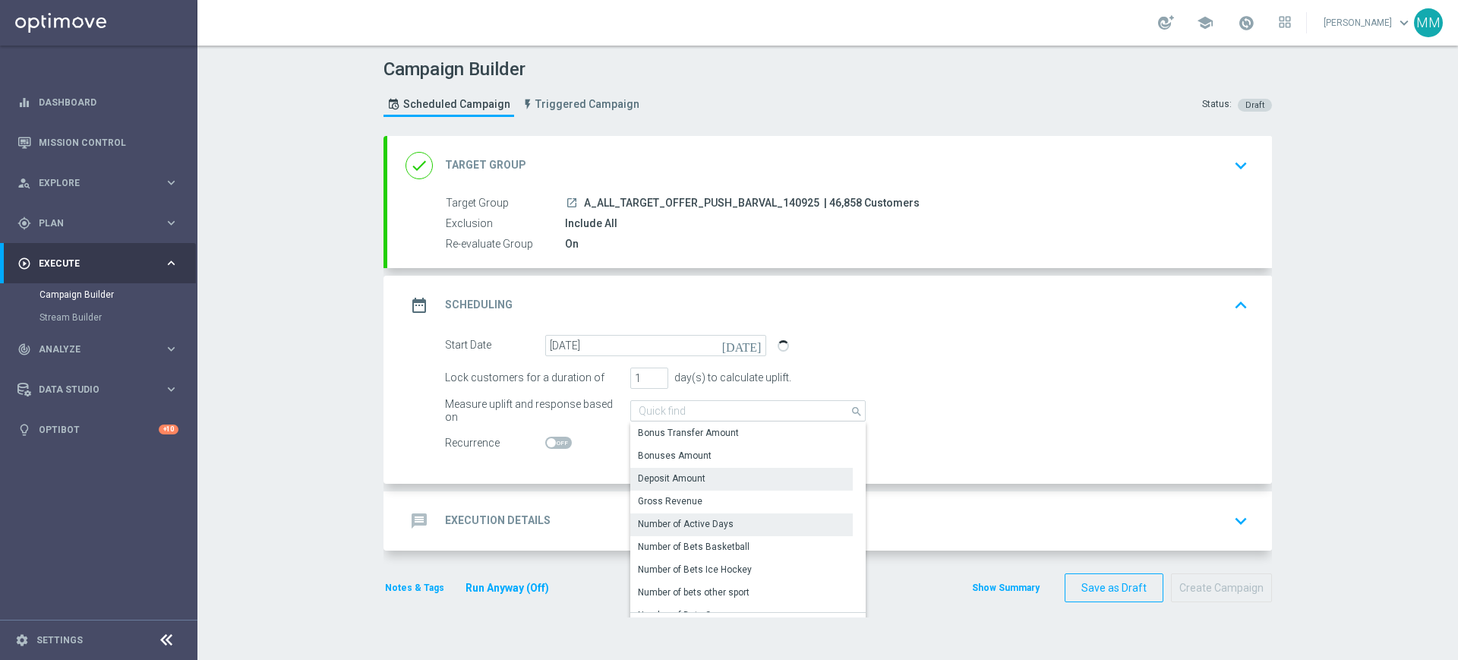
click at [549, 521] on div "message Execution Details keyboard_arrow_down" at bounding box center [830, 521] width 848 height 29
type input "Deposit Amount"
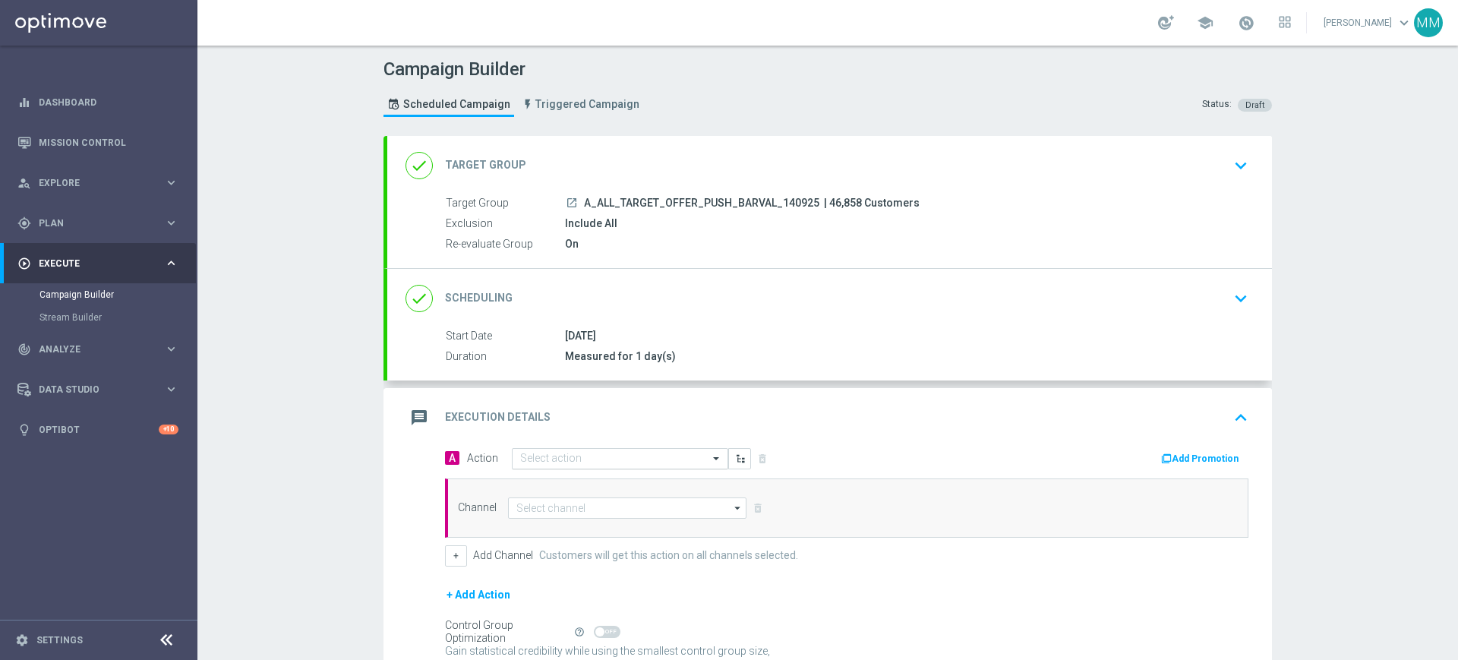
click at [546, 454] on input "text" at bounding box center [604, 459] width 169 height 13
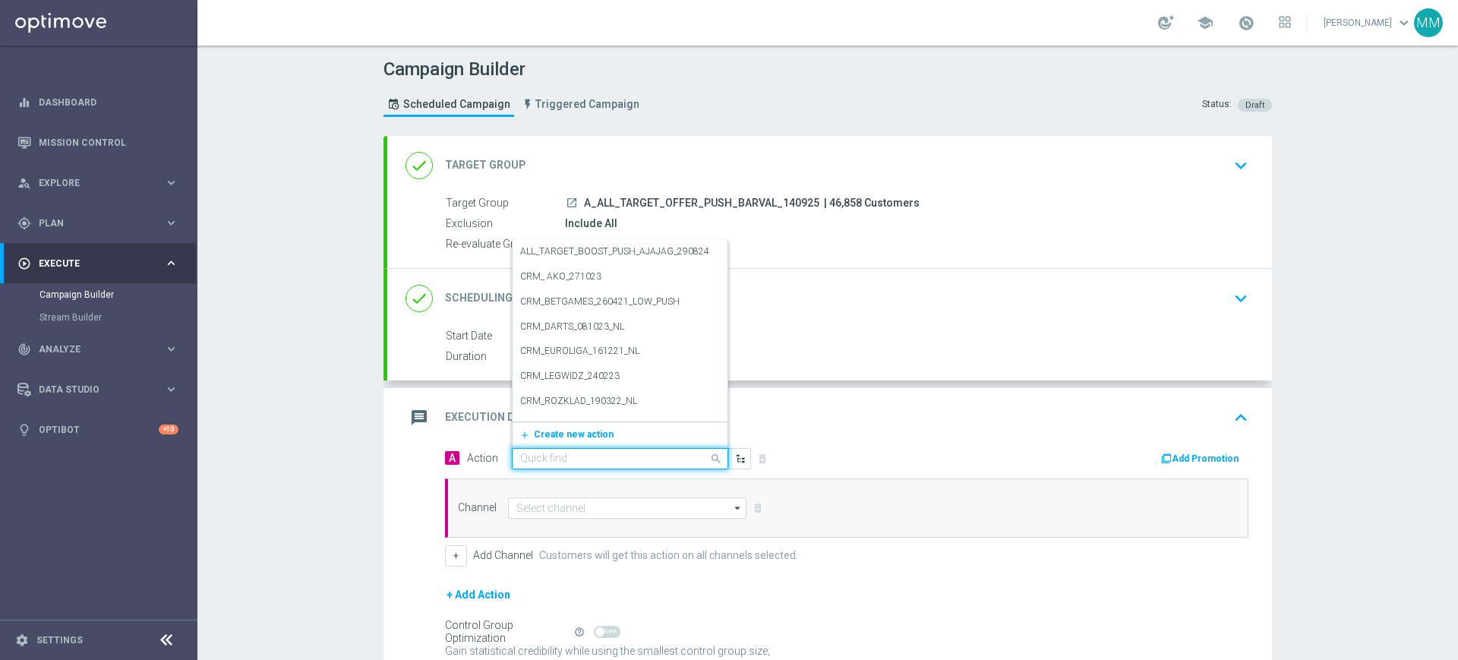
paste input "A_ALL_TARGET_OFFER_PUSH_BARVAL_140925"
type input "A_ALL_TARGET_OFFER_PUSH_BARVAL_140925"
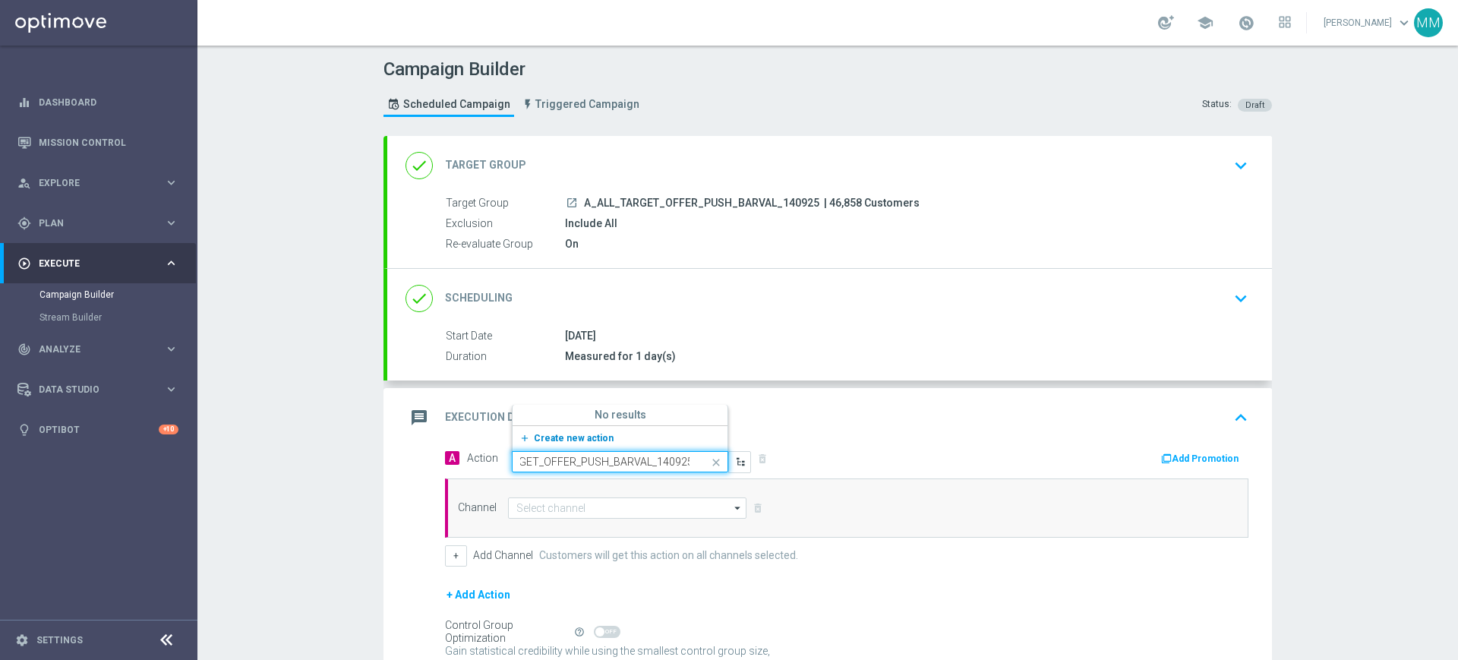
click at [564, 434] on span "Create new action" at bounding box center [574, 438] width 80 height 11
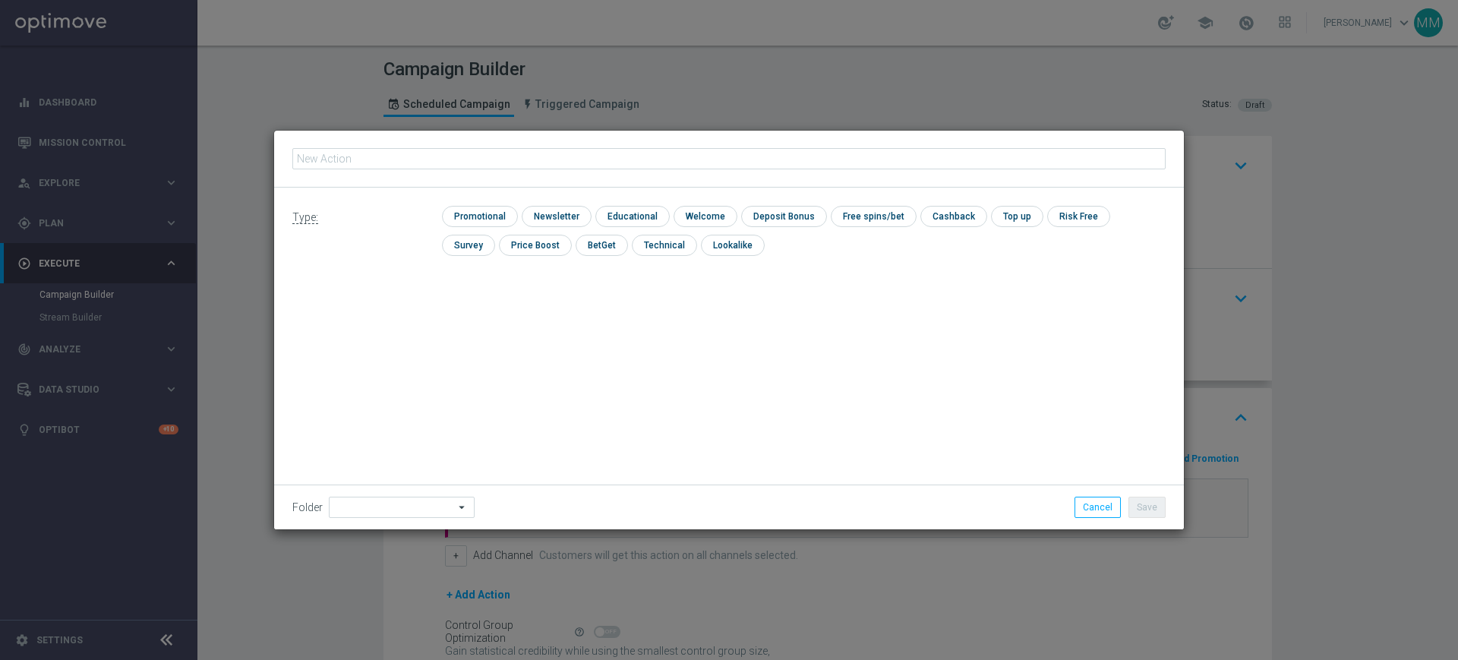
type input "A_ALL_TARGET_OFFER_PUSH_BARVAL_140925"
click at [479, 221] on input "checkbox" at bounding box center [478, 216] width 72 height 21
checkbox input "true"
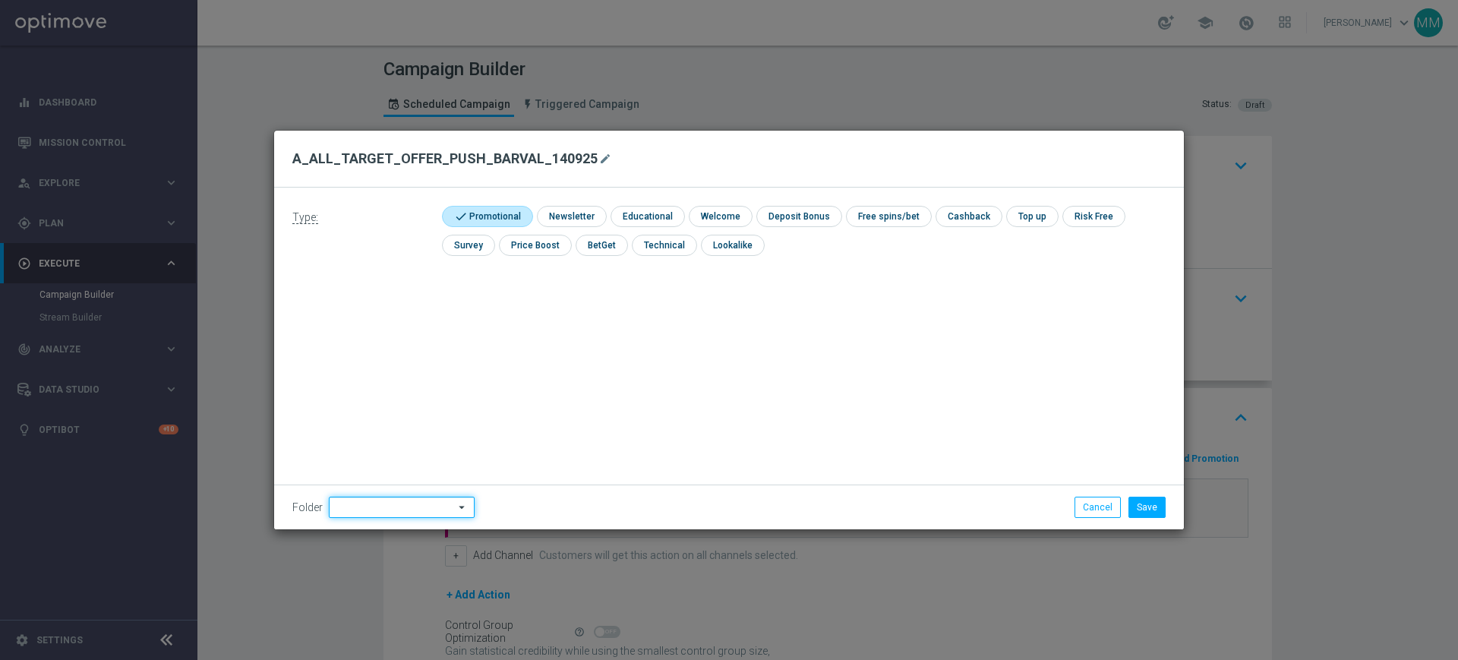
click at [382, 498] on input at bounding box center [402, 507] width 146 height 21
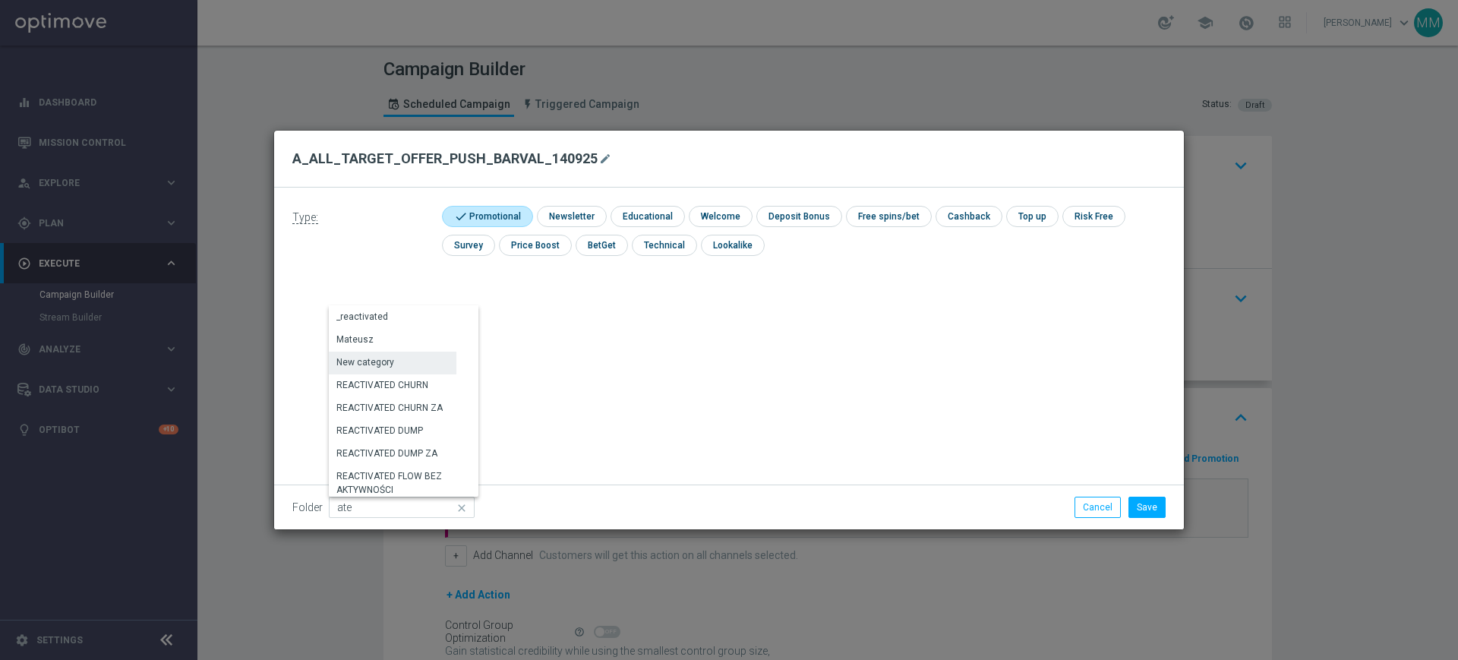
click at [390, 348] on div "Mateusz" at bounding box center [393, 339] width 128 height 21
type input "Mateusz"
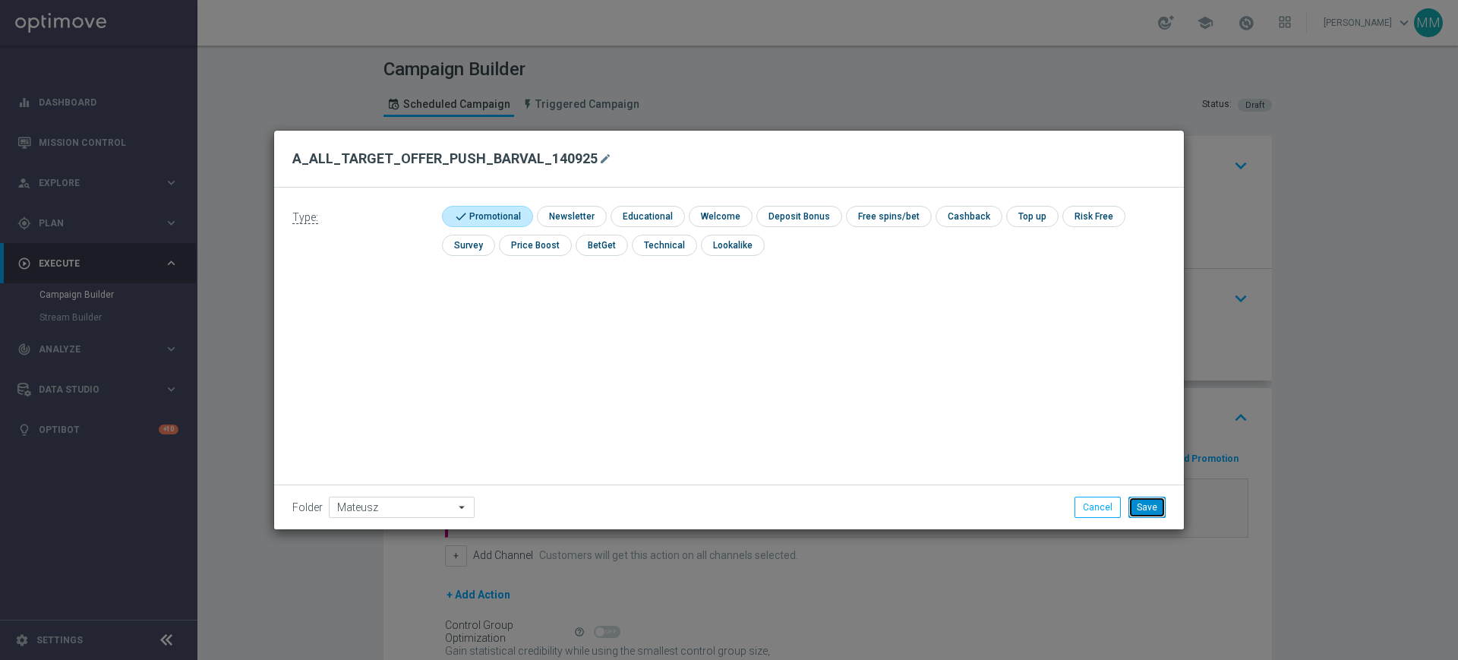
click at [1159, 509] on button "Save" at bounding box center [1147, 507] width 37 height 21
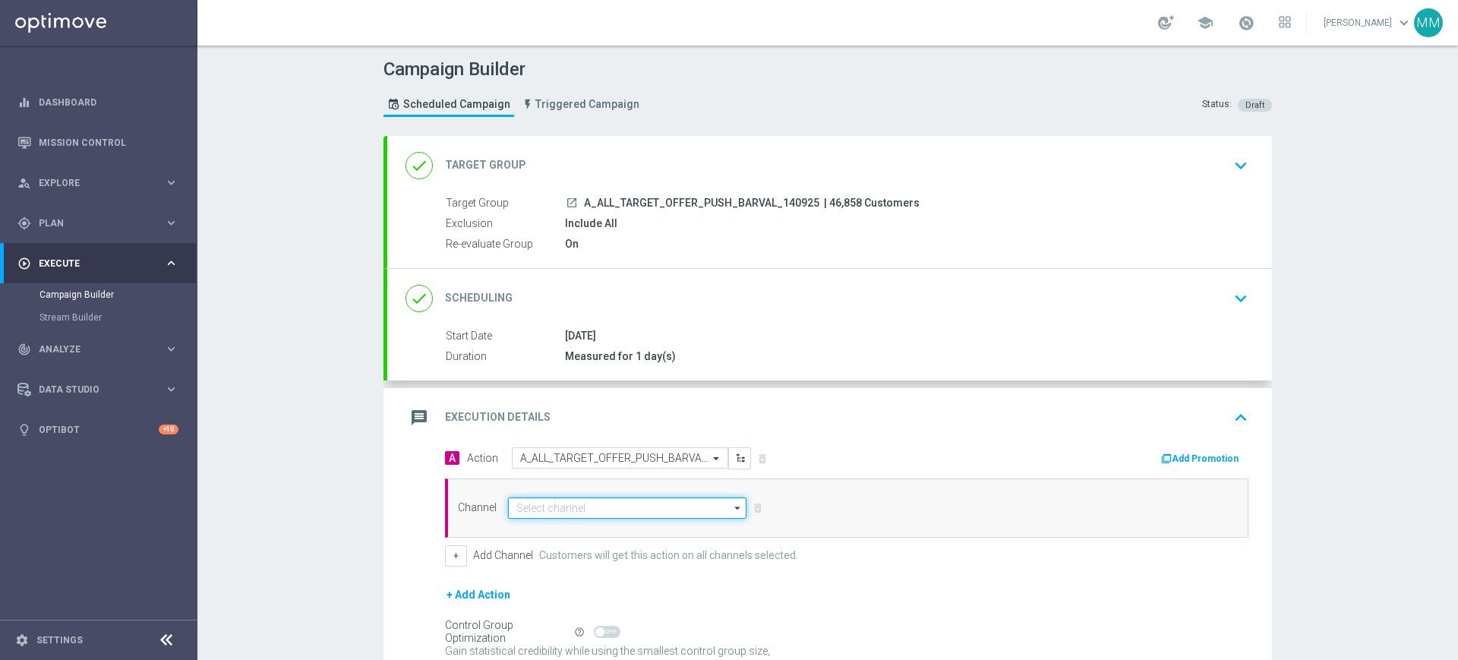
click at [611, 505] on input at bounding box center [627, 507] width 238 height 21
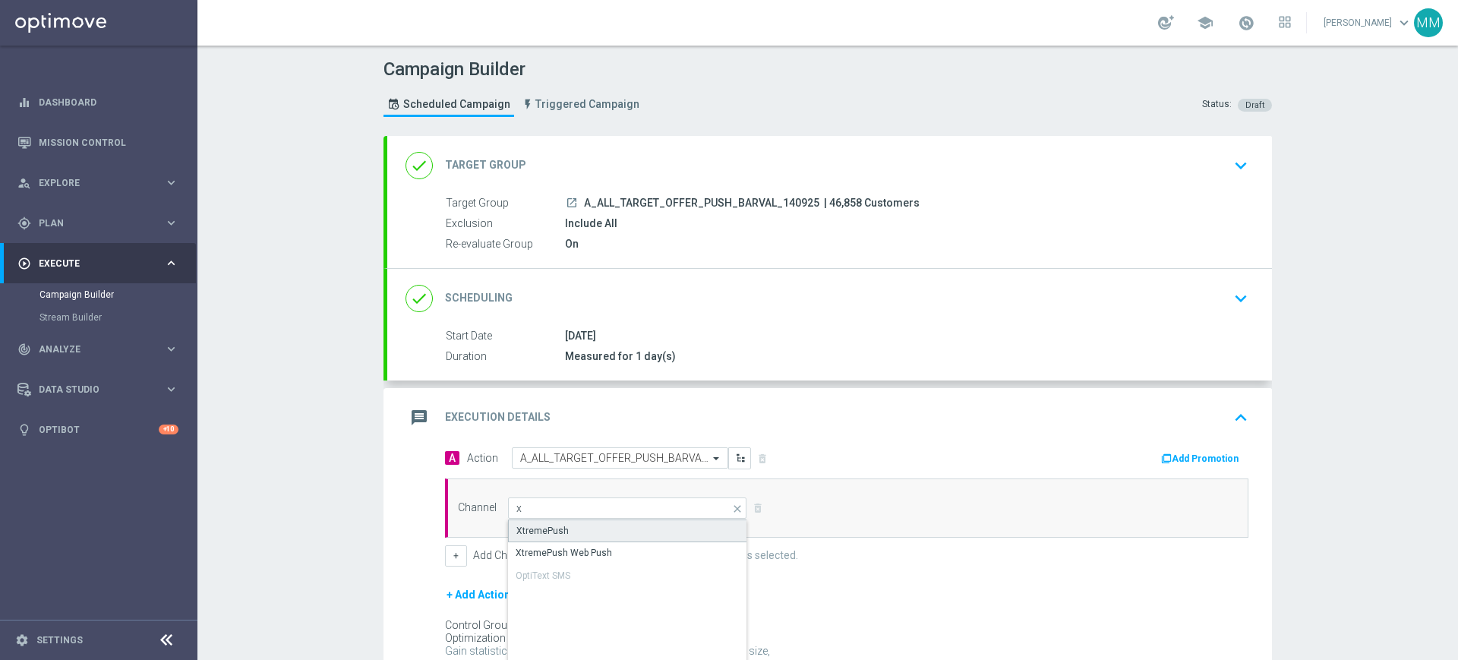
click at [595, 532] on div "XtremePush" at bounding box center [627, 531] width 239 height 23
type input "XtremePush"
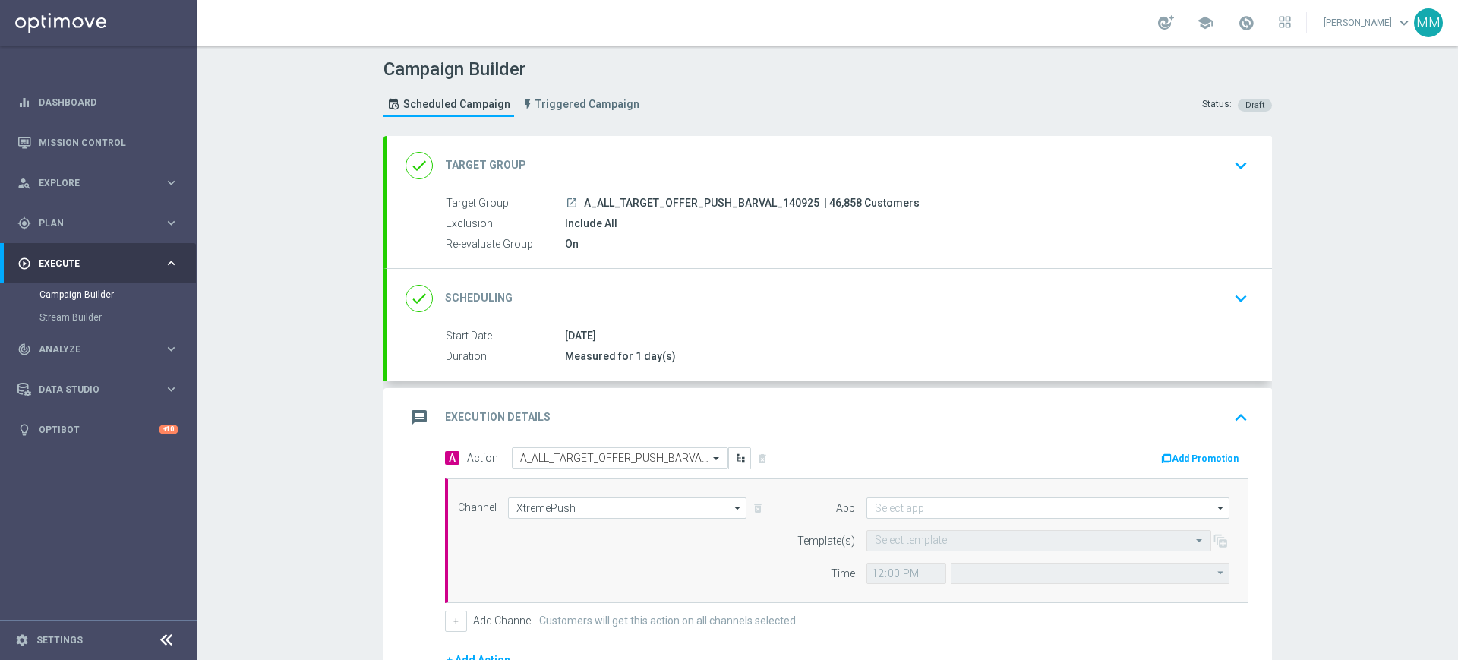
type input "Coordinated Universal Time (UTC 00:00)"
type input "STS_PL"
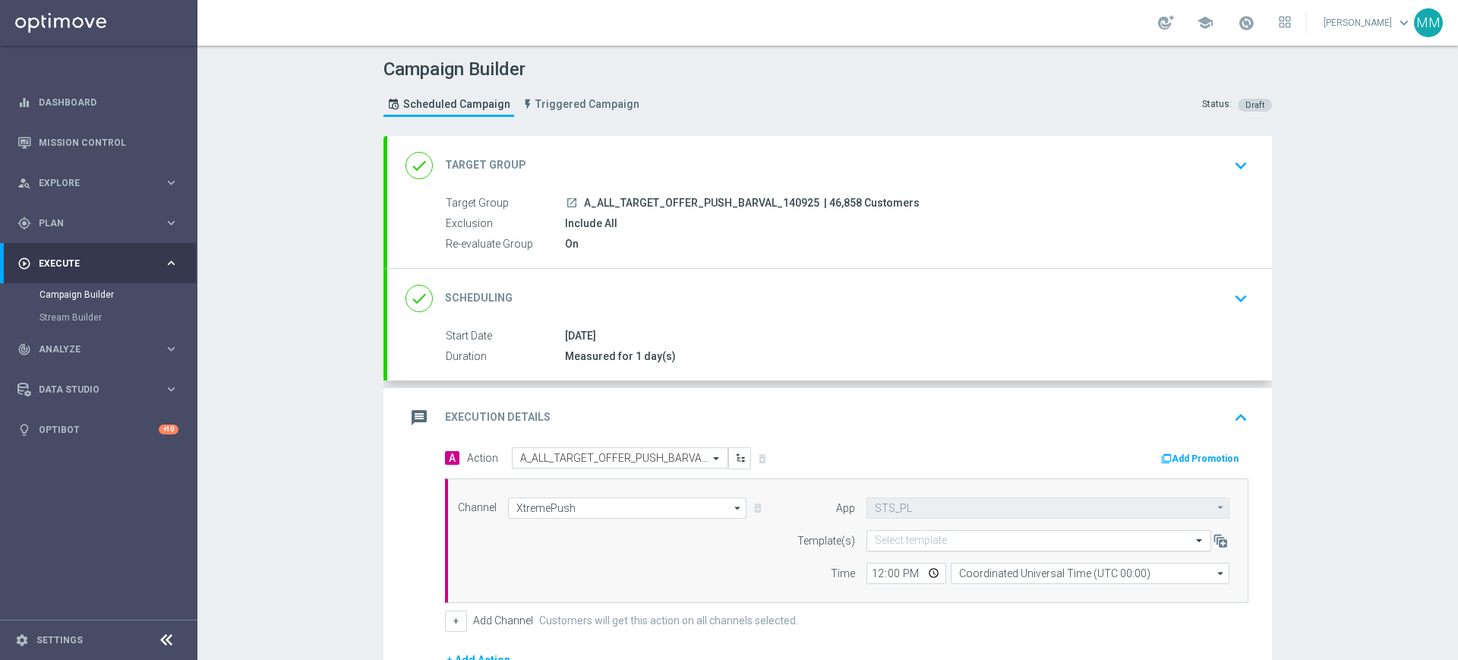
click at [899, 545] on input "text" at bounding box center [1024, 541] width 298 height 13
paste input "A_ALL_TARGET_OFFER_PUSH_BARVAL_140925"
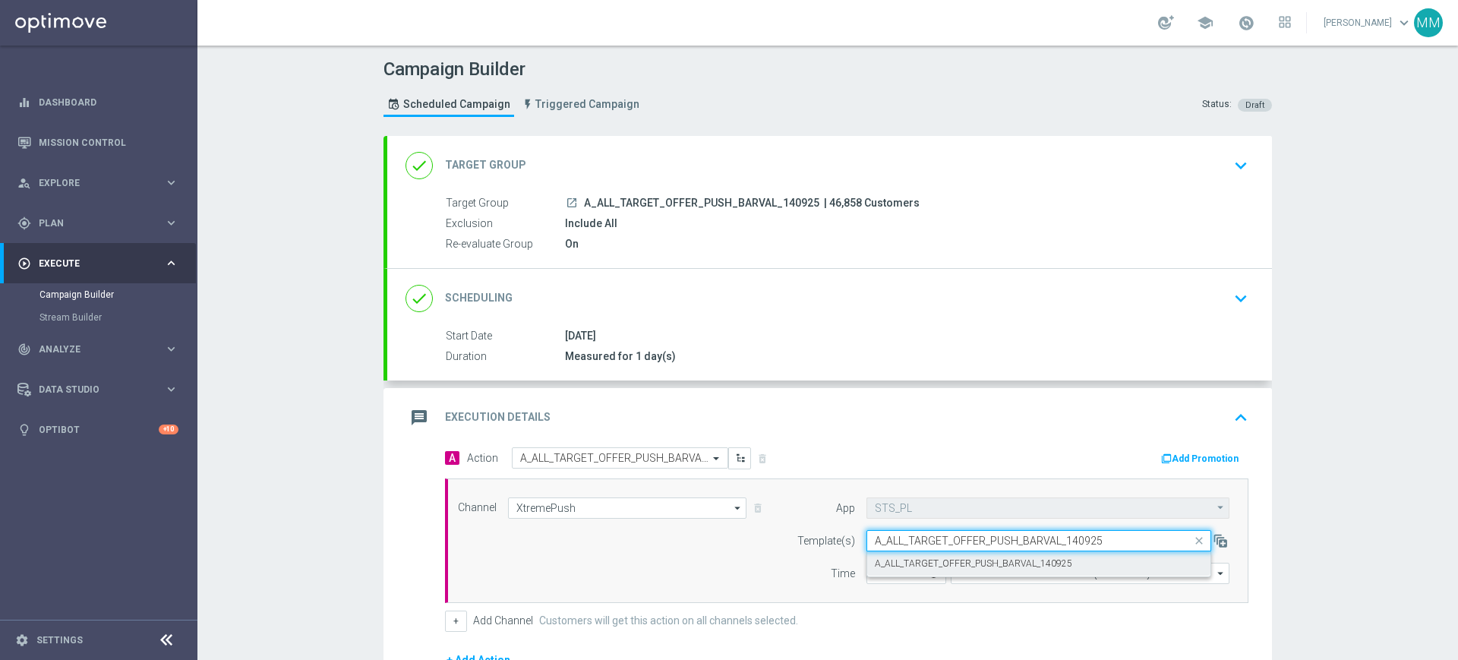
click at [902, 558] on label "A_ALL_TARGET_OFFER_PUSH_BARVAL_140925" at bounding box center [973, 563] width 197 height 13
type input "A_ALL_TARGET_OFFER_PUSH_BARVAL_140925"
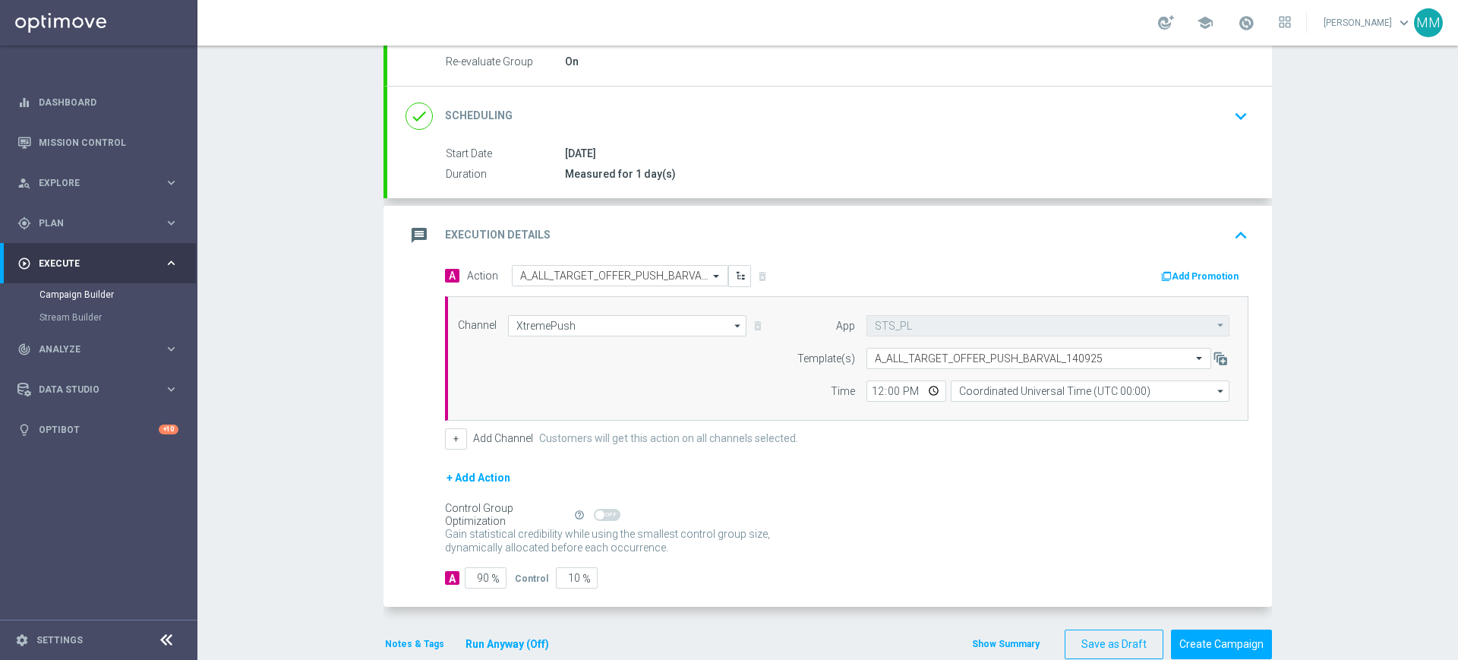
scroll to position [190, 0]
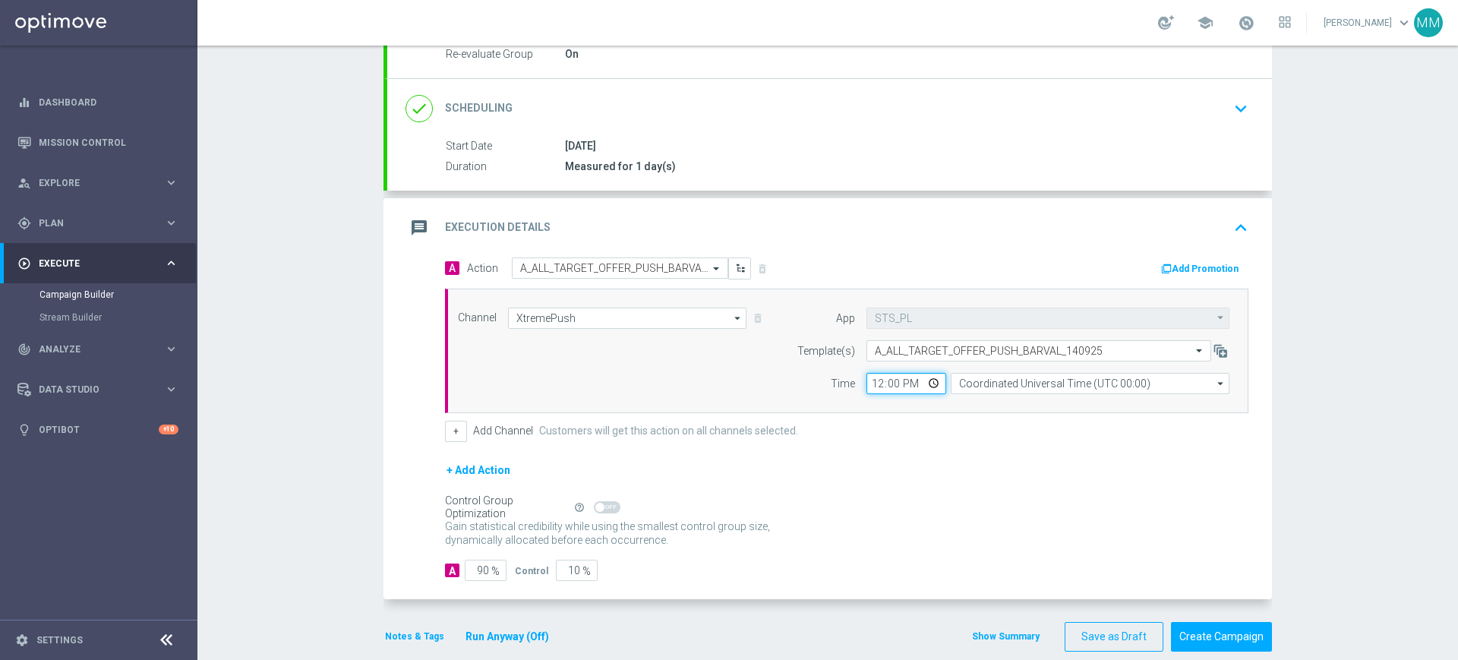
click at [870, 386] on input "12:00" at bounding box center [907, 383] width 80 height 21
type input "21:00"
click at [965, 382] on input "Coordinated Universal Time (UTC 00:00)" at bounding box center [1090, 383] width 279 height 21
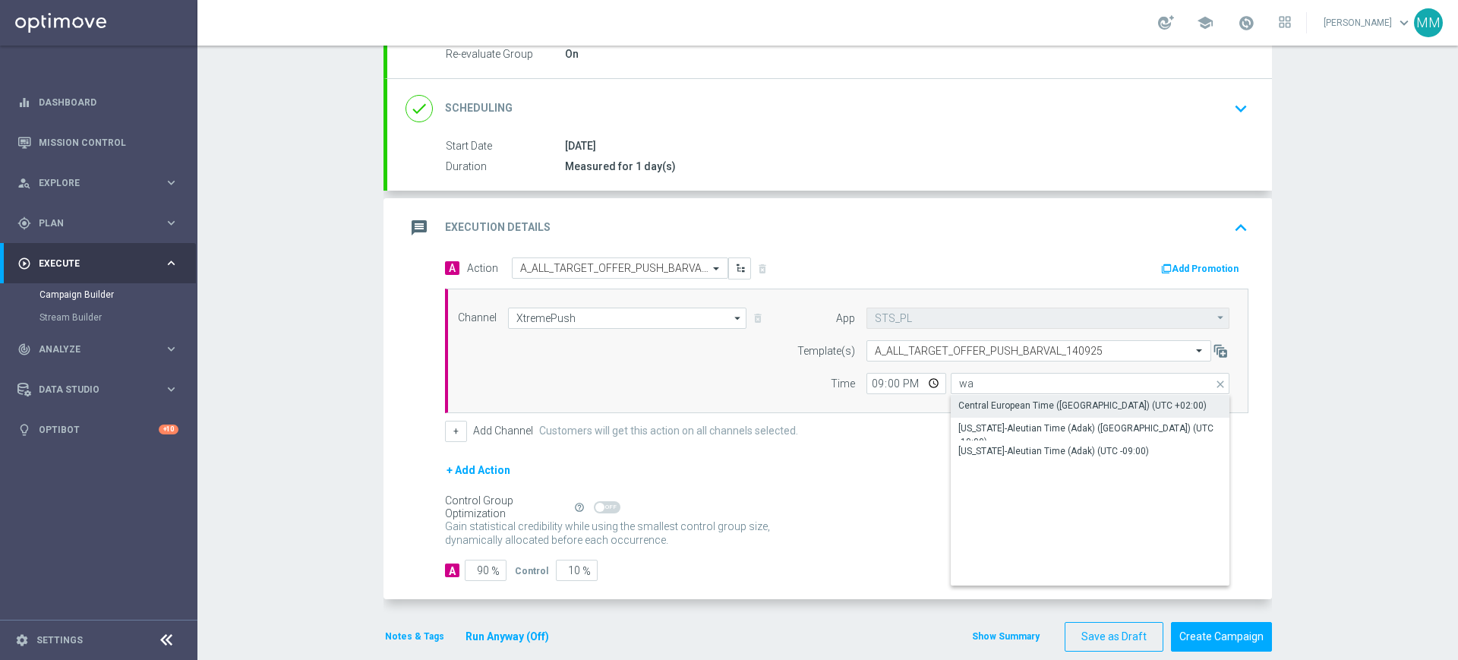
click at [967, 400] on div "Central European Time ([GEOGRAPHIC_DATA]) (UTC +02:00)" at bounding box center [1083, 406] width 248 height 14
type input "Central European Time ([GEOGRAPHIC_DATA]) (UTC +02:00)"
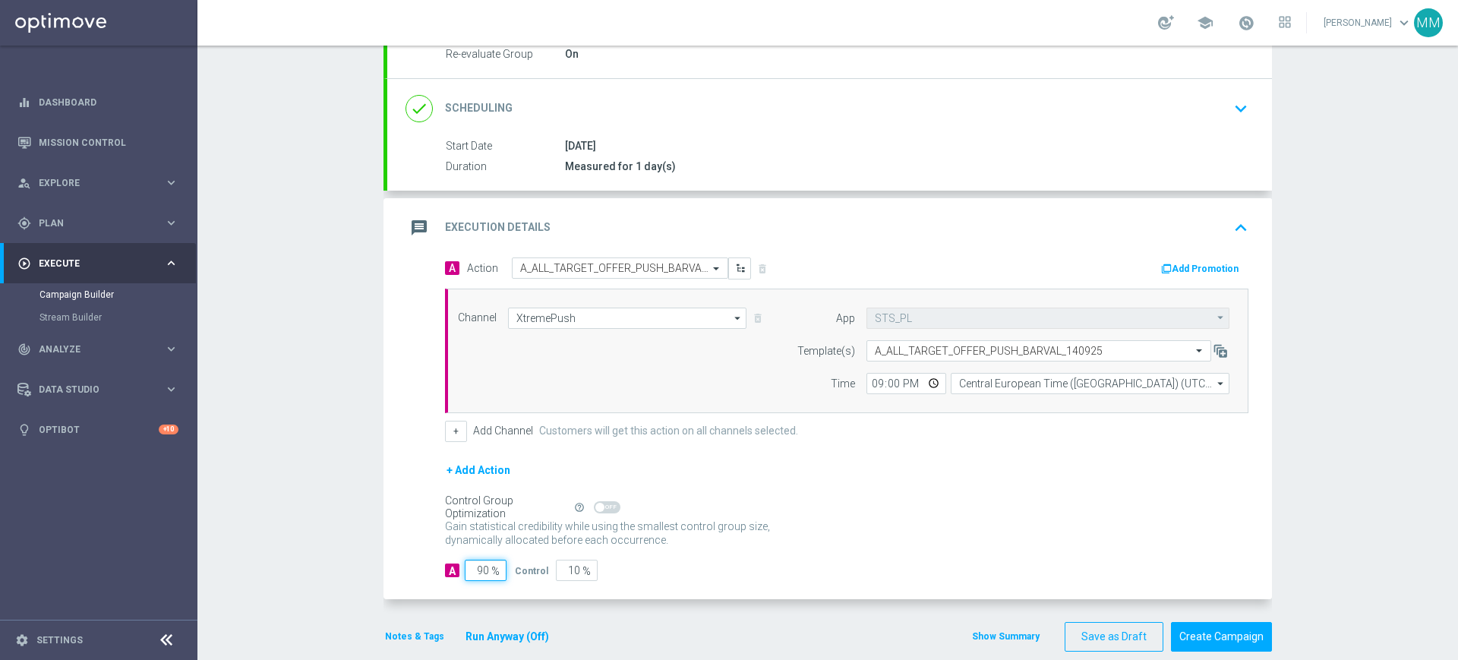
drag, startPoint x: 511, startPoint y: 573, endPoint x: 545, endPoint y: 573, distance: 34.2
click at [545, 573] on div "A 90 % Control 10 %" at bounding box center [847, 570] width 804 height 21
click at [406, 628] on button "Notes & Tags" at bounding box center [415, 636] width 62 height 17
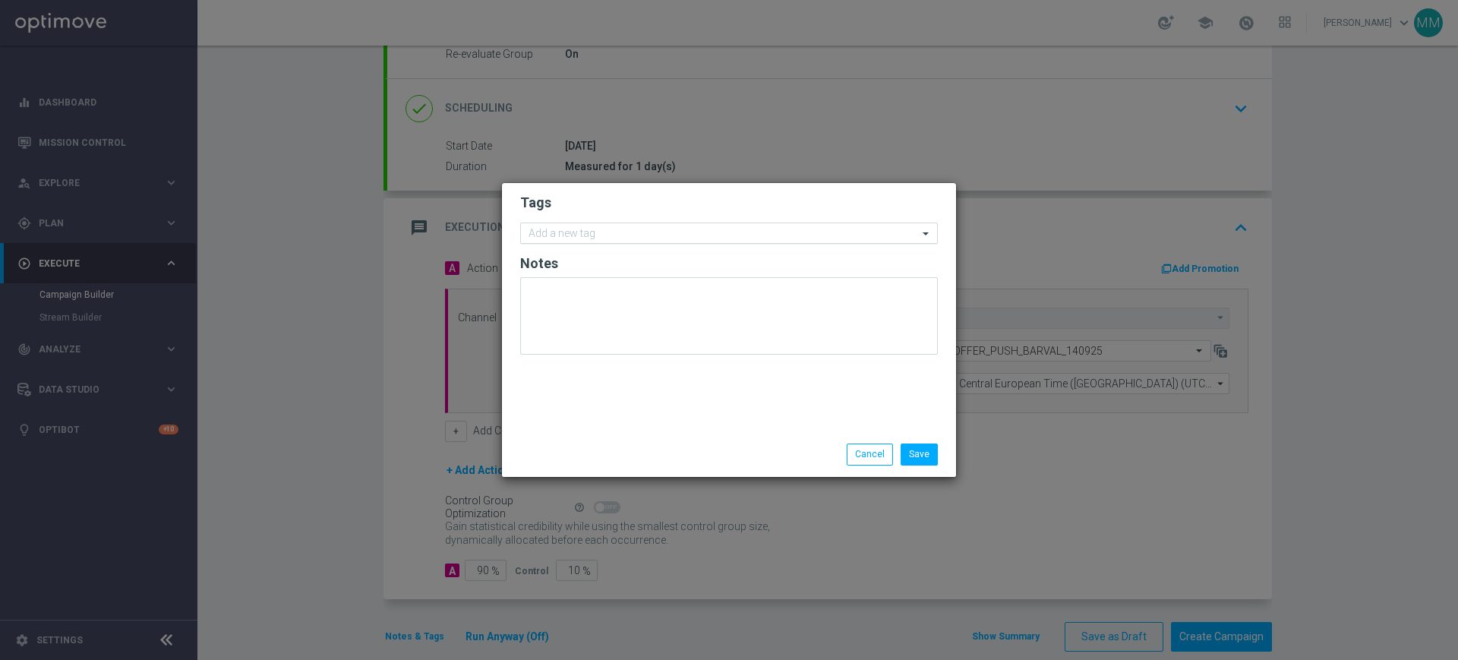
click at [553, 227] on div "Add a new tag" at bounding box center [560, 235] width 69 height 17
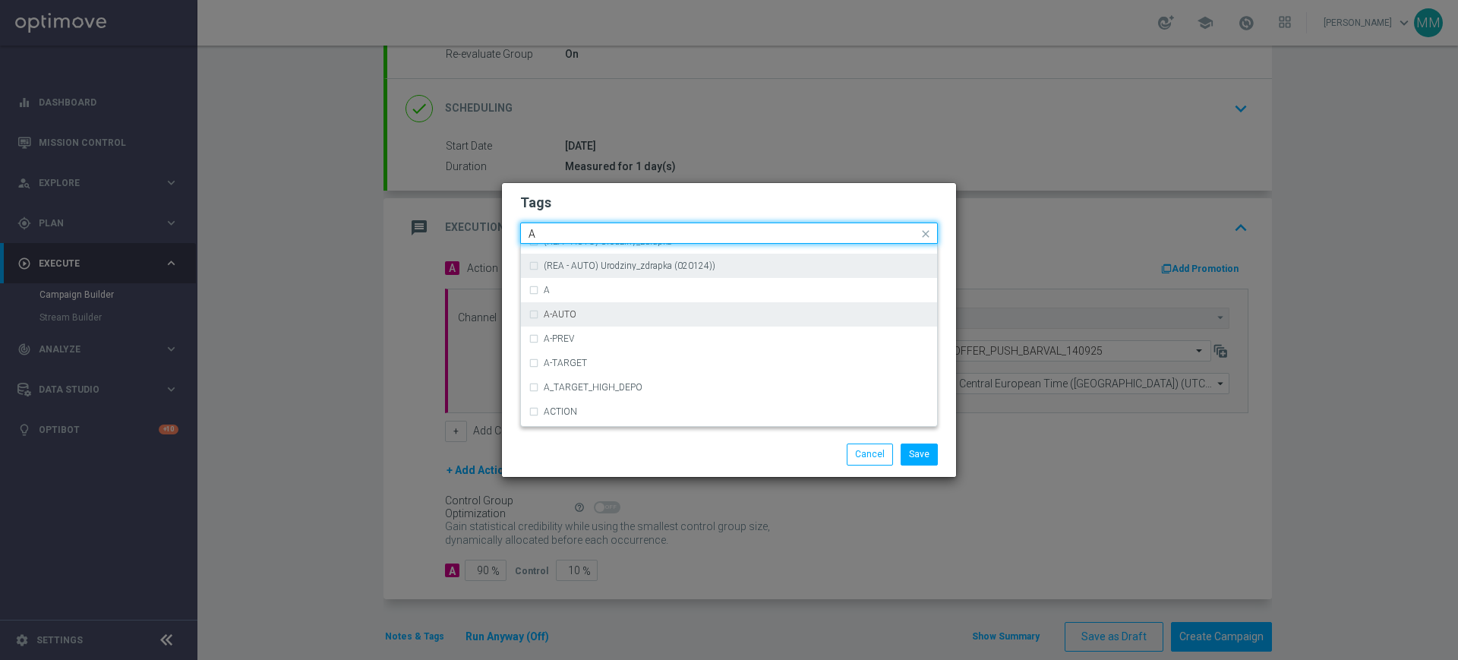
scroll to position [1804, 0]
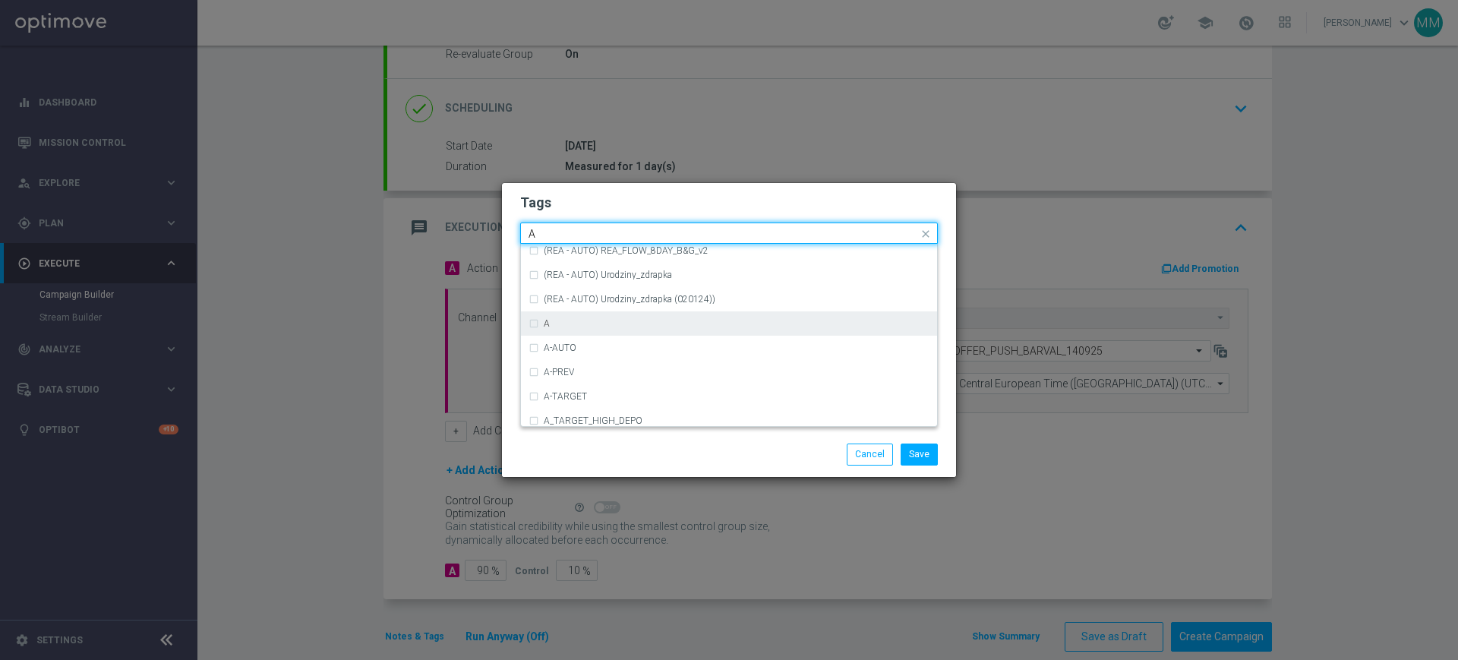
click at [565, 324] on div "A" at bounding box center [737, 323] width 386 height 9
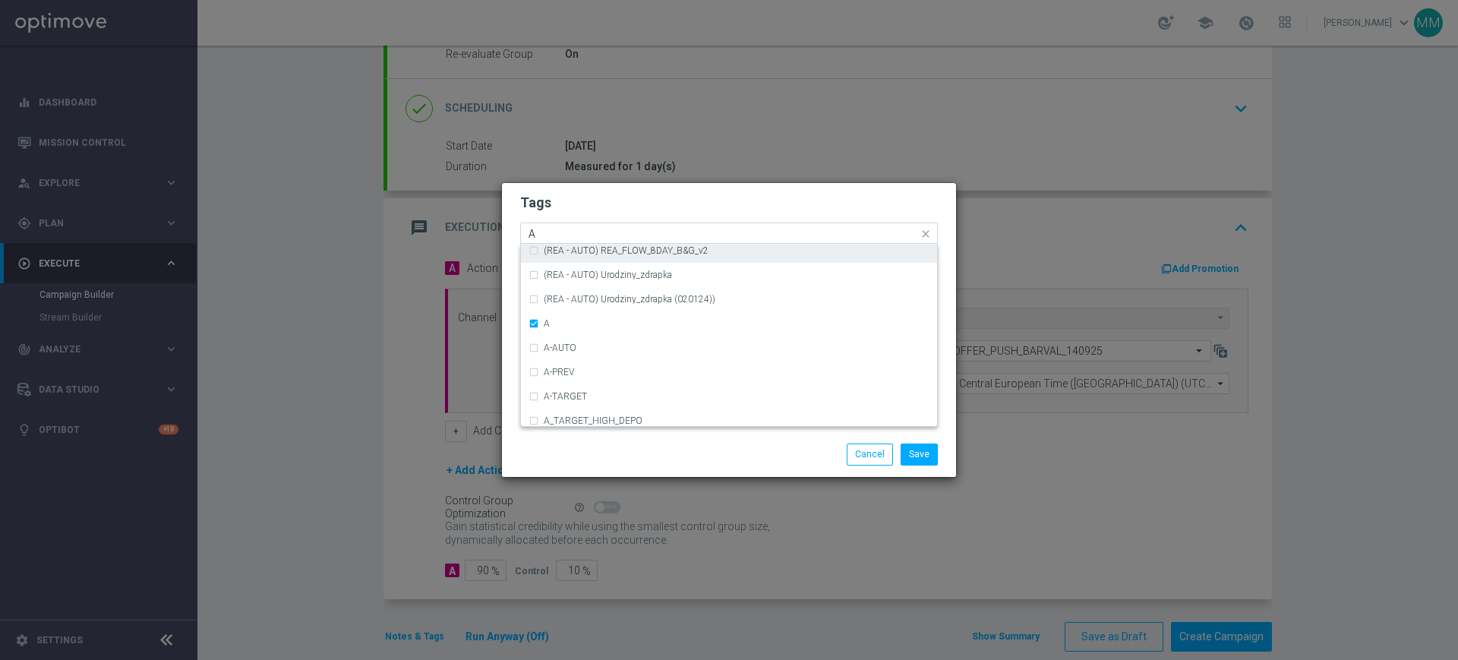
click at [594, 228] on input "A" at bounding box center [724, 234] width 390 height 13
click at [575, 236] on input "A" at bounding box center [724, 234] width 390 height 13
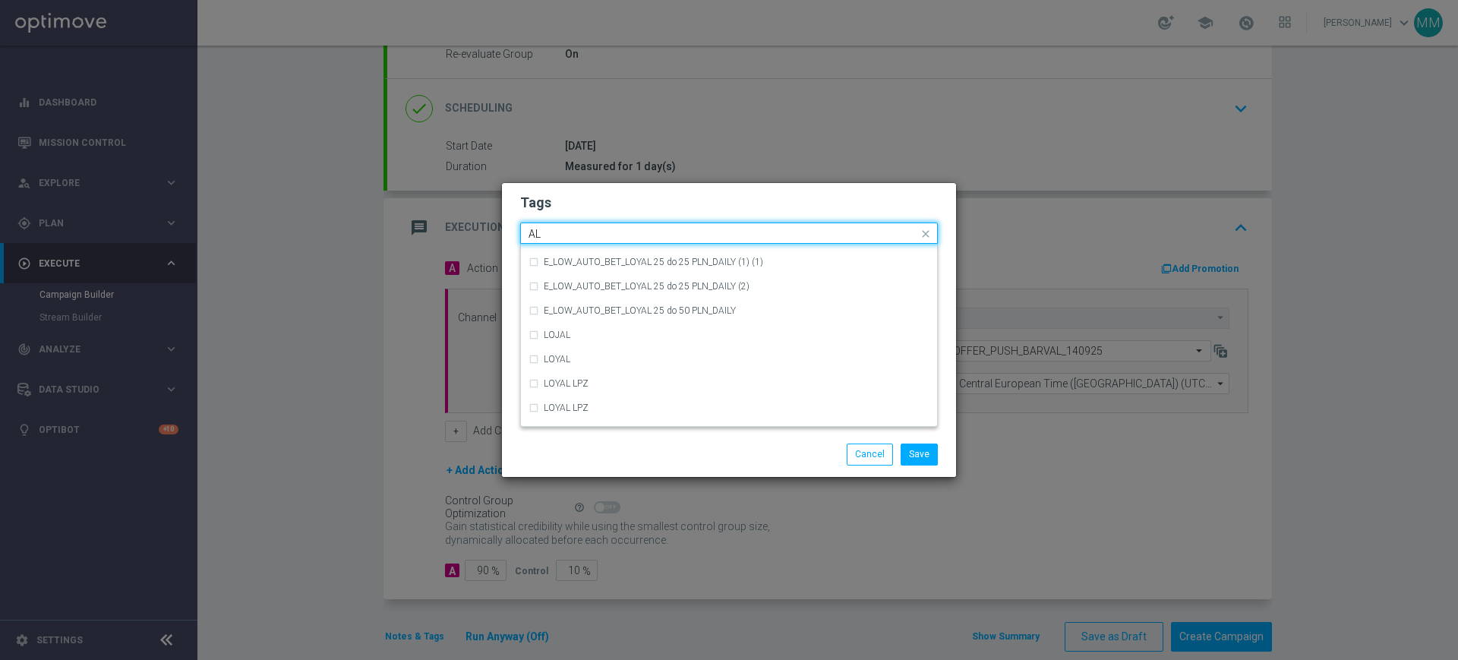
scroll to position [0, 0]
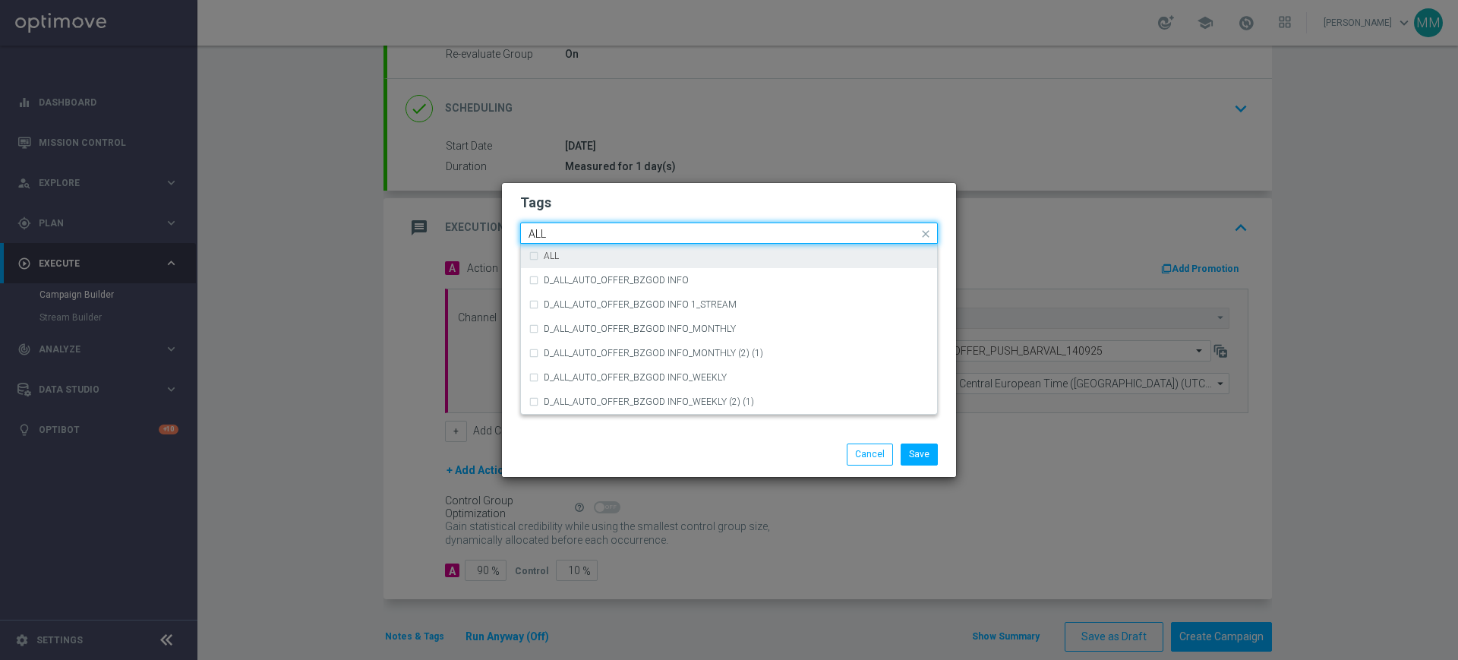
click at [551, 258] on label "ALL" at bounding box center [551, 255] width 15 height 9
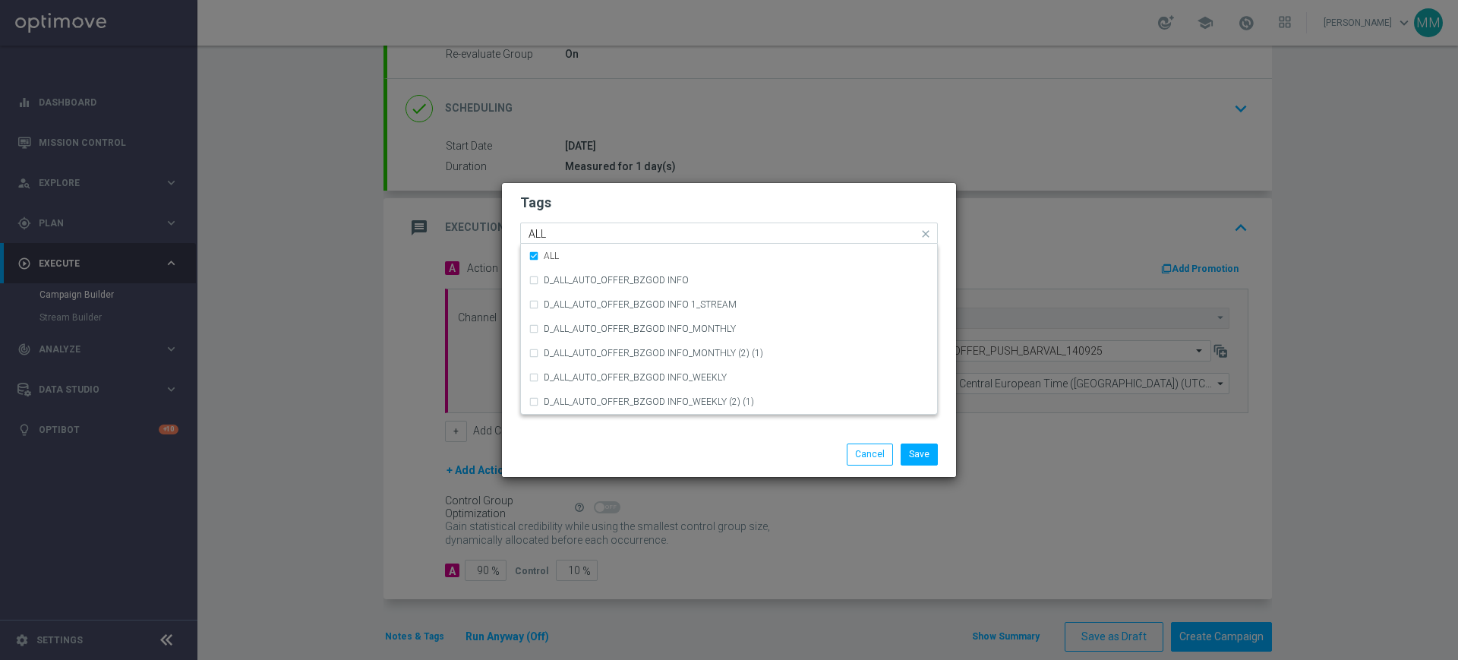
click at [568, 233] on input "ALL" at bounding box center [724, 234] width 390 height 13
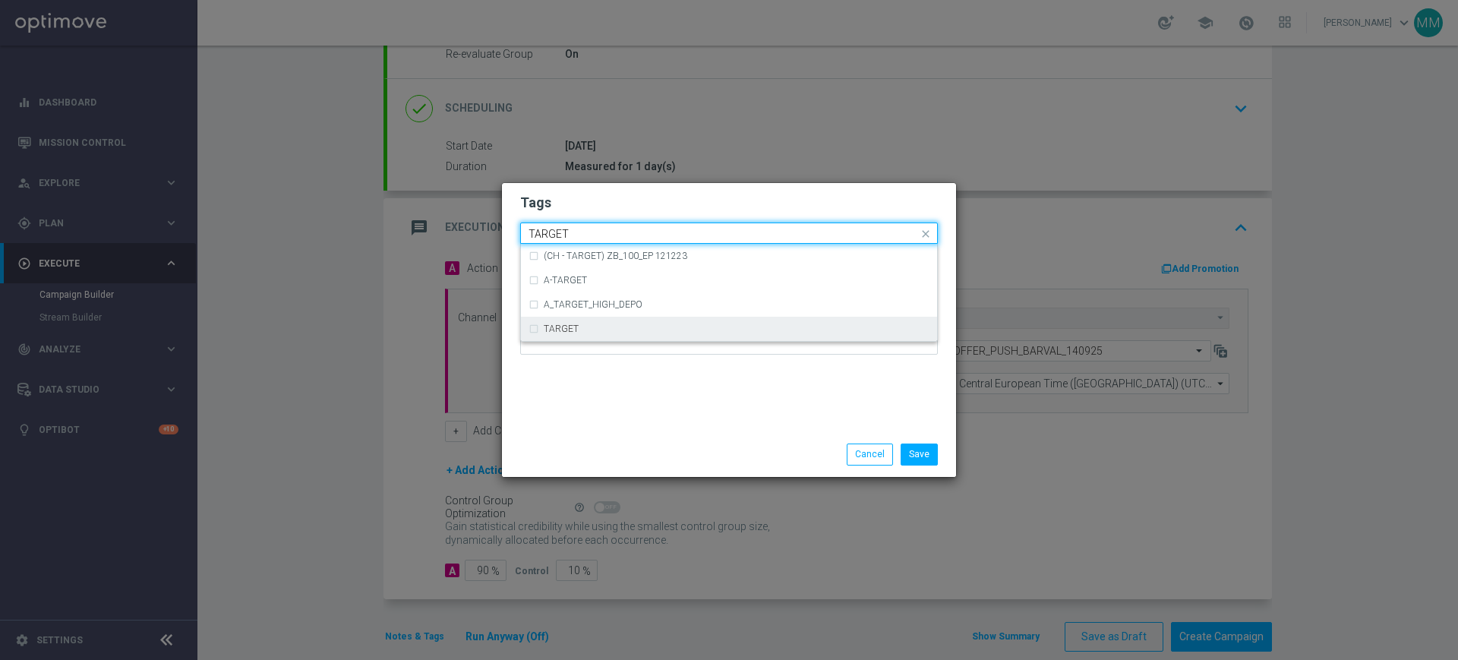
click at [573, 317] on div "TARGET" at bounding box center [729, 329] width 401 height 24
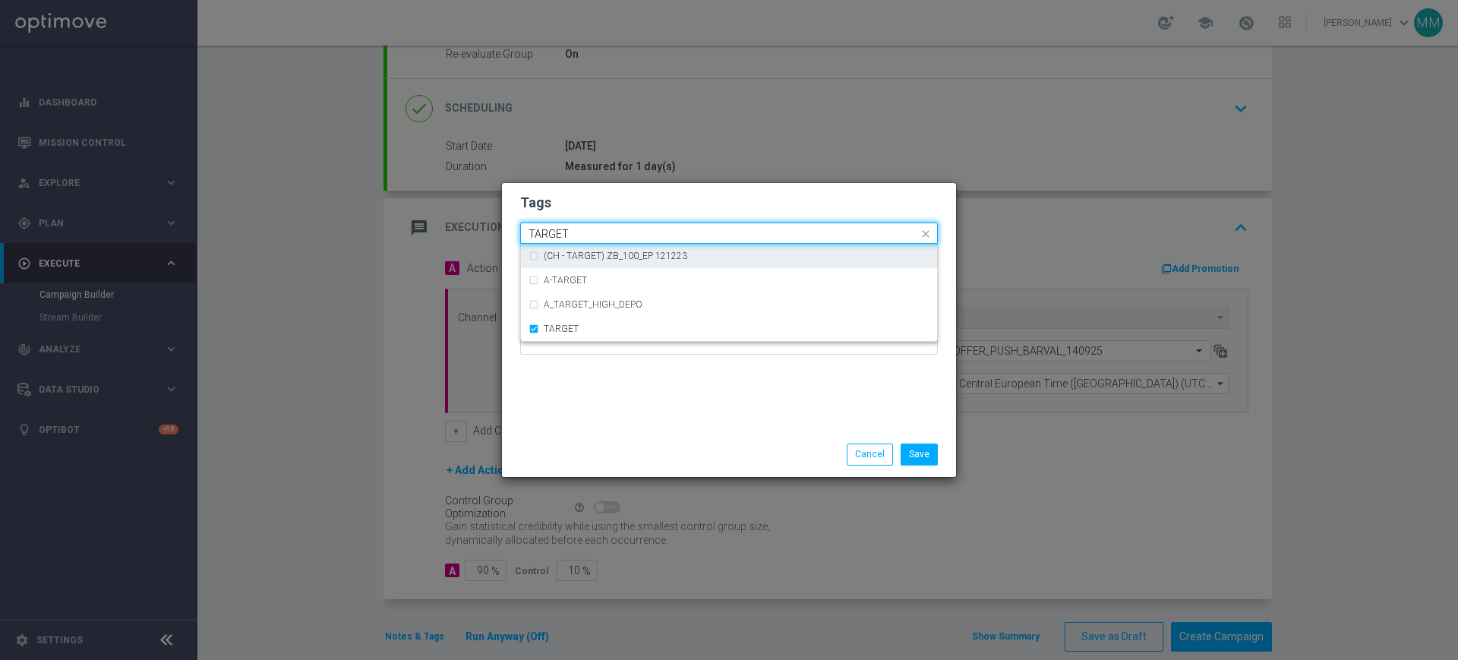
click at [573, 234] on input "TARGET" at bounding box center [724, 234] width 390 height 13
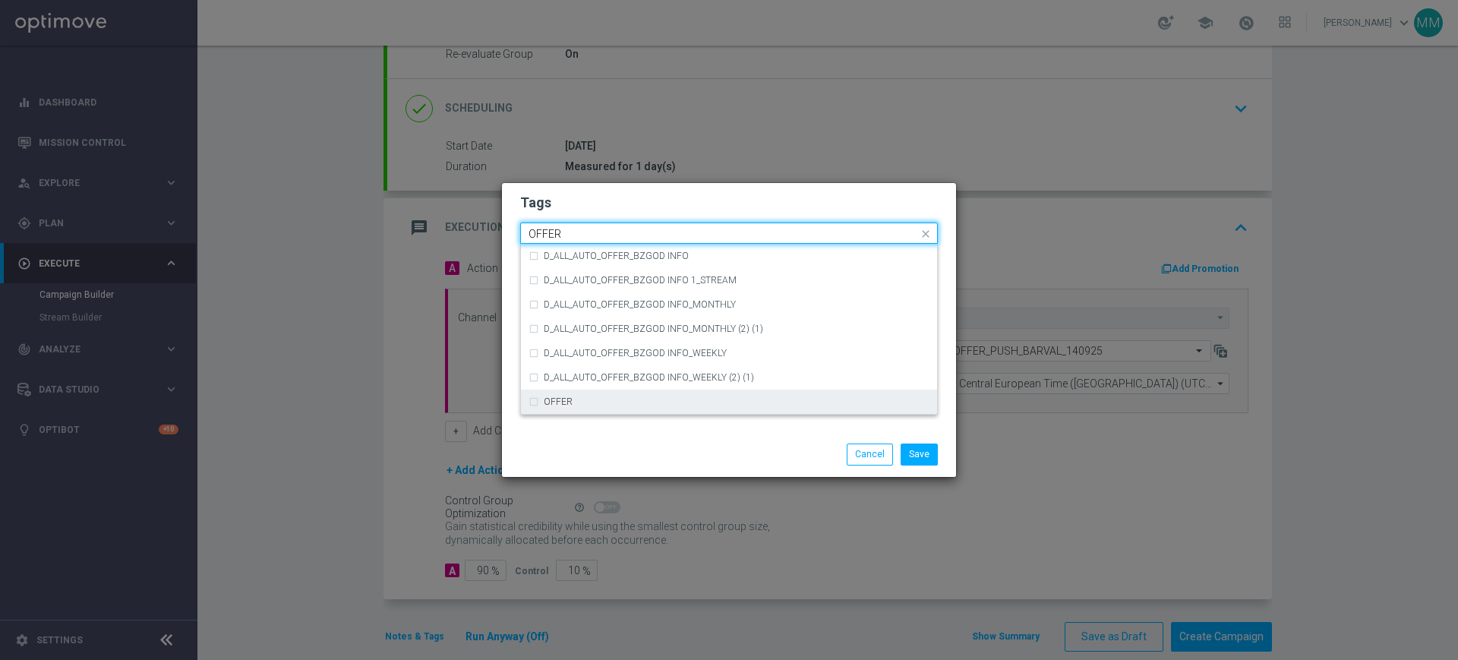
click at [606, 398] on div "OFFER" at bounding box center [737, 401] width 386 height 9
type input "OFFER"
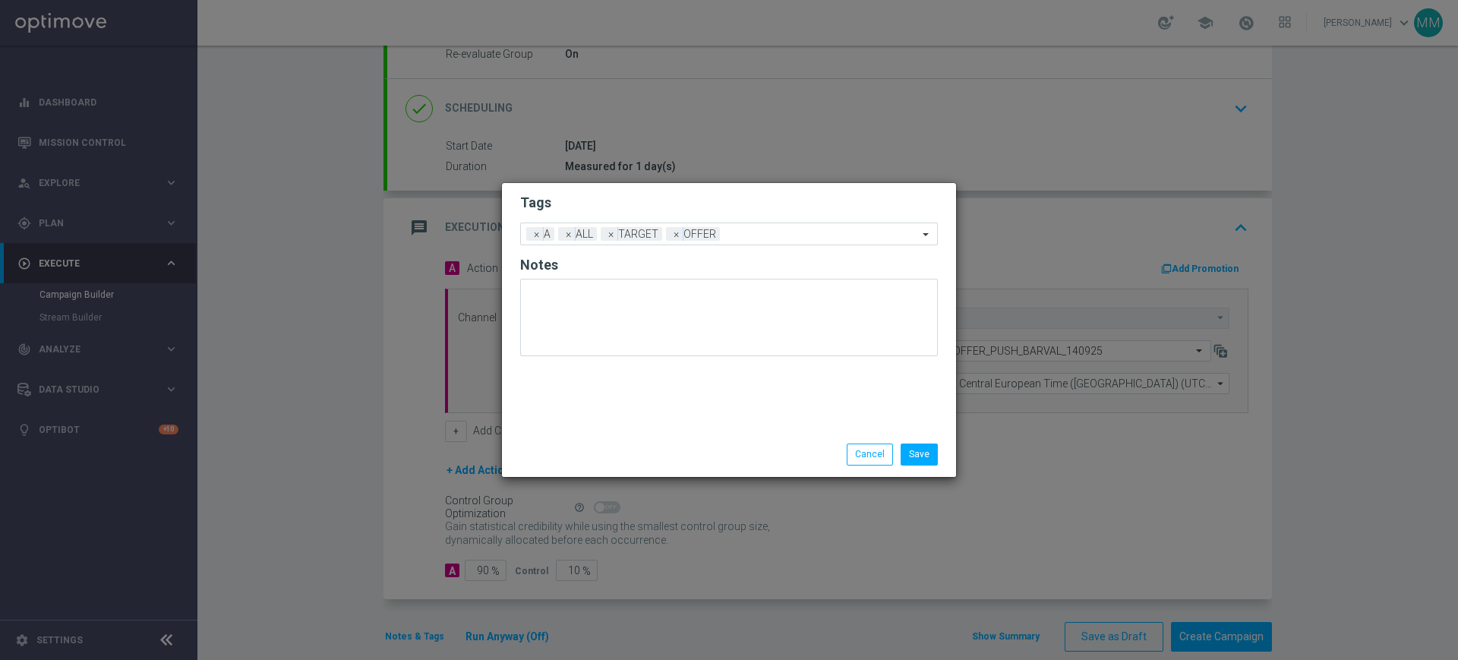
click at [599, 214] on form "Tags Add a new tag × A × ALL × TARGET × OFFER Notes" at bounding box center [729, 279] width 418 height 178
click at [926, 455] on button "Save" at bounding box center [919, 454] width 37 height 21
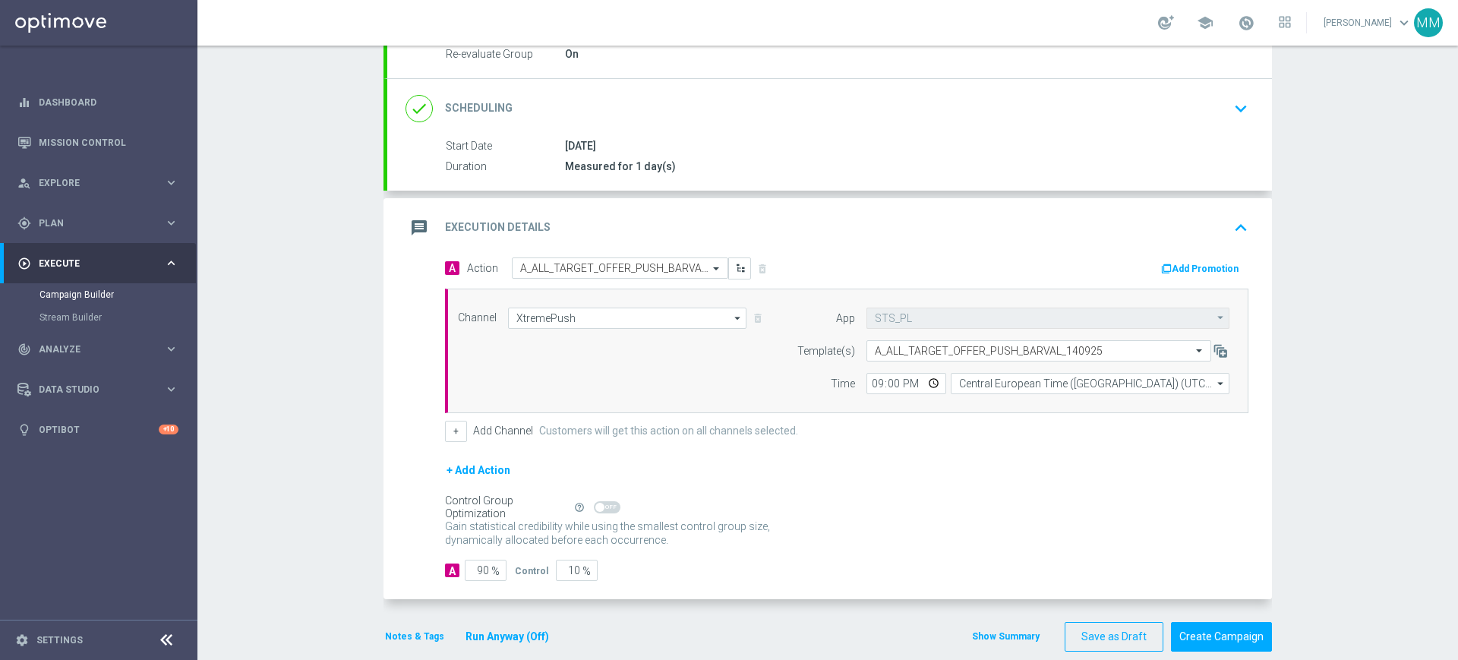
click at [851, 242] on div "message Execution Details keyboard_arrow_up" at bounding box center [829, 227] width 885 height 59
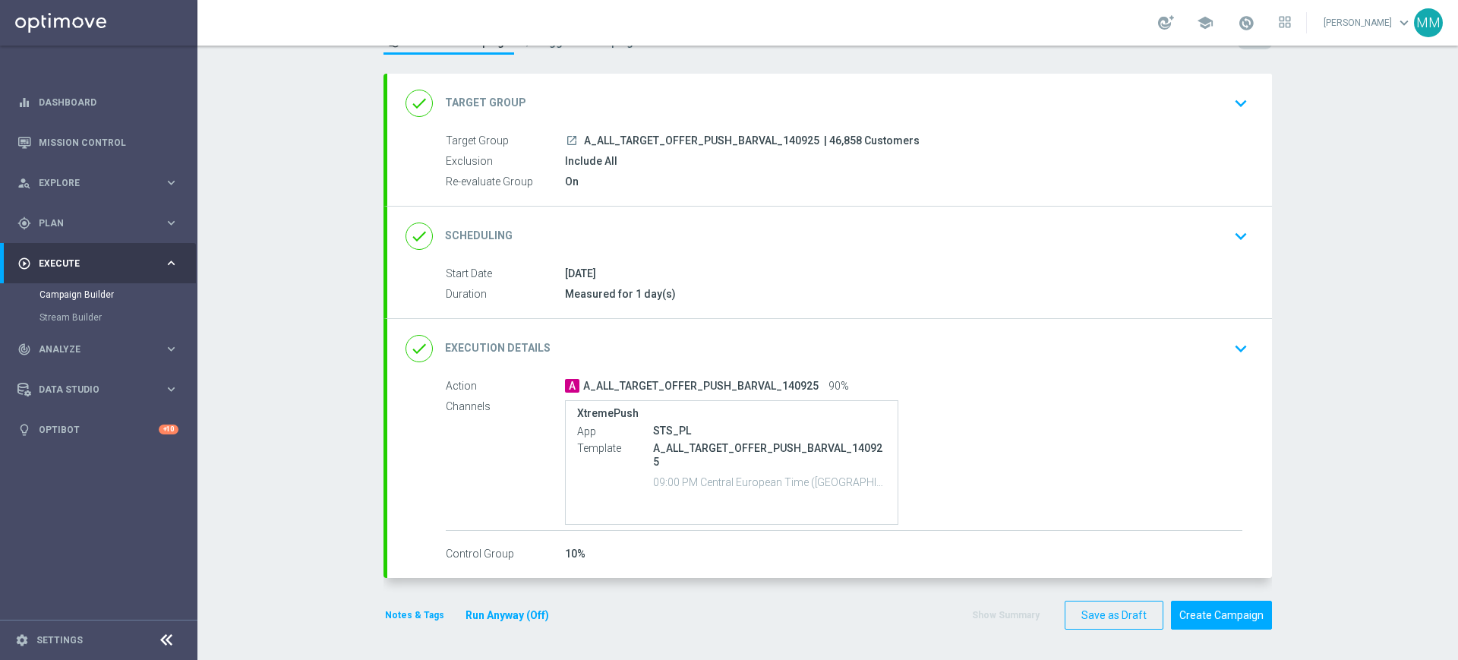
scroll to position [62, 0]
click at [730, 384] on span "A_ALL_TARGET_OFFER_PUSH_BARVAL_140925" at bounding box center [700, 387] width 235 height 14
click at [739, 356] on div "done Execution Details keyboard_arrow_down" at bounding box center [830, 348] width 848 height 29
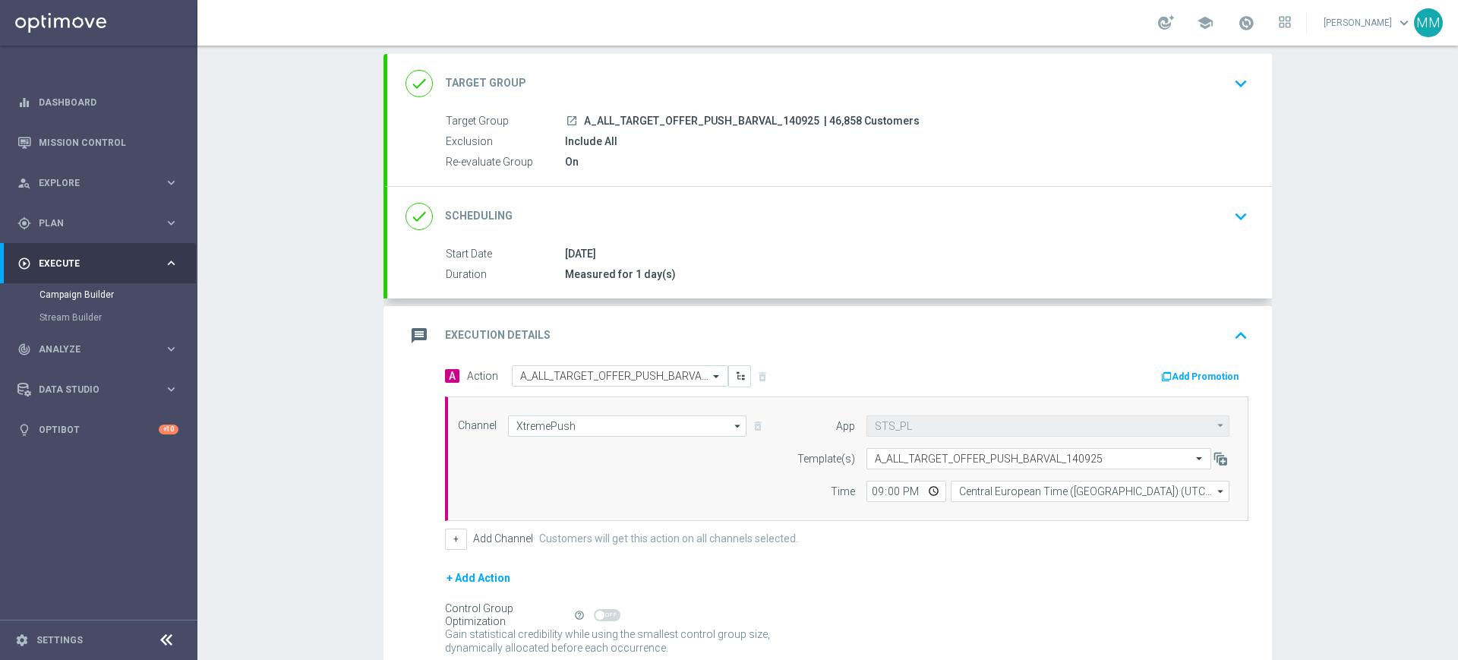
scroll to position [0, 0]
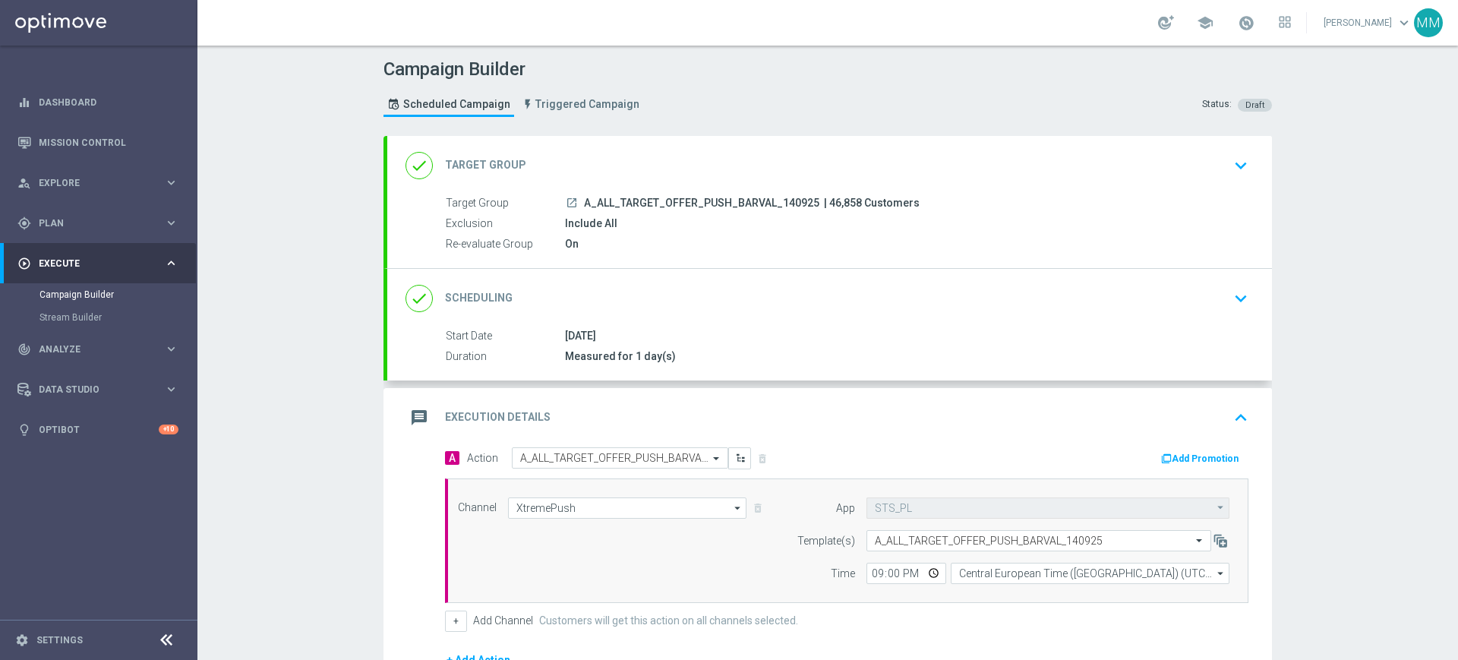
click at [639, 148] on div "done Target Group keyboard_arrow_down" at bounding box center [829, 165] width 885 height 59
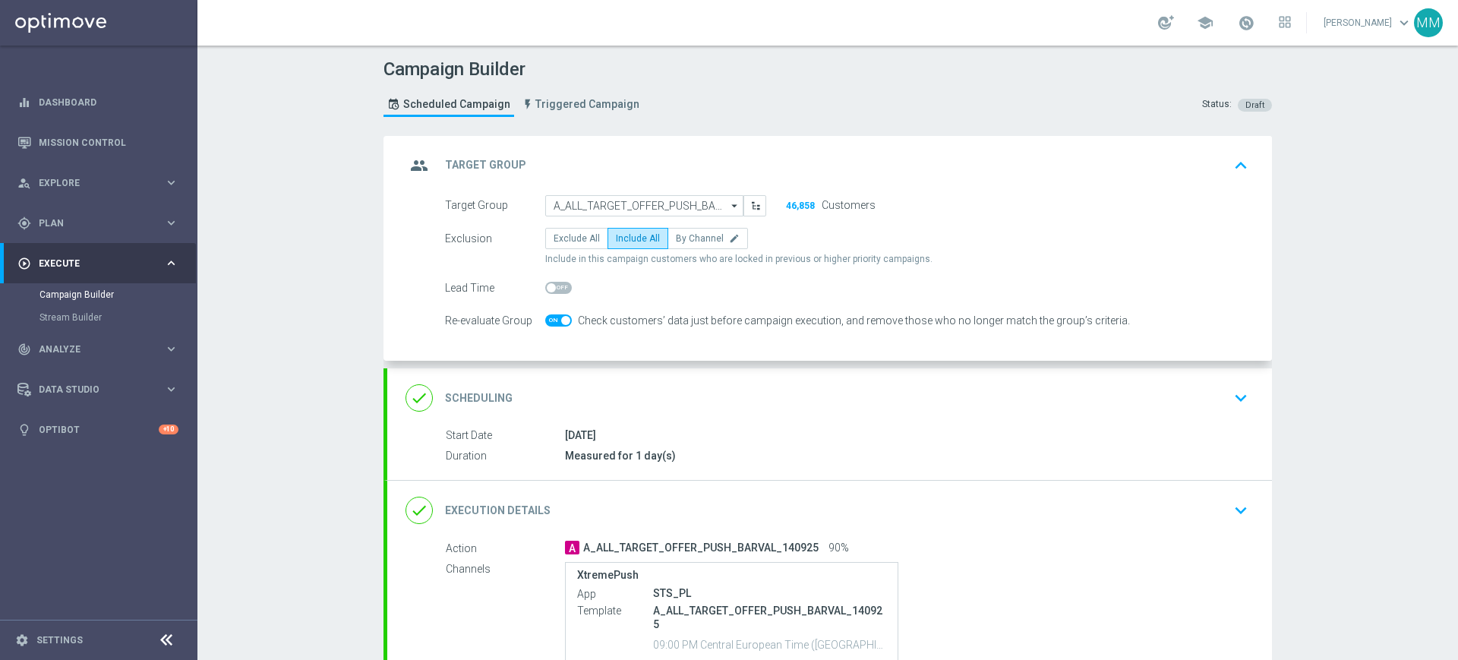
click at [680, 154] on div "group Target Group keyboard_arrow_up Target Group launch A_ALL_TARGET_OFFER_PUS…" at bounding box center [829, 249] width 885 height 226
click at [680, 168] on div "group Target Group keyboard_arrow_up" at bounding box center [830, 165] width 848 height 29
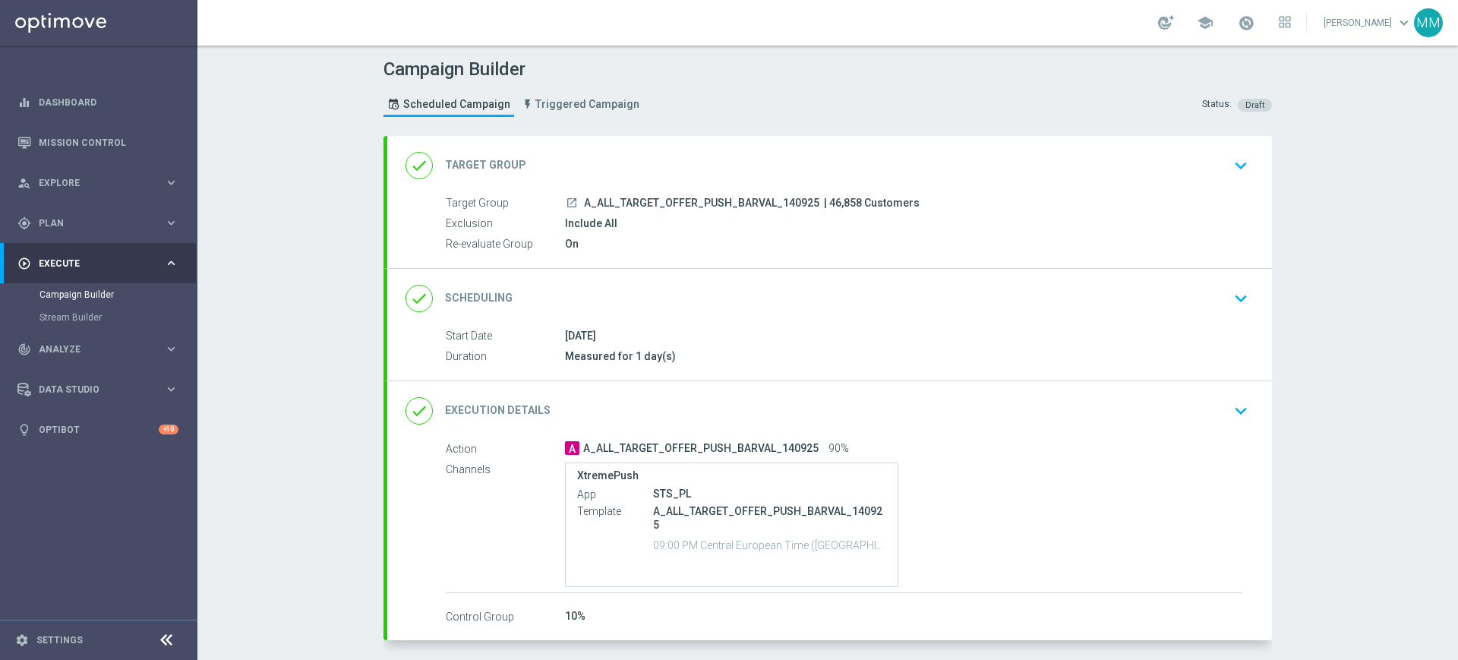
click at [695, 289] on div "done Scheduling keyboard_arrow_down" at bounding box center [830, 298] width 848 height 29
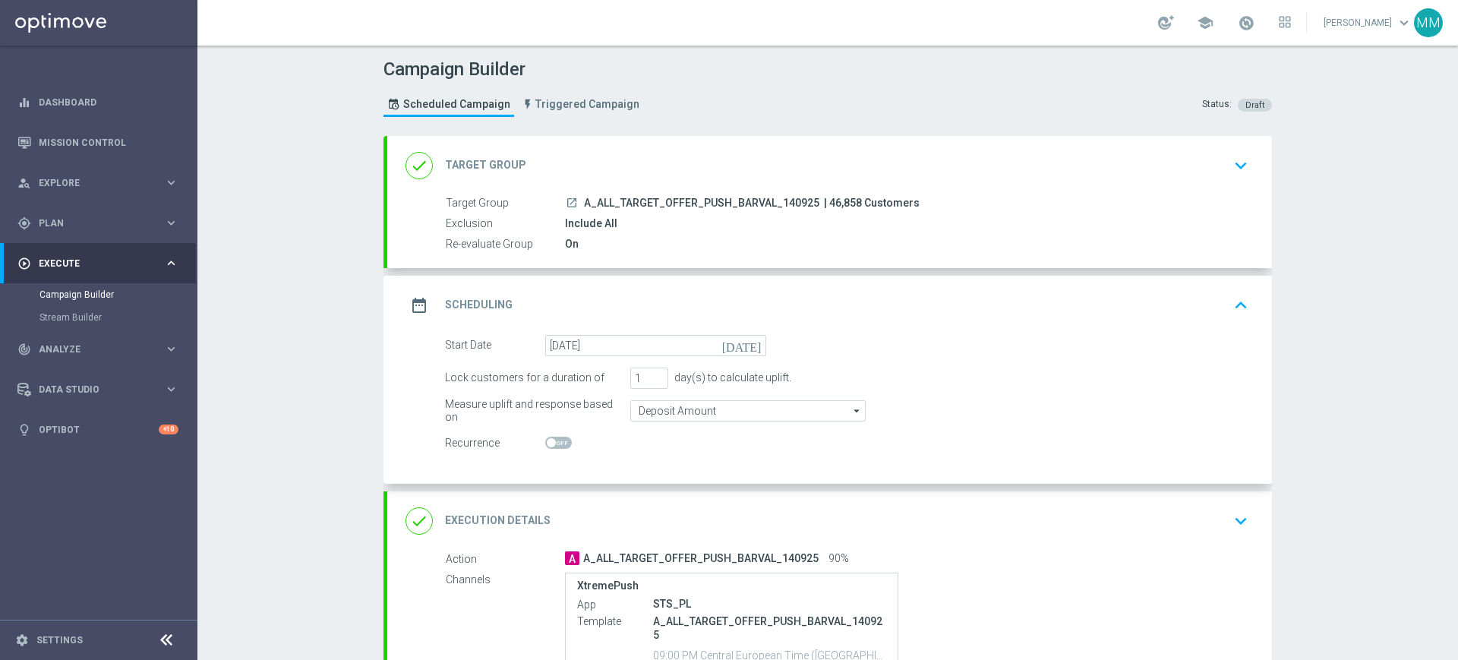
click at [723, 308] on div "date_range Scheduling keyboard_arrow_up Start Date [DATE] Duration Measured for…" at bounding box center [829, 380] width 885 height 208
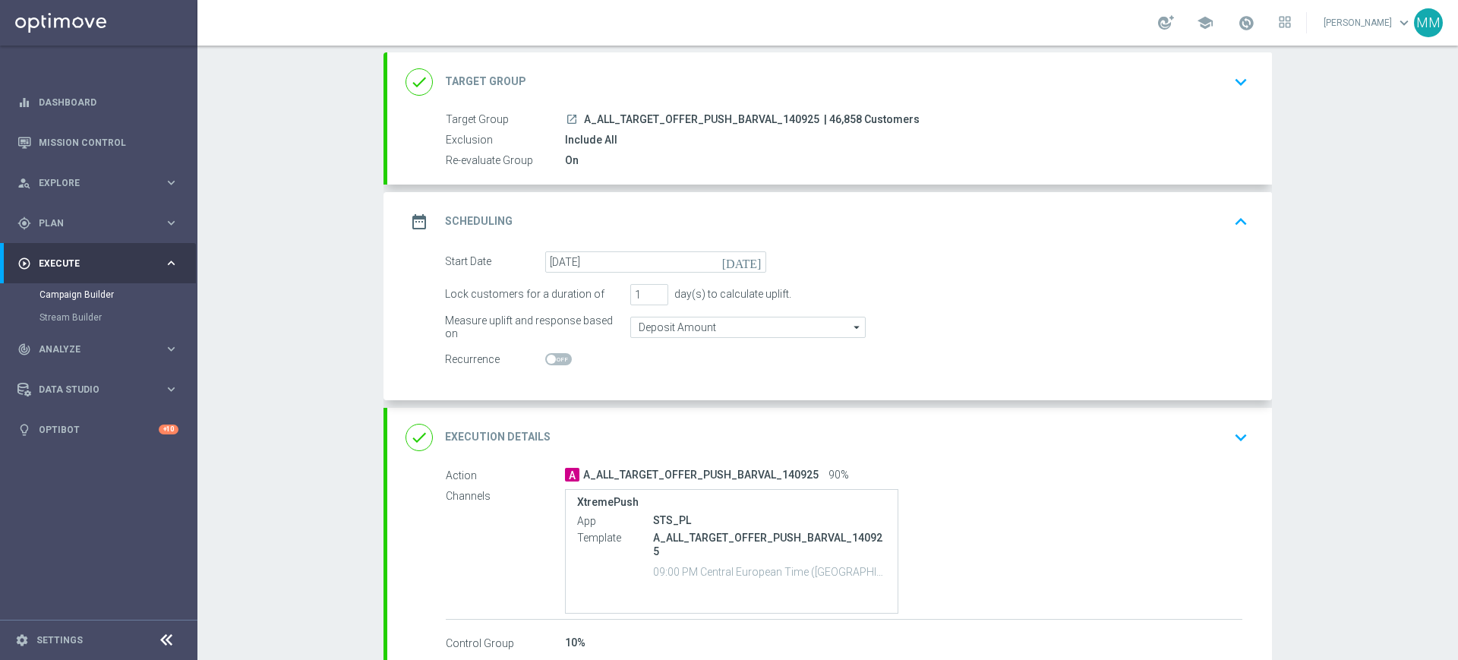
scroll to position [172, 0]
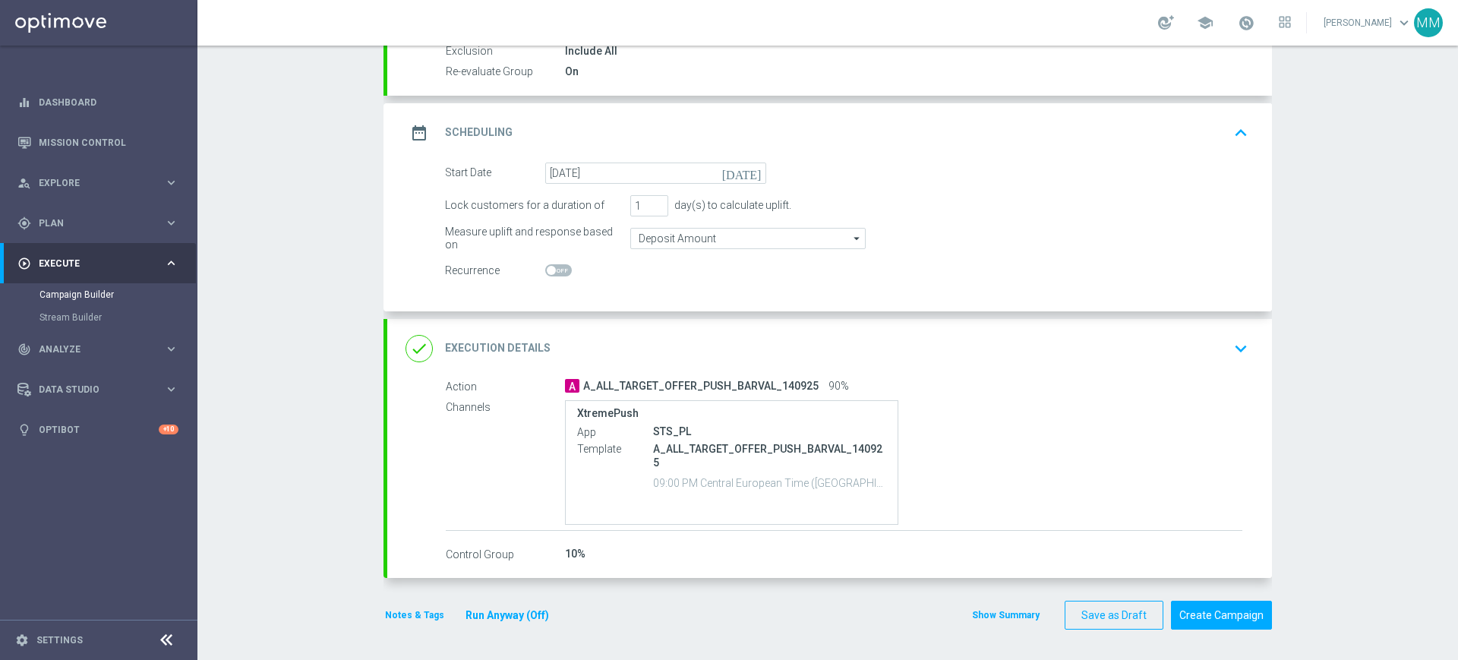
click at [387, 621] on button "Notes & Tags" at bounding box center [415, 615] width 62 height 17
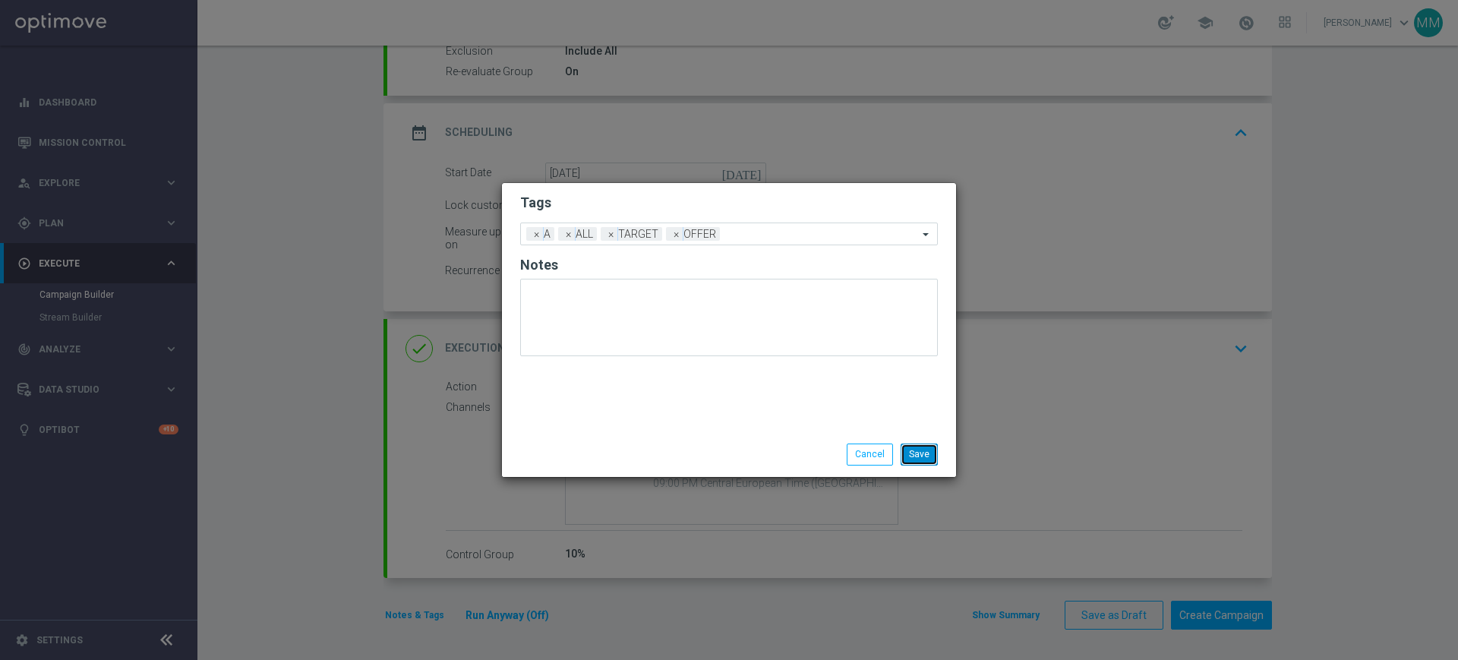
click at [924, 450] on button "Save" at bounding box center [919, 454] width 37 height 21
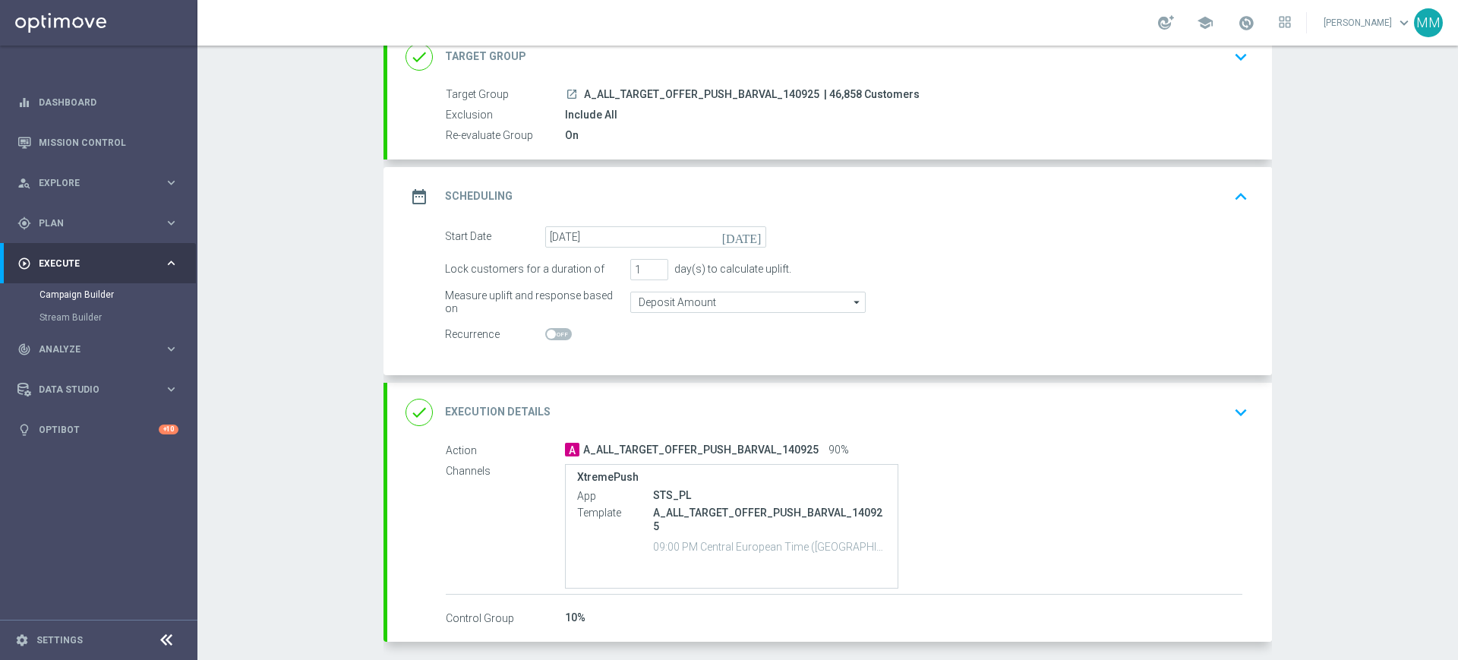
scroll to position [0, 0]
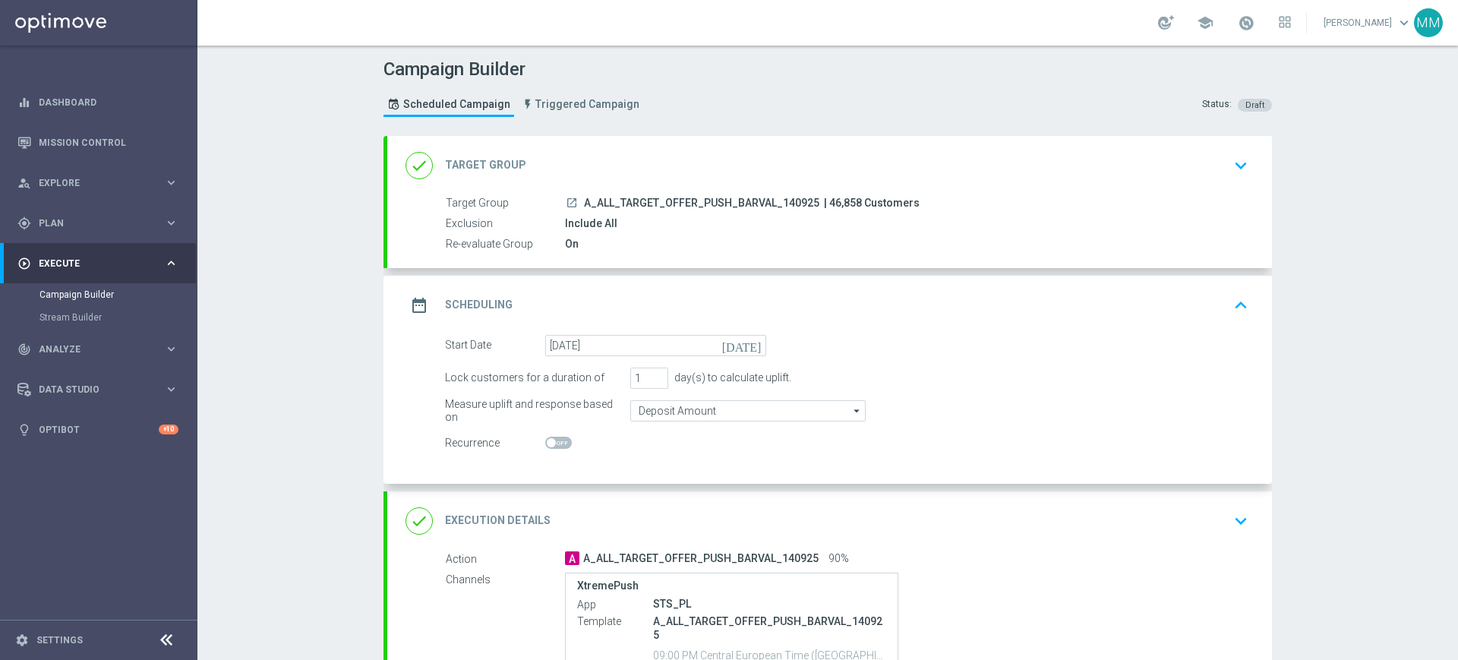
click at [938, 314] on div "date_range Scheduling keyboard_arrow_up" at bounding box center [830, 305] width 848 height 29
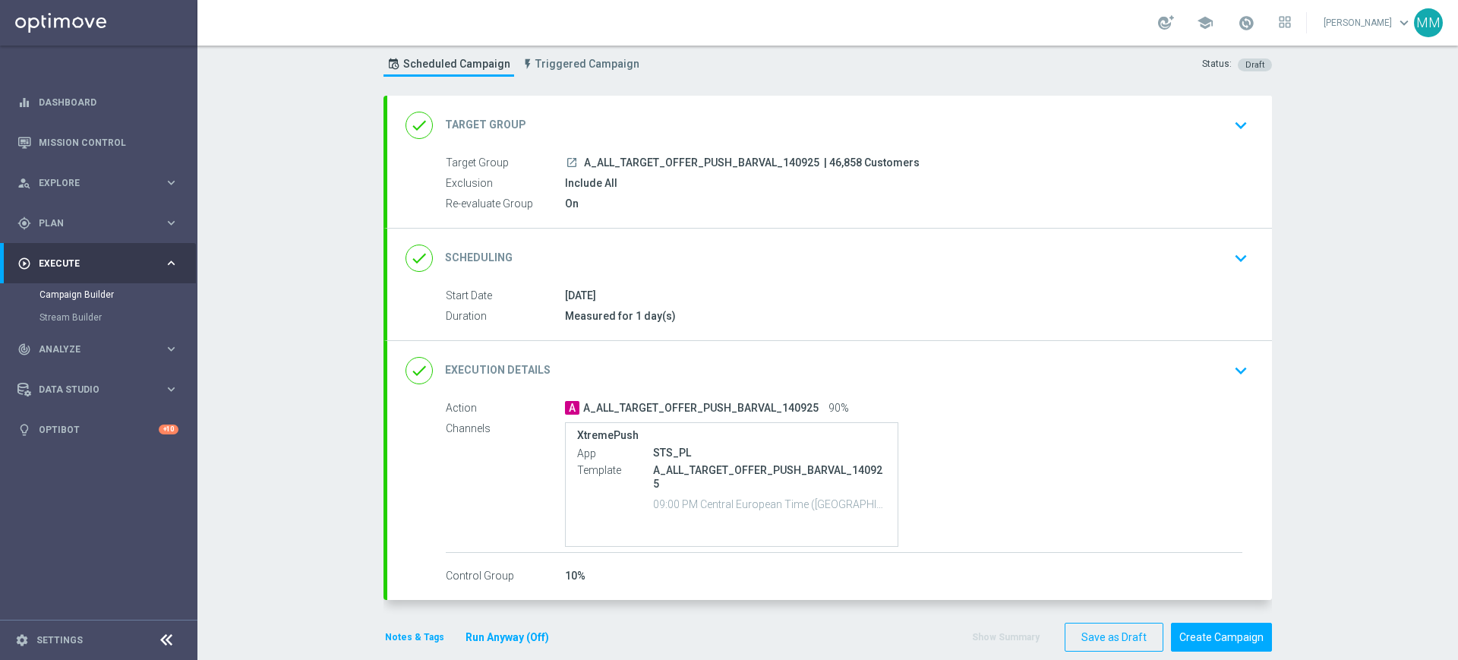
scroll to position [62, 0]
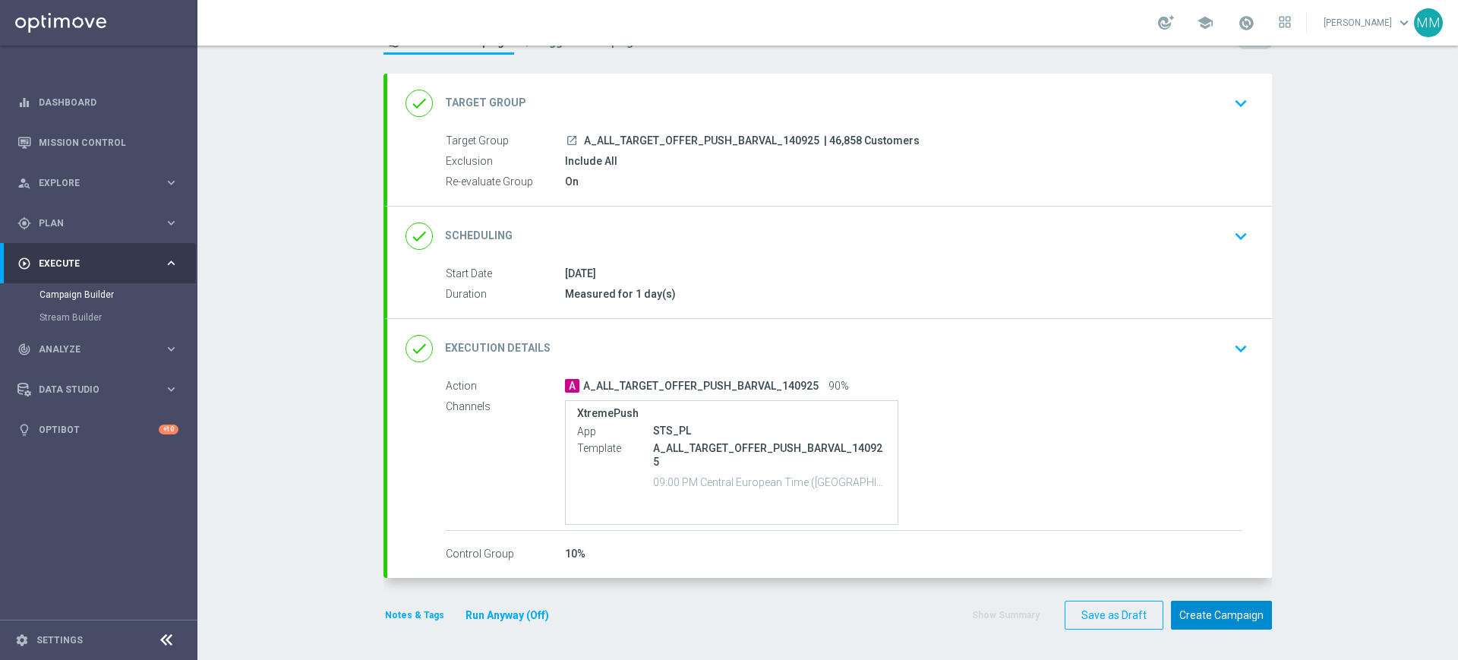
click at [1228, 612] on button "Create Campaign" at bounding box center [1221, 616] width 101 height 30
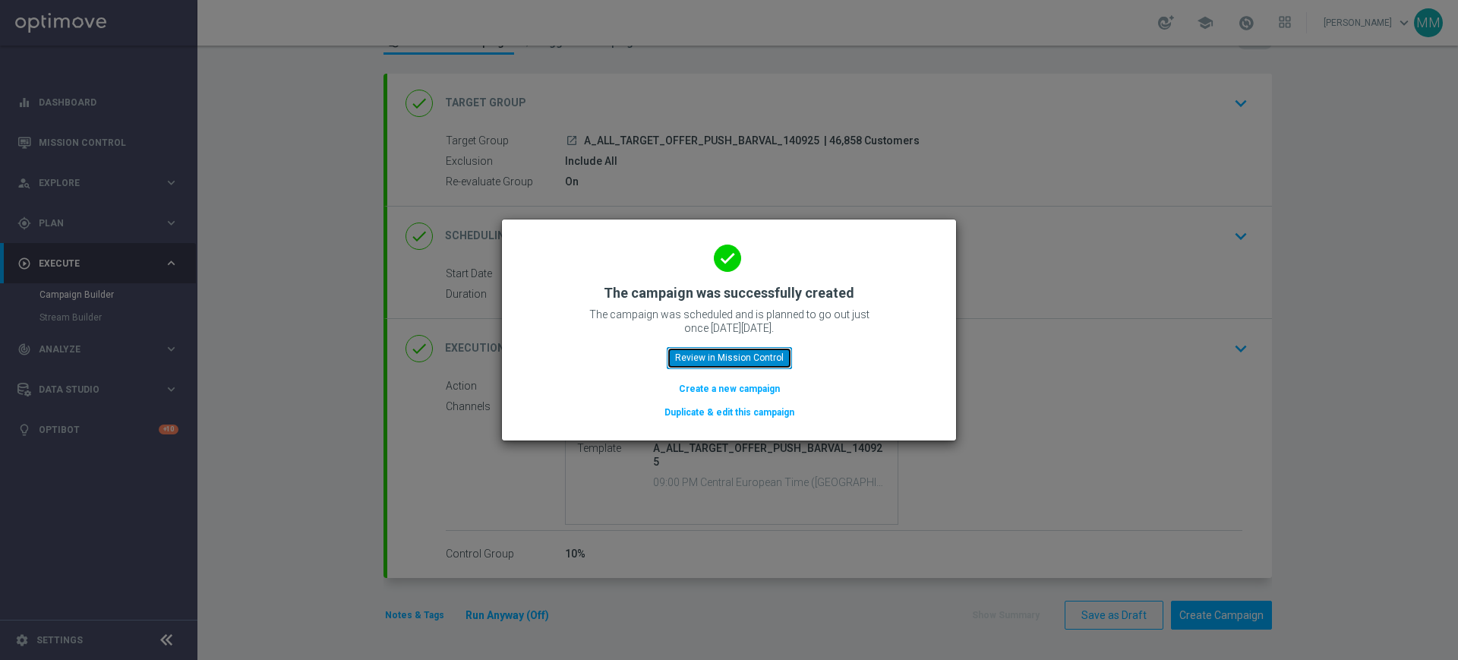
click at [753, 362] on button "Review in Mission Control" at bounding box center [729, 357] width 125 height 21
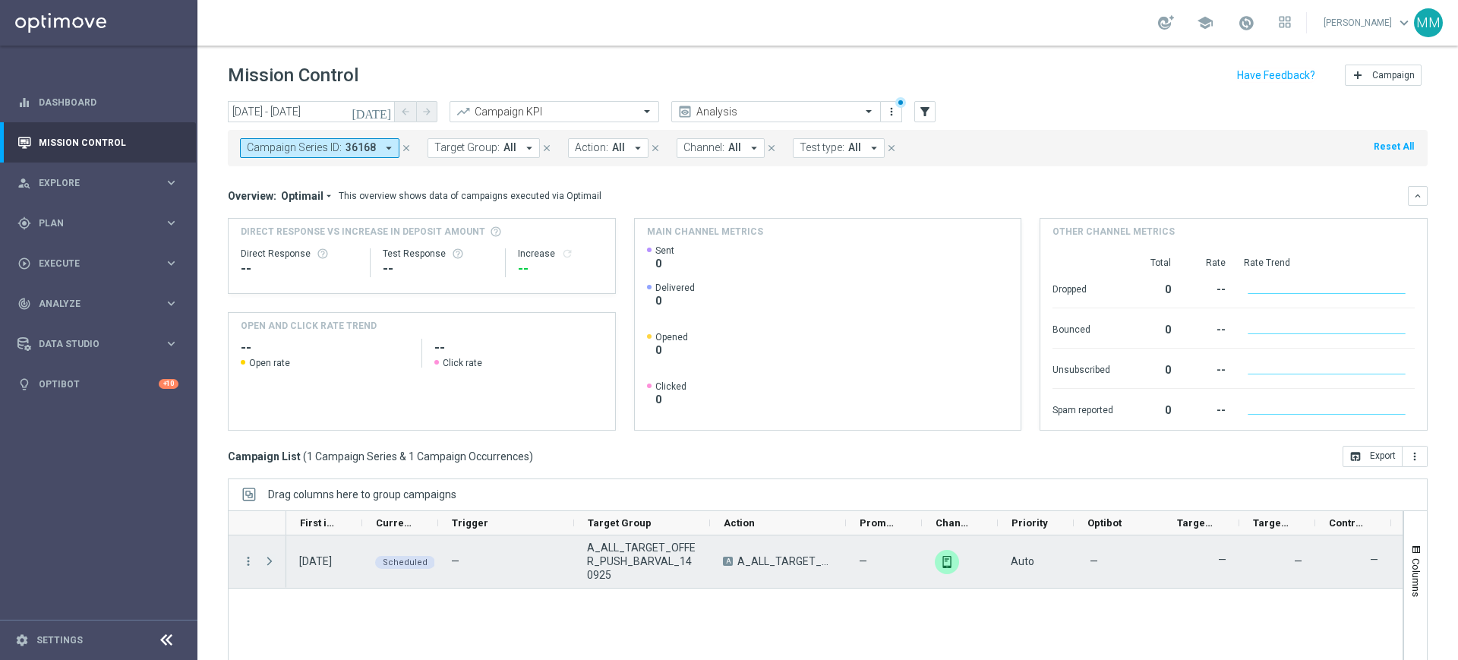
click at [270, 561] on span "Press SPACE to select this row." at bounding box center [270, 561] width 14 height 12
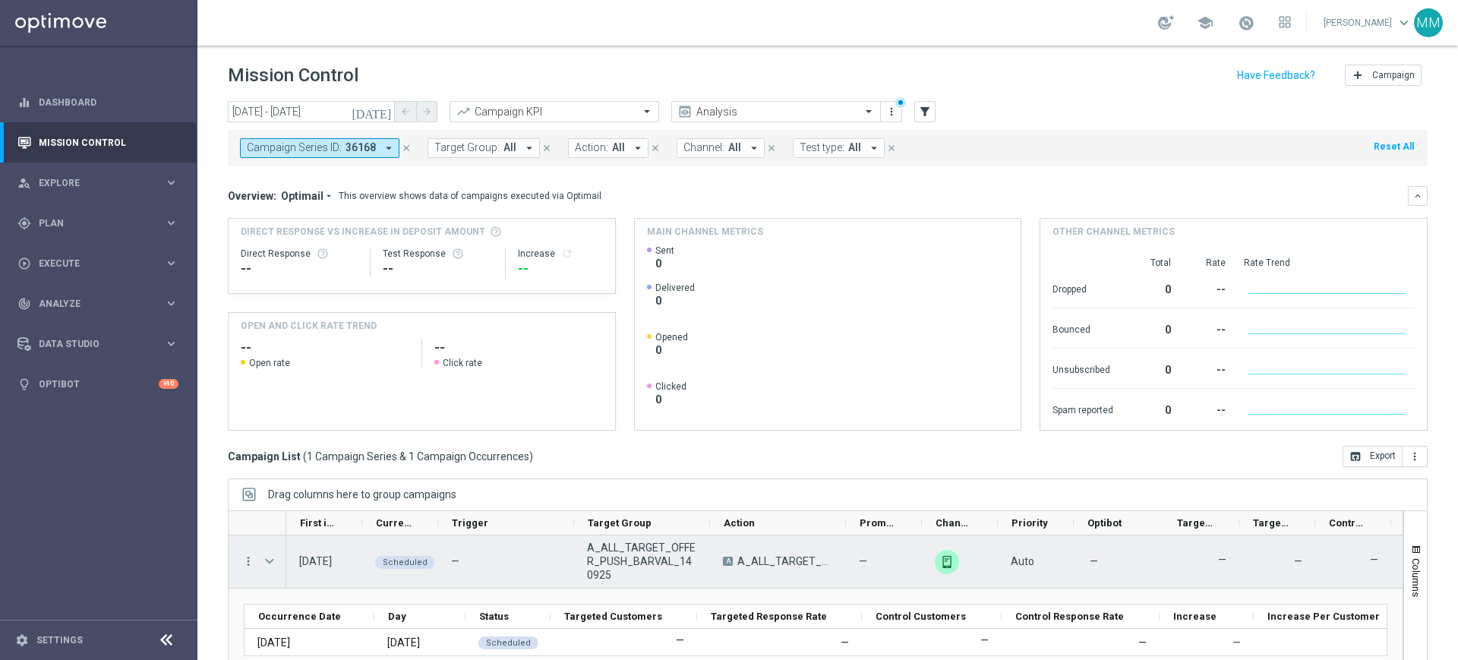
scroll to position [95, 0]
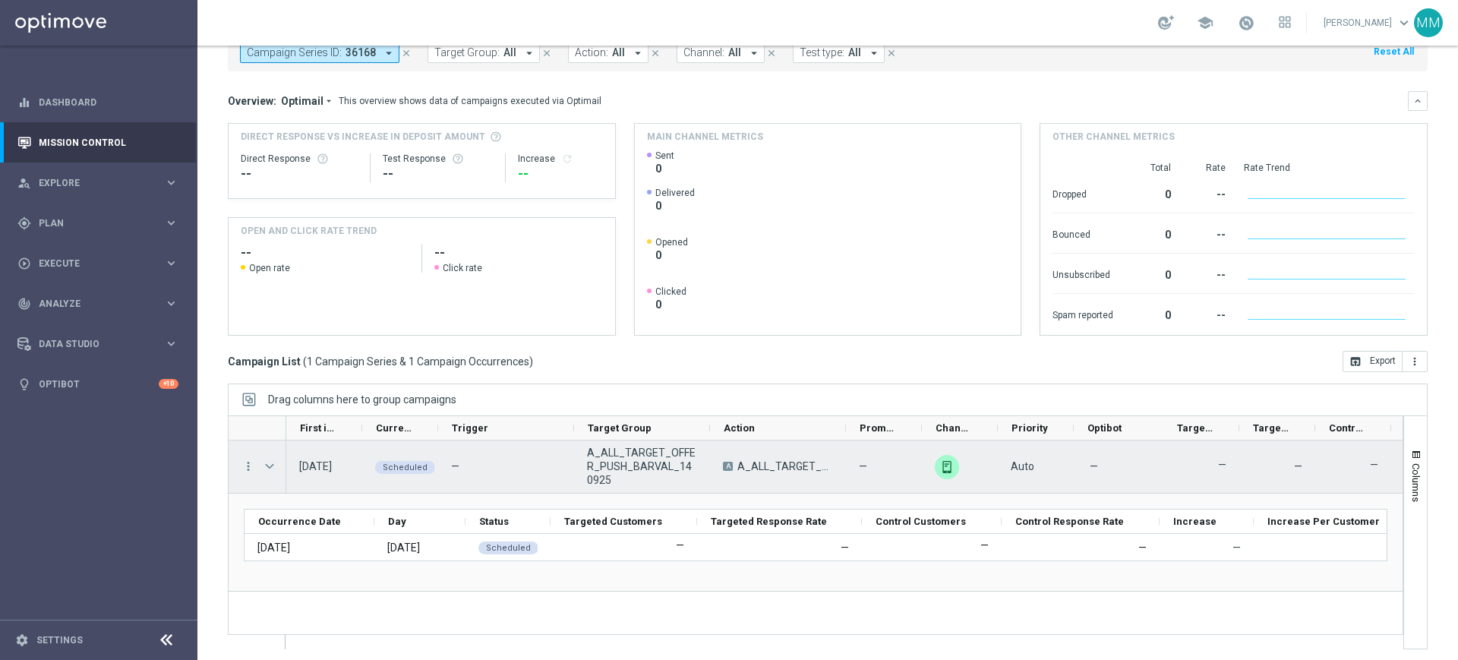
click at [264, 466] on span "Press SPACE to select this row." at bounding box center [270, 466] width 14 height 12
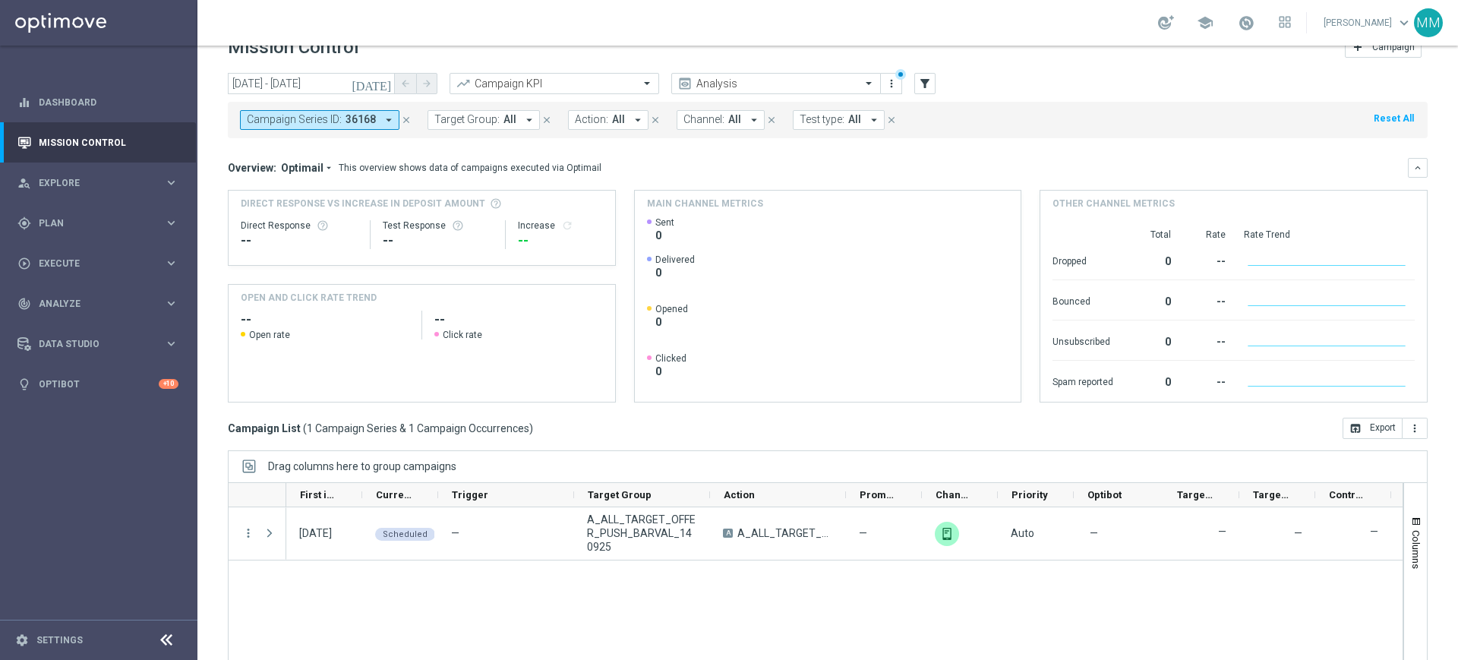
scroll to position [0, 0]
